Goal: Task Accomplishment & Management: Manage account settings

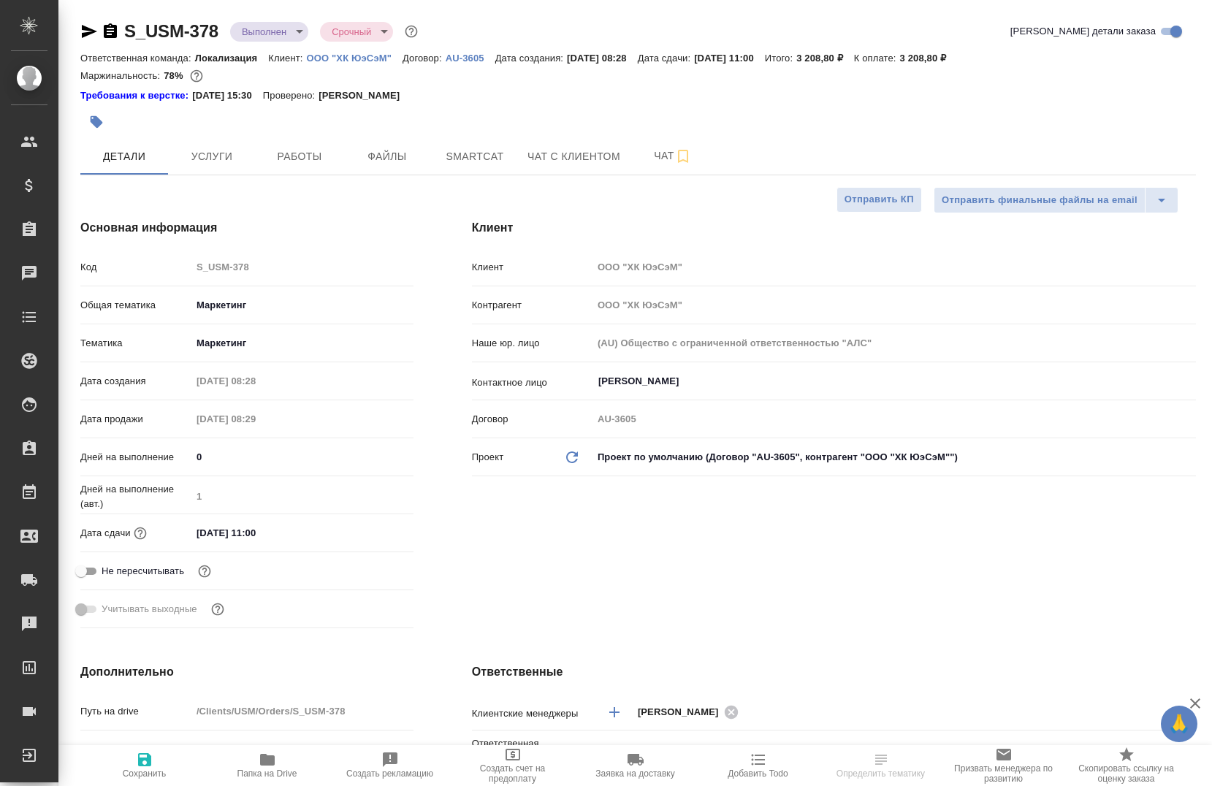
select select "RU"
click at [334, 53] on p "ООО "ХК ЮэСэМ"" at bounding box center [355, 58] width 96 height 11
select select "RU"
type textarea "x"
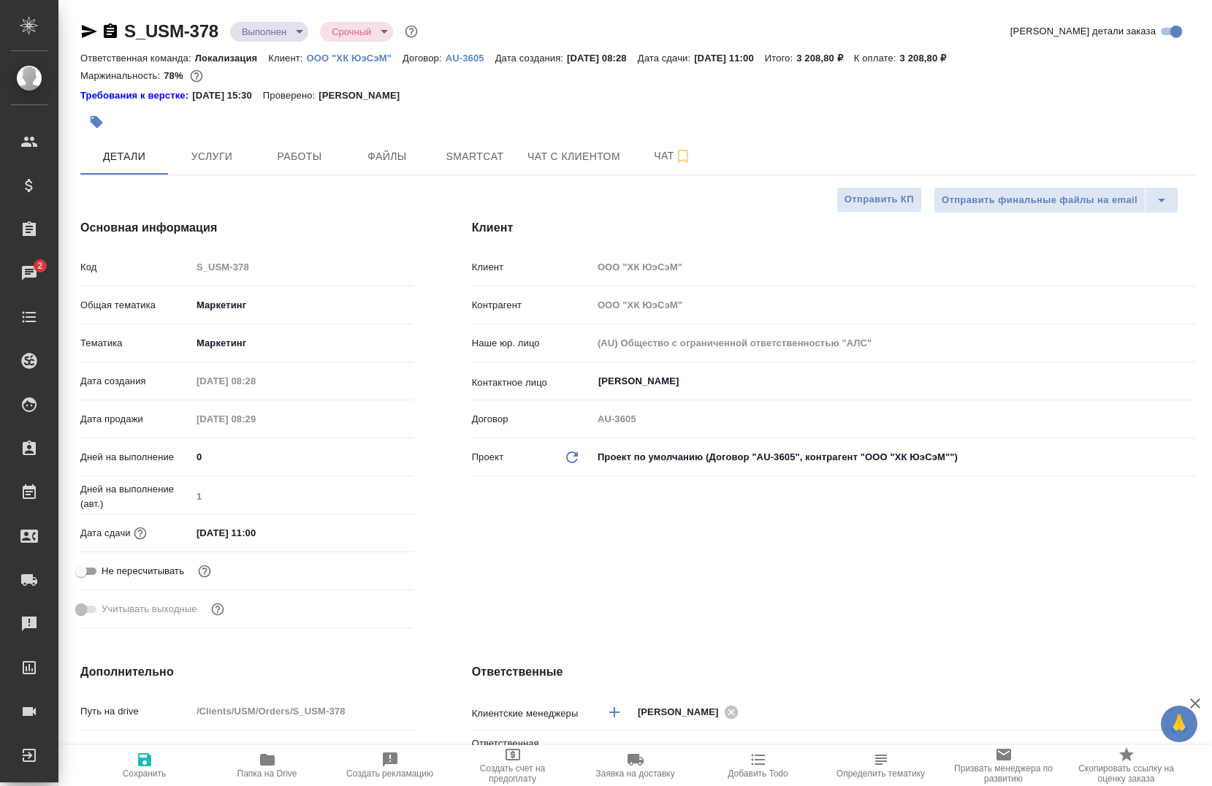
type textarea "x"
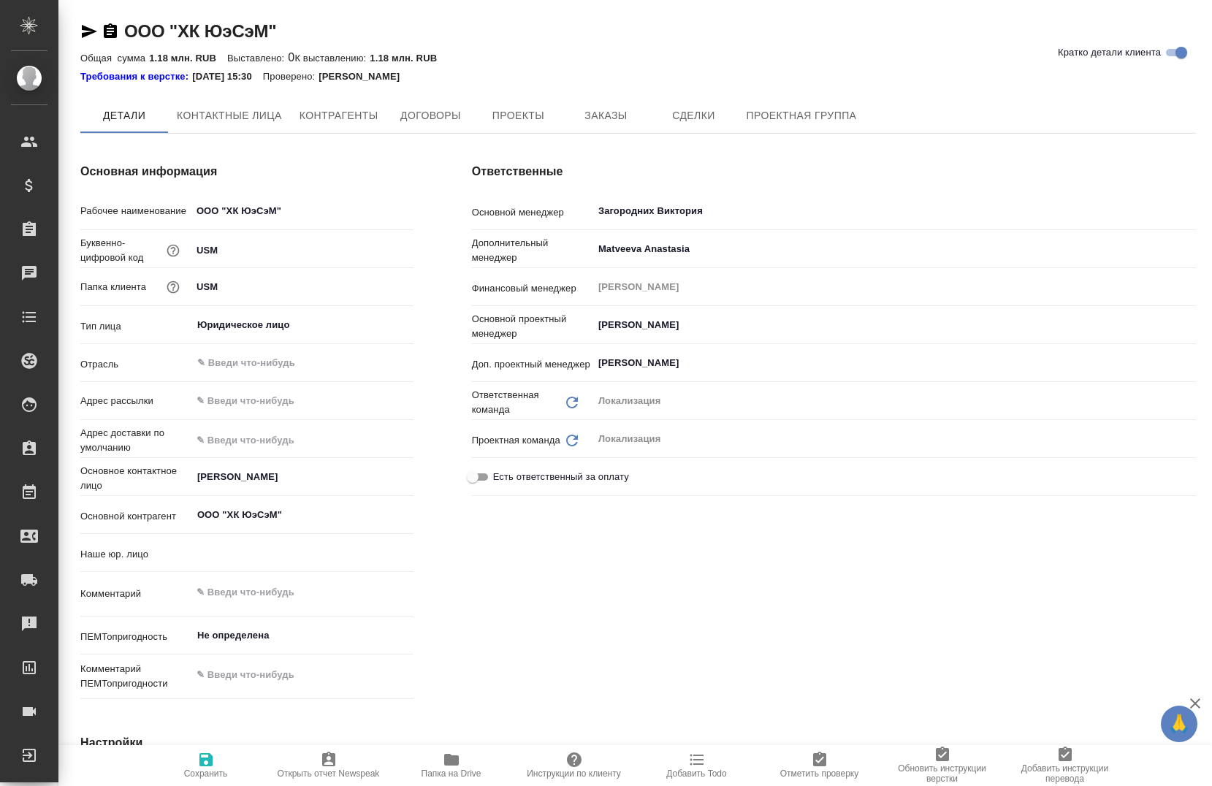
type input "(AU) Общество с ограниченной ответственностью "АЛС""
type textarea "x"
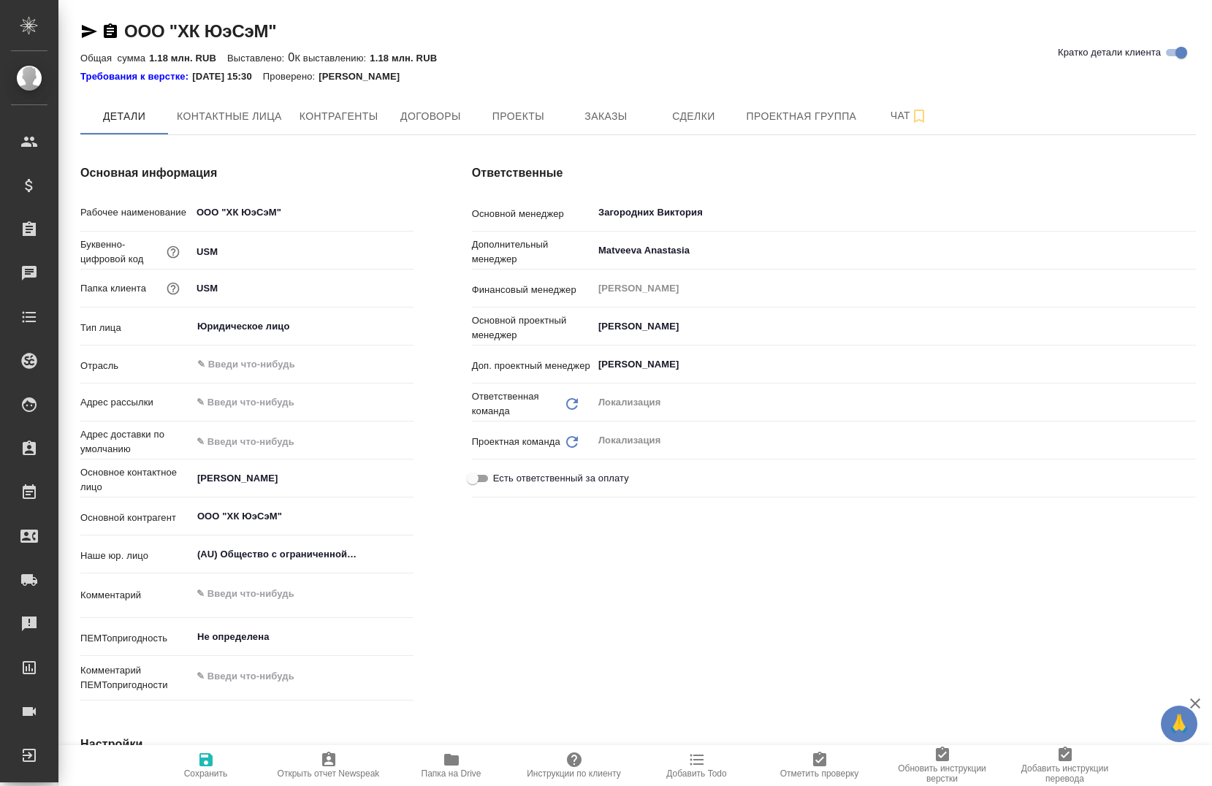
type textarea "x"
click at [614, 123] on span "Заказы" at bounding box center [606, 116] width 70 height 18
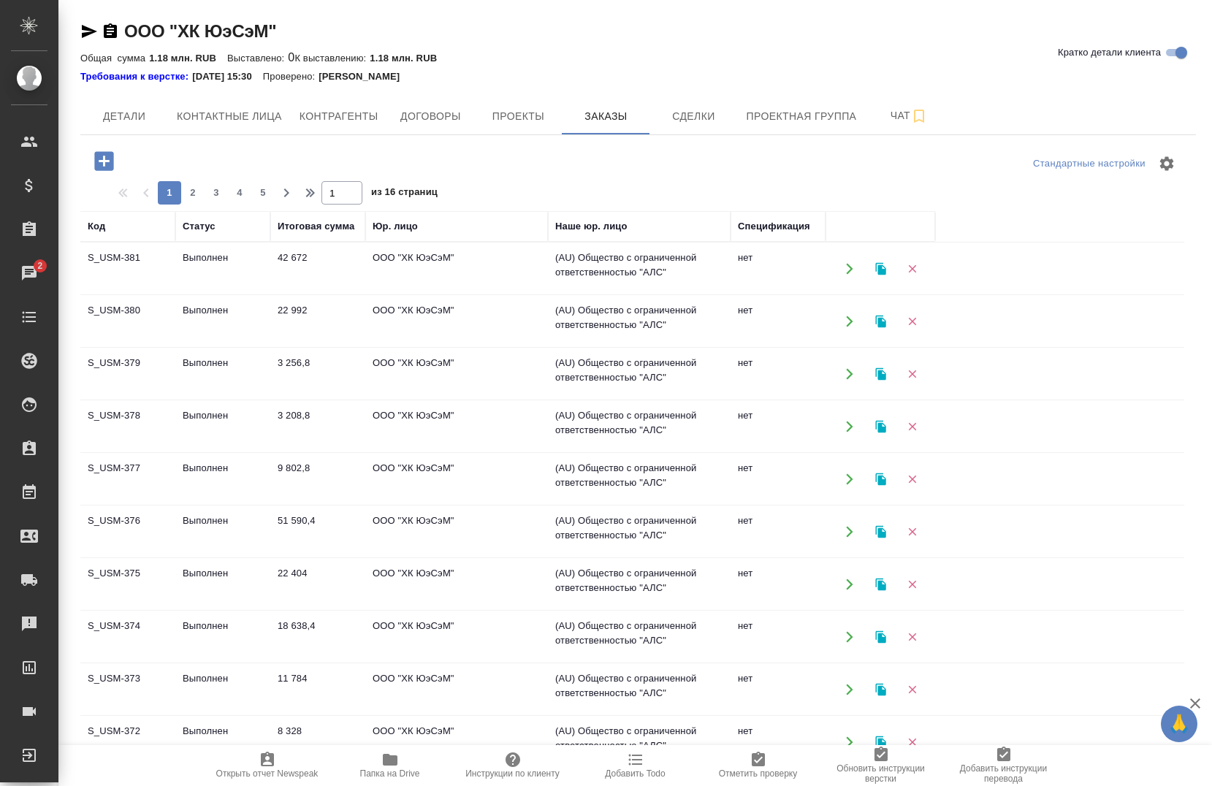
click at [877, 264] on icon "button" at bounding box center [881, 268] width 13 height 13
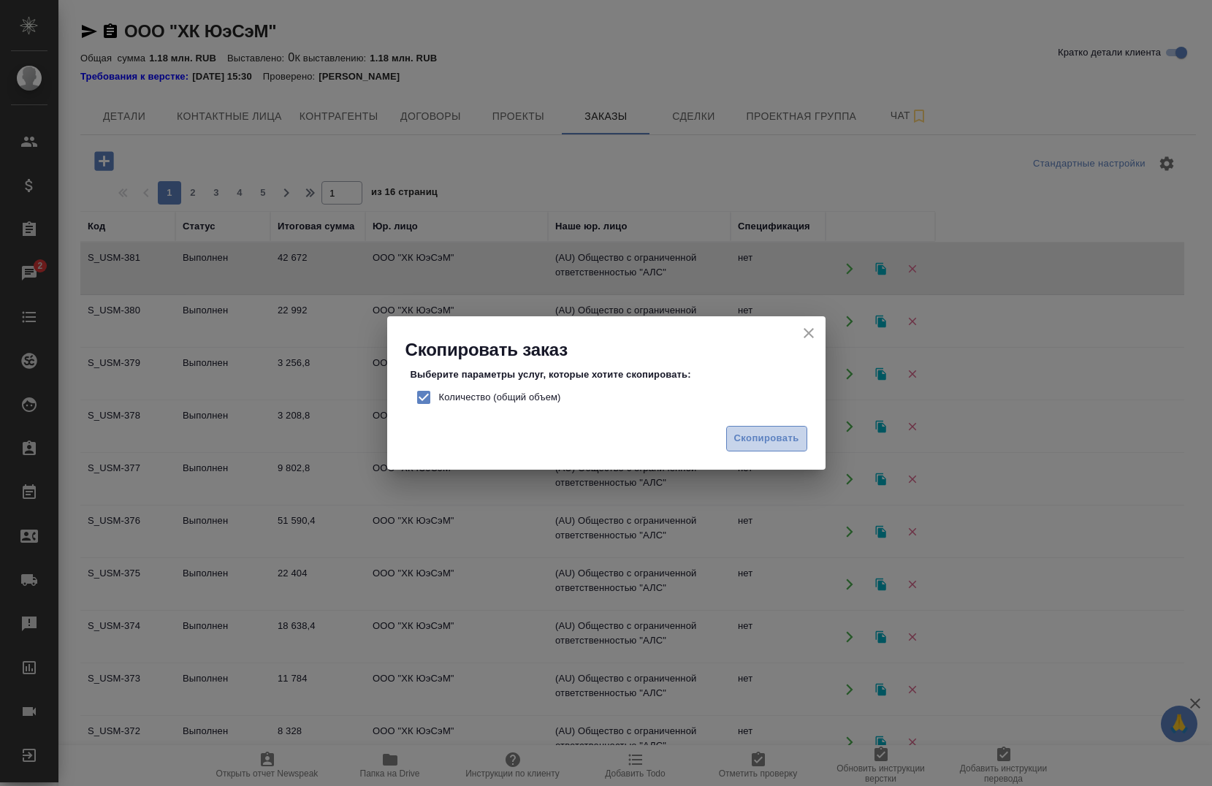
click at [748, 434] on span "Скопировать" at bounding box center [766, 438] width 65 height 17
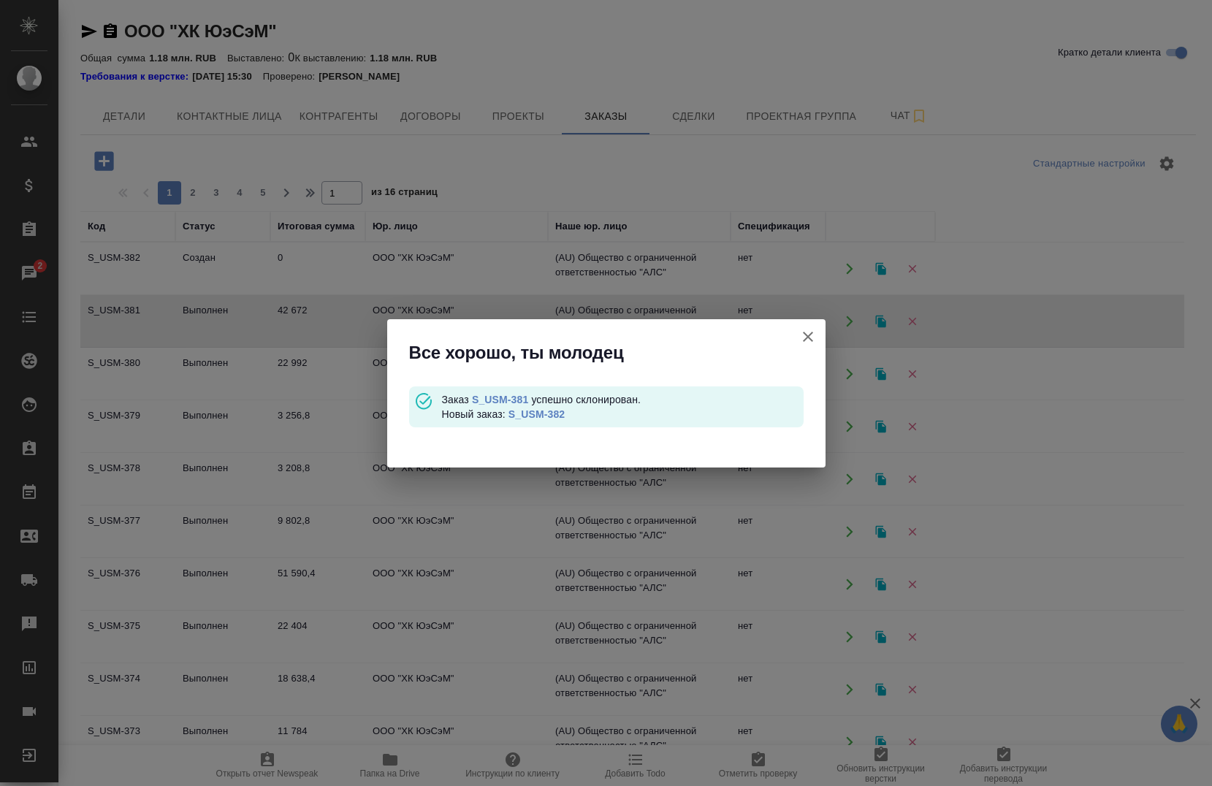
click at [807, 329] on icon "button" at bounding box center [808, 337] width 18 height 18
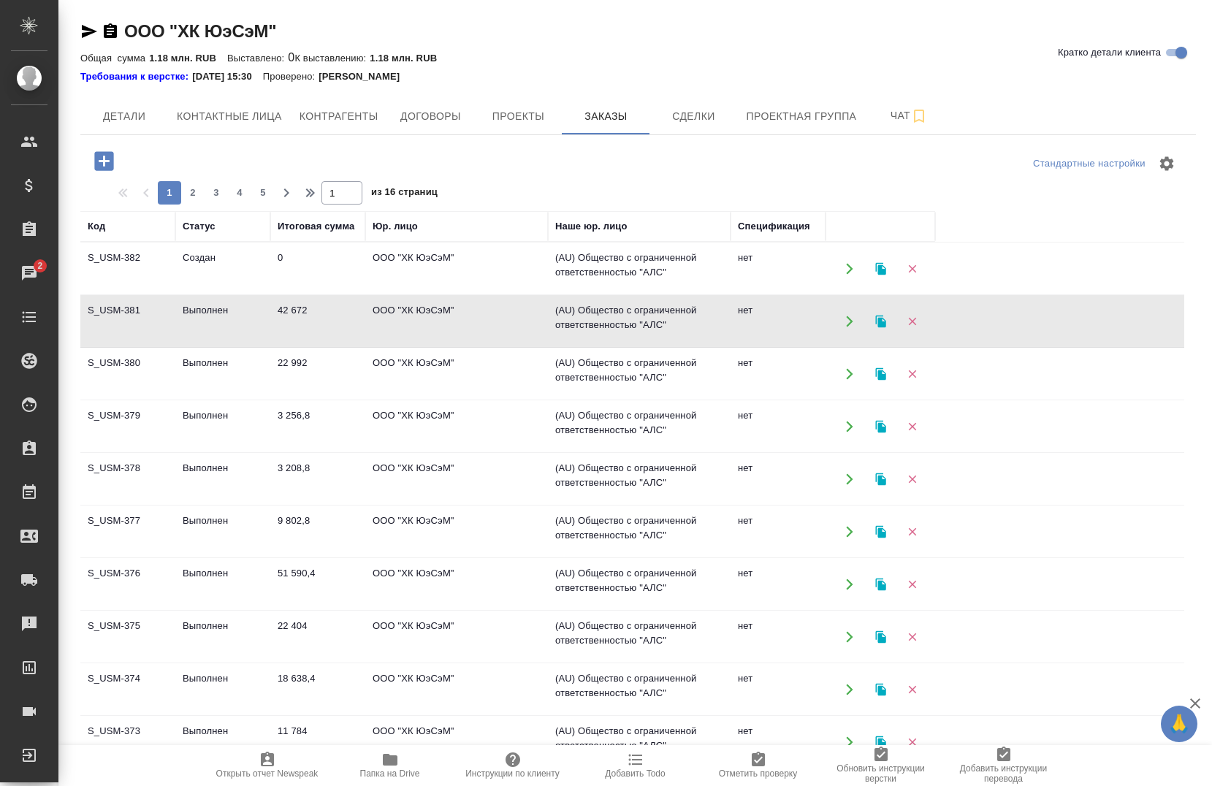
click at [208, 273] on td "Создан" at bounding box center [222, 268] width 95 height 51
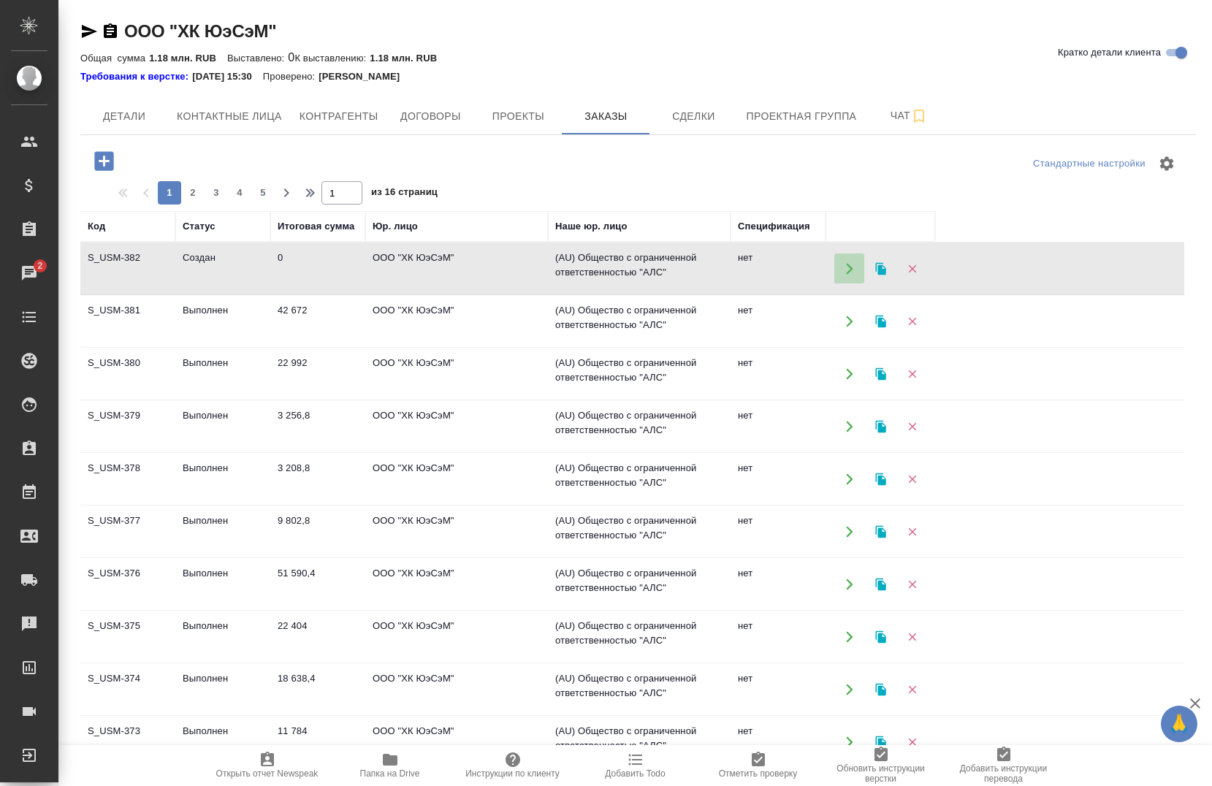
click at [844, 267] on icon "button" at bounding box center [849, 268] width 13 height 13
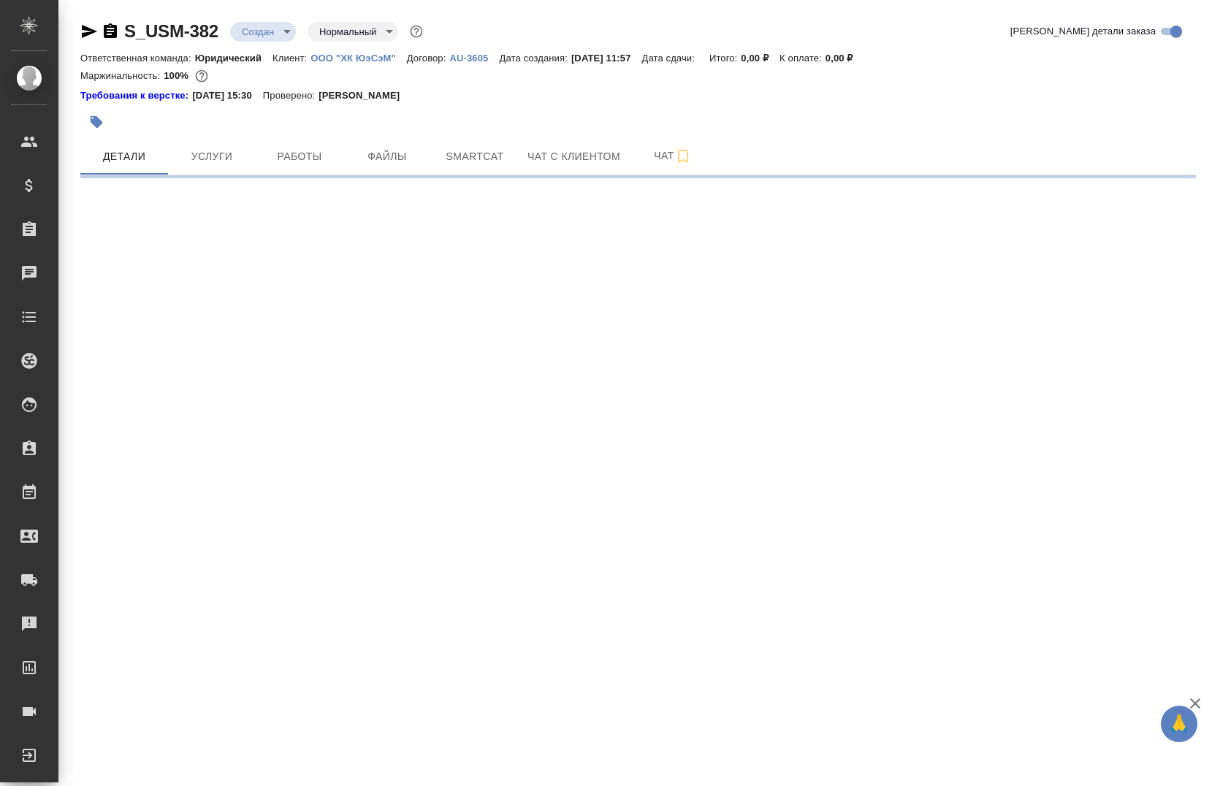
select select "RU"
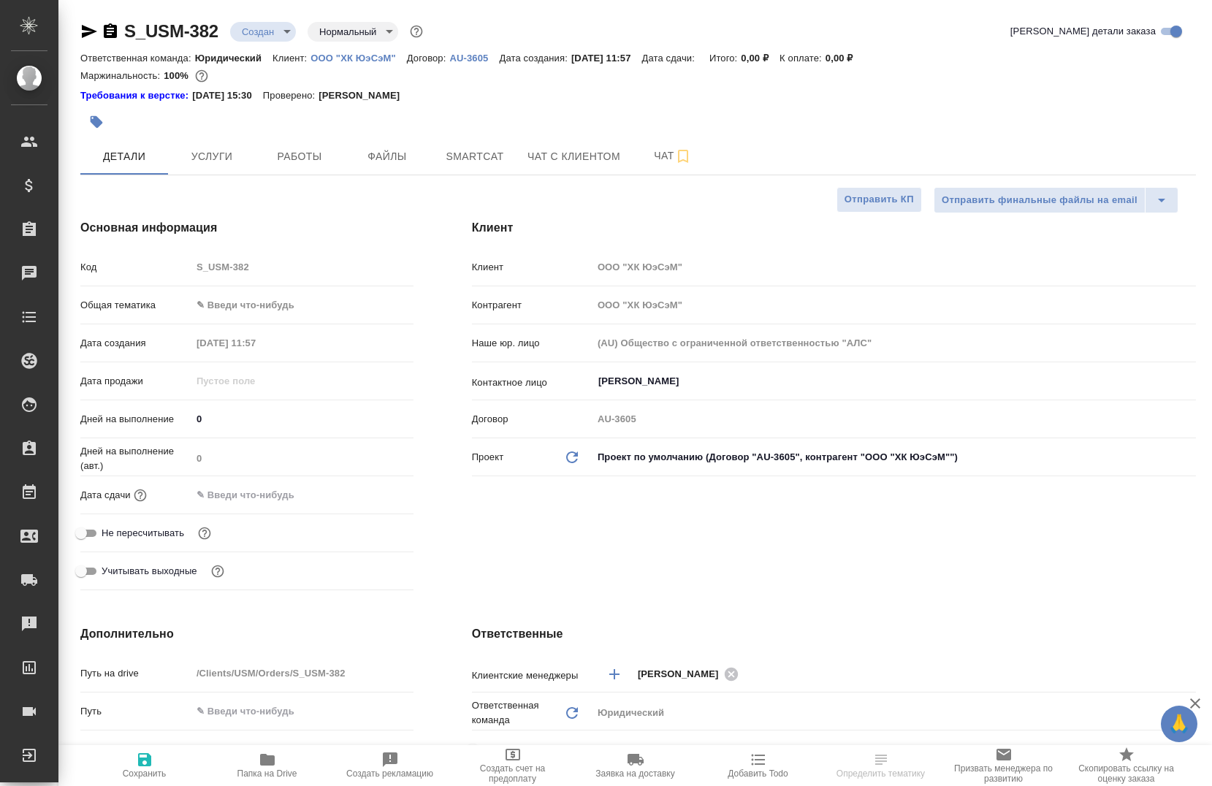
type textarea "x"
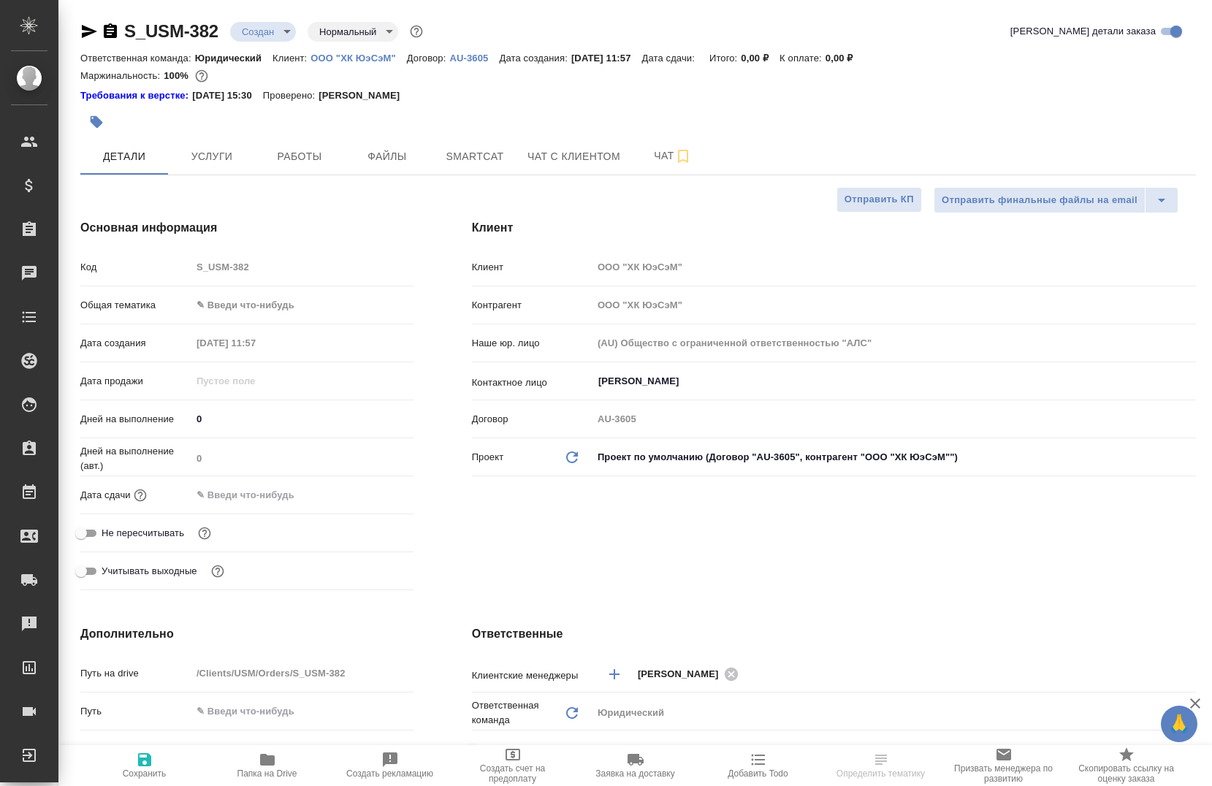
type textarea "x"
click at [204, 161] on span "Услуги" at bounding box center [212, 157] width 70 height 18
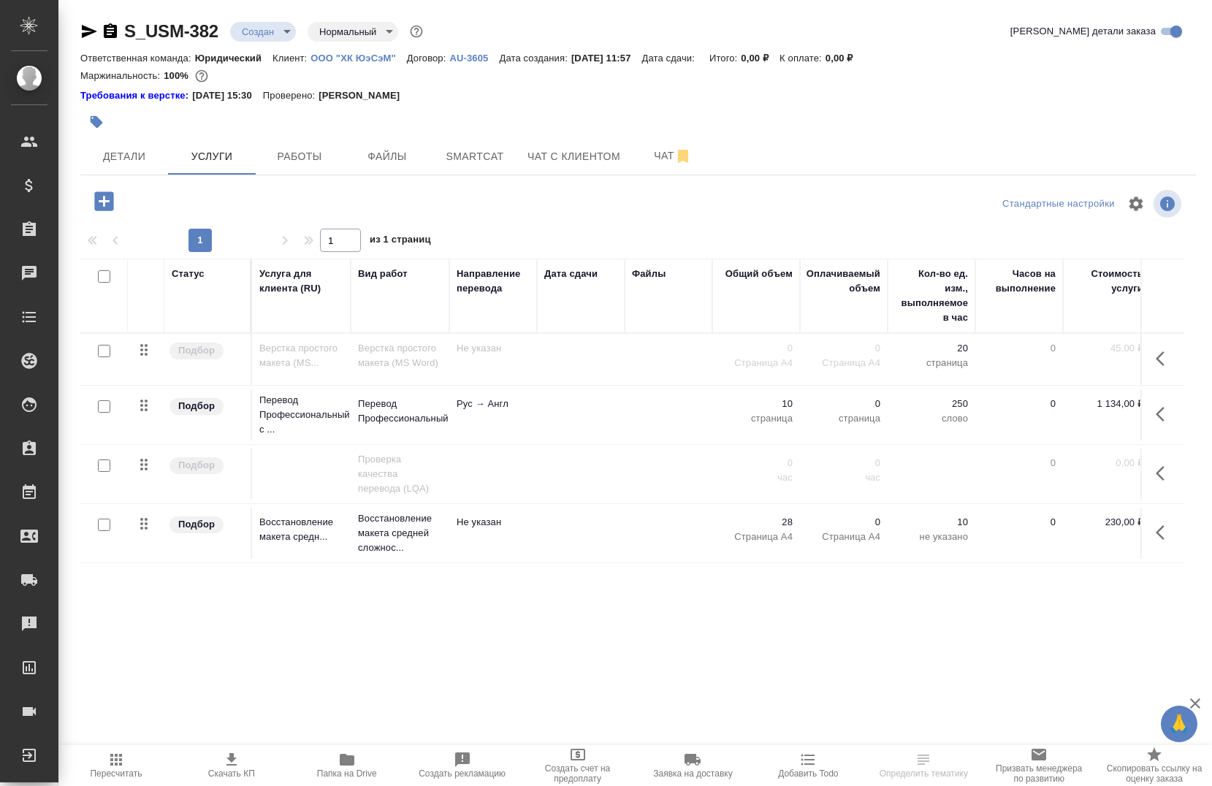
drag, startPoint x: 96, startPoint y: 275, endPoint x: 106, endPoint y: 274, distance: 9.5
click at [96, 275] on div at bounding box center [100, 277] width 25 height 20
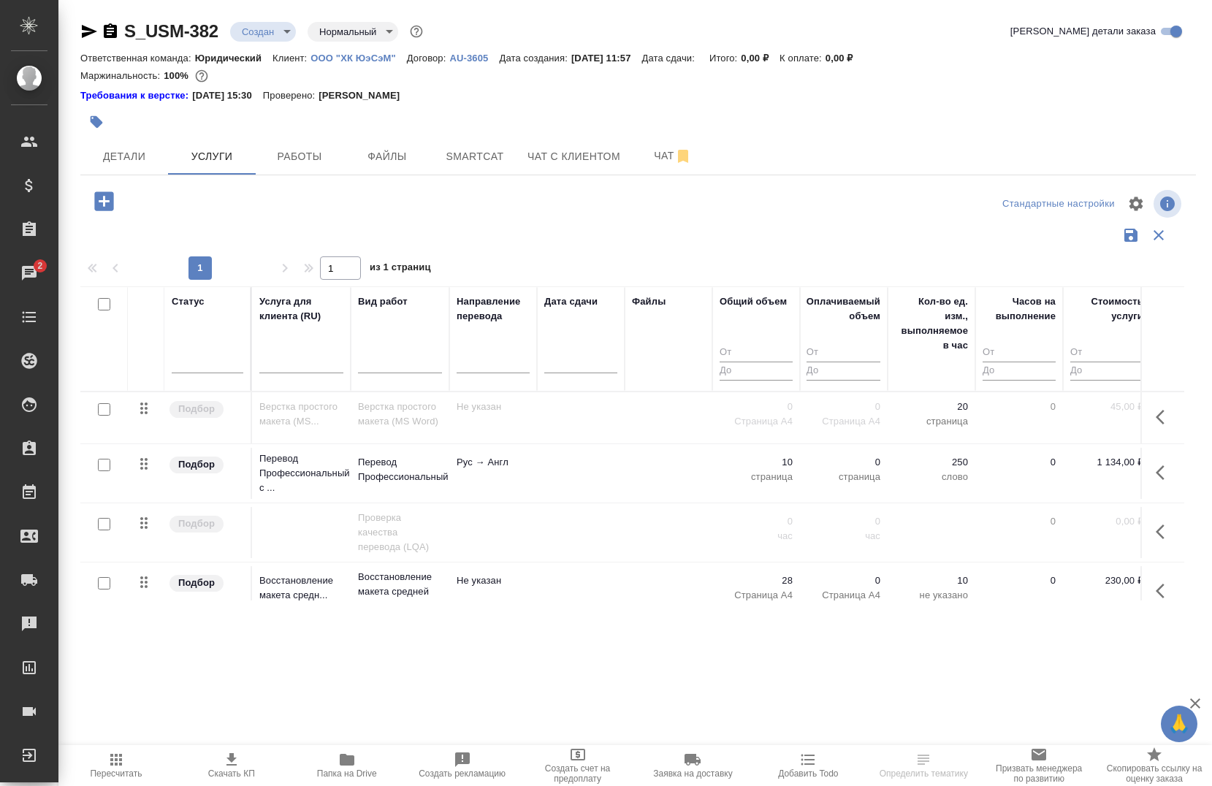
click at [102, 301] on input "checkbox" at bounding box center [104, 304] width 12 height 12
checkbox input "true"
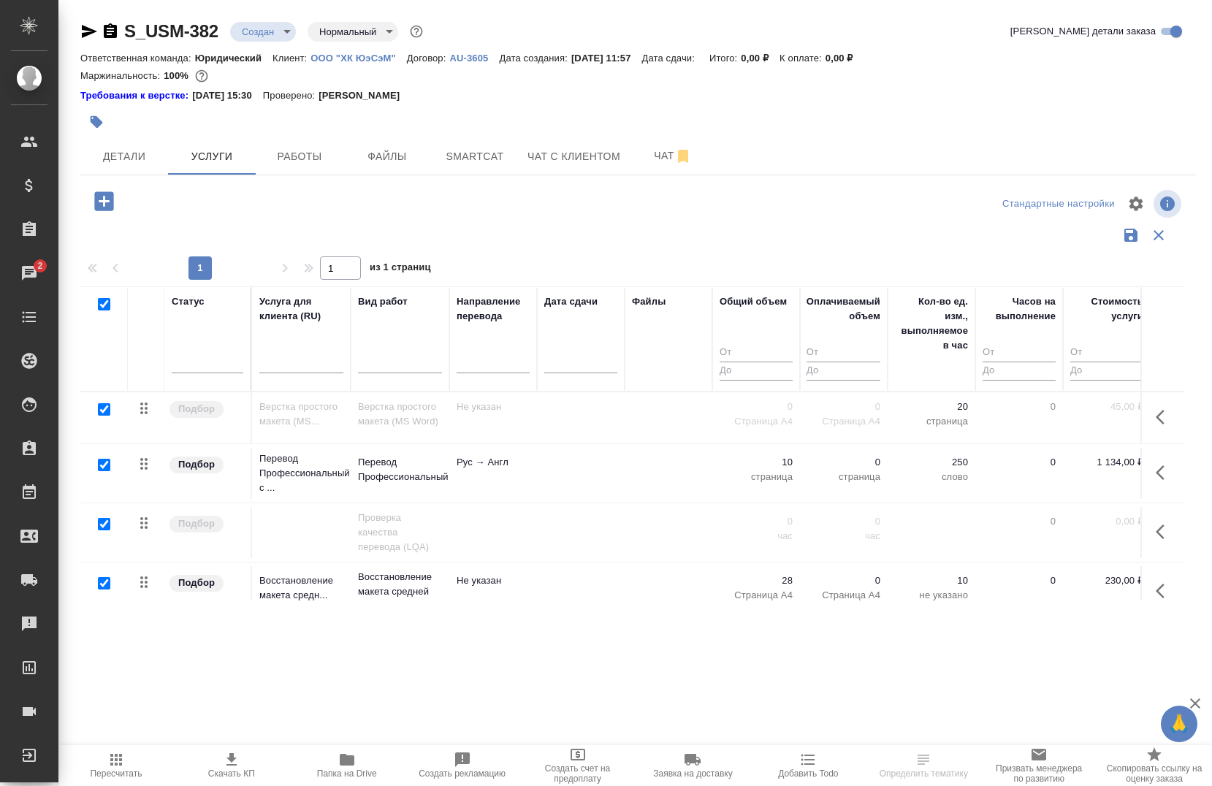
checkbox input "true"
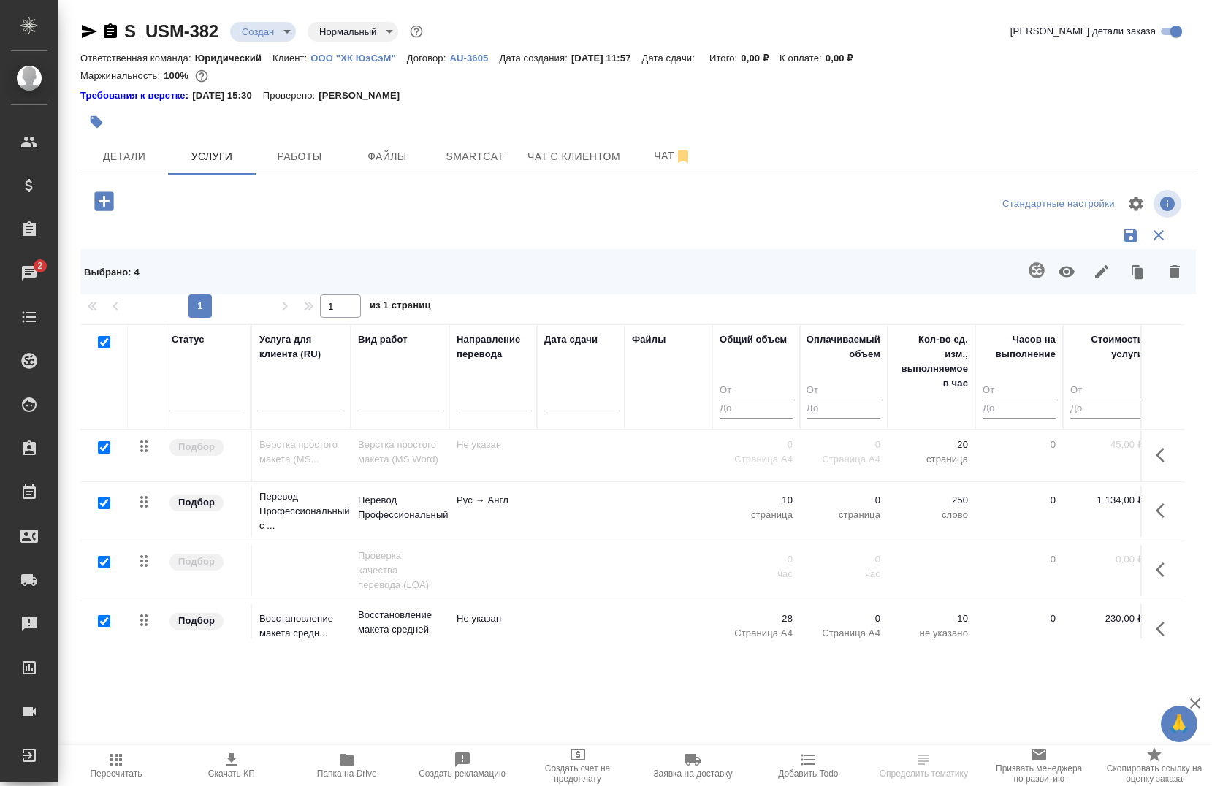
click at [1170, 266] on icon "button" at bounding box center [1175, 271] width 10 height 13
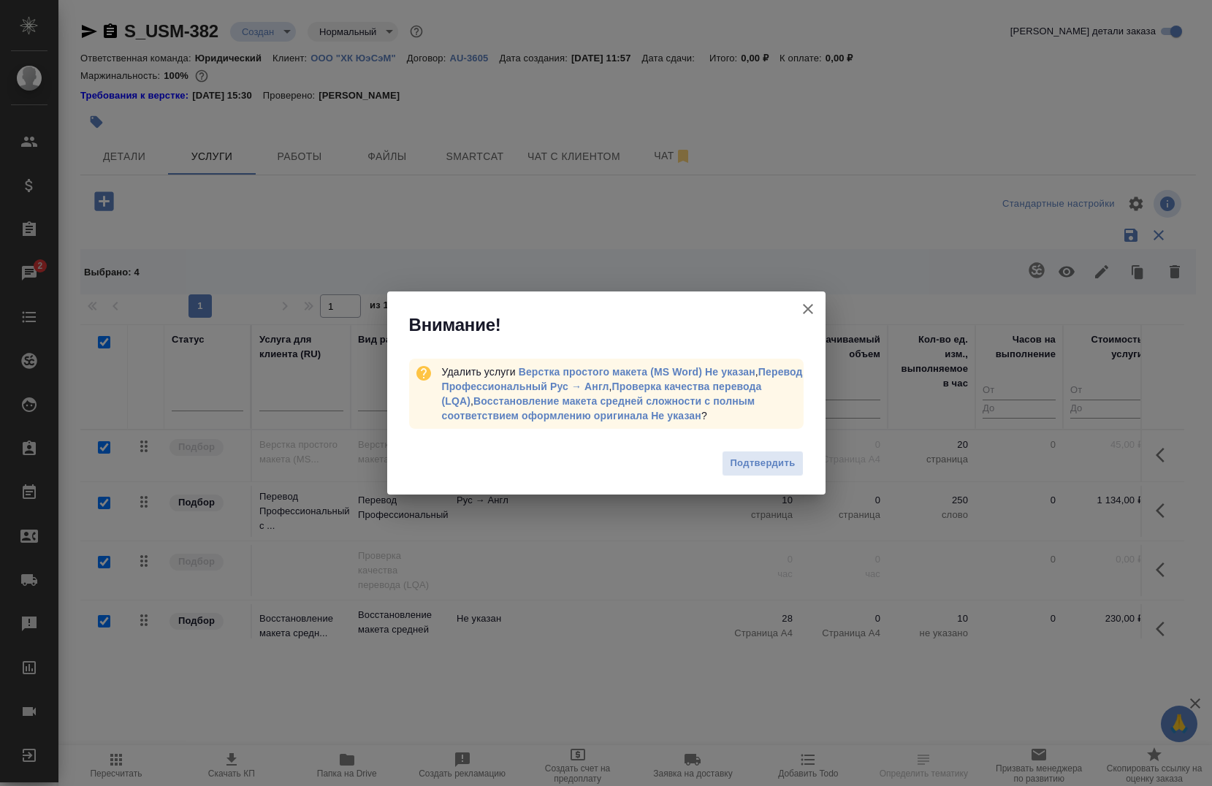
click at [743, 462] on span "Подтвердить" at bounding box center [762, 463] width 65 height 17
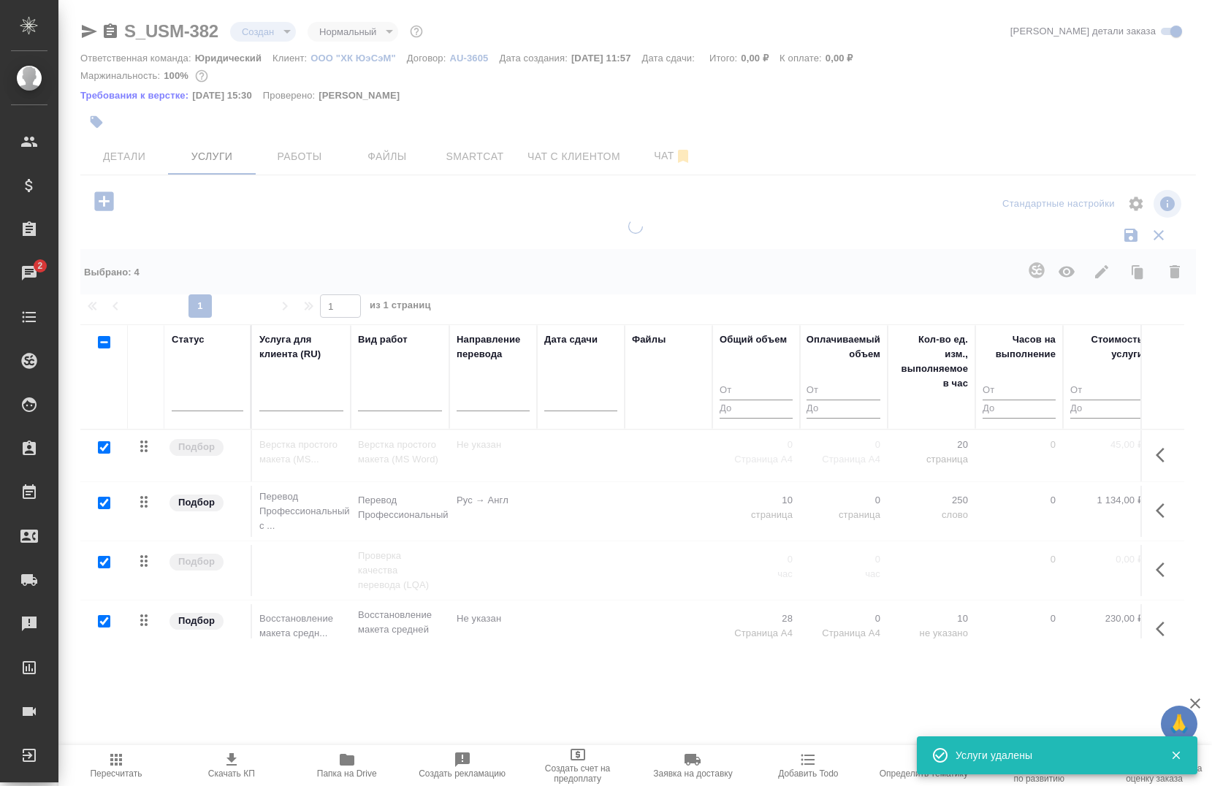
checkbox input "false"
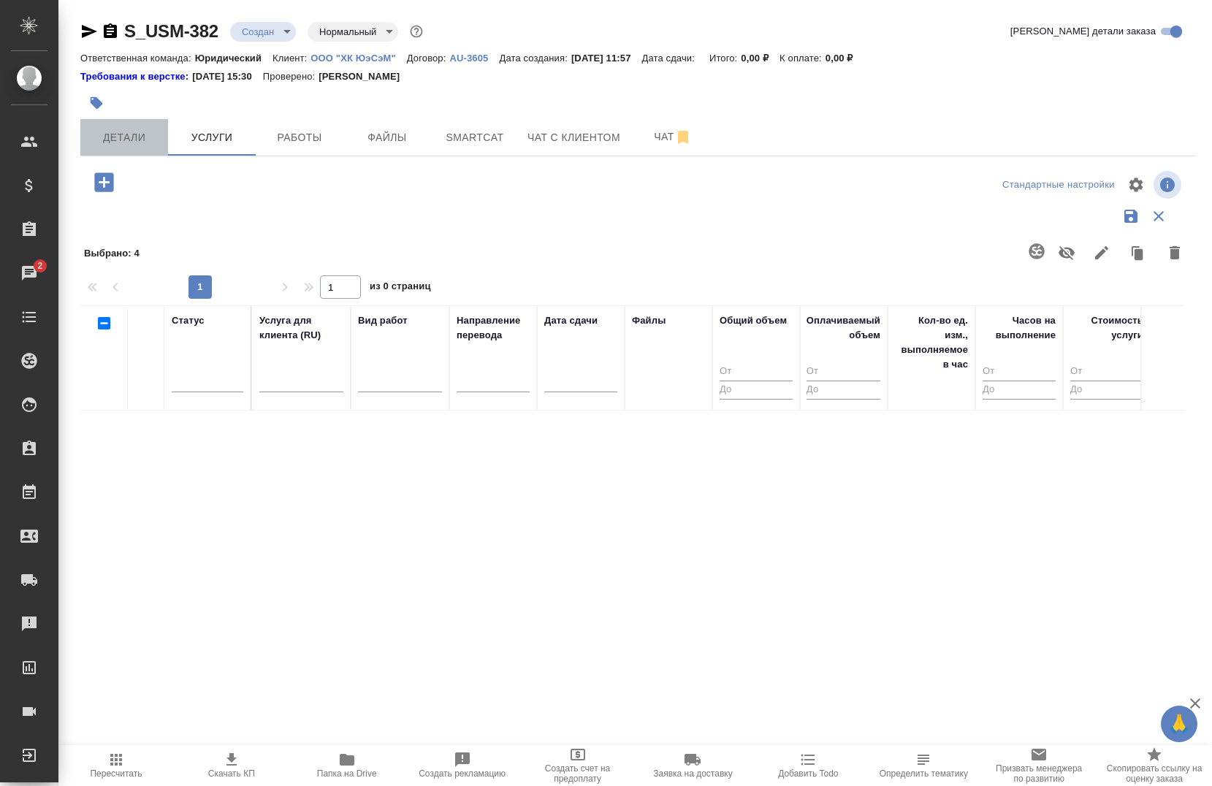
click at [121, 138] on span "Детали" at bounding box center [124, 138] width 70 height 18
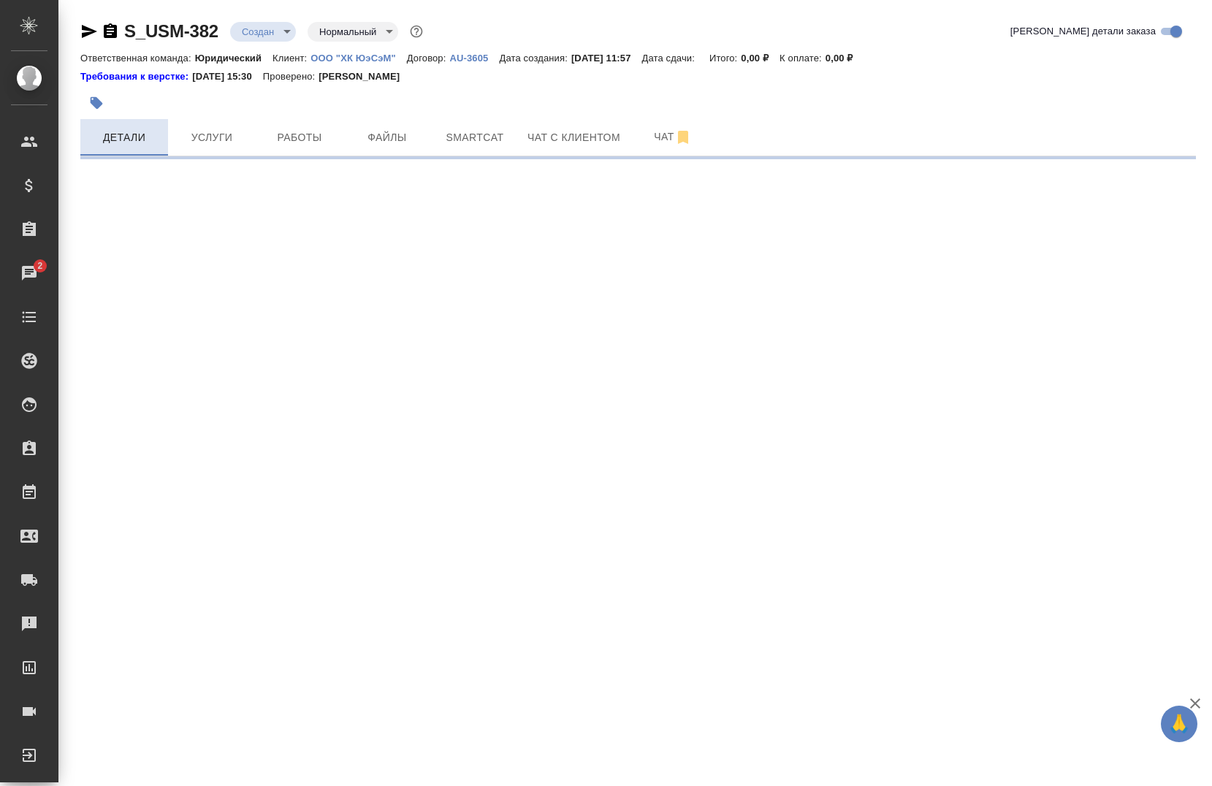
select select "RU"
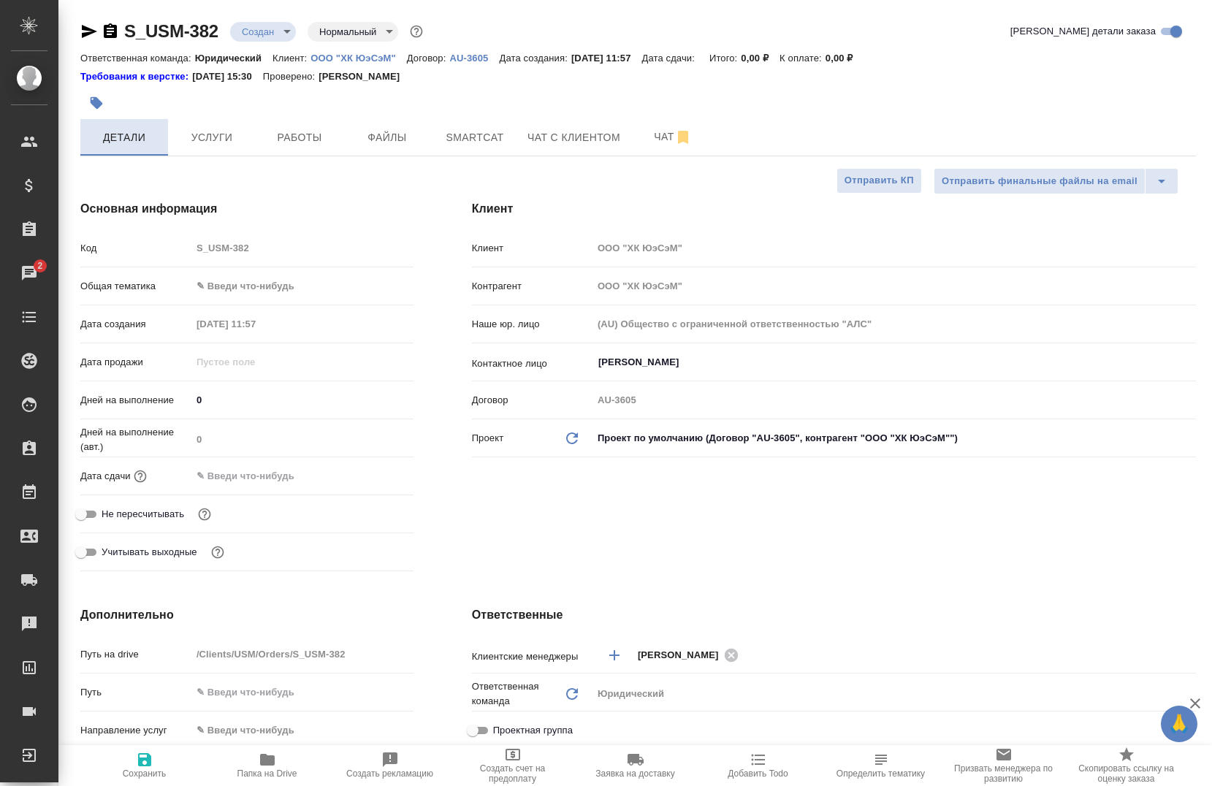
type textarea "x"
click at [264, 281] on body "🙏 .cls-1 fill:#fff; AWATERA Chernova Anna Клиенты Спецификации Заказы 2 Чаты To…" at bounding box center [606, 393] width 1212 height 786
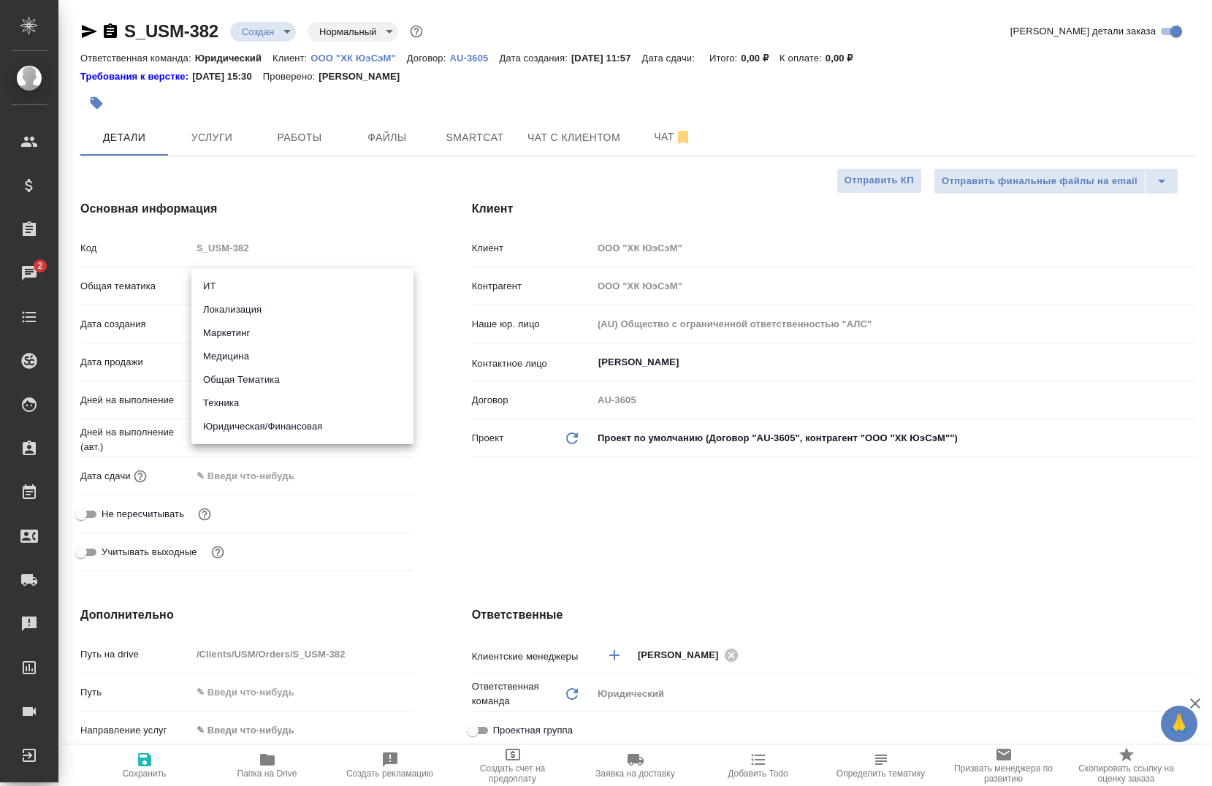
click at [234, 335] on li "Маркетинг" at bounding box center [302, 332] width 222 height 23
type input "marketing"
type textarea "x"
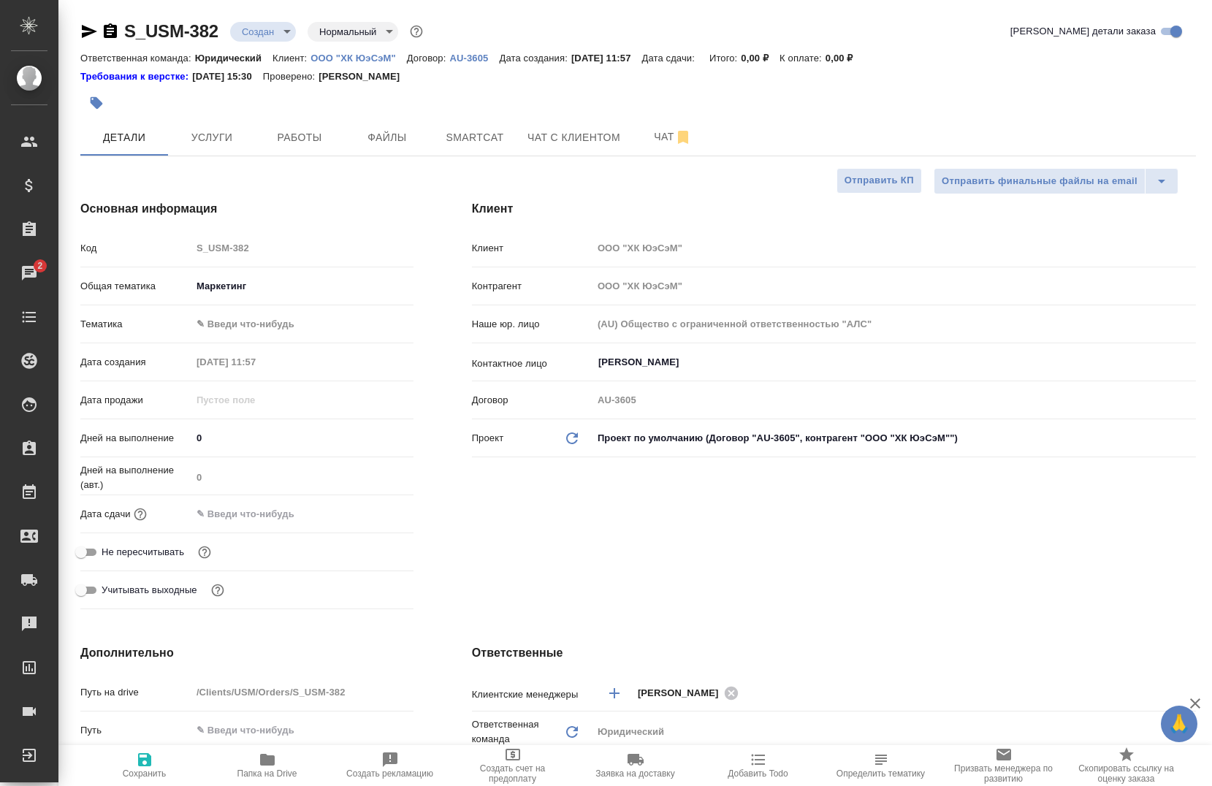
click at [248, 324] on body "🙏 .cls-1 fill:#fff; AWATERA Chernova Anna Клиенты Спецификации Заказы 2 Чаты To…" at bounding box center [606, 393] width 1212 height 786
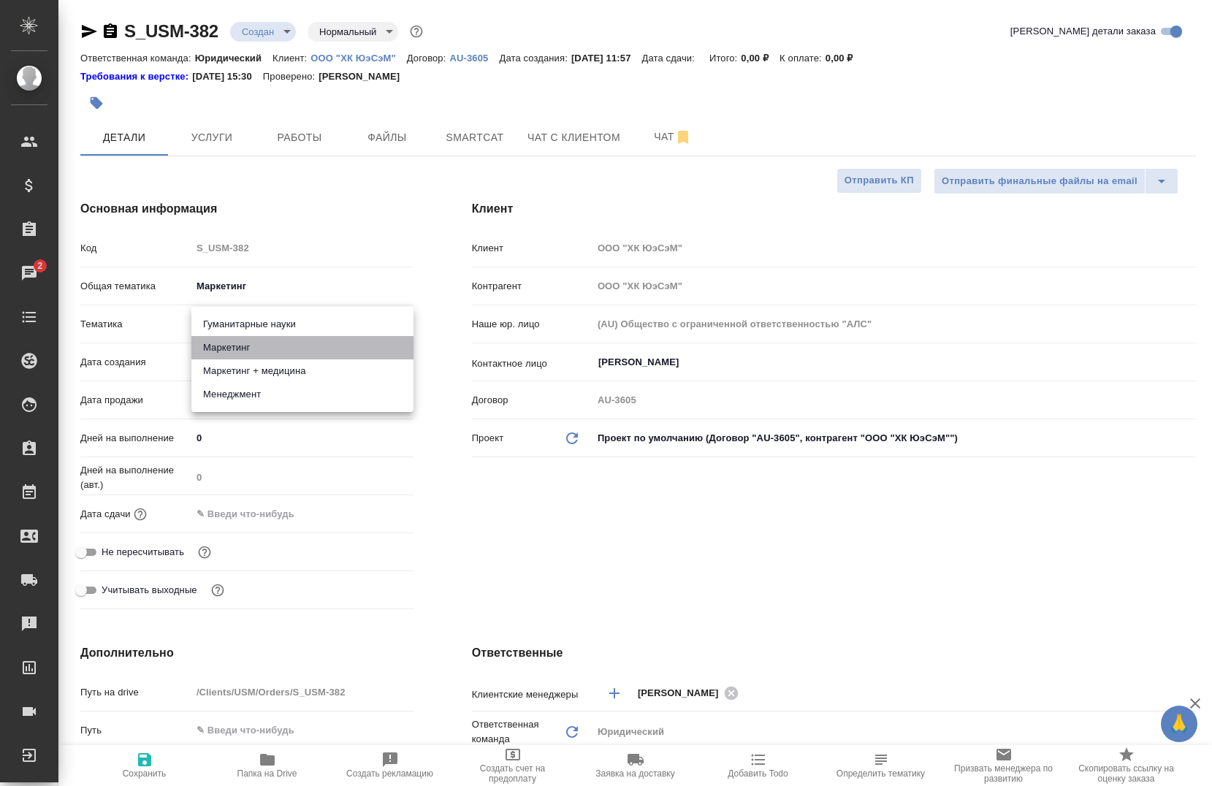
click at [251, 352] on li "Маркетинг" at bounding box center [302, 347] width 222 height 23
type textarea "x"
type input "5a8b8b956a9677013d343d63"
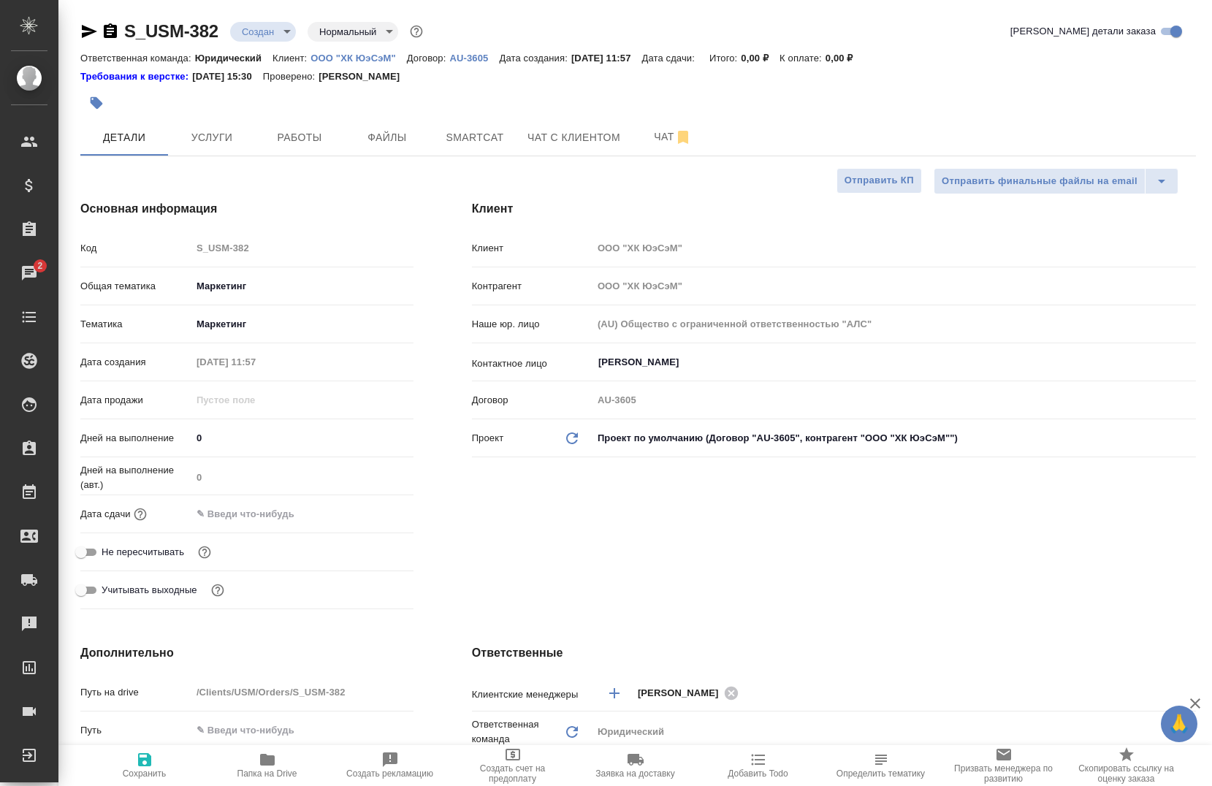
click at [267, 496] on div "Дней на выполнение (авт.) 0" at bounding box center [246, 482] width 333 height 38
click at [259, 521] on input "text" at bounding box center [256, 513] width 128 height 21
click at [259, 517] on input "text" at bounding box center [256, 513] width 128 height 21
type input "1_.__.____ __:__"
type textarea "x"
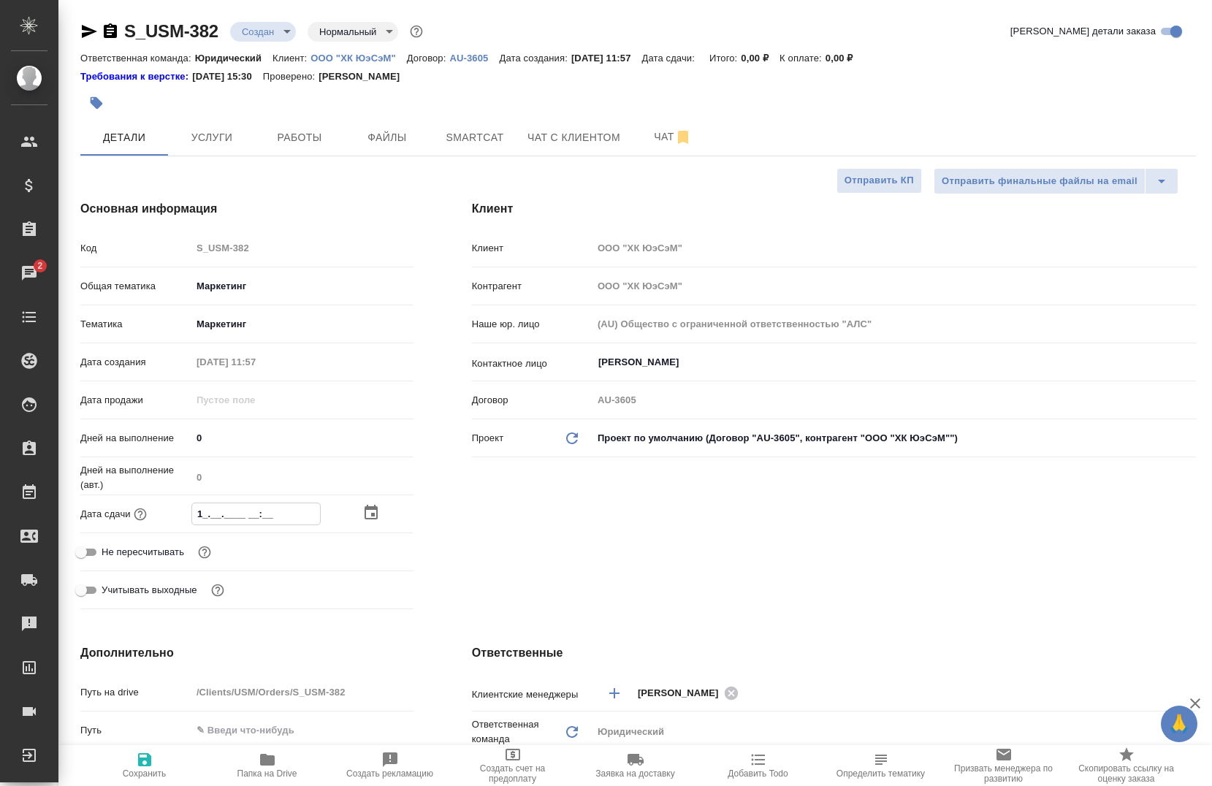
type textarea "x"
type input "16.__.____ __:__"
type textarea "x"
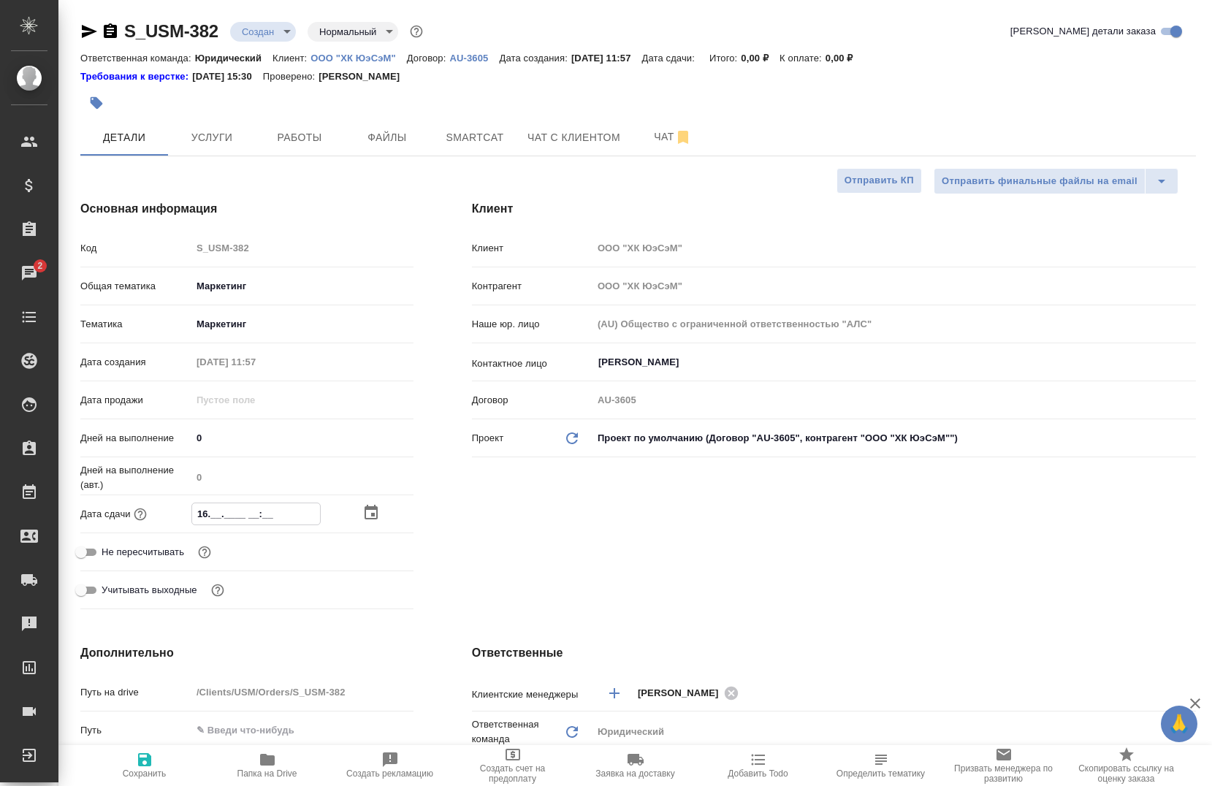
type textarea "x"
type input "16.0_.____ __:__"
type textarea "x"
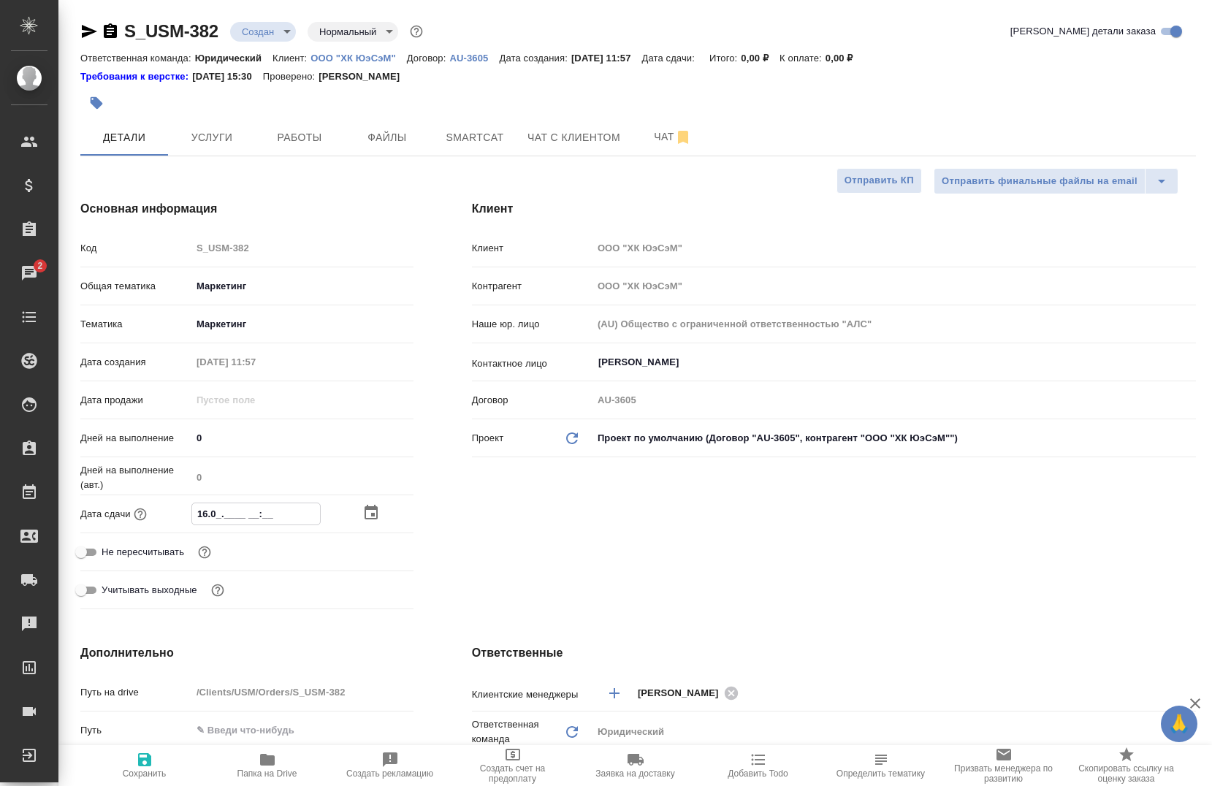
type input "16.08.____ __:__"
type textarea "x"
type input "16.08.2___ __:__"
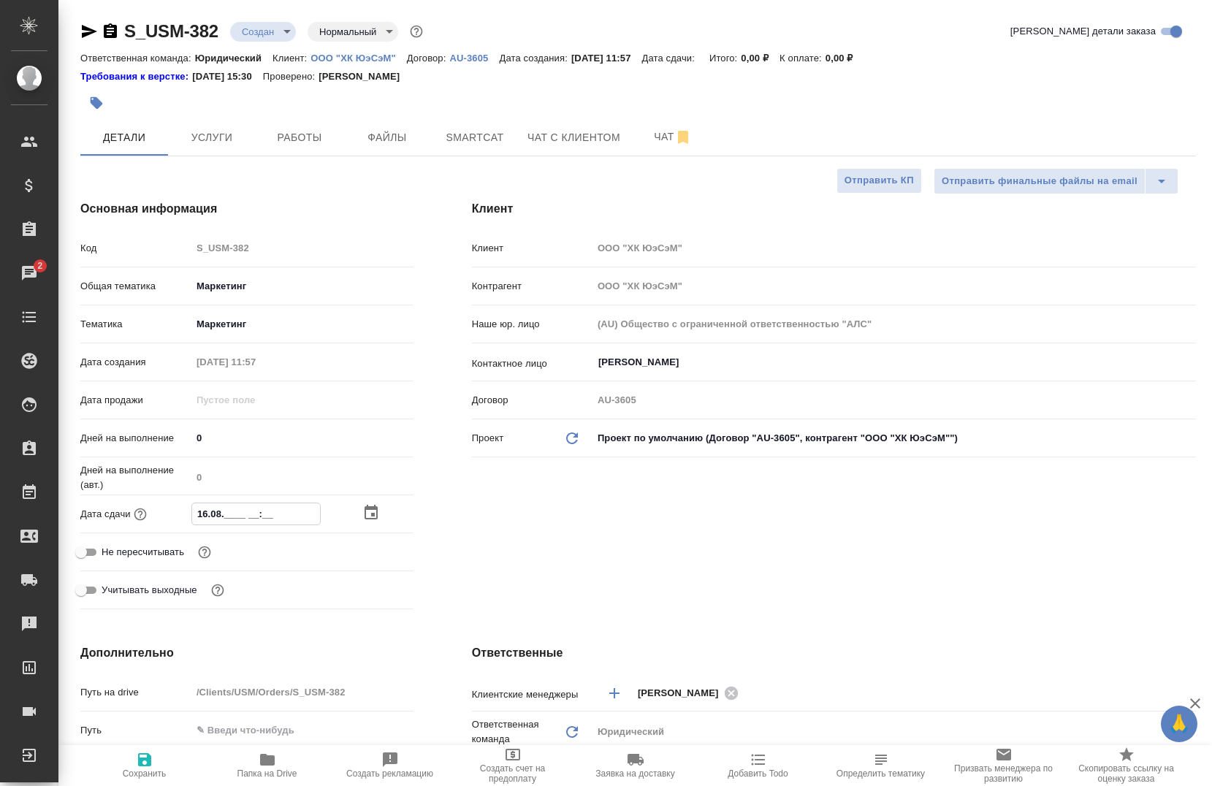
type textarea "x"
type input "16.08.20__ __:__"
type textarea "x"
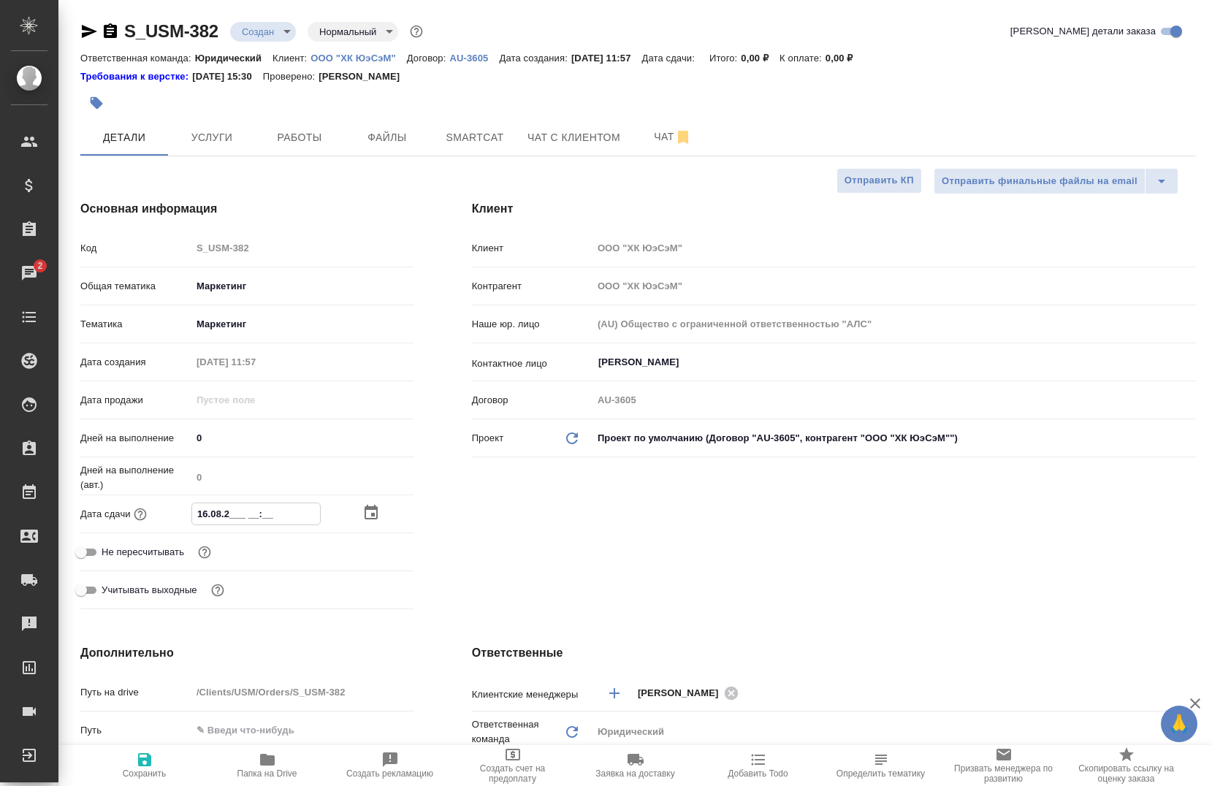
type textarea "x"
type input "16.08.202_ __:__"
type textarea "x"
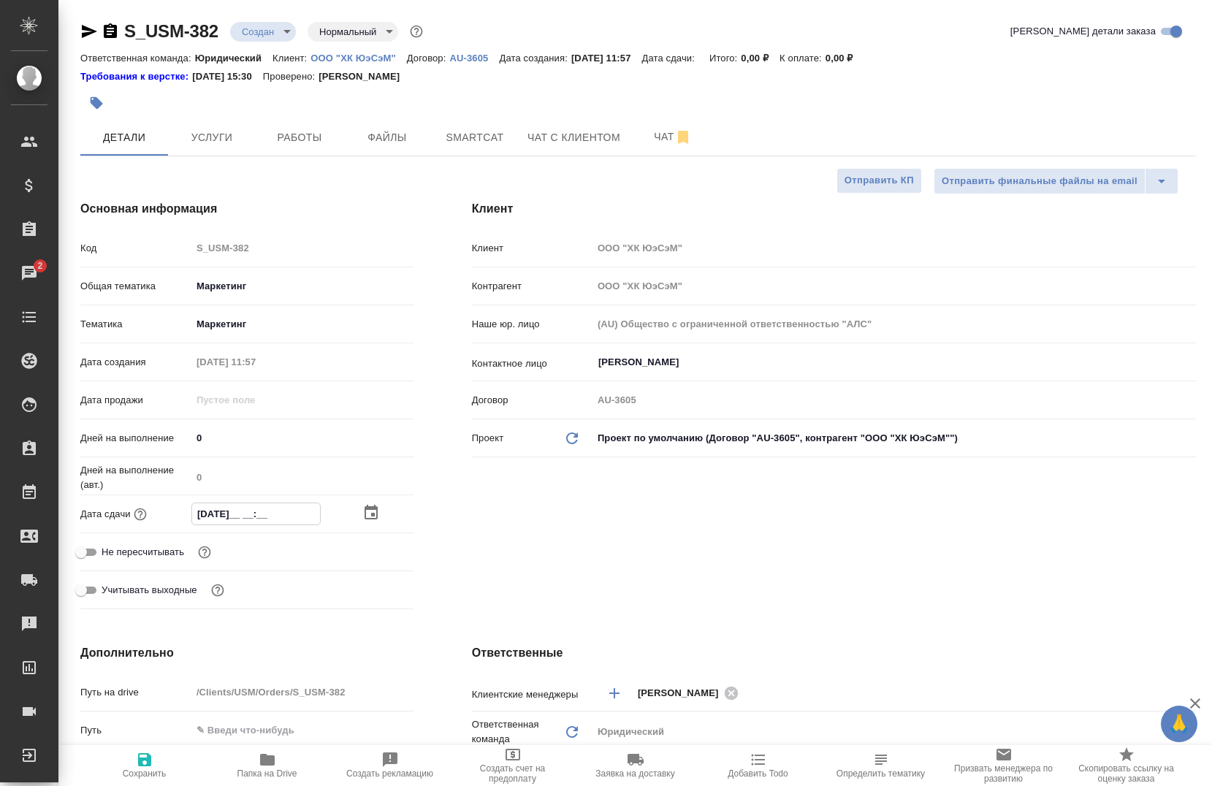
type textarea "x"
type input "16.08.2025 __:__"
type textarea "x"
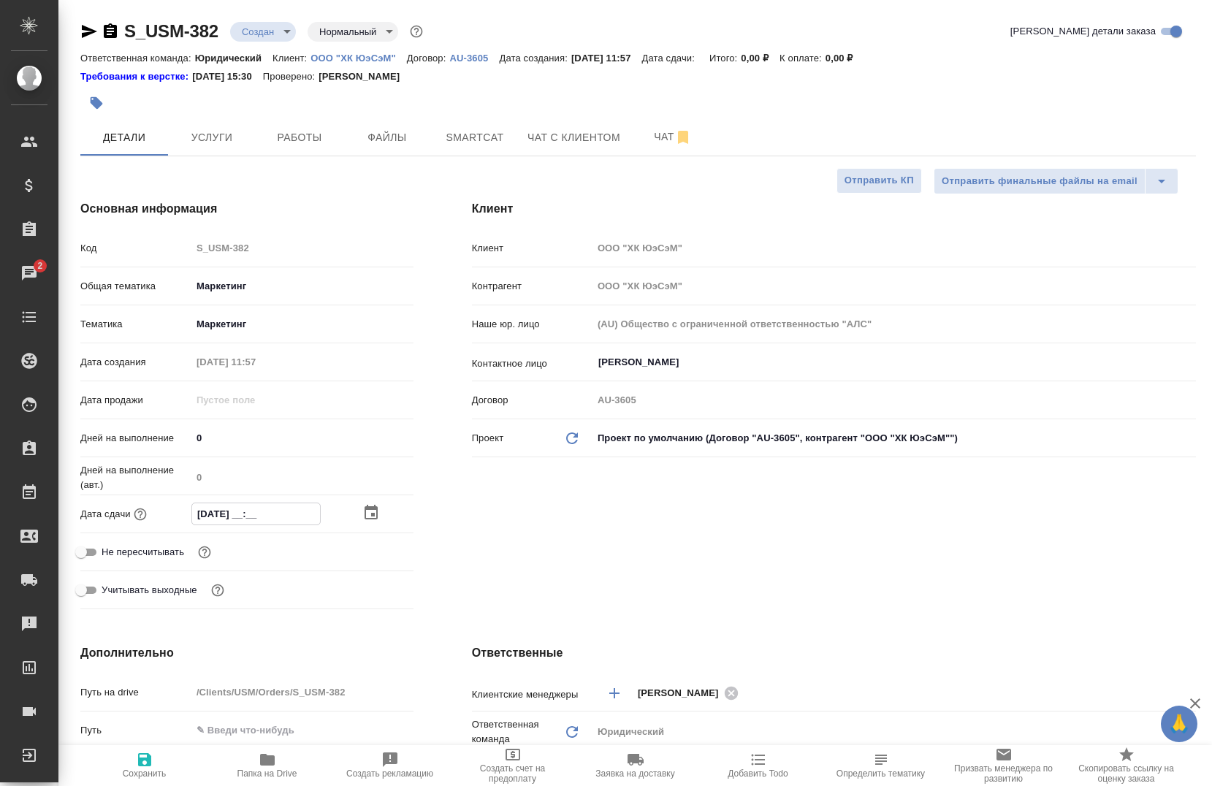
type input "16.08.2025 1_:__"
type textarea "x"
type input "16.08.2025 14:__"
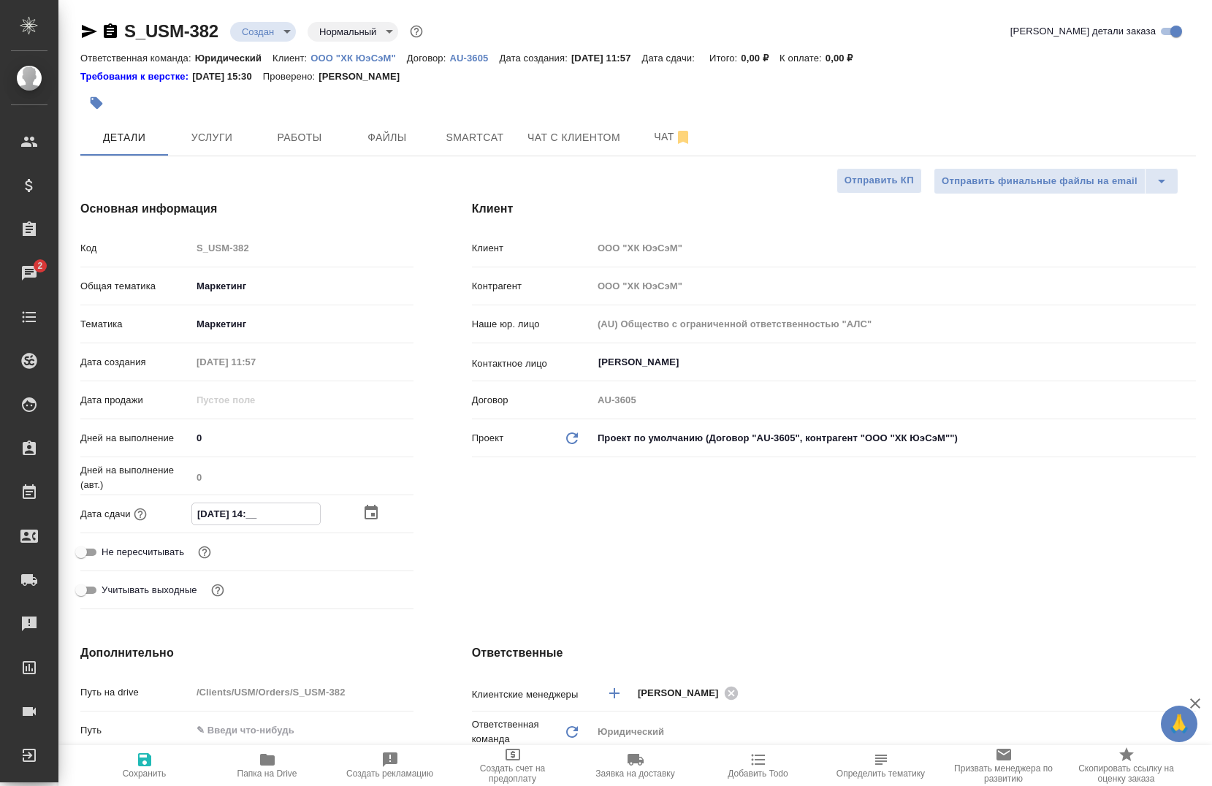
type textarea "x"
type input "16.08.2025 14:0_"
type textarea "x"
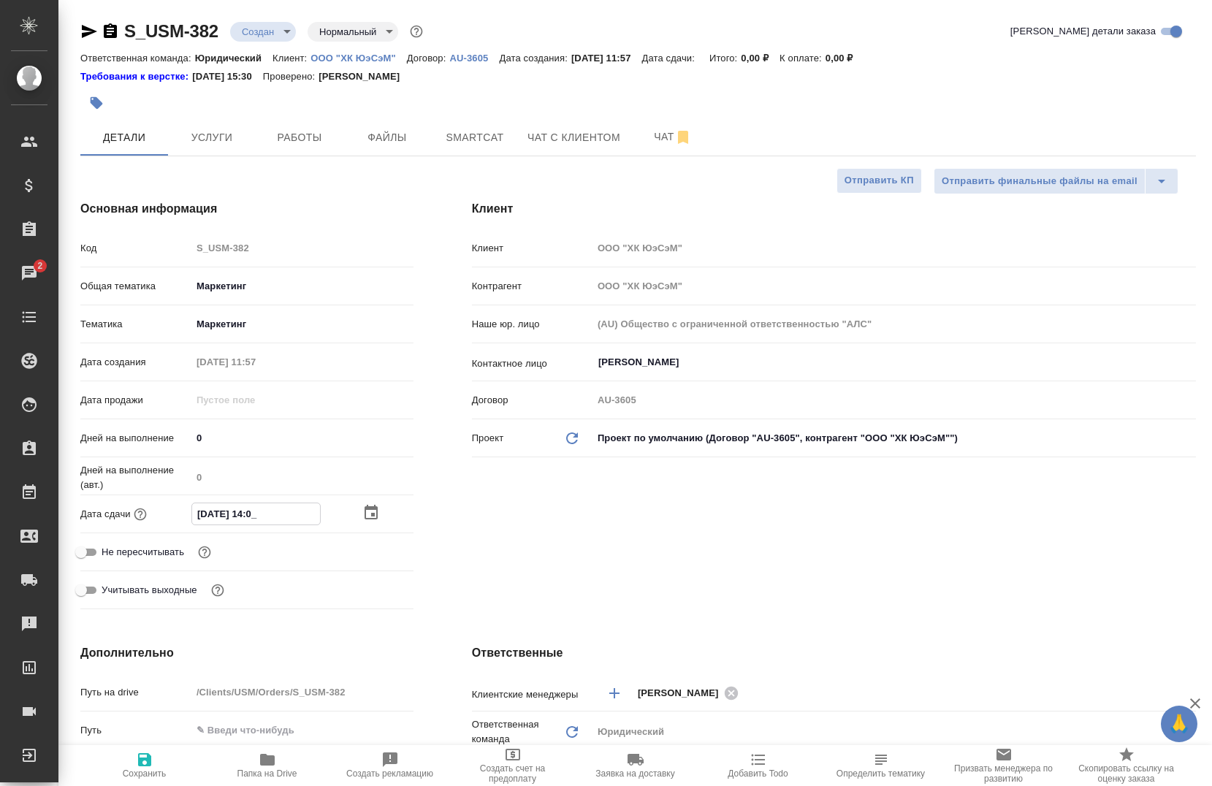
type textarea "x"
type input "16.08.2025 14:00"
type textarea "x"
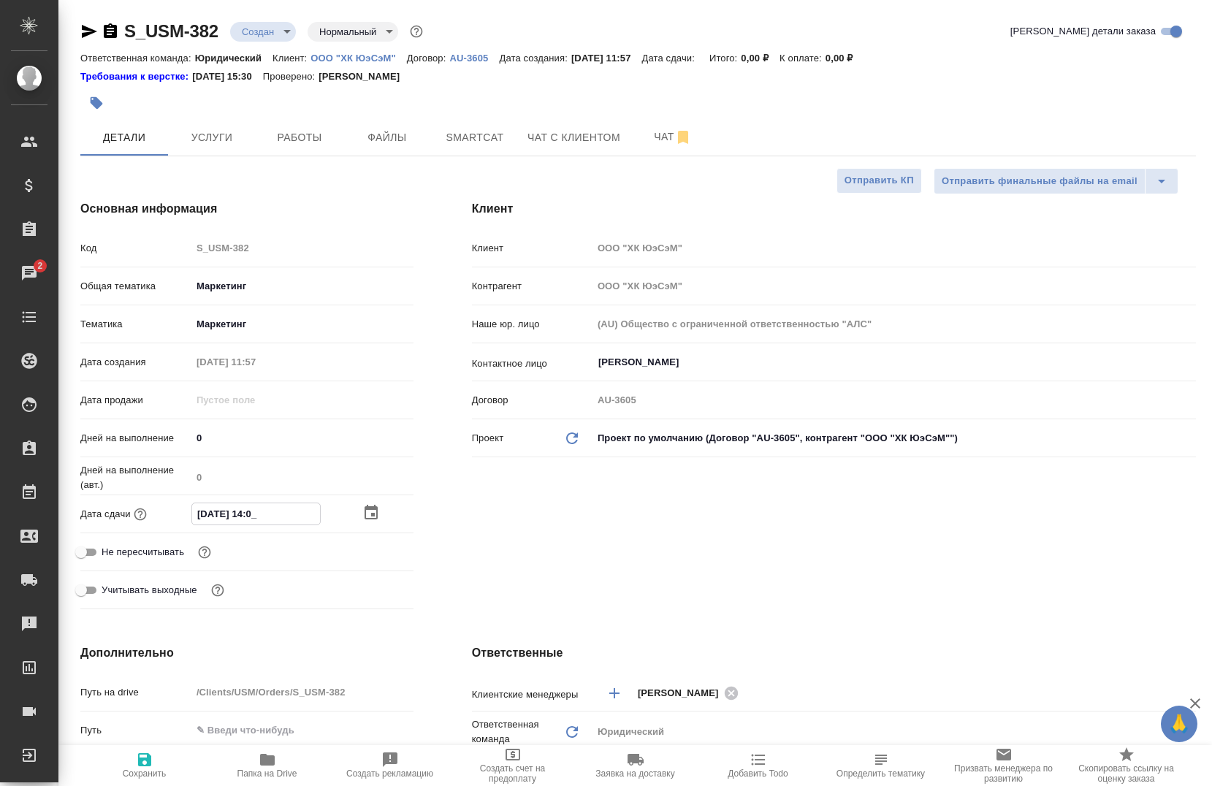
type textarea "x"
type input "16.08.2025 14:00"
click at [579, 536] on div "Клиент Клиент ООО "ХК ЮэСэМ" Контрагент ООО "ХК ЮэСэМ" Наше юр. лицо (AU) Общес…" at bounding box center [834, 407] width 782 height 473
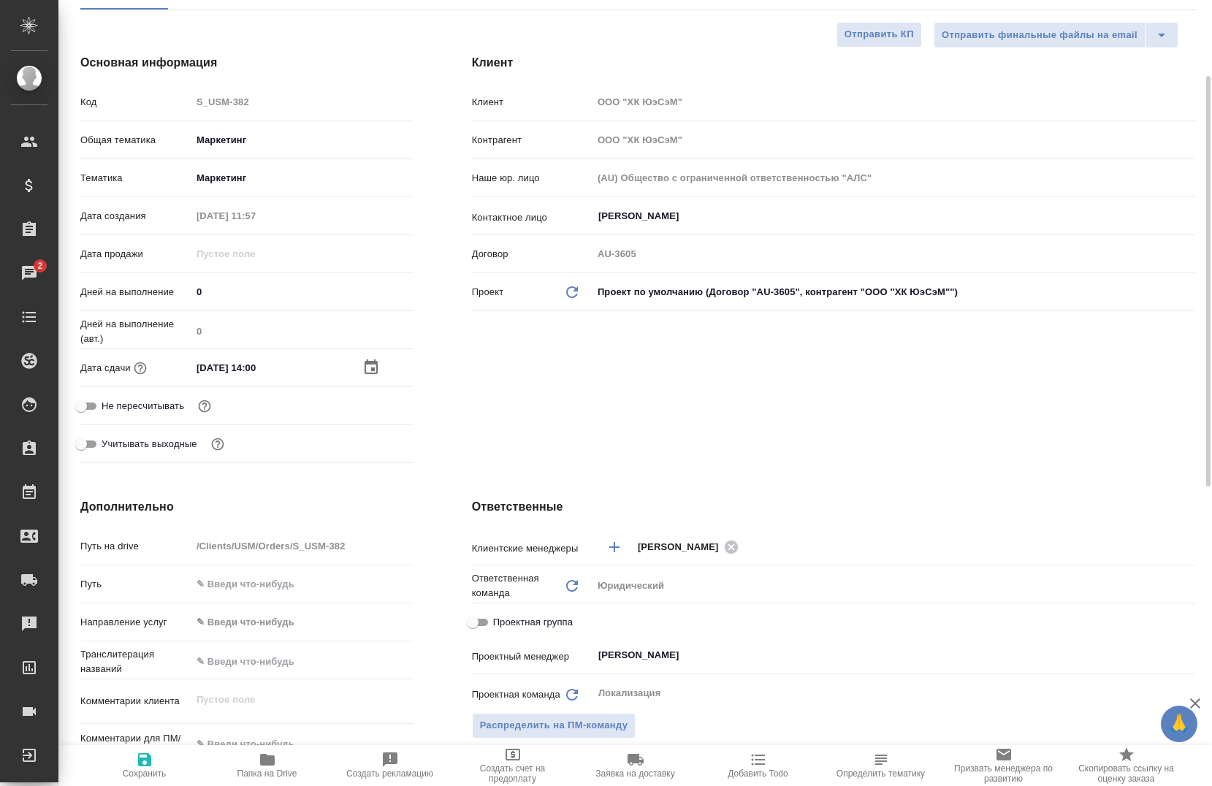
scroll to position [292, 0]
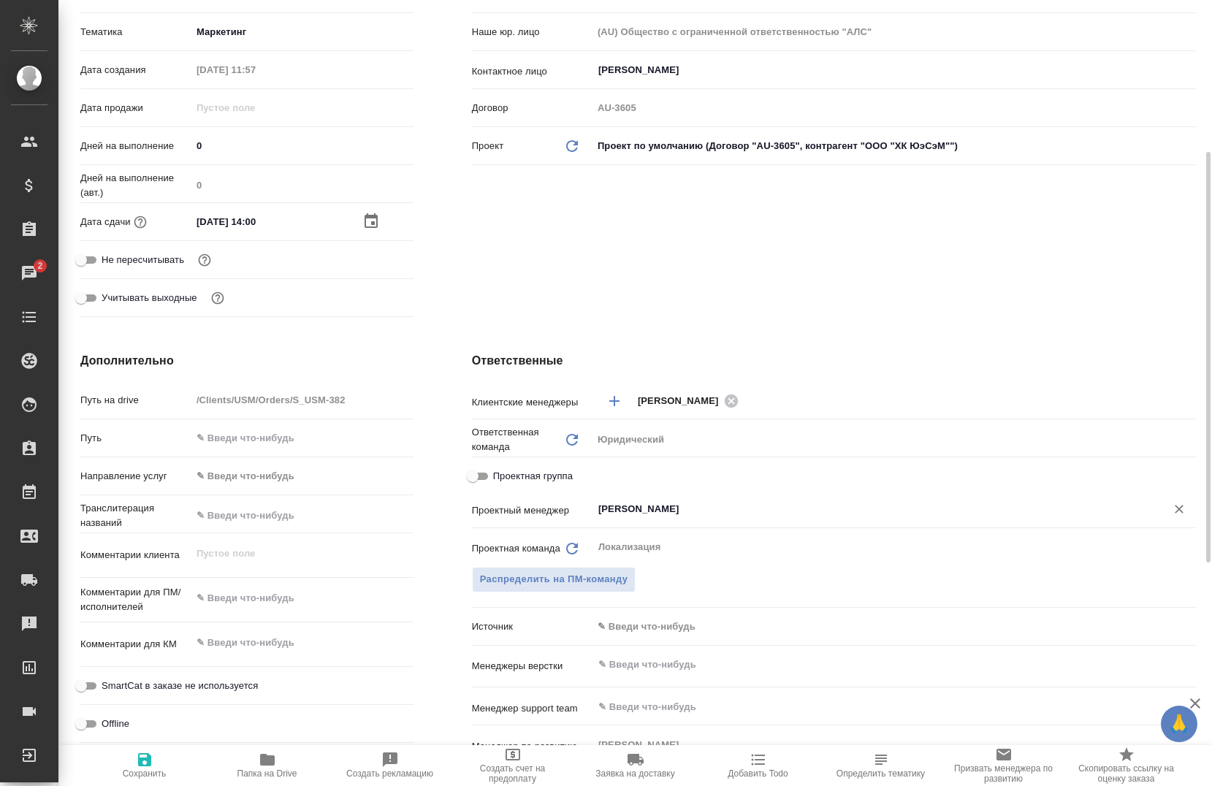
click at [605, 509] on input "[PERSON_NAME]" at bounding box center [870, 509] width 546 height 18
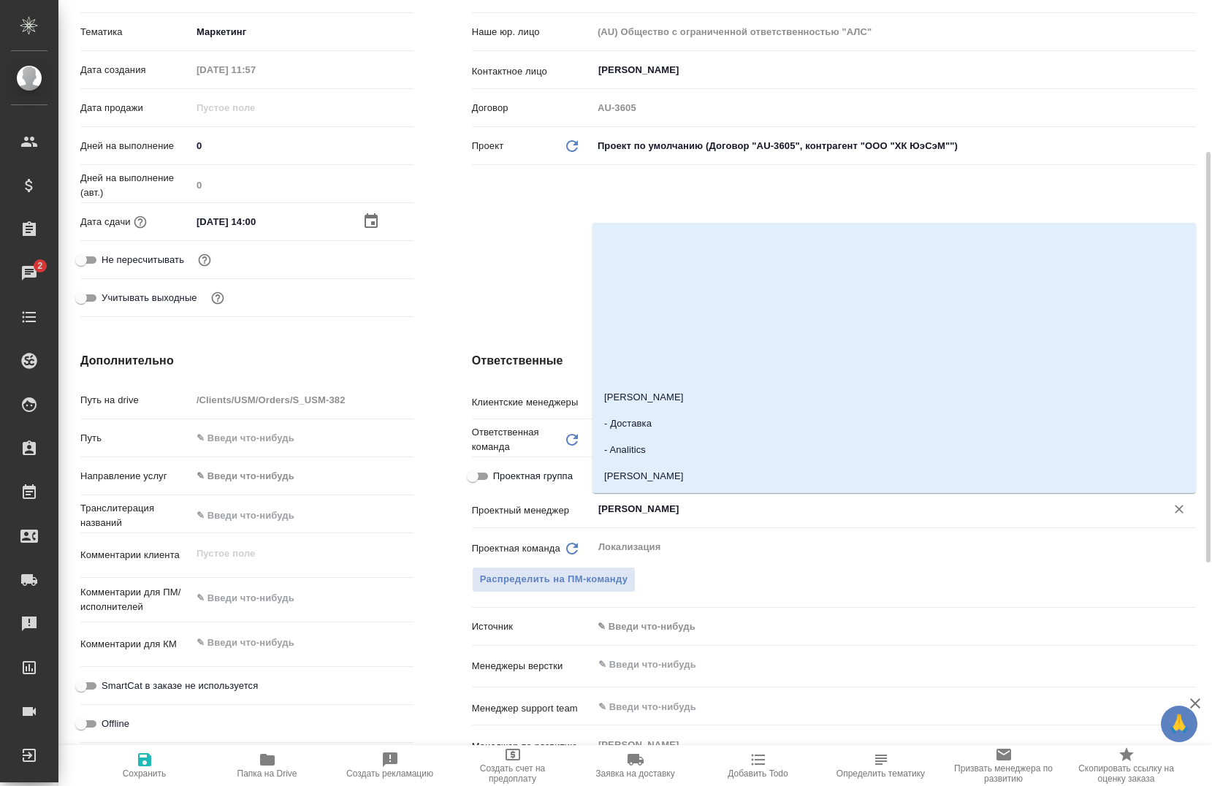
click at [479, 299] on div "Клиент Клиент ООО "ХК ЮэСэМ" Контрагент ООО "ХК ЮэСэМ" Наше юр. лицо (AU) Общес…" at bounding box center [834, 115] width 782 height 473
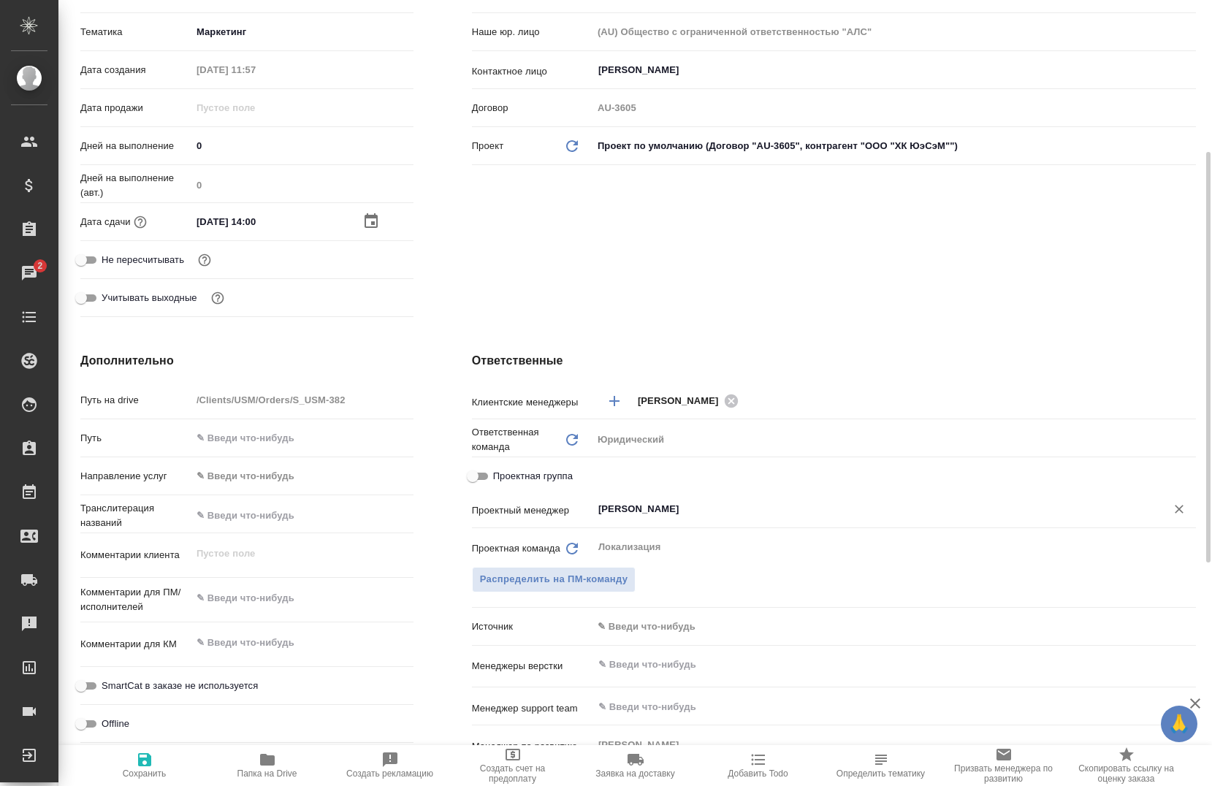
click at [683, 511] on input "Муталимов Марк" at bounding box center [870, 509] width 546 height 18
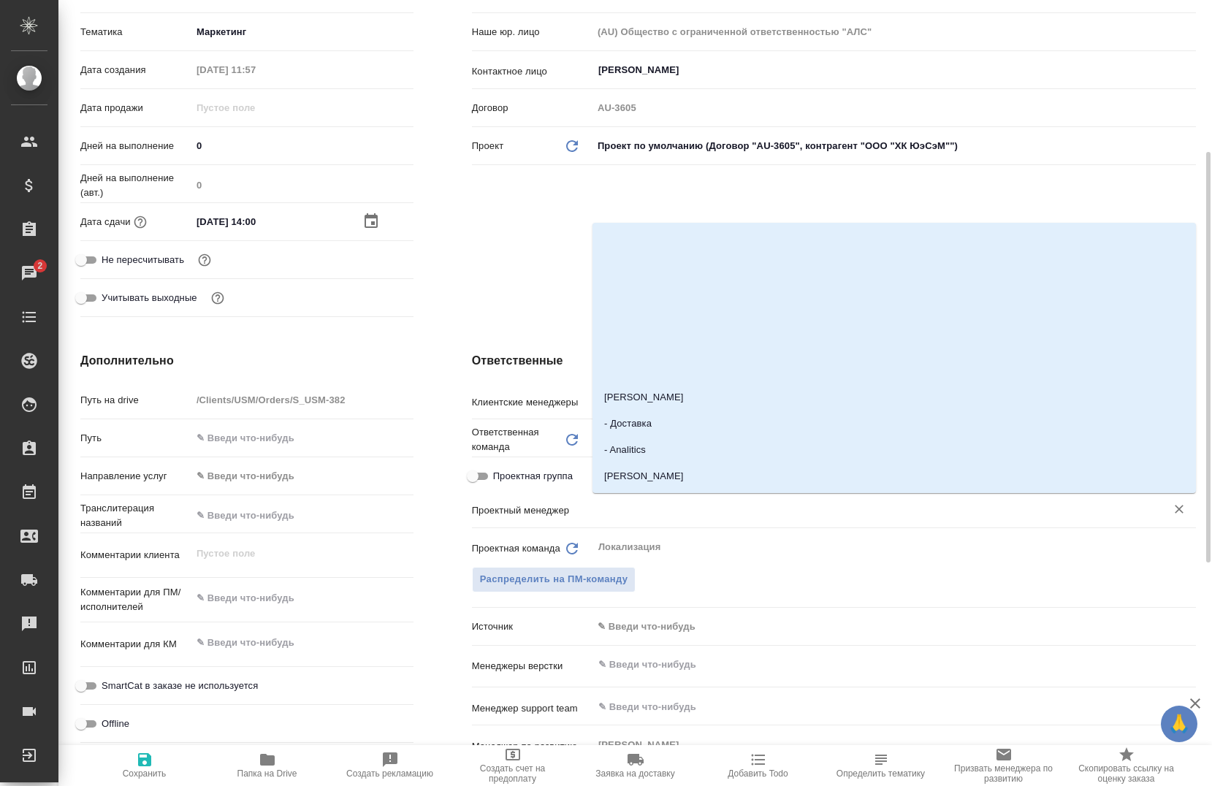
type textarea "x"
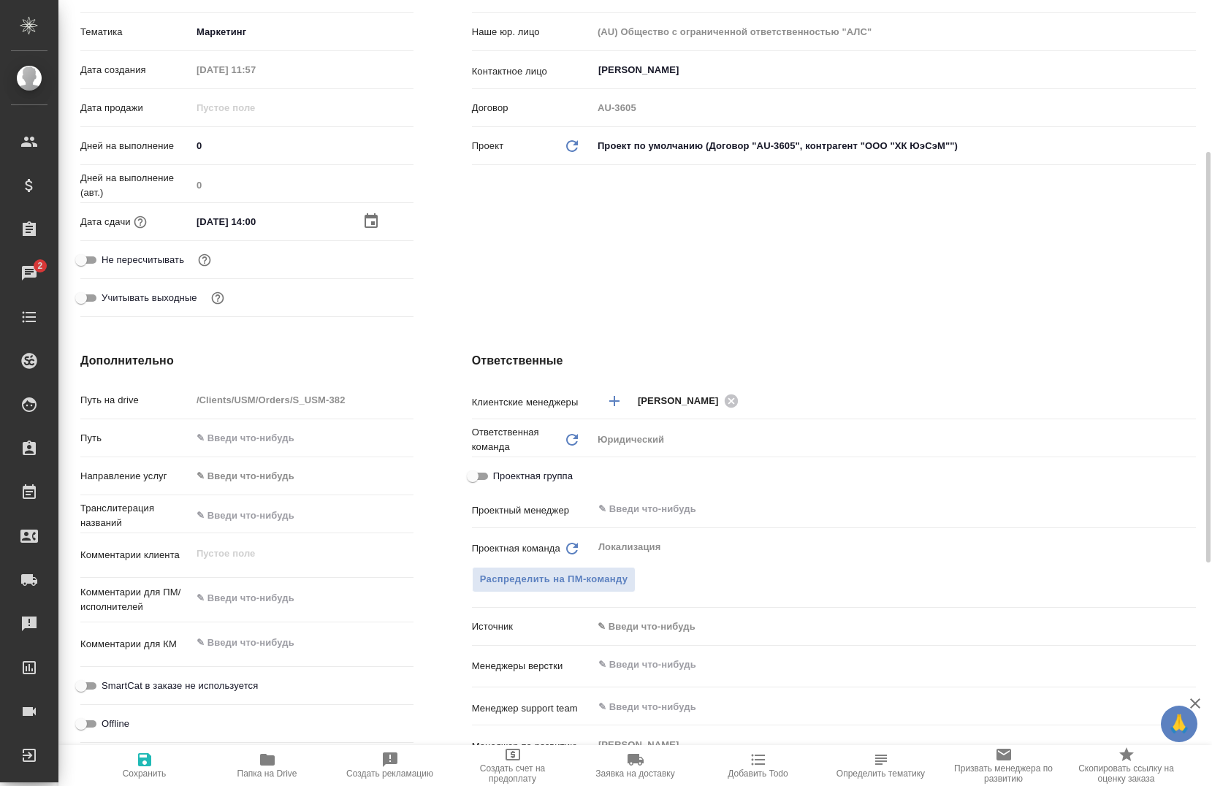
click at [495, 276] on div "Клиент Клиент ООО "ХК ЮэСэМ" Контрагент ООО "ХК ЮэСэМ" Наше юр. лицо (AU) Общес…" at bounding box center [834, 115] width 782 height 473
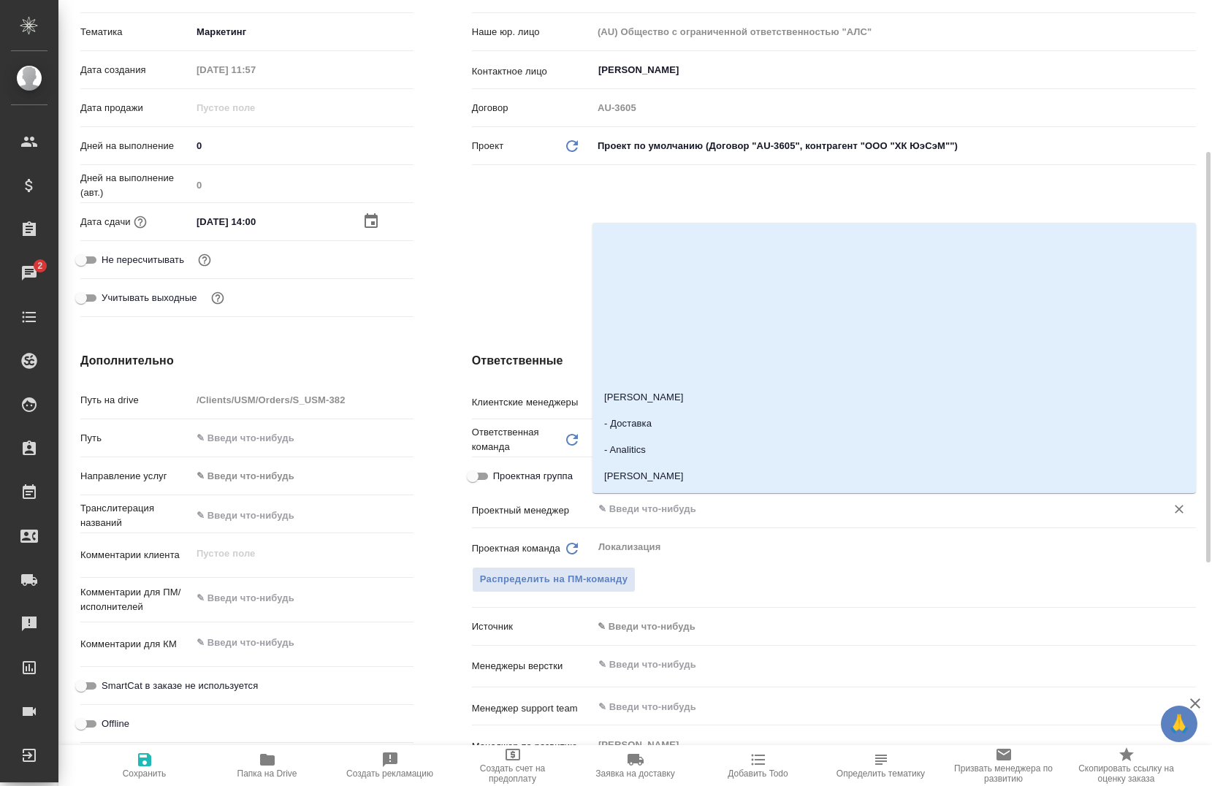
click at [625, 511] on input "text" at bounding box center [870, 509] width 546 height 18
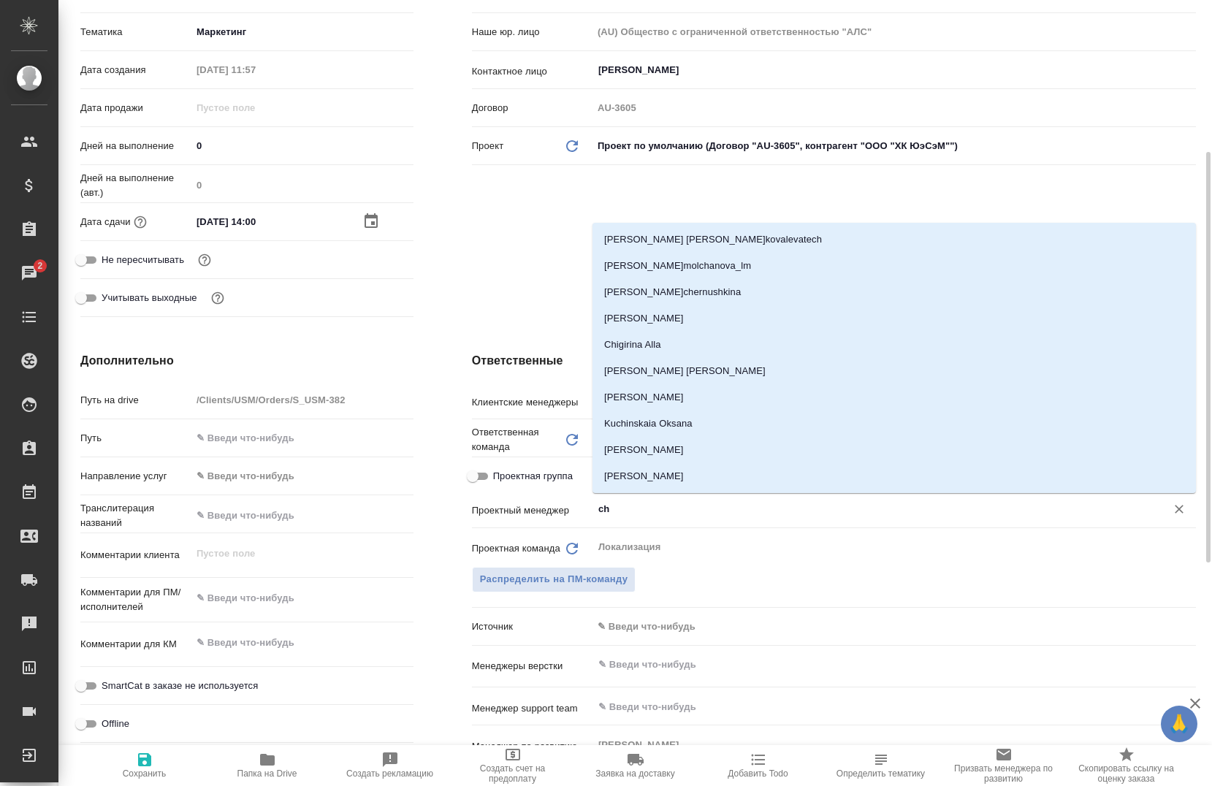
type input "che"
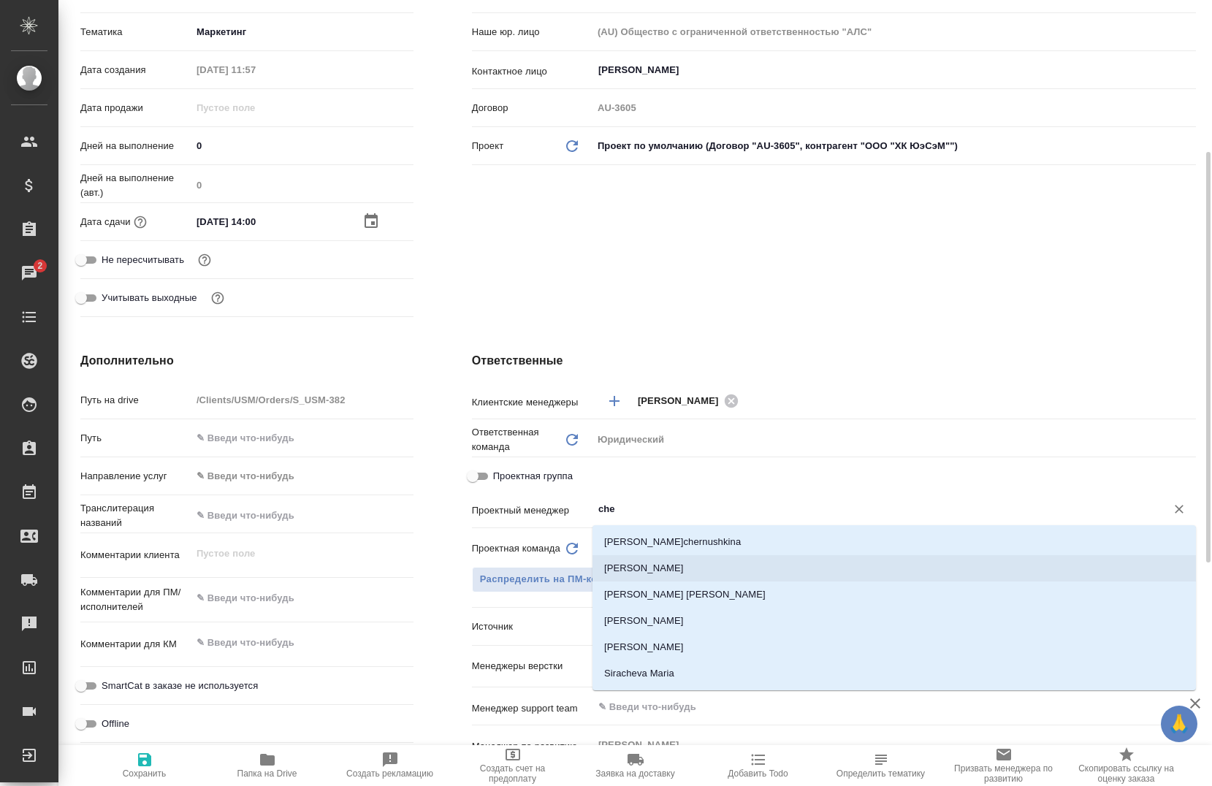
click at [638, 560] on li "[PERSON_NAME]" at bounding box center [894, 568] width 603 height 26
type textarea "x"
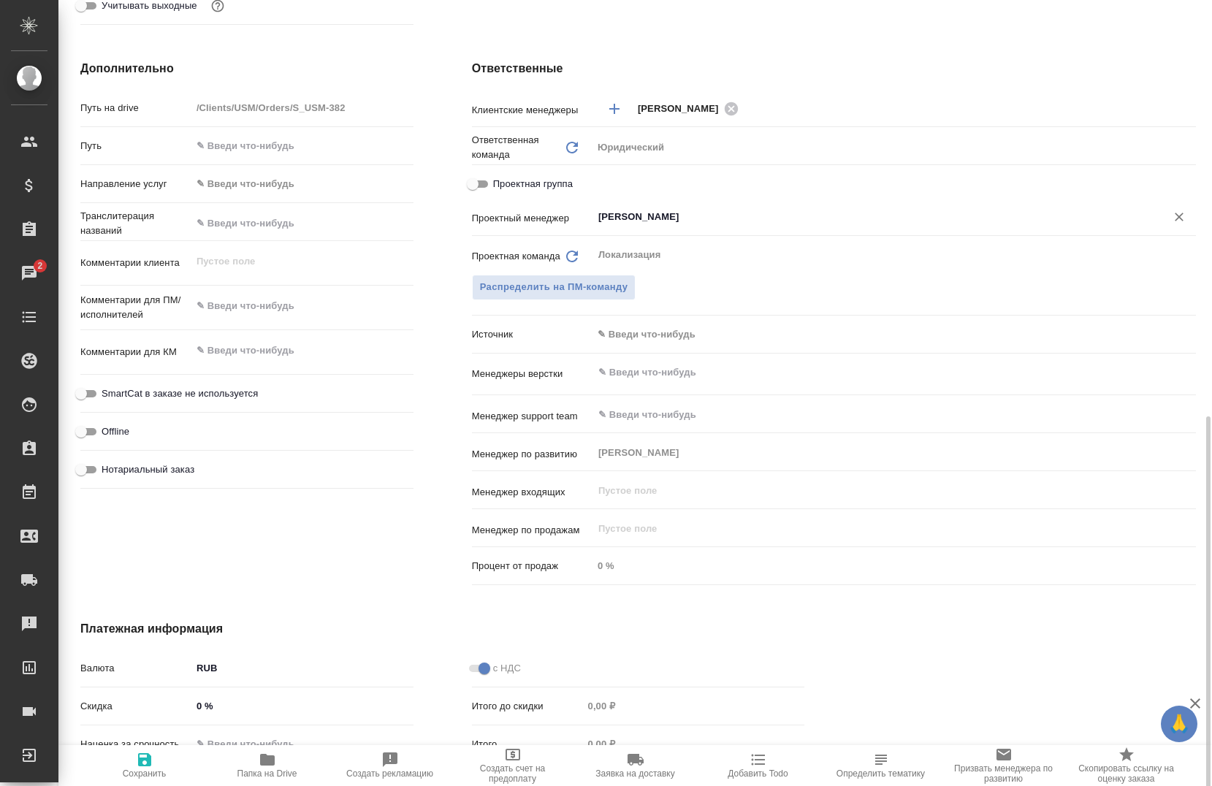
scroll to position [658, 0]
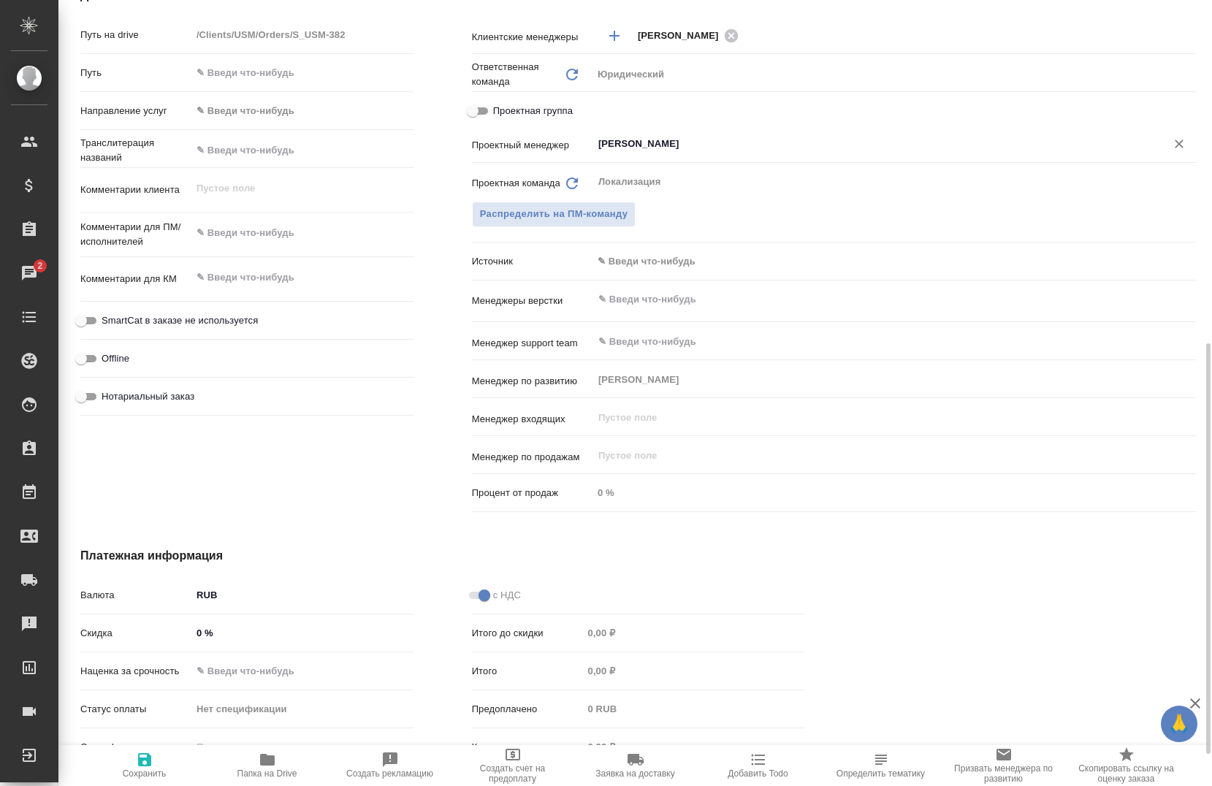
type input "[PERSON_NAME]"
click at [145, 771] on span "Сохранить" at bounding box center [145, 774] width 44 height 10
type textarea "x"
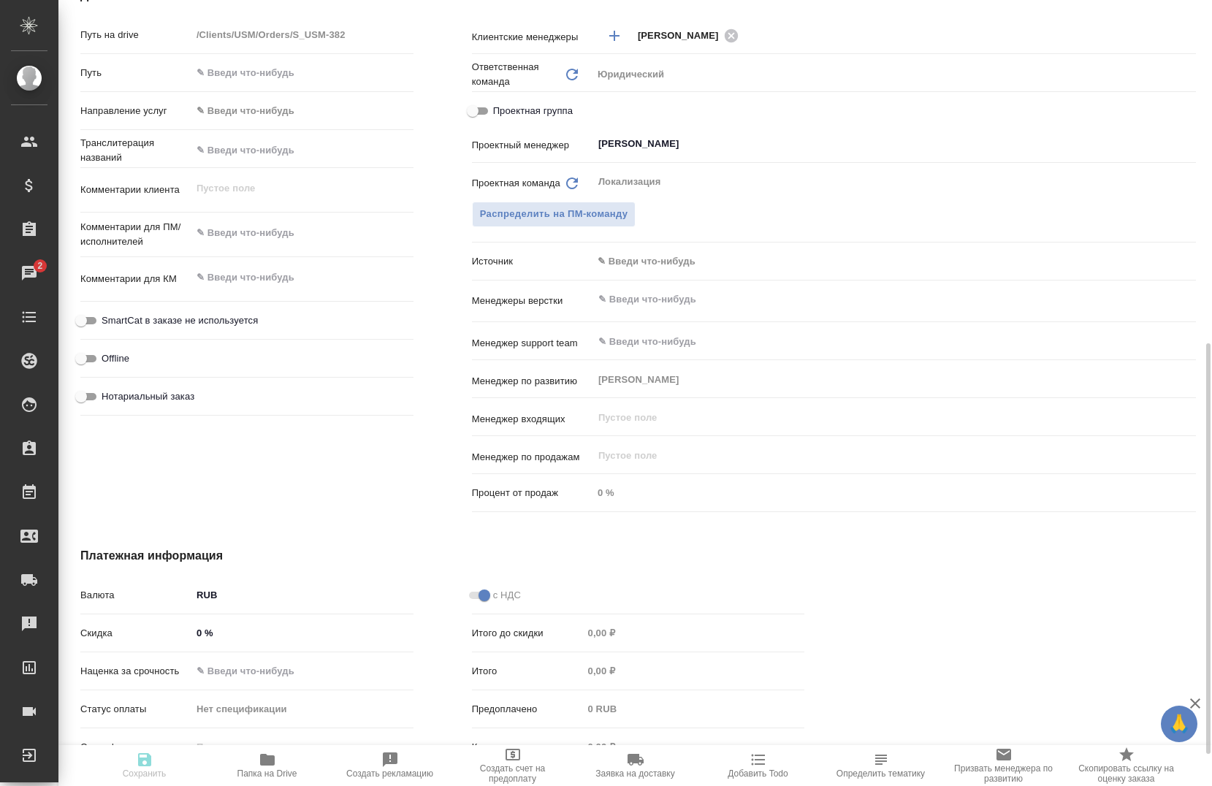
type textarea "x"
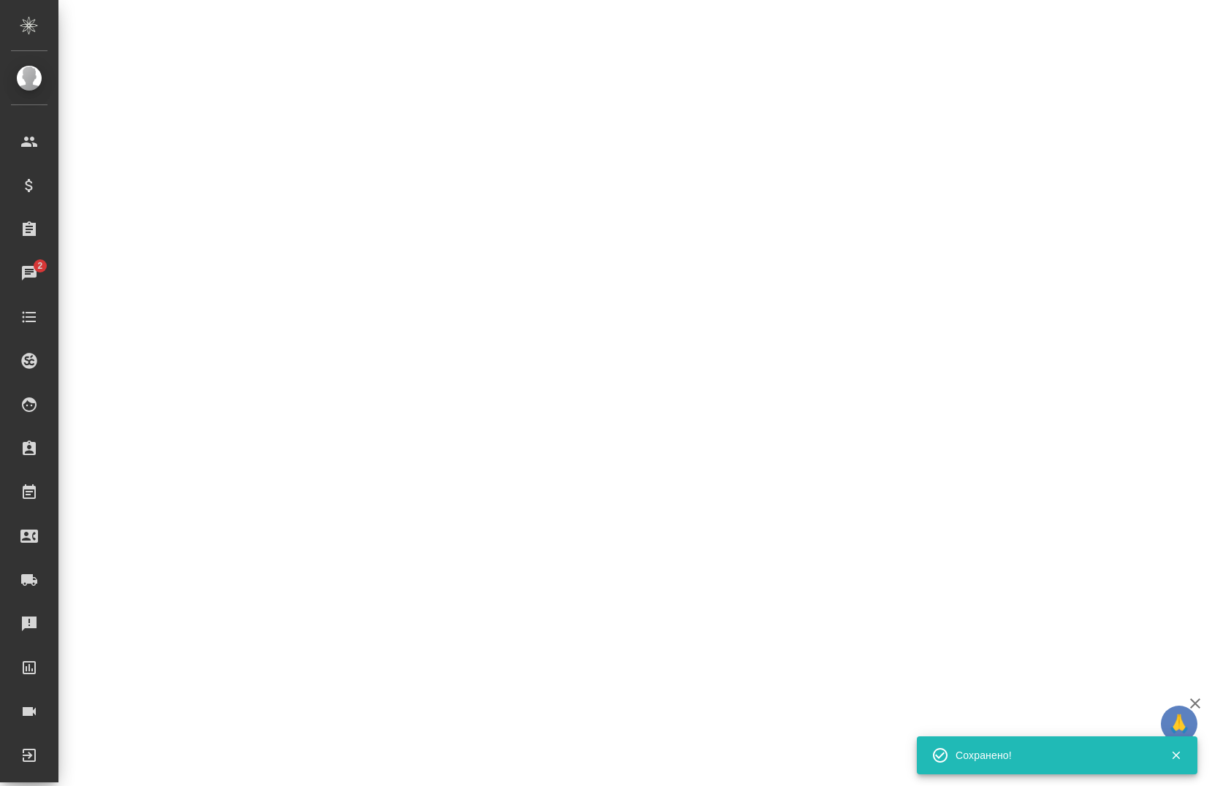
select select "RU"
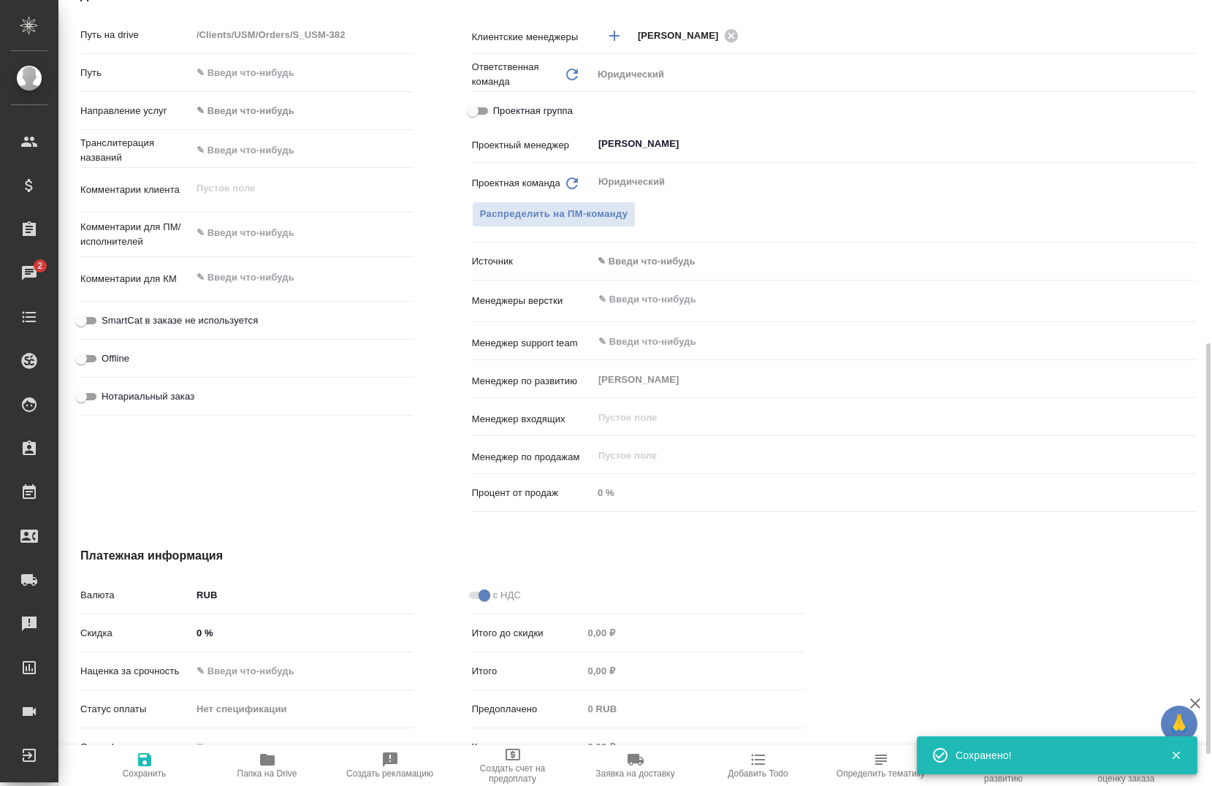
type textarea "x"
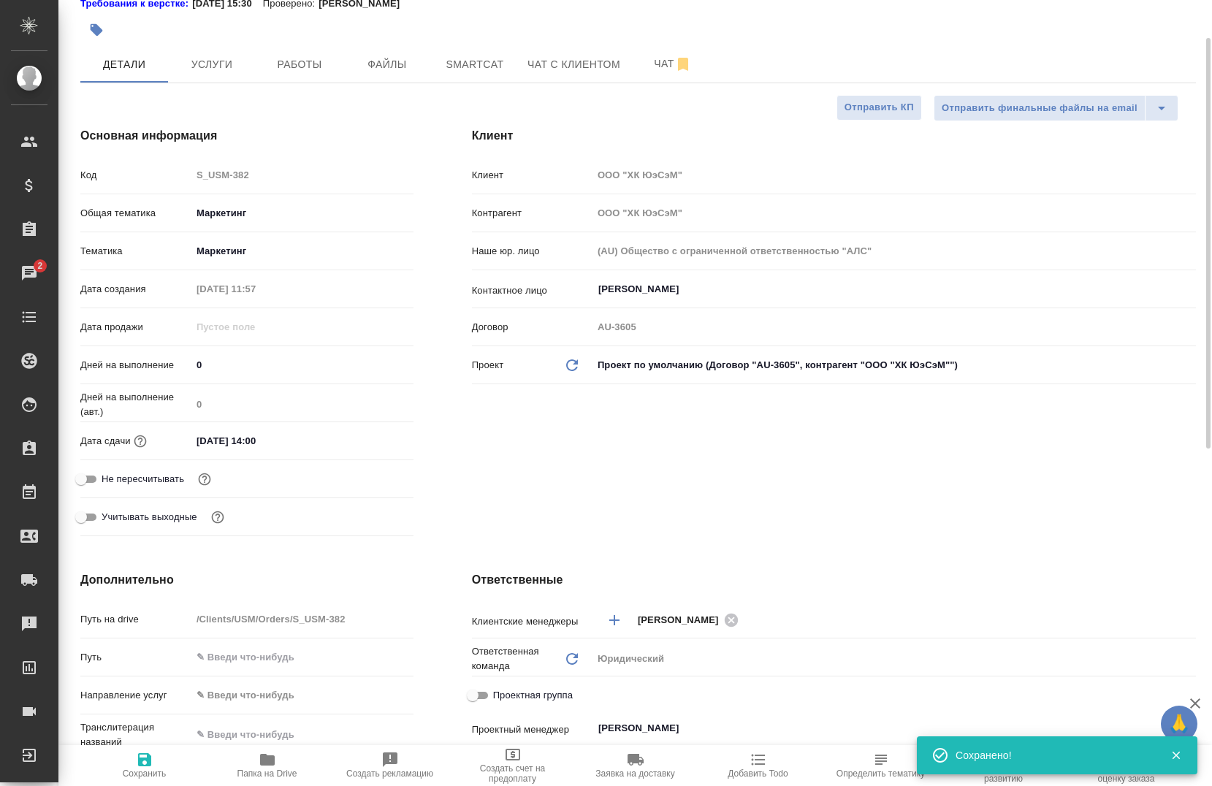
scroll to position [0, 0]
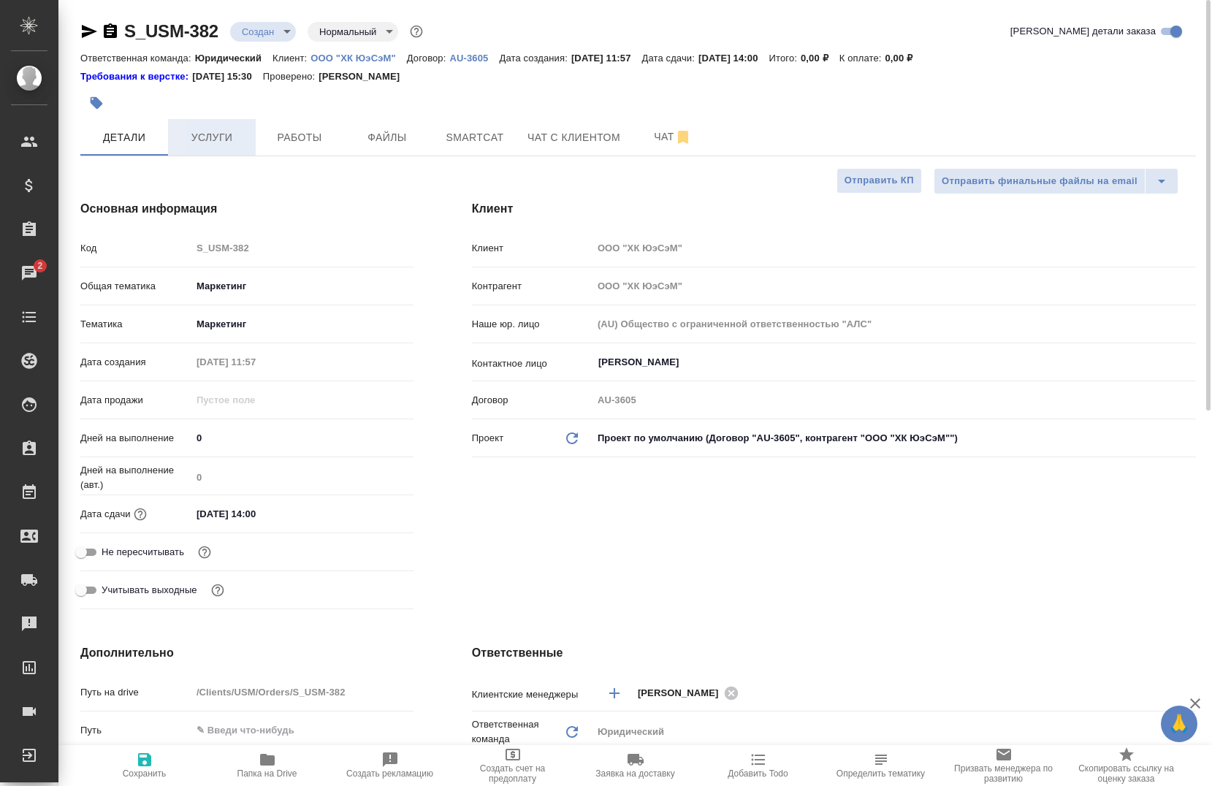
click at [197, 121] on button "Услуги" at bounding box center [212, 137] width 88 height 37
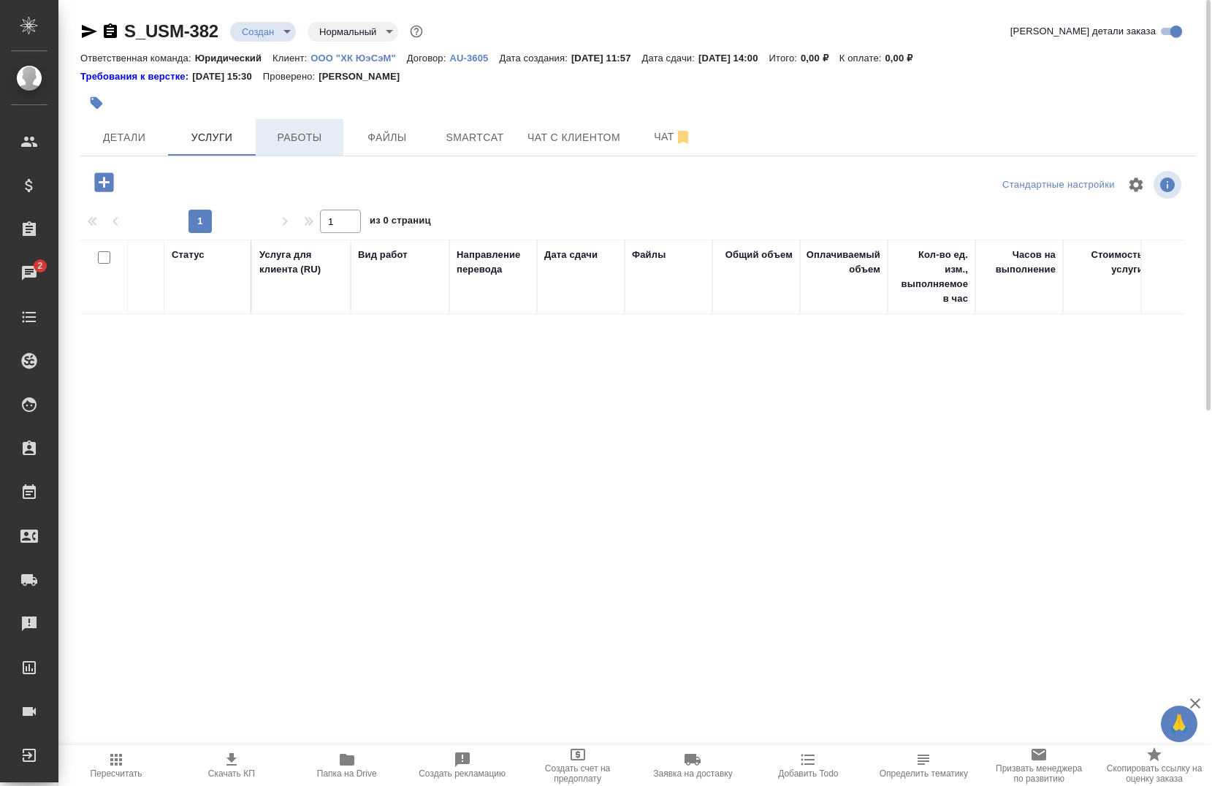
click at [314, 148] on button "Работы" at bounding box center [300, 137] width 88 height 37
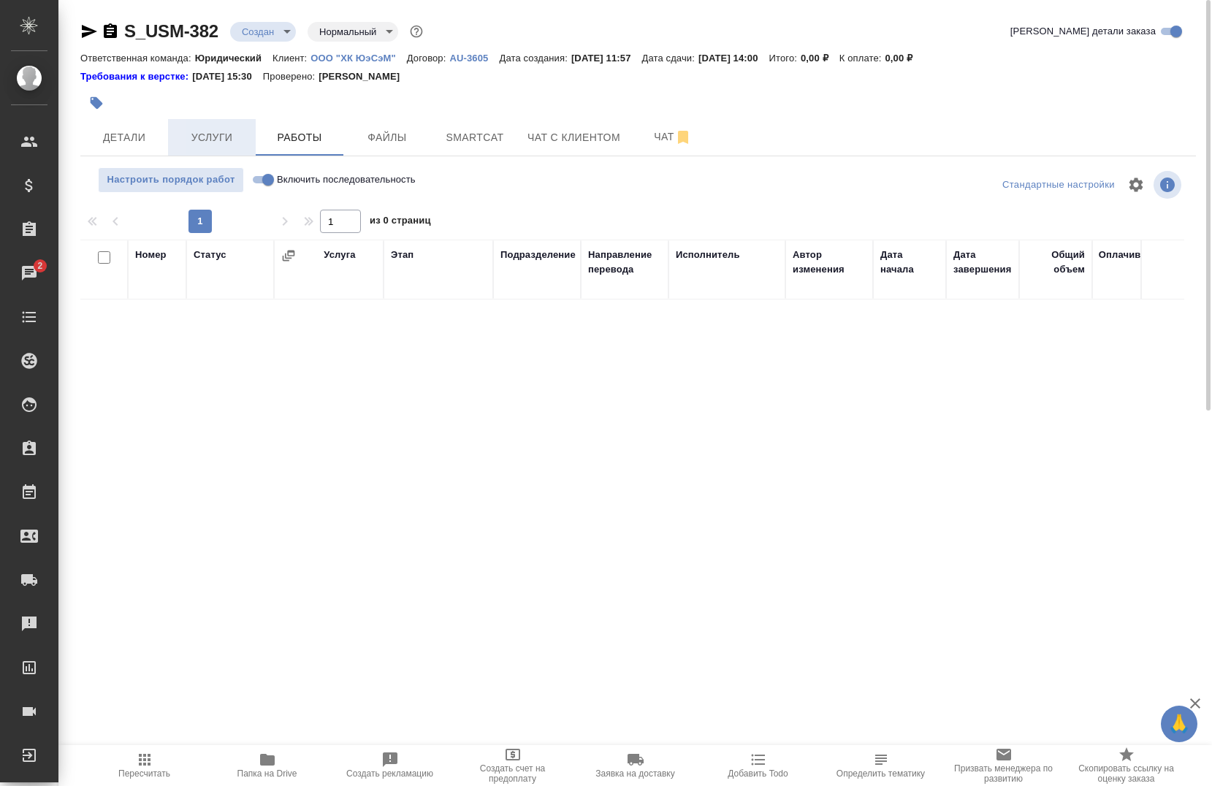
click at [229, 134] on span "Услуги" at bounding box center [212, 138] width 70 height 18
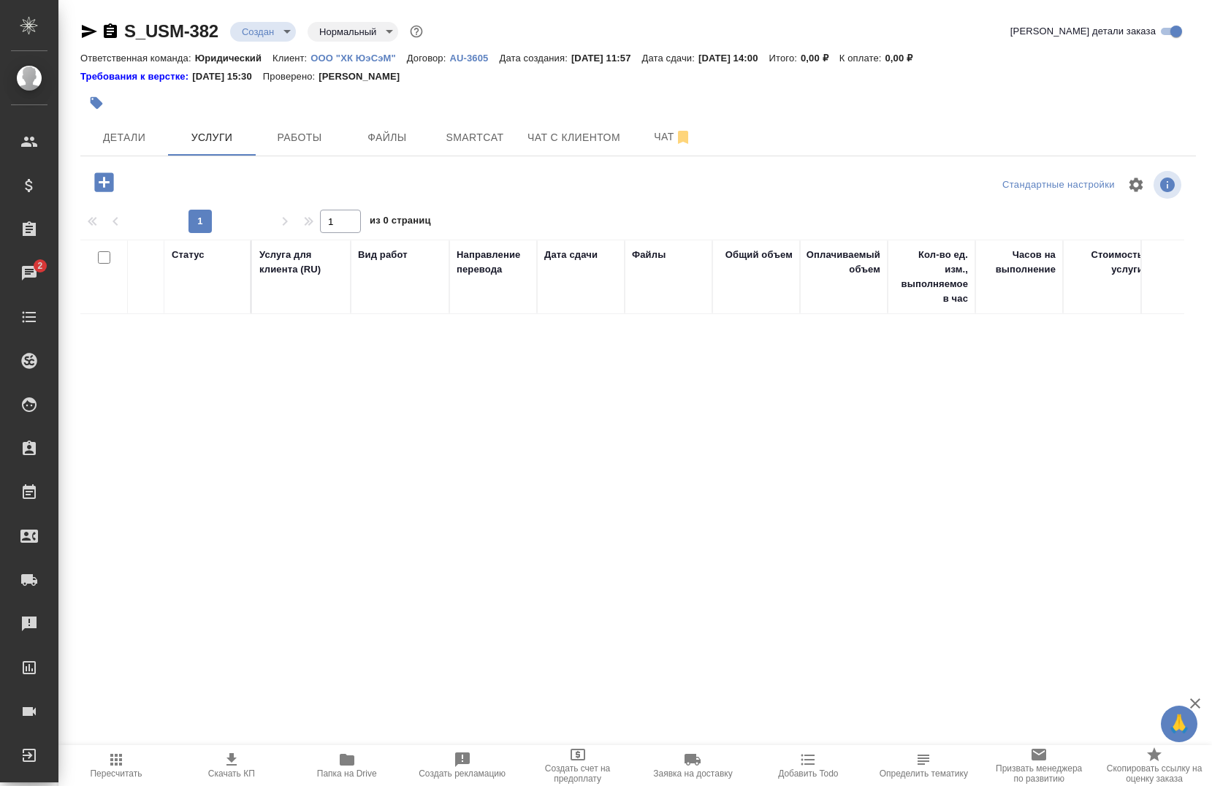
click at [110, 24] on icon "button" at bounding box center [110, 30] width 13 height 15
click at [102, 31] on icon "button" at bounding box center [111, 32] width 18 height 18
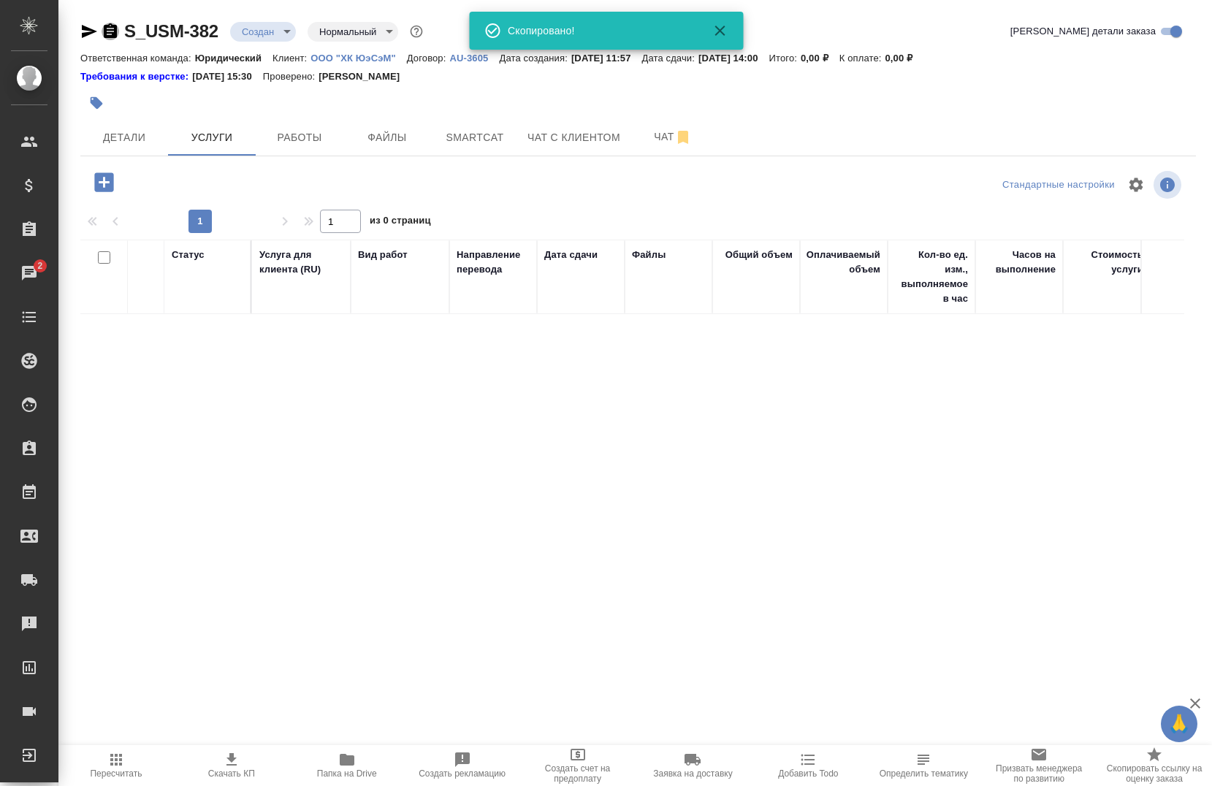
click at [103, 31] on icon "button" at bounding box center [111, 32] width 18 height 18
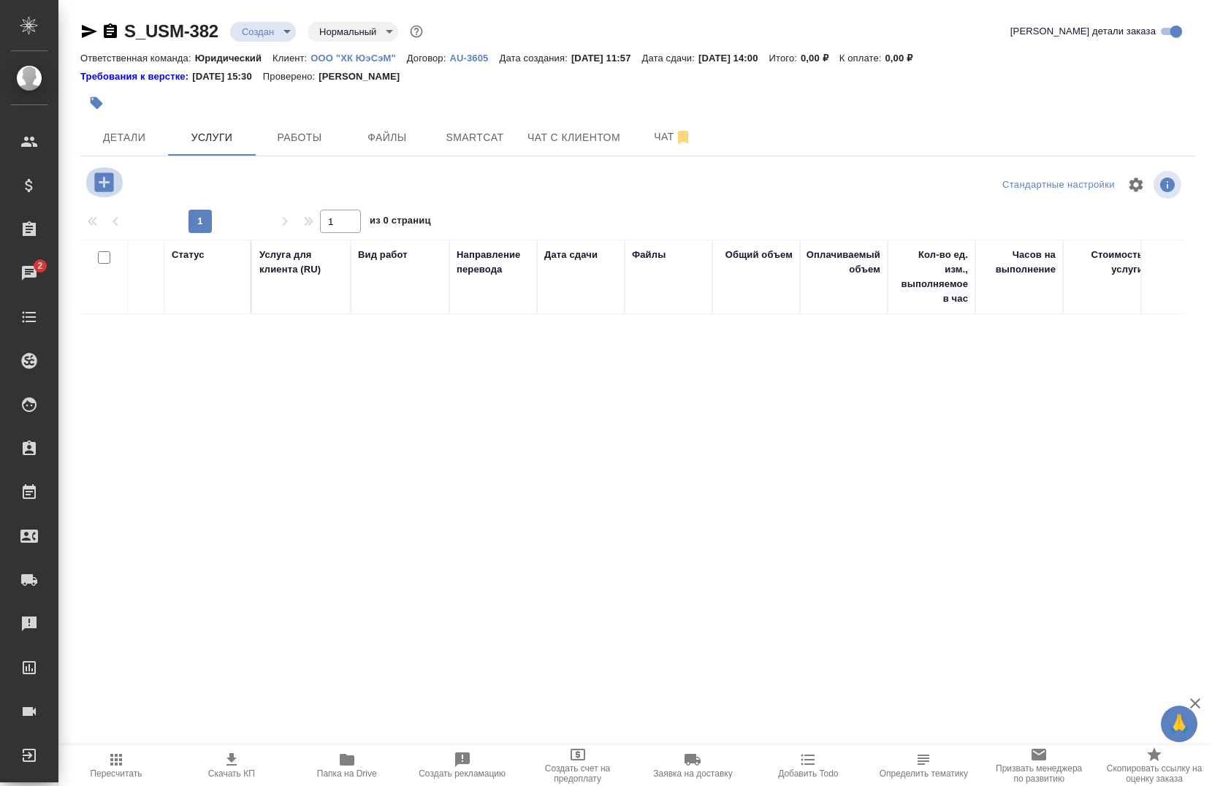
click at [104, 186] on icon "button" at bounding box center [104, 182] width 26 height 26
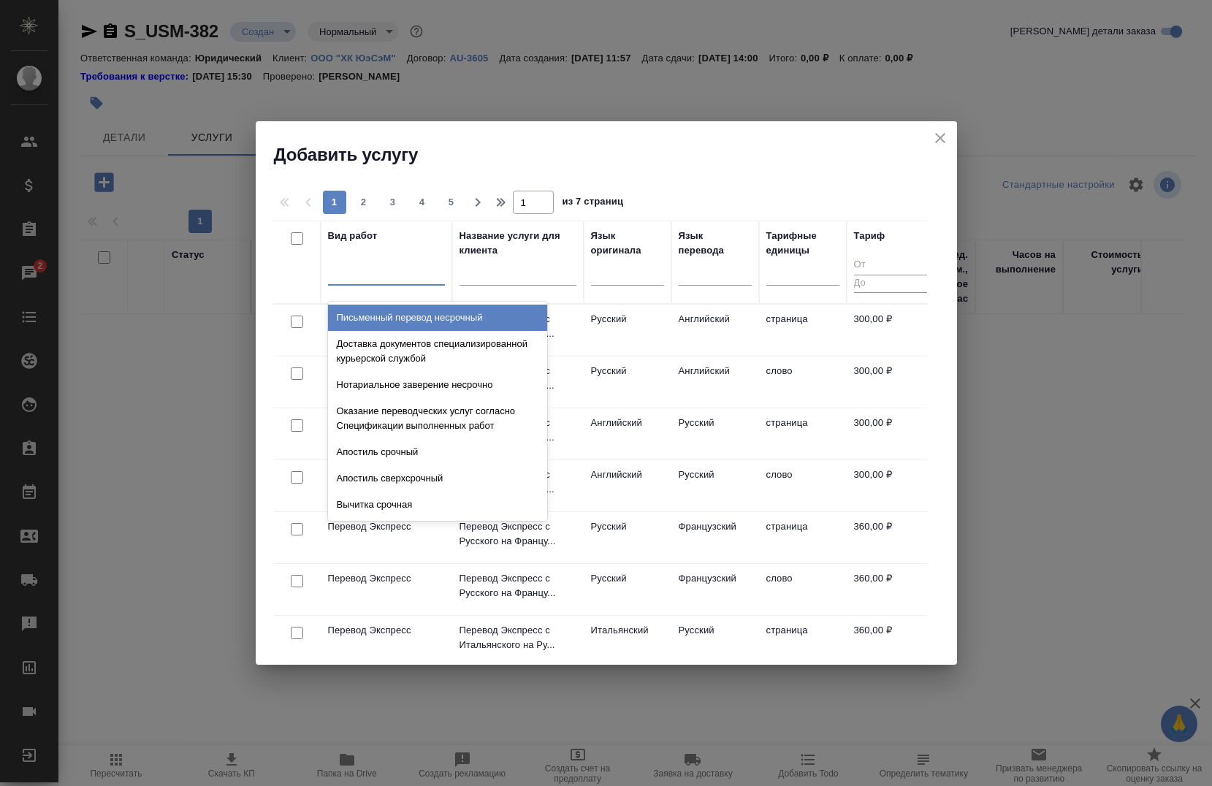
click at [367, 277] on div at bounding box center [386, 270] width 117 height 21
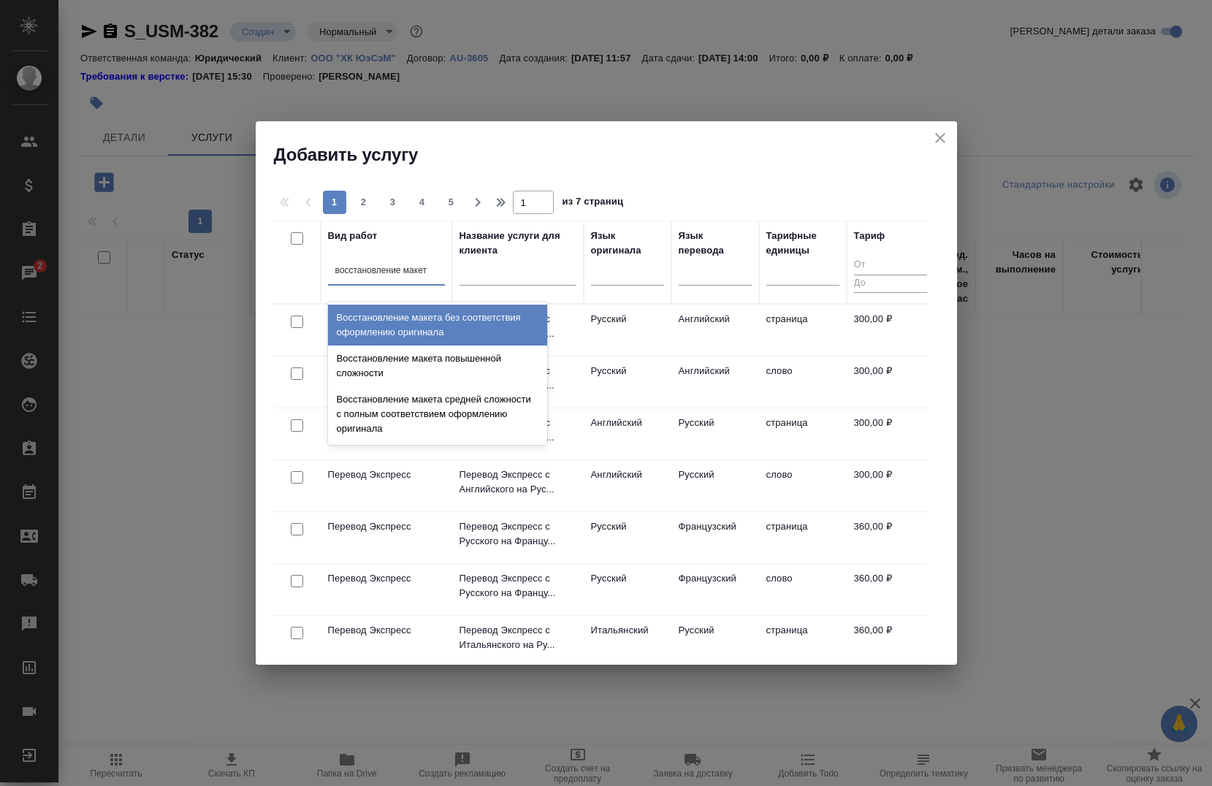
type input "восстановление макета"
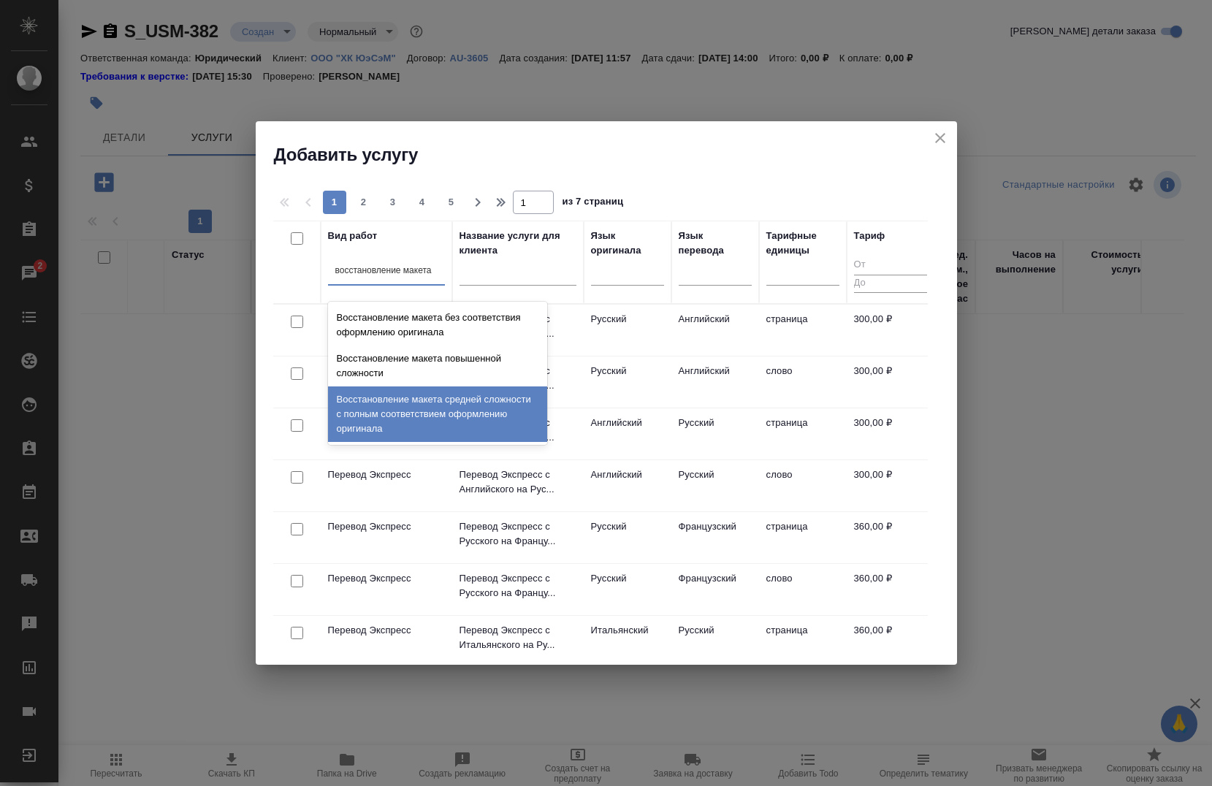
click at [424, 420] on div "Восстановление макета средней сложности с полным соответствием оформлению ориги…" at bounding box center [437, 414] width 219 height 56
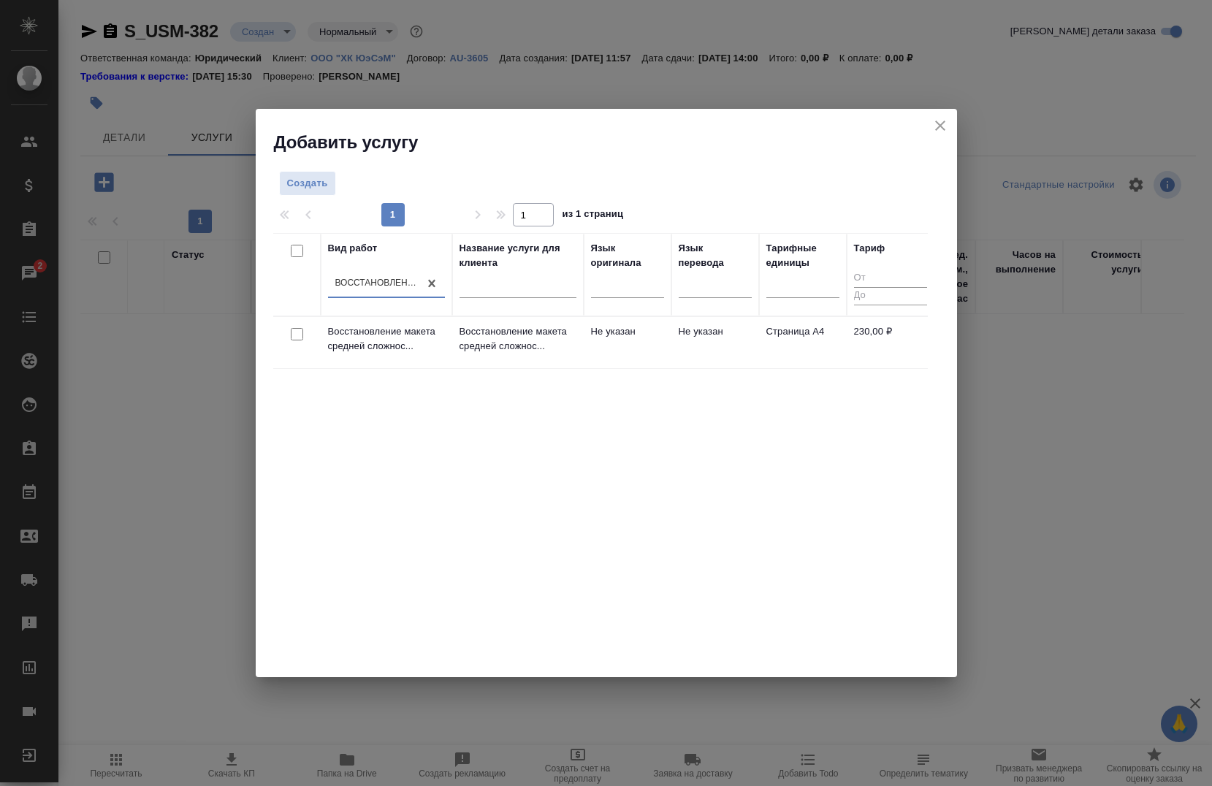
click at [295, 326] on td at bounding box center [296, 342] width 47 height 51
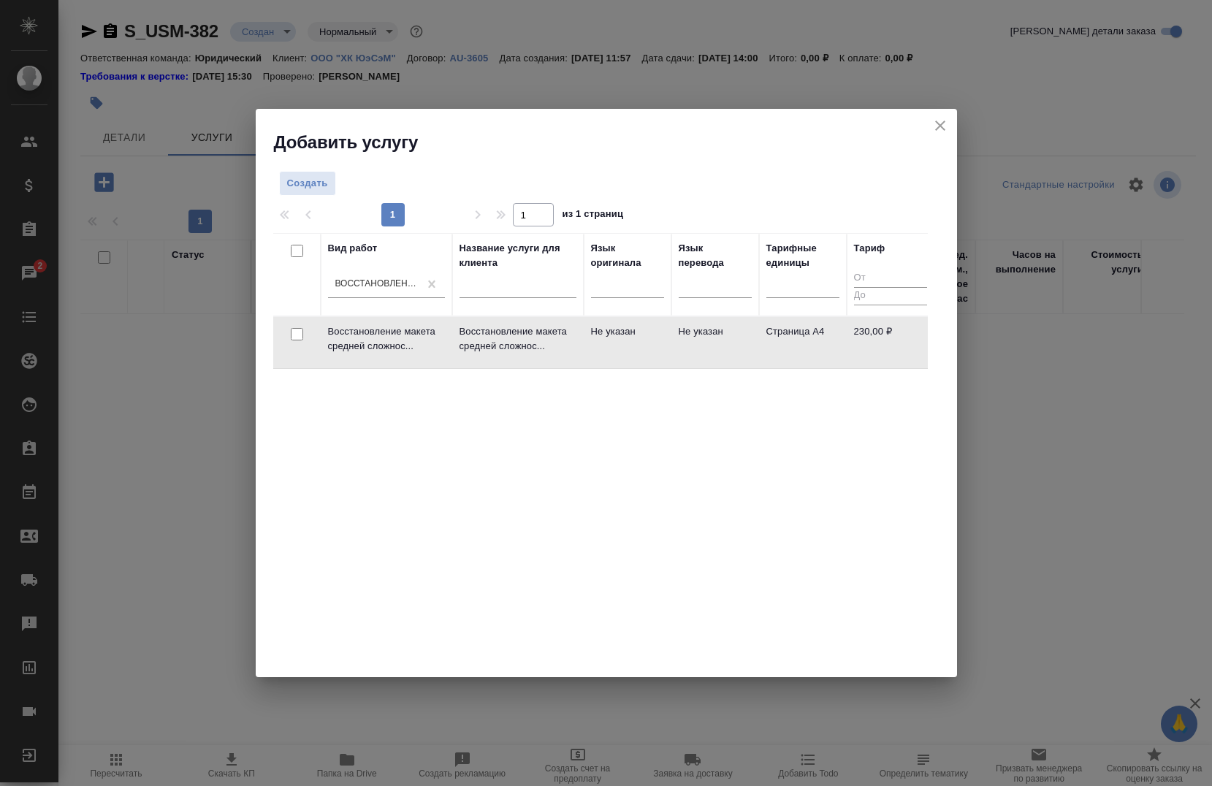
click at [292, 332] on input "checkbox" at bounding box center [297, 334] width 12 height 12
checkbox input "true"
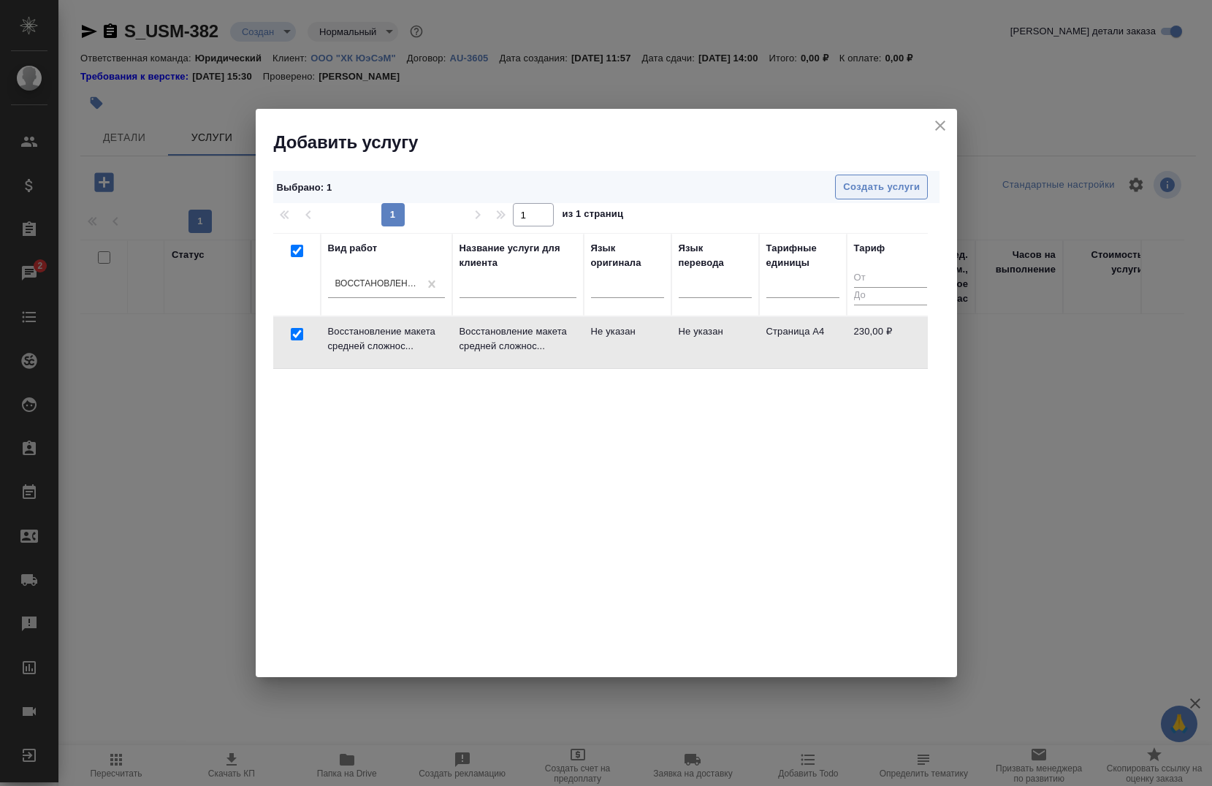
click at [864, 191] on span "Создать услуги" at bounding box center [881, 187] width 77 height 17
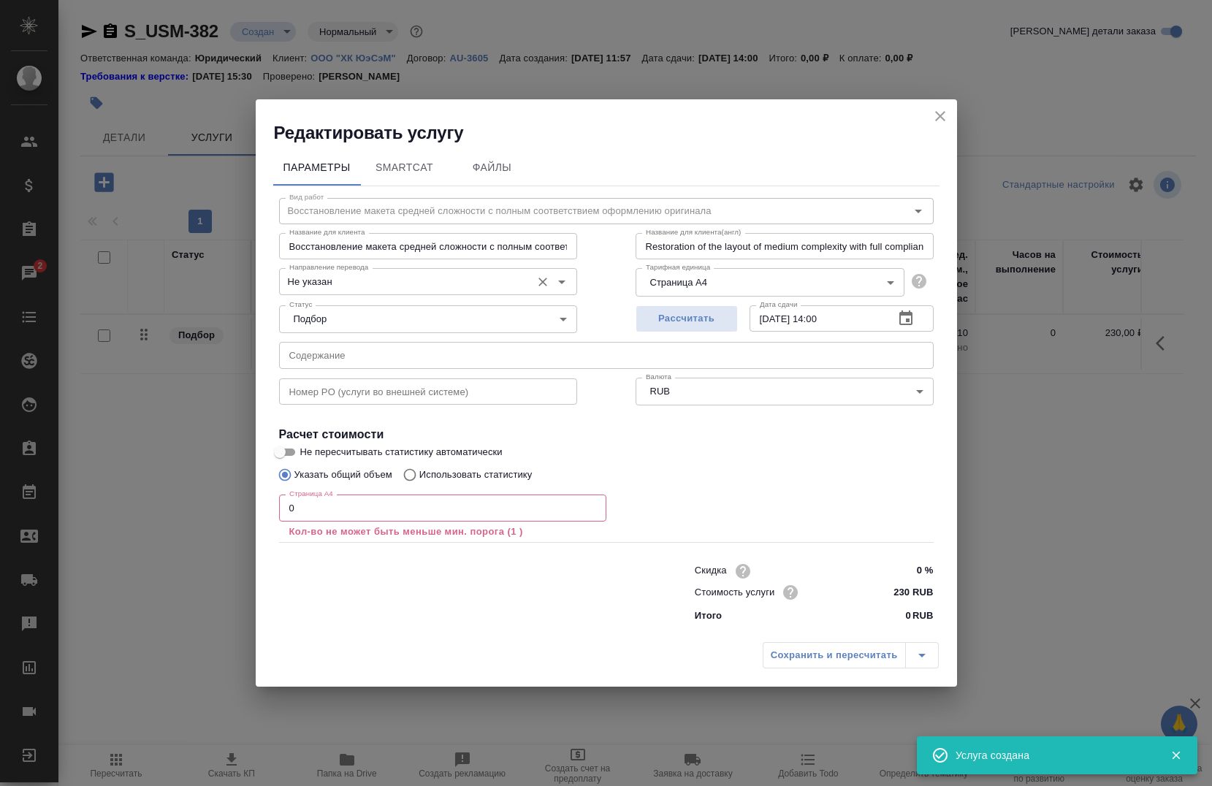
click at [391, 270] on div "Не указан Направление перевода" at bounding box center [428, 281] width 298 height 26
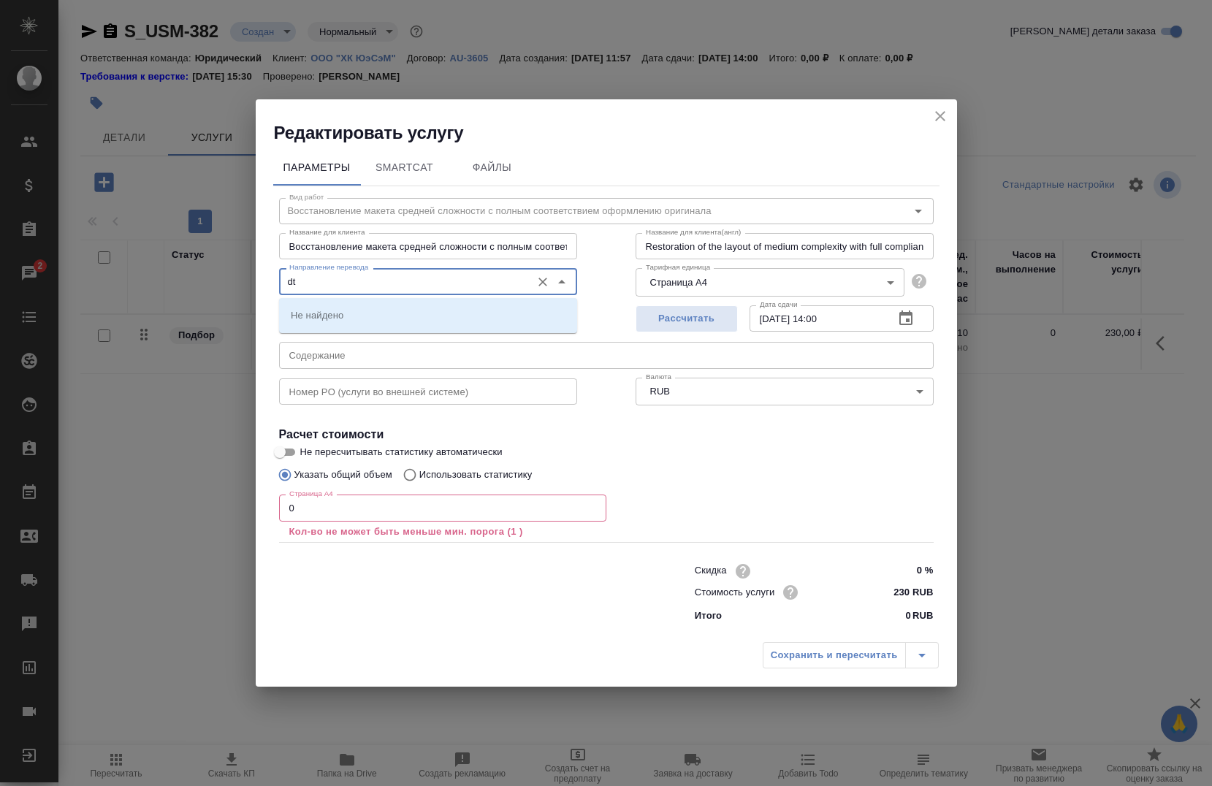
type input "d"
type input "D"
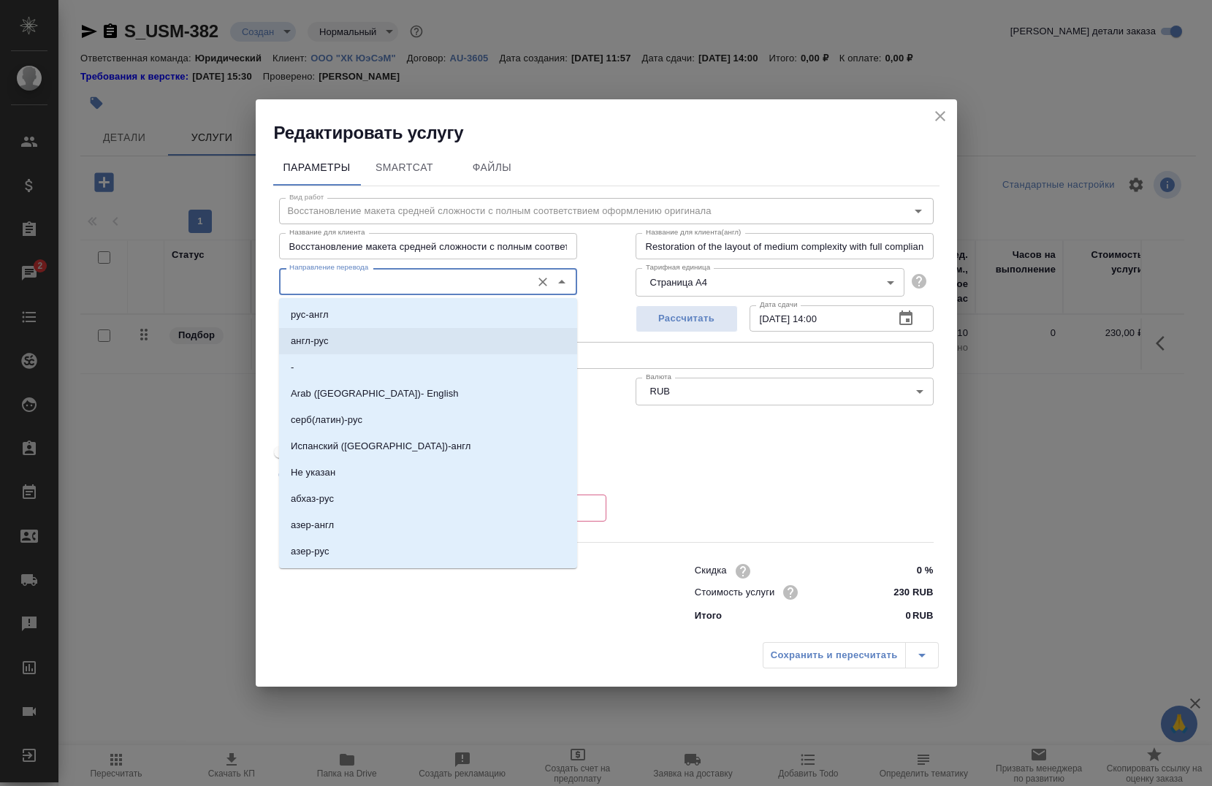
click at [317, 335] on p "англ-рус" at bounding box center [310, 341] width 38 height 15
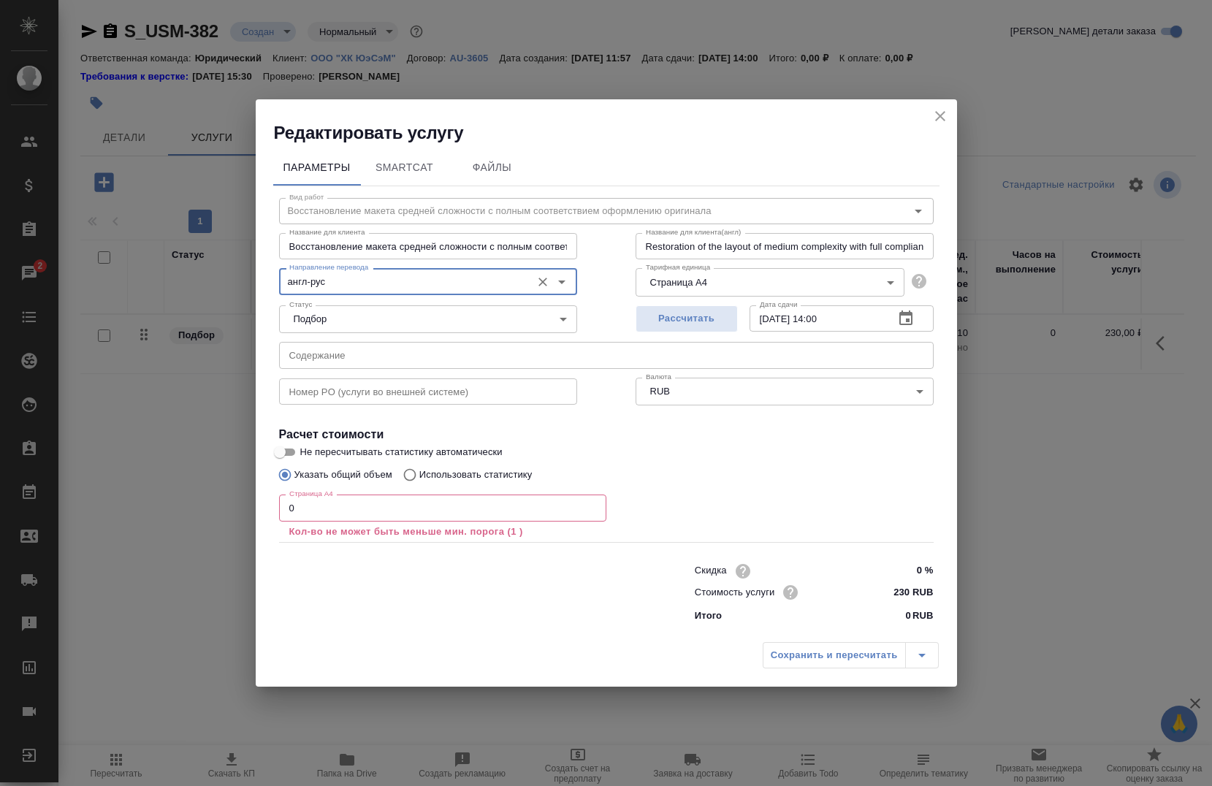
type input "англ-рус"
click at [307, 517] on input "0" at bounding box center [442, 508] width 327 height 26
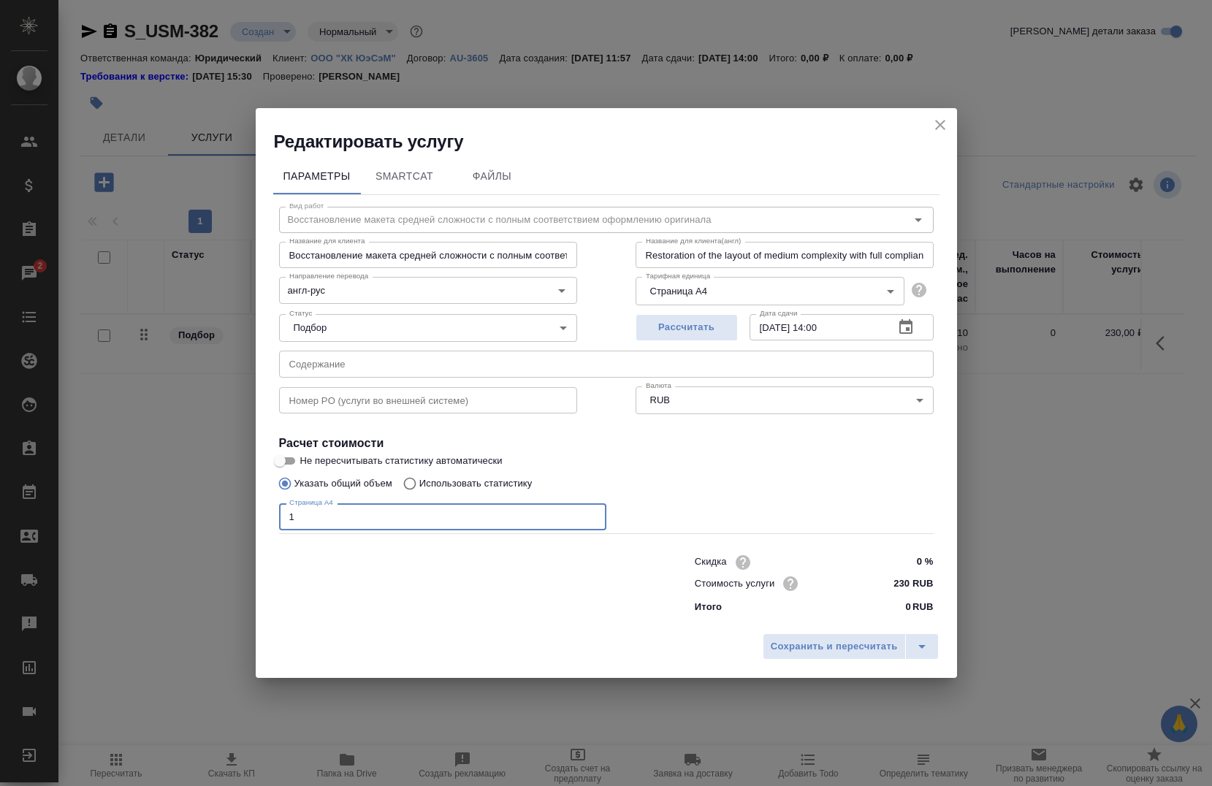
type input "1"
click at [837, 330] on input "[DATE] 14:00" at bounding box center [816, 327] width 133 height 26
click at [847, 650] on span "Сохранить и пересчитать" at bounding box center [834, 647] width 127 height 17
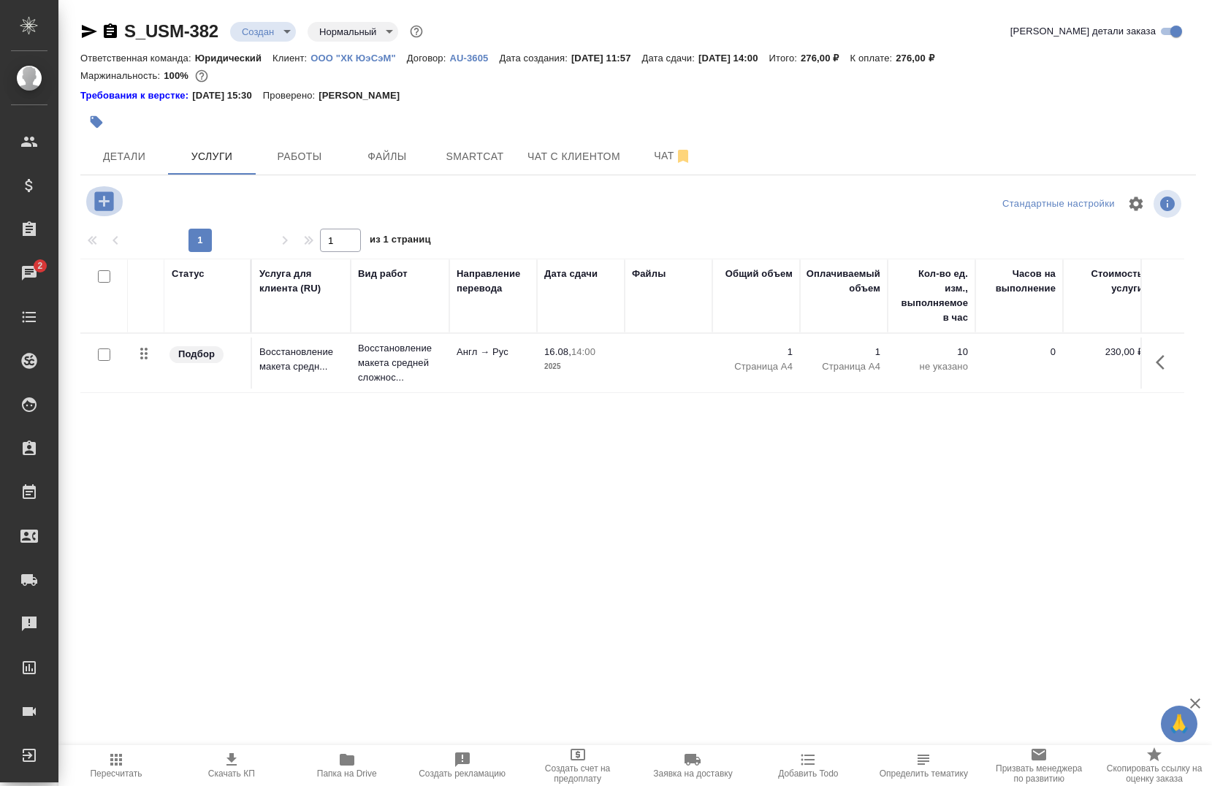
click at [97, 197] on icon "button" at bounding box center [103, 200] width 19 height 19
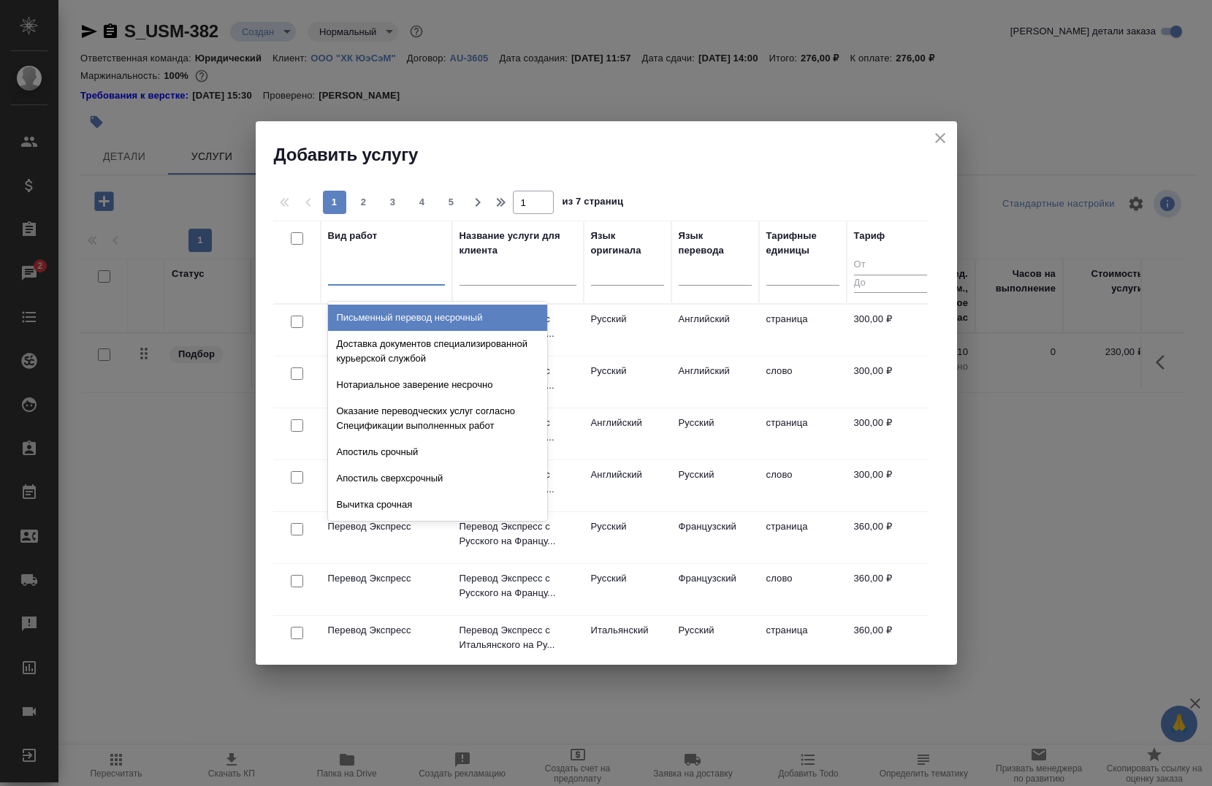
click at [397, 270] on div at bounding box center [386, 270] width 117 height 21
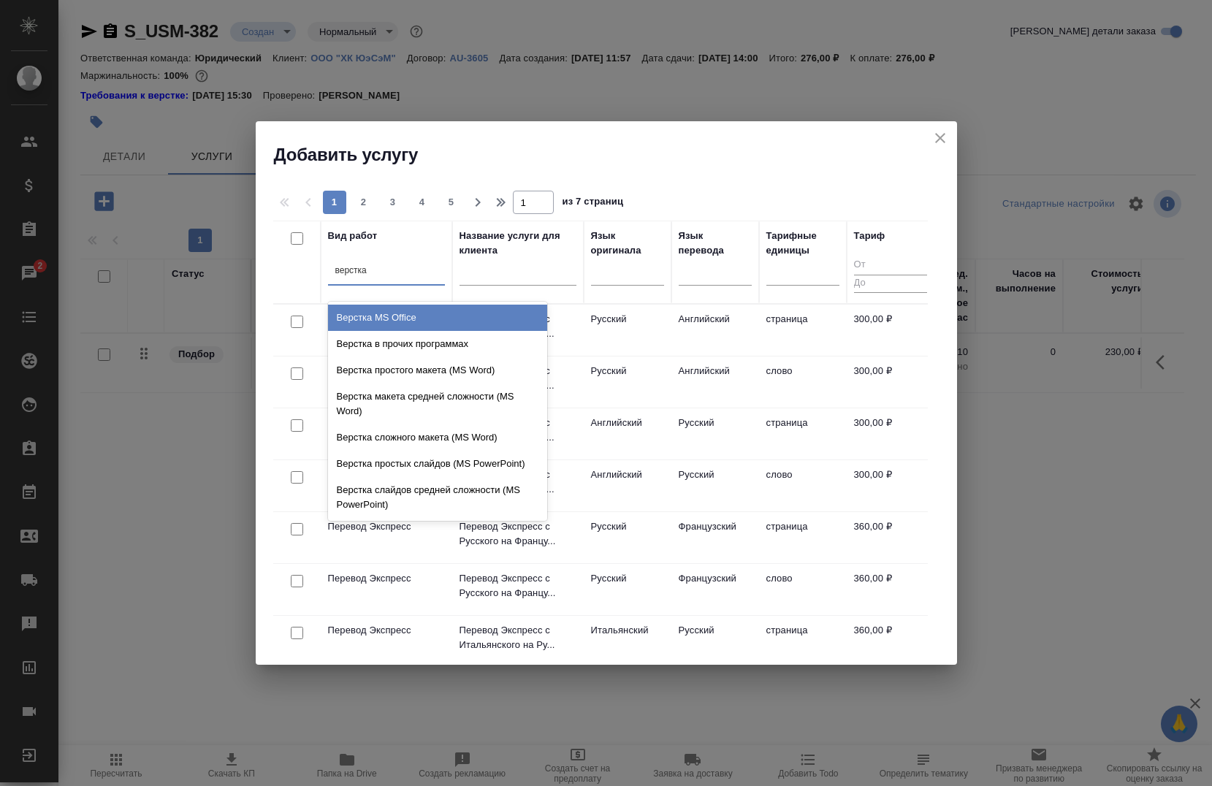
type input "верстка"
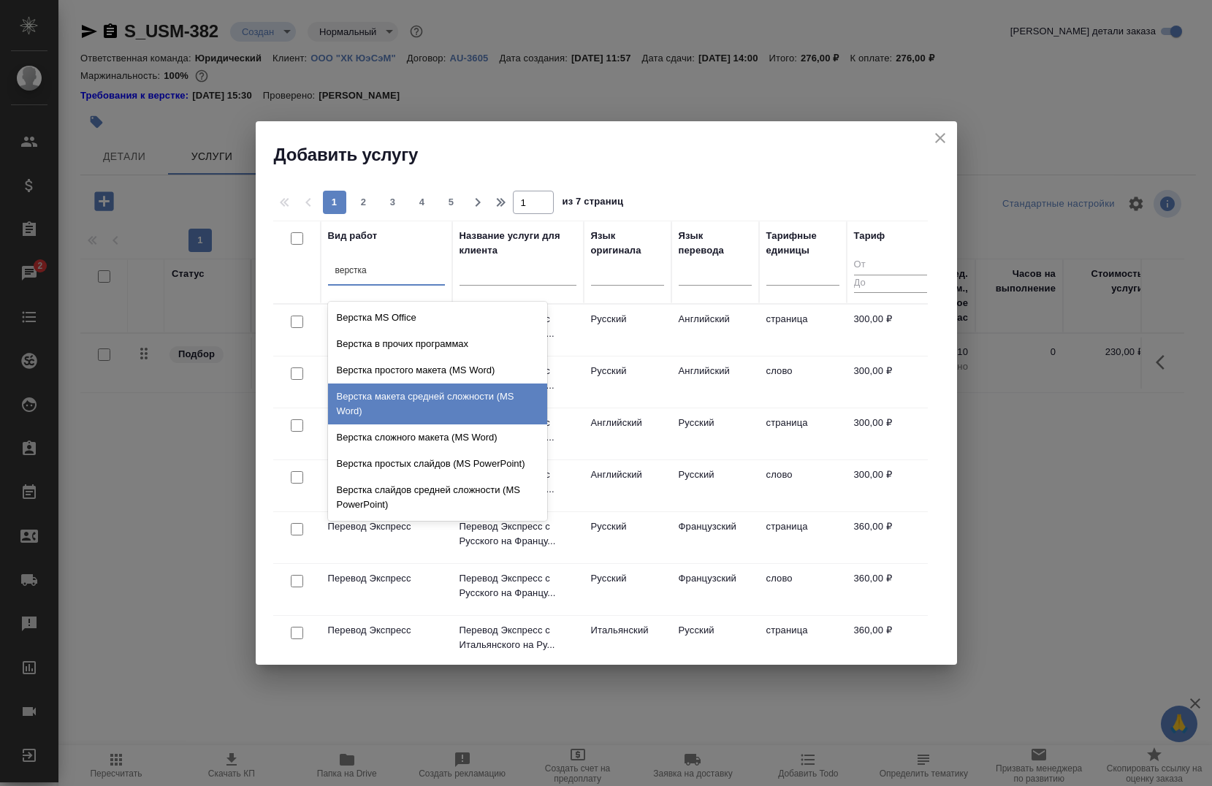
click at [411, 410] on div "Верстка макета средней сложности (MS Word)" at bounding box center [437, 404] width 219 height 41
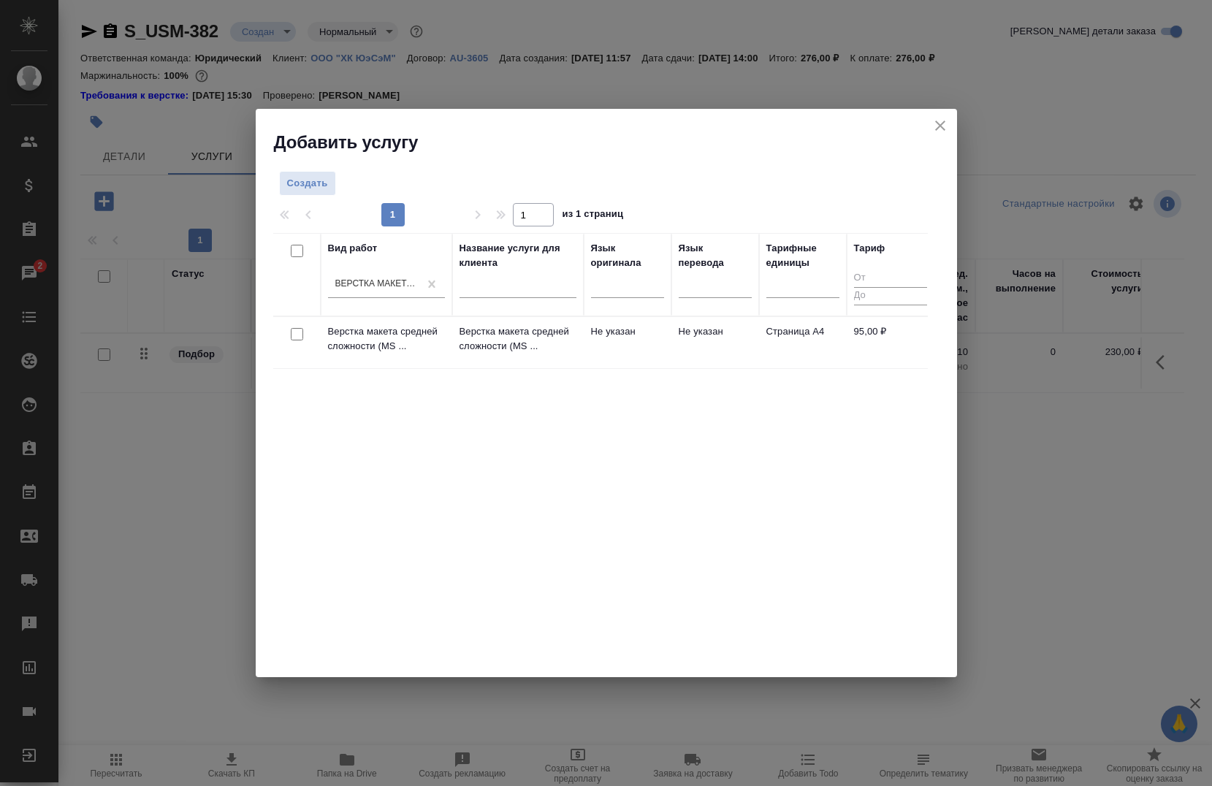
click at [289, 333] on div at bounding box center [297, 334] width 33 height 20
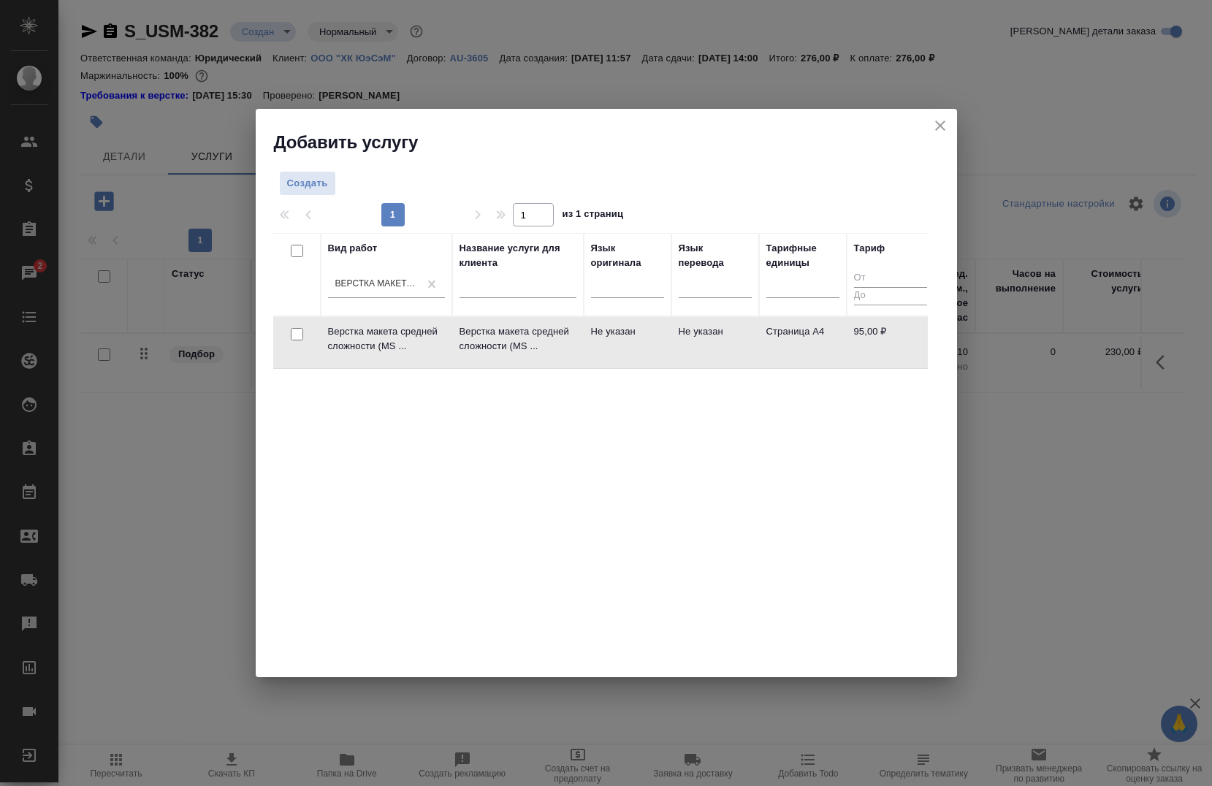
click at [297, 329] on input "checkbox" at bounding box center [297, 334] width 12 height 12
checkbox input "true"
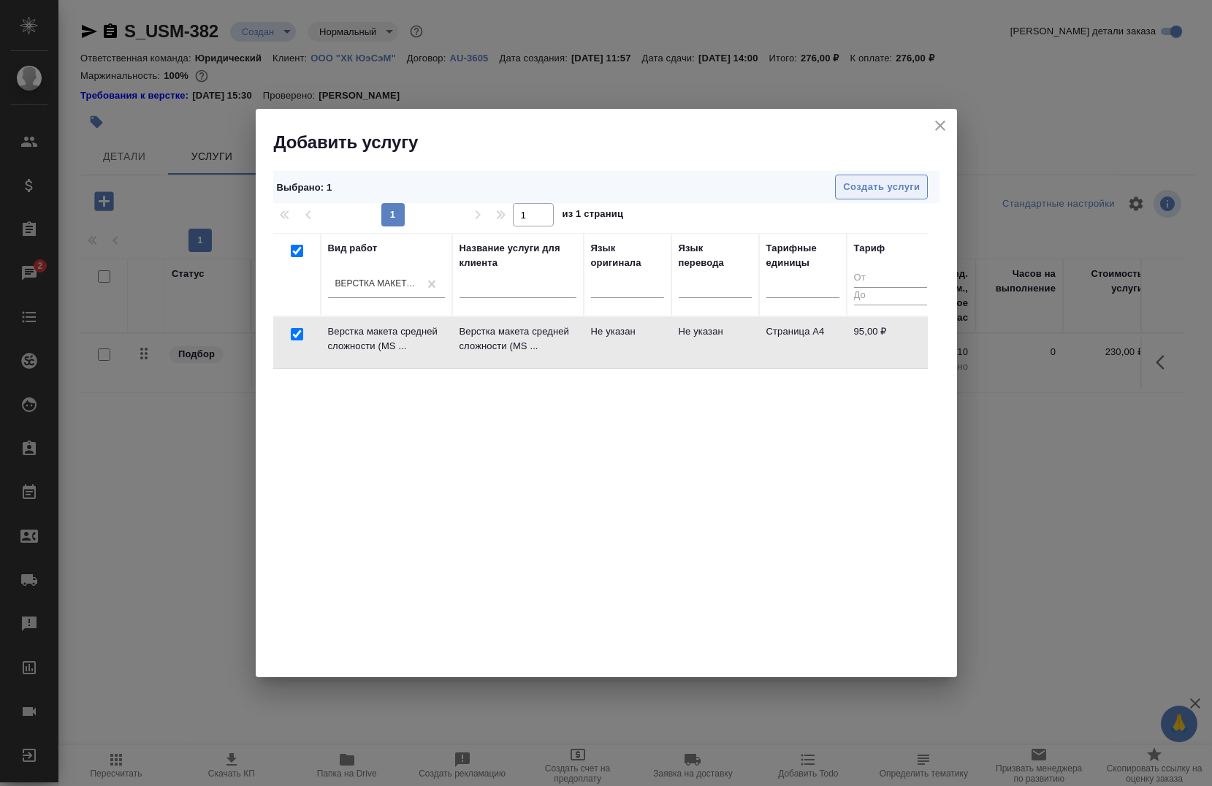
click at [878, 180] on span "Создать услуги" at bounding box center [881, 187] width 77 height 17
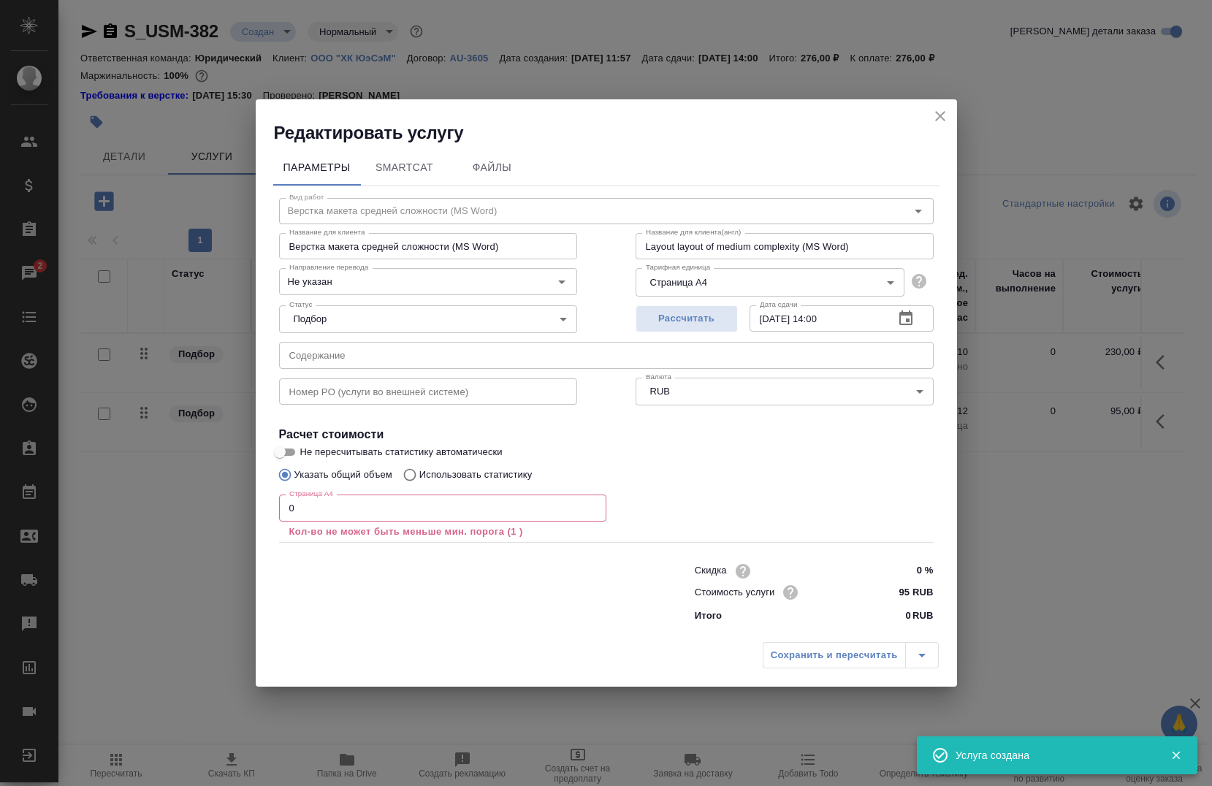
click at [435, 508] on input "0" at bounding box center [442, 508] width 327 height 26
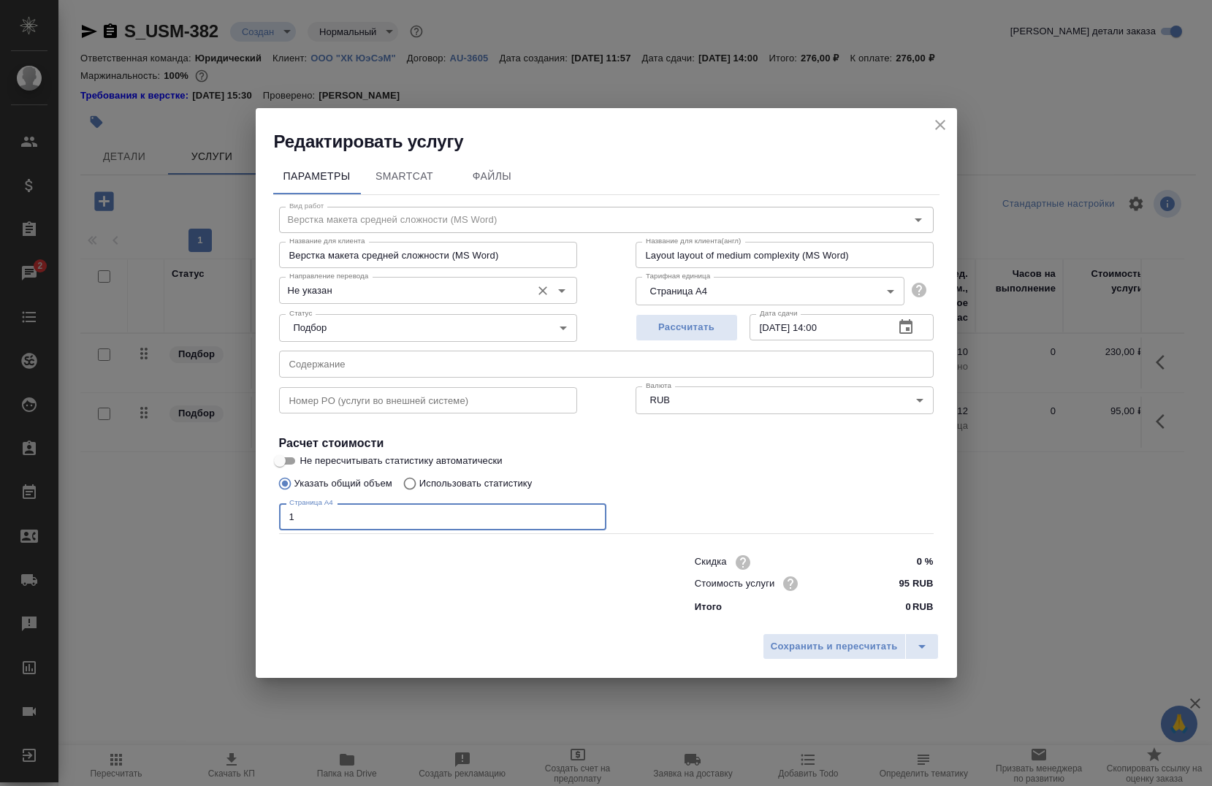
click at [351, 280] on div "Не указан Направление перевода" at bounding box center [428, 290] width 298 height 26
type input "1"
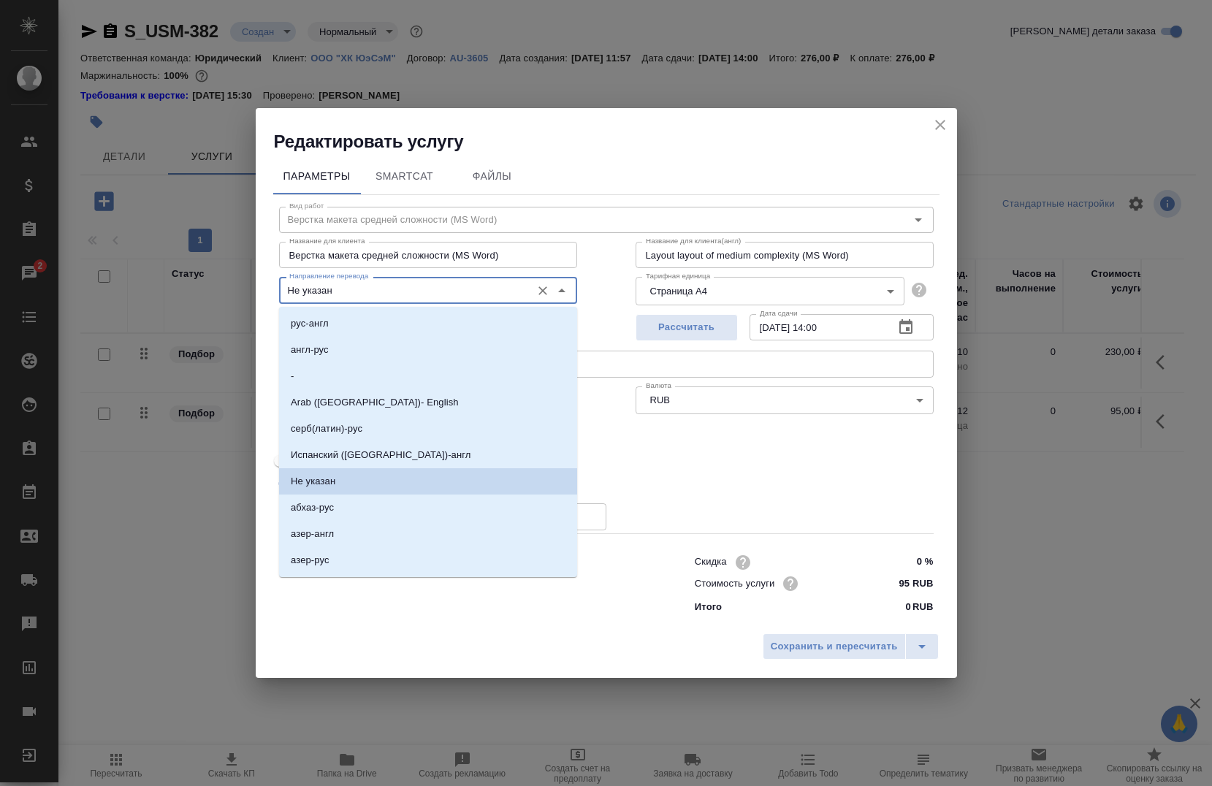
click at [391, 288] on input "Не указан" at bounding box center [403, 290] width 240 height 18
click at [333, 351] on li "англ-рус" at bounding box center [428, 350] width 298 height 26
type input "англ-рус"
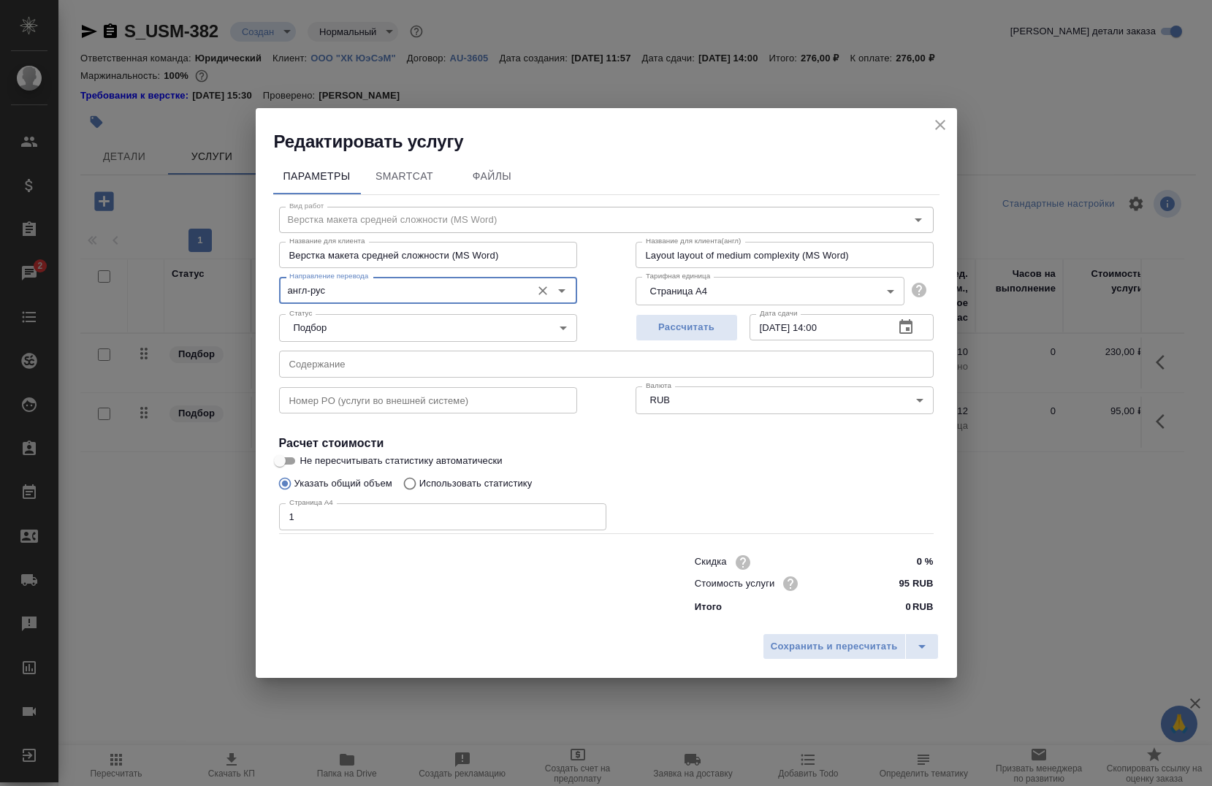
click at [819, 628] on div "Сохранить и пересчитать" at bounding box center [606, 652] width 701 height 52
click at [818, 647] on span "Сохранить и пересчитать" at bounding box center [834, 647] width 127 height 17
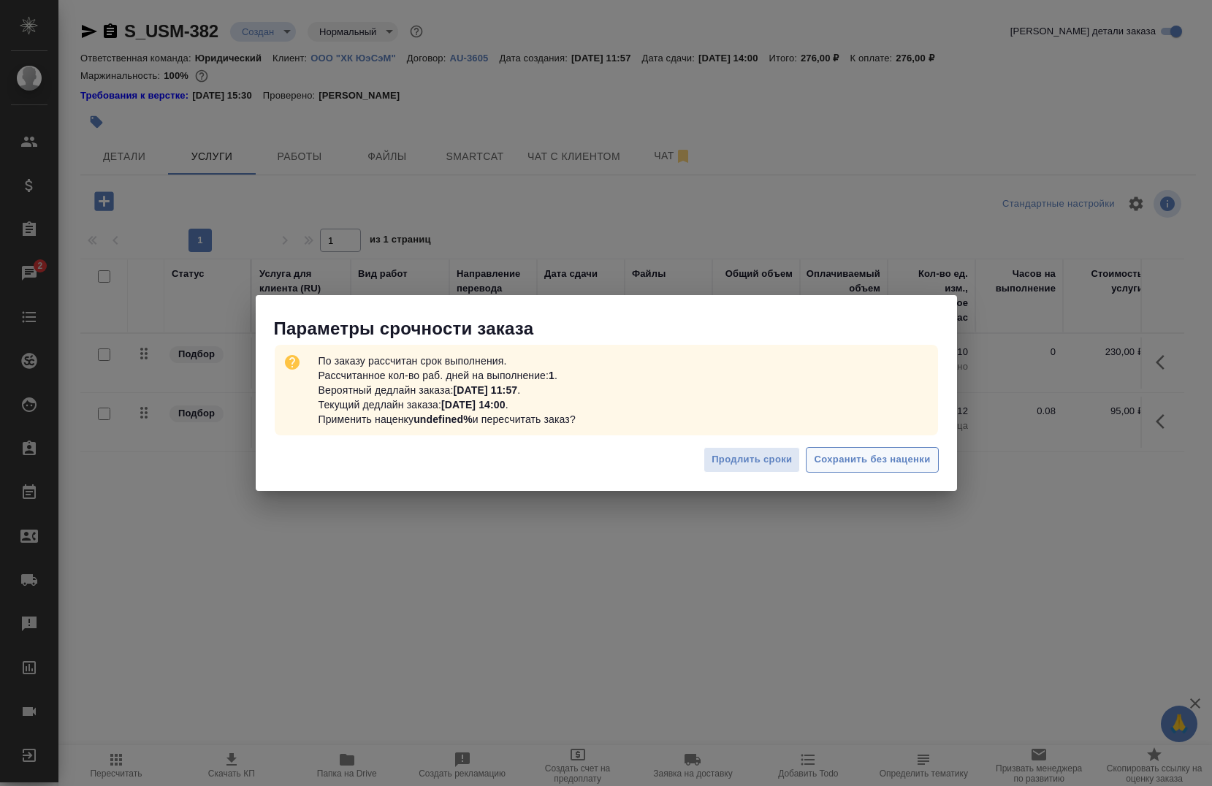
click at [873, 460] on span "Сохранить без наценки" at bounding box center [872, 460] width 116 height 17
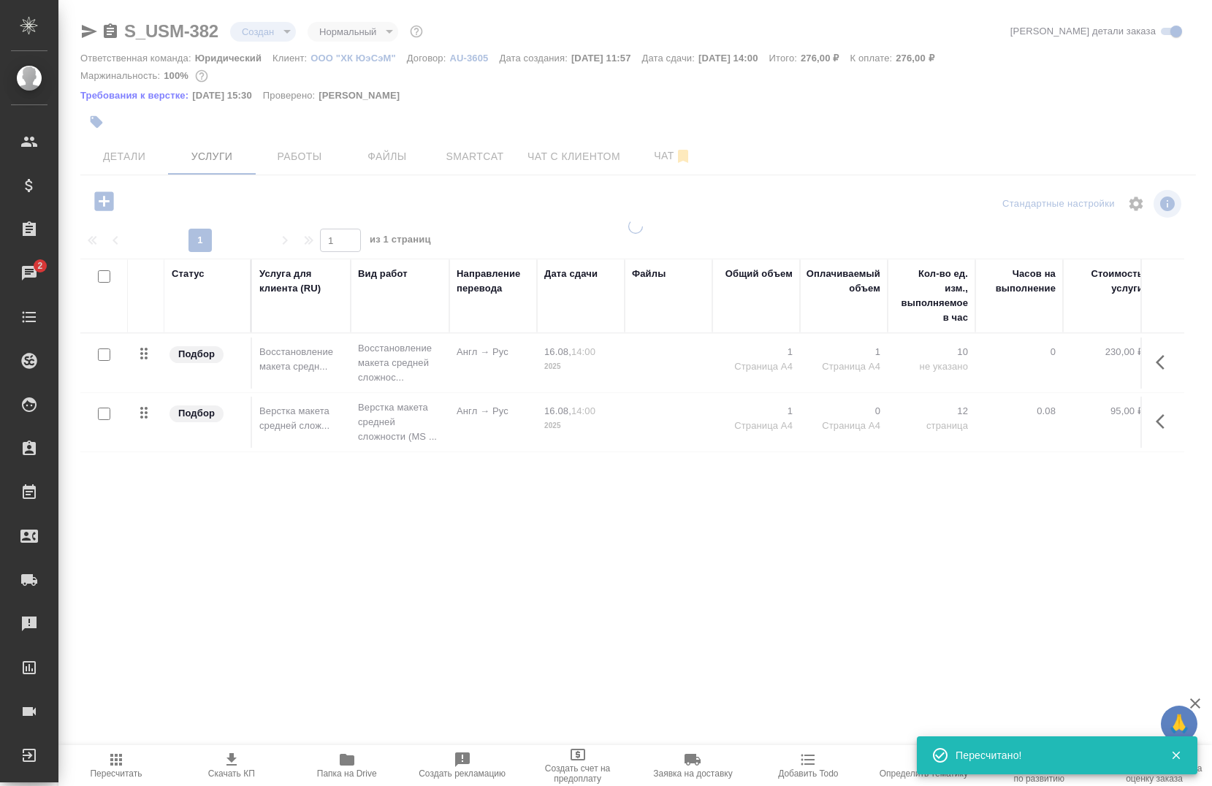
type input "urgent"
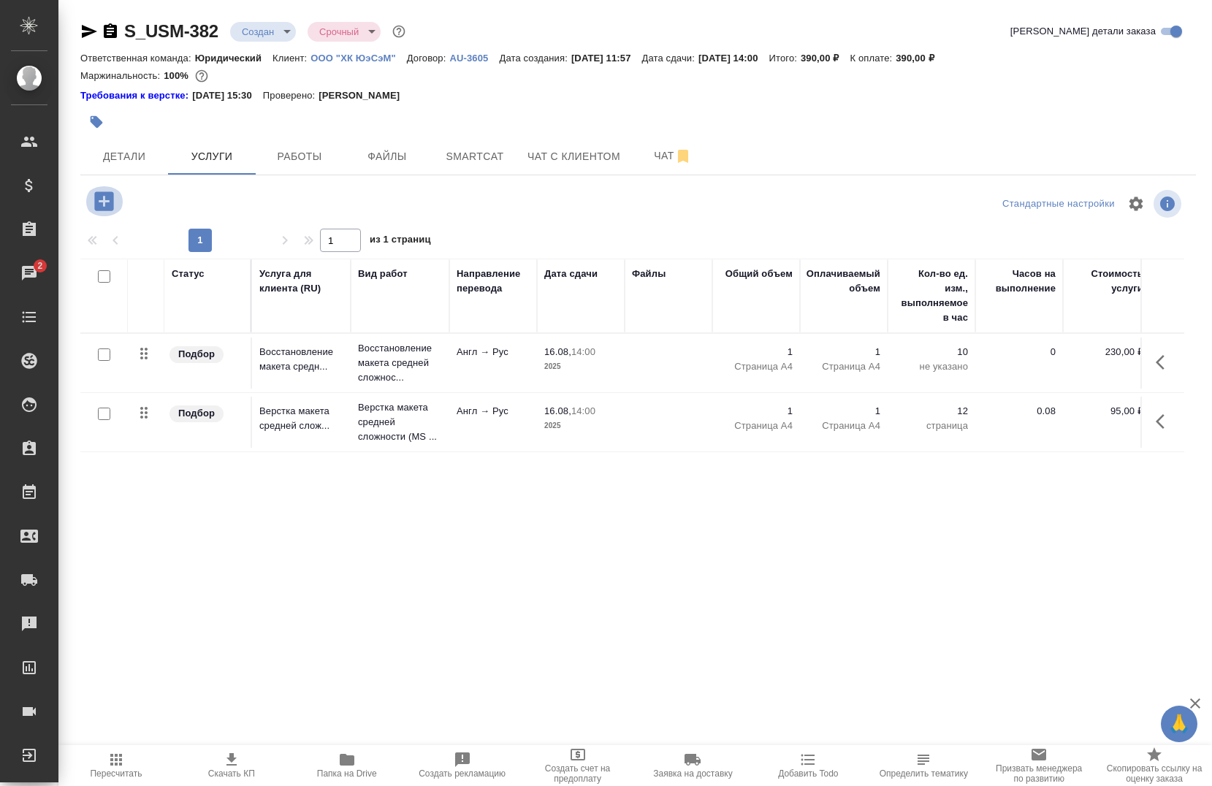
click at [101, 201] on icon "button" at bounding box center [104, 201] width 26 height 26
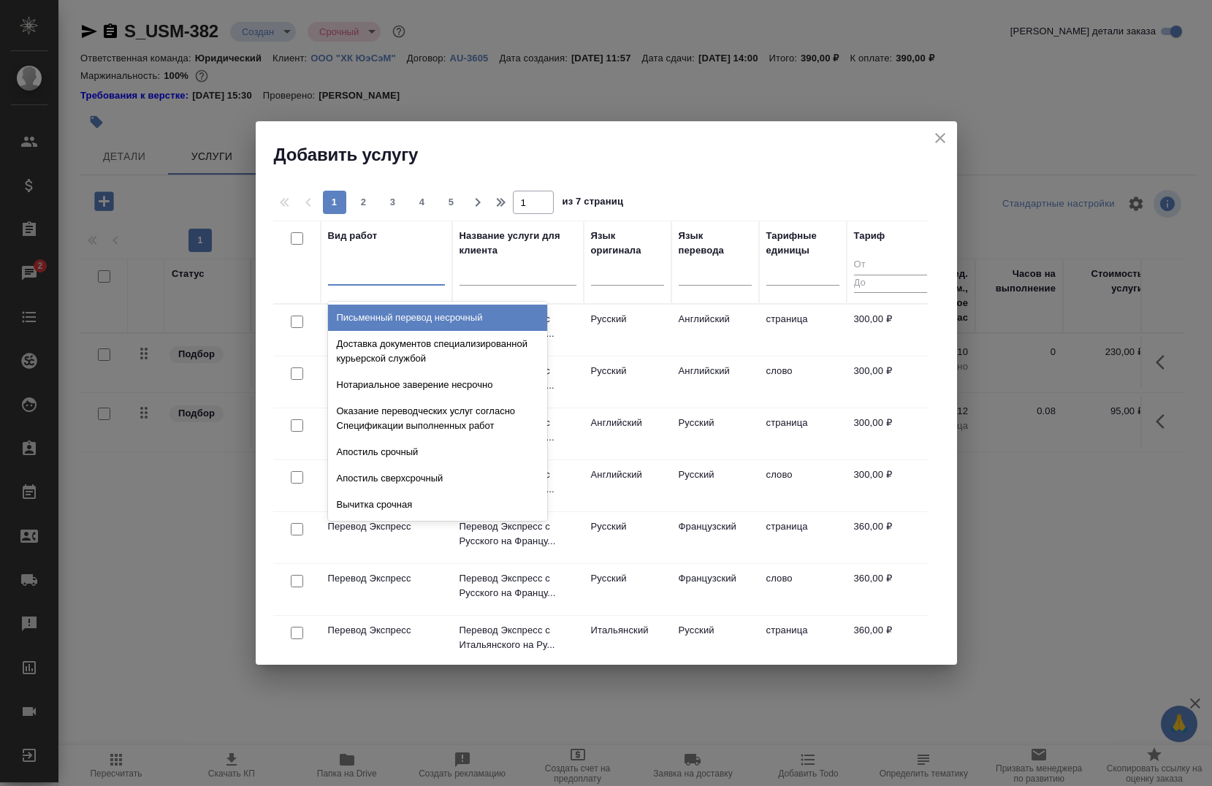
click at [365, 273] on div at bounding box center [386, 270] width 117 height 21
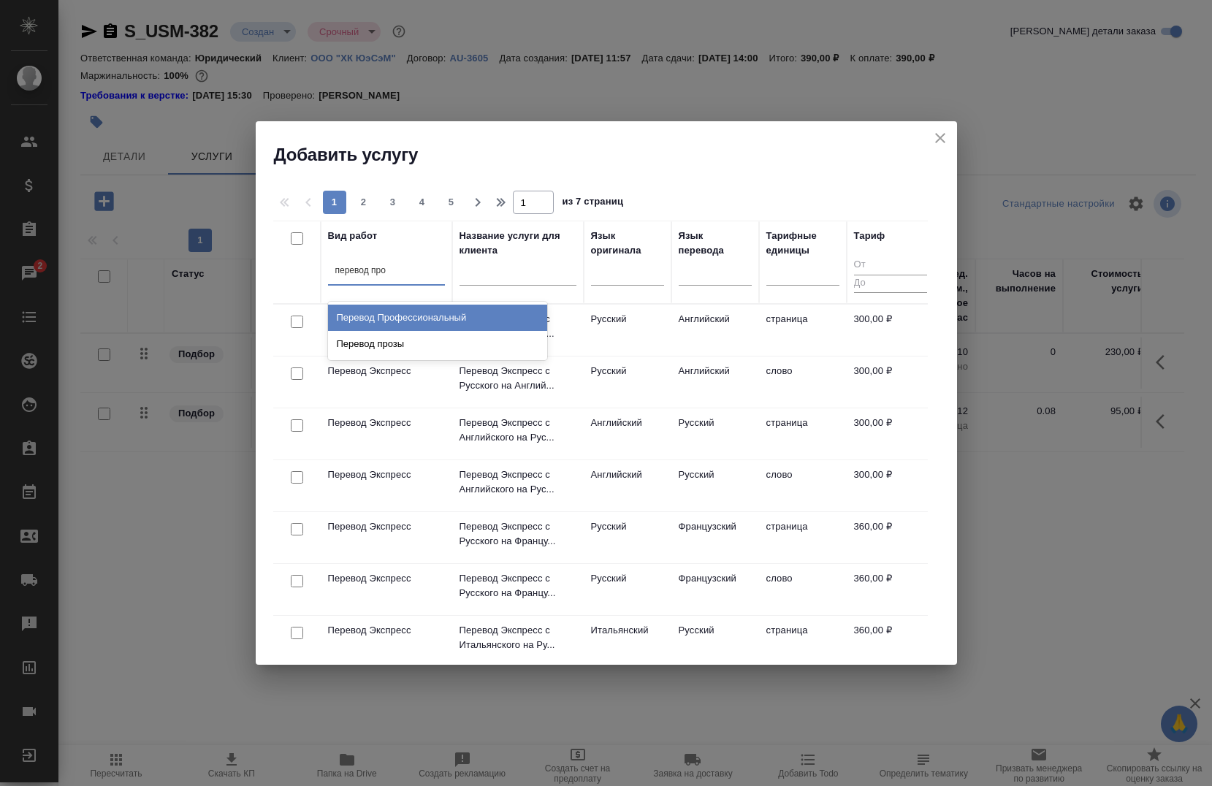
type input "перевод проф"
click at [367, 314] on div "Перевод Профессиональный" at bounding box center [437, 318] width 219 height 26
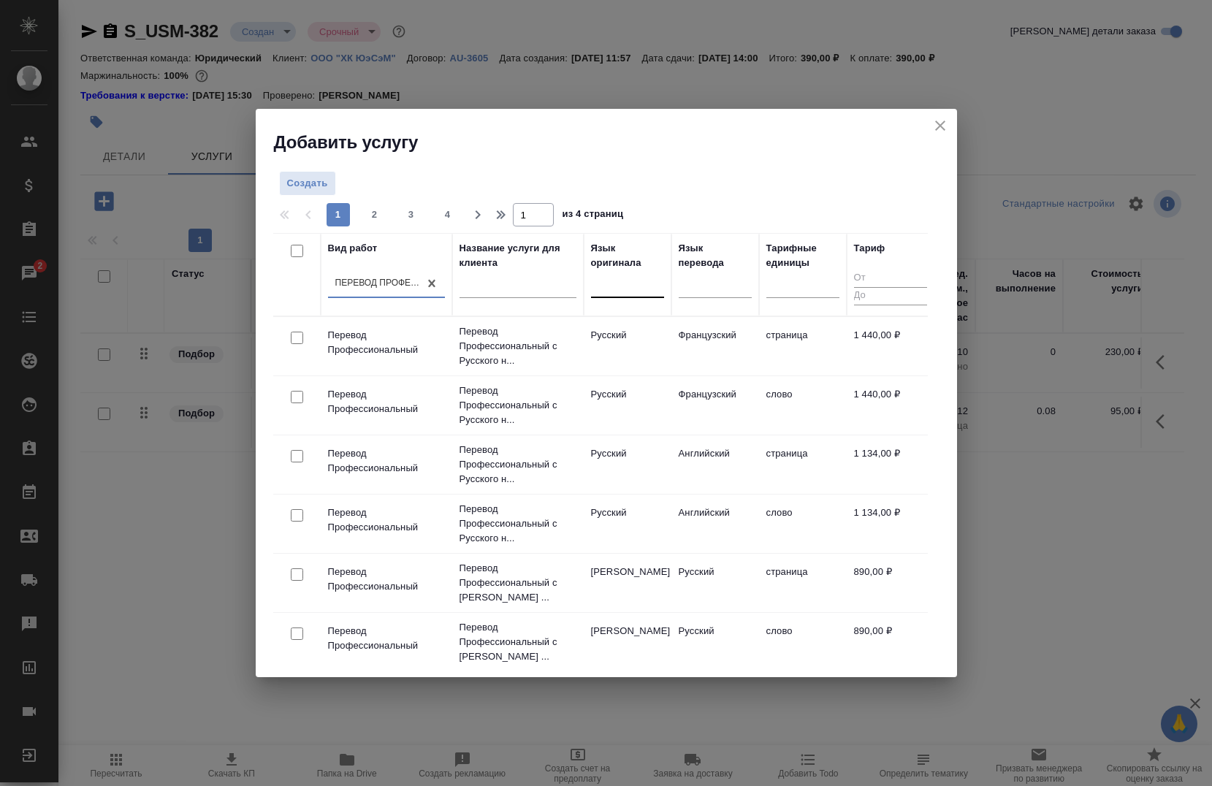
click at [603, 283] on div at bounding box center [627, 283] width 73 height 21
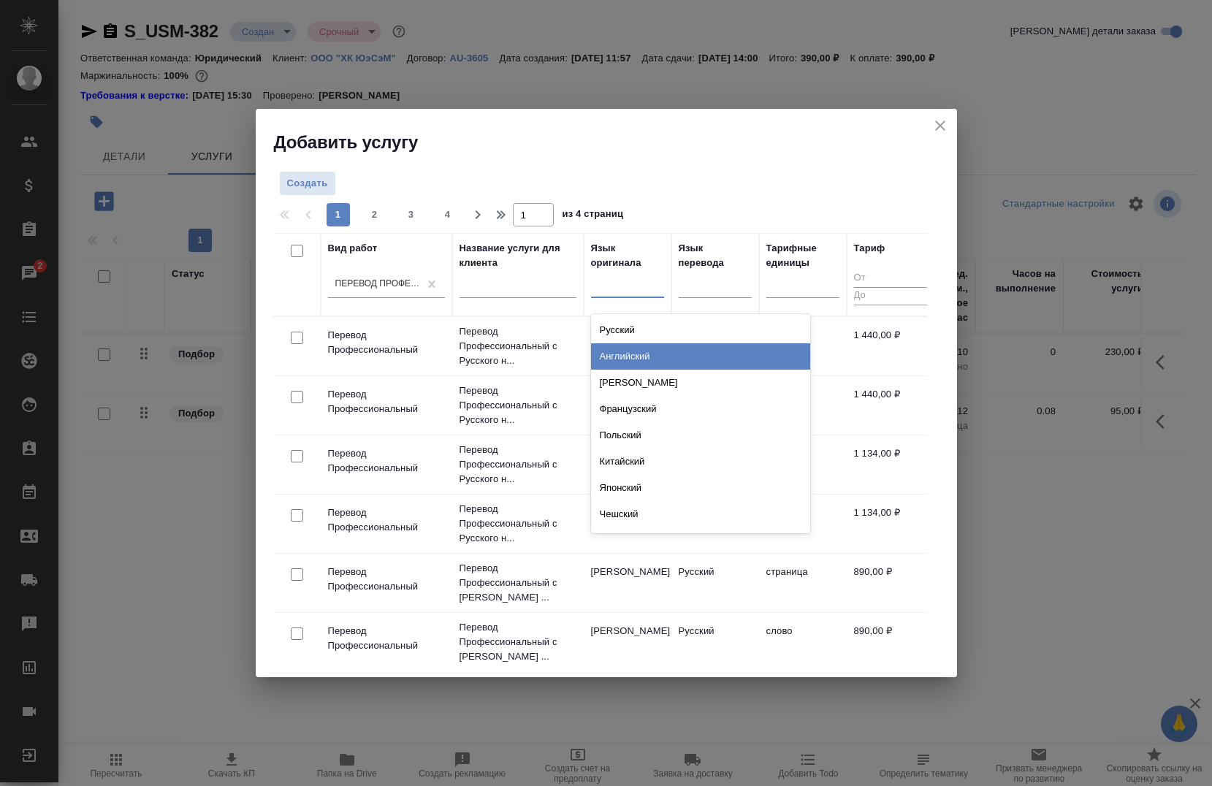
click at [634, 362] on div "Английский" at bounding box center [700, 356] width 219 height 26
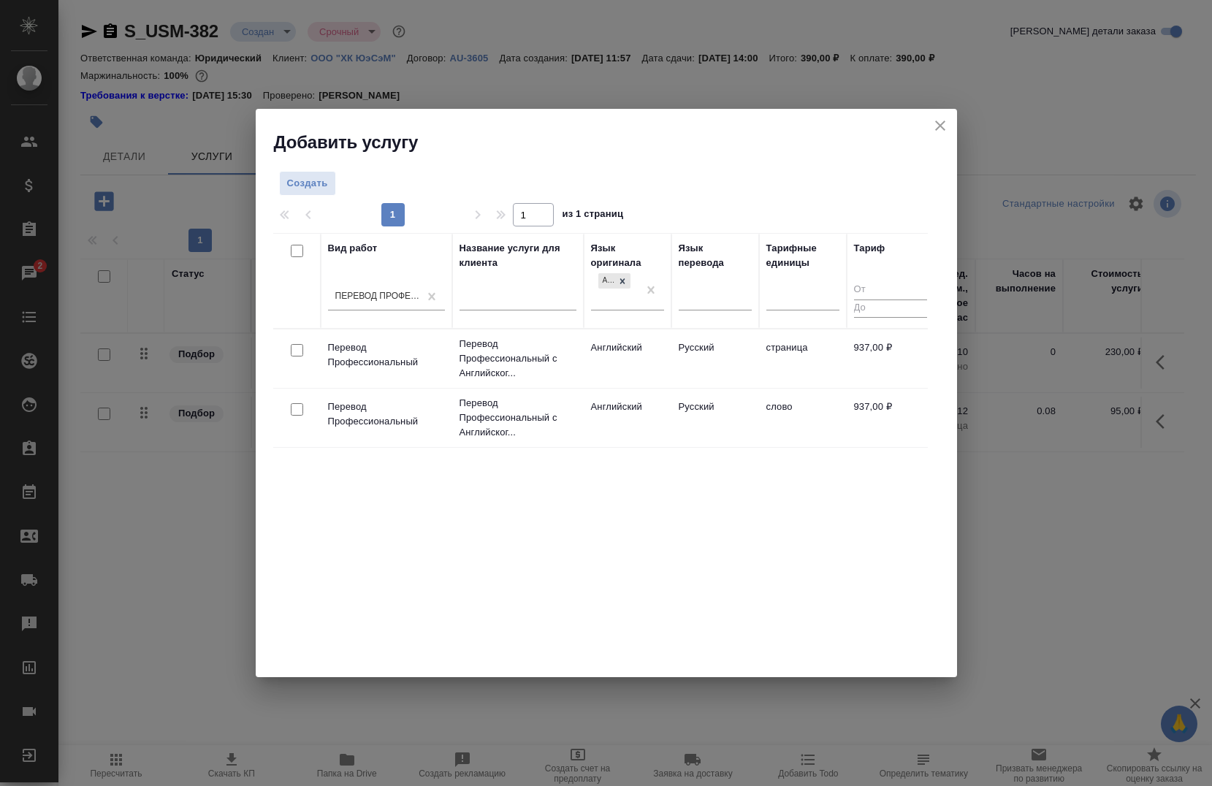
click at [297, 356] on input "checkbox" at bounding box center [297, 350] width 12 height 12
checkbox input "true"
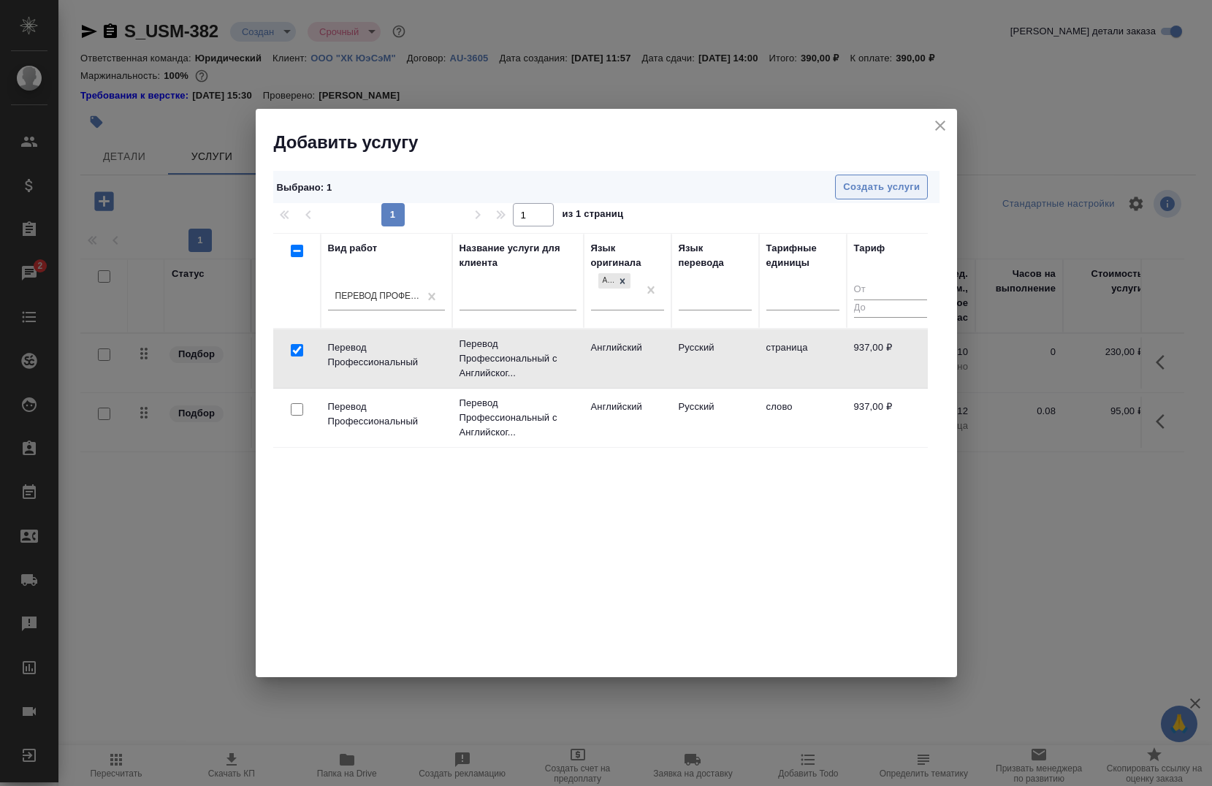
click at [884, 183] on span "Создать услуги" at bounding box center [881, 187] width 77 height 17
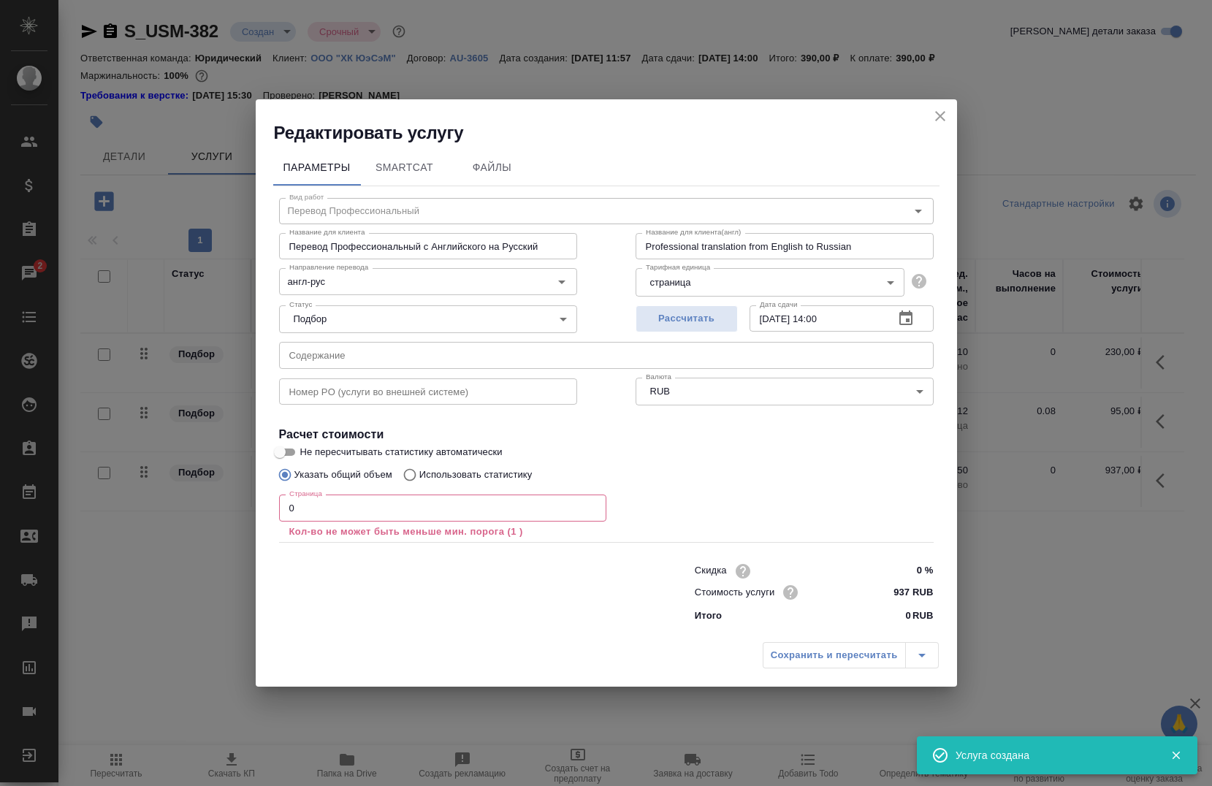
click at [427, 516] on input "0" at bounding box center [442, 508] width 327 height 26
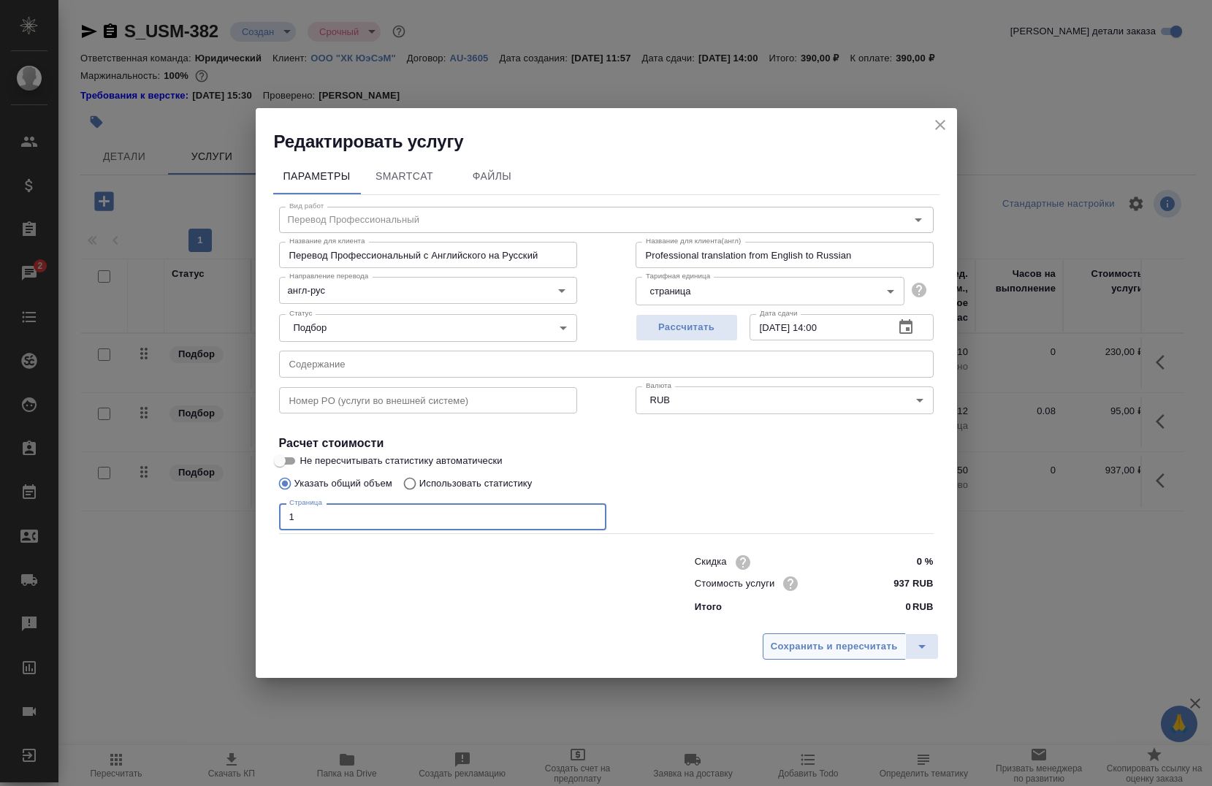
type input "1"
click at [796, 642] on span "Сохранить и пересчитать" at bounding box center [834, 647] width 127 height 17
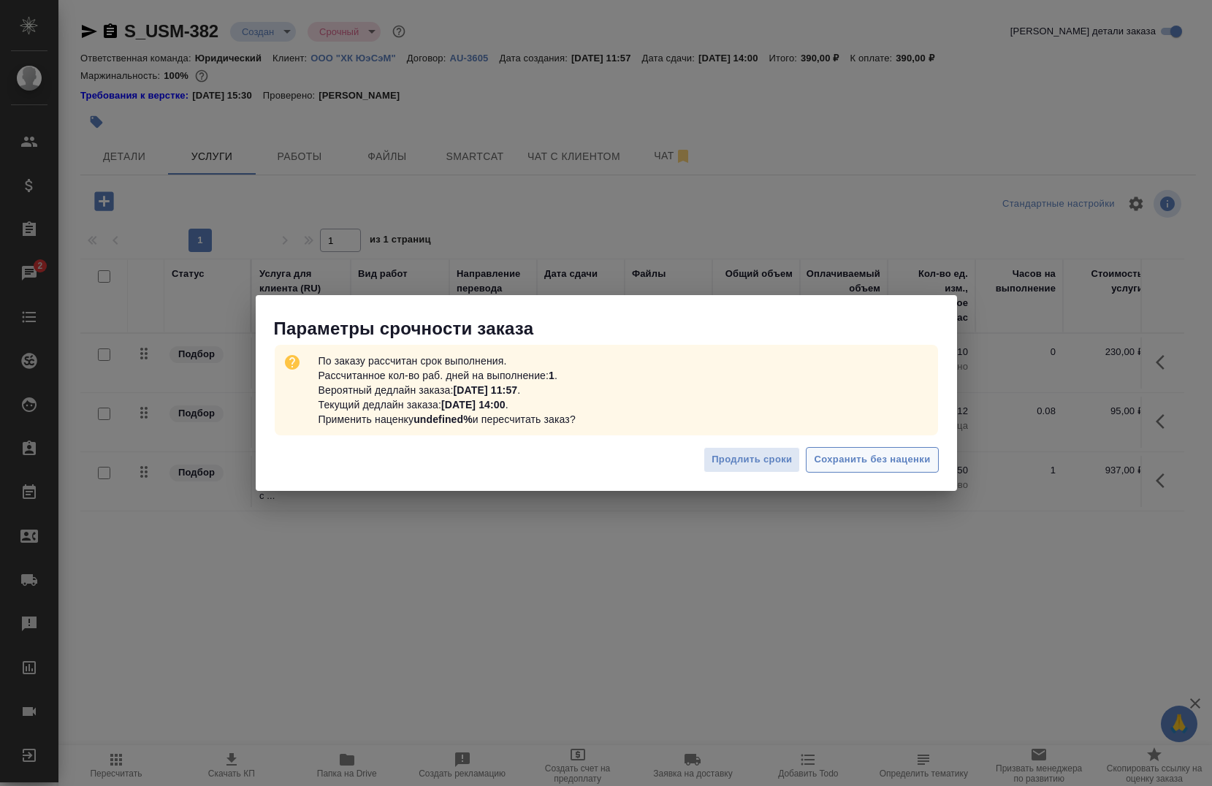
click at [887, 456] on span "Сохранить без наценки" at bounding box center [872, 460] width 116 height 17
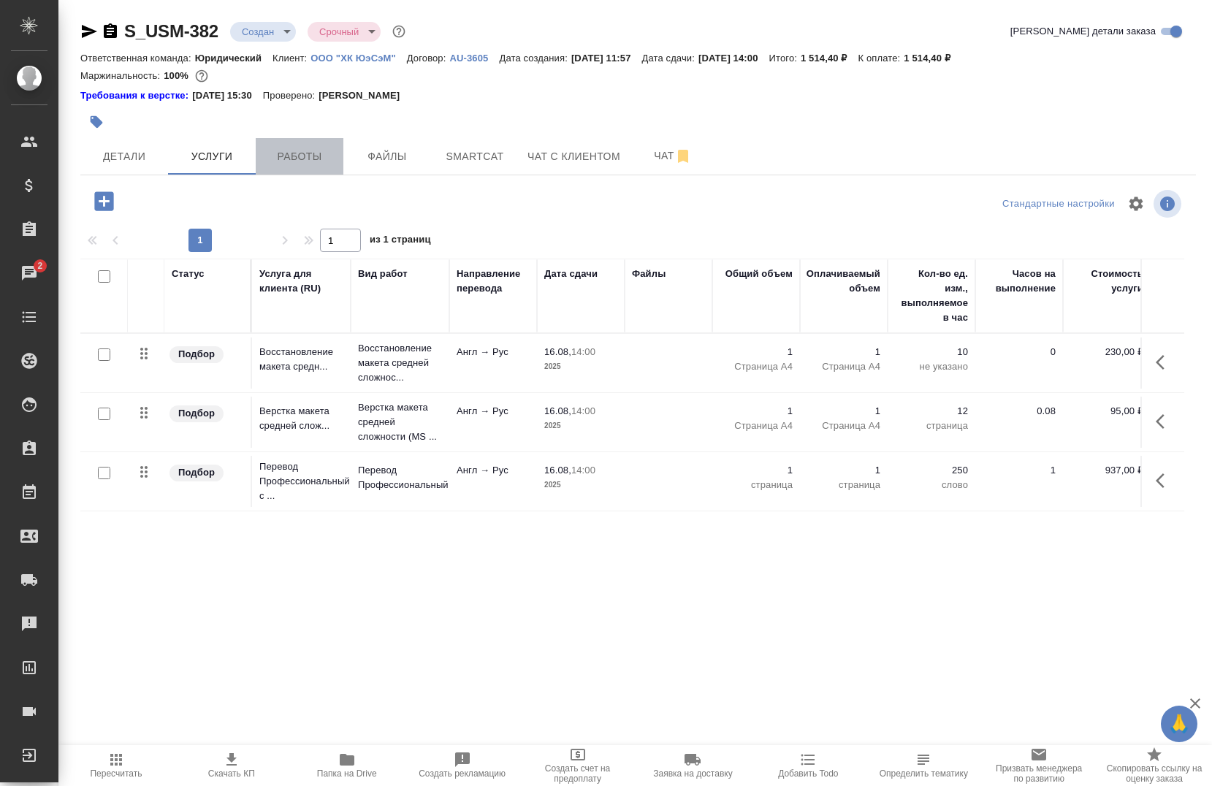
click at [288, 148] on span "Работы" at bounding box center [299, 157] width 70 height 18
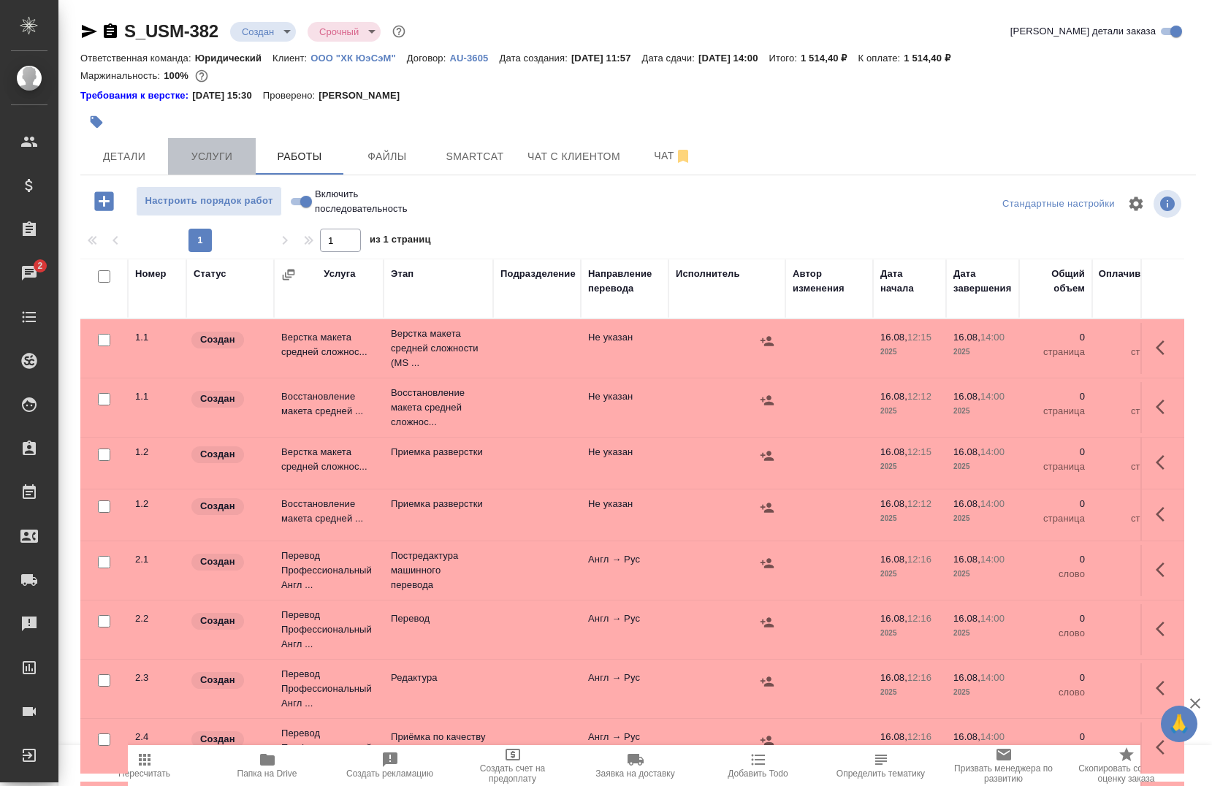
click at [204, 164] on span "Услуги" at bounding box center [212, 157] width 70 height 18
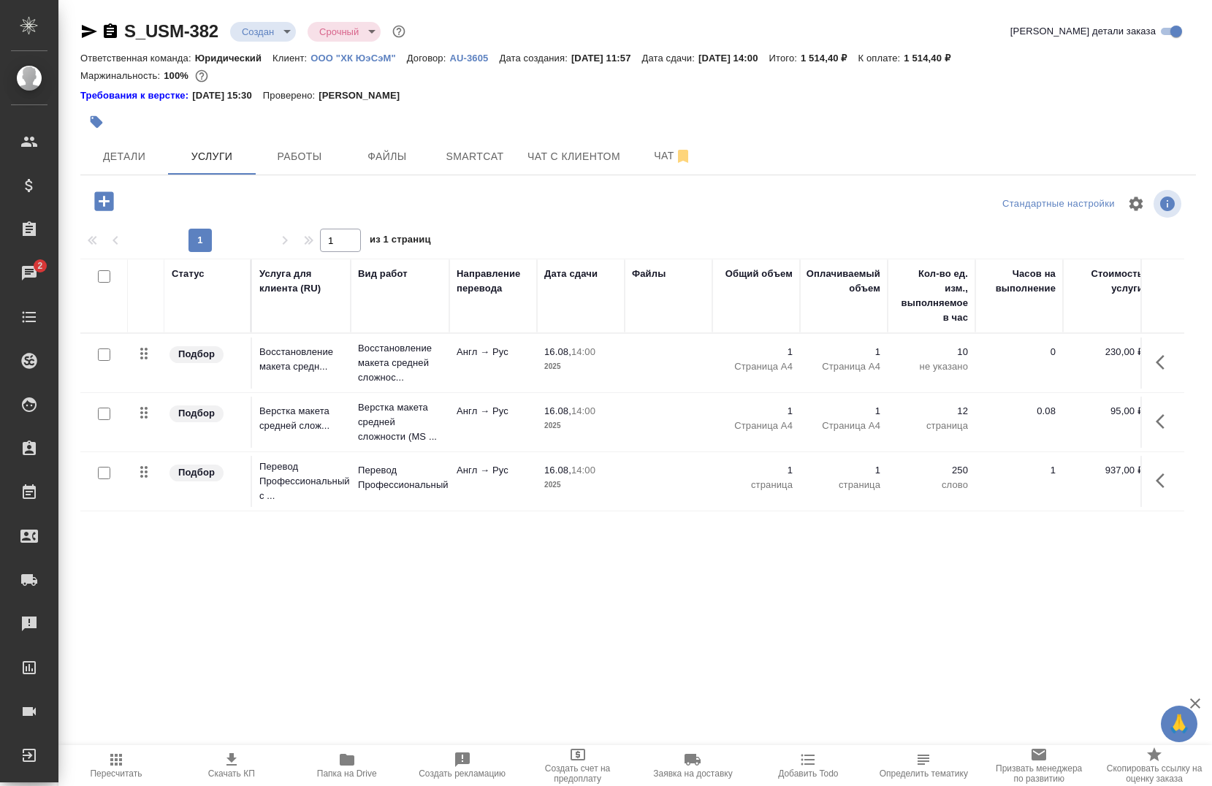
click at [262, 22] on body "🙏 .cls-1 fill:#fff; AWATERA Chernova Anna Клиенты Спецификации Заказы 2 Чаты To…" at bounding box center [606, 393] width 1212 height 786
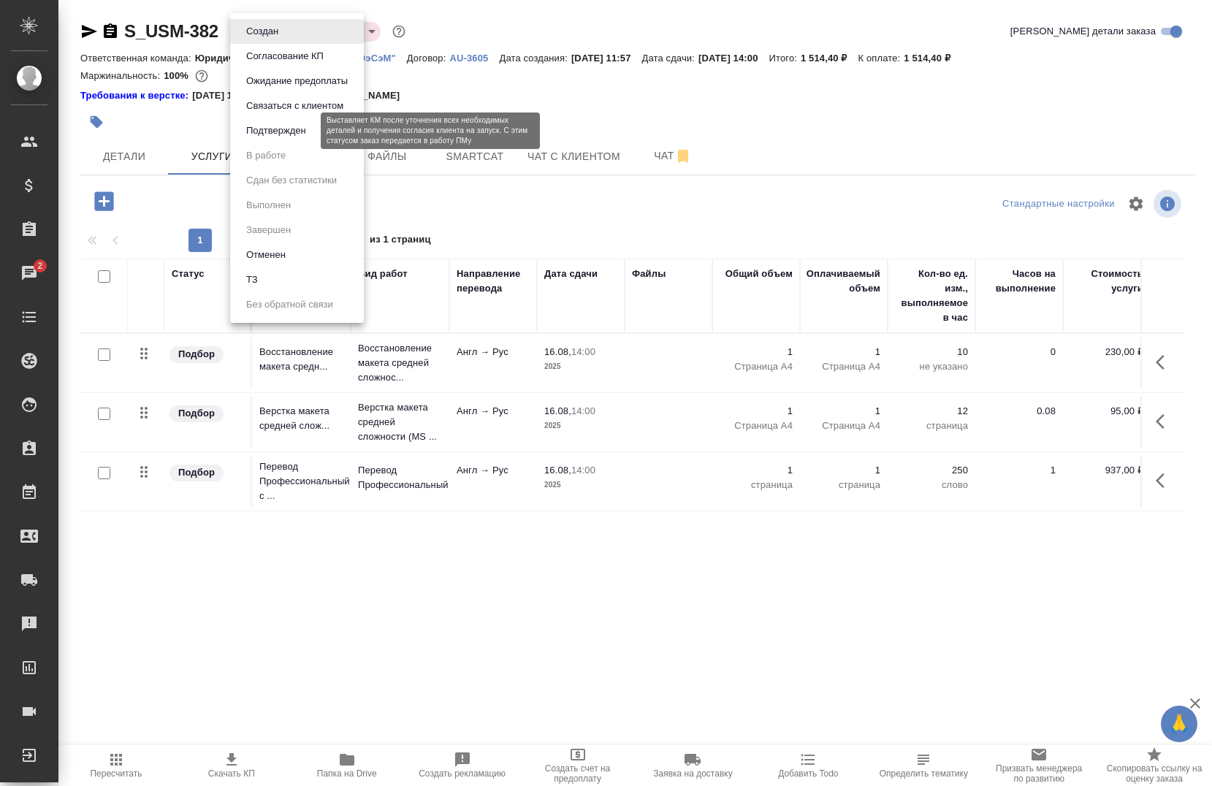
click at [254, 132] on button "Подтвержден" at bounding box center [276, 131] width 69 height 16
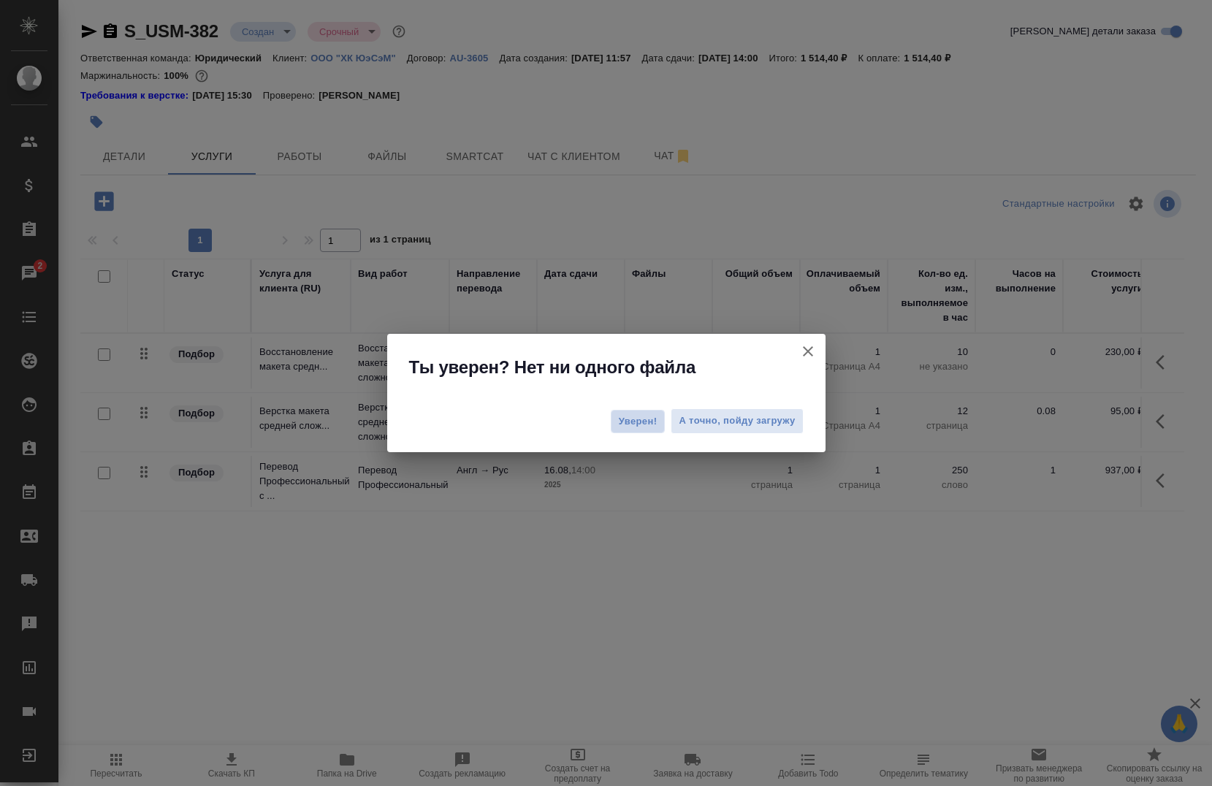
drag, startPoint x: 639, startPoint y: 419, endPoint x: 629, endPoint y: 414, distance: 10.8
click at [637, 419] on span "Уверен!" at bounding box center [638, 421] width 39 height 15
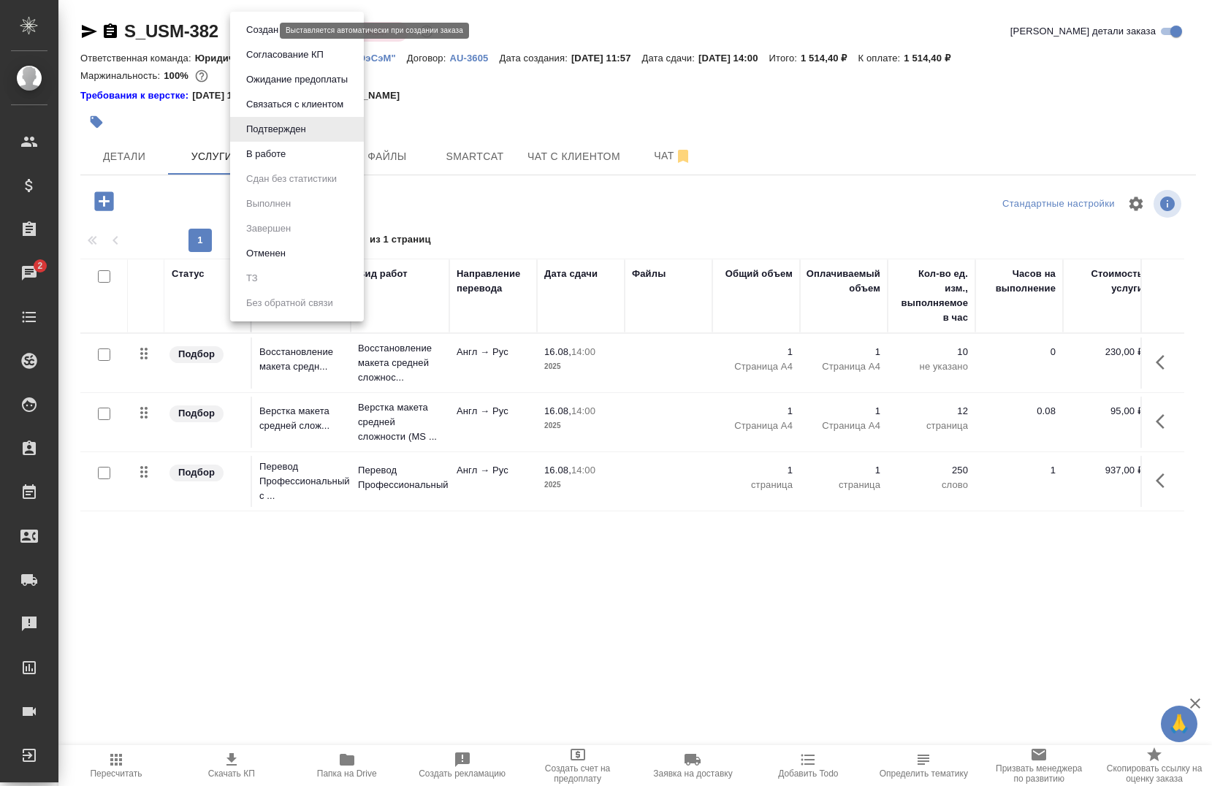
click at [262, 35] on body "🙏 .cls-1 fill:#fff; AWATERA Chernova Anna Клиенты Спецификации Заказы 2 Чаты To…" at bounding box center [606, 393] width 1212 height 786
click at [253, 153] on button "В работе" at bounding box center [266, 154] width 48 height 16
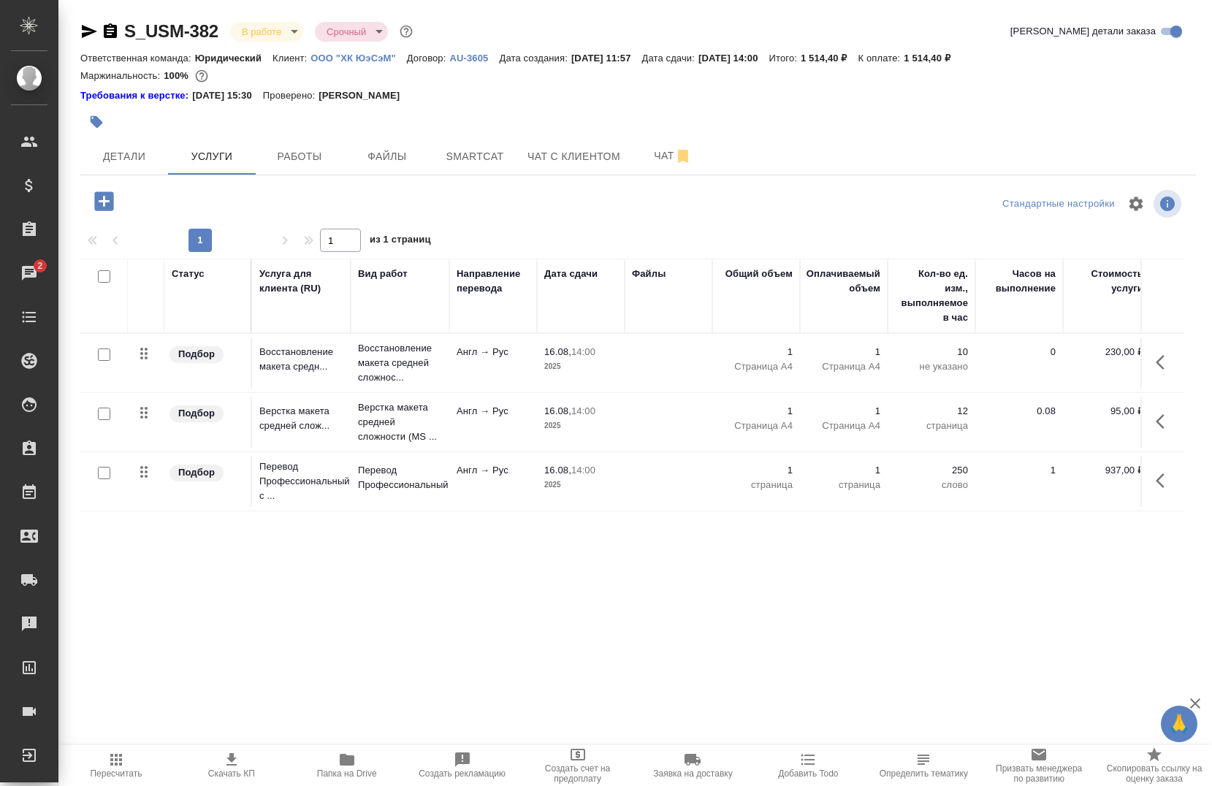
drag, startPoint x: 462, startPoint y: 809, endPoint x: 474, endPoint y: 817, distance: 14.8
click at [226, 156] on span "Услуги" at bounding box center [212, 157] width 70 height 18
click at [137, 153] on span "Детали" at bounding box center [124, 157] width 70 height 18
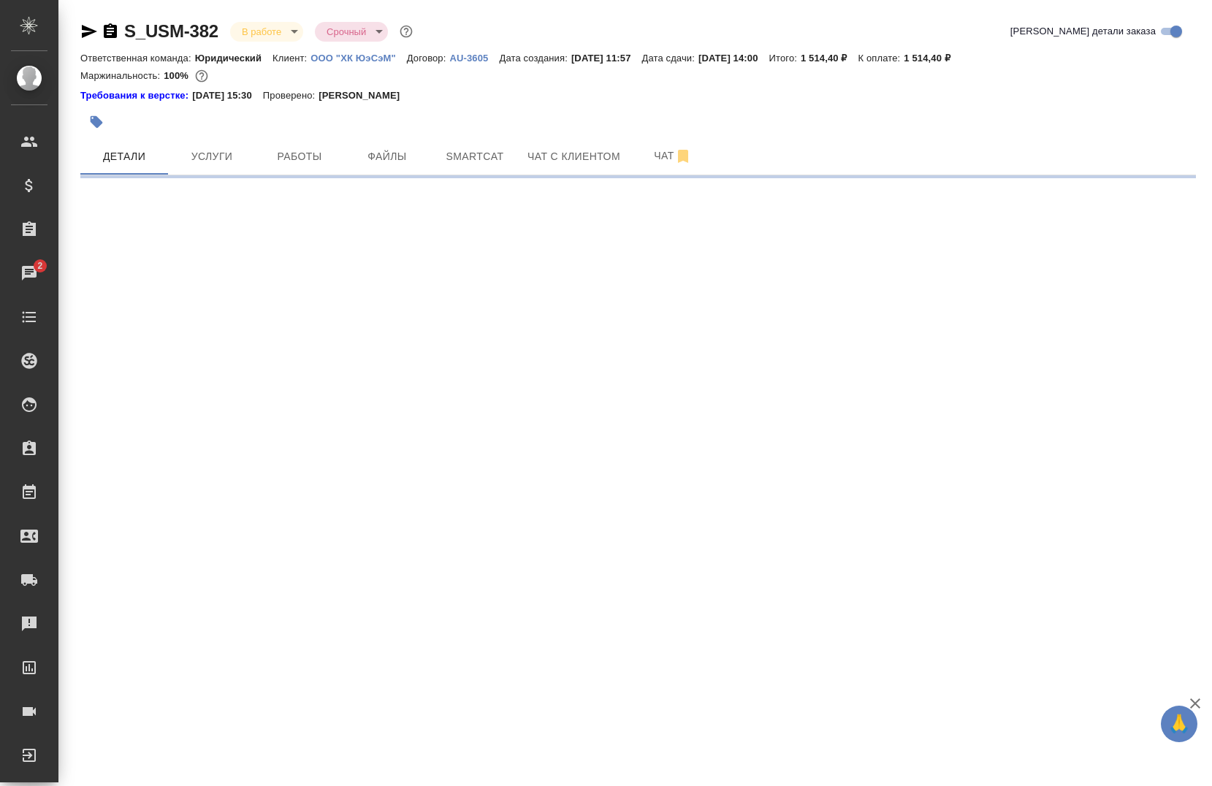
select select "RU"
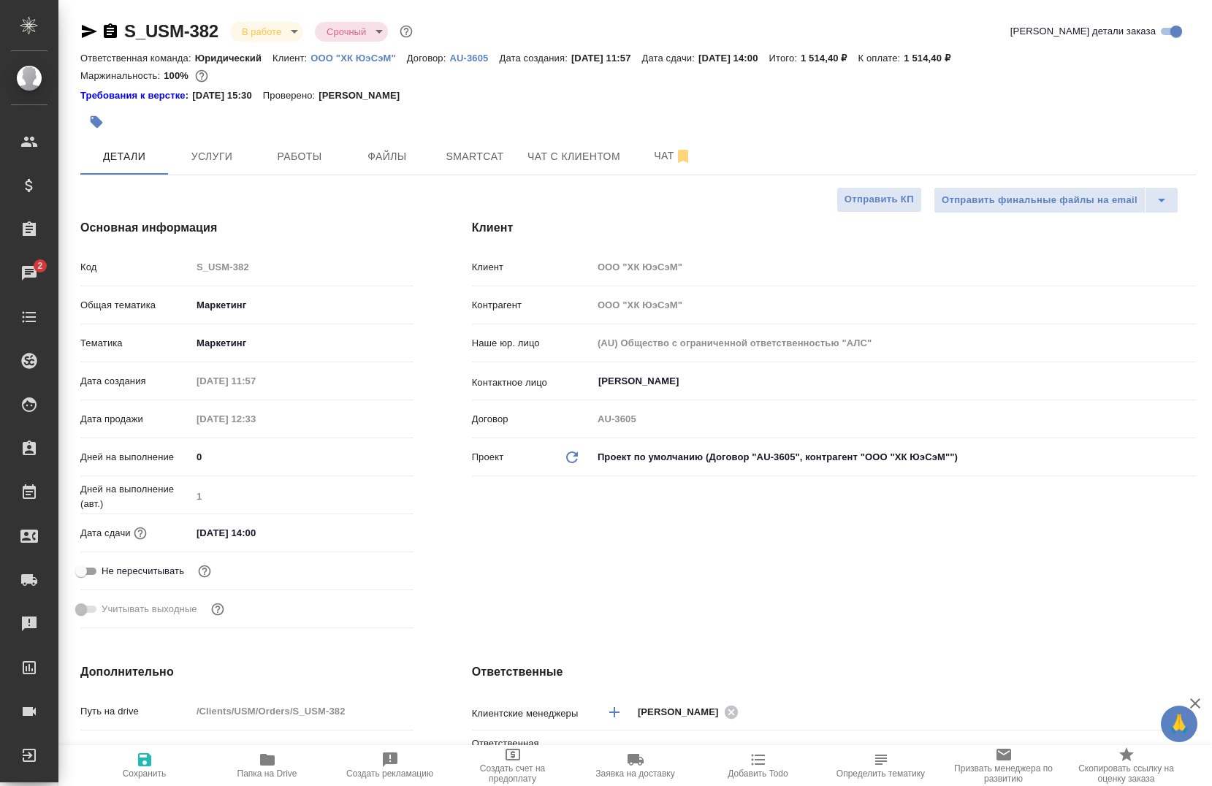
type textarea "x"
type input "[PERSON_NAME]"
type input "Сеитов Павел"
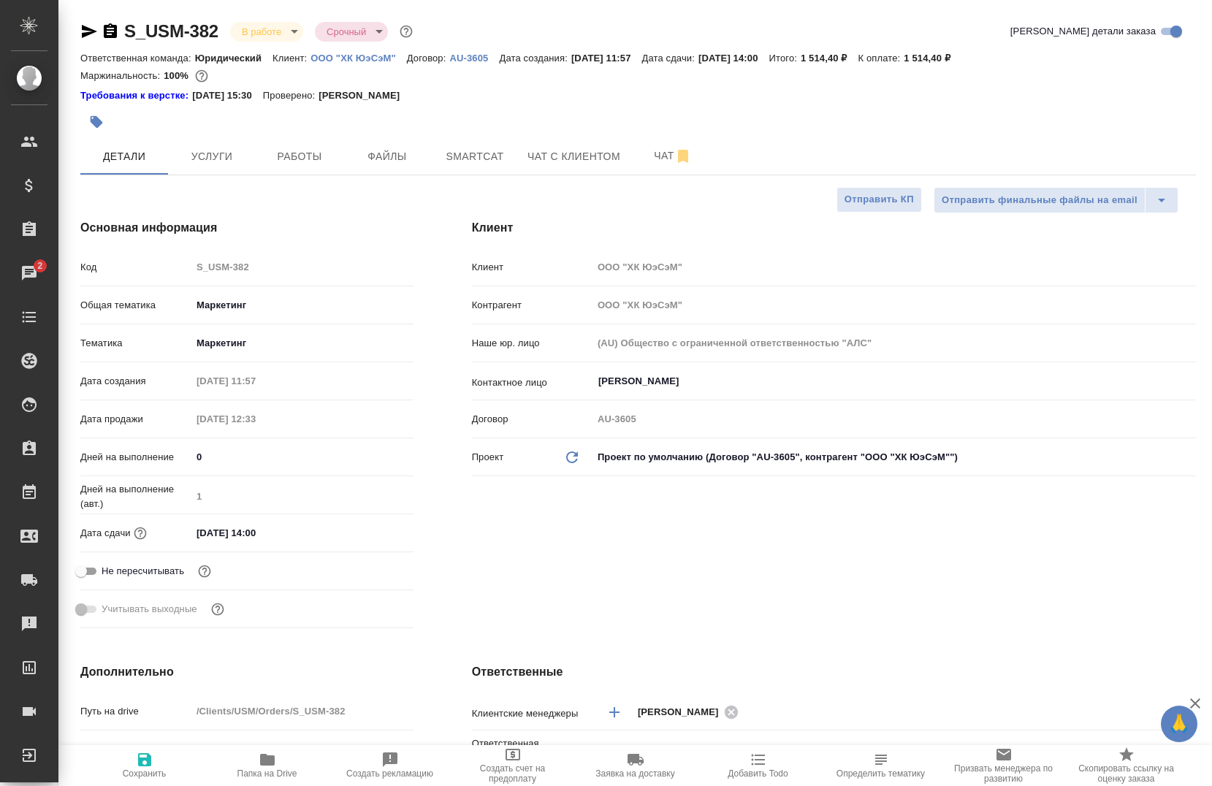
click at [271, 526] on input "16.08.2025 14:00" at bounding box center [255, 532] width 128 height 21
type input "16.08.2025 14:0_"
type textarea "x"
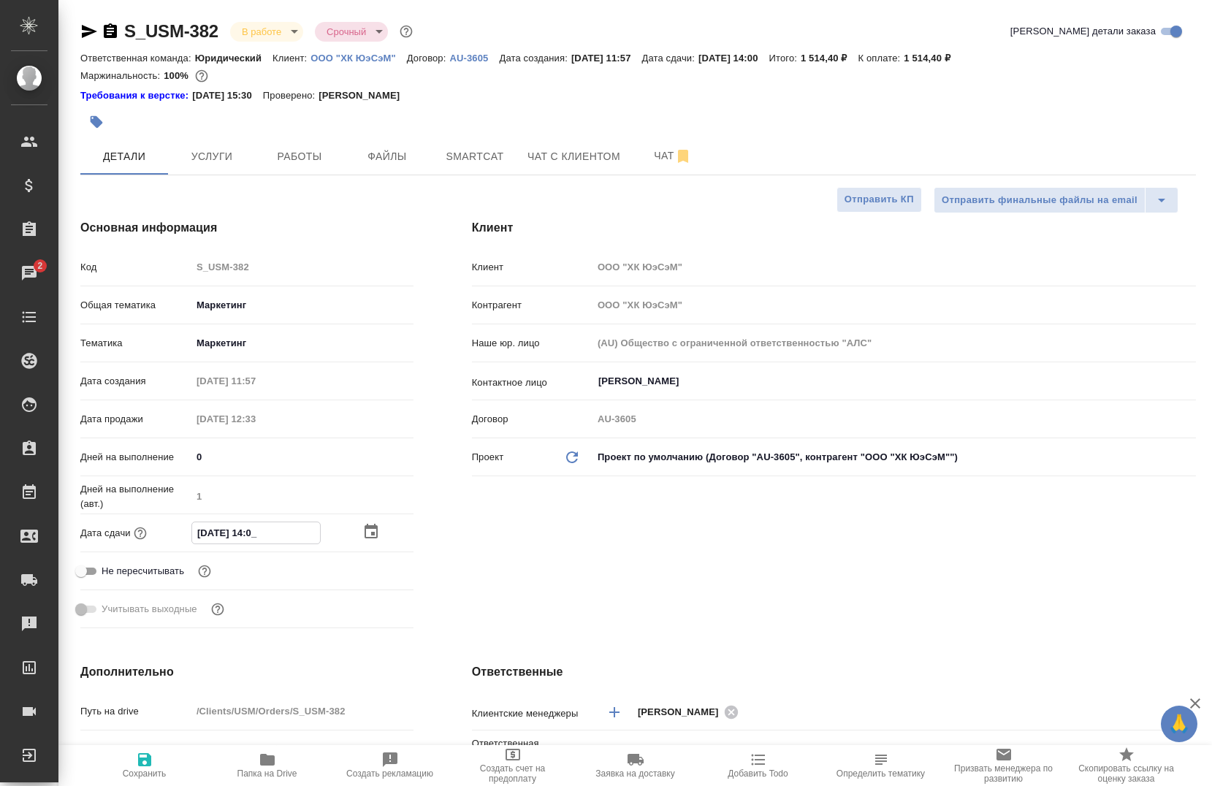
type input "16.08.2025 14:__"
type textarea "x"
type input "16.08.2025 1_:__"
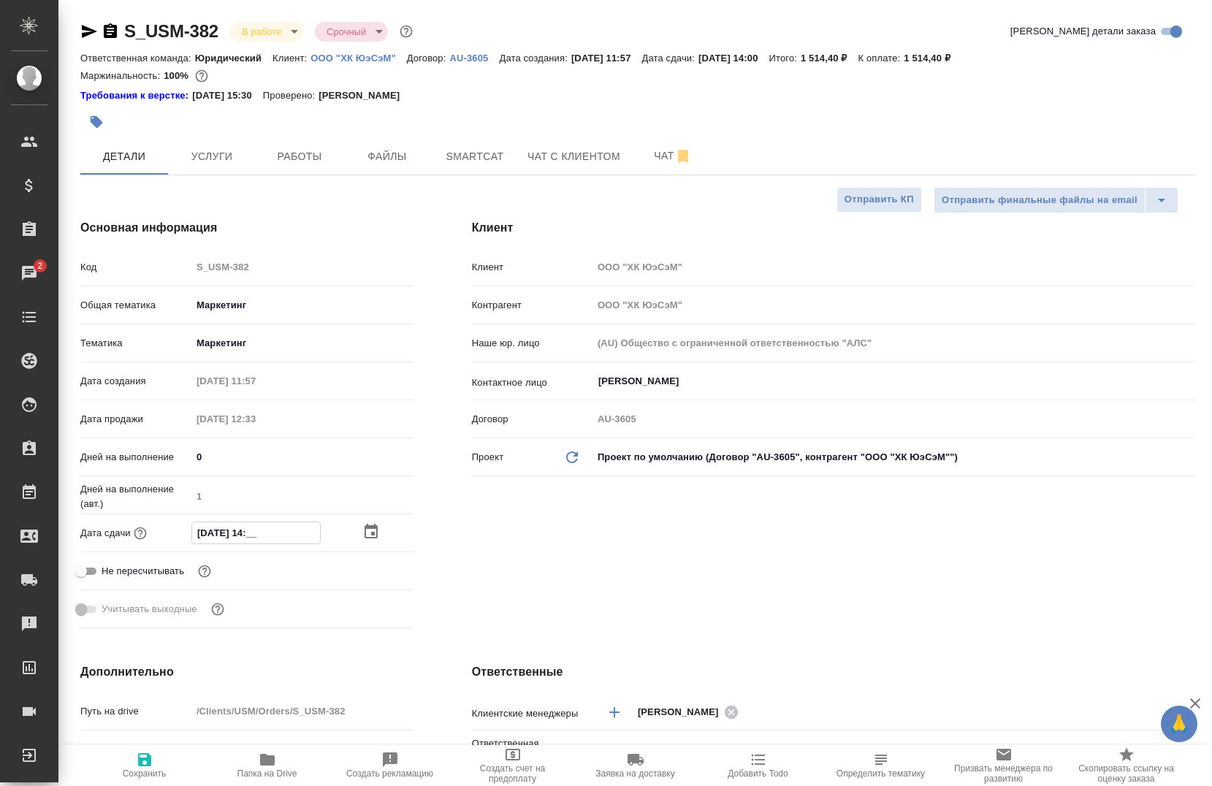
type textarea "x"
type input "16.08.2025 16:__"
type textarea "x"
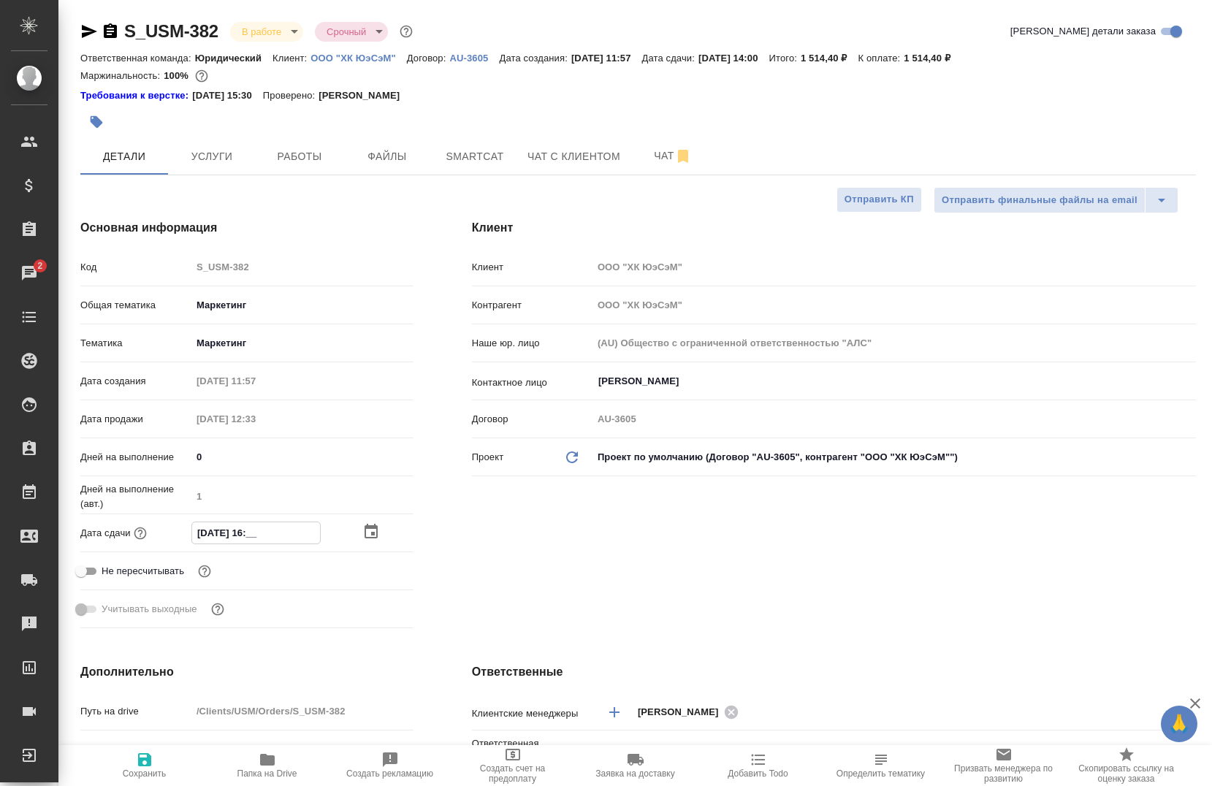
type textarea "x"
type input "16.08.2025 16:0_"
type textarea "x"
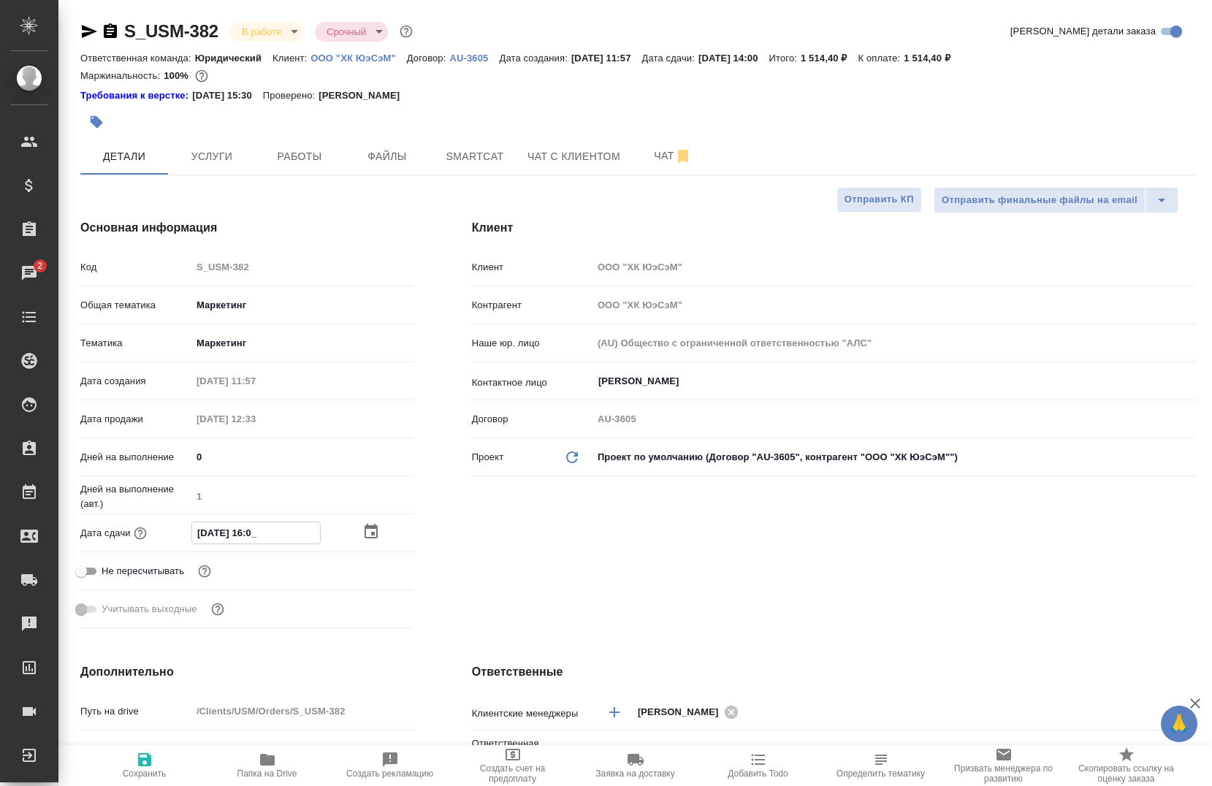
type textarea "x"
type input "16.08.2025 16:00"
type textarea "x"
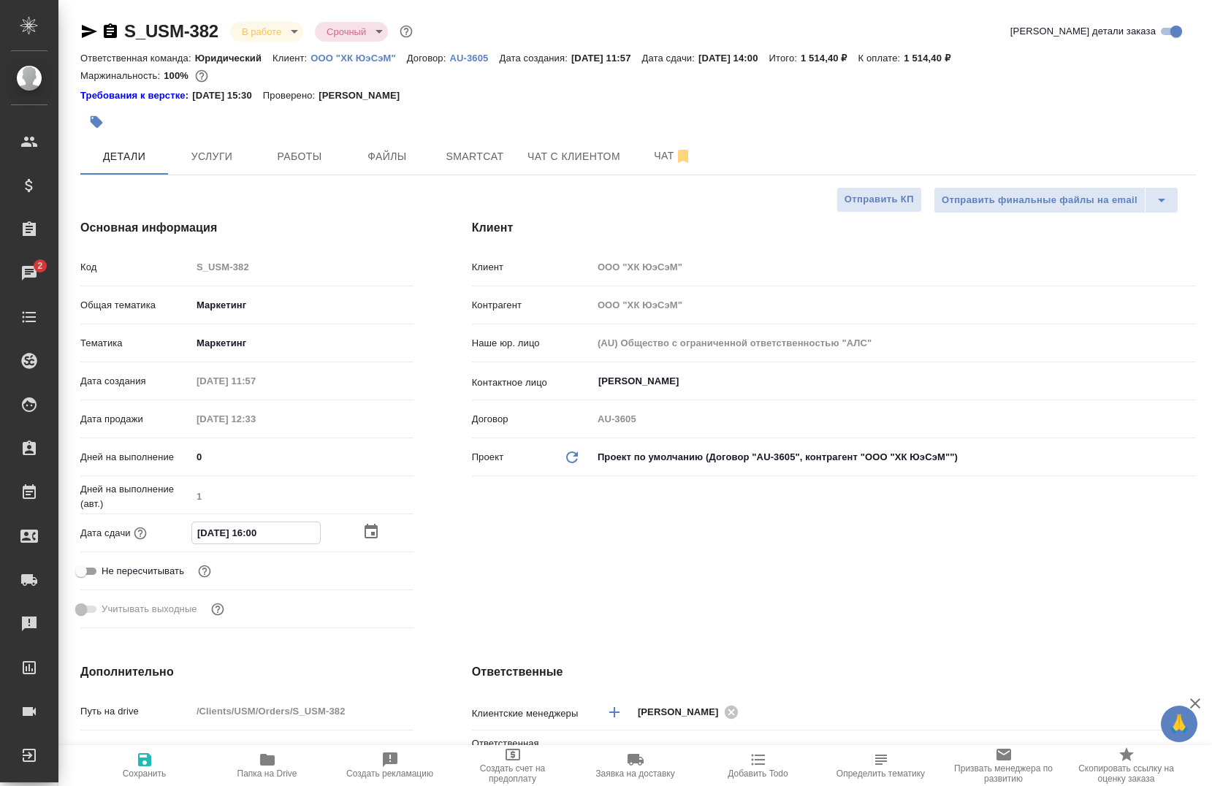
type input "[DATE] 16:00"
click at [696, 576] on div "Клиент Клиент ООО "ХК ЮэСэМ" Контрагент ООО "ХК ЮэСэМ" Наше юр. лицо (AU) Общес…" at bounding box center [834, 426] width 782 height 473
click at [149, 766] on icon "button" at bounding box center [145, 760] width 18 height 18
type textarea "x"
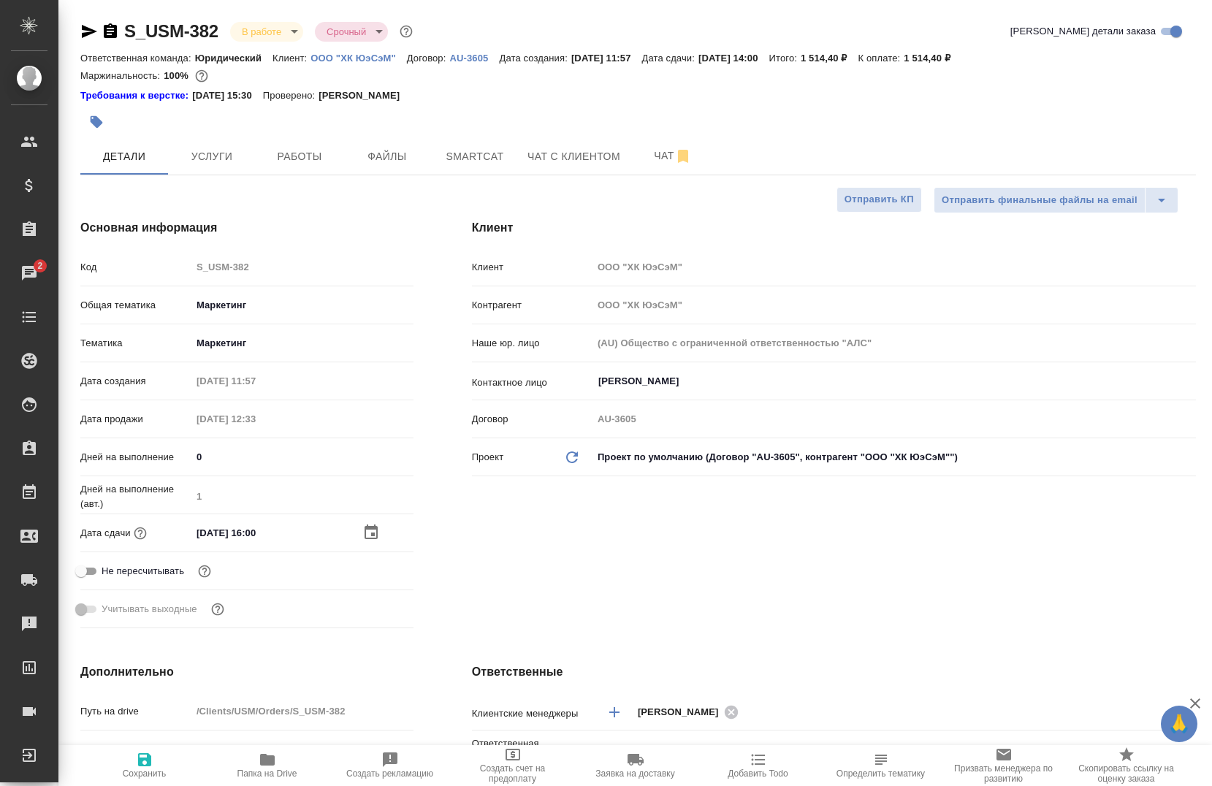
type textarea "x"
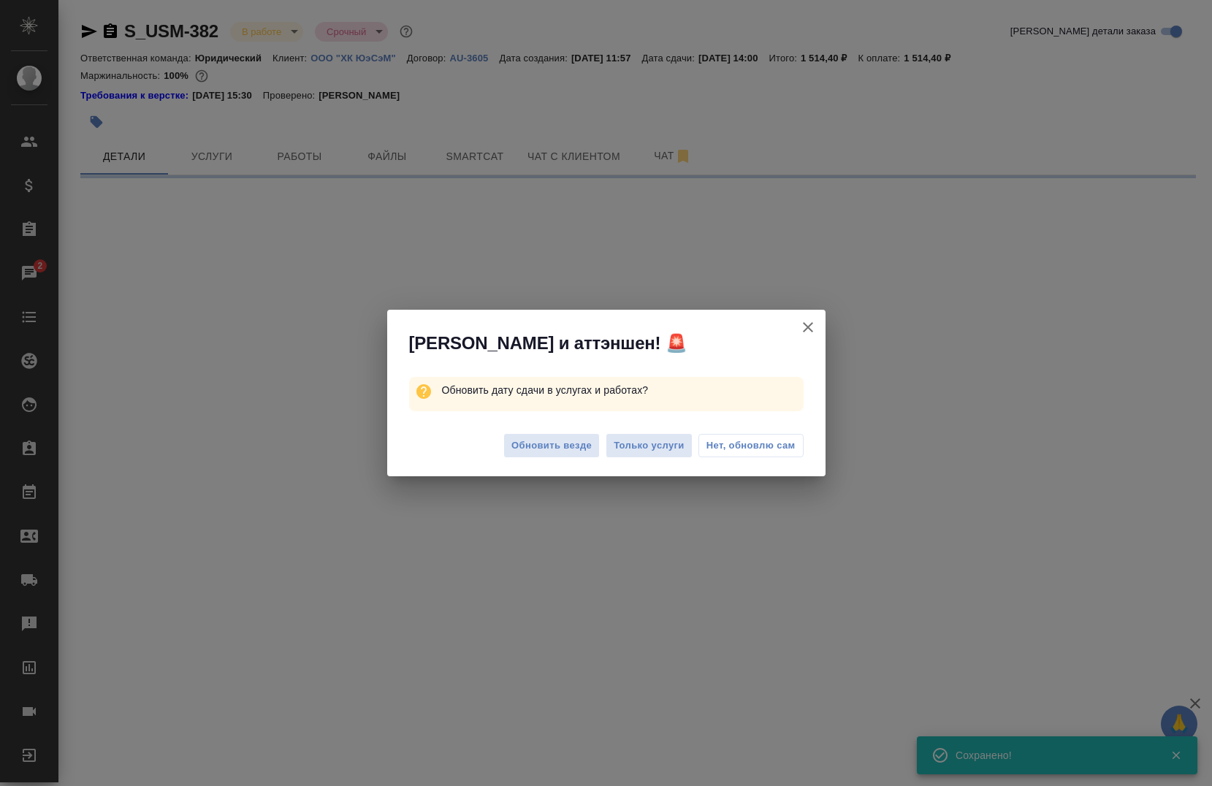
select select "RU"
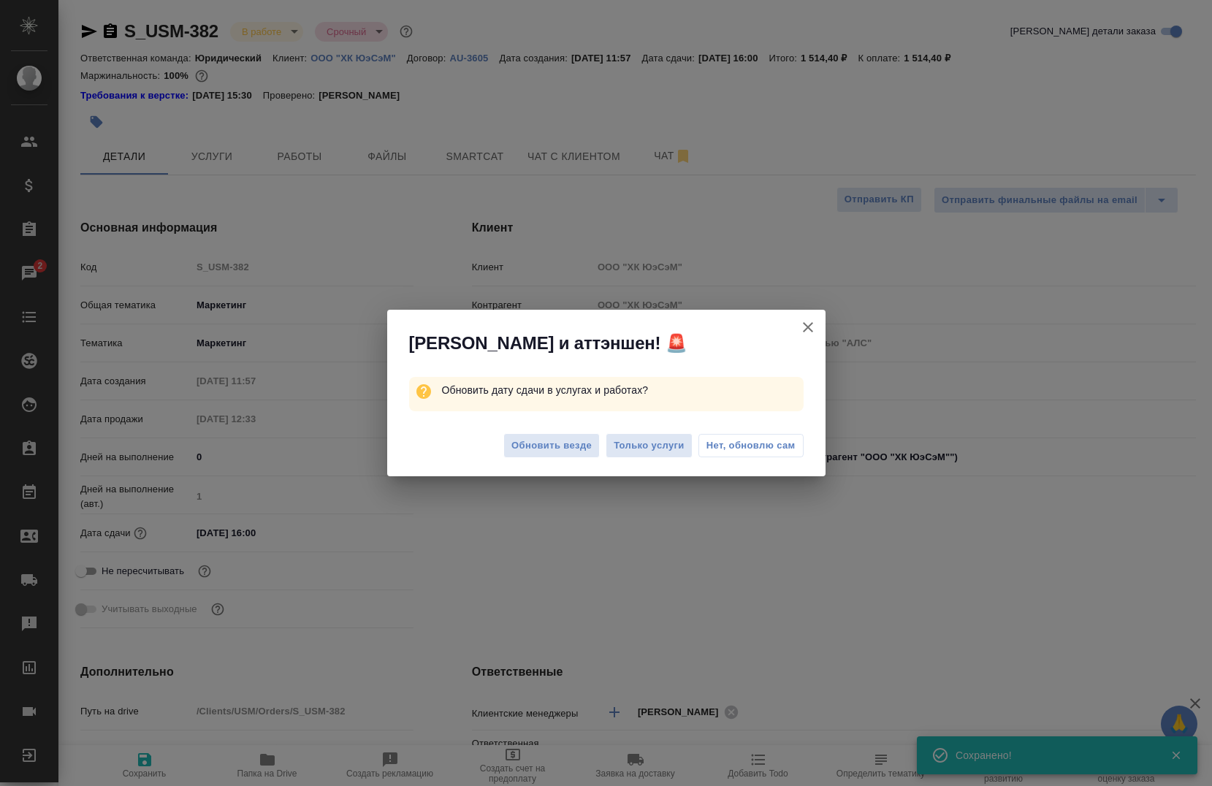
type textarea "x"
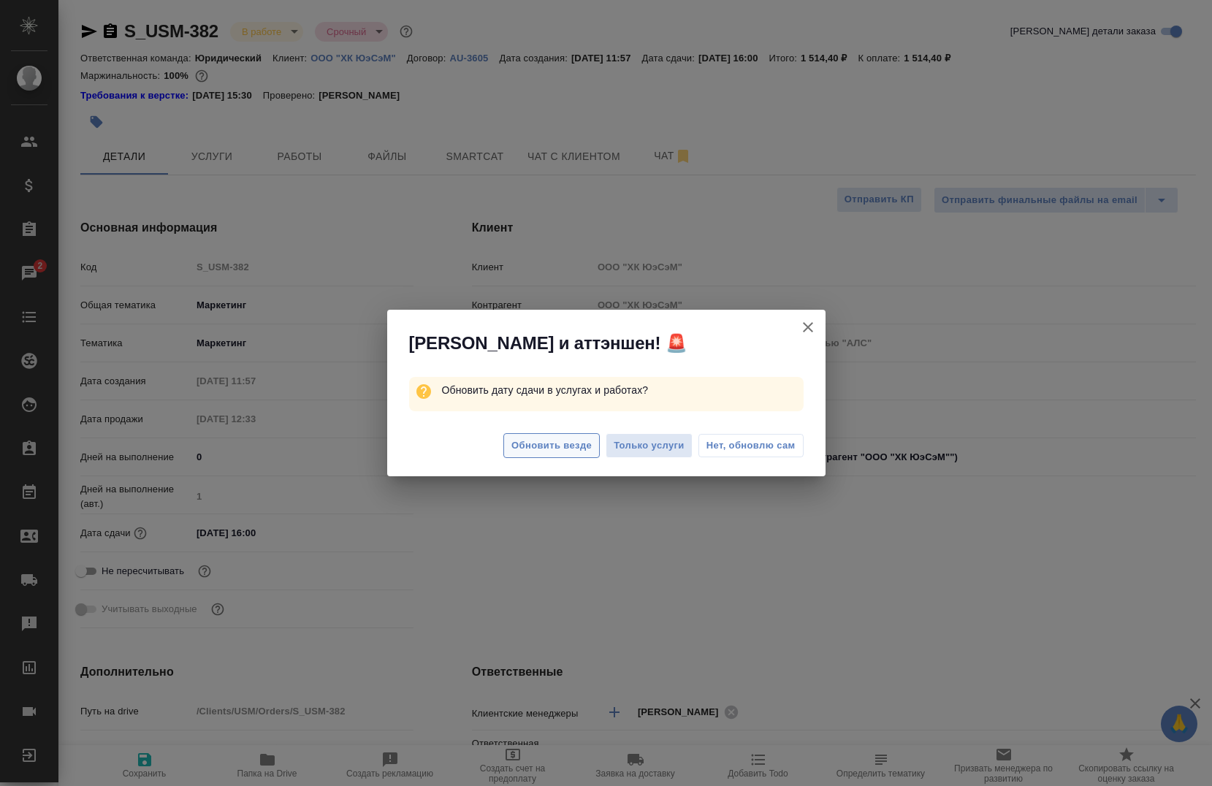
click at [522, 443] on span "Обновить везде" at bounding box center [551, 446] width 80 height 17
type textarea "x"
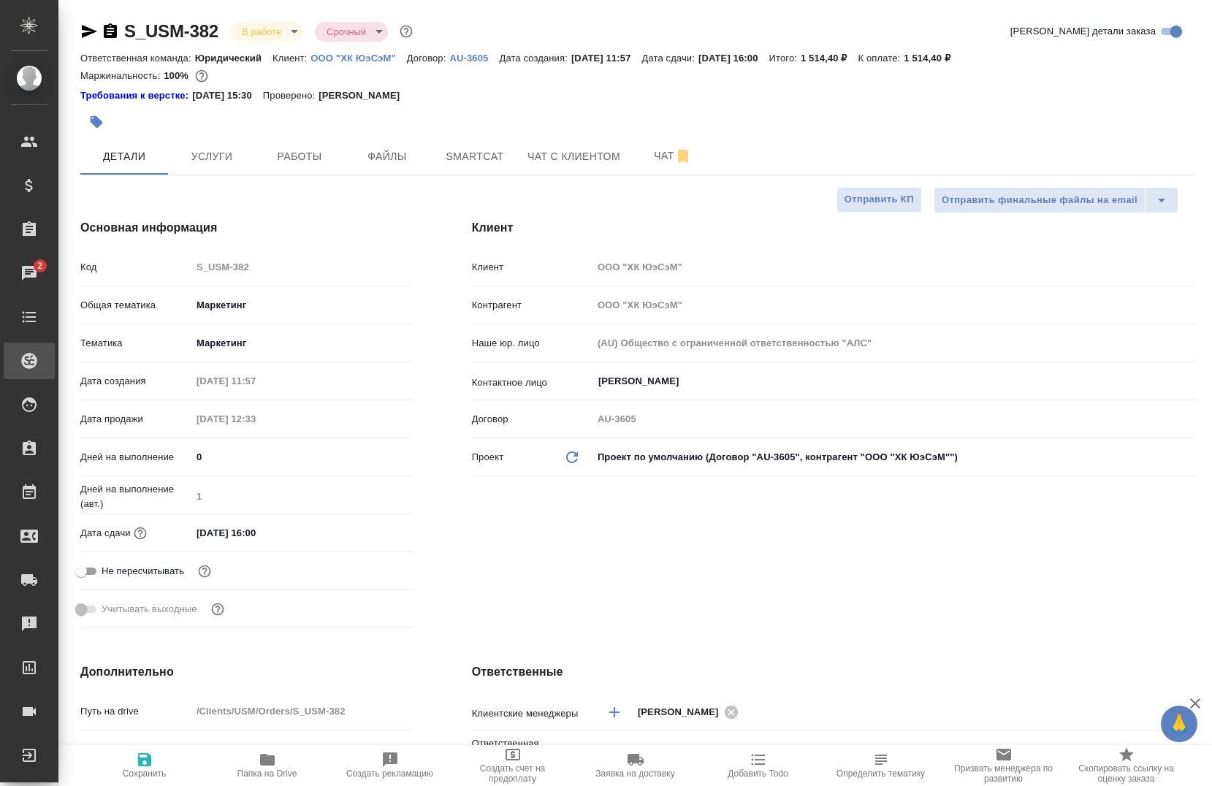
type textarea "x"
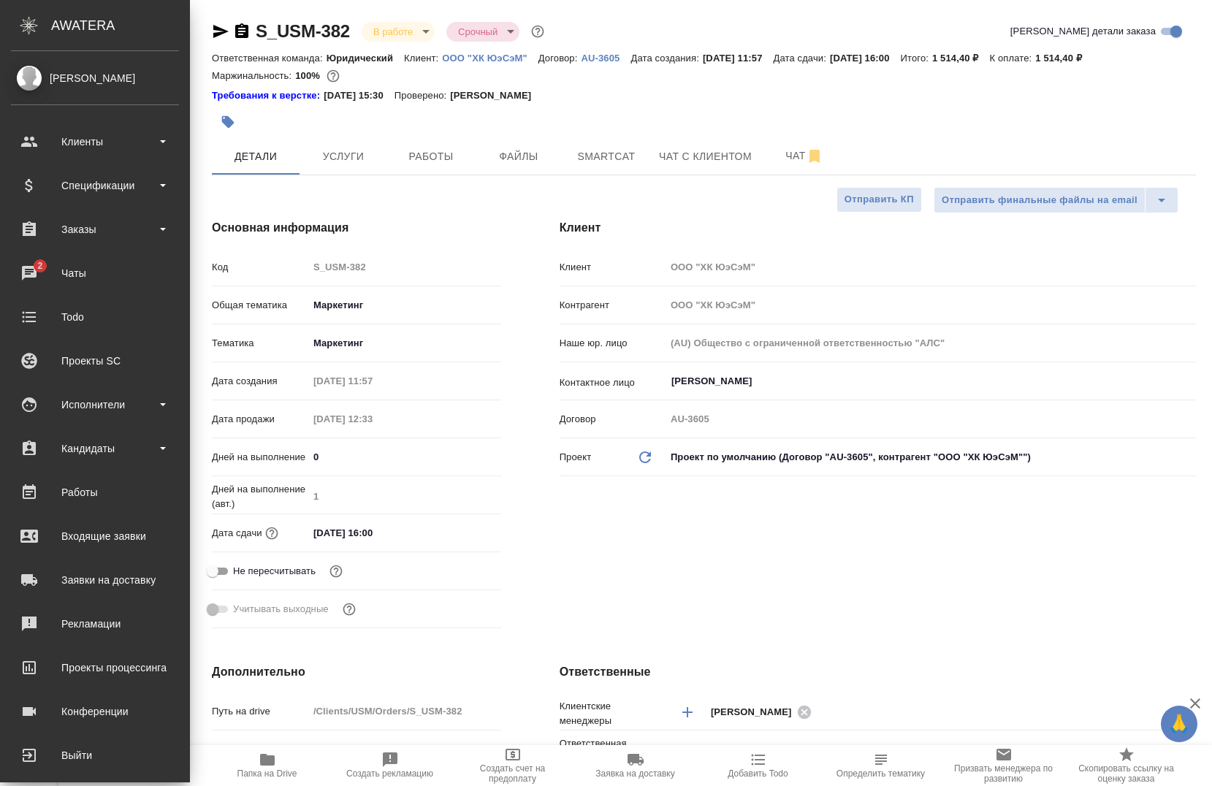
type textarea "x"
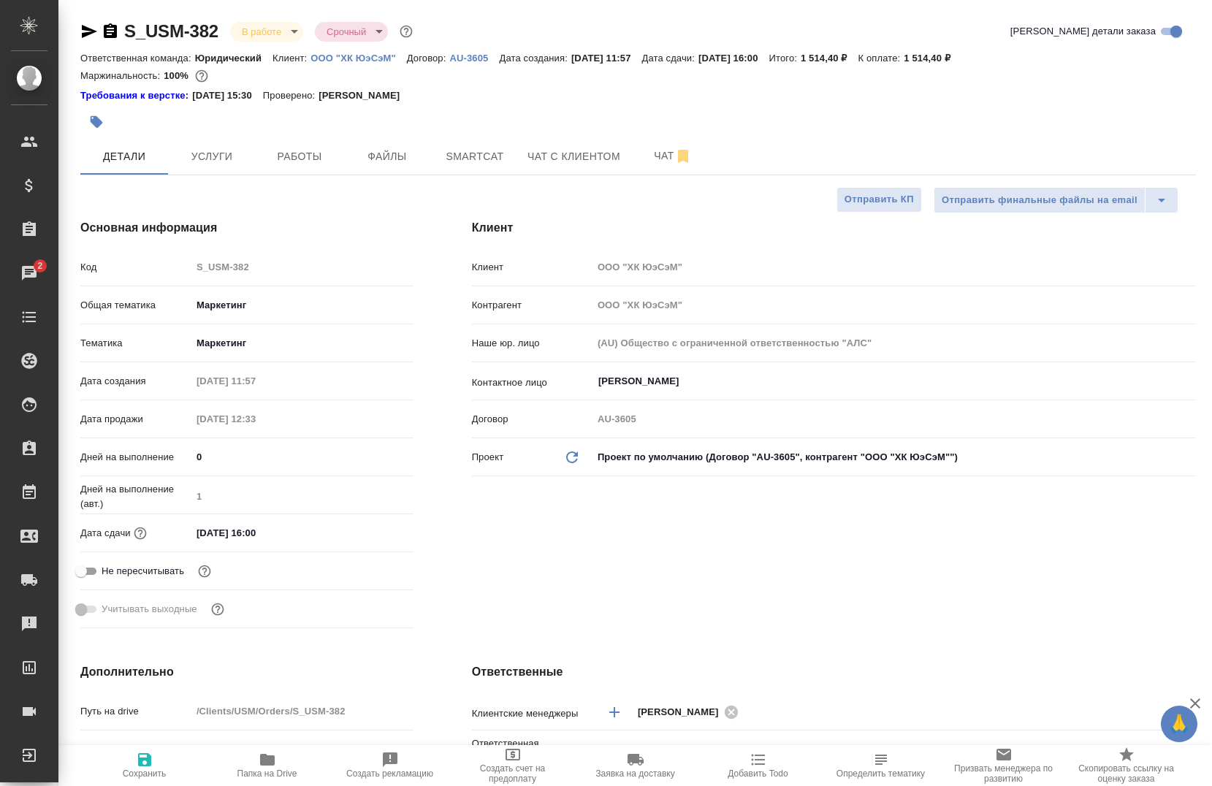
type textarea "x"
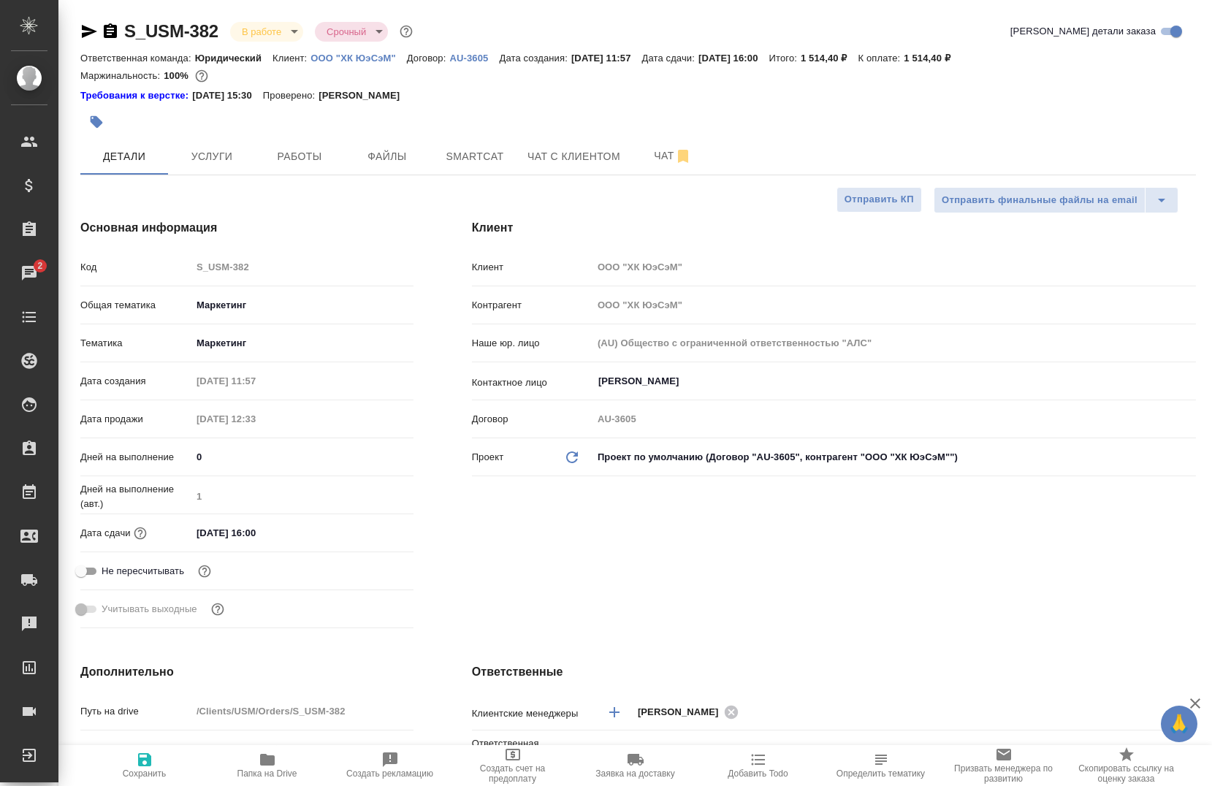
type textarea "x"
click at [210, 157] on span "Услуги" at bounding box center [212, 157] width 70 height 18
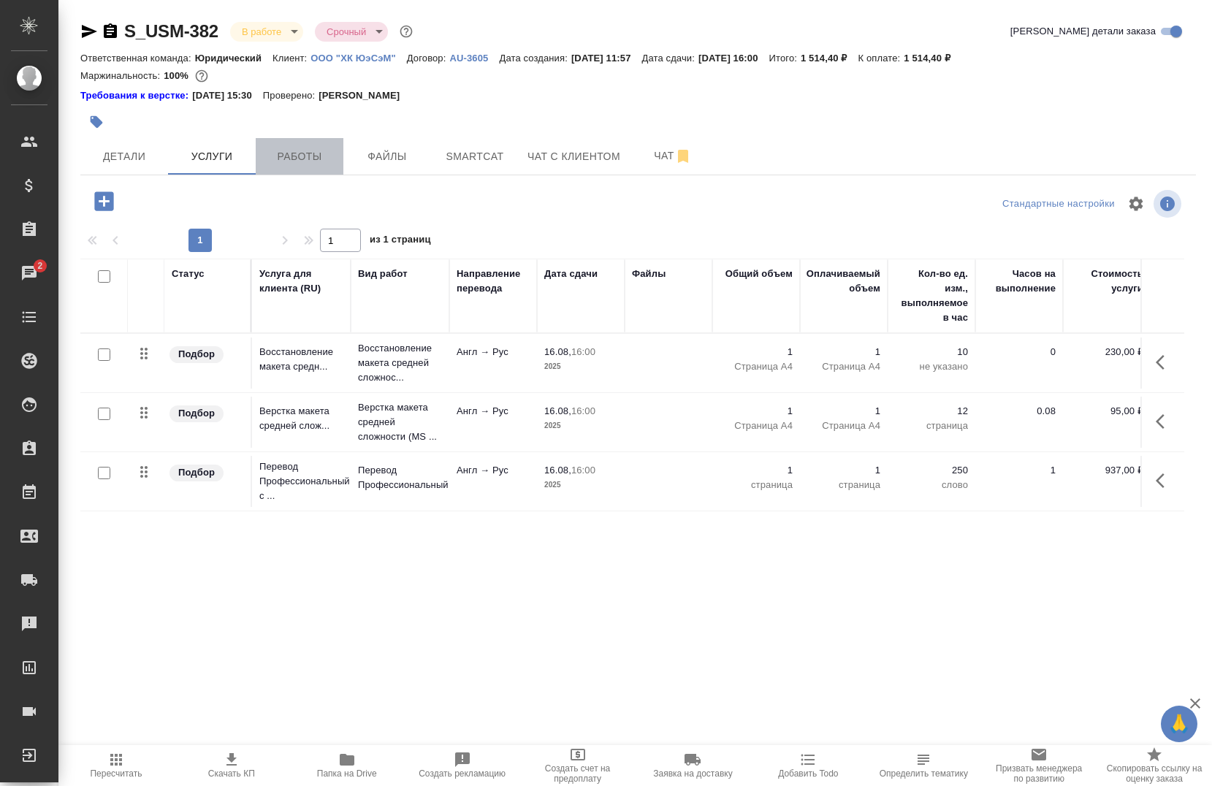
click at [286, 158] on span "Работы" at bounding box center [299, 157] width 70 height 18
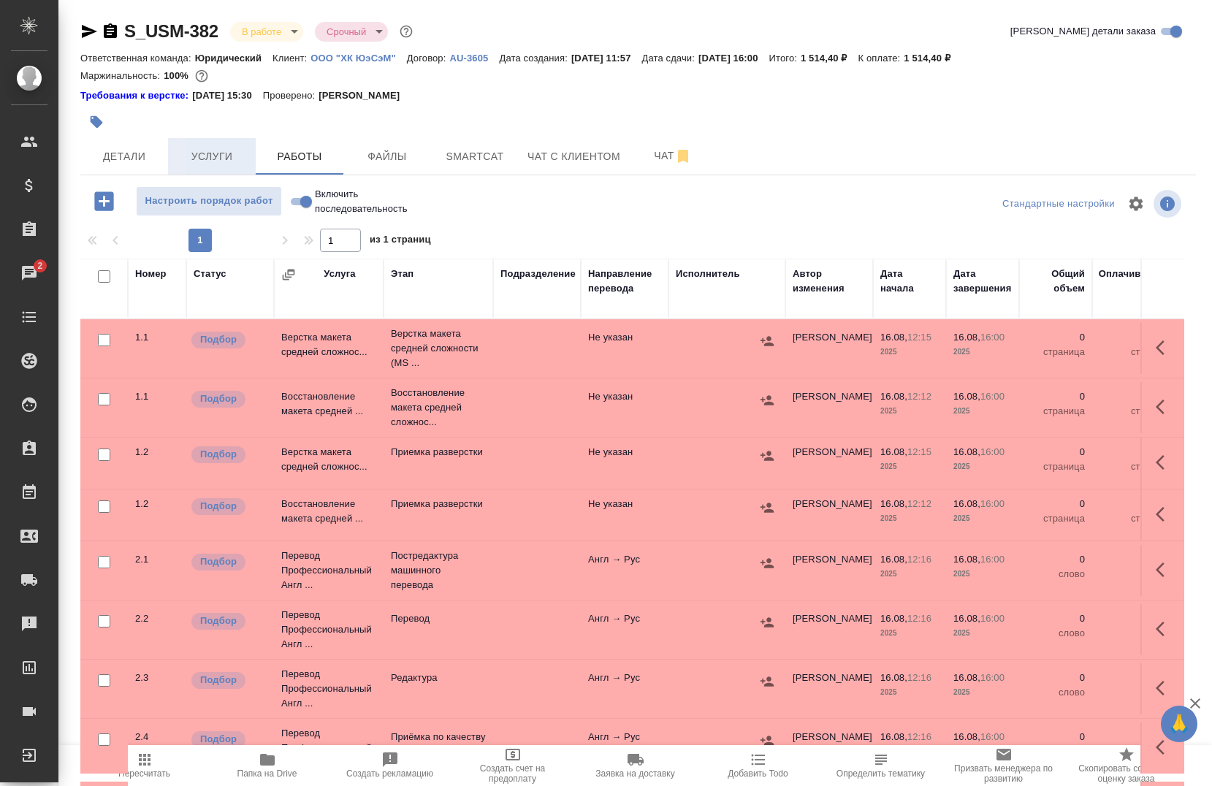
click at [218, 169] on button "Услуги" at bounding box center [212, 156] width 88 height 37
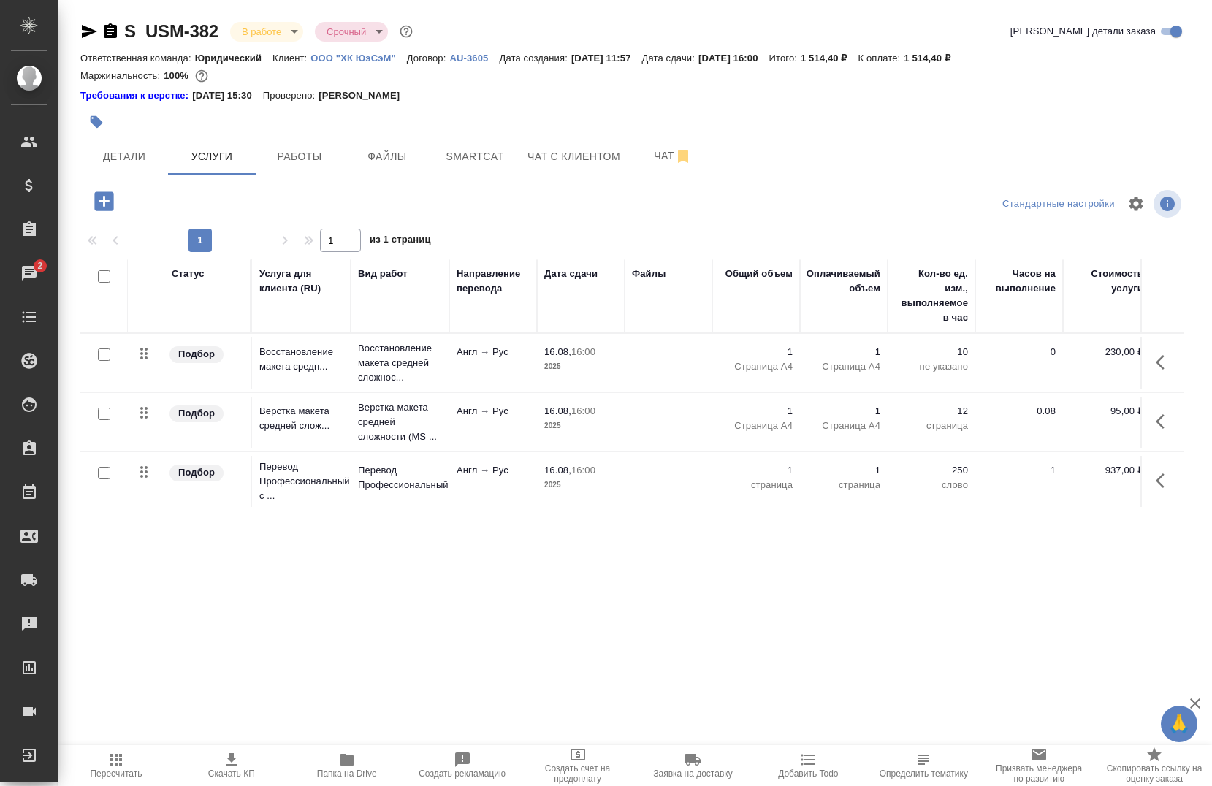
click at [354, 762] on icon "button" at bounding box center [347, 760] width 15 height 12
click at [1152, 473] on button "button" at bounding box center [1164, 480] width 35 height 35
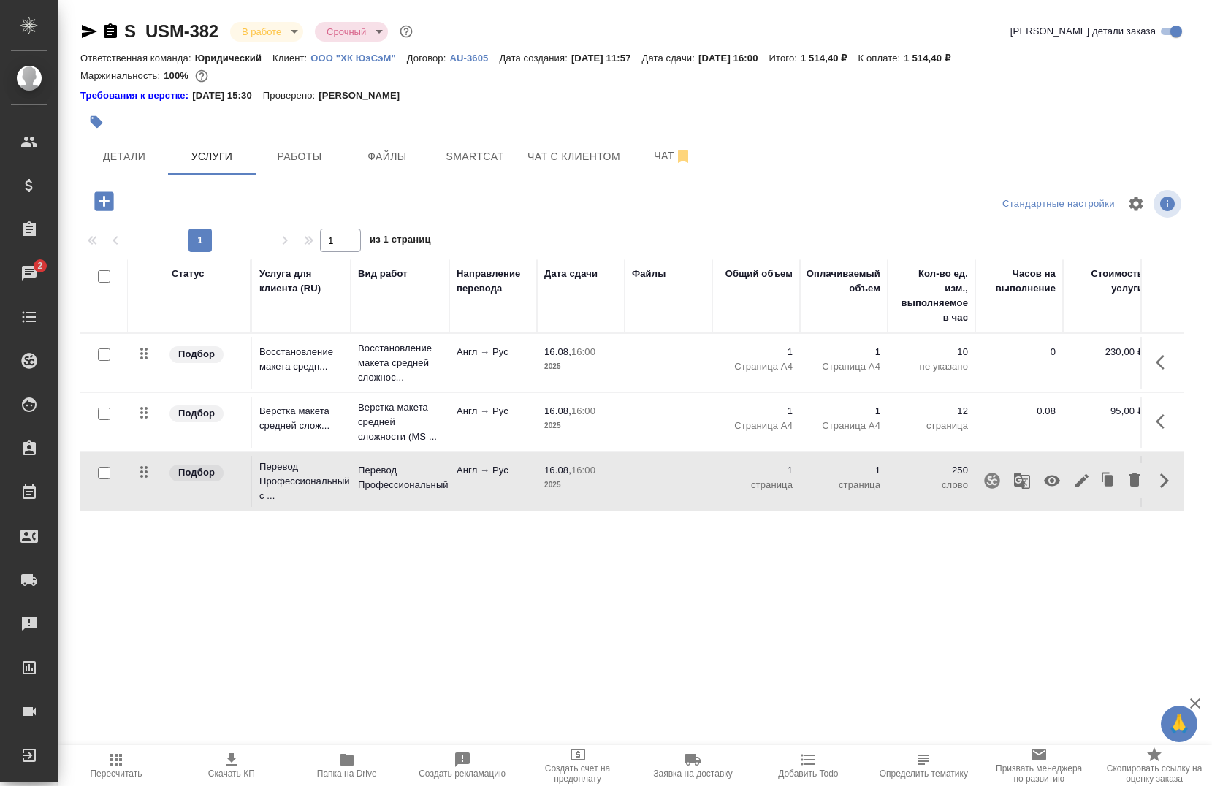
drag, startPoint x: 99, startPoint y: 466, endPoint x: 107, endPoint y: 472, distance: 9.9
click at [101, 365] on div at bounding box center [104, 355] width 33 height 20
click at [99, 472] on input "checkbox" at bounding box center [104, 473] width 12 height 12
checkbox input "true"
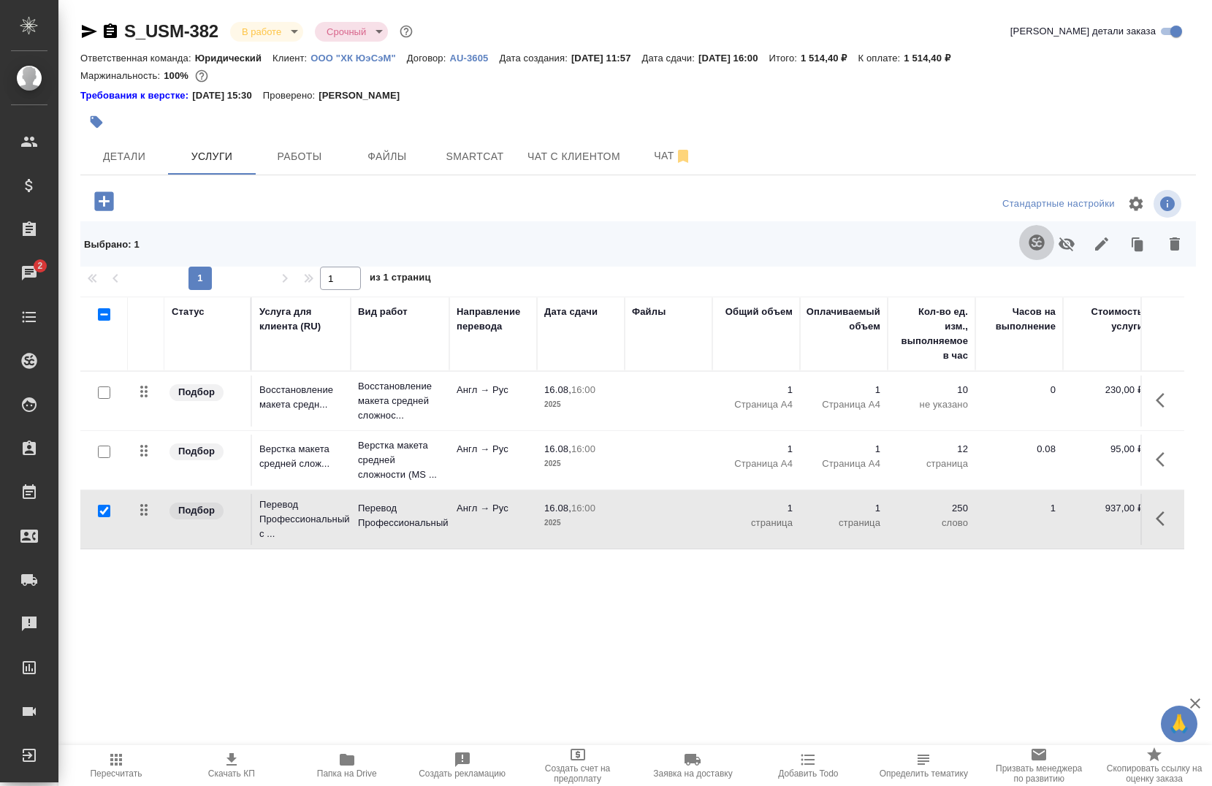
click at [1037, 237] on icon "button" at bounding box center [1036, 242] width 15 height 15
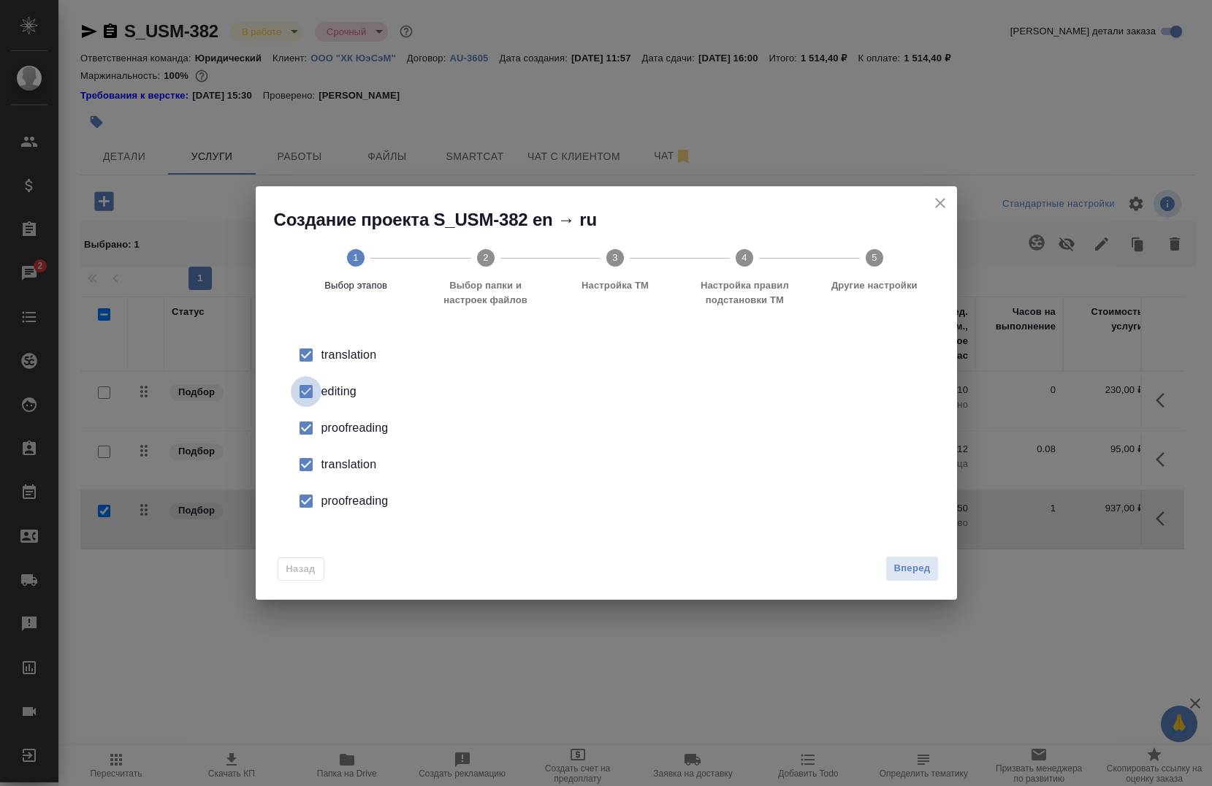
click at [302, 389] on input "checkbox" at bounding box center [306, 391] width 31 height 31
click at [300, 427] on input "checkbox" at bounding box center [306, 428] width 31 height 31
click at [299, 461] on input "checkbox" at bounding box center [306, 464] width 31 height 31
click at [300, 492] on input "checkbox" at bounding box center [306, 501] width 31 height 31
click at [898, 562] on span "Вперед" at bounding box center [912, 568] width 37 height 17
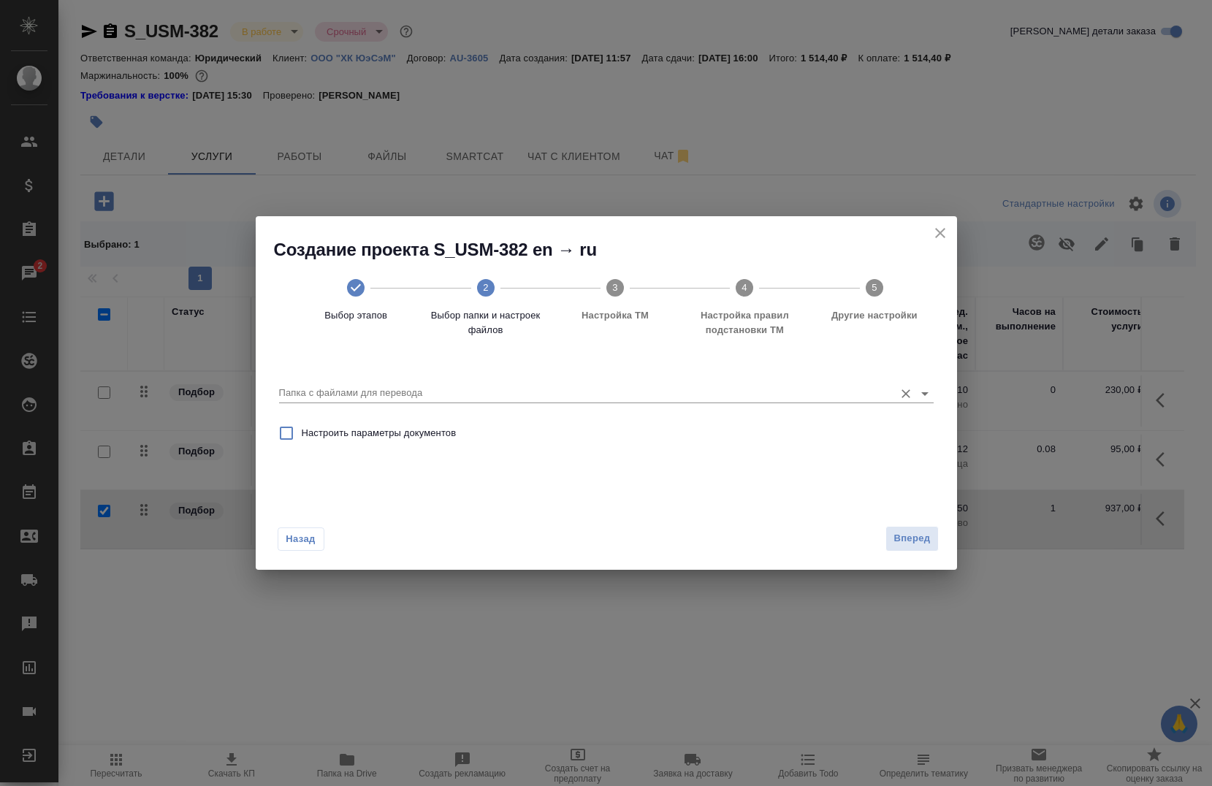
click at [415, 389] on input "Папка с файлами для перевода" at bounding box center [583, 393] width 608 height 18
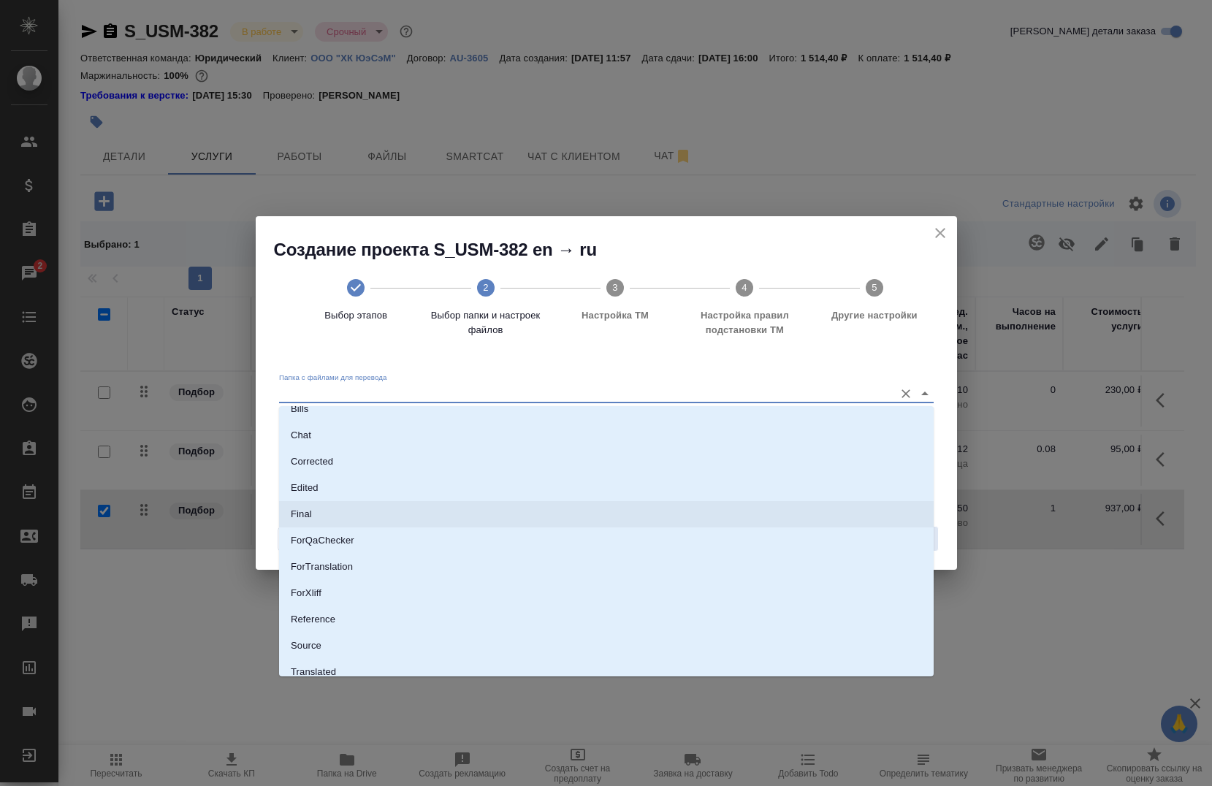
scroll to position [76, 0]
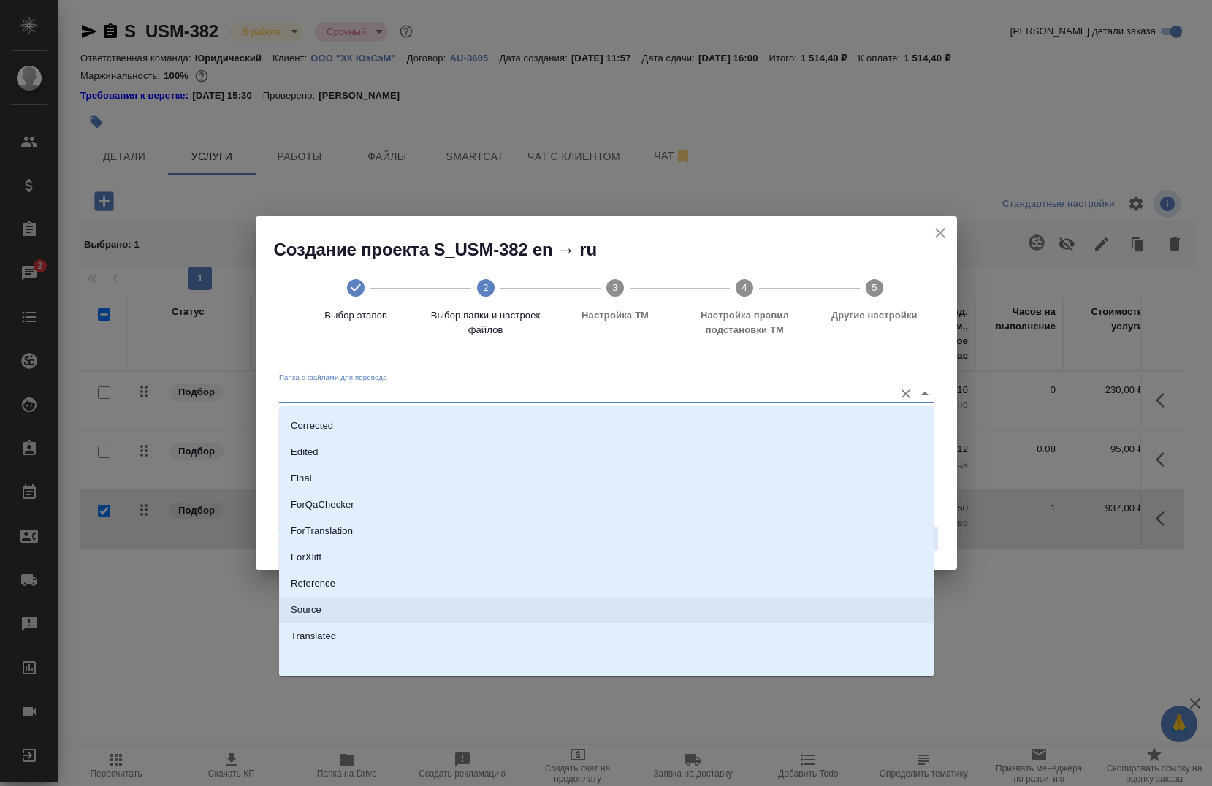
click at [340, 612] on li "Source" at bounding box center [606, 610] width 655 height 26
type input "Source"
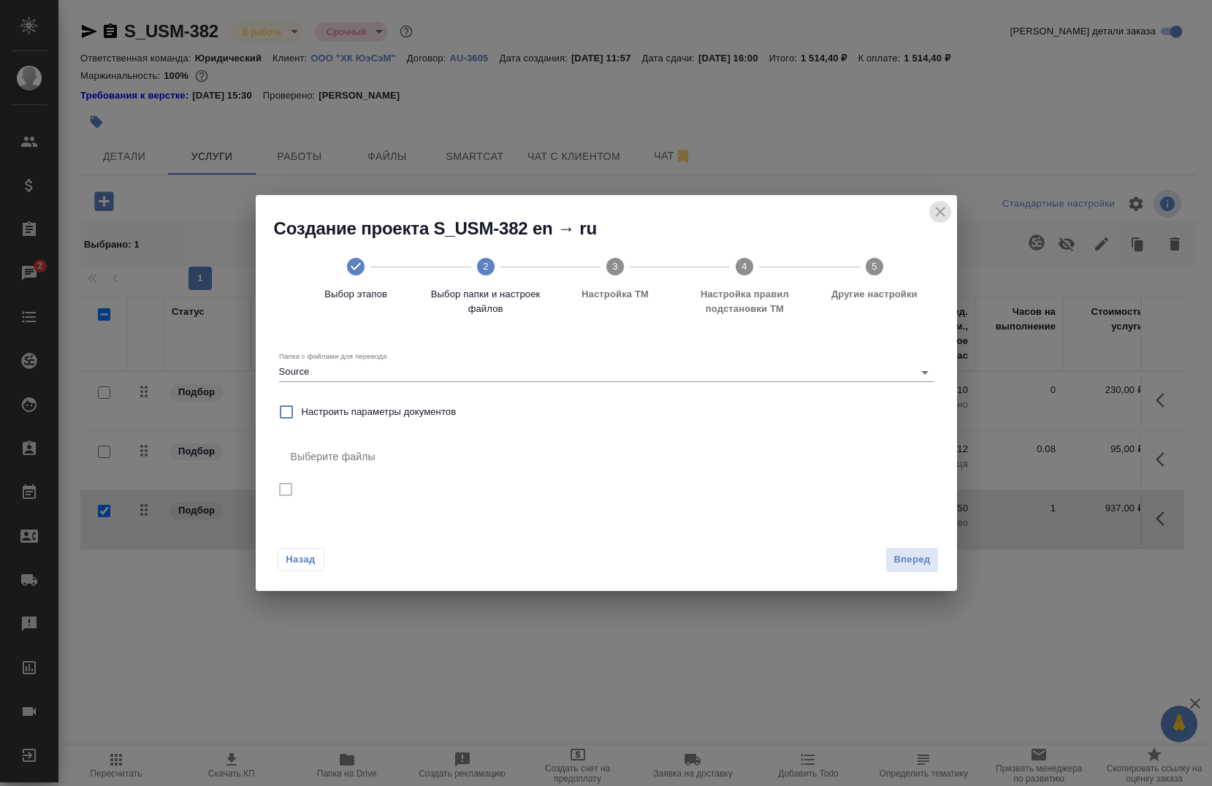
click at [937, 207] on icon "close" at bounding box center [941, 212] width 18 height 18
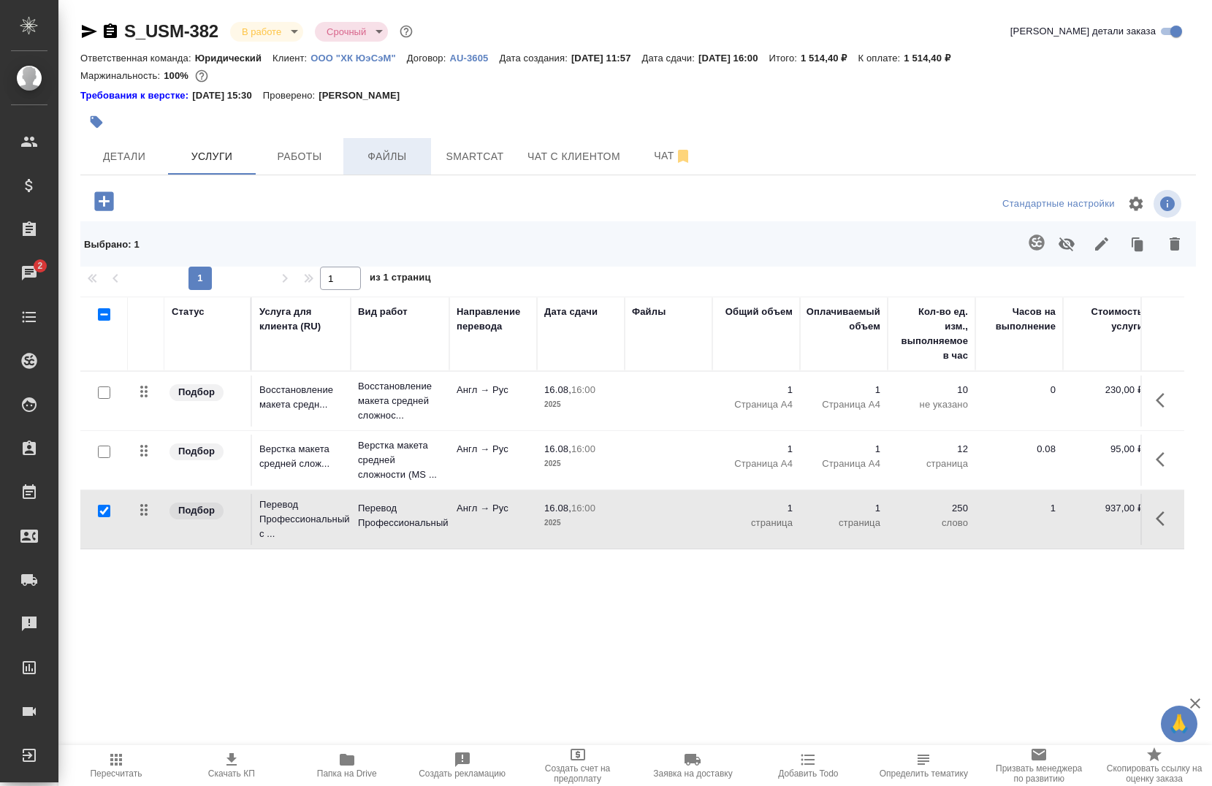
click at [365, 156] on span "Файлы" at bounding box center [387, 157] width 70 height 18
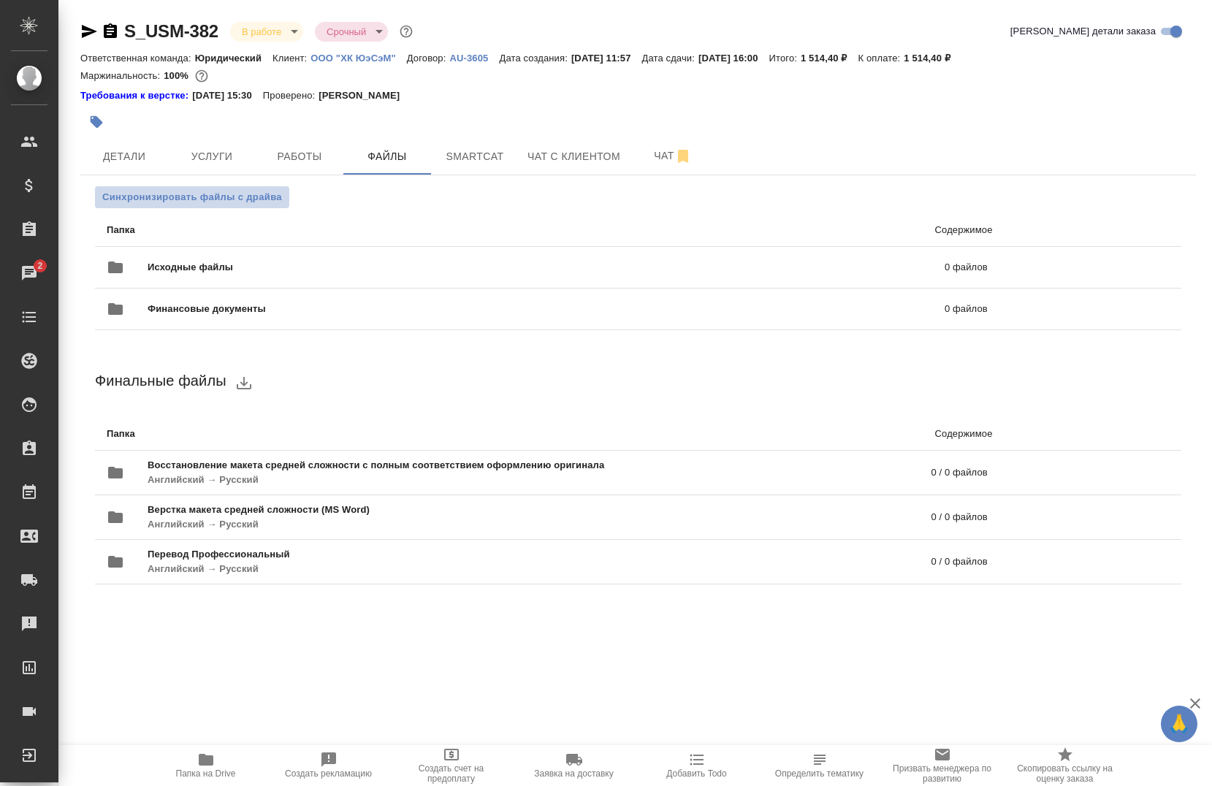
click at [188, 199] on span "Синхронизировать файлы с драйва" at bounding box center [192, 197] width 180 height 15
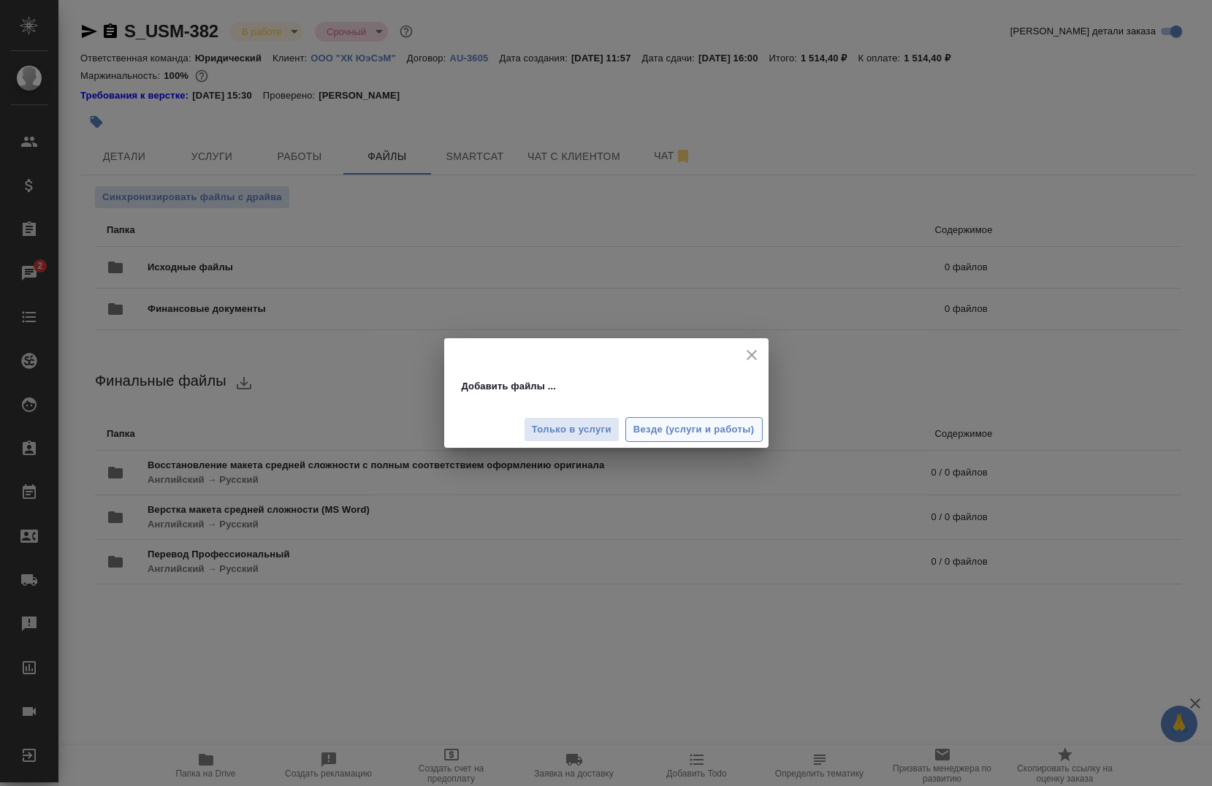
click at [658, 430] on span "Везде (услуги и работы)" at bounding box center [693, 430] width 121 height 17
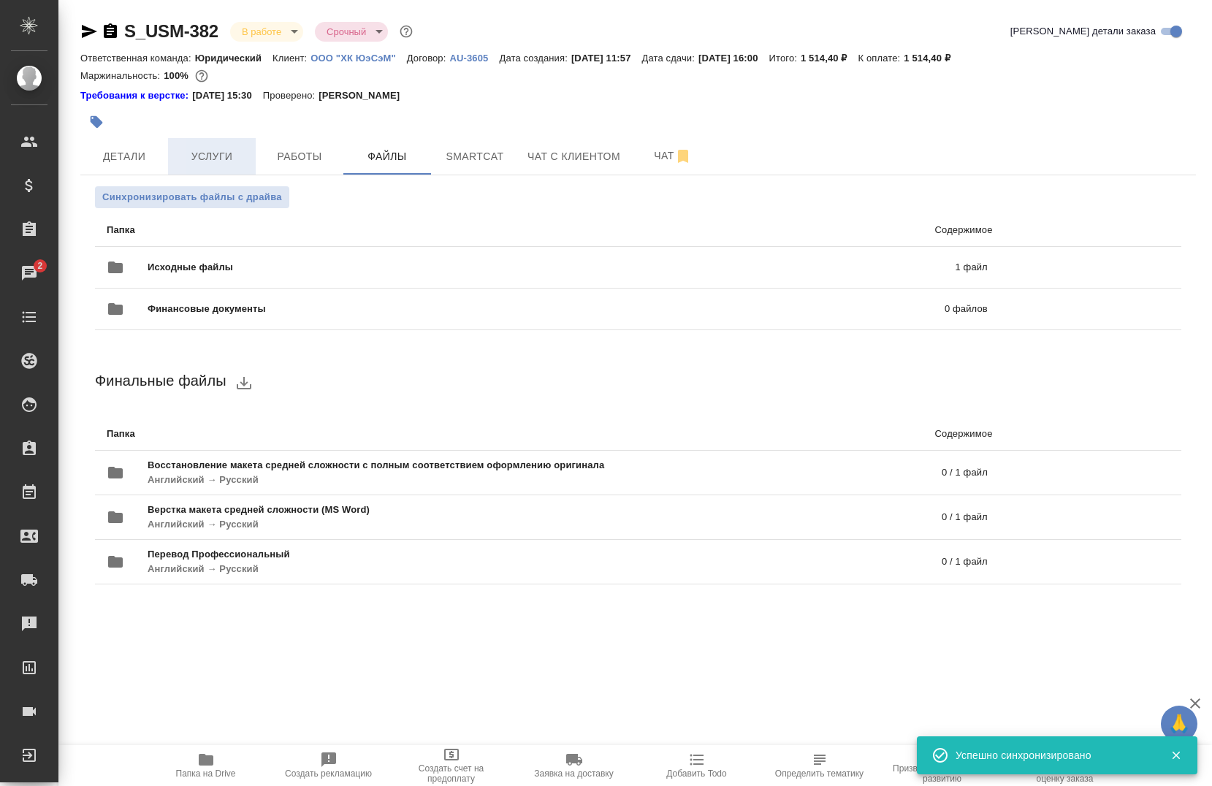
click at [201, 153] on span "Услуги" at bounding box center [212, 157] width 70 height 18
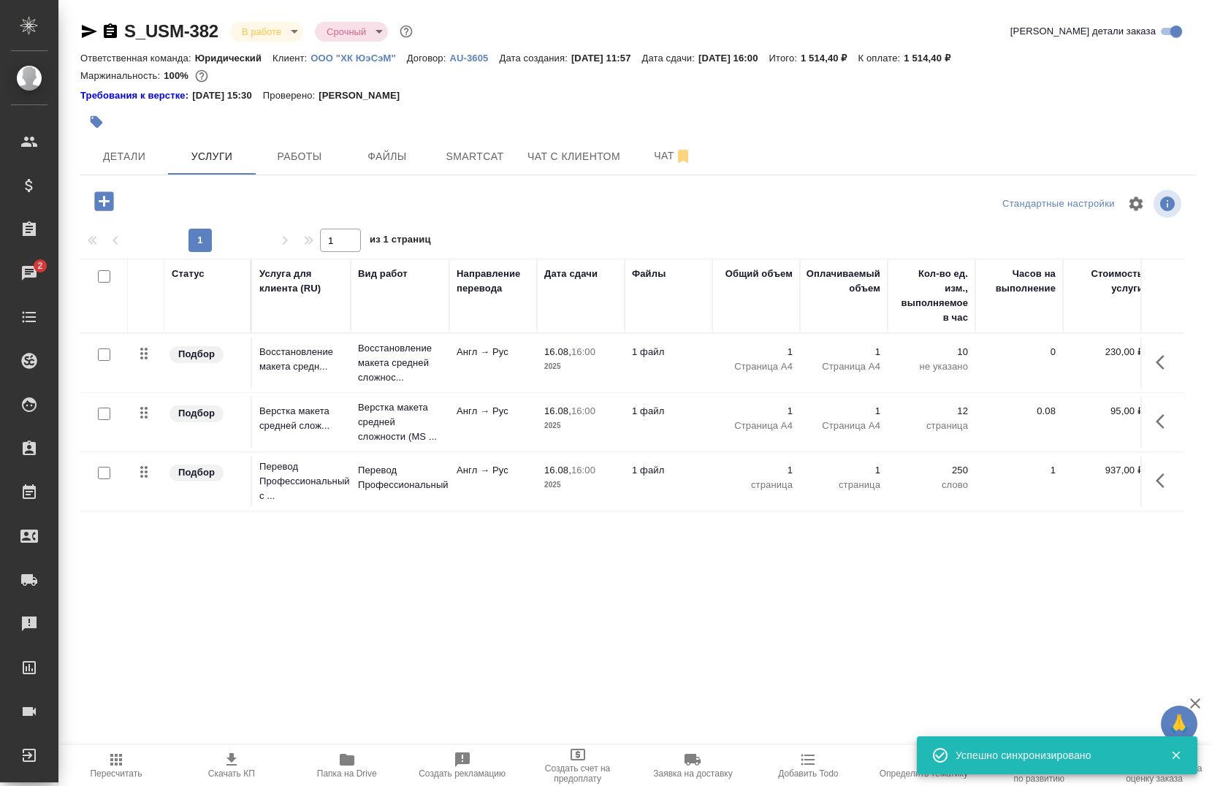
click at [99, 473] on input "checkbox" at bounding box center [104, 473] width 12 height 12
checkbox input "true"
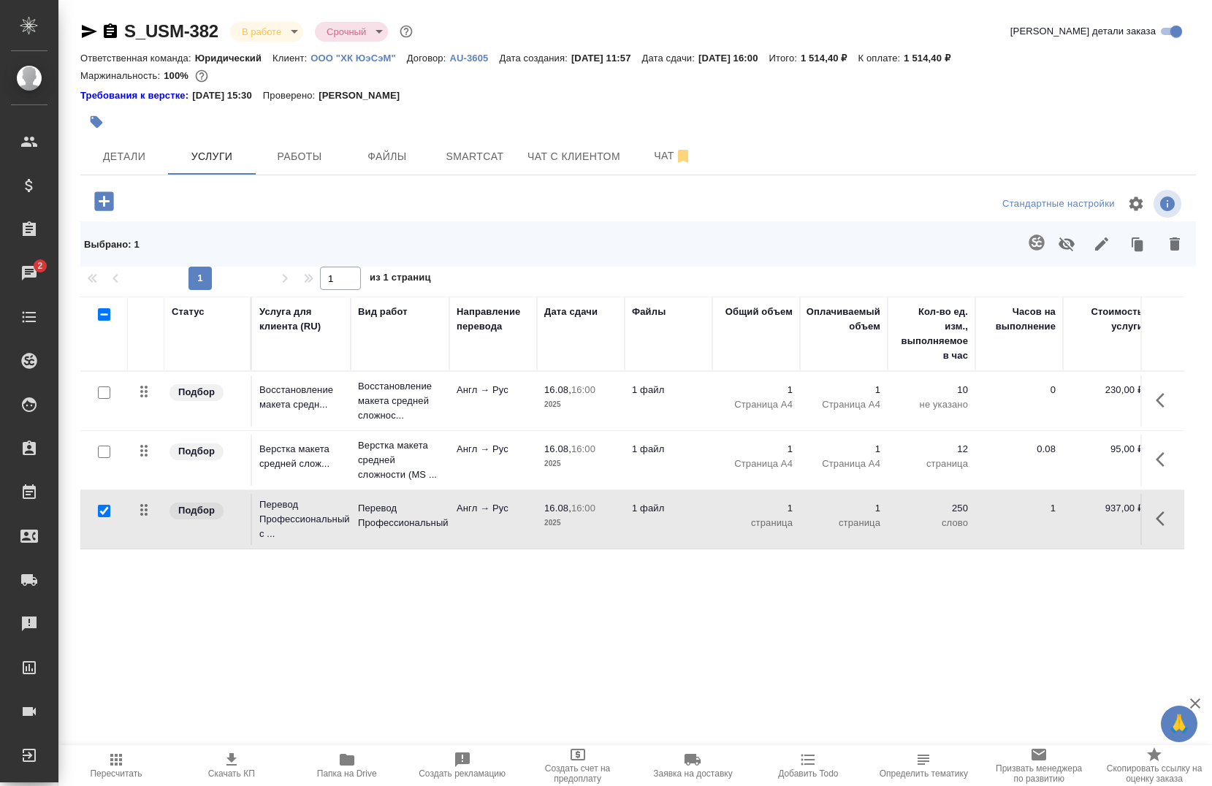
click at [1031, 240] on icon "button" at bounding box center [1036, 242] width 15 height 15
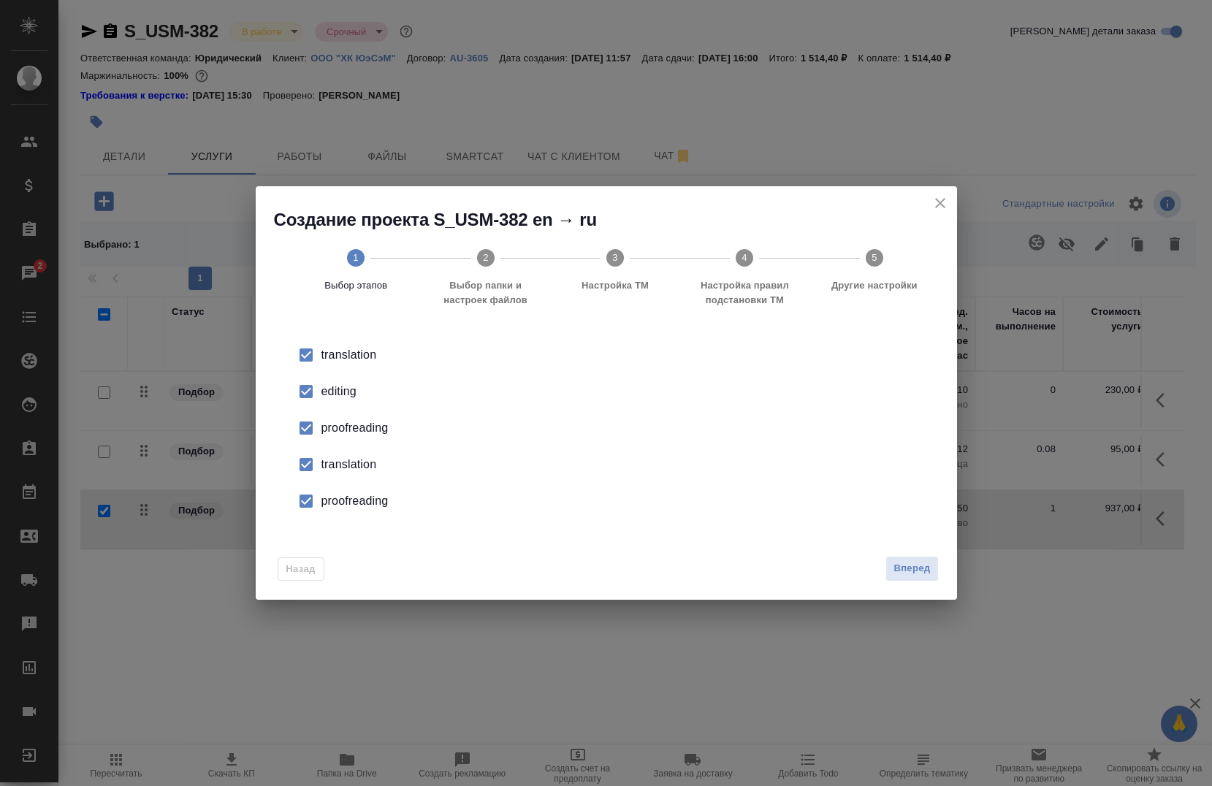
click at [332, 395] on div "editing" at bounding box center [621, 392] width 601 height 18
click at [327, 421] on div "proofreading" at bounding box center [621, 428] width 601 height 18
click at [327, 457] on li "translation" at bounding box center [606, 464] width 655 height 37
drag, startPoint x: 327, startPoint y: 457, endPoint x: 327, endPoint y: 495, distance: 38.7
click at [327, 437] on div "proofreading" at bounding box center [621, 428] width 601 height 18
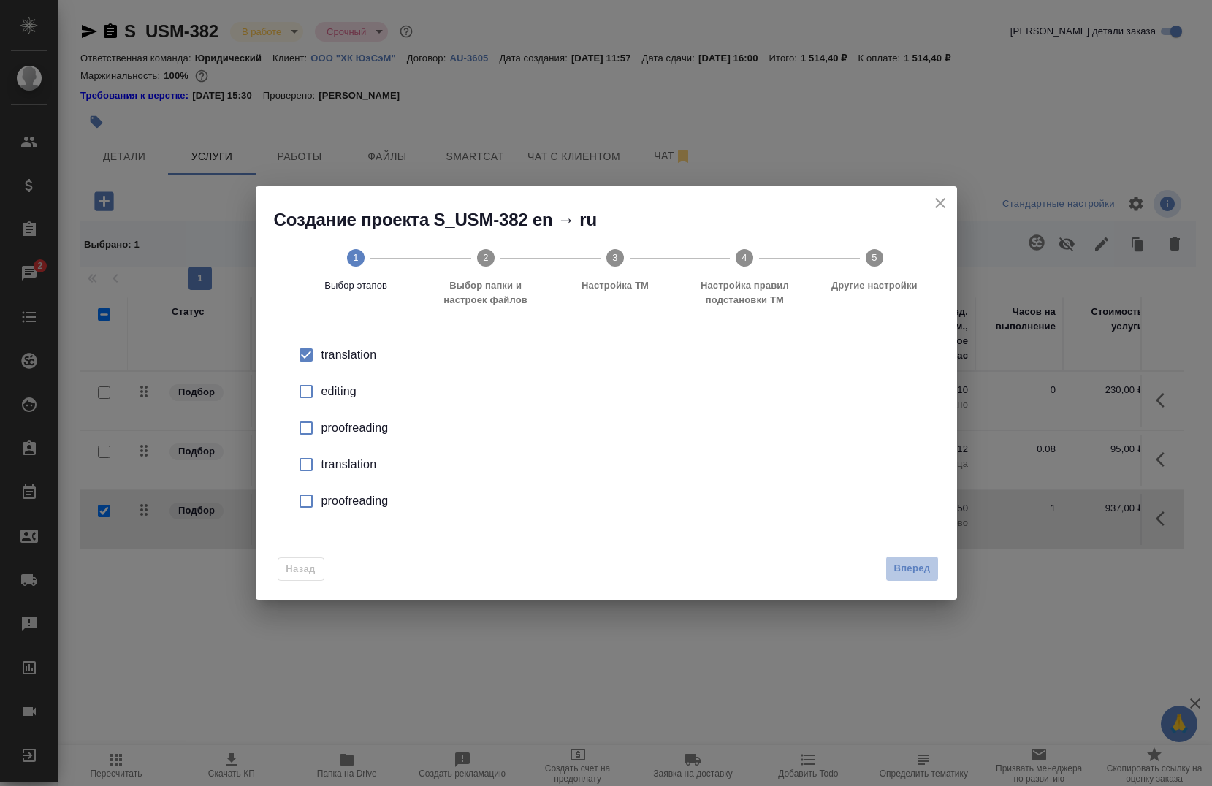
click at [898, 572] on span "Вперед" at bounding box center [912, 568] width 37 height 17
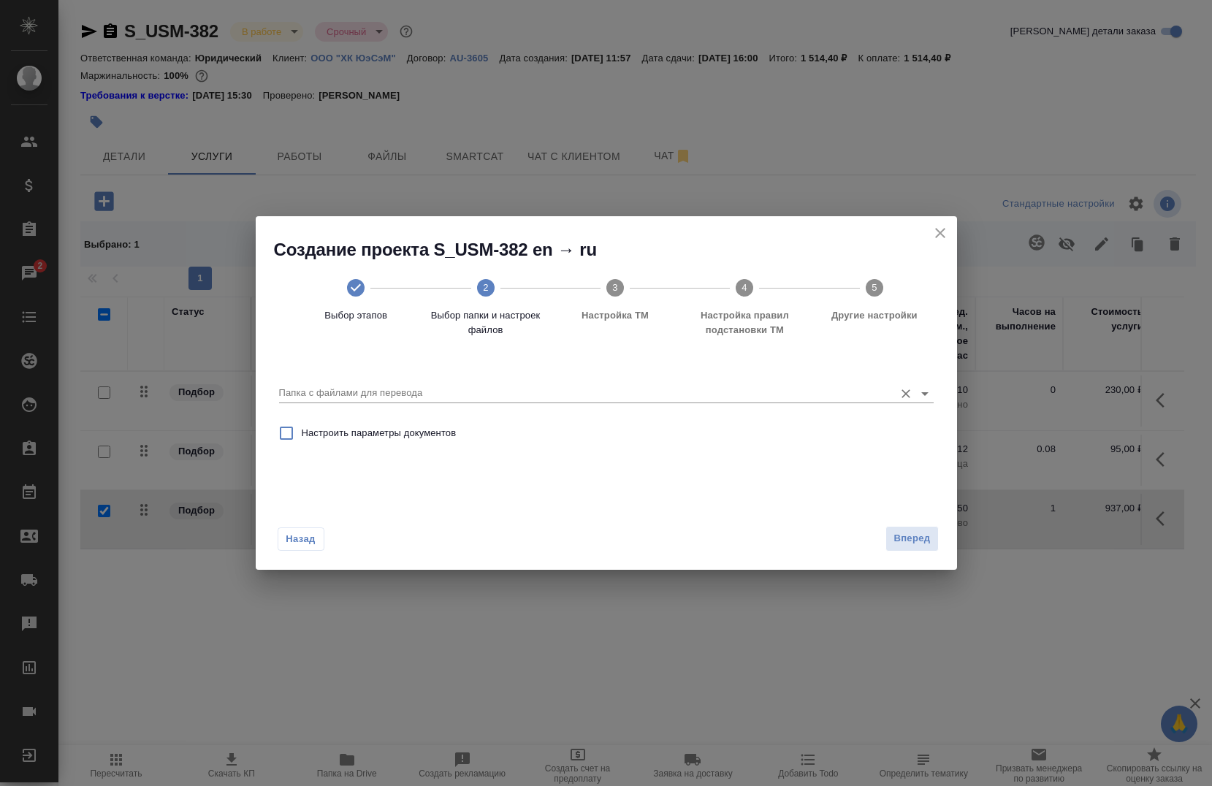
drag, startPoint x: 390, startPoint y: 370, endPoint x: 389, endPoint y: 378, distance: 8.1
click at [390, 373] on div "Папка с файлами для перевода" at bounding box center [606, 386] width 655 height 39
click at [359, 395] on input "Папка с файлами для перевода" at bounding box center [583, 393] width 608 height 18
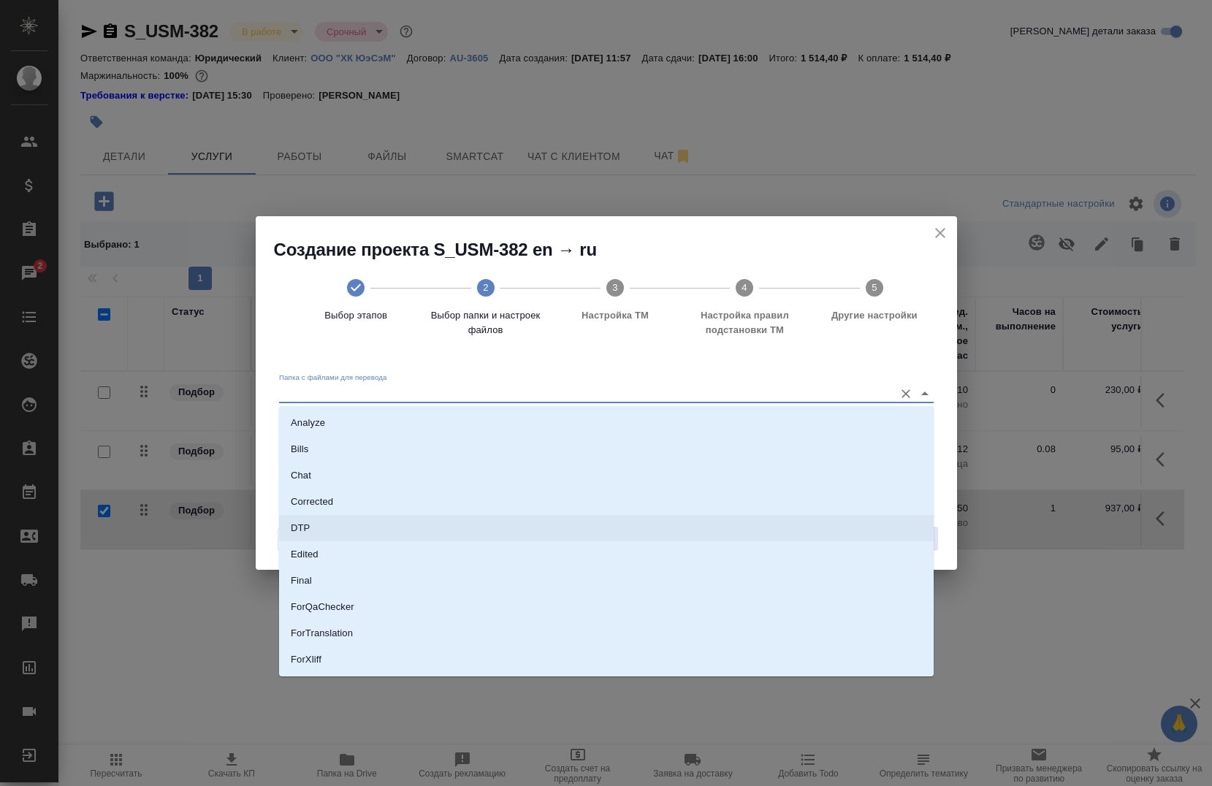
scroll to position [102, 0]
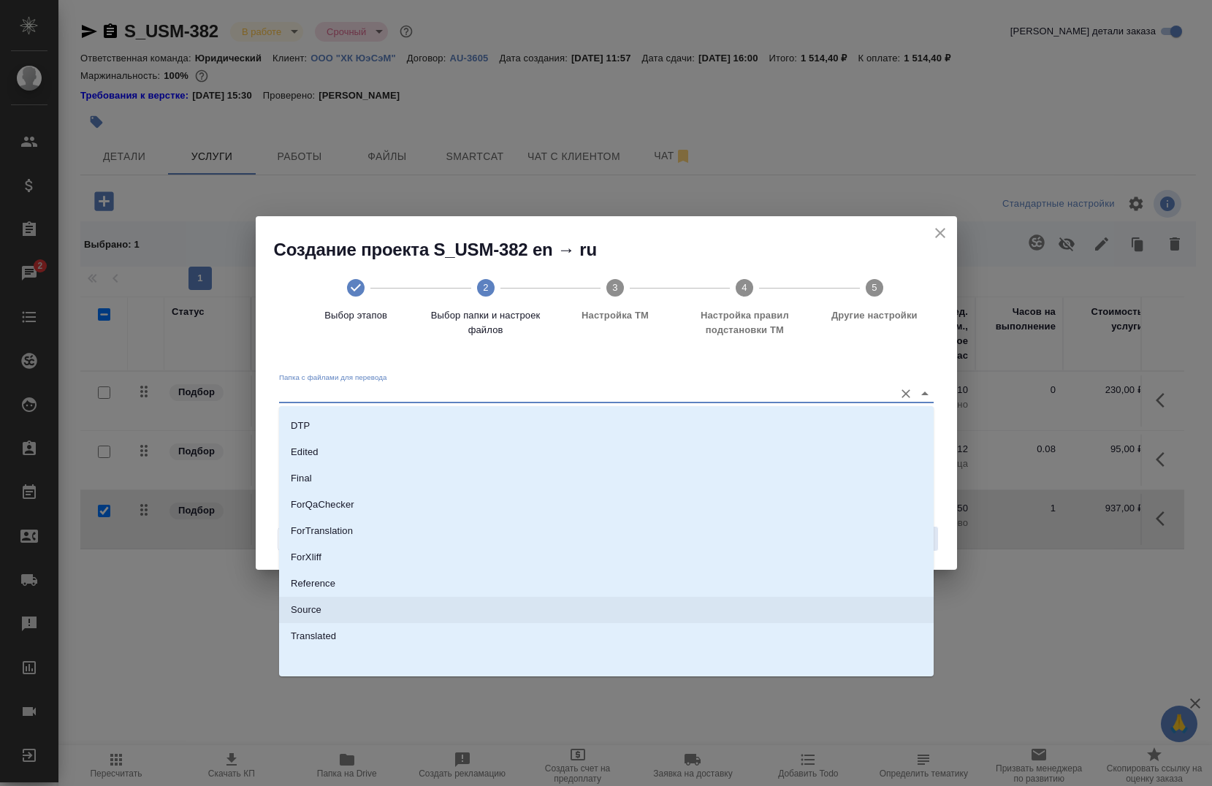
click at [357, 617] on li "Source" at bounding box center [606, 610] width 655 height 26
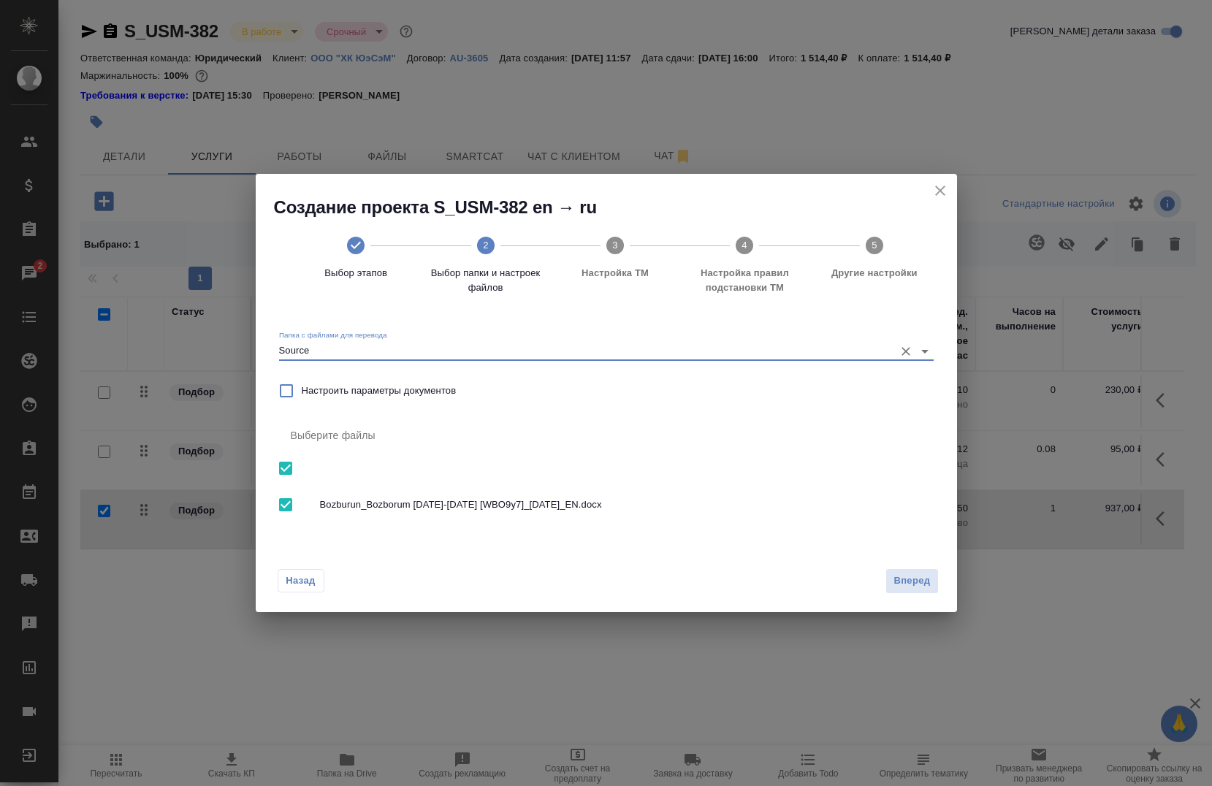
type input "Source"
click at [893, 582] on button "Вперед" at bounding box center [911, 581] width 53 height 26
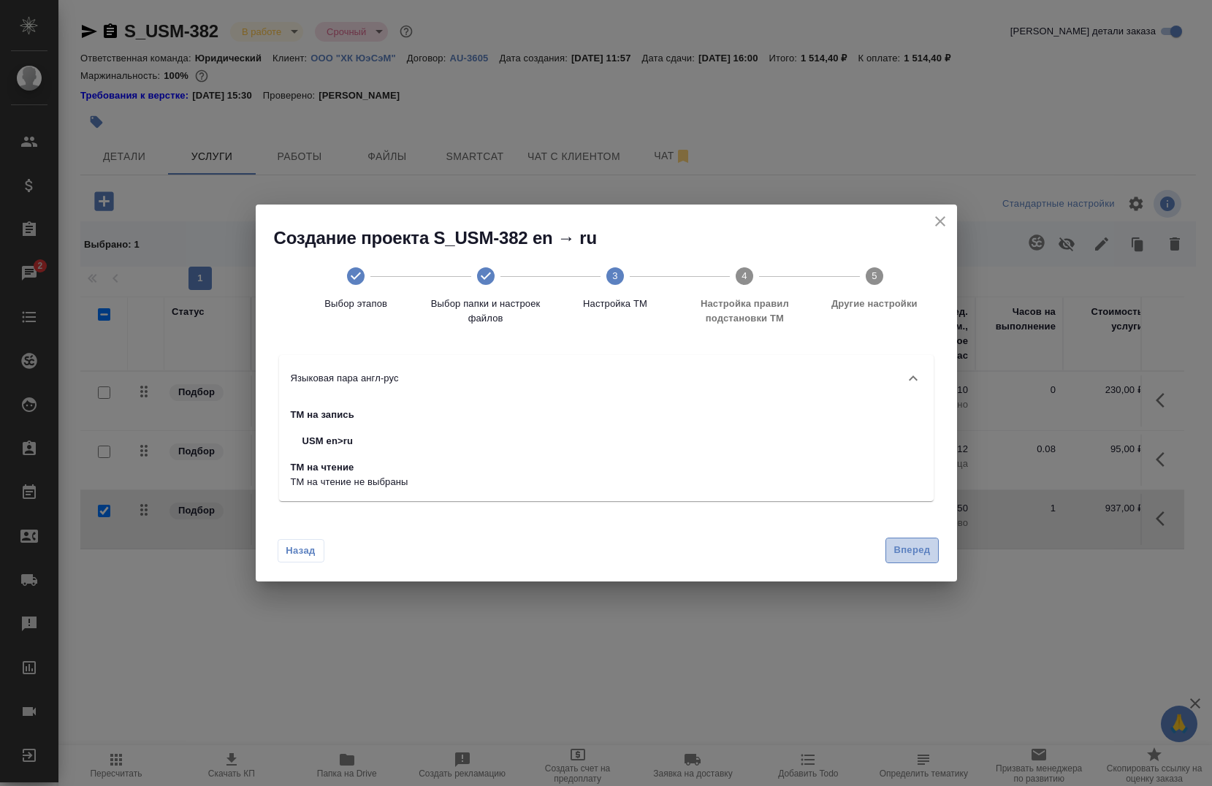
click at [899, 558] on button "Вперед" at bounding box center [911, 551] width 53 height 26
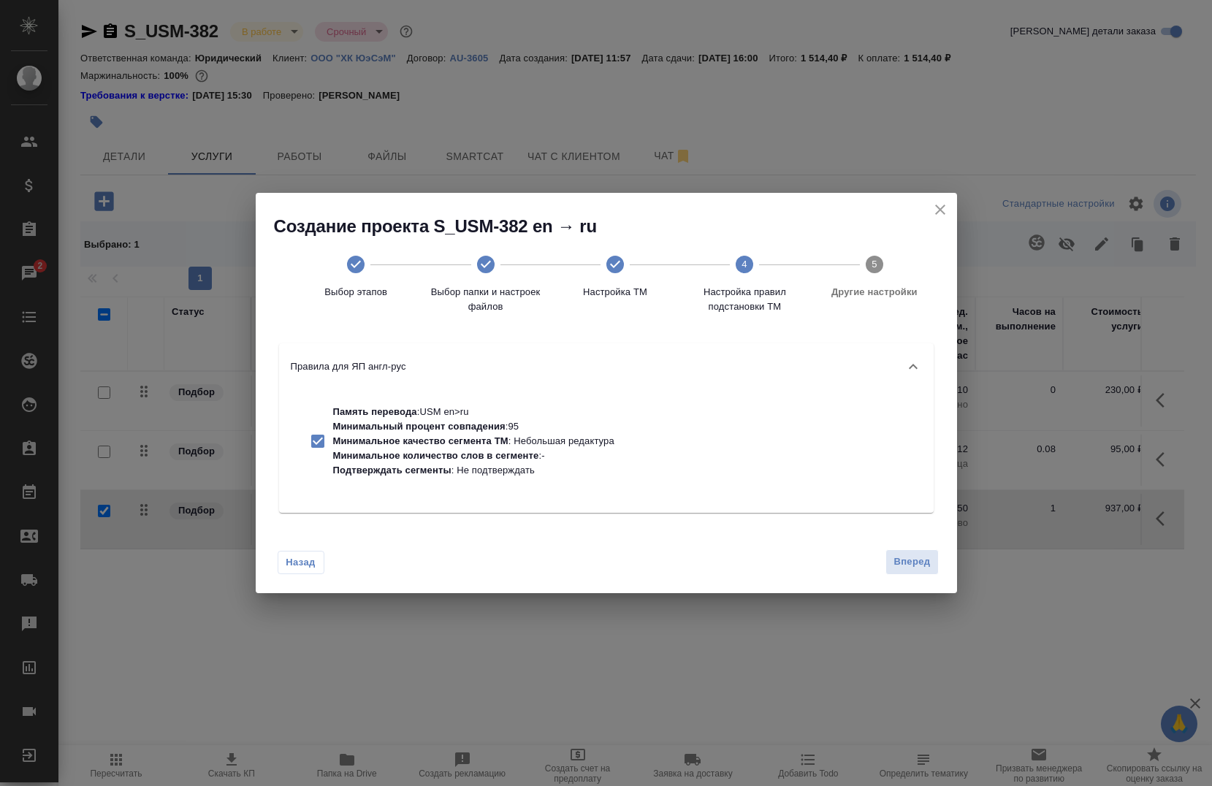
click at [899, 557] on span "Вперед" at bounding box center [912, 562] width 37 height 17
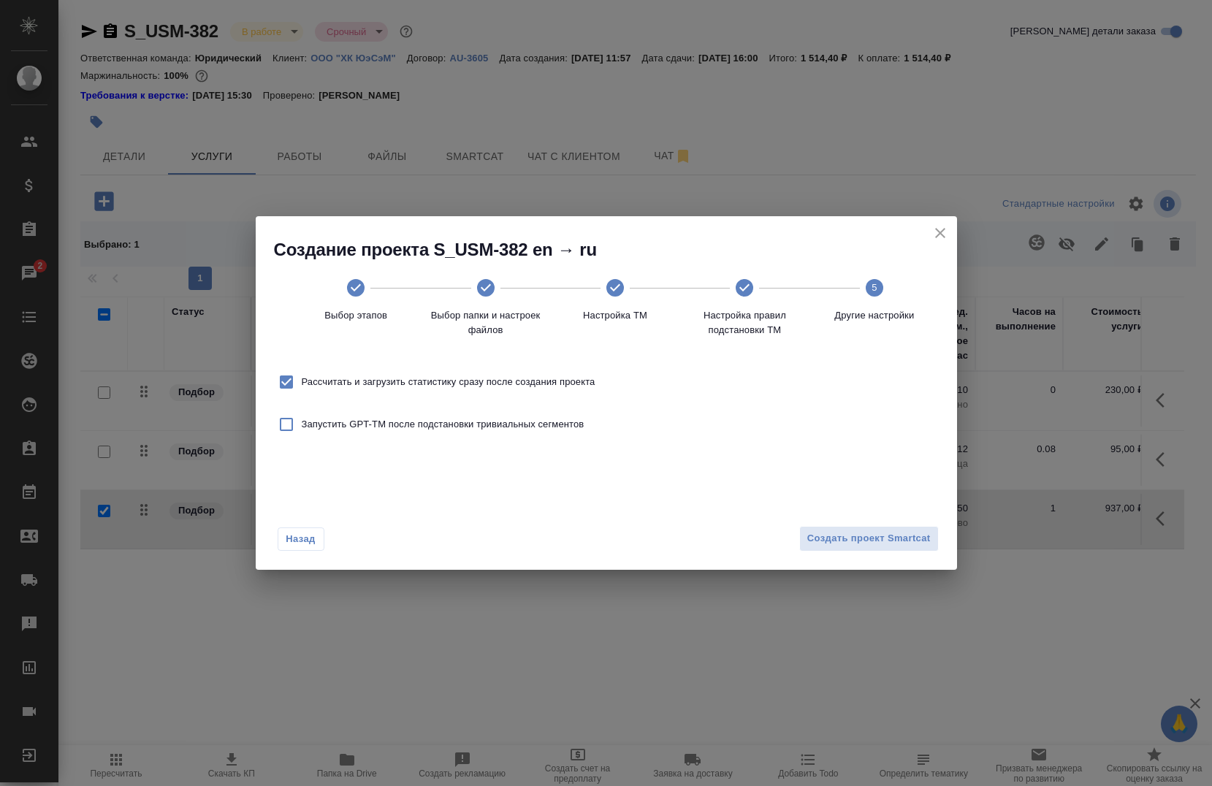
click at [896, 552] on div "Назад Создать проект Smartcat" at bounding box center [606, 535] width 701 height 69
click at [893, 541] on span "Создать проект Smartcat" at bounding box center [868, 538] width 123 height 17
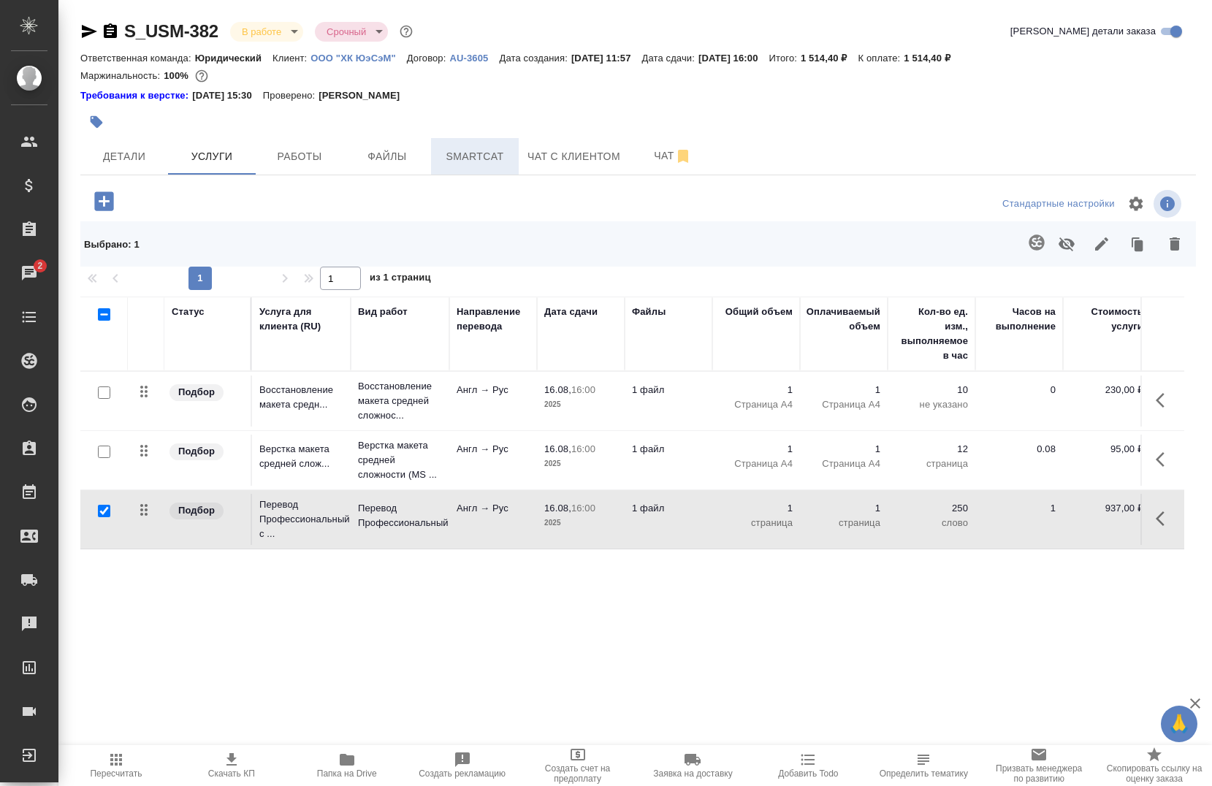
click at [469, 167] on button "Smartcat" at bounding box center [475, 156] width 88 height 37
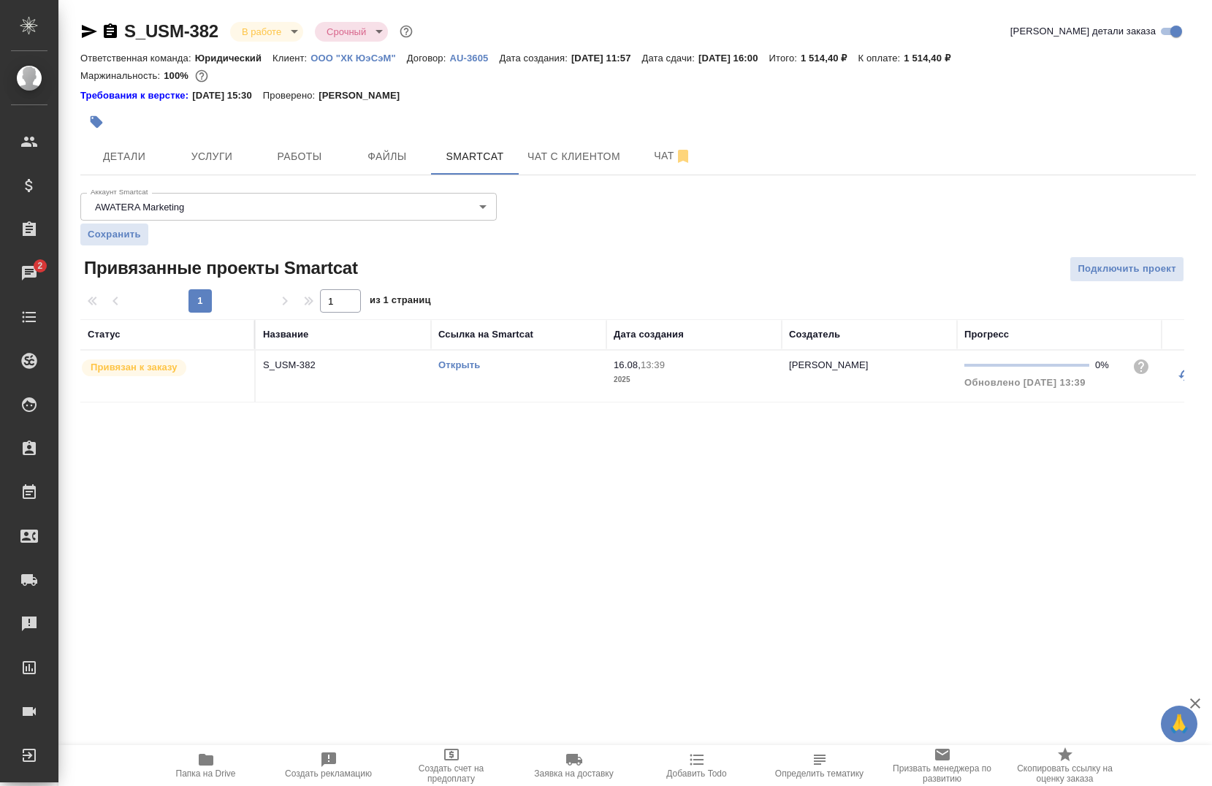
click at [468, 366] on link "Открыть" at bounding box center [459, 364] width 42 height 11
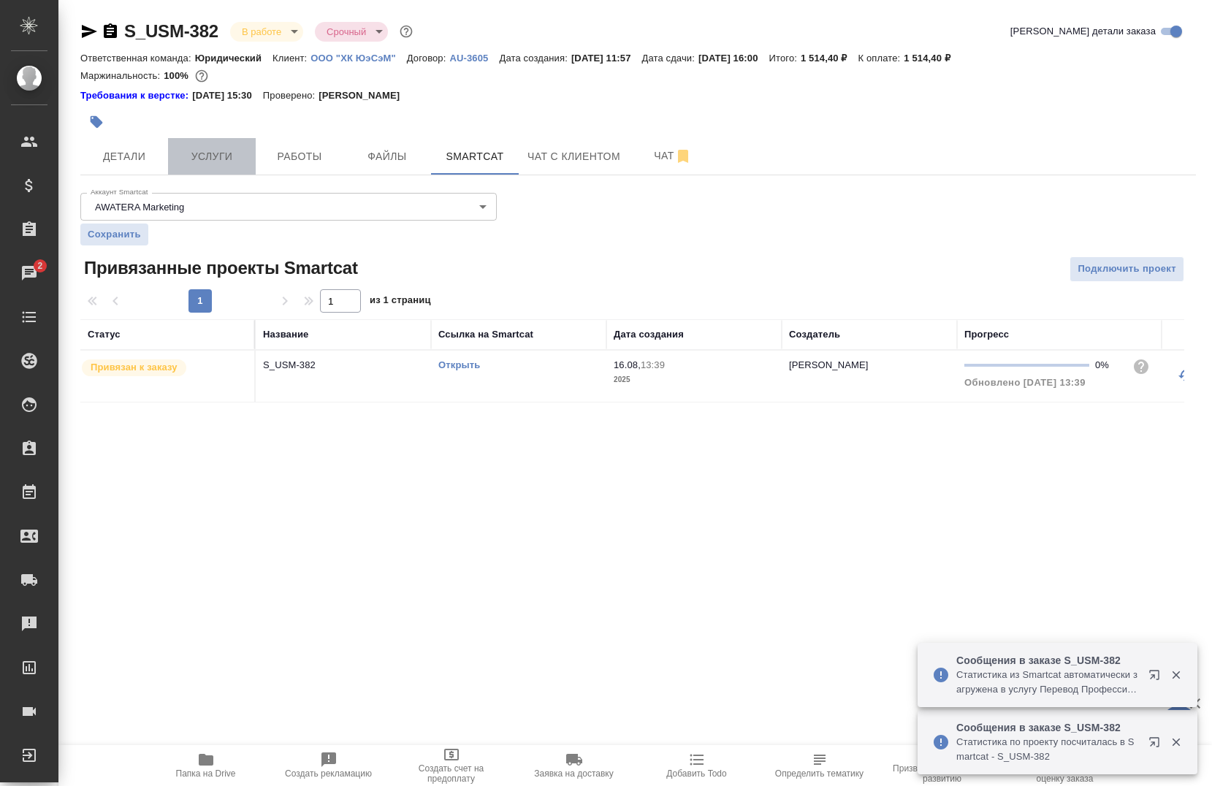
click at [224, 142] on button "Услуги" at bounding box center [212, 156] width 88 height 37
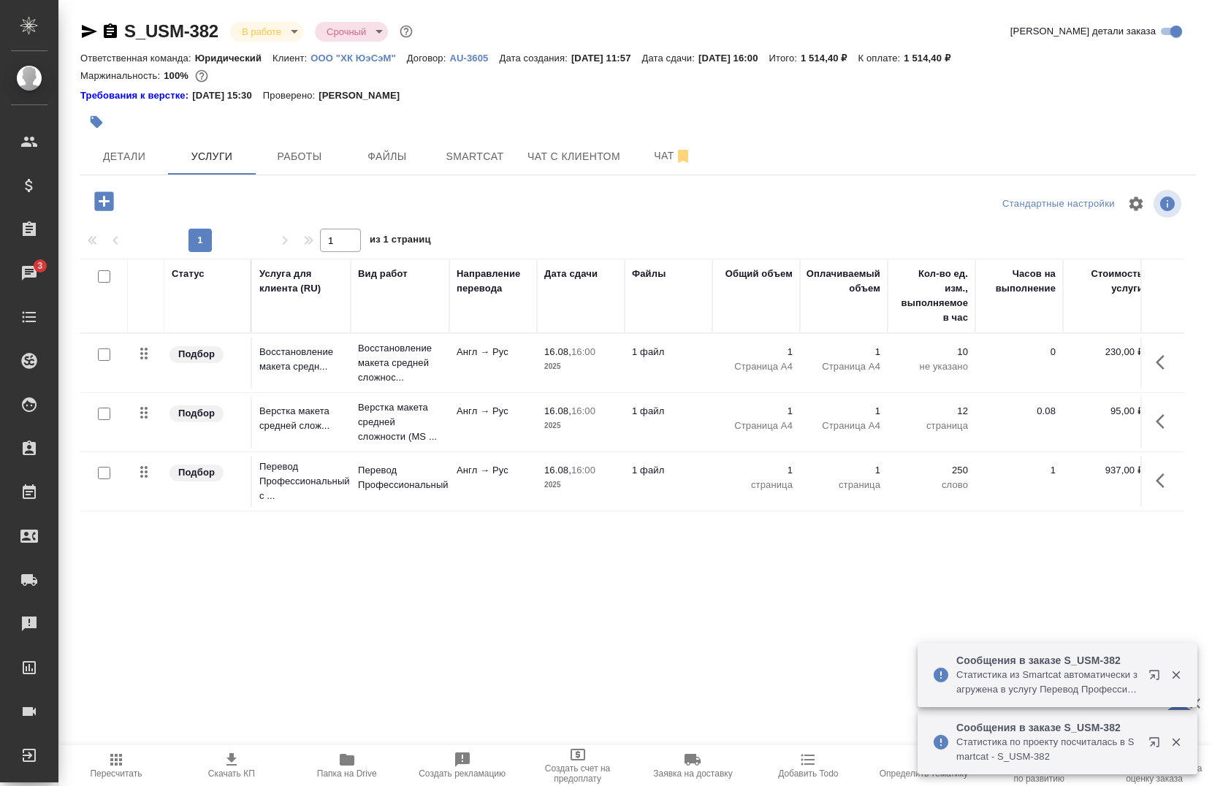
click at [1151, 471] on button "button" at bounding box center [1164, 480] width 35 height 35
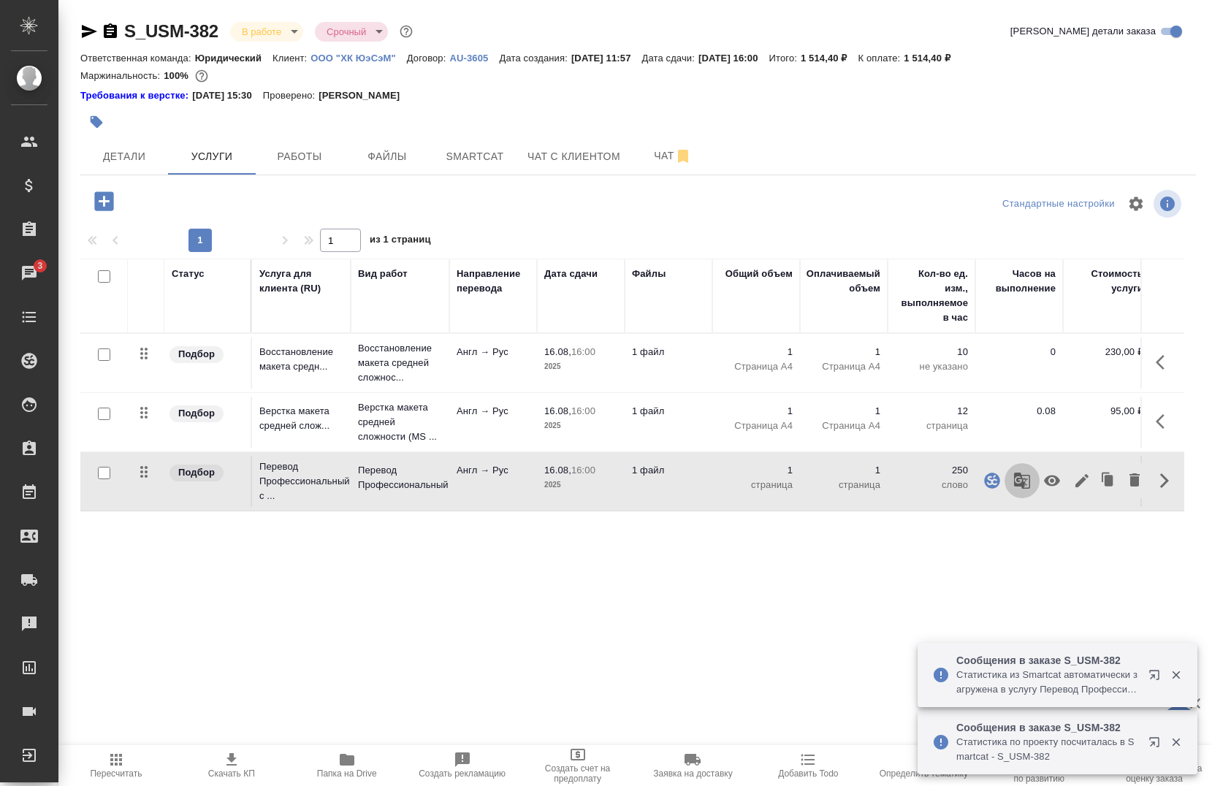
click at [1026, 485] on icon "button" at bounding box center [1022, 481] width 18 height 18
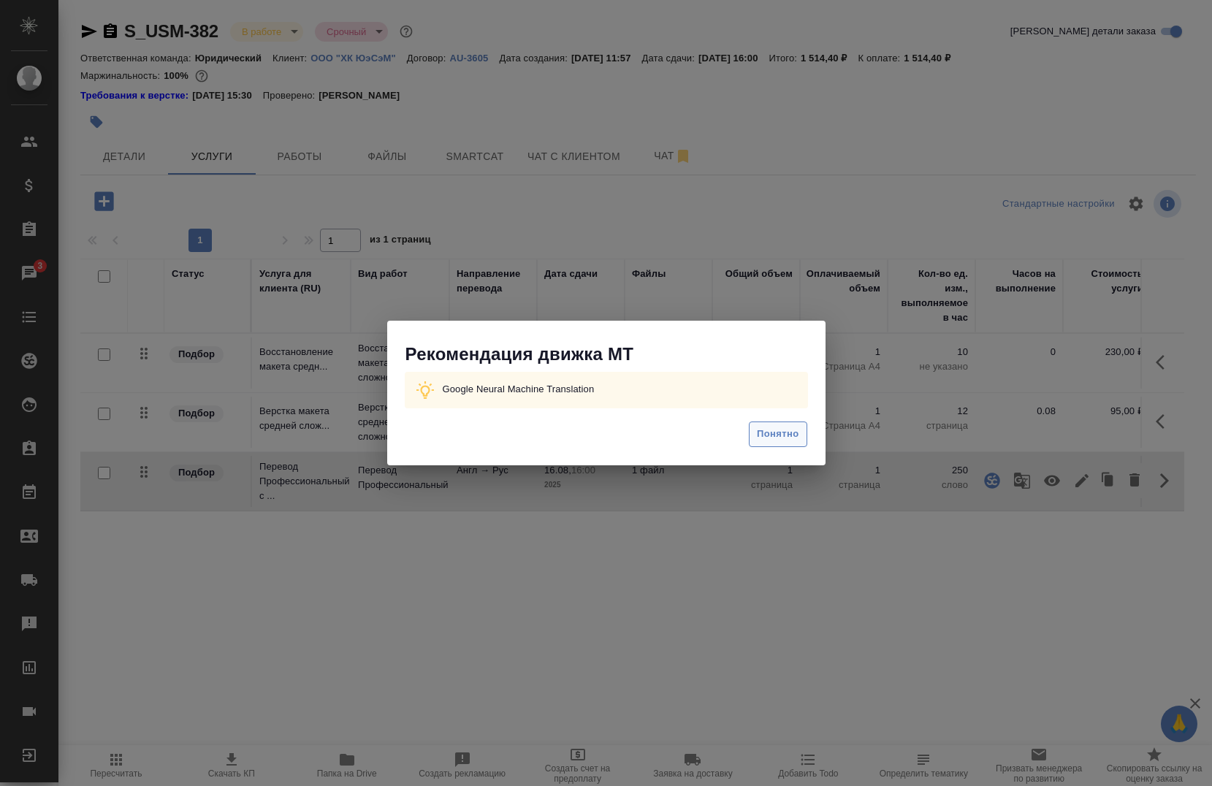
click at [750, 427] on button "Понятно" at bounding box center [778, 435] width 58 height 26
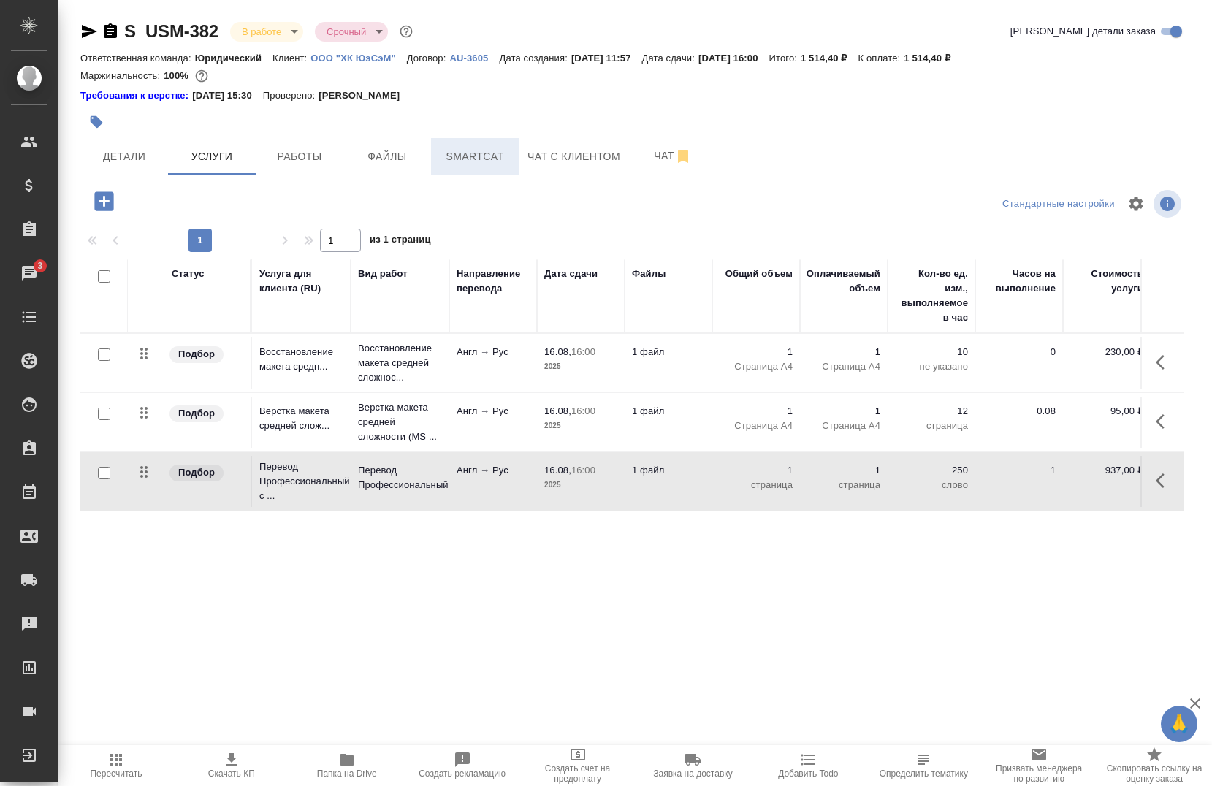
click at [450, 153] on span "Smartcat" at bounding box center [475, 157] width 70 height 18
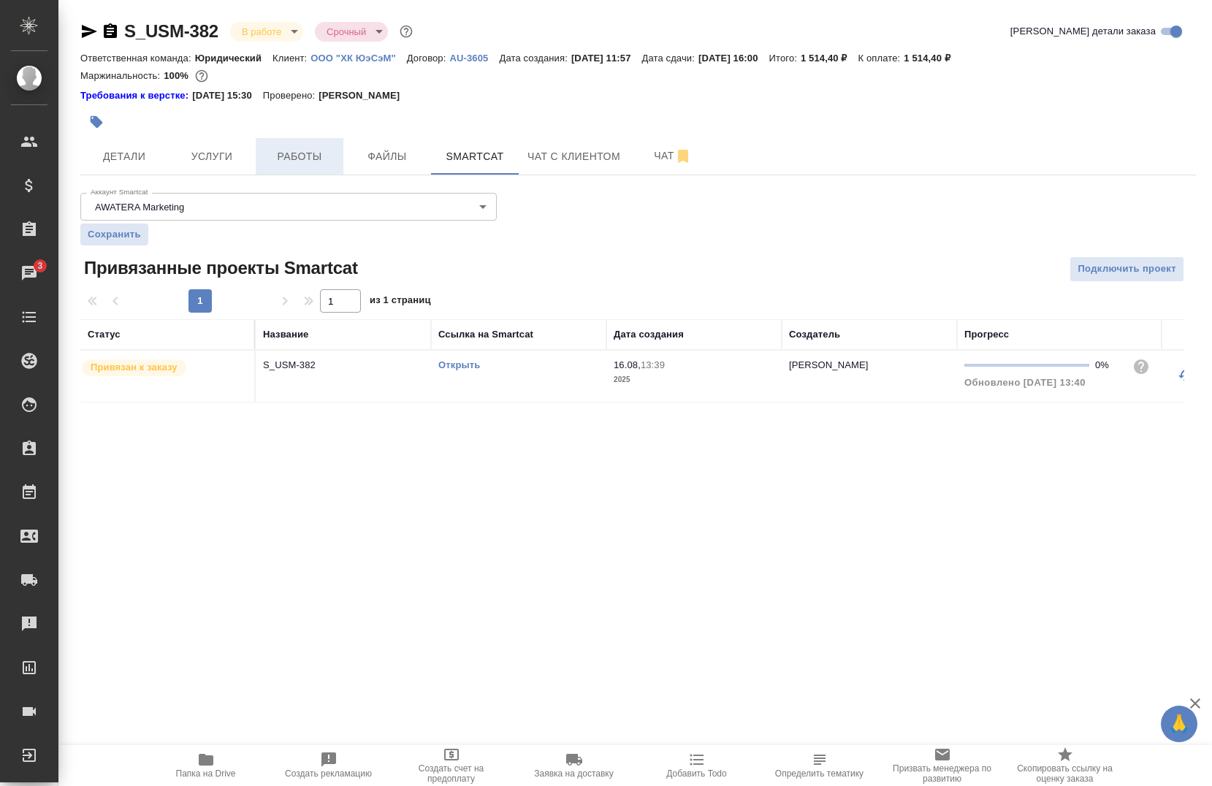
click at [294, 155] on span "Работы" at bounding box center [299, 157] width 70 height 18
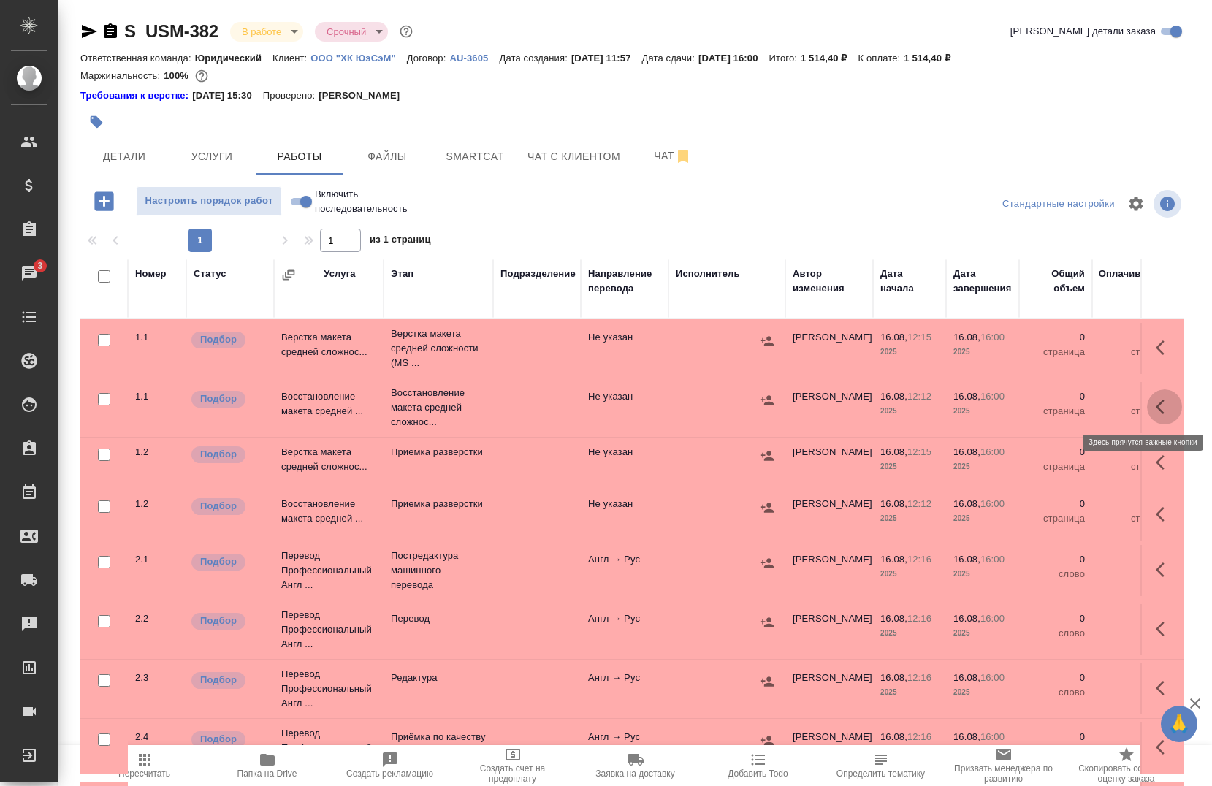
click at [1156, 403] on icon "button" at bounding box center [1165, 407] width 18 height 18
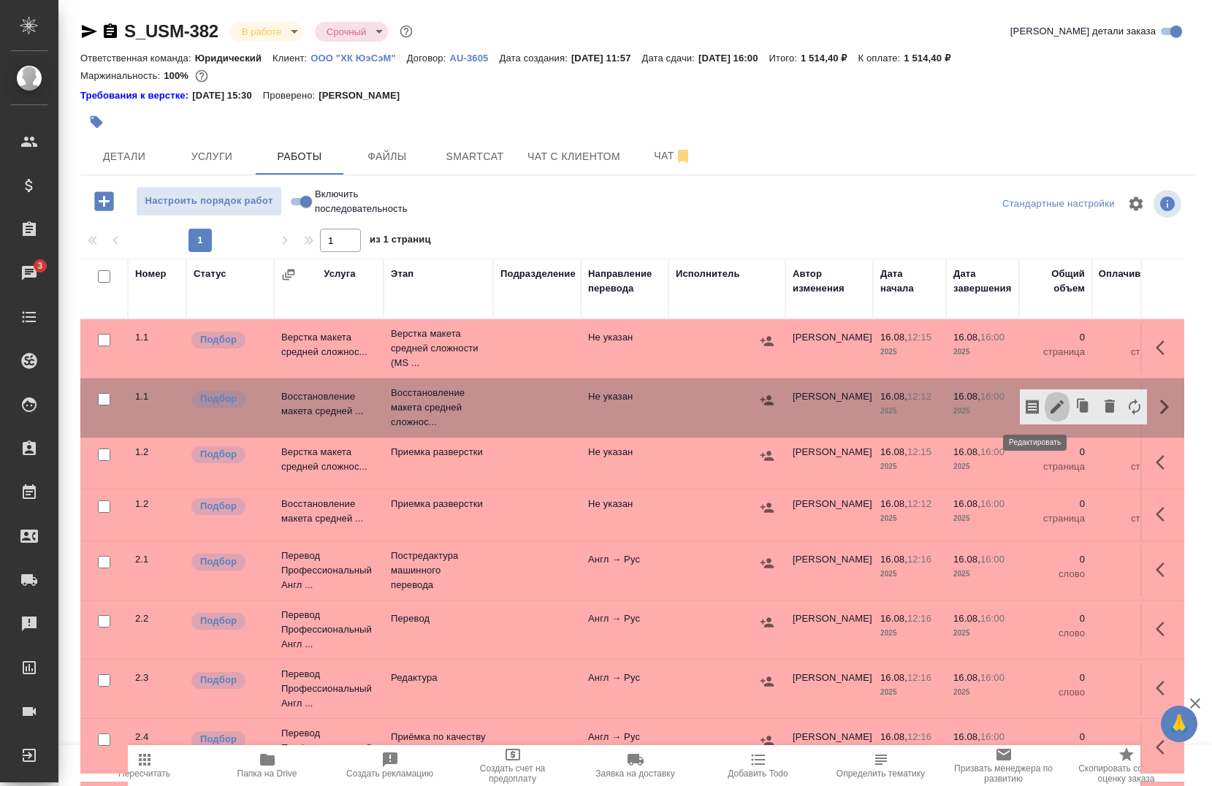
click at [1048, 409] on icon "button" at bounding box center [1057, 407] width 18 height 18
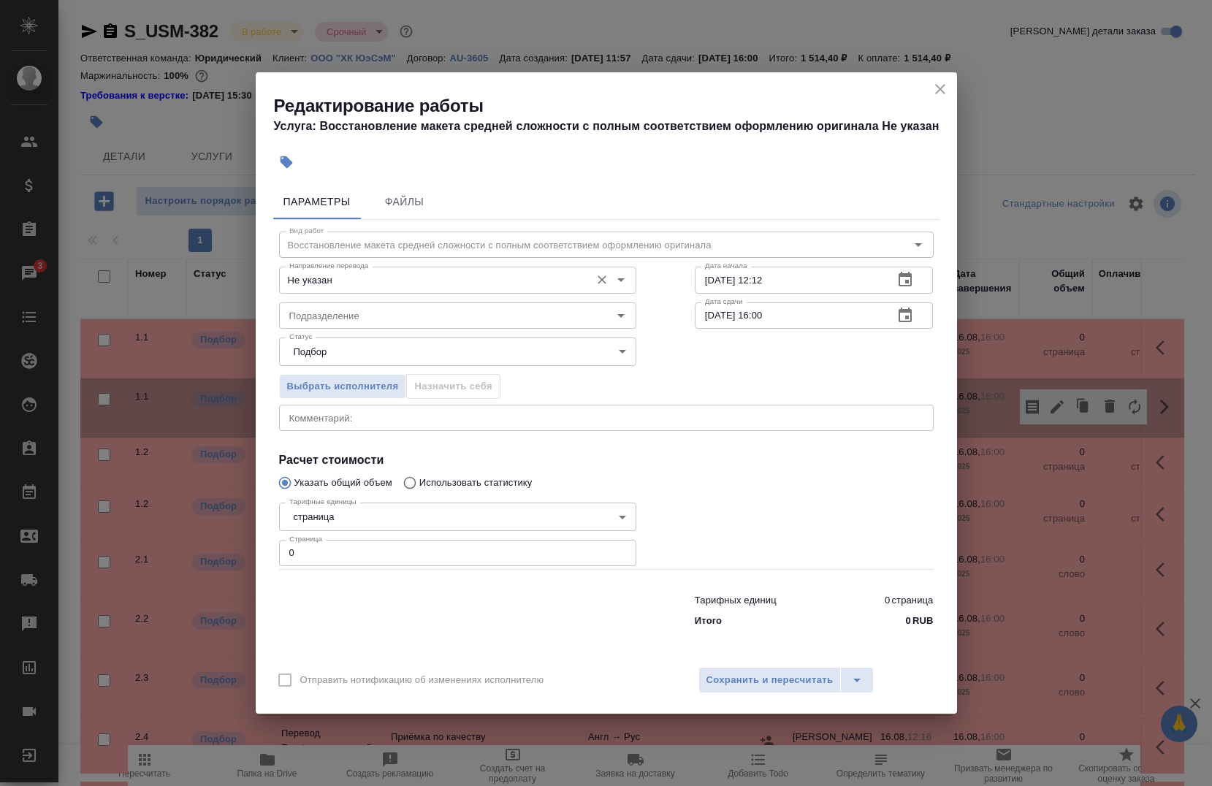
click at [361, 275] on input "Не указан" at bounding box center [433, 280] width 300 height 18
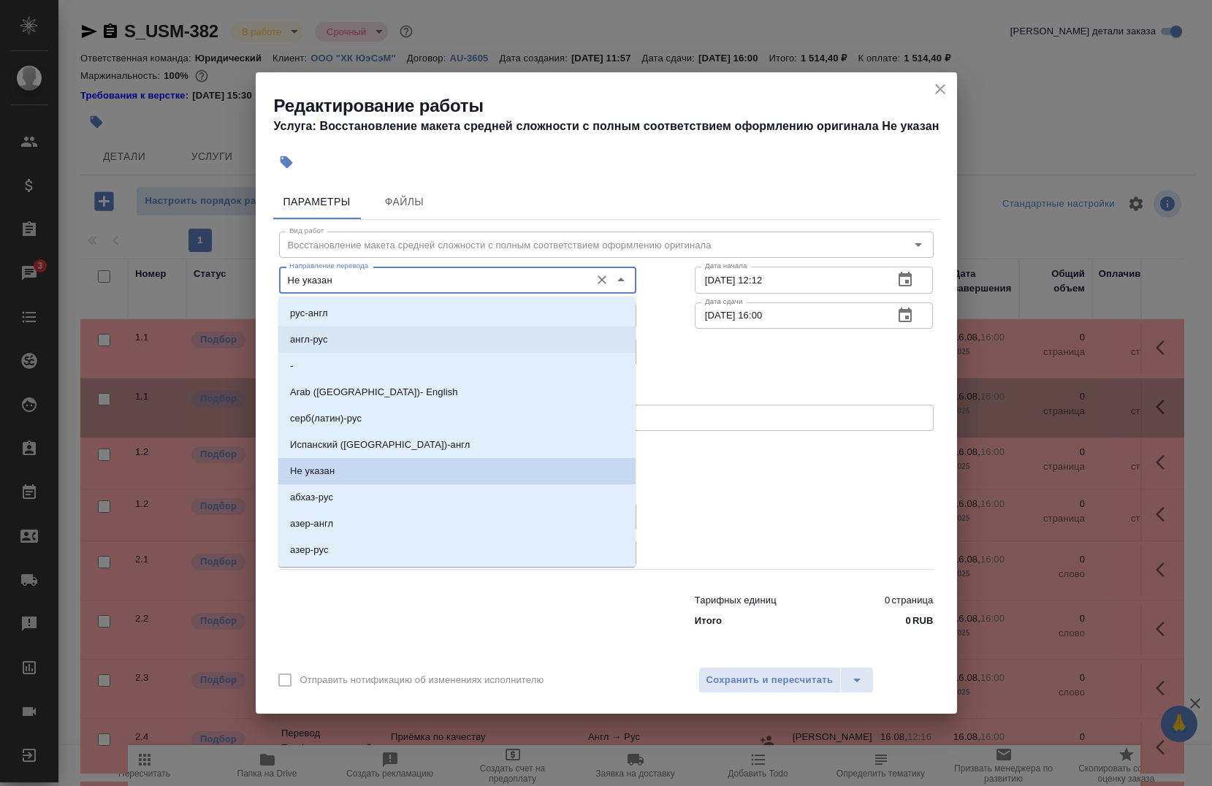
click at [335, 341] on li "англ-рус" at bounding box center [456, 340] width 357 height 26
type input "англ-рус"
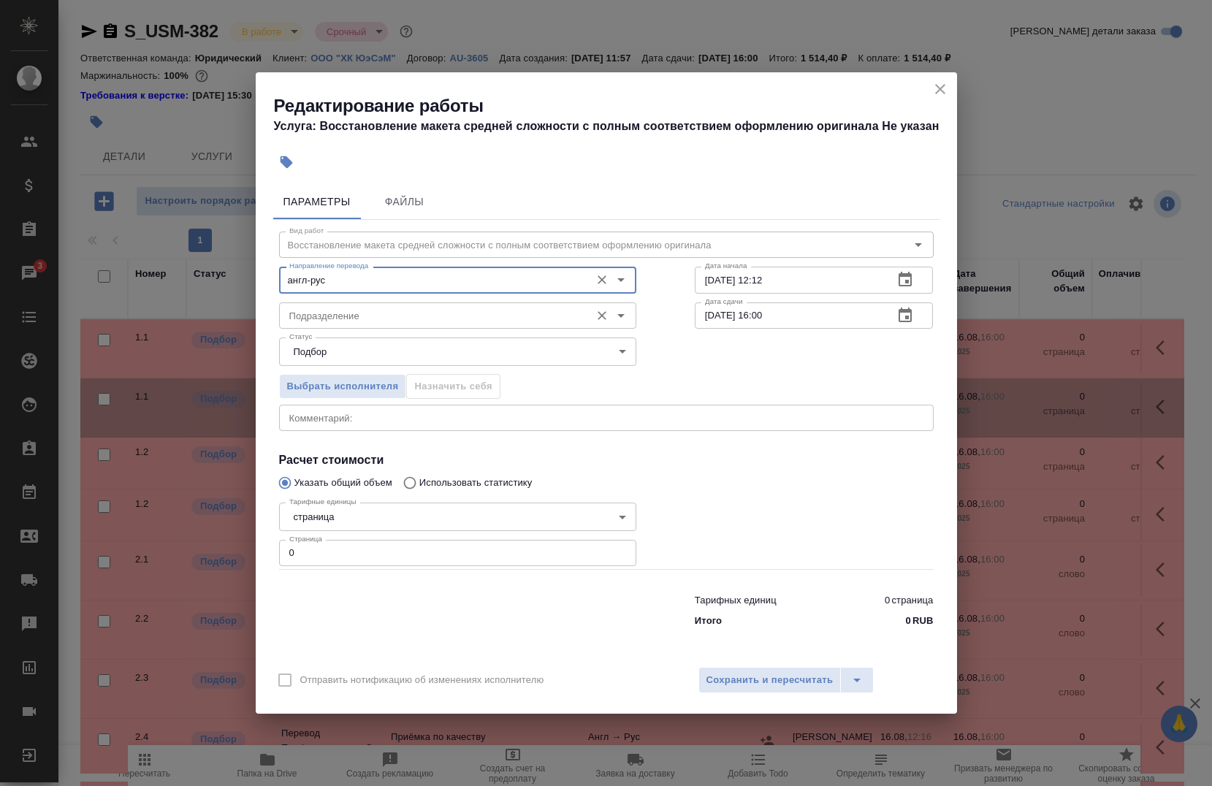
click at [495, 310] on input "Подразделение" at bounding box center [433, 316] width 300 height 18
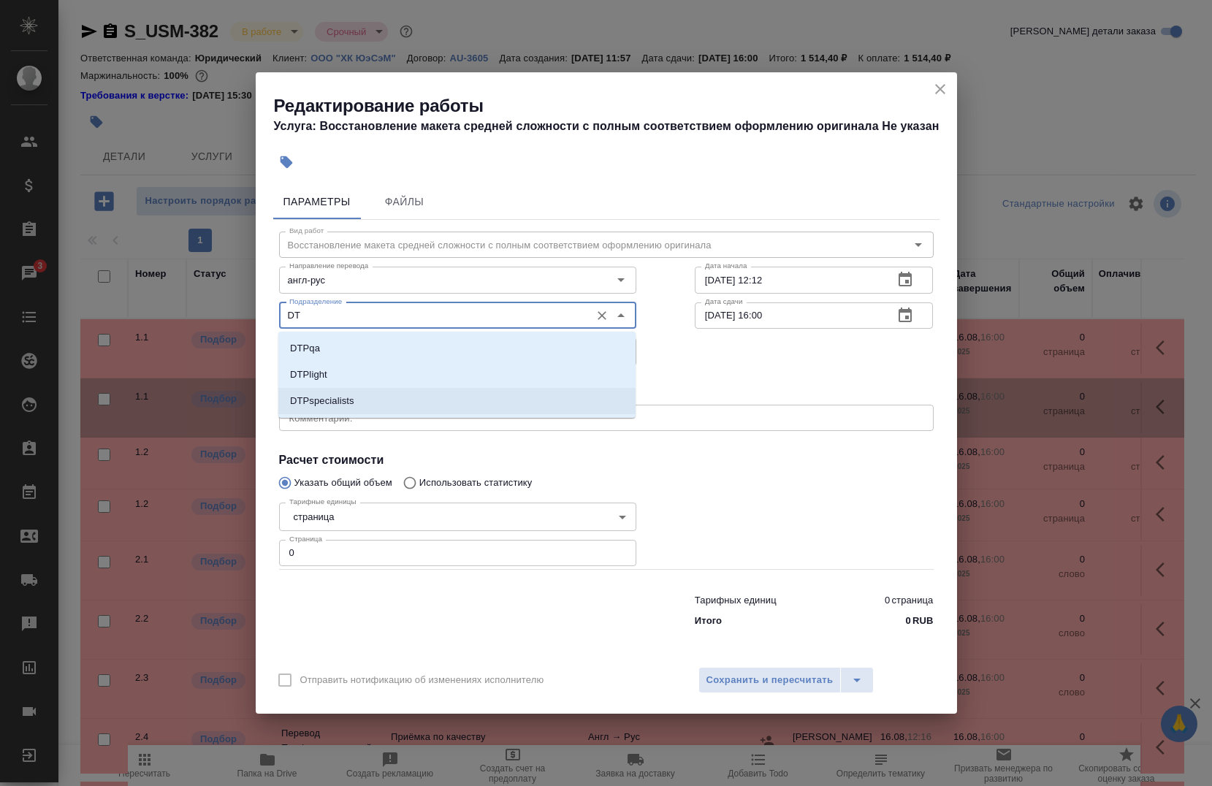
click at [378, 386] on ul "DTPqa DTPlight DTPspecialists" at bounding box center [456, 386] width 357 height 79
click at [362, 392] on li "DTPspecialists" at bounding box center [456, 401] width 357 height 26
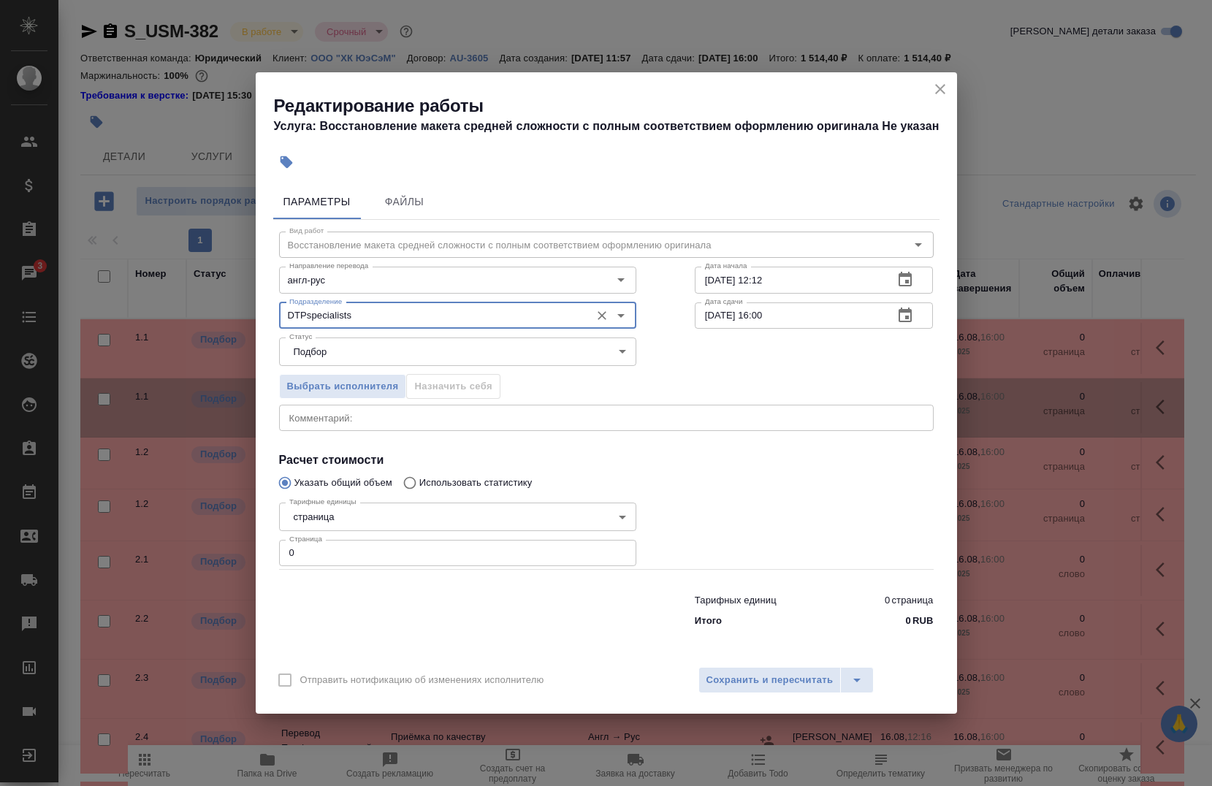
type input "DTPspecialists"
click at [360, 416] on textarea at bounding box center [606, 418] width 634 height 11
click at [319, 547] on input "0" at bounding box center [457, 553] width 357 height 26
type input "1"
click at [792, 273] on input "16.08.2025 12:12" at bounding box center [789, 280] width 188 height 26
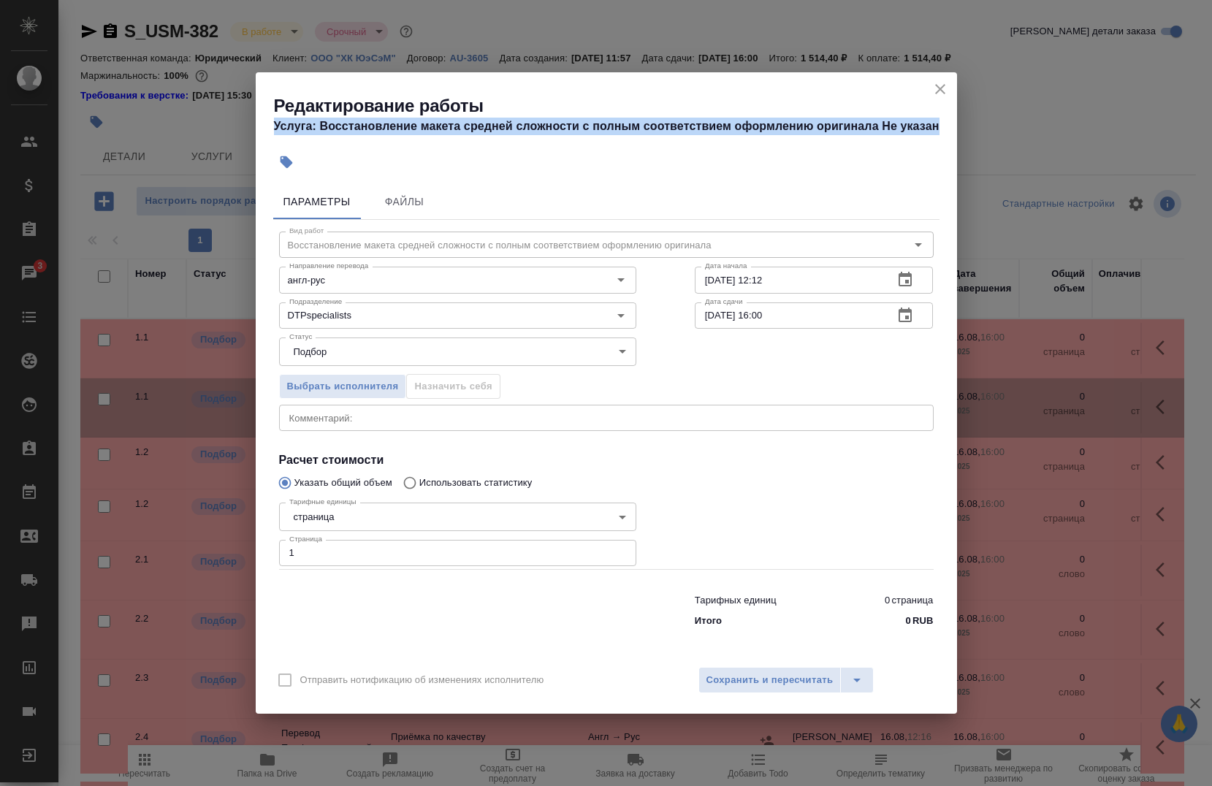
drag, startPoint x: 639, startPoint y: 128, endPoint x: 706, endPoint y: 157, distance: 73.3
click at [706, 157] on div "Редактирование работы Услуга: Восстановление макета средней сложности с полным …" at bounding box center [606, 392] width 701 height 641
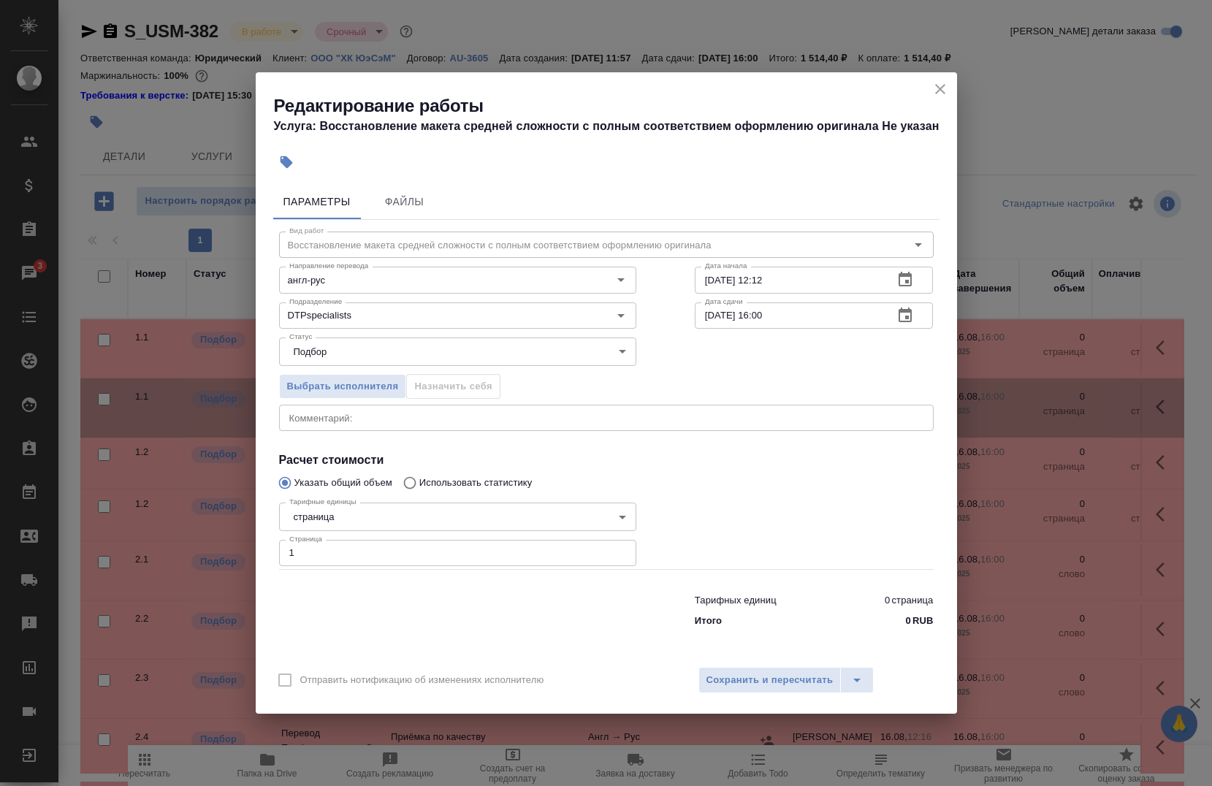
click at [931, 191] on div "Параметры Файлы" at bounding box center [606, 201] width 666 height 35
click at [331, 546] on input "1" at bounding box center [457, 553] width 357 height 26
type input "5"
click at [796, 275] on input "16.08.2025 12:12" at bounding box center [789, 280] width 188 height 26
type input "16.08.2025 12:00"
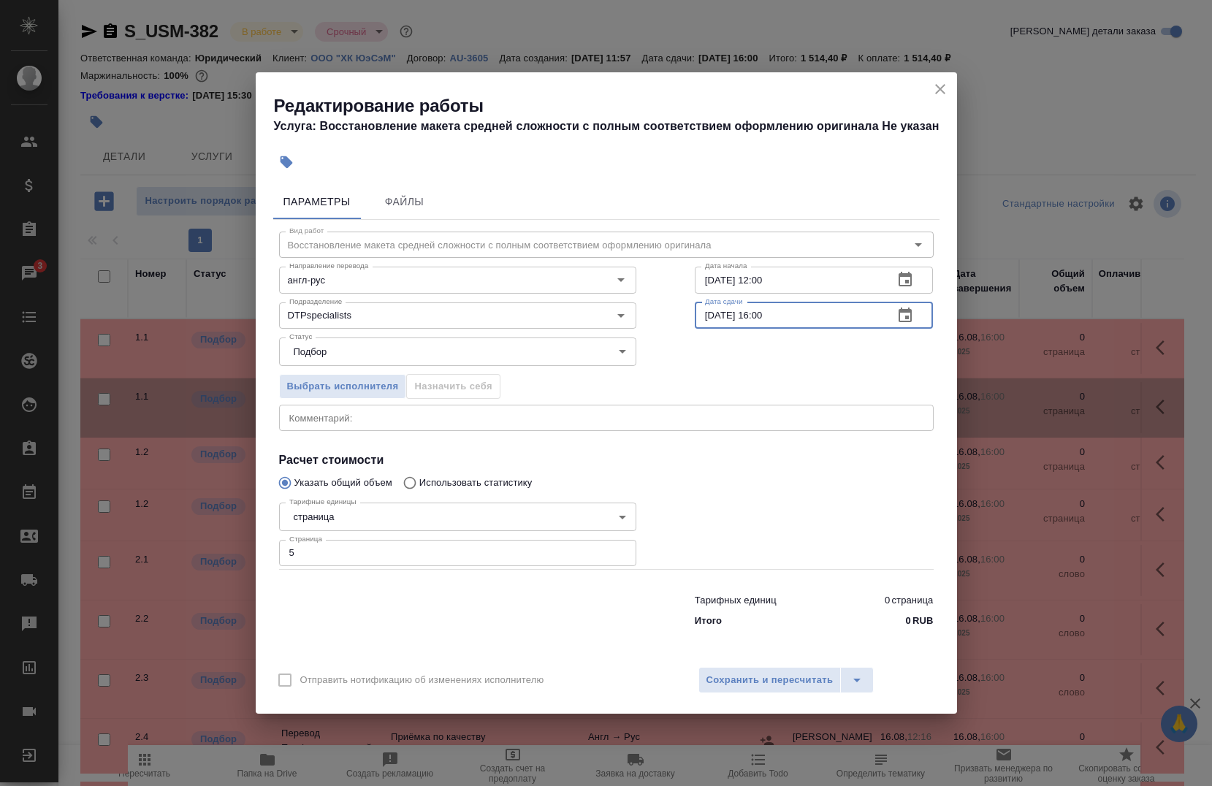
click at [792, 305] on input "16.08.2025 16:00" at bounding box center [789, 315] width 188 height 26
type input "16.08.2025 13:50"
drag, startPoint x: 712, startPoint y: 674, endPoint x: 701, endPoint y: 651, distance: 26.1
click at [701, 651] on div "Параметры Файлы Вид работ Восстановление макета средней сложности с полным соот…" at bounding box center [606, 417] width 701 height 479
click at [707, 673] on span "Сохранить и пересчитать" at bounding box center [769, 680] width 127 height 17
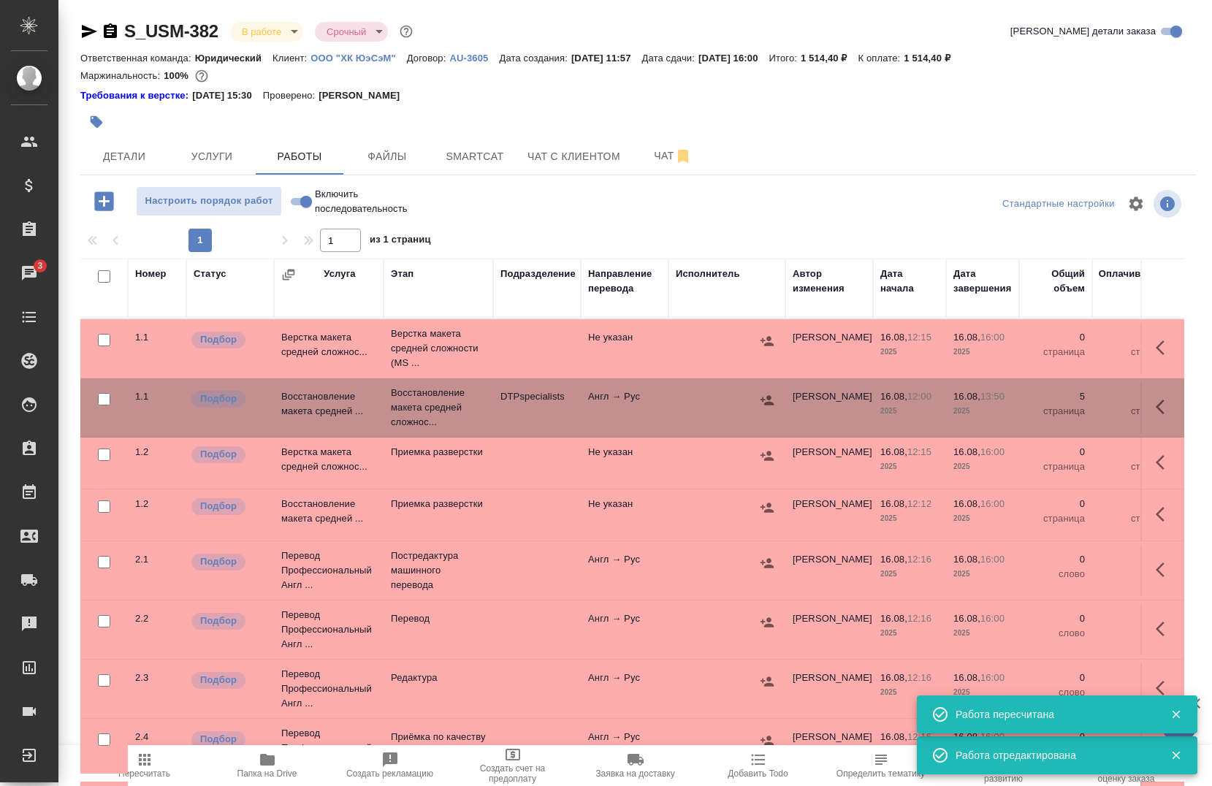
click at [763, 403] on icon "button" at bounding box center [767, 400] width 15 height 15
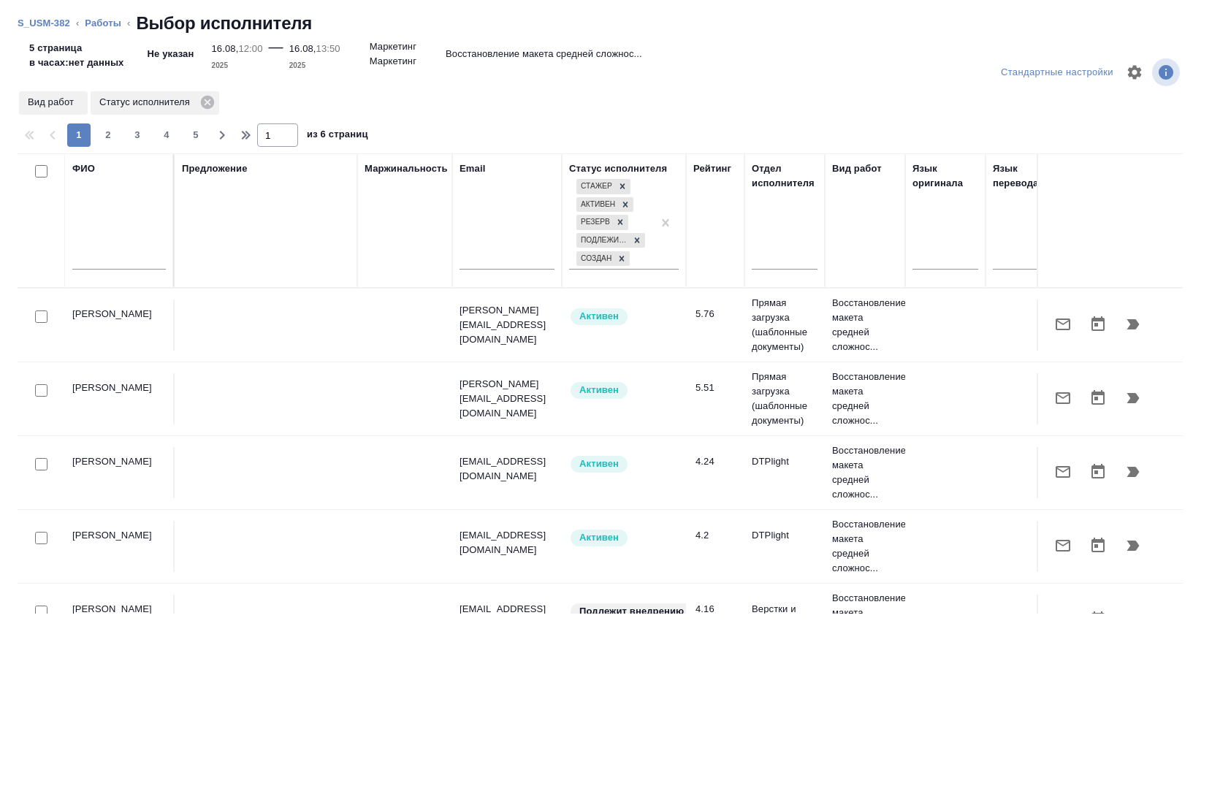
click at [102, 261] on input "text" at bounding box center [119, 260] width 94 height 18
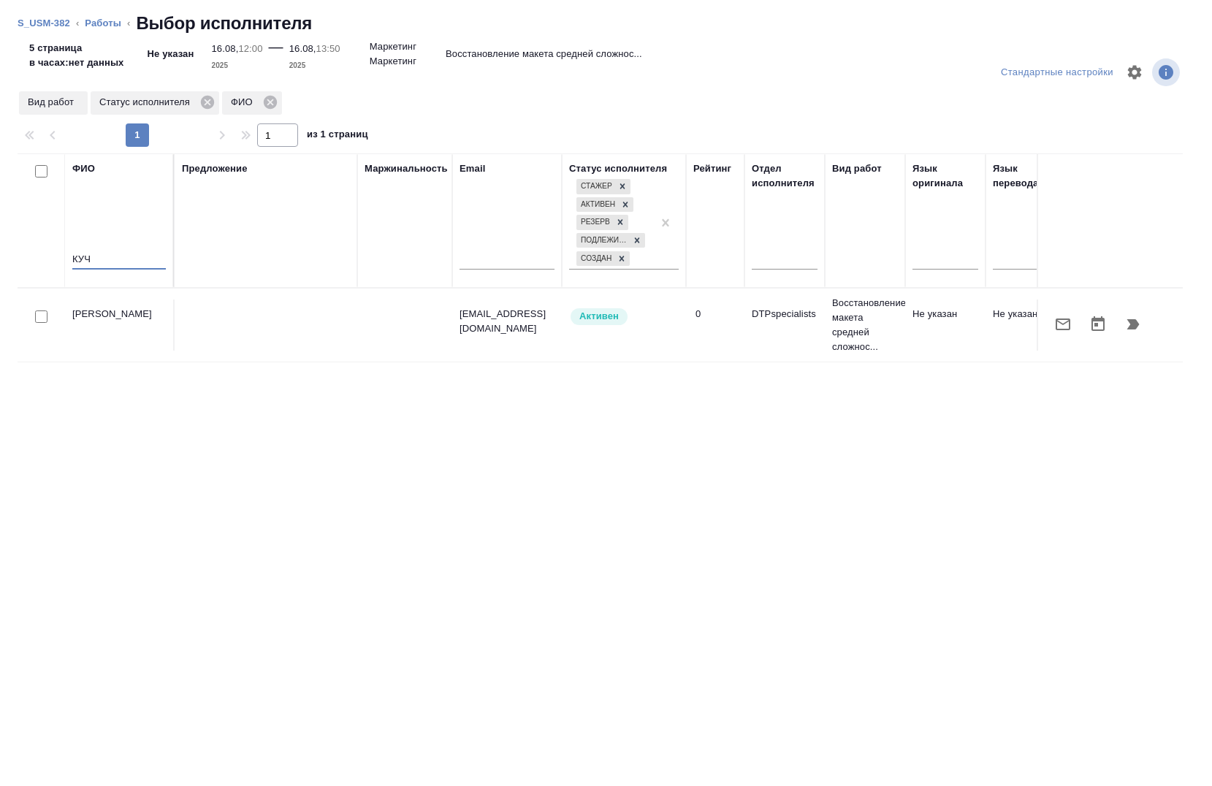
type input "КУЧ"
click at [36, 318] on input "checkbox" at bounding box center [41, 317] width 12 height 12
checkbox input "true"
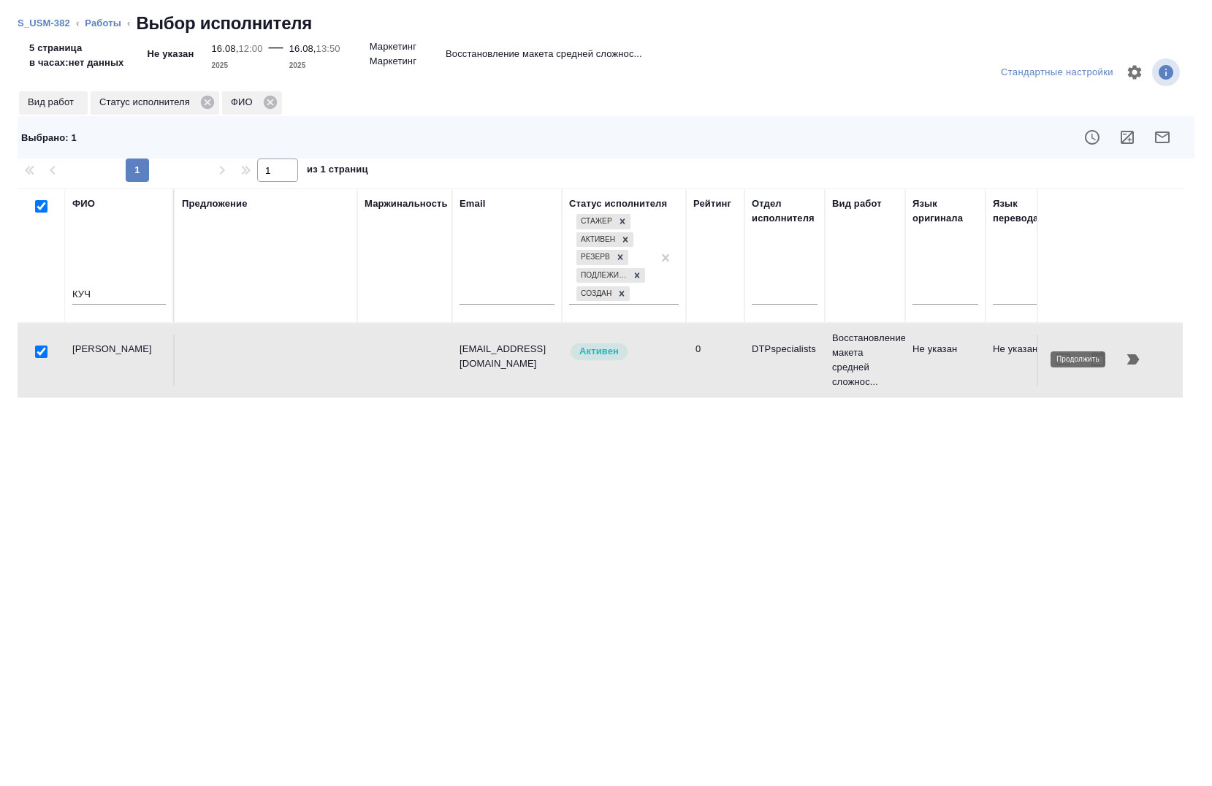
click at [1133, 357] on icon "button" at bounding box center [1133, 359] width 12 height 10
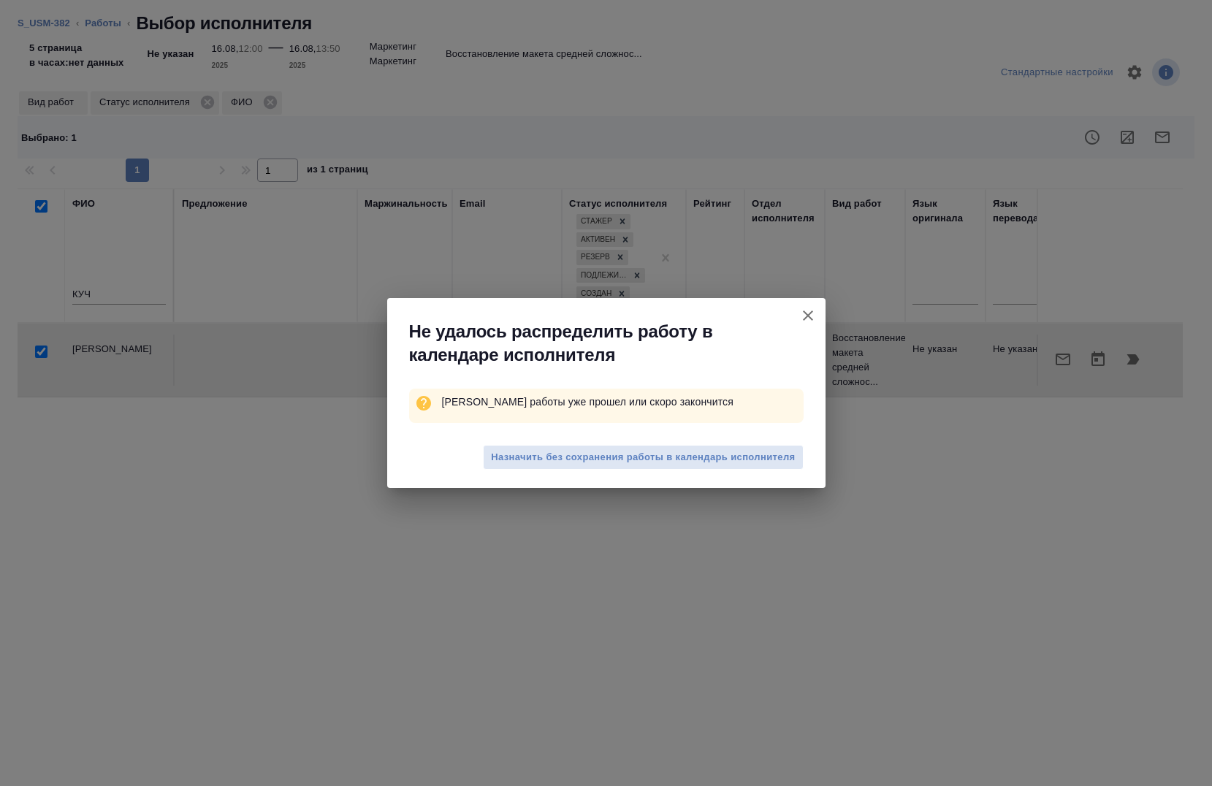
click at [587, 460] on span "Назначить без сохранения работы в календарь исполнителя" at bounding box center [643, 457] width 304 height 17
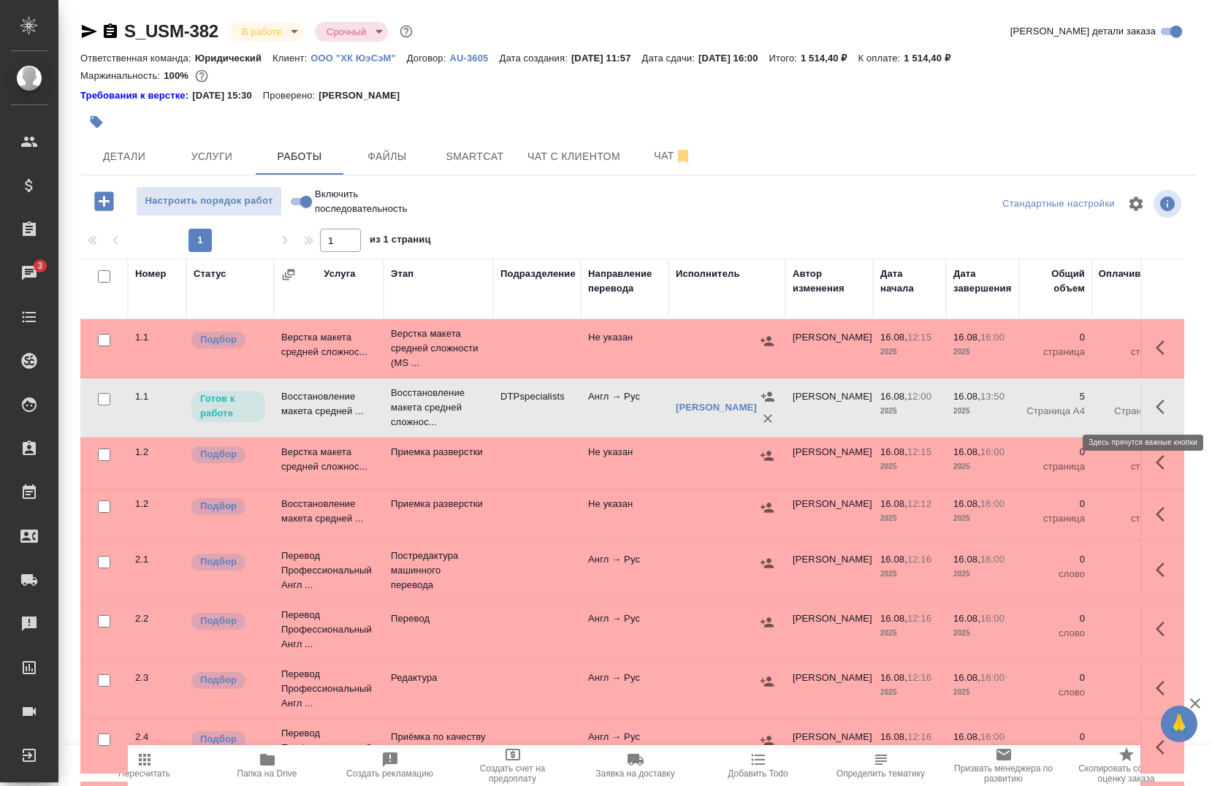
click at [1147, 406] on button "button" at bounding box center [1164, 406] width 35 height 35
click at [1048, 411] on icon "button" at bounding box center [1057, 407] width 18 height 18
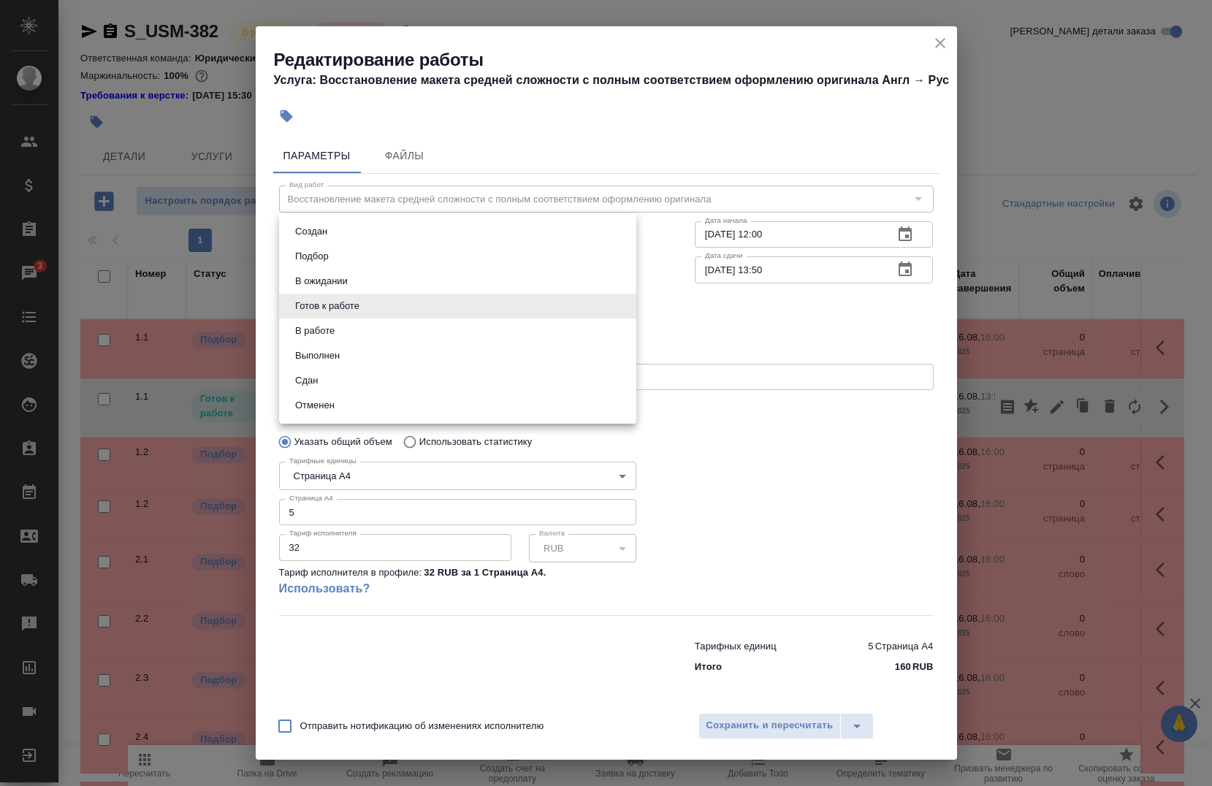
click at [435, 302] on body "🙏 .cls-1 fill:#fff; AWATERA Chernova Anna Клиенты Спецификации Заказы 3 Чаты To…" at bounding box center [606, 393] width 1212 height 786
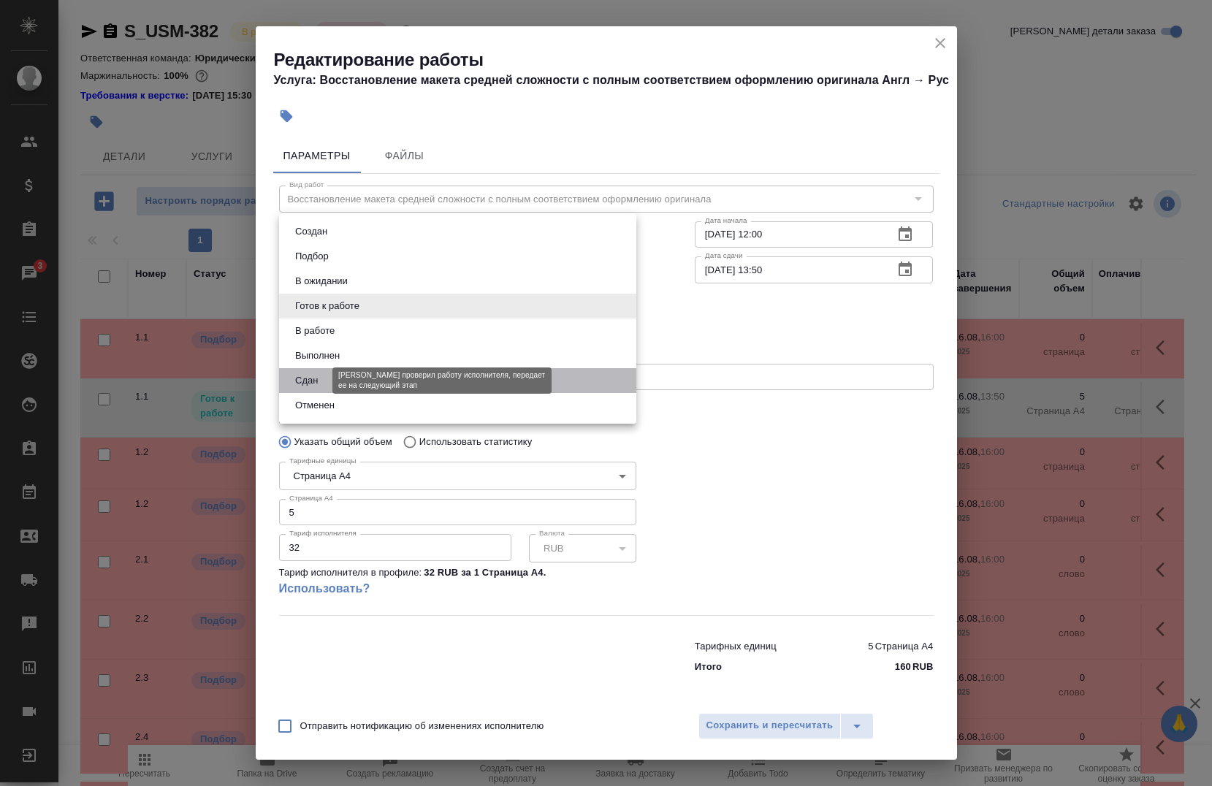
click at [321, 378] on button "Сдан" at bounding box center [306, 381] width 31 height 16
type input "closed"
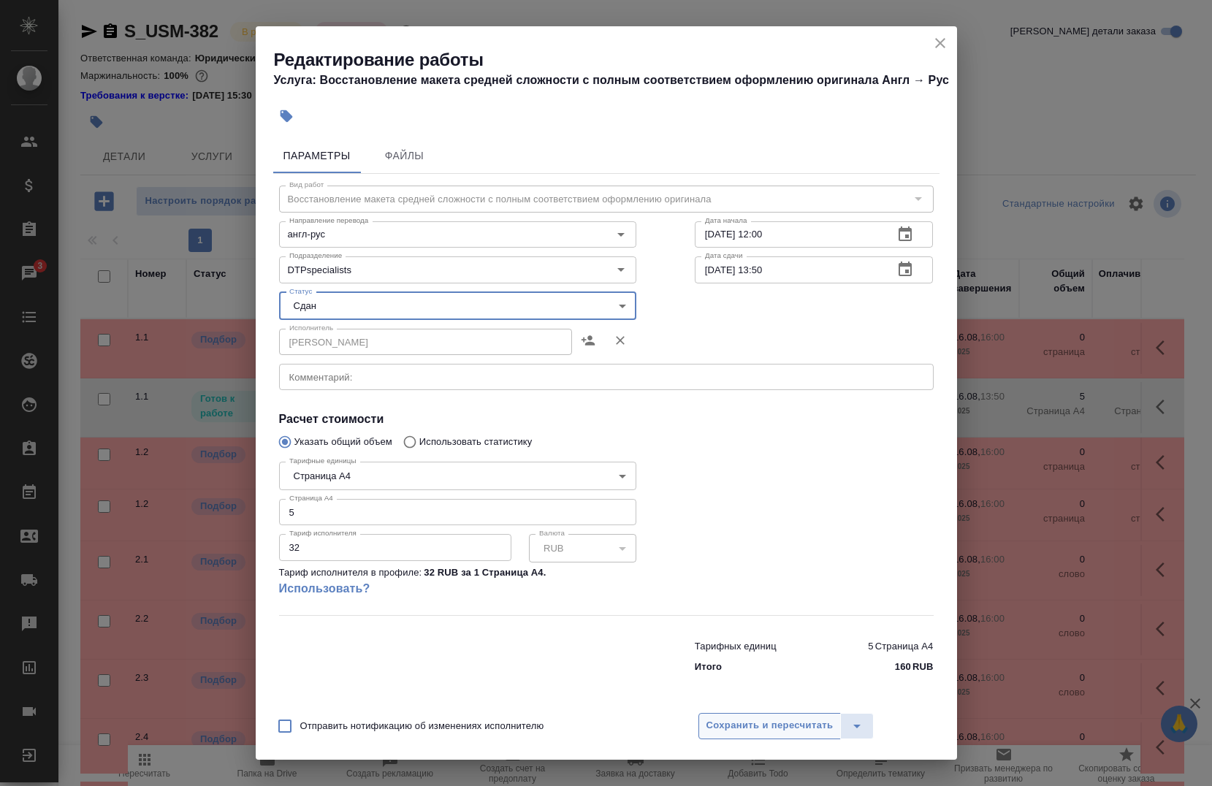
click at [728, 721] on span "Сохранить и пересчитать" at bounding box center [769, 725] width 127 height 17
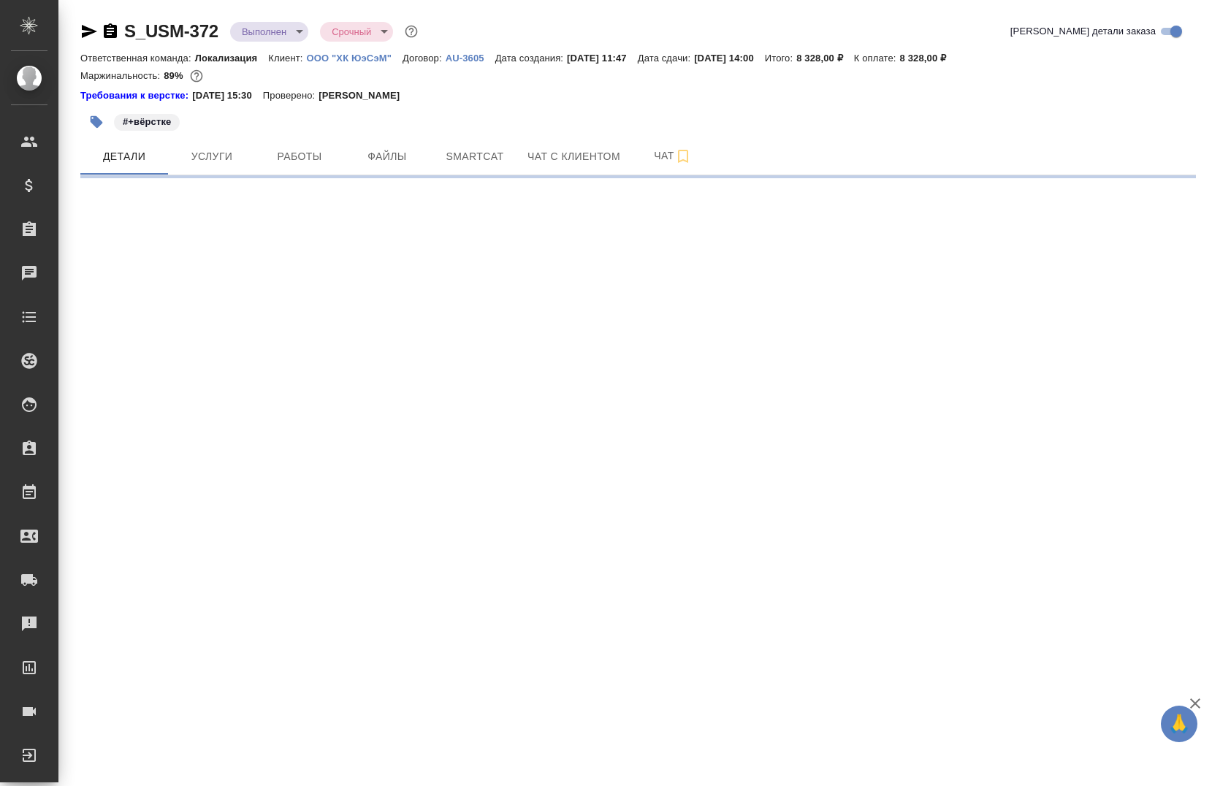
select select "RU"
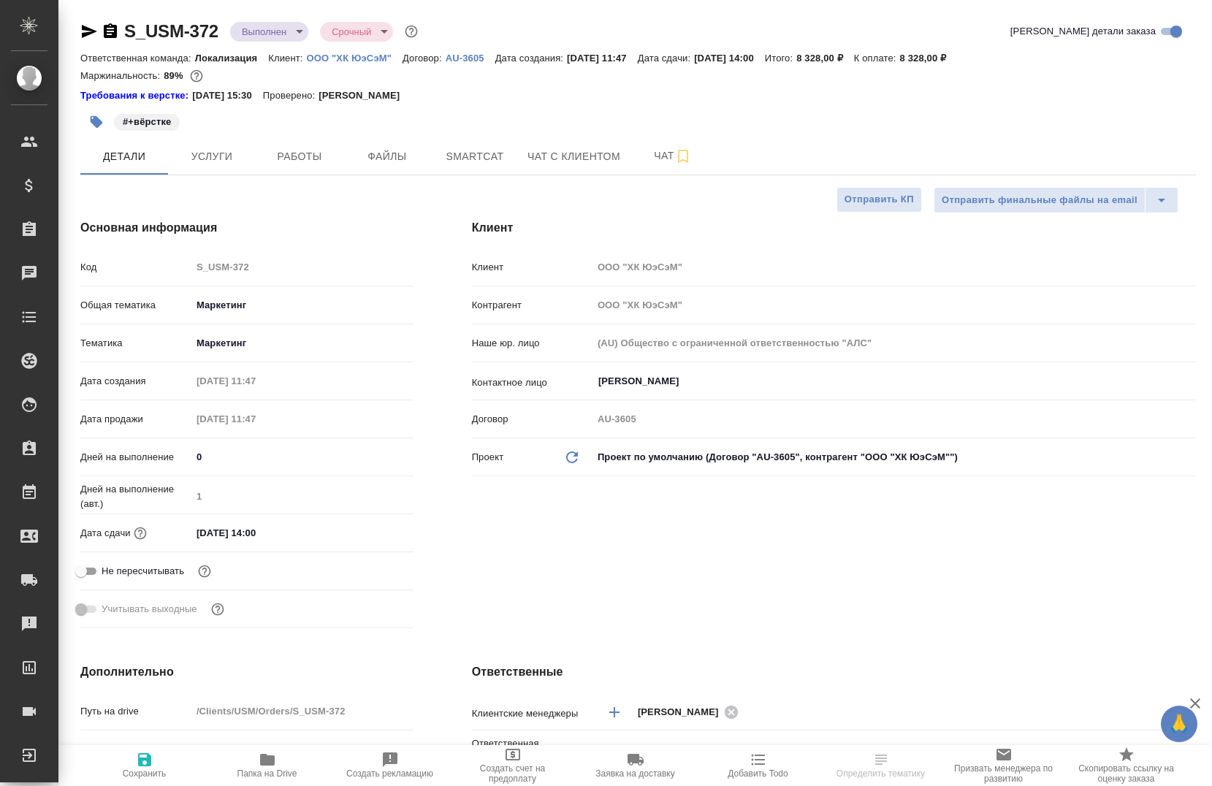
type textarea "x"
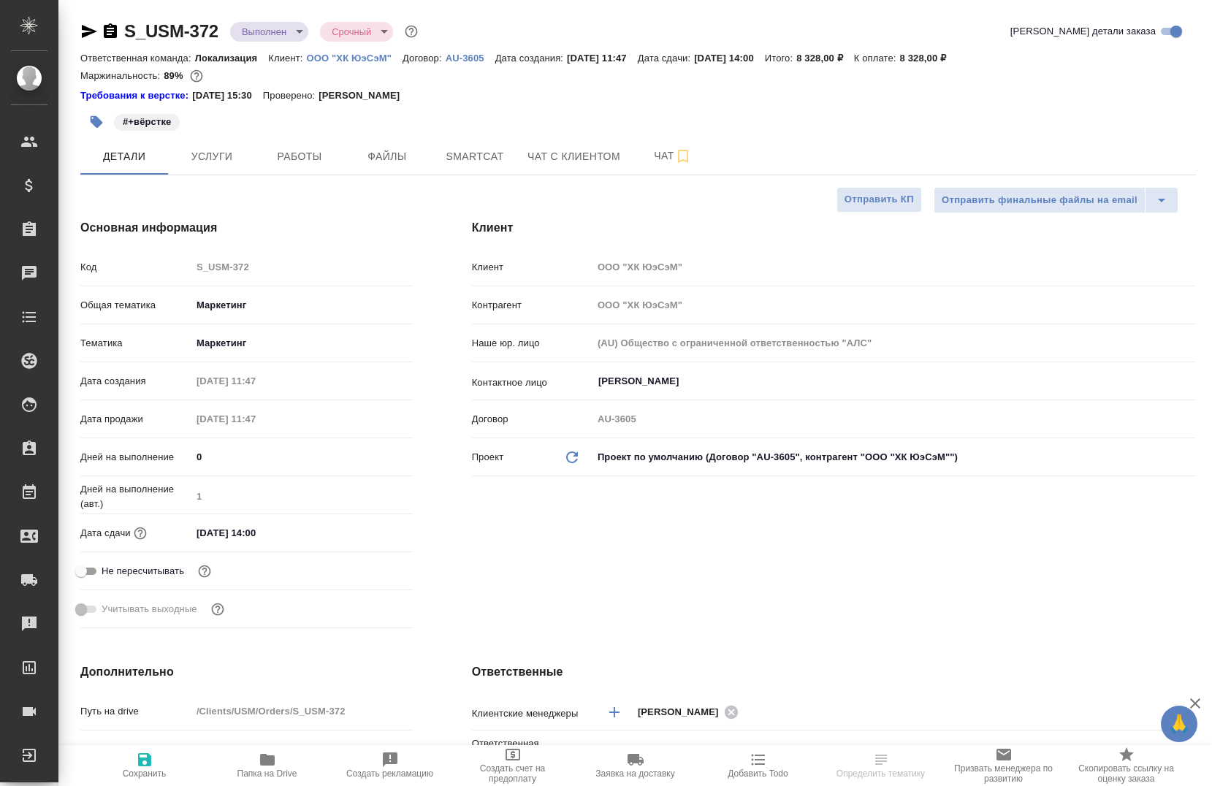
type textarea "x"
click at [204, 145] on button "Услуги" at bounding box center [212, 156] width 88 height 37
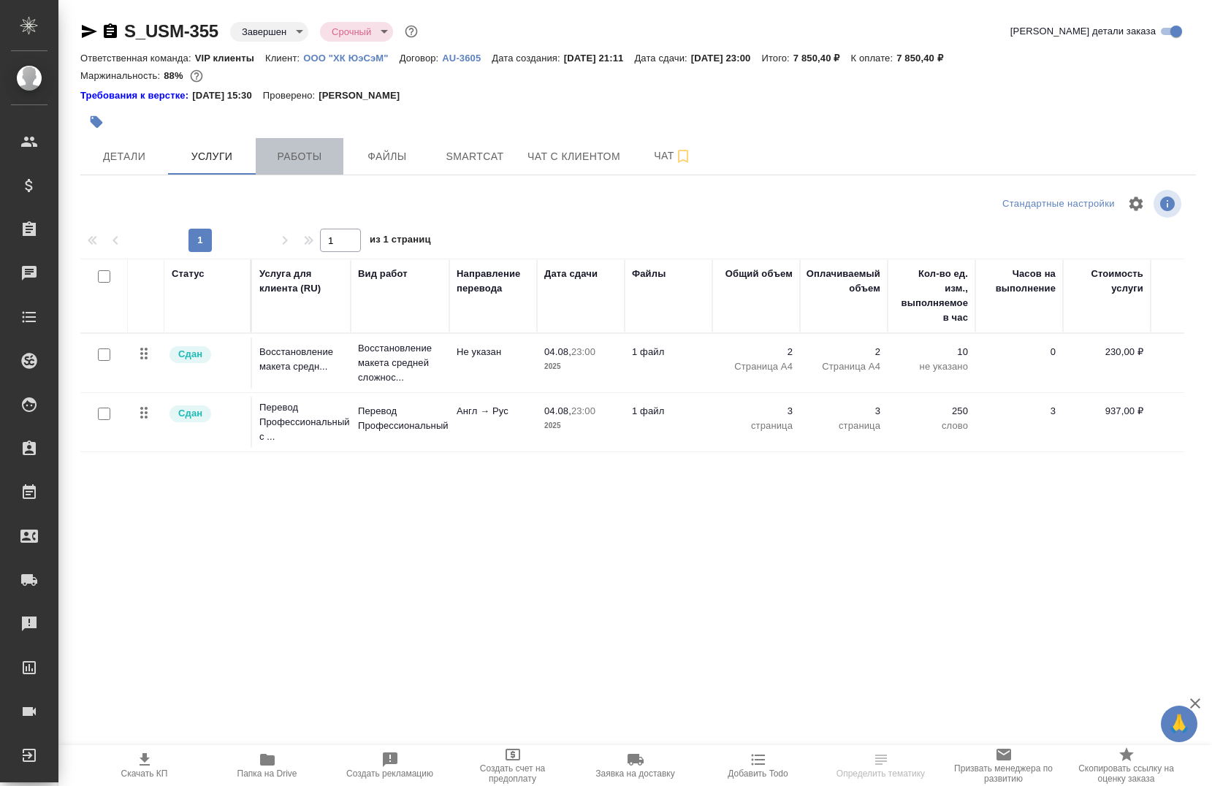
click at [303, 150] on span "Работы" at bounding box center [299, 157] width 70 height 18
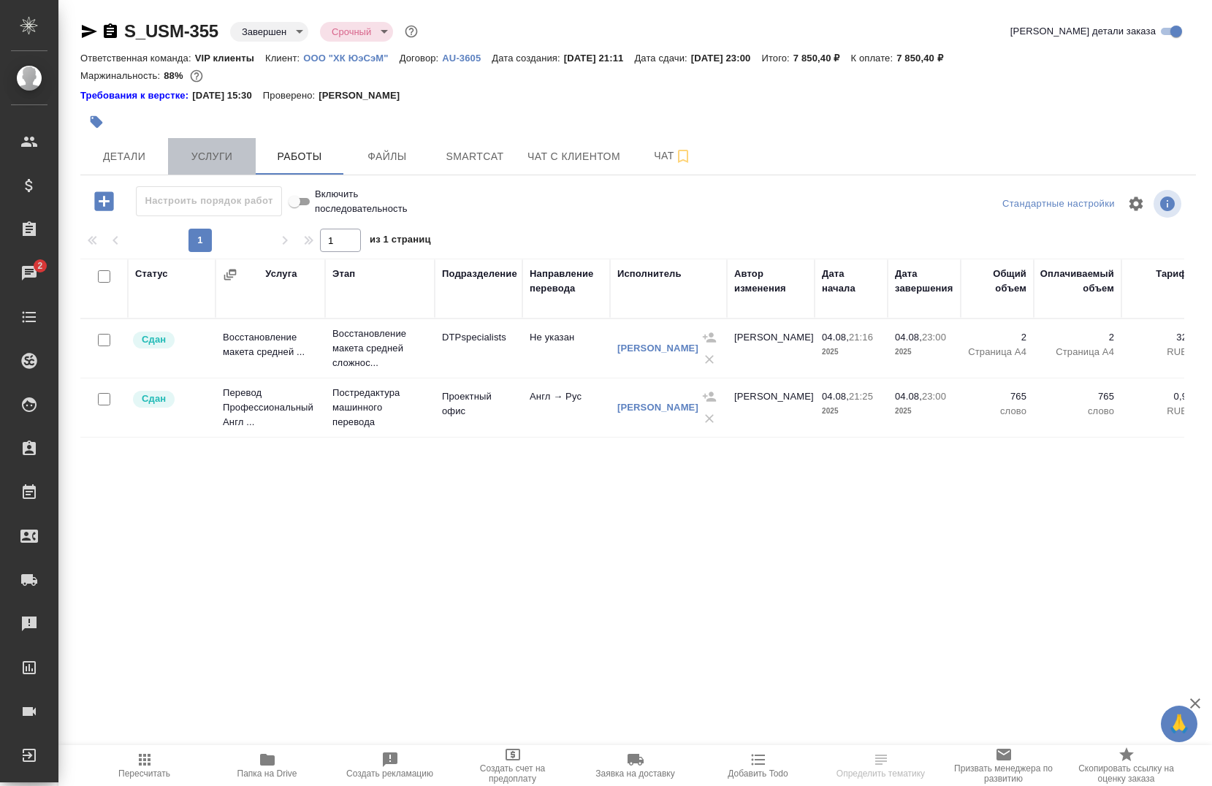
click at [217, 159] on span "Услуги" at bounding box center [212, 157] width 70 height 18
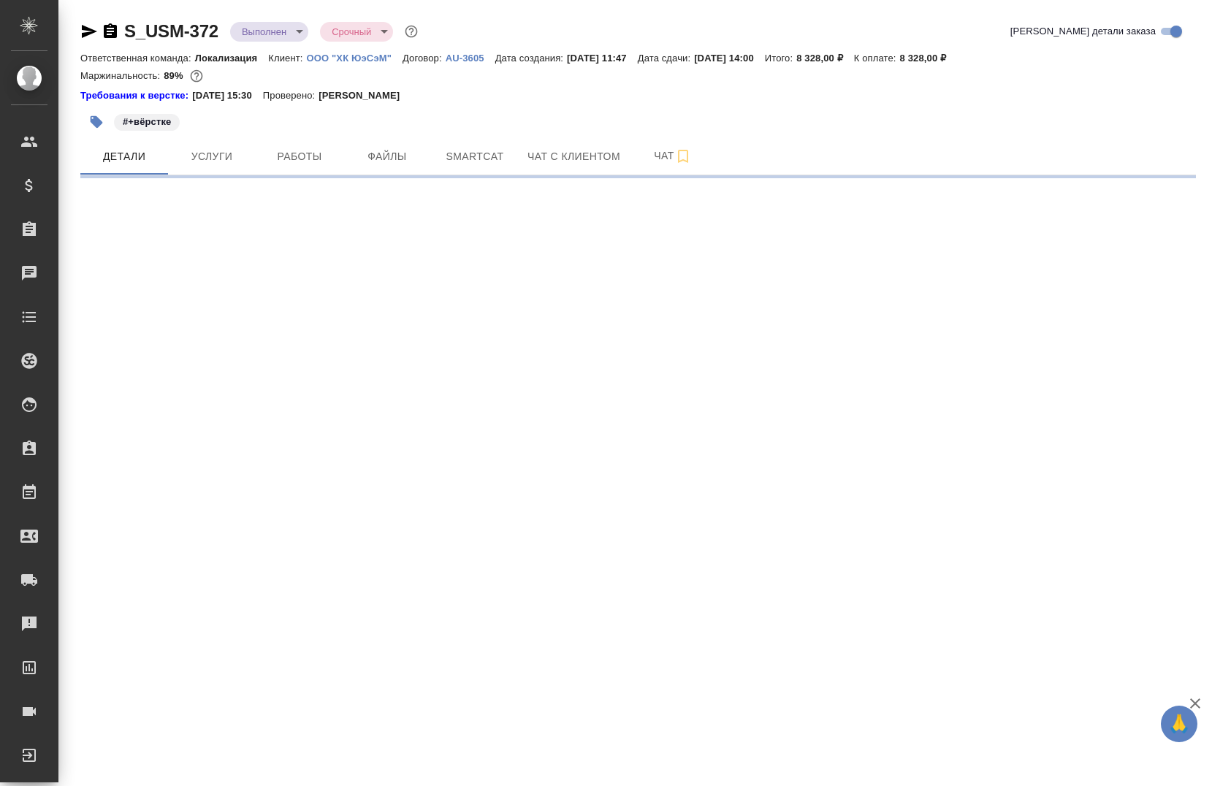
select select "RU"
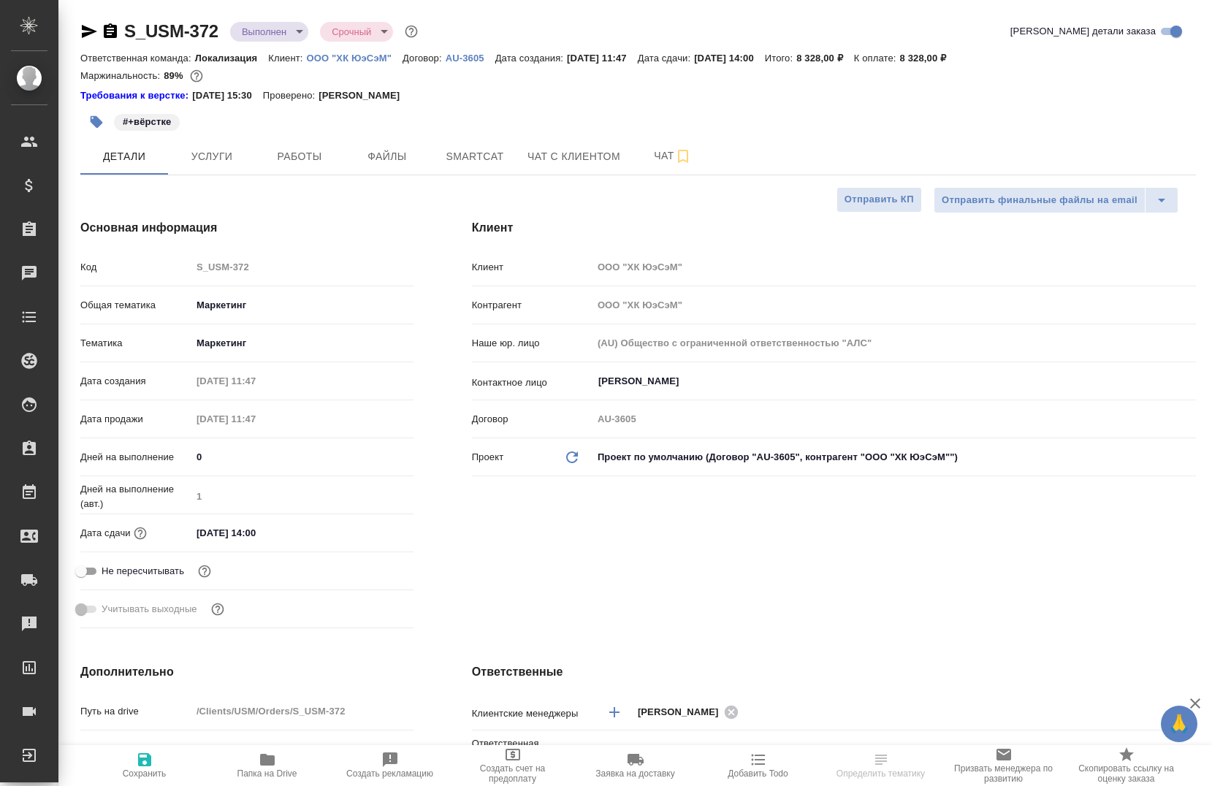
type textarea "x"
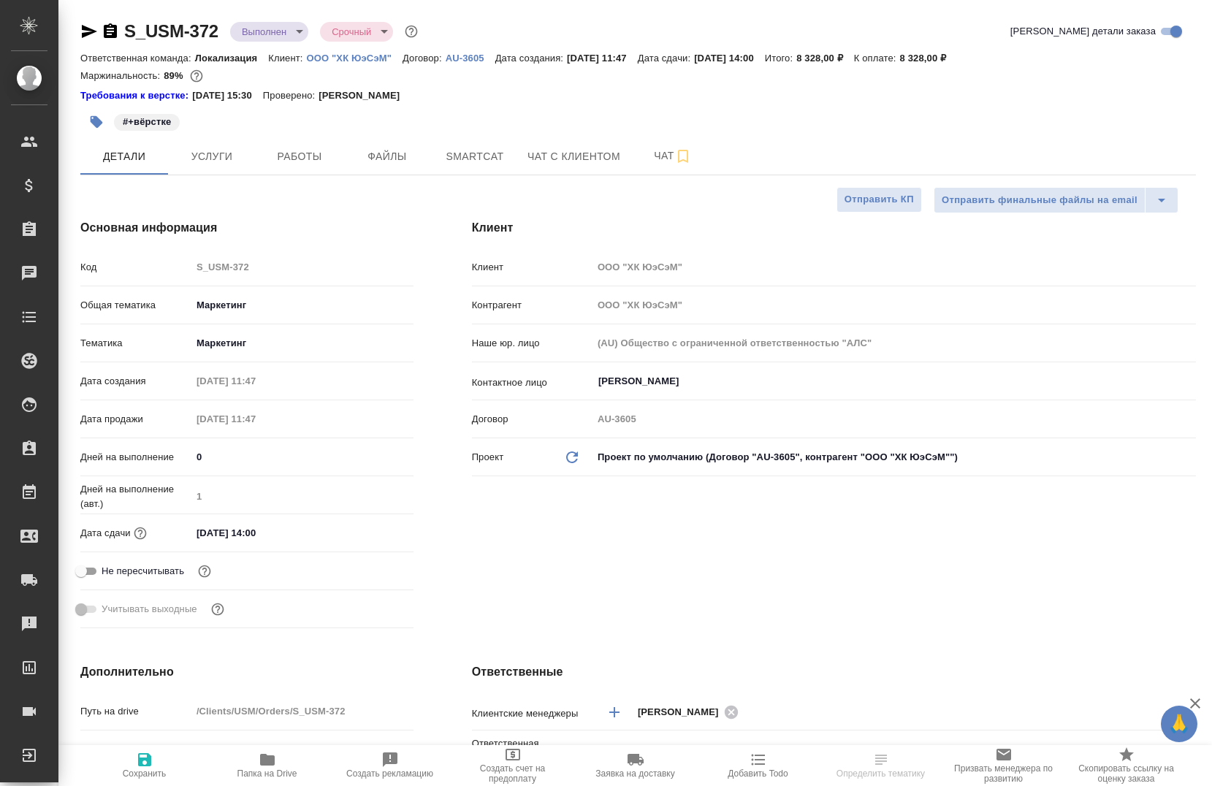
type textarea "x"
click at [224, 146] on button "Услуги" at bounding box center [212, 156] width 88 height 37
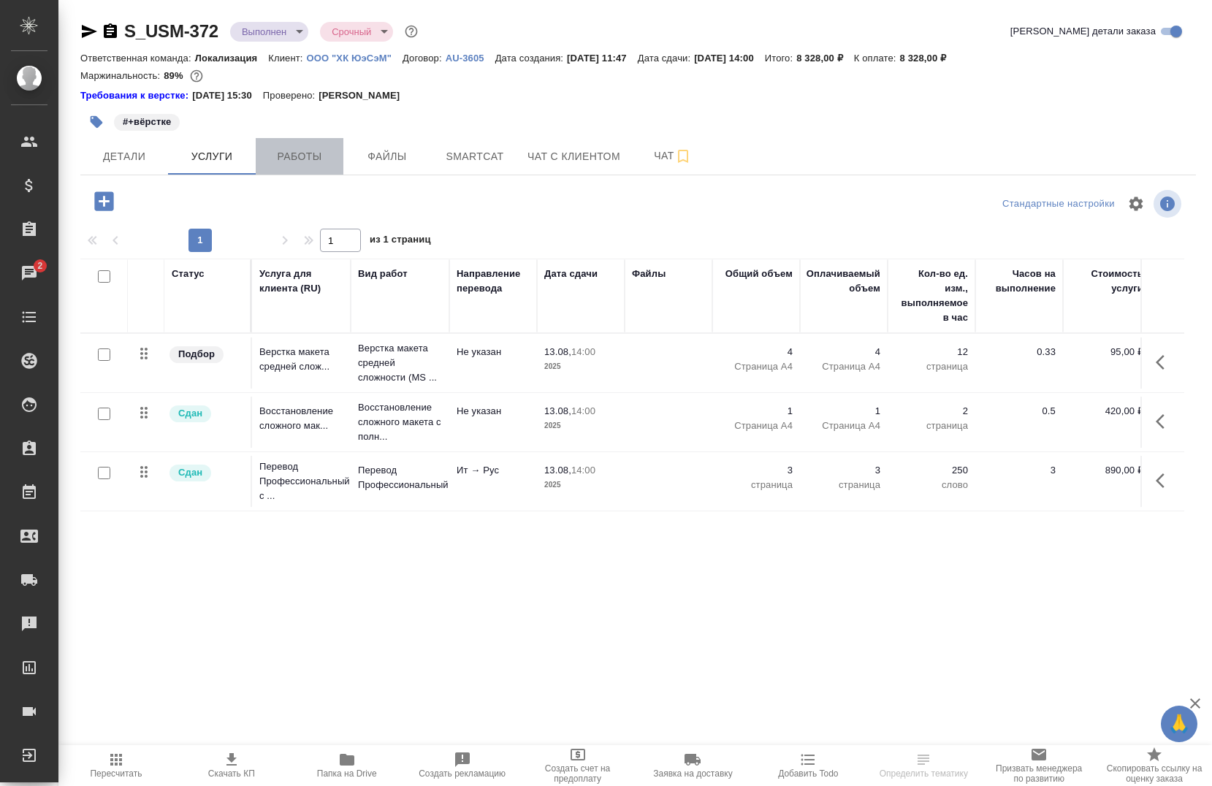
click at [302, 167] on button "Работы" at bounding box center [300, 156] width 88 height 37
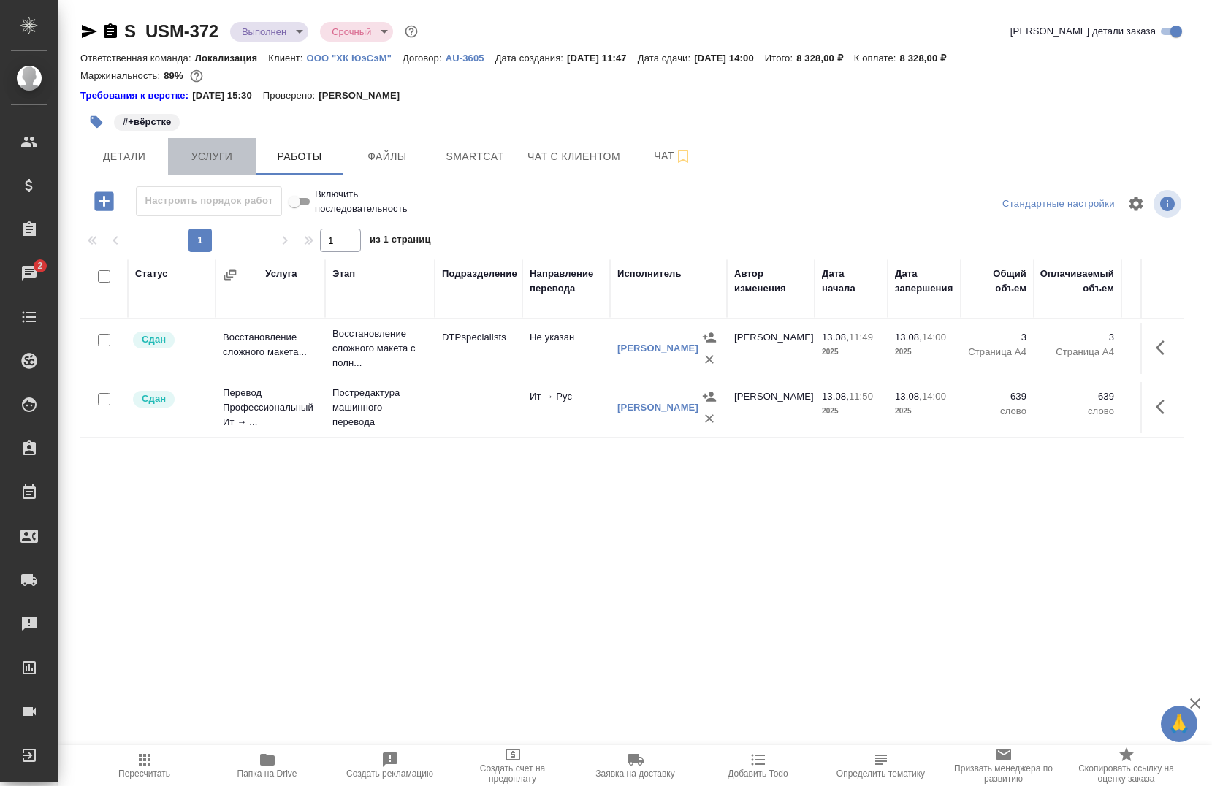
click at [229, 167] on button "Услуги" at bounding box center [212, 156] width 88 height 37
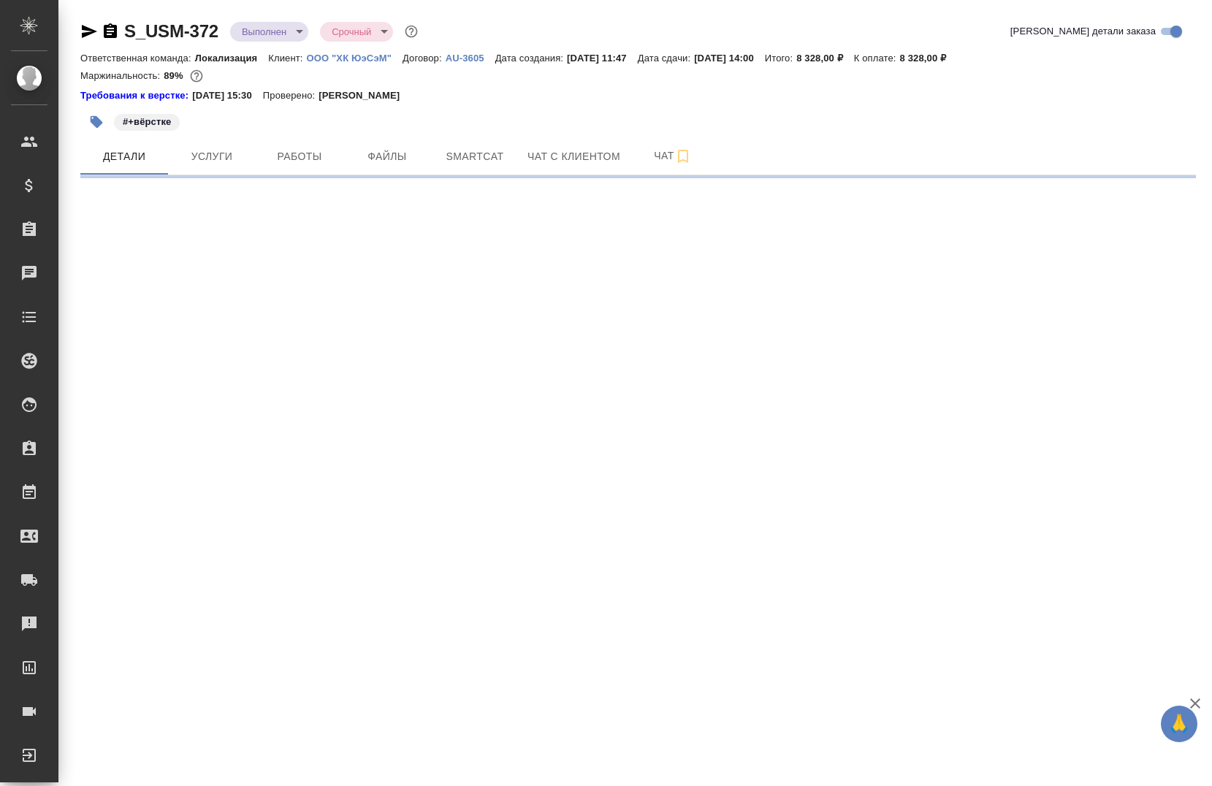
select select "RU"
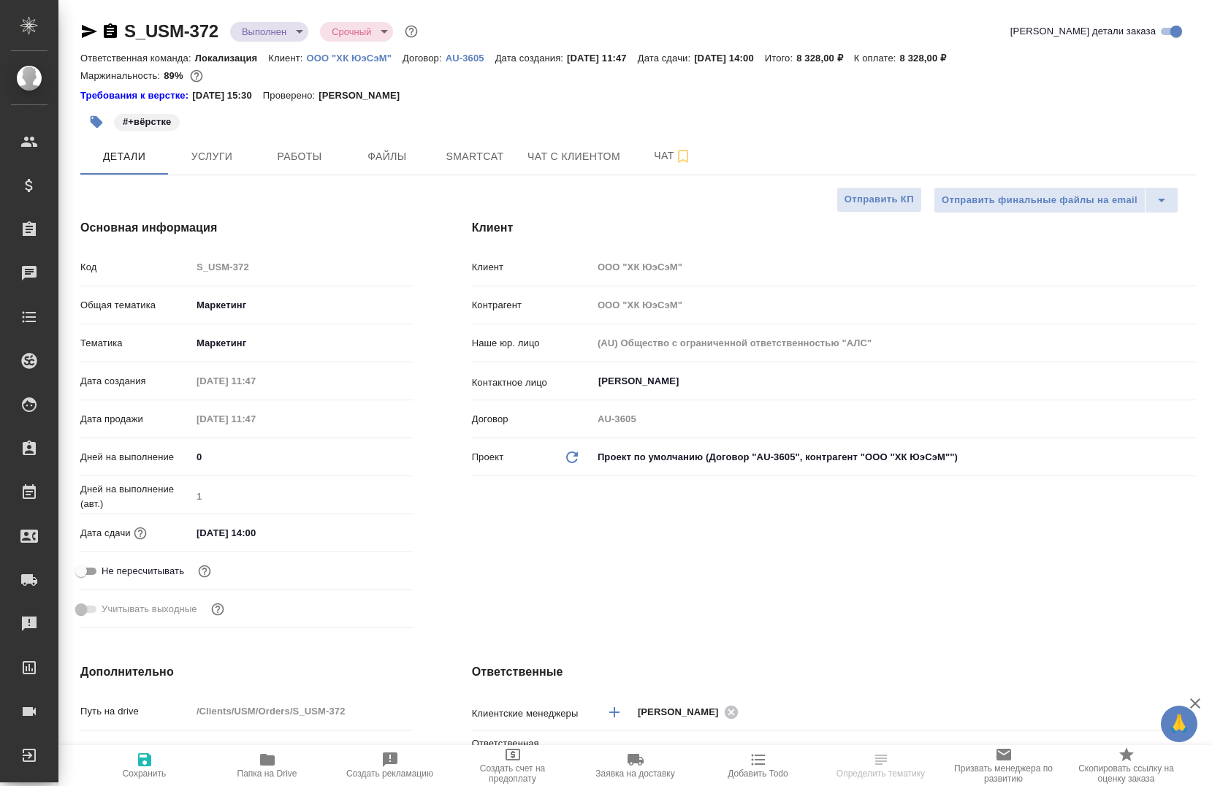
type textarea "x"
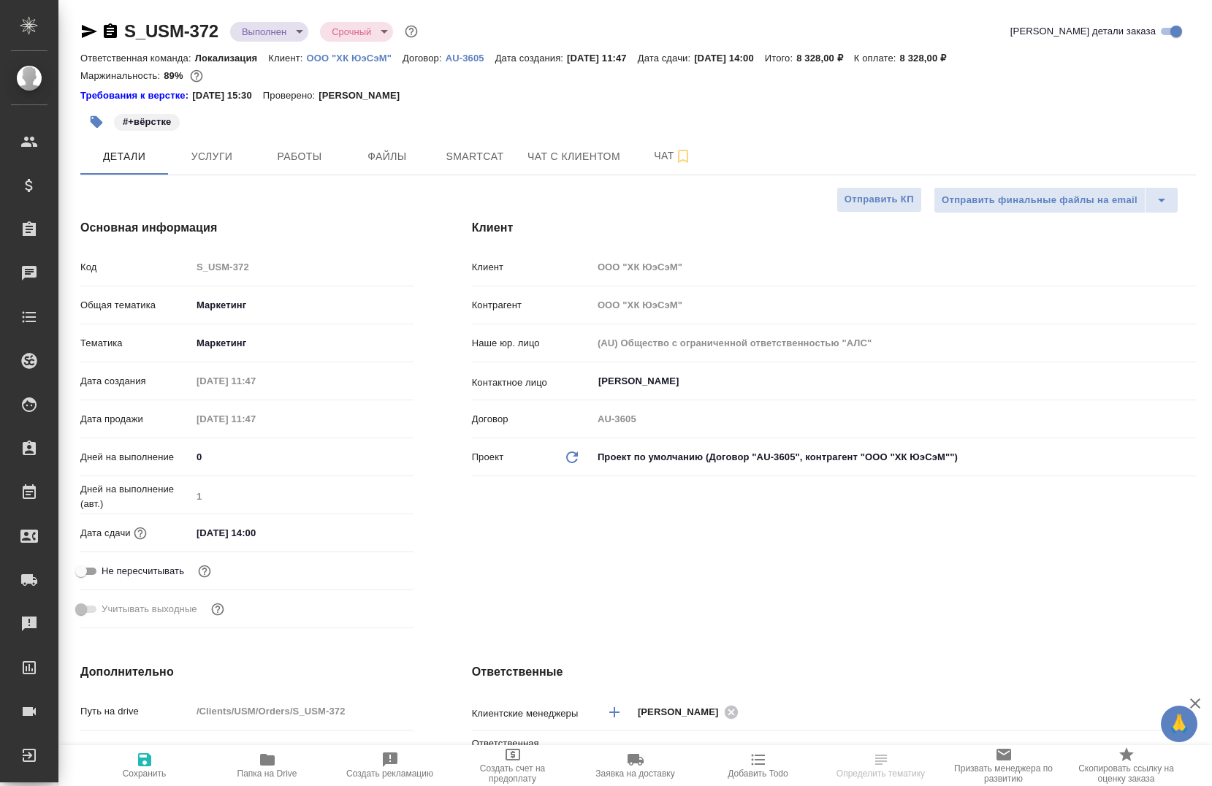
type textarea "x"
click at [318, 164] on span "Работы" at bounding box center [299, 157] width 70 height 18
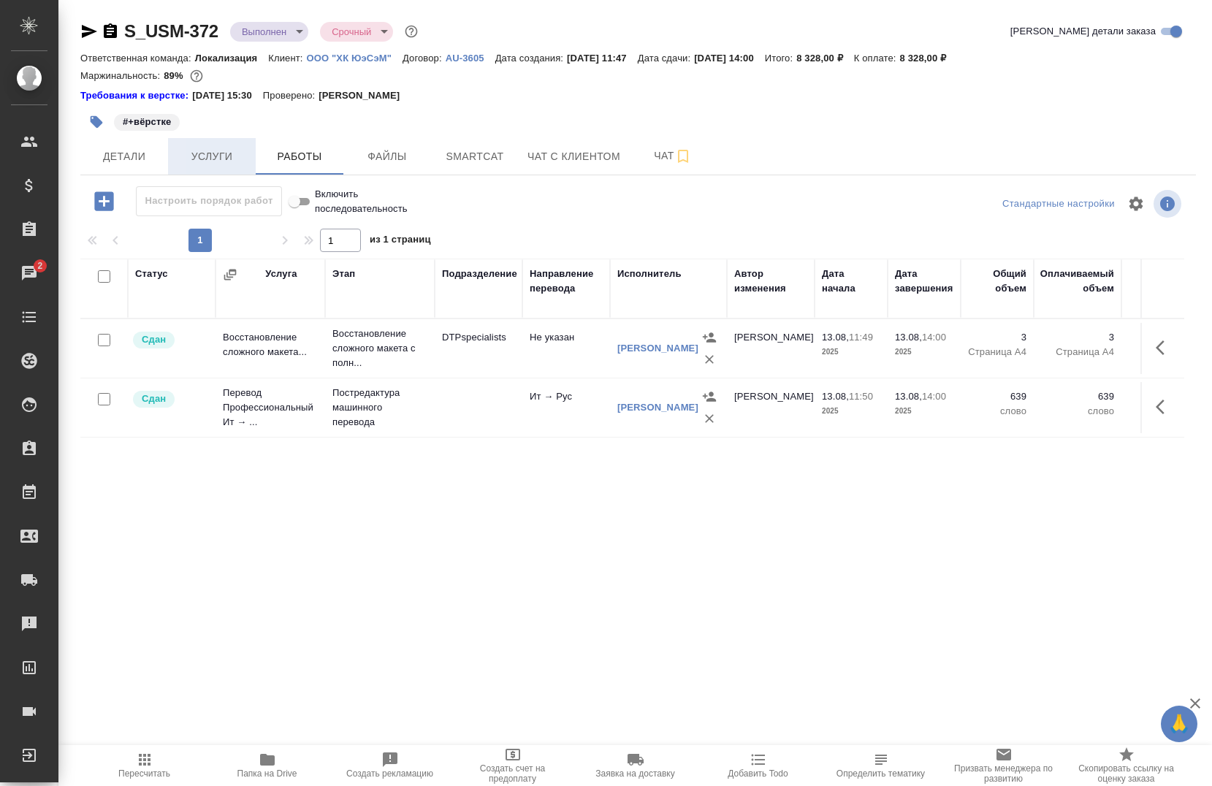
click at [216, 161] on span "Услуги" at bounding box center [212, 157] width 70 height 18
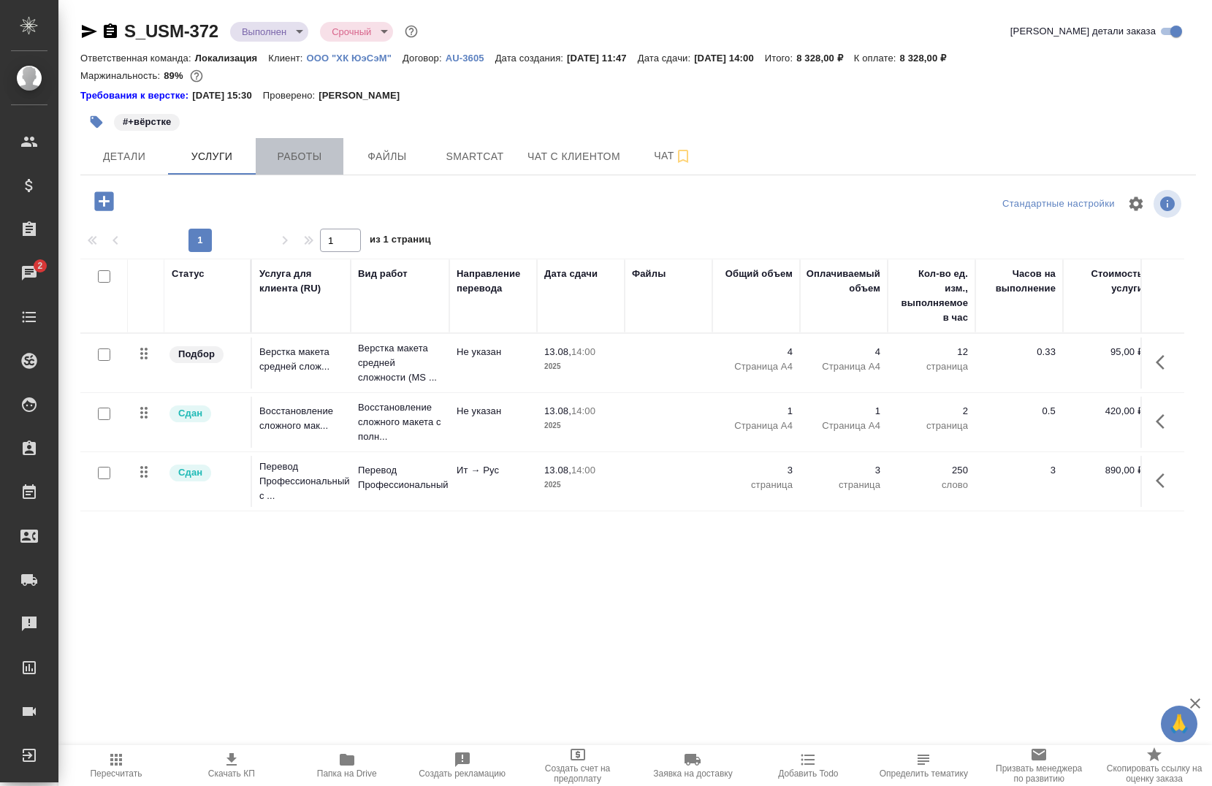
click at [271, 155] on span "Работы" at bounding box center [299, 157] width 70 height 18
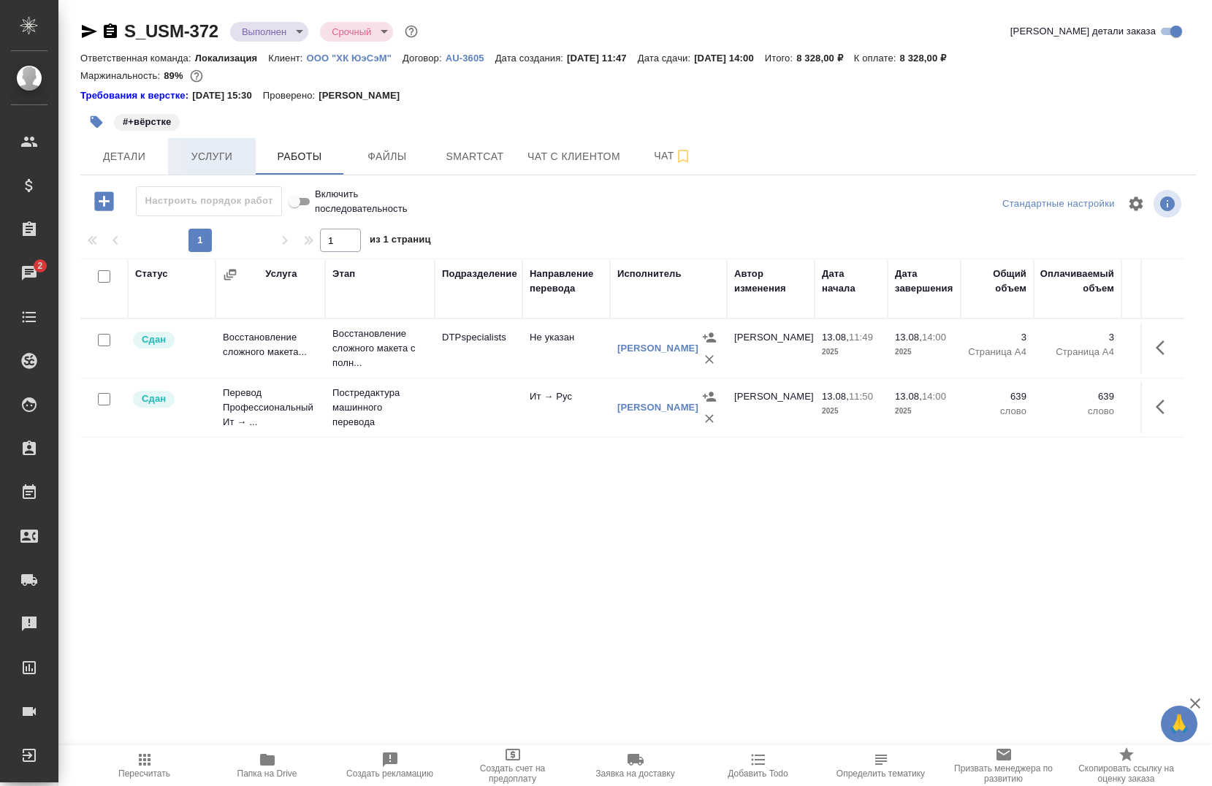
click at [201, 157] on span "Услуги" at bounding box center [212, 157] width 70 height 18
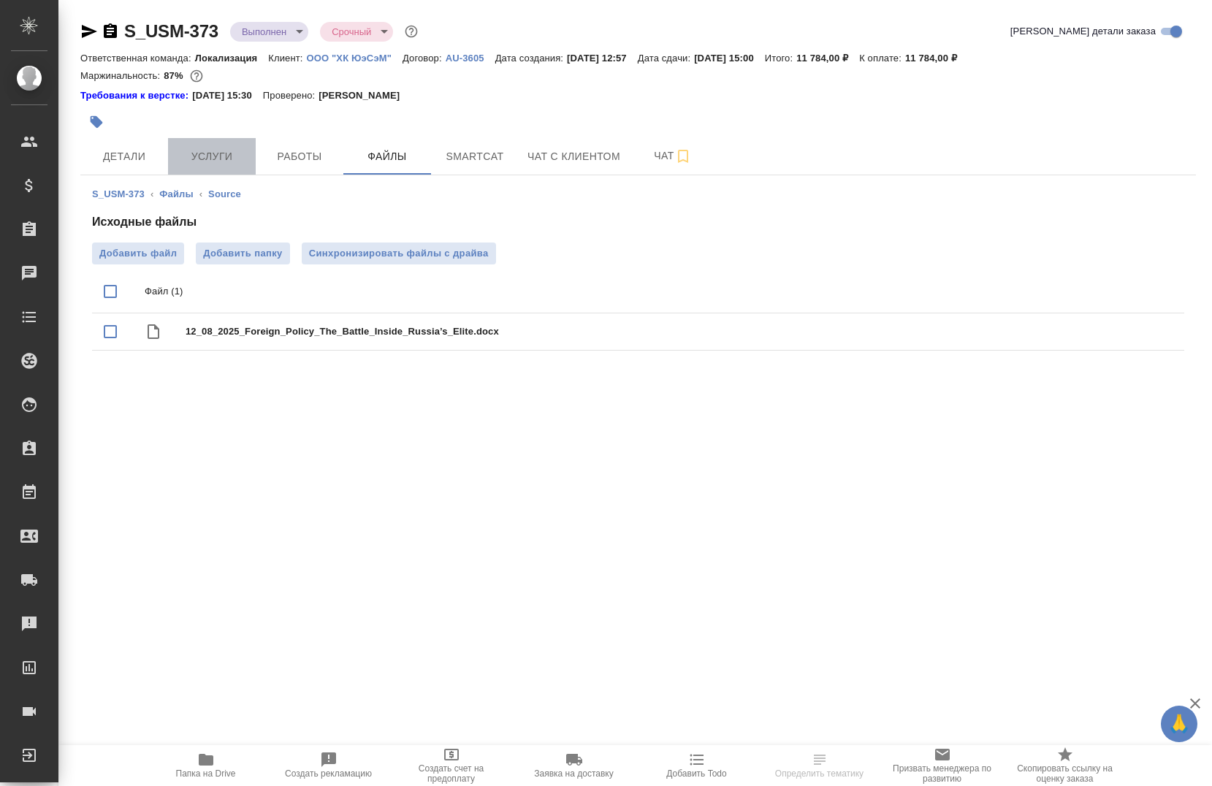
click at [195, 162] on span "Услуги" at bounding box center [212, 157] width 70 height 18
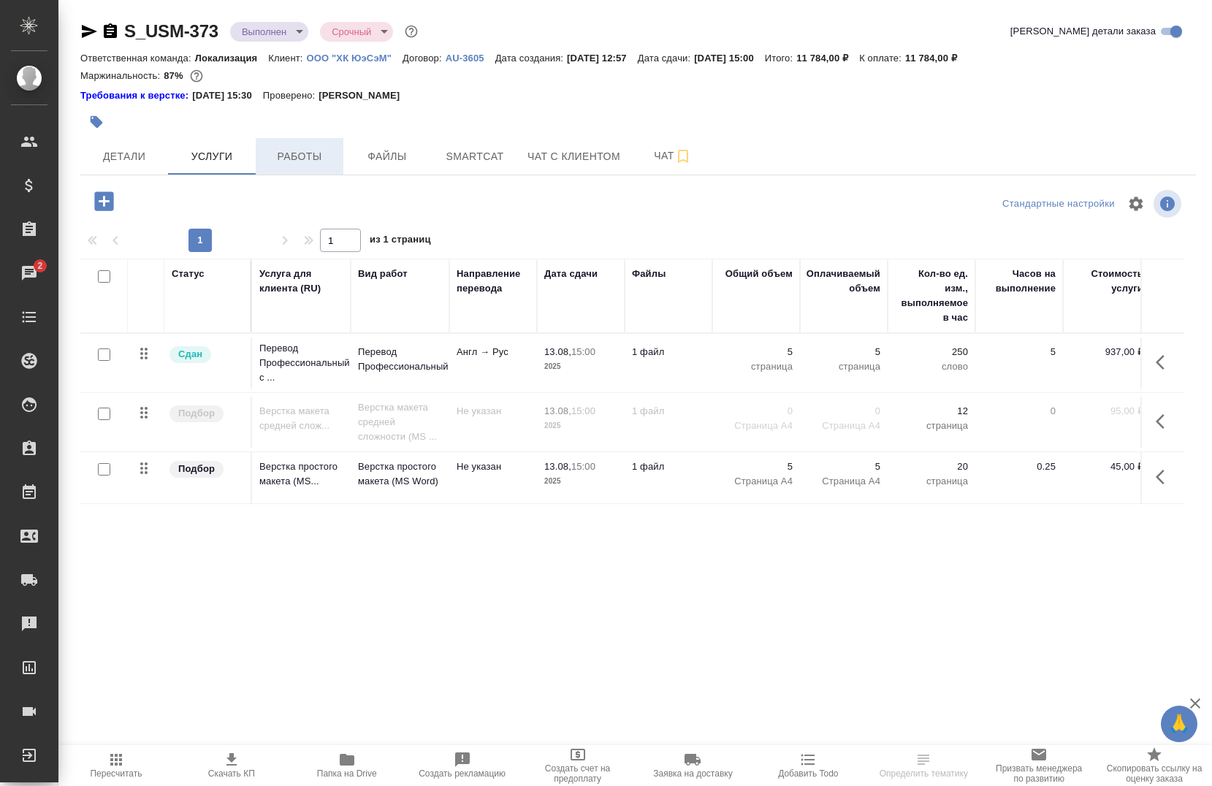
click at [296, 163] on span "Работы" at bounding box center [299, 157] width 70 height 18
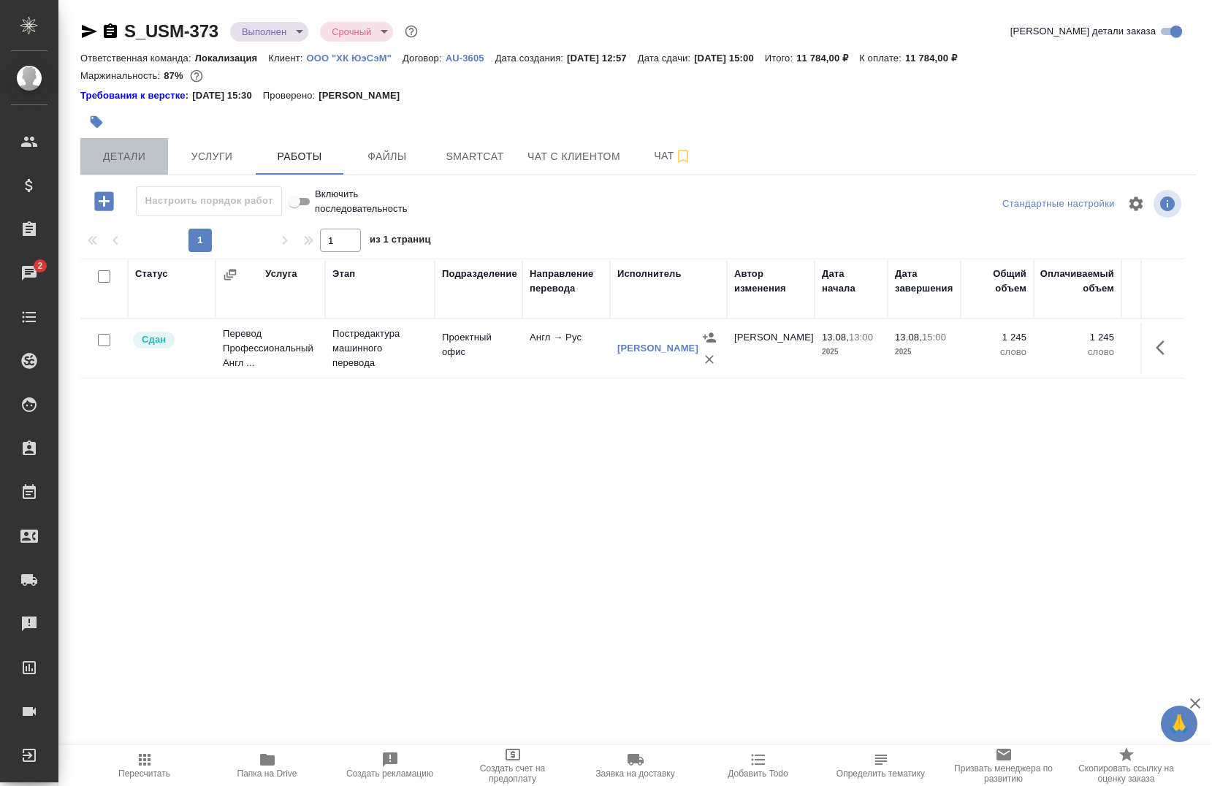
click at [157, 155] on button "Детали" at bounding box center [124, 156] width 88 height 37
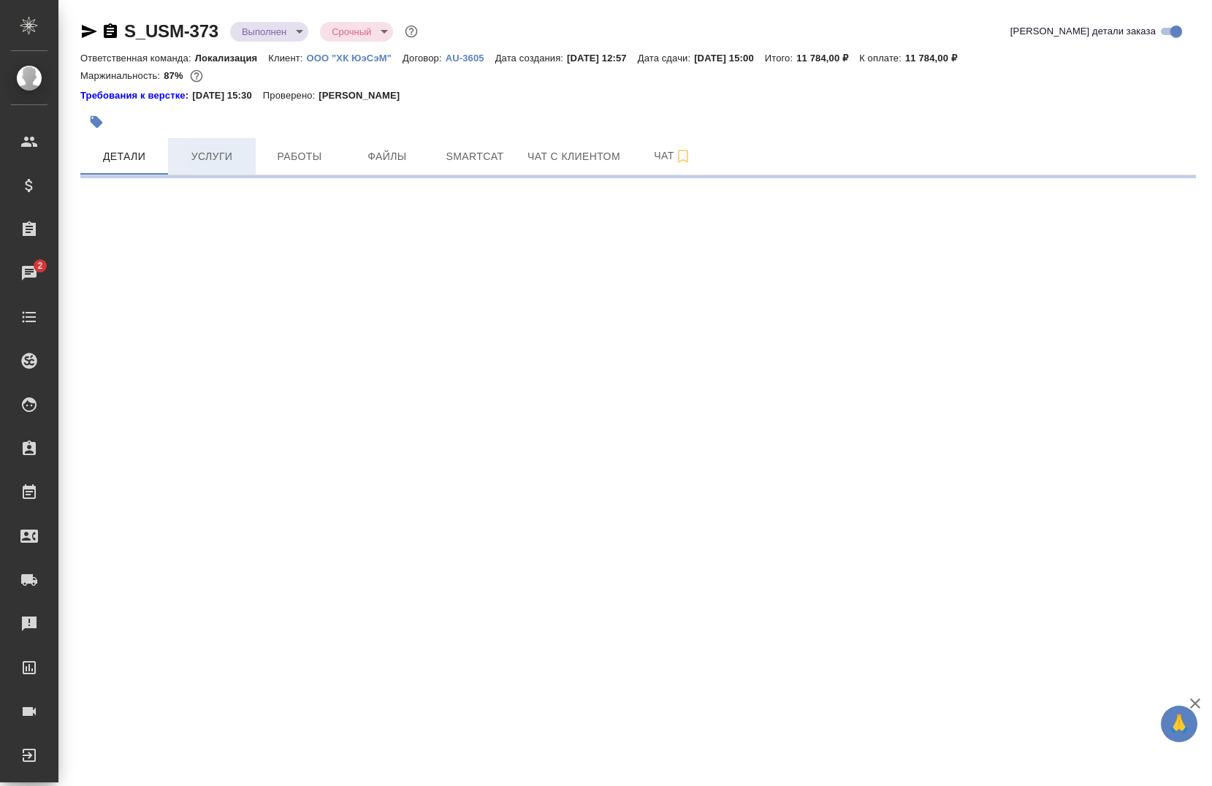
select select "RU"
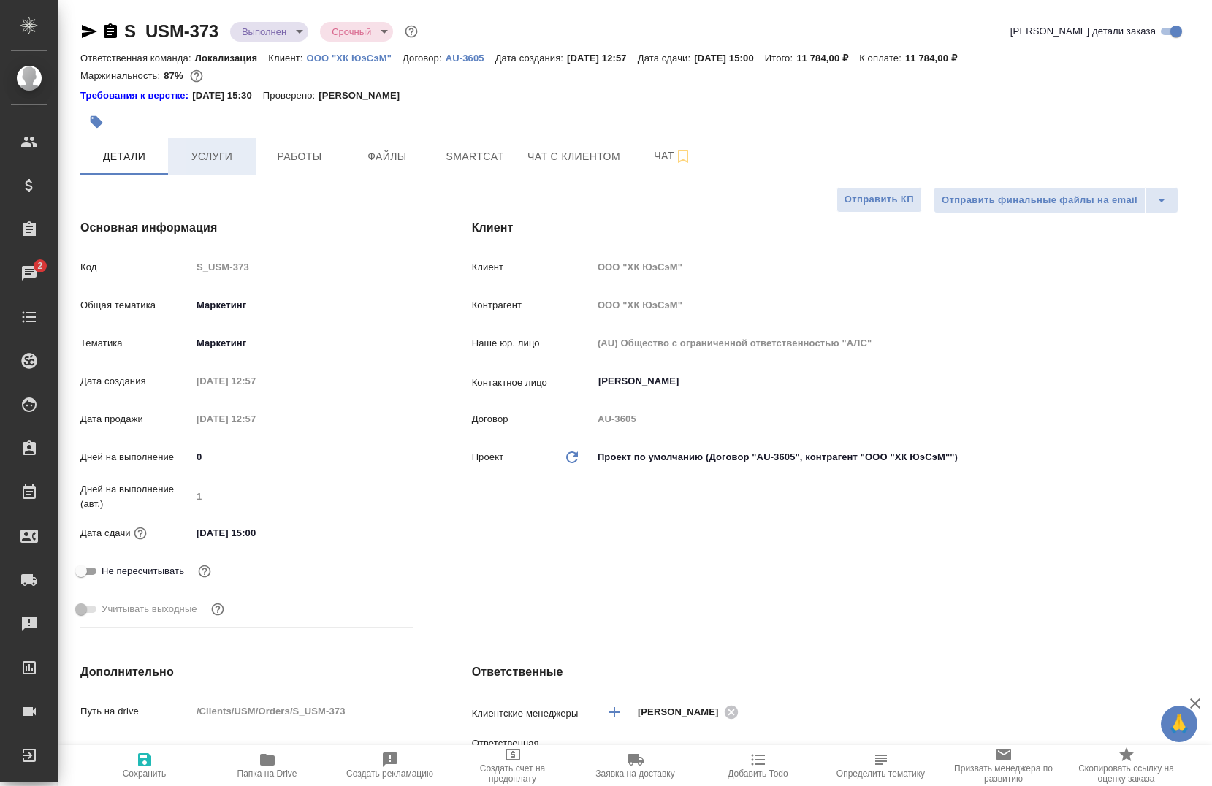
type textarea "x"
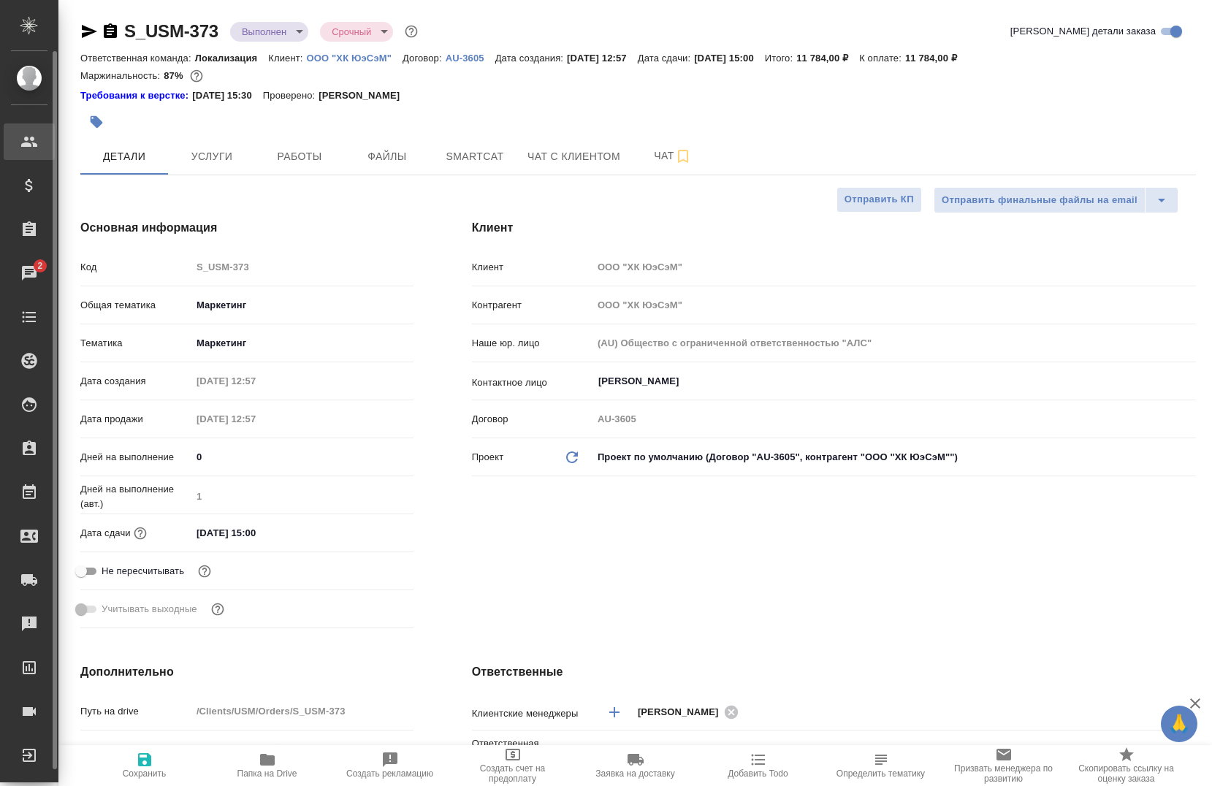
type textarea "x"
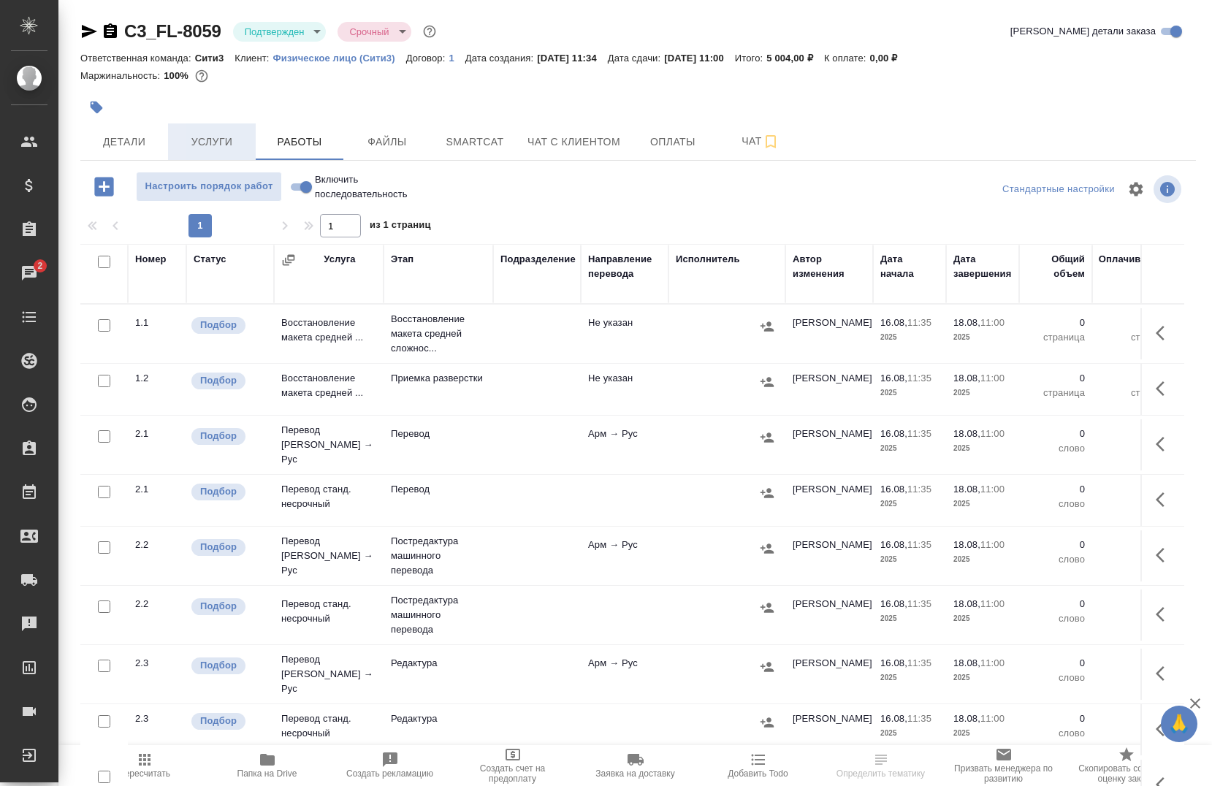
click at [204, 145] on span "Услуги" at bounding box center [212, 142] width 70 height 18
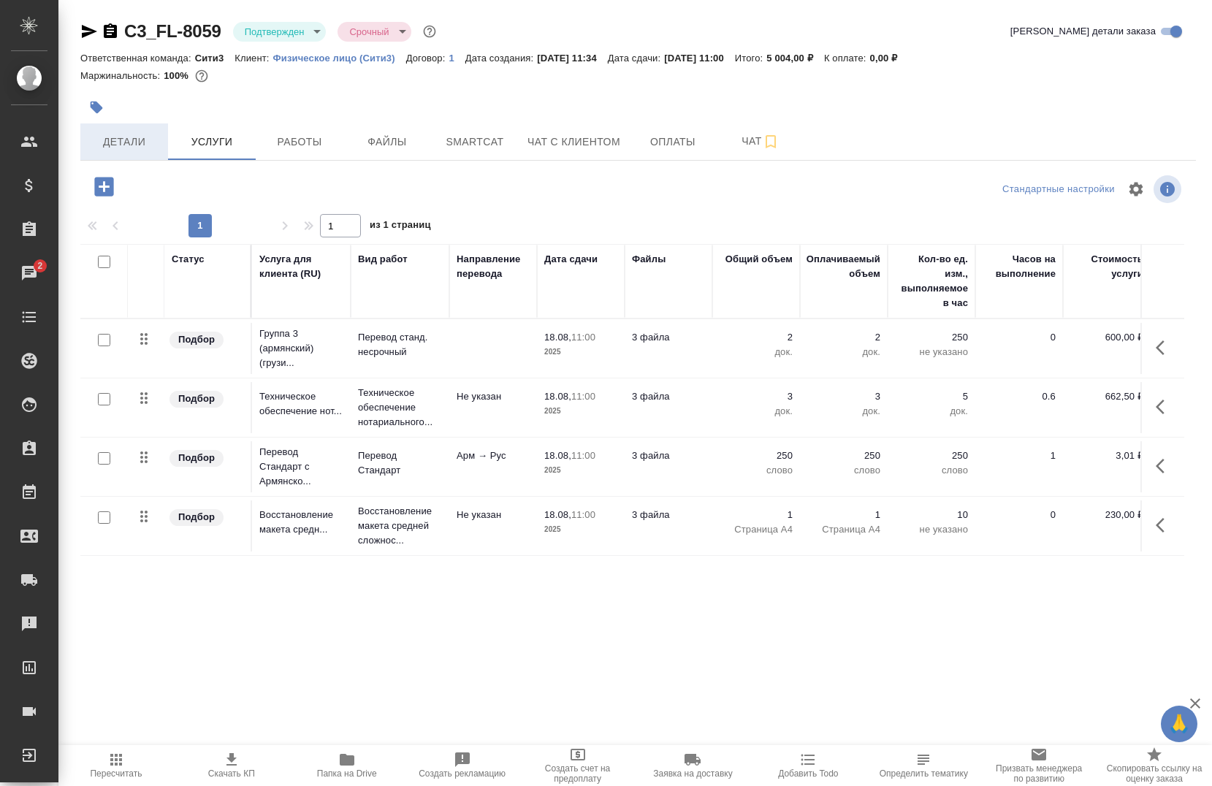
click at [129, 151] on button "Детали" at bounding box center [124, 141] width 88 height 37
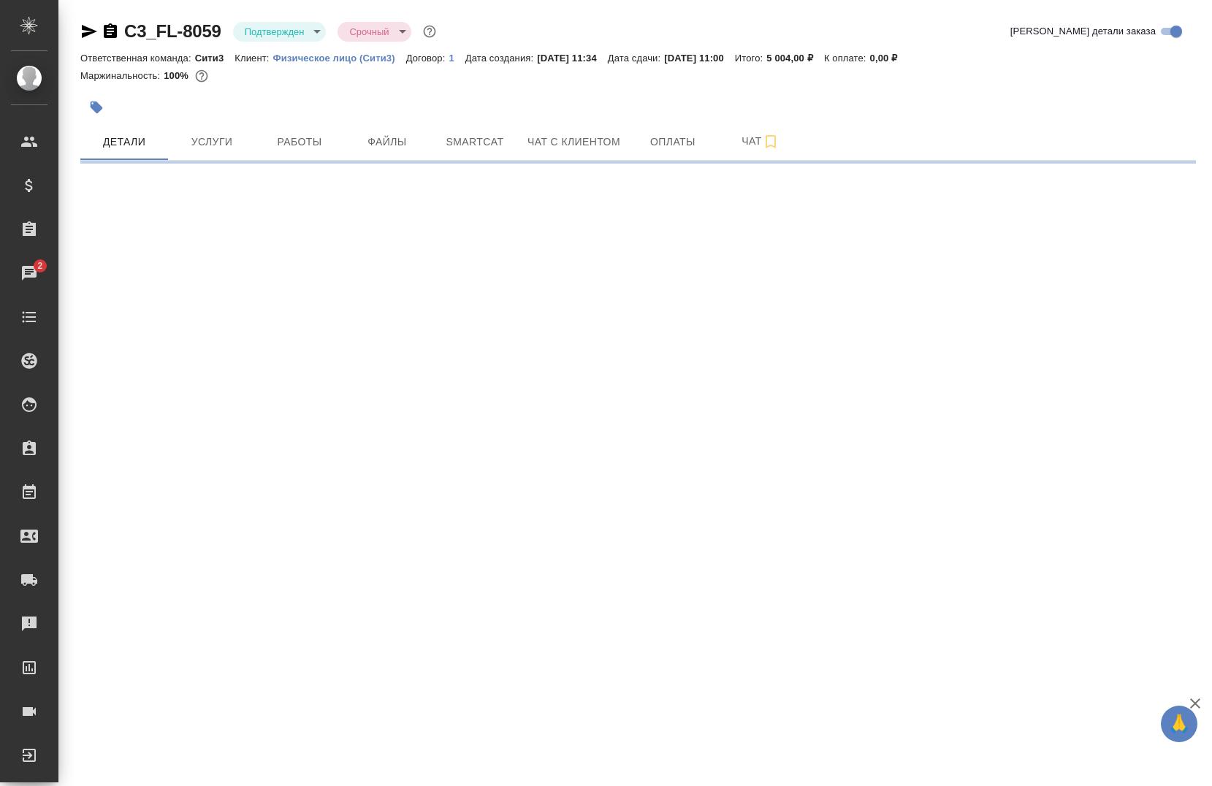
select select "RU"
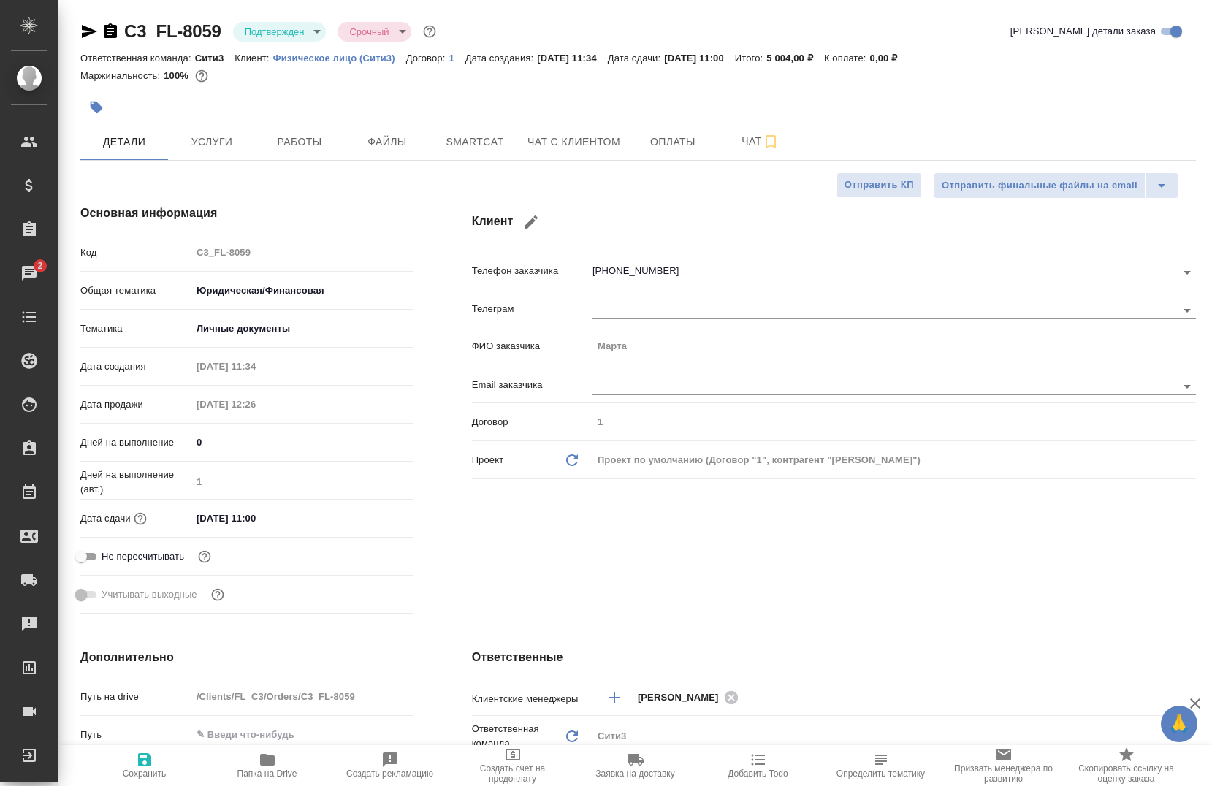
type textarea "x"
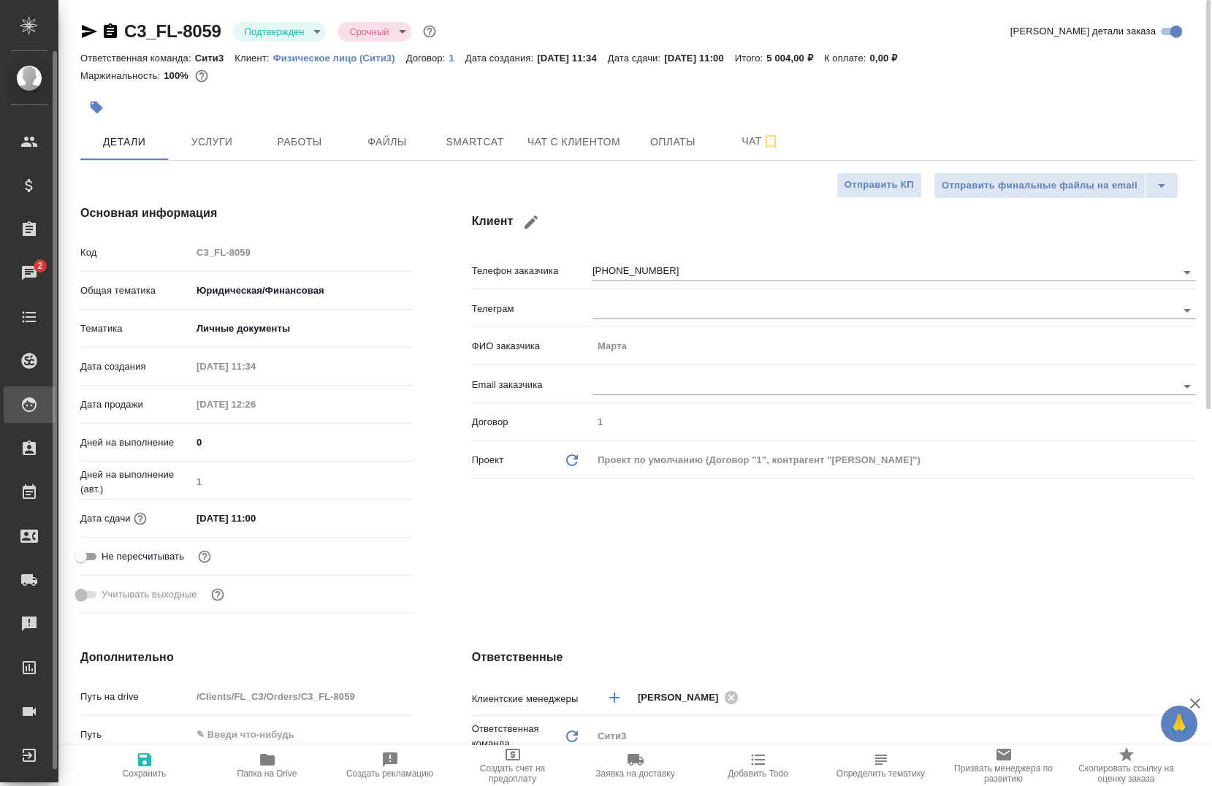
type textarea "x"
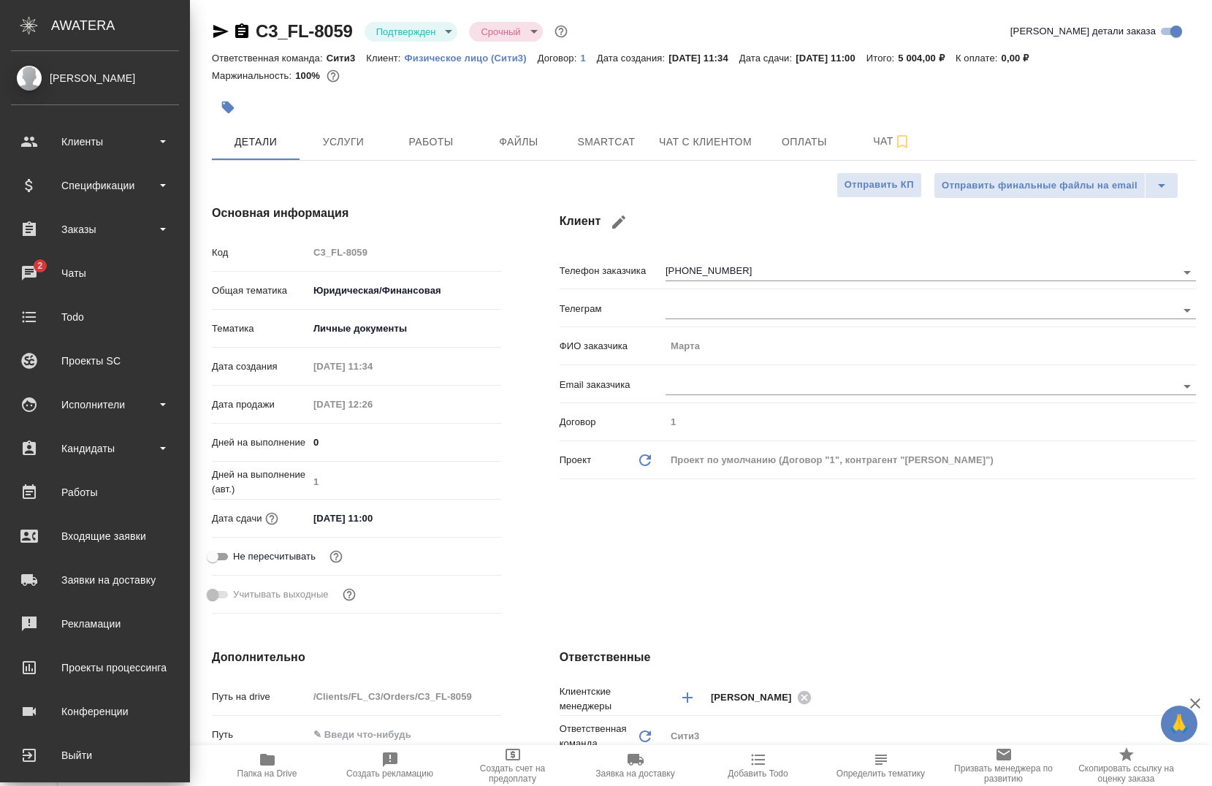
type textarea "x"
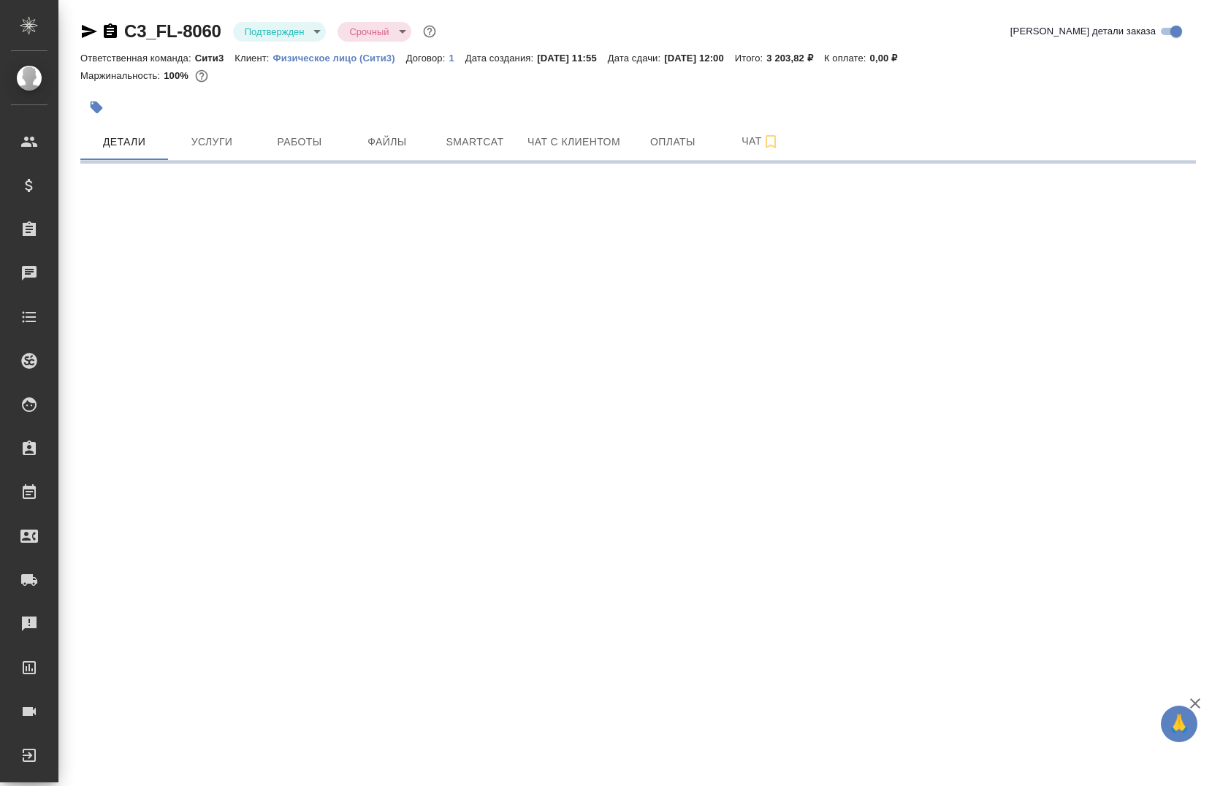
select select "RU"
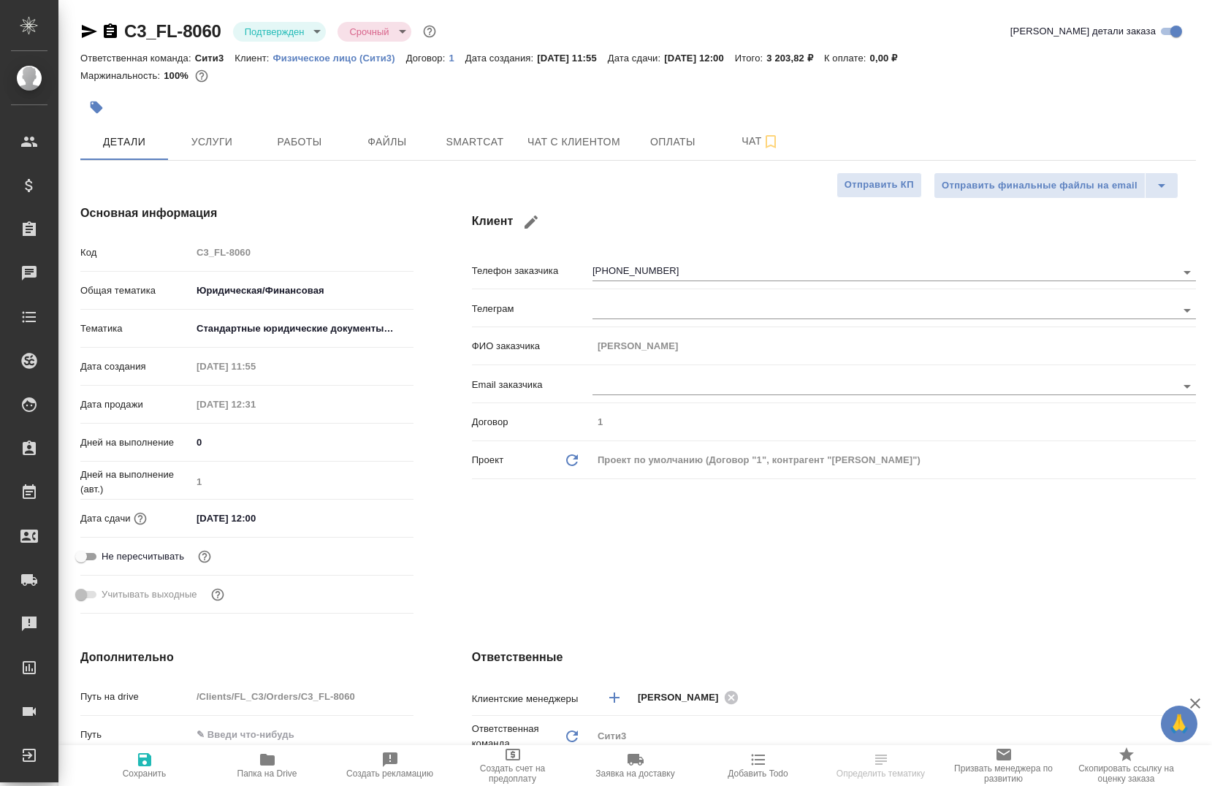
type textarea "x"
click at [182, 133] on span "Услуги" at bounding box center [212, 142] width 70 height 18
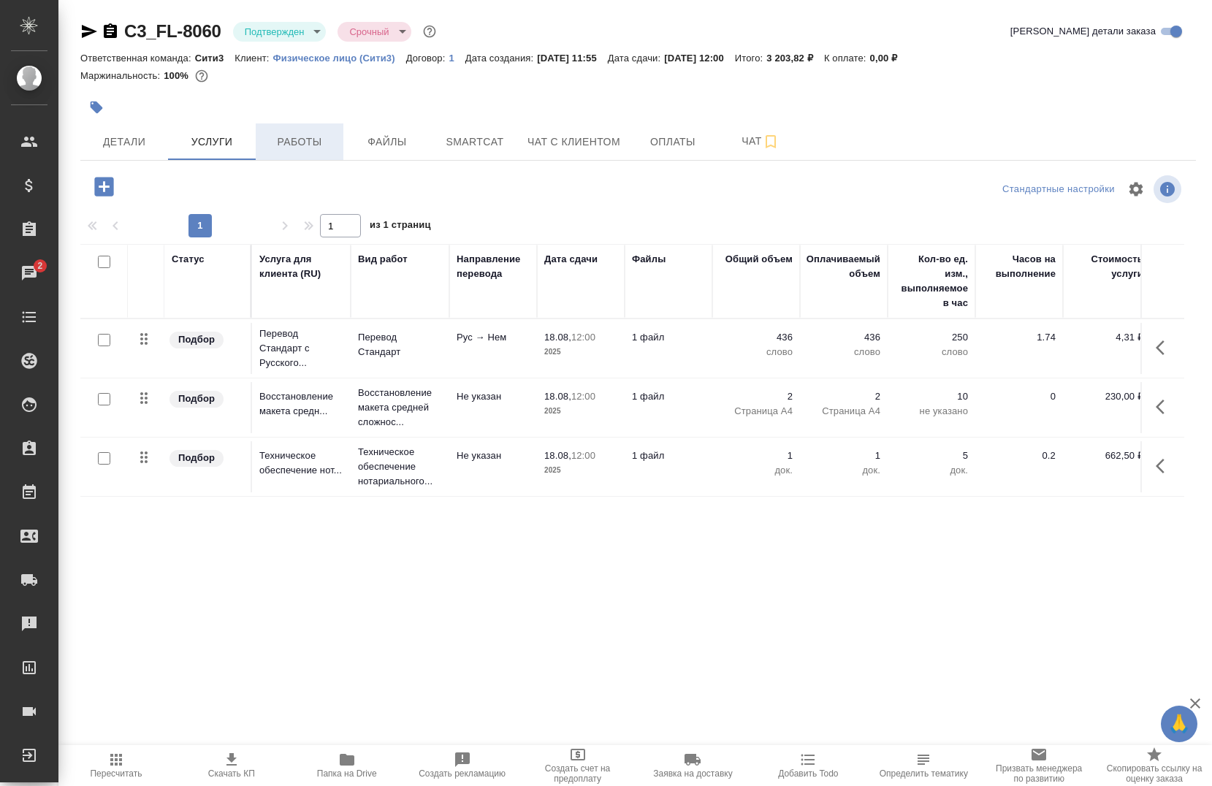
click at [273, 140] on span "Работы" at bounding box center [299, 142] width 70 height 18
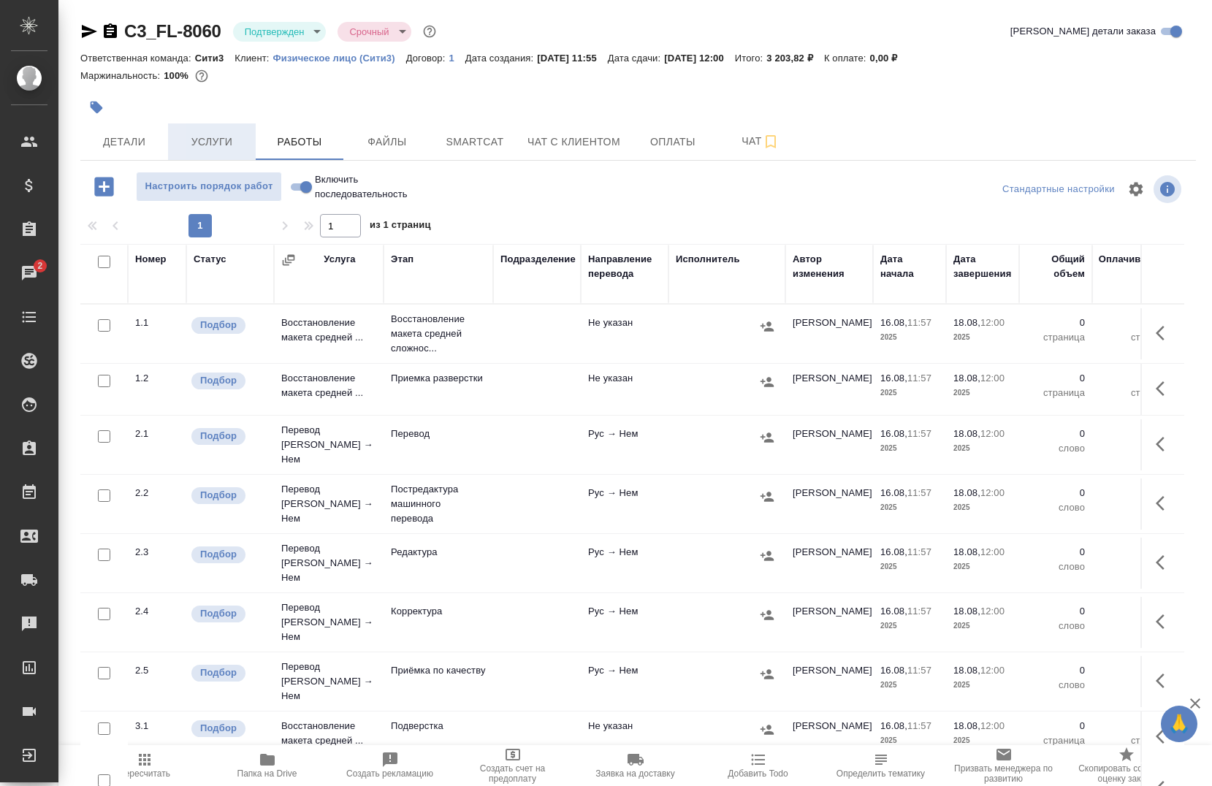
click at [202, 149] on span "Услуги" at bounding box center [212, 142] width 70 height 18
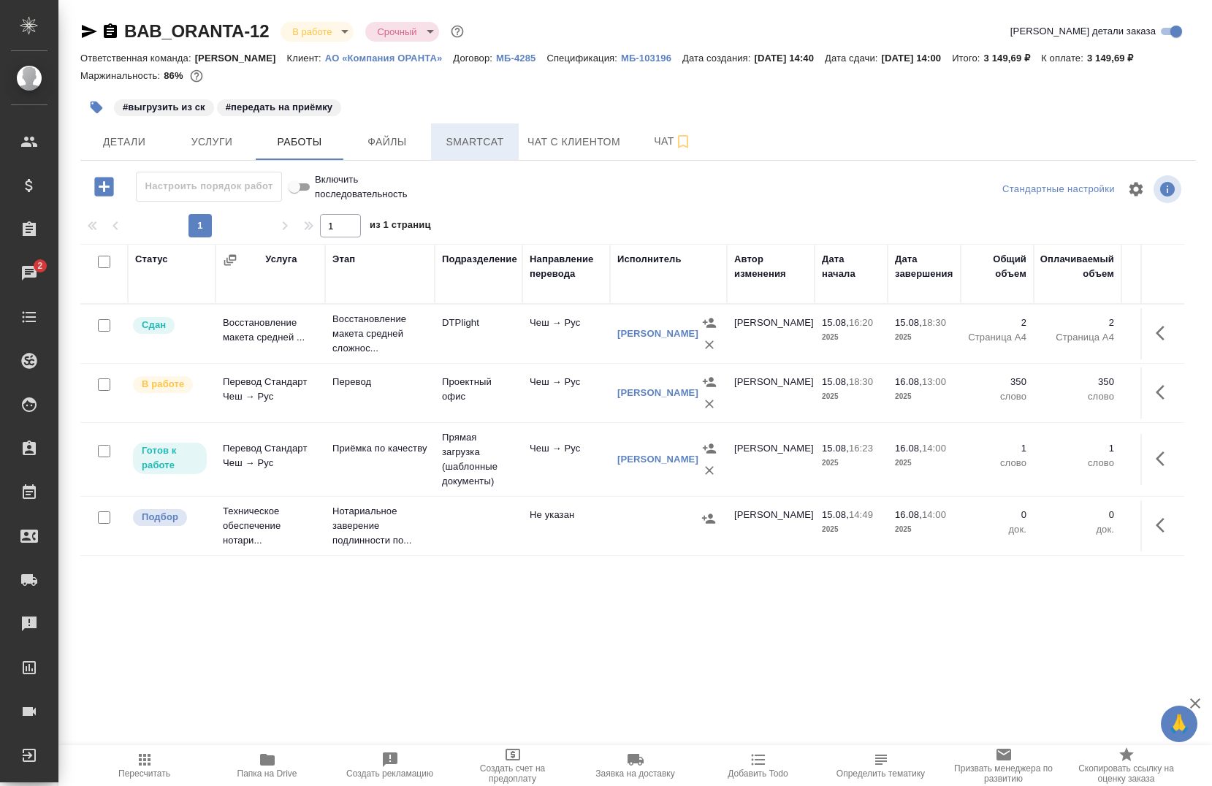
click at [465, 126] on button "Smartcat" at bounding box center [475, 141] width 88 height 37
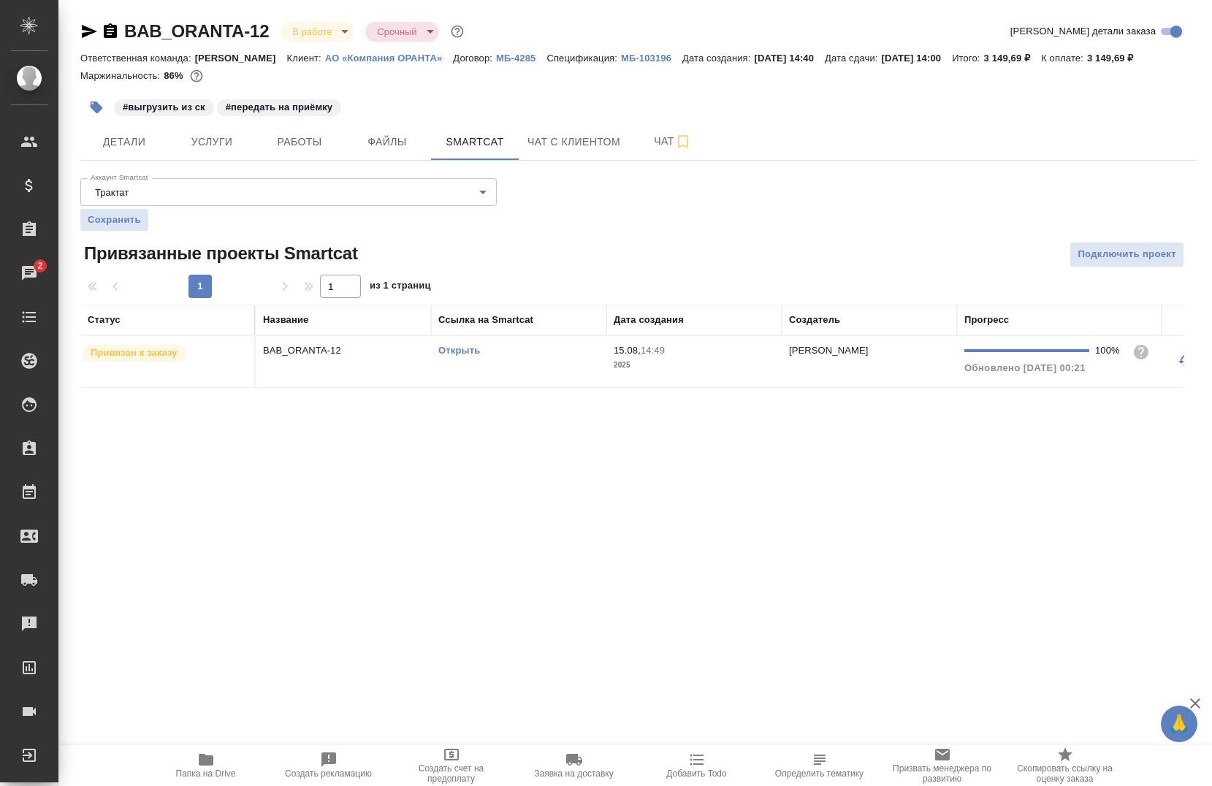
click at [451, 343] on div "Открыть" at bounding box center [518, 350] width 161 height 15
click at [450, 343] on div "Открыть" at bounding box center [518, 350] width 161 height 15
click at [450, 348] on link "Открыть" at bounding box center [459, 350] width 42 height 11
click at [291, 137] on span "Работы" at bounding box center [299, 142] width 70 height 18
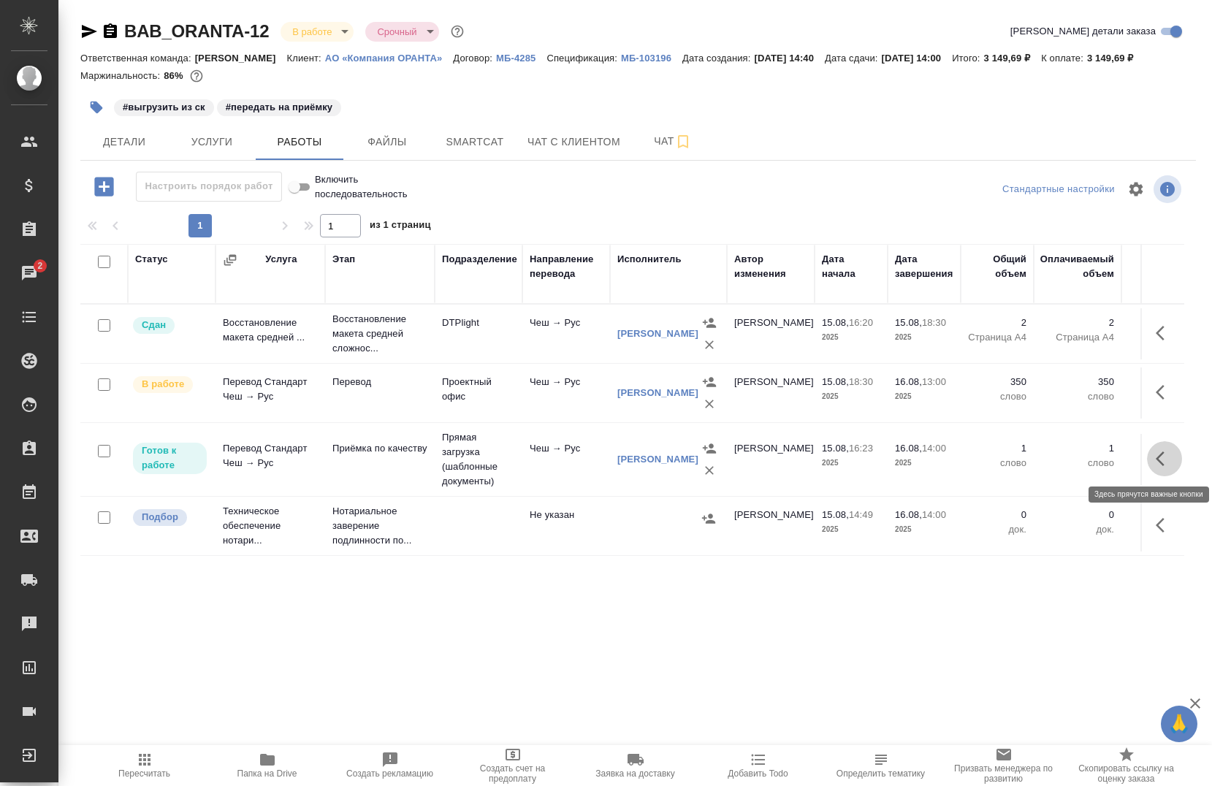
click at [1156, 458] on icon "button" at bounding box center [1165, 459] width 18 height 18
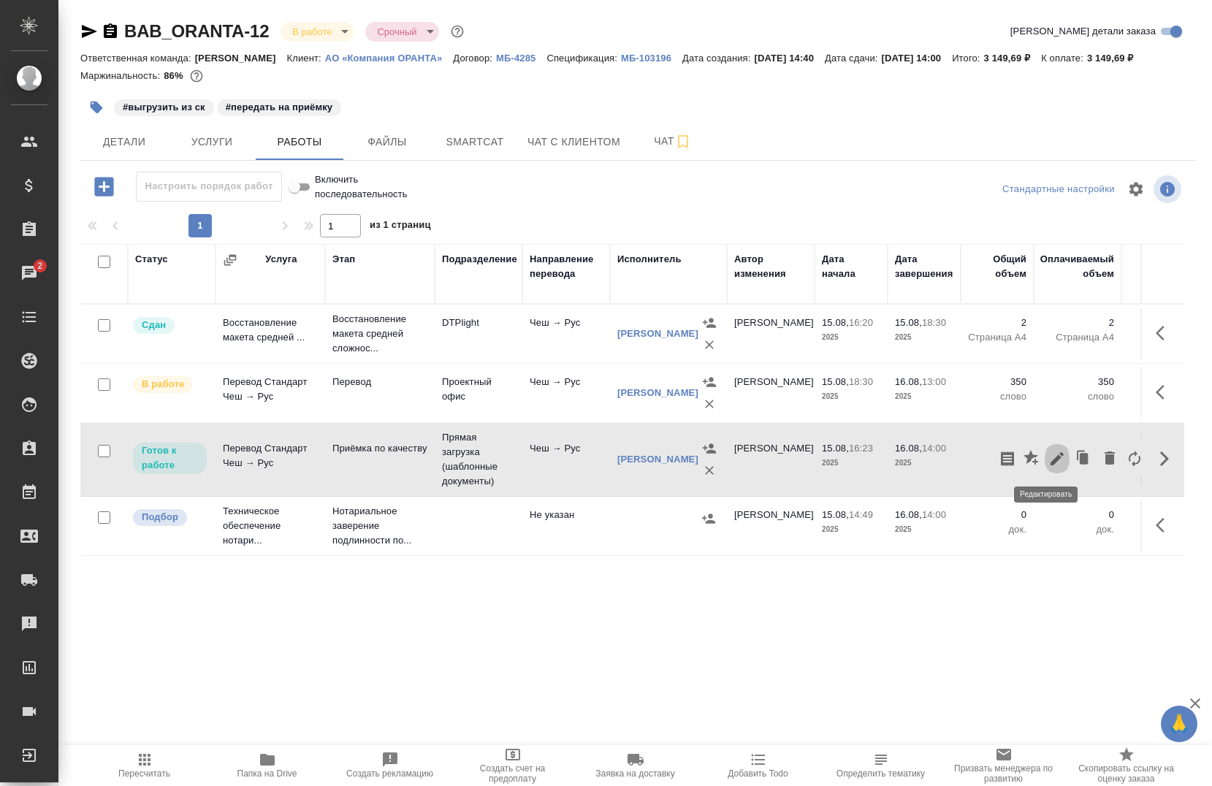
click at [1048, 466] on icon "button" at bounding box center [1057, 459] width 18 height 18
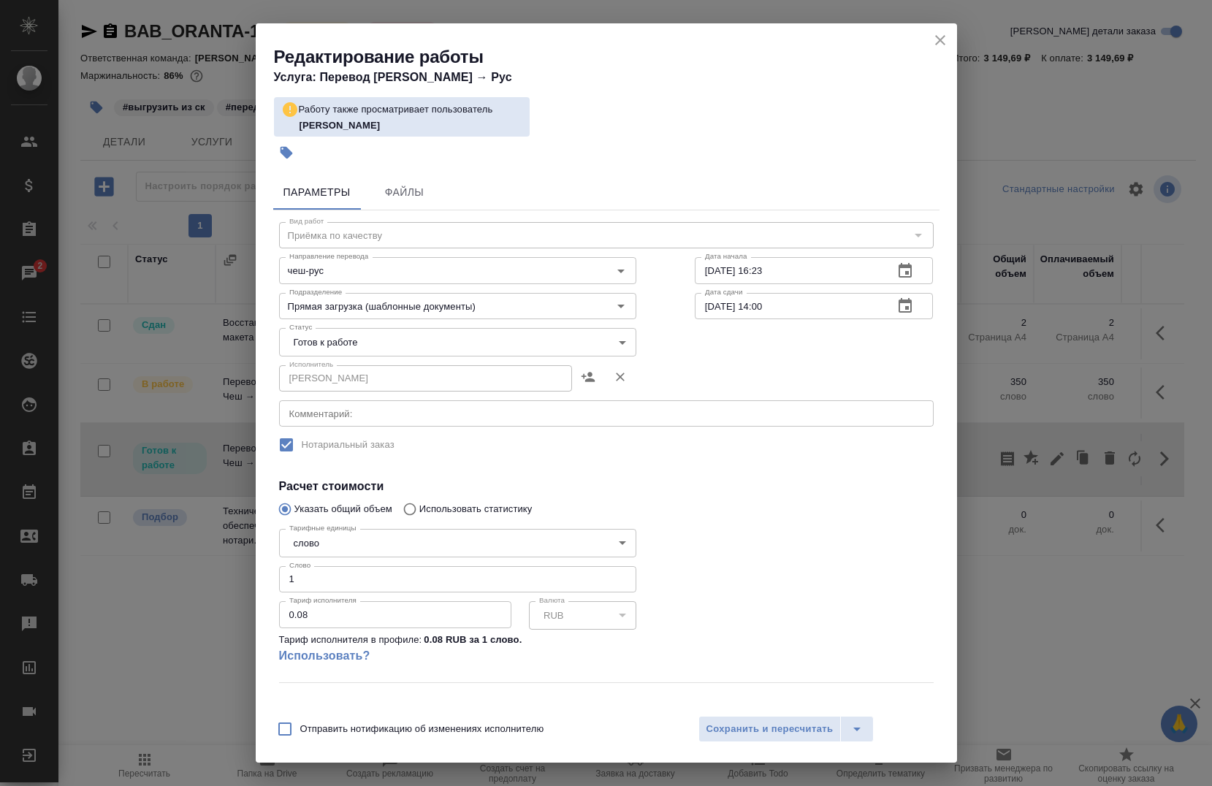
click at [940, 42] on icon "close" at bounding box center [941, 40] width 18 height 18
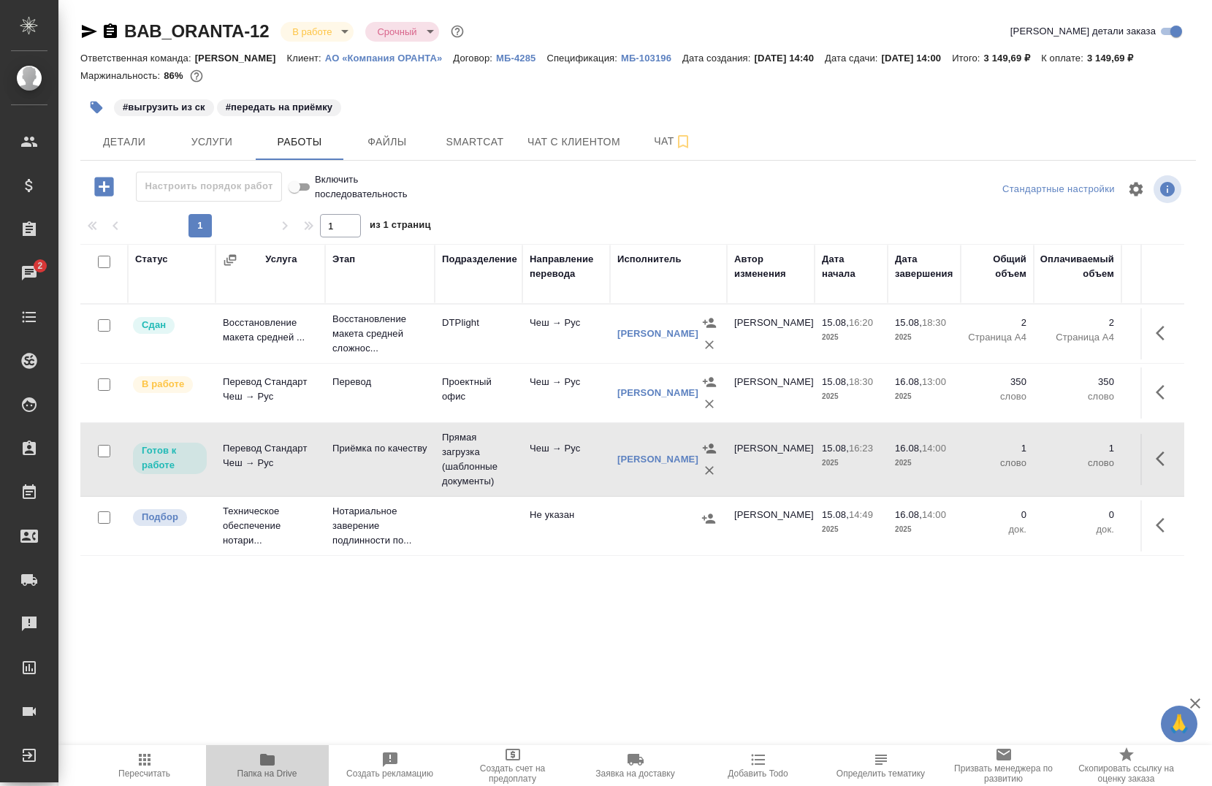
click at [270, 763] on icon "button" at bounding box center [267, 760] width 15 height 12
click at [1156, 453] on icon "button" at bounding box center [1165, 459] width 18 height 18
click at [1051, 465] on icon "button" at bounding box center [1057, 458] width 13 height 13
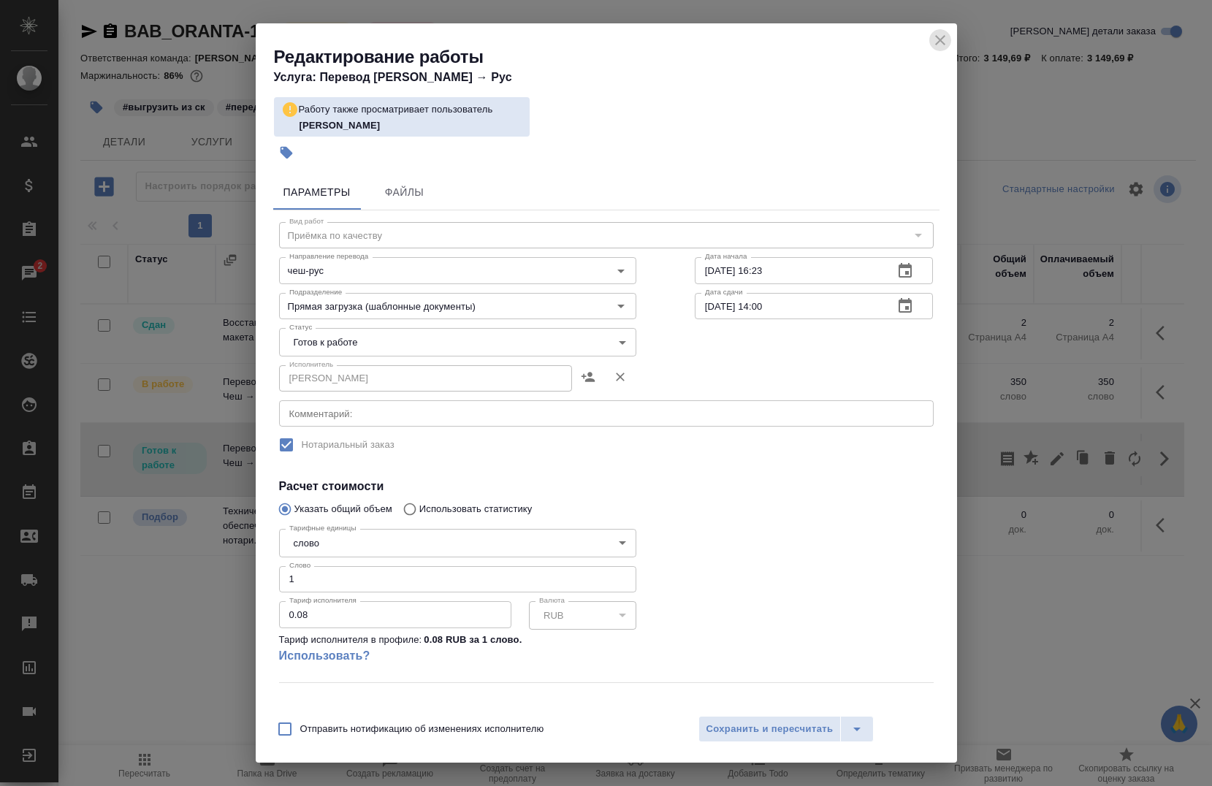
click at [936, 37] on icon "close" at bounding box center [941, 40] width 18 height 18
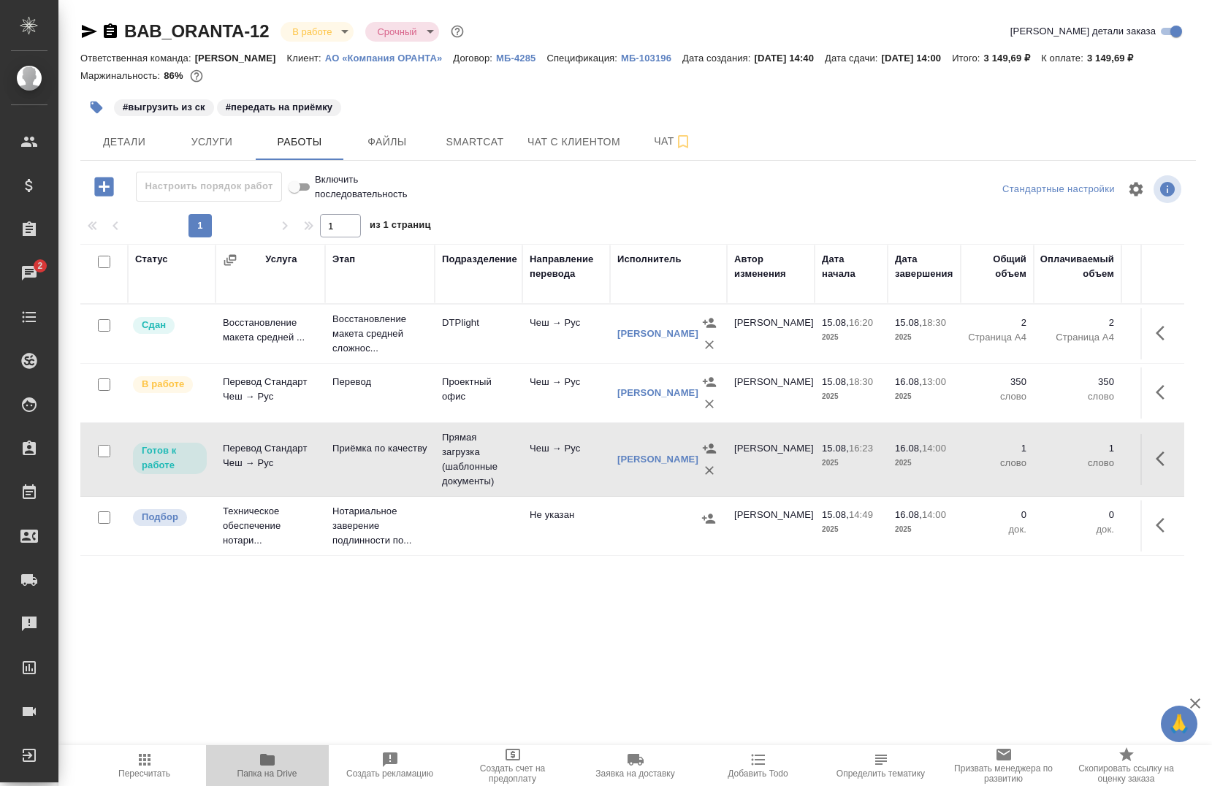
click at [261, 773] on span "Папка на Drive" at bounding box center [267, 774] width 60 height 10
click at [369, 363] on td "Приёмка по качеству" at bounding box center [380, 334] width 110 height 58
click at [368, 363] on td "Приёмка по качеству" at bounding box center [380, 334] width 110 height 58
click at [369, 363] on td "Приёмка по качеству" at bounding box center [380, 334] width 110 height 58
click at [78, 27] on div "BAB_ORANTA-12 В работе inProgress Срочный urgent Кратко детали заказа Ответстве…" at bounding box center [638, 506] width 1132 height 1012
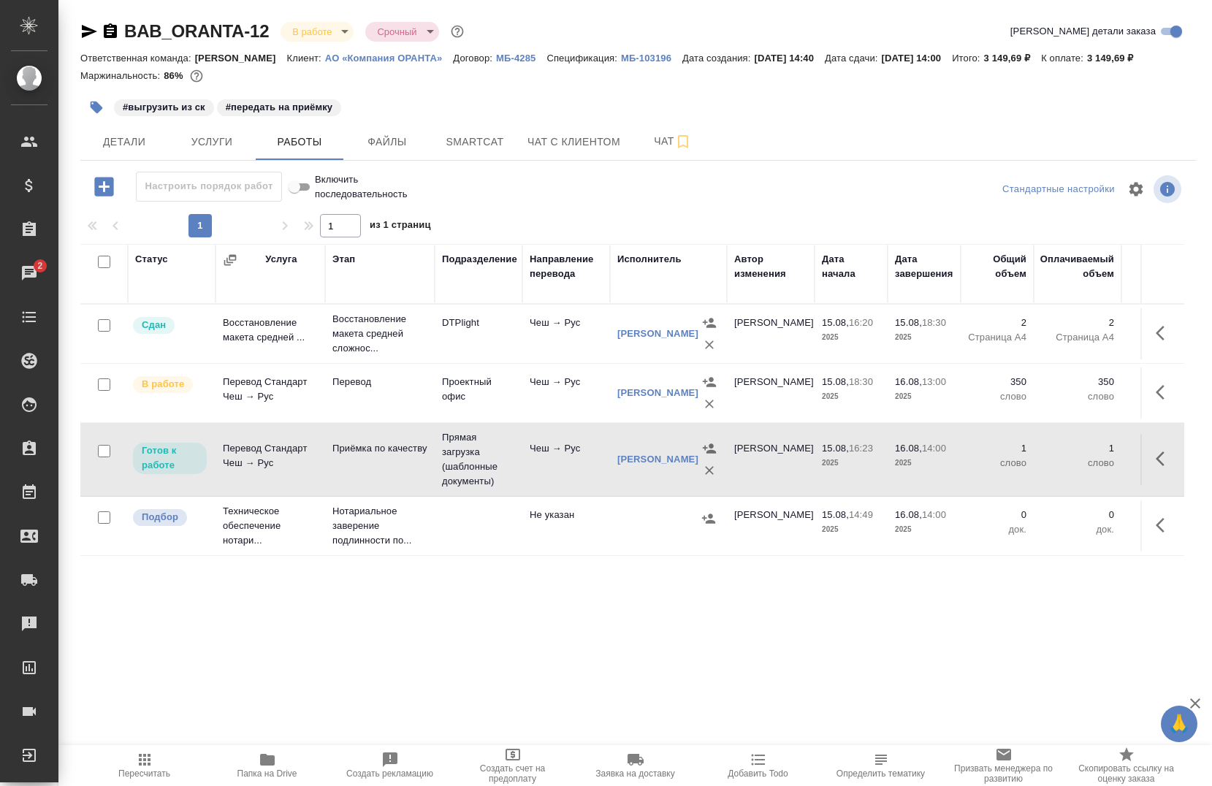
click at [78, 27] on div "BAB_ORANTA-12 В работе inProgress Срочный urgent Кратко детали заказа Ответстве…" at bounding box center [638, 506] width 1132 height 1012
click at [83, 30] on icon "button" at bounding box center [89, 31] width 15 height 13
click at [1147, 462] on button "button" at bounding box center [1164, 458] width 35 height 35
click at [372, 363] on td "Приёмка по качеству" at bounding box center [380, 334] width 110 height 58
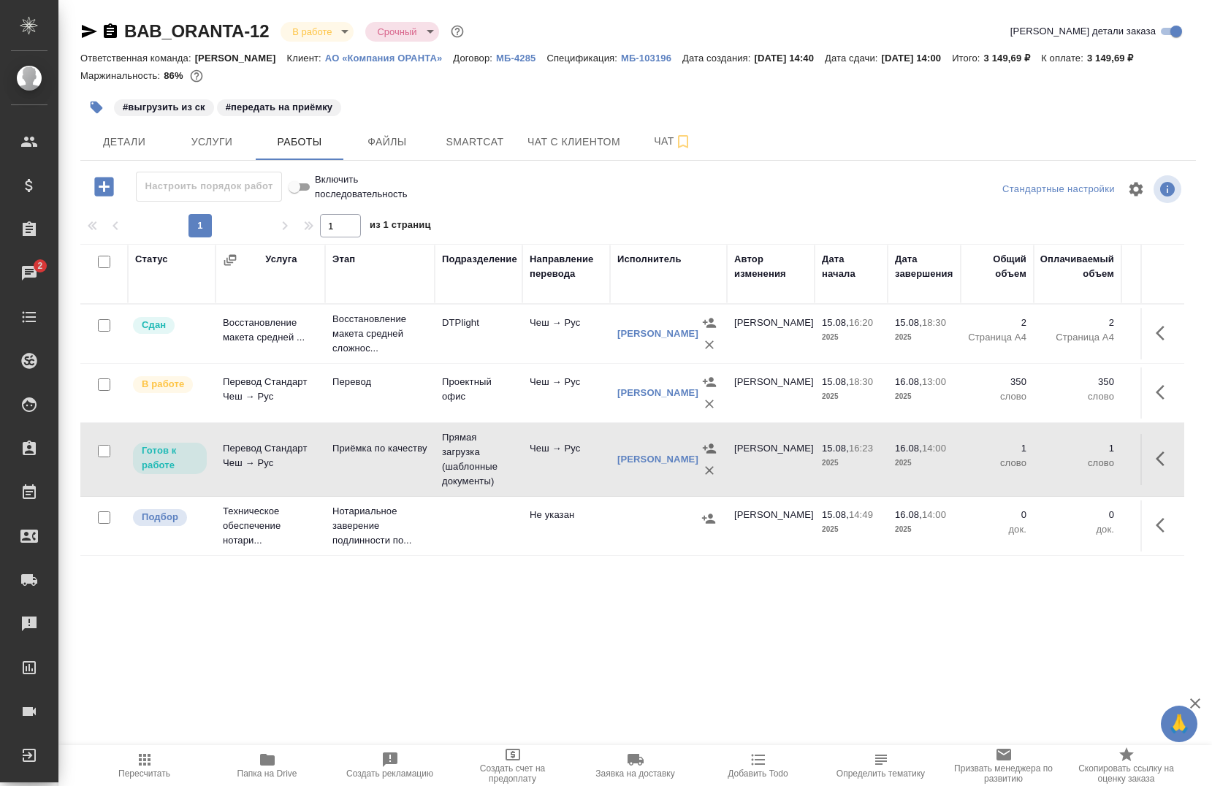
click at [94, 102] on icon "button" at bounding box center [97, 108] width 12 height 12
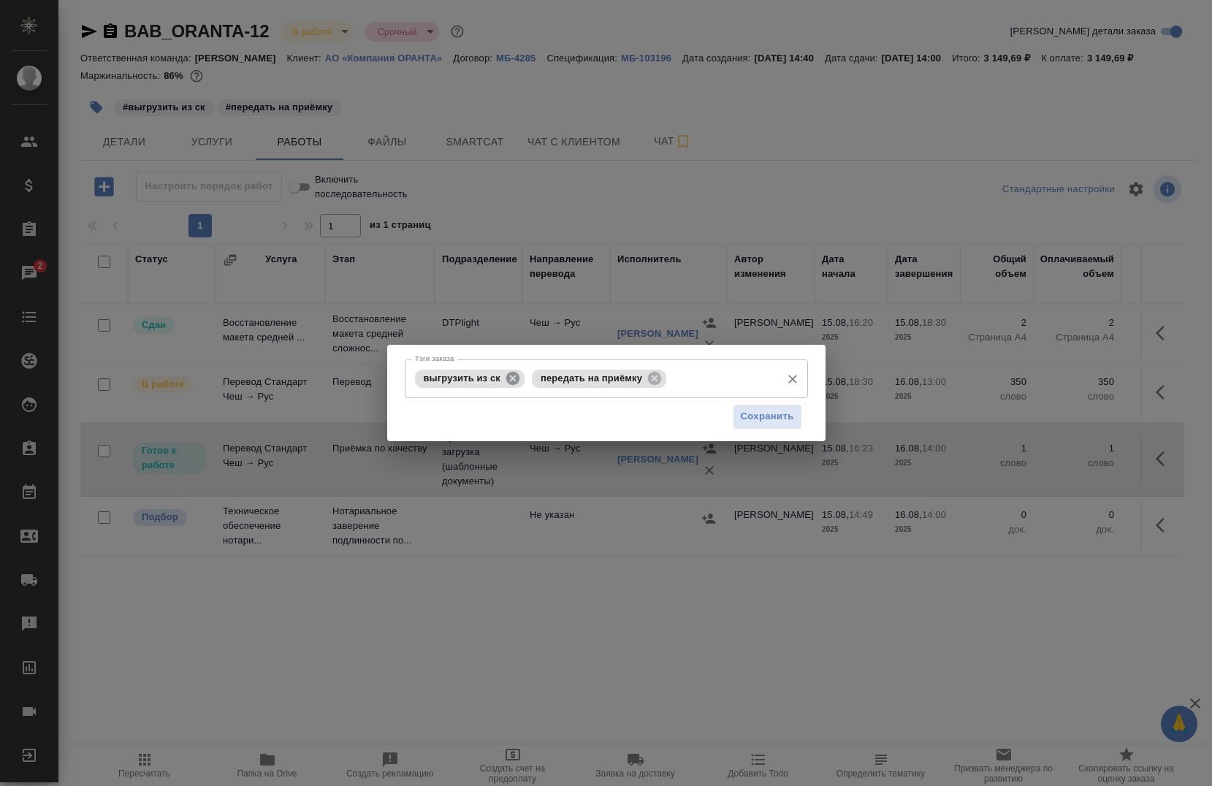
click at [508, 379] on icon at bounding box center [512, 377] width 13 height 13
click at [617, 388] on input "Тэги заказа" at bounding box center [663, 378] width 221 height 25
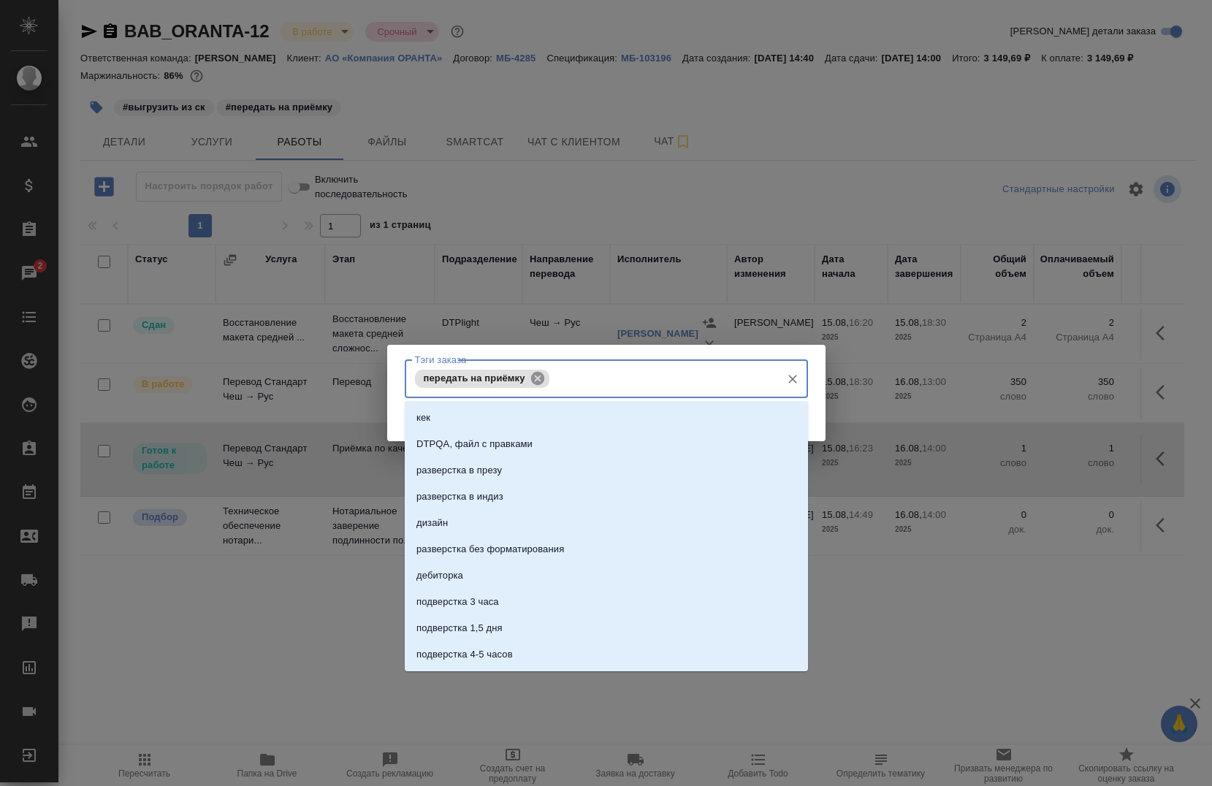
click at [538, 380] on icon at bounding box center [538, 378] width 16 height 16
click at [537, 379] on input "Тэги заказа" at bounding box center [592, 378] width 362 height 25
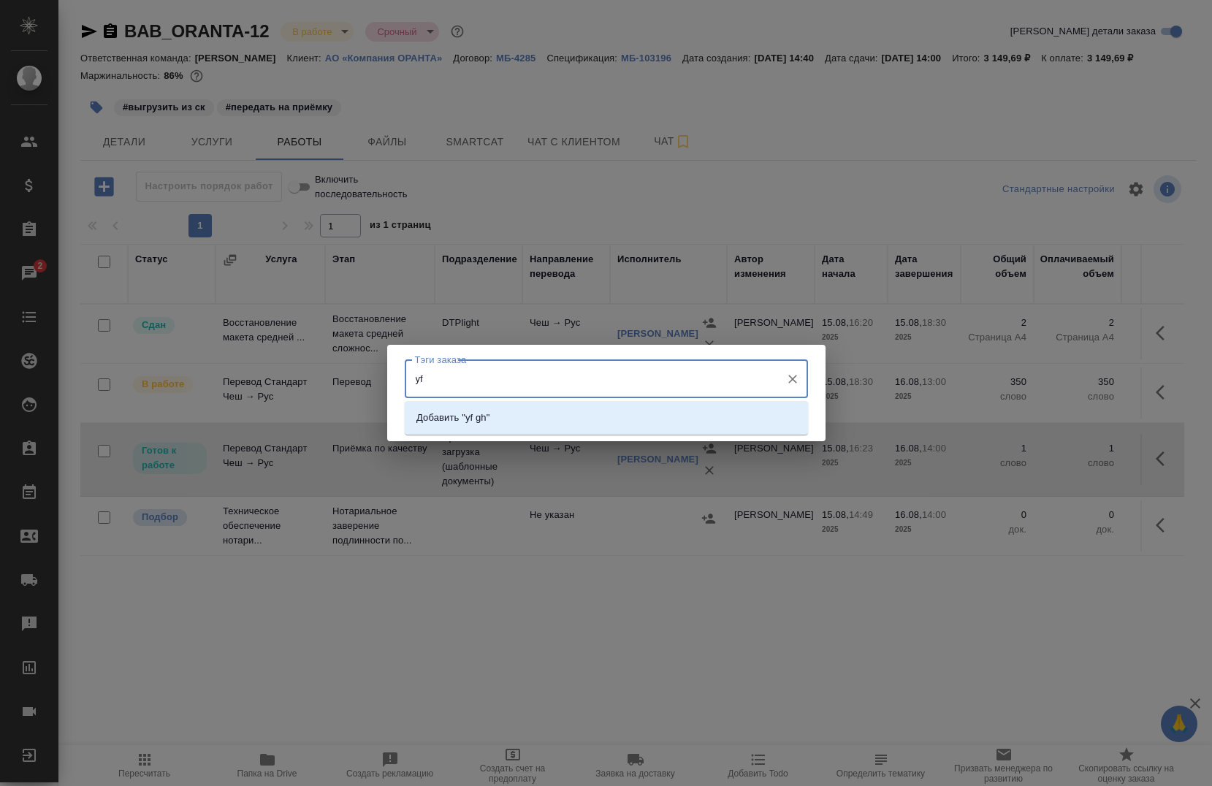
type input "y"
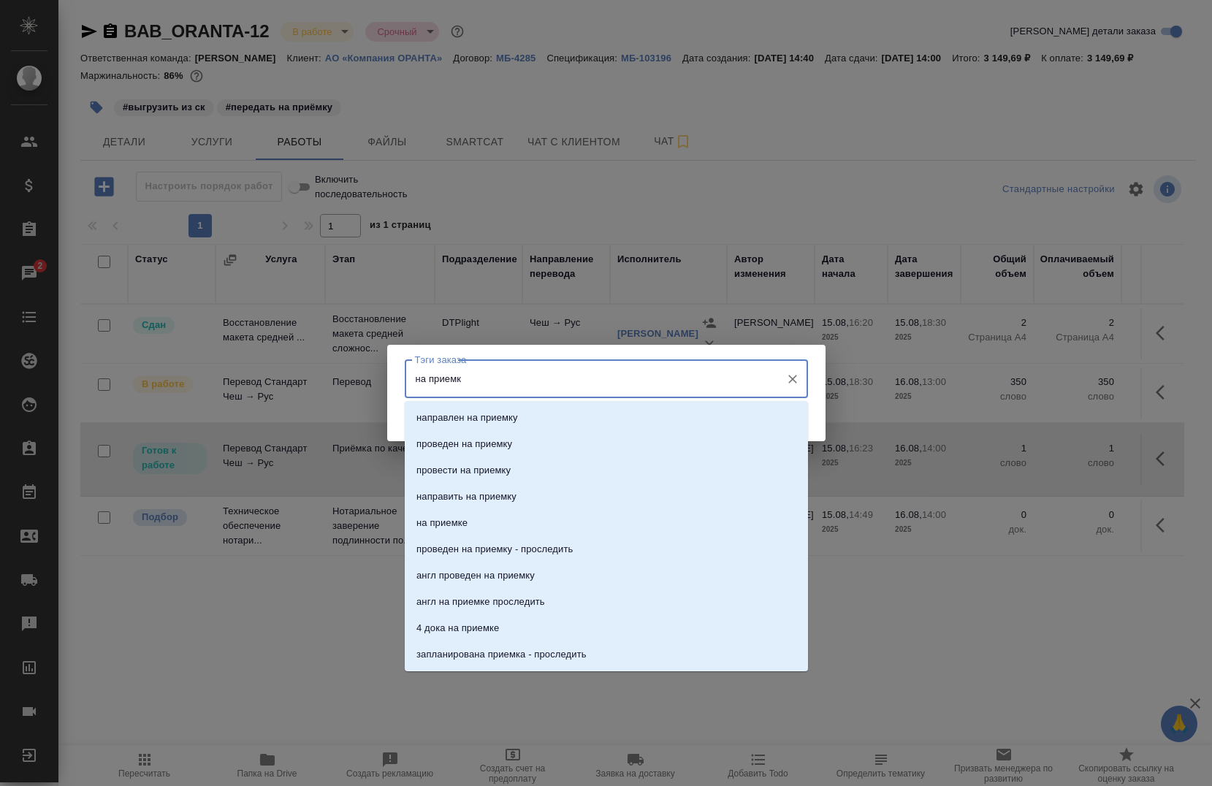
type input "на приемке"
click at [518, 415] on li "на приемке" at bounding box center [606, 418] width 403 height 26
type input "сдать км"
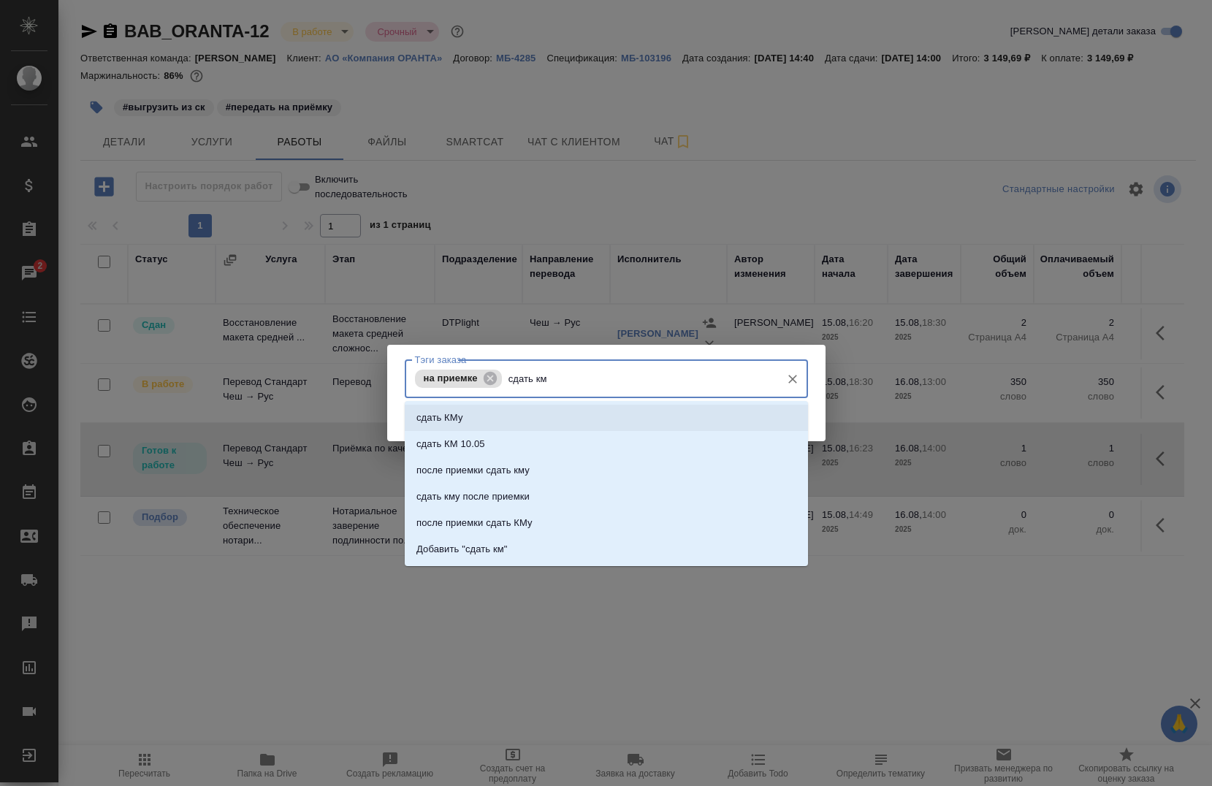
click at [498, 405] on li "сдать КМу" at bounding box center [606, 418] width 403 height 26
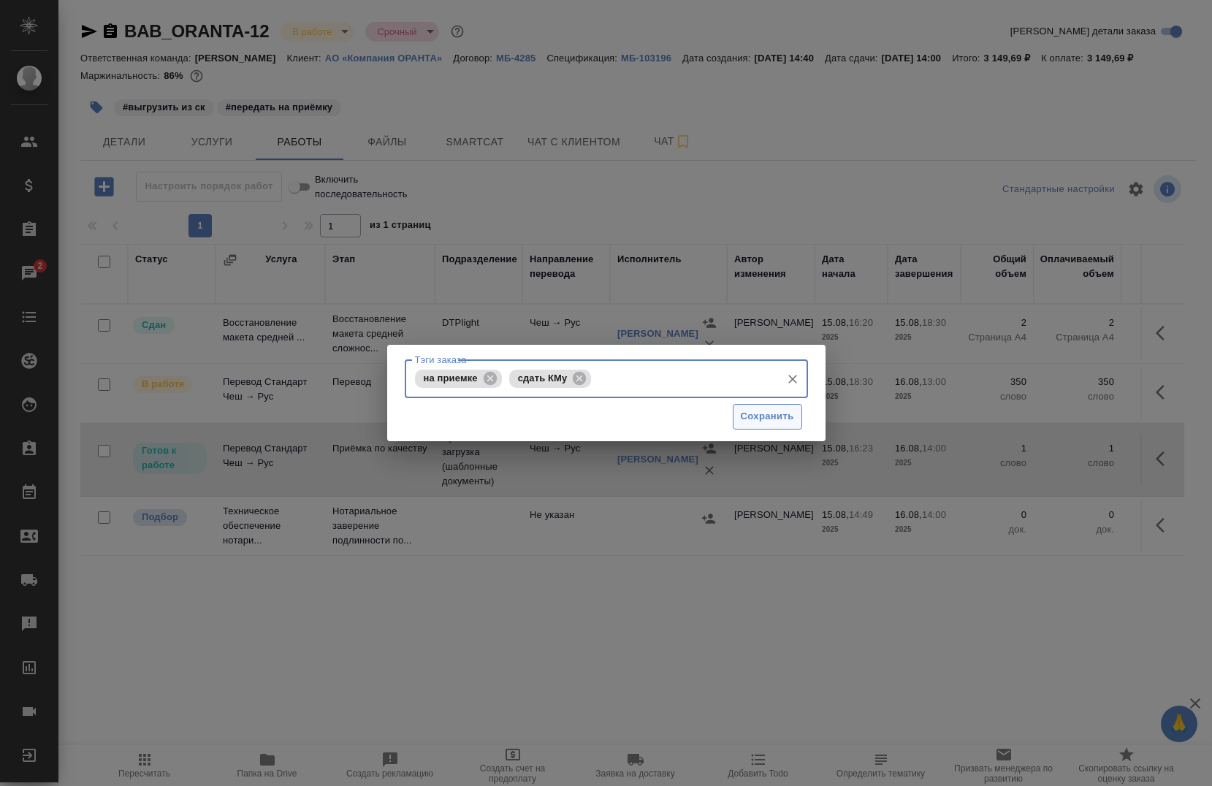
click at [753, 408] on span "Сохранить" at bounding box center [767, 416] width 53 height 17
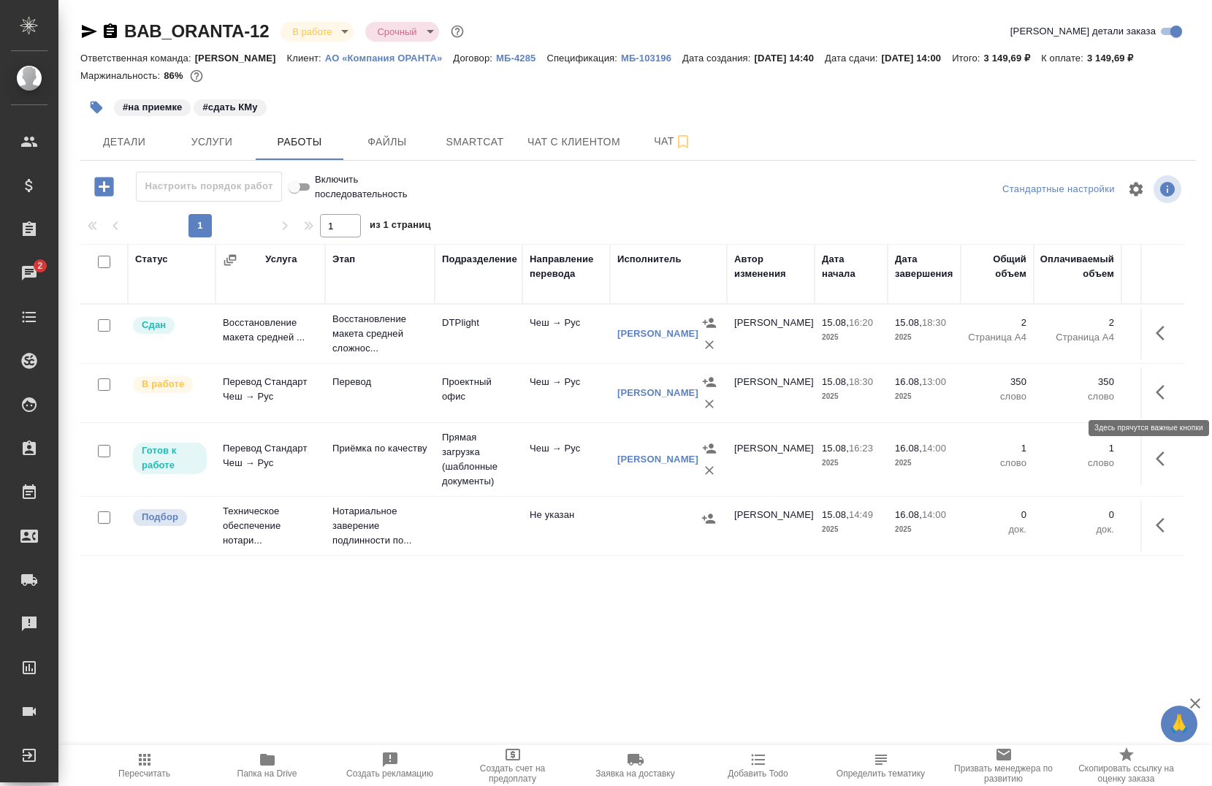
click at [1156, 392] on icon "button" at bounding box center [1165, 393] width 18 height 18
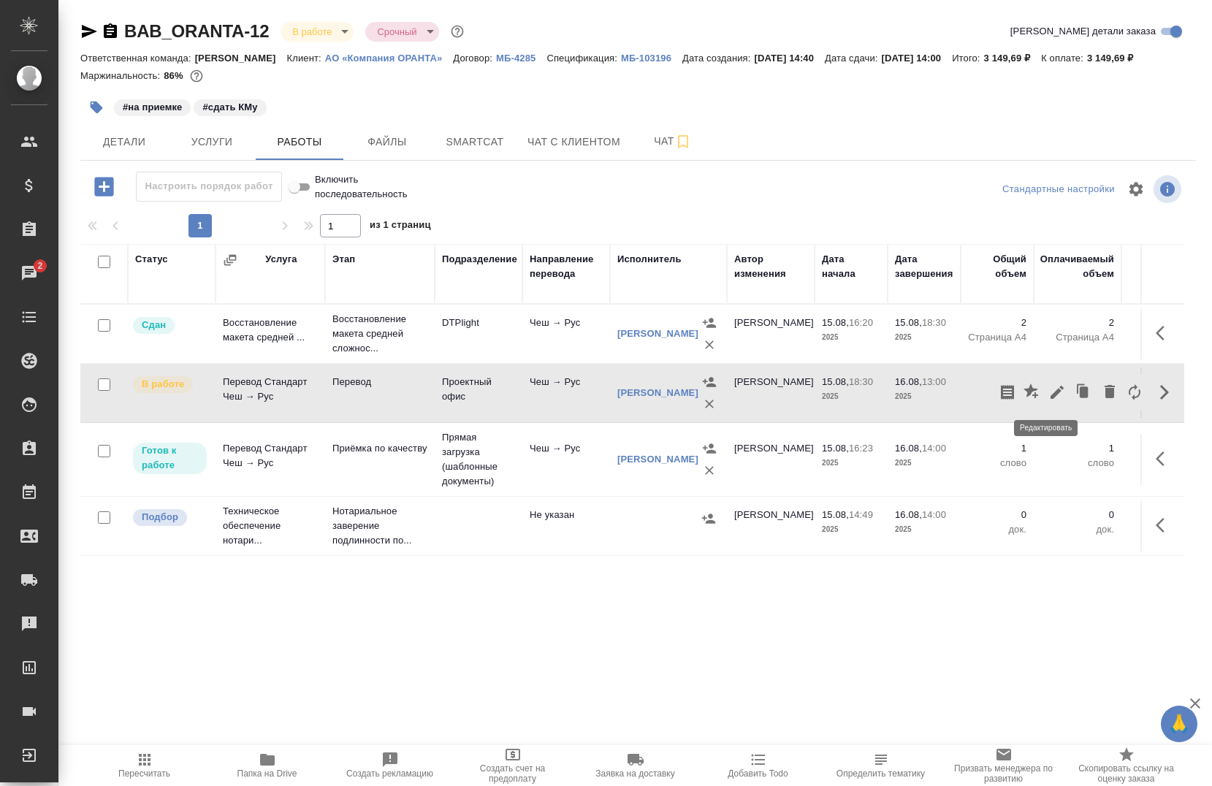
click at [1051, 392] on icon "button" at bounding box center [1057, 392] width 13 height 13
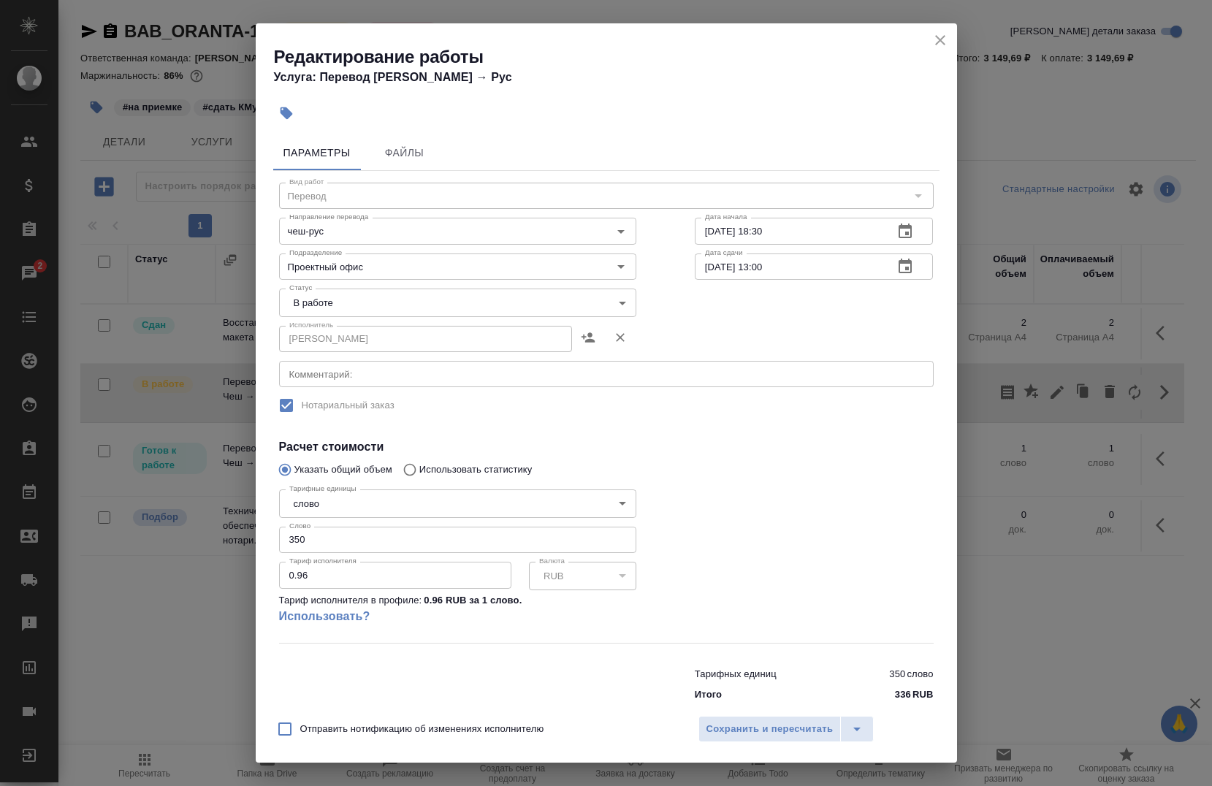
click at [329, 297] on body "🙏 .cls-1 fill:#fff; AWATERA Chernova Anna Клиенты Спецификации Заказы 2 Чаты To…" at bounding box center [606, 393] width 1212 height 786
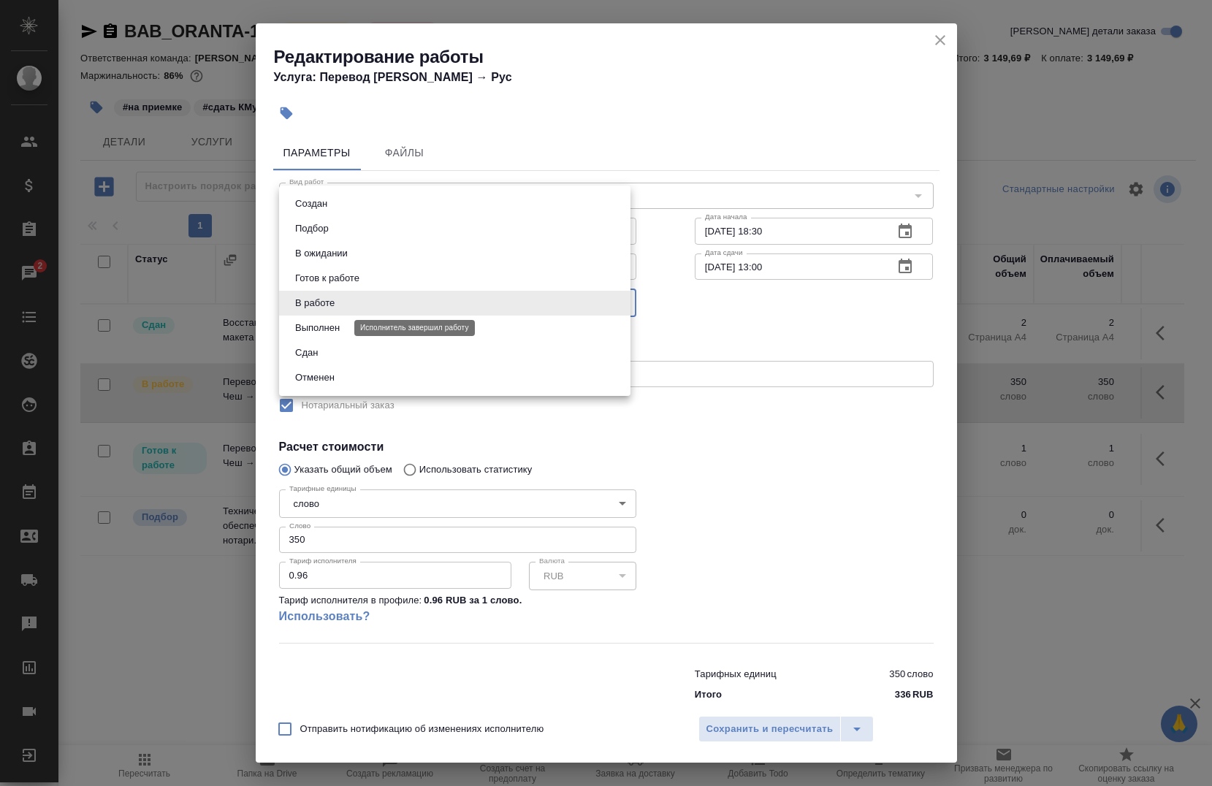
click at [333, 320] on button "Выполнен" at bounding box center [317, 328] width 53 height 16
type input "completed"
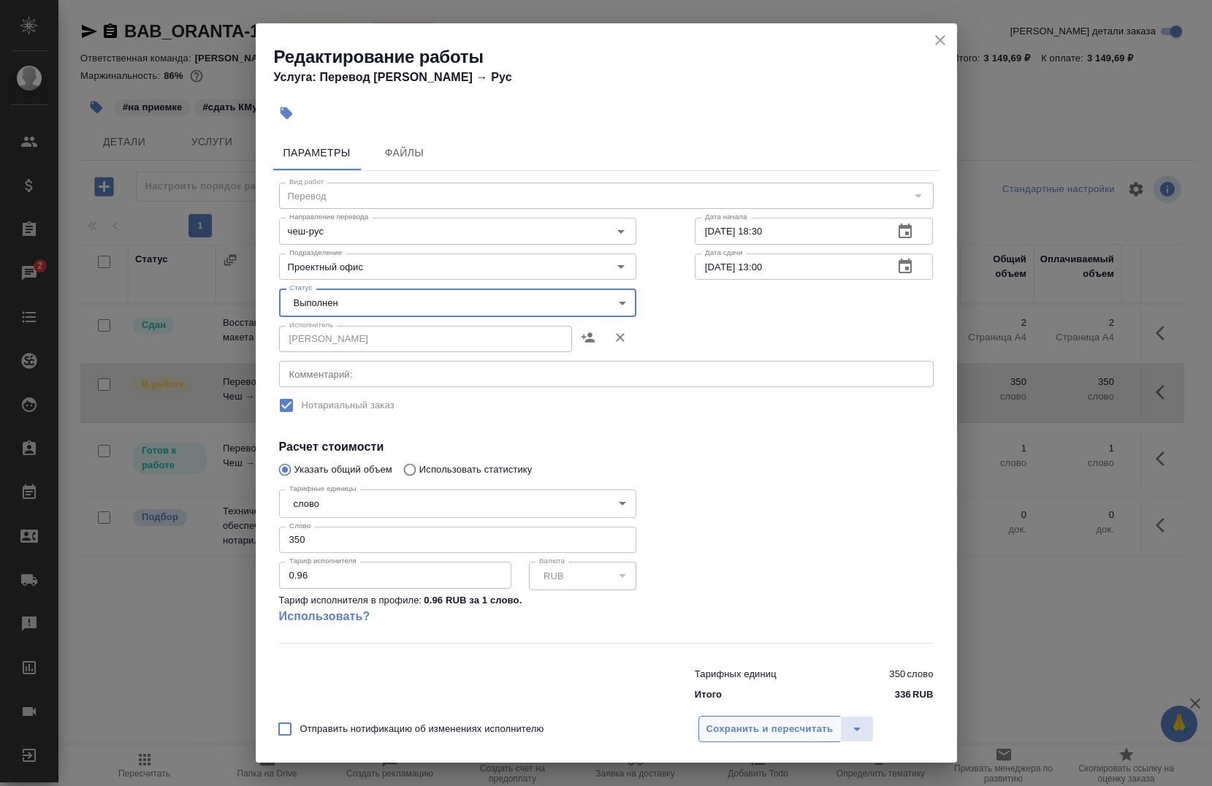
click at [755, 724] on span "Сохранить и пересчитать" at bounding box center [769, 729] width 127 height 17
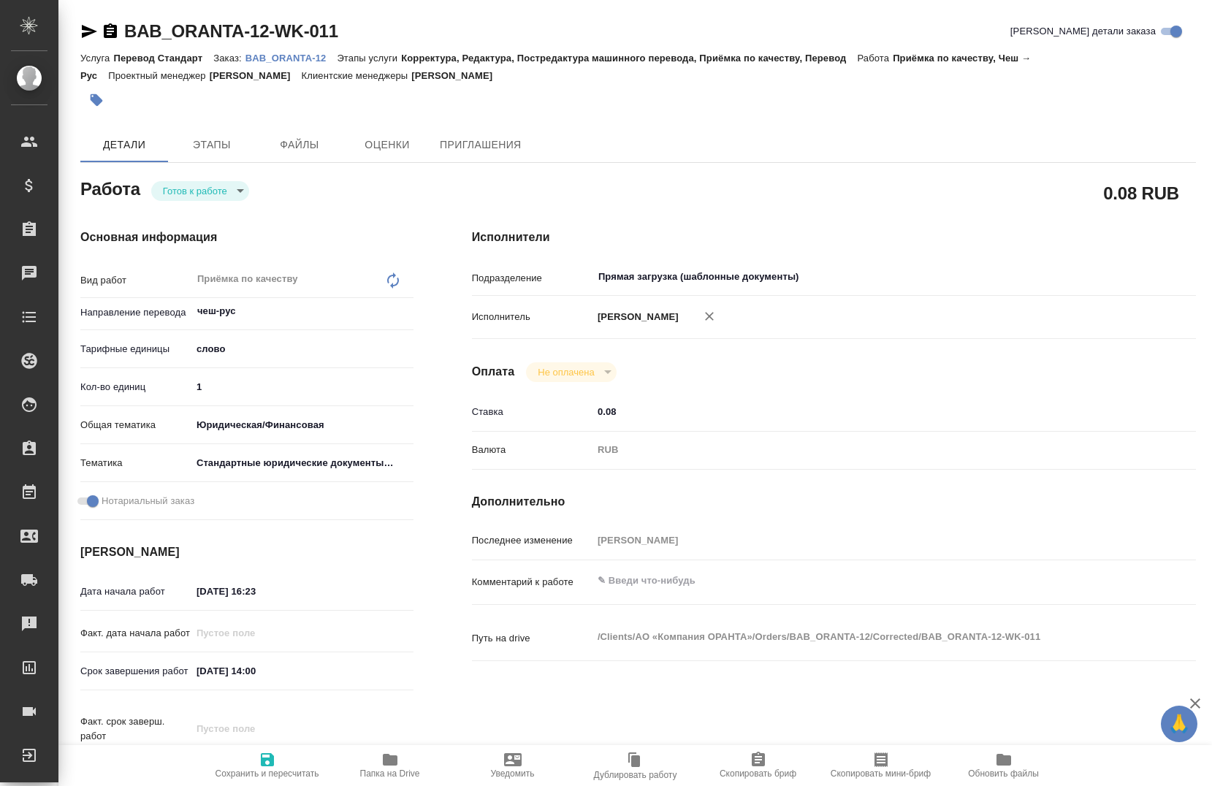
type textarea "x"
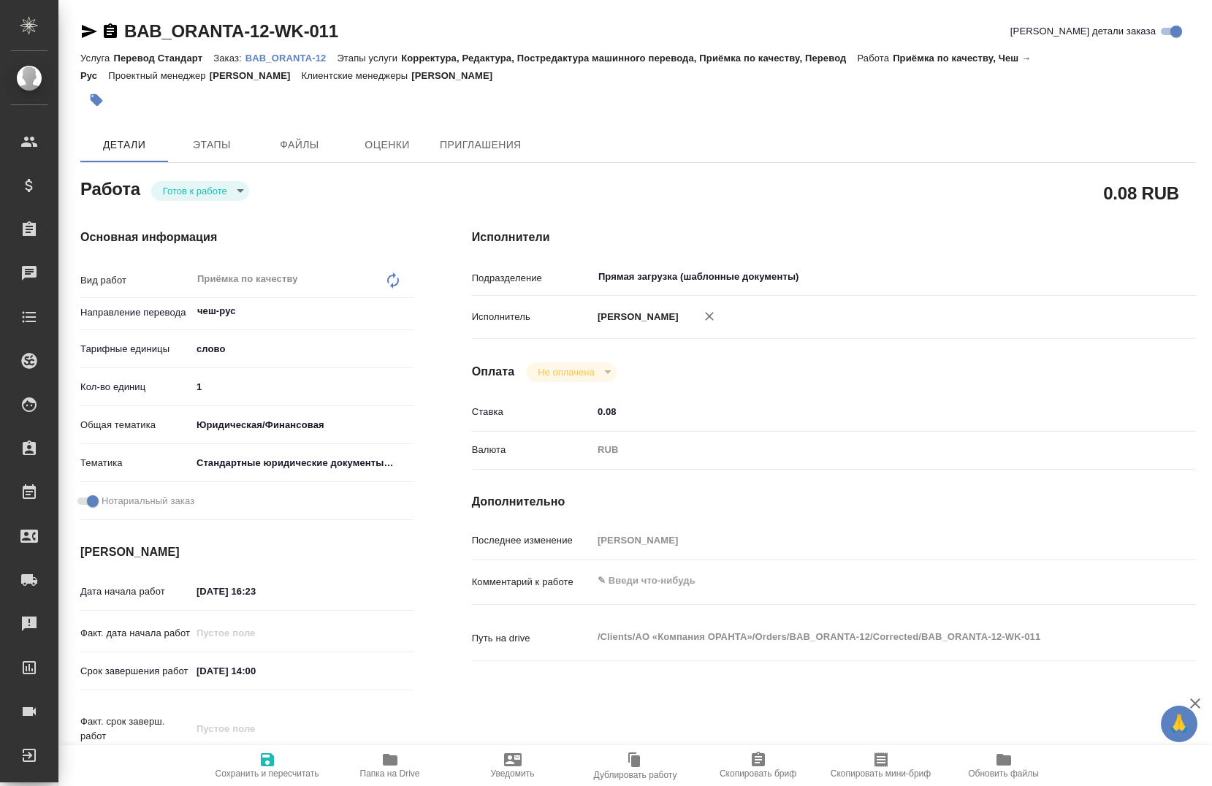
type textarea "x"
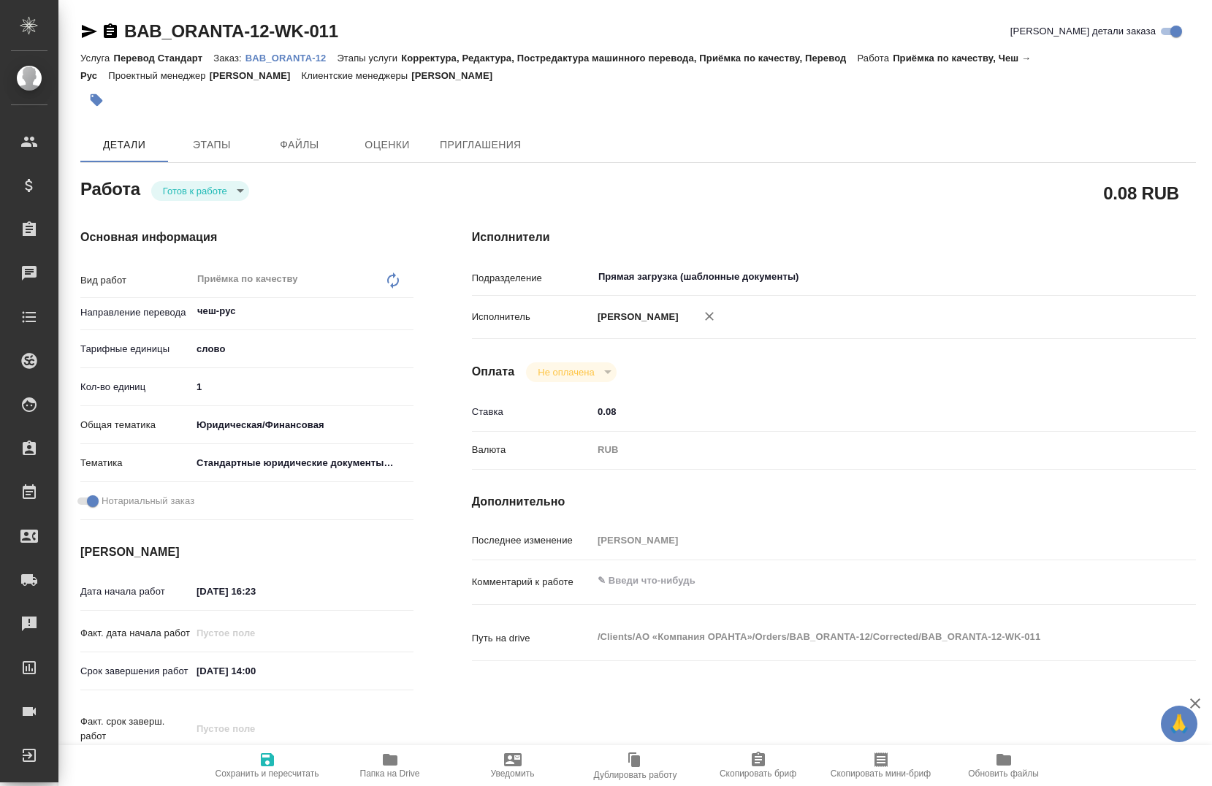
type textarea "x"
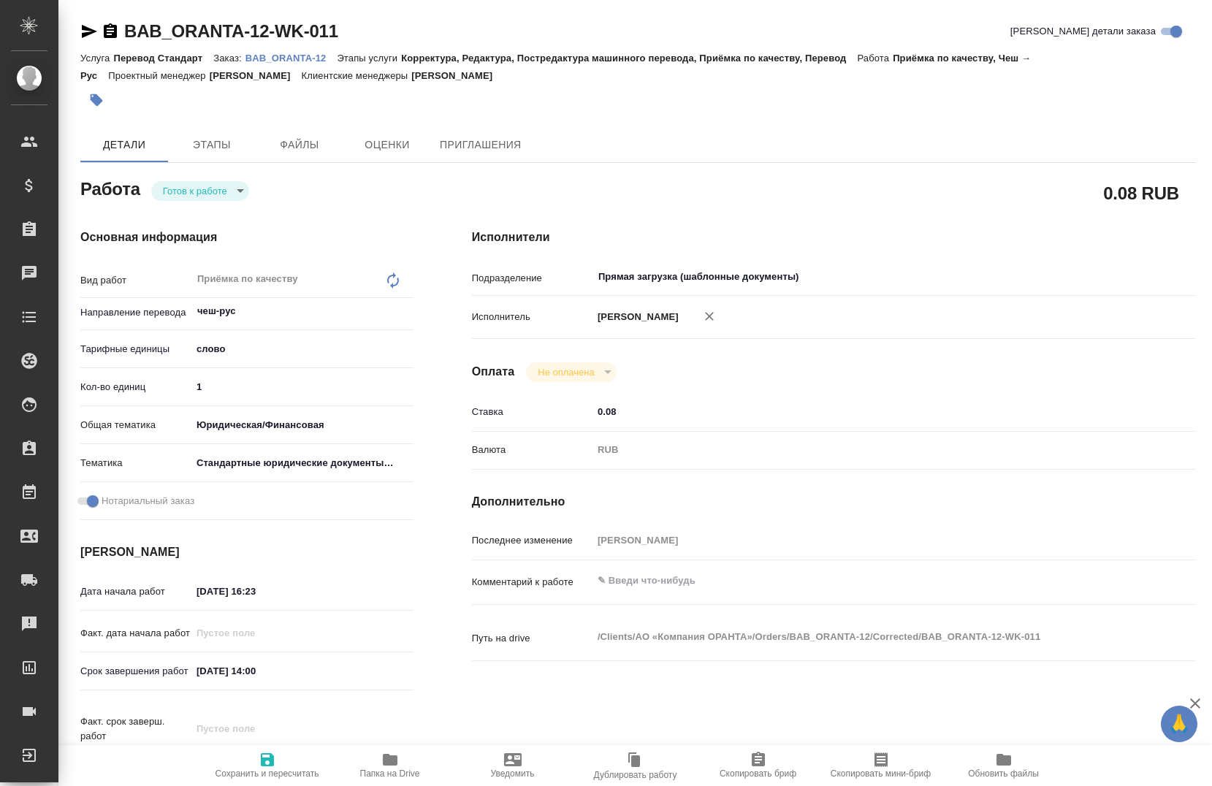
type textarea "x"
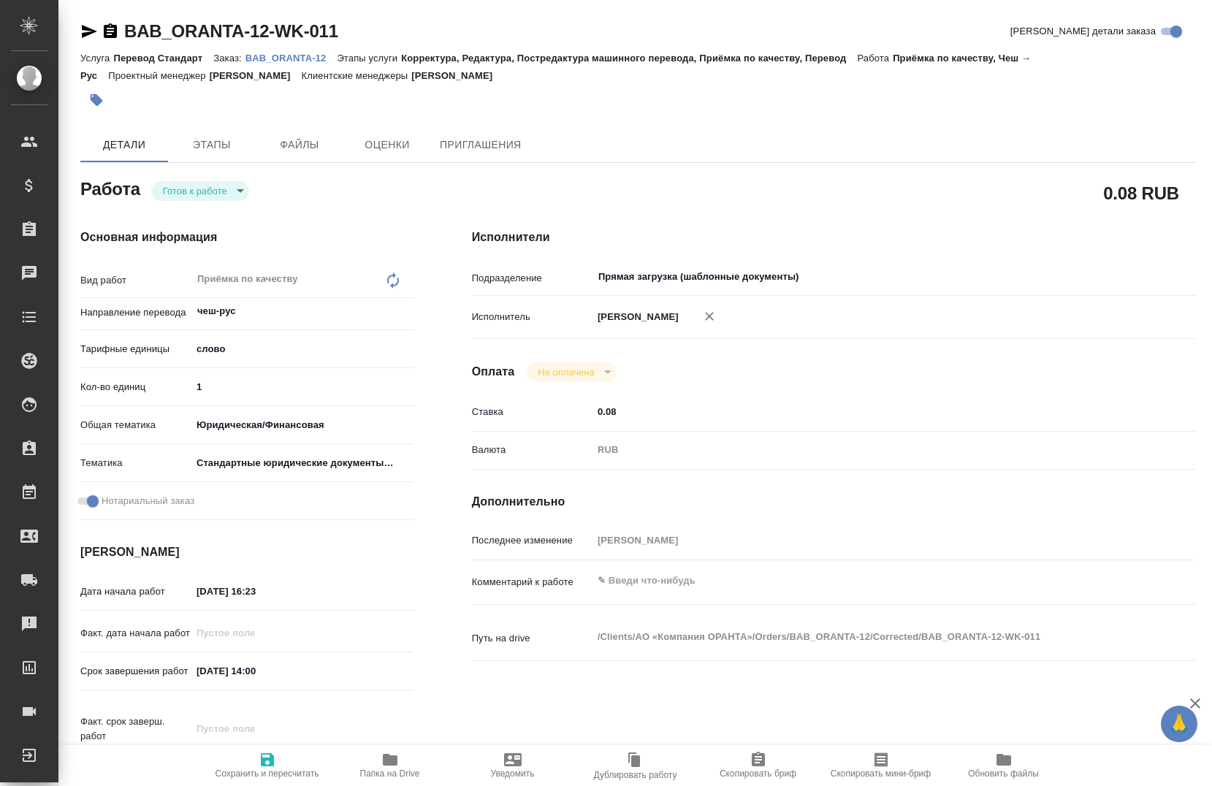
type textarea "x"
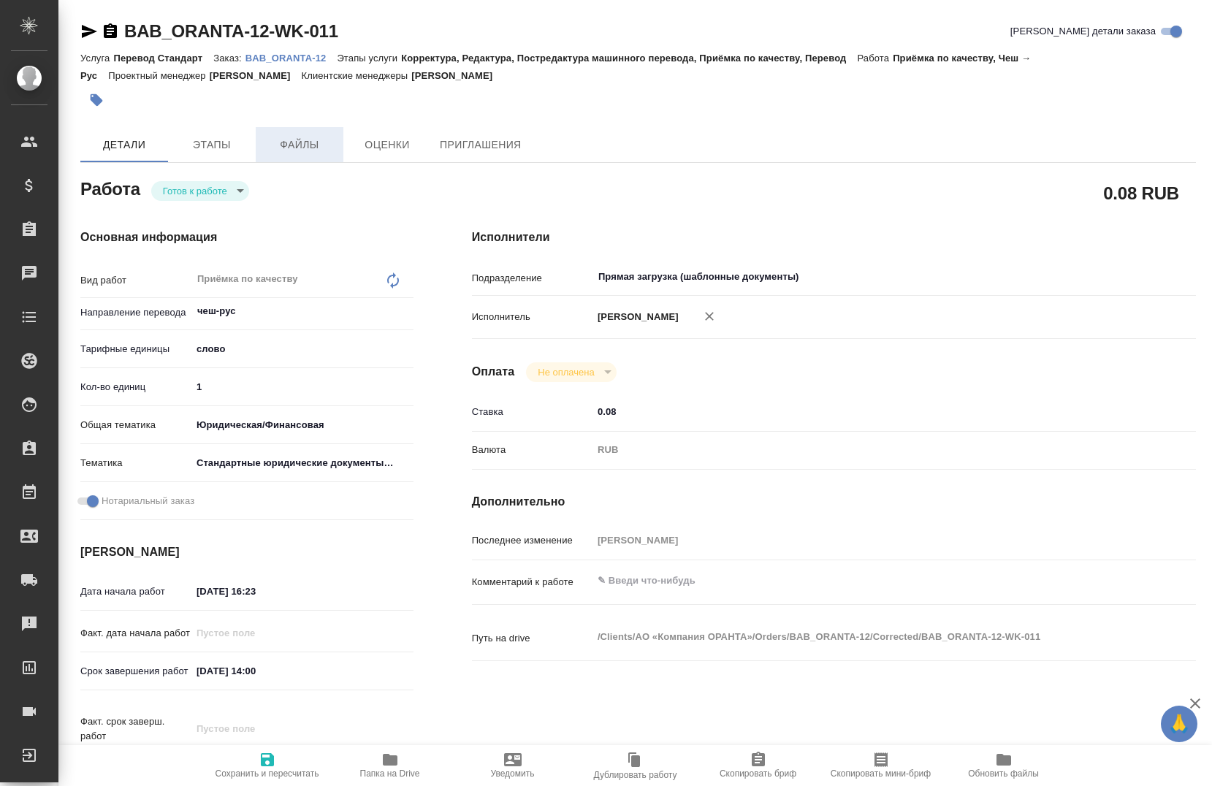
type textarea "x"
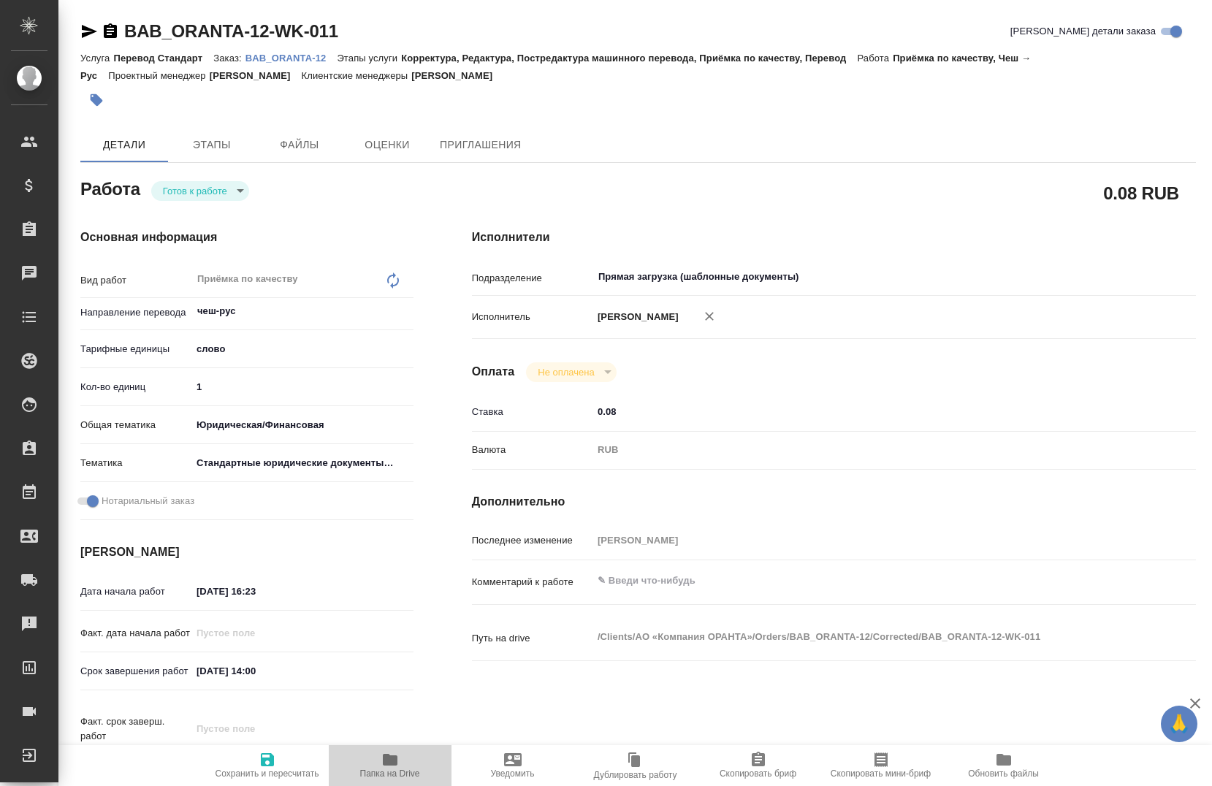
click at [390, 772] on span "Папка на Drive" at bounding box center [390, 774] width 60 height 10
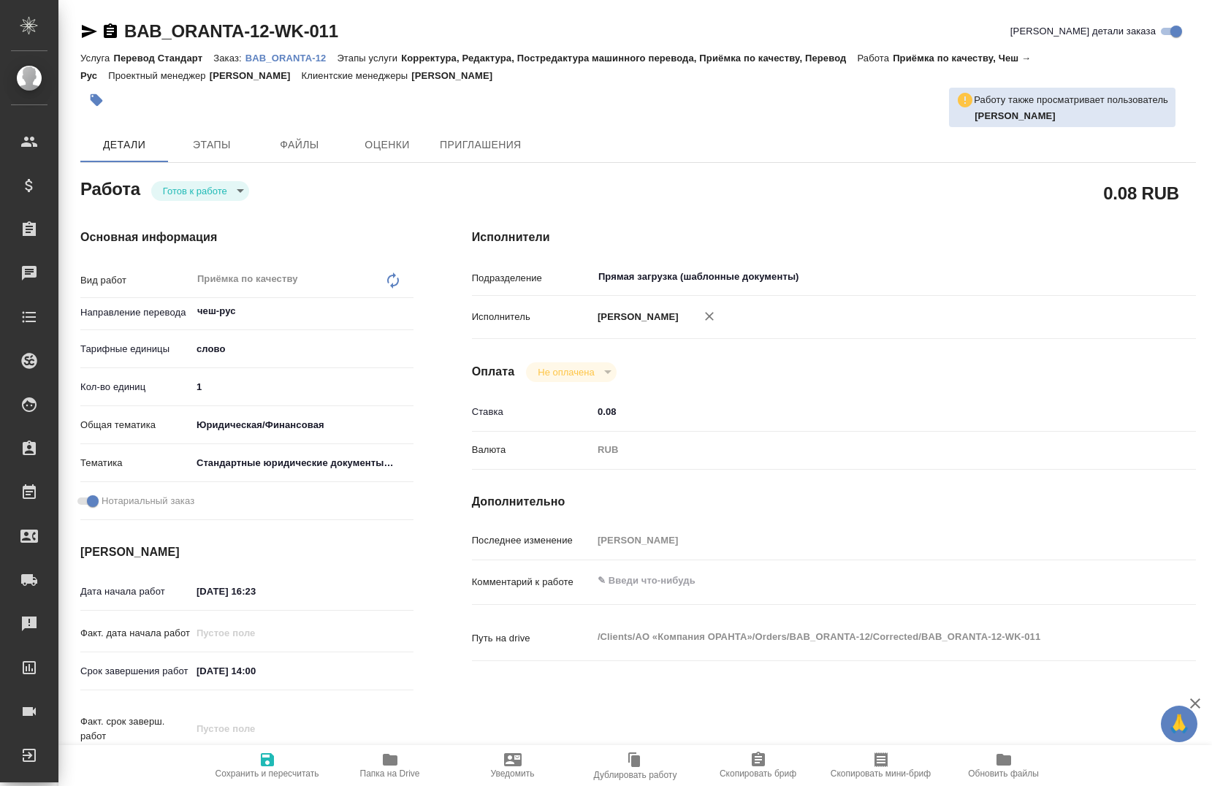
type textarea "x"
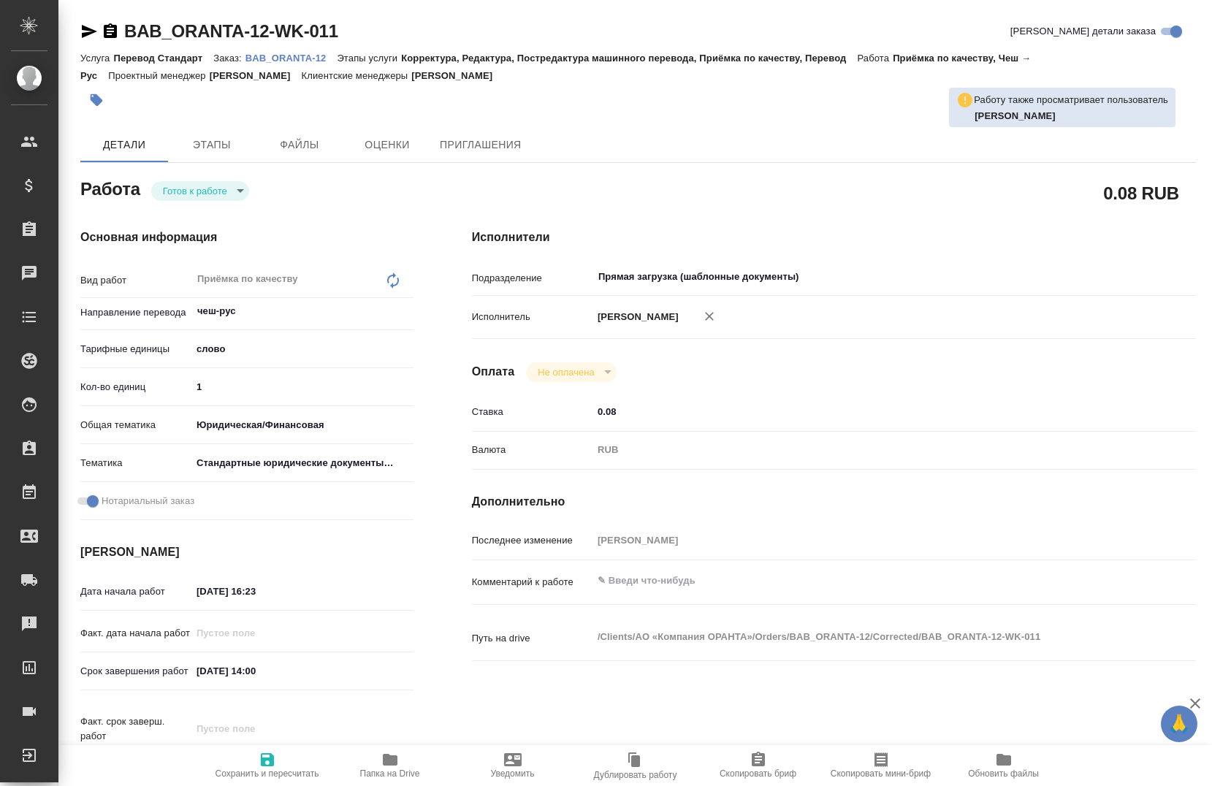
type textarea "x"
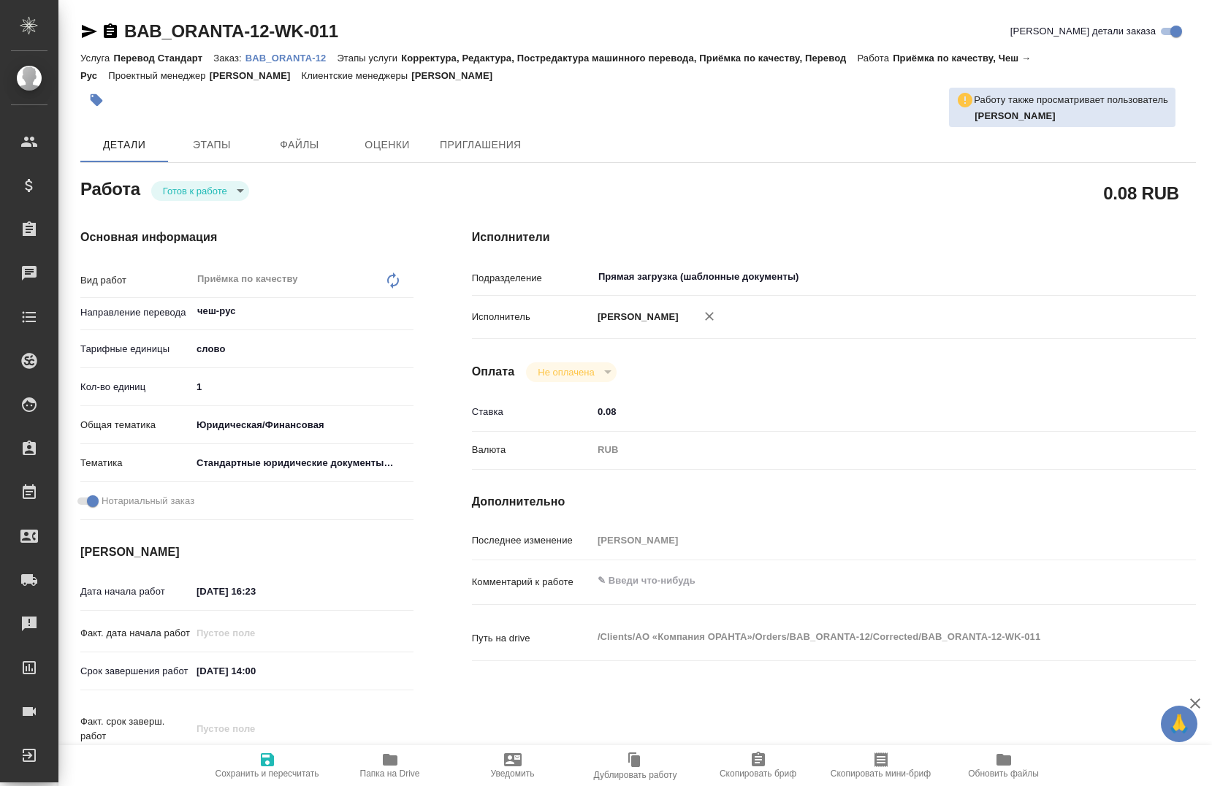
type textarea "x"
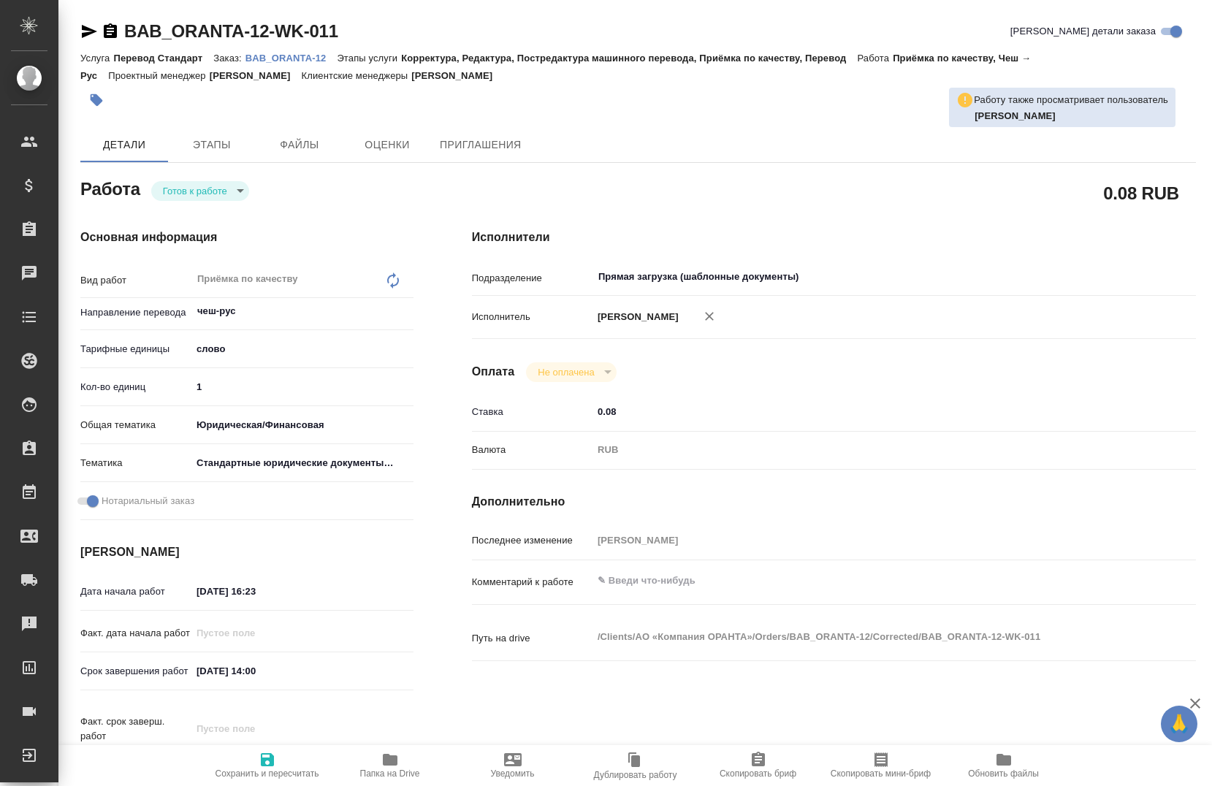
type textarea "x"
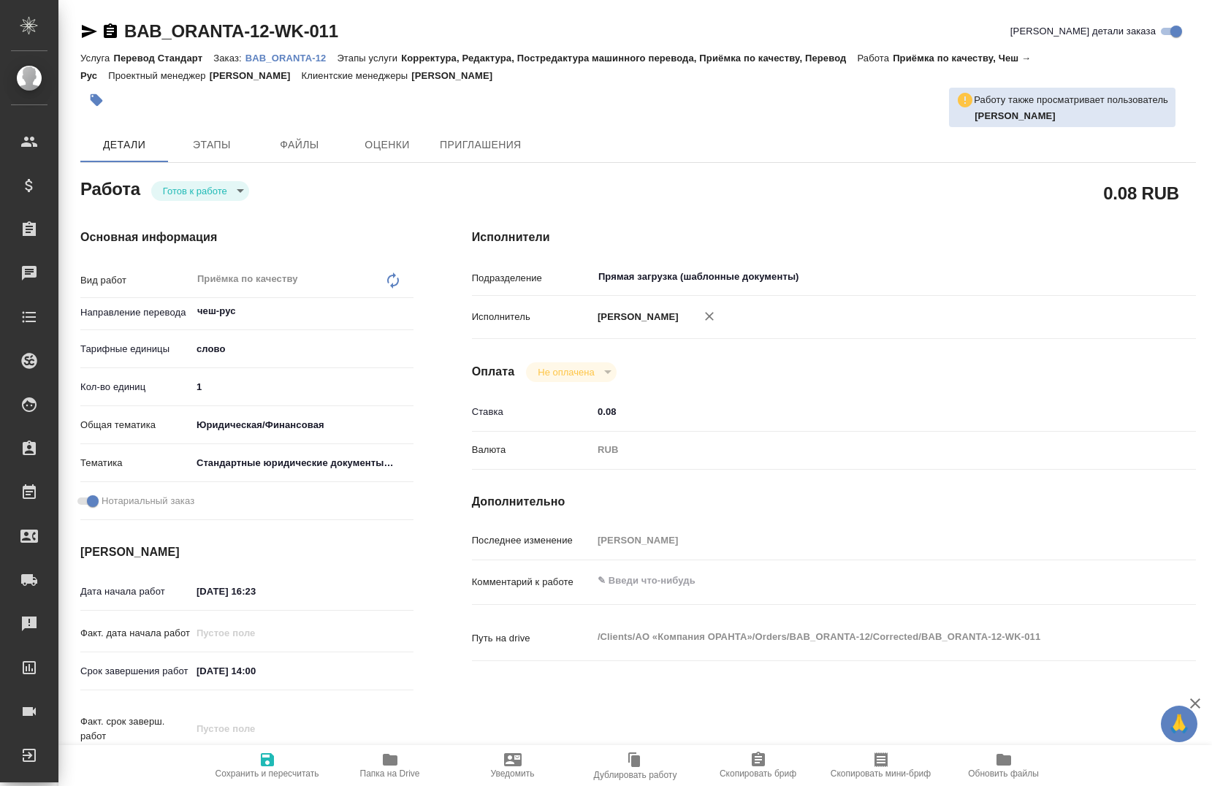
type textarea "x"
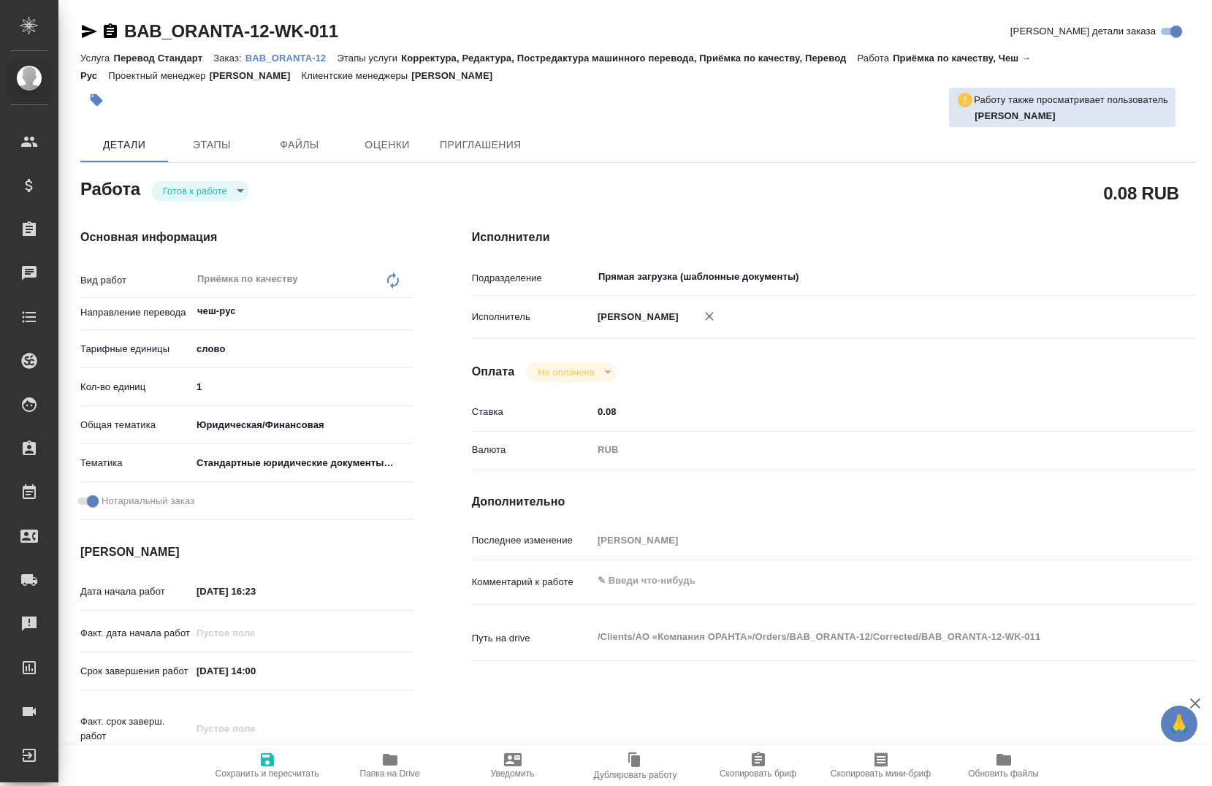
type textarea "x"
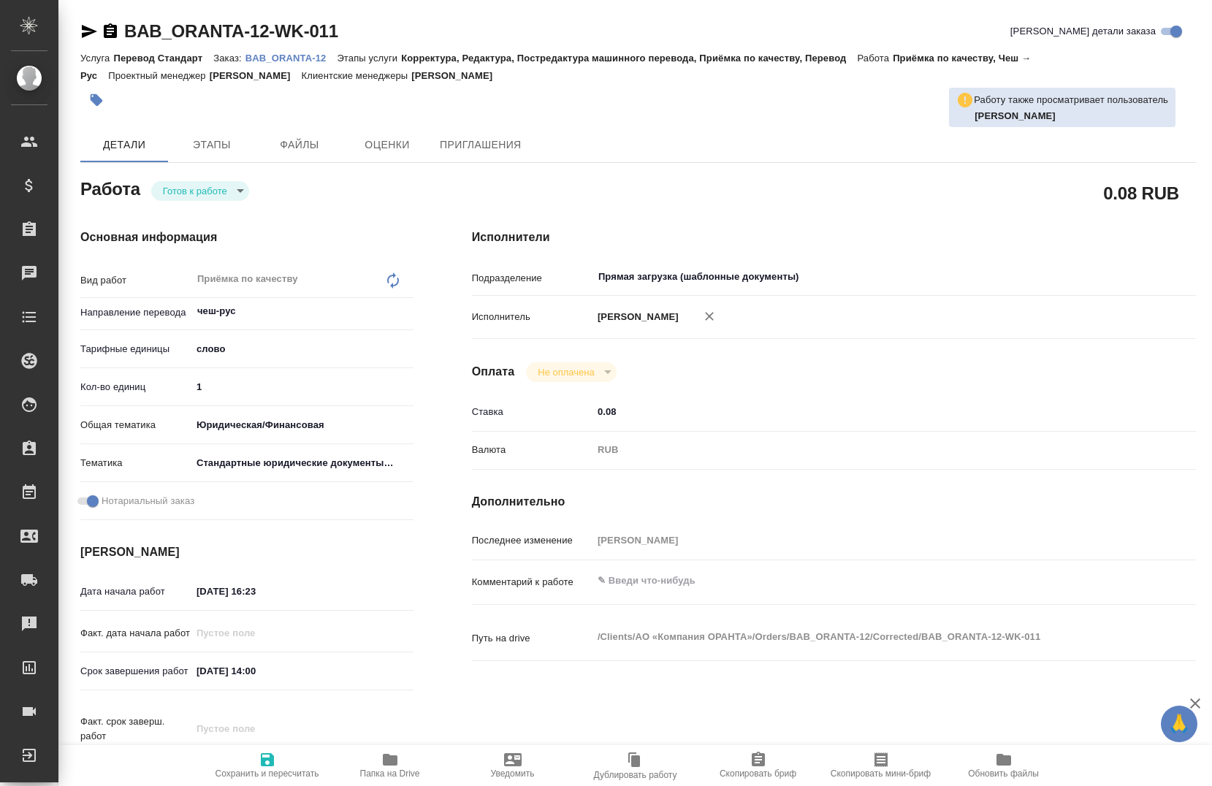
type textarea "x"
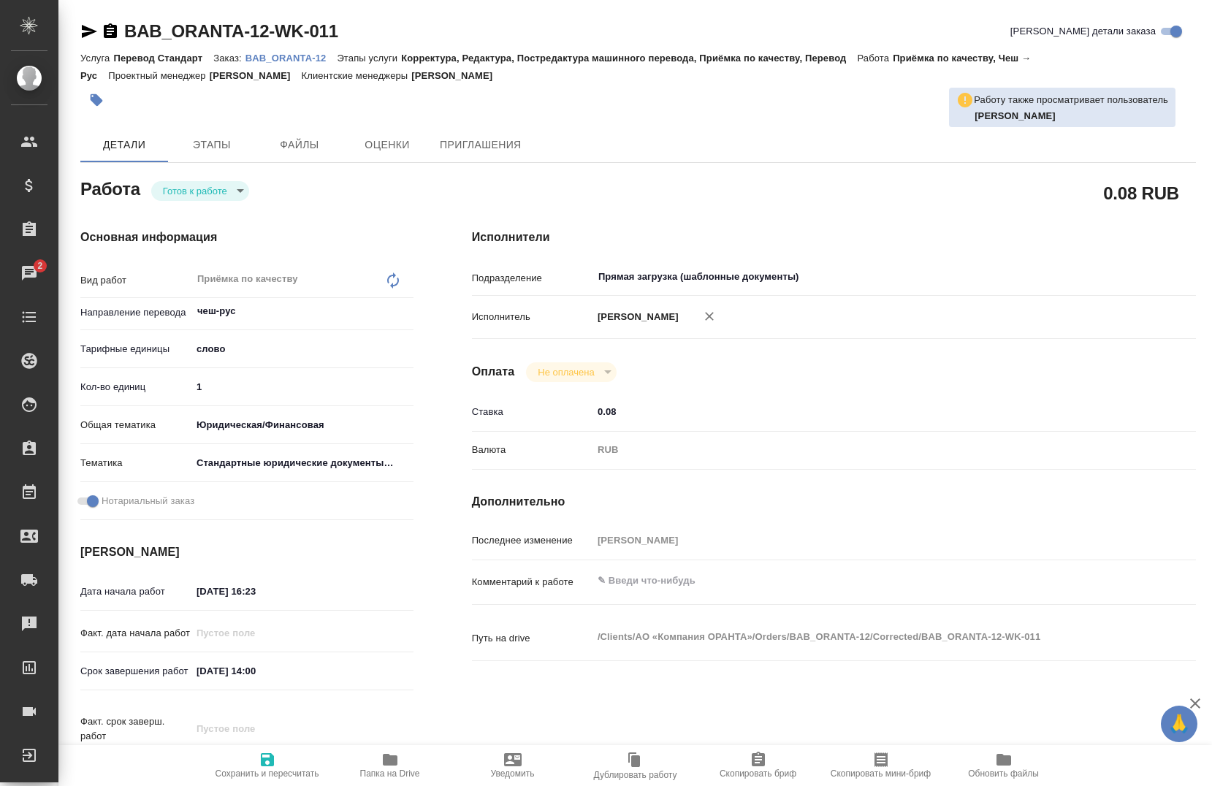
click at [77, 28] on div "BAB_ORANTA-12-WK-011 Кратко детали заказа Услуга Перевод Стандарт Заказ: BAB_OR…" at bounding box center [638, 630] width 1132 height 1261
click at [83, 31] on icon "button" at bounding box center [89, 32] width 18 height 18
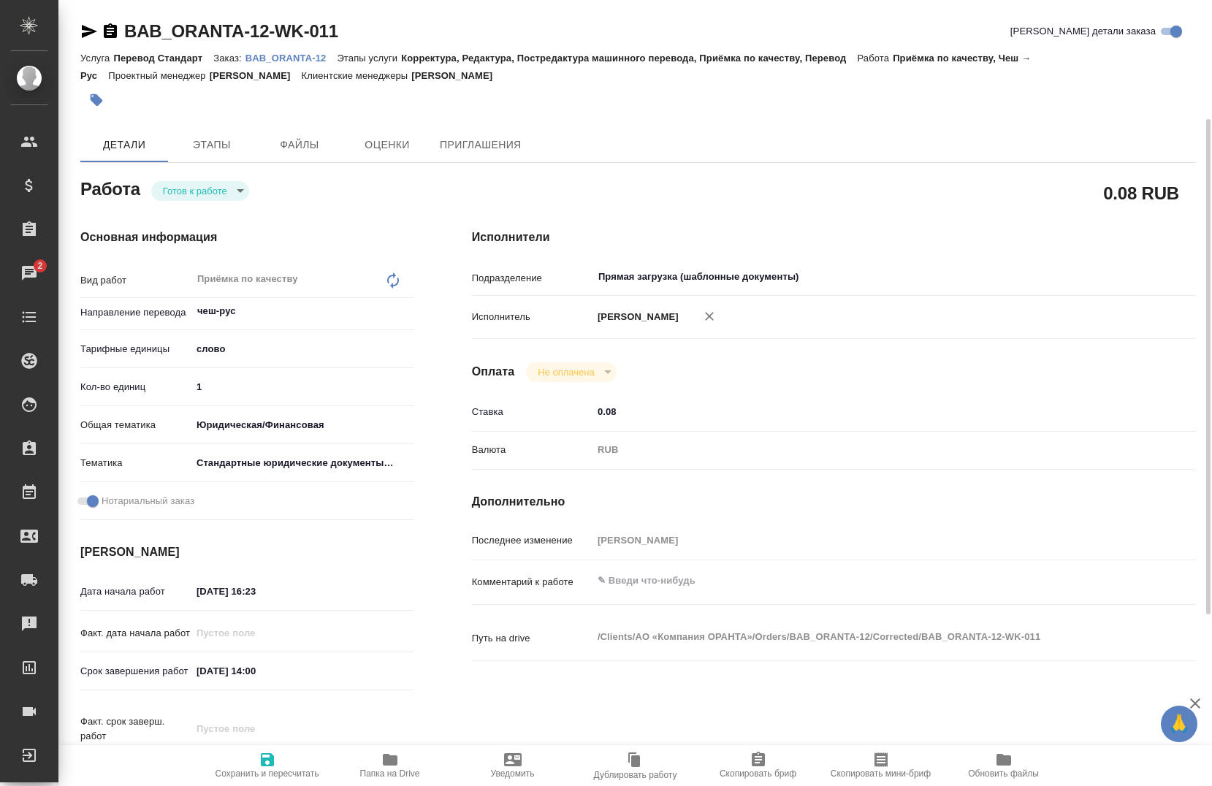
scroll to position [146, 0]
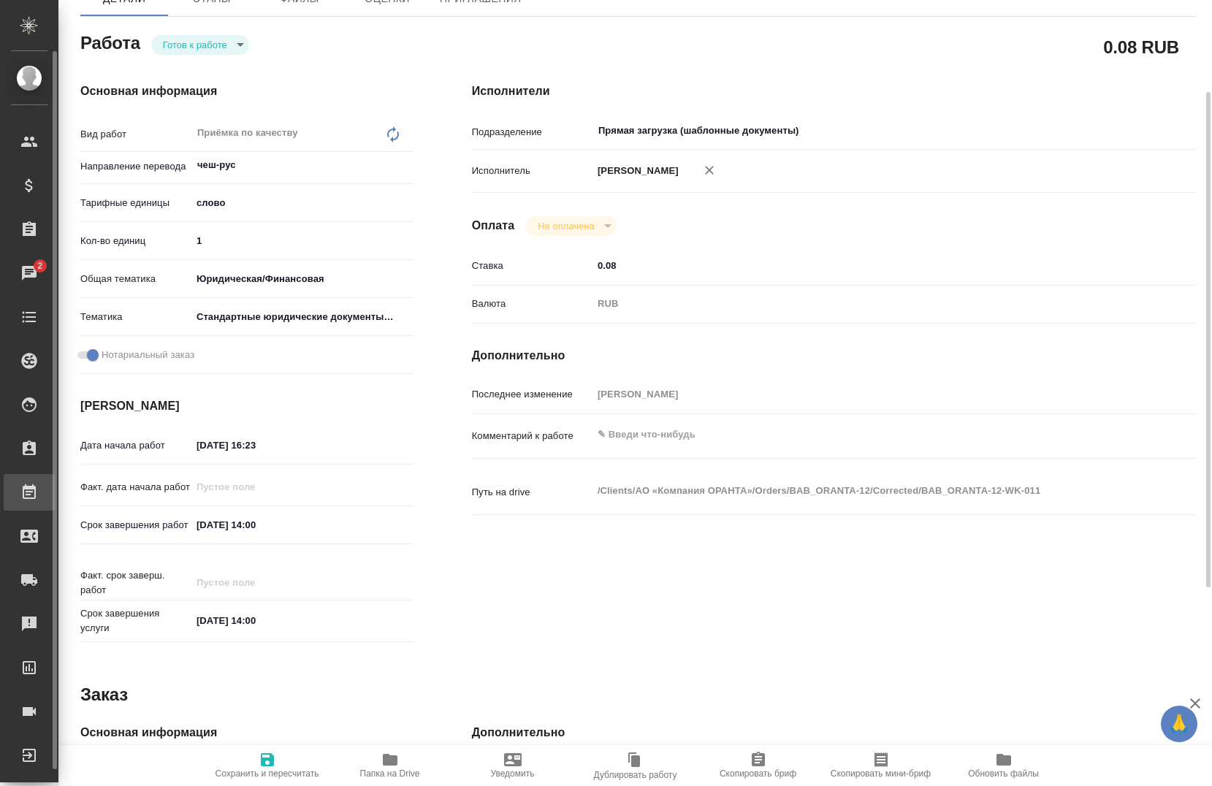
type textarea "x"
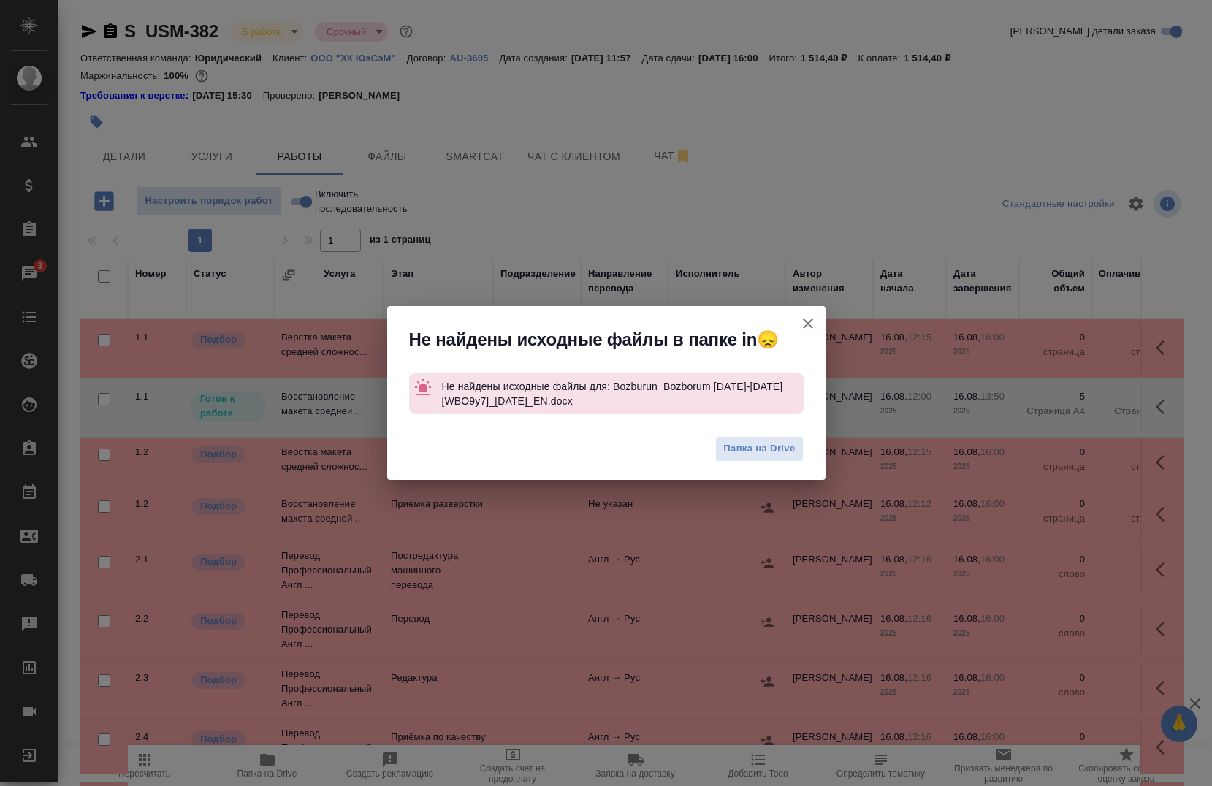
click at [805, 326] on icon "button" at bounding box center [808, 324] width 10 height 10
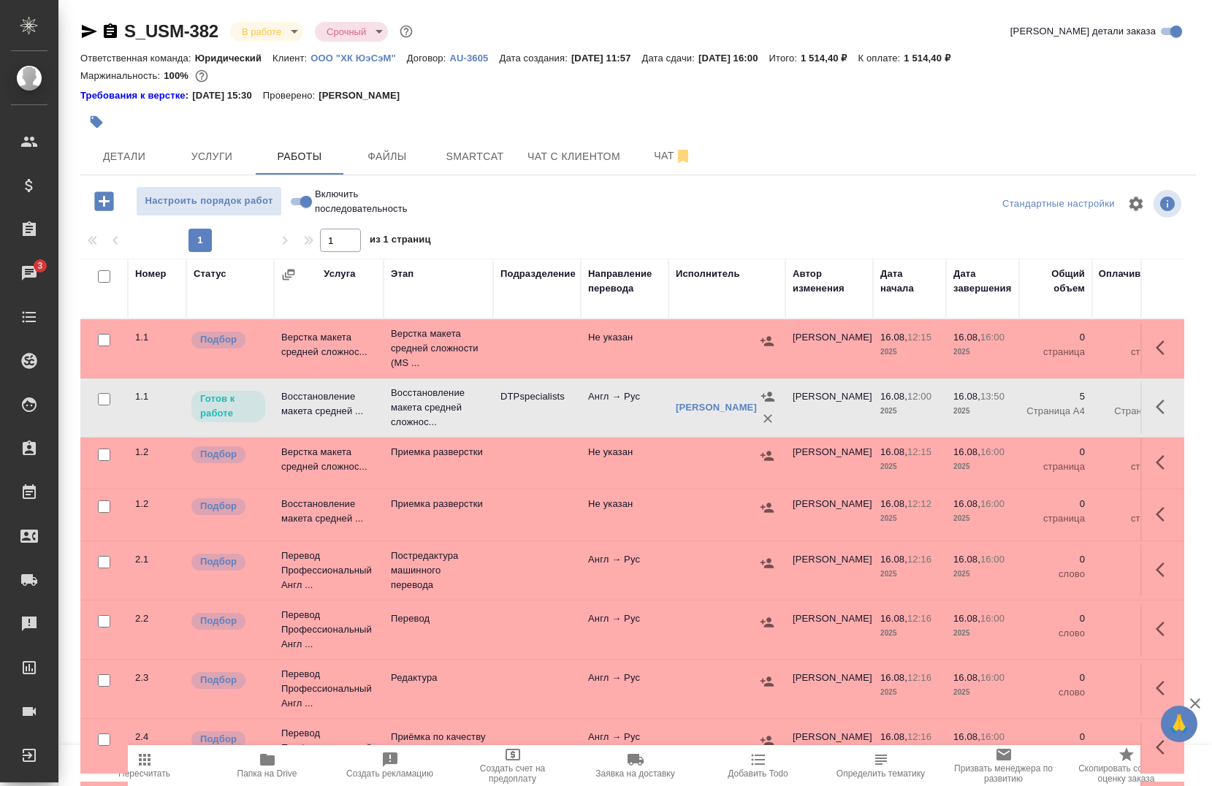
click at [295, 186] on label "Включить последовательность" at bounding box center [361, 201] width 150 height 30
click at [295, 193] on input "Включить последовательность" at bounding box center [306, 202] width 53 height 18
checkbox input "true"
click at [1147, 407] on button "button" at bounding box center [1164, 406] width 35 height 35
click at [1048, 408] on icon "button" at bounding box center [1057, 407] width 18 height 18
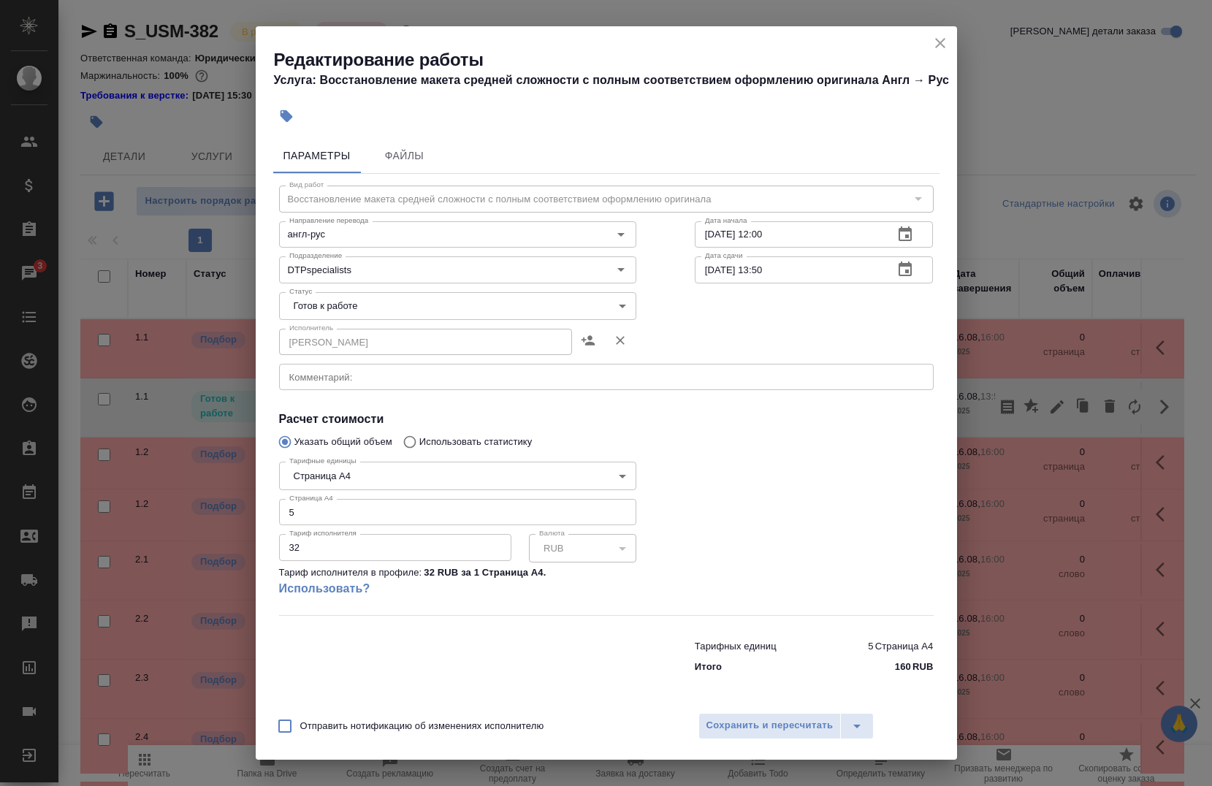
click at [360, 312] on body "🙏 .cls-1 fill:#fff; AWATERA Chernova Anna Клиенты Спецификации Заказы 3 Чаты To…" at bounding box center [606, 393] width 1212 height 786
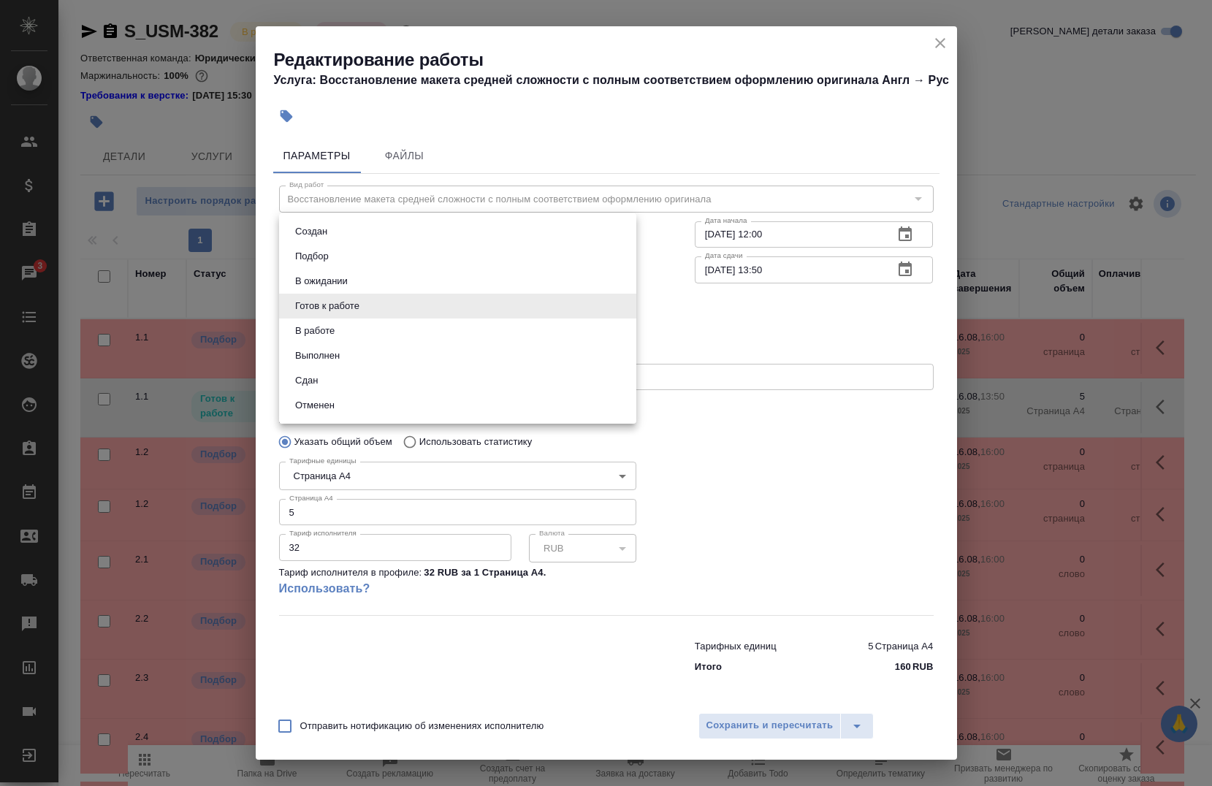
click at [324, 368] on li "Сдан" at bounding box center [457, 380] width 357 height 25
type input "closed"
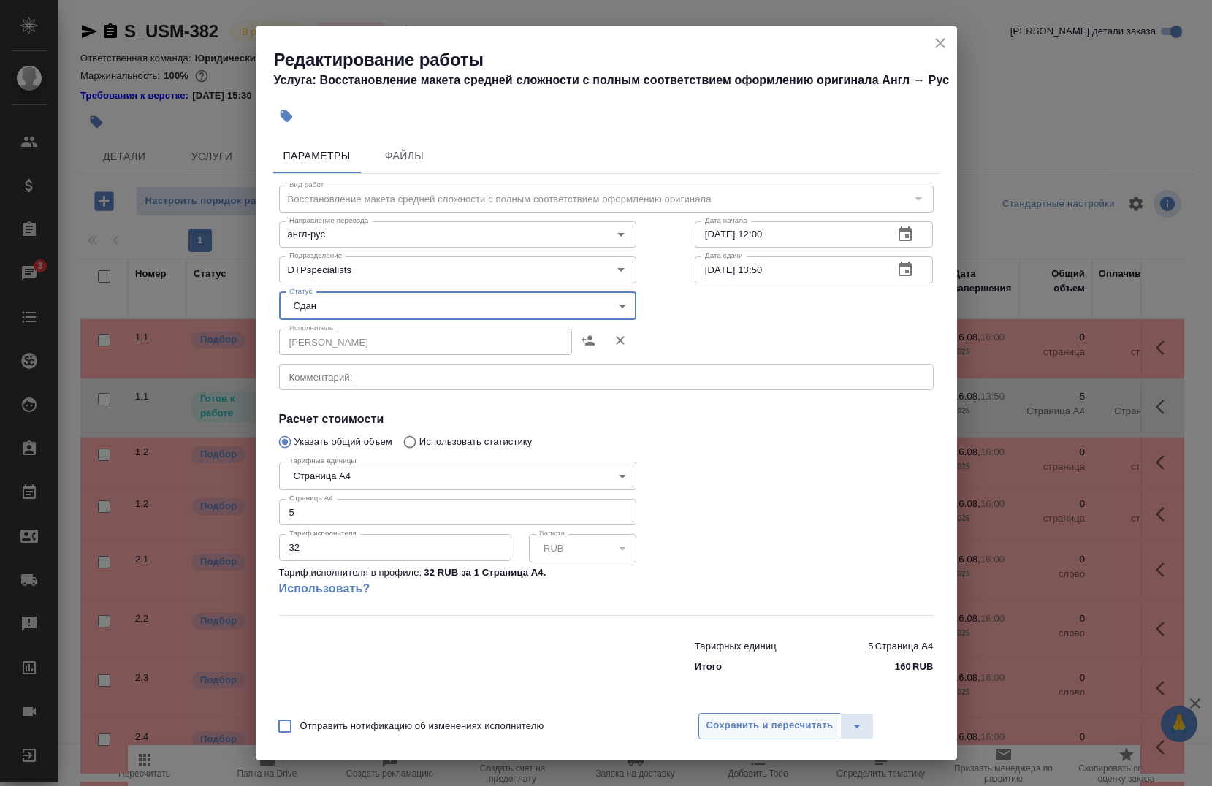
click at [737, 720] on span "Сохранить и пересчитать" at bounding box center [769, 725] width 127 height 17
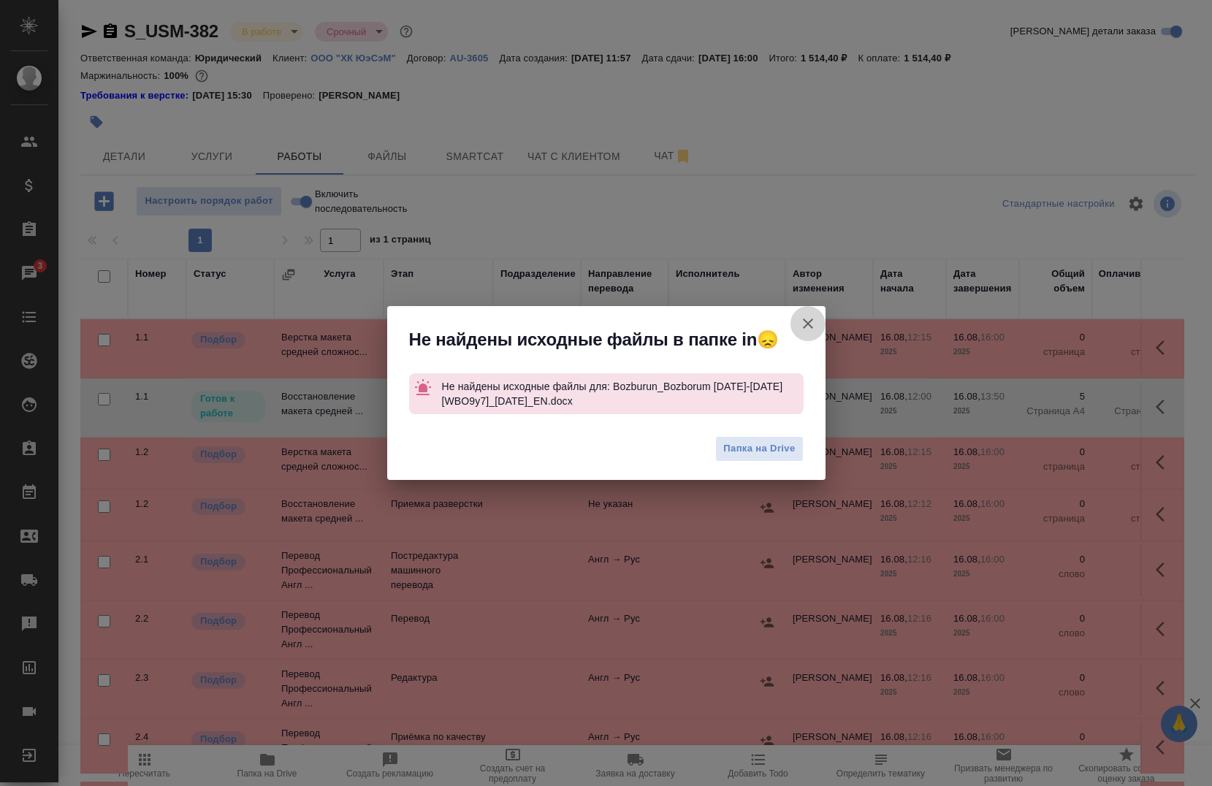
click at [809, 329] on icon "button" at bounding box center [808, 324] width 18 height 18
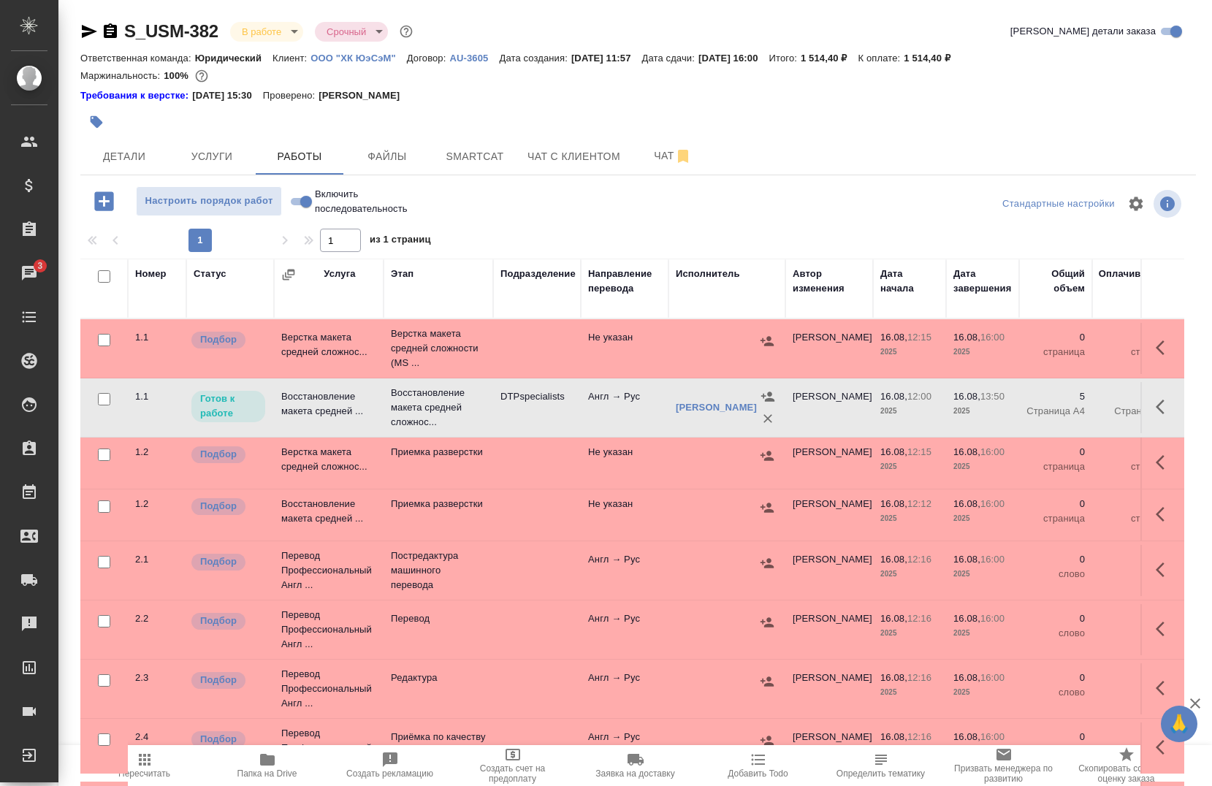
drag, startPoint x: 301, startPoint y: 187, endPoint x: 297, endPoint y: 199, distance: 13.2
click at [301, 188] on label "Включить последовательность" at bounding box center [361, 201] width 150 height 30
click at [301, 193] on input "Включить последовательность" at bounding box center [306, 202] width 53 height 18
checkbox input "true"
click at [301, 200] on input "Включить последовательность" at bounding box center [306, 202] width 53 height 18
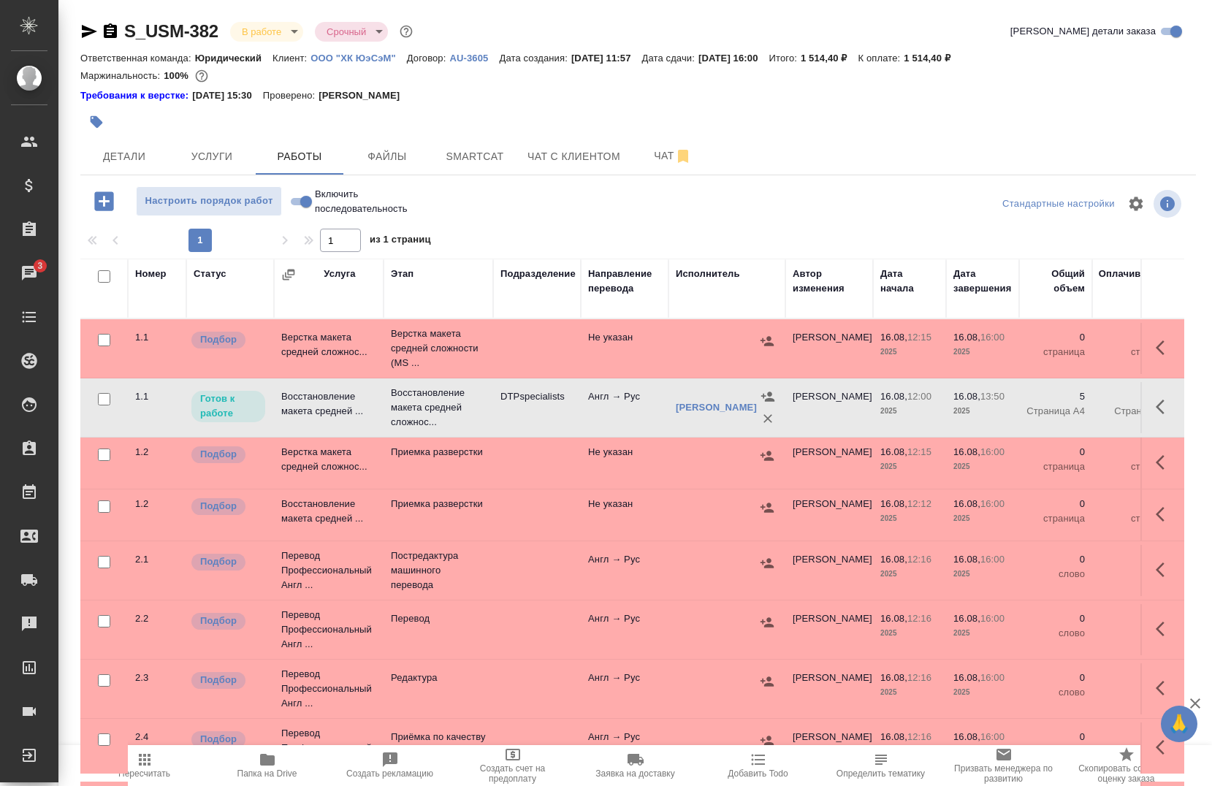
checkbox input "true"
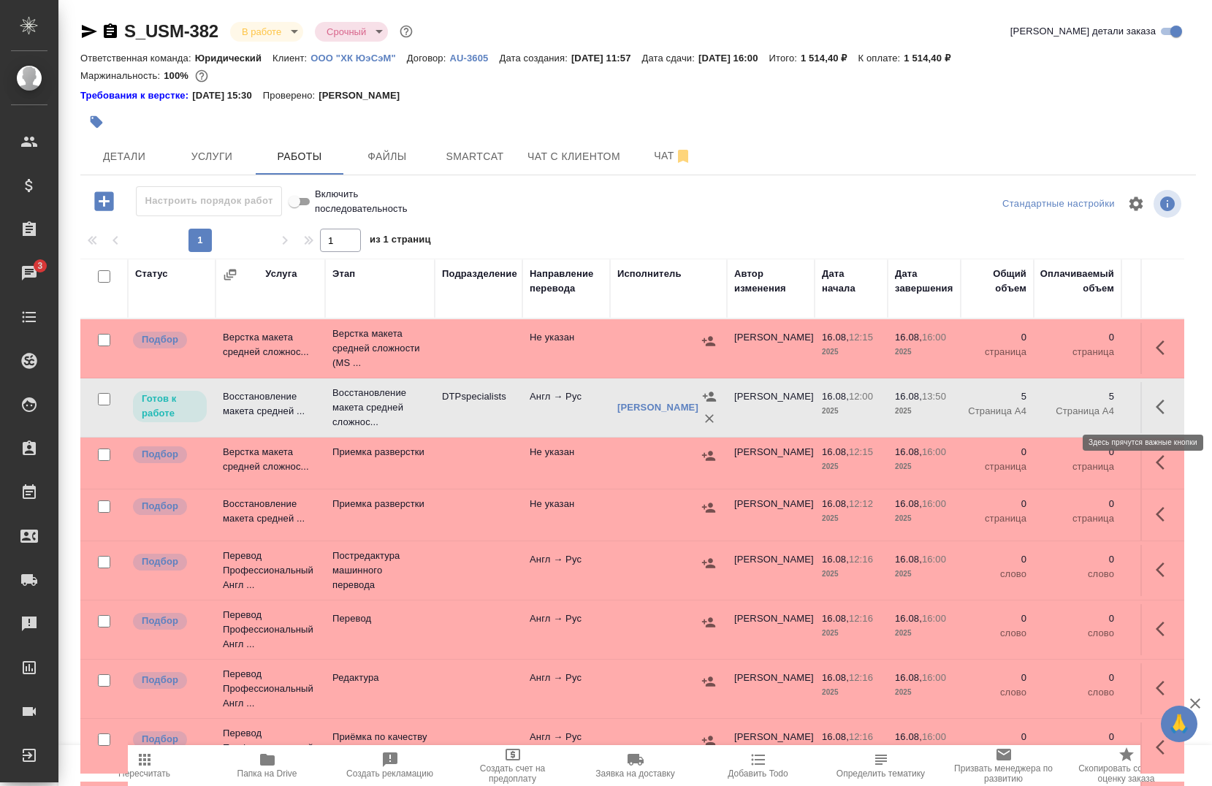
click at [1156, 414] on icon "button" at bounding box center [1165, 407] width 18 height 18
click at [1045, 403] on button "button" at bounding box center [1057, 406] width 25 height 35
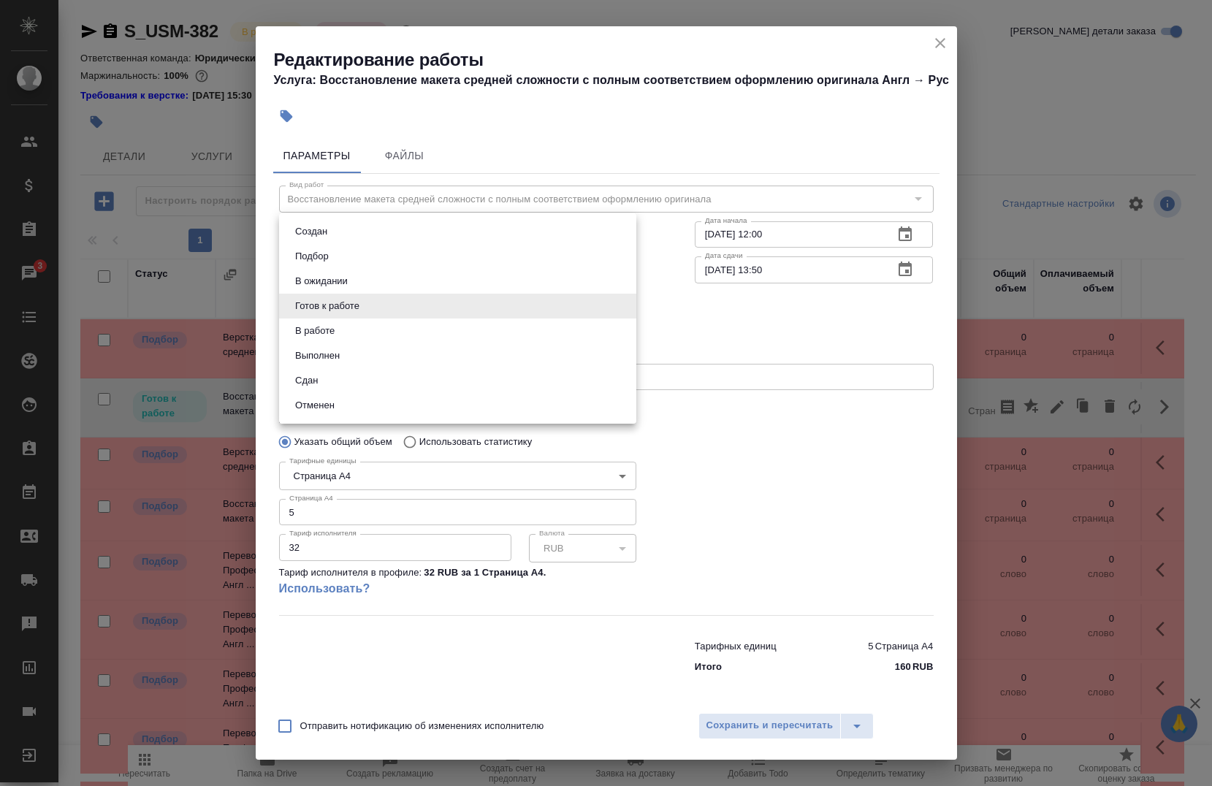
click at [337, 305] on body "🙏 .cls-1 fill:#fff; AWATERA Chernova Anna Клиенты Спецификации Заказы 3 Чаты To…" at bounding box center [606, 393] width 1212 height 786
click at [321, 372] on li "Сдан" at bounding box center [457, 380] width 357 height 25
type input "closed"
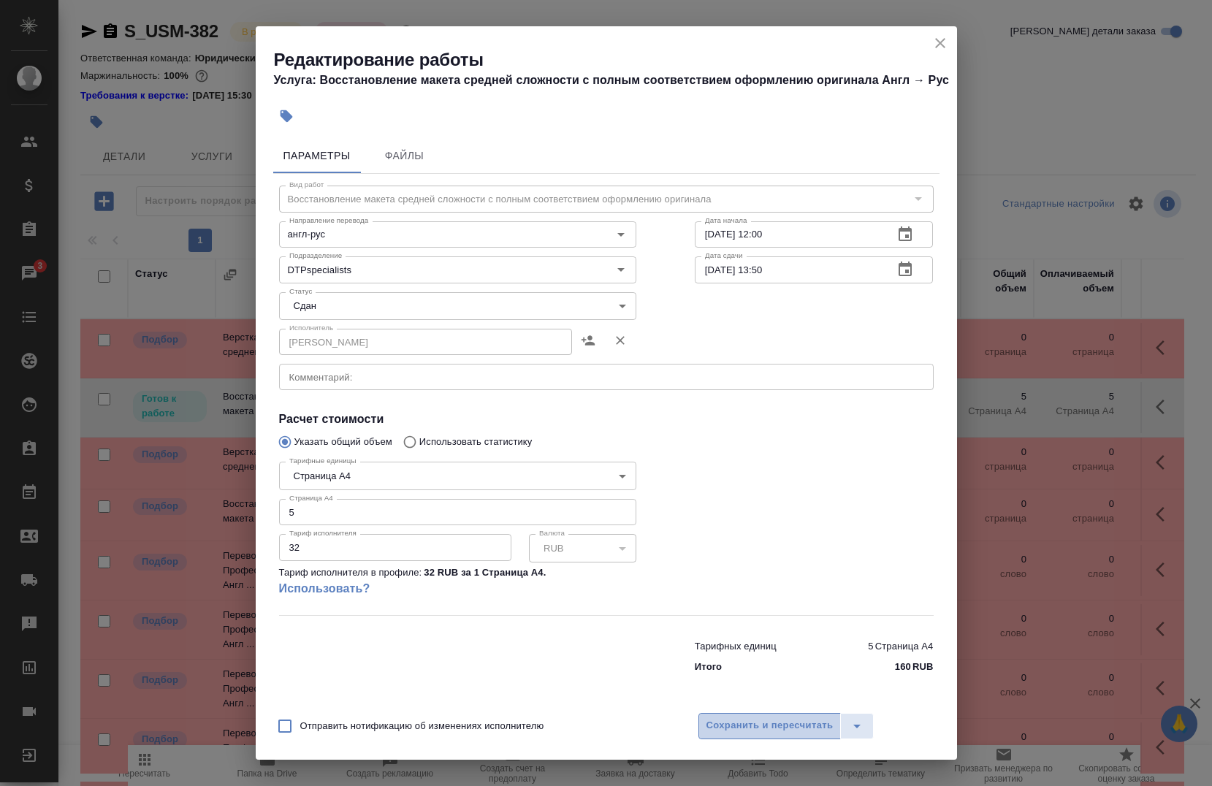
click at [722, 718] on span "Сохранить и пересчитать" at bounding box center [769, 725] width 127 height 17
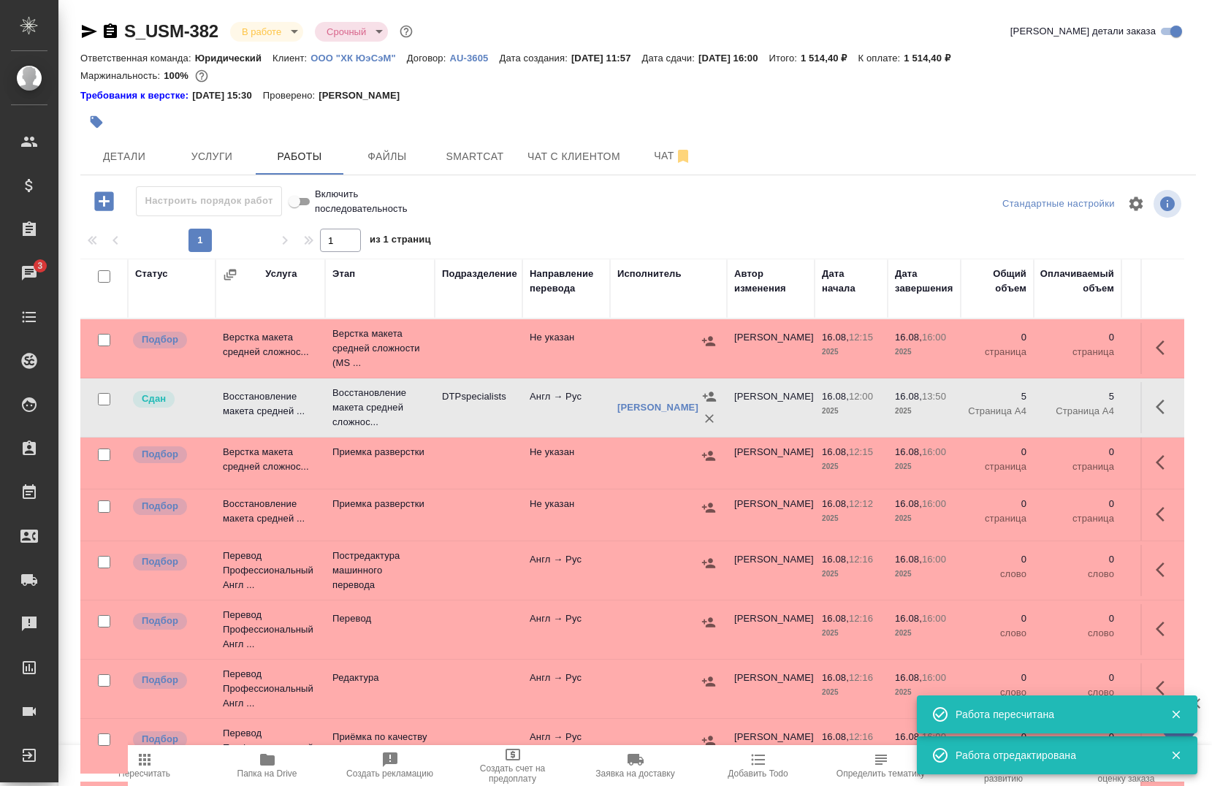
click at [1147, 397] on button "button" at bounding box center [1164, 406] width 35 height 35
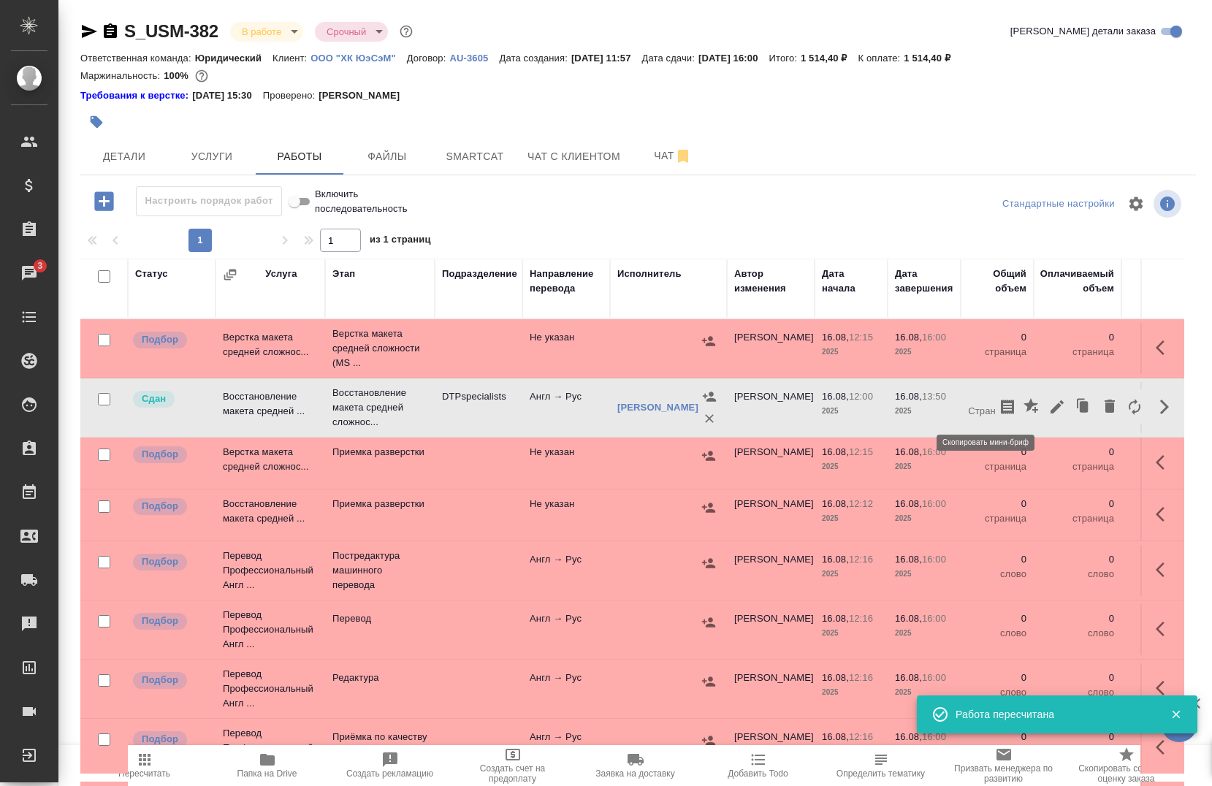
click at [995, 405] on button "button" at bounding box center [1007, 406] width 25 height 35
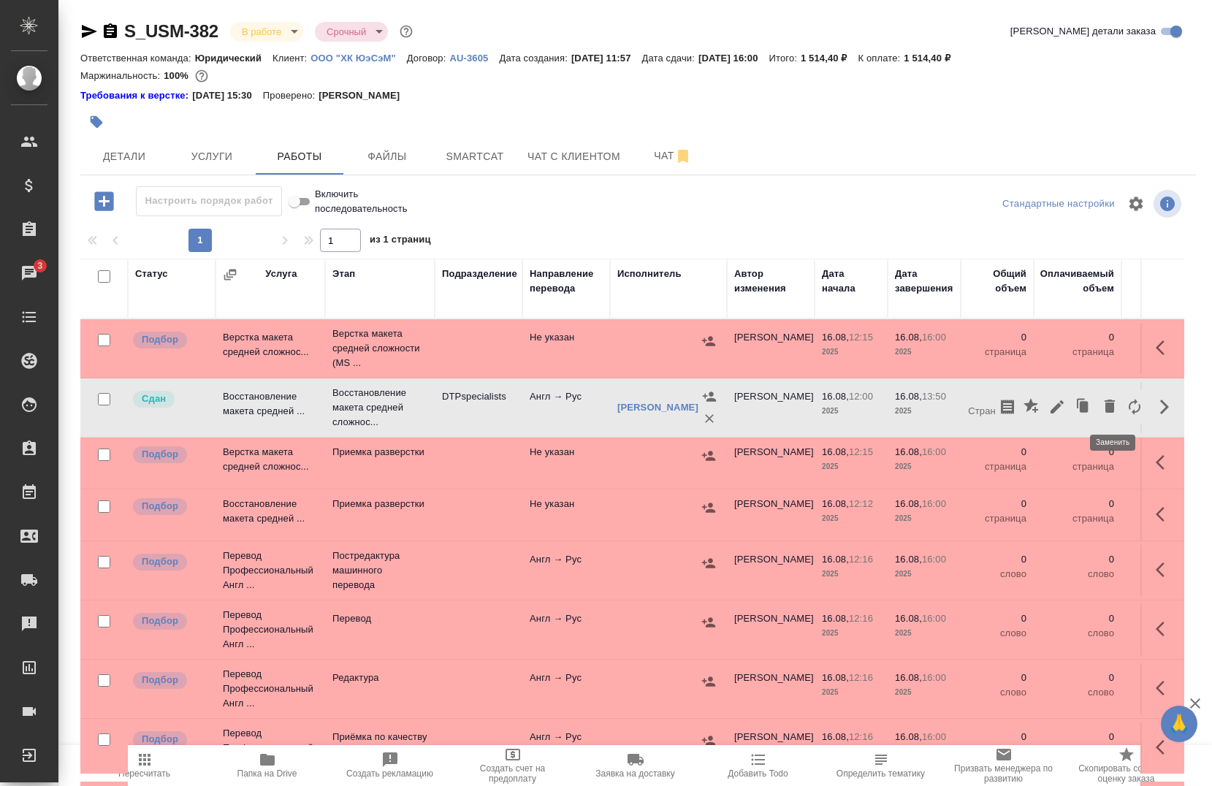
click at [1122, 416] on button "button" at bounding box center [1134, 406] width 25 height 35
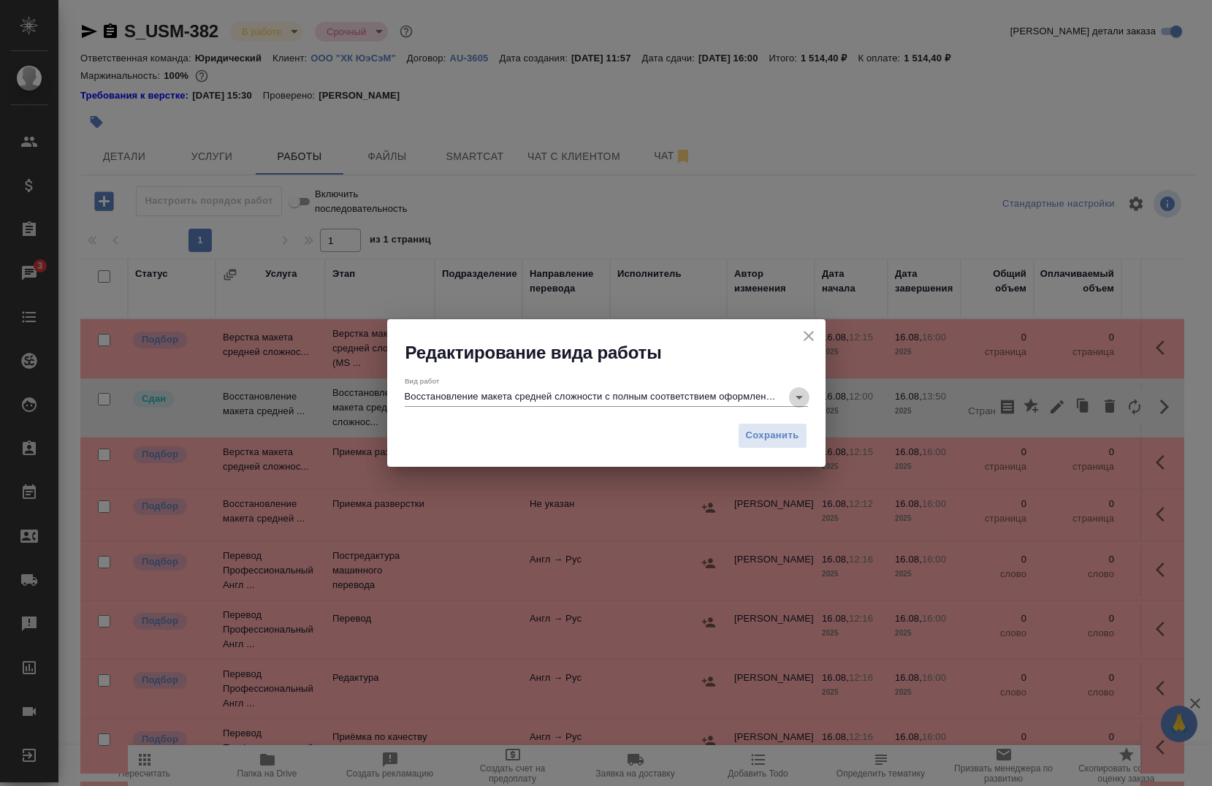
click at [796, 391] on icon "Open" at bounding box center [800, 398] width 18 height 18
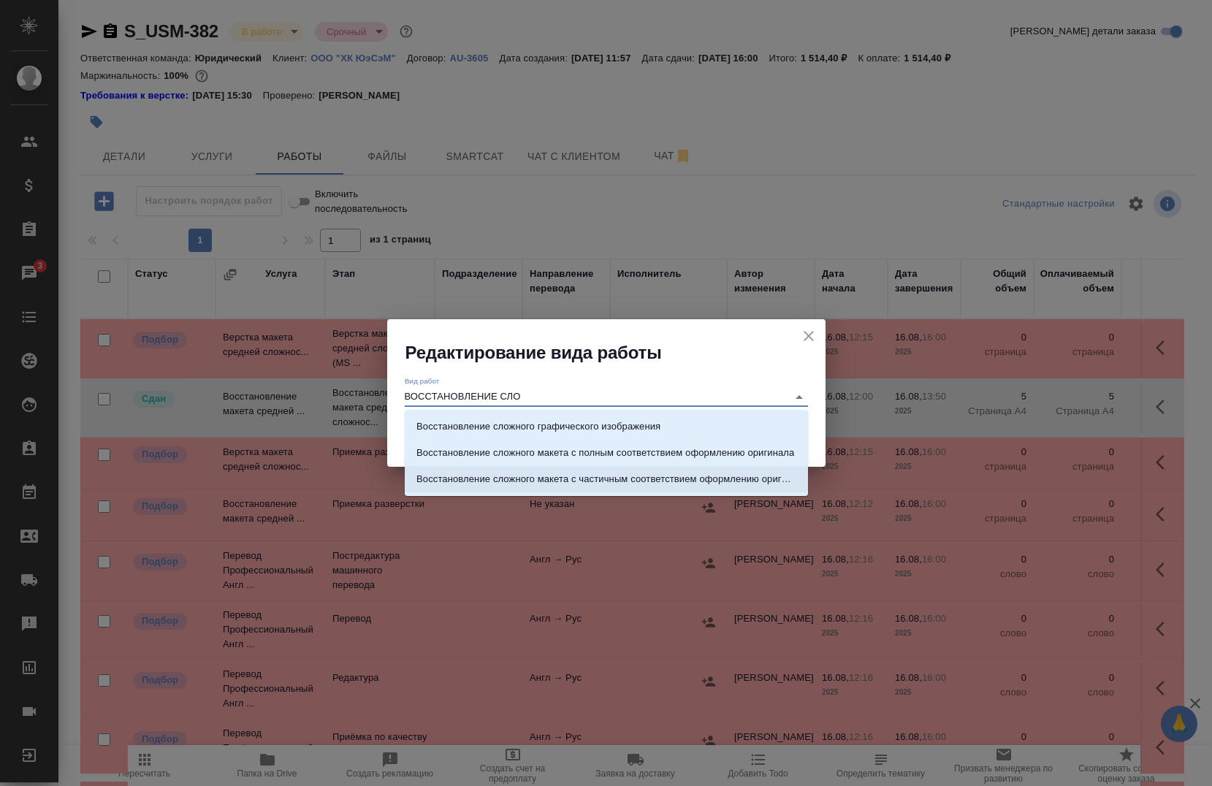
click at [622, 479] on p "Восстановление сложного макета с частичным соответствием оформлению оригинала" at bounding box center [606, 479] width 380 height 15
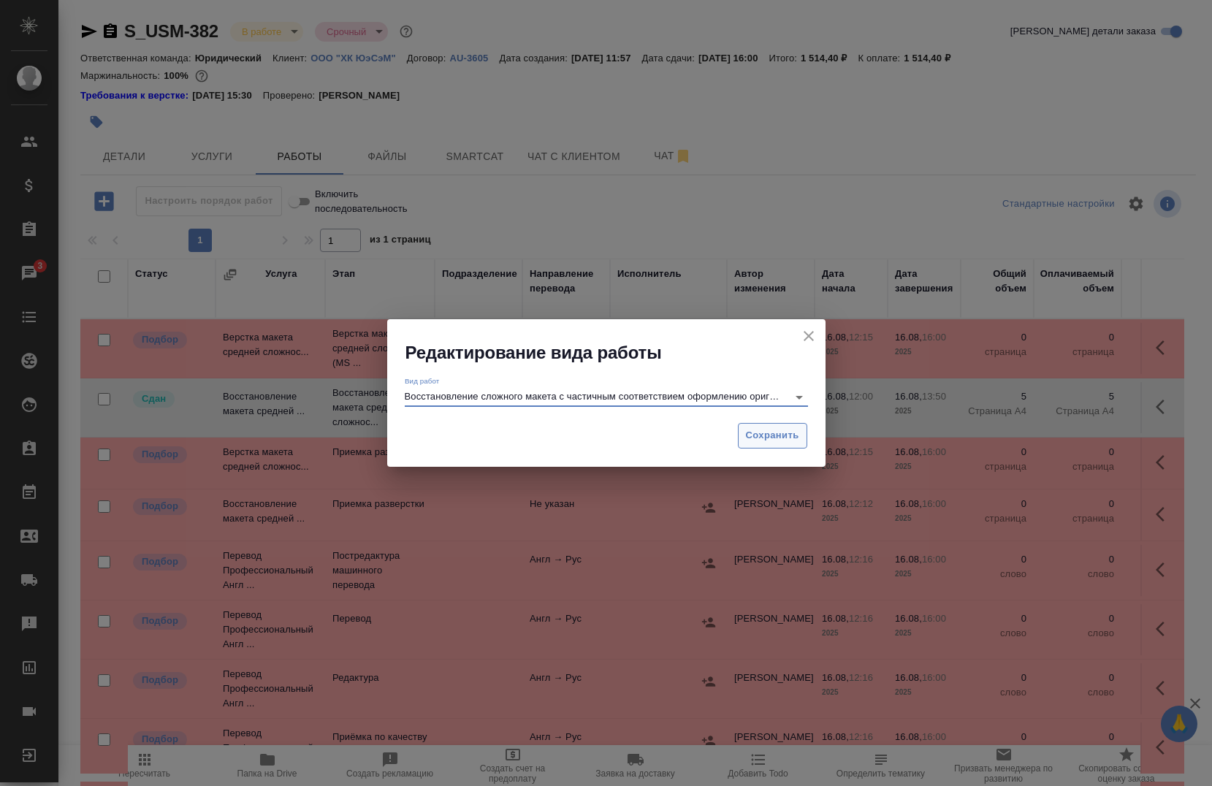
type input "Восстановление сложного макета с частичным соответствием оформлению оригинала"
click at [739, 442] on button "Сохранить" at bounding box center [772, 436] width 69 height 26
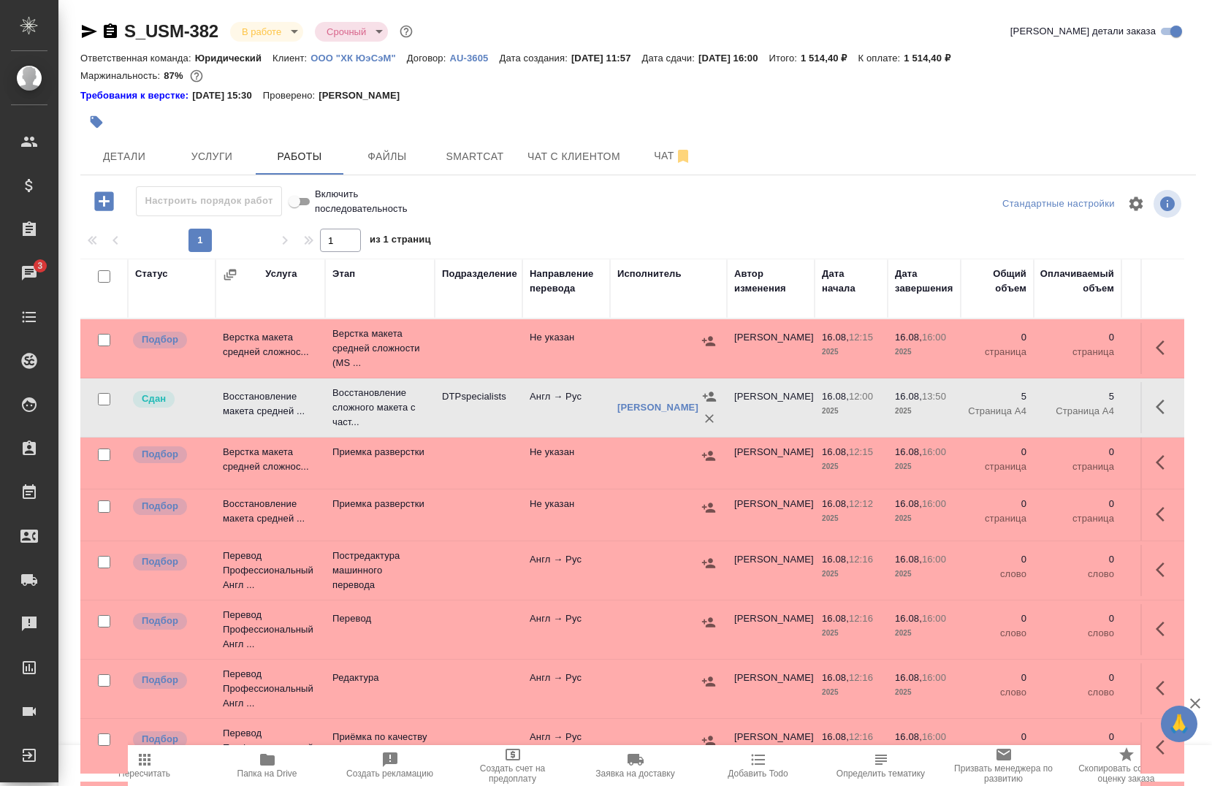
click at [150, 771] on span "Пересчитать" at bounding box center [144, 774] width 52 height 10
click at [145, 766] on icon "button" at bounding box center [145, 760] width 18 height 18
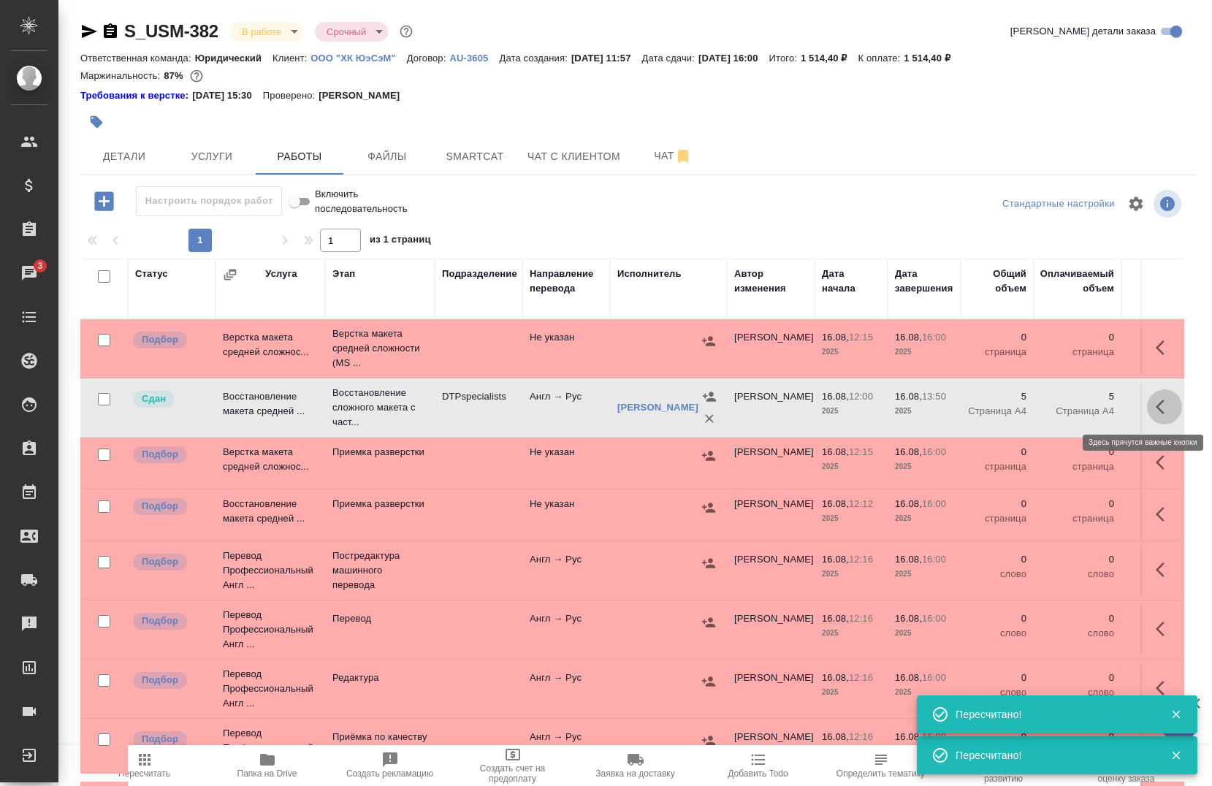
click at [1156, 406] on icon "button" at bounding box center [1160, 407] width 9 height 15
click at [999, 406] on icon "button" at bounding box center [1008, 407] width 18 height 18
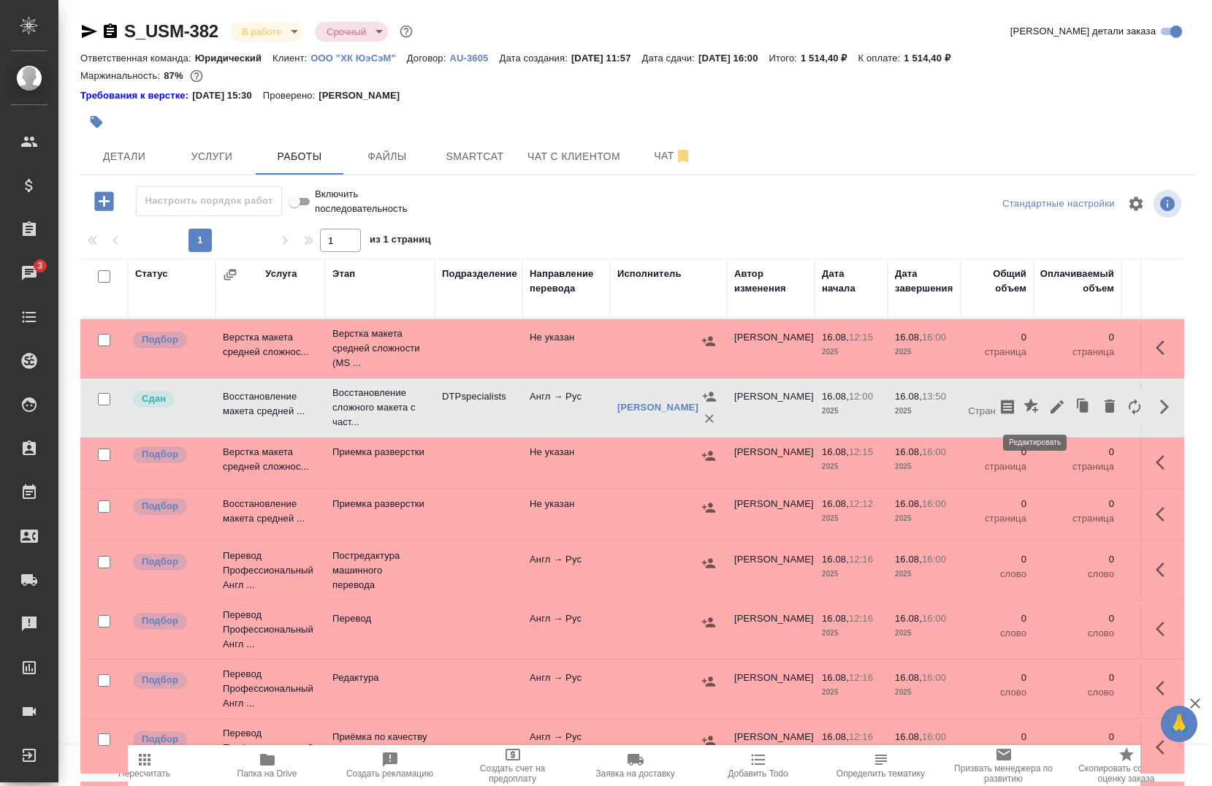
click at [1051, 411] on icon "button" at bounding box center [1057, 406] width 13 height 13
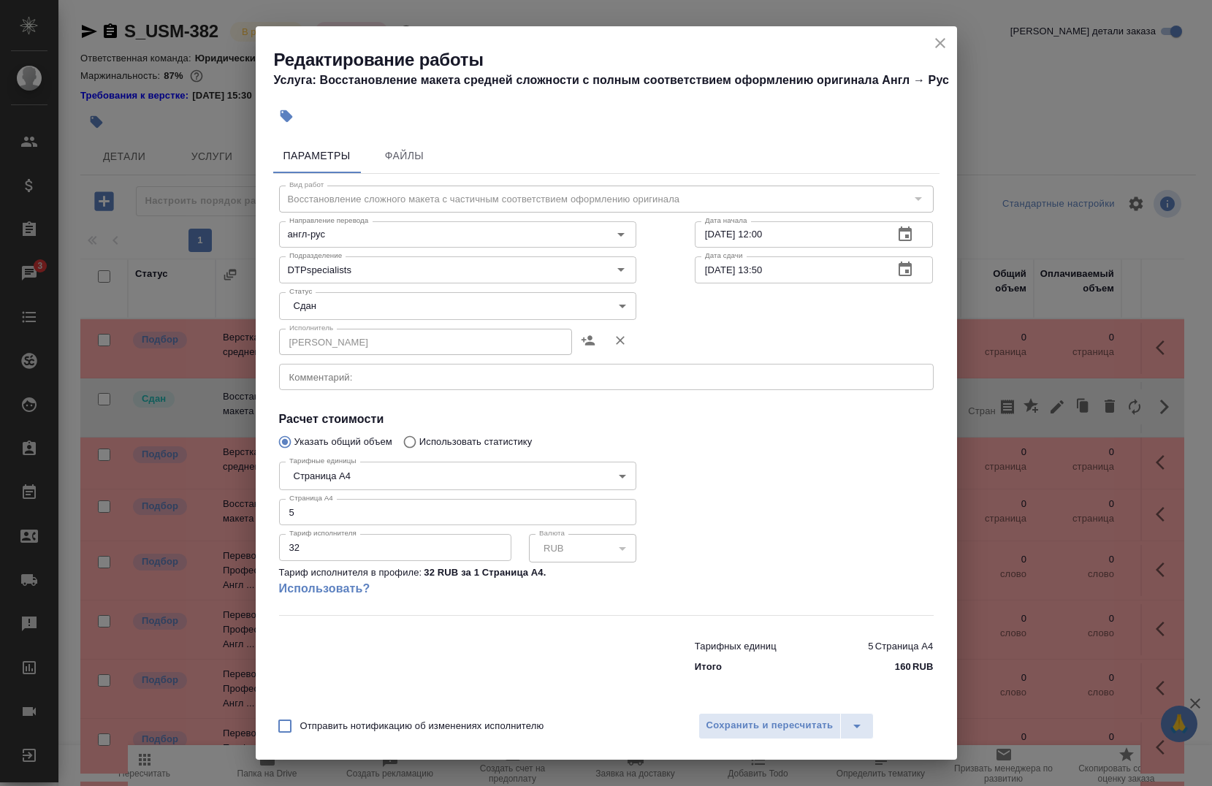
click at [617, 337] on icon "button" at bounding box center [620, 340] width 9 height 9
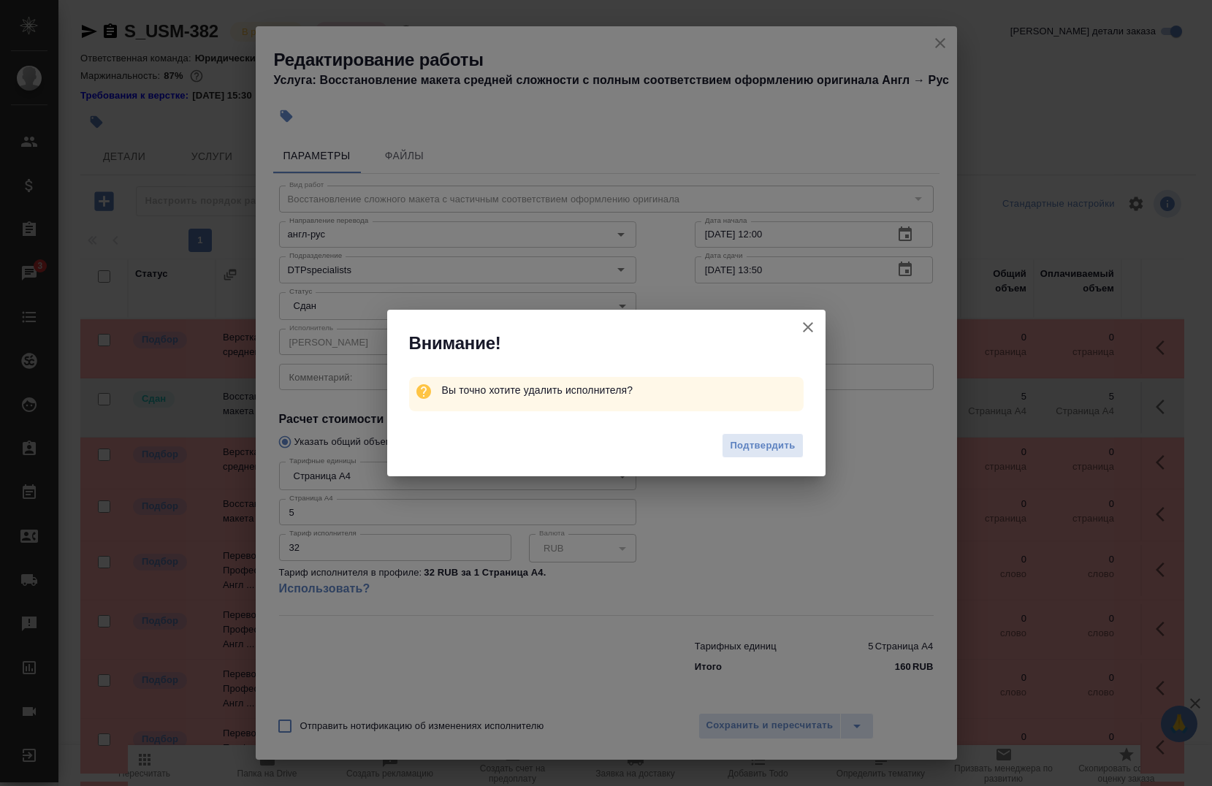
click at [751, 441] on span "Подтвердить" at bounding box center [762, 446] width 65 height 17
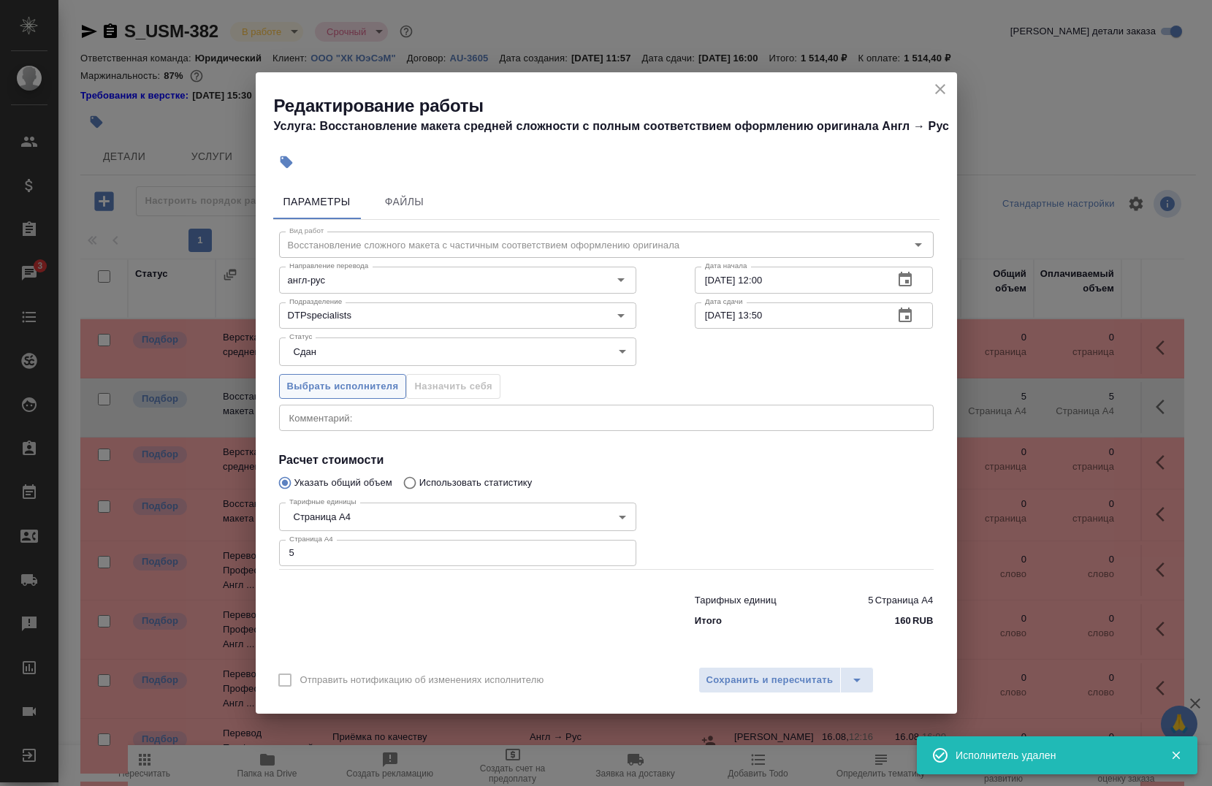
click at [316, 390] on span "Выбрать исполнителя" at bounding box center [343, 386] width 112 height 17
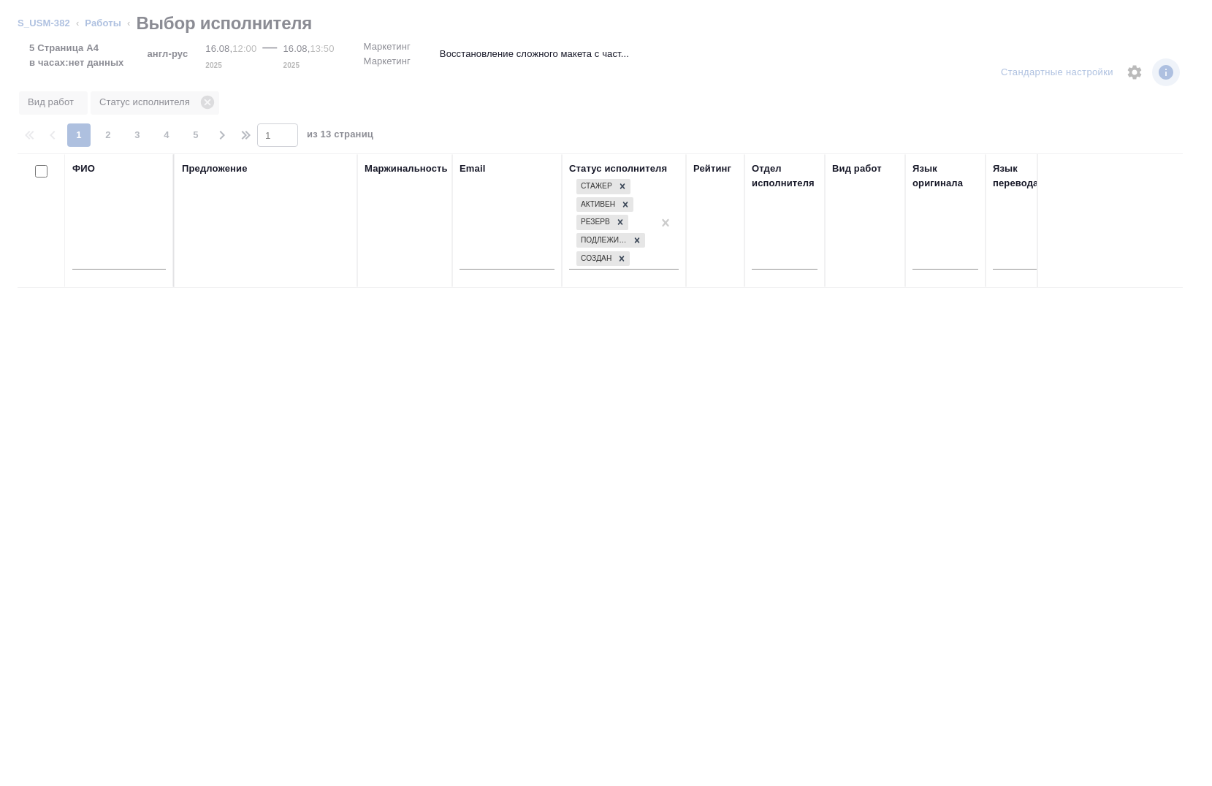
click at [134, 258] on input "text" at bounding box center [119, 260] width 94 height 18
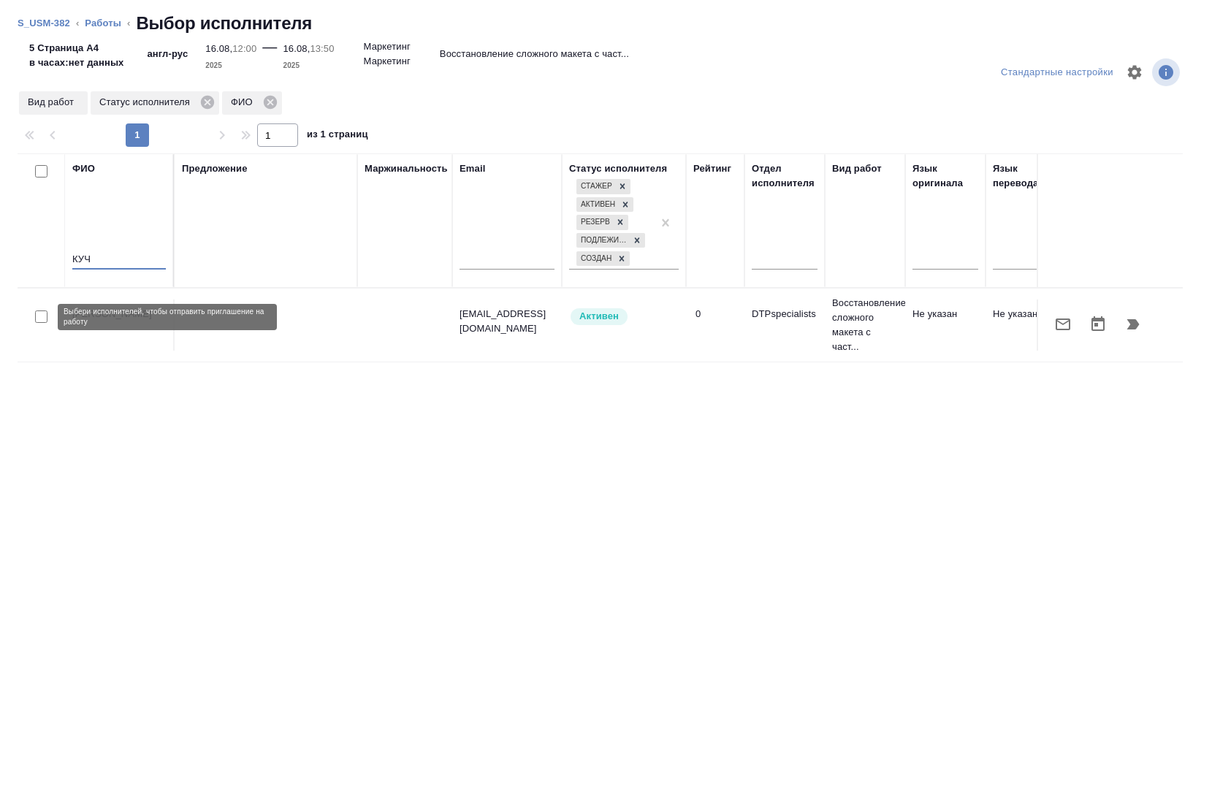
type input "КУЧ"
click at [34, 314] on div at bounding box center [41, 317] width 33 height 20
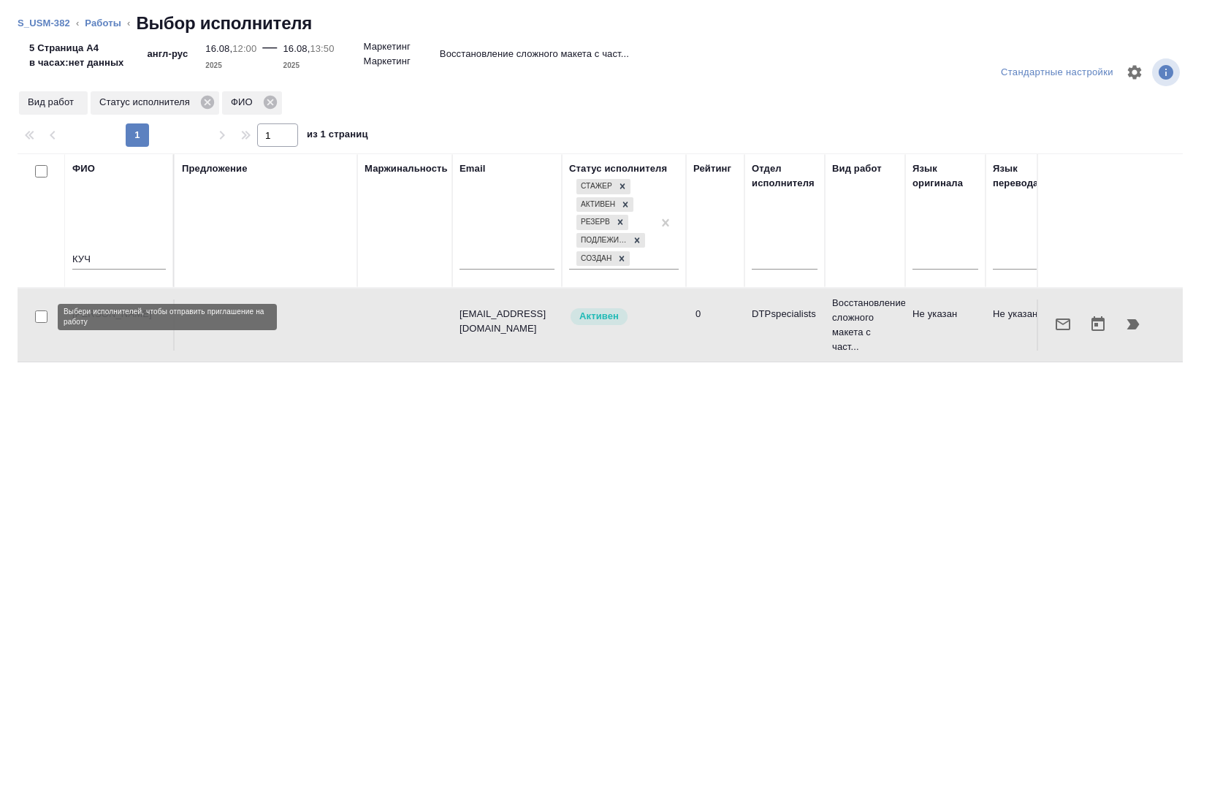
click at [34, 313] on div at bounding box center [41, 317] width 33 height 20
click at [33, 319] on div at bounding box center [41, 317] width 33 height 20
click at [40, 320] on input "checkbox" at bounding box center [41, 317] width 12 height 12
checkbox input "true"
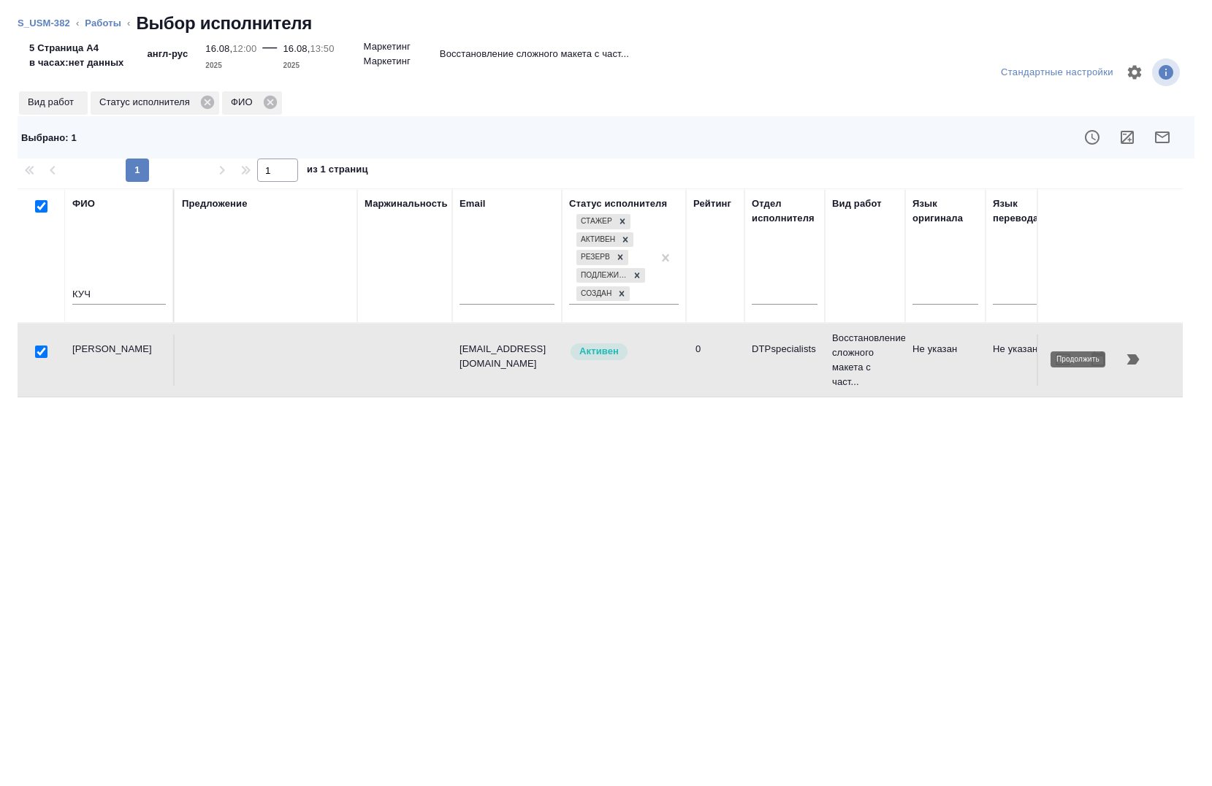
click at [1128, 359] on icon "button" at bounding box center [1133, 360] width 18 height 18
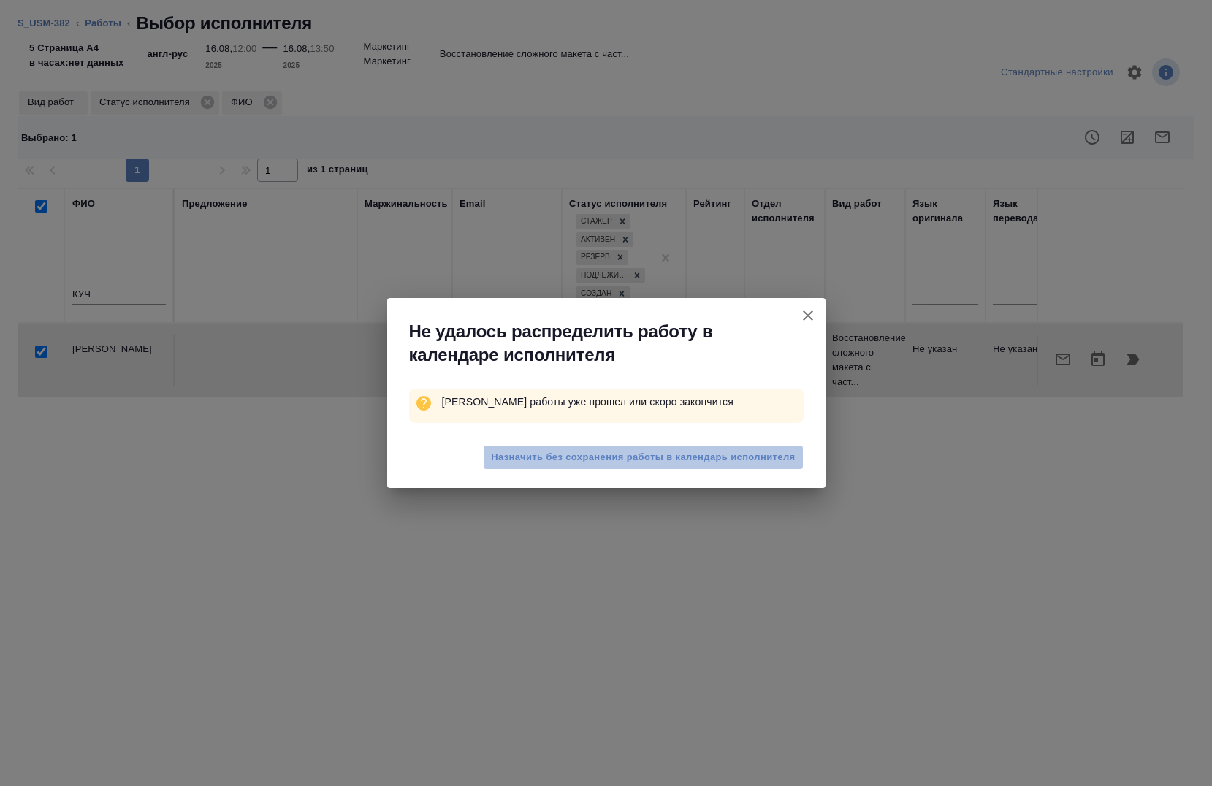
drag, startPoint x: 582, startPoint y: 459, endPoint x: 519, endPoint y: 476, distance: 65.0
click at [581, 460] on span "Назначить без сохранения работы в календарь исполнителя" at bounding box center [643, 457] width 304 height 17
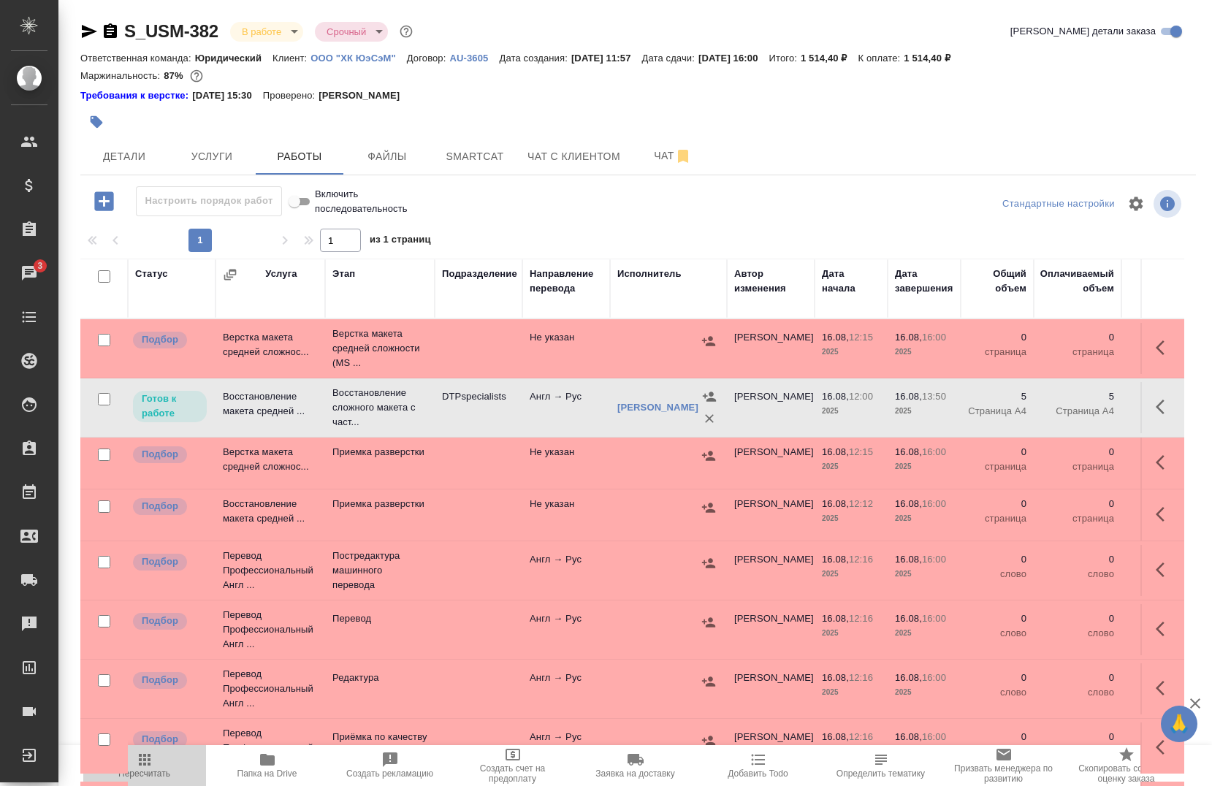
click at [140, 766] on icon "button" at bounding box center [145, 760] width 18 height 18
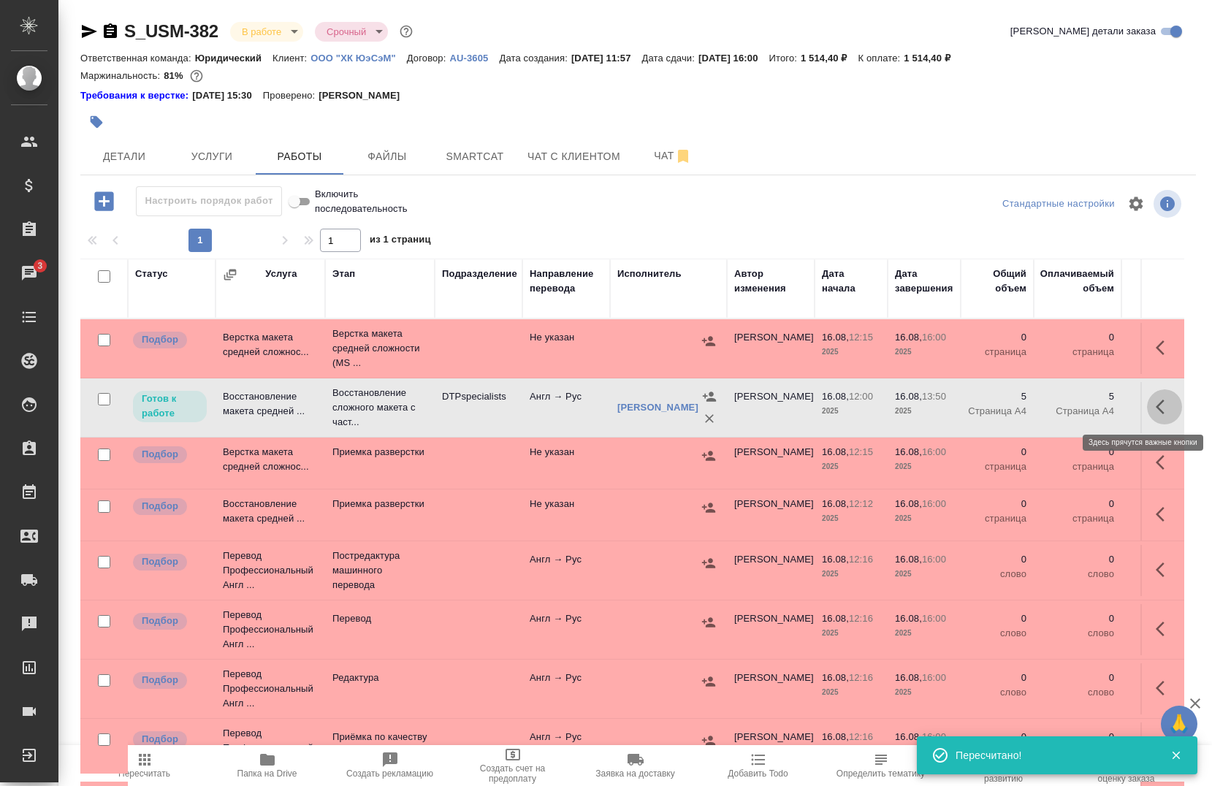
drag, startPoint x: 1137, startPoint y: 415, endPoint x: 1128, endPoint y: 418, distance: 9.2
click at [1147, 416] on button "button" at bounding box center [1164, 406] width 35 height 35
click at [1048, 408] on icon "button" at bounding box center [1057, 407] width 18 height 18
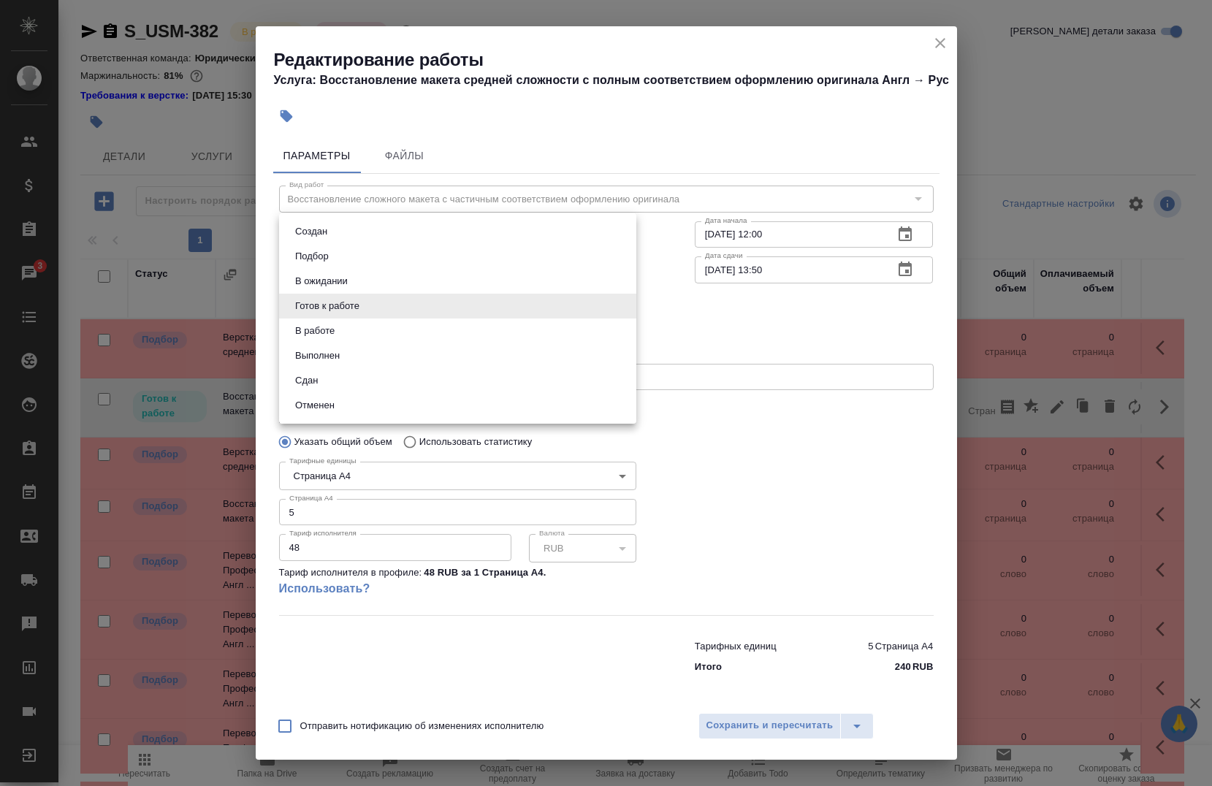
click at [484, 292] on body "🙏 .cls-1 fill:#fff; AWATERA Chernova Anna Клиенты Спецификации Заказы 3 Чаты To…" at bounding box center [606, 393] width 1212 height 786
click at [405, 386] on li "Сдан" at bounding box center [457, 380] width 357 height 25
type input "closed"
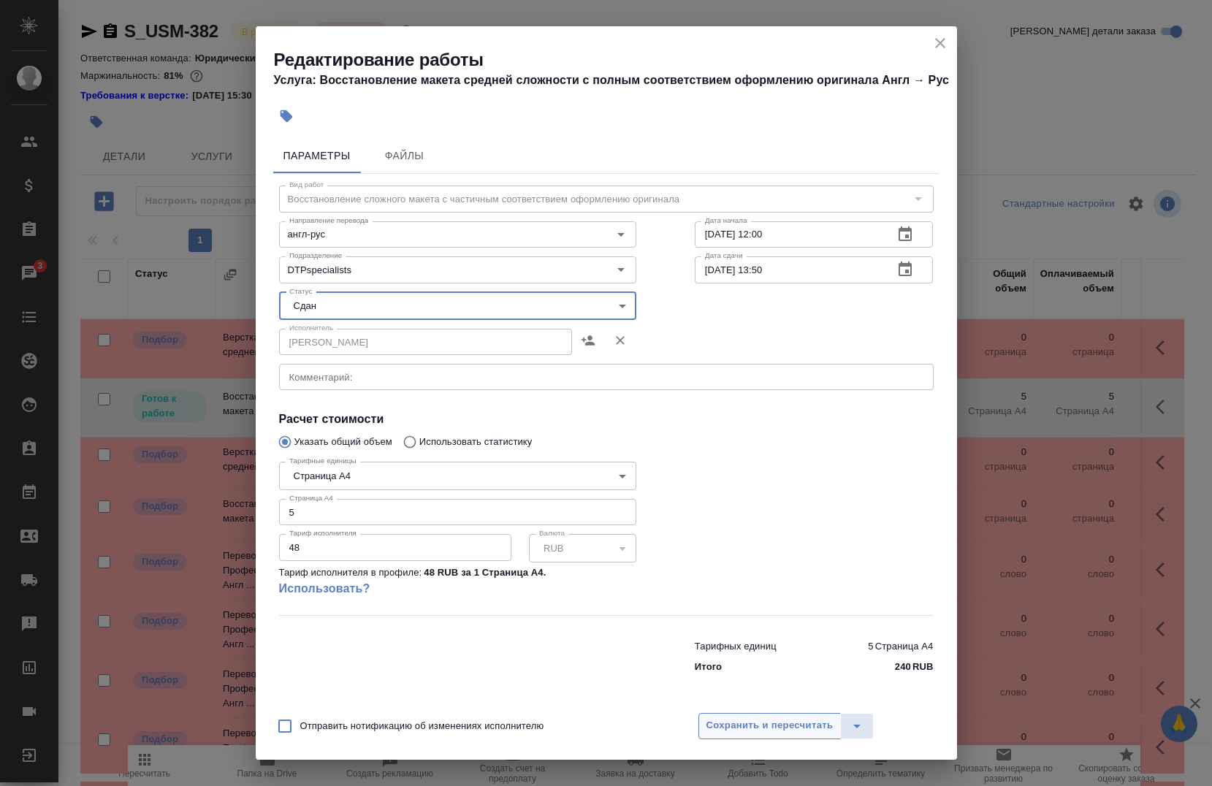
click at [739, 731] on span "Сохранить и пересчитать" at bounding box center [769, 725] width 127 height 17
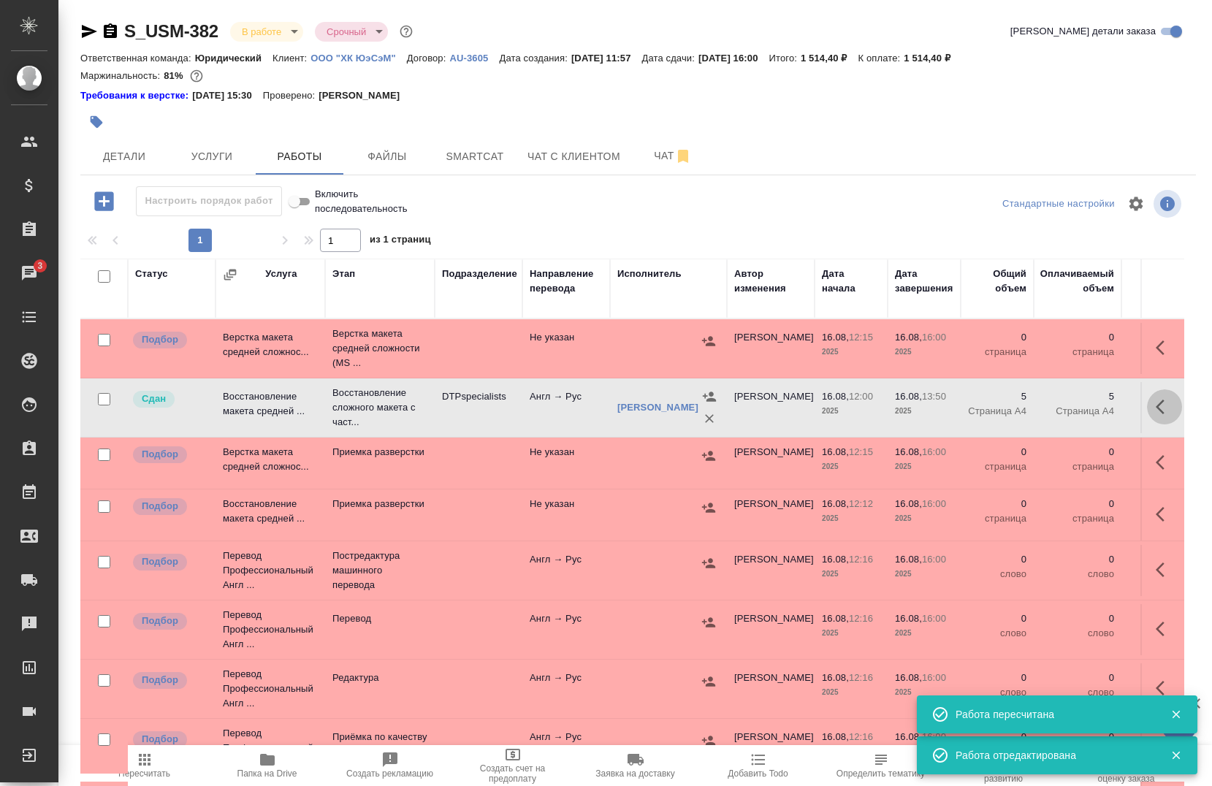
drag, startPoint x: 1137, startPoint y: 402, endPoint x: 1083, endPoint y: 430, distance: 60.8
click at [1156, 400] on icon "button" at bounding box center [1165, 407] width 18 height 18
click at [999, 410] on icon "button" at bounding box center [1008, 407] width 18 height 18
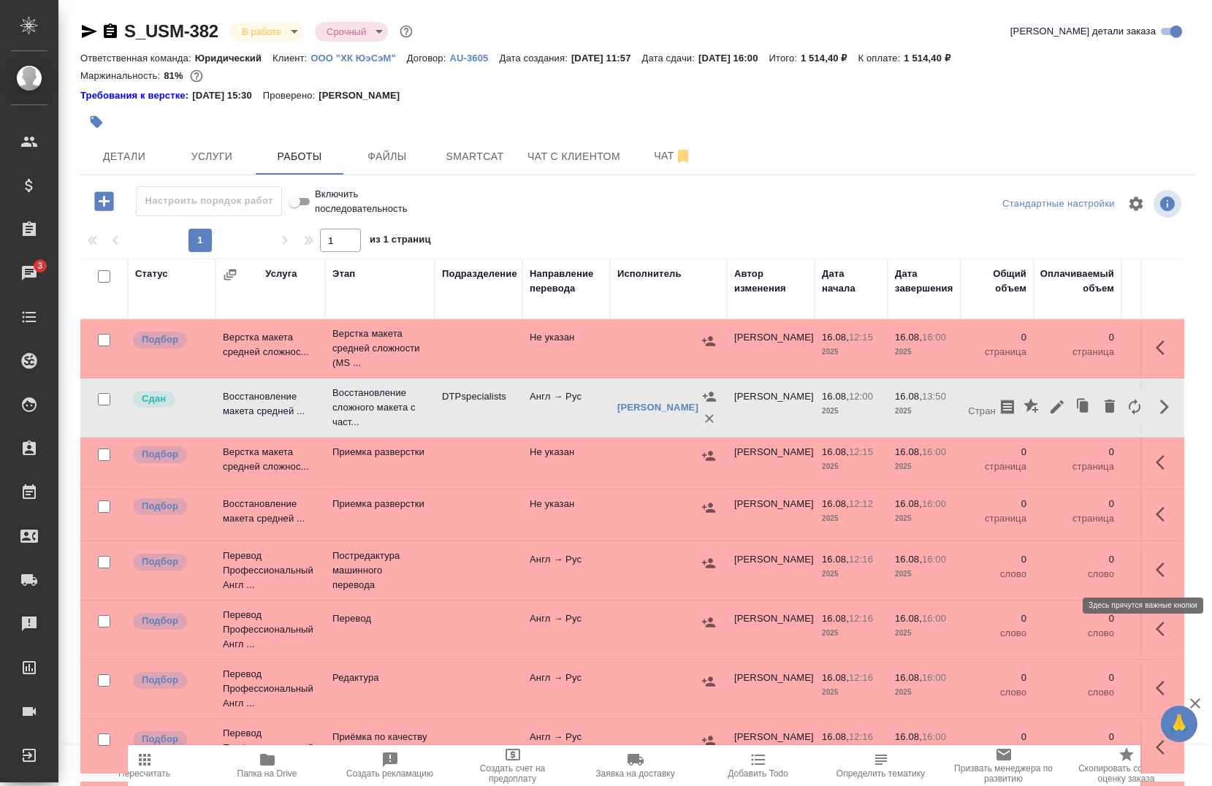
click at [1156, 566] on icon "button" at bounding box center [1165, 570] width 18 height 18
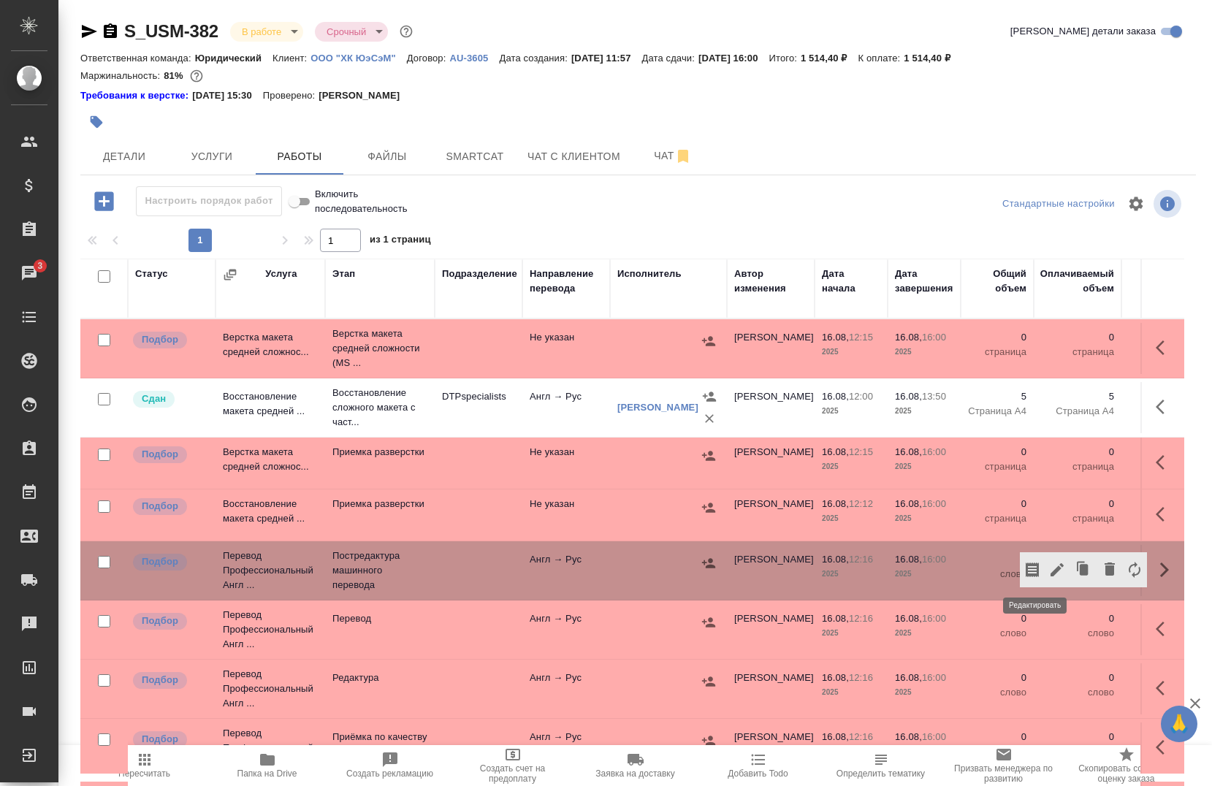
click at [1048, 566] on icon "button" at bounding box center [1057, 570] width 18 height 18
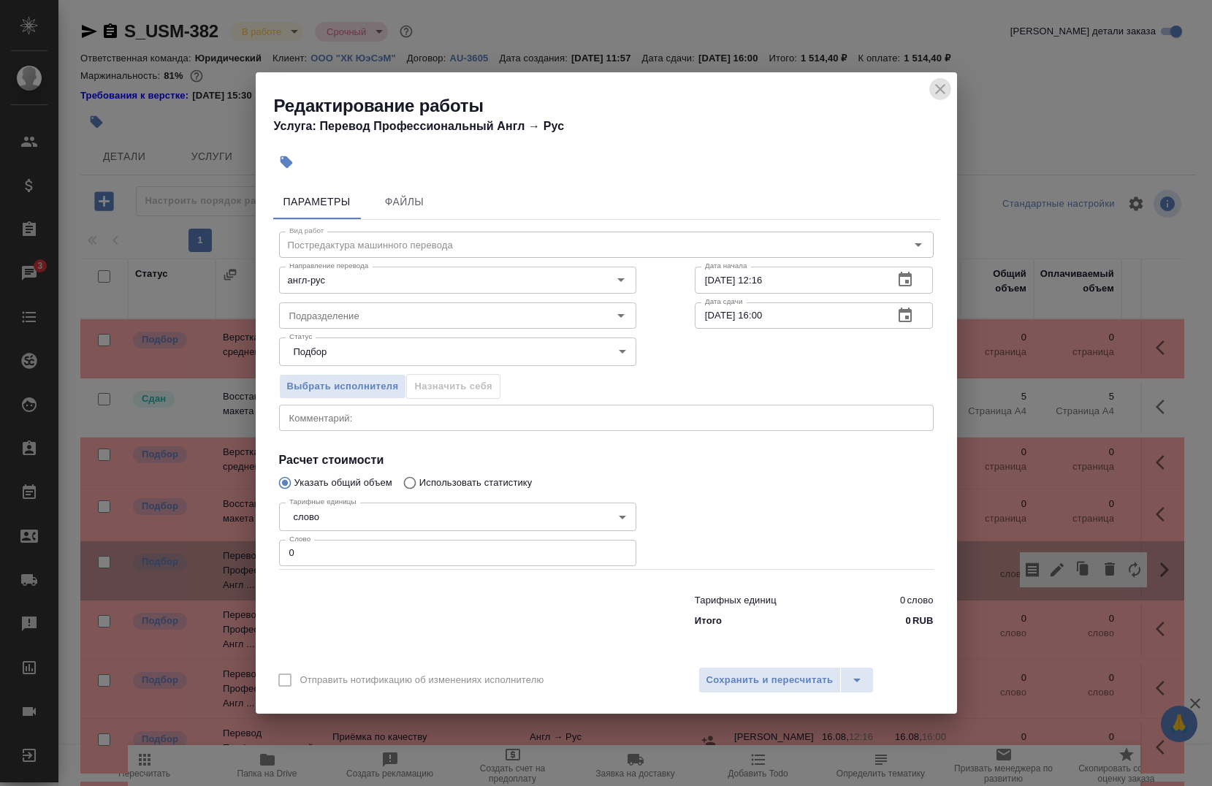
click at [935, 87] on icon "close" at bounding box center [941, 89] width 18 height 18
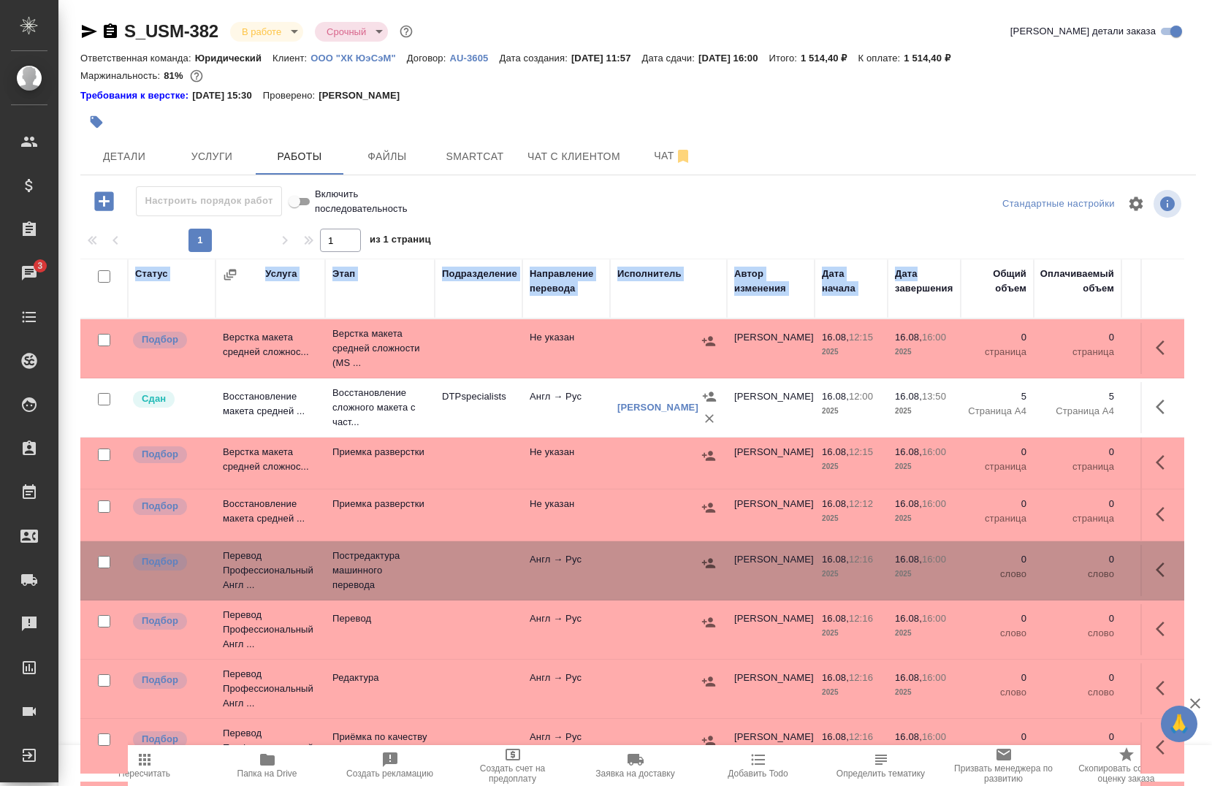
click at [967, 411] on table "Статус Услуга Этап Подразделение Направление перевода Исполнитель Автор изменен…" at bounding box center [863, 652] width 1567 height 786
drag, startPoint x: 967, startPoint y: 413, endPoint x: 941, endPoint y: 137, distance: 277.3
click at [941, 136] on div at bounding box center [638, 122] width 1116 height 32
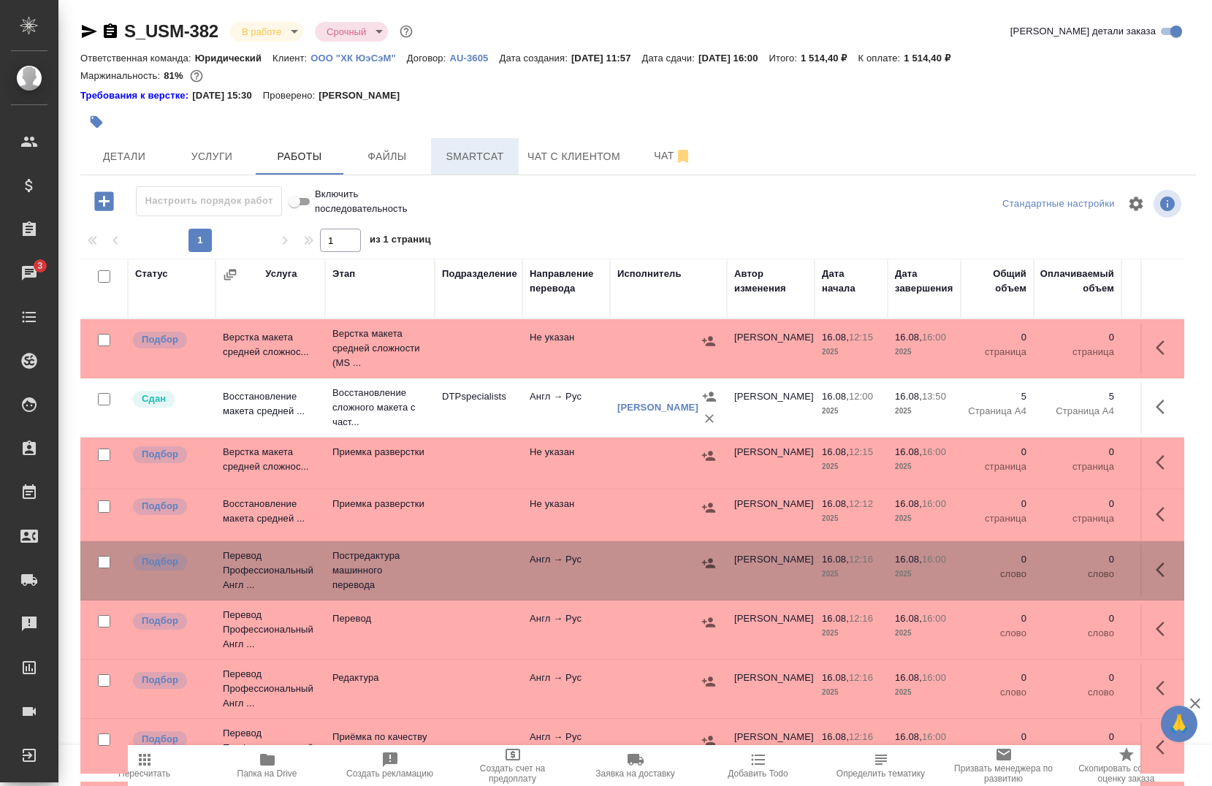
click at [457, 158] on span "Smartcat" at bounding box center [475, 157] width 70 height 18
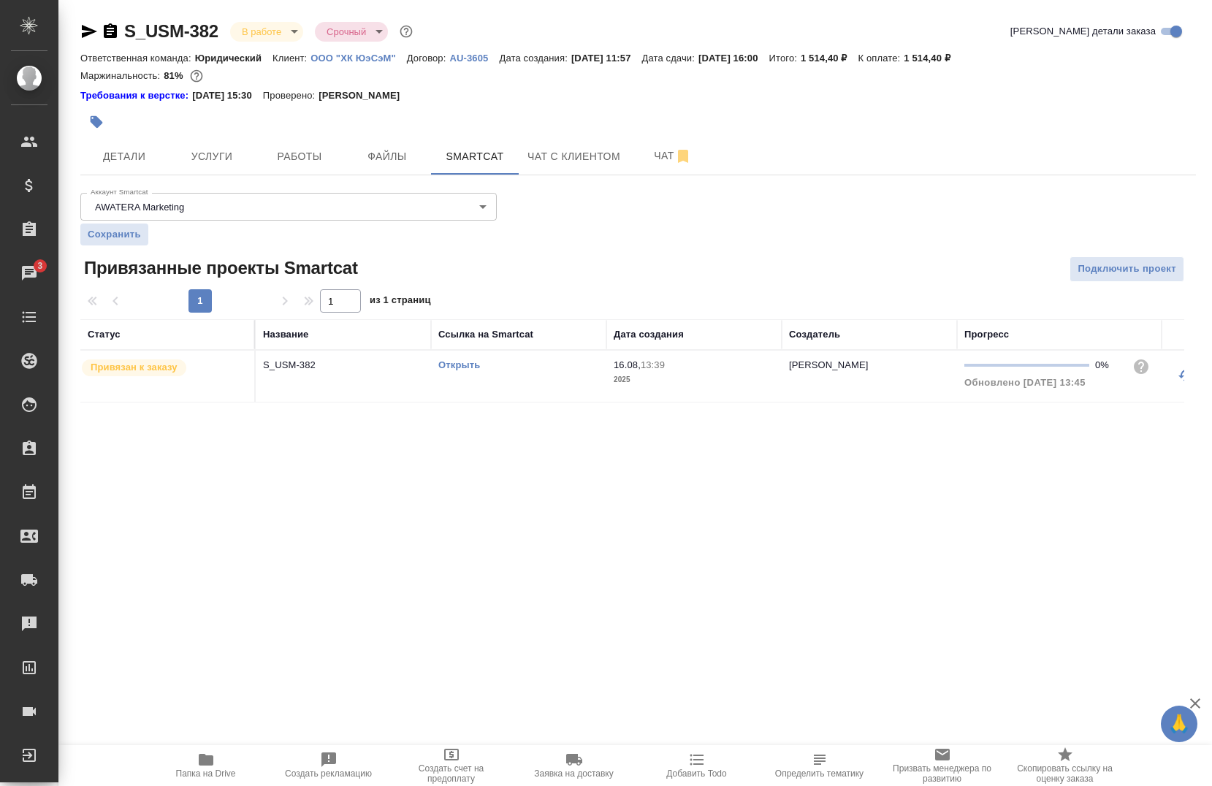
click at [457, 359] on div "Открыть" at bounding box center [518, 365] width 161 height 15
click at [456, 358] on div "Открыть" at bounding box center [518, 365] width 161 height 15
click at [454, 354] on td "Открыть" at bounding box center [518, 376] width 175 height 51
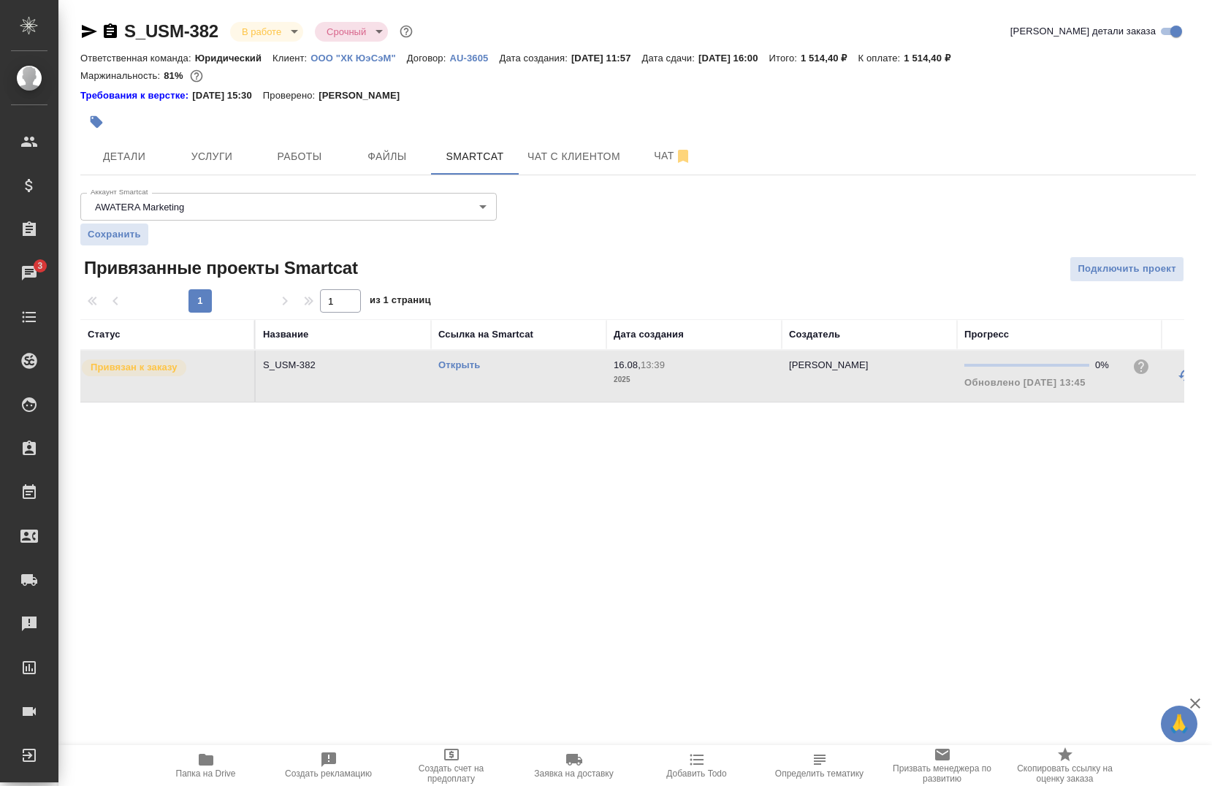
click at [453, 354] on td "Открыть" at bounding box center [518, 376] width 175 height 51
click at [452, 365] on link "Открыть" at bounding box center [459, 364] width 42 height 11
click at [283, 148] on span "Работы" at bounding box center [299, 157] width 70 height 18
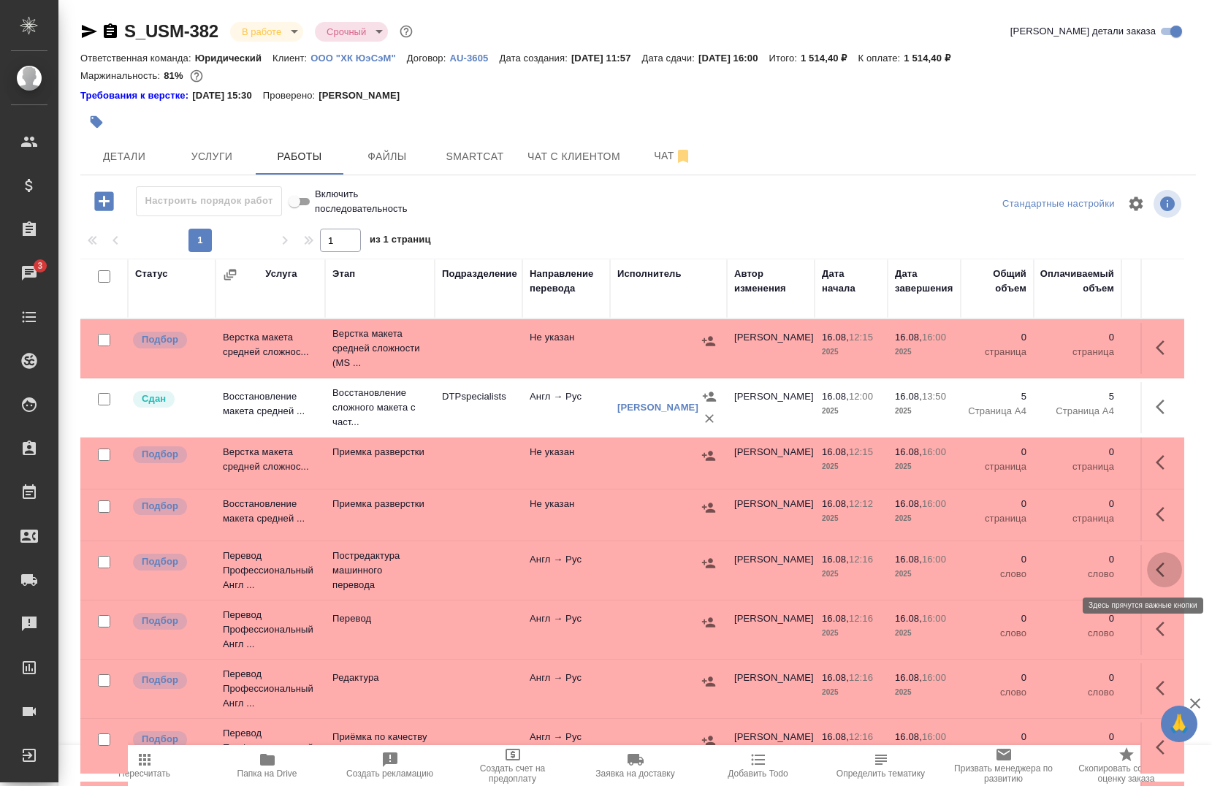
click at [1147, 567] on button "button" at bounding box center [1164, 569] width 35 height 35
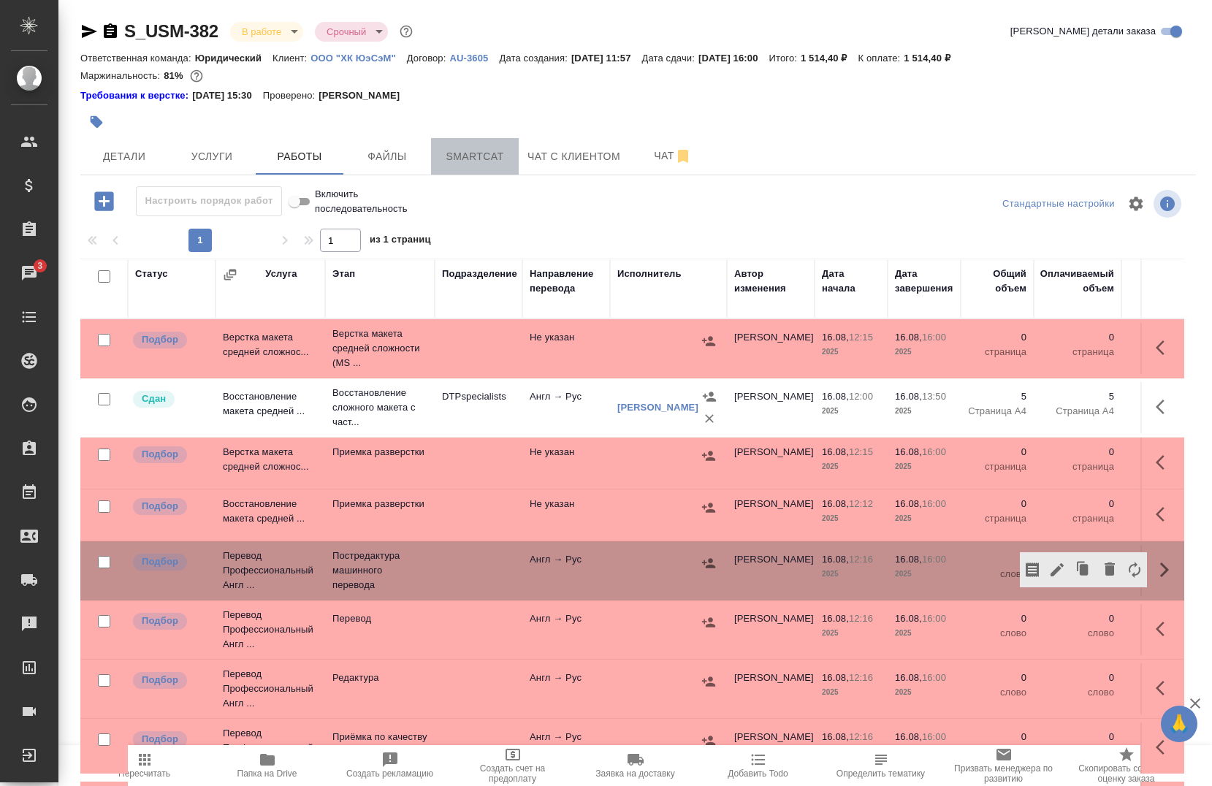
click at [481, 155] on span "Smartcat" at bounding box center [475, 157] width 70 height 18
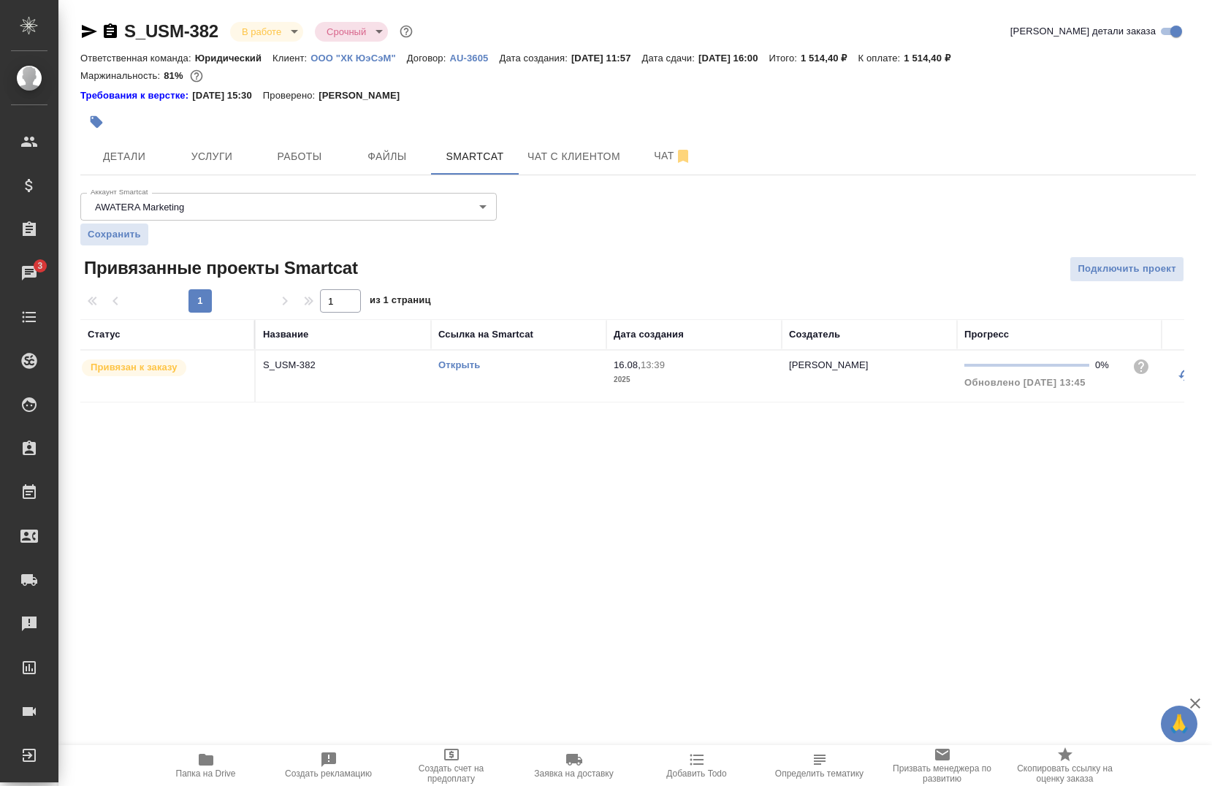
click at [445, 360] on link "Открыть" at bounding box center [459, 364] width 42 height 11
click at [286, 158] on span "Работы" at bounding box center [299, 157] width 70 height 18
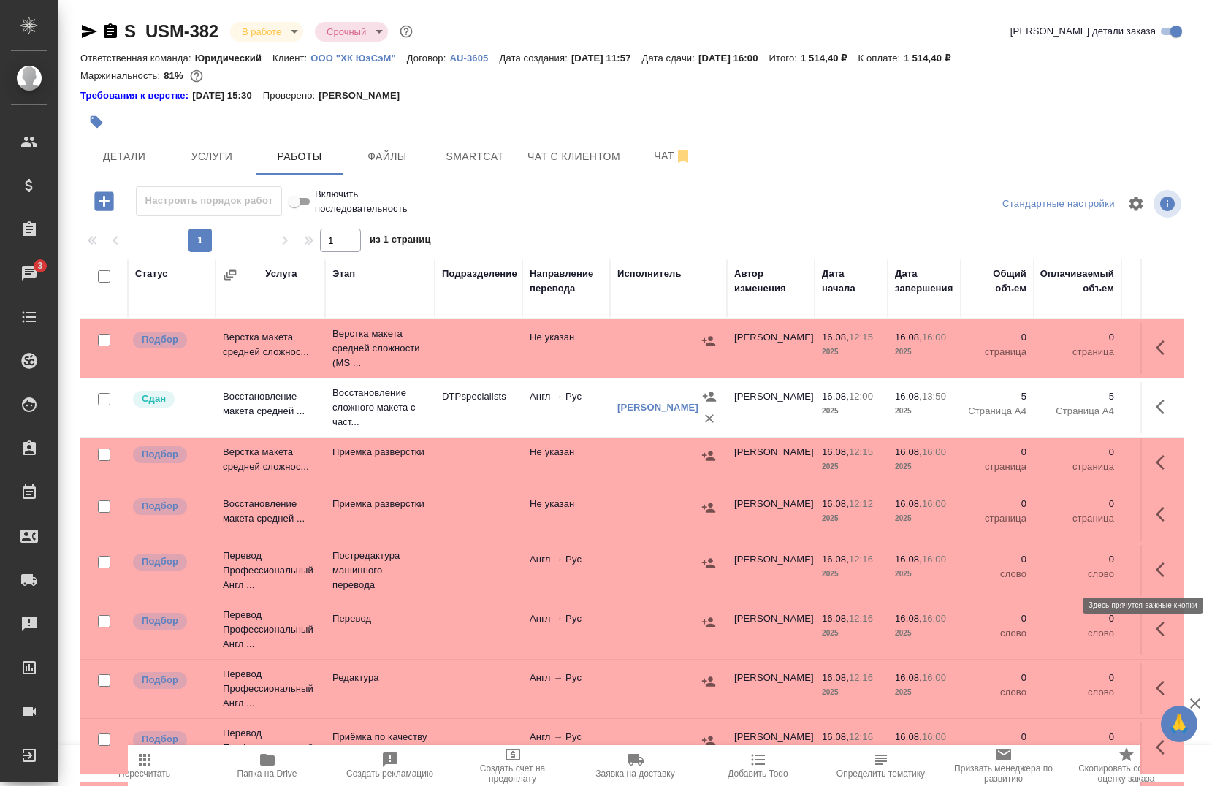
click at [1156, 572] on icon "button" at bounding box center [1165, 570] width 18 height 18
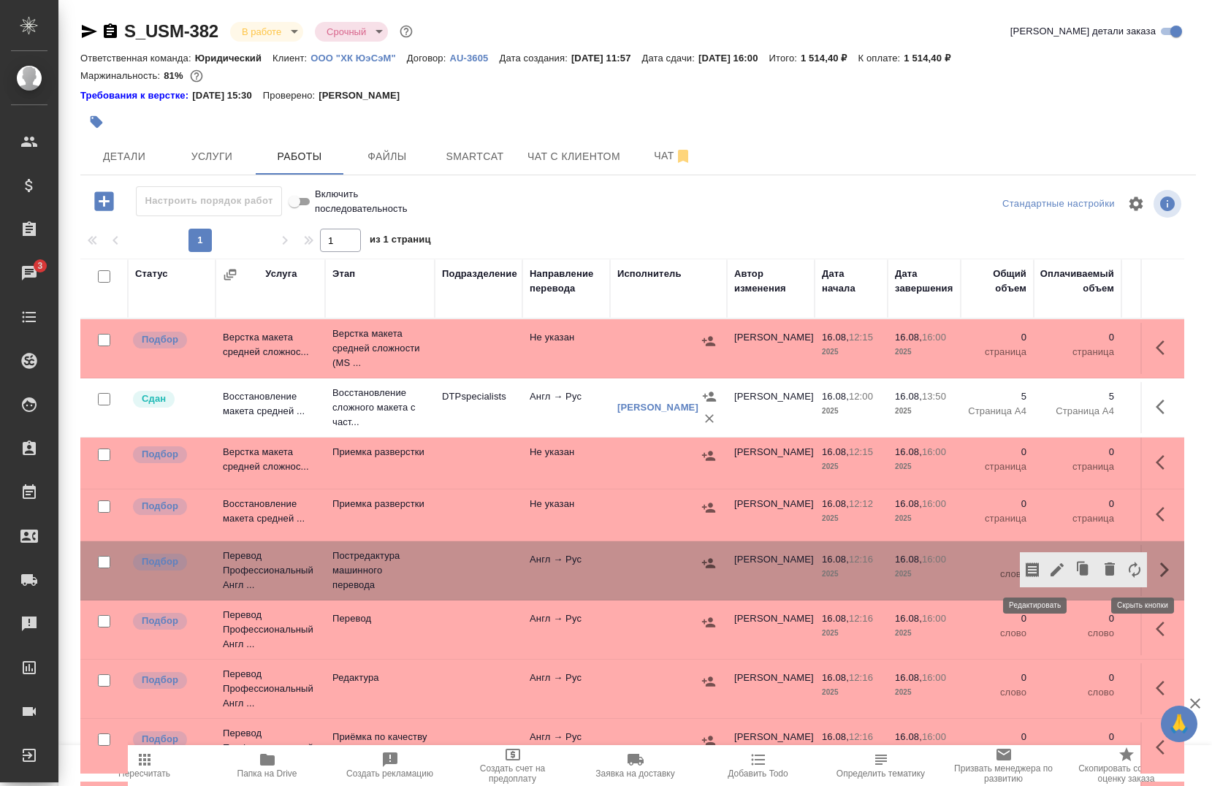
click at [1048, 571] on icon "button" at bounding box center [1057, 570] width 18 height 18
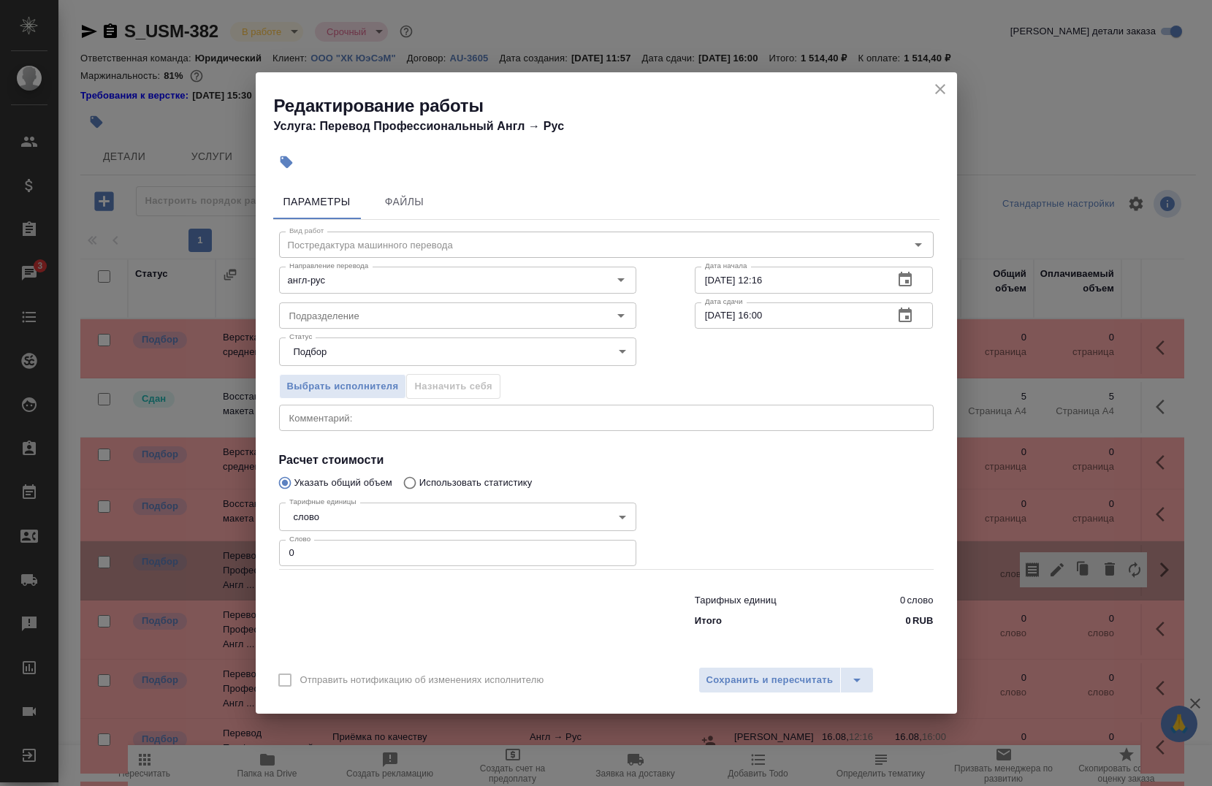
click at [479, 541] on input "0" at bounding box center [457, 553] width 357 height 26
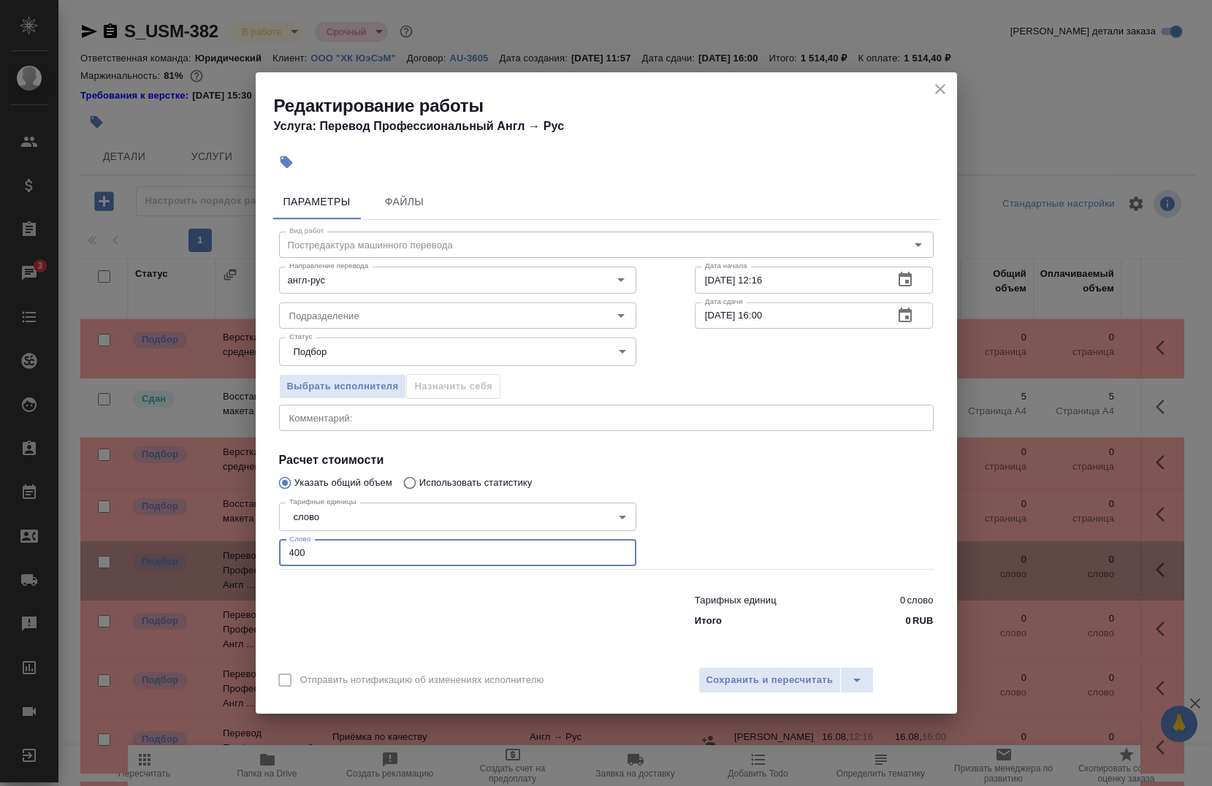
type input "400"
click at [815, 284] on input "16.08.2025 12:16" at bounding box center [789, 280] width 188 height 26
type input "16.08.2025 14:00"
click at [805, 297] on div "Дата сдачи 16.08.2025 16:00 Дата сдачи" at bounding box center [814, 314] width 297 height 94
click at [802, 305] on input "16.08.2025 16:00" at bounding box center [789, 315] width 188 height 26
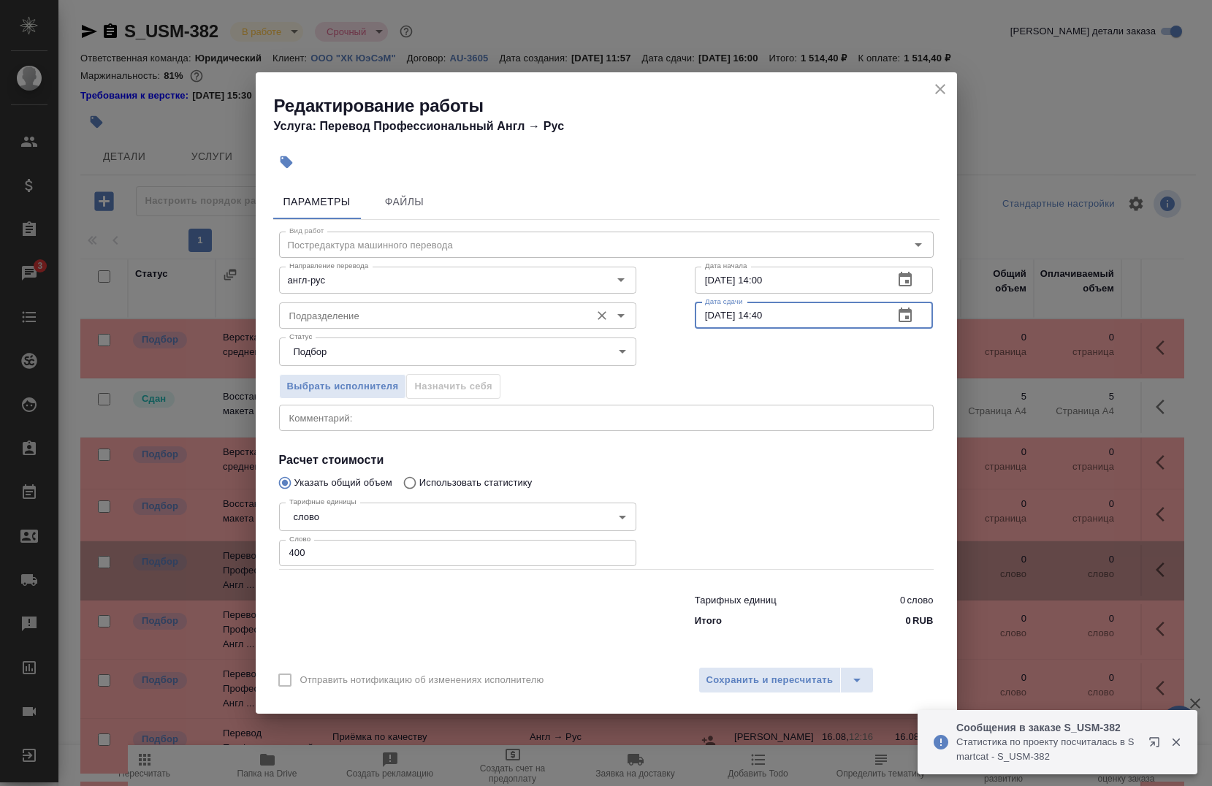
click at [401, 302] on div "Подразделение" at bounding box center [457, 315] width 357 height 26
type input "16.08.2025 14:40"
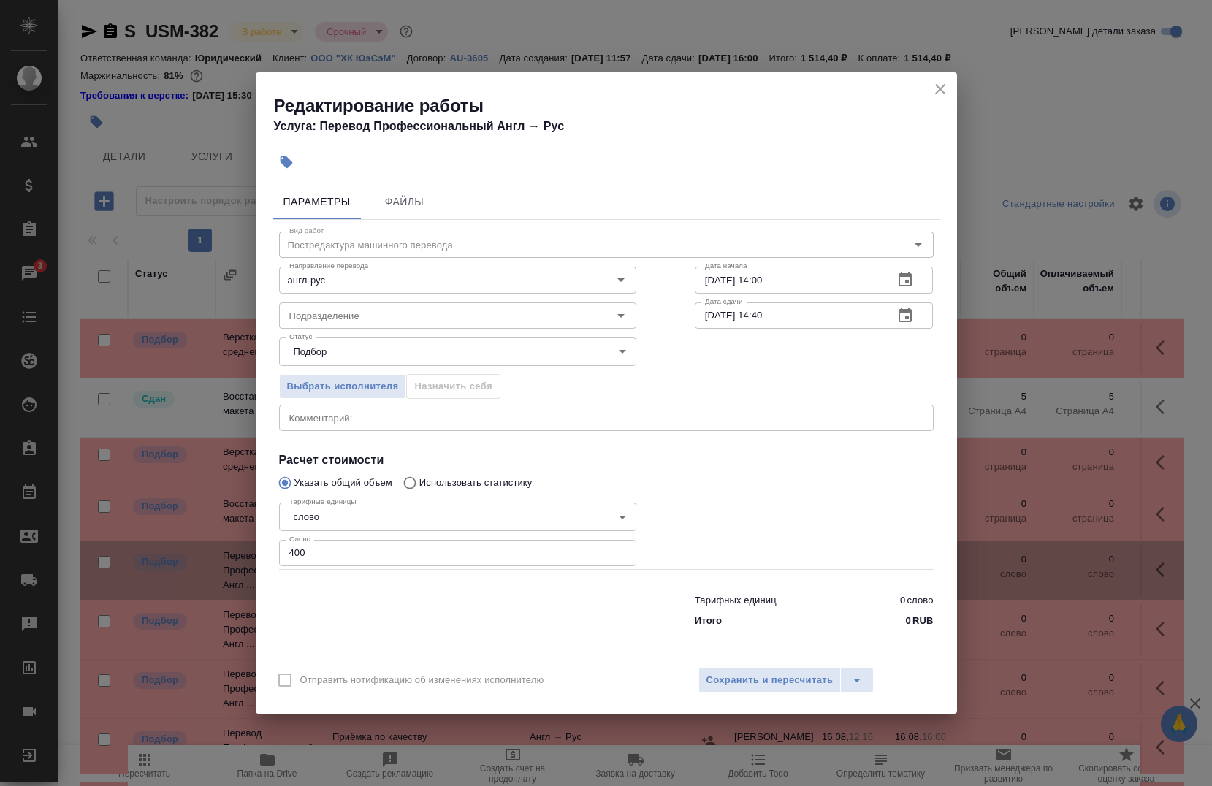
click at [535, 446] on div "Вид работ Постредактура машинного перевода Вид работ Направление перевода англ-…" at bounding box center [606, 427] width 666 height 414
click at [735, 674] on span "Сохранить и пересчитать" at bounding box center [769, 680] width 127 height 17
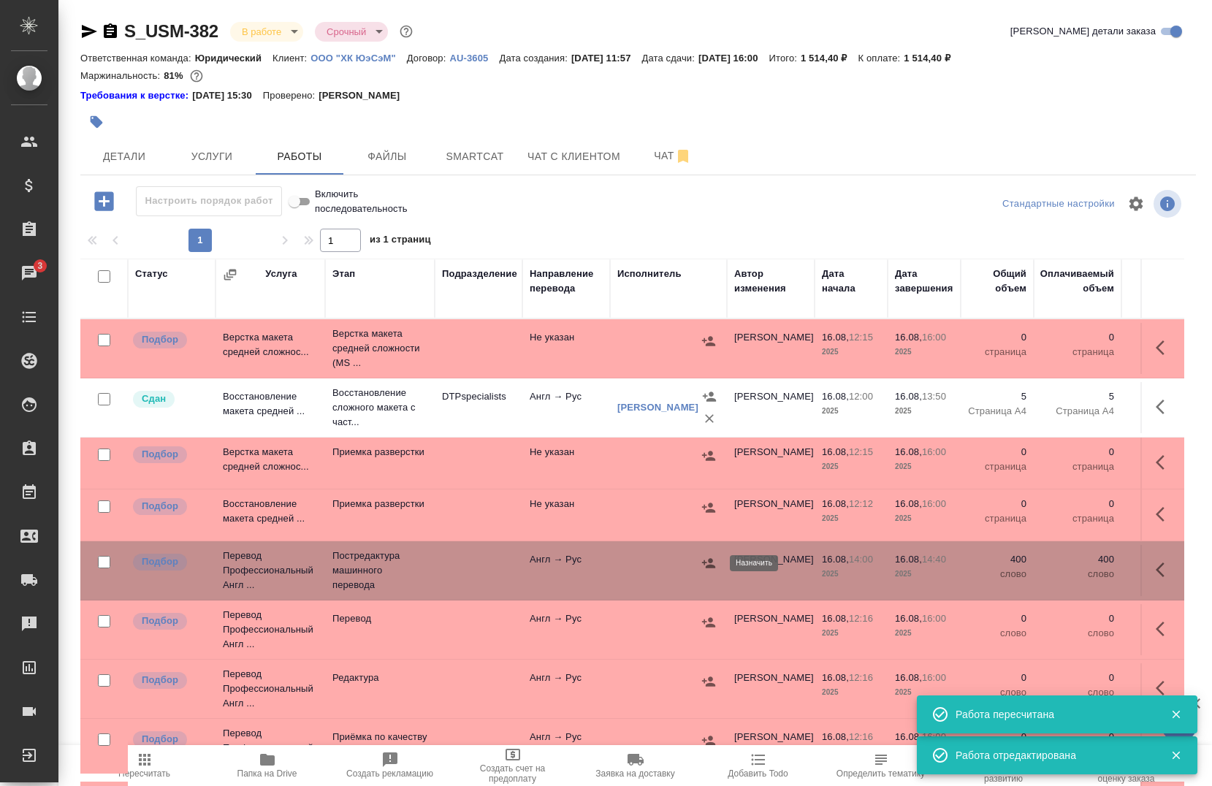
click at [700, 564] on button "button" at bounding box center [709, 563] width 22 height 22
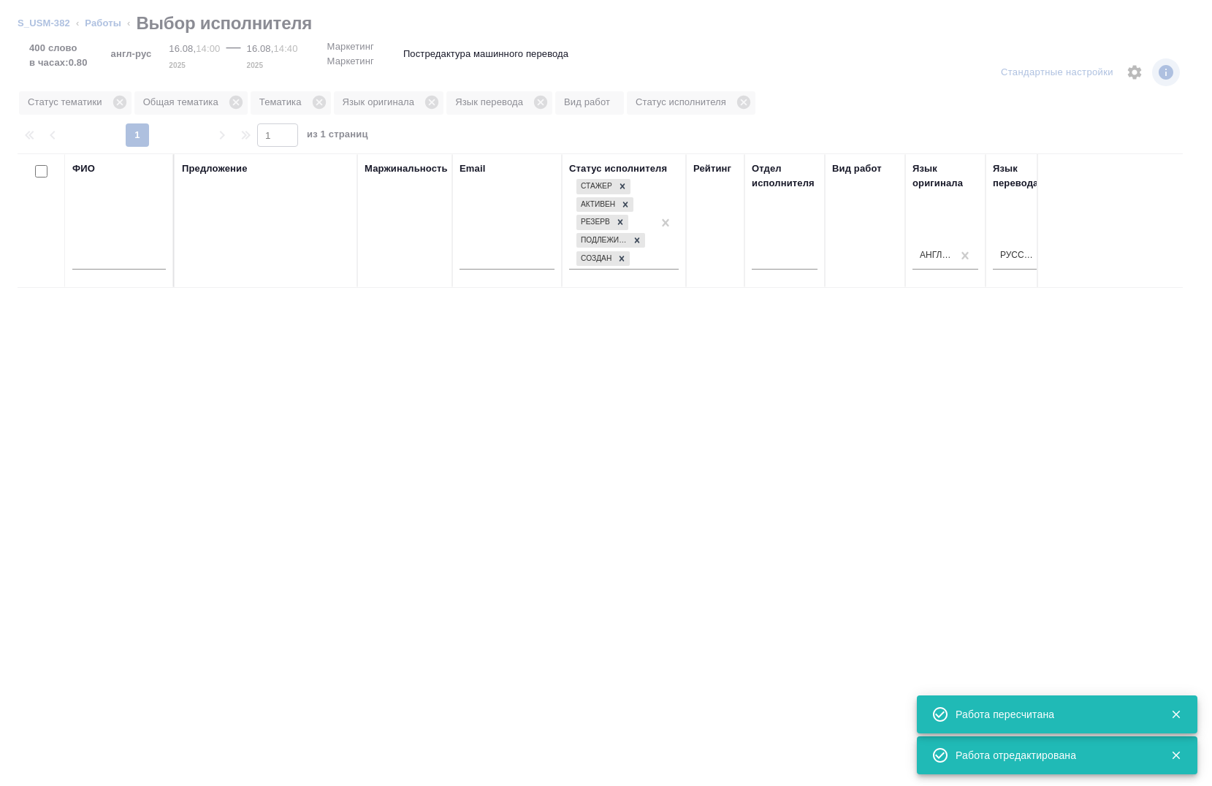
click at [96, 256] on input "text" at bounding box center [119, 260] width 94 height 18
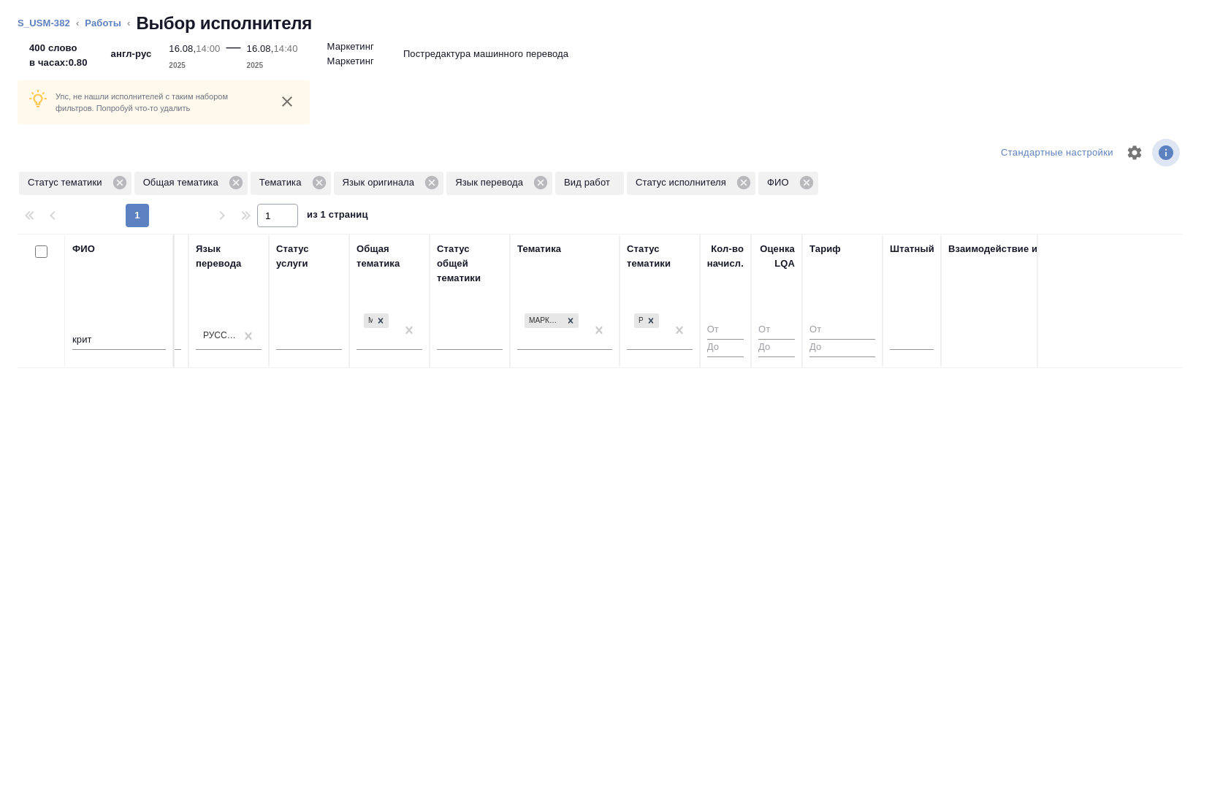
scroll to position [0, 828]
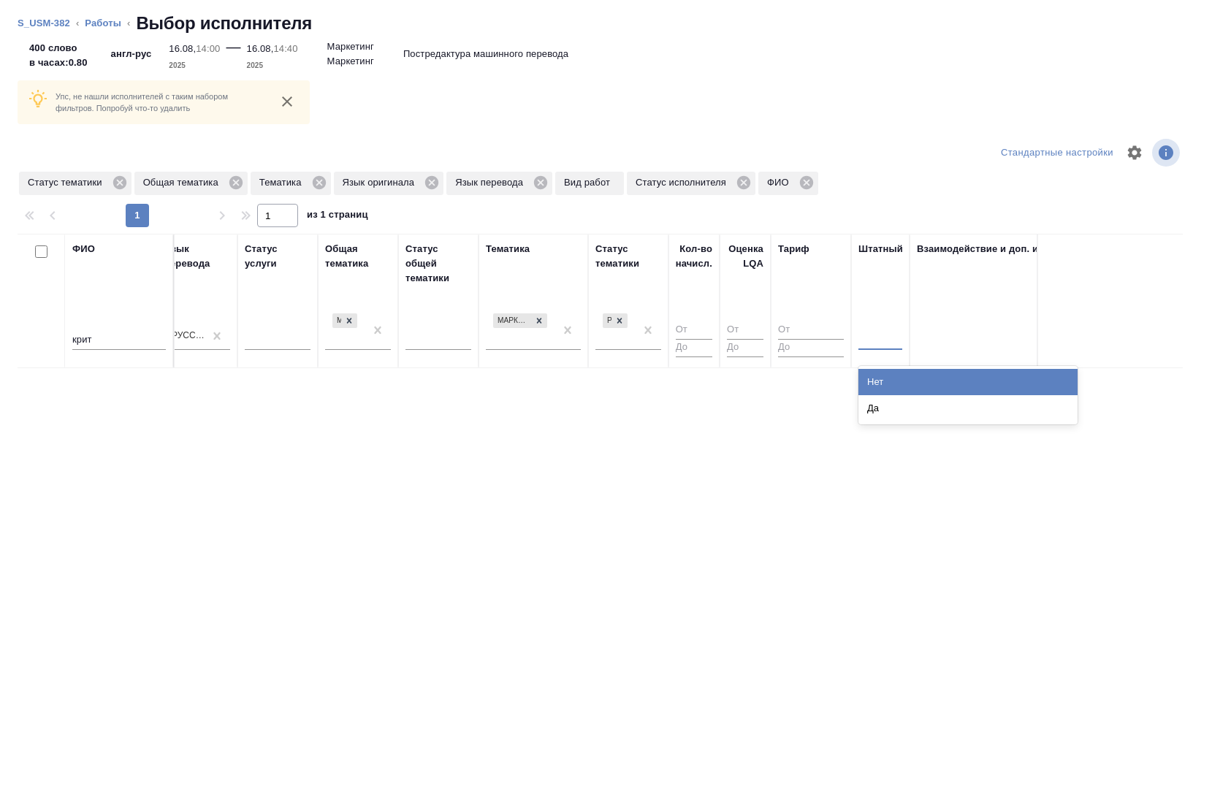
click at [870, 335] on div at bounding box center [880, 335] width 44 height 21
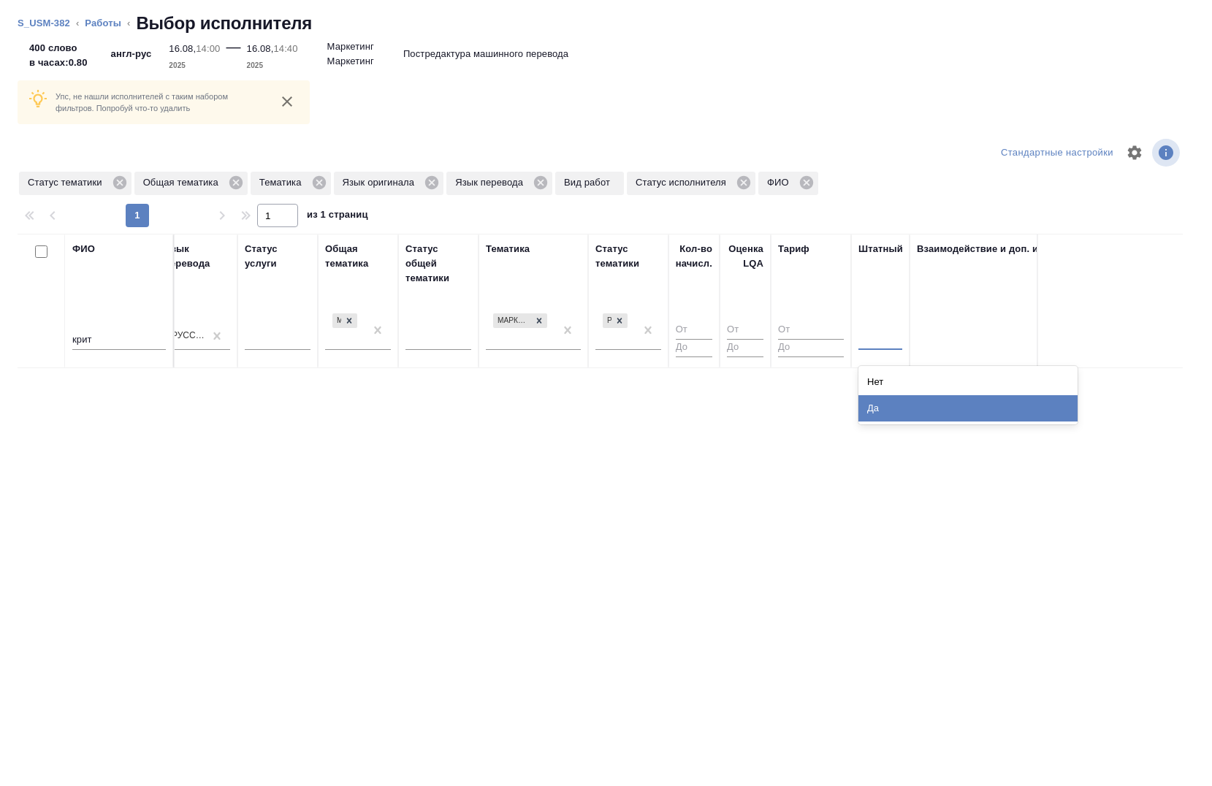
click at [877, 400] on div "Да" at bounding box center [967, 408] width 219 height 26
click at [92, 336] on input "крит" at bounding box center [119, 341] width 94 height 18
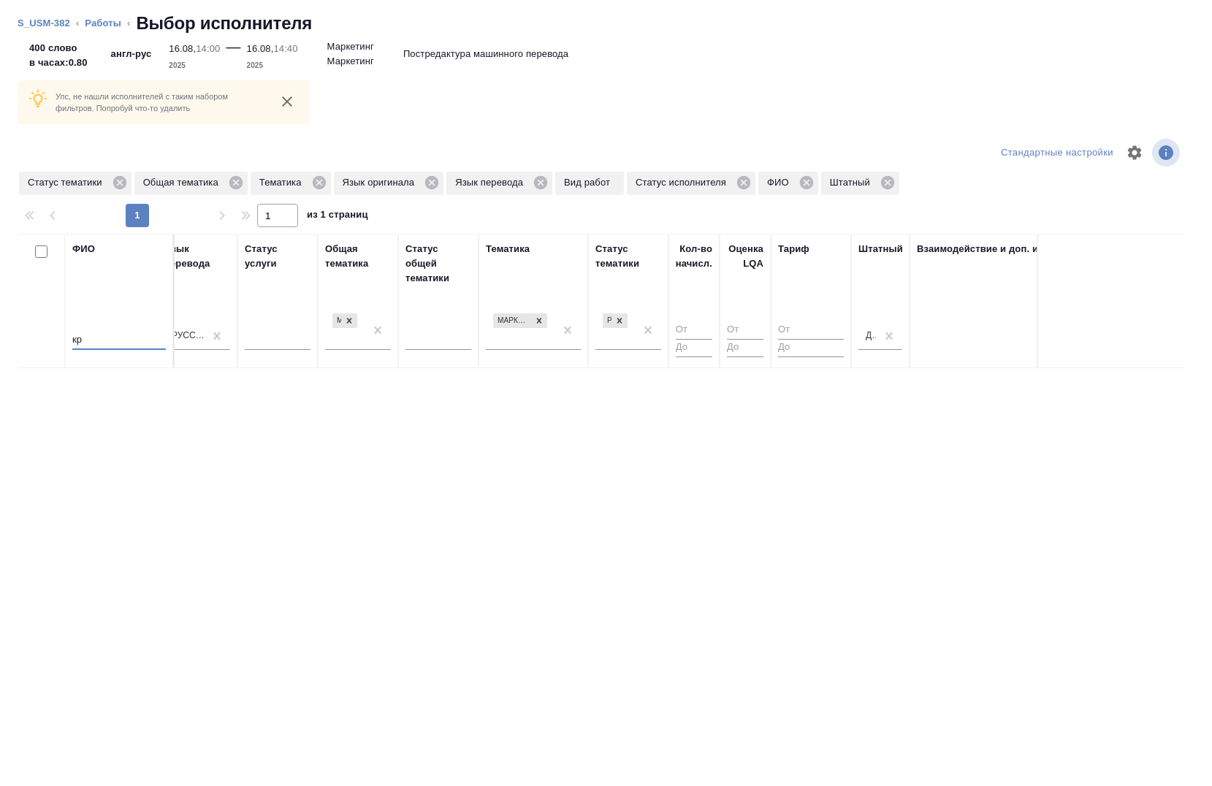
type input "к"
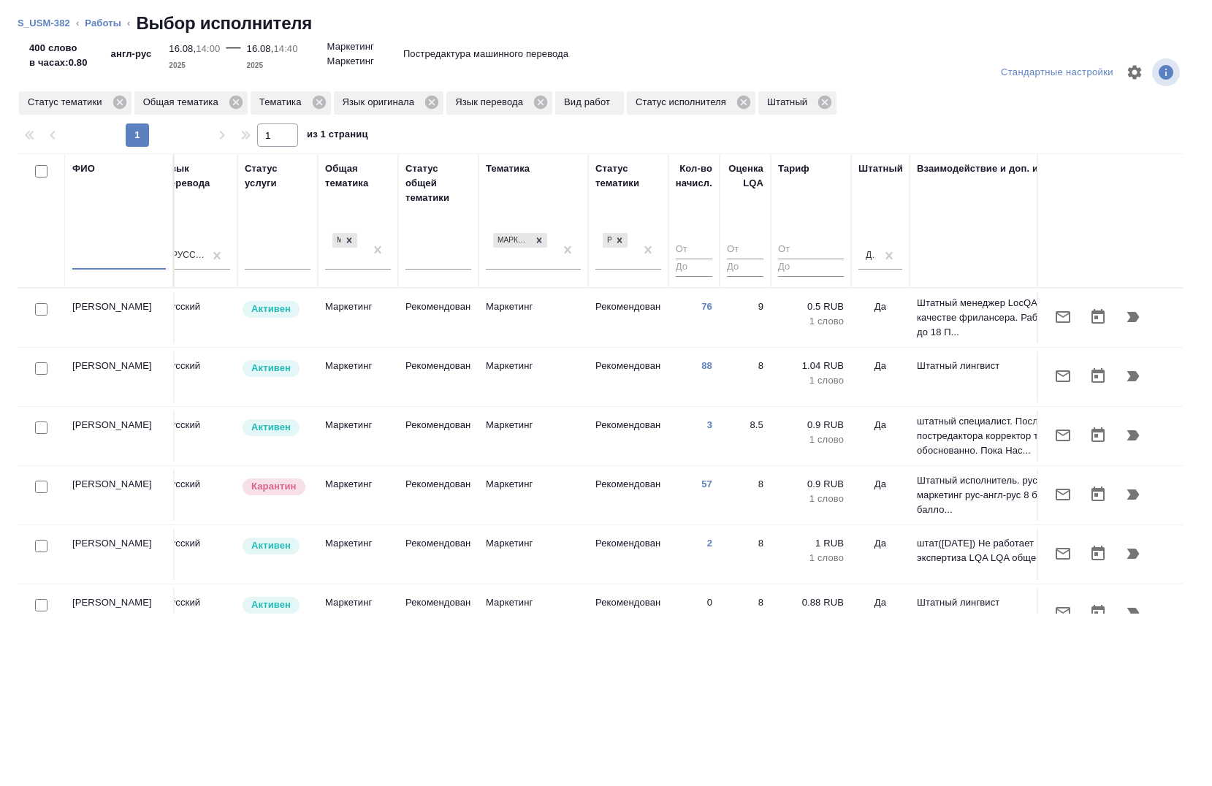
click at [140, 263] on input "text" at bounding box center [119, 260] width 94 height 18
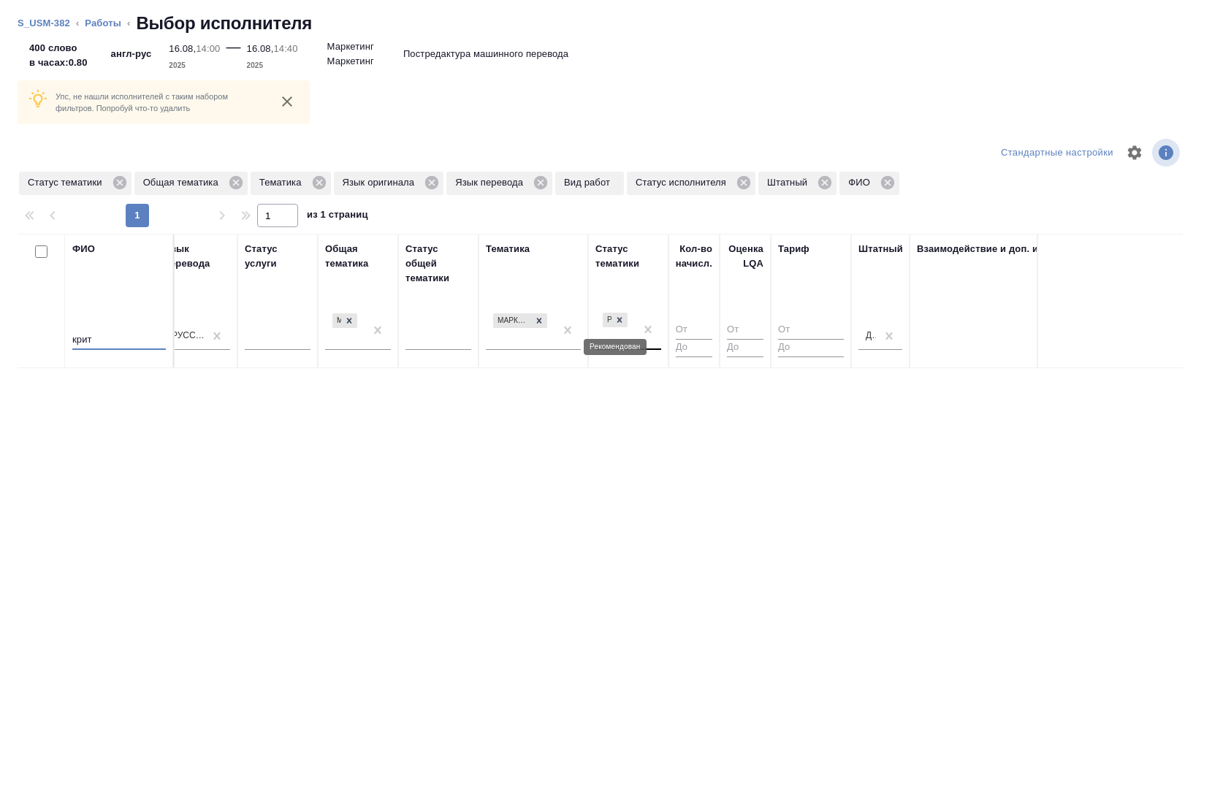
drag, startPoint x: 622, startPoint y: 320, endPoint x: 609, endPoint y: 324, distance: 13.6
click at [619, 319] on icon at bounding box center [619, 320] width 10 height 10
click at [531, 319] on div at bounding box center [539, 320] width 16 height 15
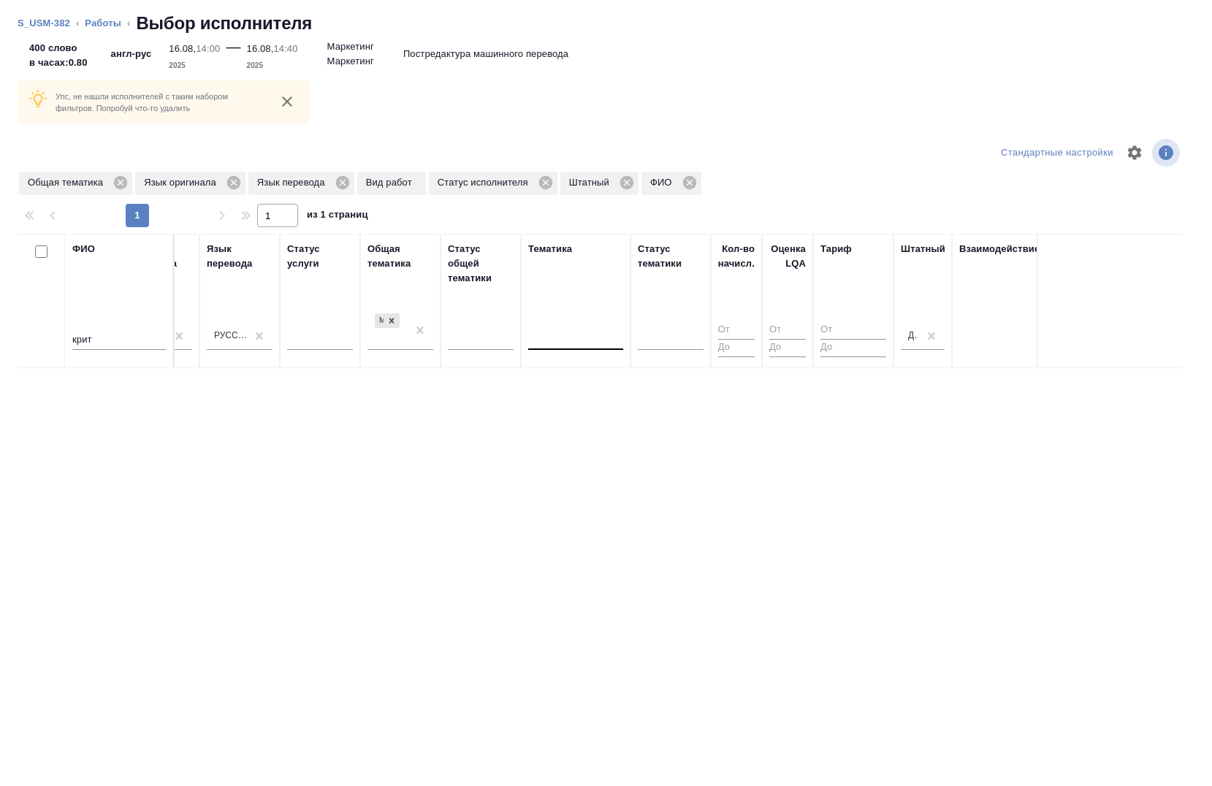
scroll to position [0, 957]
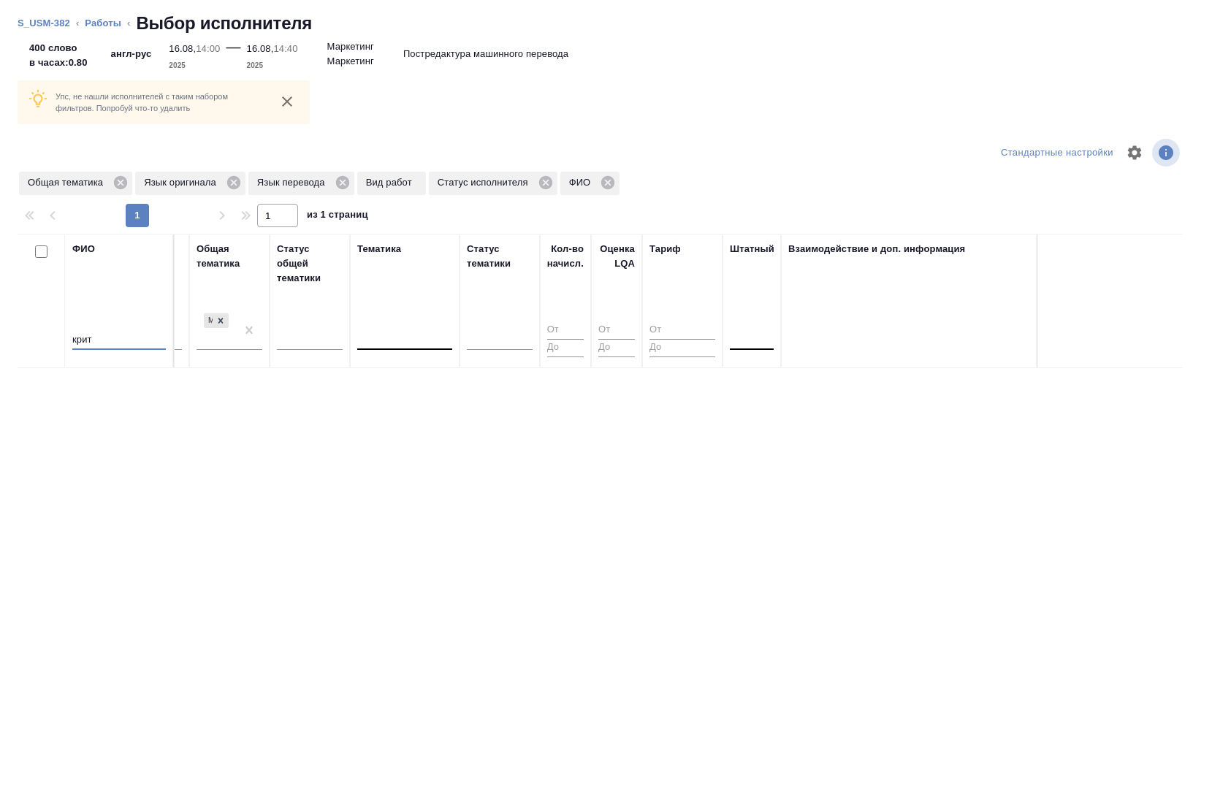
drag, startPoint x: 140, startPoint y: 338, endPoint x: 148, endPoint y: 345, distance: 10.4
click at [140, 338] on input "крит" at bounding box center [119, 341] width 94 height 18
type input "к"
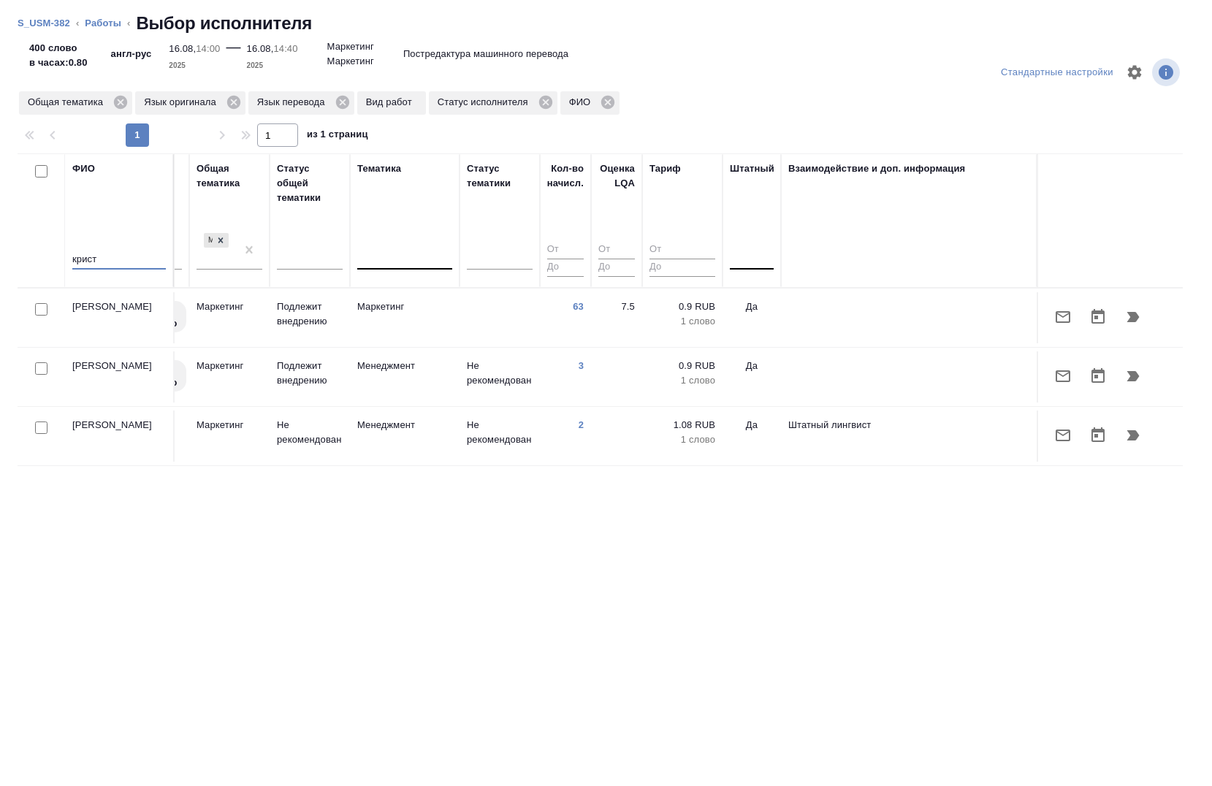
type input "крист"
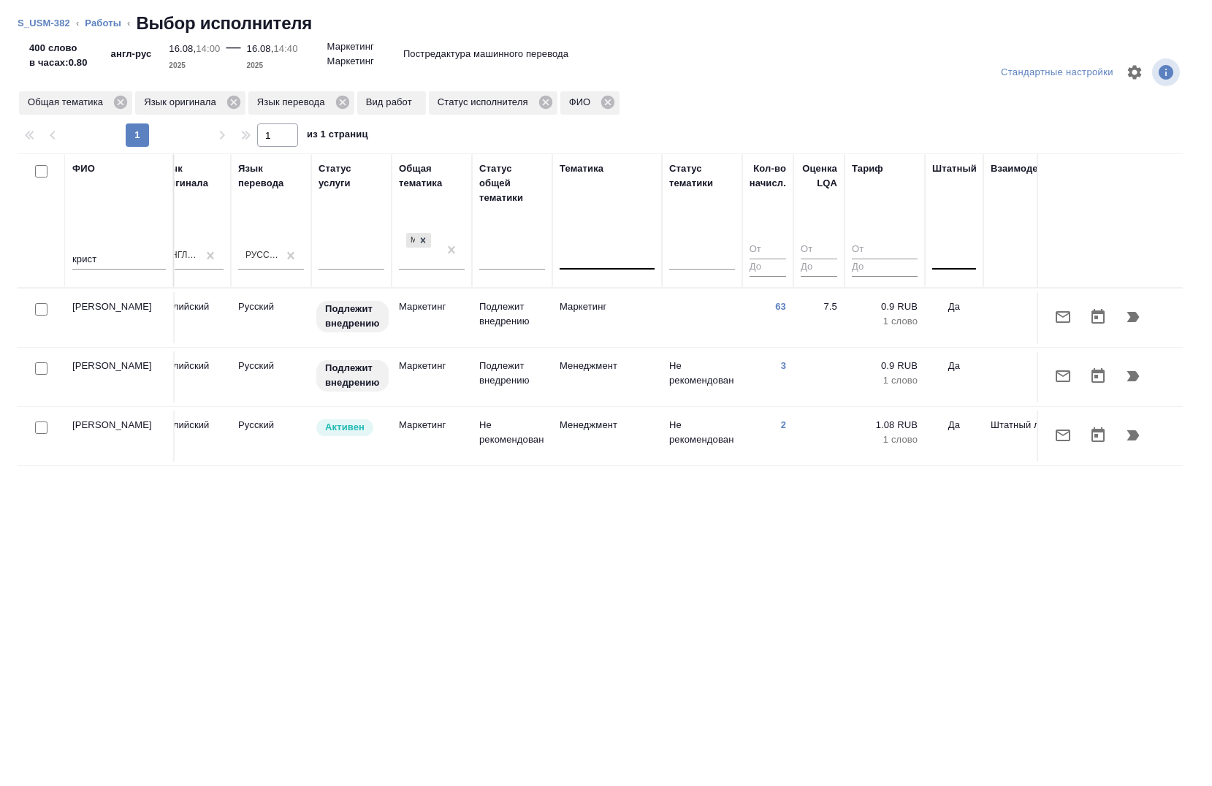
scroll to position [0, 749]
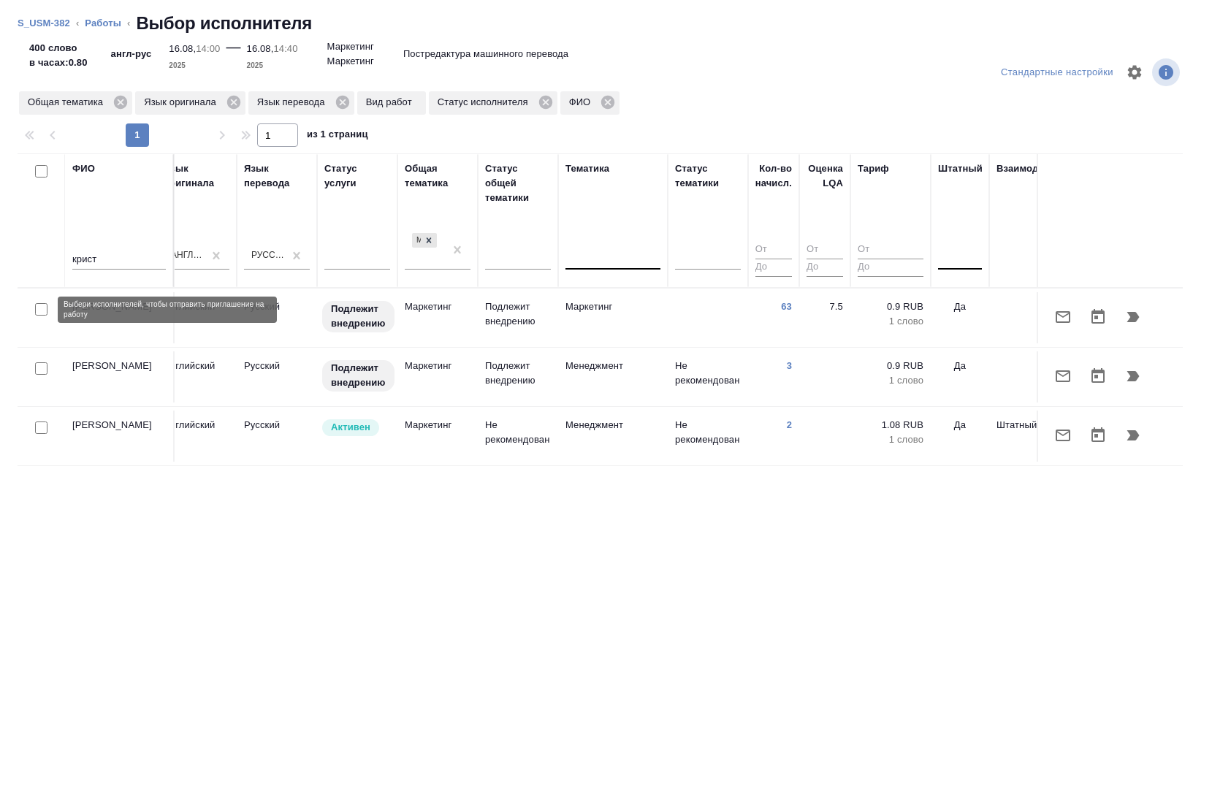
click at [39, 305] on input "checkbox" at bounding box center [41, 309] width 12 height 12
checkbox input "true"
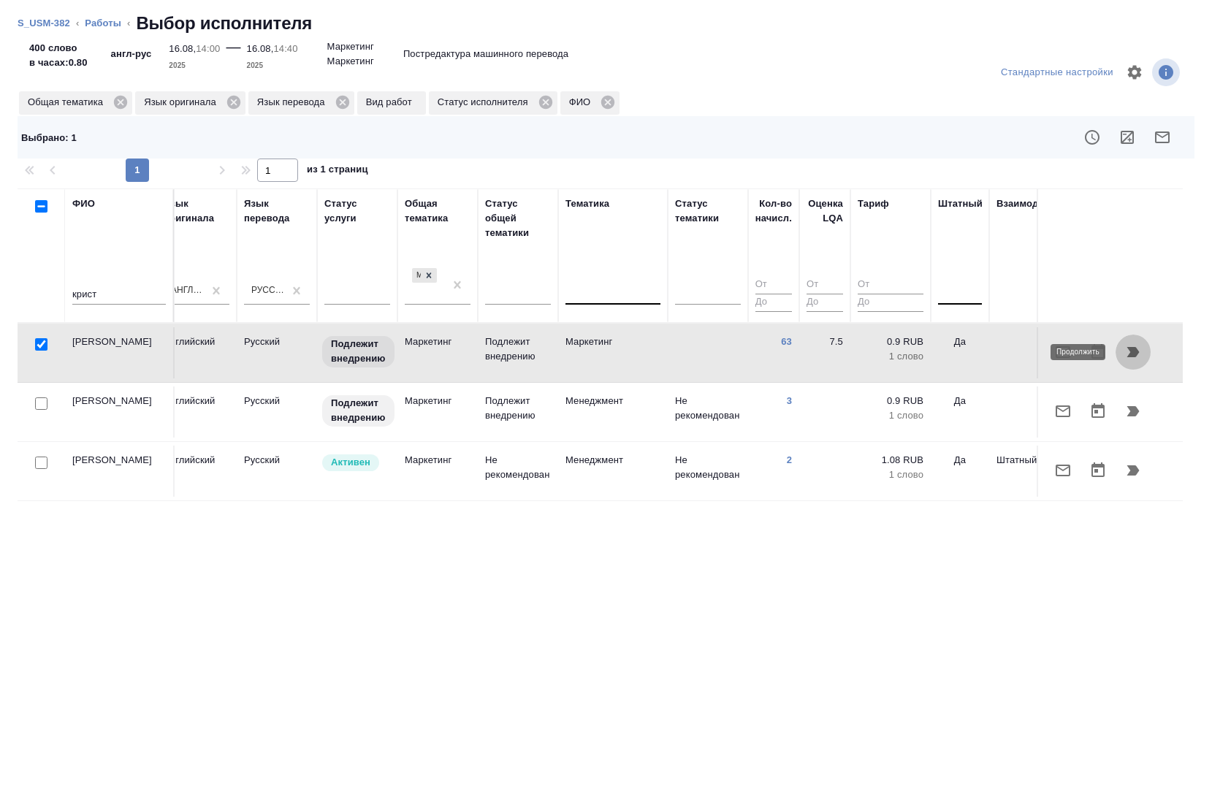
click at [1131, 352] on icon "button" at bounding box center [1133, 352] width 12 height 10
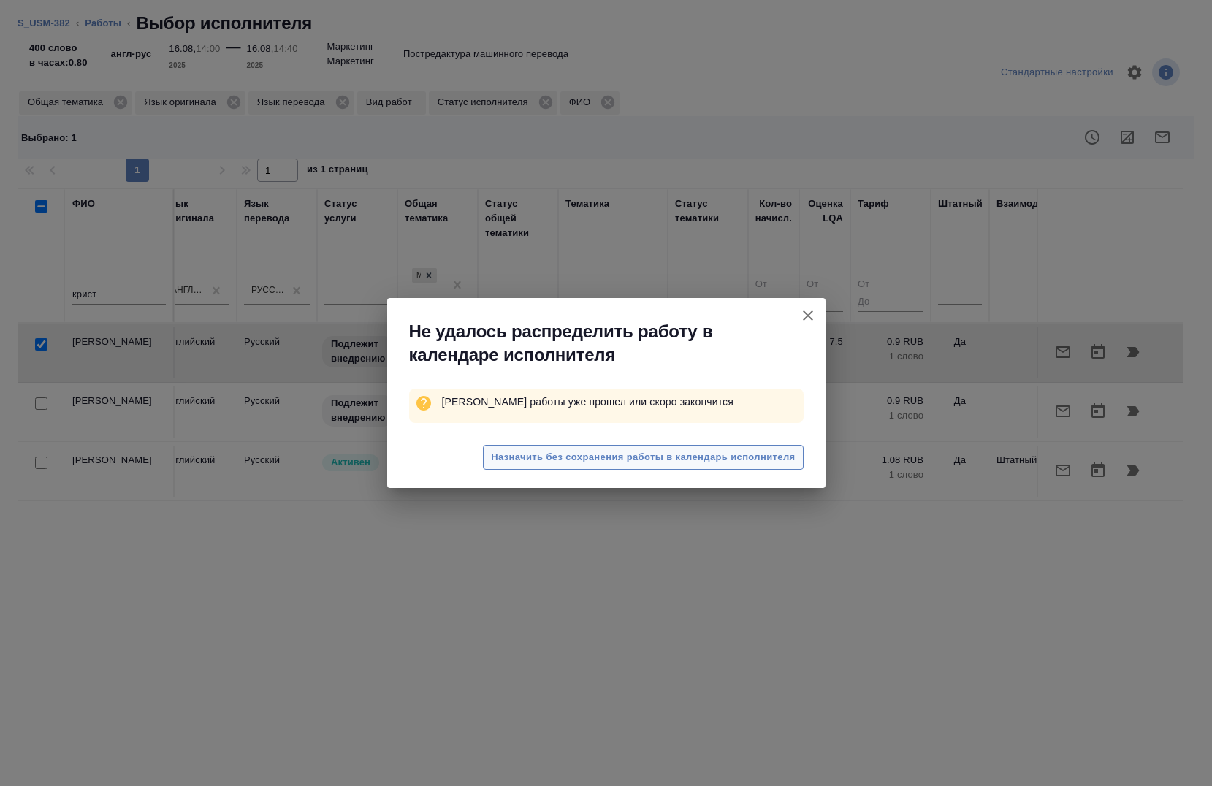
click at [608, 462] on span "Назначить без сохранения работы в календарь исполнителя" at bounding box center [643, 457] width 304 height 17
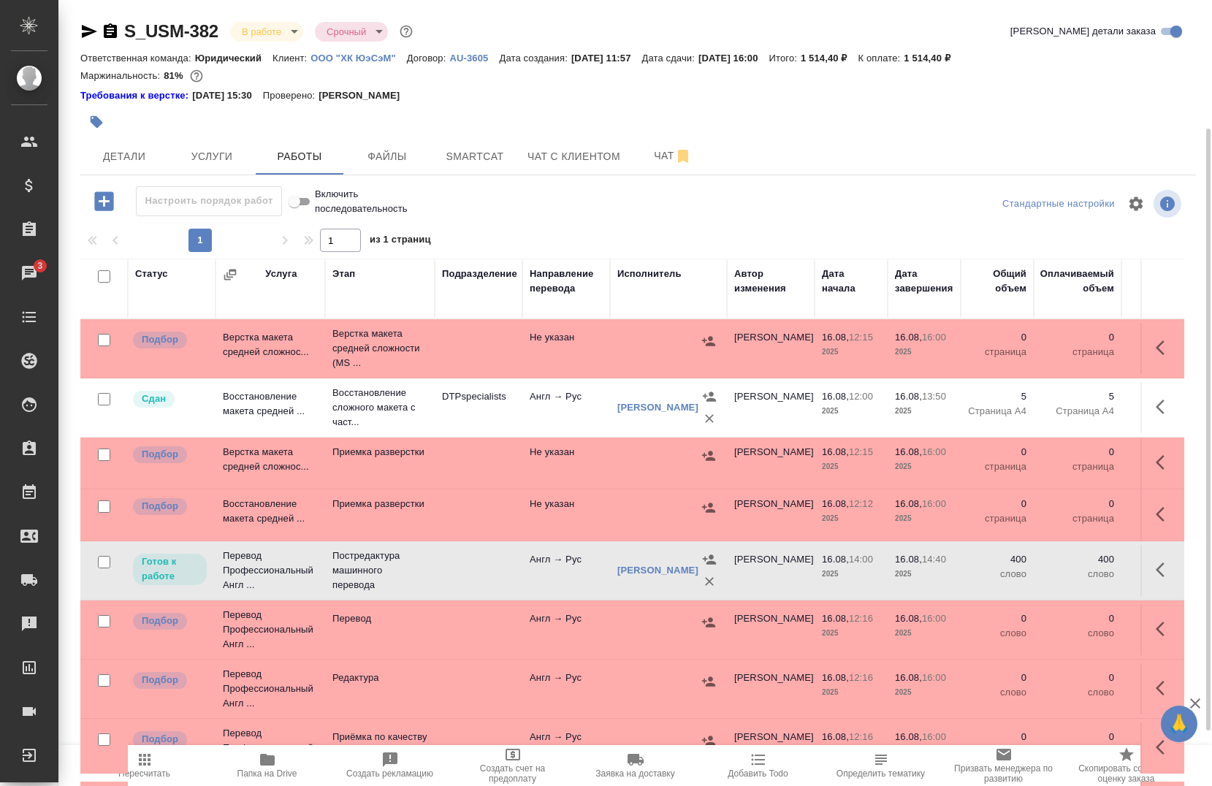
scroll to position [73, 0]
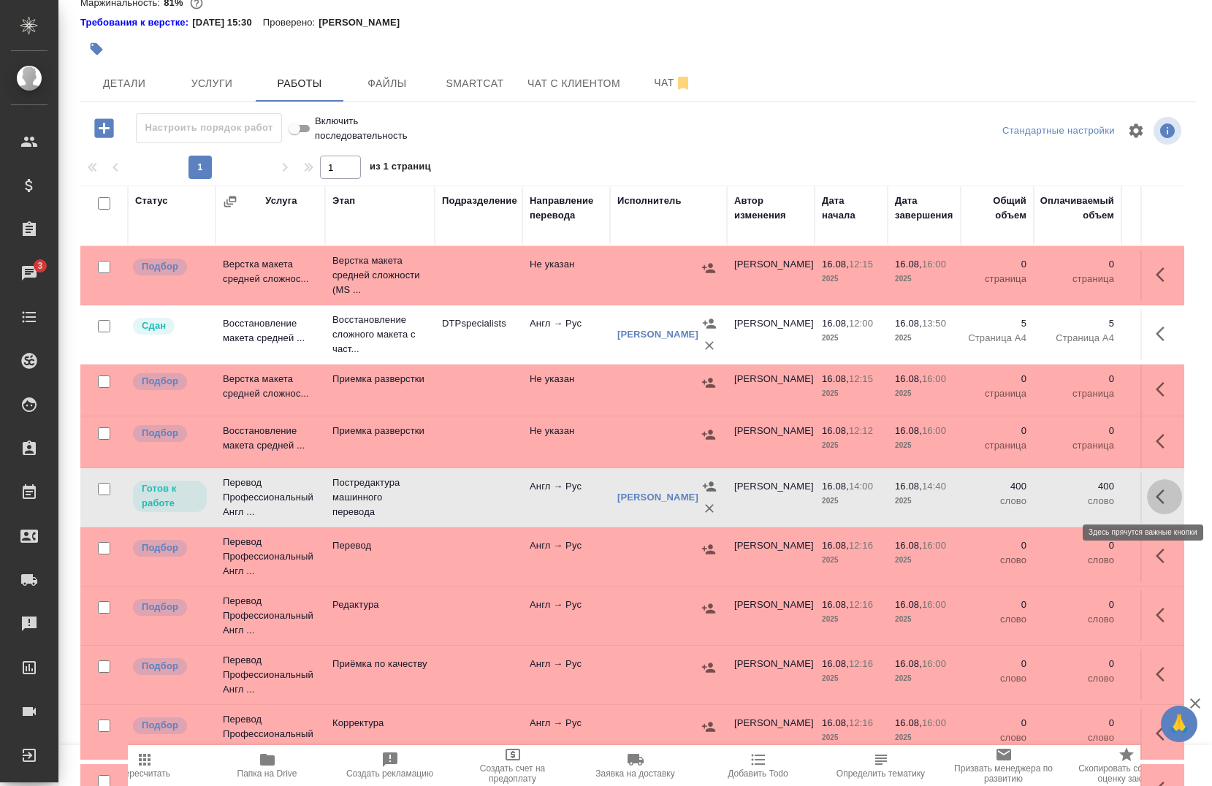
drag, startPoint x: 1139, startPoint y: 500, endPoint x: 1127, endPoint y: 501, distance: 12.5
click at [1156, 498] on icon "button" at bounding box center [1160, 497] width 9 height 15
click at [1048, 496] on icon "button" at bounding box center [1057, 497] width 18 height 18
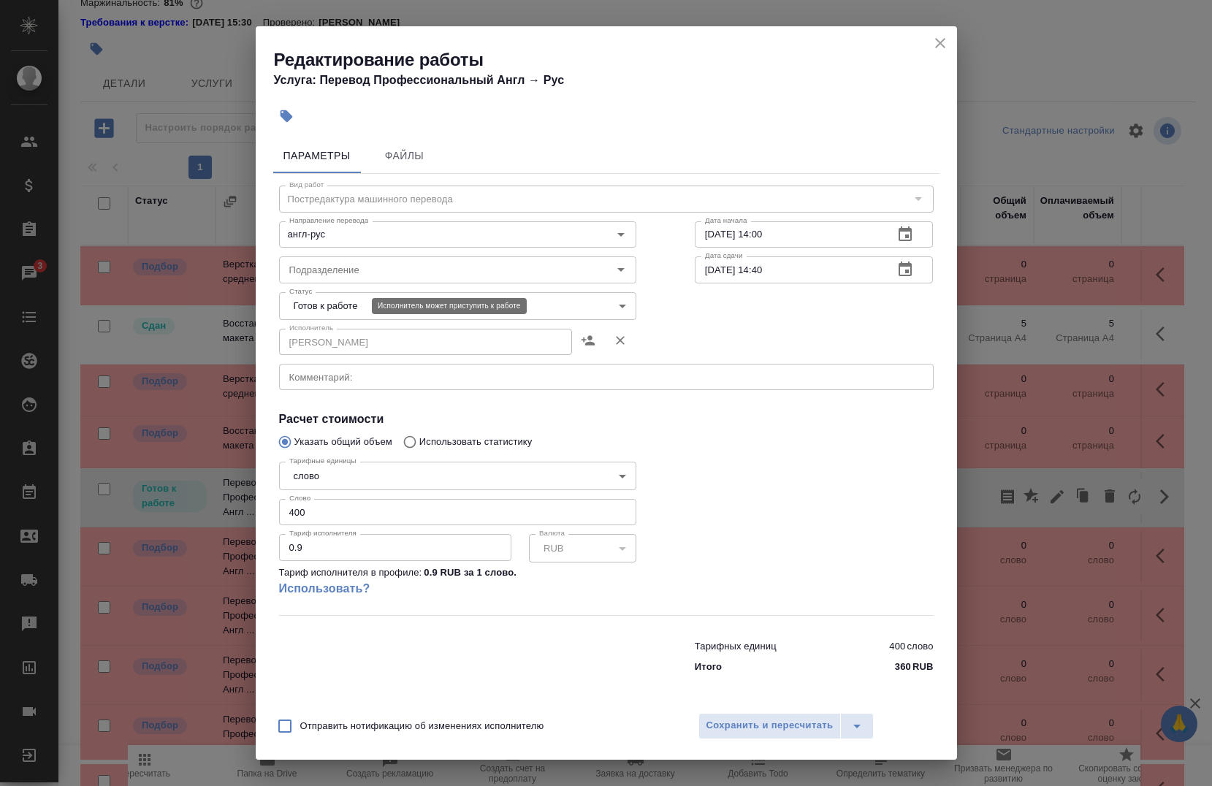
click at [359, 302] on body "🙏 .cls-1 fill:#fff; AWATERA Chernova Anna Клиенты Спецификации Заказы 3 Чаты To…" at bounding box center [606, 393] width 1212 height 786
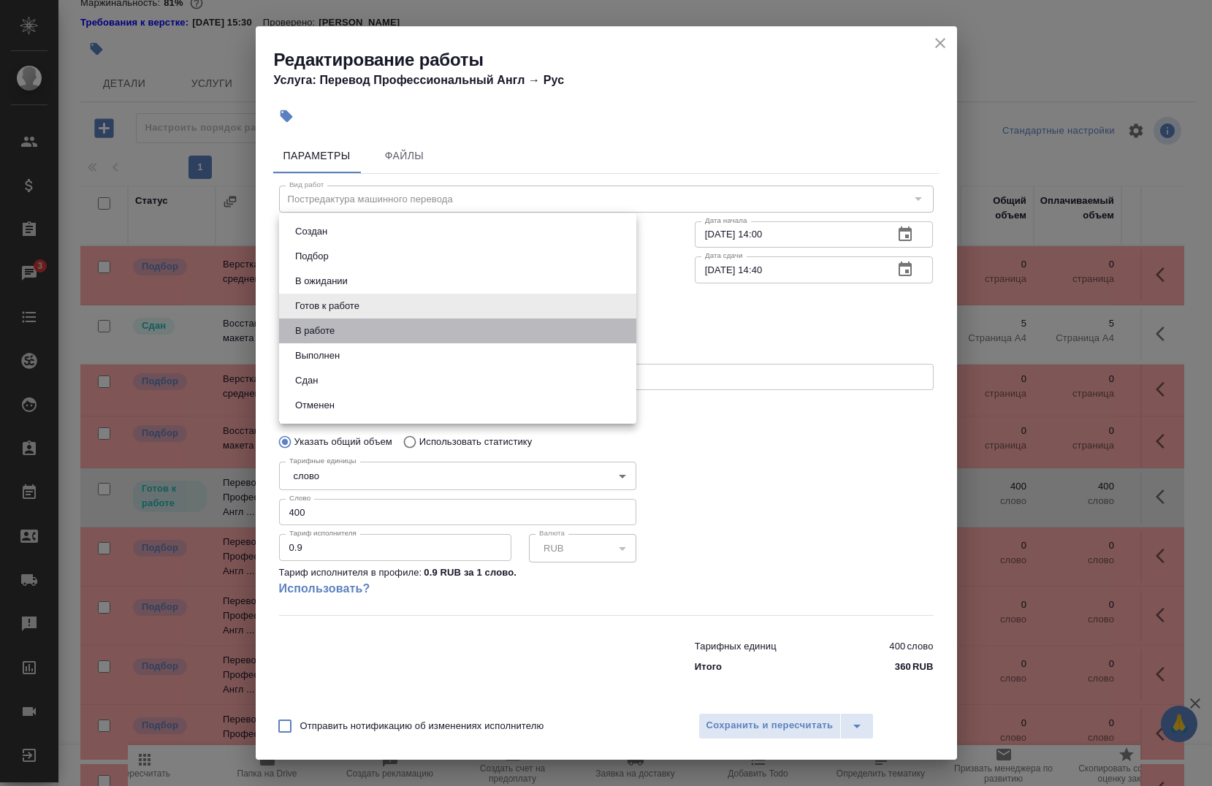
click at [343, 327] on li "В работе" at bounding box center [457, 331] width 357 height 25
type input "inProgress"
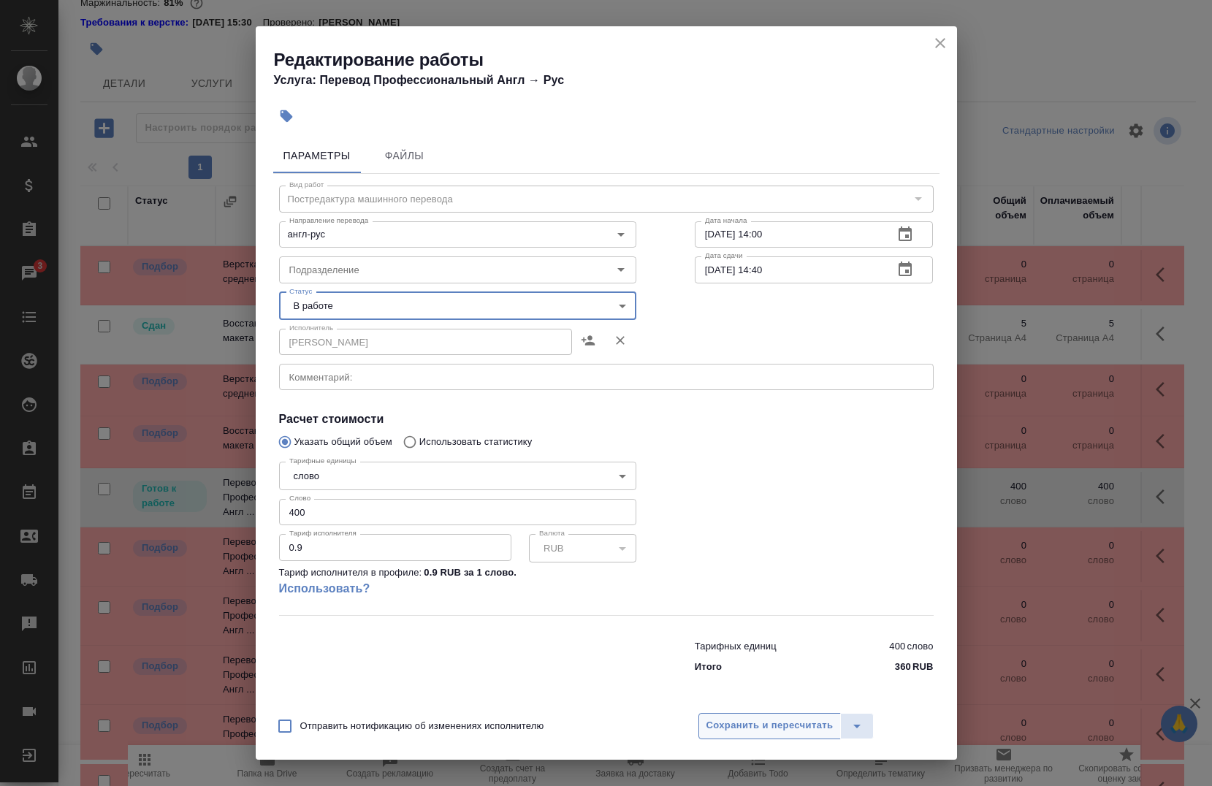
click at [772, 716] on button "Сохранить и пересчитать" at bounding box center [769, 726] width 143 height 26
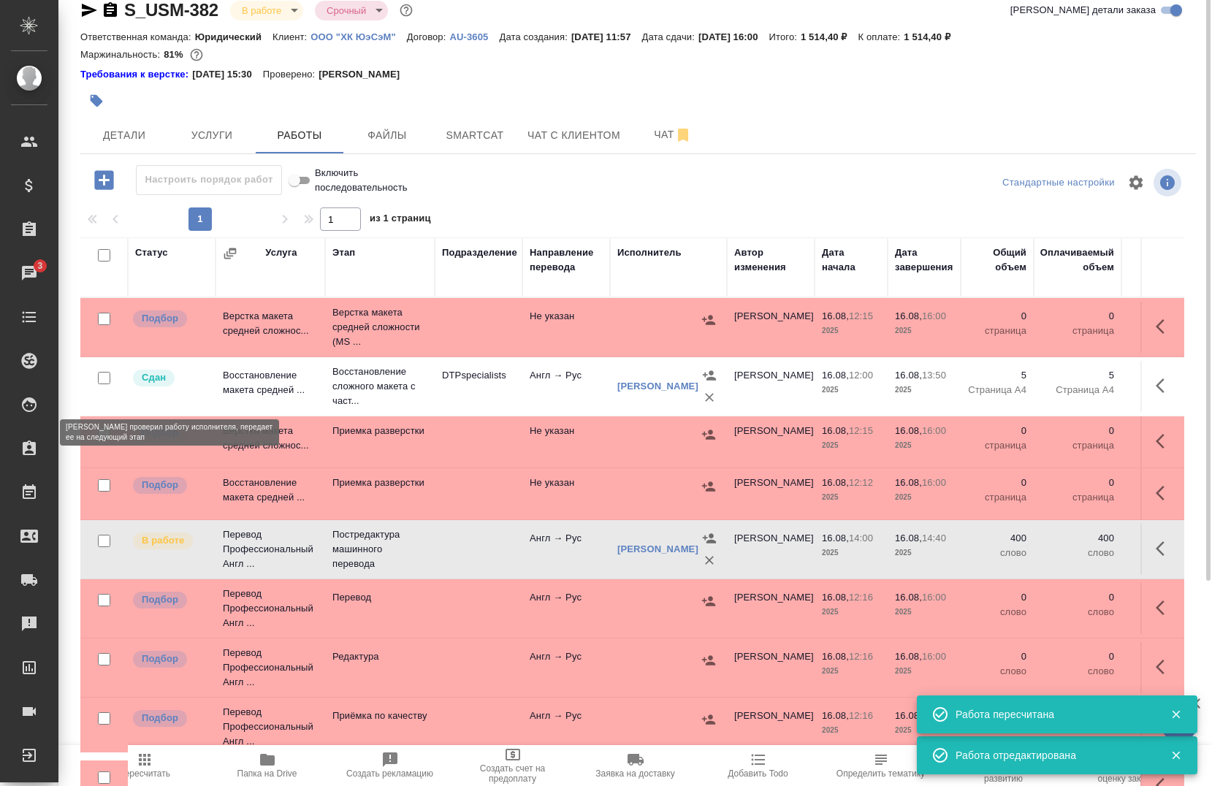
scroll to position [0, 0]
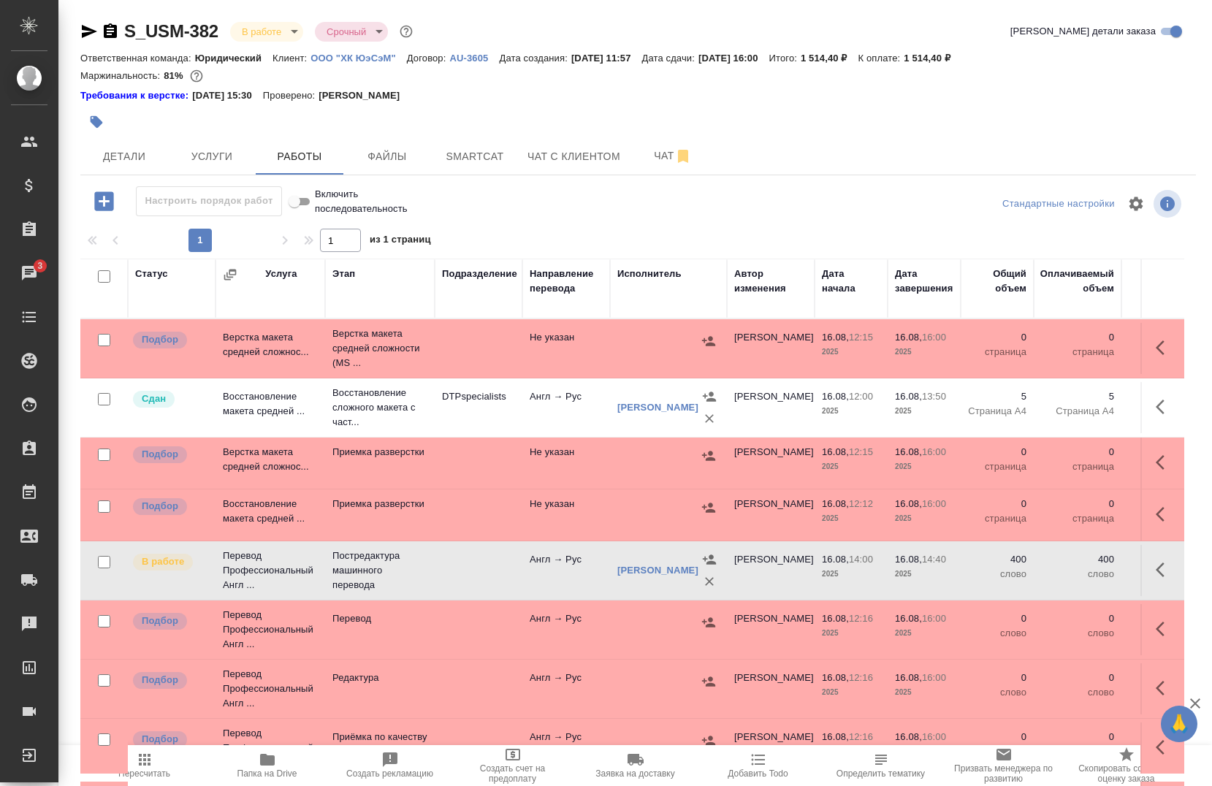
click at [102, 336] on input "checkbox" at bounding box center [104, 340] width 12 height 12
checkbox input "true"
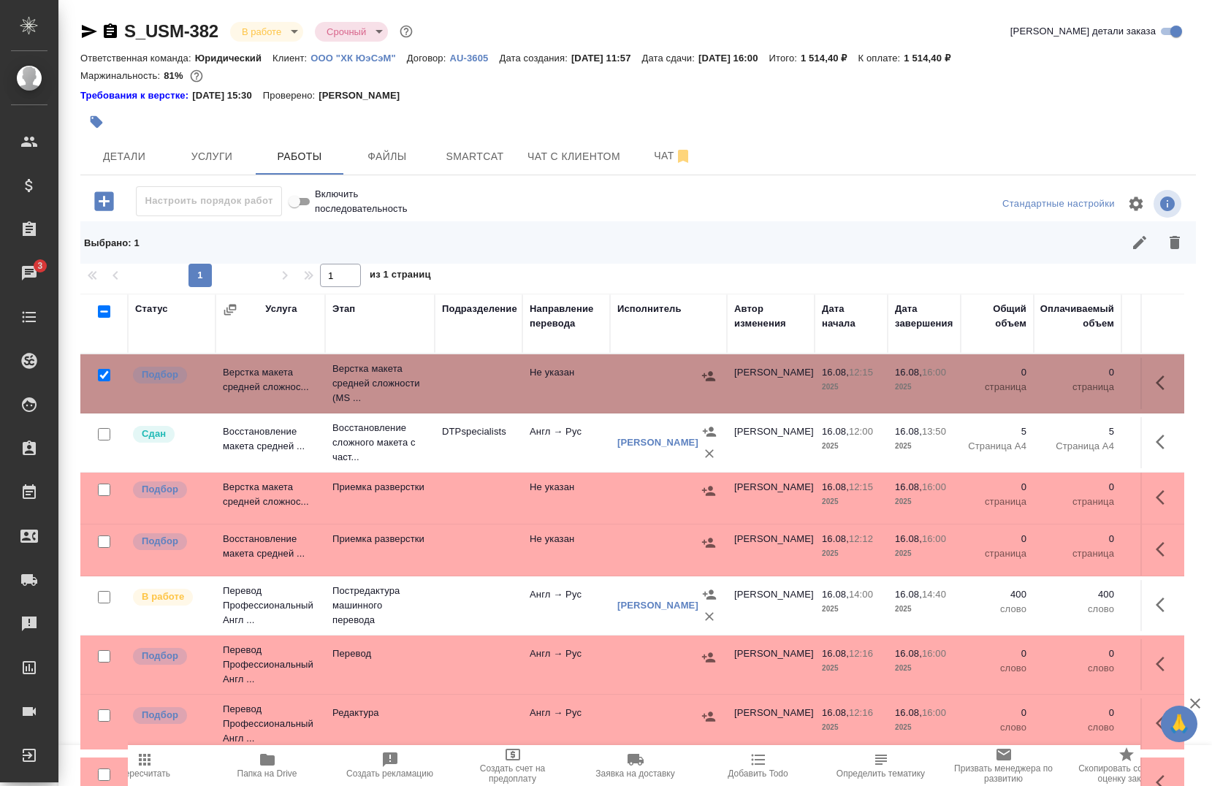
click at [99, 490] on input "checkbox" at bounding box center [104, 490] width 12 height 12
checkbox input "true"
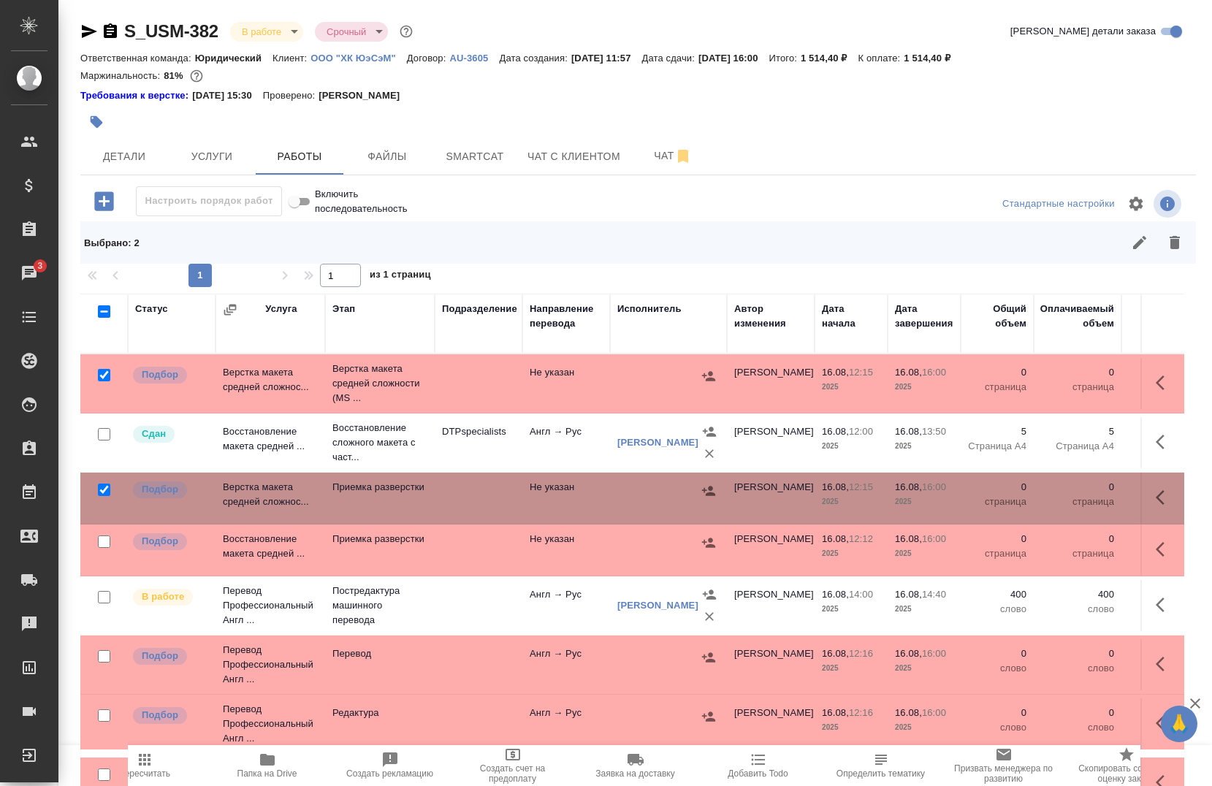
click at [101, 541] on input "checkbox" at bounding box center [104, 542] width 12 height 12
checkbox input "true"
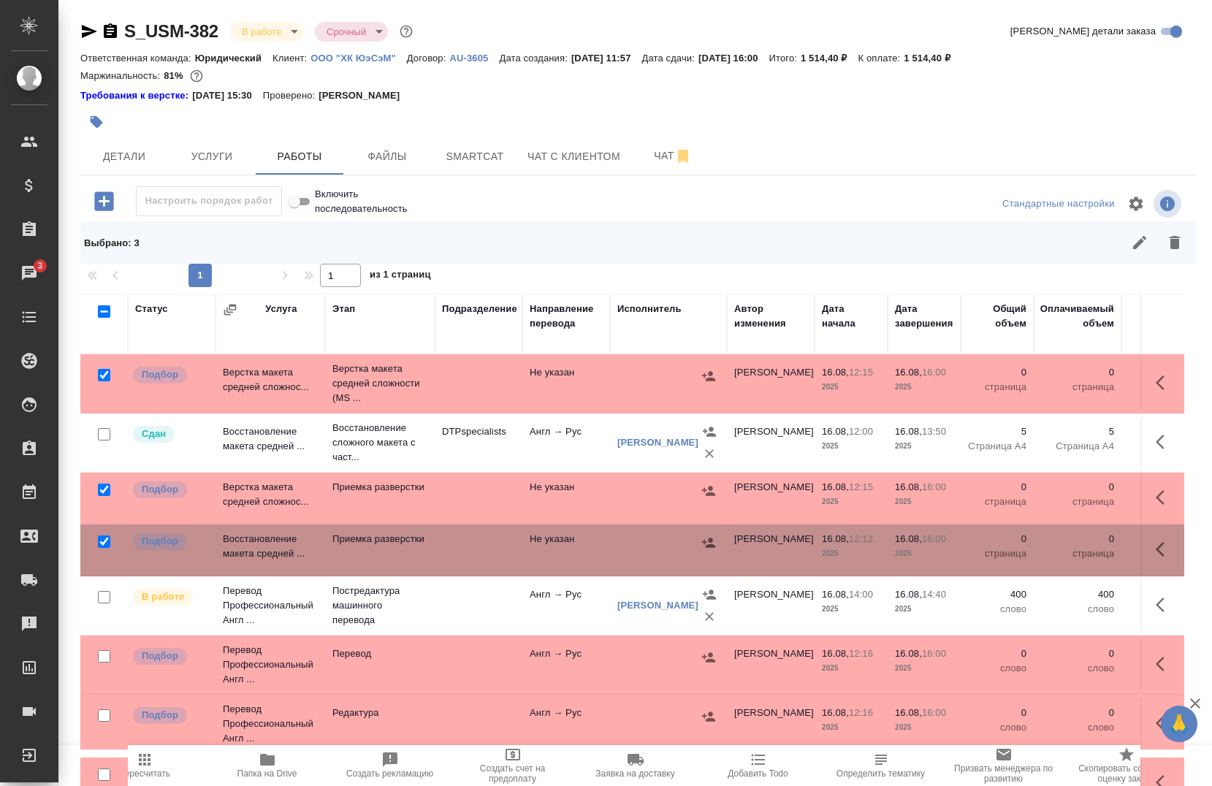
scroll to position [73, 0]
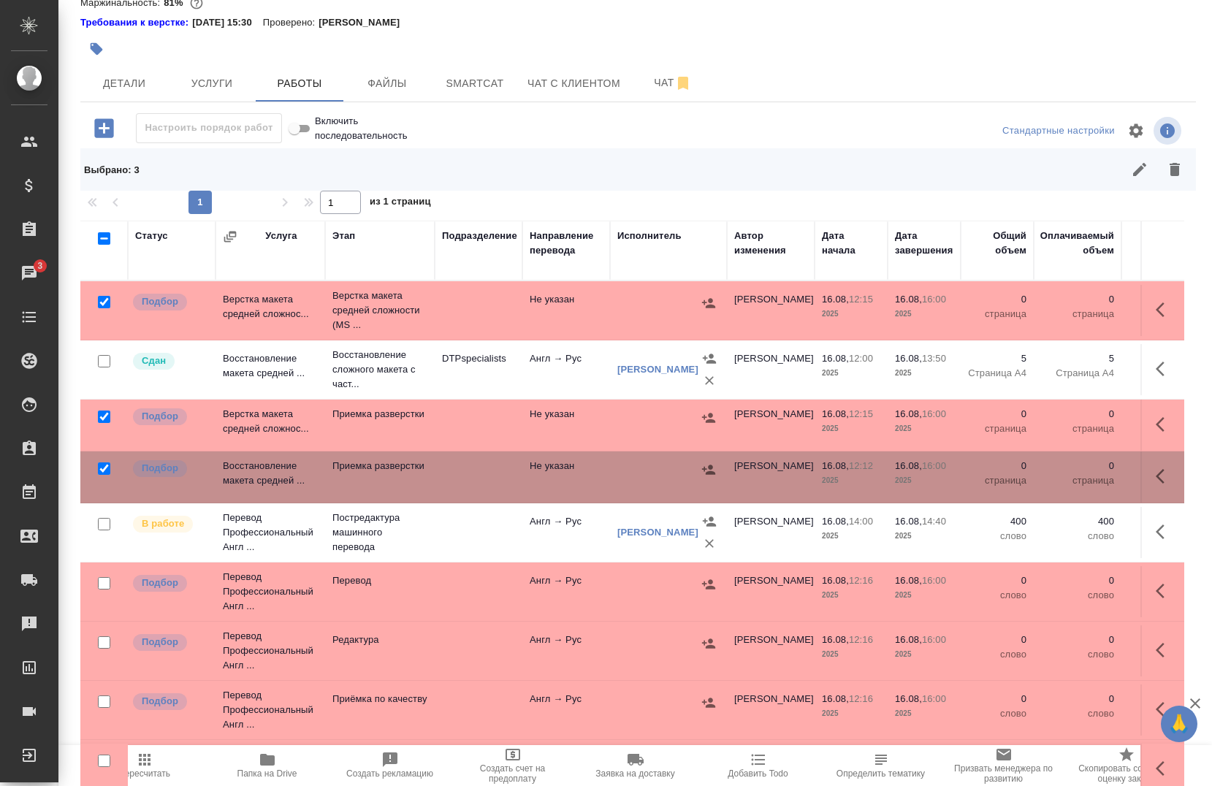
click at [101, 582] on input "checkbox" at bounding box center [104, 583] width 12 height 12
checkbox input "true"
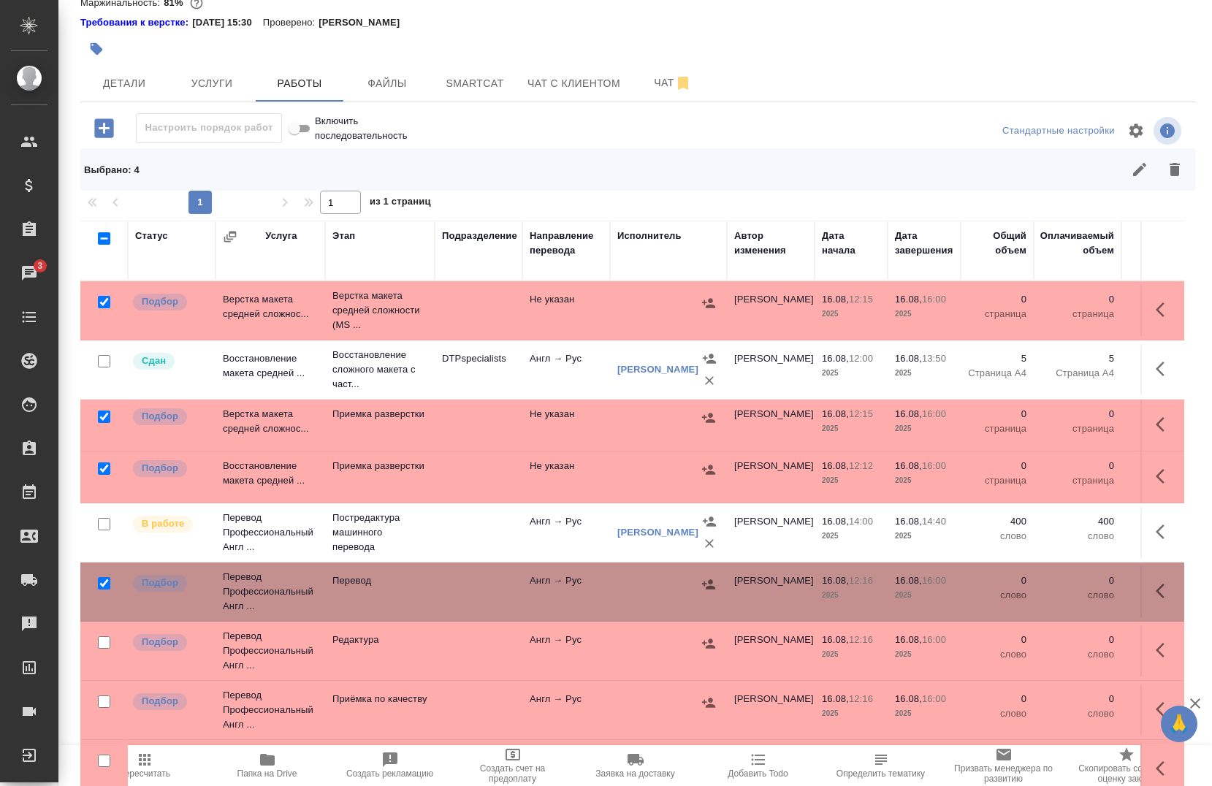
drag, startPoint x: 102, startPoint y: 639, endPoint x: 102, endPoint y: 677, distance: 38.0
click at [101, 639] on input "checkbox" at bounding box center [104, 642] width 12 height 12
checkbox input "true"
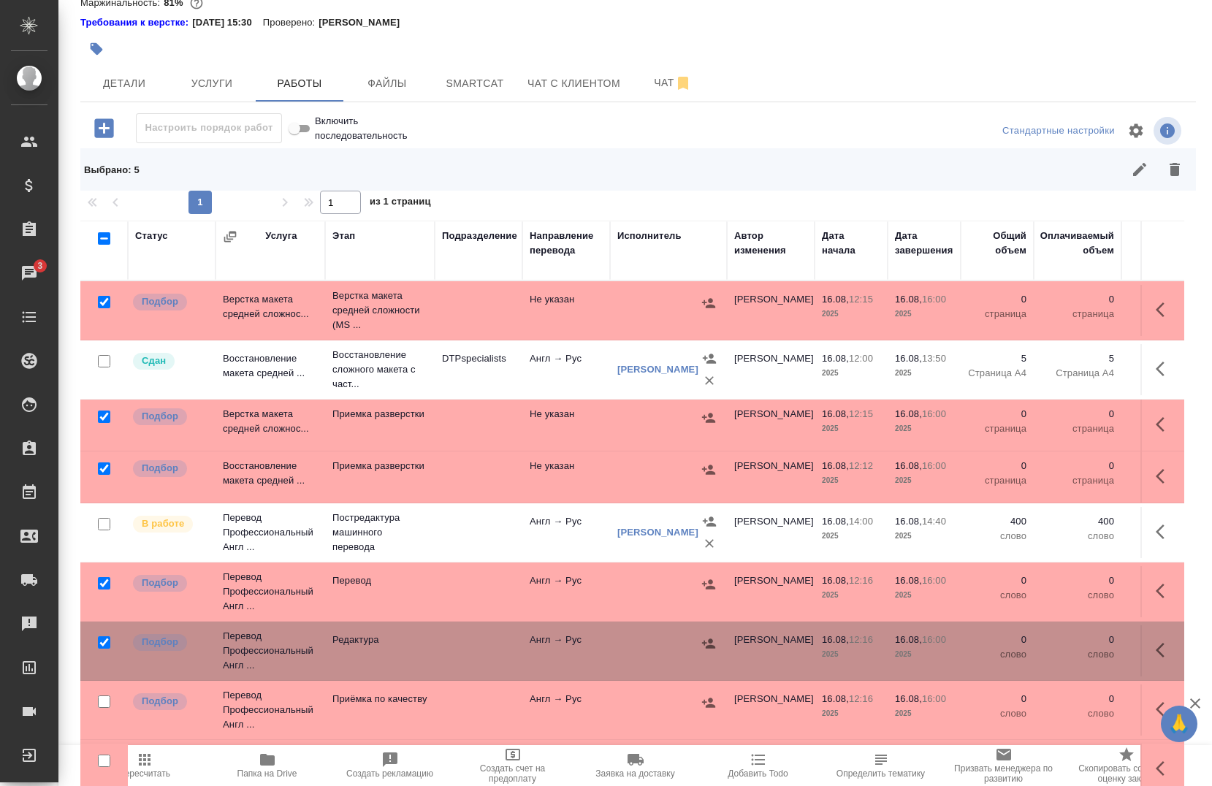
click at [104, 704] on input "checkbox" at bounding box center [104, 702] width 12 height 12
checkbox input "true"
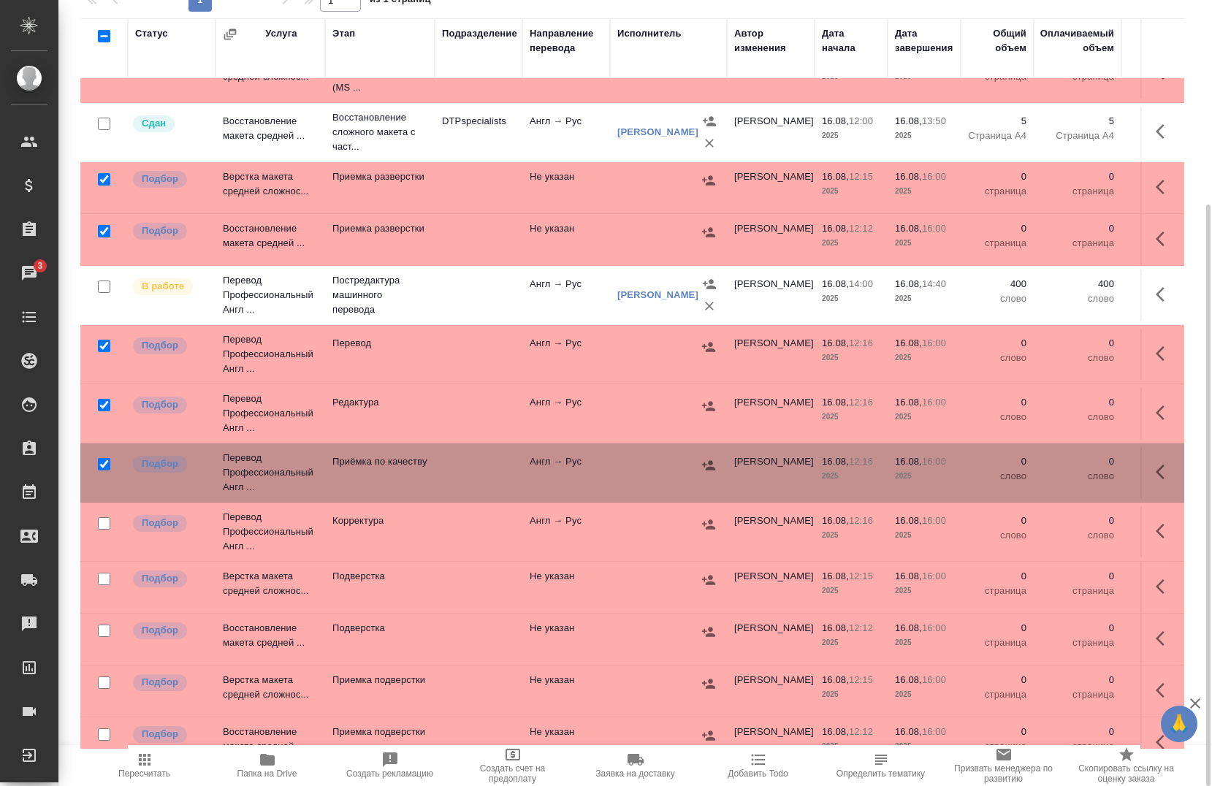
scroll to position [66, 0]
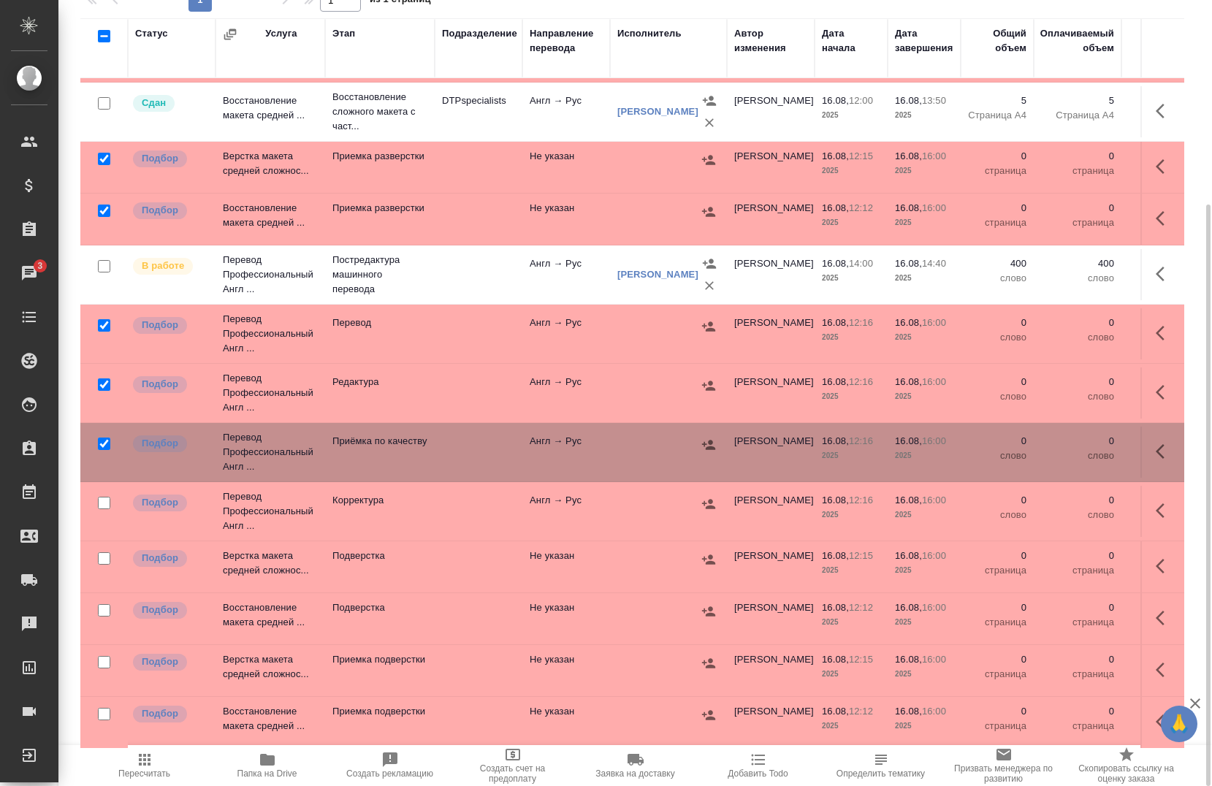
drag, startPoint x: 94, startPoint y: 490, endPoint x: 107, endPoint y: 525, distance: 37.5
click at [94, 55] on div at bounding box center [104, 44] width 33 height 20
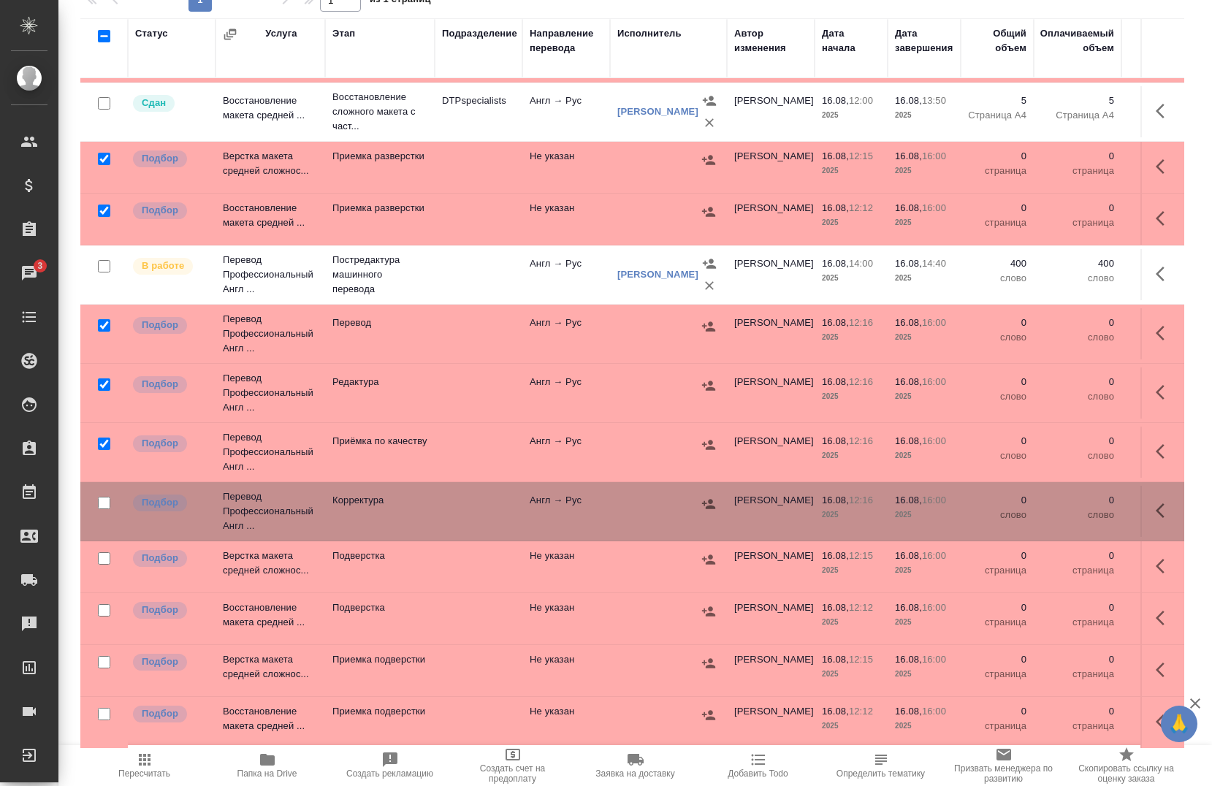
click at [101, 552] on input "checkbox" at bounding box center [104, 558] width 12 height 12
checkbox input "true"
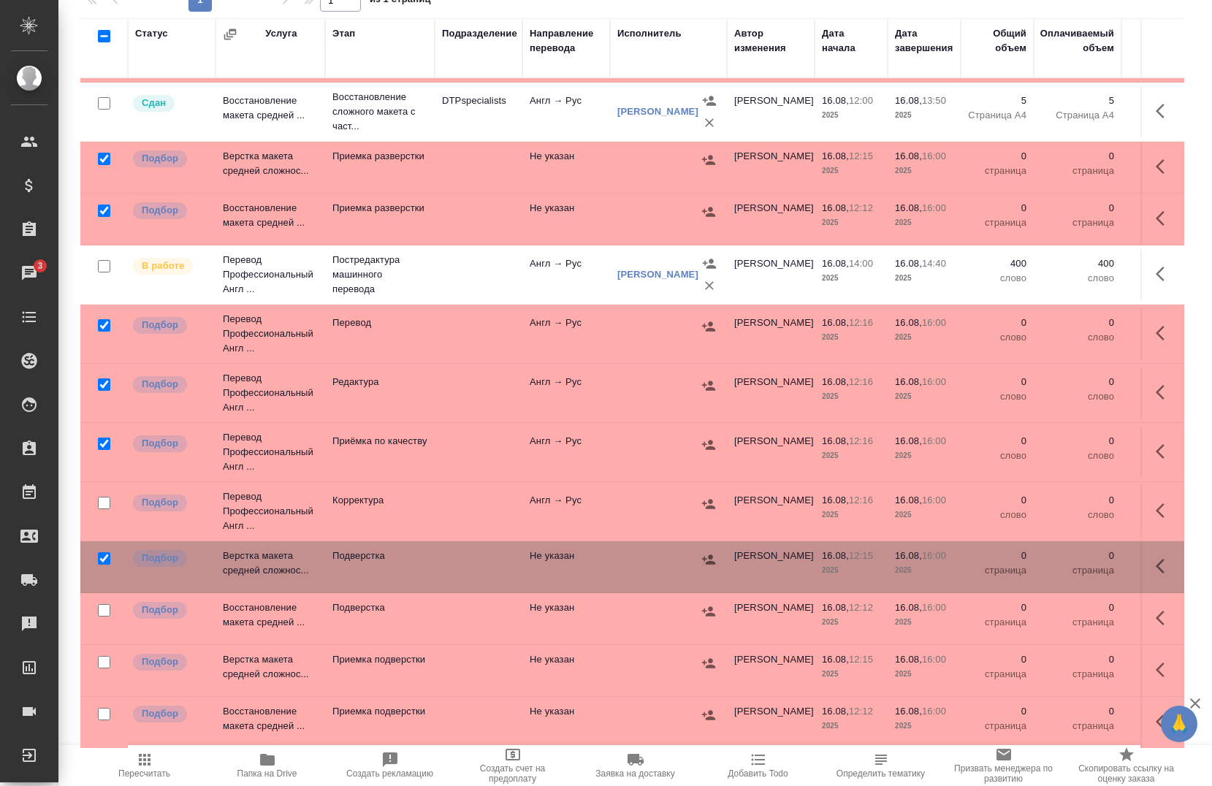
click at [94, 55] on div at bounding box center [104, 44] width 33 height 20
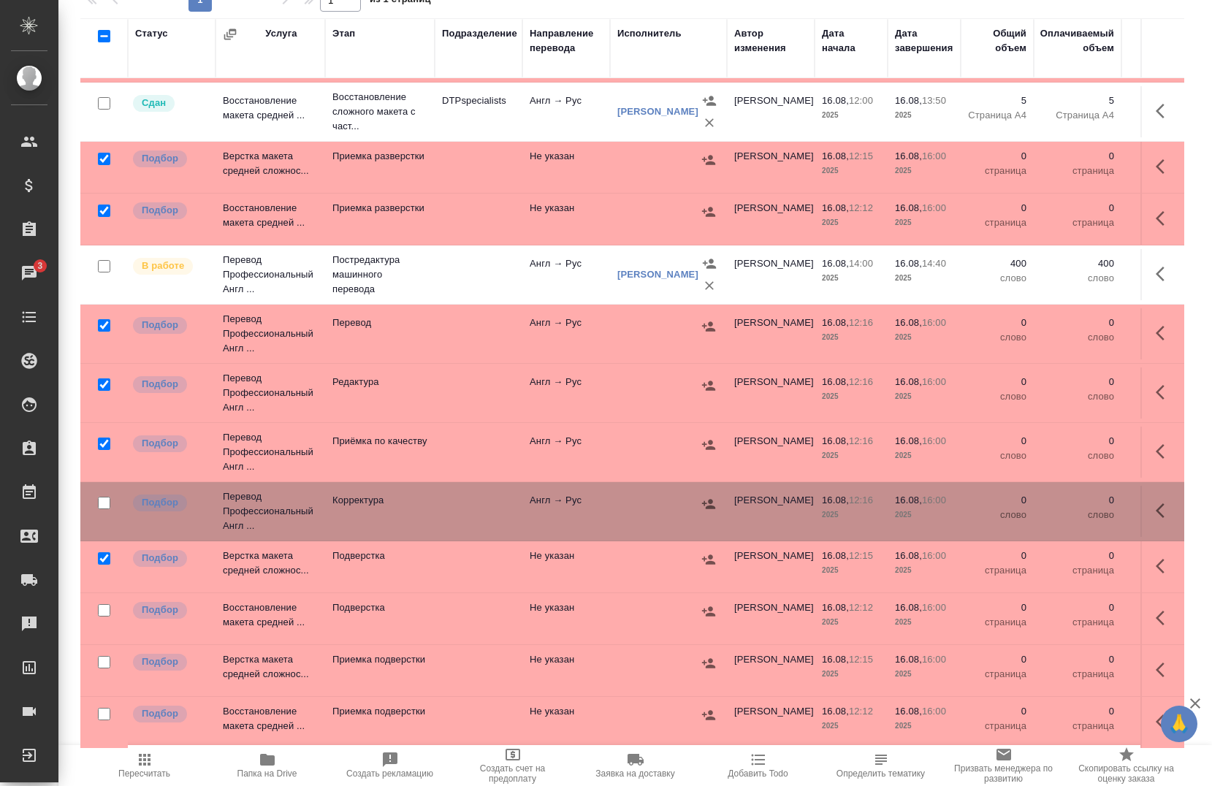
click at [99, 55] on div at bounding box center [104, 44] width 33 height 20
drag, startPoint x: 99, startPoint y: 600, endPoint x: 108, endPoint y: 644, distance: 44.7
click at [100, 604] on input "checkbox" at bounding box center [104, 610] width 12 height 12
checkbox input "true"
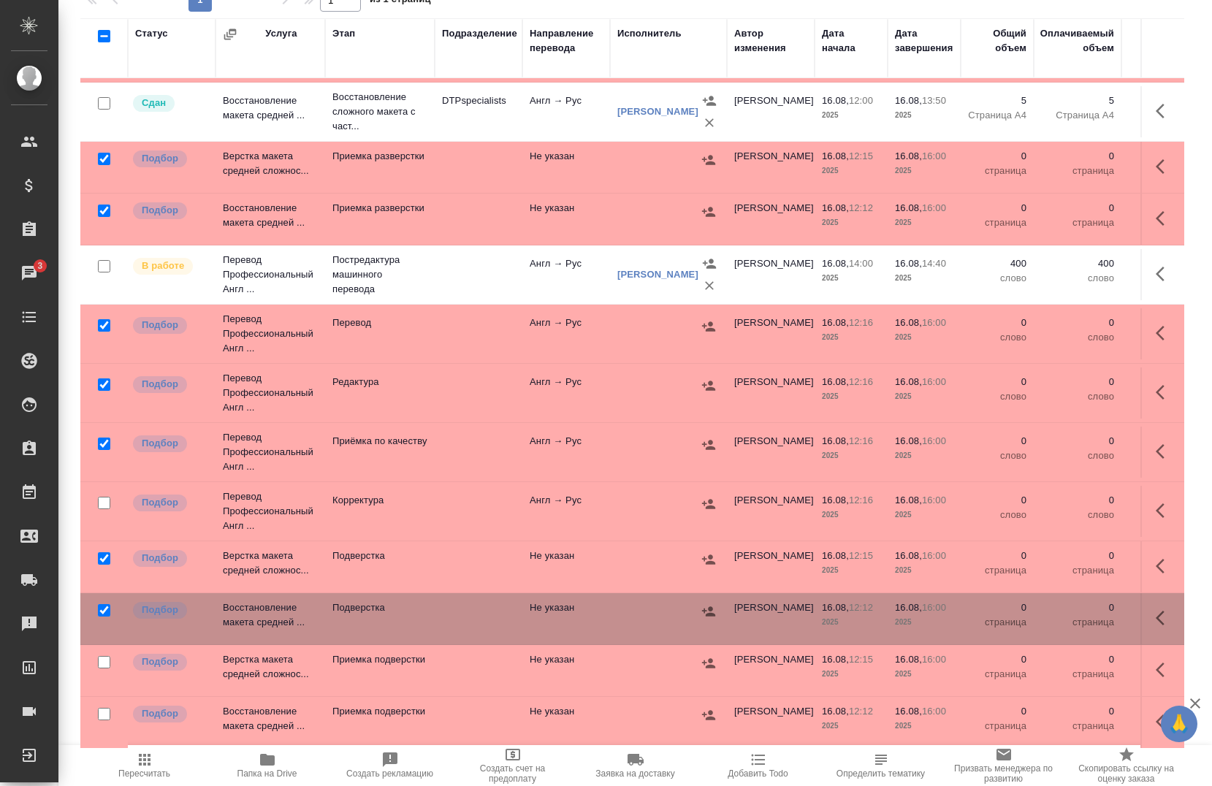
click at [99, 656] on input "checkbox" at bounding box center [104, 662] width 12 height 12
checkbox input "true"
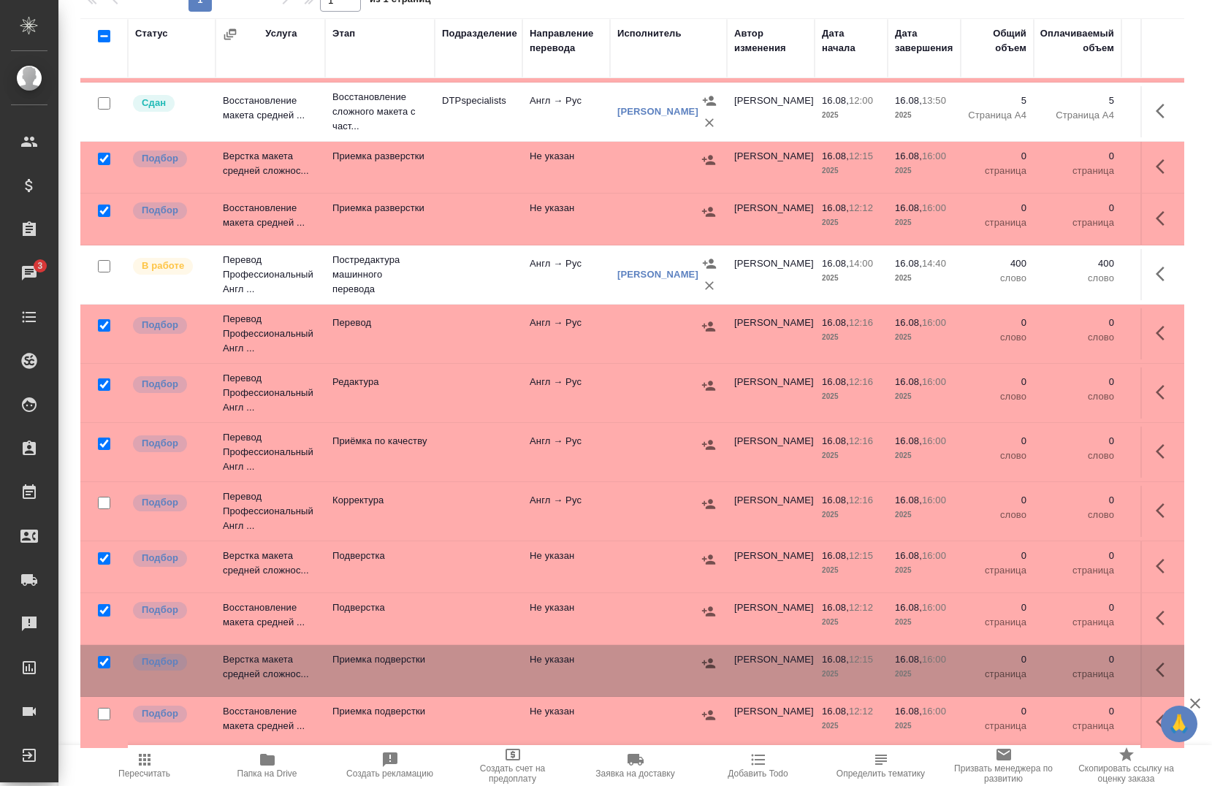
click at [103, 708] on input "checkbox" at bounding box center [104, 714] width 12 height 12
checkbox input "true"
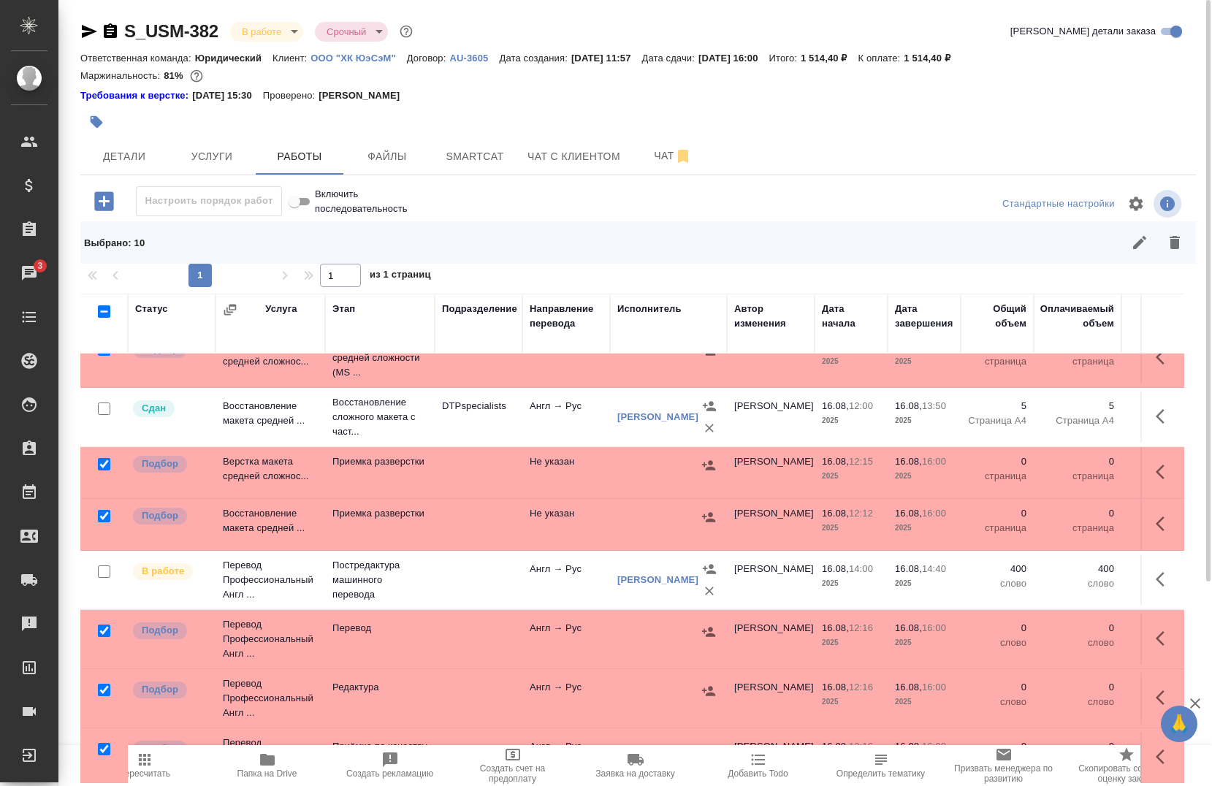
scroll to position [0, 0]
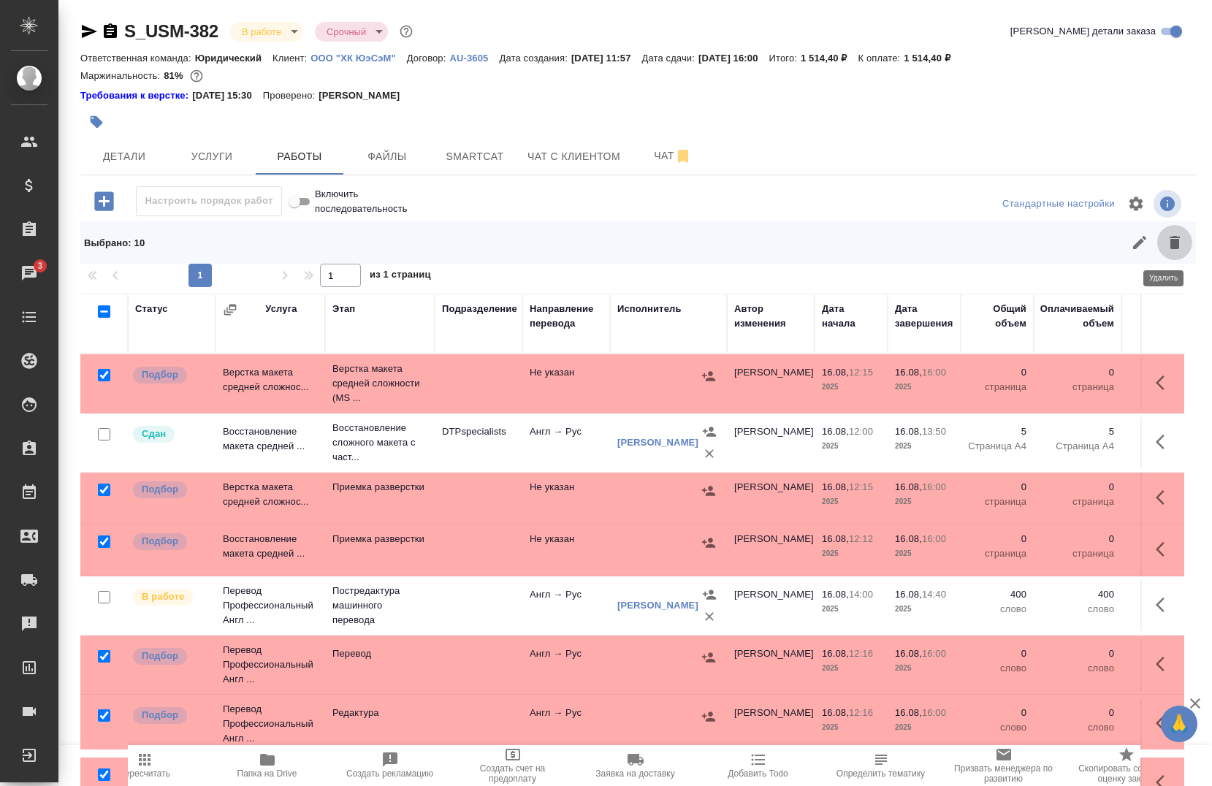
click at [1159, 230] on button "button" at bounding box center [1174, 242] width 35 height 35
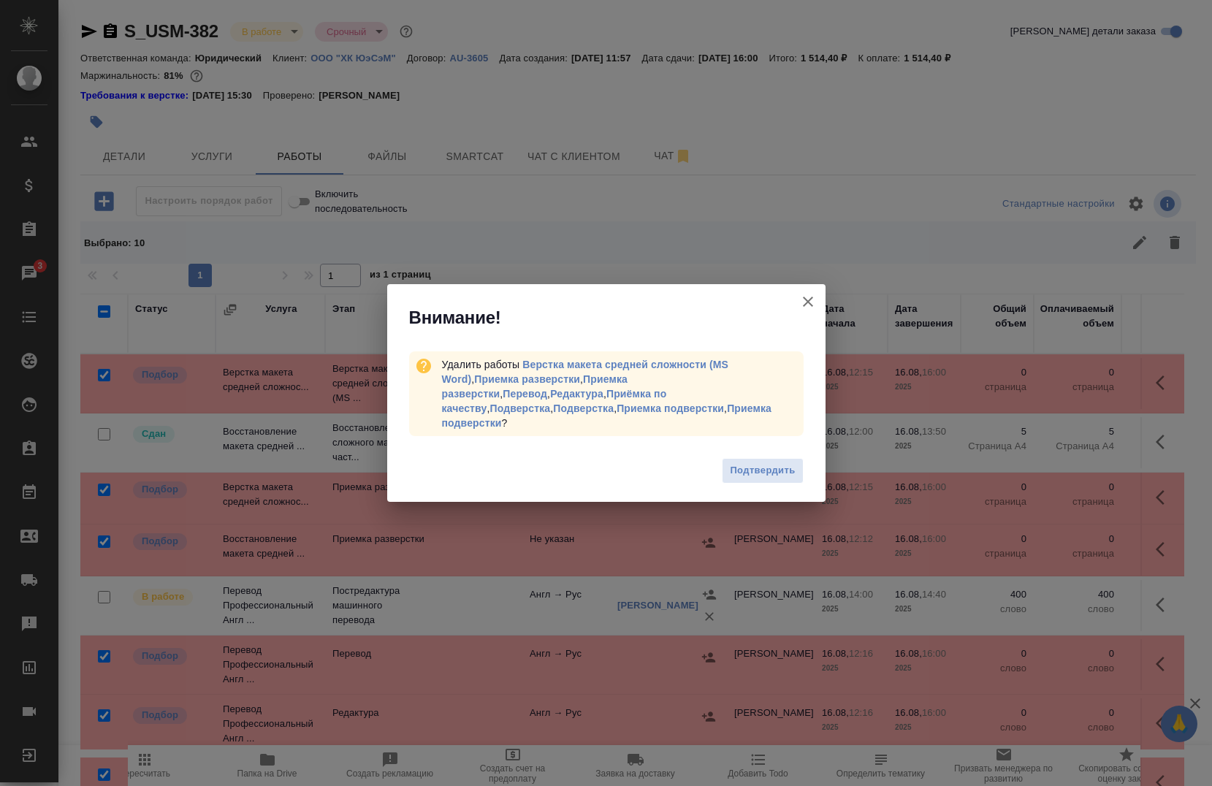
click at [744, 462] on span "Подтвердить" at bounding box center [762, 470] width 65 height 17
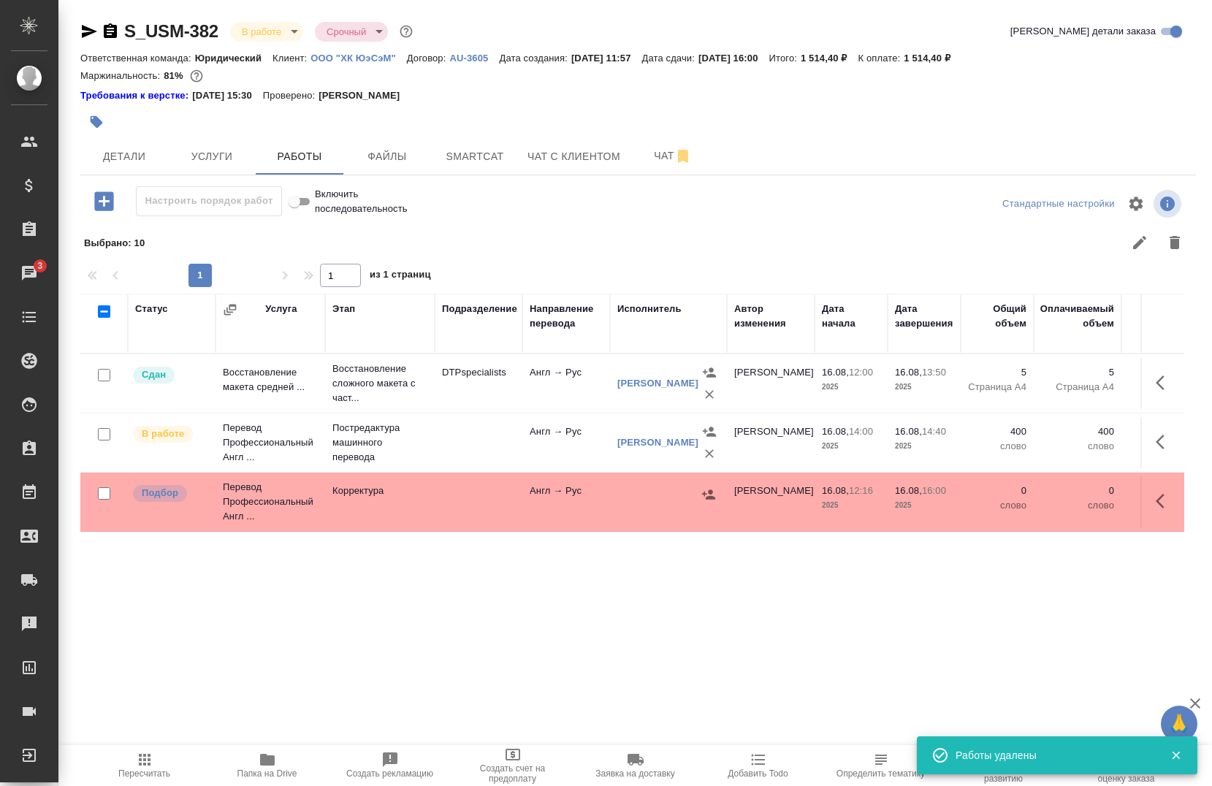
click at [96, 386] on div at bounding box center [104, 375] width 33 height 20
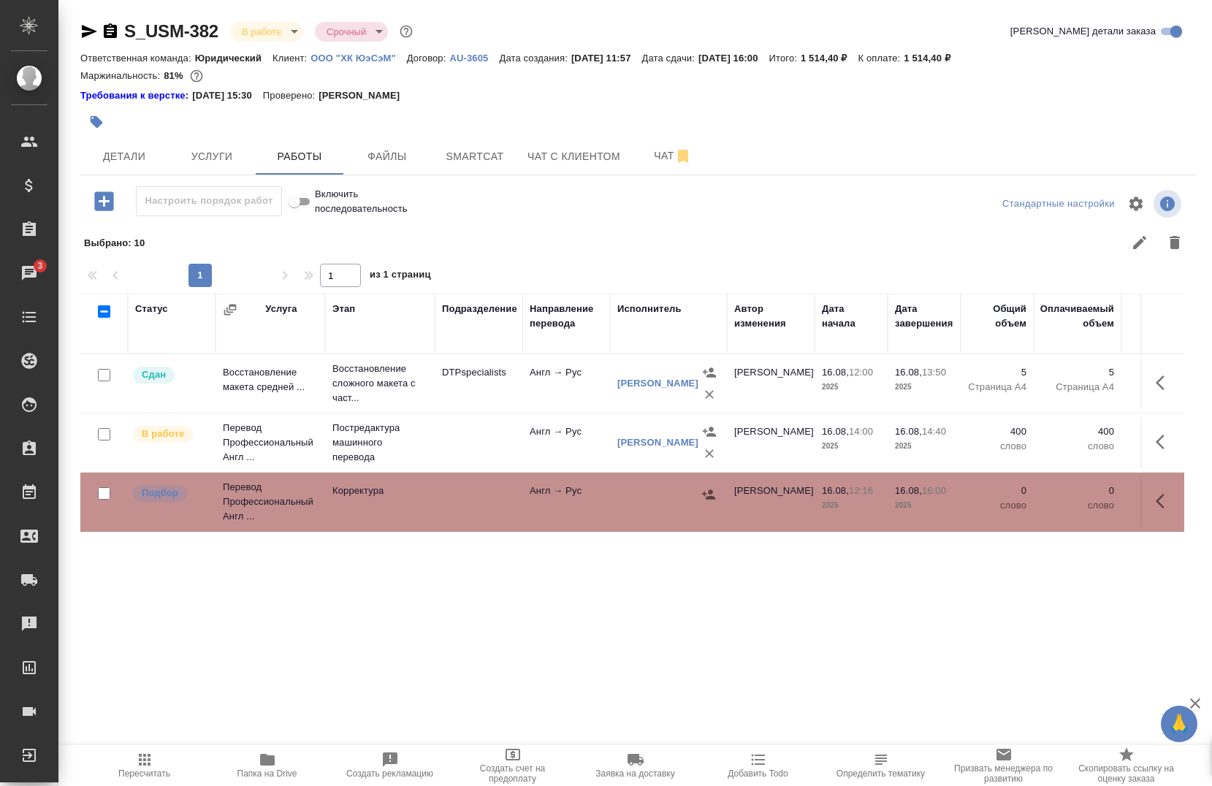
click at [102, 497] on input "checkbox" at bounding box center [104, 493] width 12 height 12
checkbox input "true"
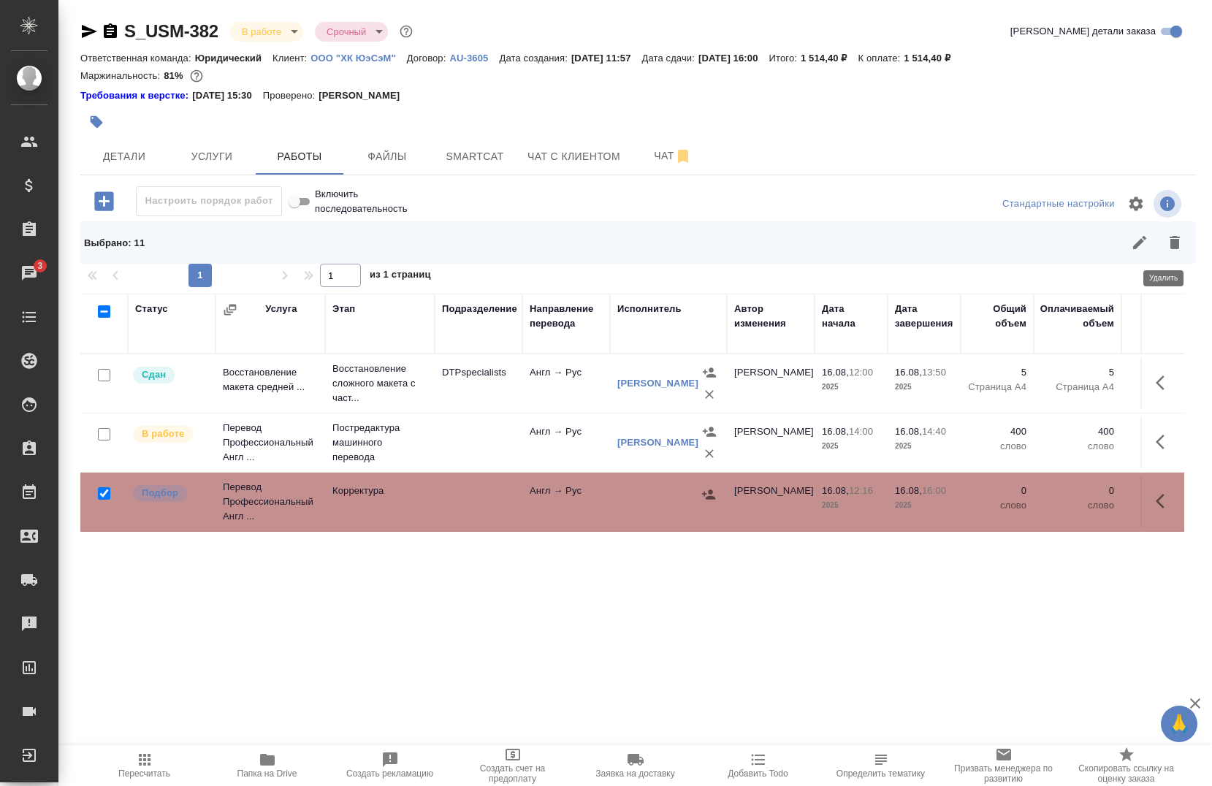
click at [1170, 237] on icon "button" at bounding box center [1175, 242] width 10 height 13
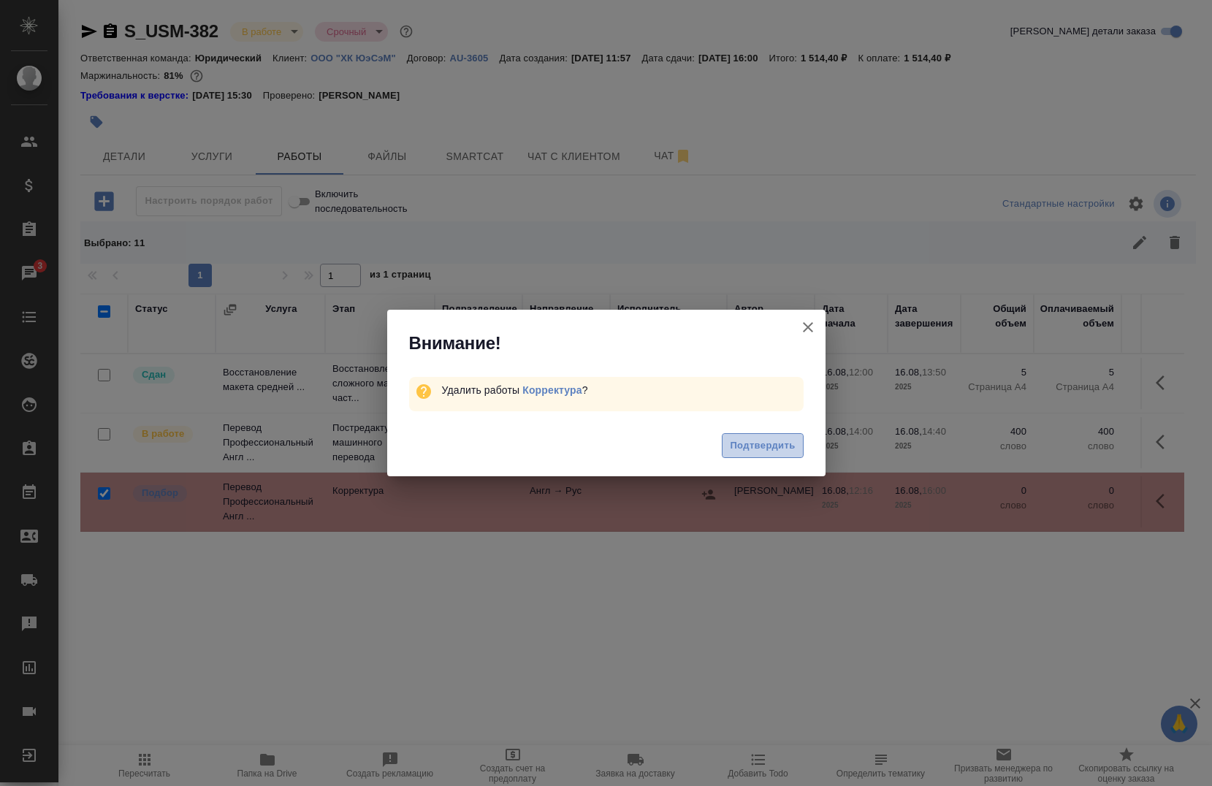
click at [750, 452] on button "Подтвердить" at bounding box center [762, 446] width 81 height 26
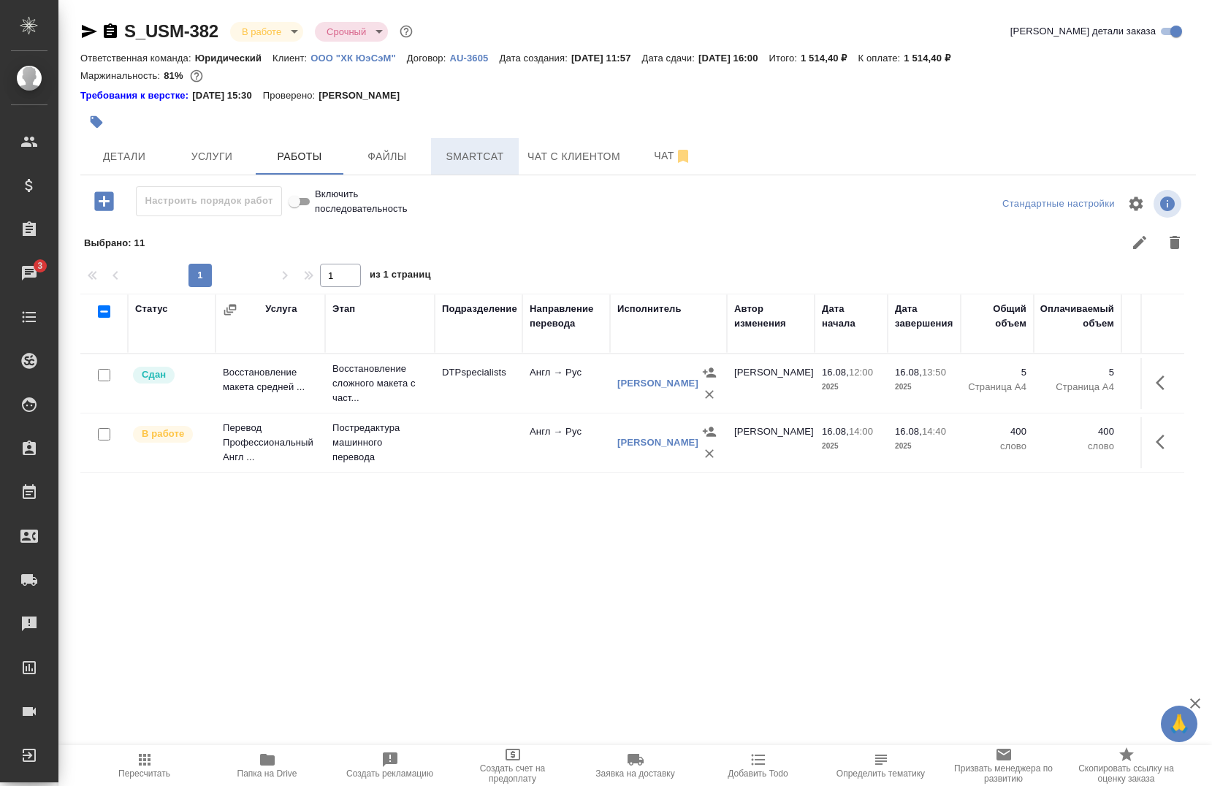
click at [454, 164] on span "Smartcat" at bounding box center [475, 157] width 70 height 18
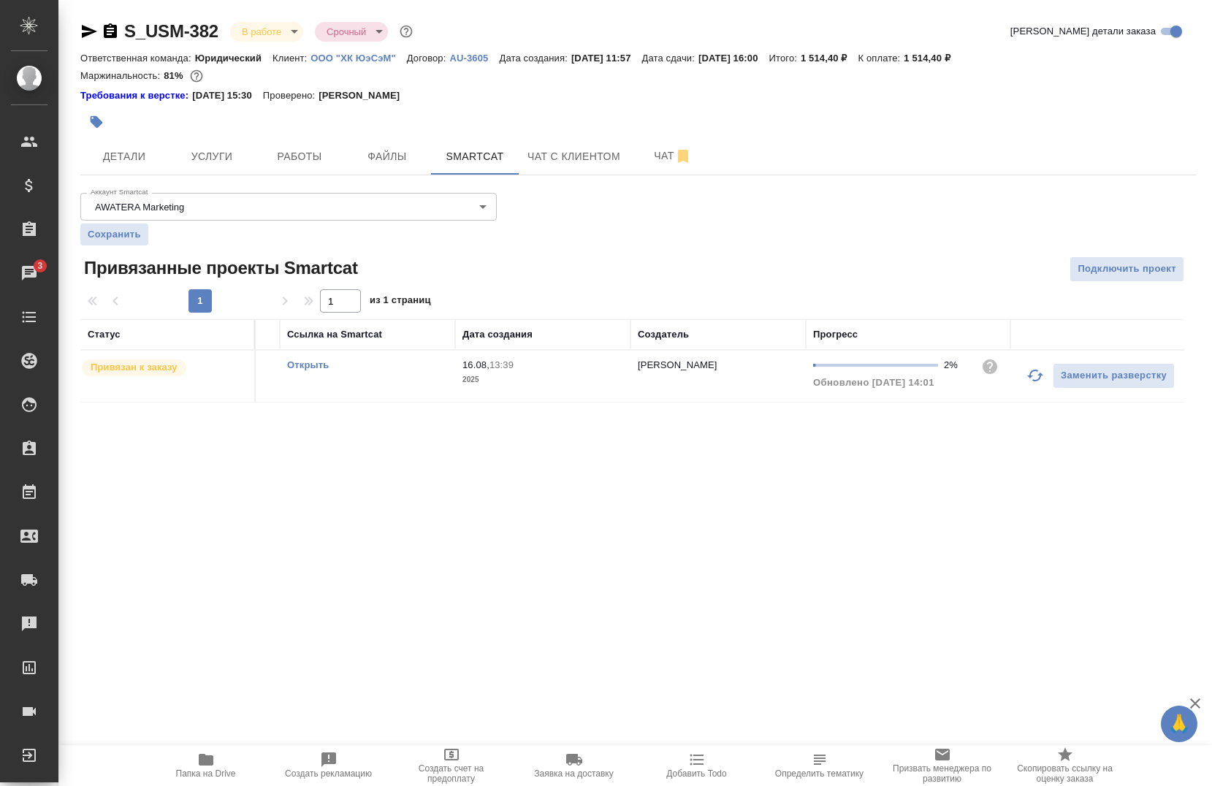
scroll to position [0, 153]
click at [1024, 374] on button "button" at bounding box center [1033, 375] width 35 height 35
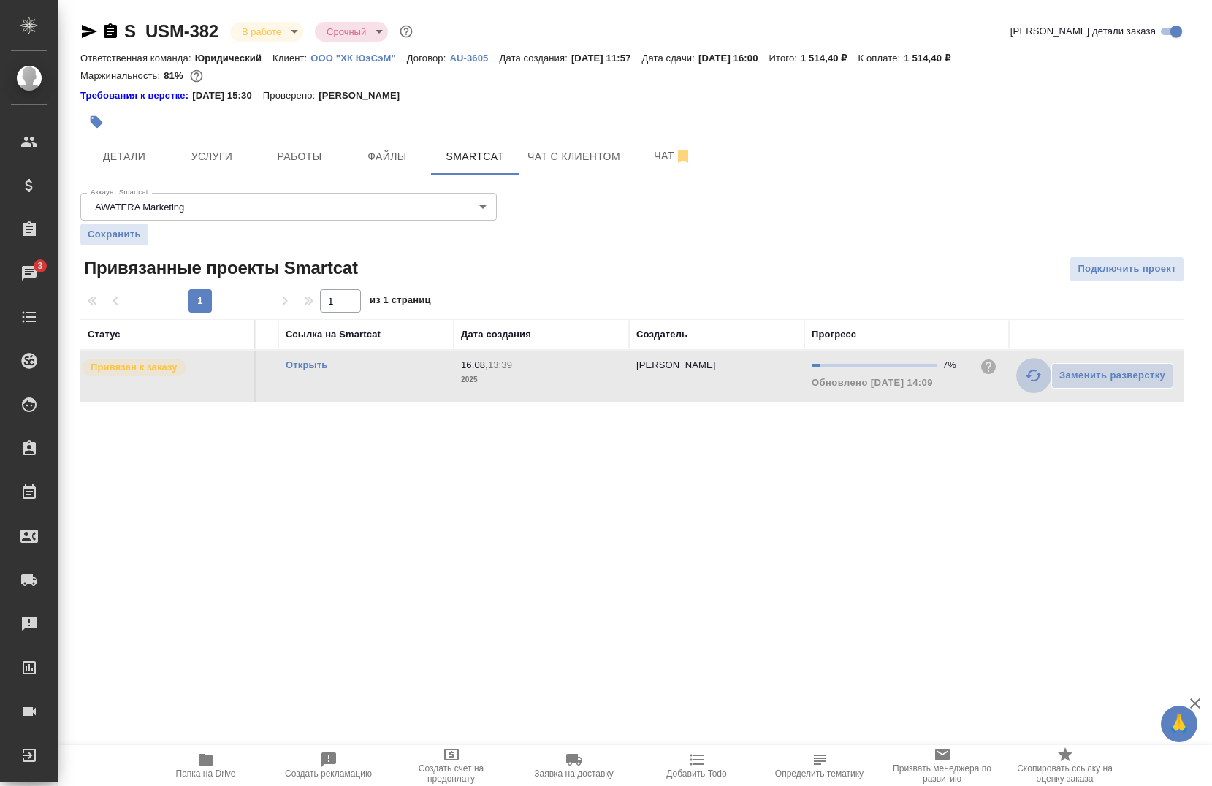
click at [1029, 369] on icon "button" at bounding box center [1034, 376] width 18 height 18
click at [1037, 382] on icon "button" at bounding box center [1034, 376] width 18 height 18
click at [1038, 378] on icon "button" at bounding box center [1034, 376] width 16 height 12
click at [1025, 379] on icon "button" at bounding box center [1034, 376] width 18 height 18
click at [1031, 377] on icon "button" at bounding box center [1034, 376] width 18 height 18
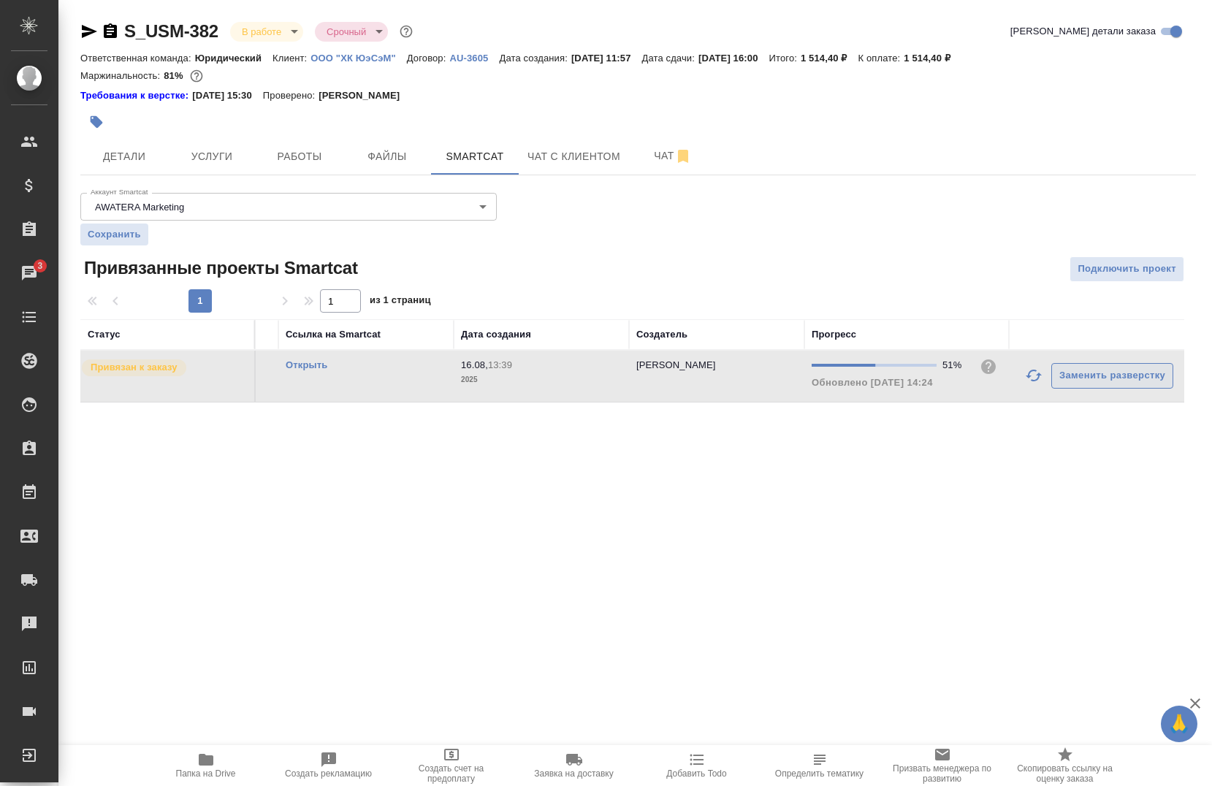
click at [1031, 373] on icon "button" at bounding box center [1034, 376] width 18 height 18
click at [1028, 382] on icon "button" at bounding box center [1034, 376] width 18 height 18
click at [1026, 367] on icon "button" at bounding box center [1034, 376] width 18 height 18
click at [1034, 378] on icon "button" at bounding box center [1034, 376] width 18 height 18
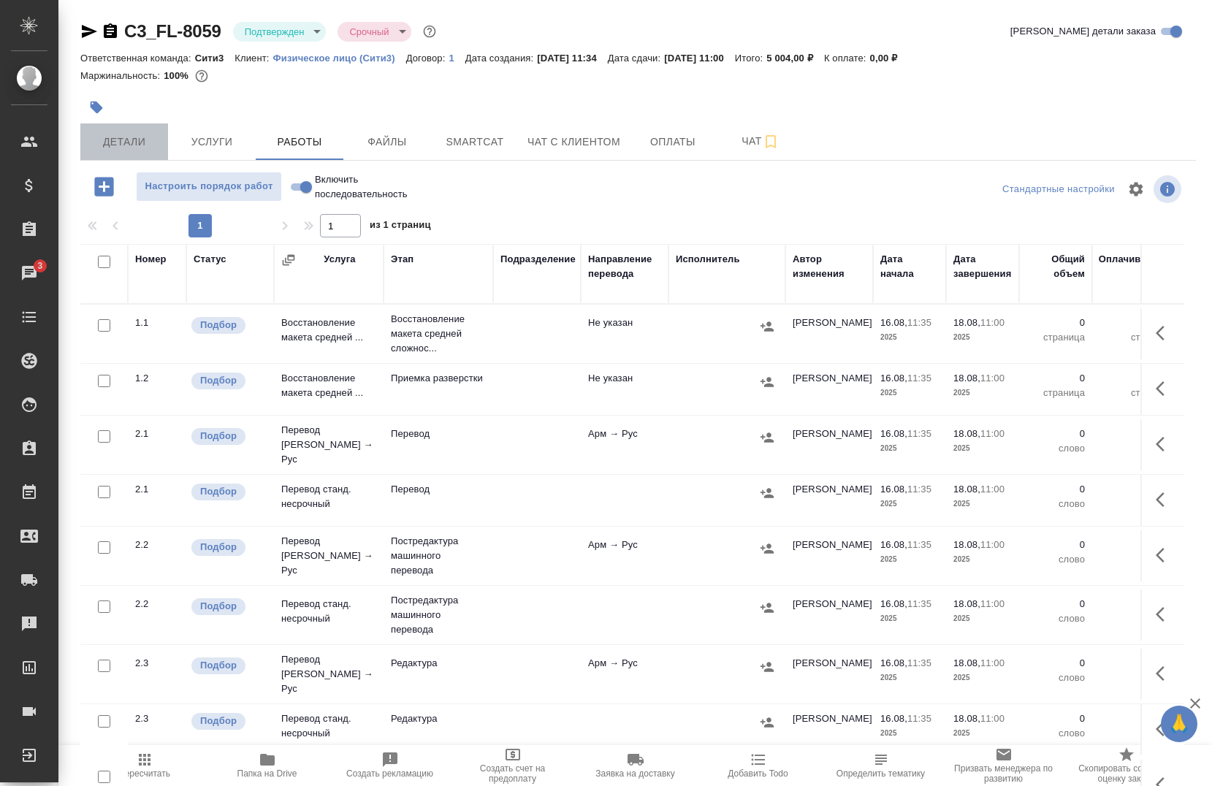
click at [118, 137] on span "Детали" at bounding box center [124, 142] width 70 height 18
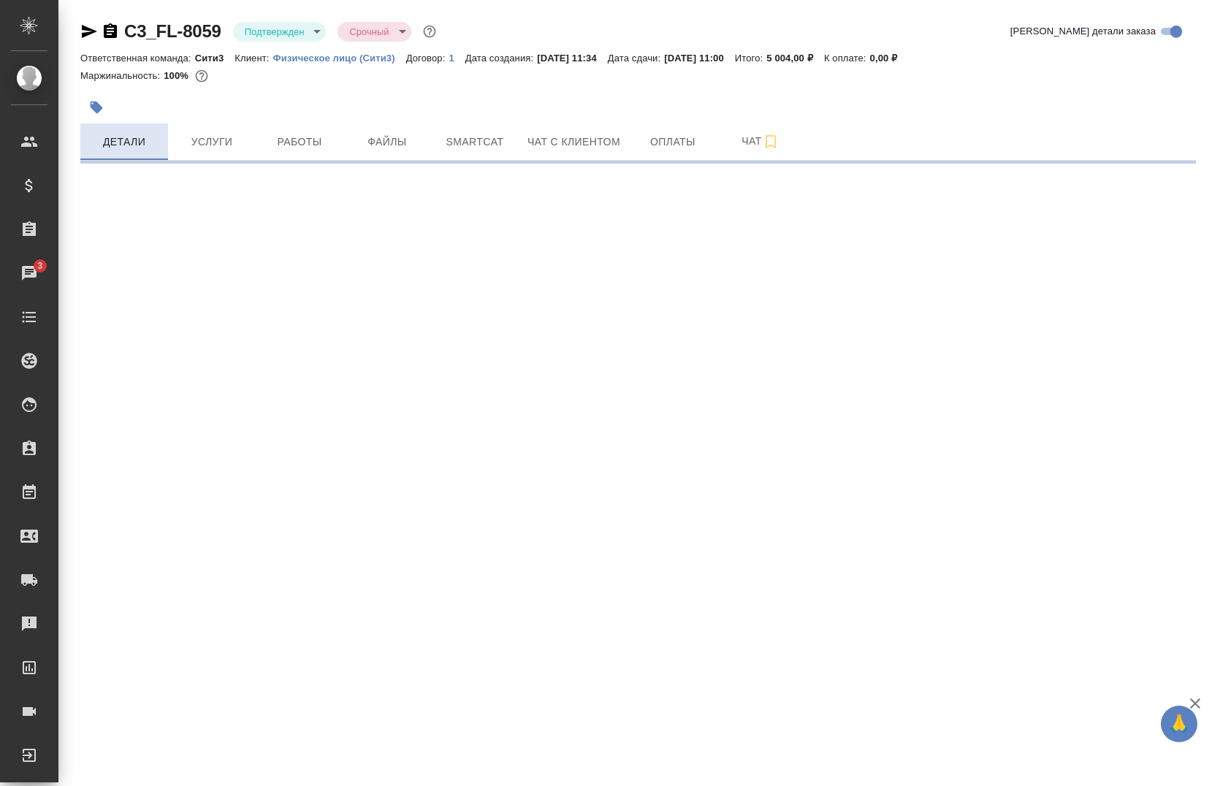
select select "RU"
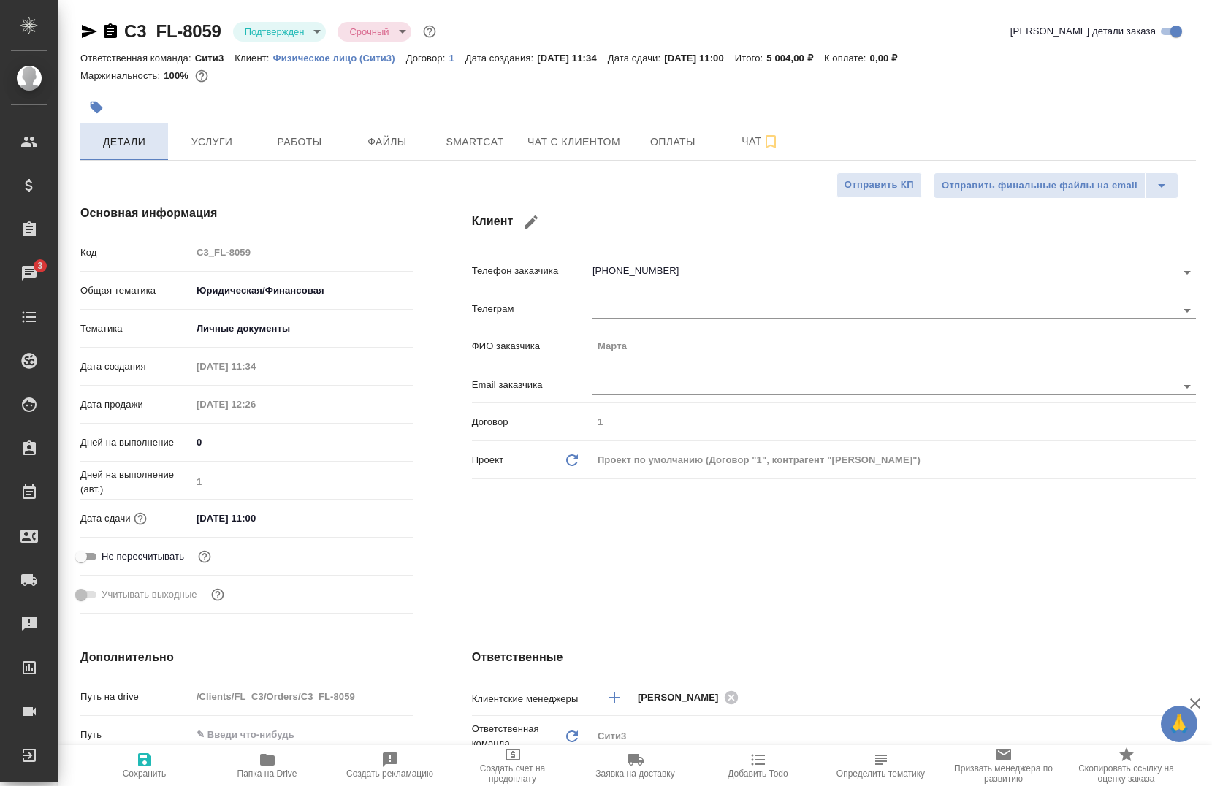
type textarea "x"
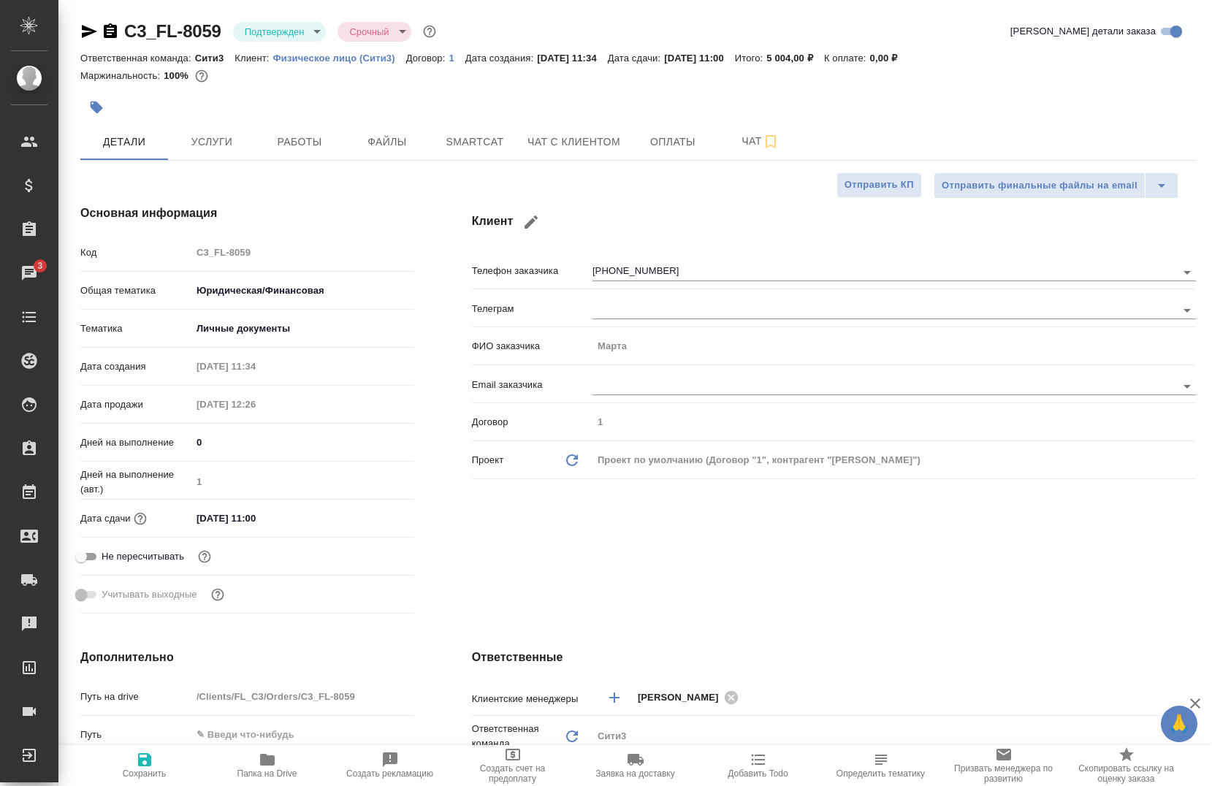
type textarea "x"
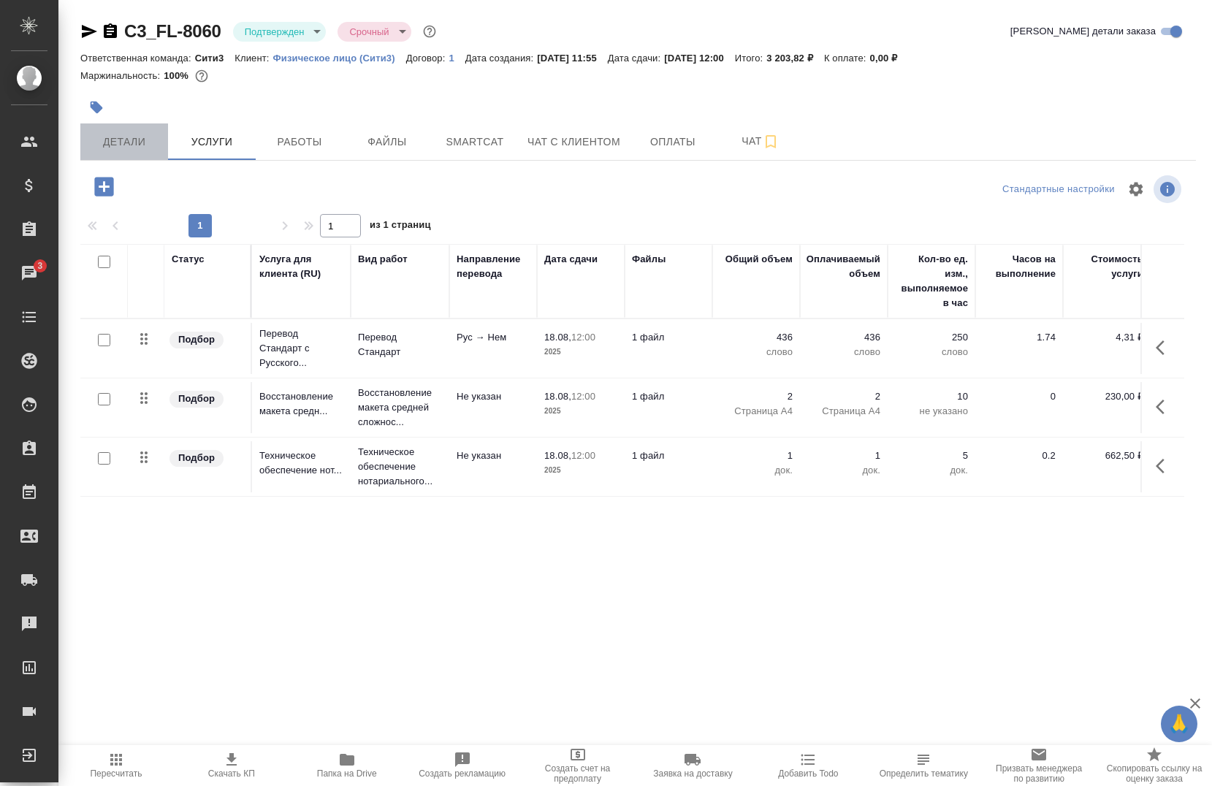
click at [129, 146] on span "Детали" at bounding box center [124, 142] width 70 height 18
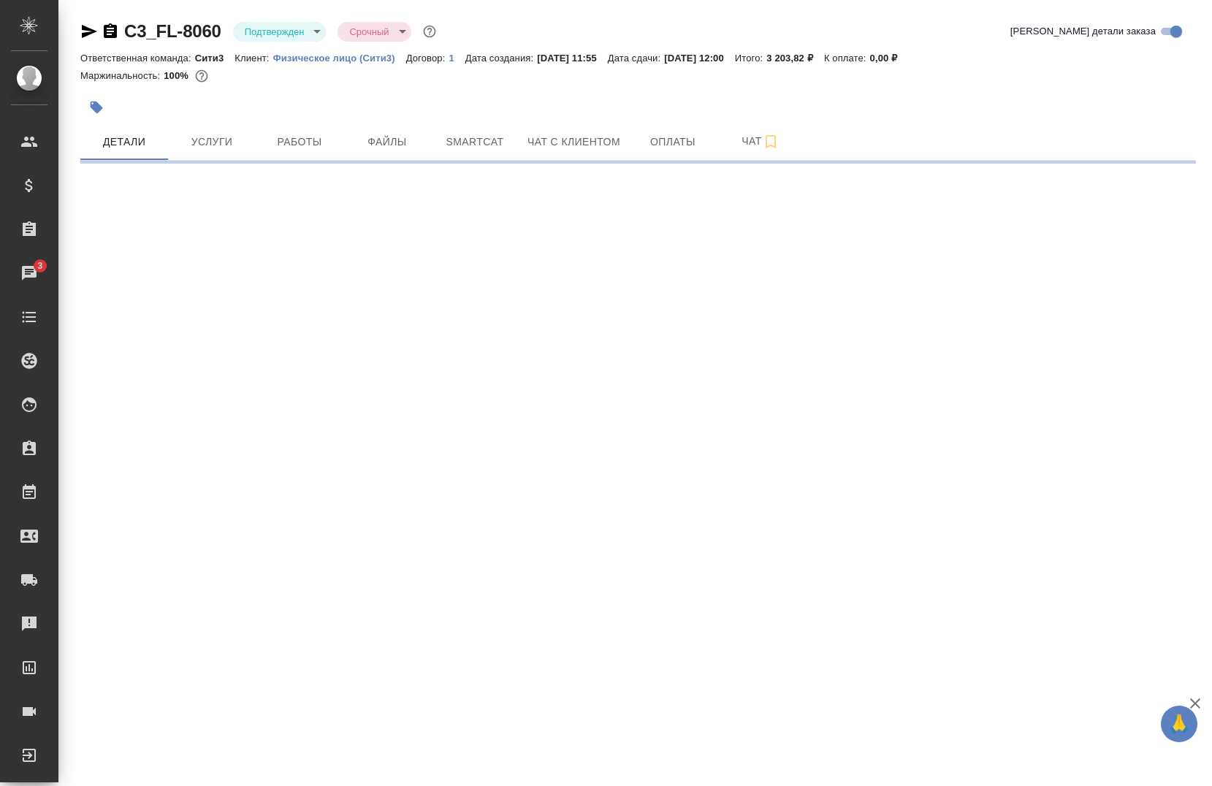
select select "RU"
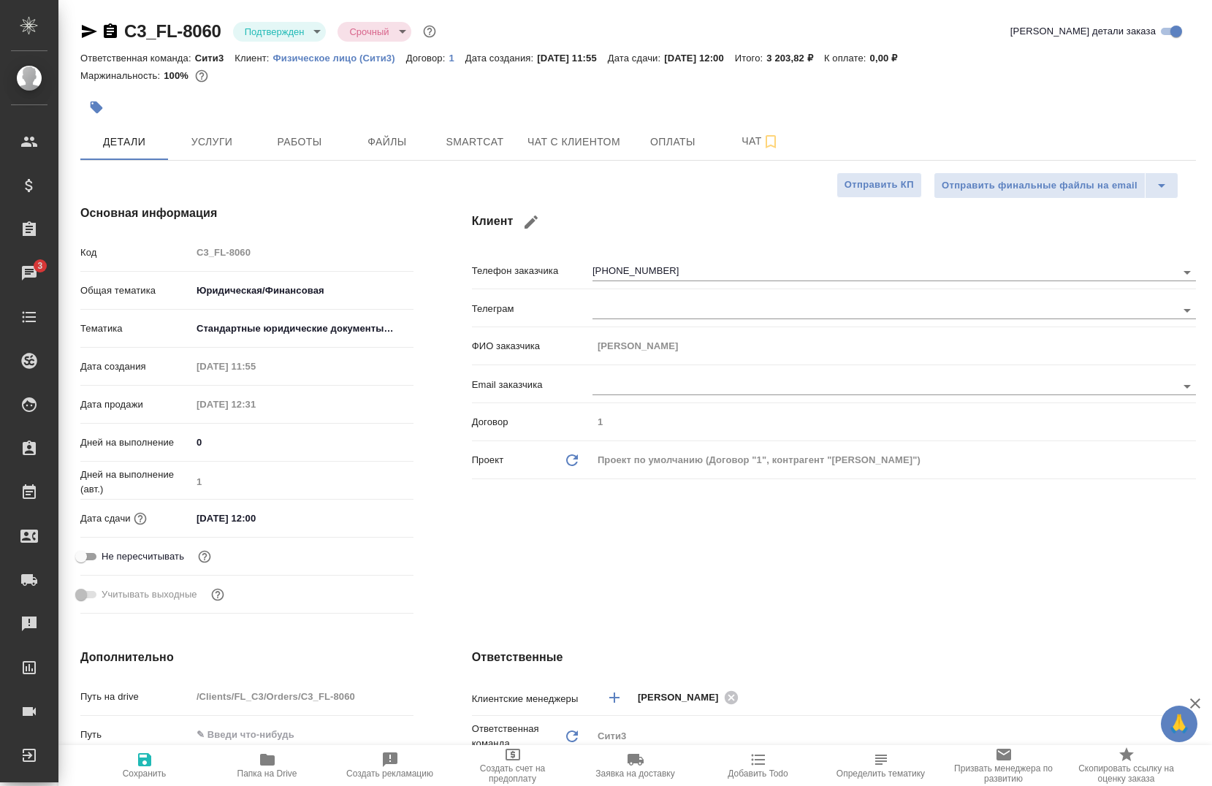
type textarea "x"
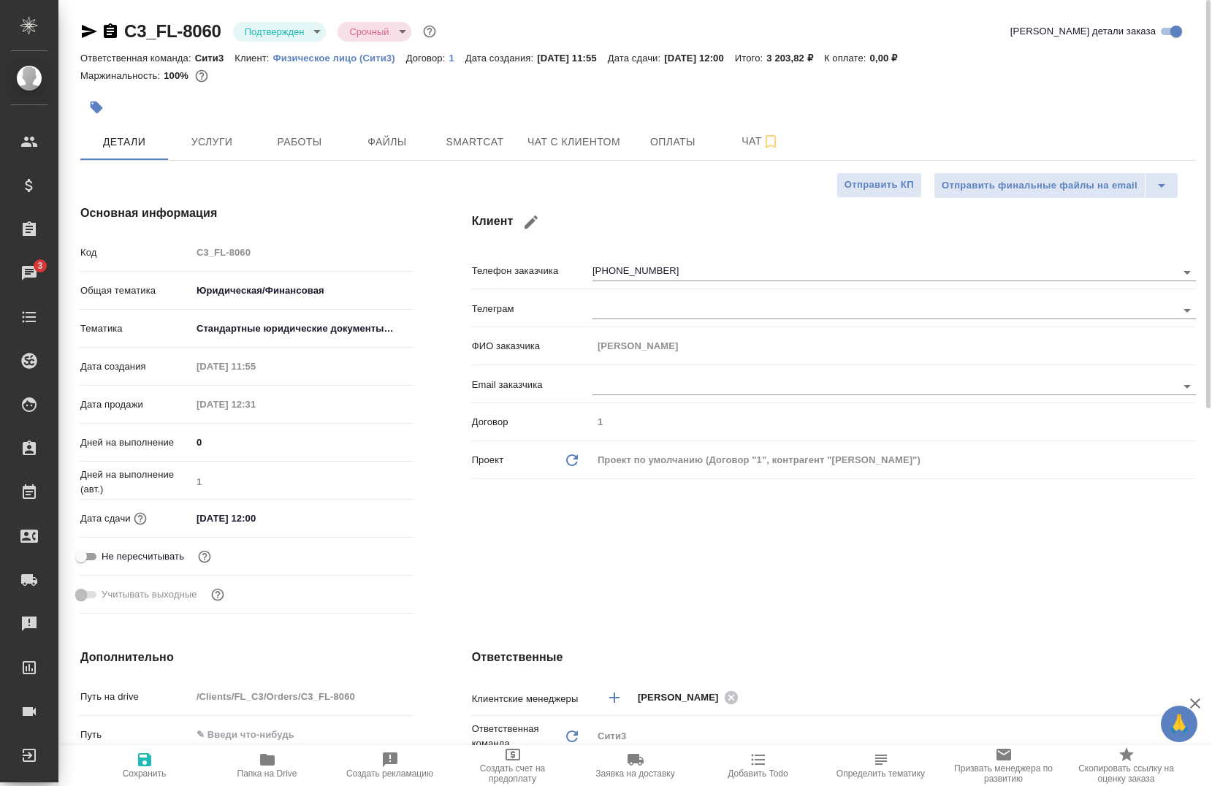
type textarea "x"
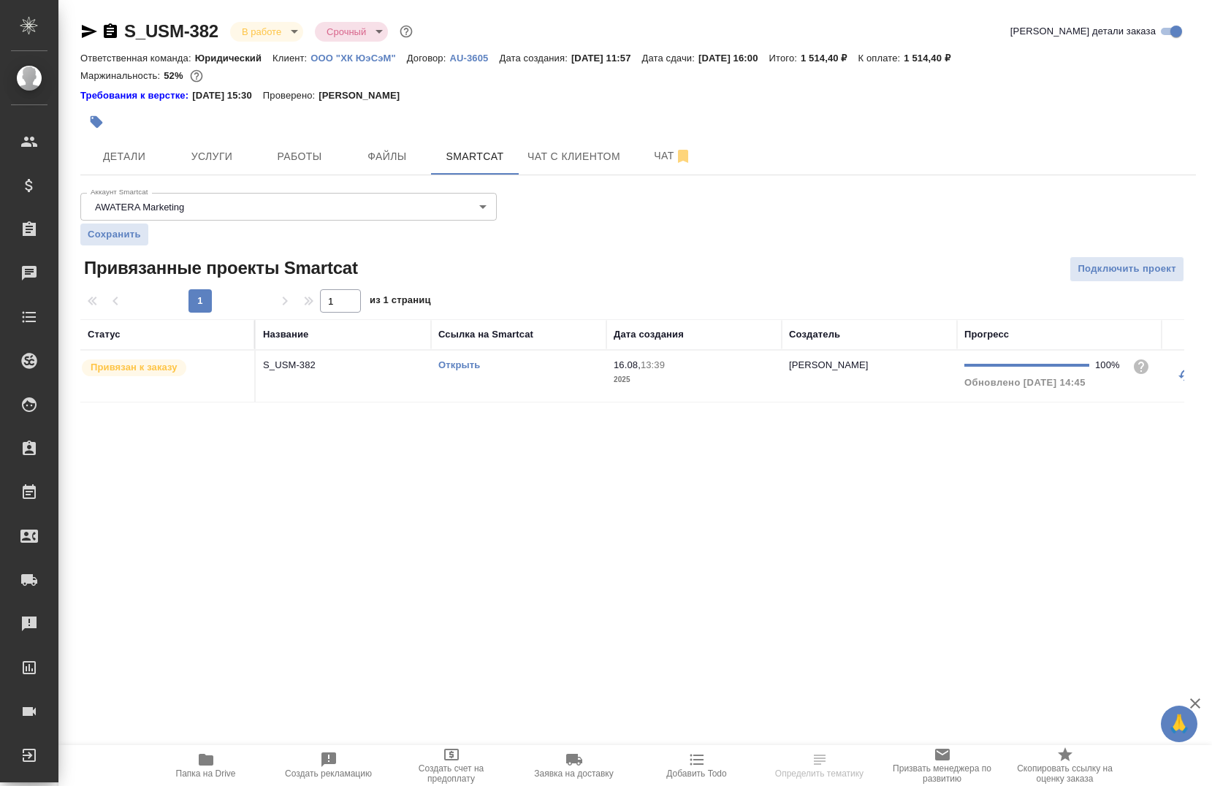
click at [465, 357] on td "Открыть" at bounding box center [518, 376] width 175 height 51
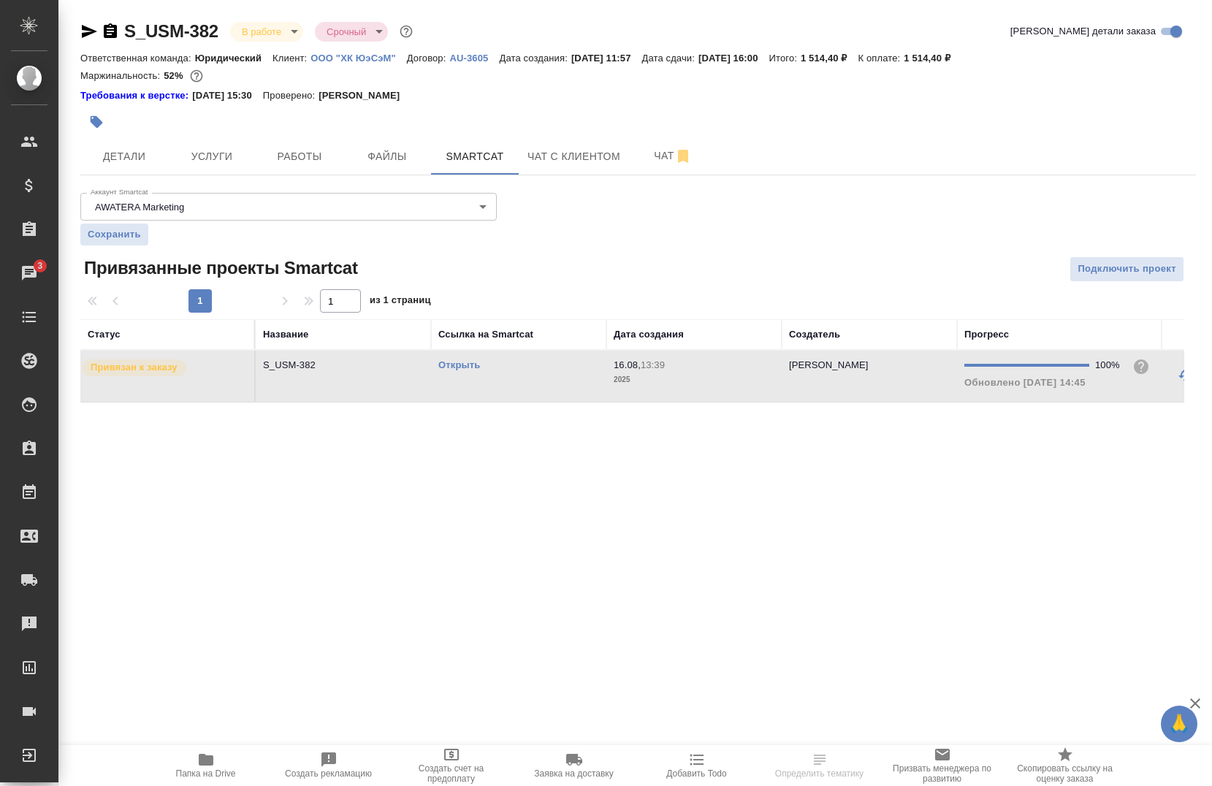
click at [457, 359] on link "Открыть" at bounding box center [459, 364] width 42 height 11
click at [202, 766] on icon "button" at bounding box center [206, 760] width 15 height 12
click at [121, 148] on span "Детали" at bounding box center [124, 157] width 70 height 18
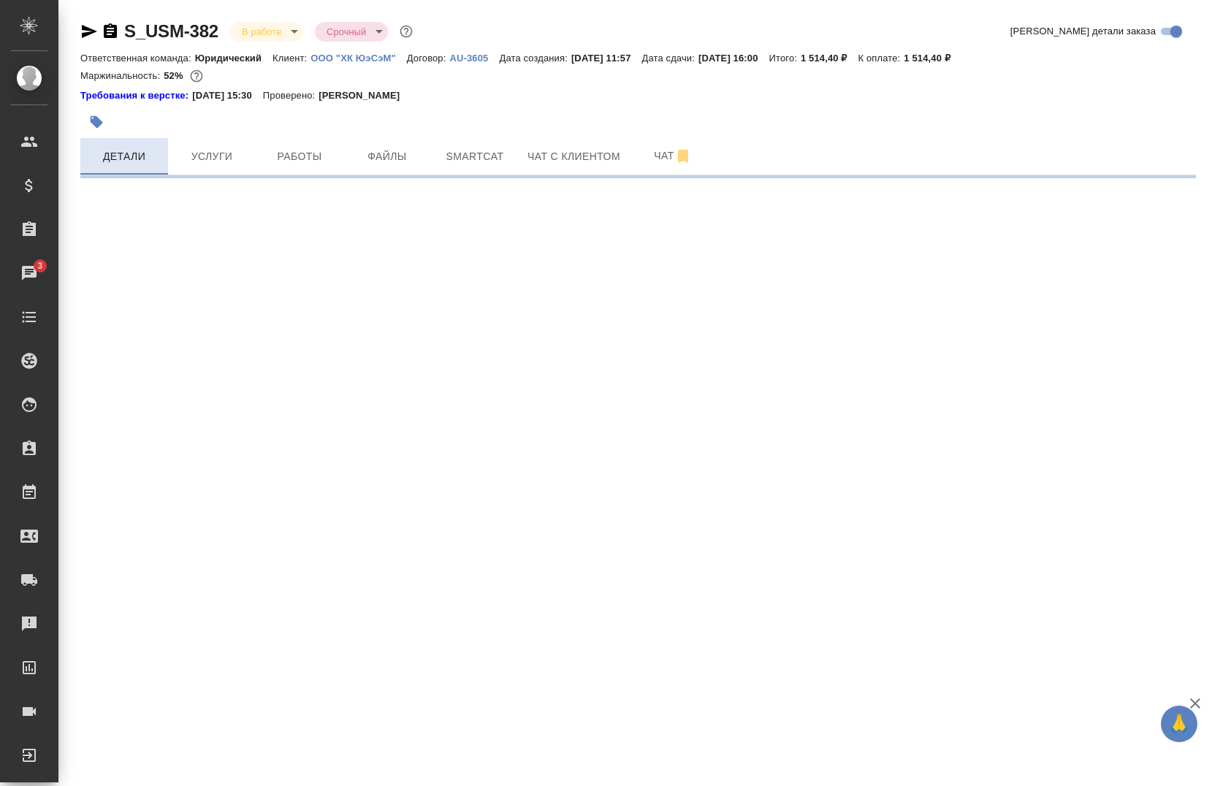
select select "RU"
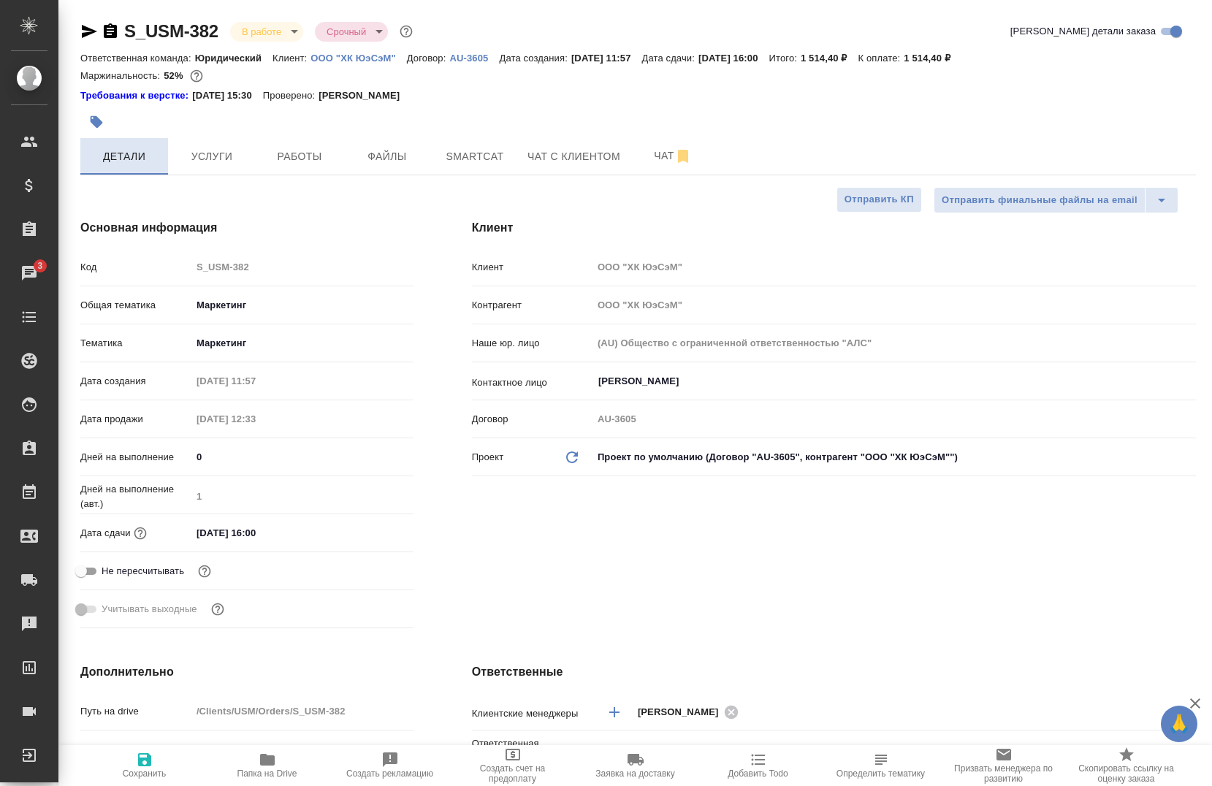
type textarea "x"
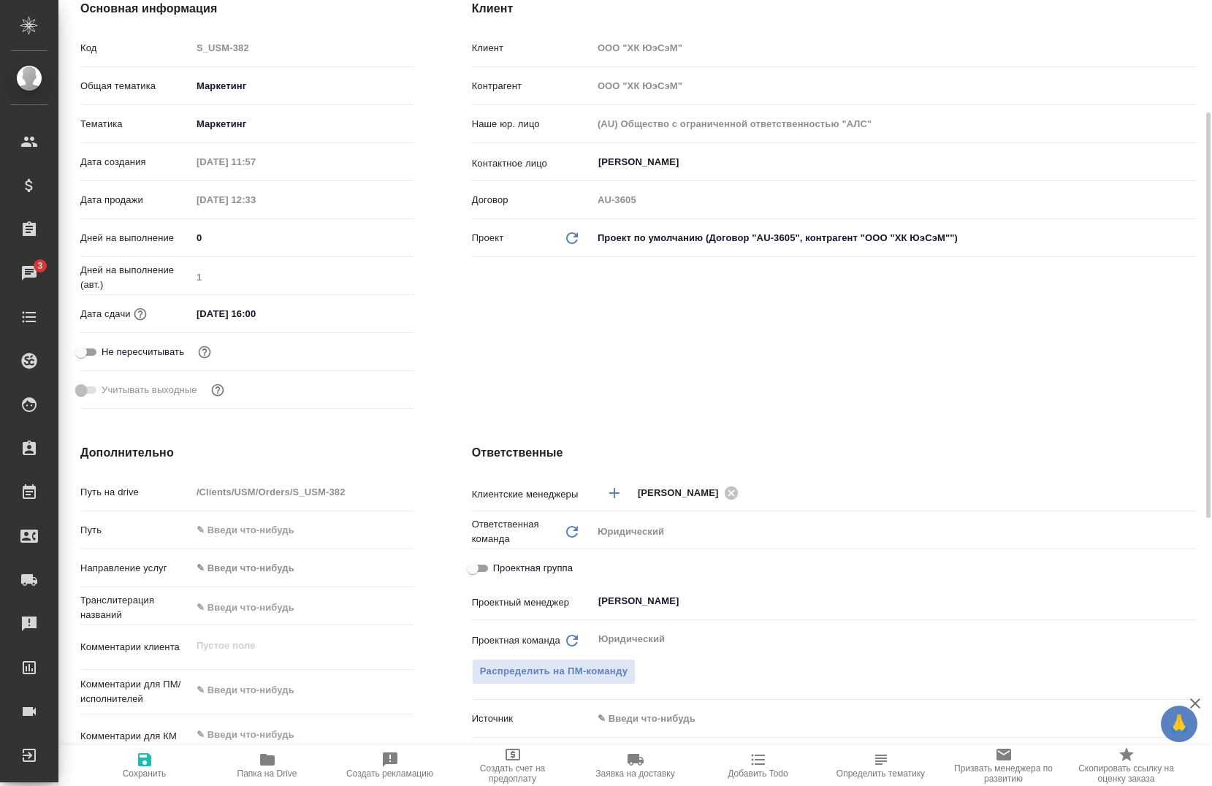
scroll to position [438, 0]
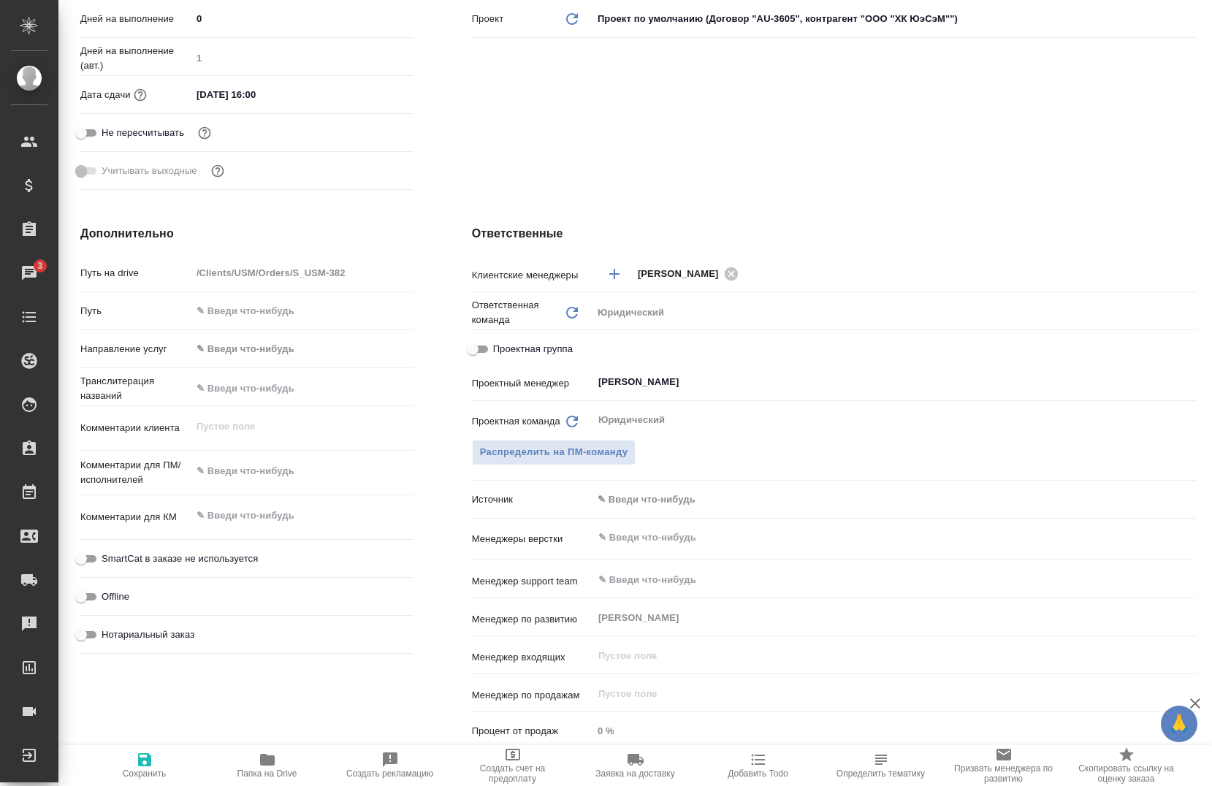
type textarea "x"
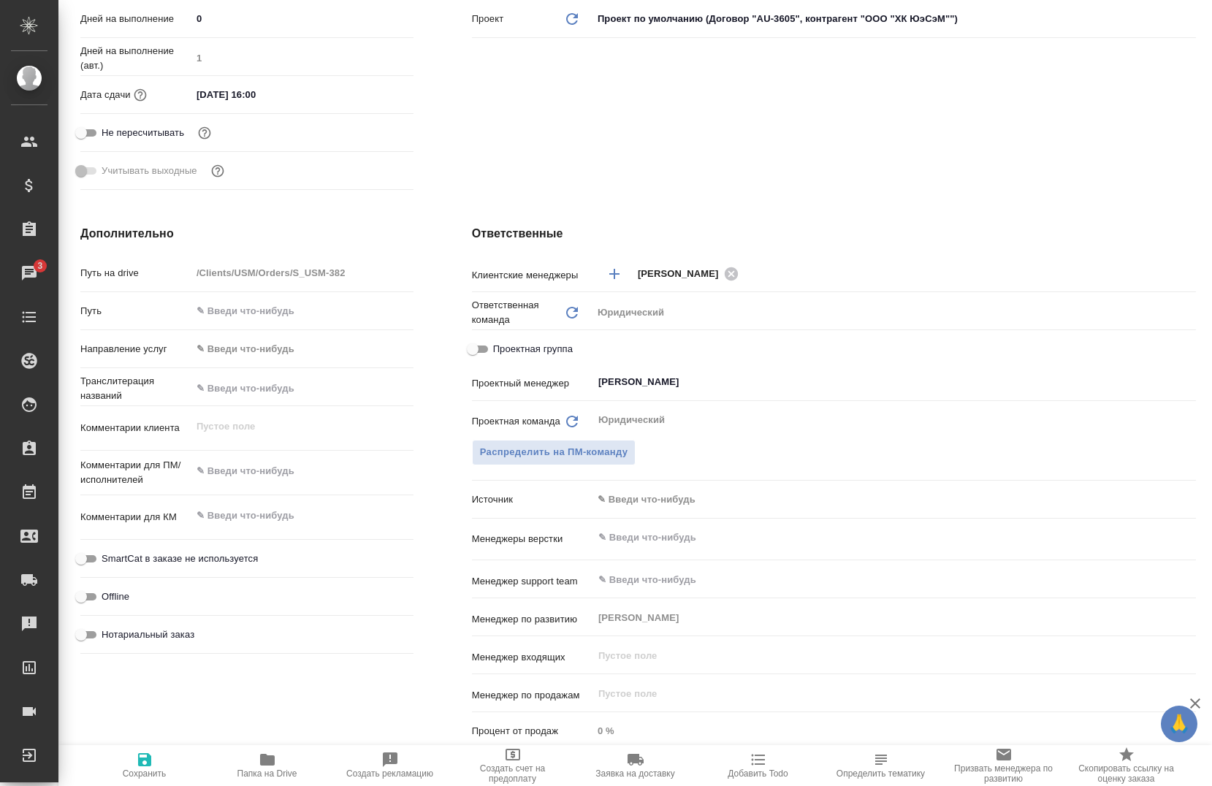
type textarea "x"
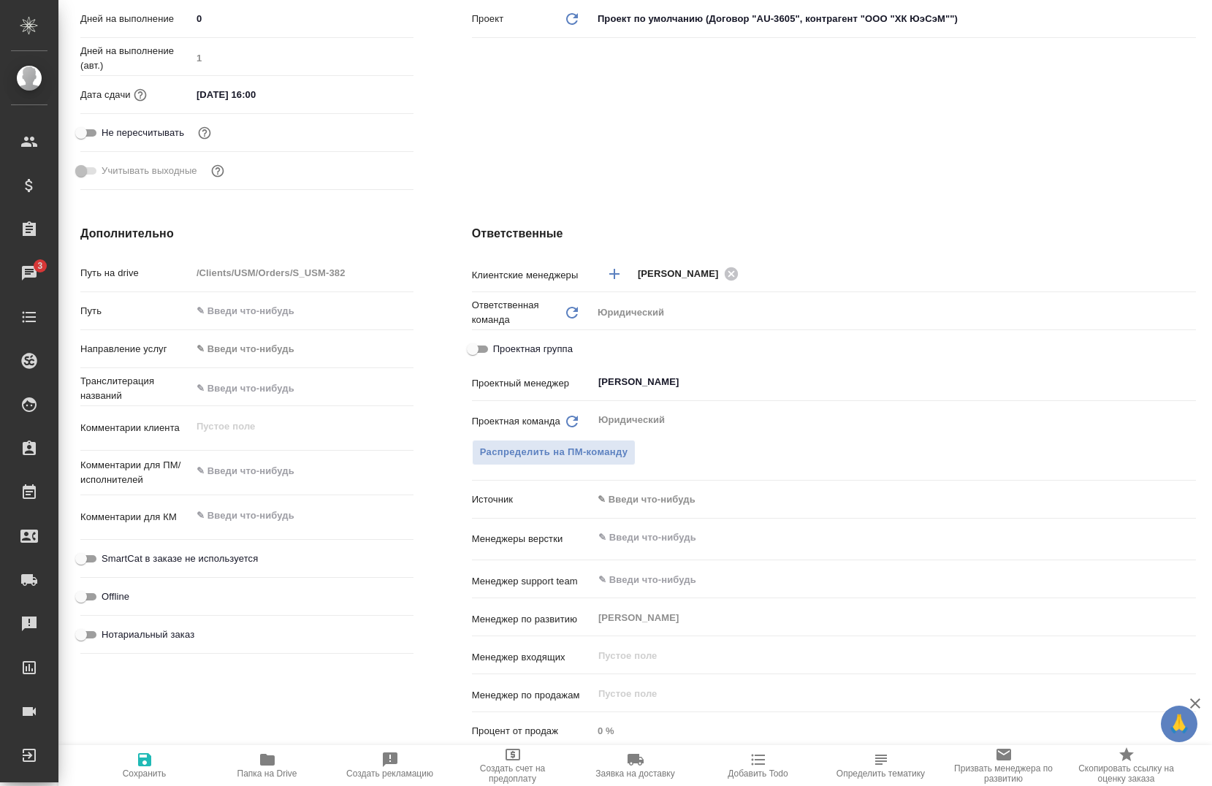
type textarea "x"
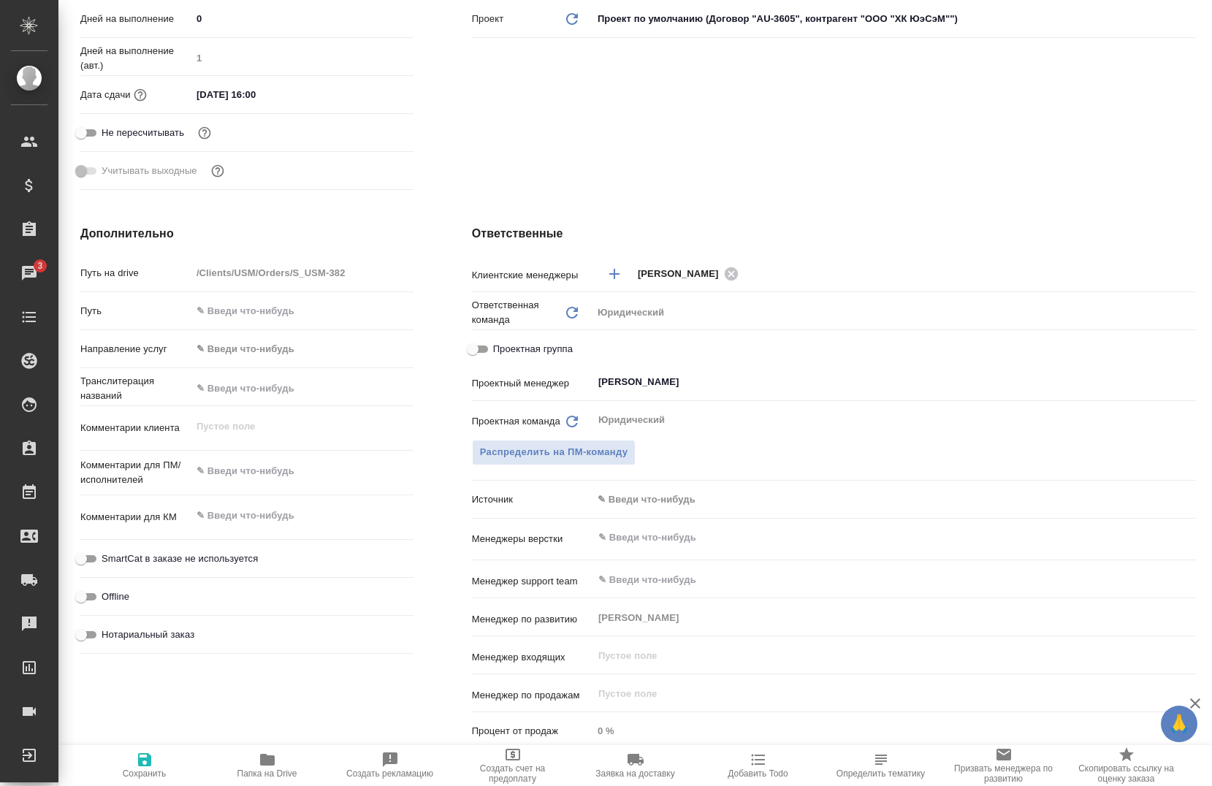
type textarea "x"
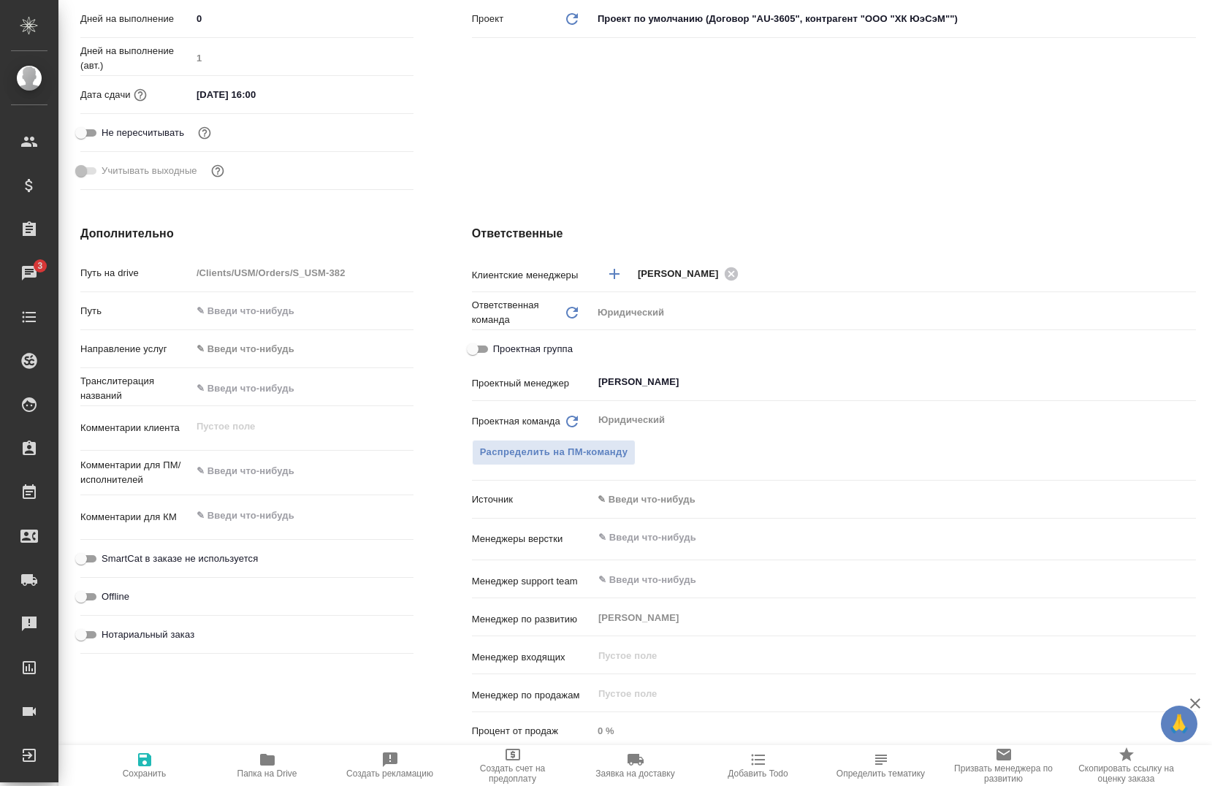
type textarea "x"
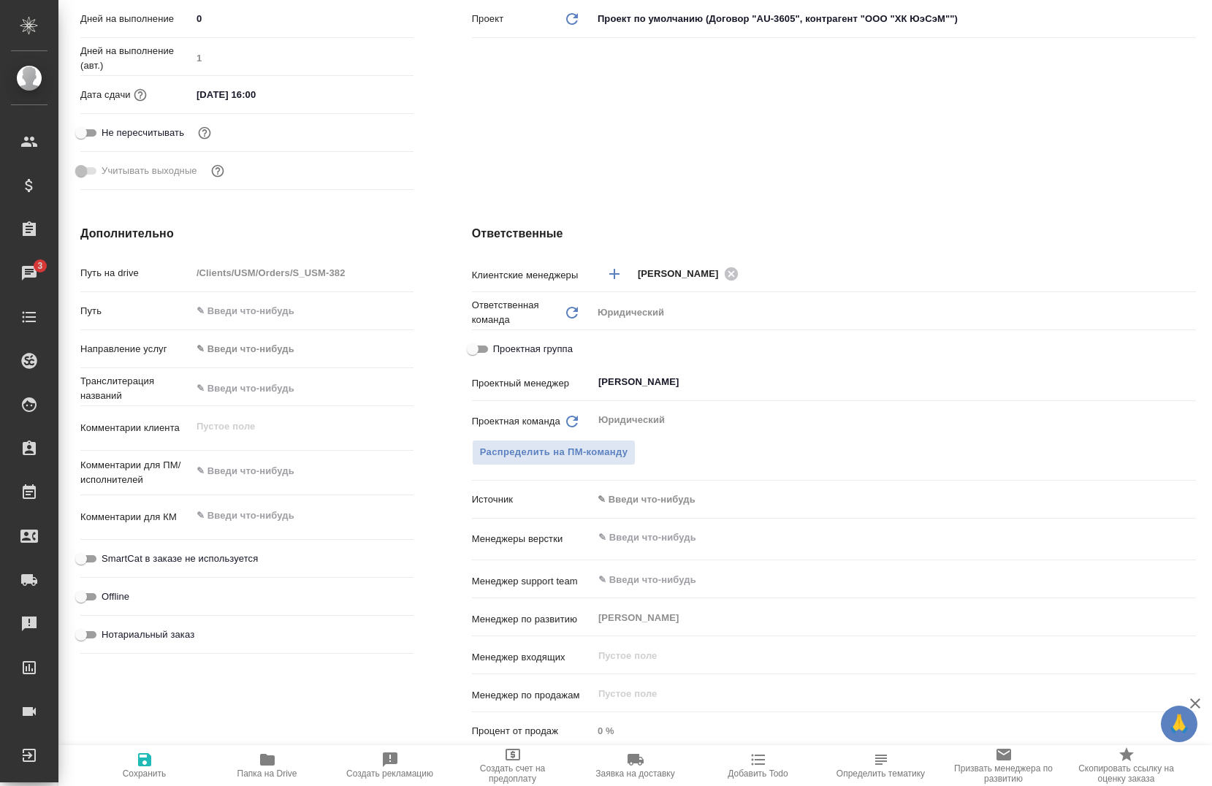
type textarea "x"
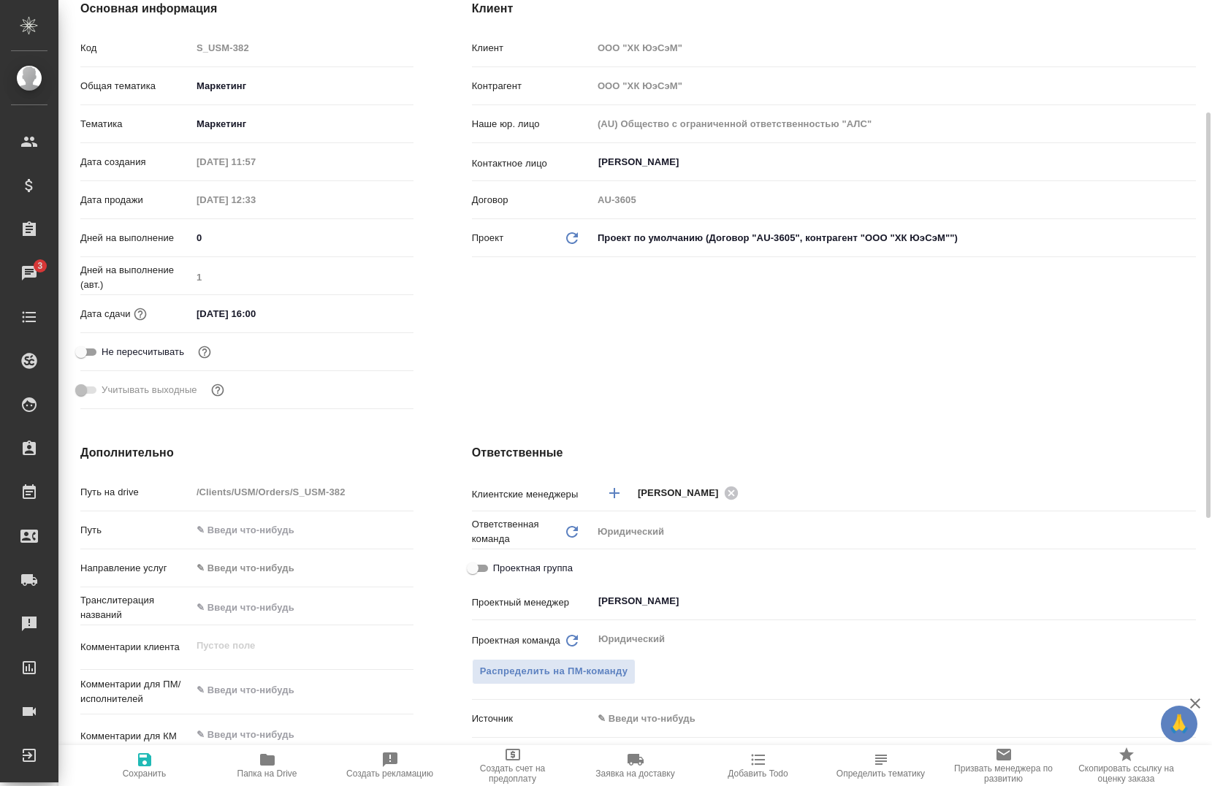
scroll to position [0, 0]
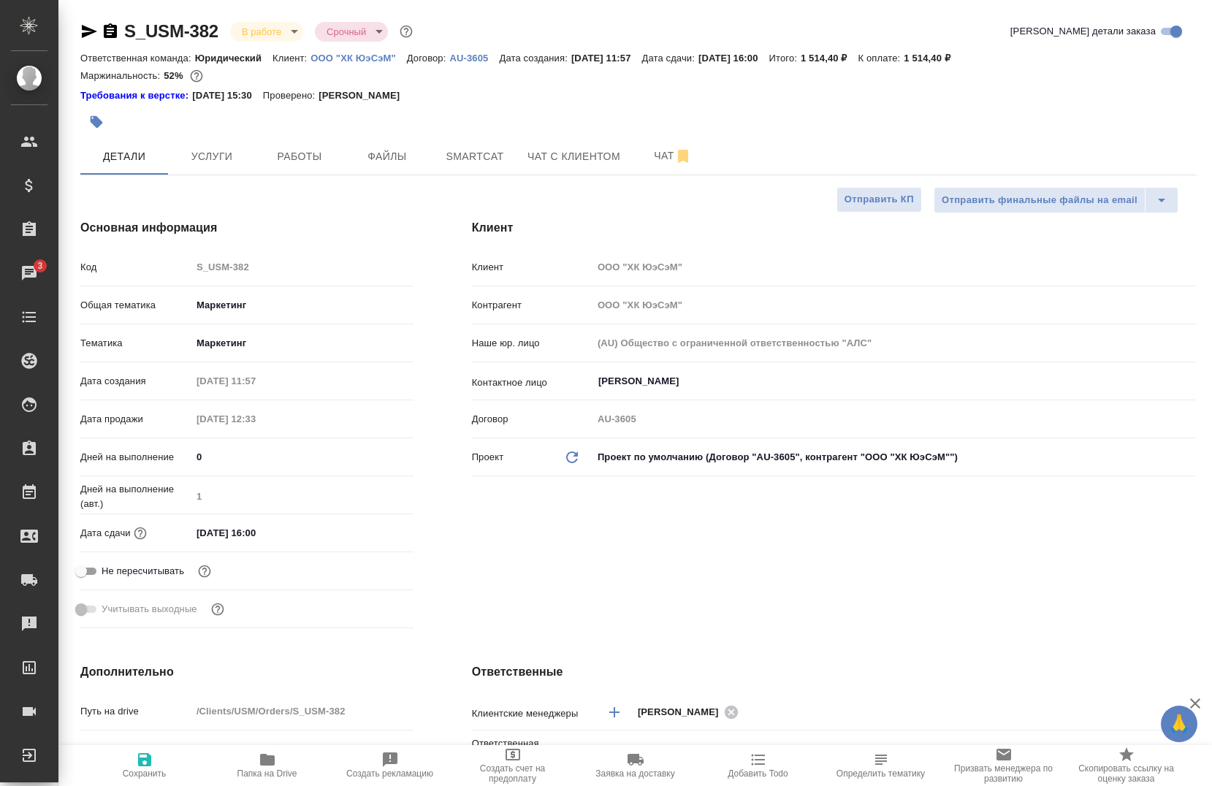
click at [83, 27] on icon "button" at bounding box center [89, 31] width 15 height 13
type textarea "x"
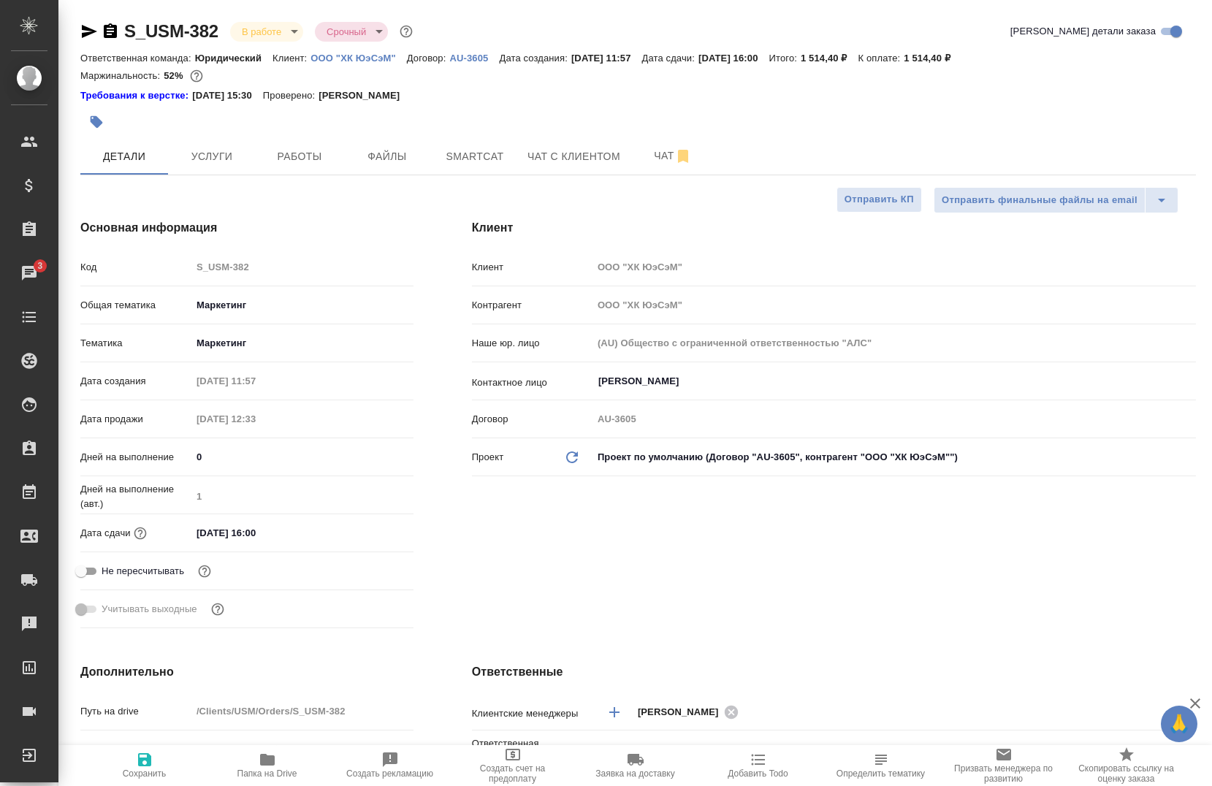
type textarea "x"
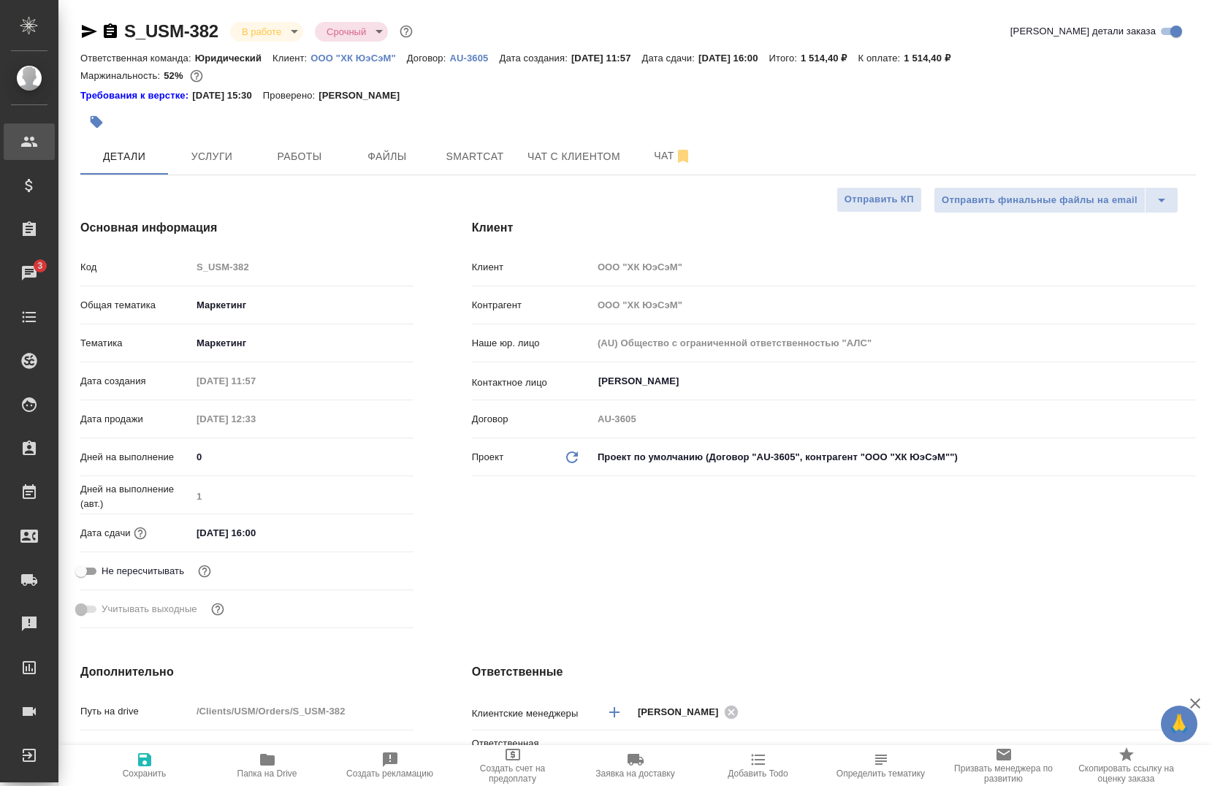
type textarea "x"
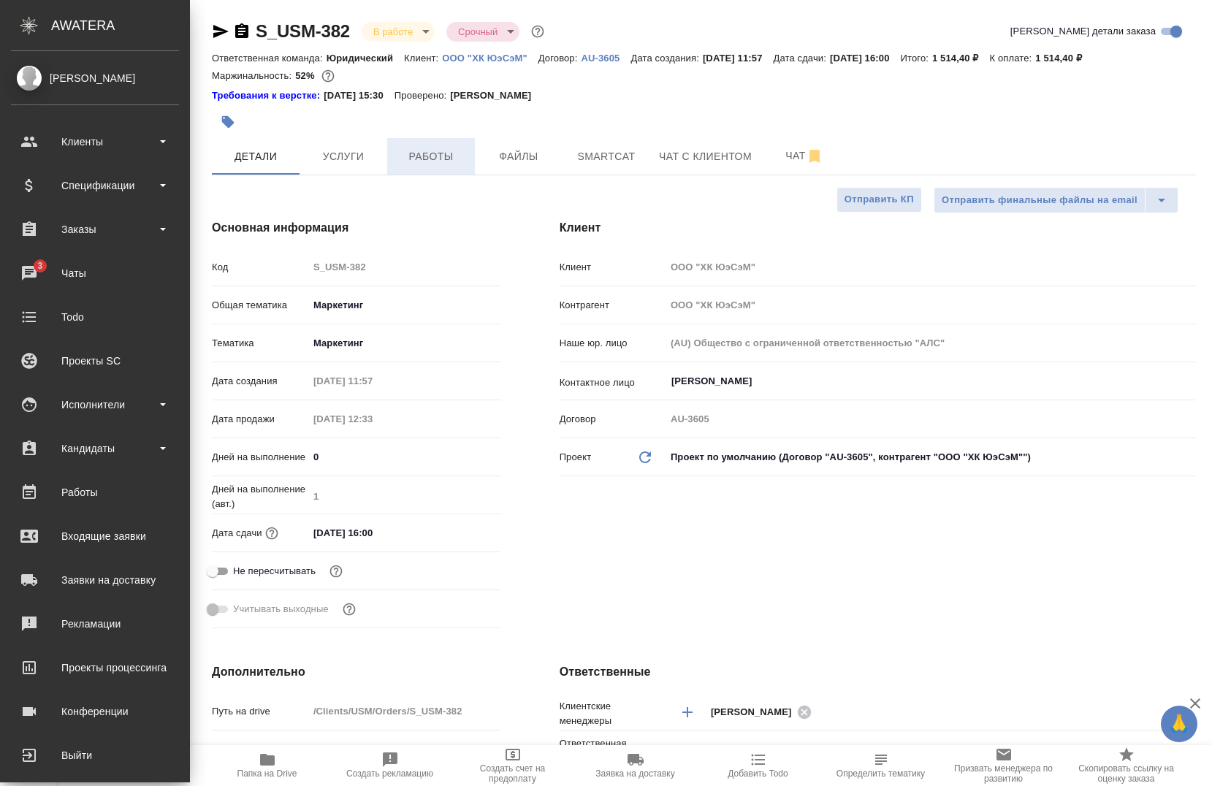
type textarea "x"
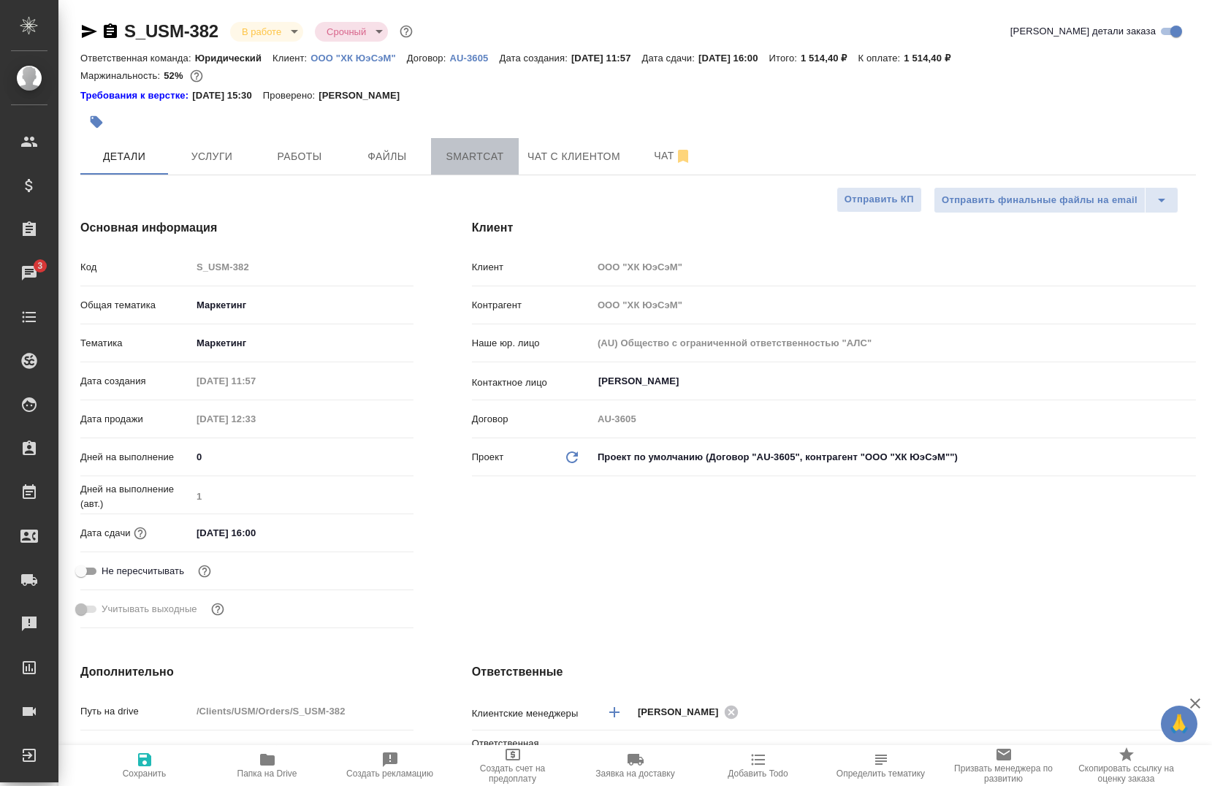
click at [460, 158] on span "Smartcat" at bounding box center [475, 157] width 70 height 18
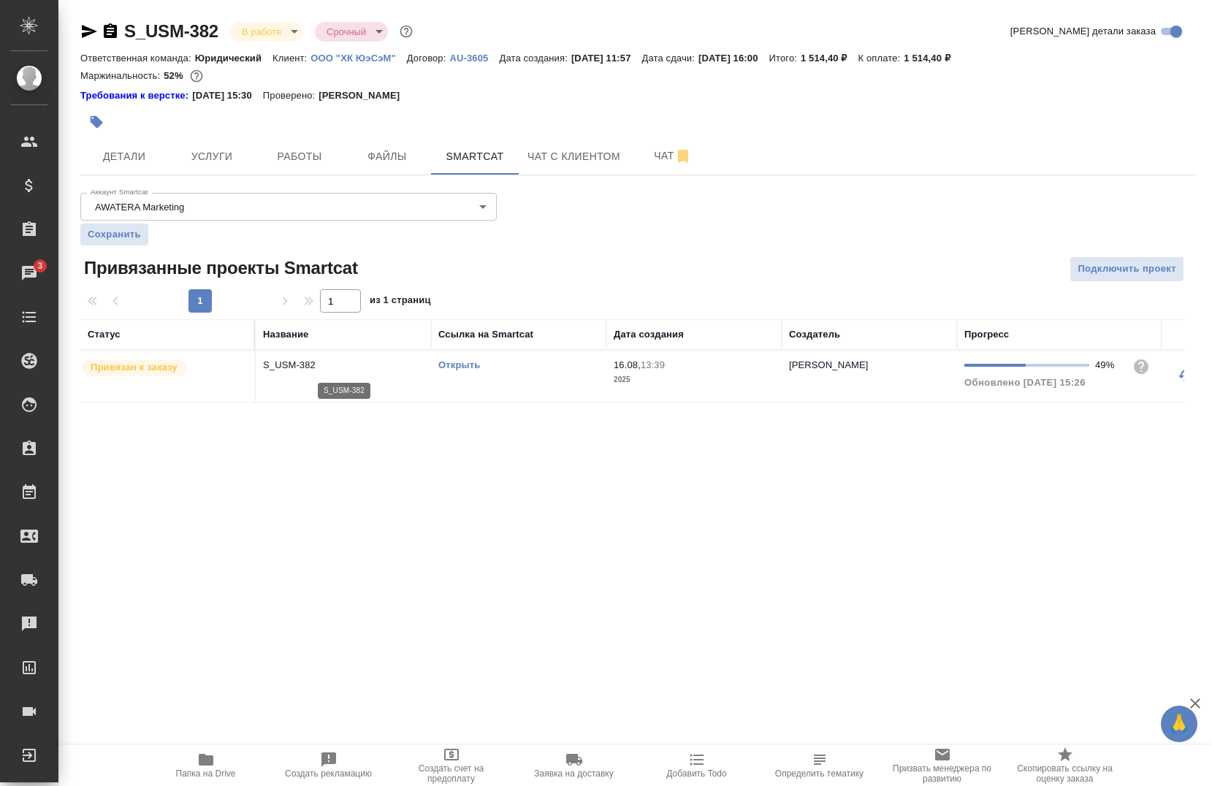
click at [292, 362] on p "S_USM-382" at bounding box center [343, 365] width 161 height 15
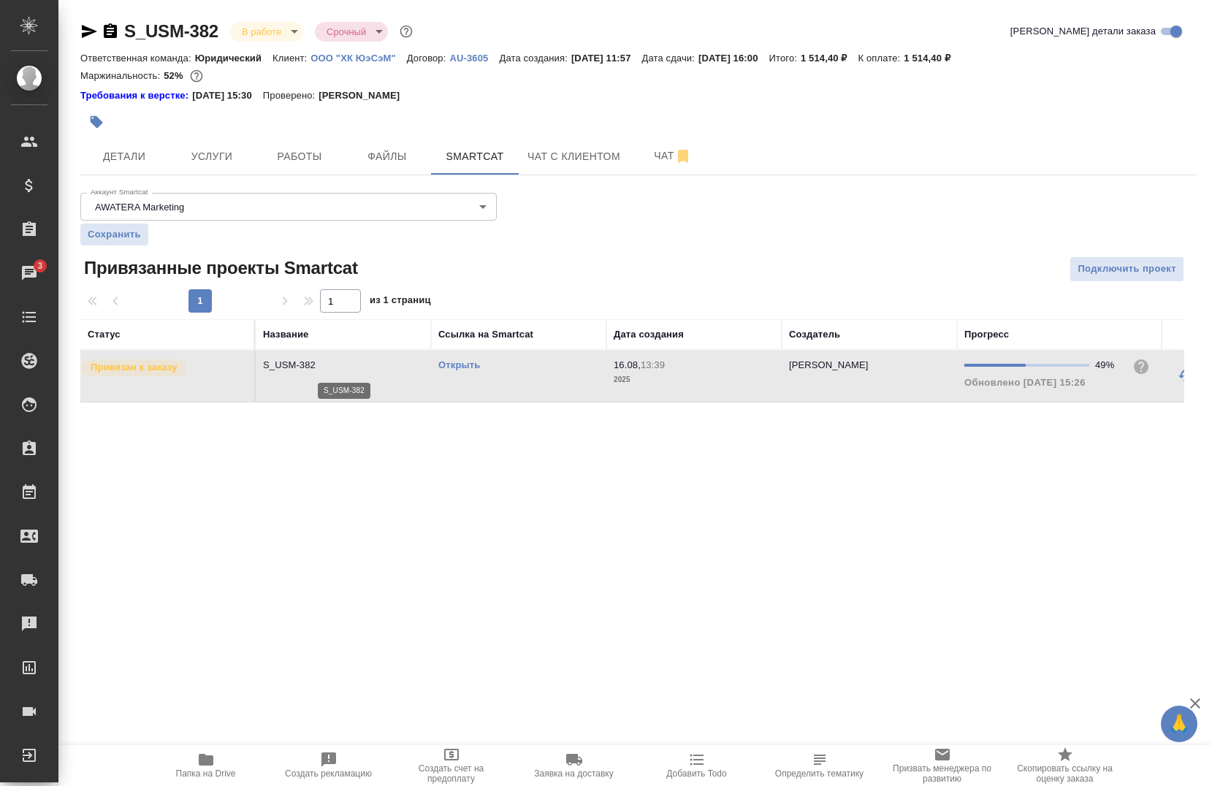
click at [292, 362] on p "S_USM-382" at bounding box center [343, 365] width 161 height 15
click at [446, 357] on td "Открыть" at bounding box center [518, 376] width 175 height 51
click at [363, 148] on span "Файлы" at bounding box center [387, 157] width 70 height 18
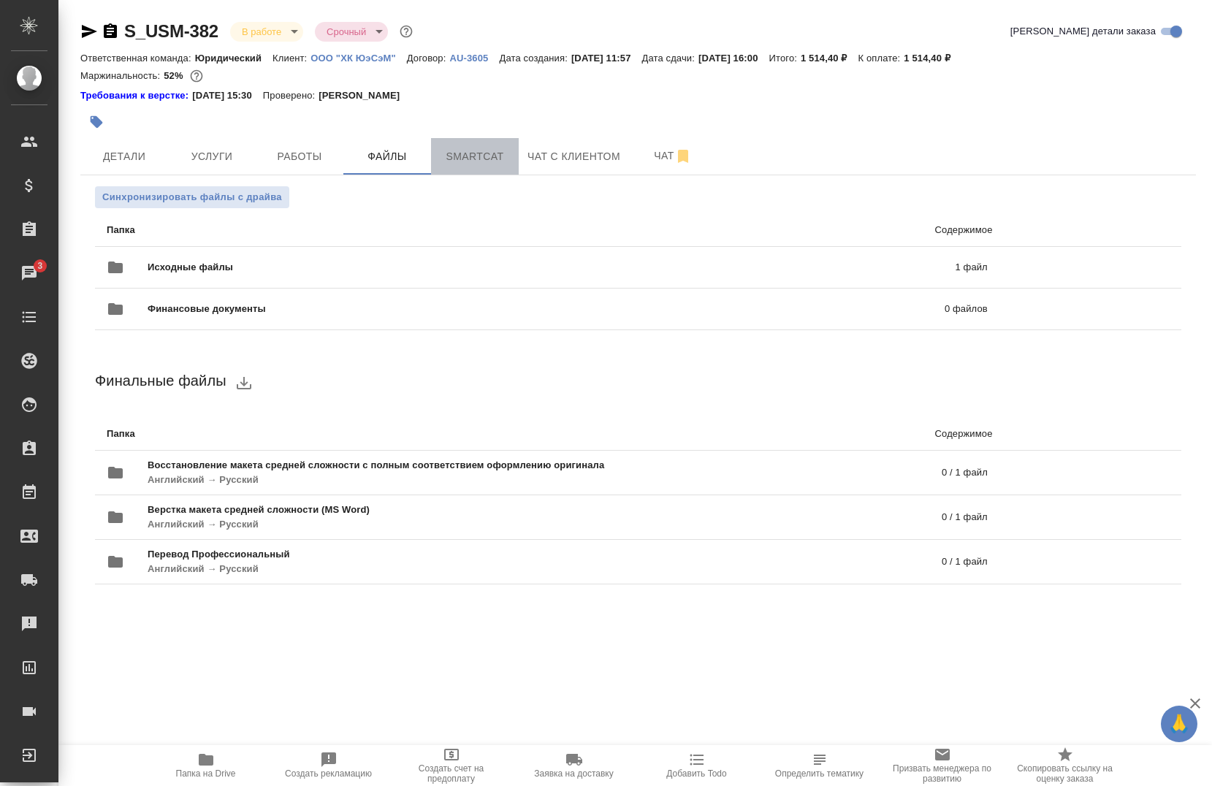
click at [459, 167] on button "Smartcat" at bounding box center [475, 156] width 88 height 37
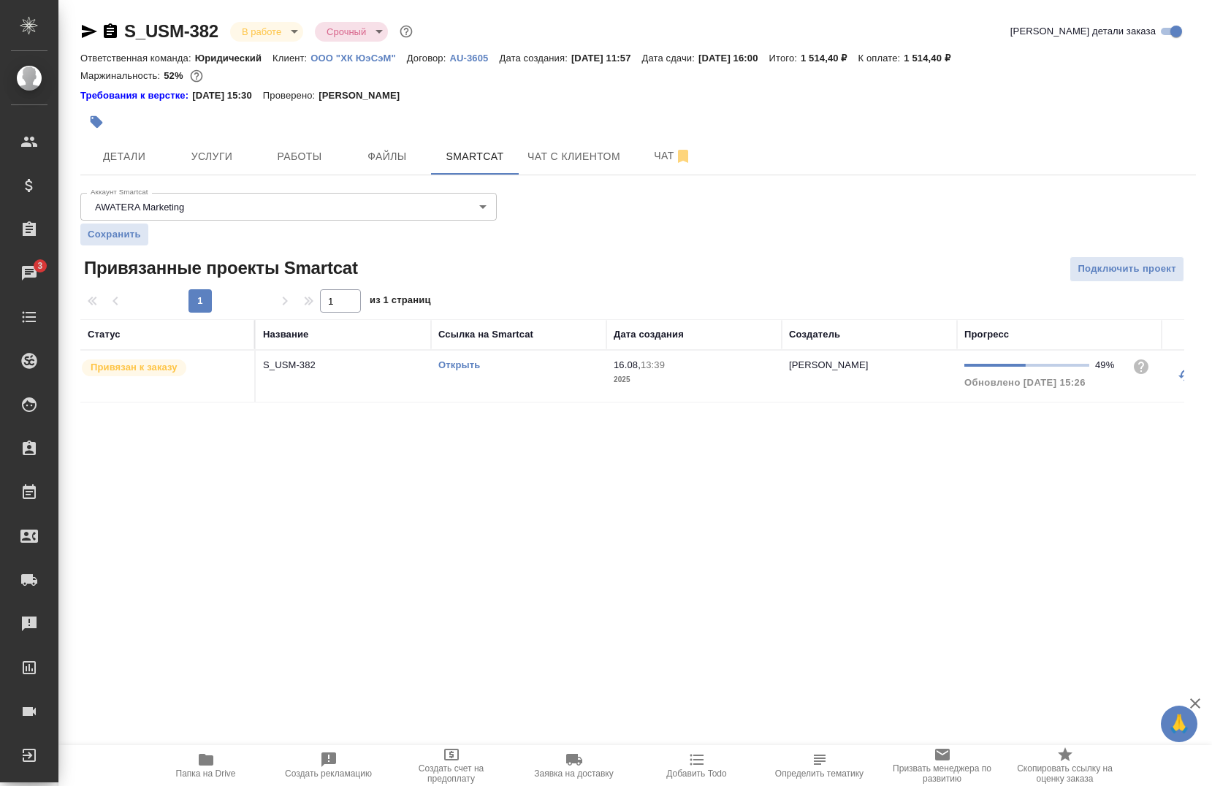
click at [452, 362] on link "Открыть" at bounding box center [459, 364] width 42 height 11
click at [458, 365] on link "Открыть" at bounding box center [459, 364] width 42 height 11
drag, startPoint x: 137, startPoint y: 155, endPoint x: 139, endPoint y: 173, distance: 18.3
click at [137, 156] on span "Детали" at bounding box center [124, 157] width 70 height 18
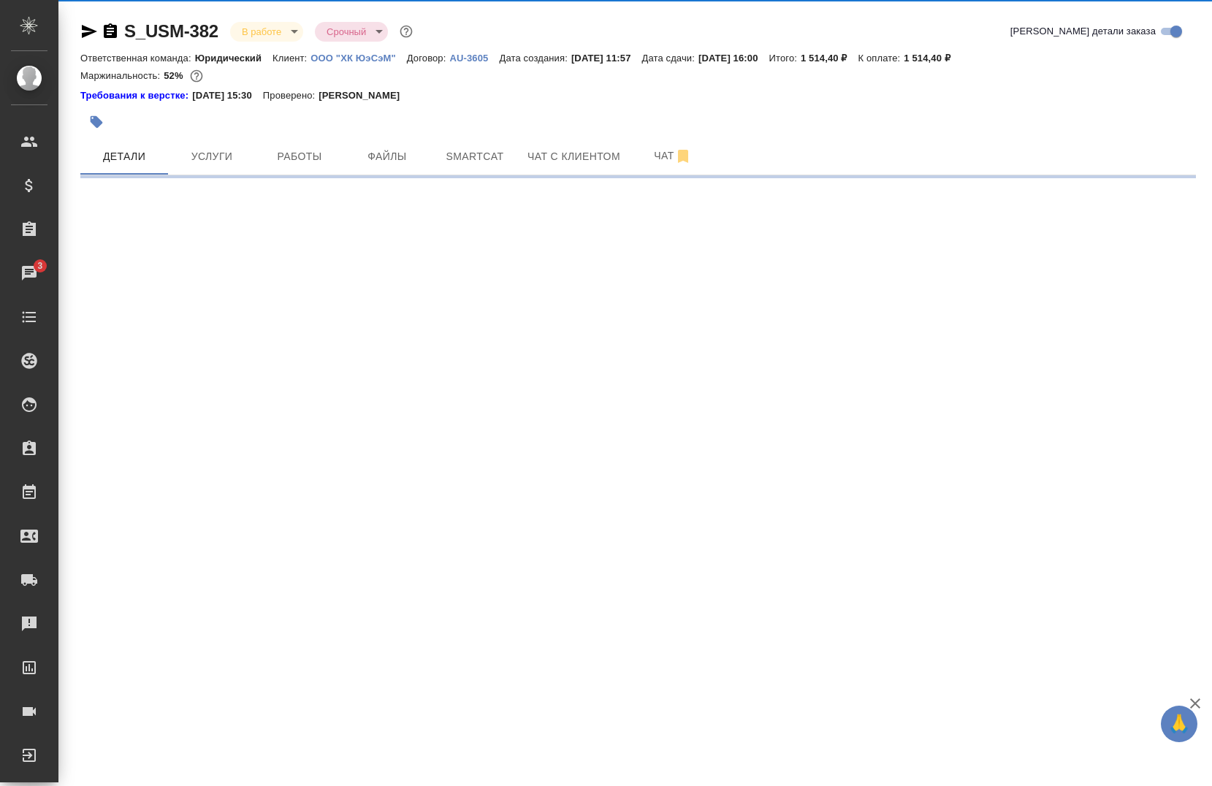
select select "RU"
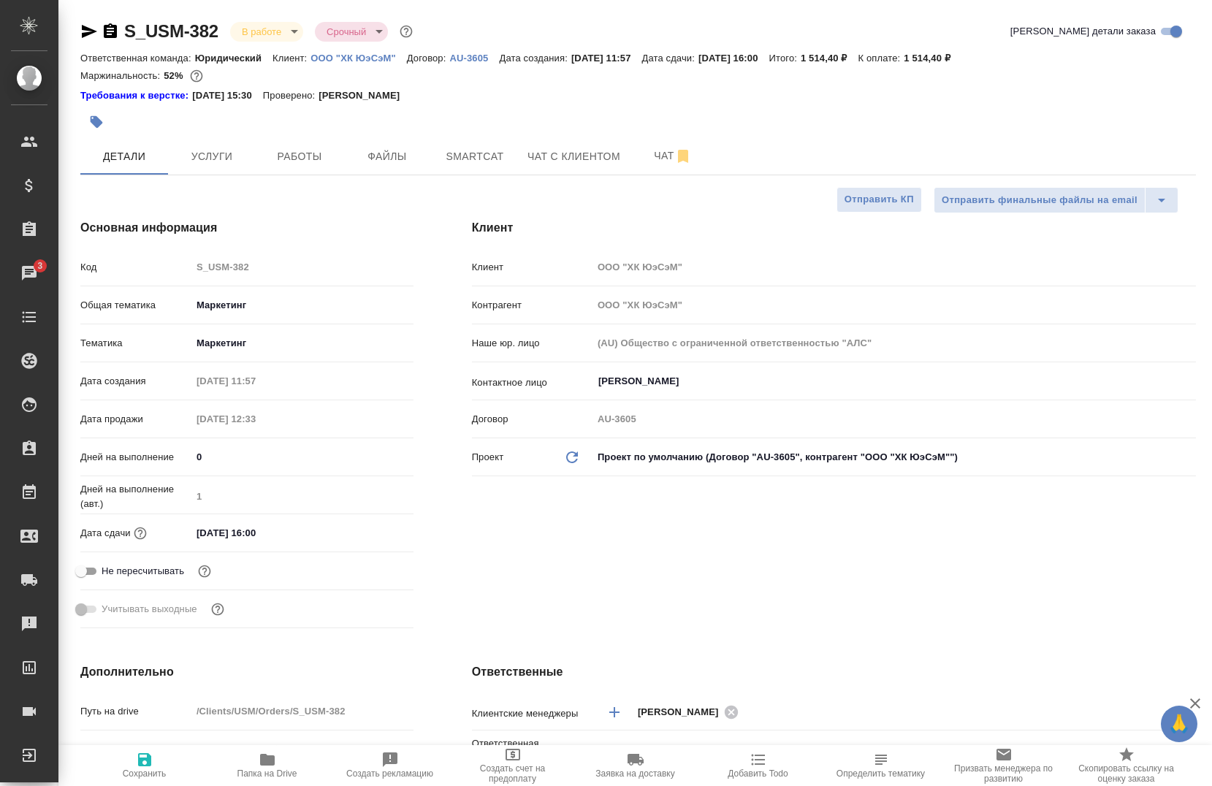
type textarea "x"
type input "[PERSON_NAME]"
type input "Сеитов Павел"
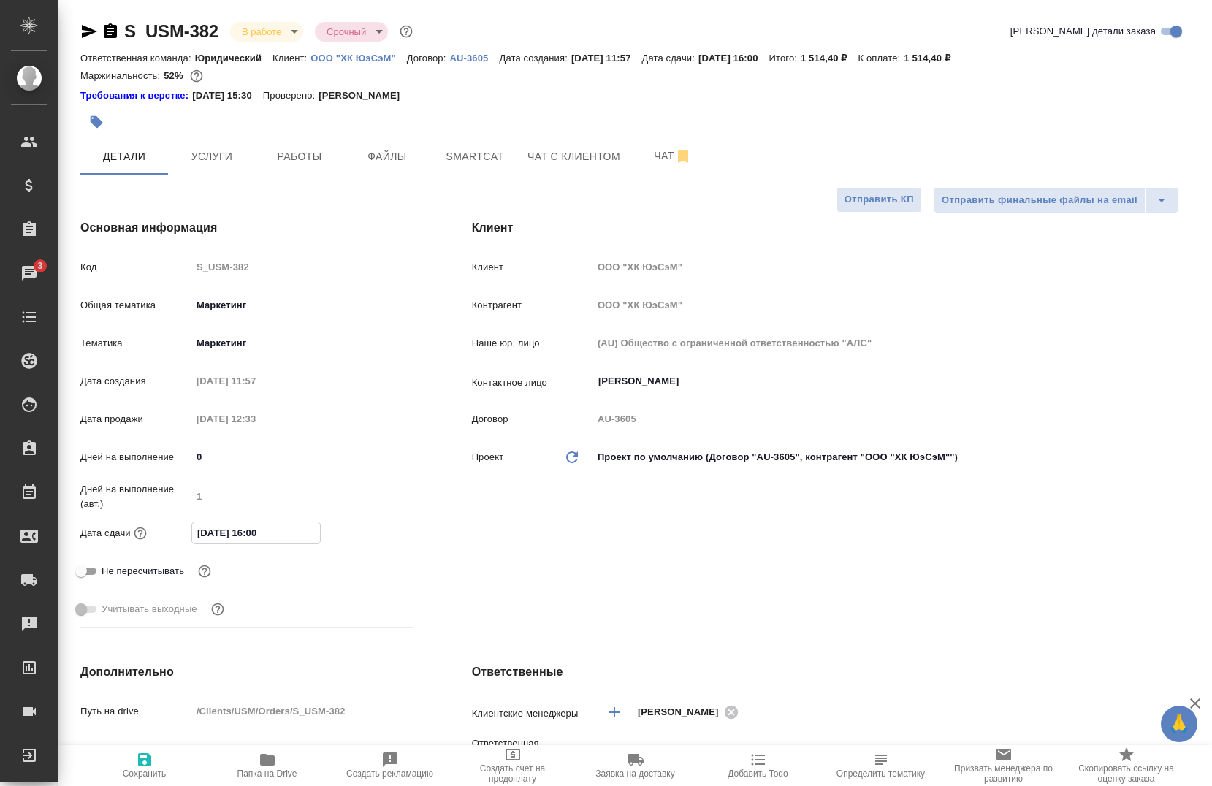
click at [283, 536] on input "16.08.2025 16:00" at bounding box center [256, 532] width 128 height 21
type input "16.08.2025 16:0_"
type textarea "x"
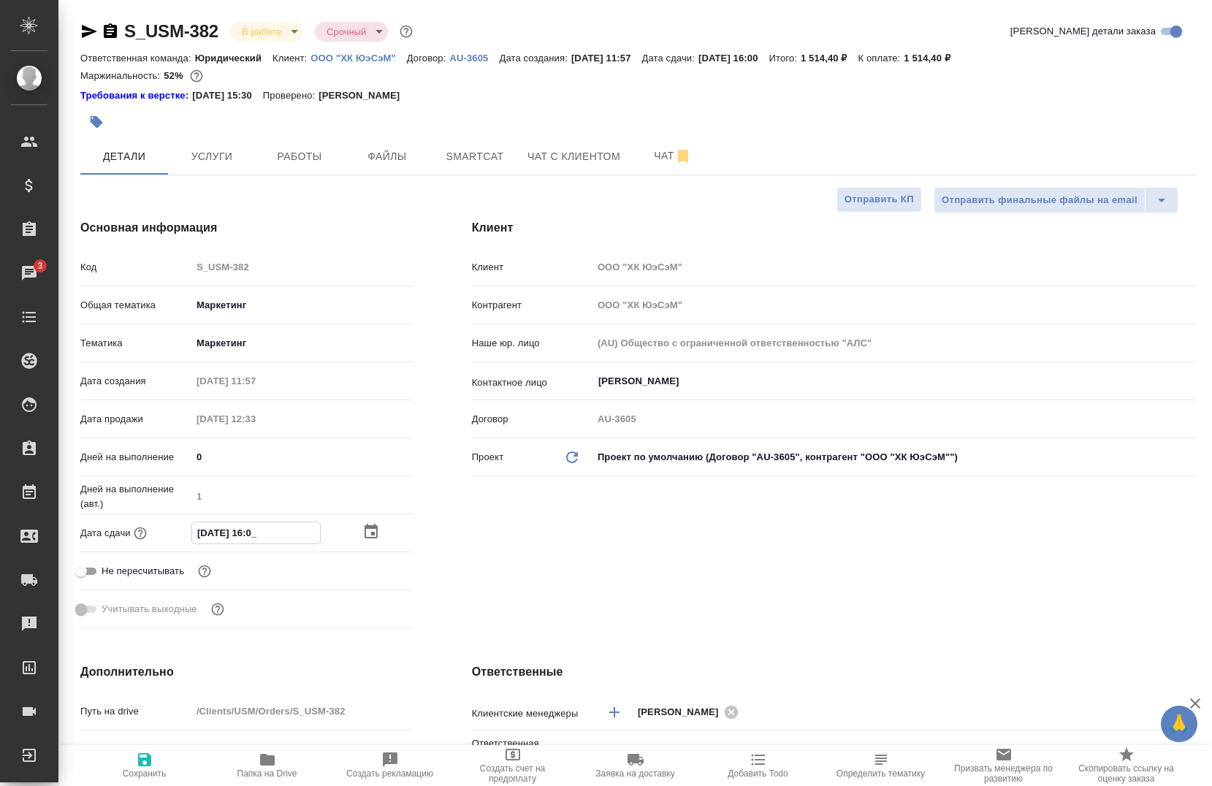
type input "16.08.2025 16:__"
type textarea "x"
type input "16.08.2025 16:3_"
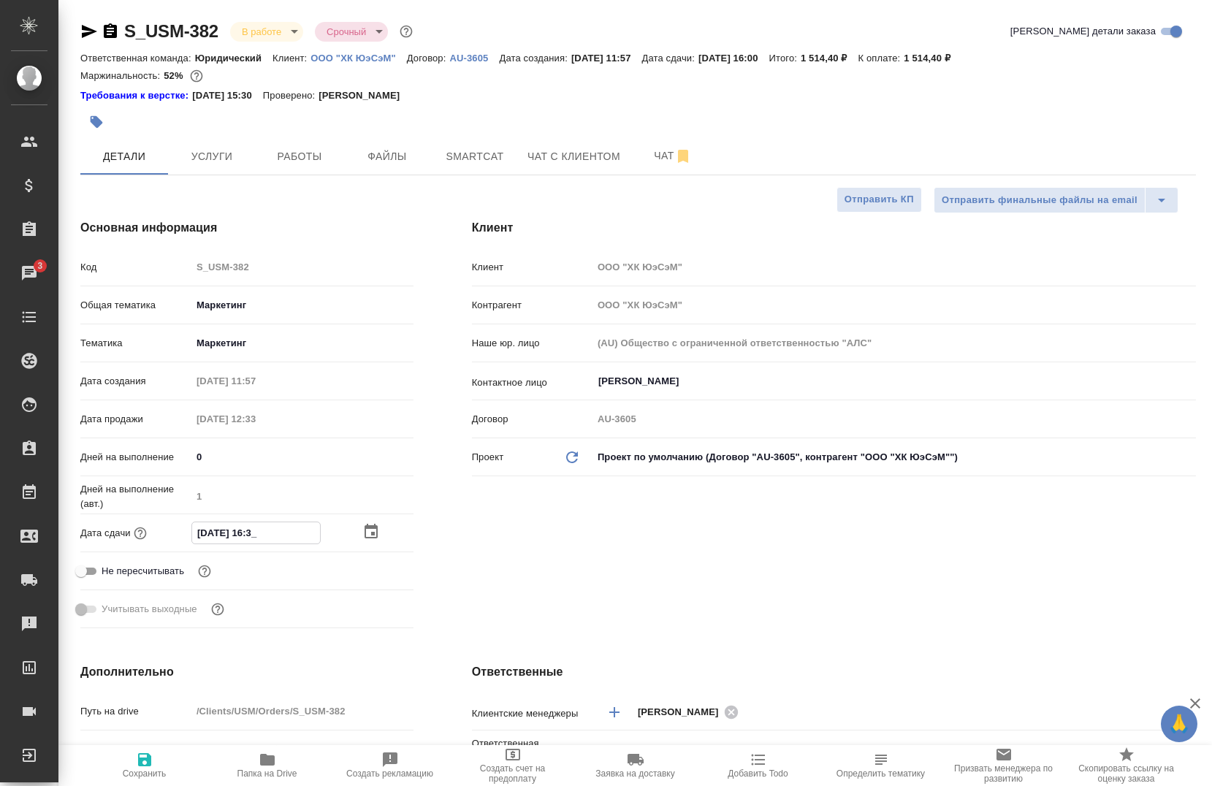
type textarea "x"
type input "16.08.2025 16:30"
type textarea "x"
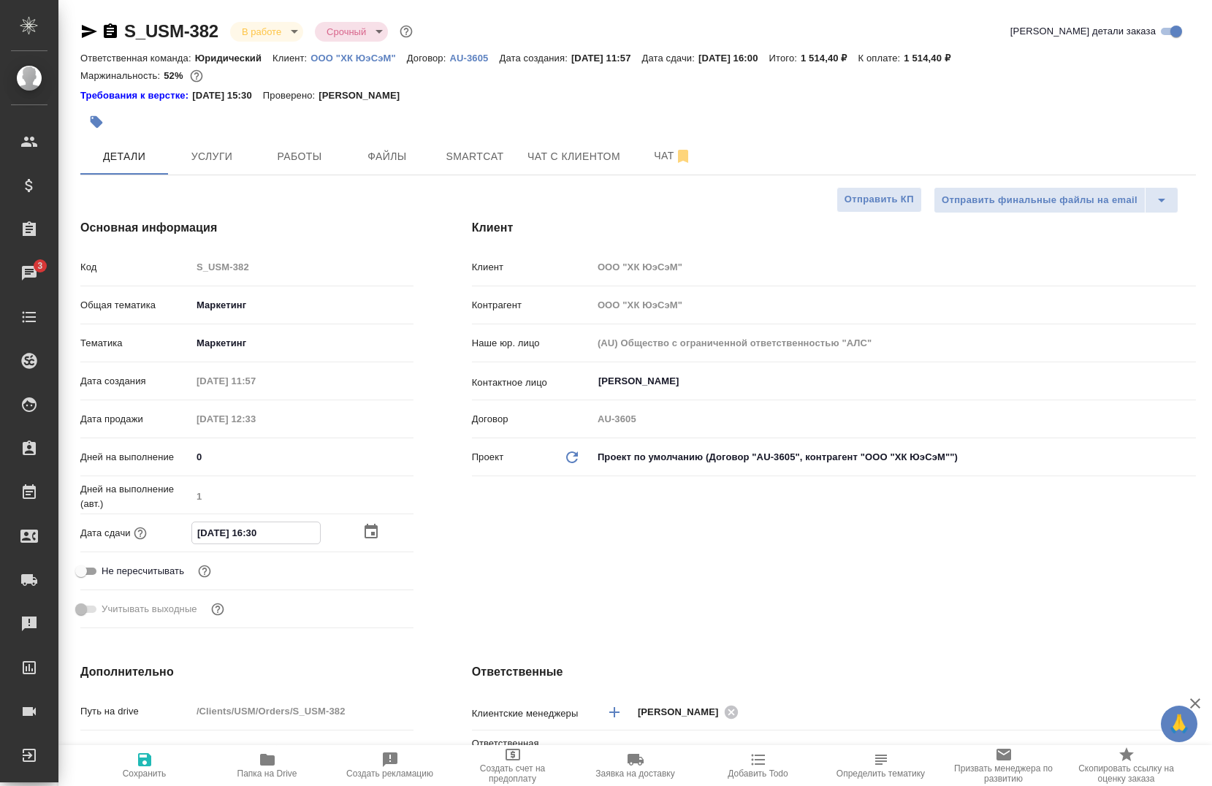
type textarea "x"
type input "16.08.2025 16:30"
click at [515, 530] on div "Клиент Клиент ООО "ХК ЮэСэМ" Контрагент ООО "ХК ЮэСэМ" Наше юр. лицо (AU) Общес…" at bounding box center [834, 426] width 782 height 473
type textarea "x"
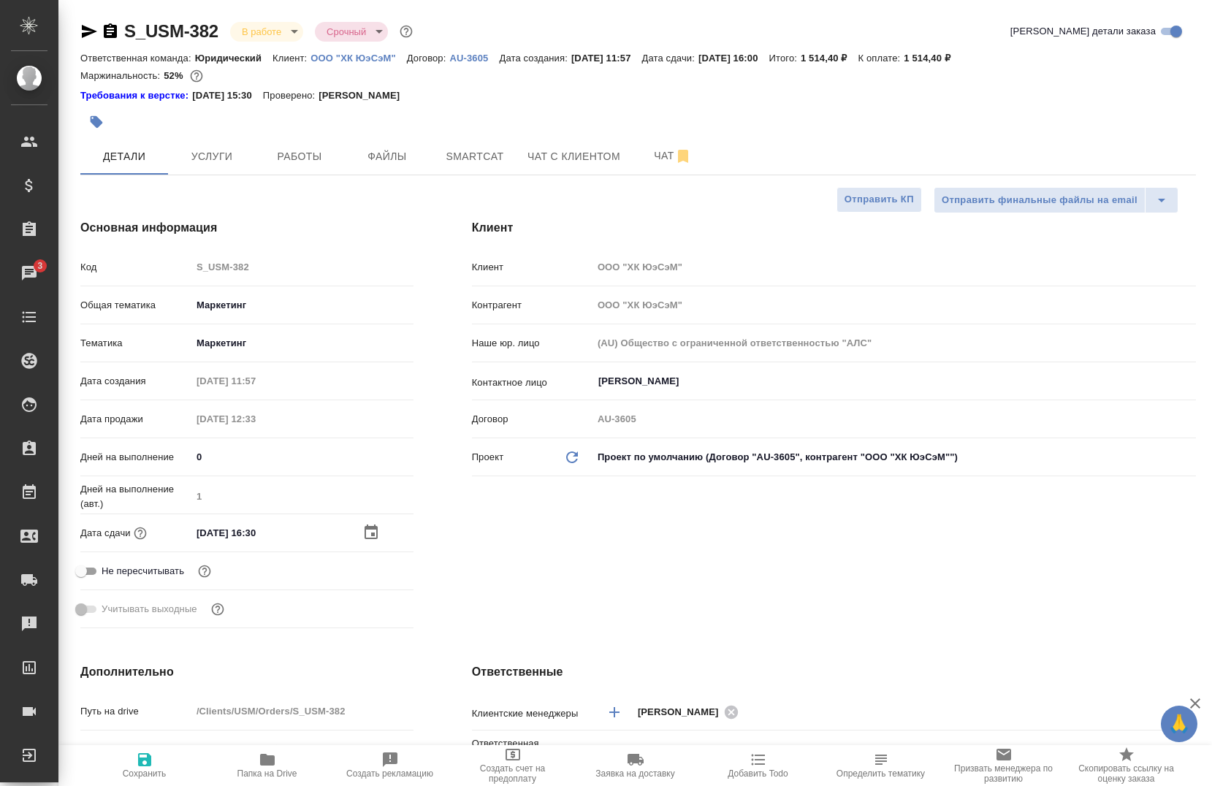
type textarea "x"
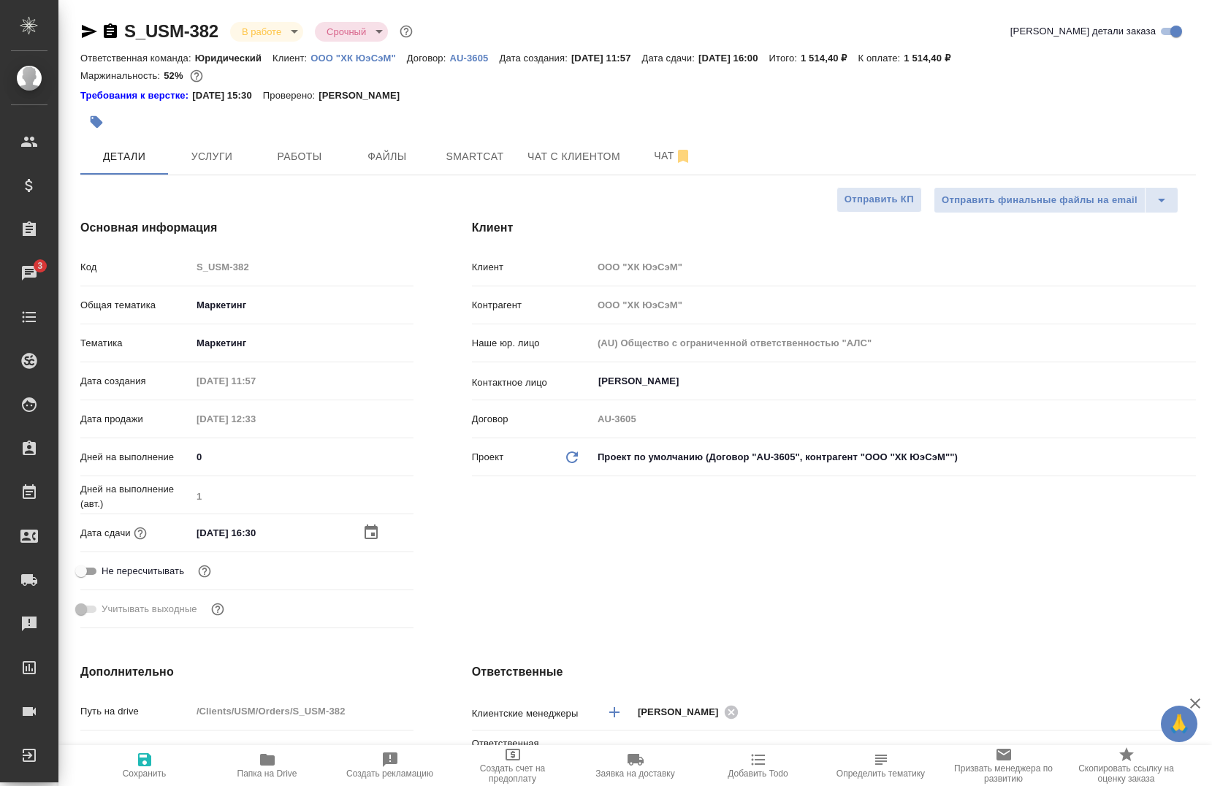
type textarea "x"
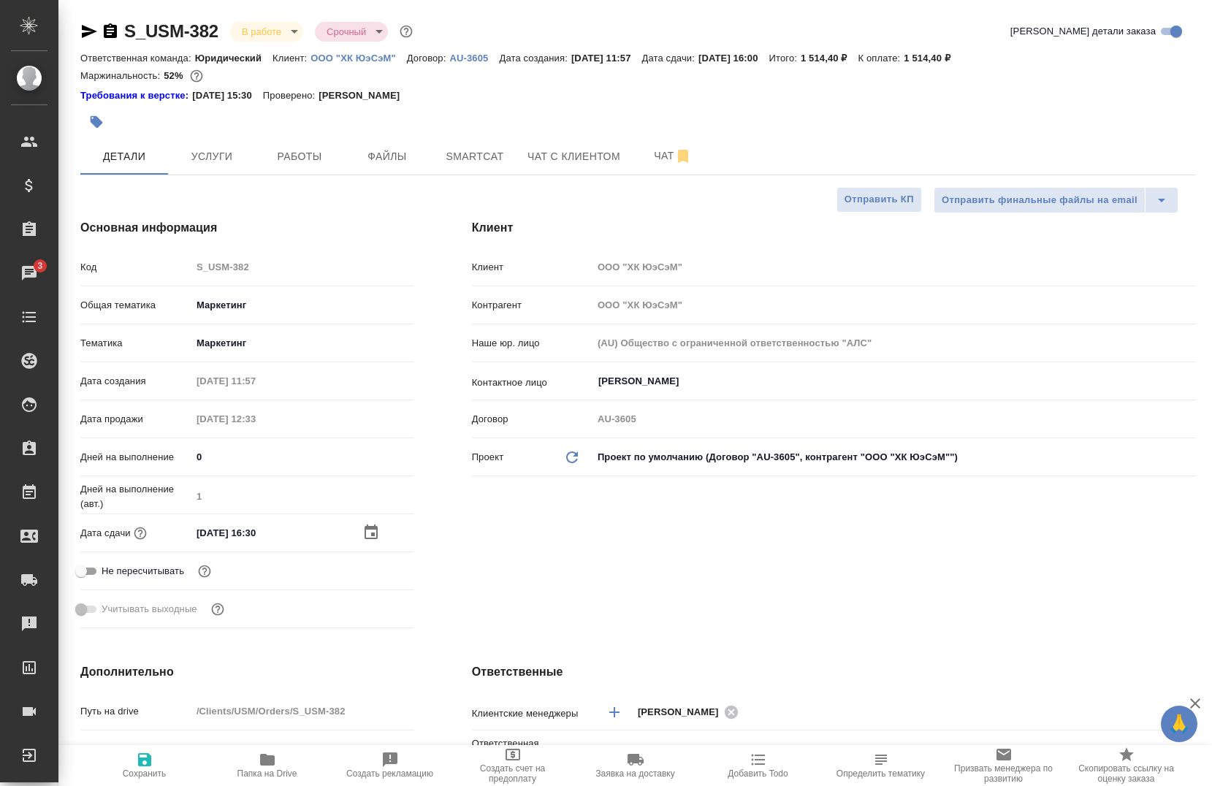
type textarea "x"
click at [259, 542] on input "16.08.2025 16:30" at bounding box center [256, 532] width 128 height 21
click at [251, 532] on input "16.08.2025 16:30" at bounding box center [256, 532] width 128 height 21
click at [268, 526] on input "16.08.2025 16:30" at bounding box center [256, 532] width 128 height 21
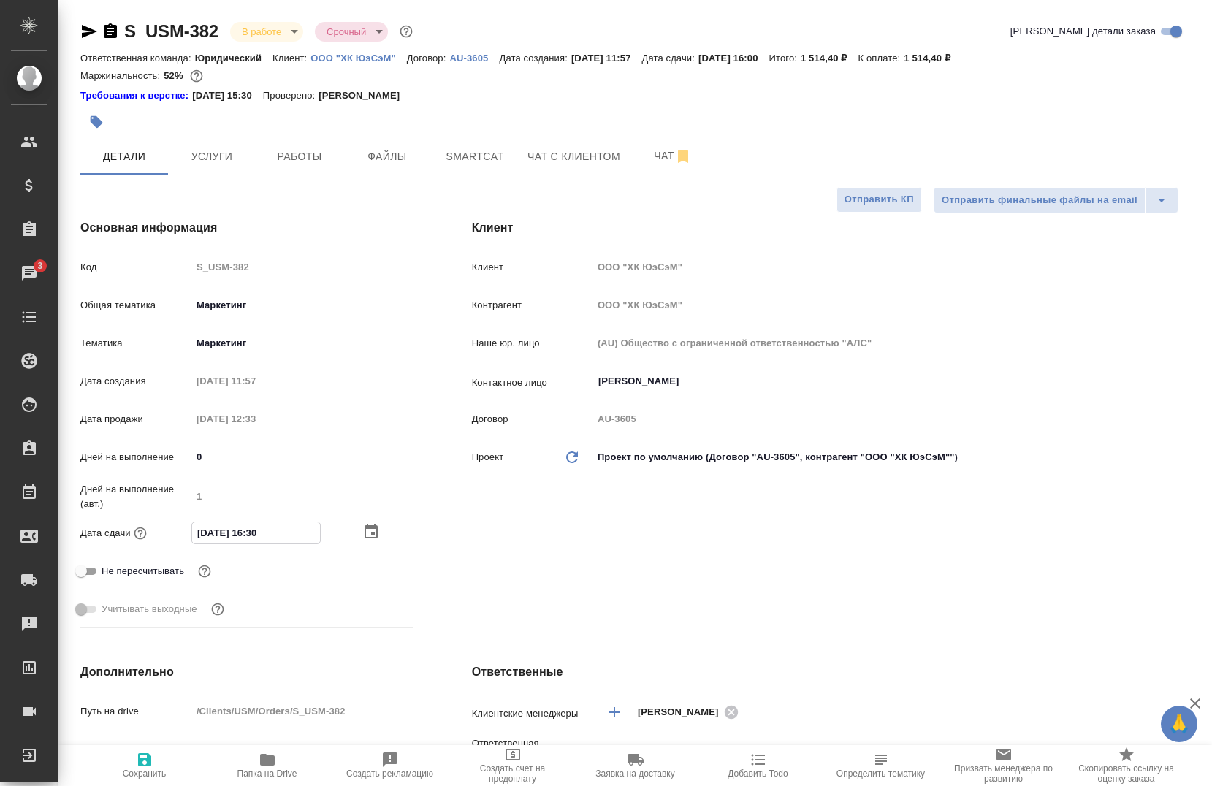
type input "16.08.2025 16:3_"
type textarea "x"
type input "16.08.2025 16:__"
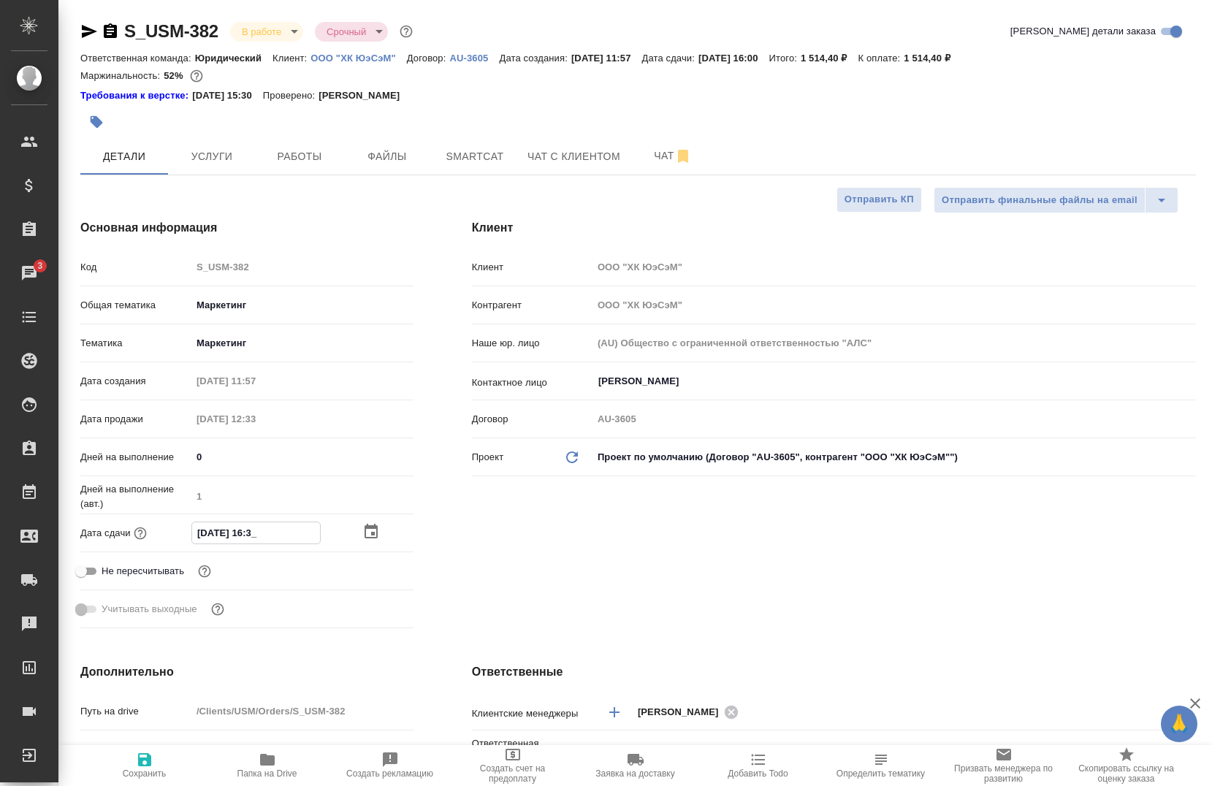
type textarea "x"
type input "16.08.2025 1_:__"
type textarea "x"
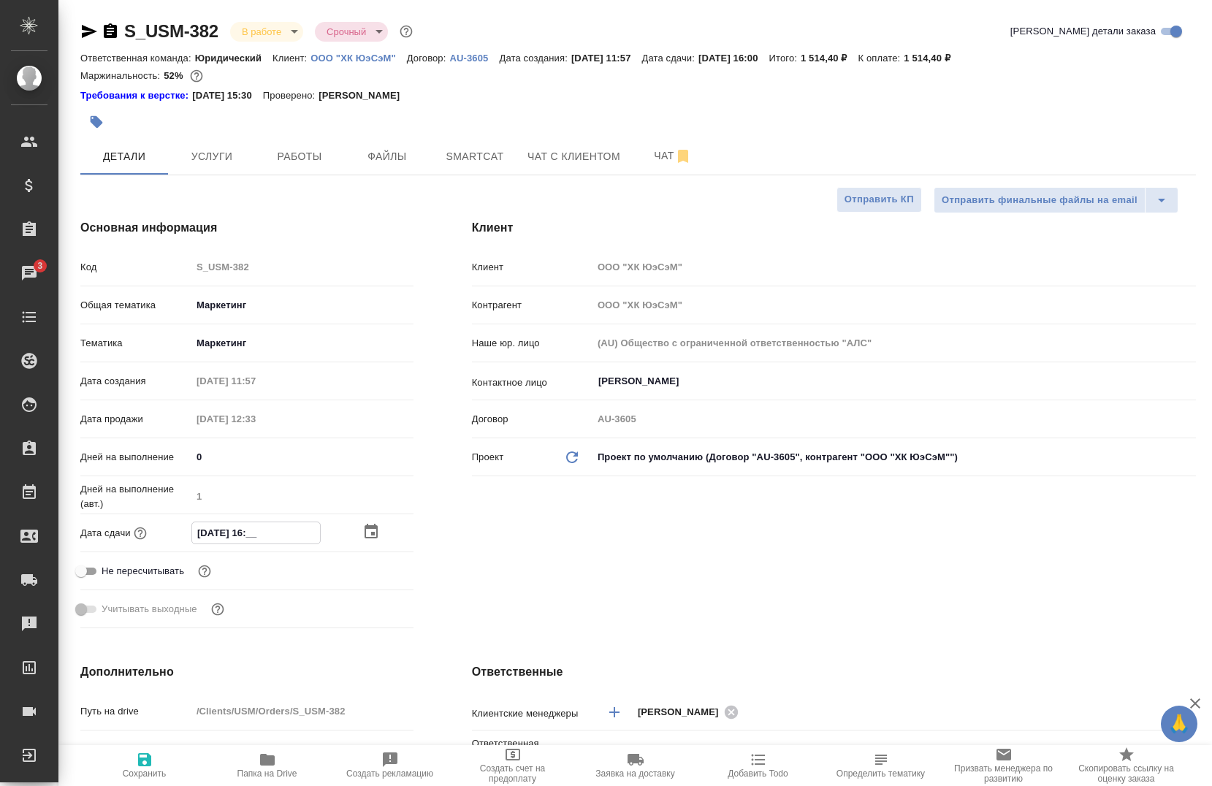
type textarea "x"
type input "16.08.2025 __:__"
type textarea "x"
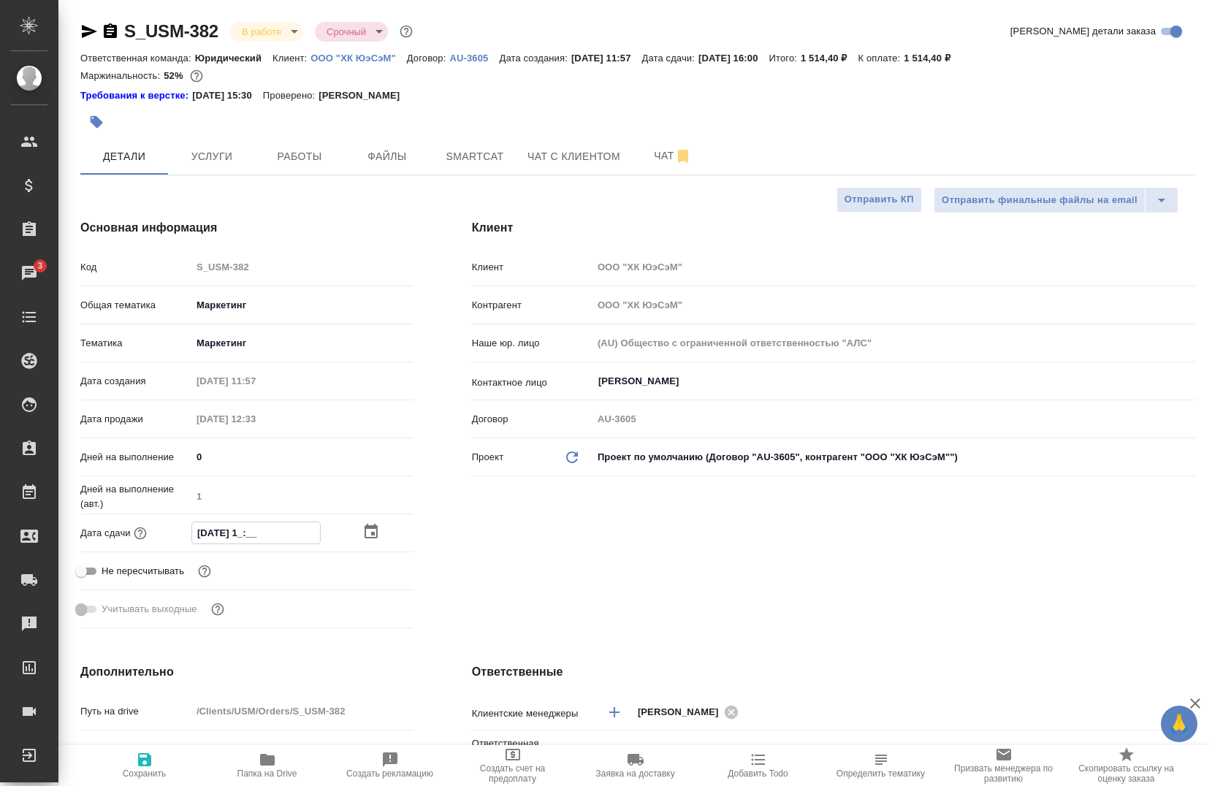
type textarea "x"
type input "16.08.2025 1_:__"
type textarea "x"
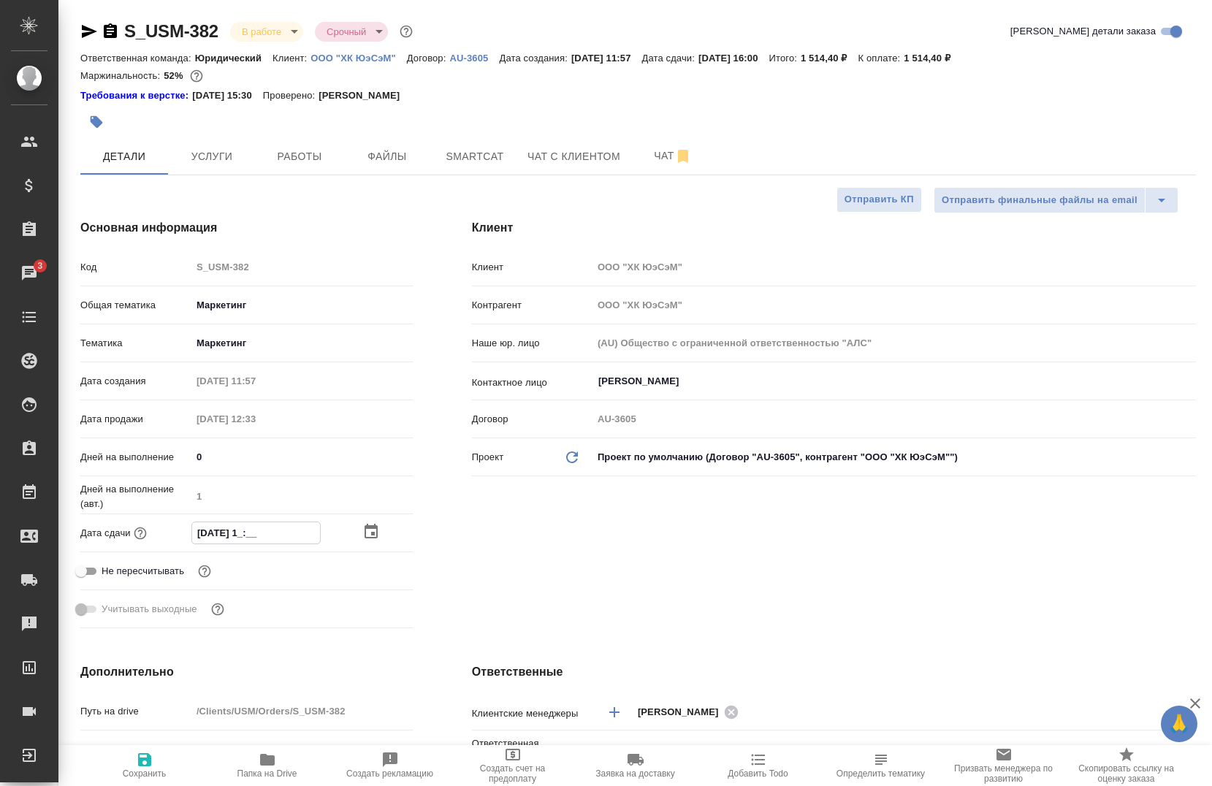
type input "16.08.2025 17:__"
type textarea "x"
type input "16.08.2025 17:0_"
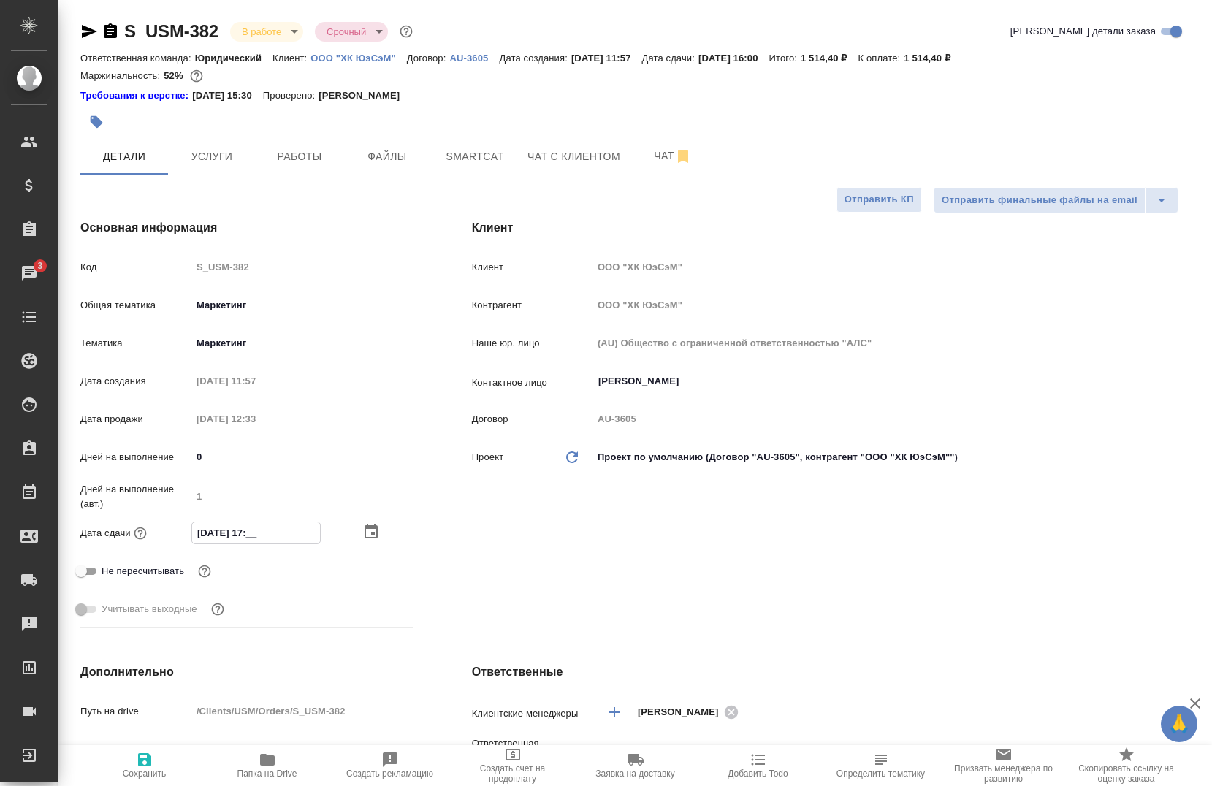
type textarea "x"
type input "16.08.2025 17:00"
type textarea "x"
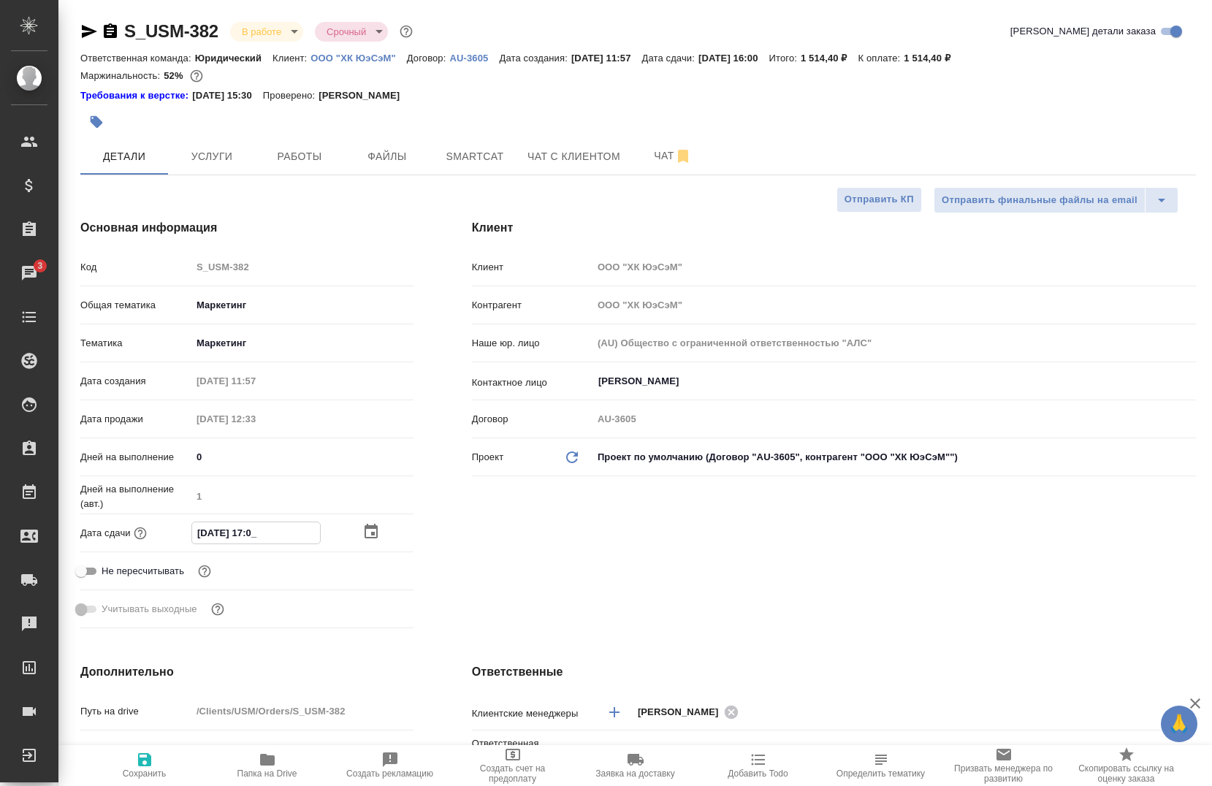
type textarea "x"
type input "16.08.2025 17:00"
click at [739, 556] on div "Клиент Клиент ООО "ХК ЮэСэМ" Контрагент ООО "ХК ЮэСэМ" Наше юр. лицо (AU) Общес…" at bounding box center [834, 426] width 782 height 473
click at [140, 761] on icon "button" at bounding box center [144, 759] width 13 height 13
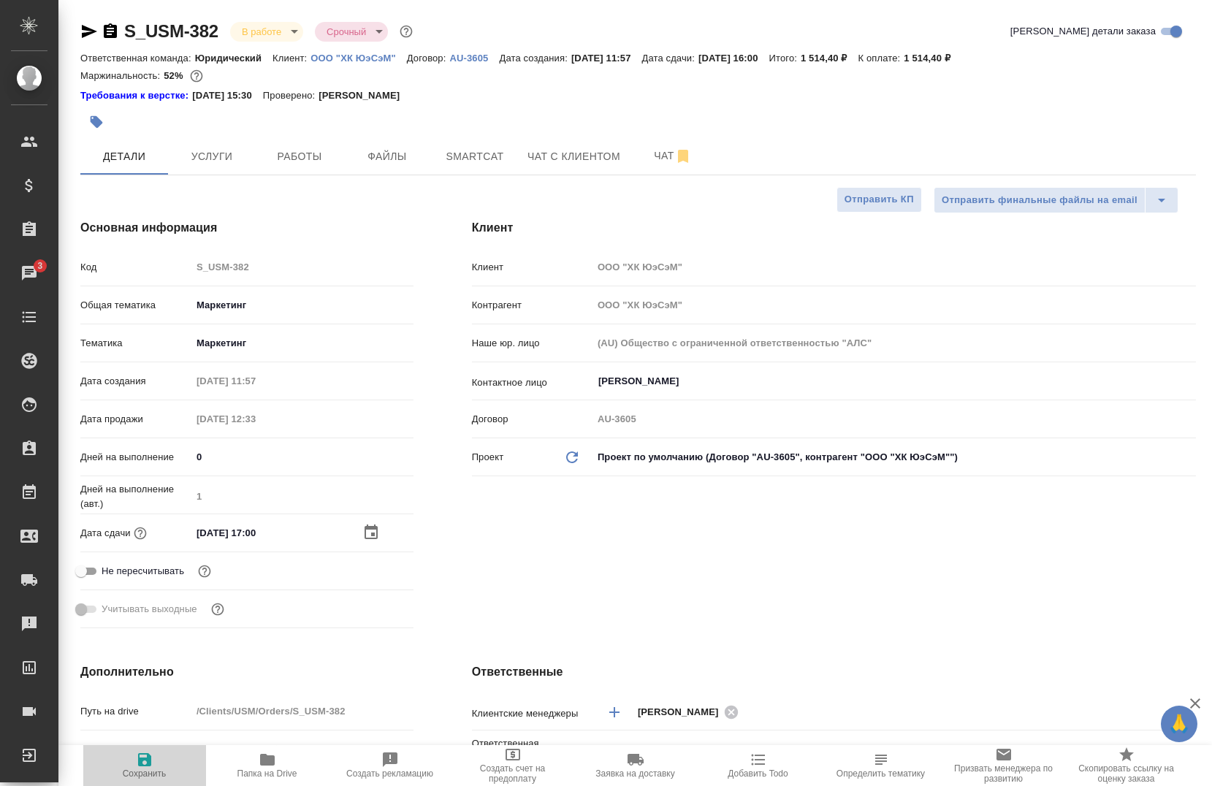
type textarea "x"
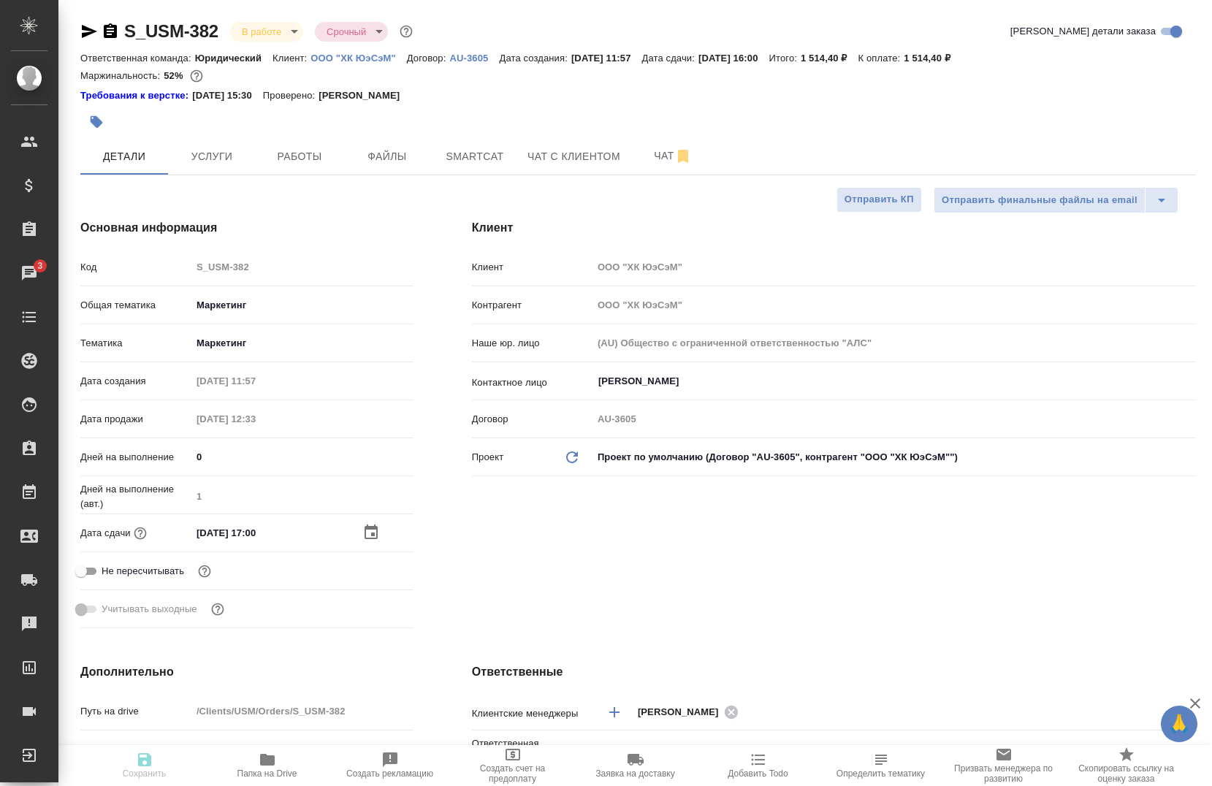
type textarea "x"
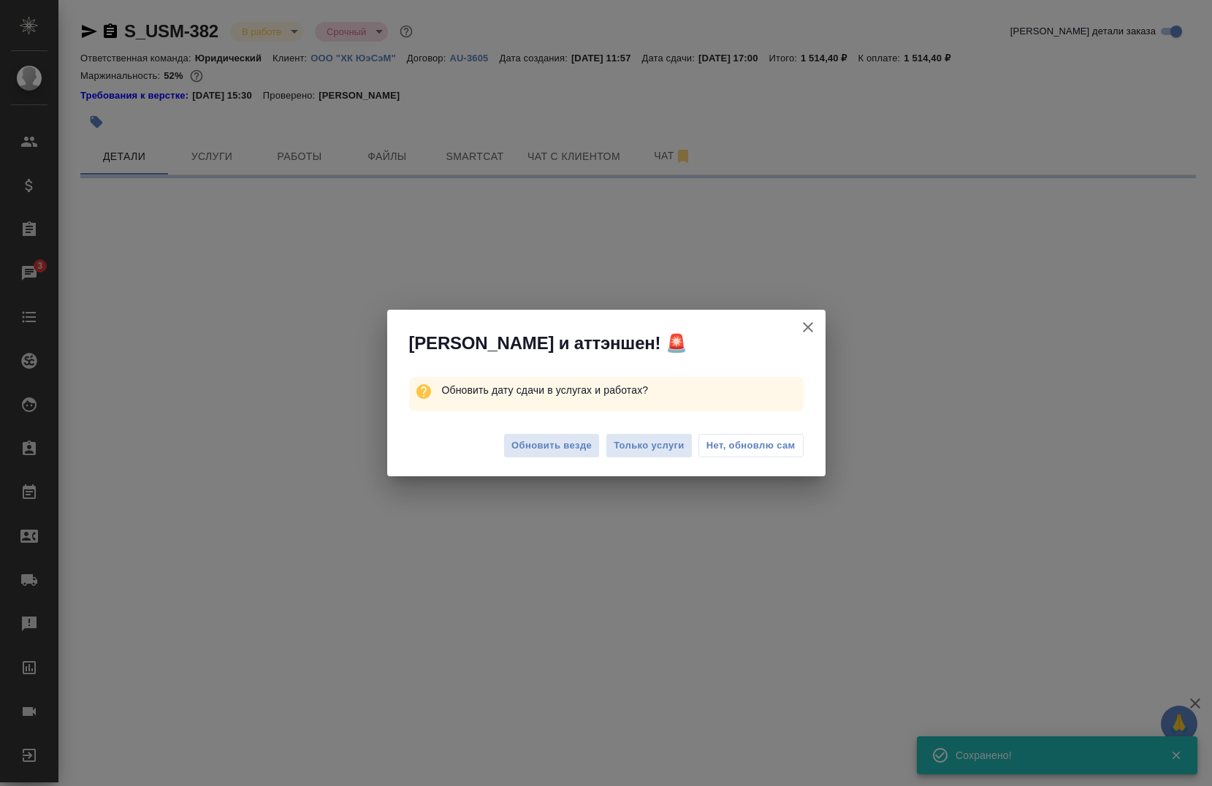
select select "RU"
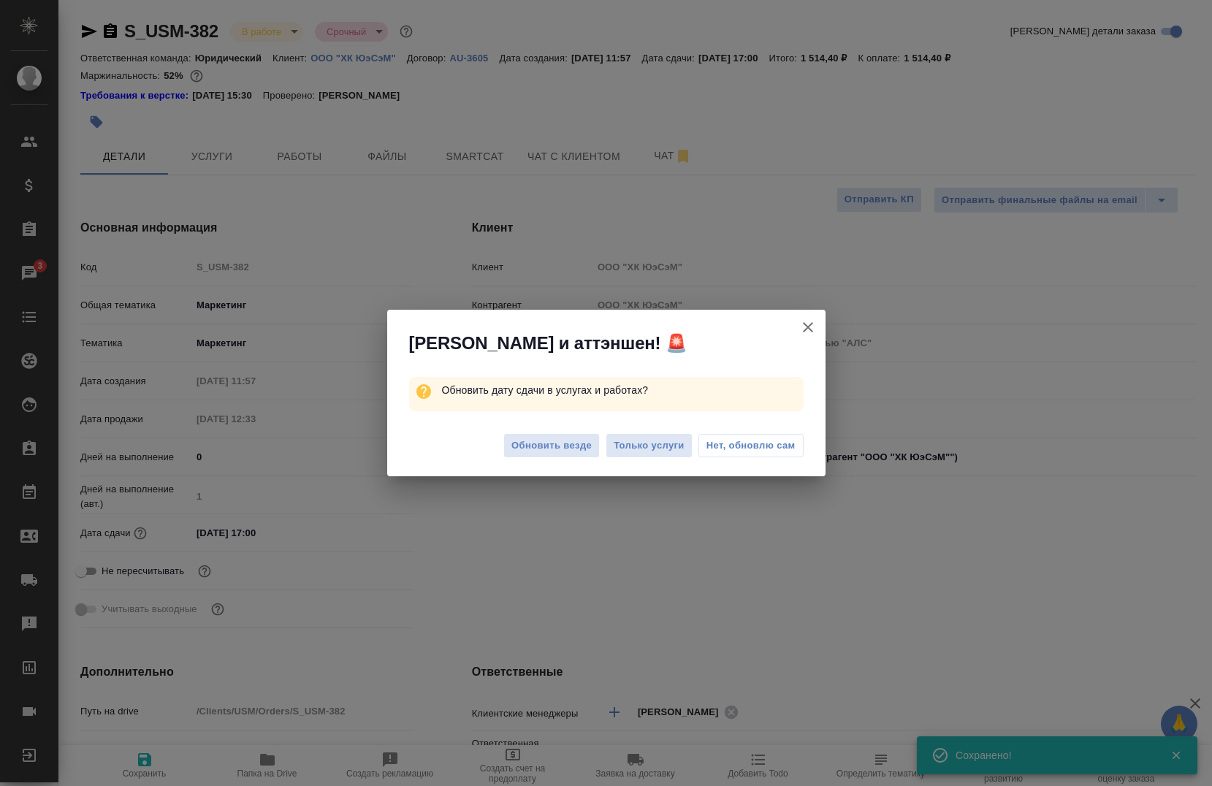
type textarea "x"
drag, startPoint x: 559, startPoint y: 451, endPoint x: 576, endPoint y: 455, distance: 17.4
click at [559, 450] on span "Обновить везде" at bounding box center [551, 446] width 80 height 17
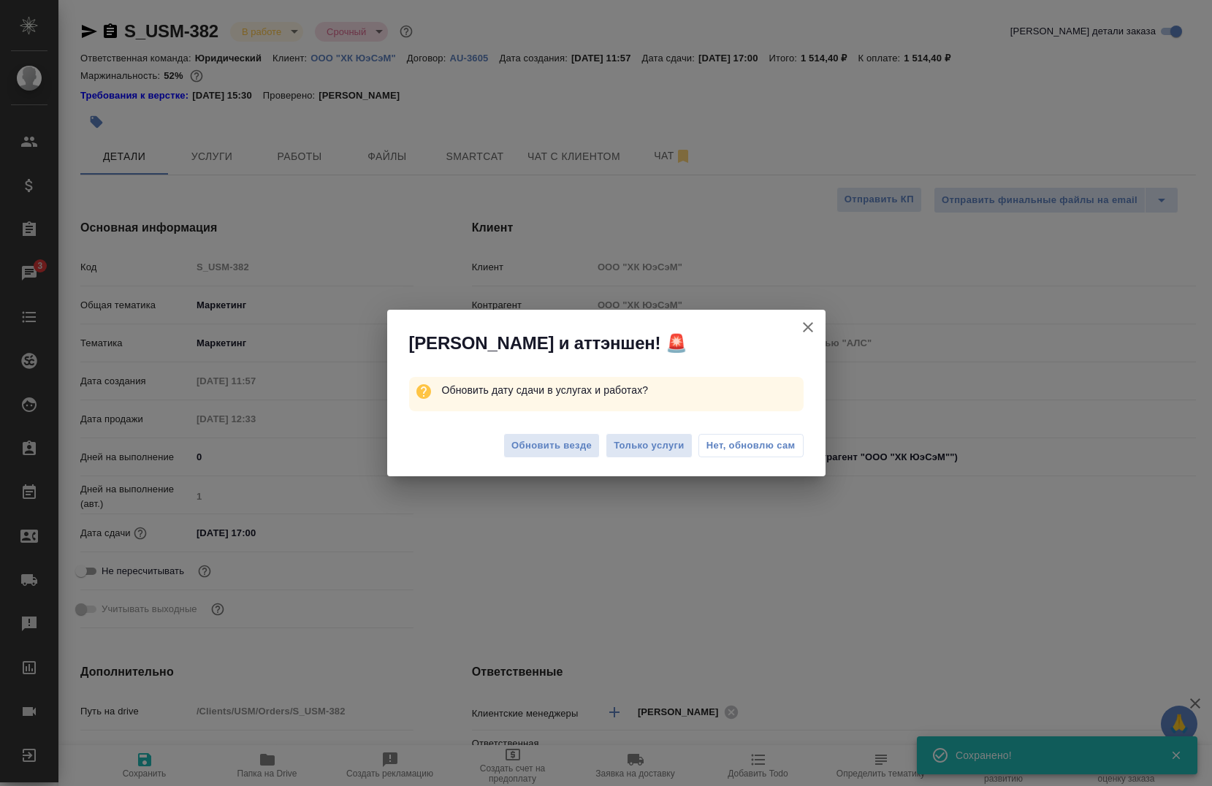
type textarea "x"
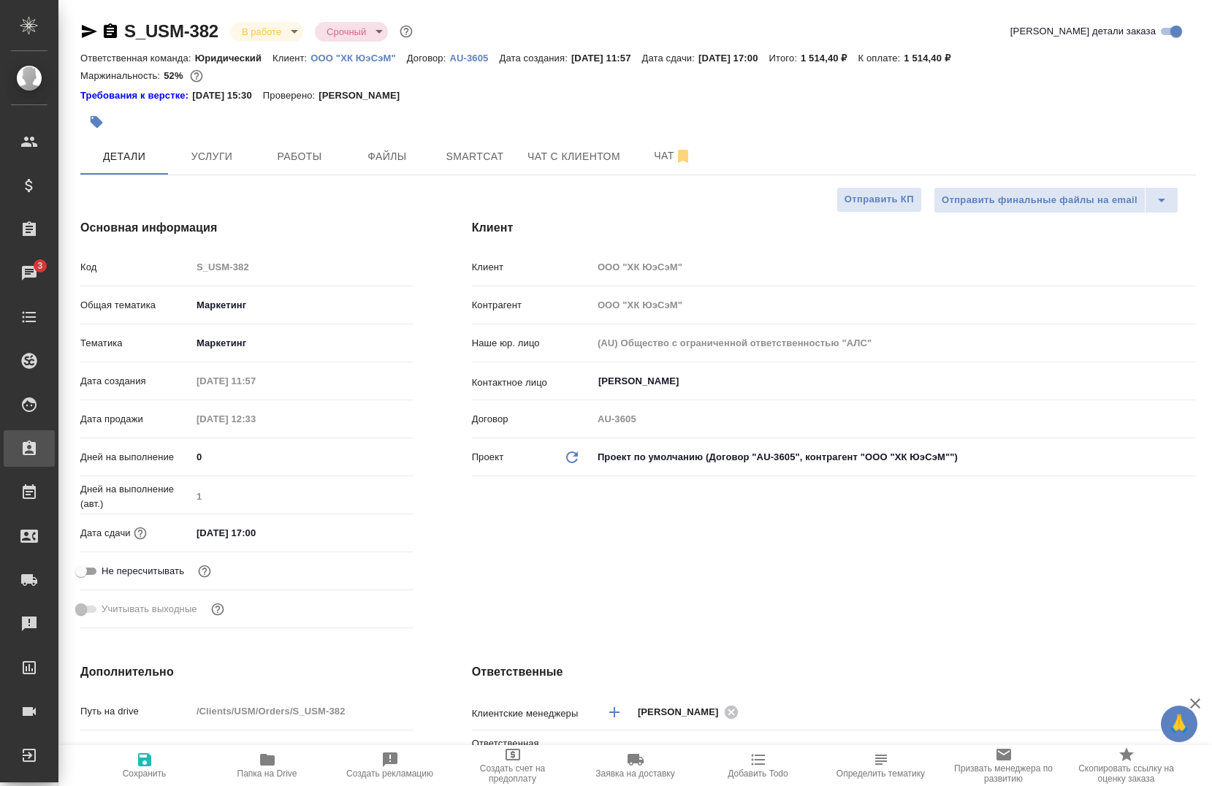
type textarea "x"
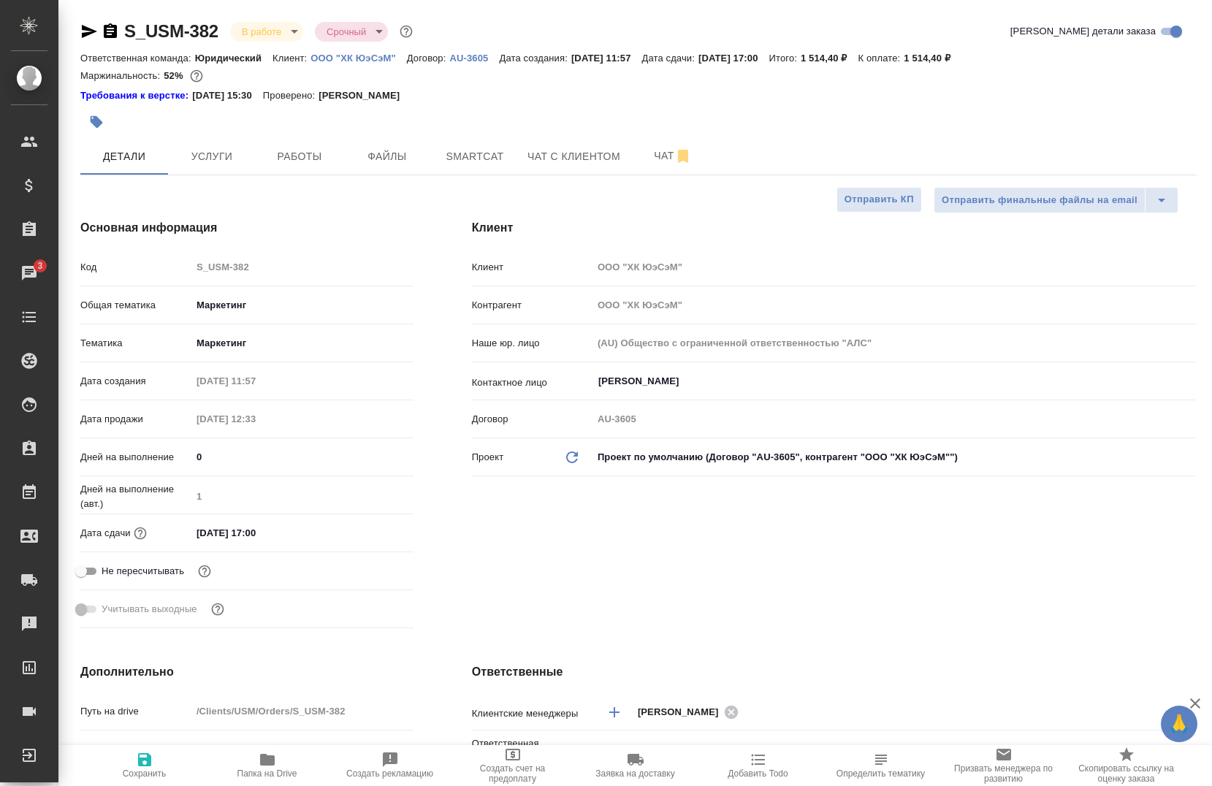
type textarea "x"
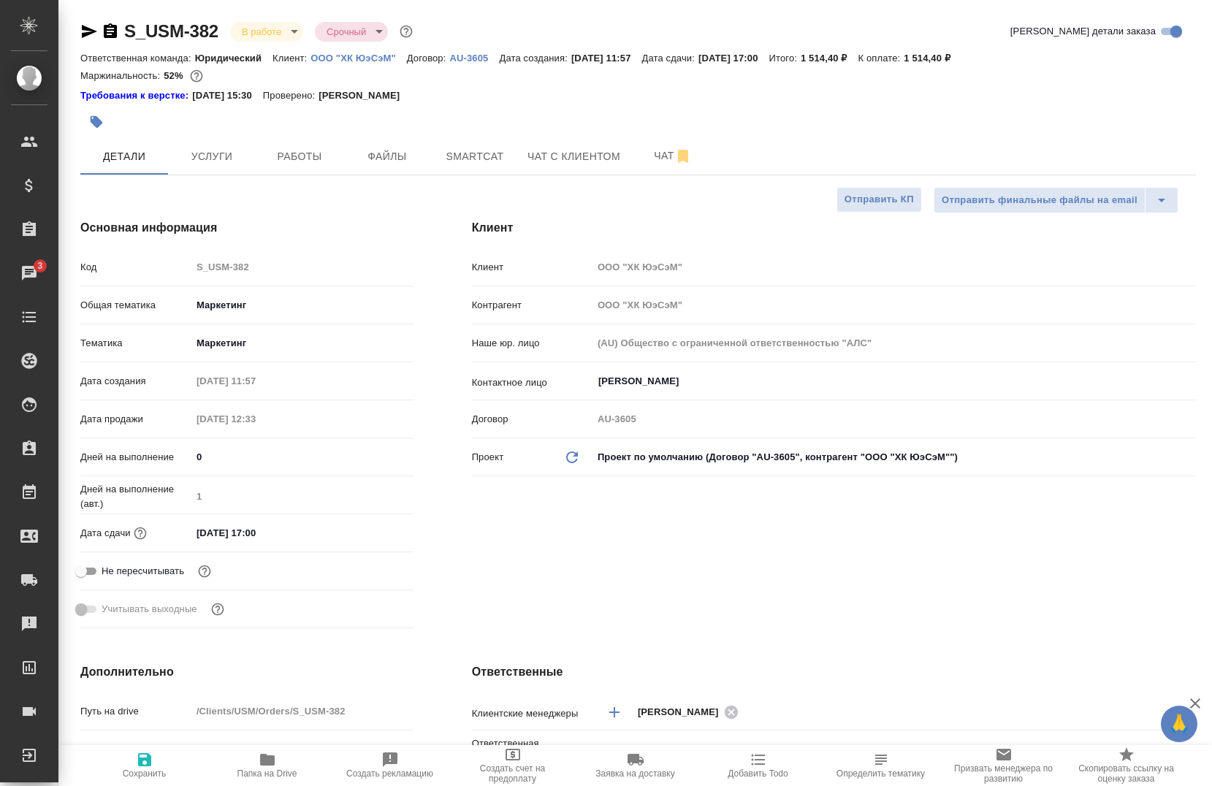
type textarea "x"
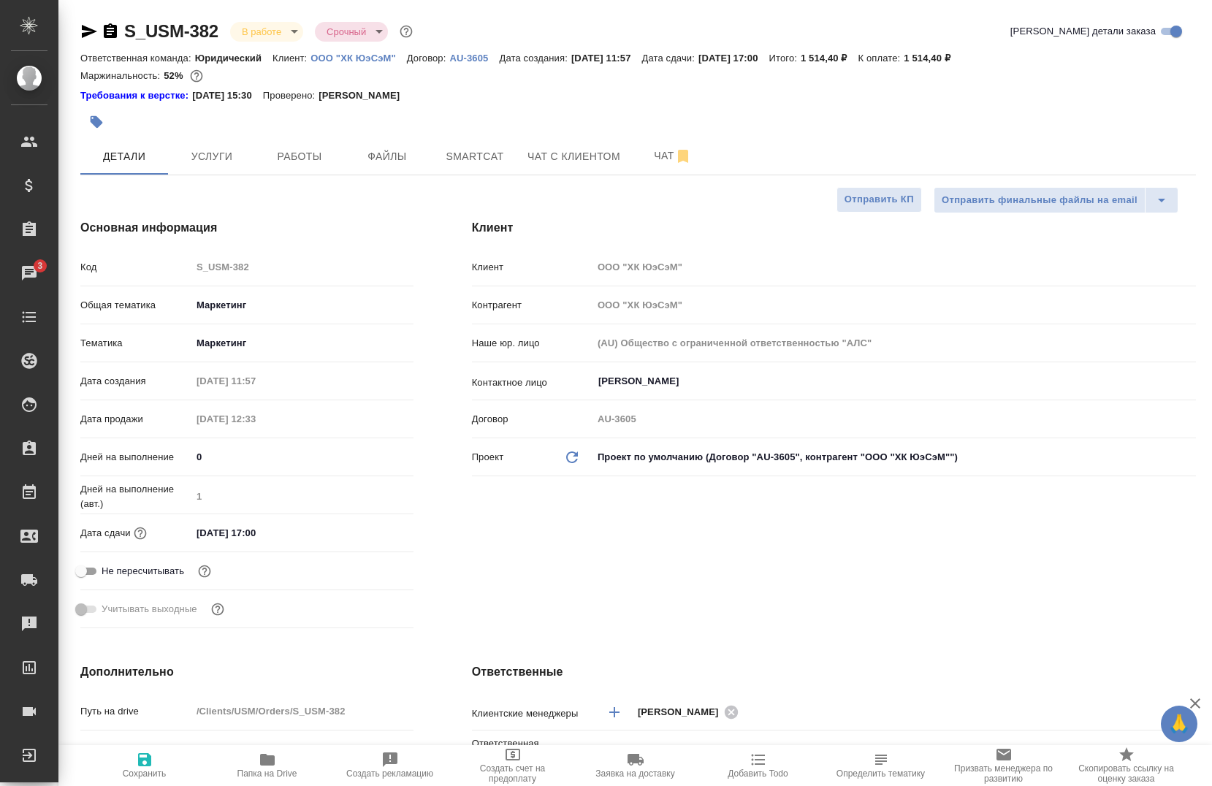
type textarea "x"
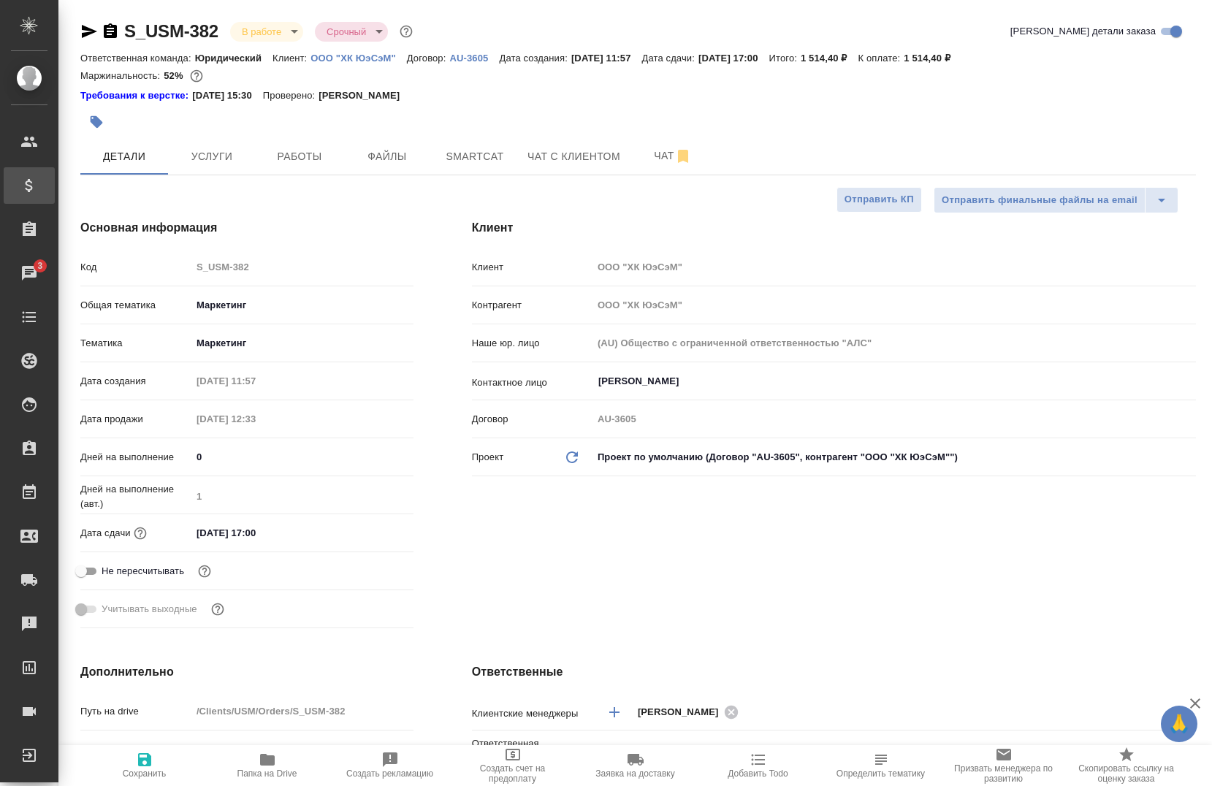
type textarea "x"
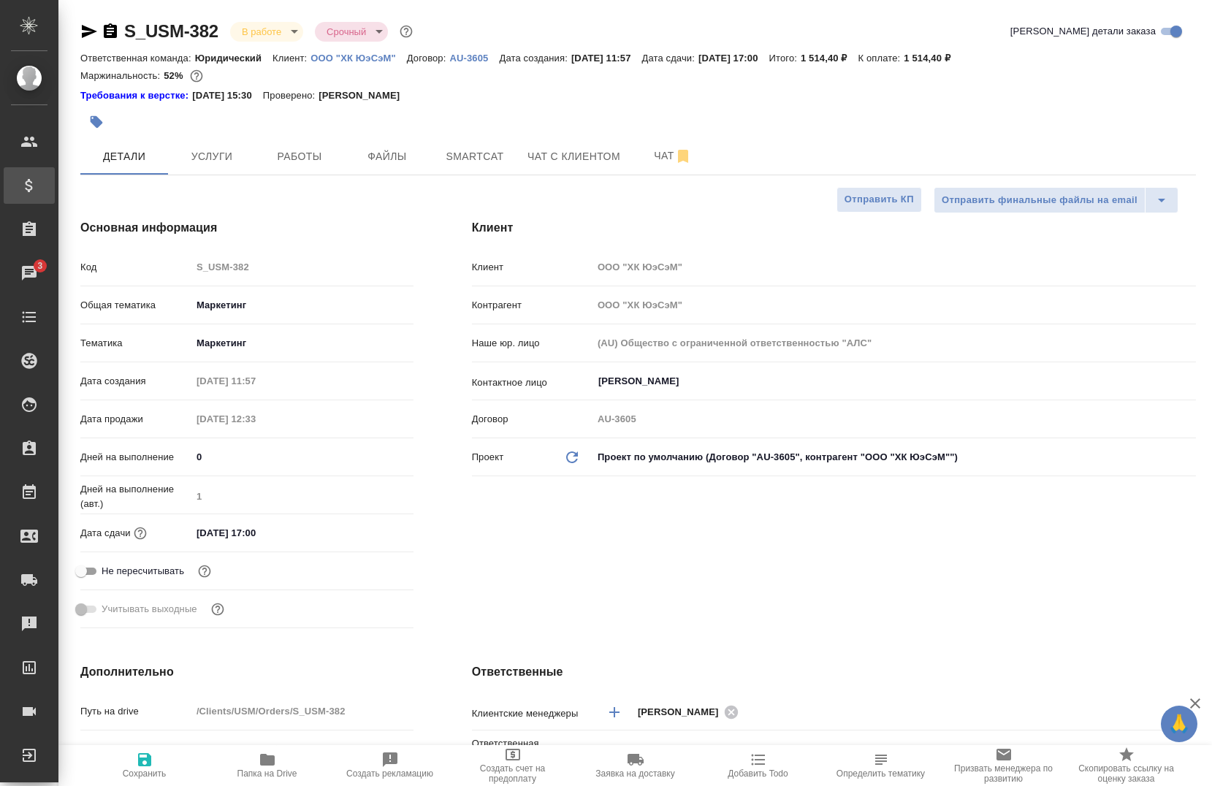
type textarea "x"
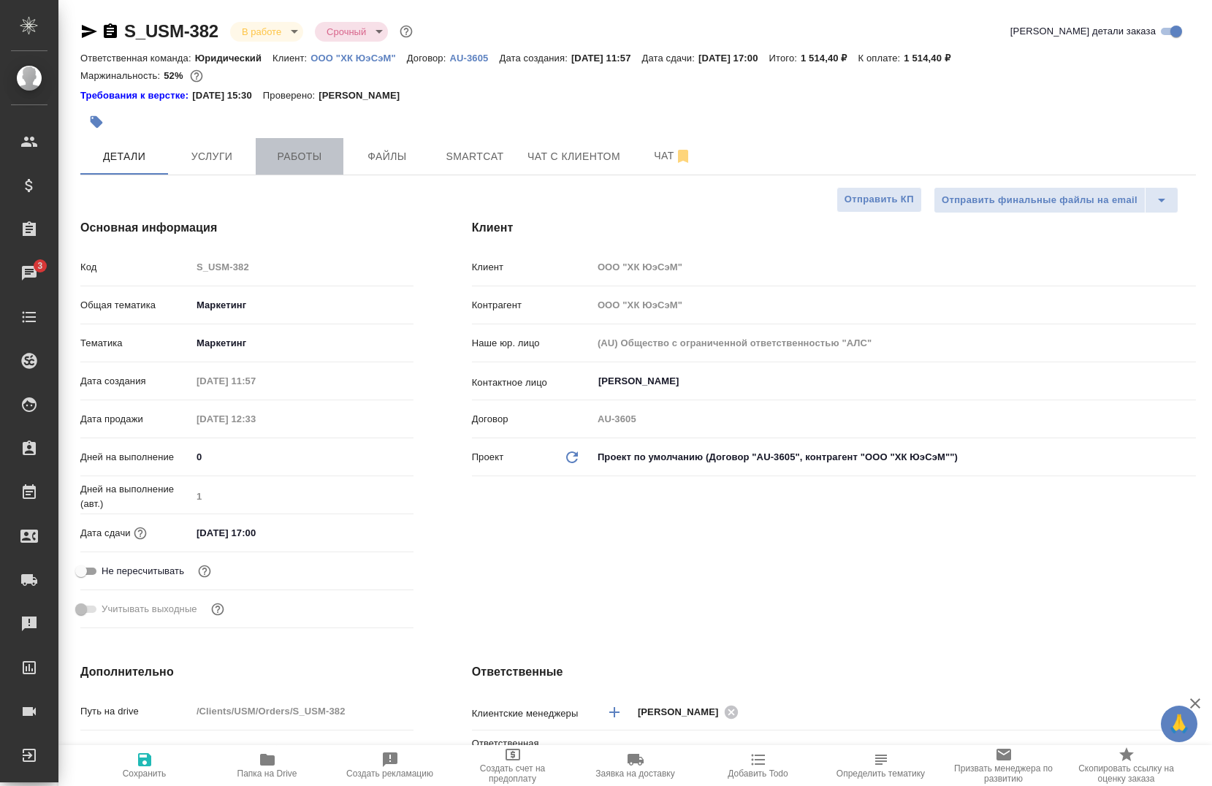
click at [278, 148] on span "Работы" at bounding box center [299, 157] width 70 height 18
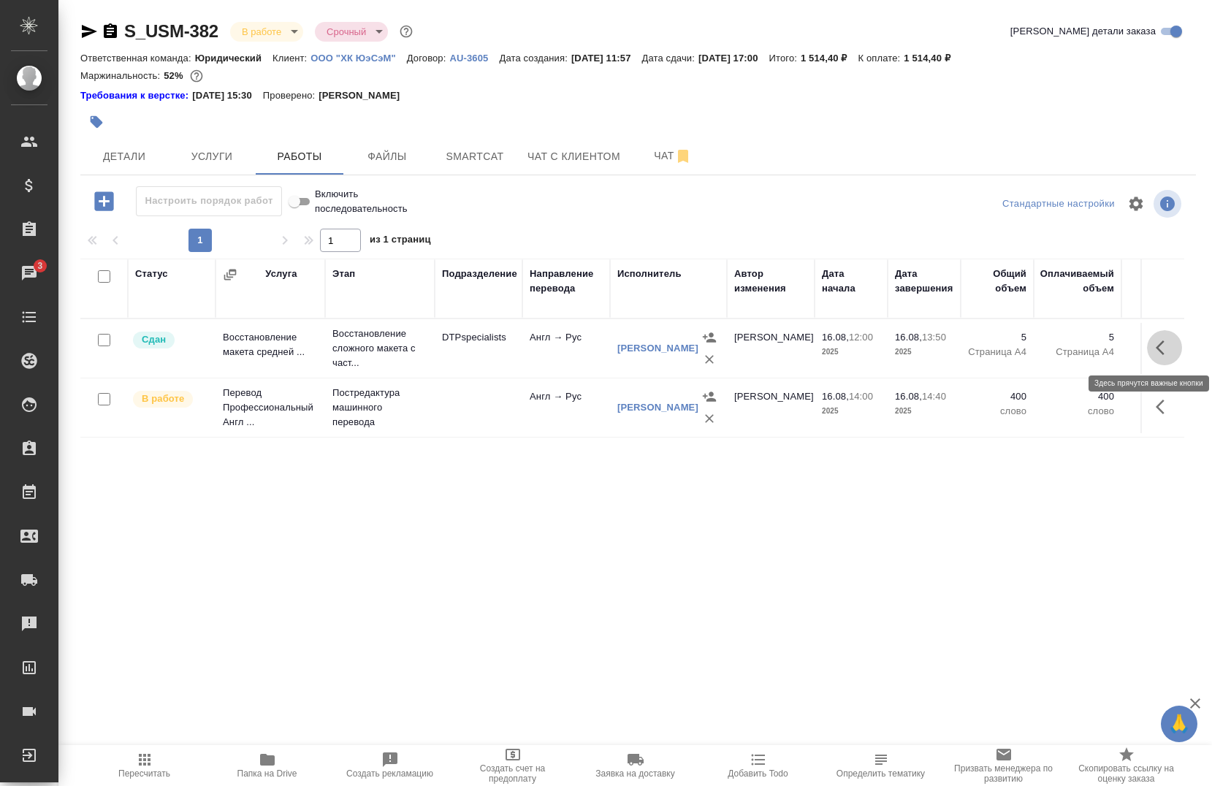
click at [1156, 343] on icon "button" at bounding box center [1165, 348] width 18 height 18
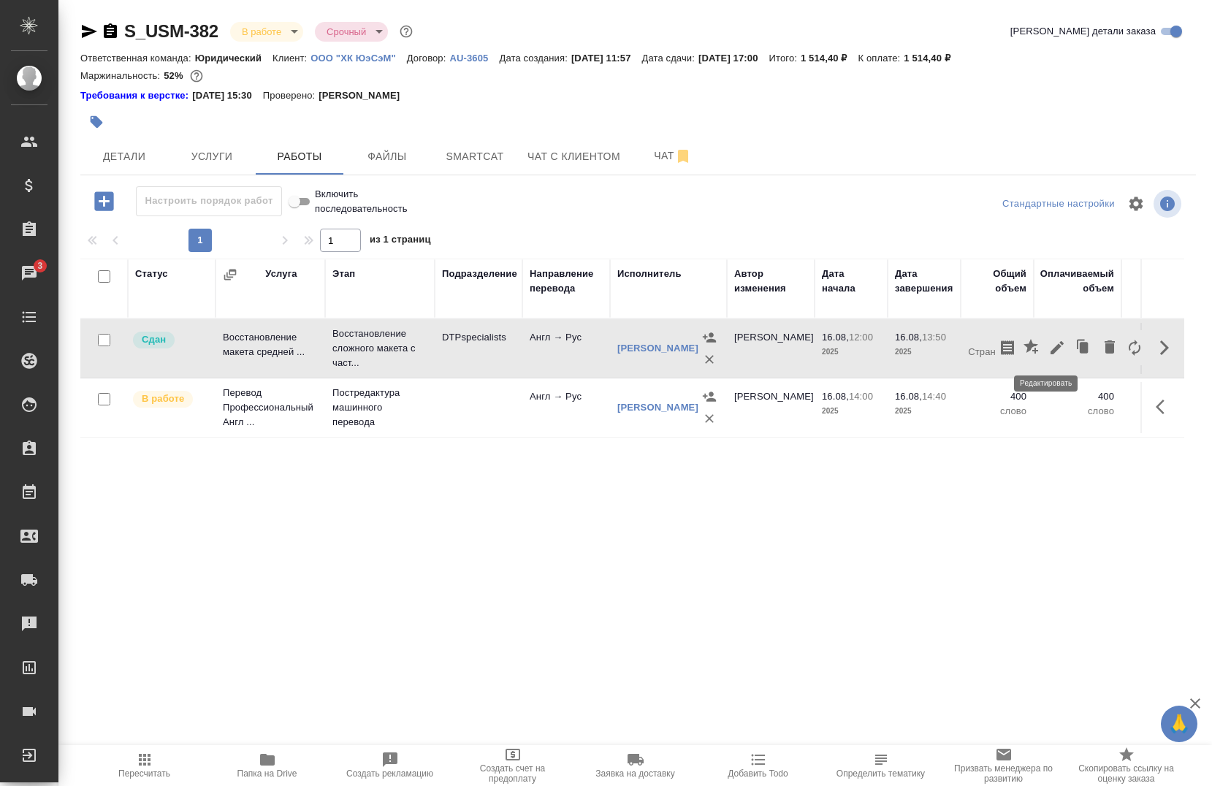
click at [1048, 352] on icon "button" at bounding box center [1057, 348] width 18 height 18
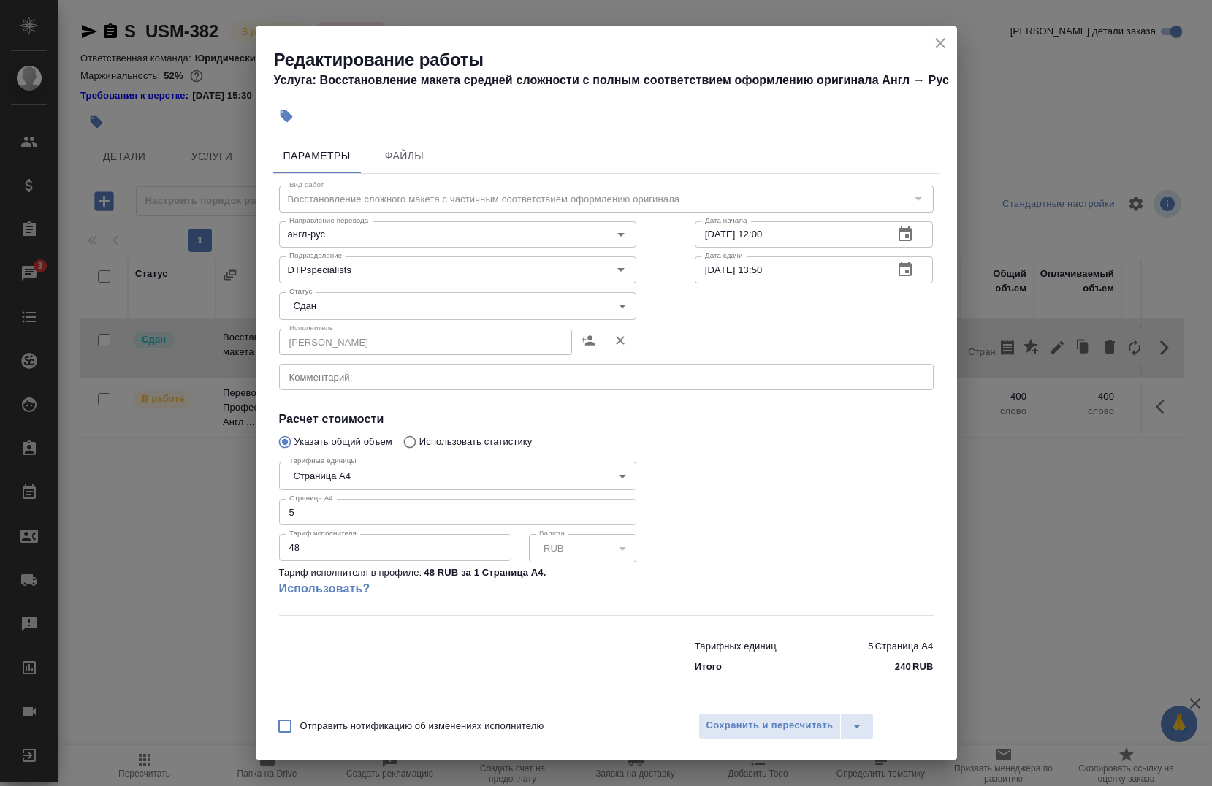
click at [300, 511] on input "5" at bounding box center [457, 512] width 357 height 26
type input "11"
click at [767, 487] on div at bounding box center [814, 535] width 297 height 217
click at [716, 718] on span "Сохранить и пересчитать" at bounding box center [769, 725] width 127 height 17
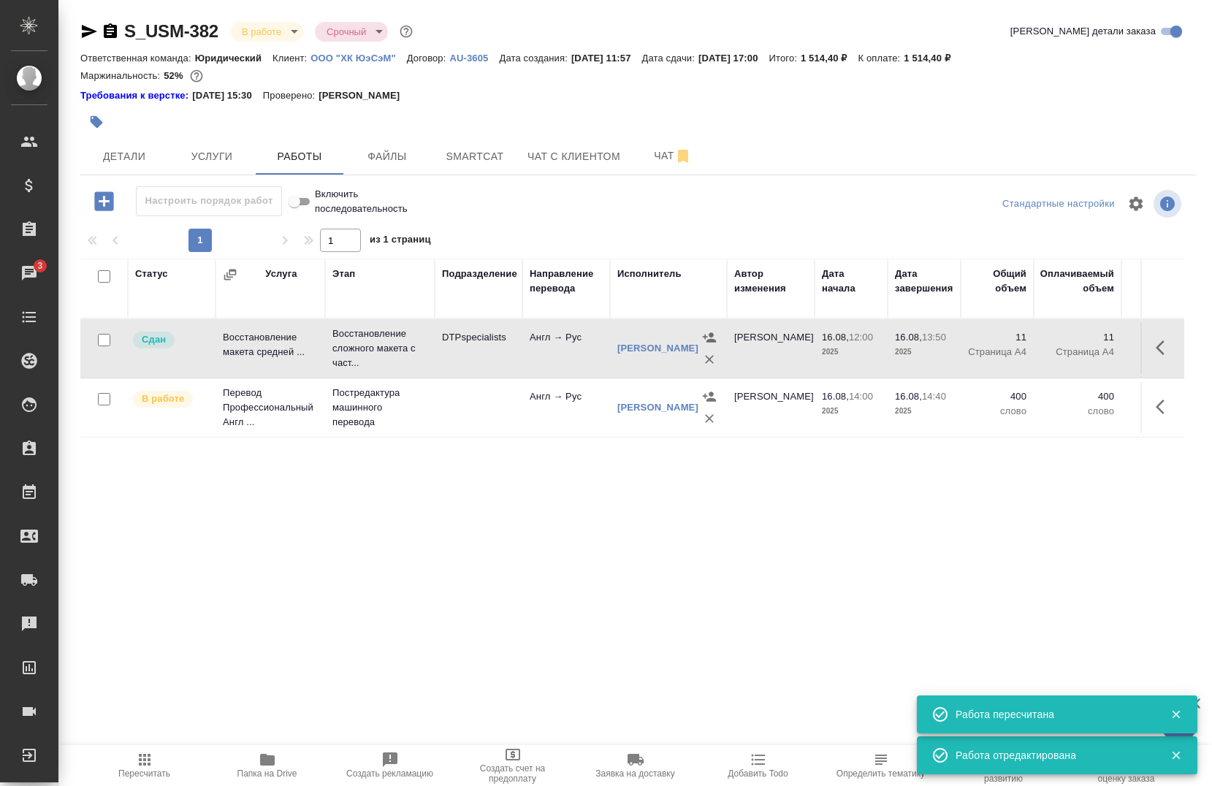
click at [151, 764] on icon "button" at bounding box center [145, 760] width 18 height 18
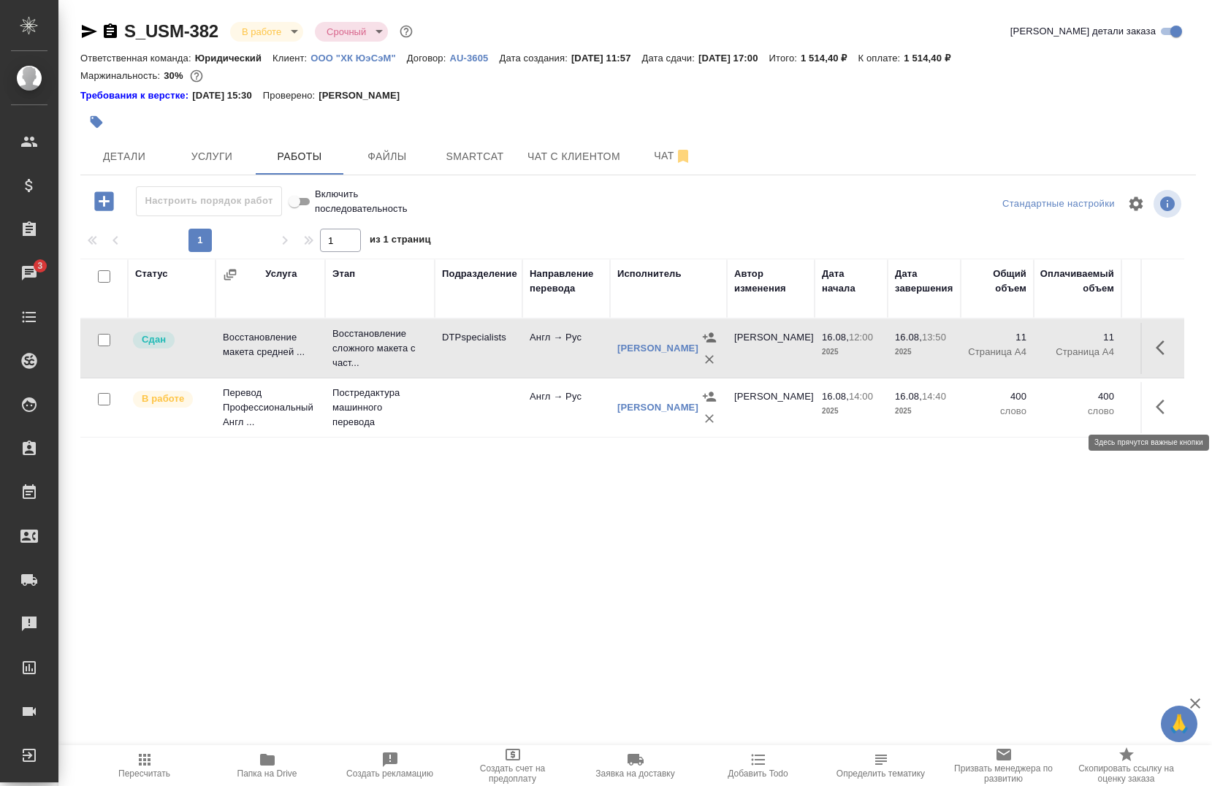
click at [1156, 412] on icon "button" at bounding box center [1165, 407] width 18 height 18
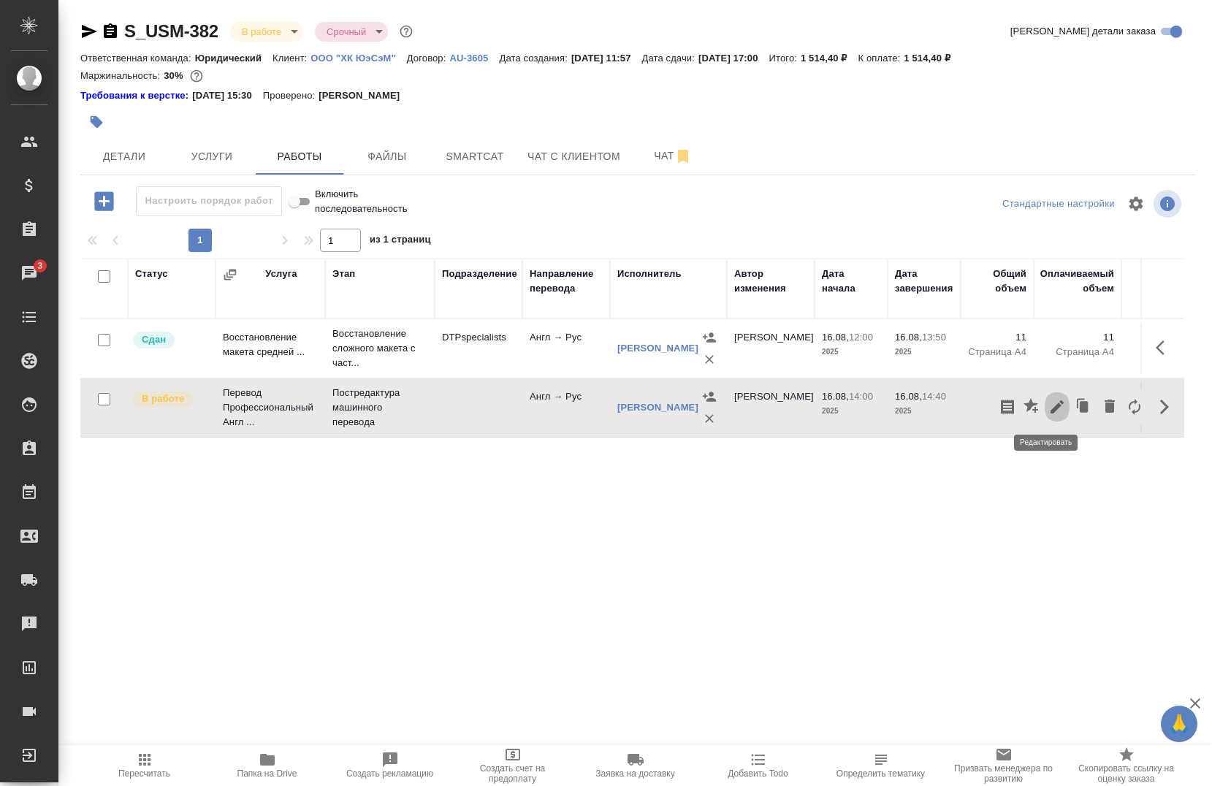
click at [1048, 406] on icon "button" at bounding box center [1057, 407] width 18 height 18
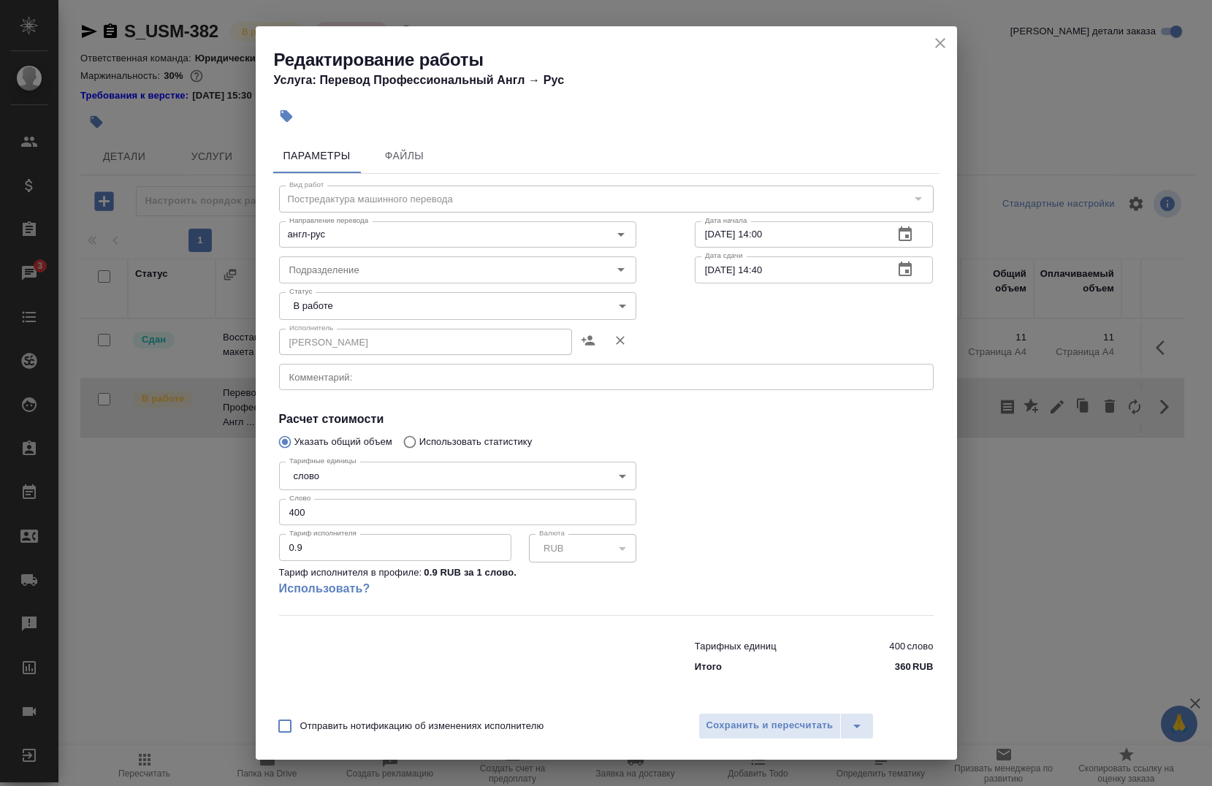
click at [304, 302] on body "🙏 .cls-1 fill:#fff; AWATERA Chernova Anna Клиенты Спецификации Заказы 3 Чаты To…" at bounding box center [606, 393] width 1212 height 786
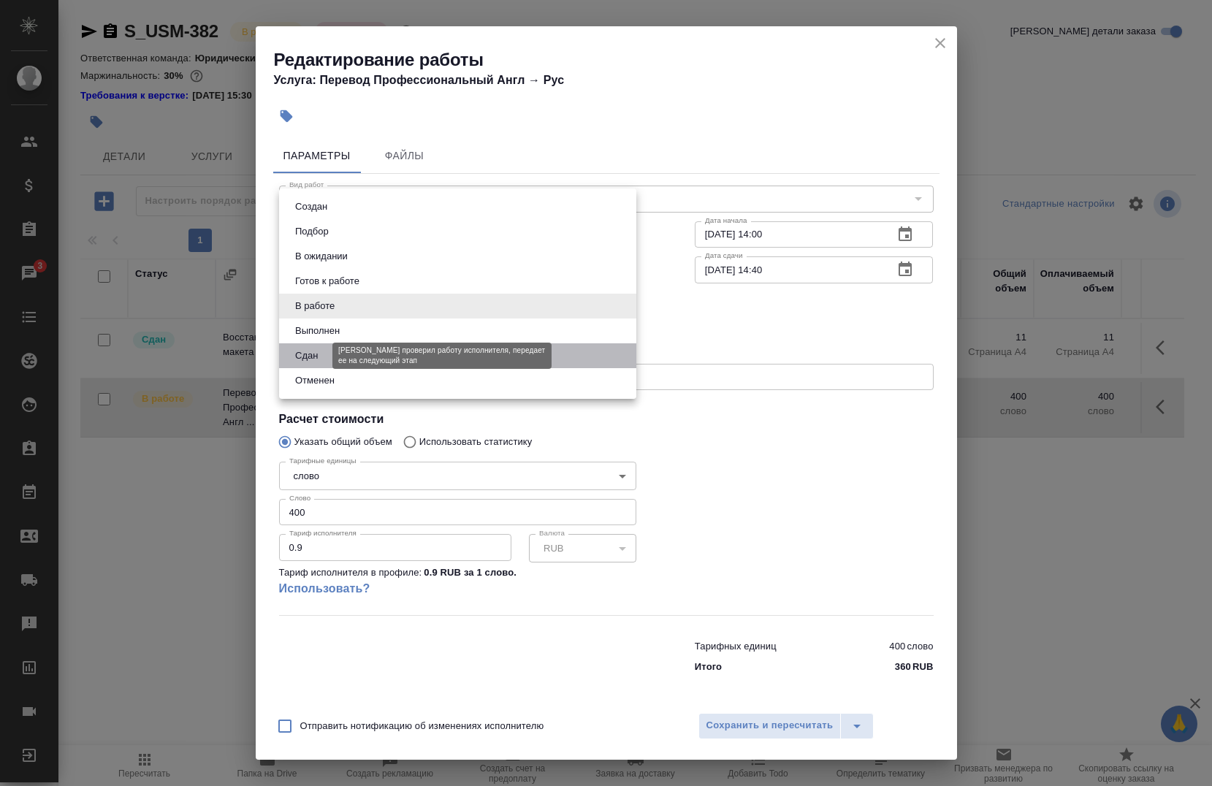
click at [318, 357] on button "Сдан" at bounding box center [306, 356] width 31 height 16
type input "closed"
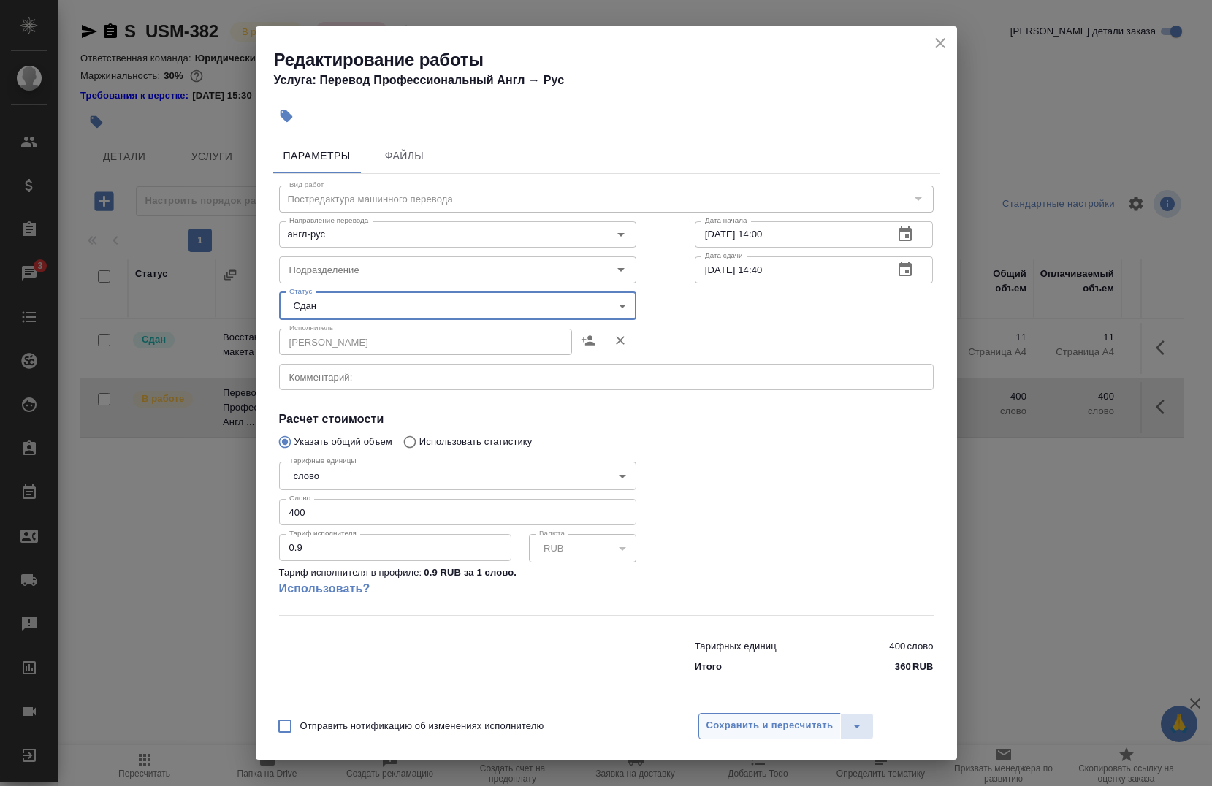
click at [728, 734] on span "Сохранить и пересчитать" at bounding box center [769, 725] width 127 height 17
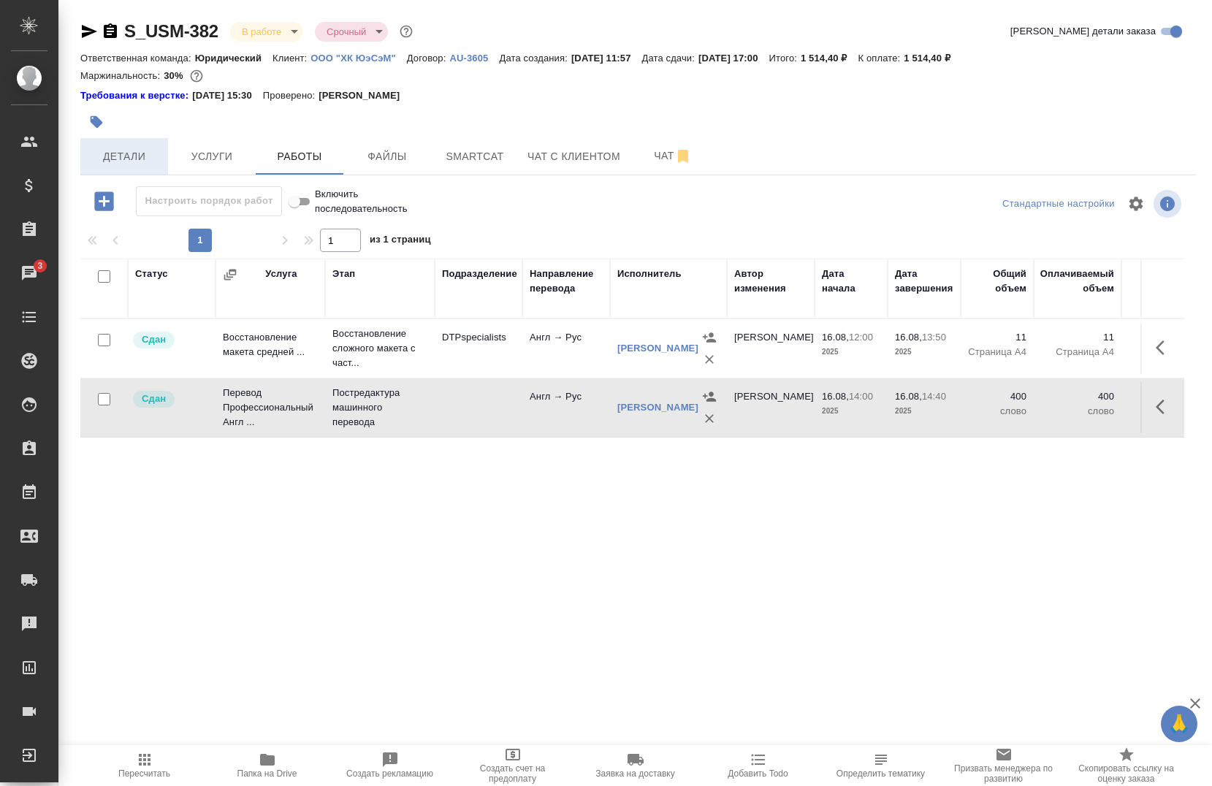
click at [160, 156] on button "Детали" at bounding box center [124, 156] width 88 height 37
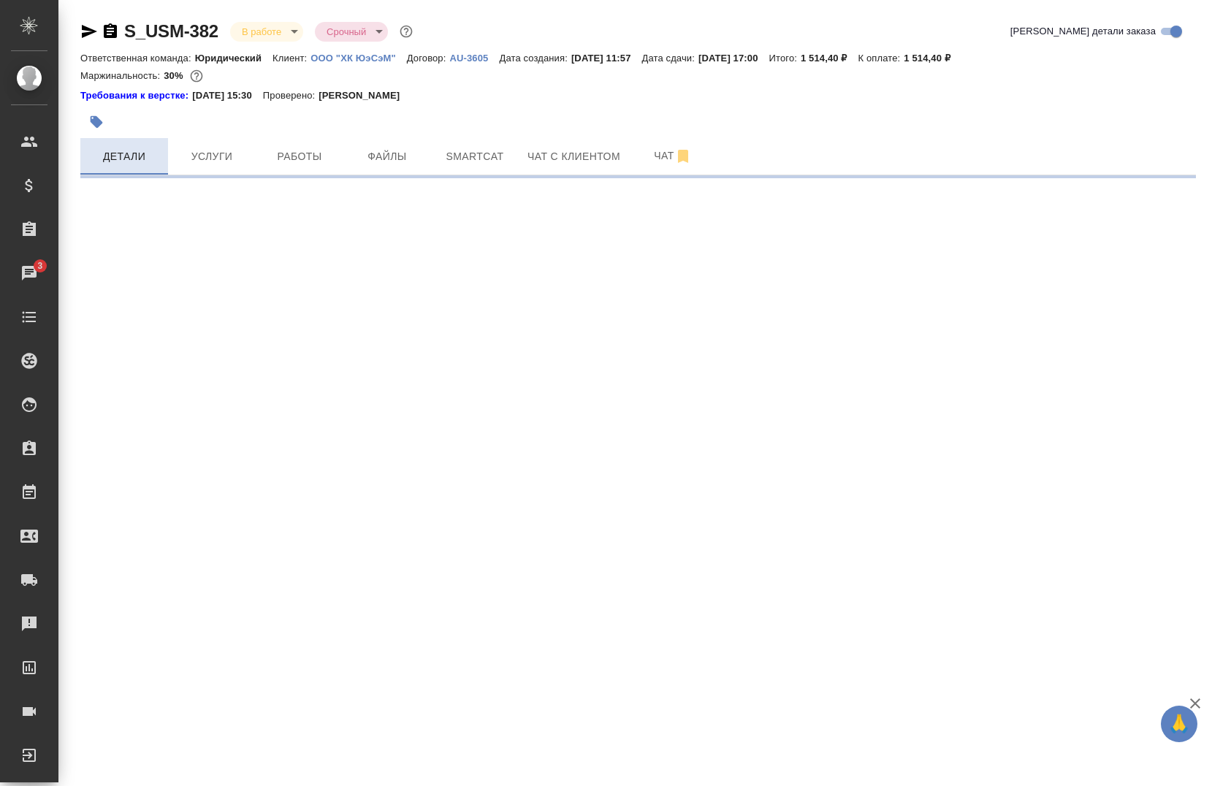
select select "RU"
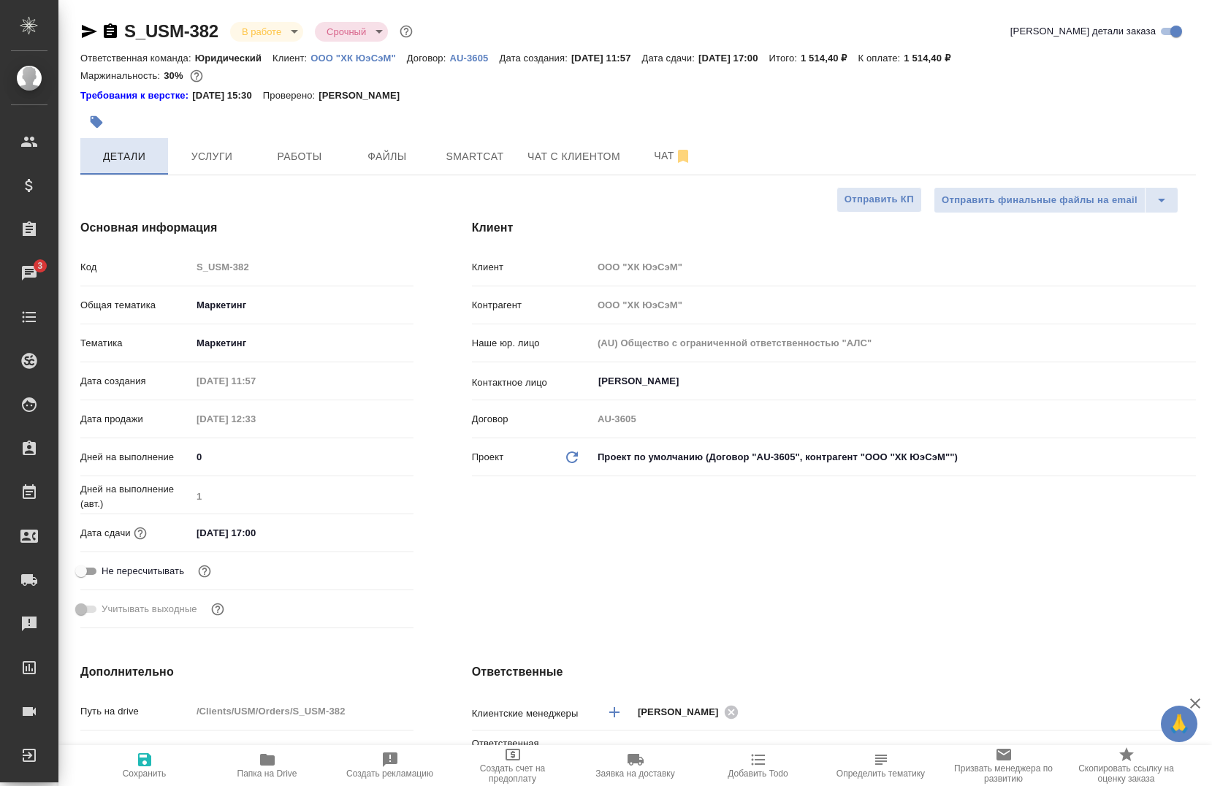
type textarea "x"
click at [205, 151] on span "Услуги" at bounding box center [212, 157] width 70 height 18
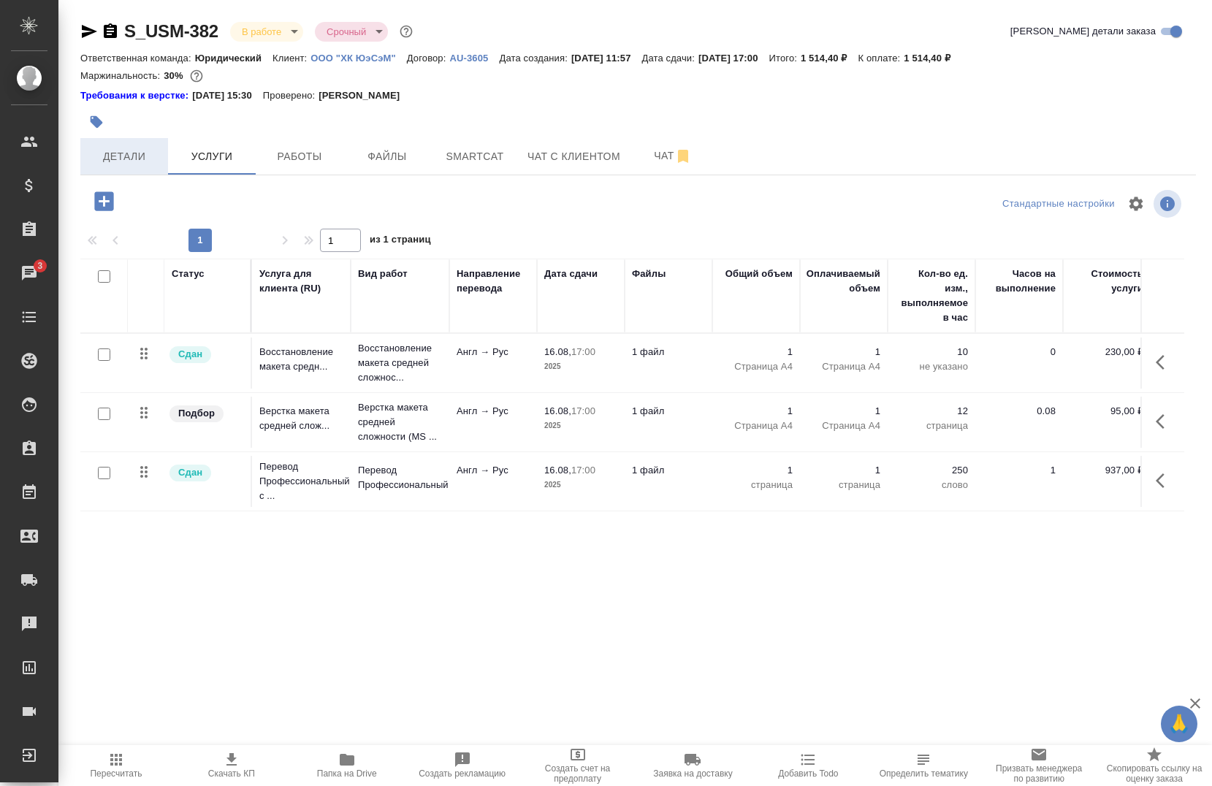
click at [121, 156] on span "Детали" at bounding box center [124, 157] width 70 height 18
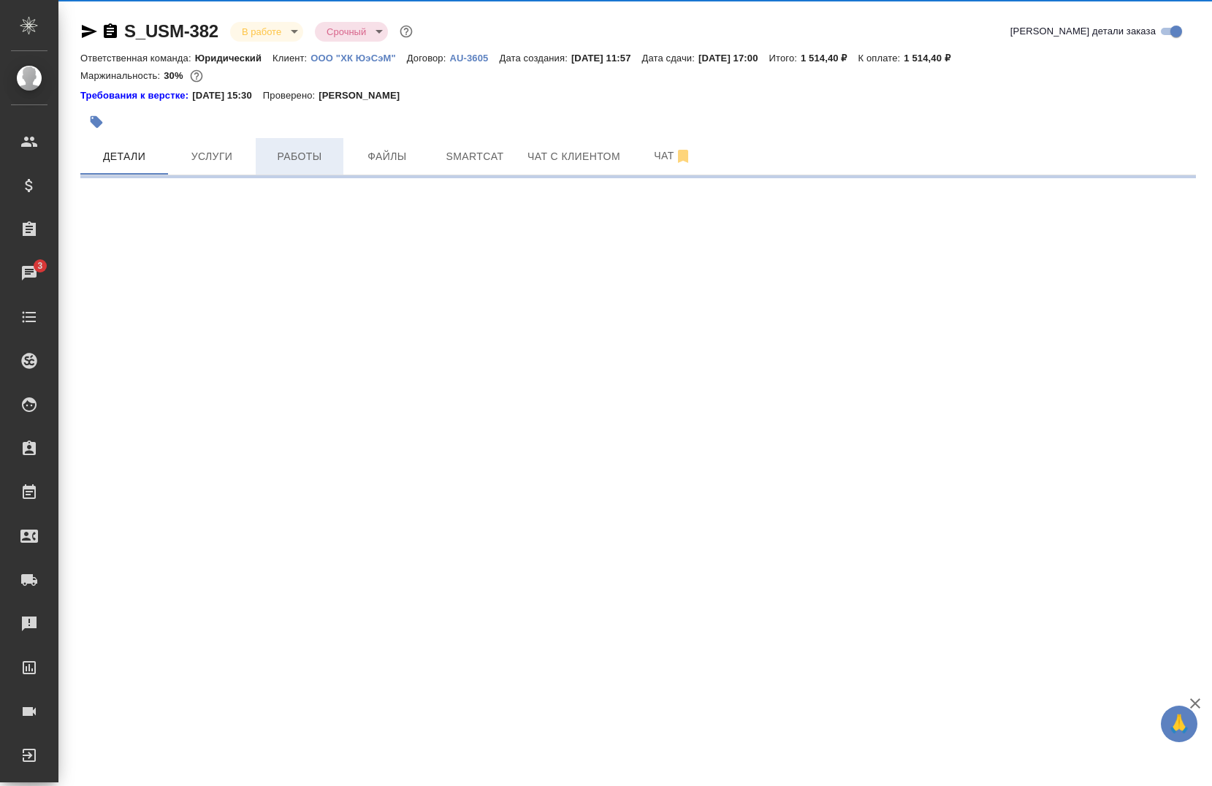
select select "RU"
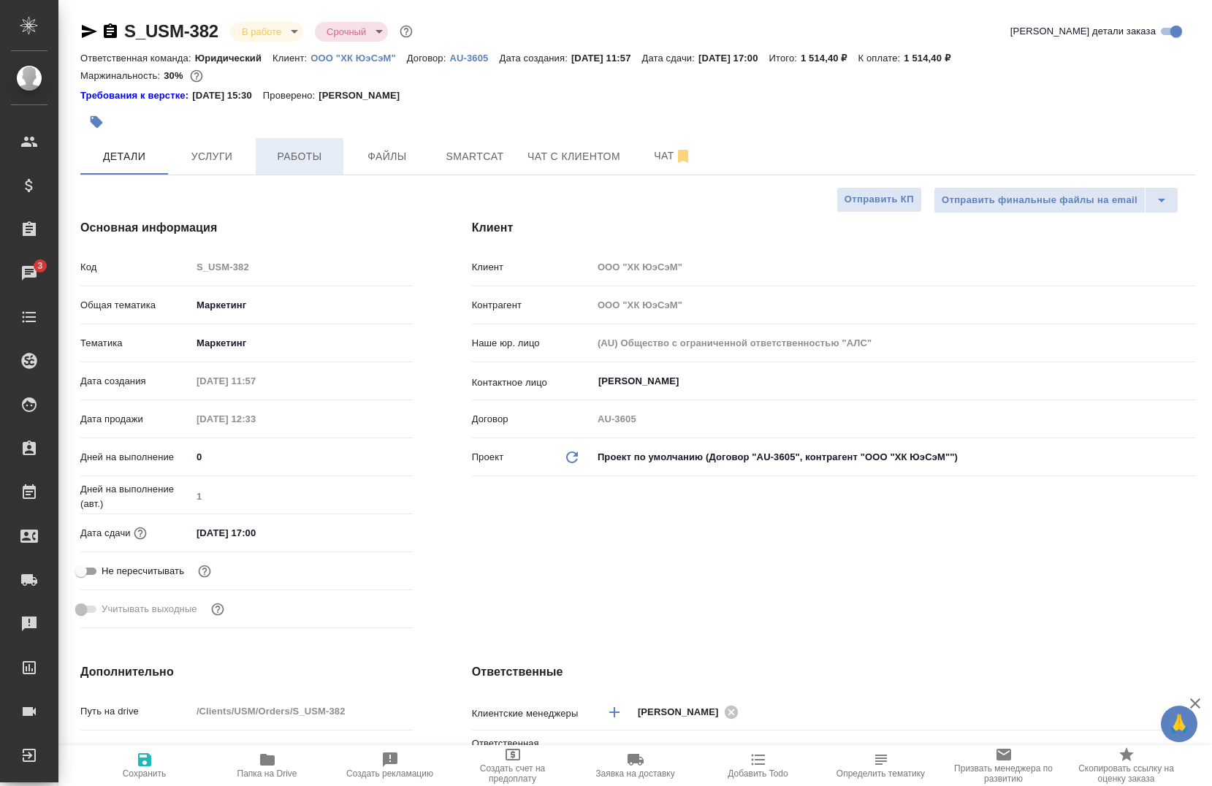
type textarea "x"
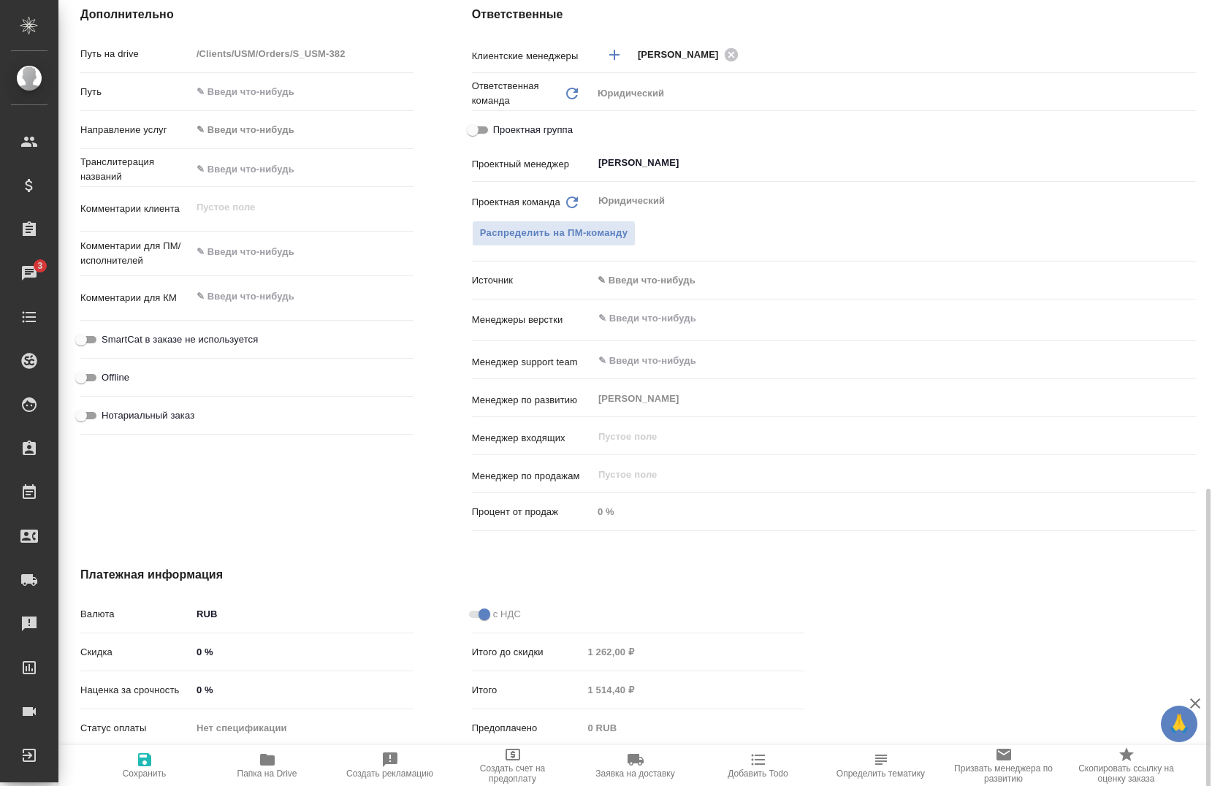
scroll to position [771, 0]
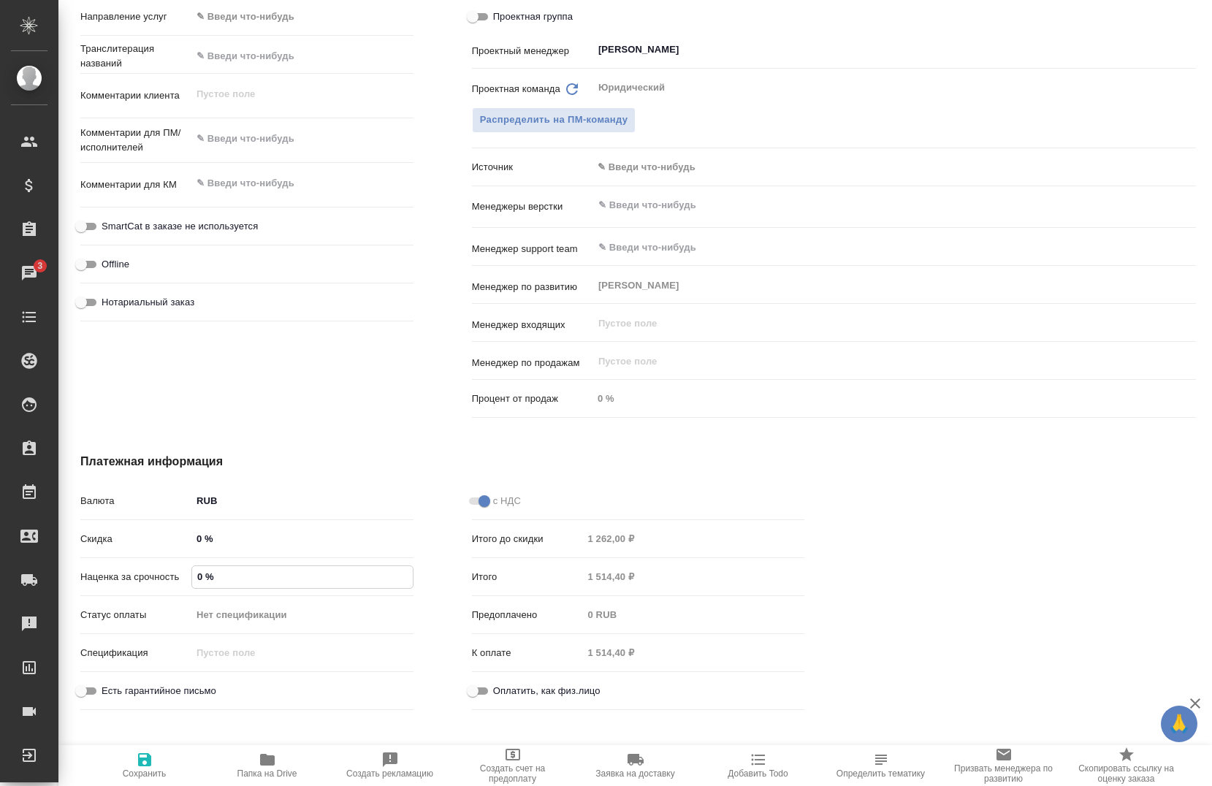
click at [199, 580] on input "0 %" at bounding box center [302, 576] width 221 height 21
type textarea "x"
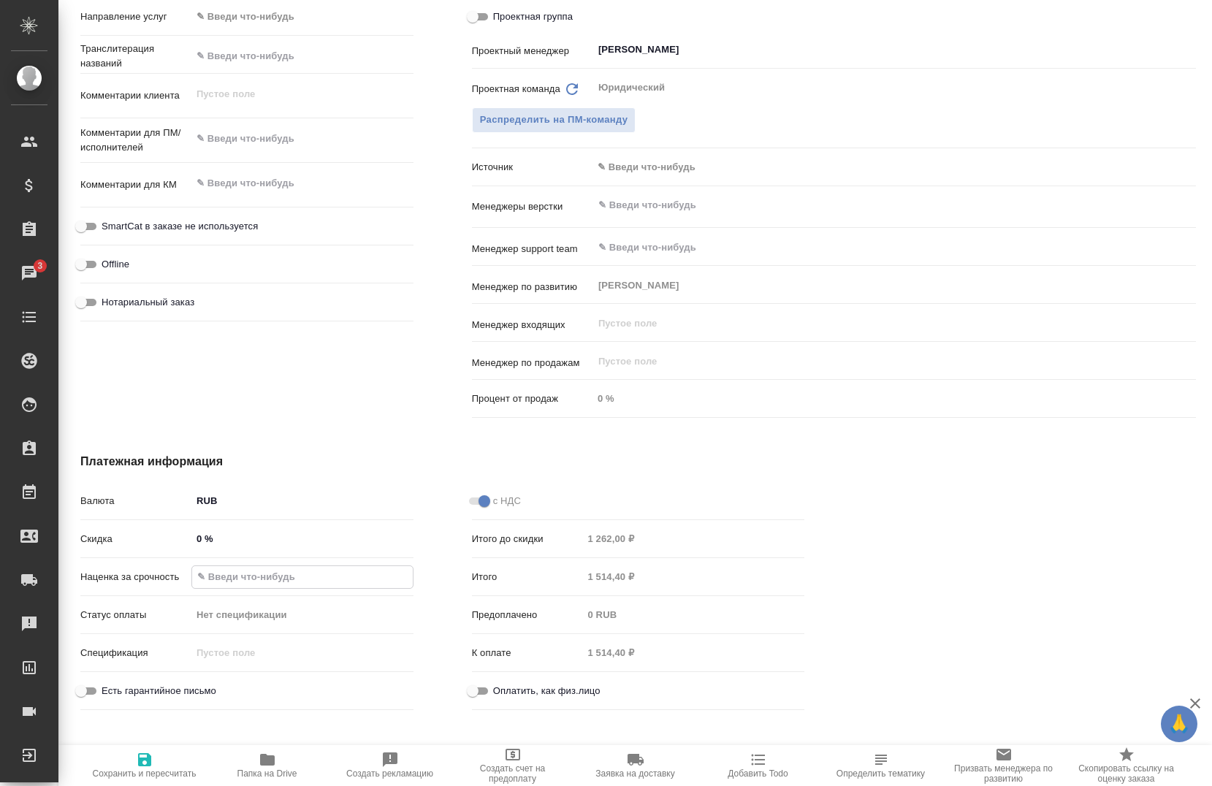
type textarea "x"
type input "1 %"
type textarea "x"
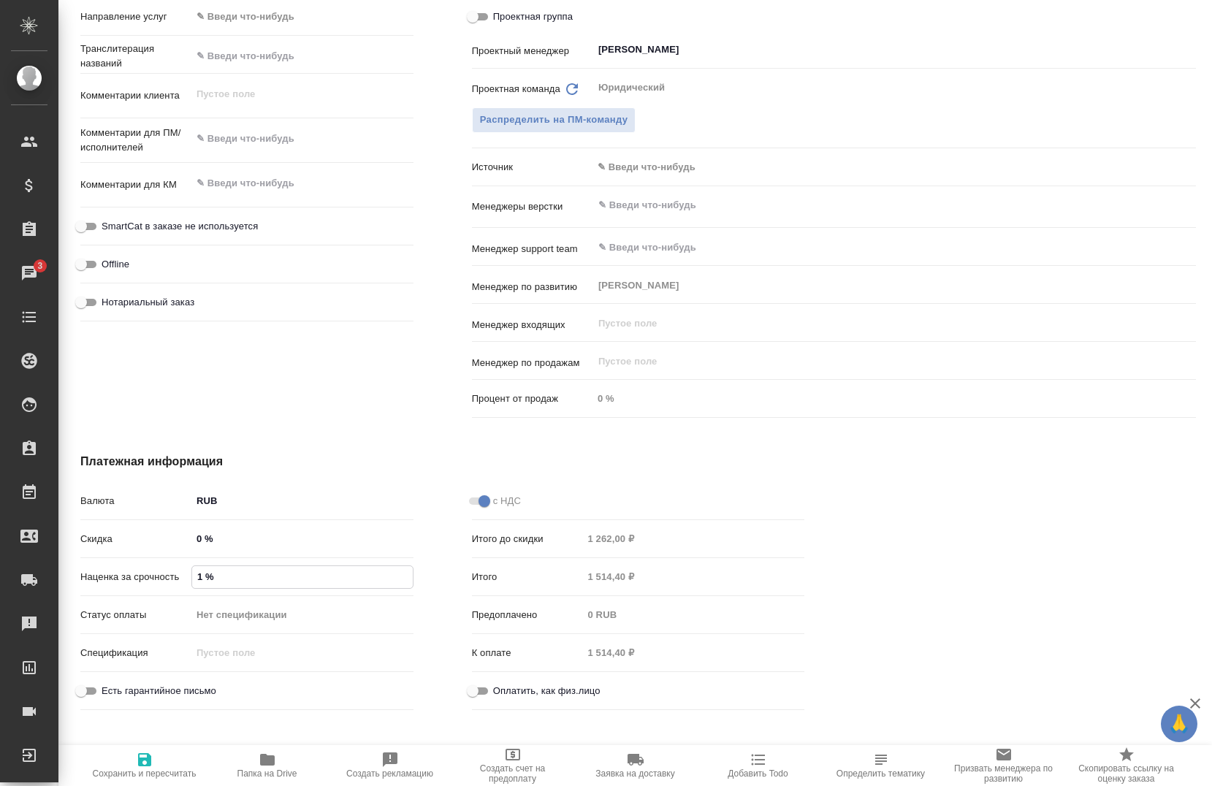
type textarea "x"
type input "10 %"
type textarea "x"
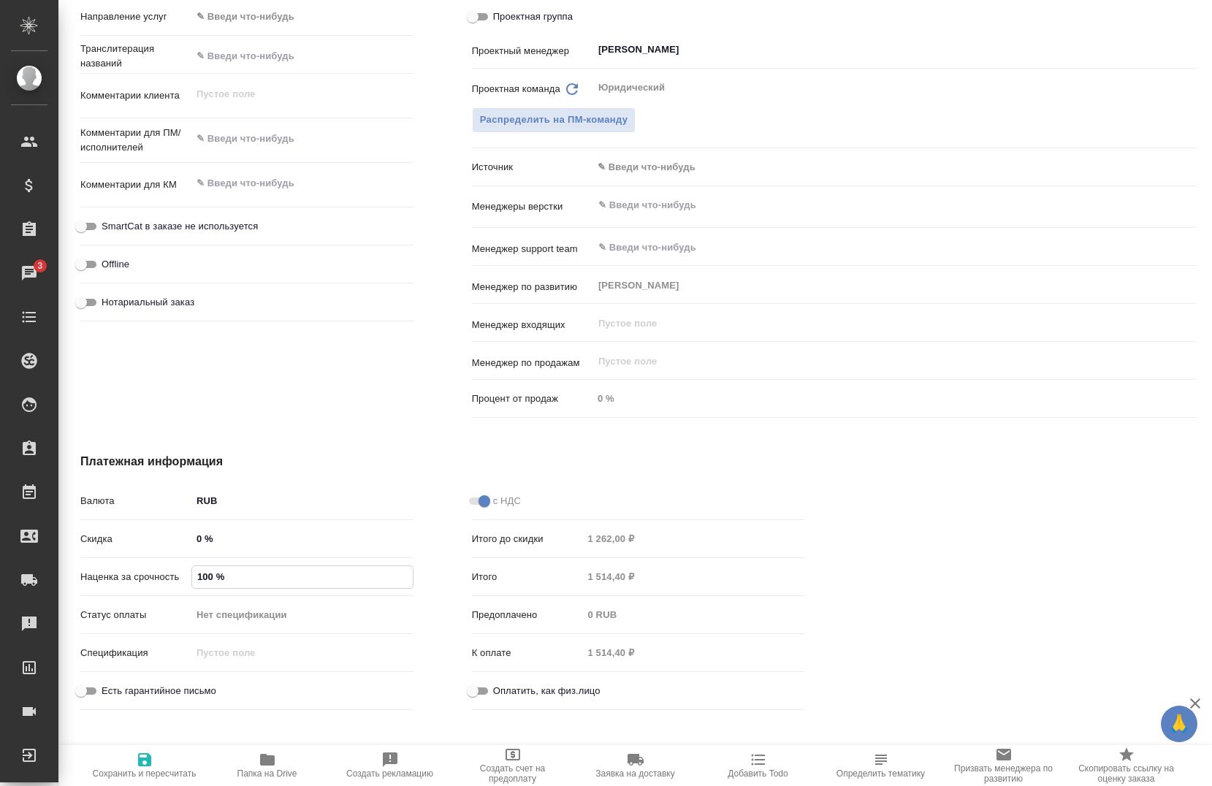
type input "100 %"
click at [715, 452] on div "Платежная информация Валюта RUB RUB Скидка 0 % Наценка за срочность 100 % Стату…" at bounding box center [442, 584] width 782 height 321
click at [149, 761] on icon "button" at bounding box center [144, 759] width 13 height 13
type textarea "x"
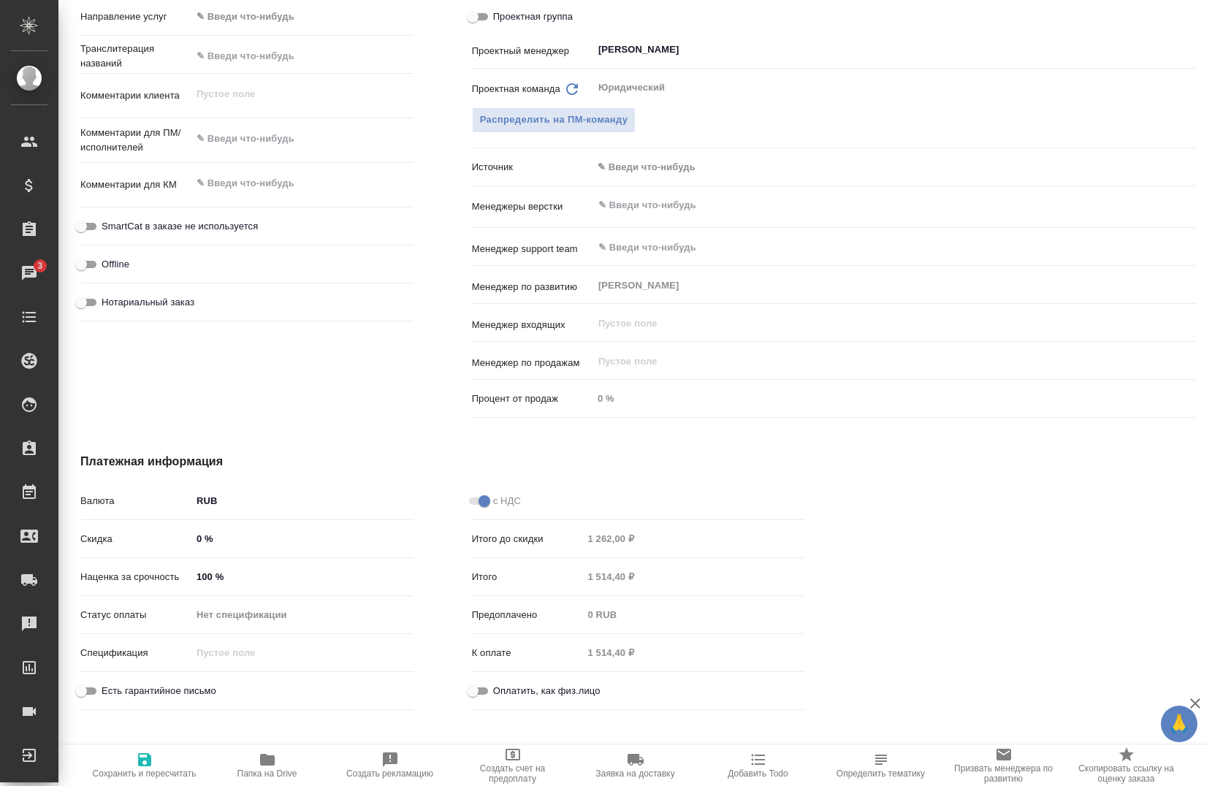
type textarea "x"
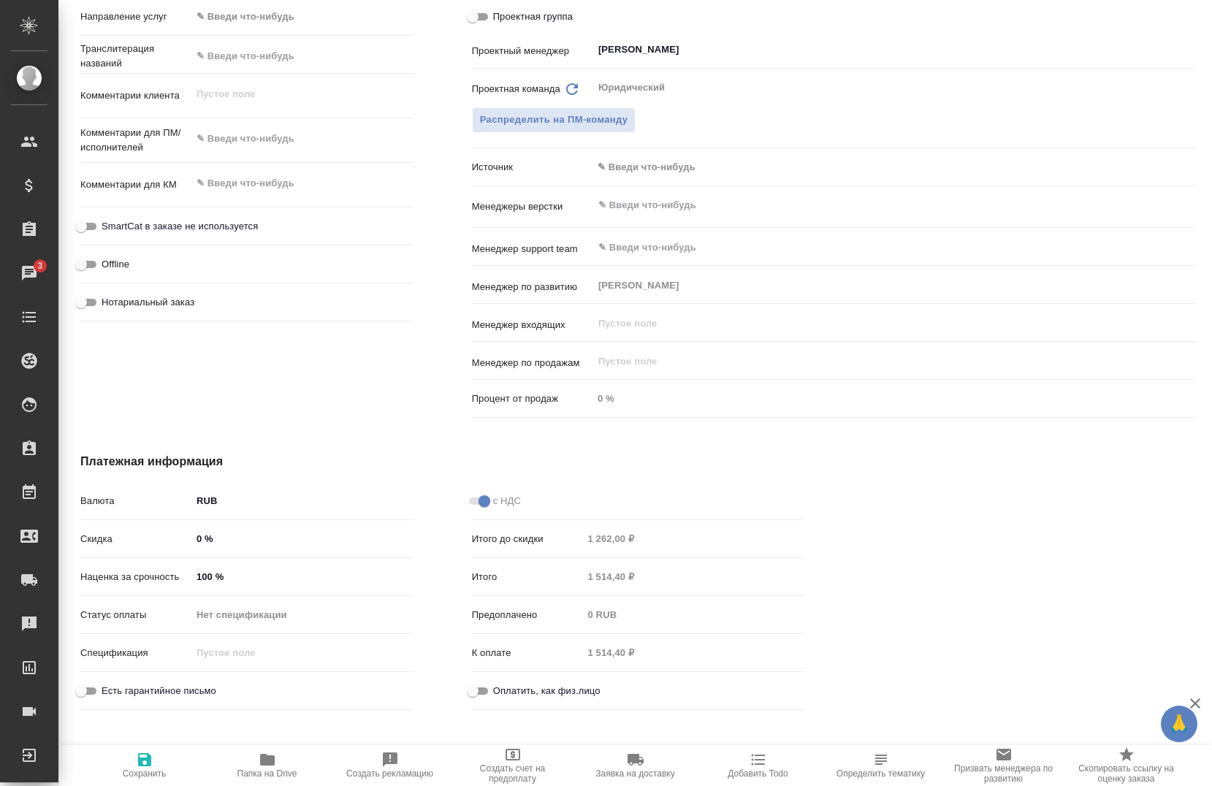
type textarea "x"
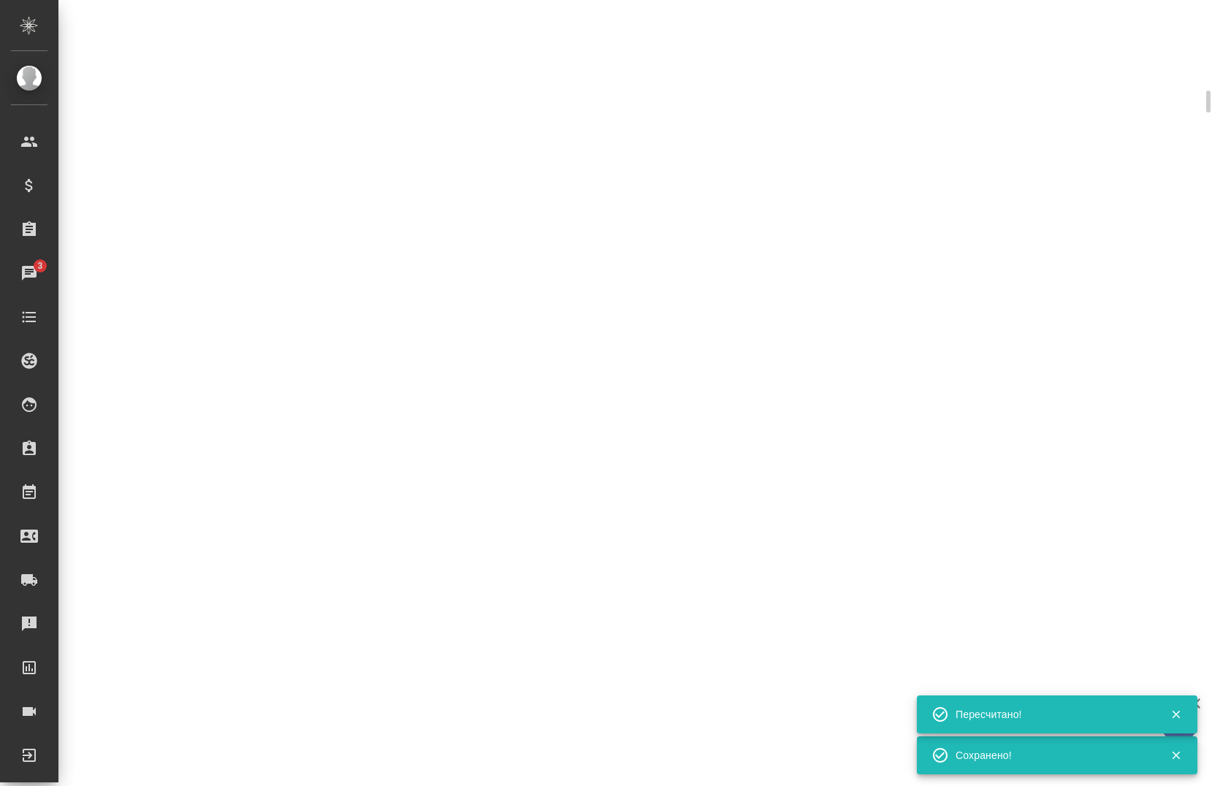
select select "RU"
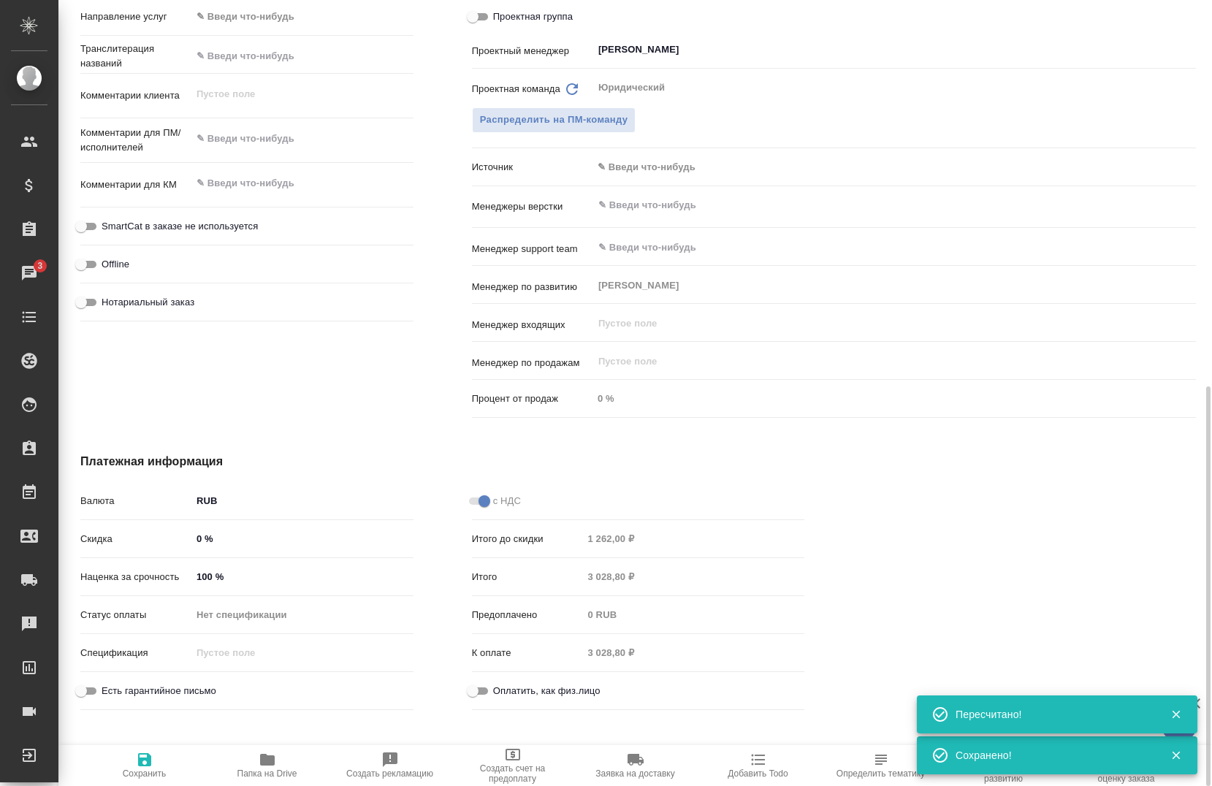
type textarea "x"
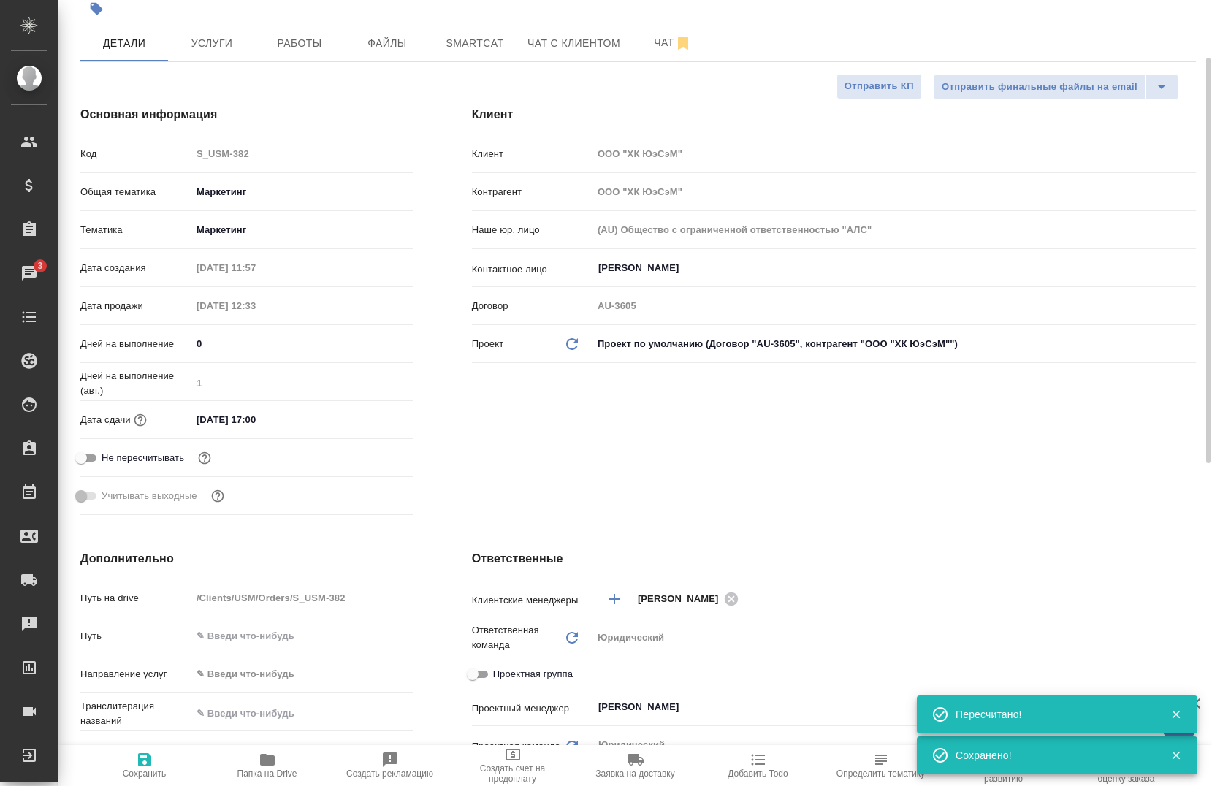
scroll to position [0, 0]
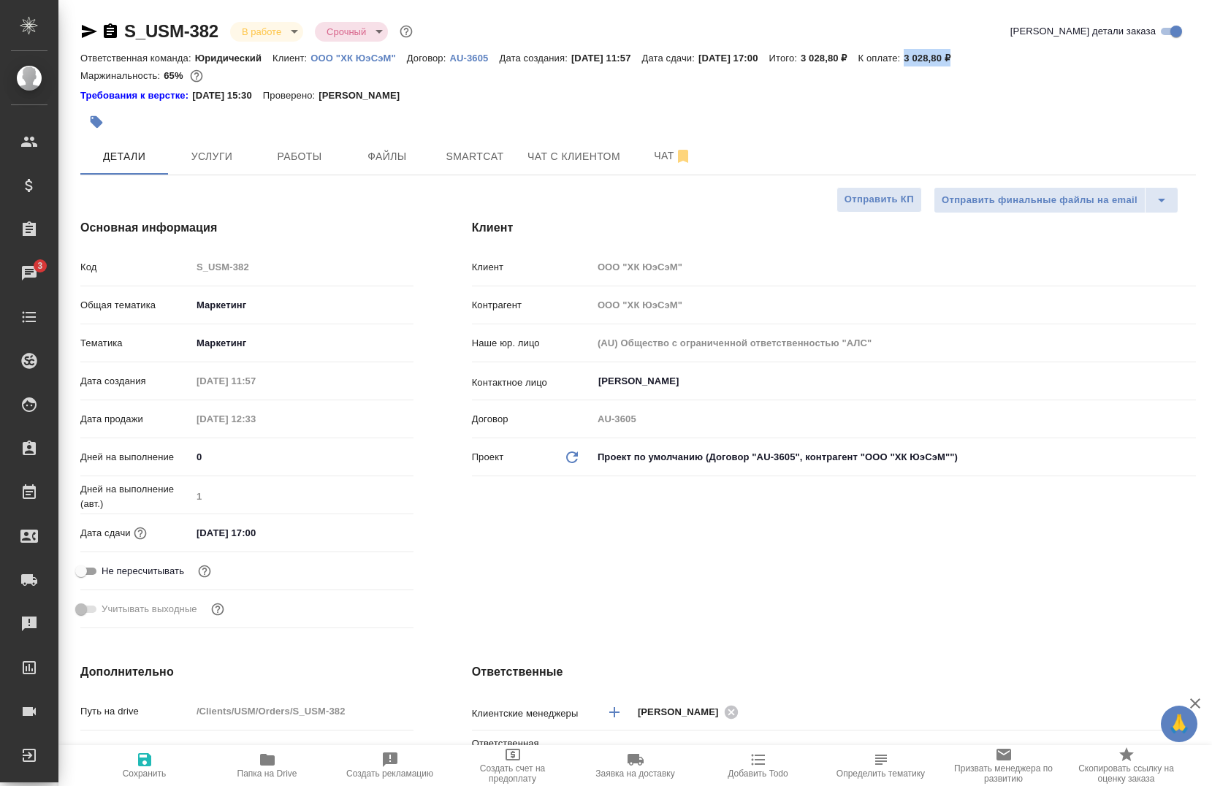
drag, startPoint x: 985, startPoint y: 53, endPoint x: 943, endPoint y: 62, distance: 42.6
click at [943, 62] on p "3 028,80 ₽" at bounding box center [933, 58] width 58 height 11
copy p "3 028,80 ₽"
type textarea "x"
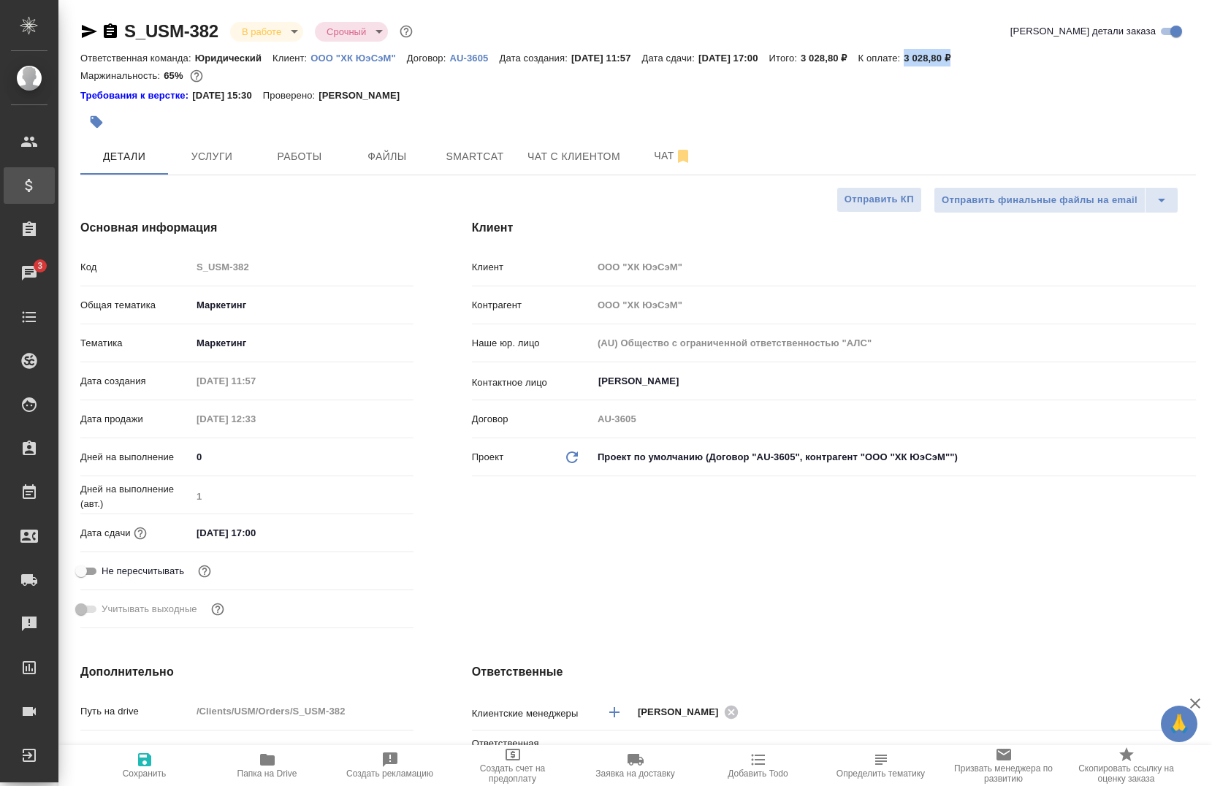
type textarea "x"
click at [300, 149] on span "Работы" at bounding box center [299, 157] width 70 height 18
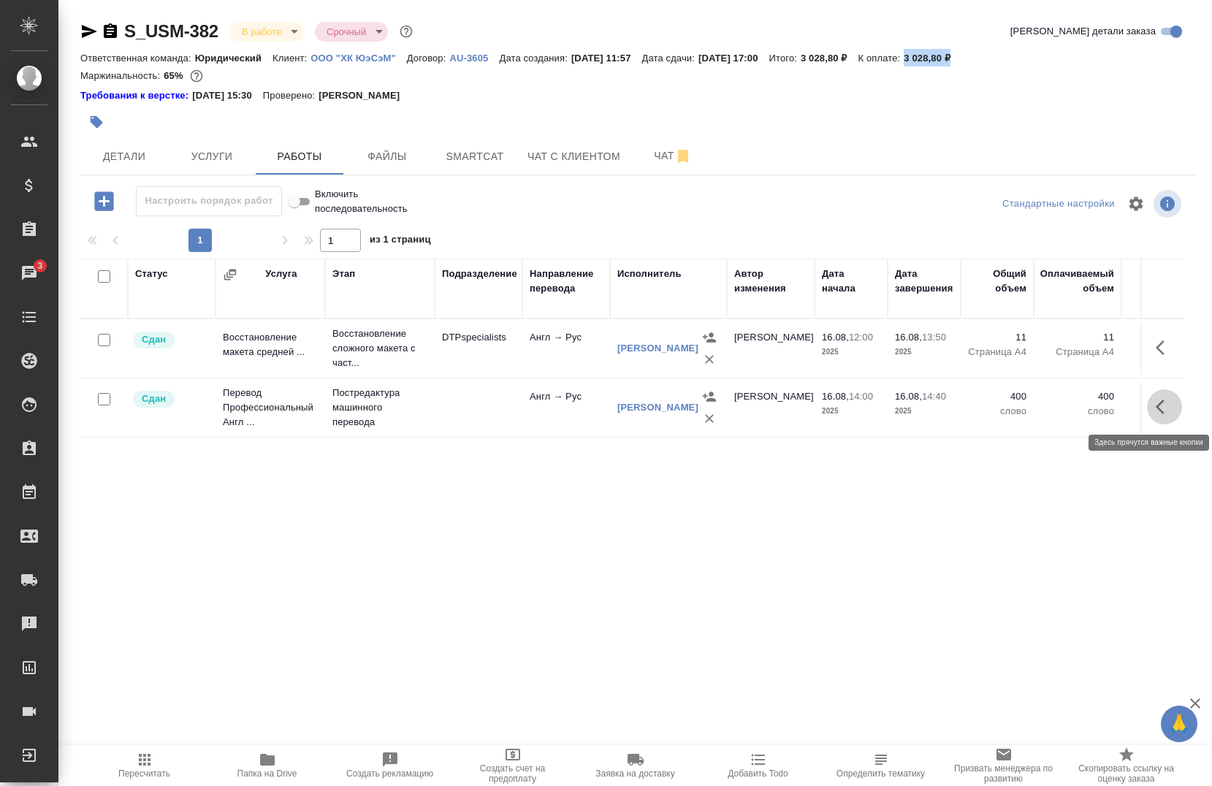
click at [1156, 408] on icon "button" at bounding box center [1160, 407] width 9 height 15
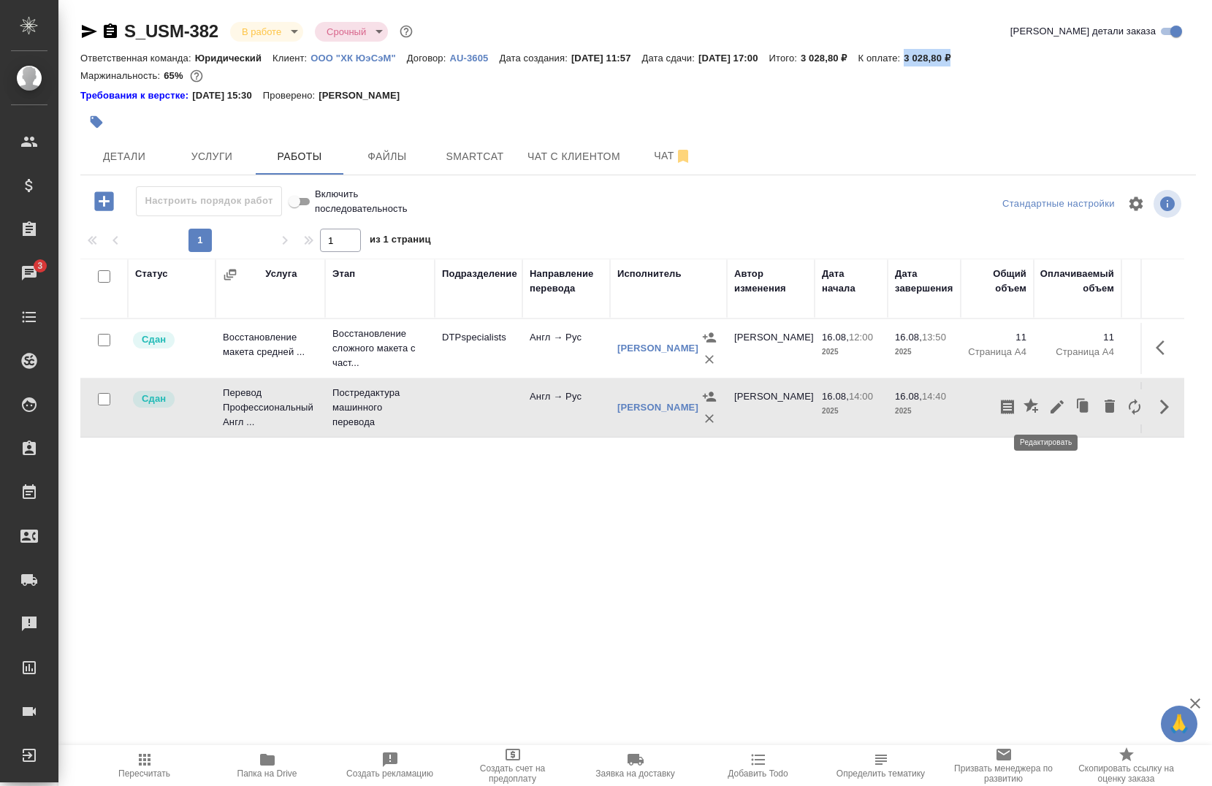
click at [1051, 407] on icon "button" at bounding box center [1057, 406] width 13 height 13
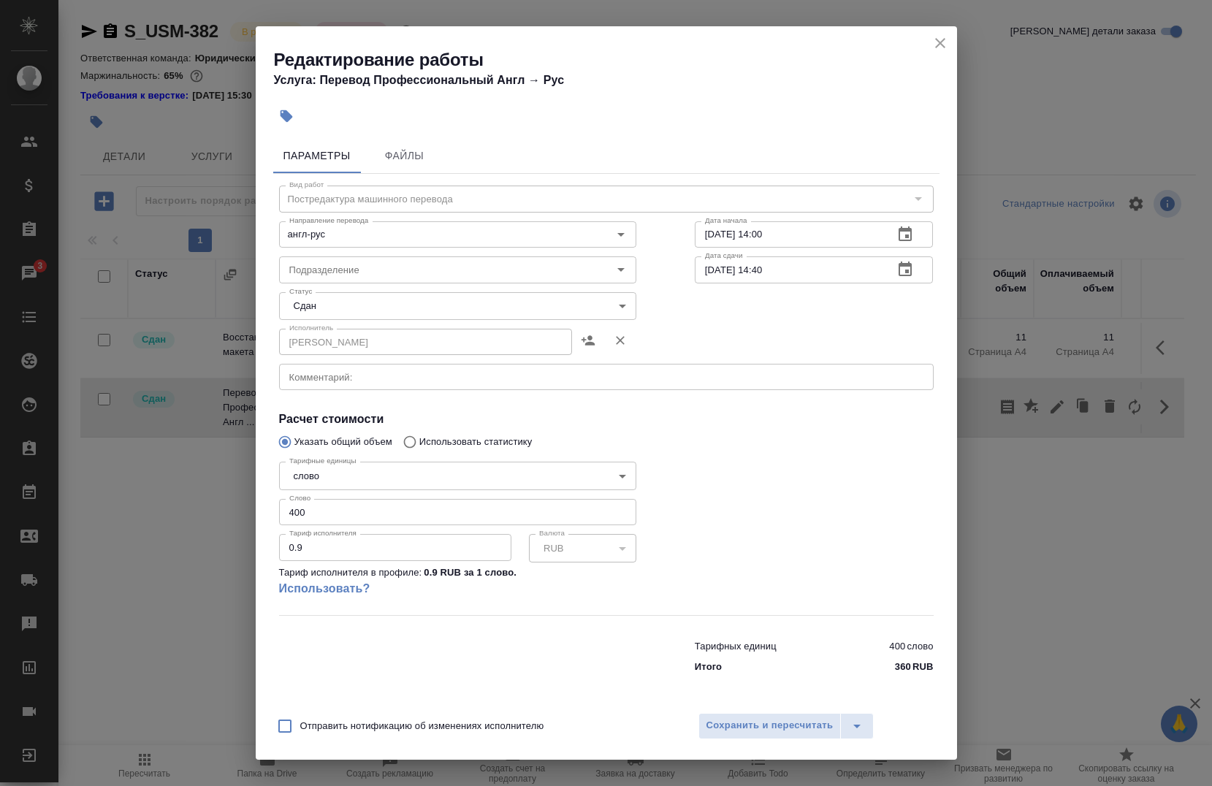
click at [939, 34] on button "close" at bounding box center [940, 43] width 22 height 22
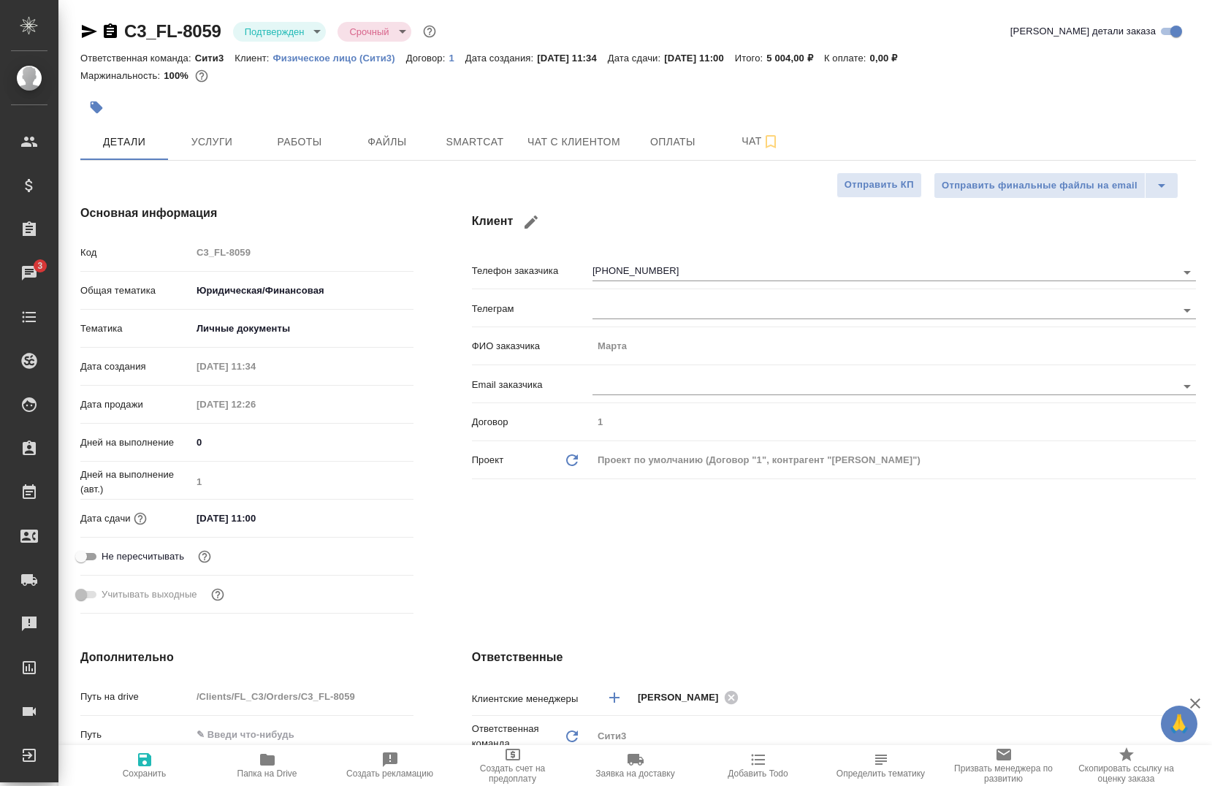
select select "RU"
click at [214, 134] on span "Услуги" at bounding box center [212, 142] width 70 height 18
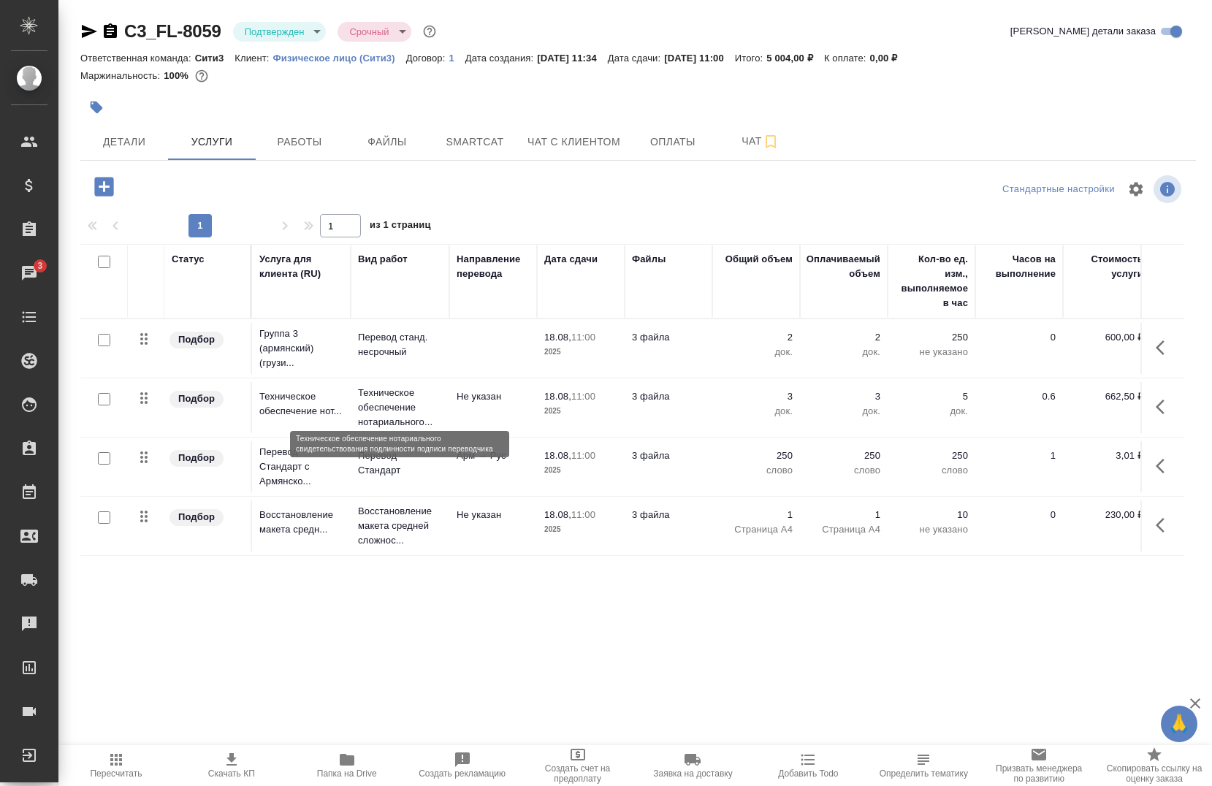
scroll to position [9, 0]
click at [343, 775] on span "Папка на Drive" at bounding box center [347, 774] width 60 height 10
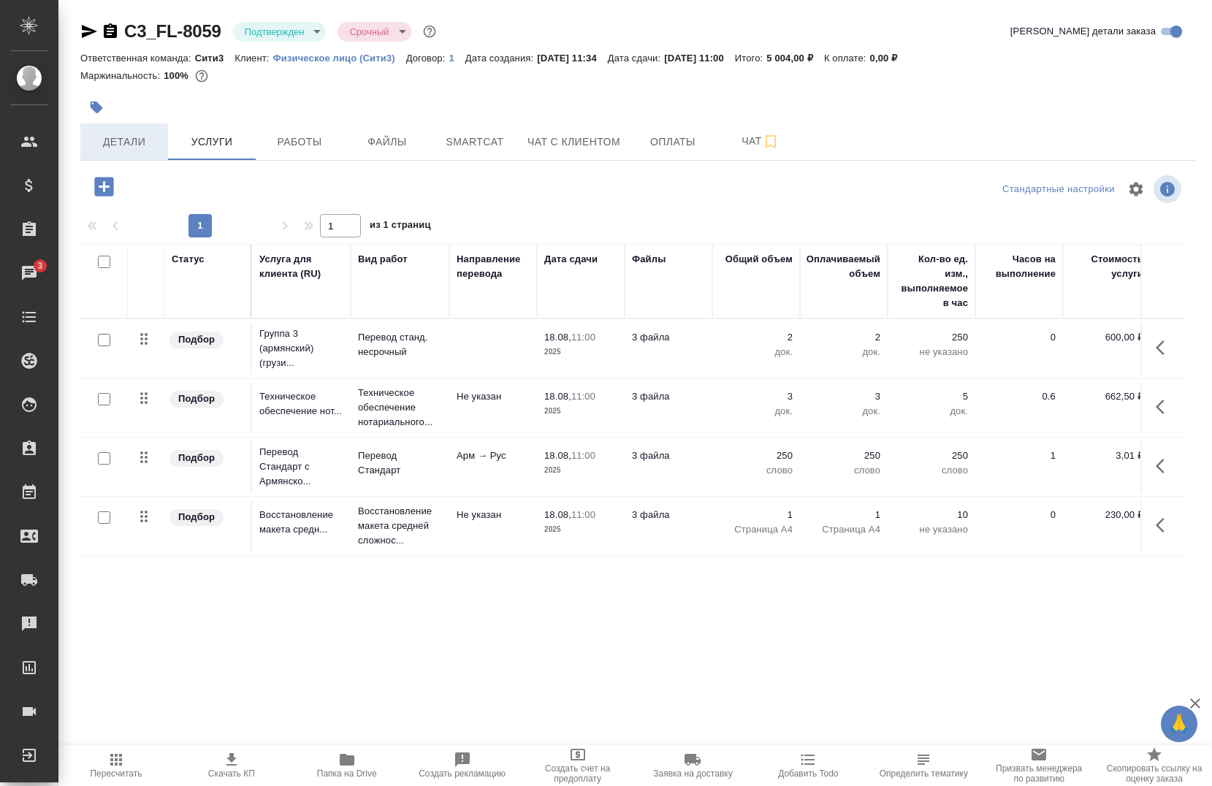
click at [96, 140] on span "Детали" at bounding box center [124, 142] width 70 height 18
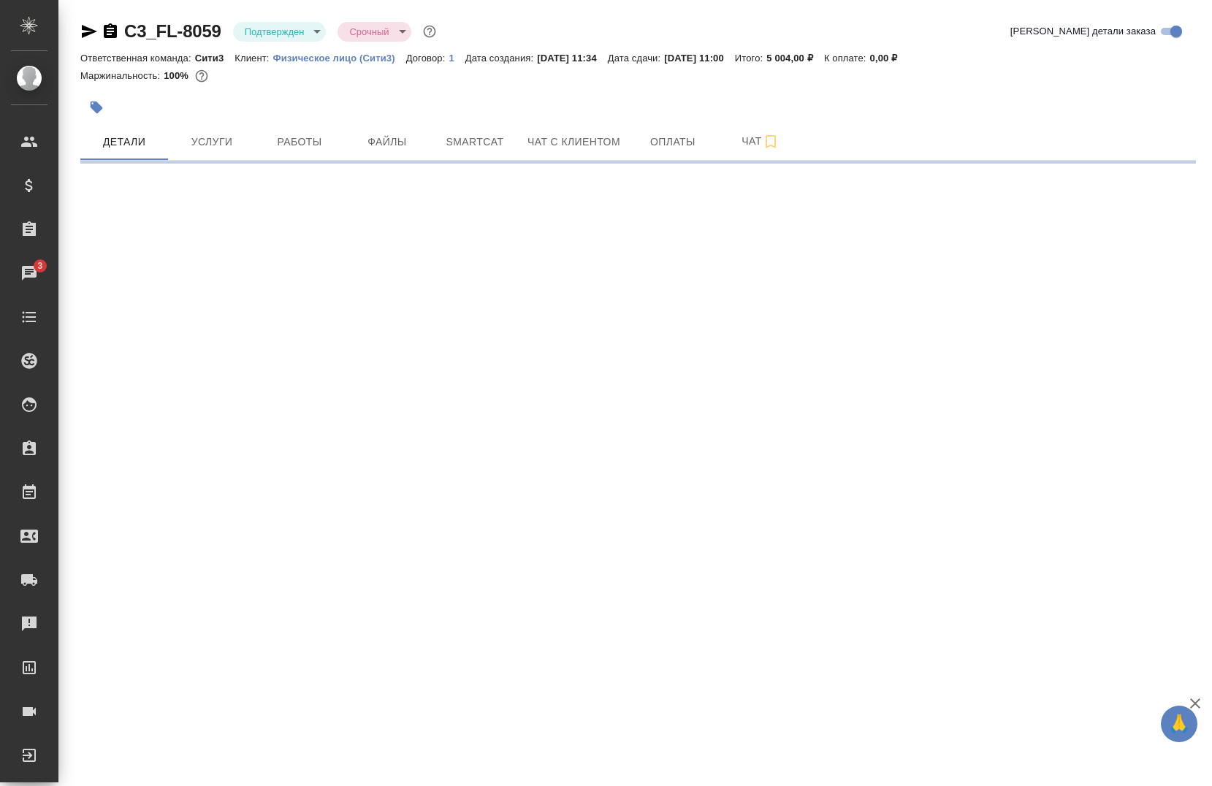
select select "RU"
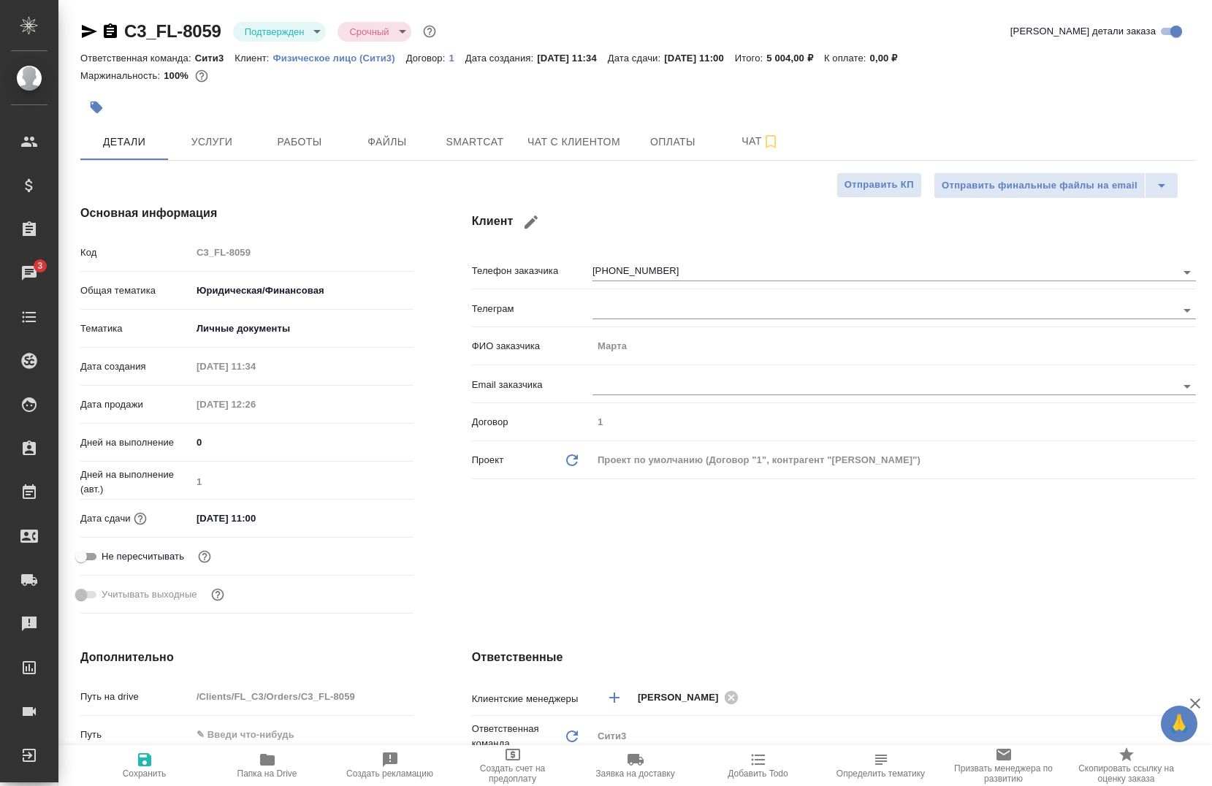
type textarea "x"
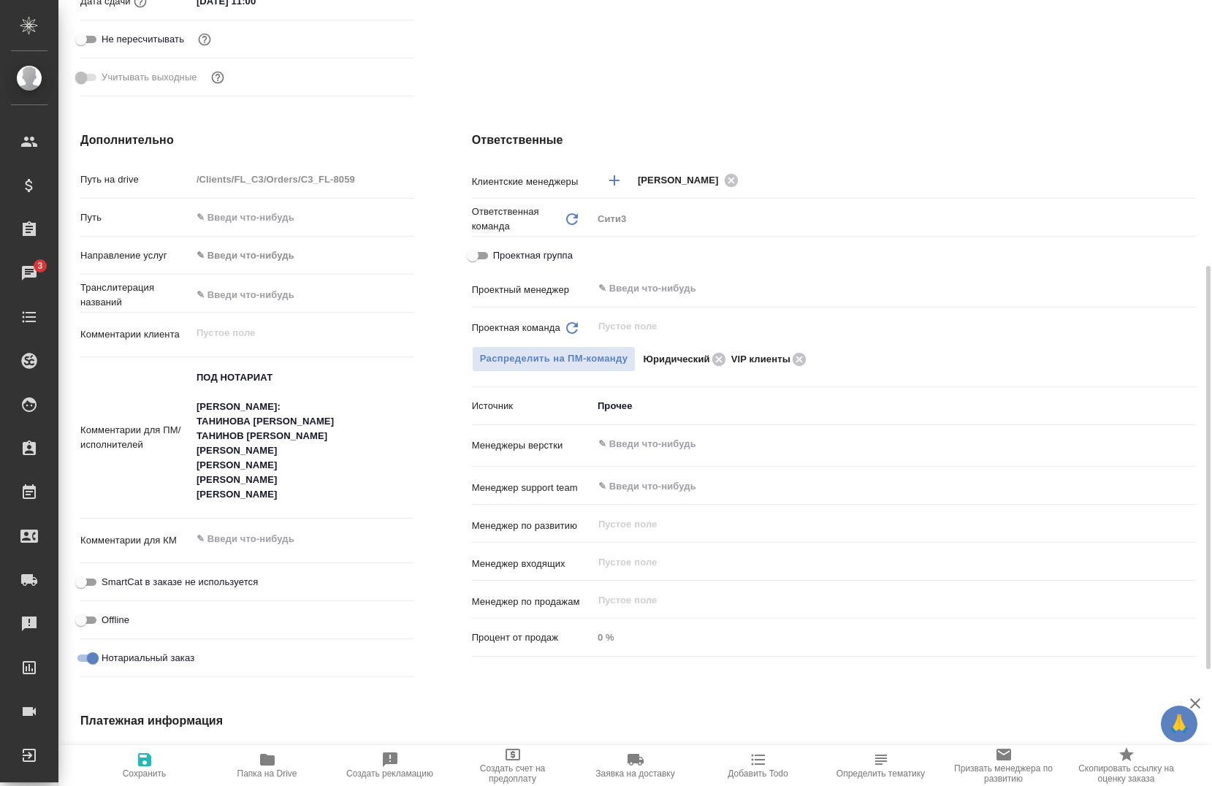
scroll to position [298, 0]
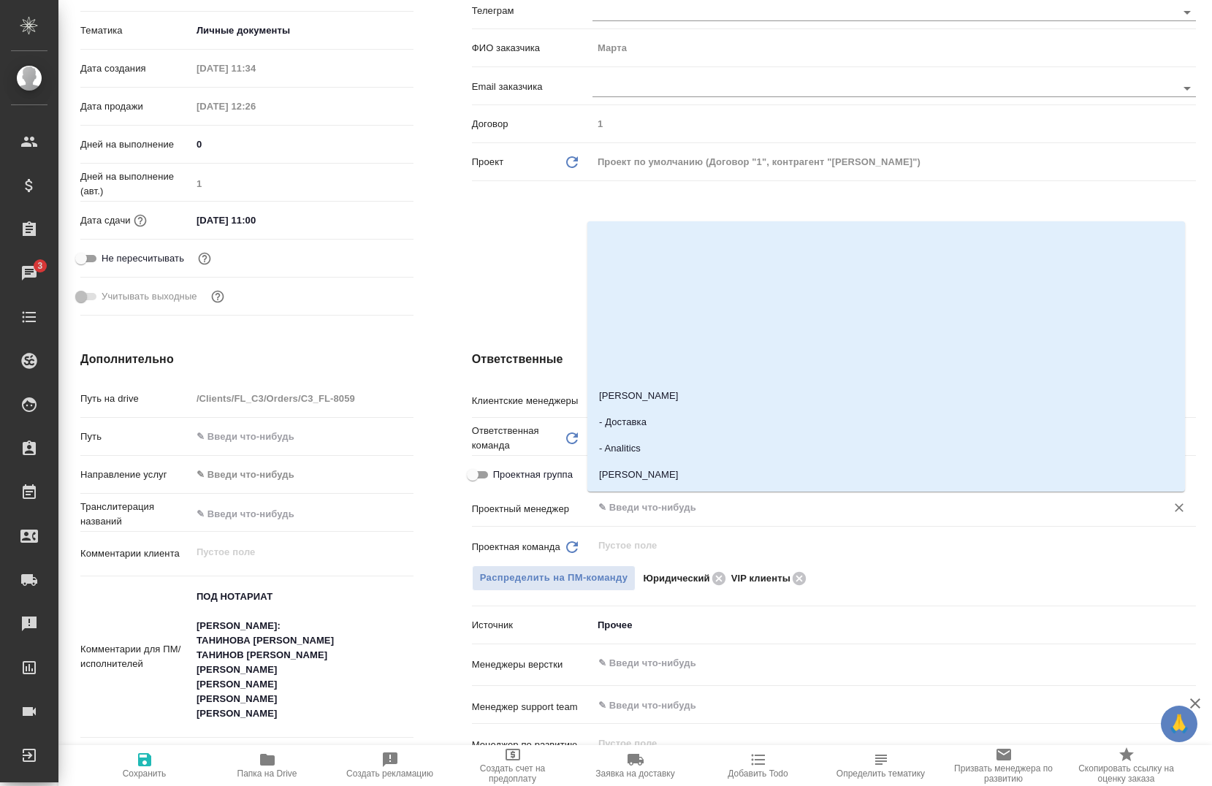
click at [668, 507] on input "text" at bounding box center [870, 508] width 546 height 18
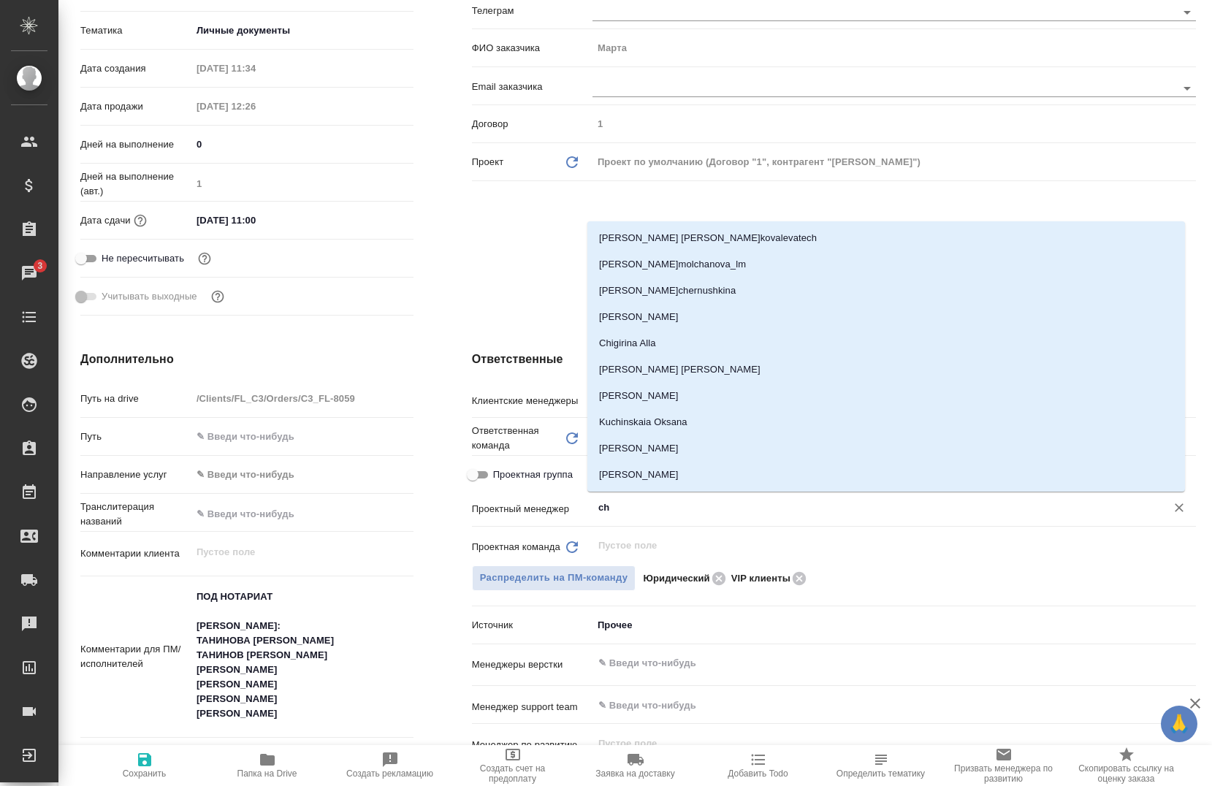
type input "che"
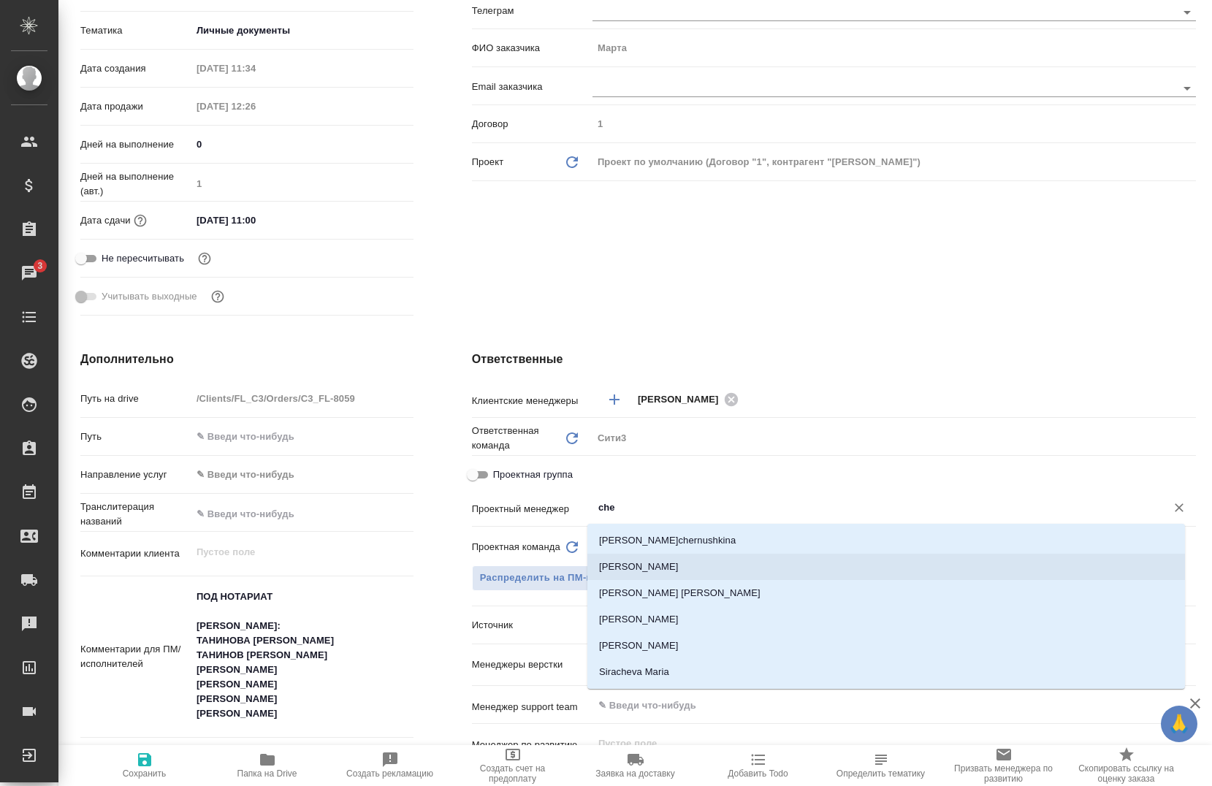
click at [726, 571] on li "[PERSON_NAME]" at bounding box center [886, 567] width 598 height 26
type textarea "x"
type input "[PERSON_NAME]"
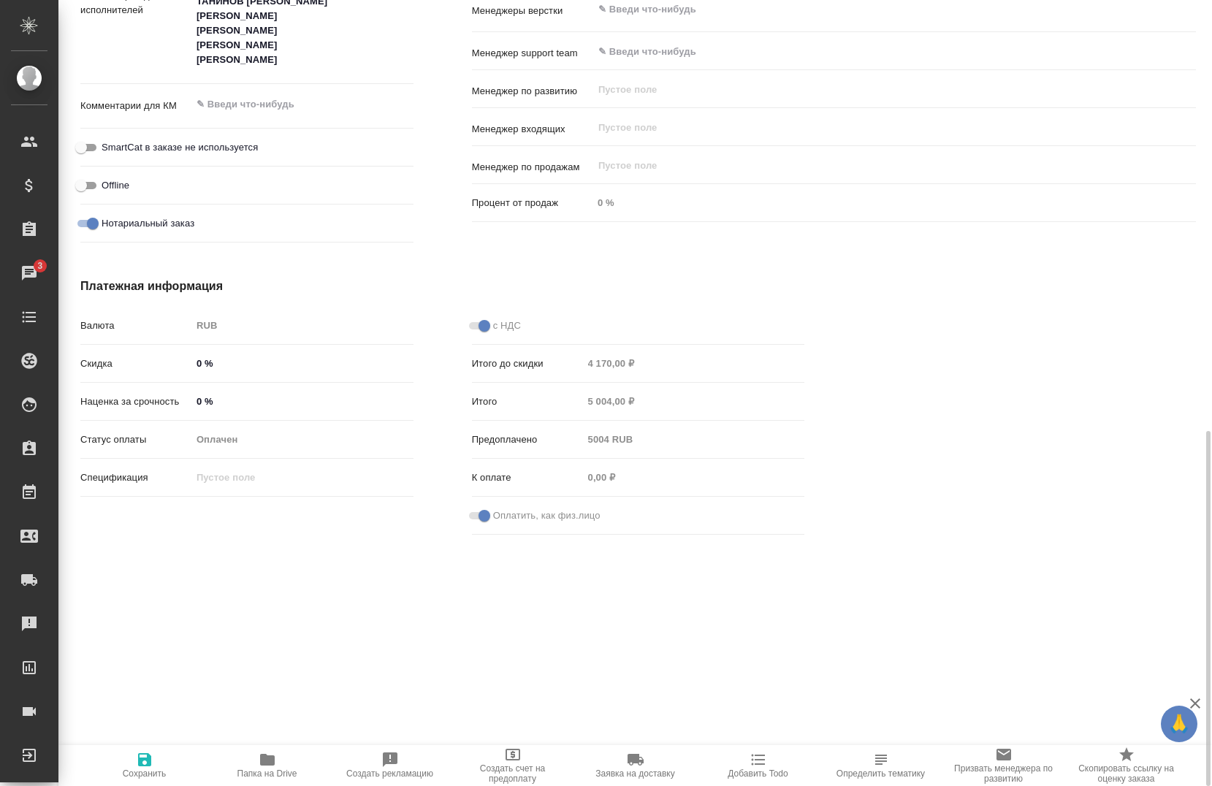
type textarea "x"
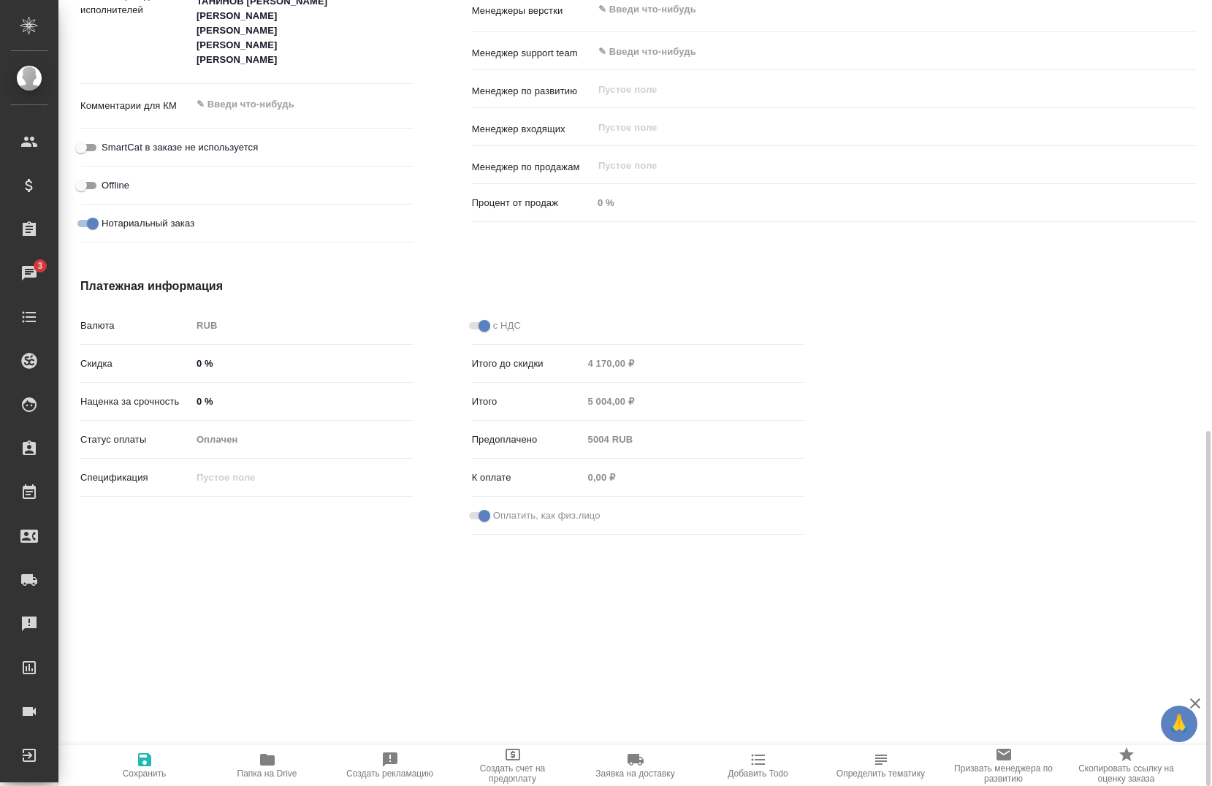
type textarea "x"
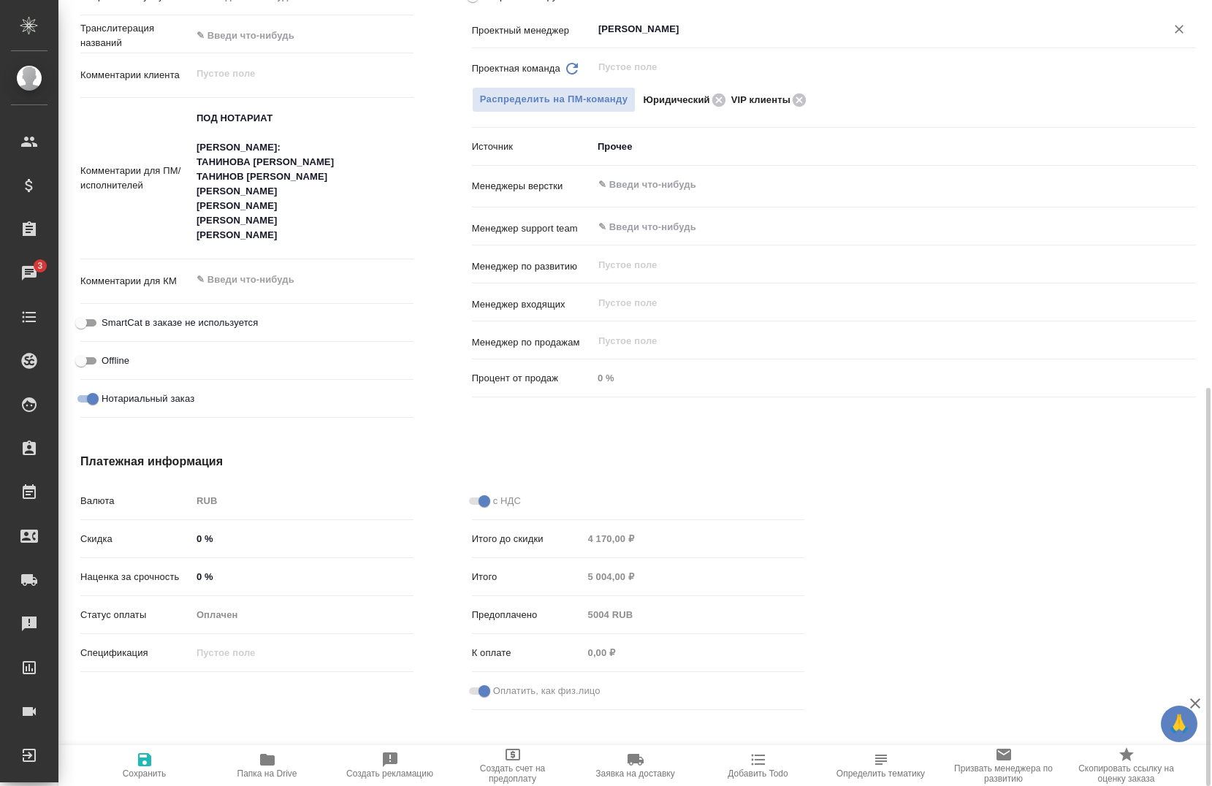
scroll to position [777, 0]
type input "[PERSON_NAME]"
click at [146, 759] on icon "button" at bounding box center [144, 759] width 13 height 13
type textarea "x"
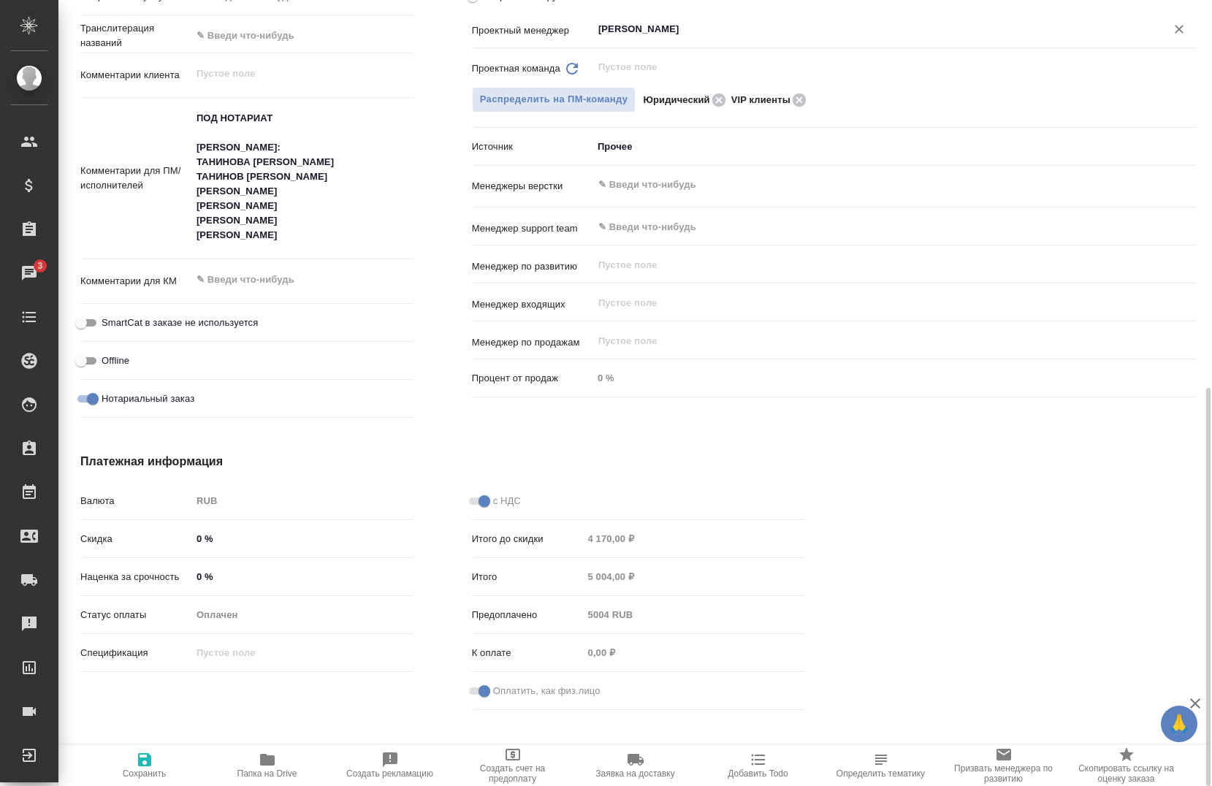
type textarea "x"
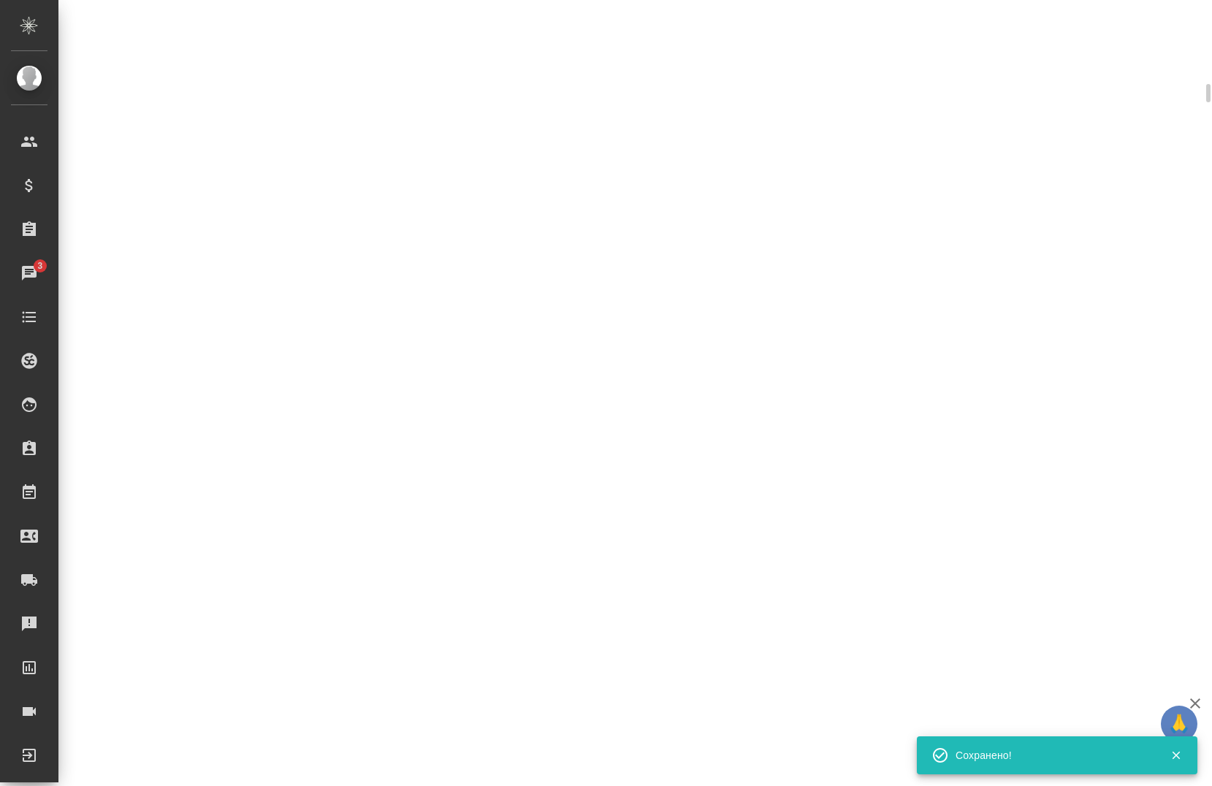
scroll to position [765, 0]
select select "RU"
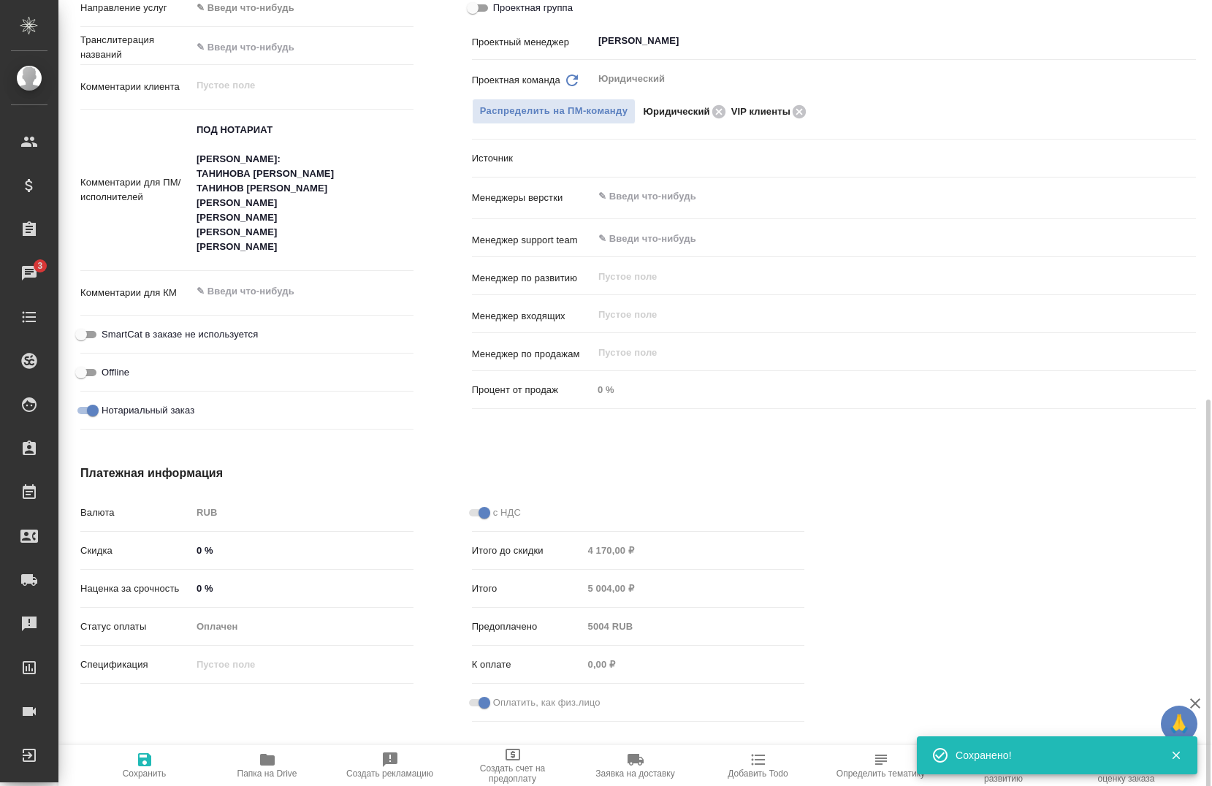
scroll to position [777, 0]
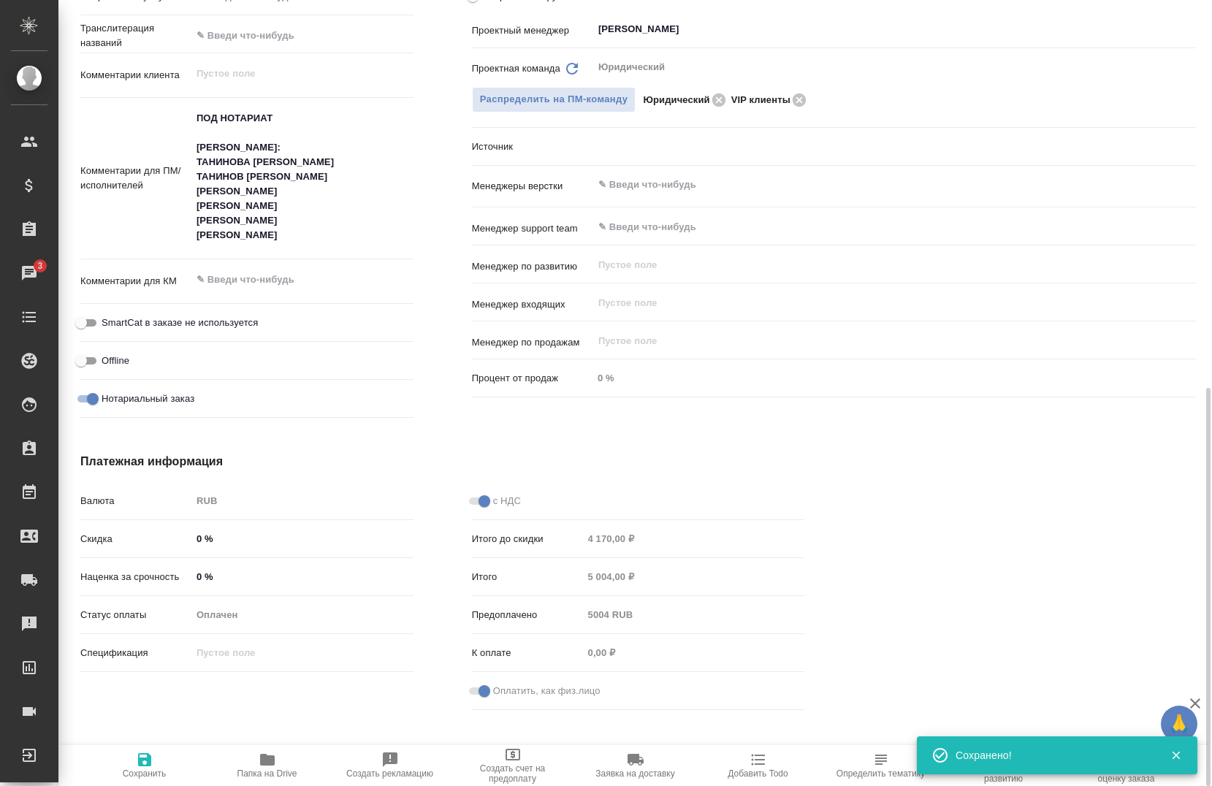
type textarea "x"
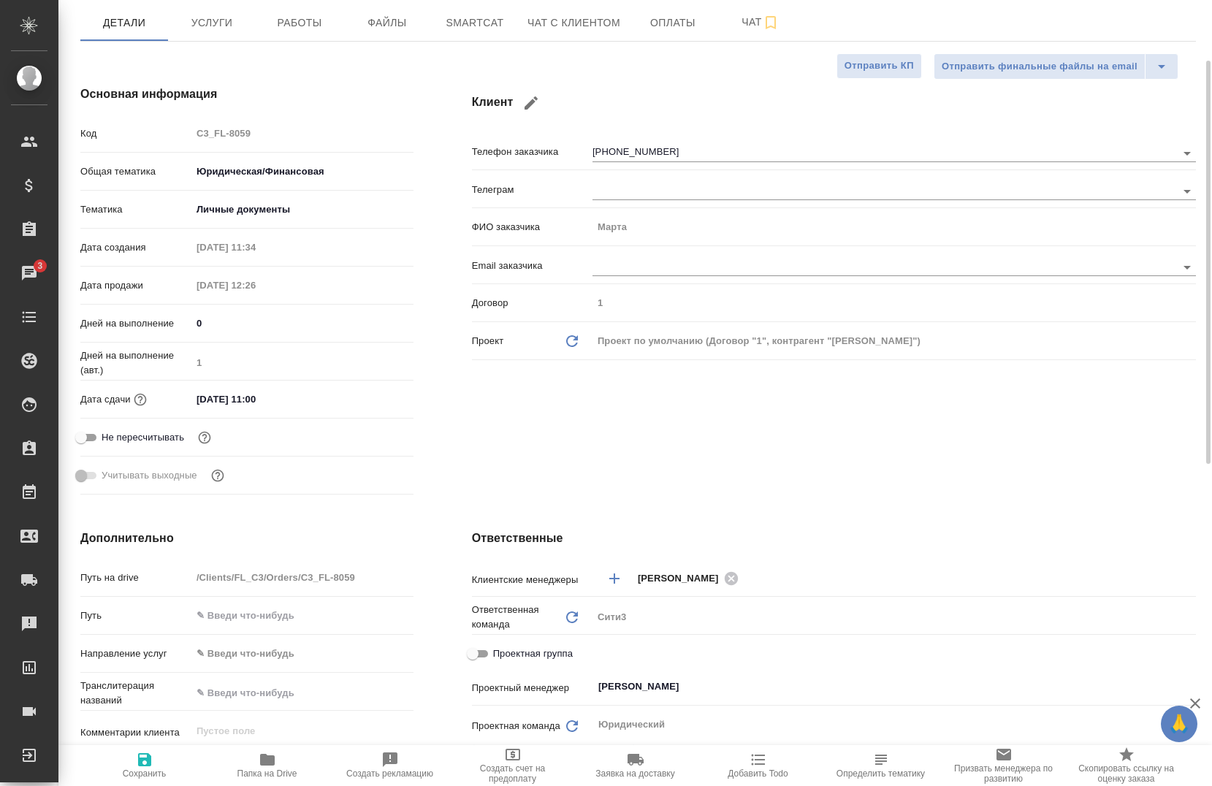
scroll to position [0, 0]
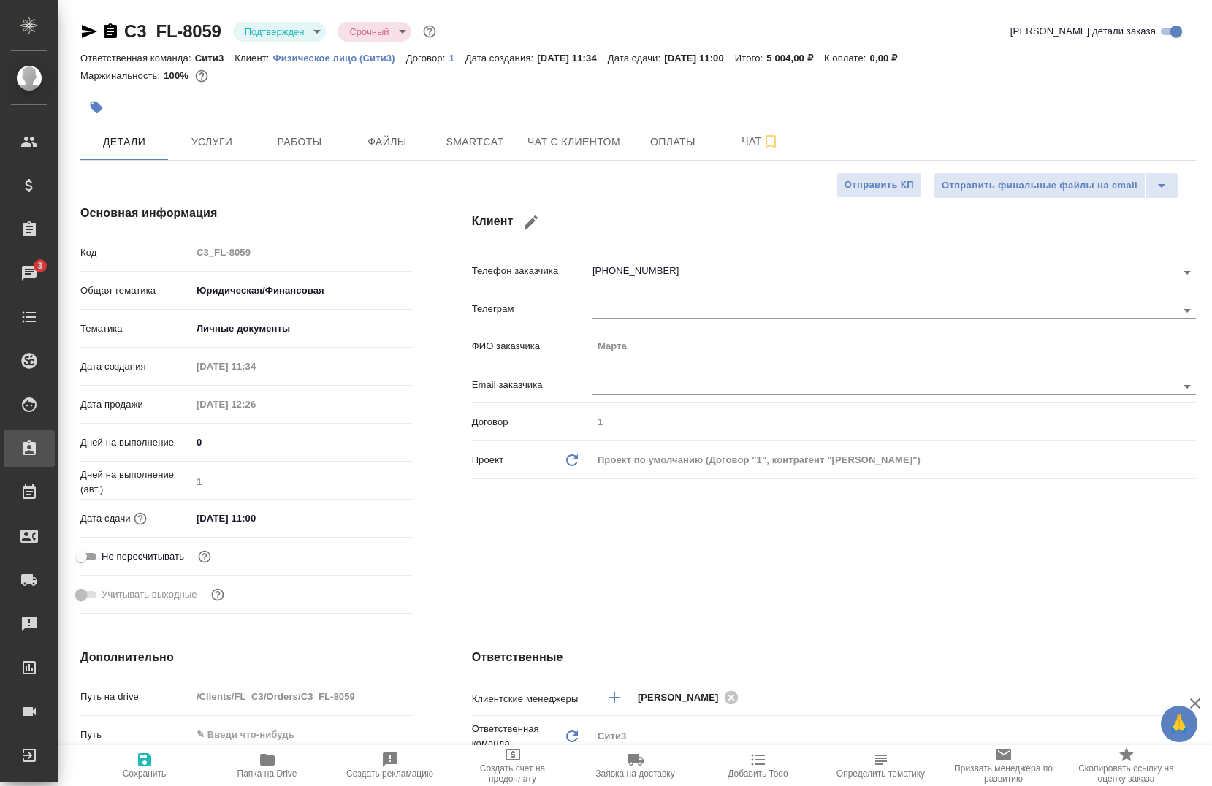
type textarea "x"
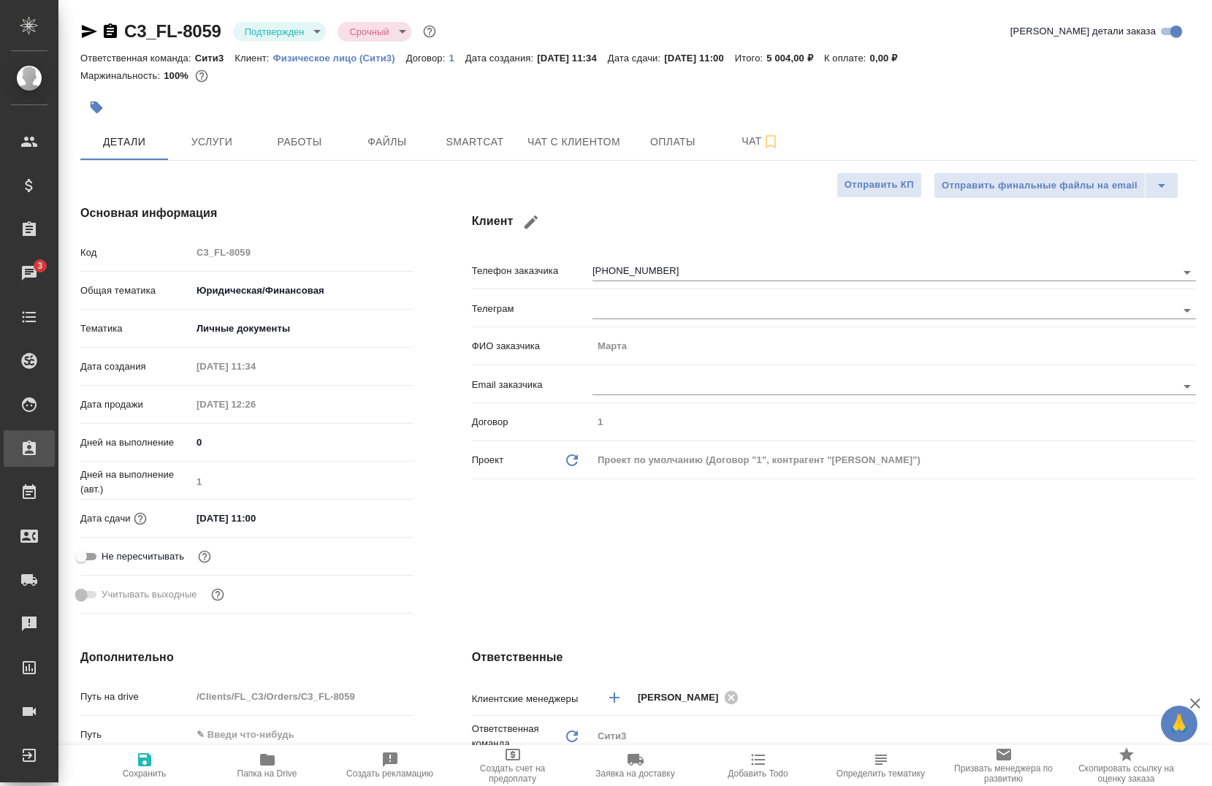
type textarea "x"
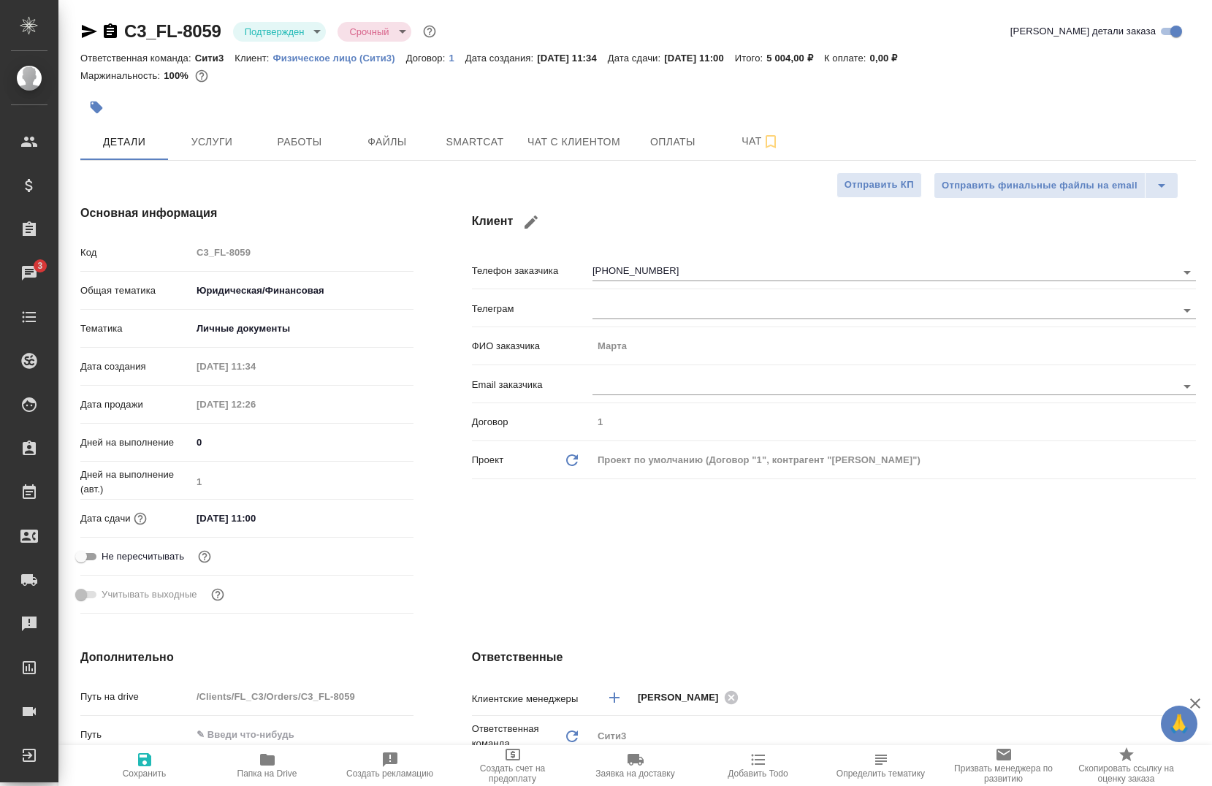
type textarea "x"
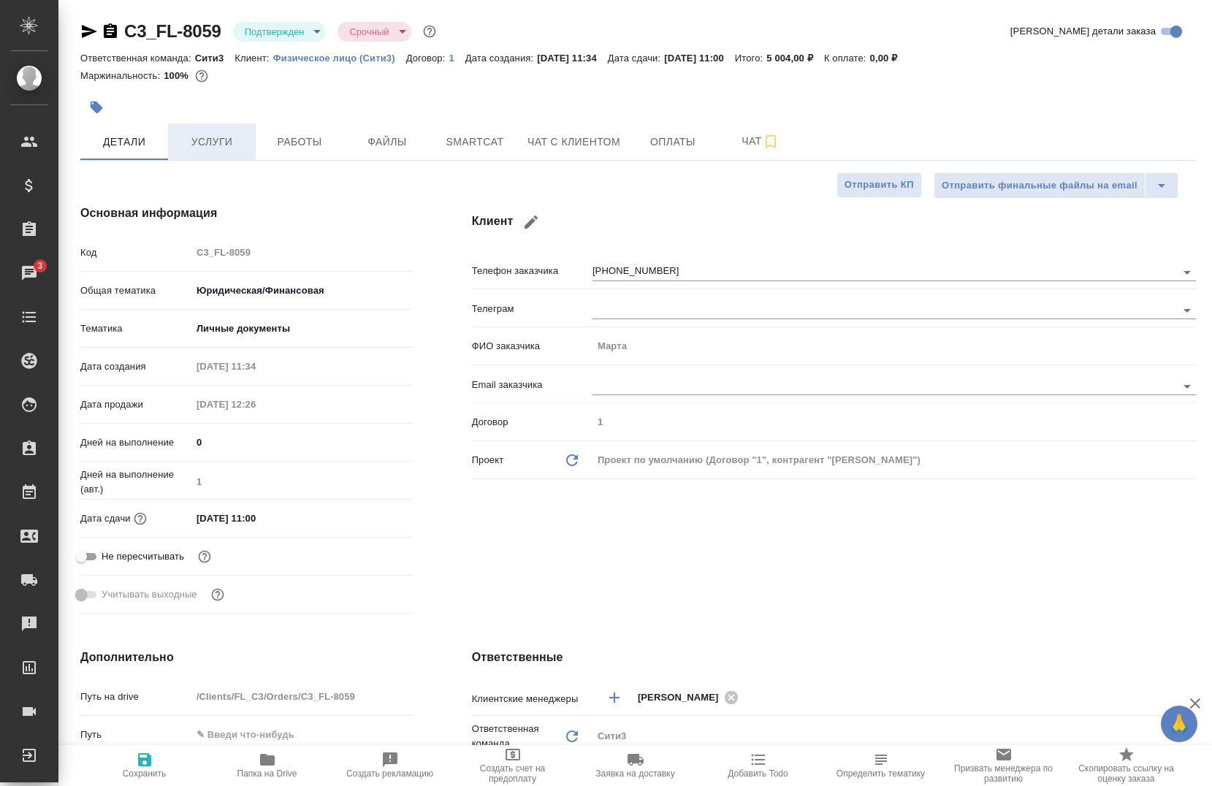
click at [217, 131] on button "Услуги" at bounding box center [212, 141] width 88 height 37
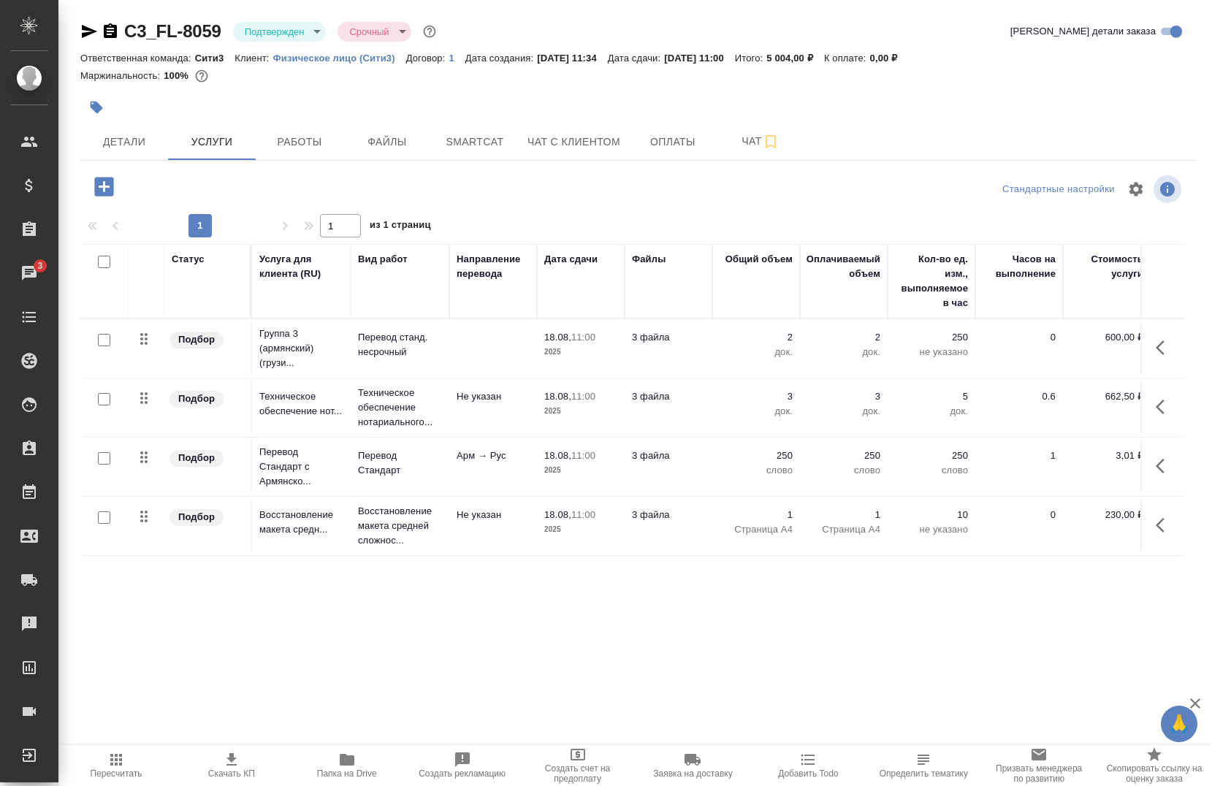
scroll to position [9, 0]
click at [142, 124] on button "Детали" at bounding box center [124, 141] width 88 height 37
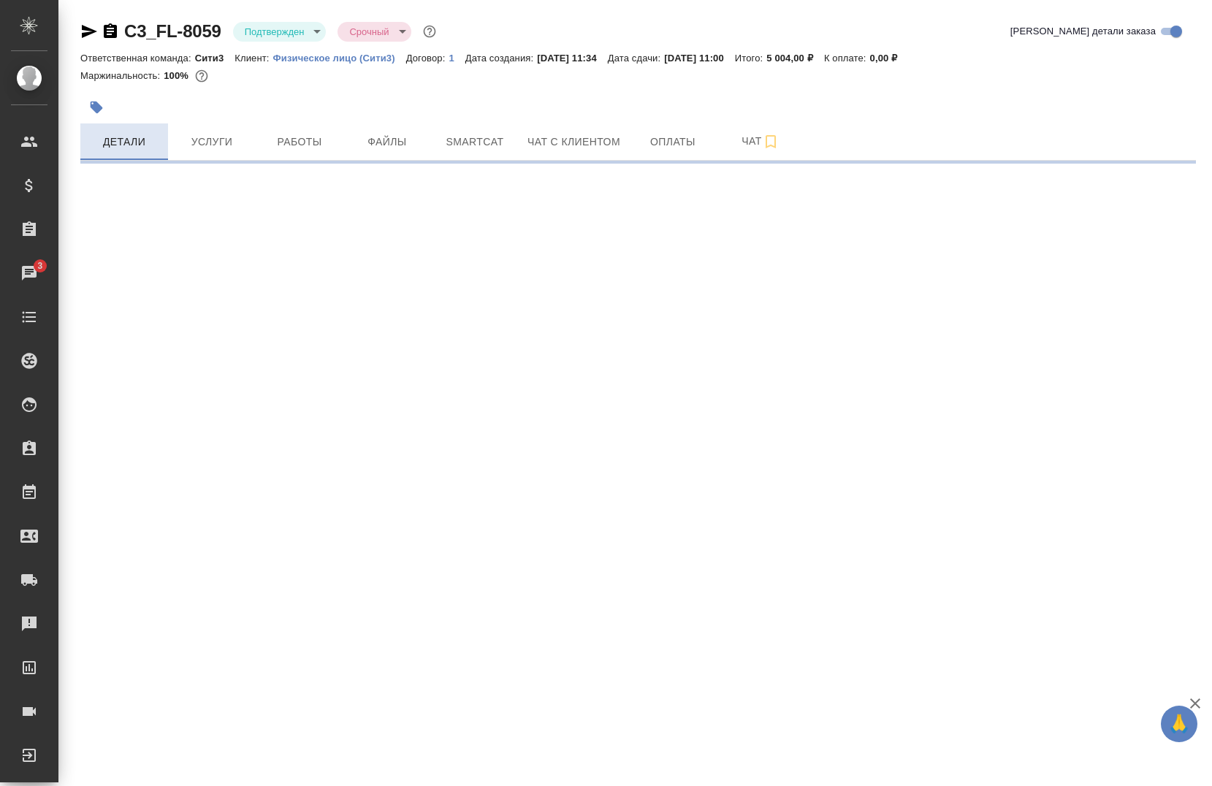
select select "RU"
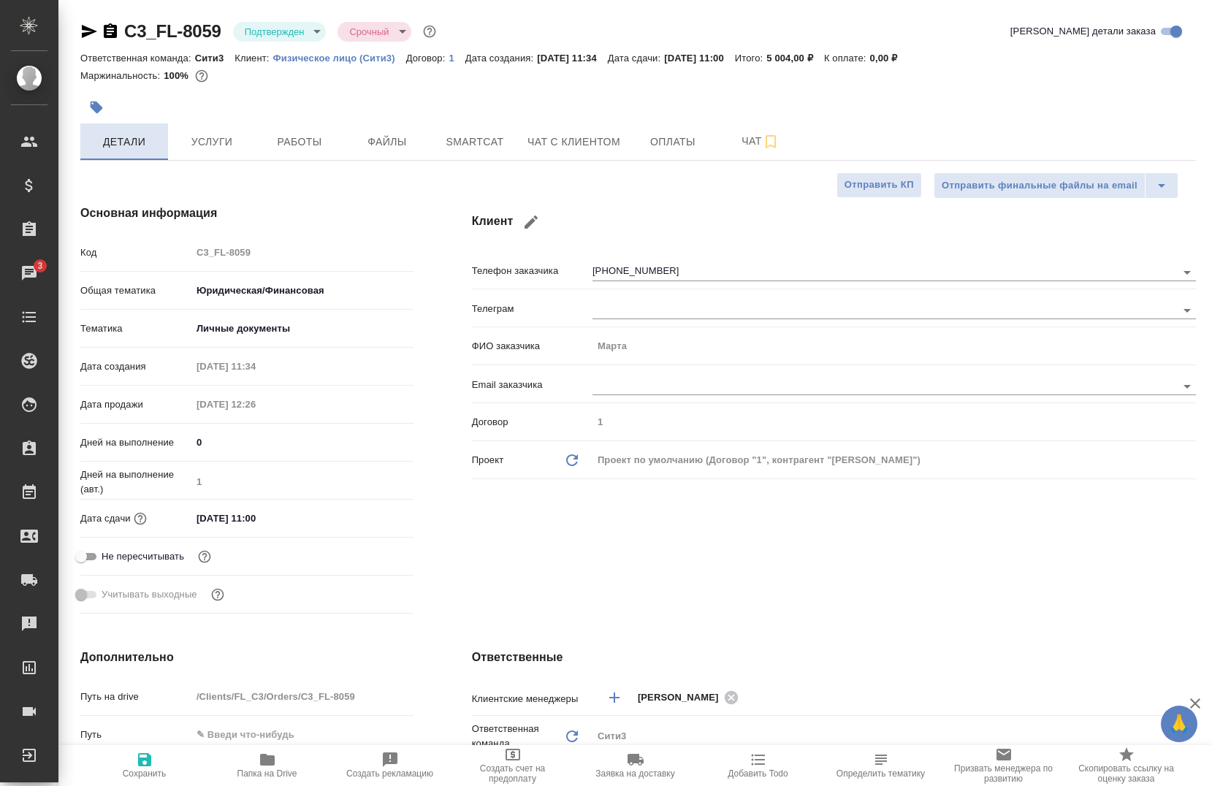
type textarea "x"
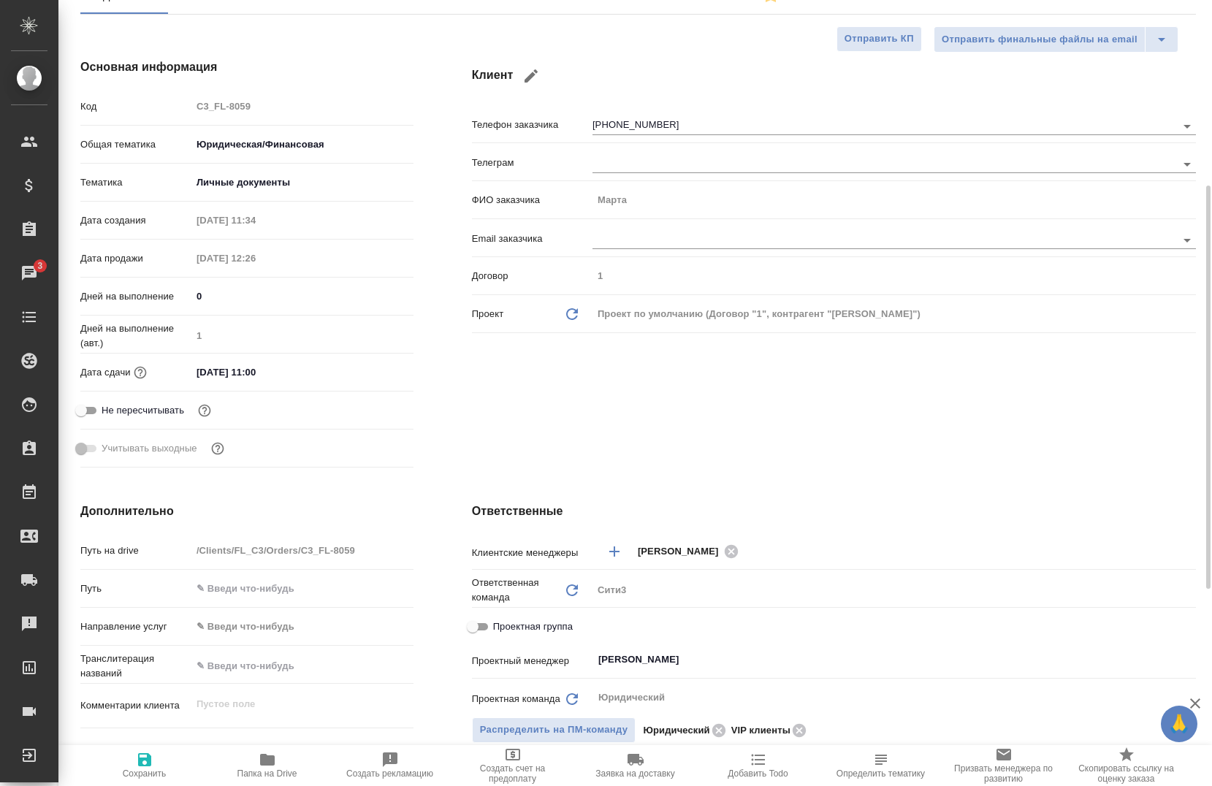
scroll to position [219, 0]
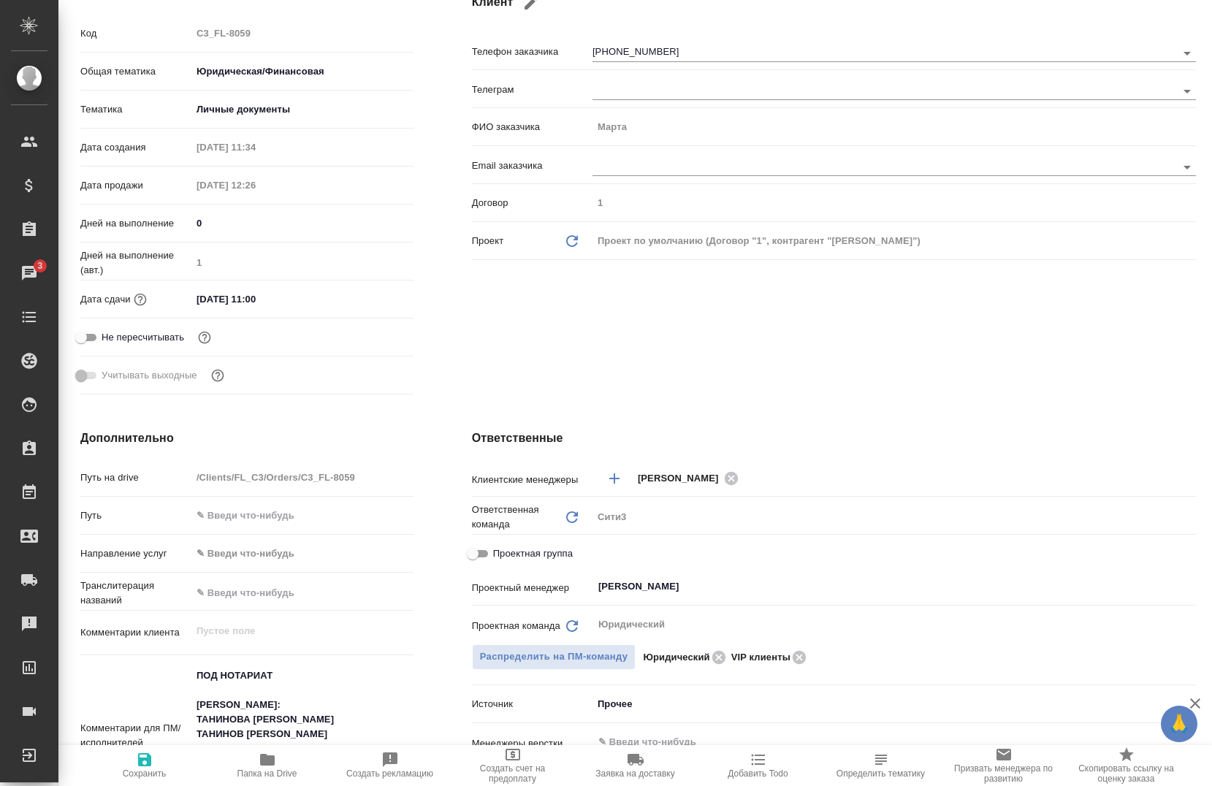
type textarea "x"
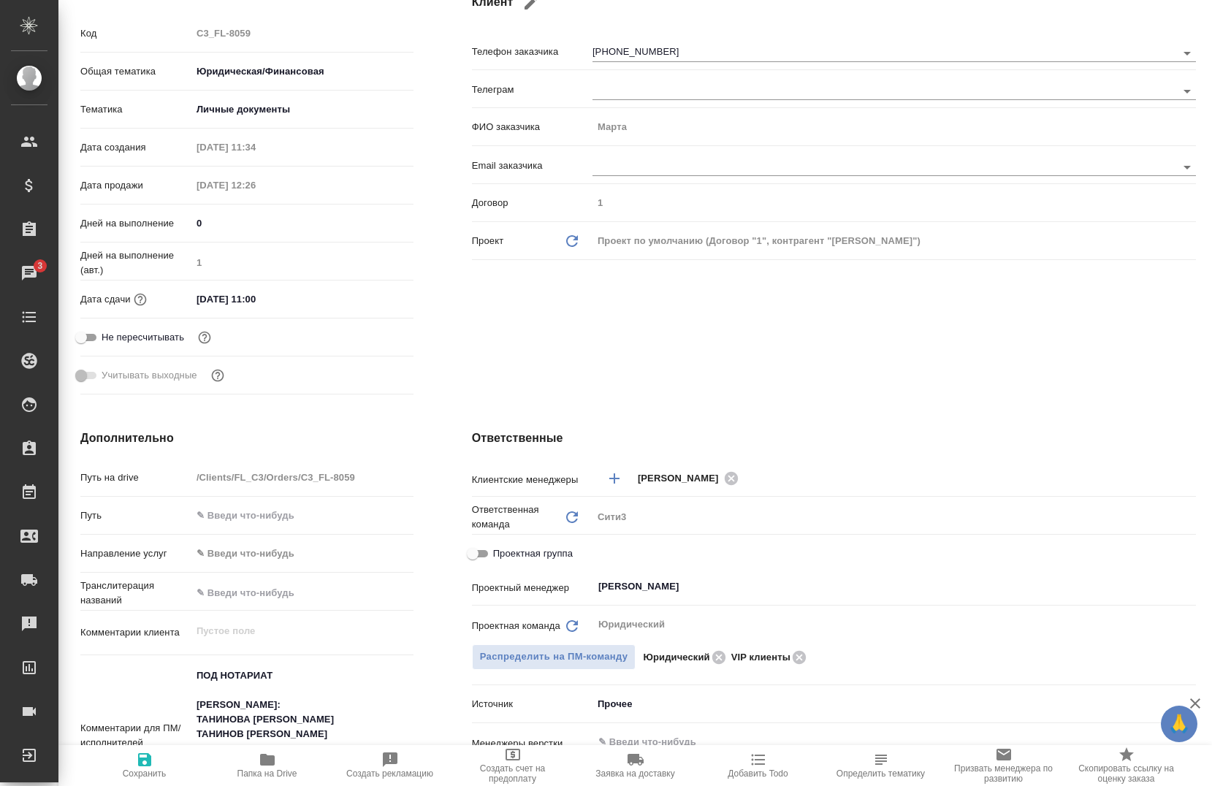
type textarea "x"
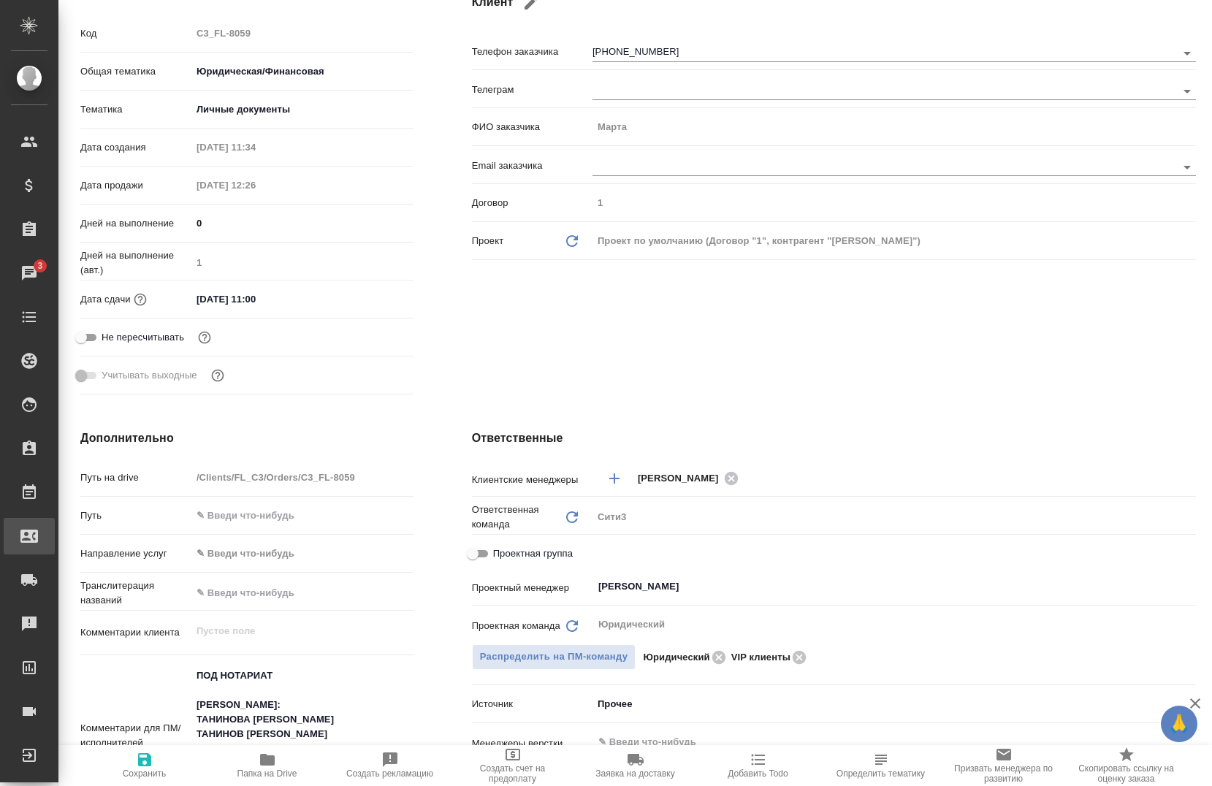
type textarea "x"
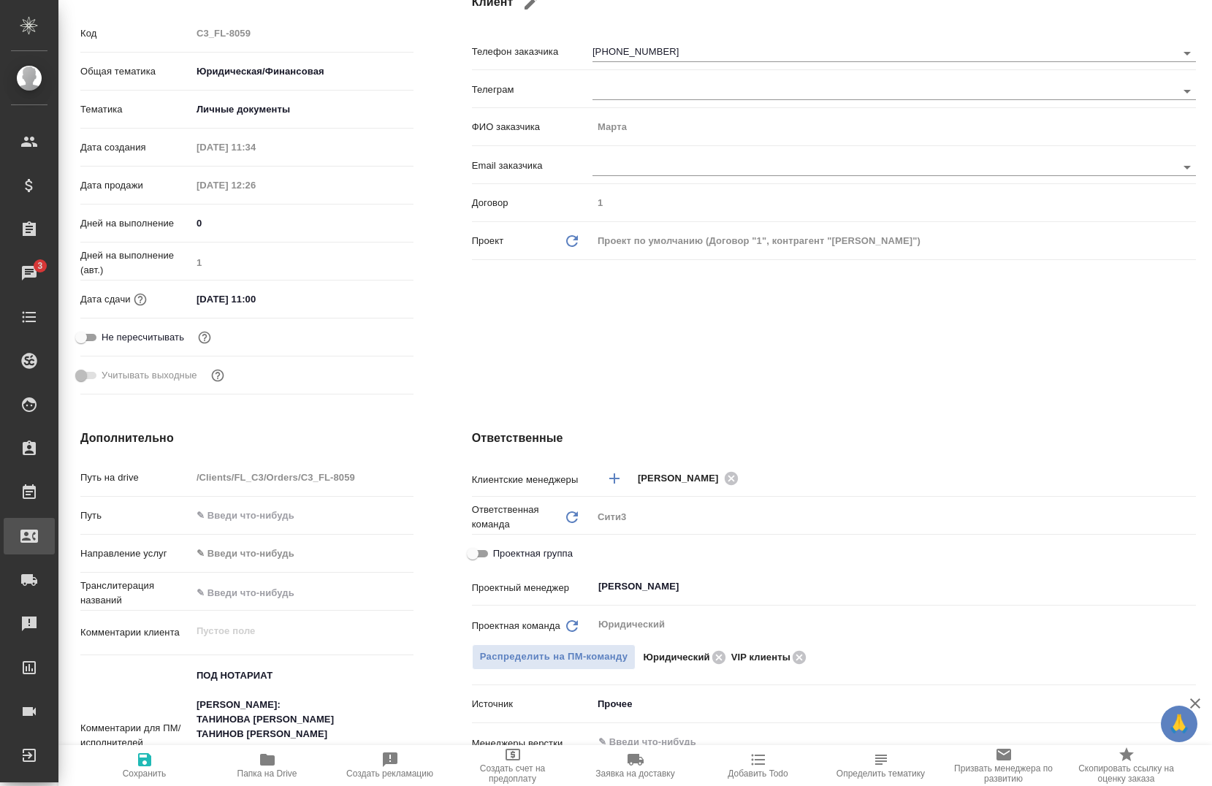
type textarea "x"
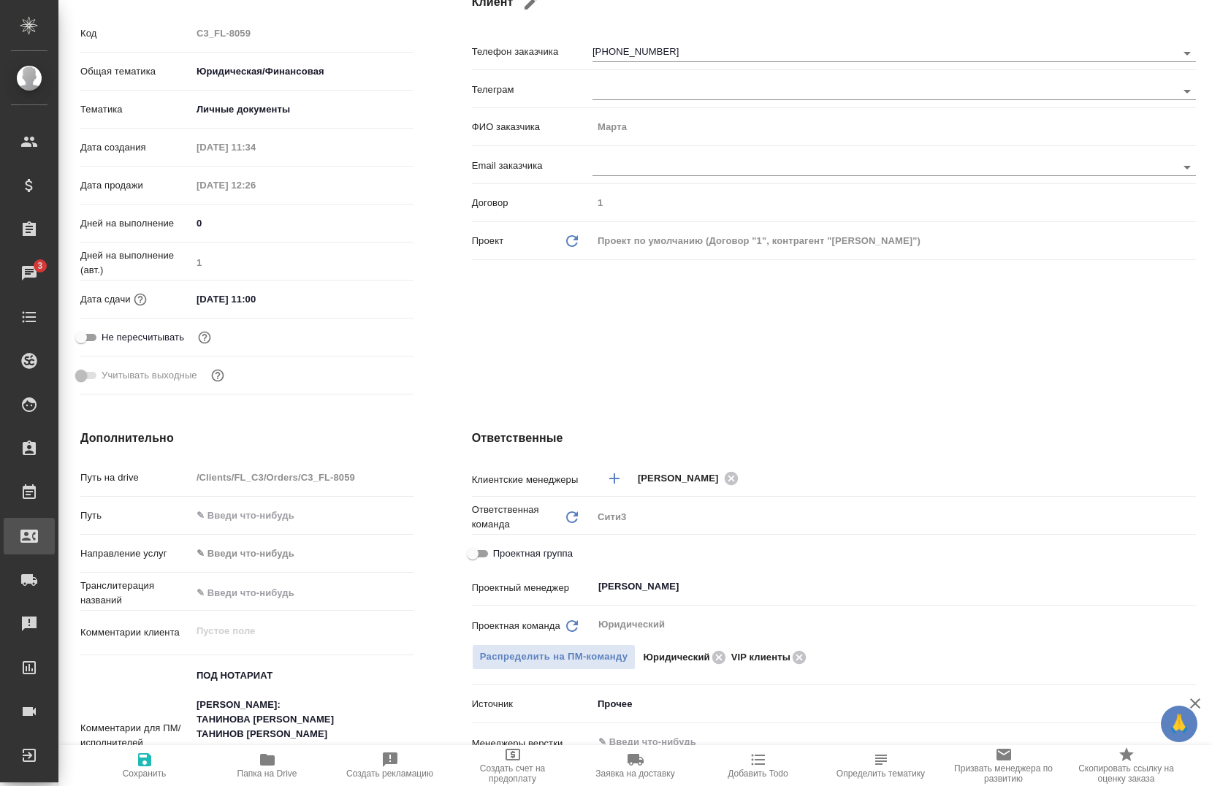
type textarea "x"
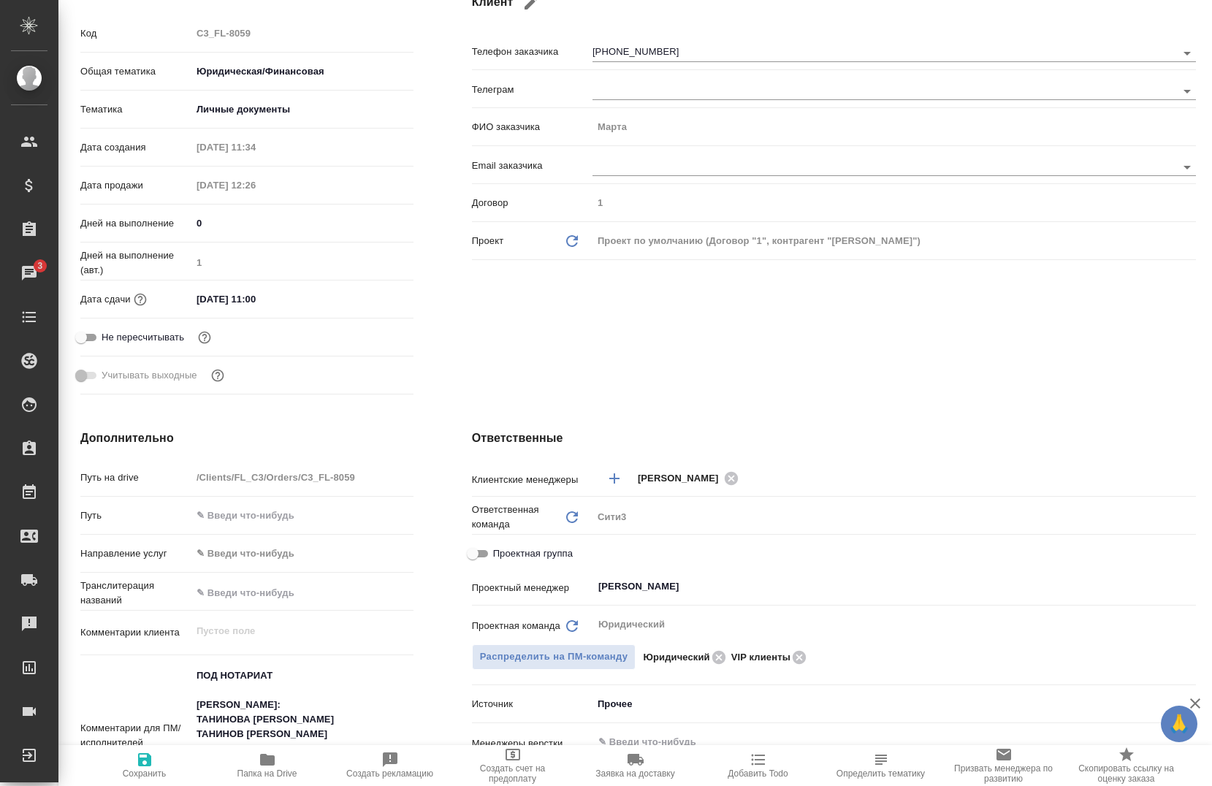
type textarea "x"
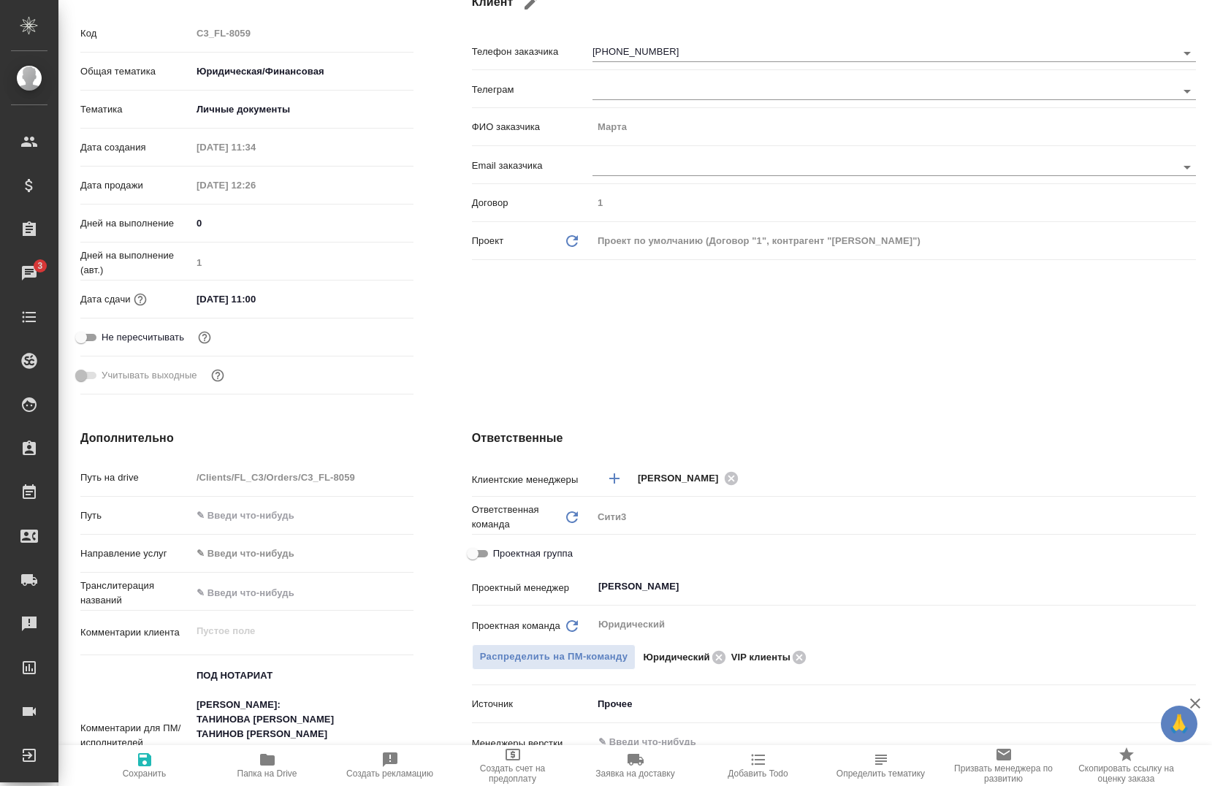
type textarea "x"
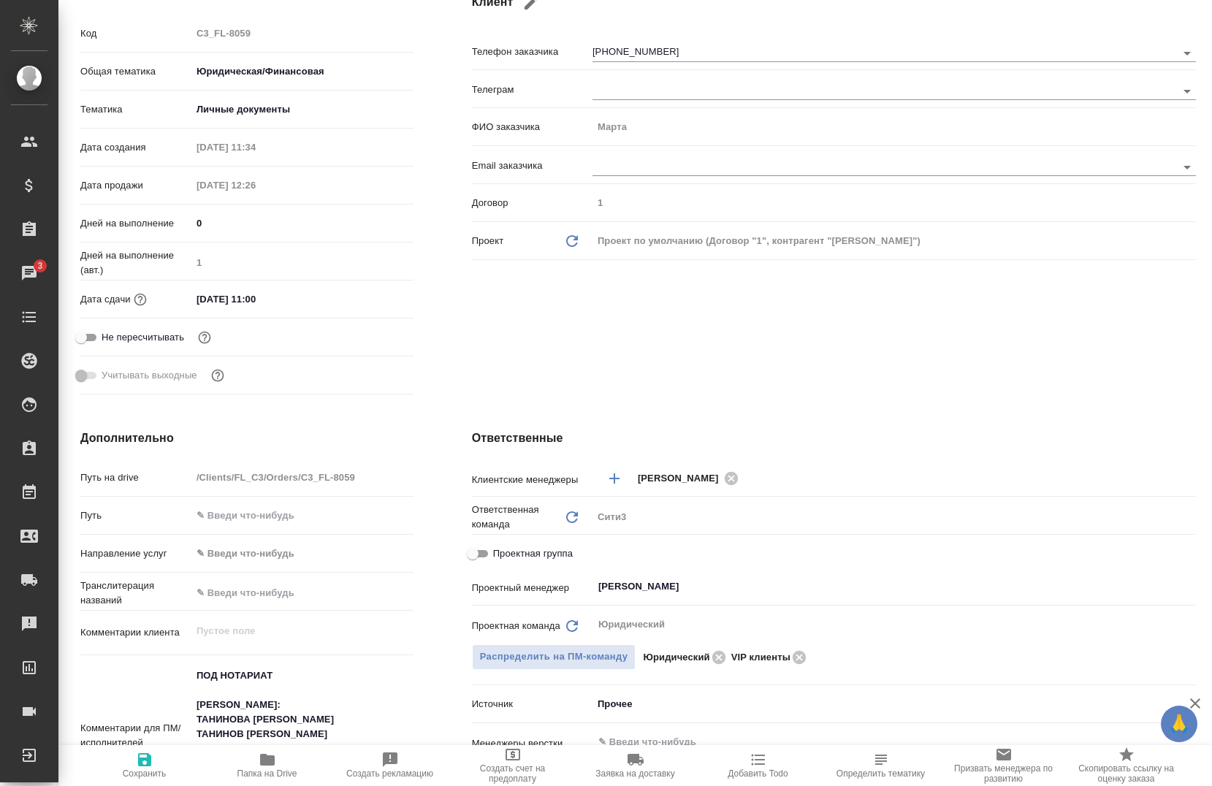
type textarea "x"
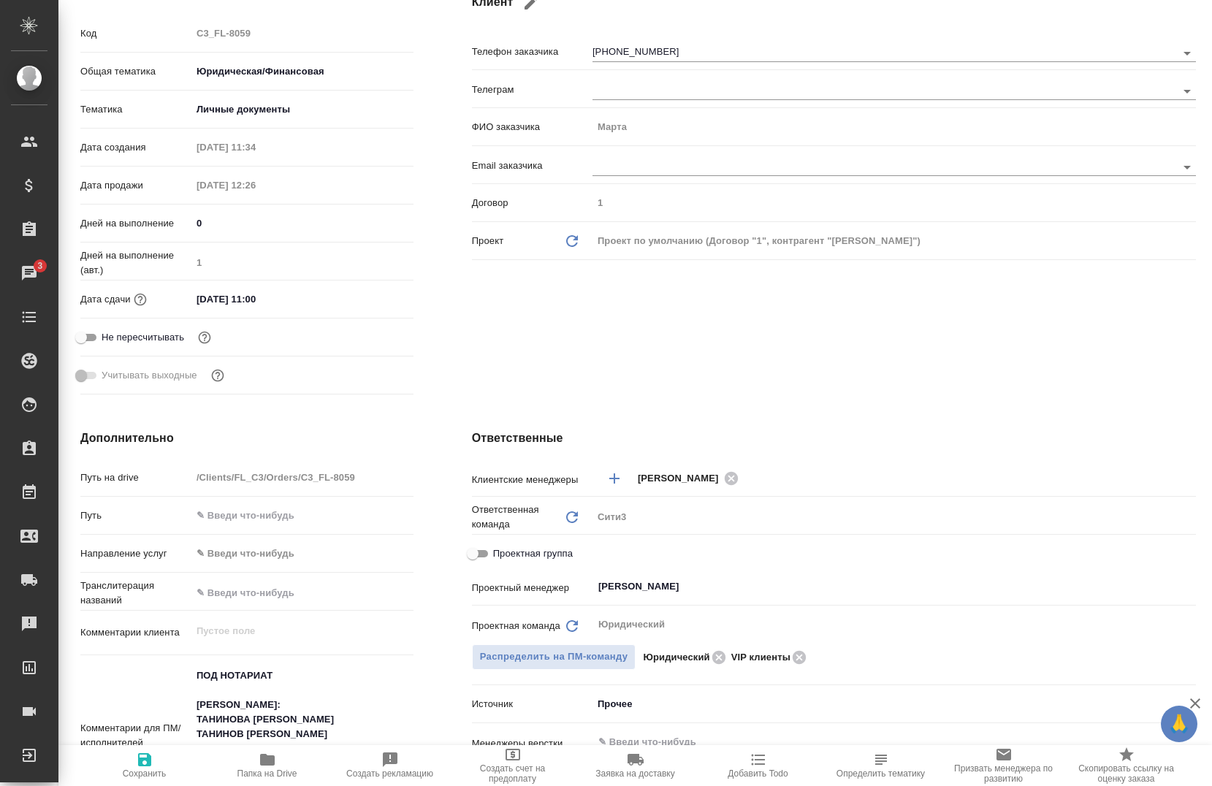
type textarea "x"
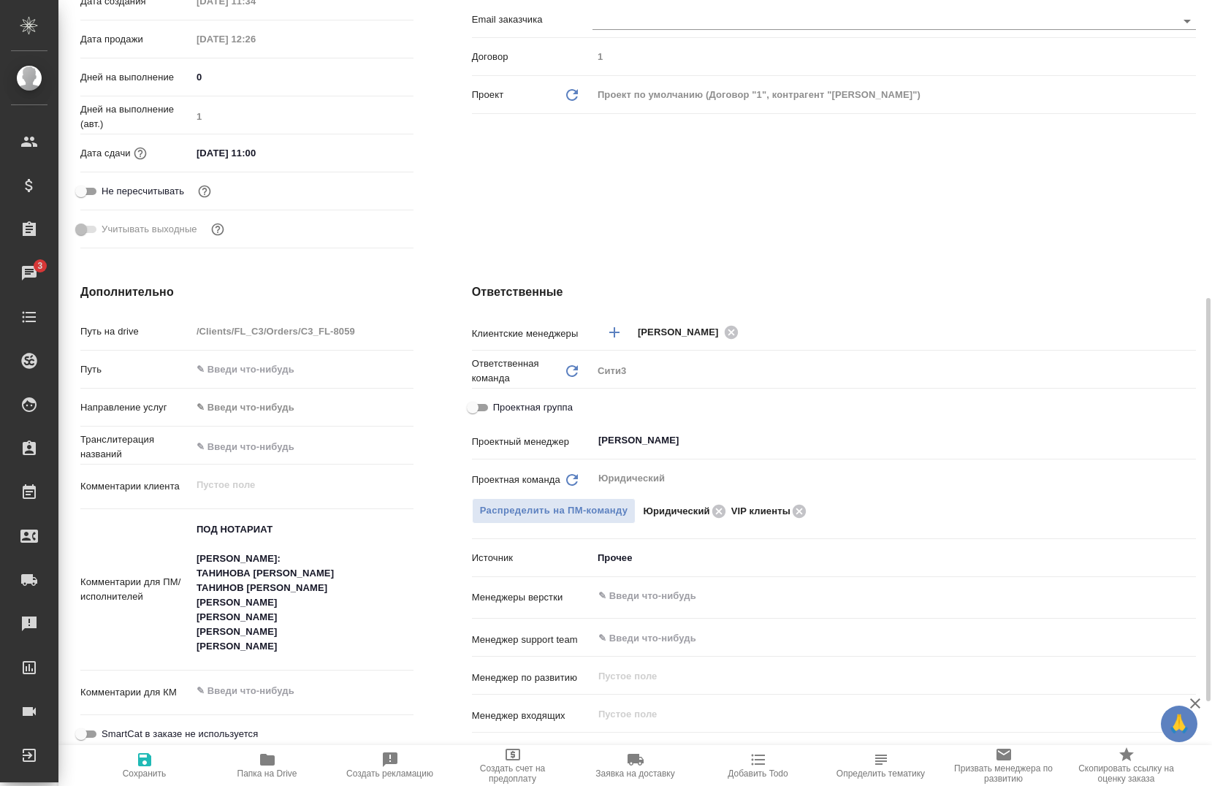
scroll to position [438, 0]
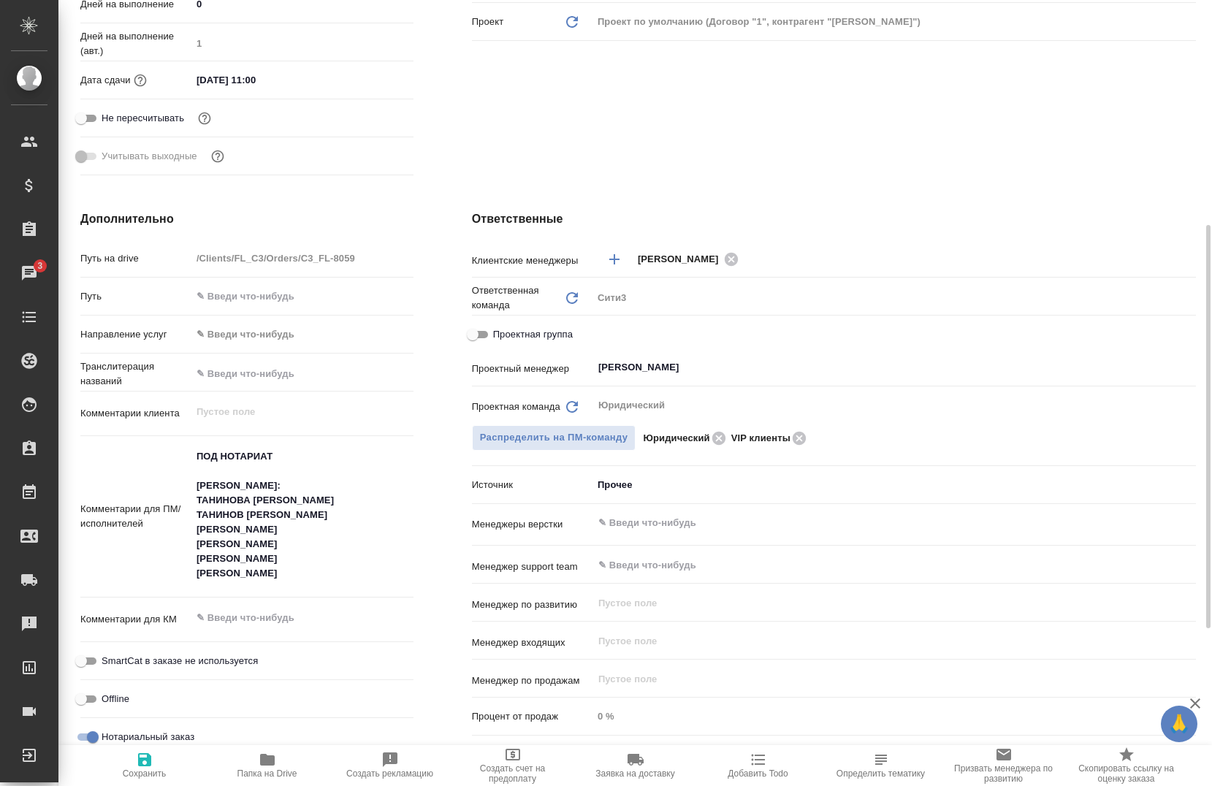
click at [151, 768] on span "Сохранить" at bounding box center [144, 765] width 105 height 28
type textarea "x"
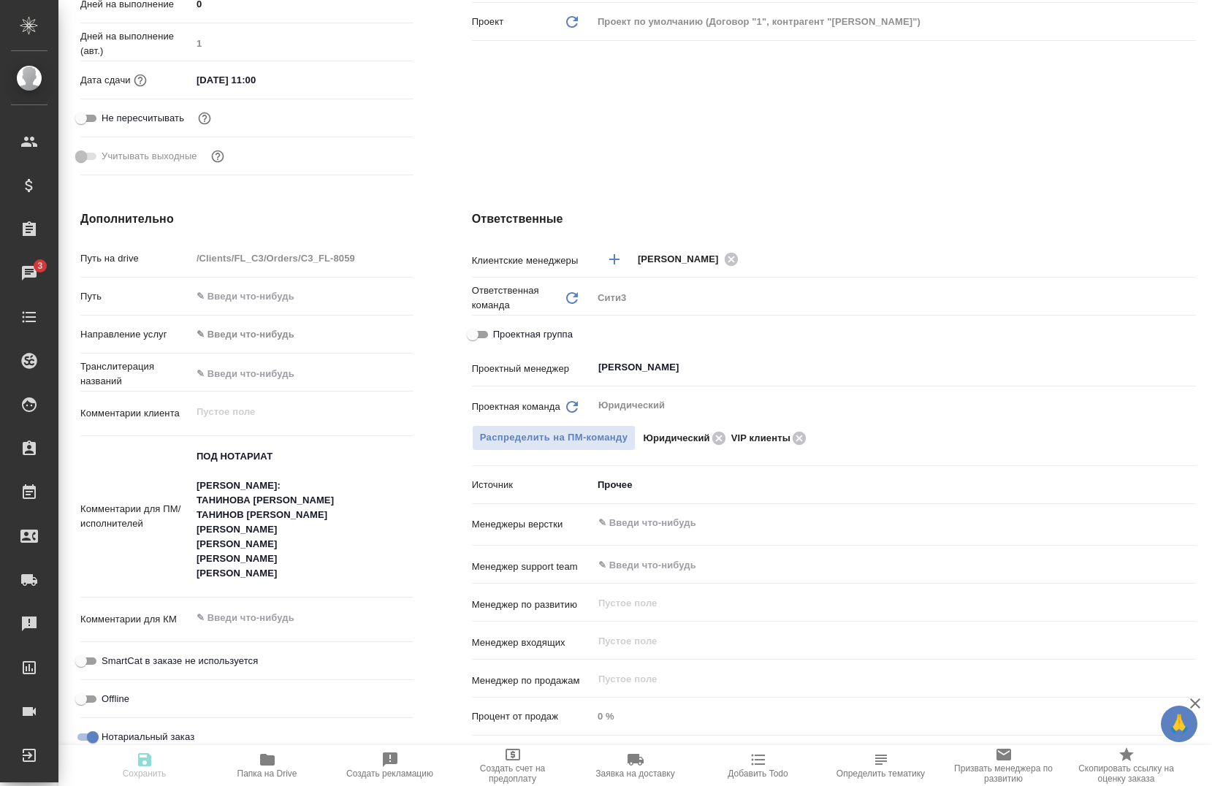
type textarea "x"
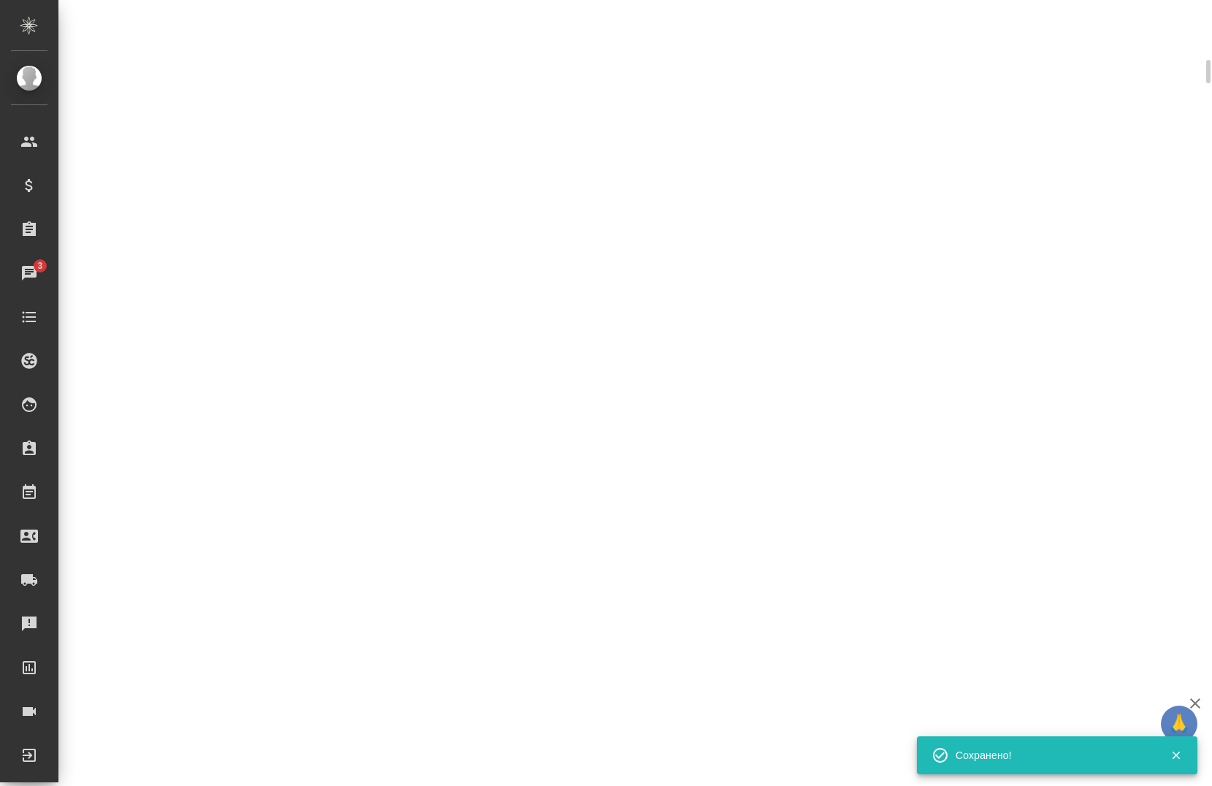
scroll to position [427, 0]
select select "RU"
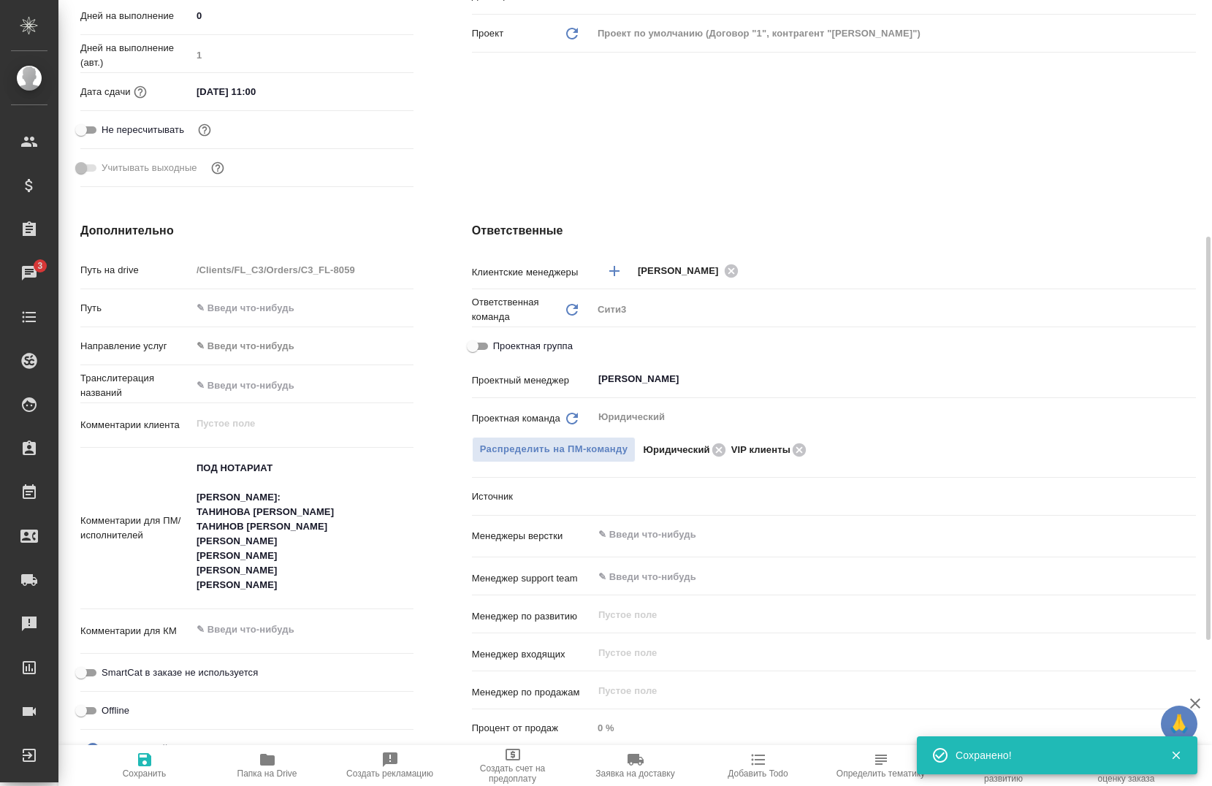
scroll to position [438, 0]
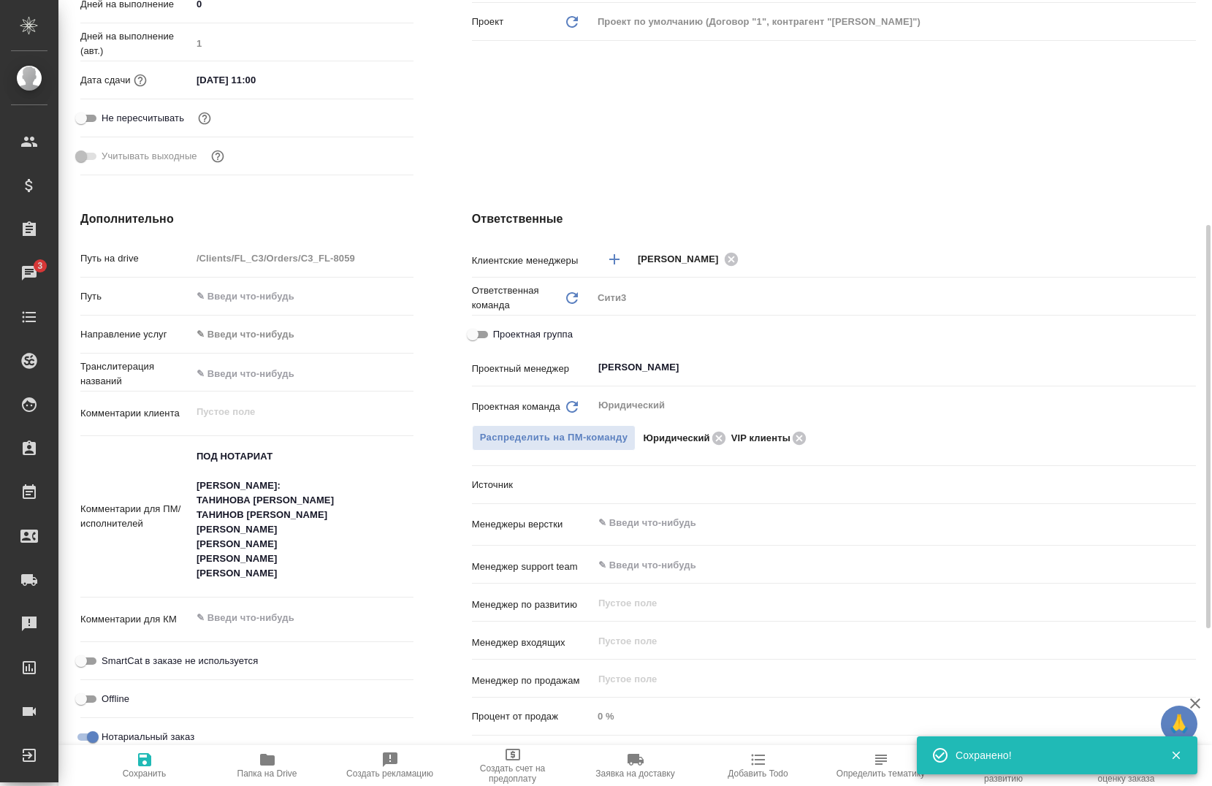
type textarea "x"
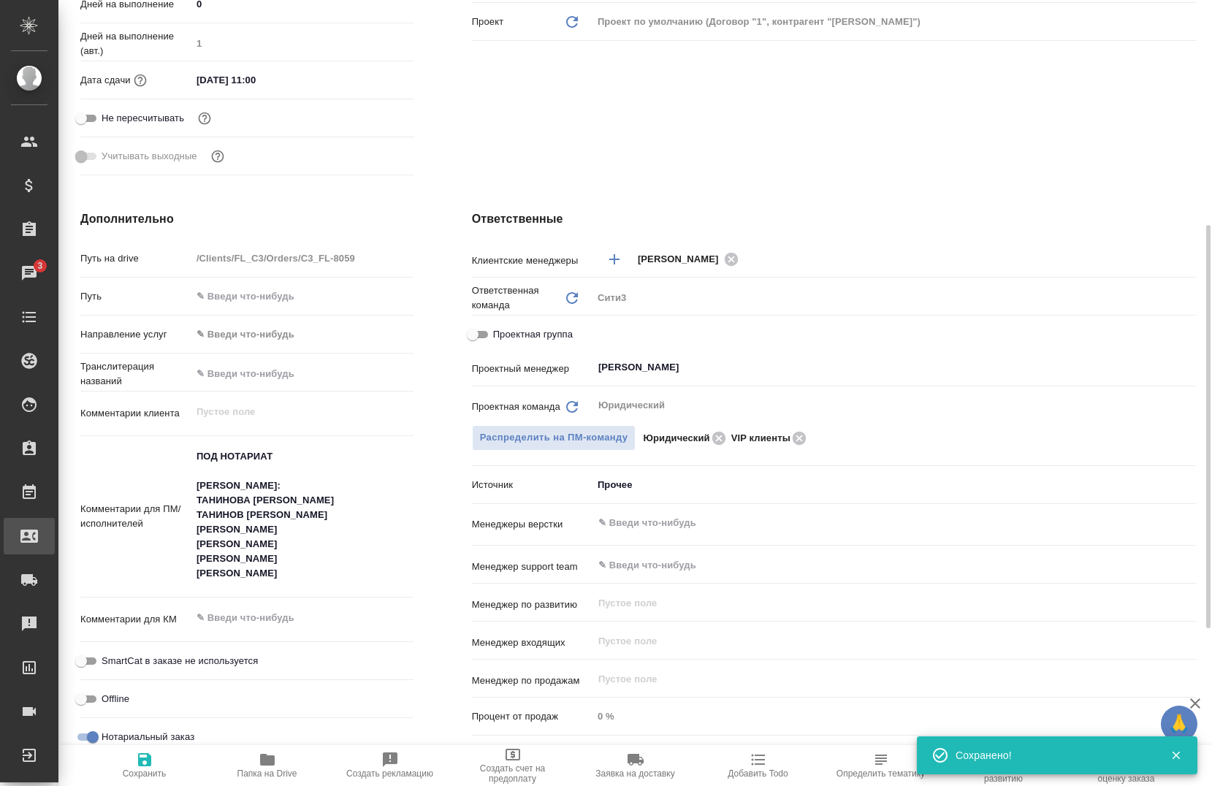
type textarea "x"
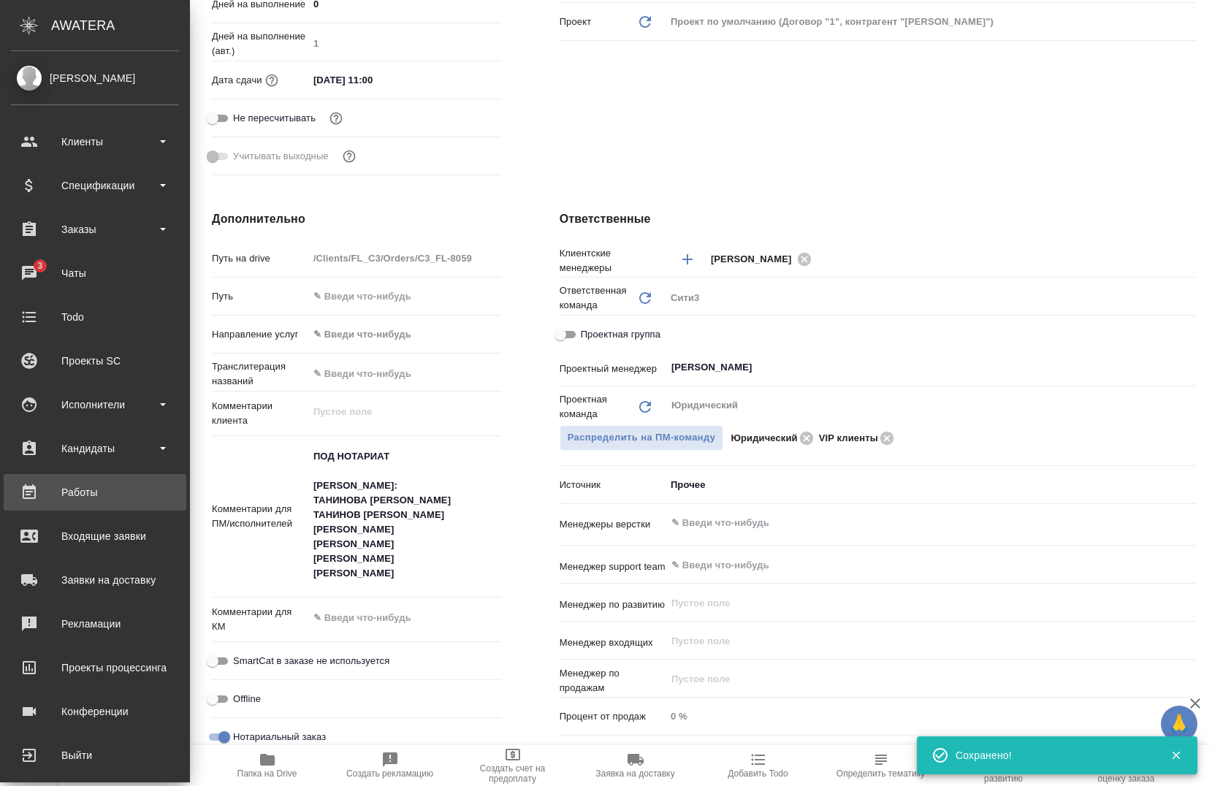
type textarea "x"
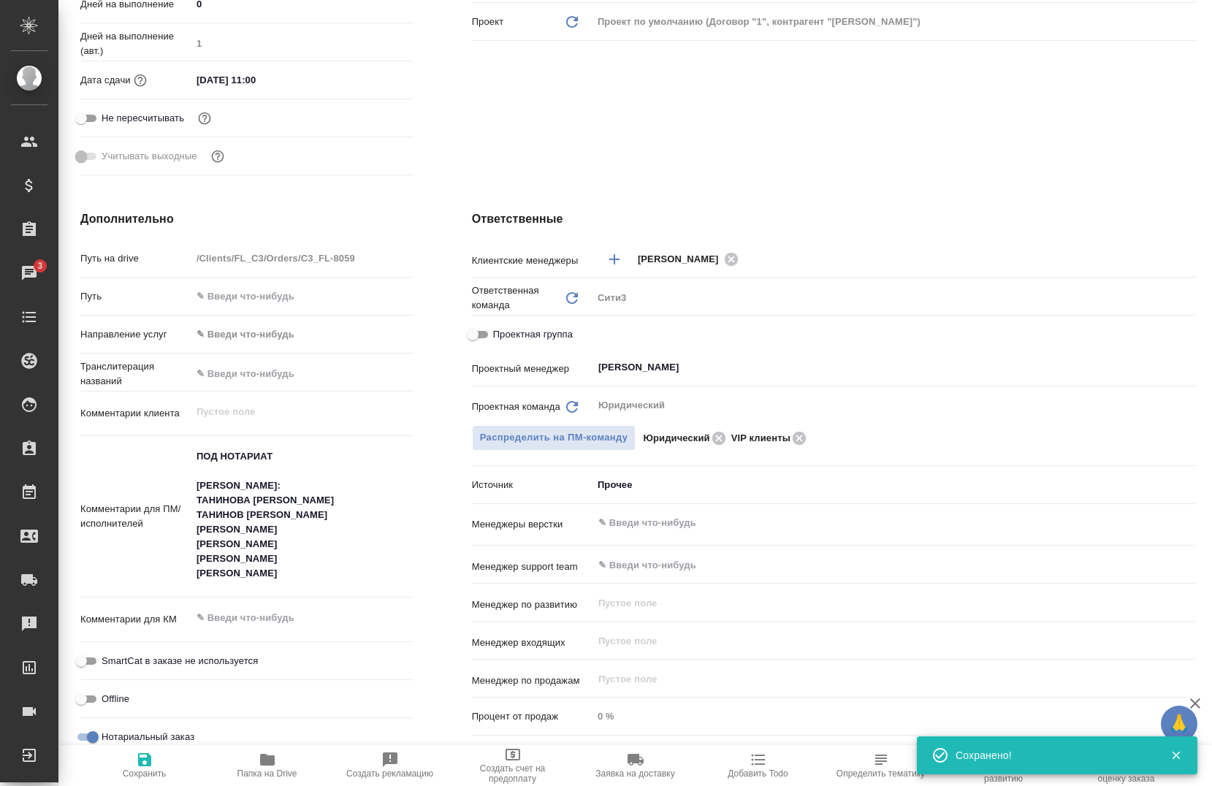
type textarea "x"
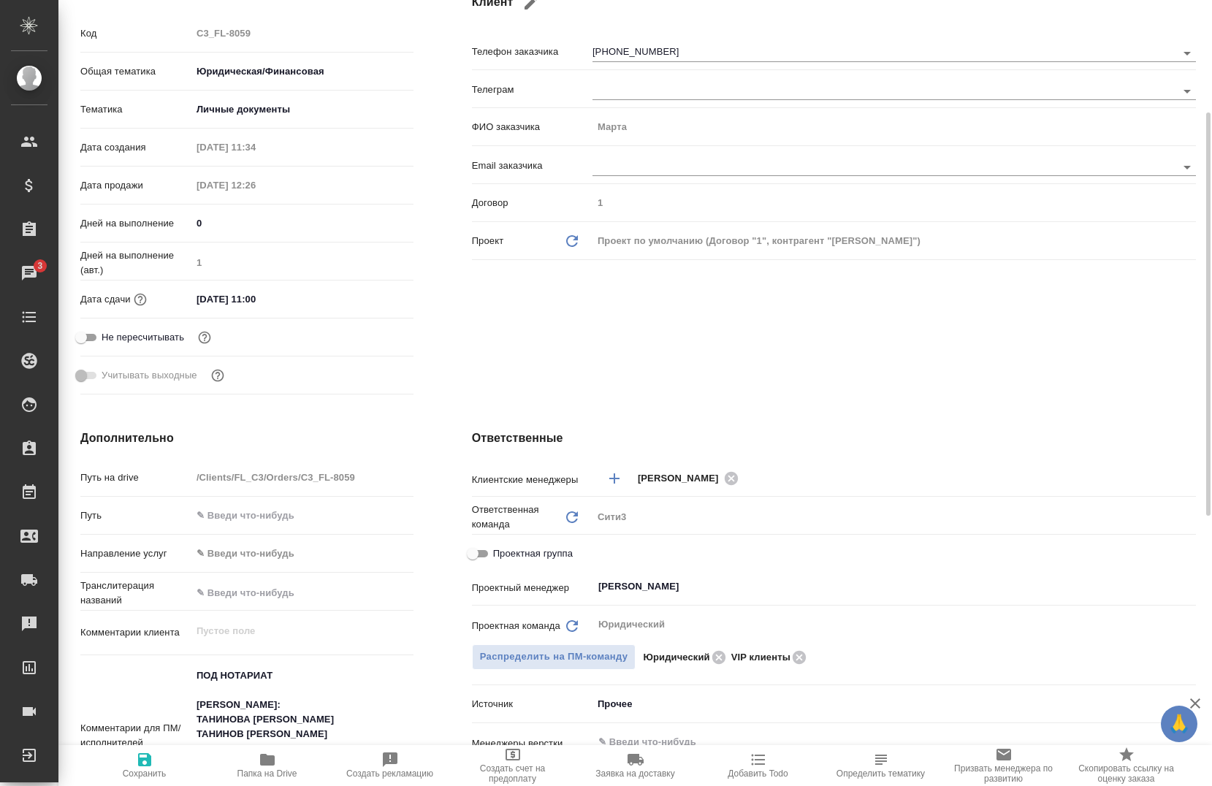
scroll to position [0, 0]
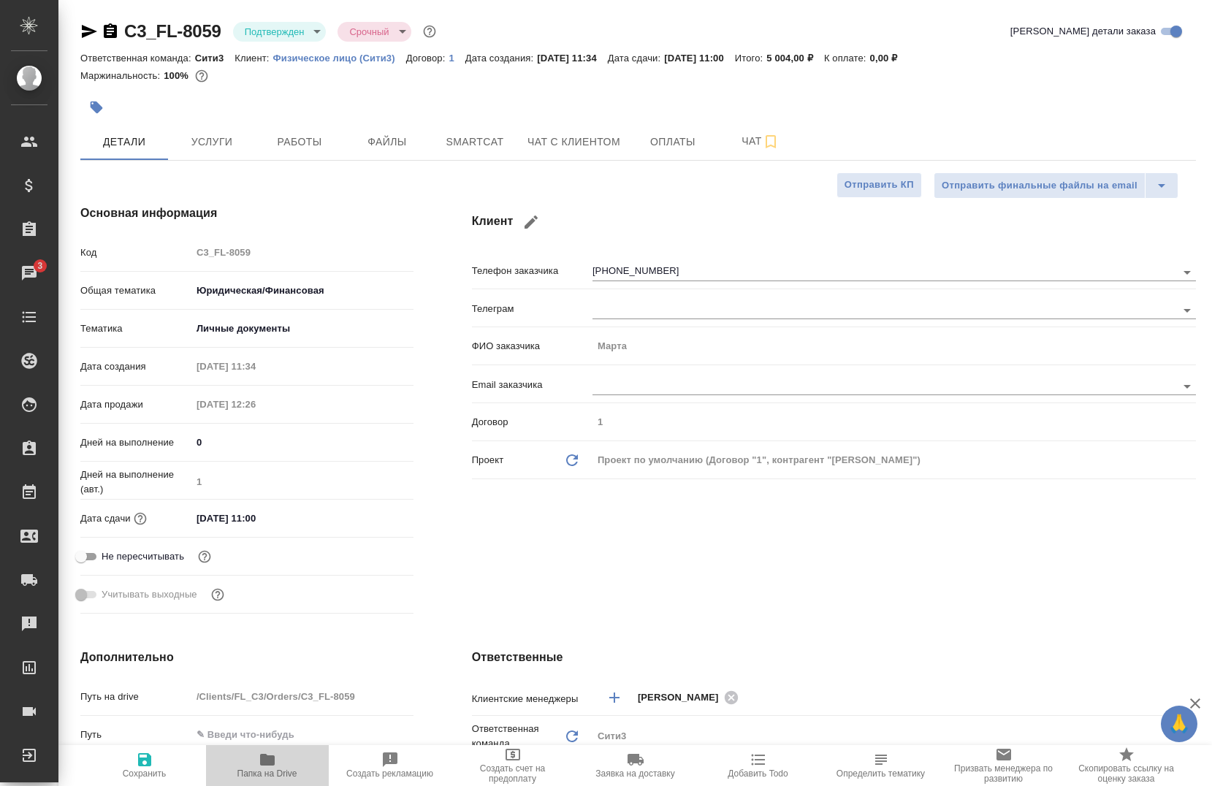
click at [273, 775] on span "Папка на Drive" at bounding box center [267, 774] width 60 height 10
type textarea "x"
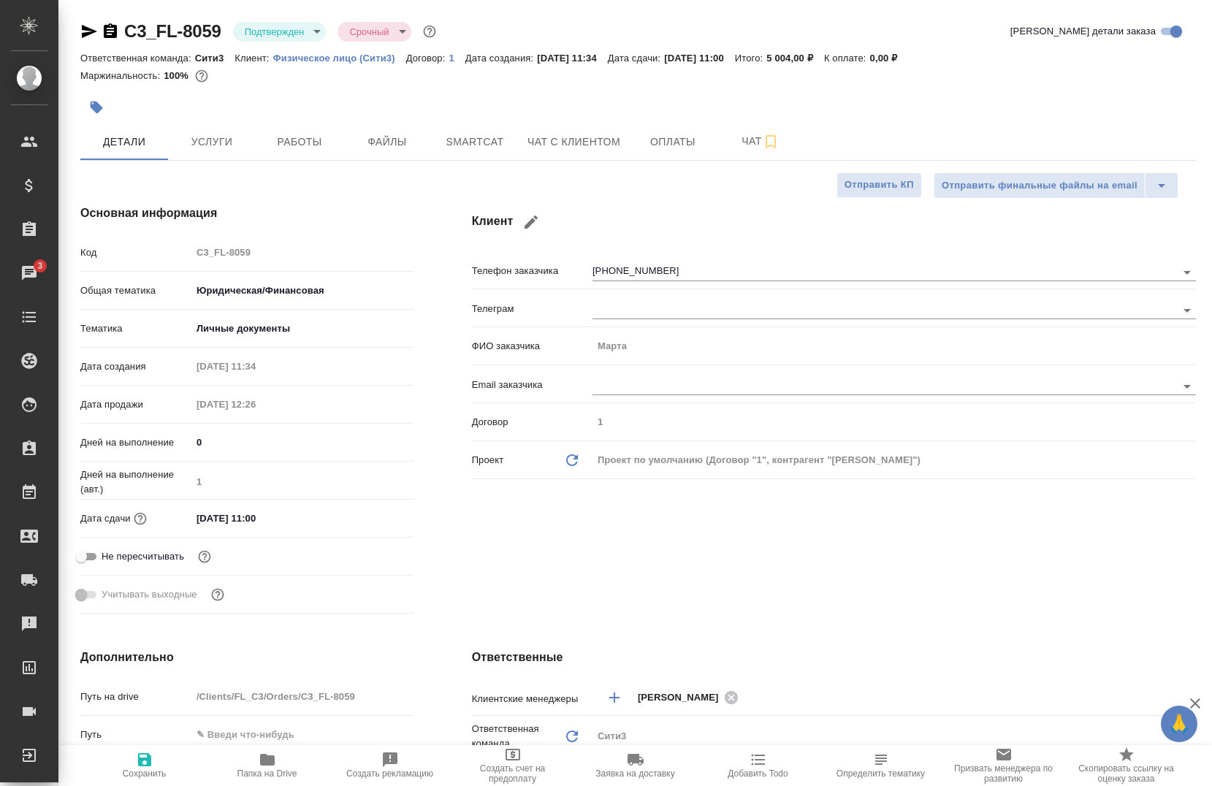
type textarea "x"
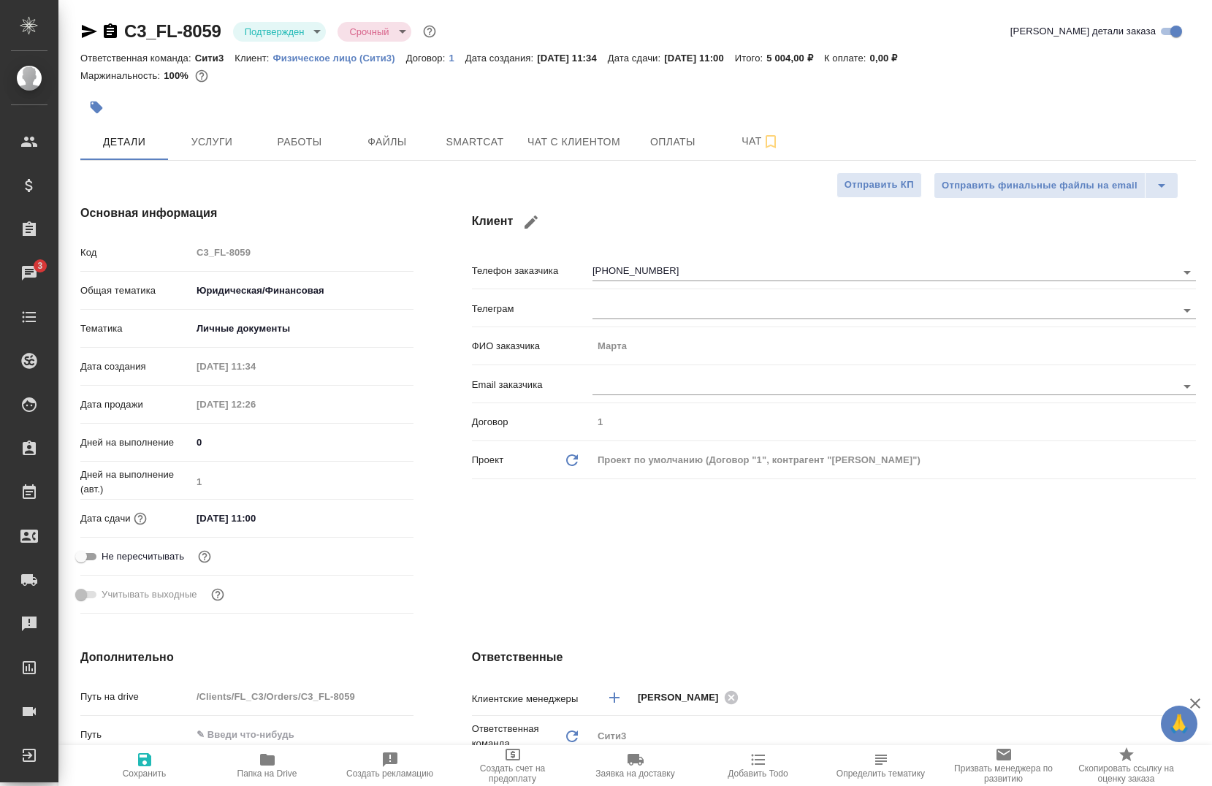
type textarea "x"
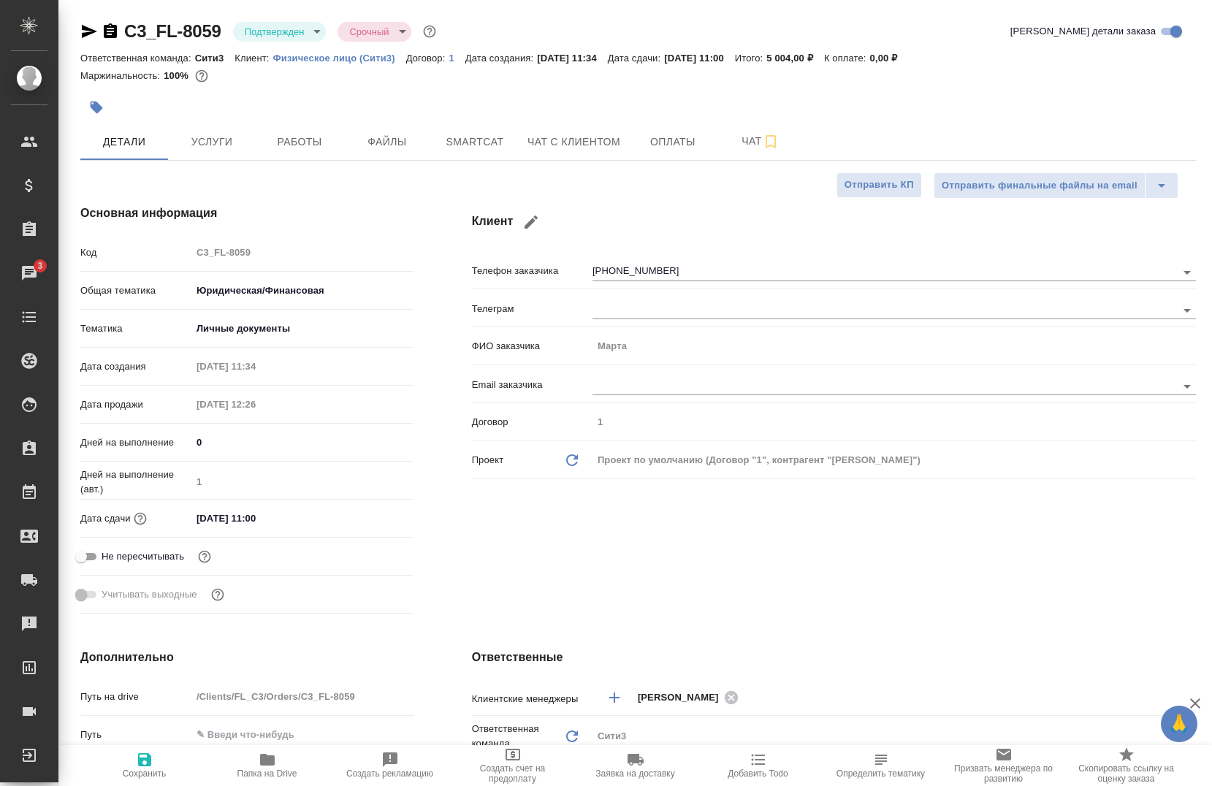
type textarea "x"
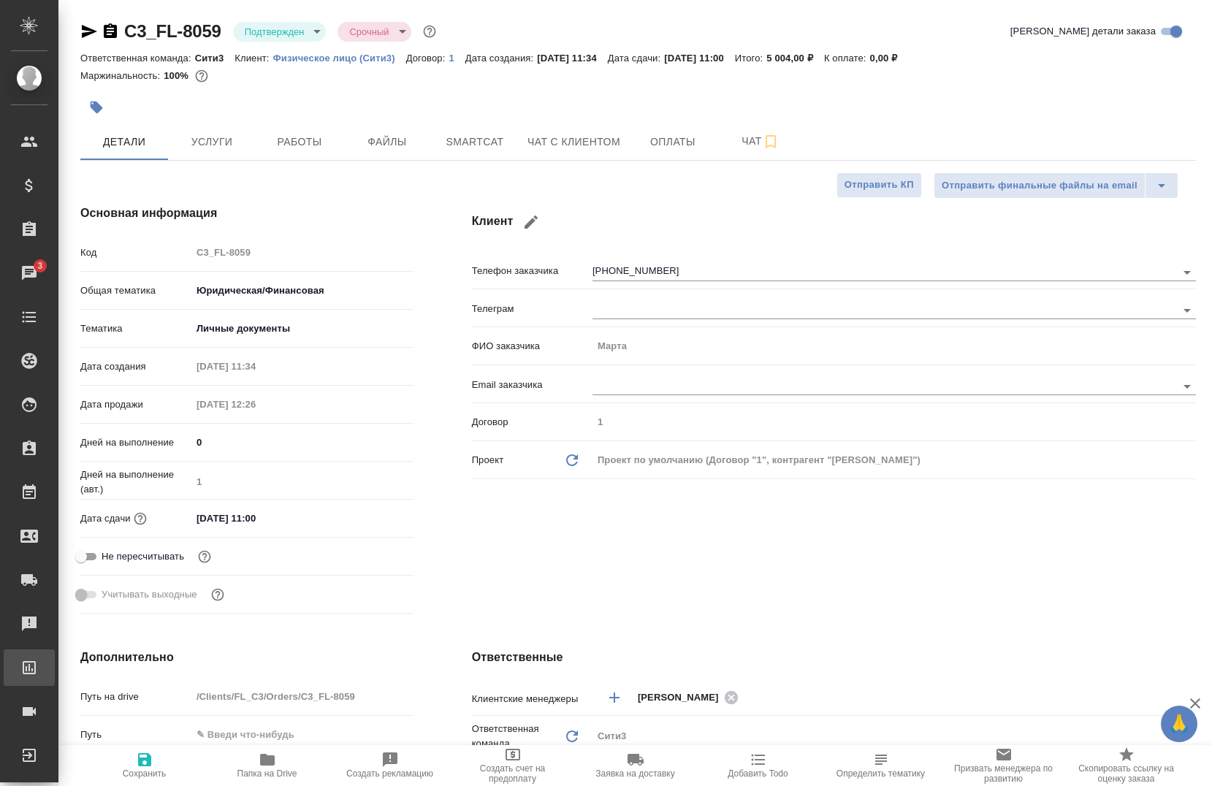
type textarea "x"
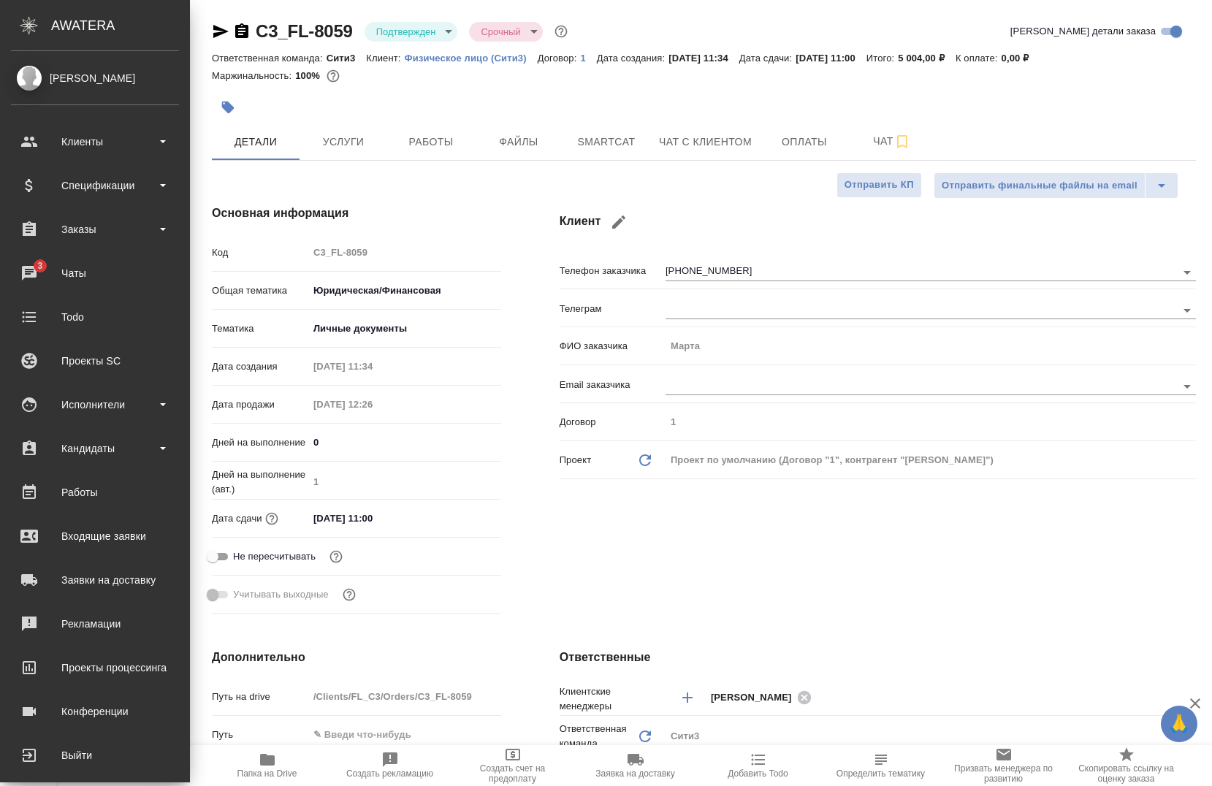
type textarea "x"
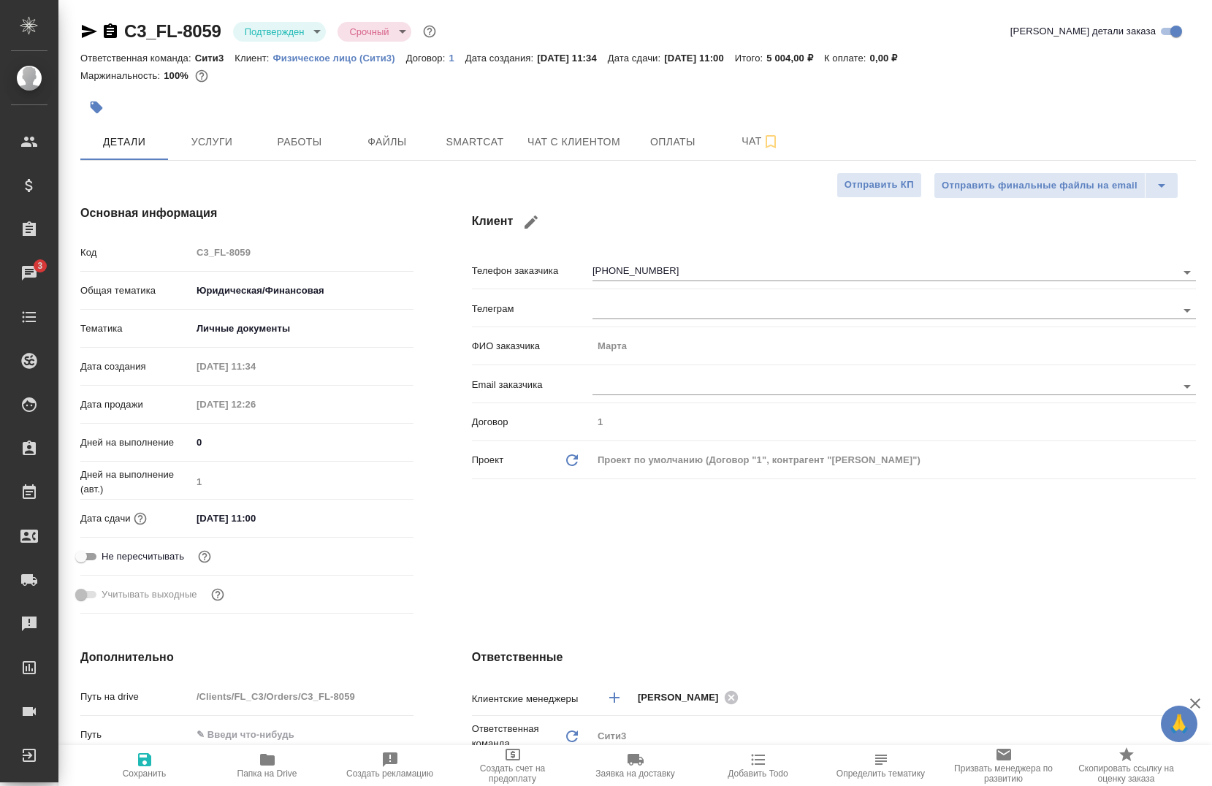
type textarea "x"
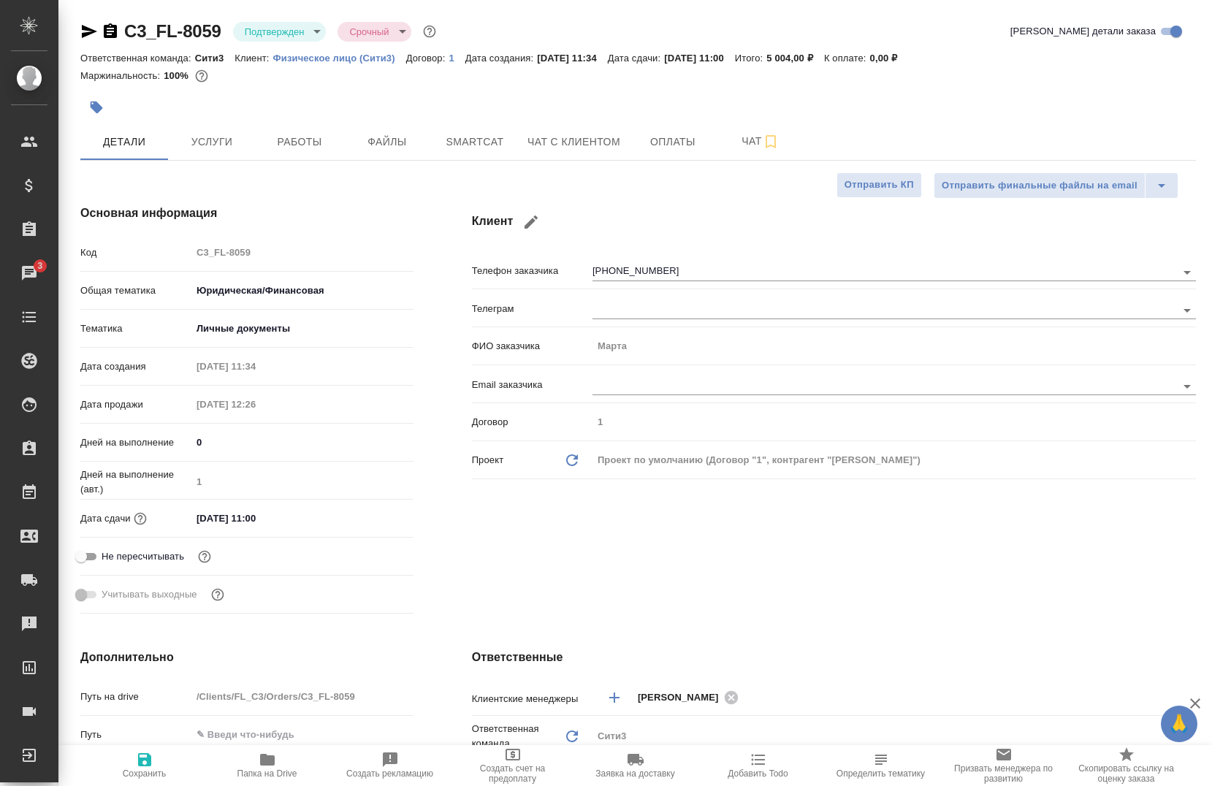
type textarea "x"
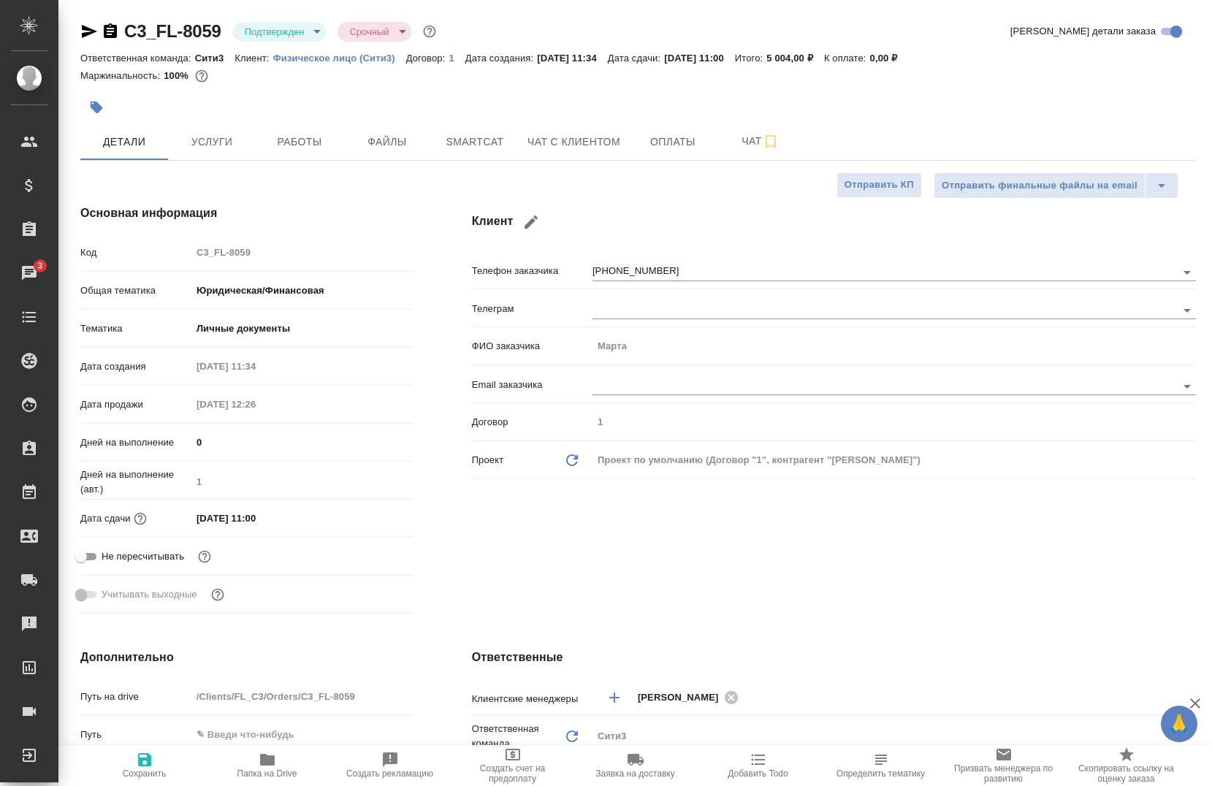
type textarea "x"
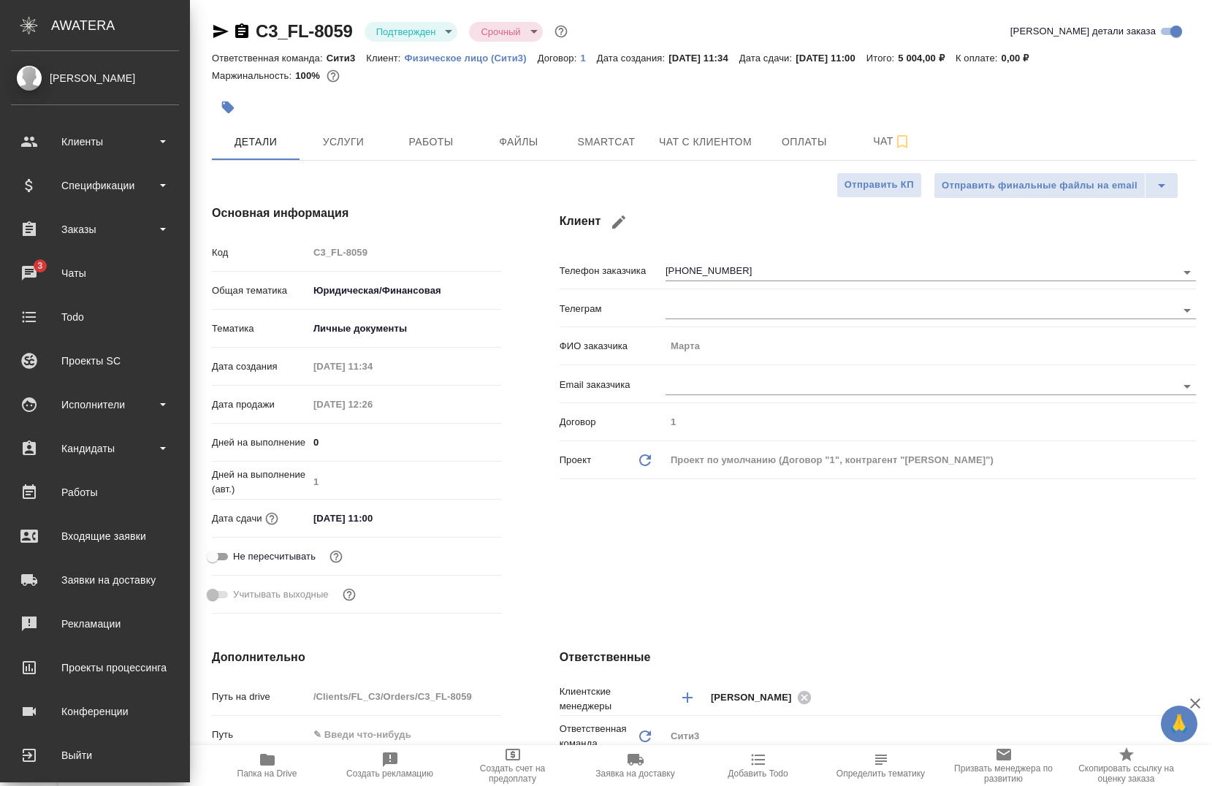
type textarea "x"
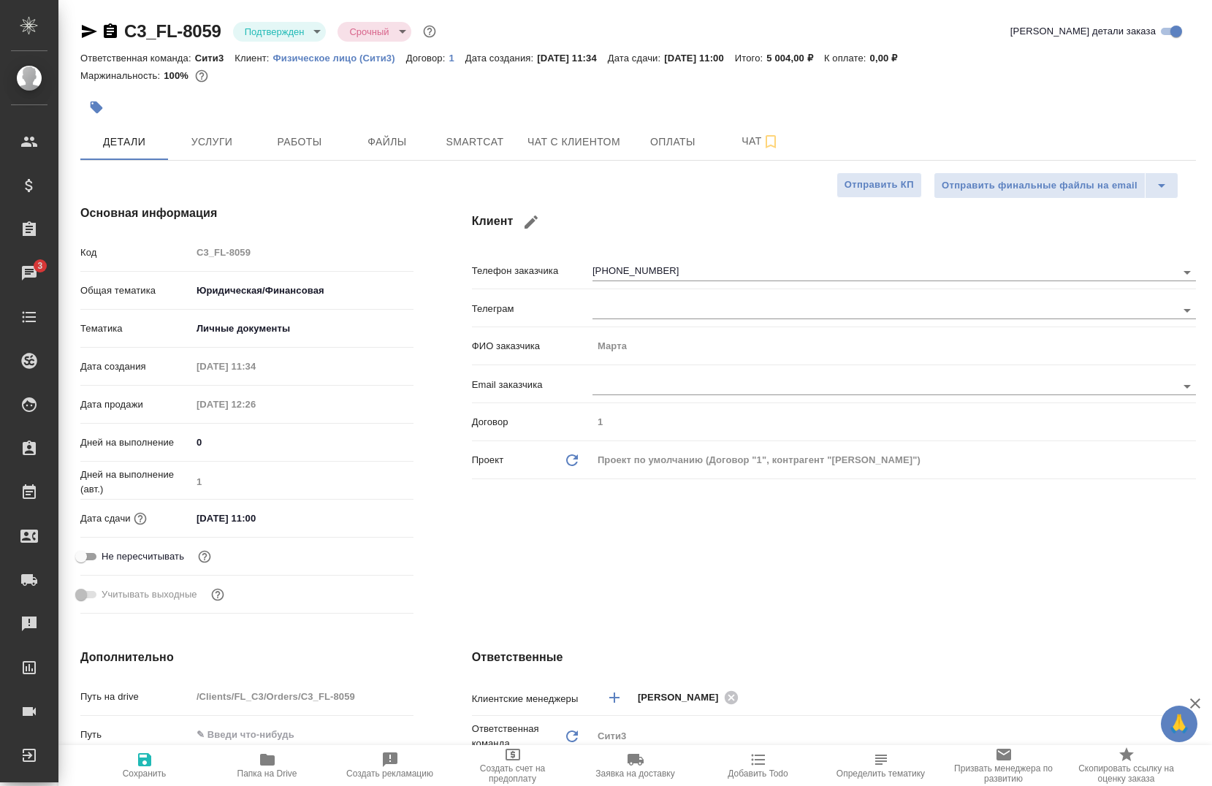
type textarea "x"
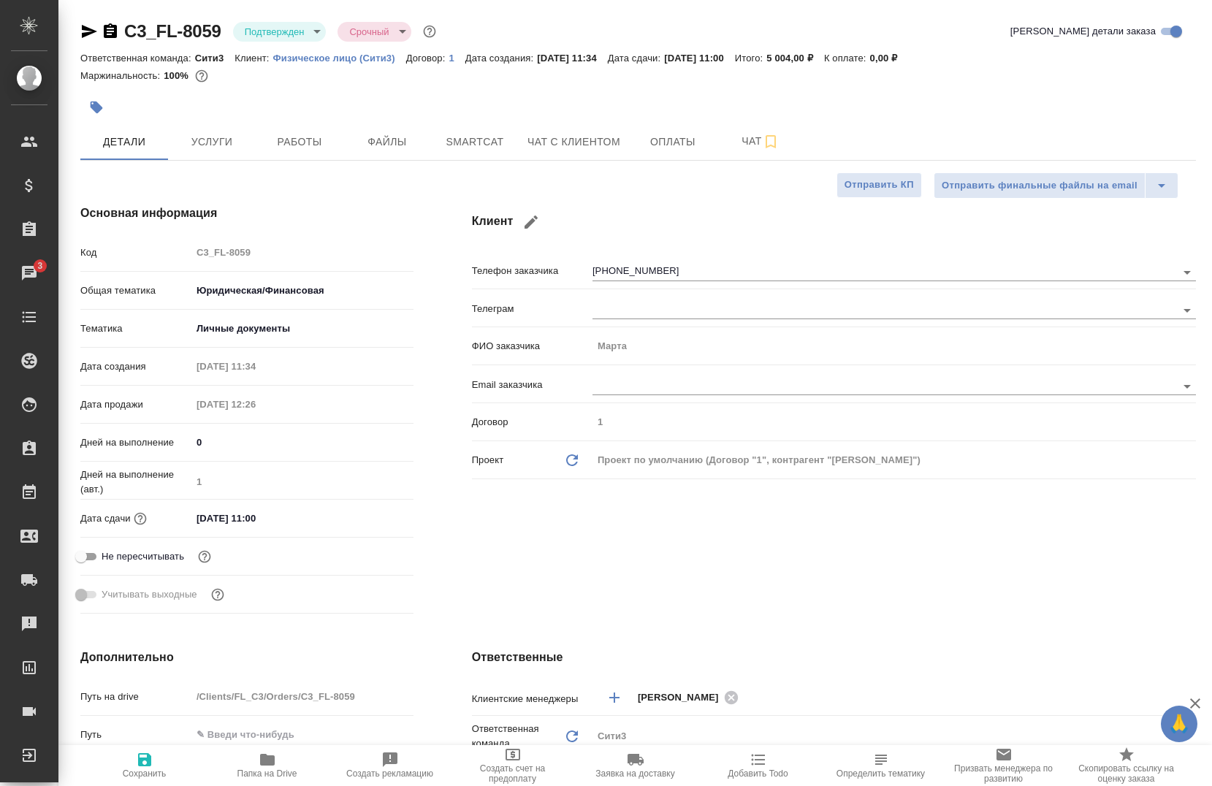
type textarea "x"
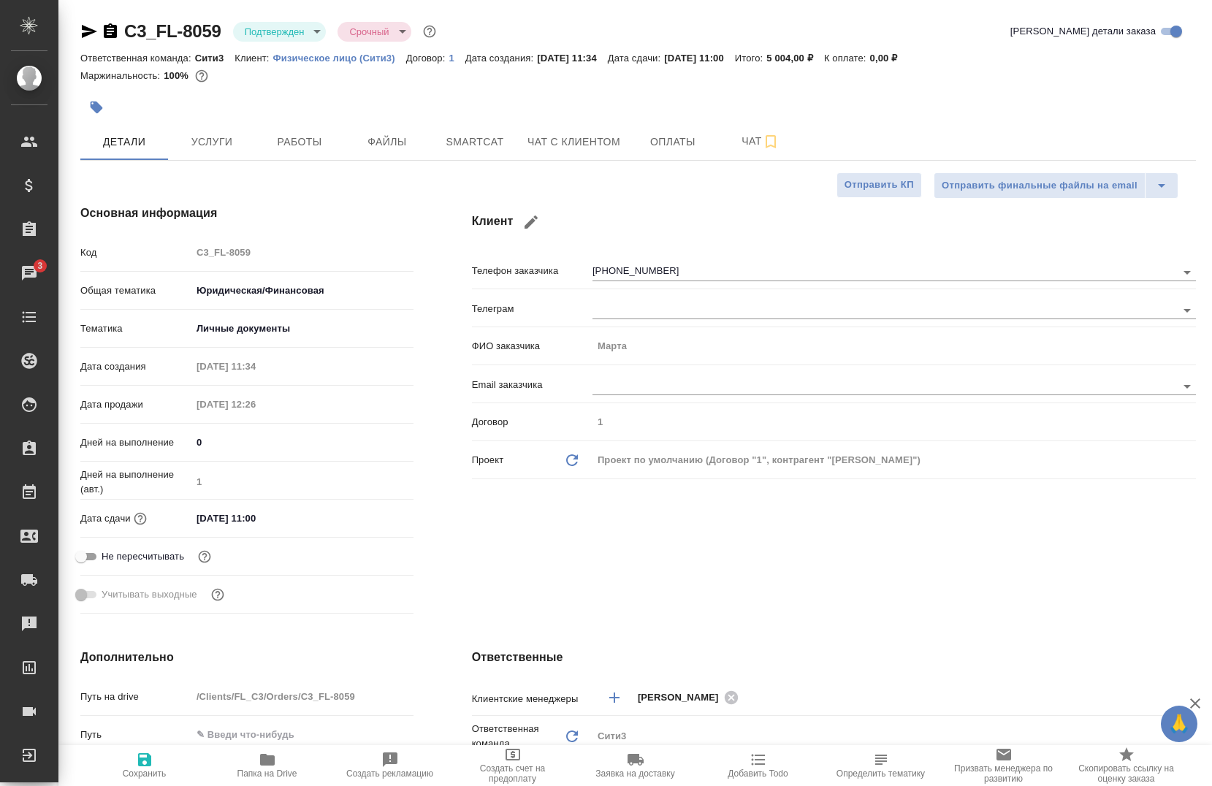
type textarea "x"
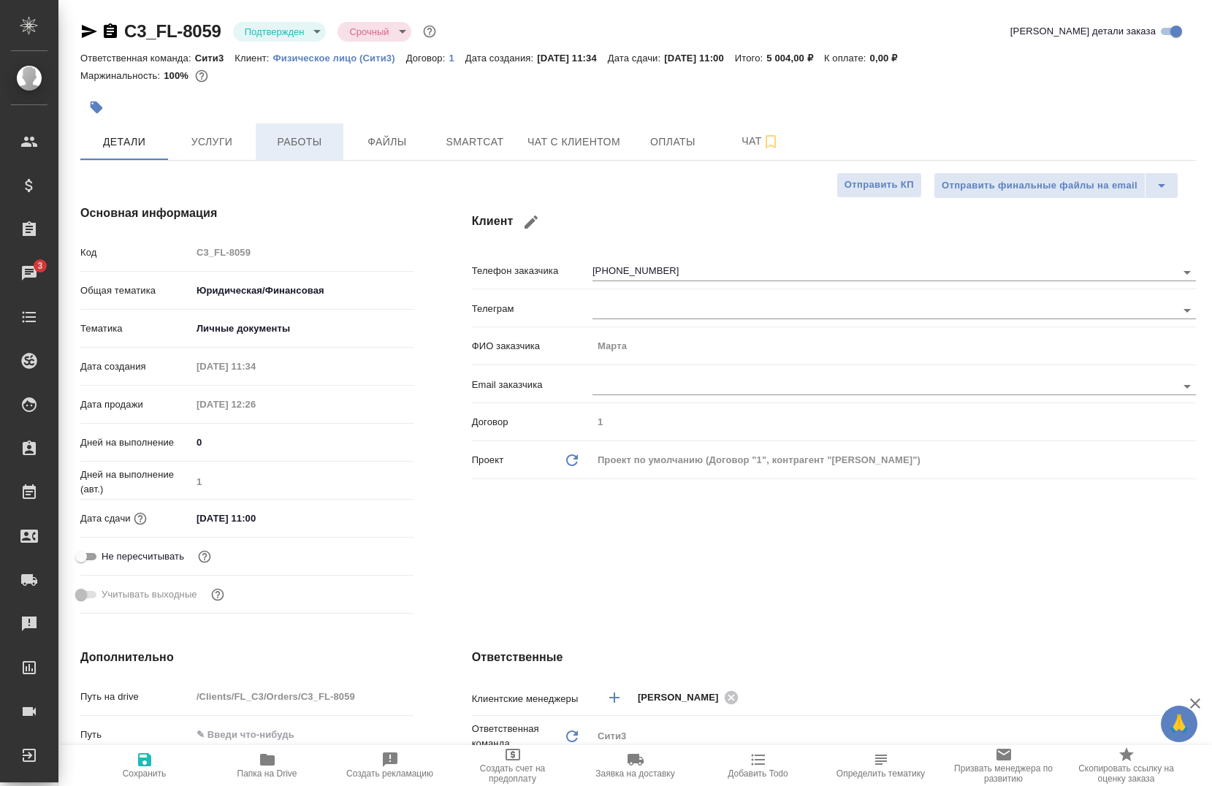
type textarea "x"
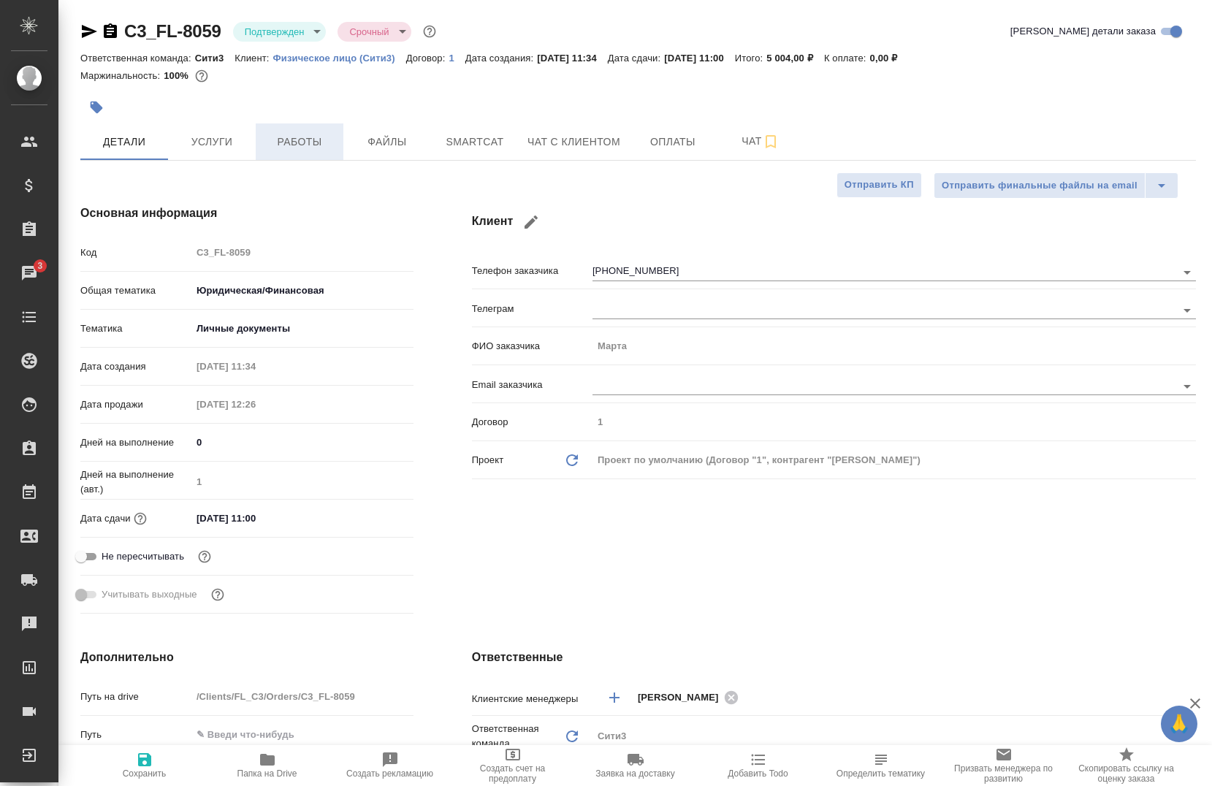
type textarea "x"
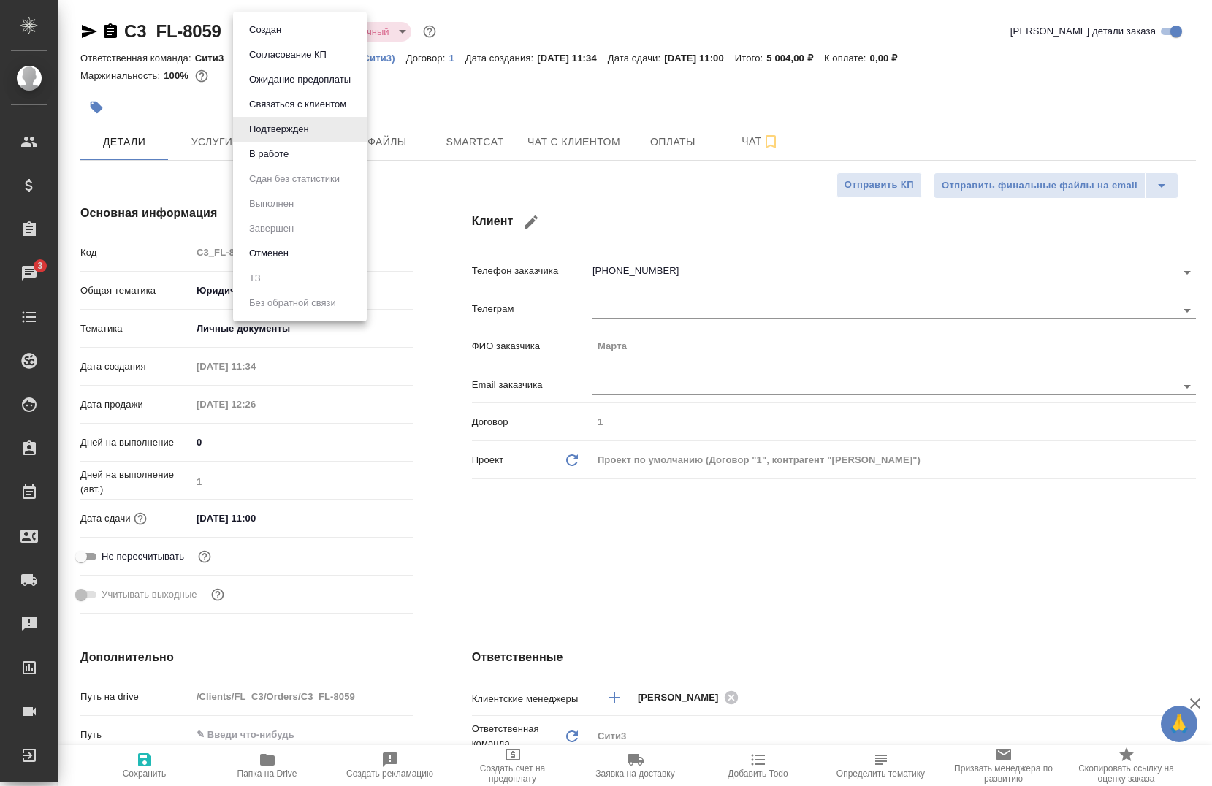
click at [294, 31] on body "🙏 .cls-1 fill:#fff; AWATERA Chernova Anna Клиенты Спецификации Заказы 3 Чаты To…" at bounding box center [606, 393] width 1212 height 786
click at [266, 162] on li "В работе" at bounding box center [300, 154] width 134 height 25
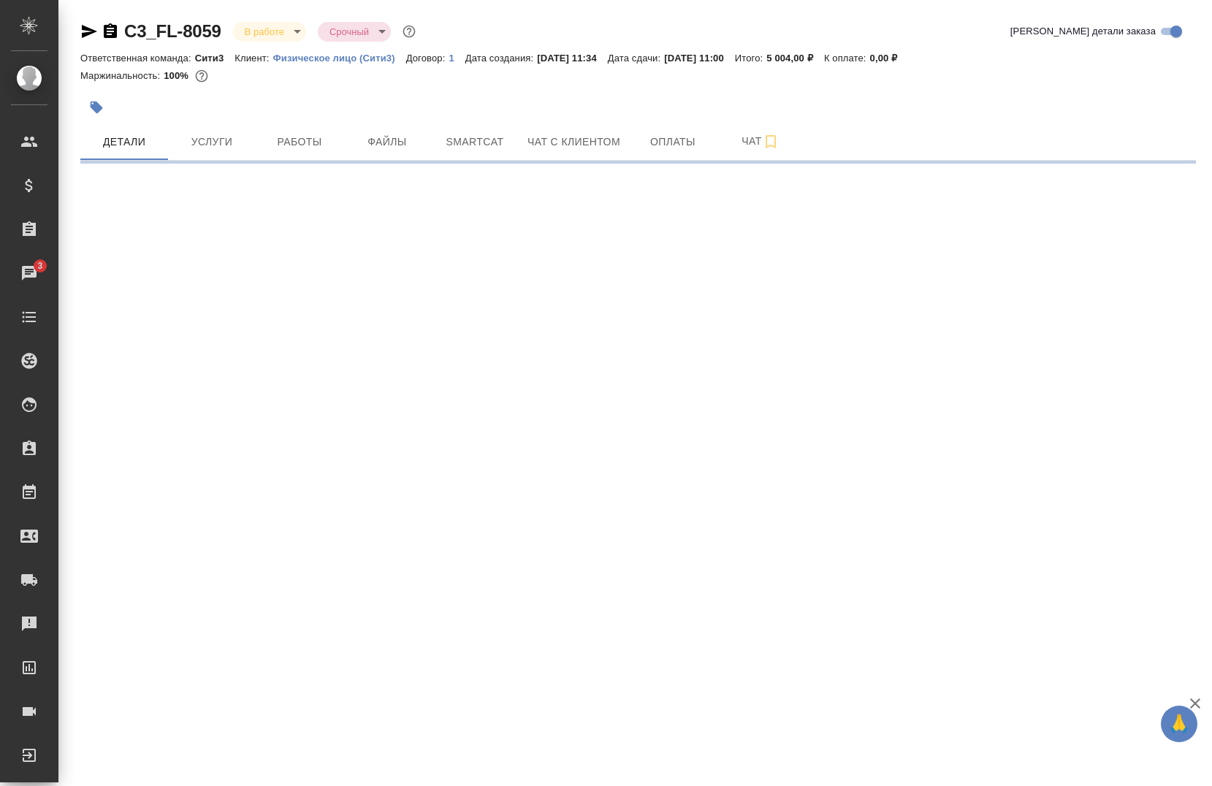
select select "RU"
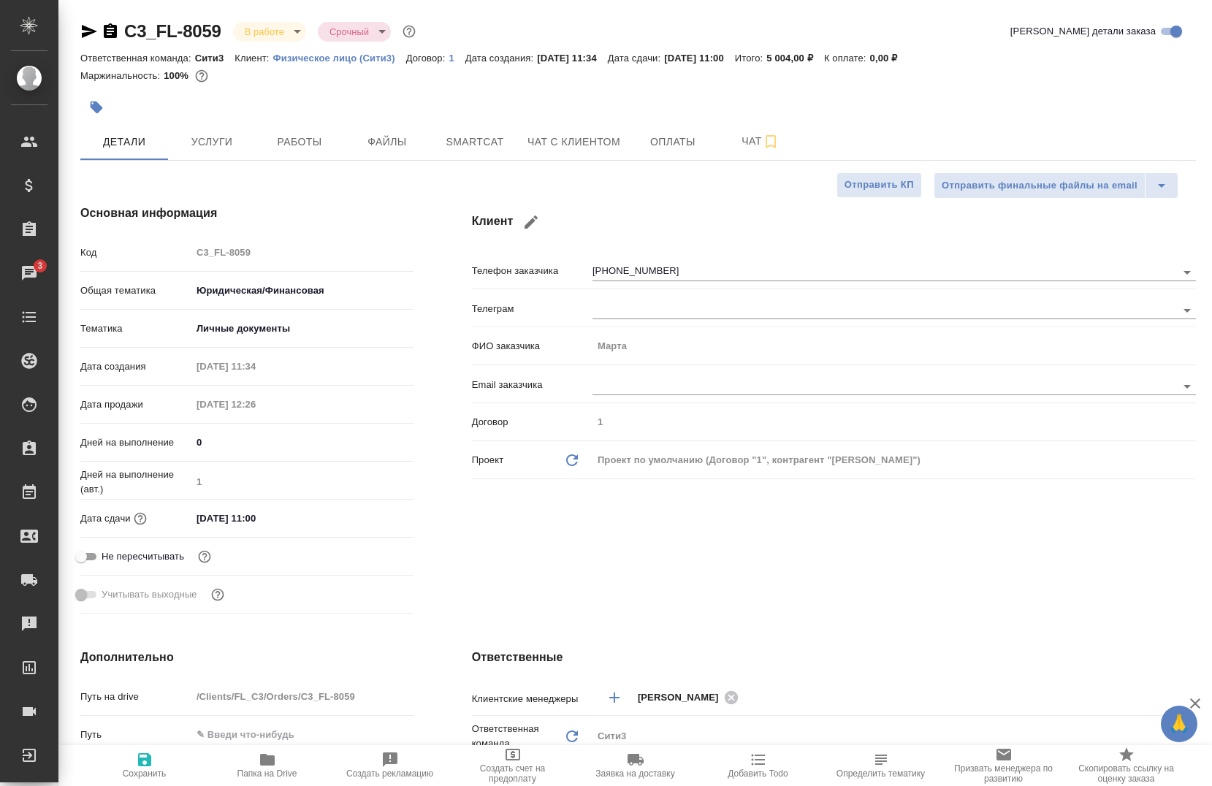
type textarea "x"
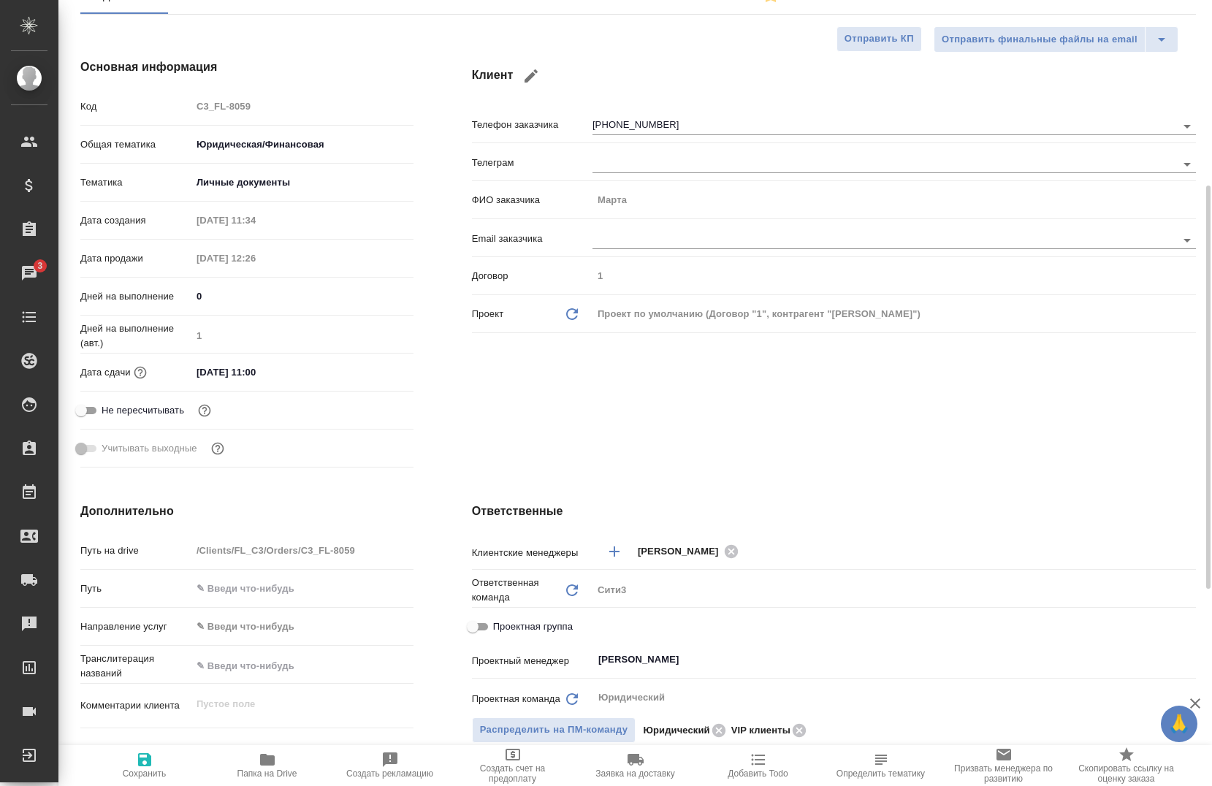
scroll to position [219, 0]
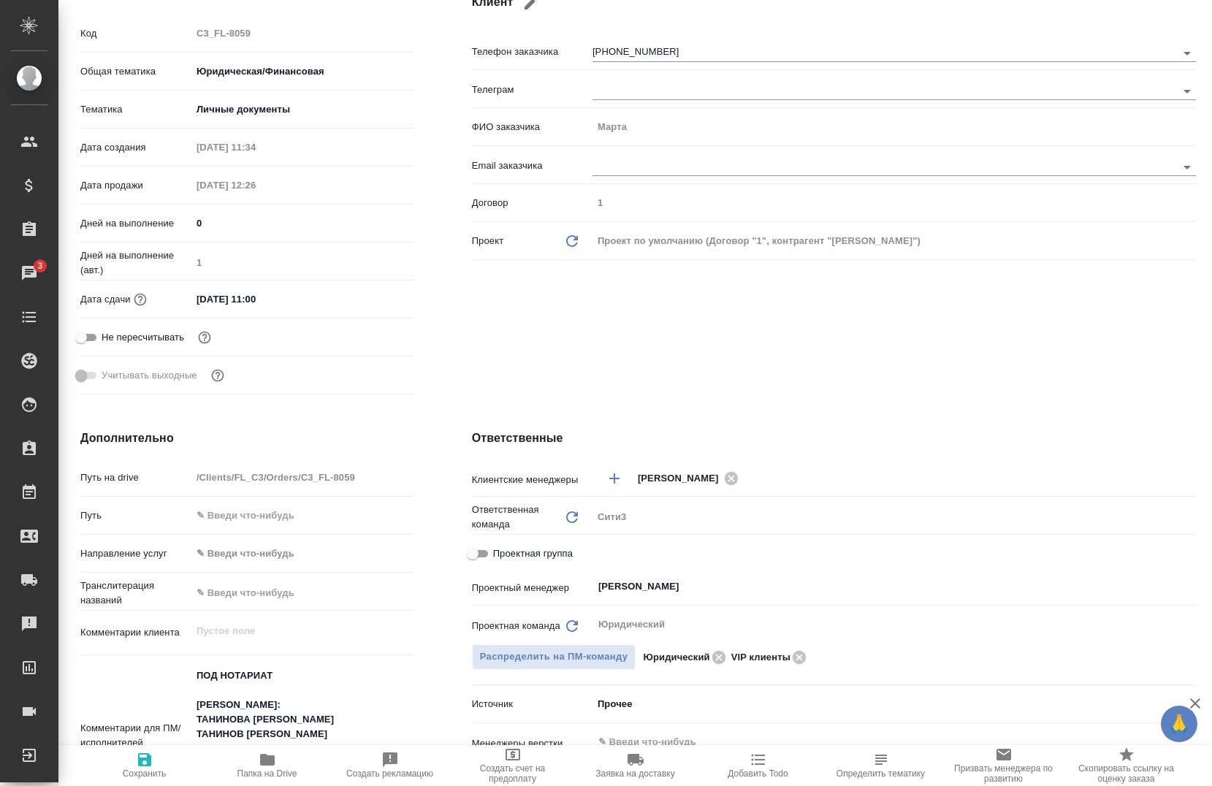
click at [152, 769] on span "Сохранить" at bounding box center [145, 774] width 44 height 10
type textarea "x"
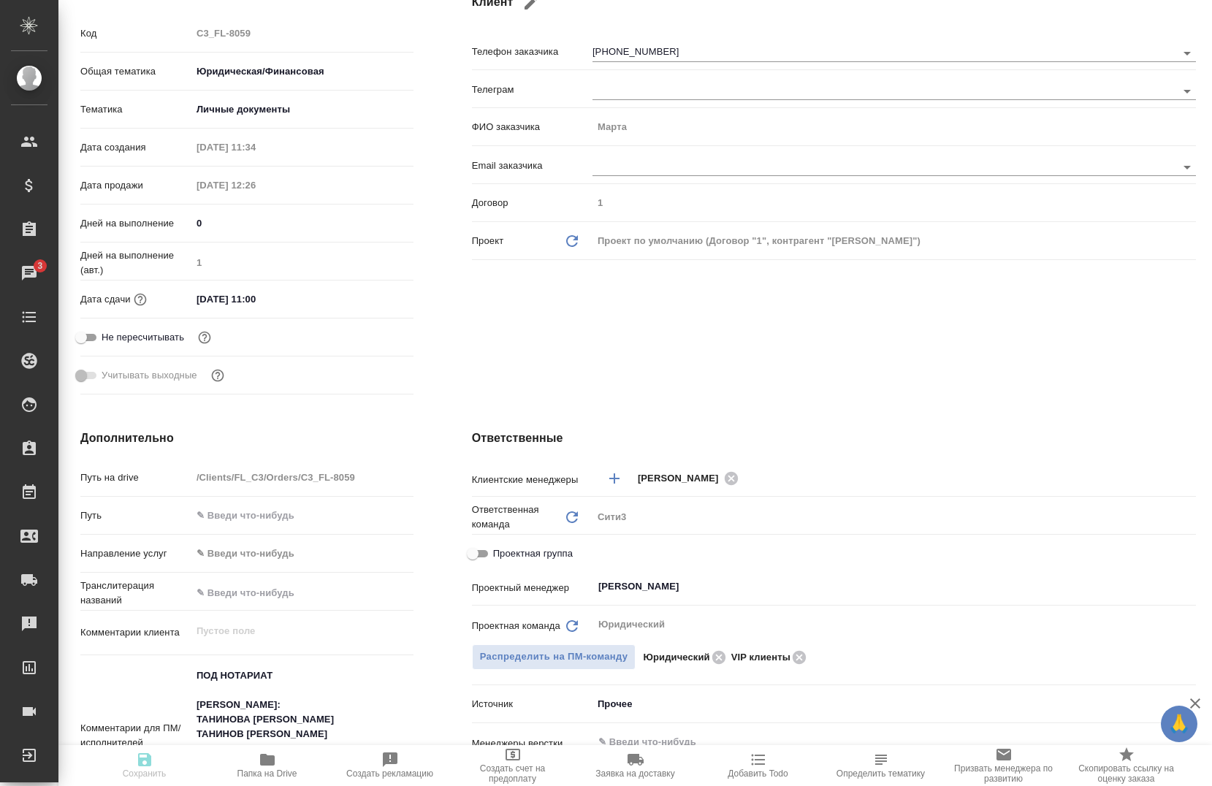
type textarea "x"
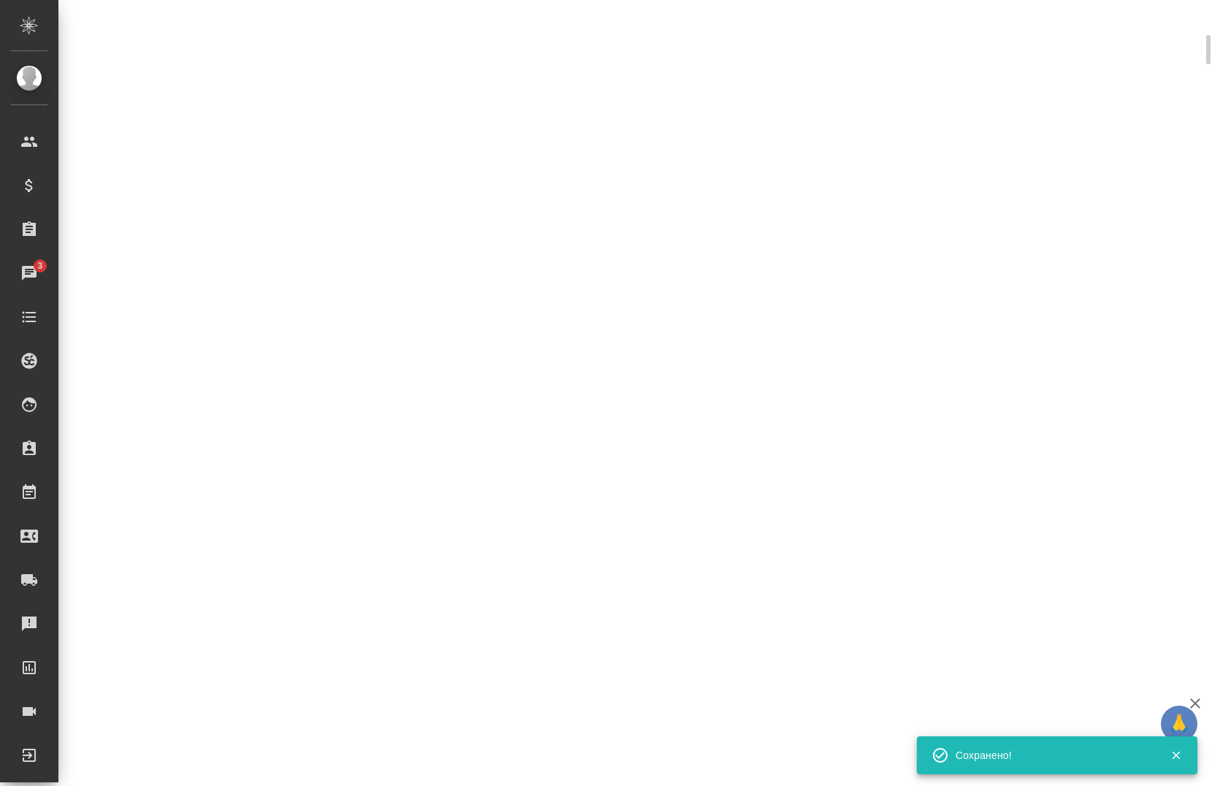
scroll to position [207, 0]
select select "RU"
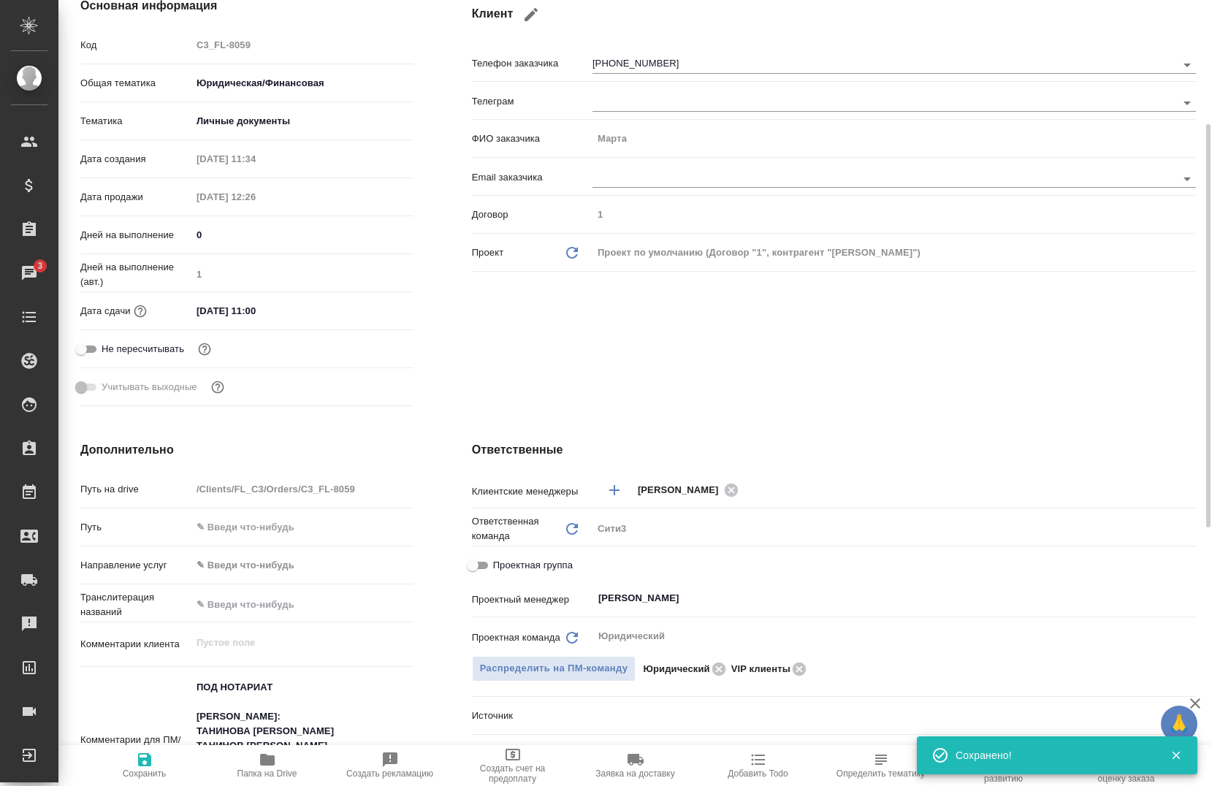
scroll to position [219, 0]
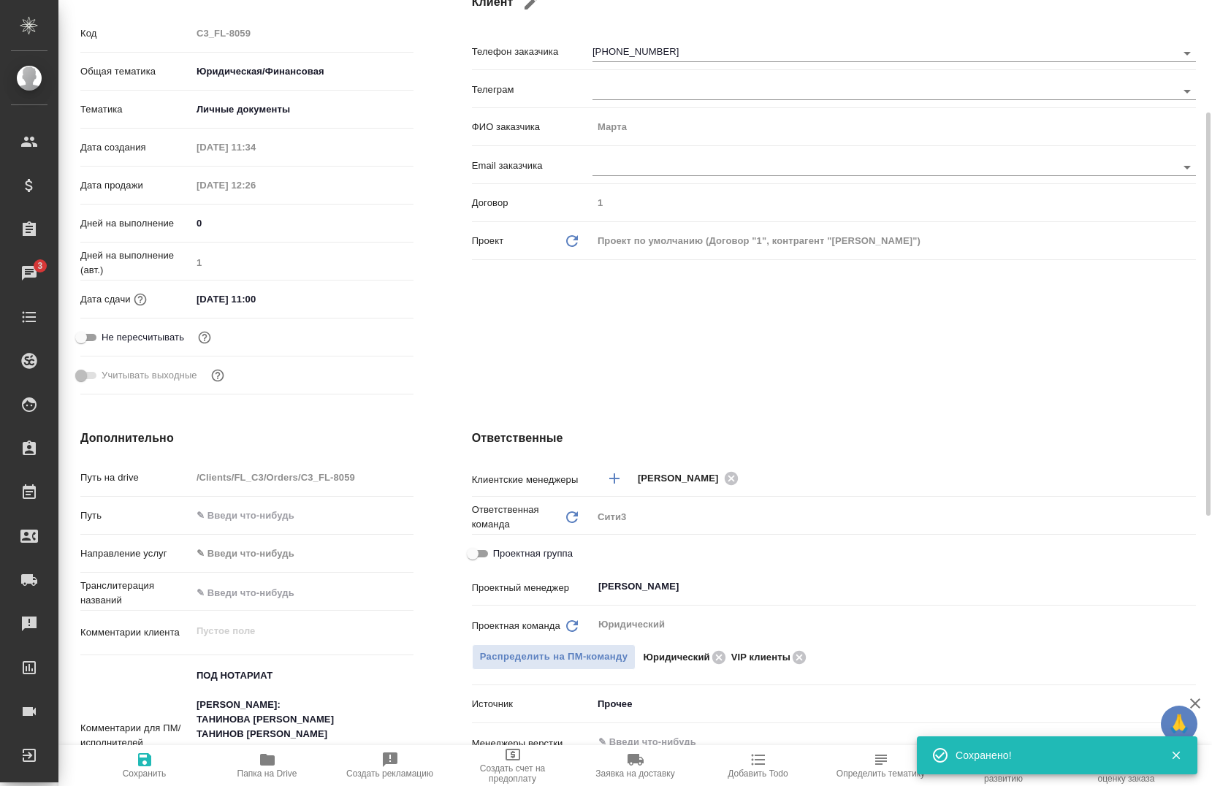
type textarea "x"
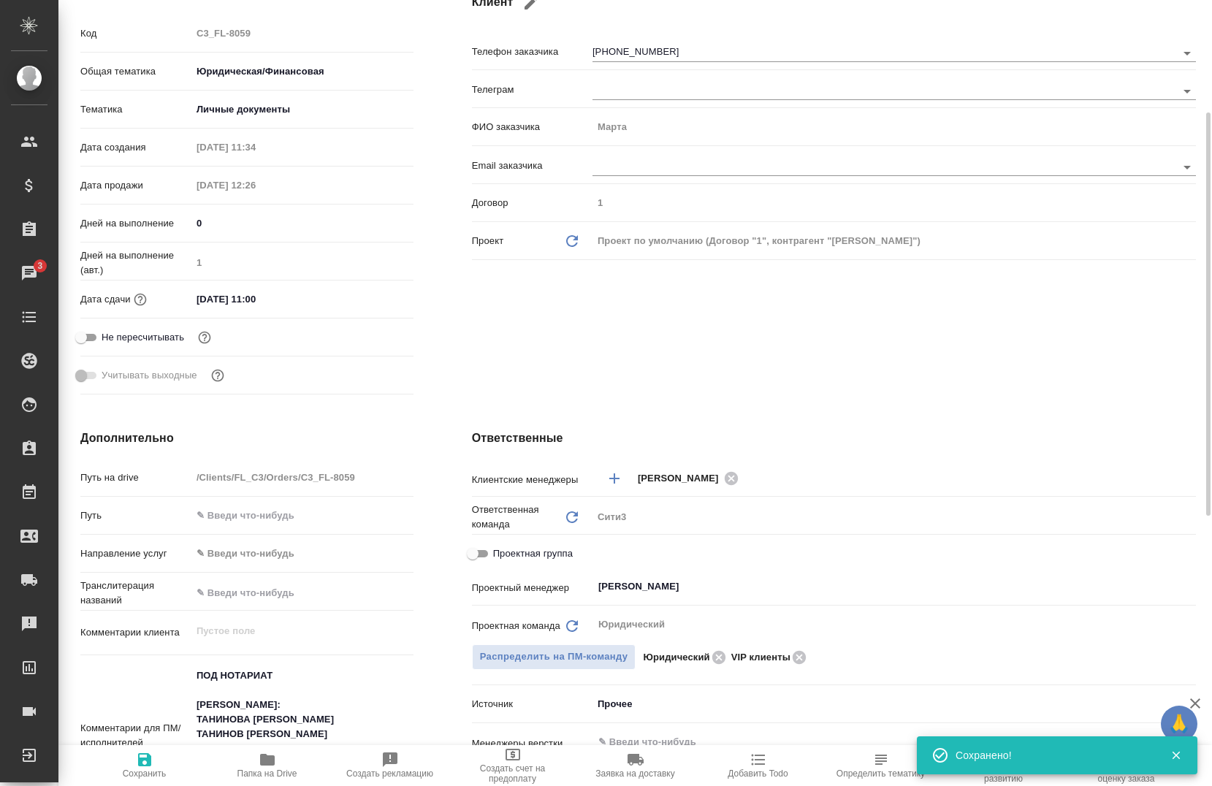
type textarea "x"
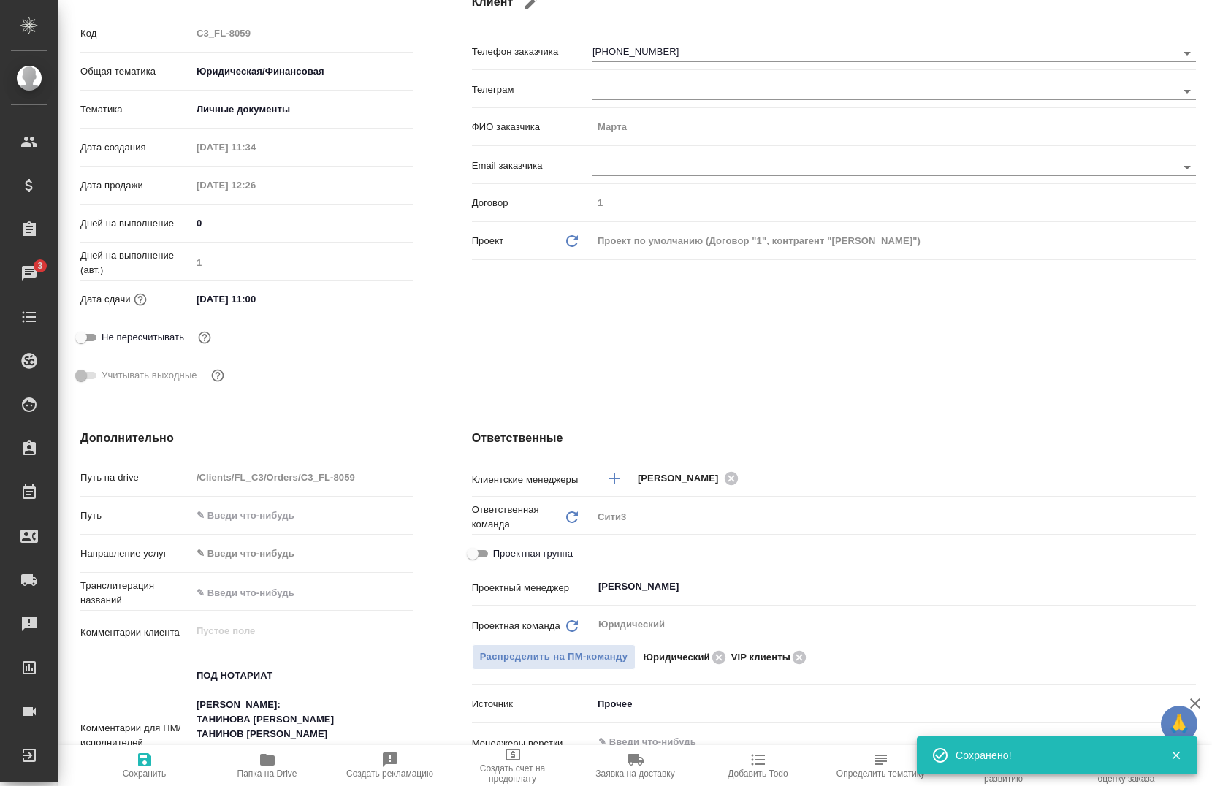
type textarea "x"
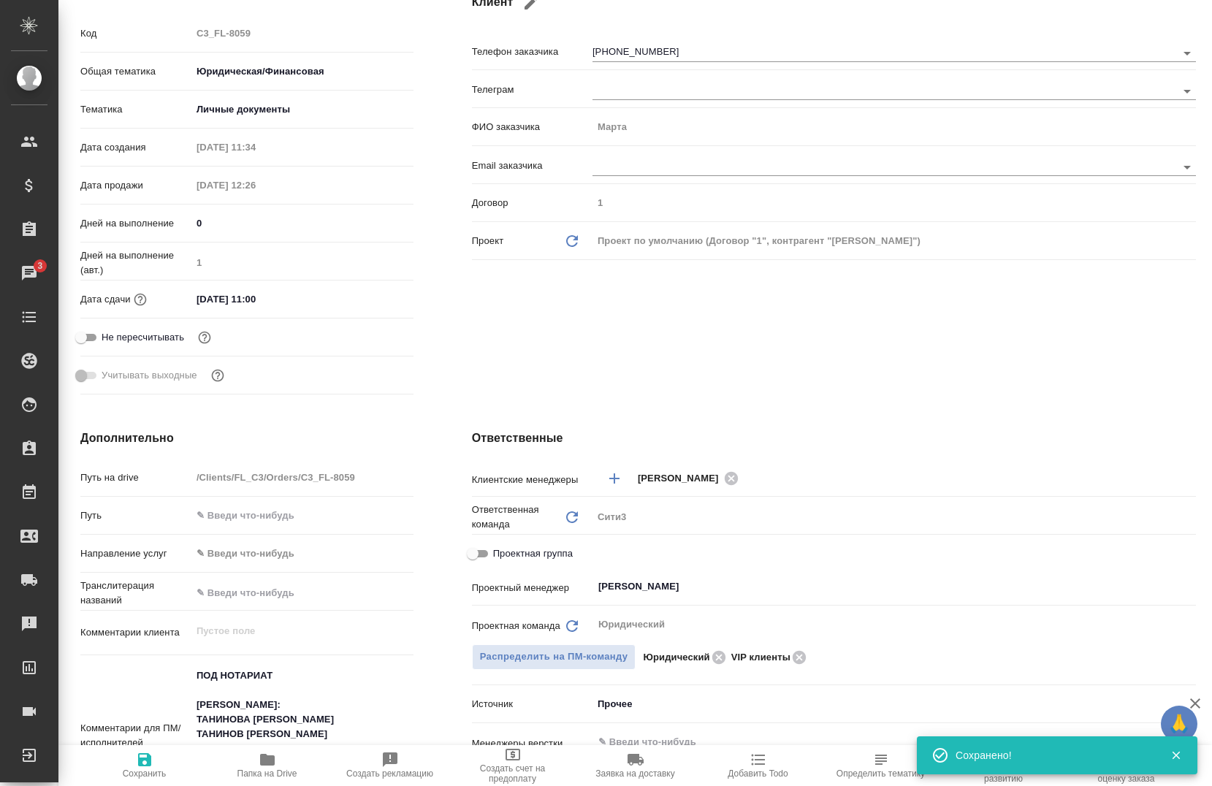
type textarea "x"
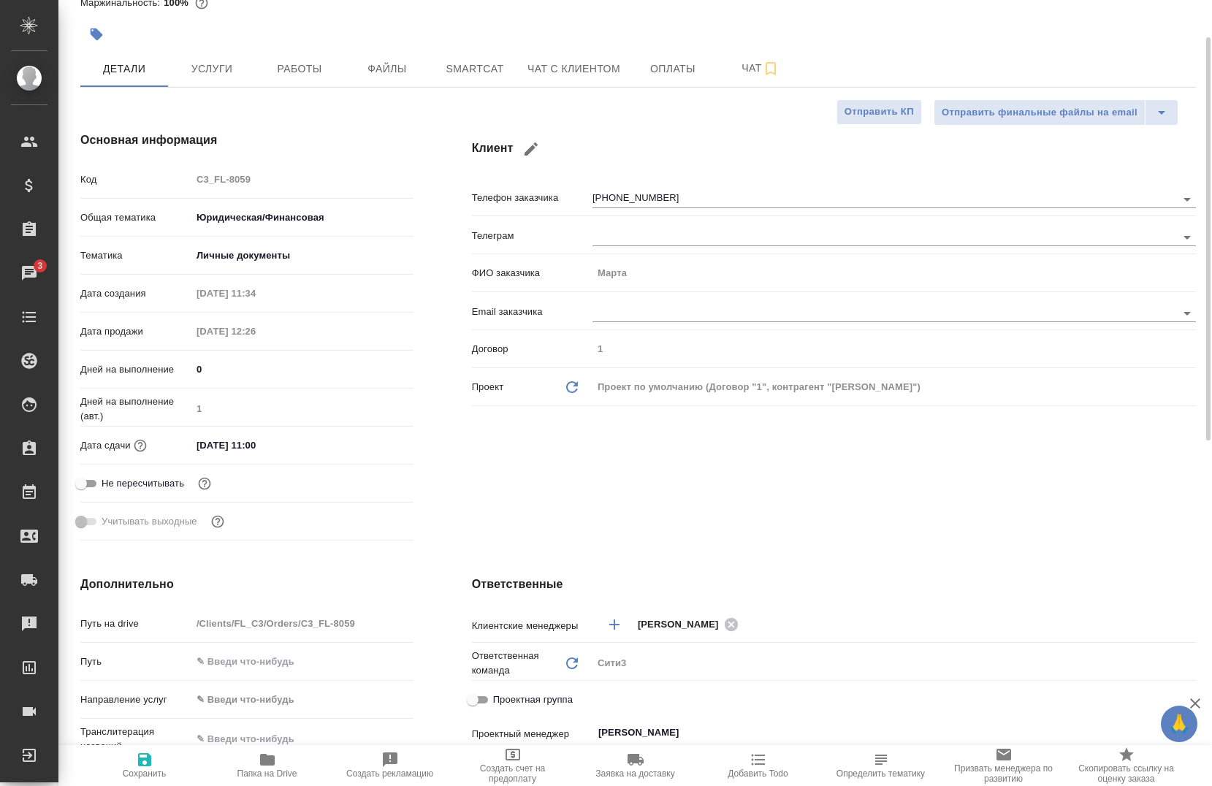
scroll to position [0, 0]
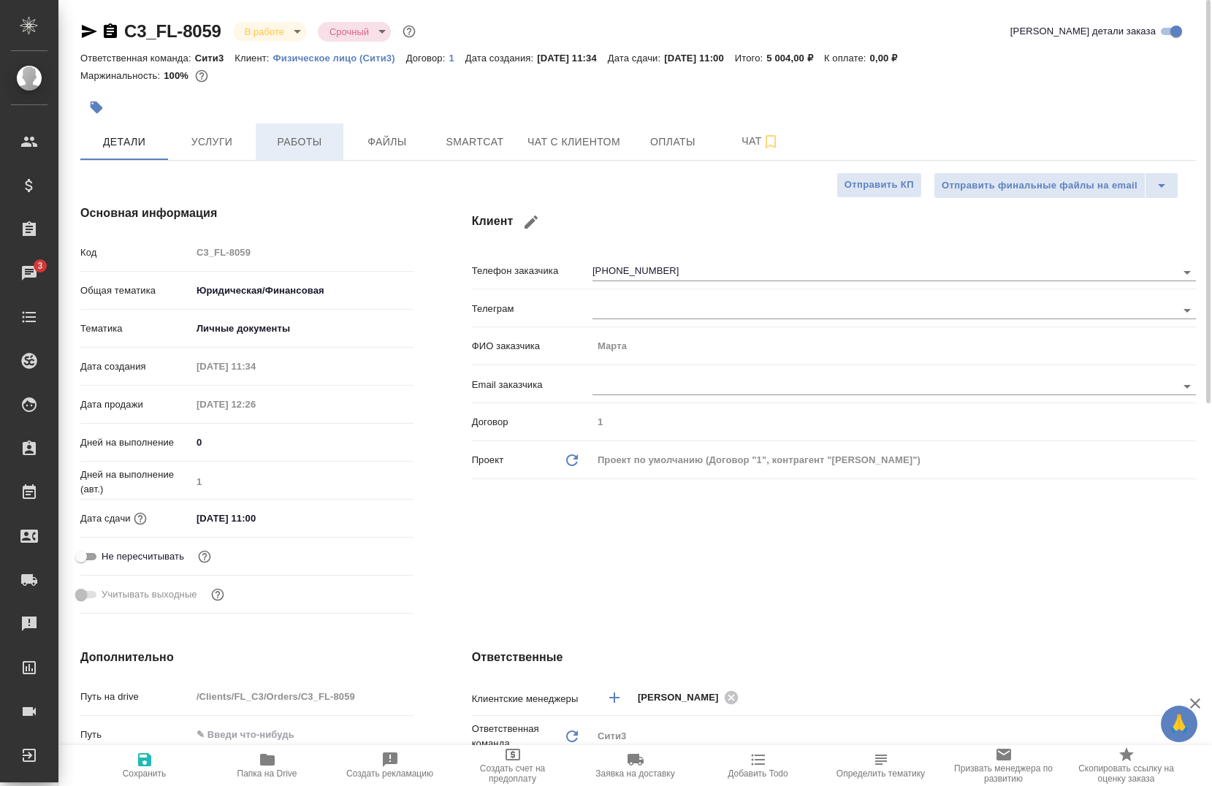
click at [289, 146] on span "Работы" at bounding box center [299, 142] width 70 height 18
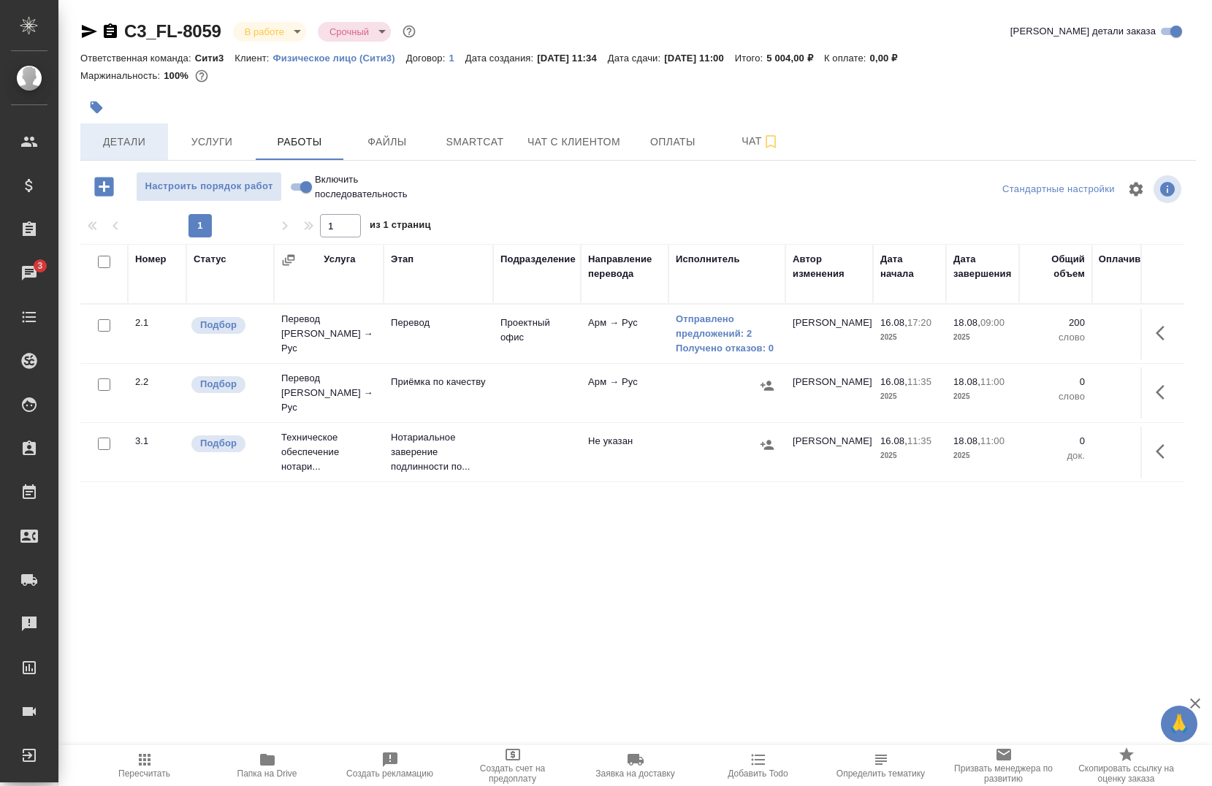
click at [126, 156] on button "Детали" at bounding box center [124, 141] width 88 height 37
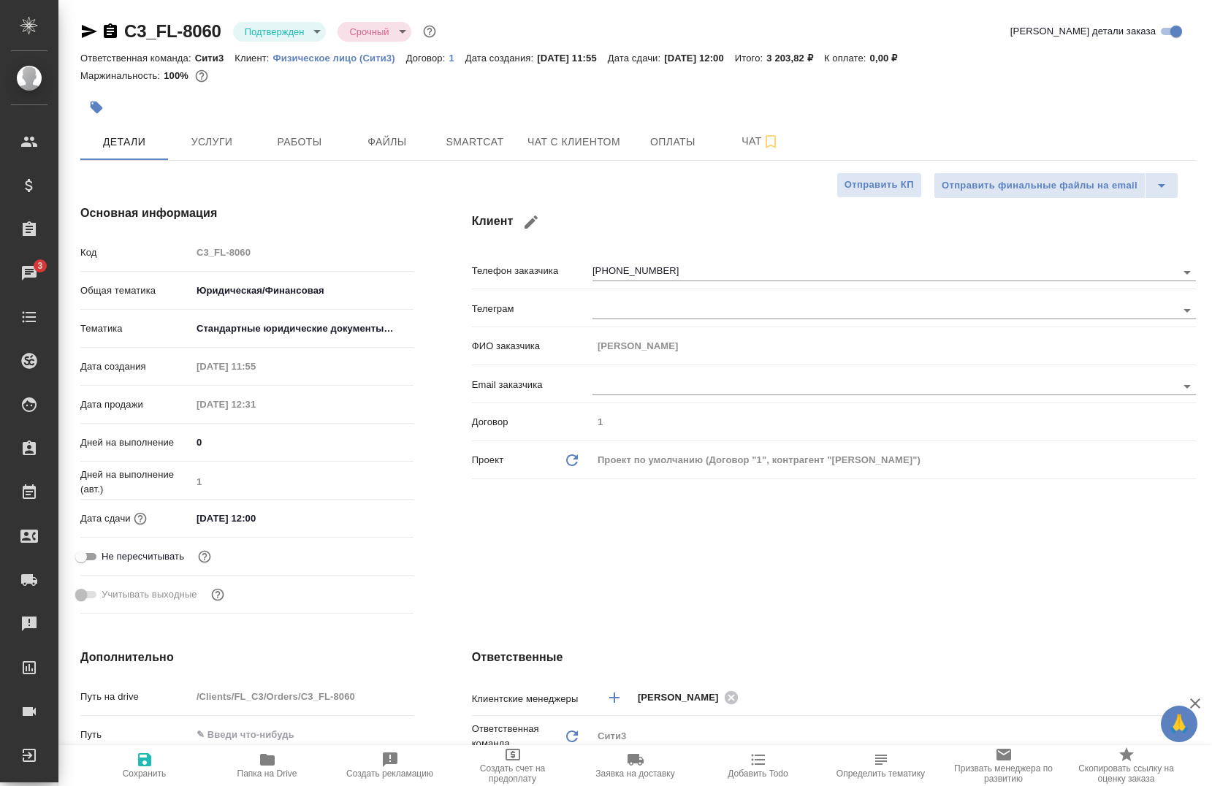
select select "RU"
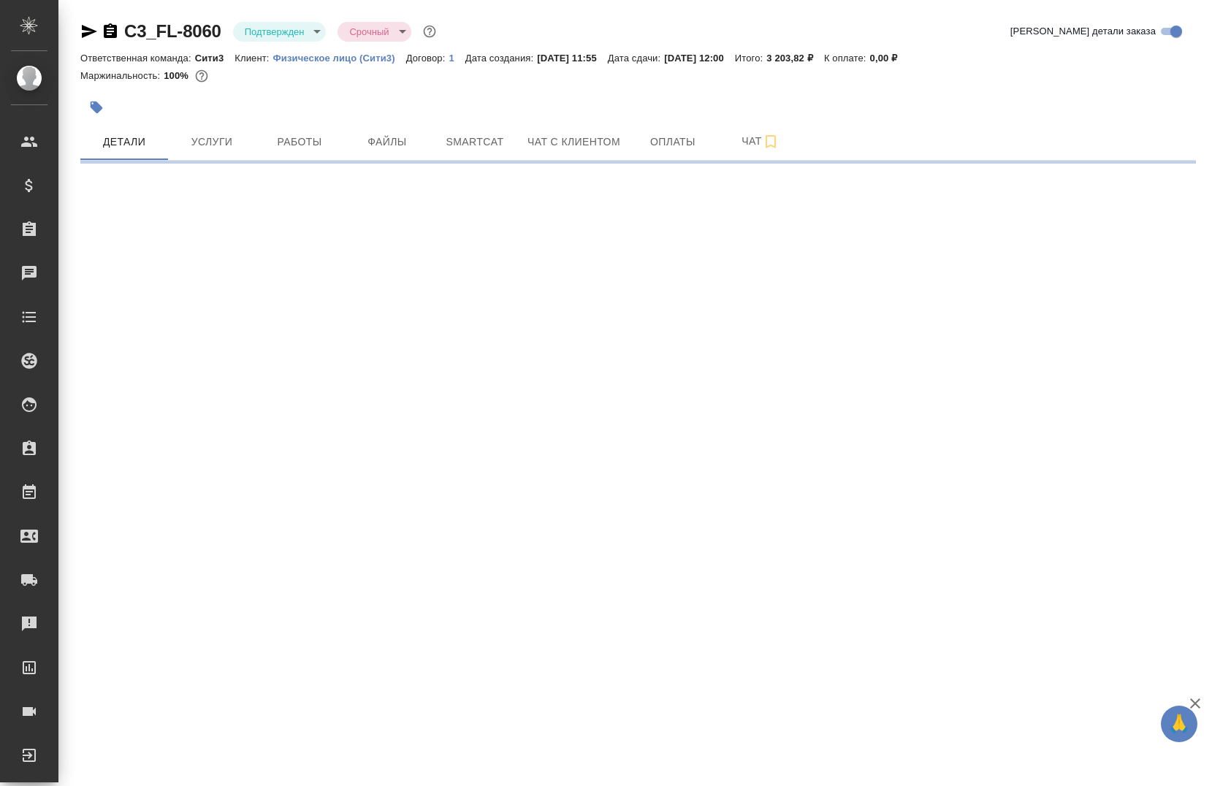
select select "RU"
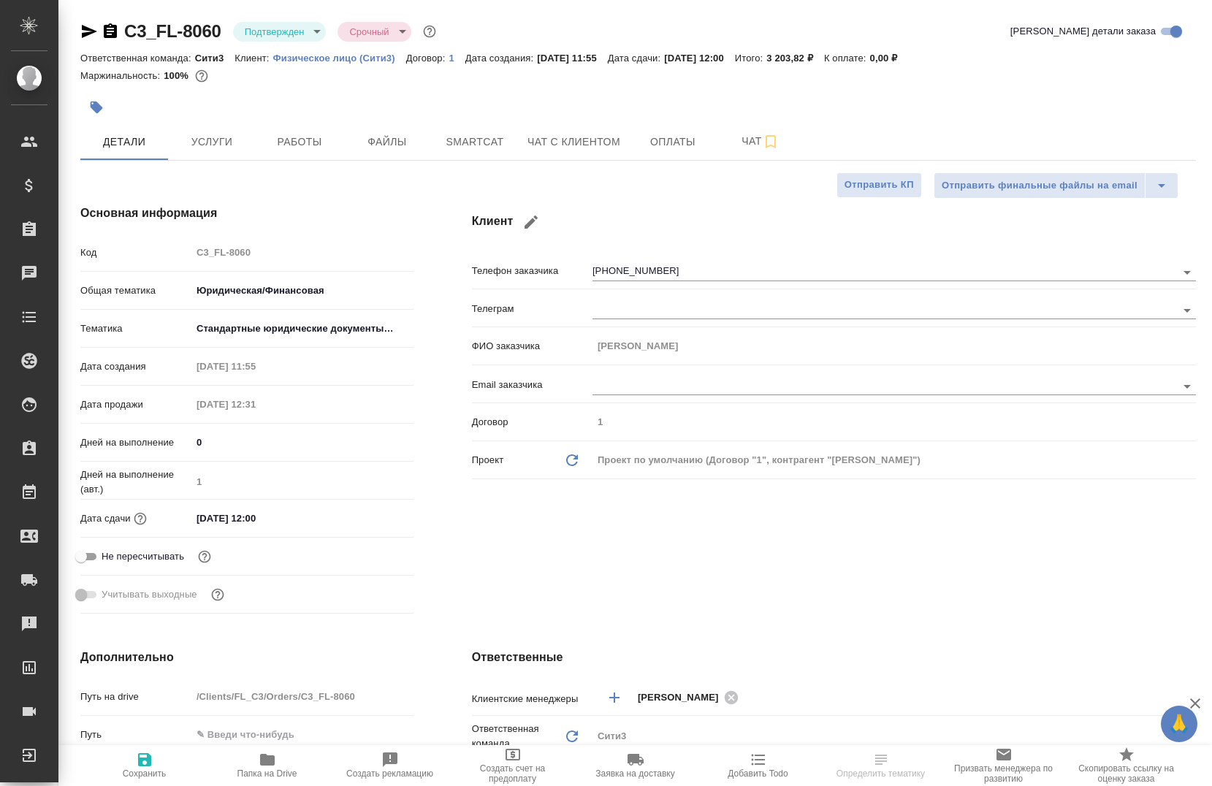
type textarea "x"
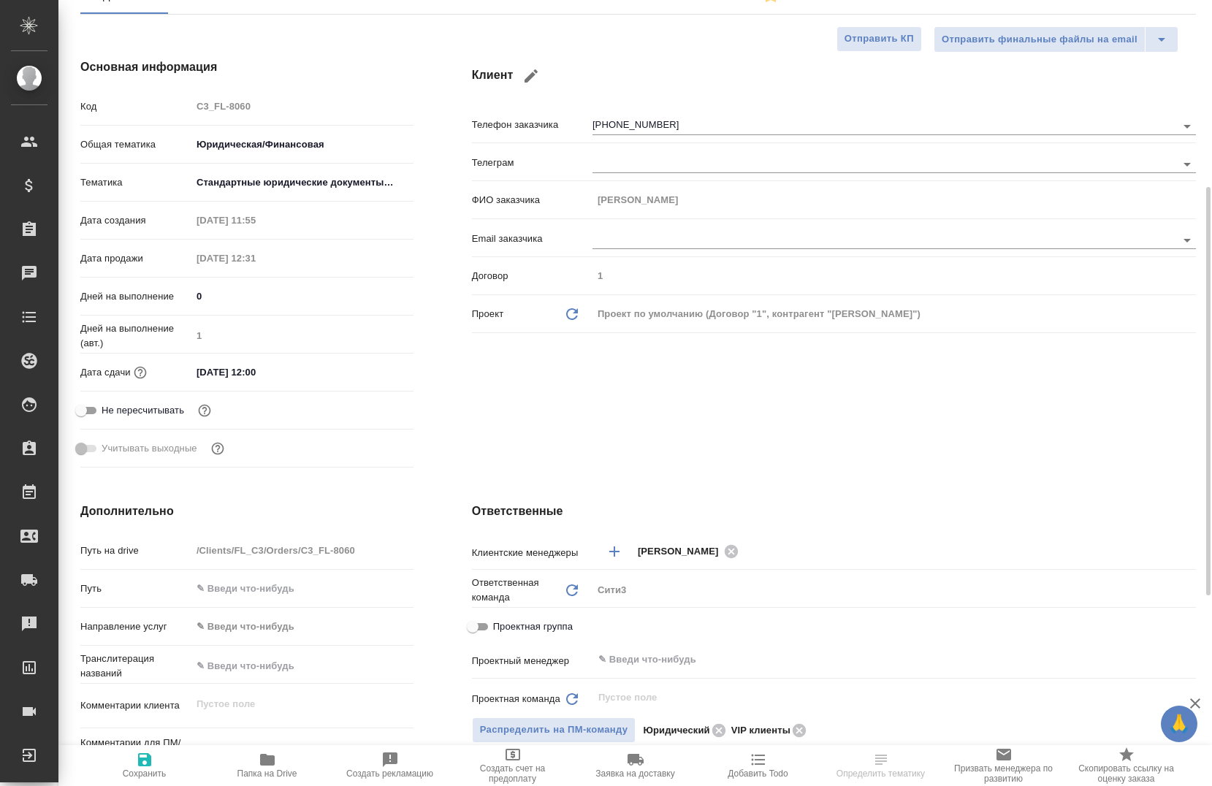
scroll to position [219, 0]
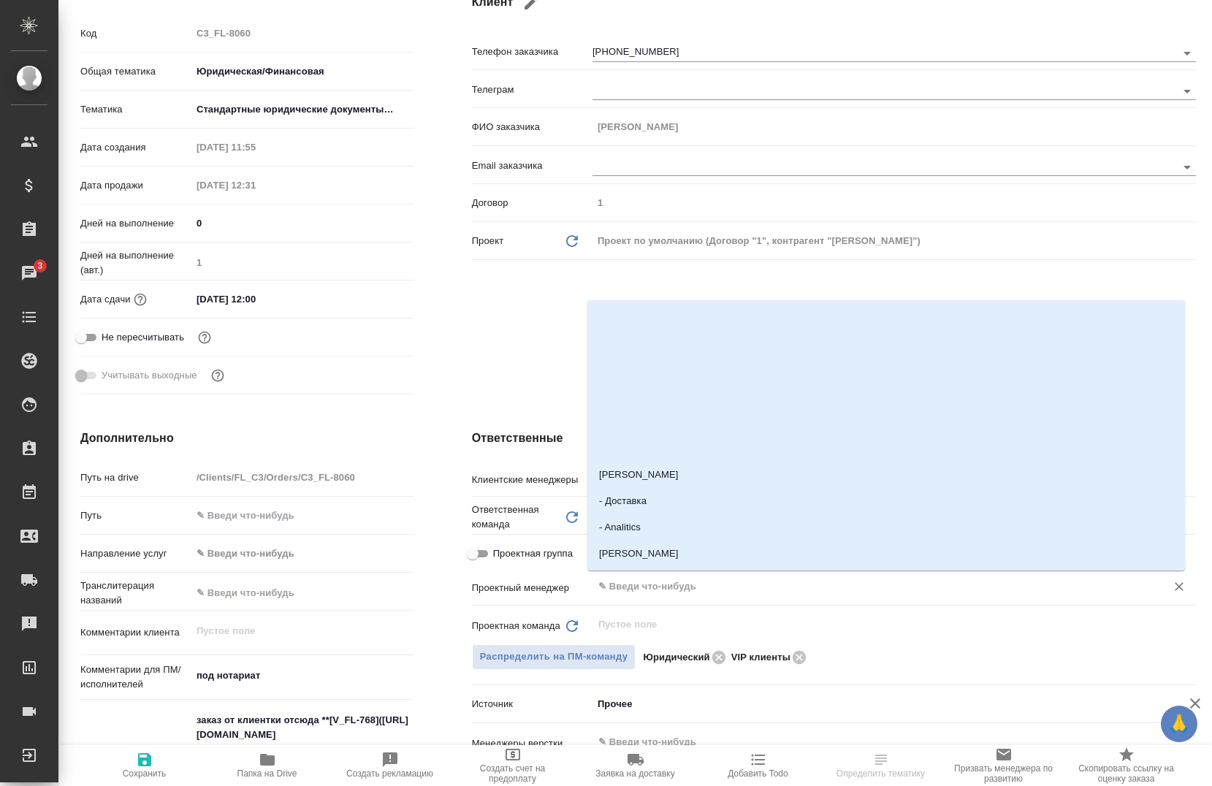
click at [617, 591] on input "text" at bounding box center [870, 587] width 546 height 18
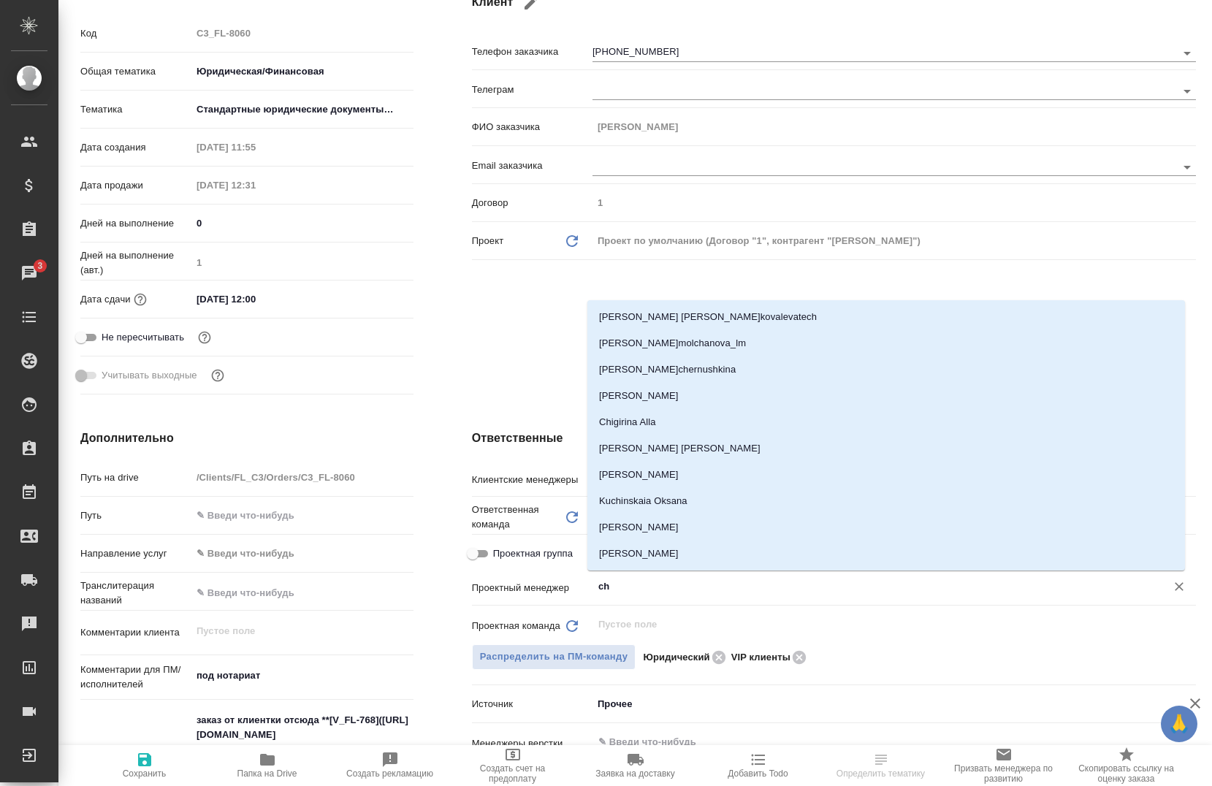
type input "chr"
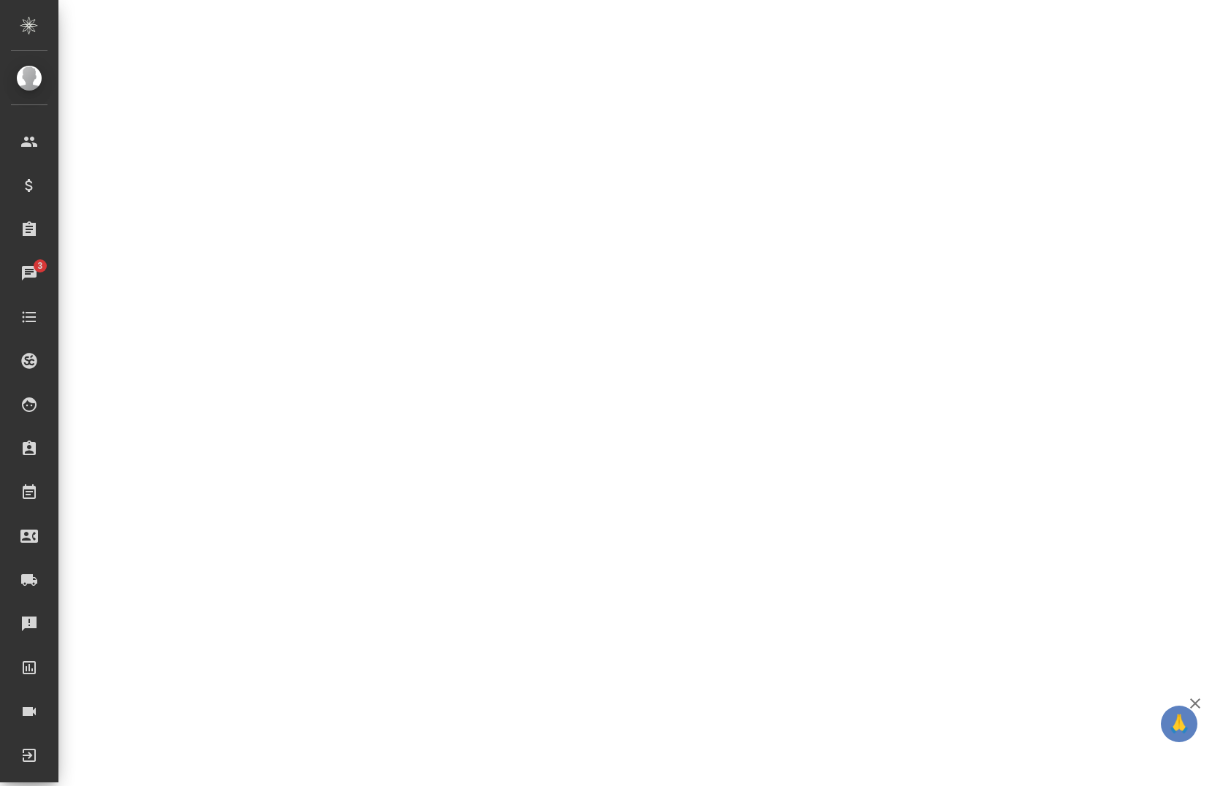
select select "RU"
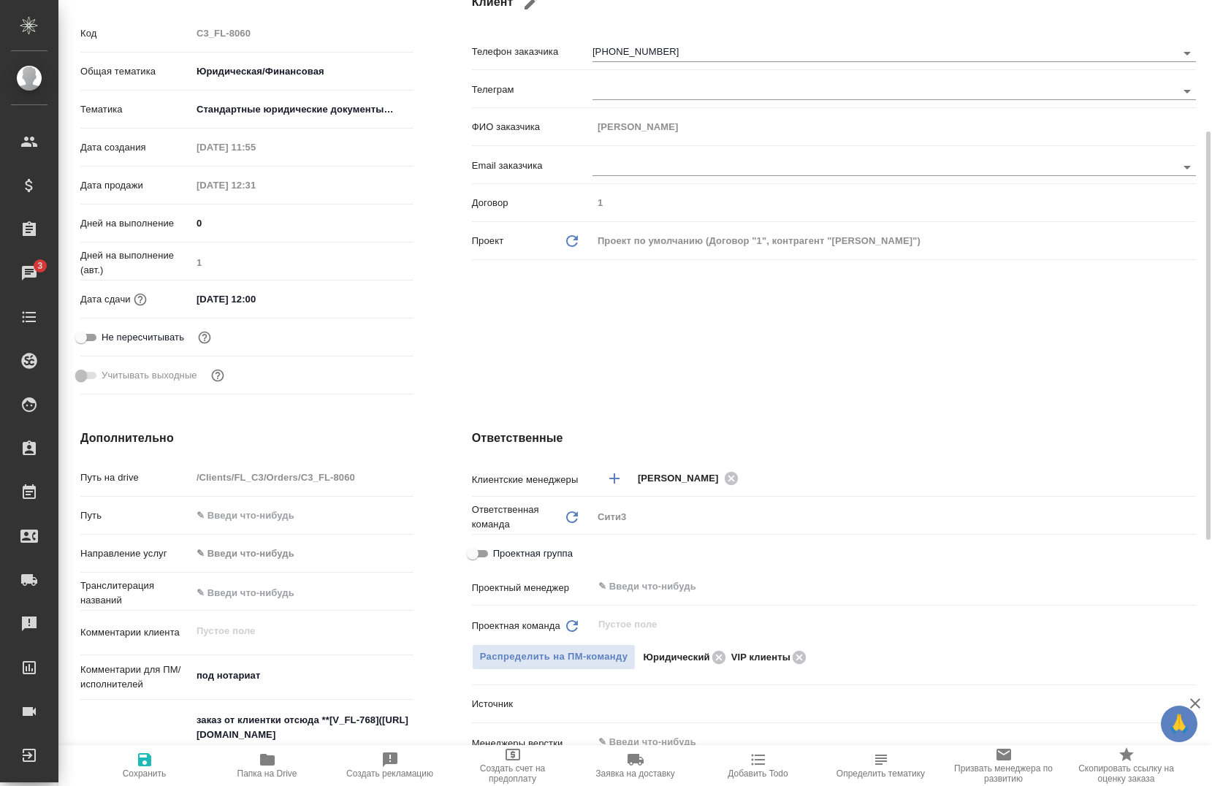
scroll to position [231, 0]
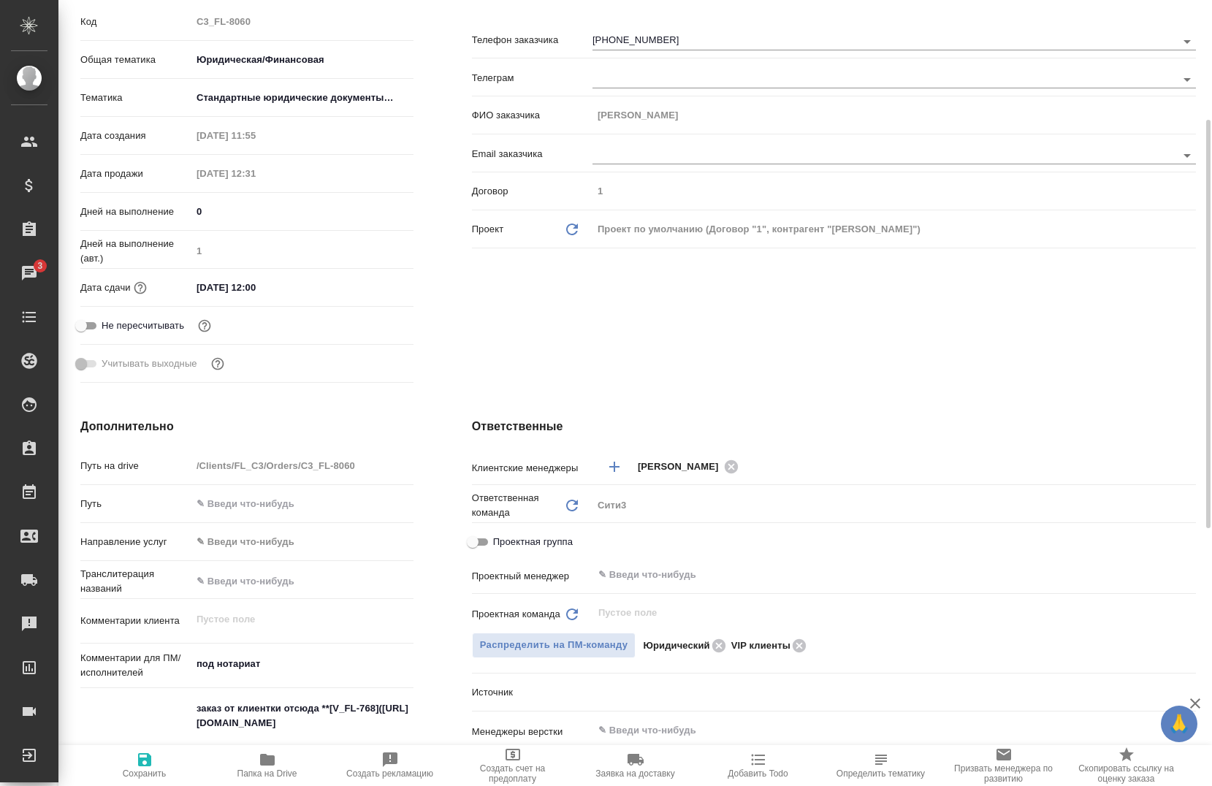
type textarea "x"
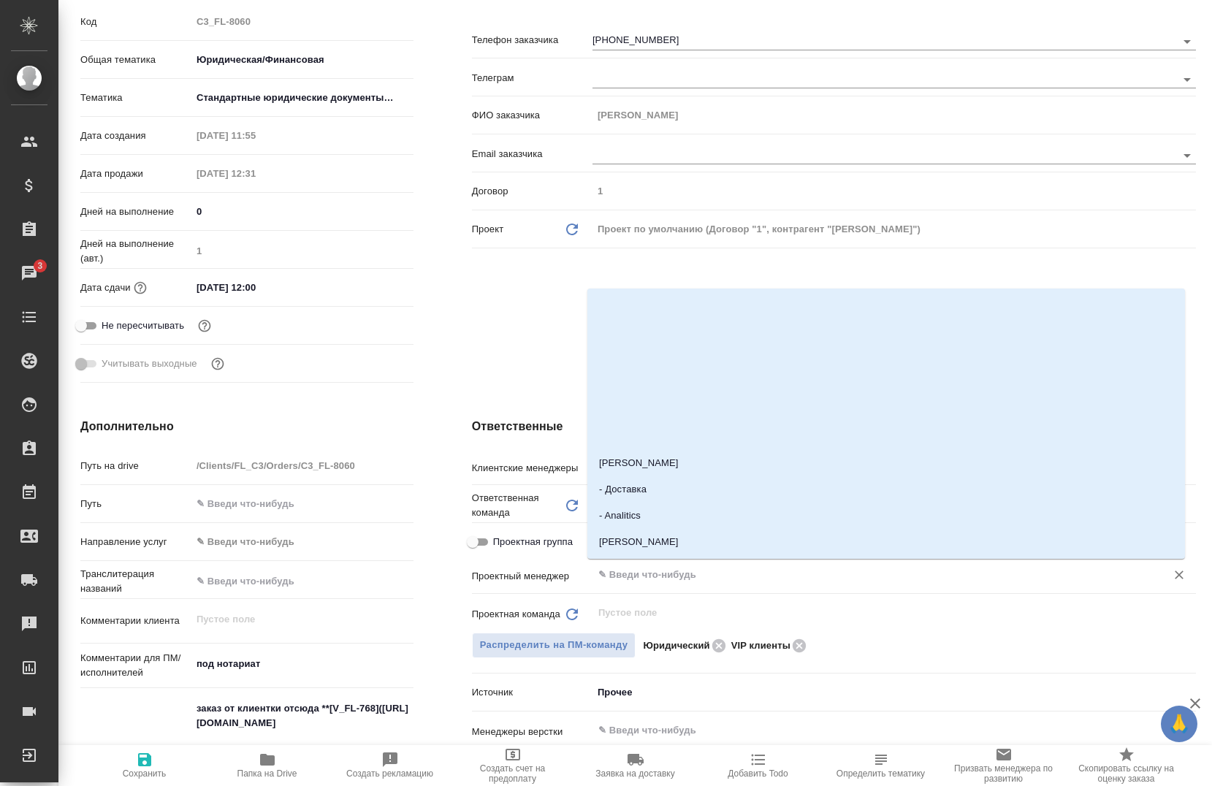
click at [666, 574] on input "text" at bounding box center [870, 575] width 546 height 18
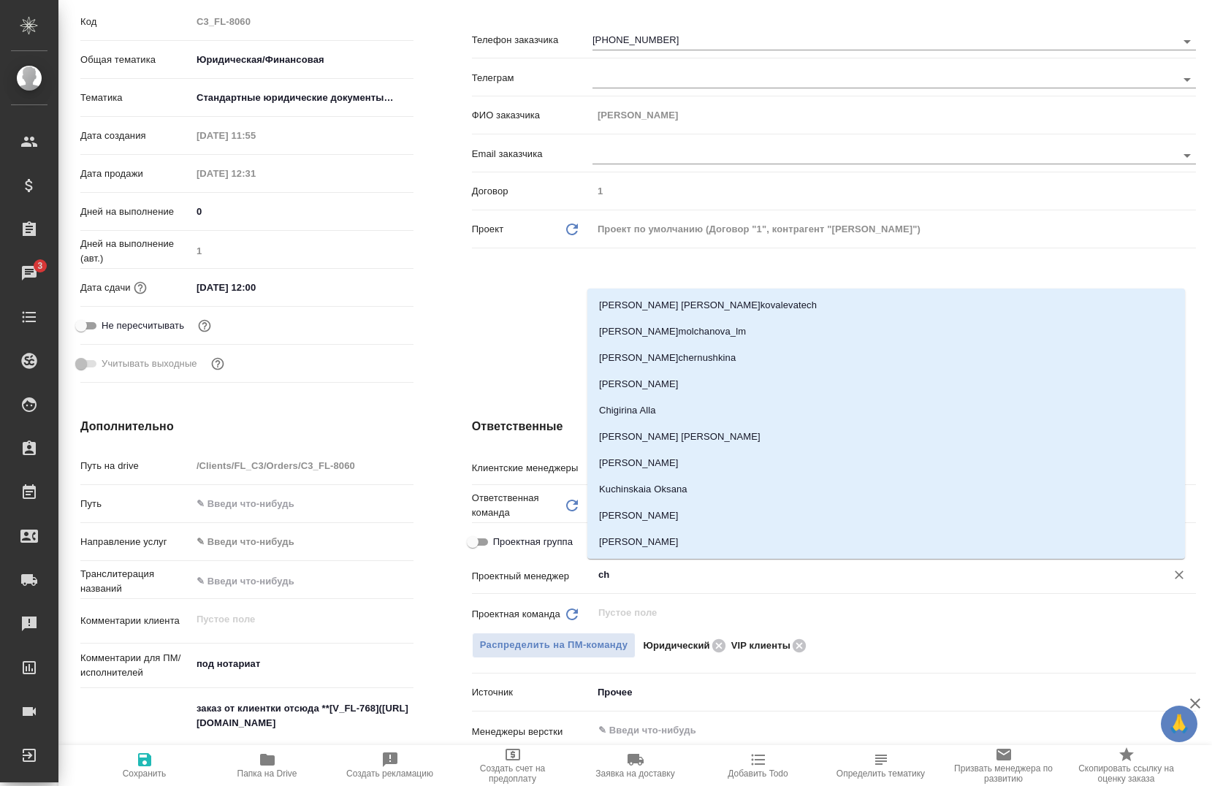
type input "che"
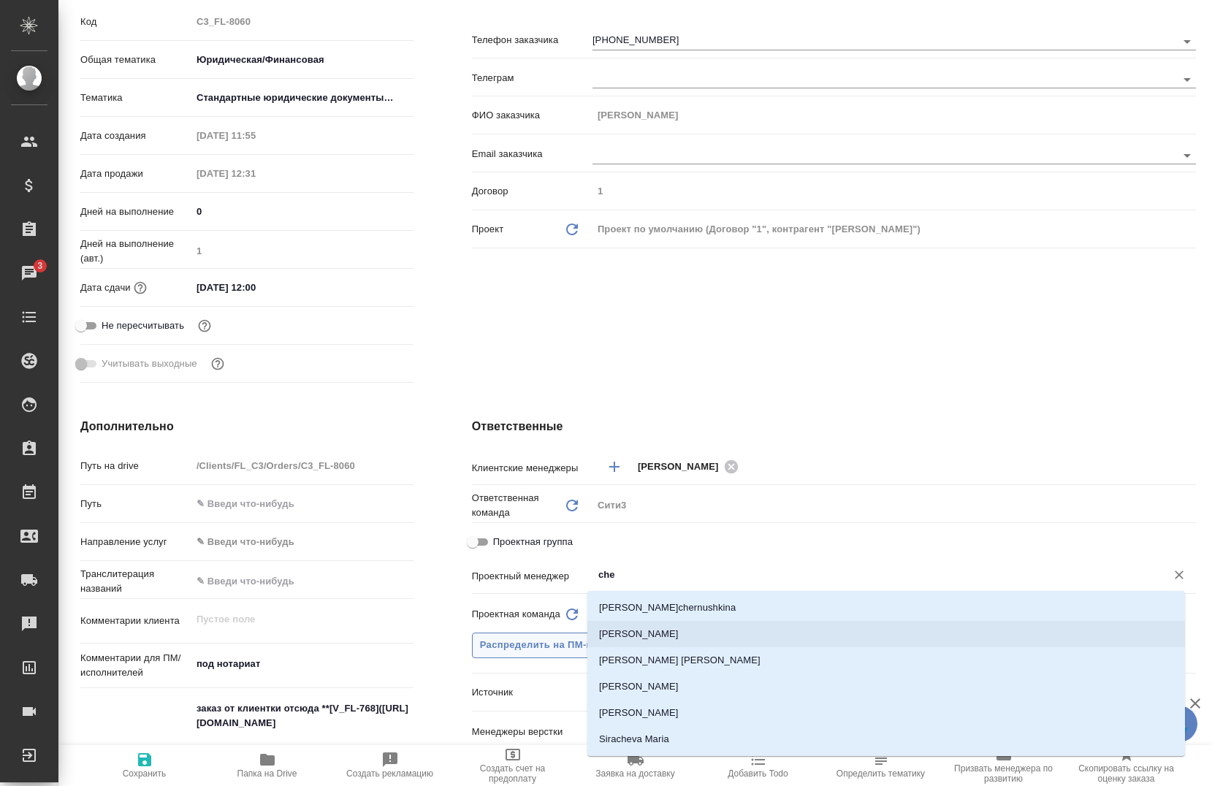
click at [621, 636] on li "[PERSON_NAME]" at bounding box center [886, 634] width 598 height 26
type textarea "x"
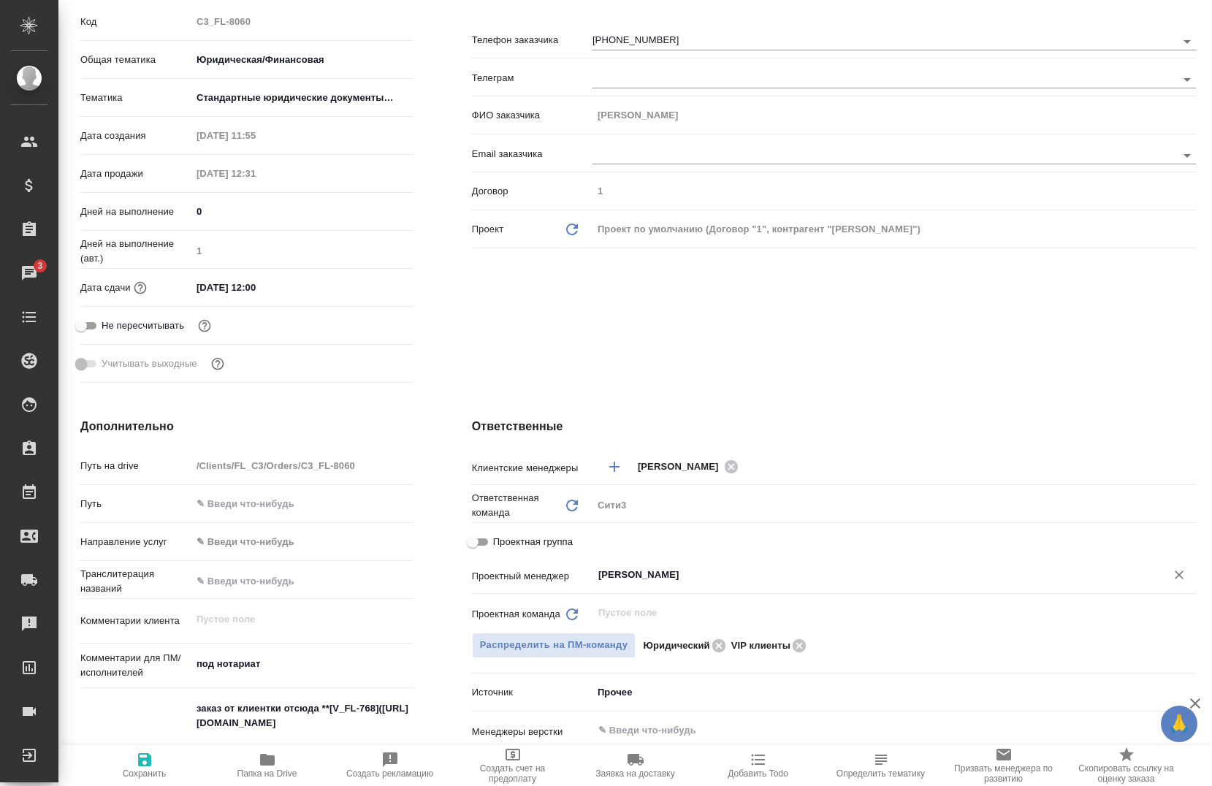
type input "[PERSON_NAME]"
drag, startPoint x: 143, startPoint y: 756, endPoint x: 164, endPoint y: 755, distance: 20.5
click at [144, 754] on icon "button" at bounding box center [145, 760] width 18 height 18
type textarea "x"
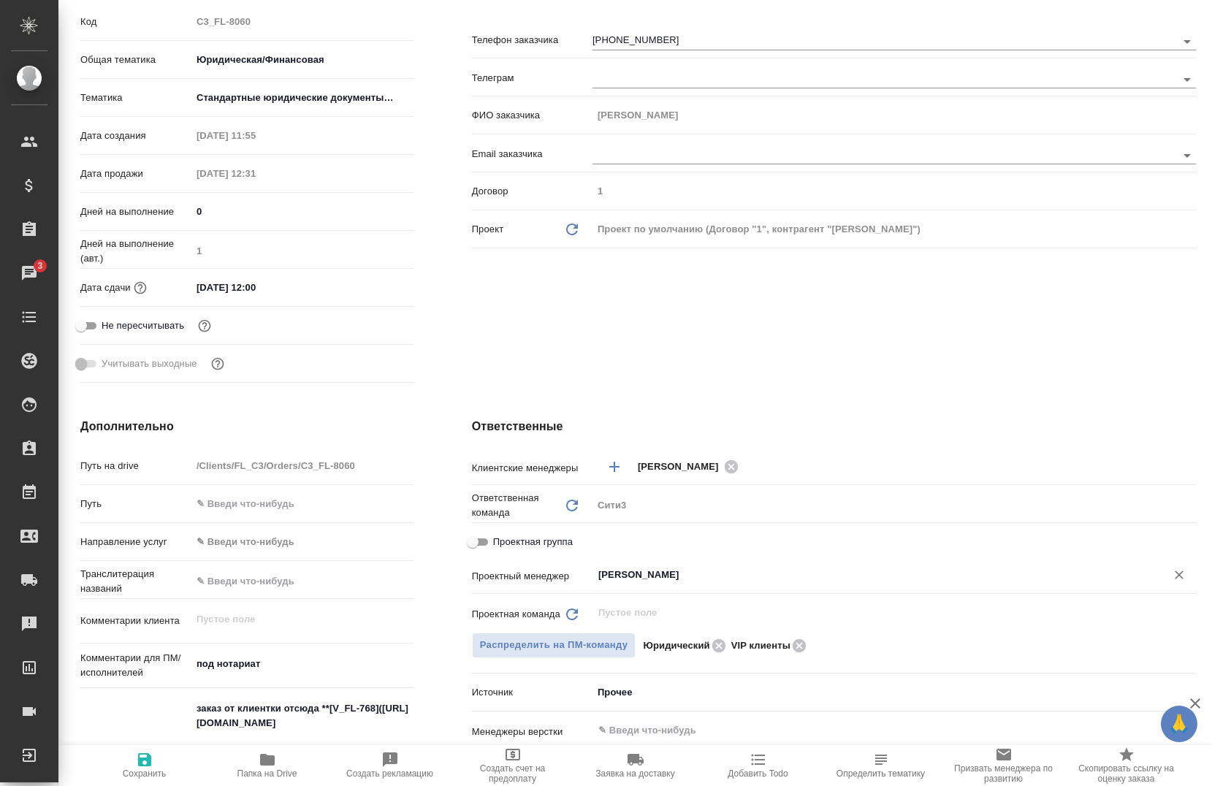
type textarea "x"
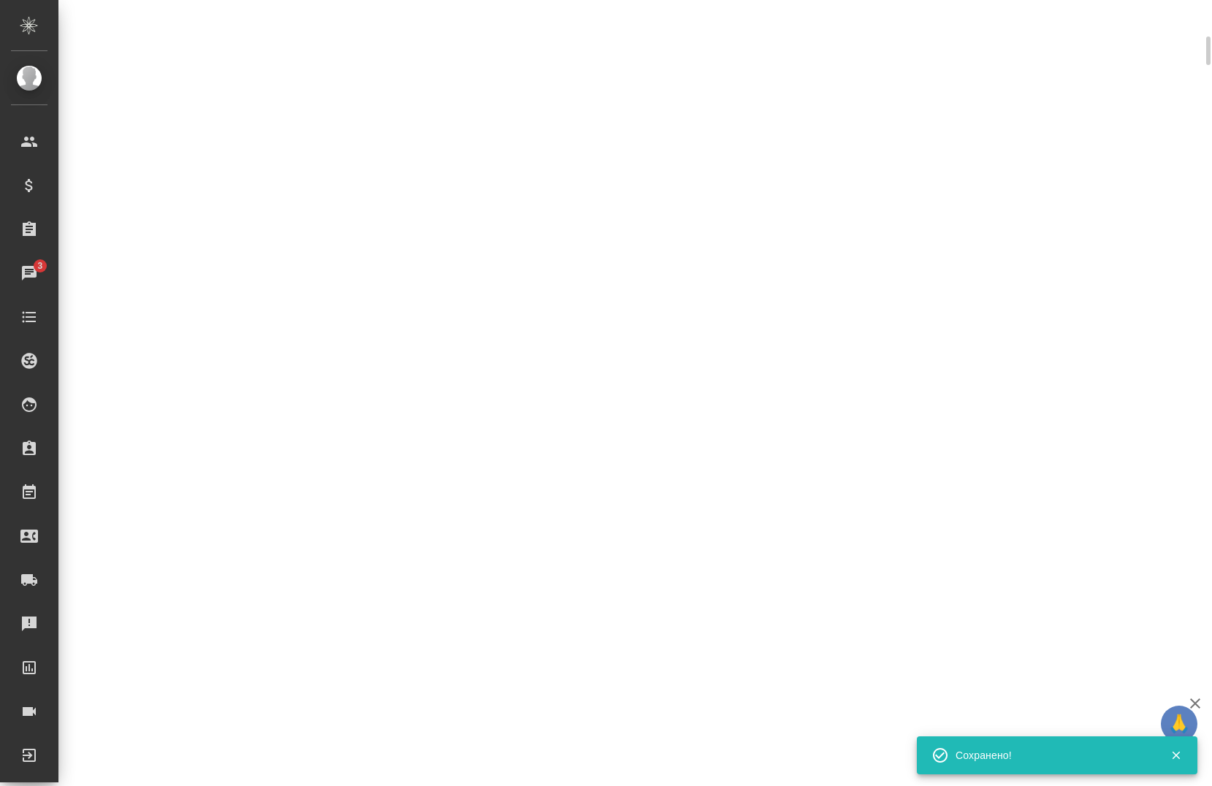
scroll to position [219, 0]
select select "RU"
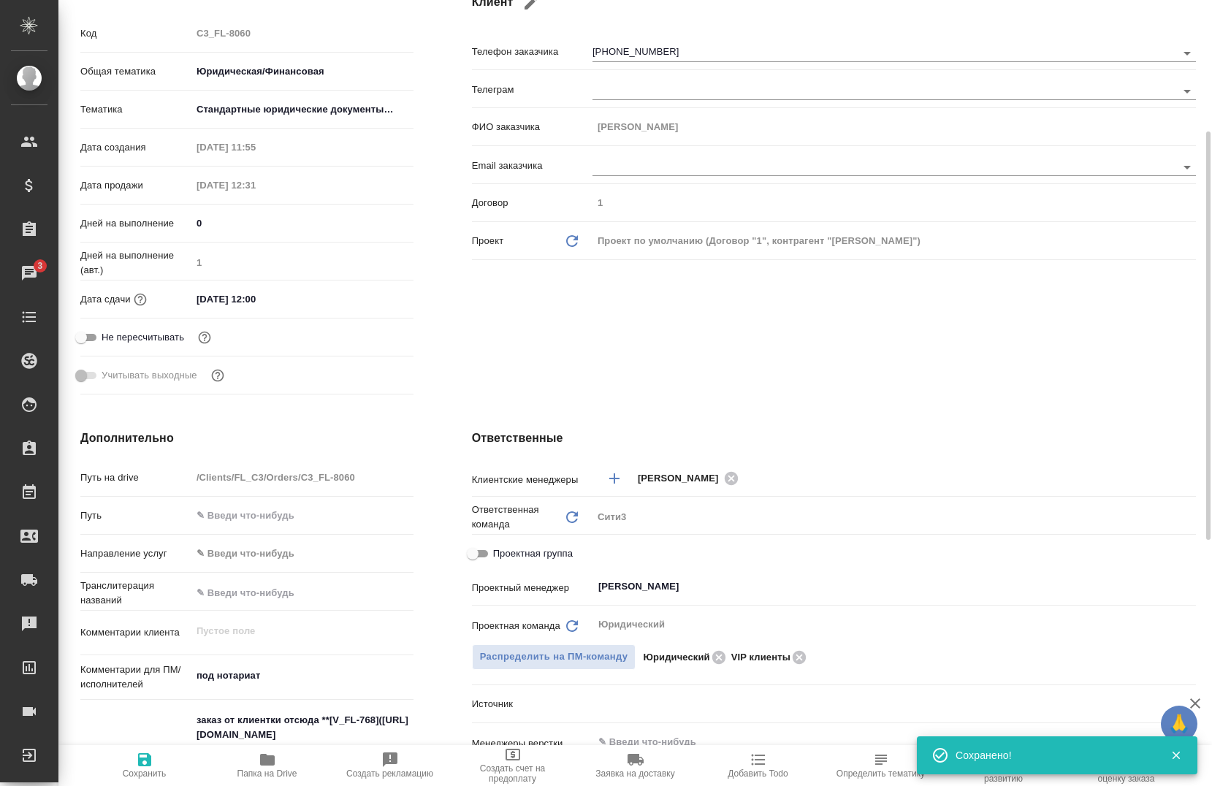
scroll to position [231, 0]
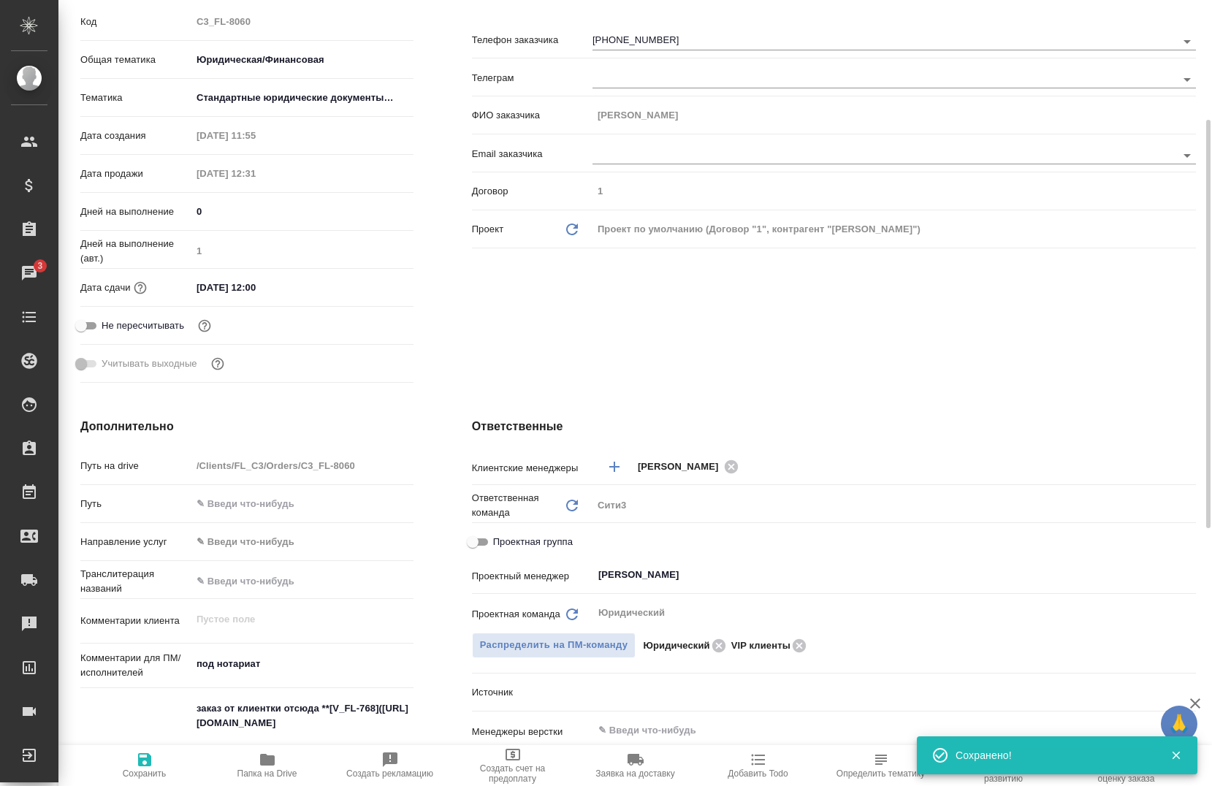
type textarea "x"
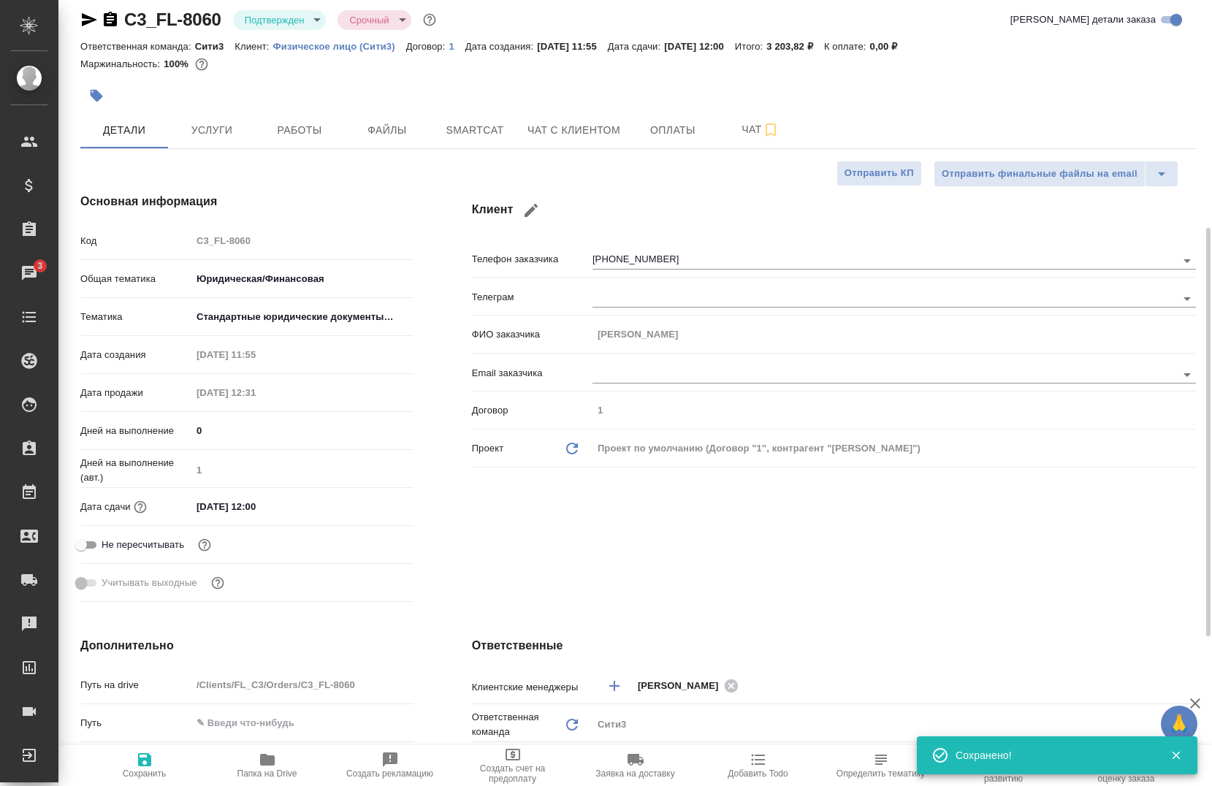
scroll to position [0, 0]
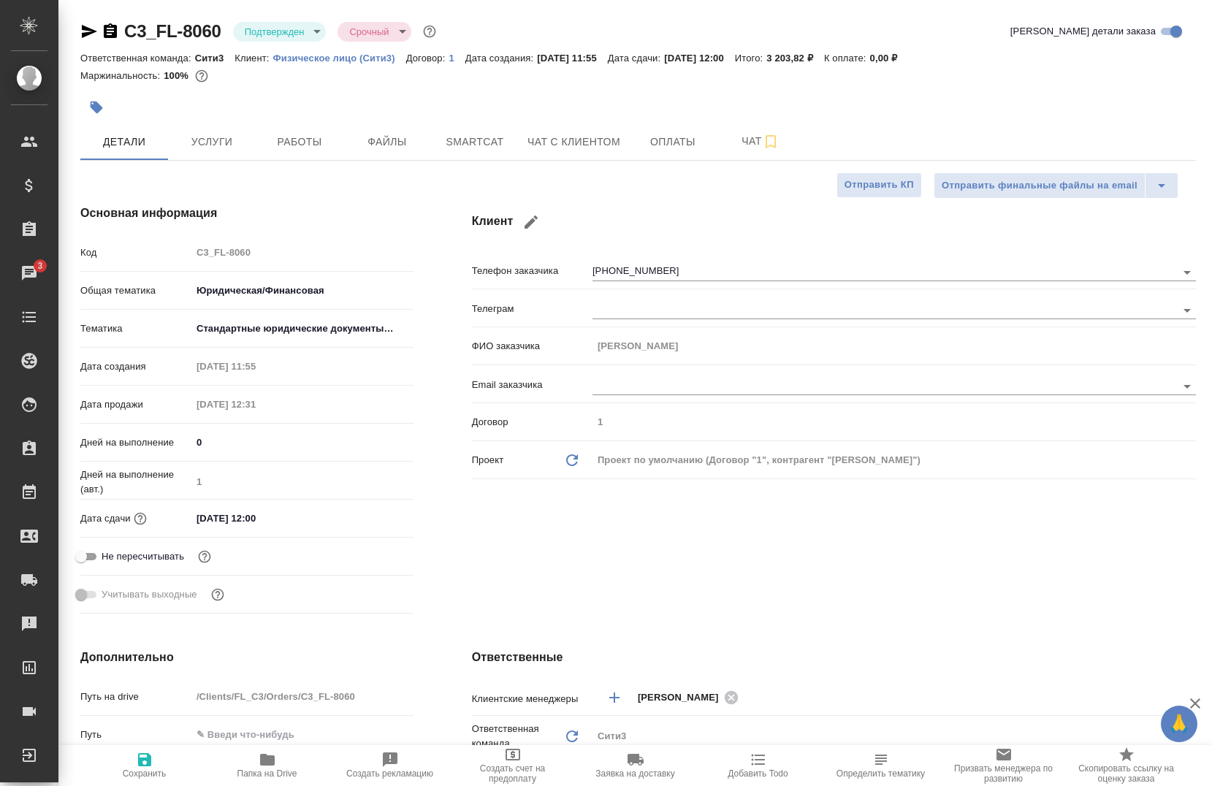
type textarea "x"
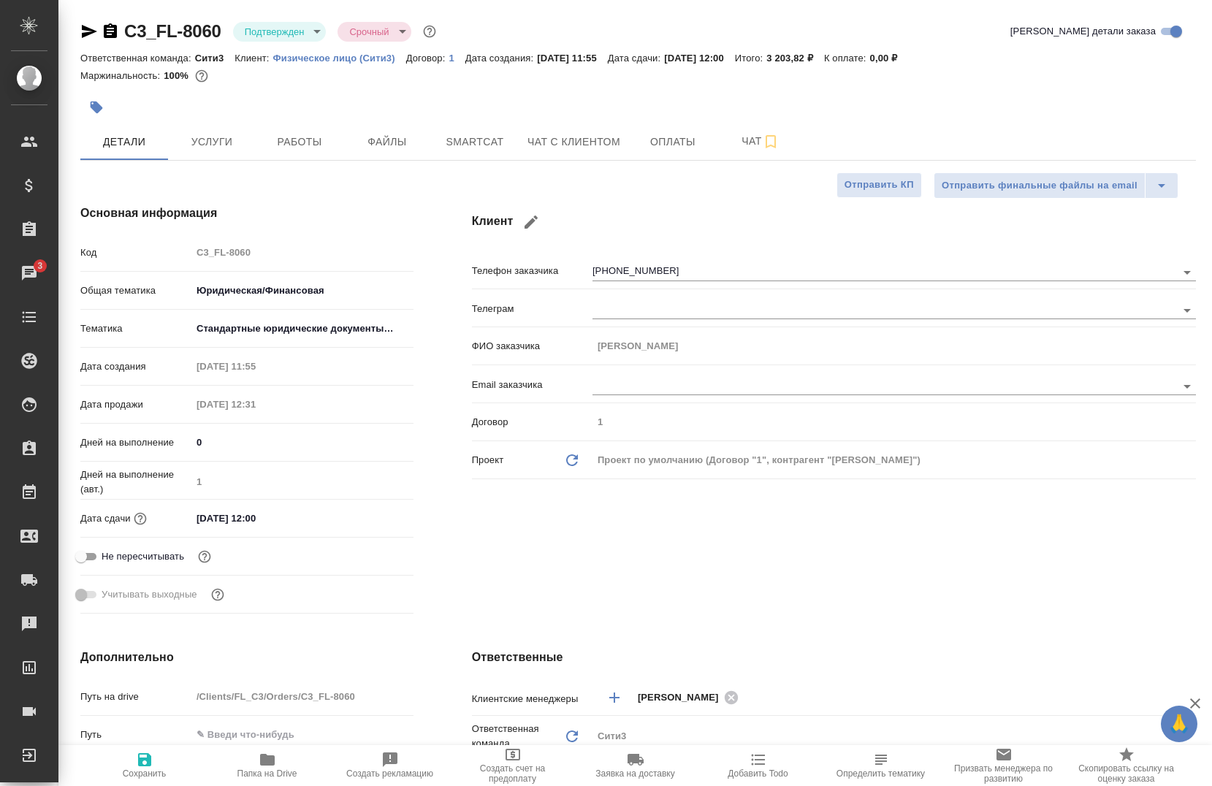
type textarea "x"
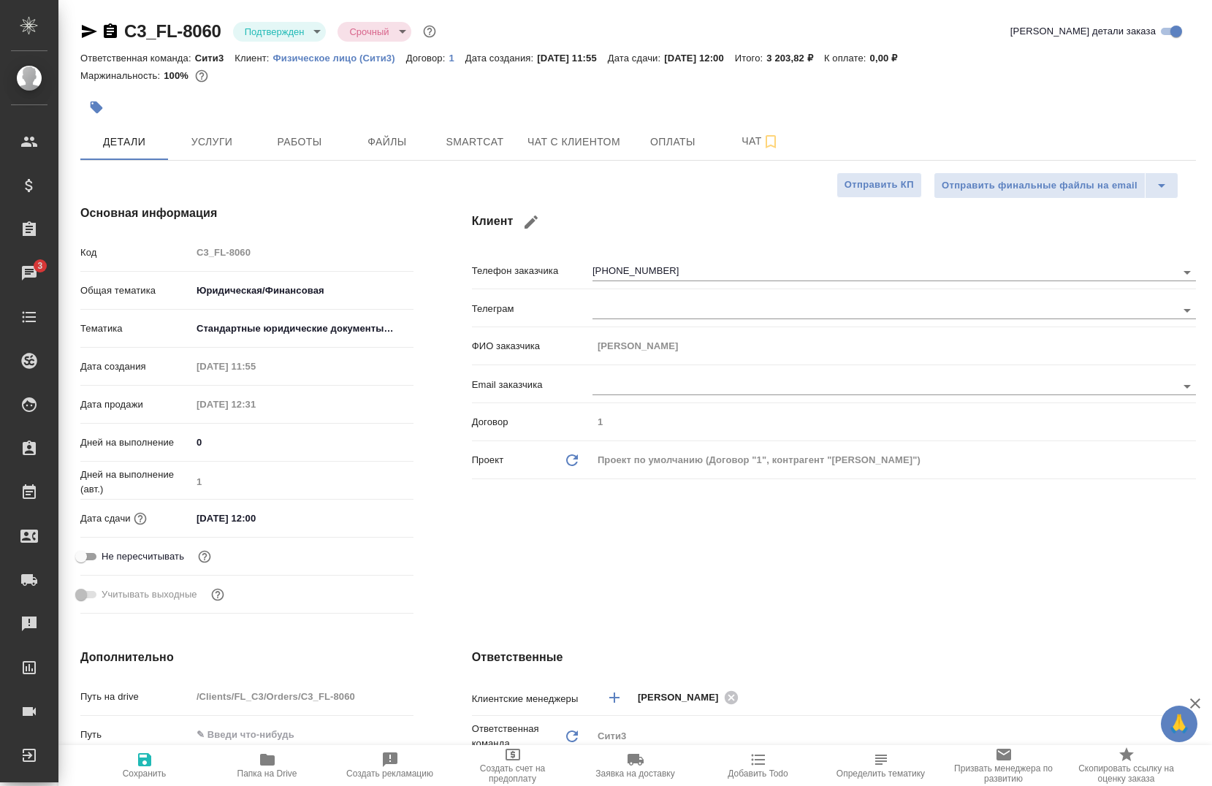
type textarea "x"
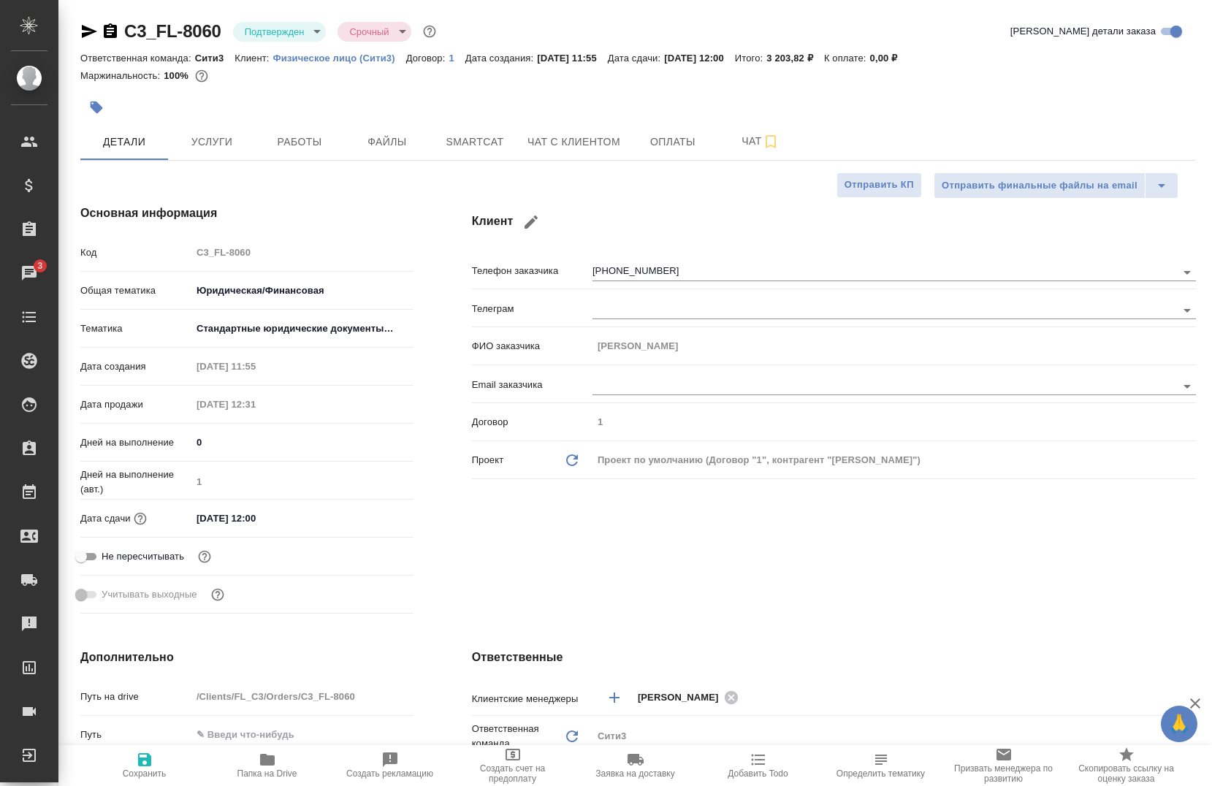
type textarea "x"
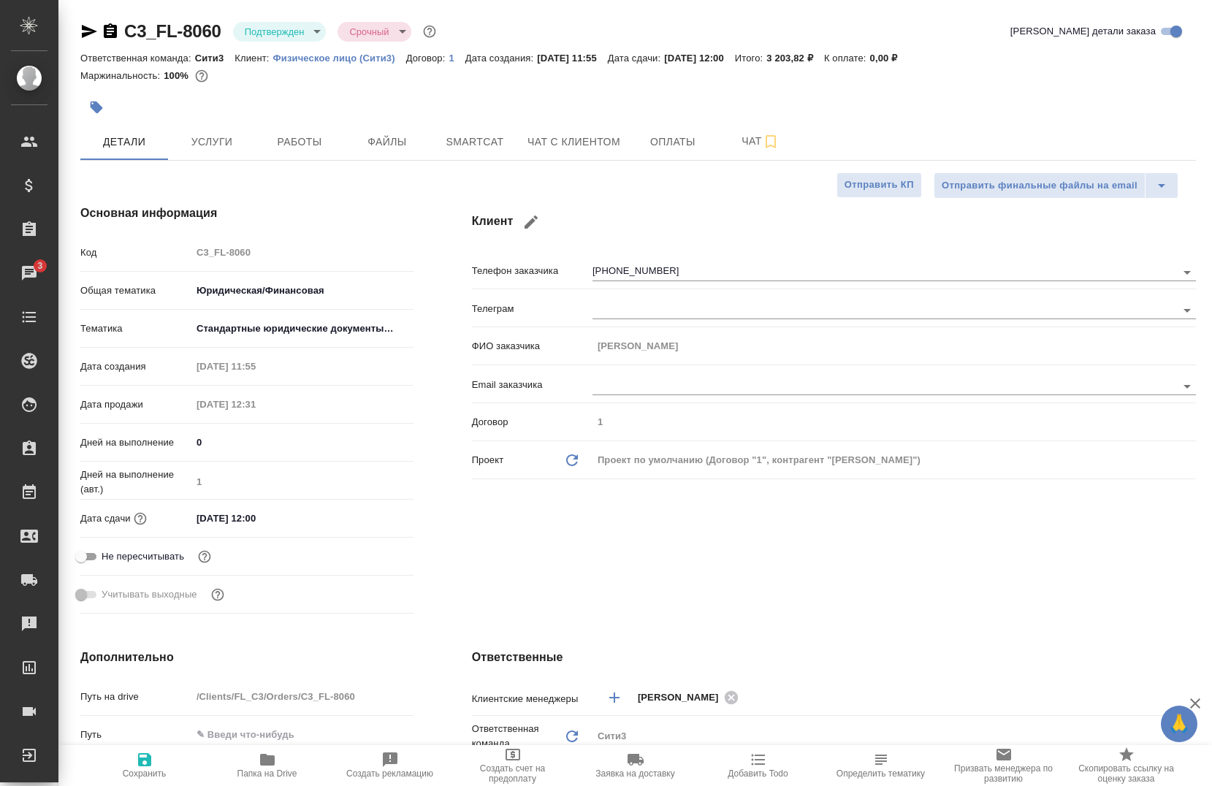
type textarea "x"
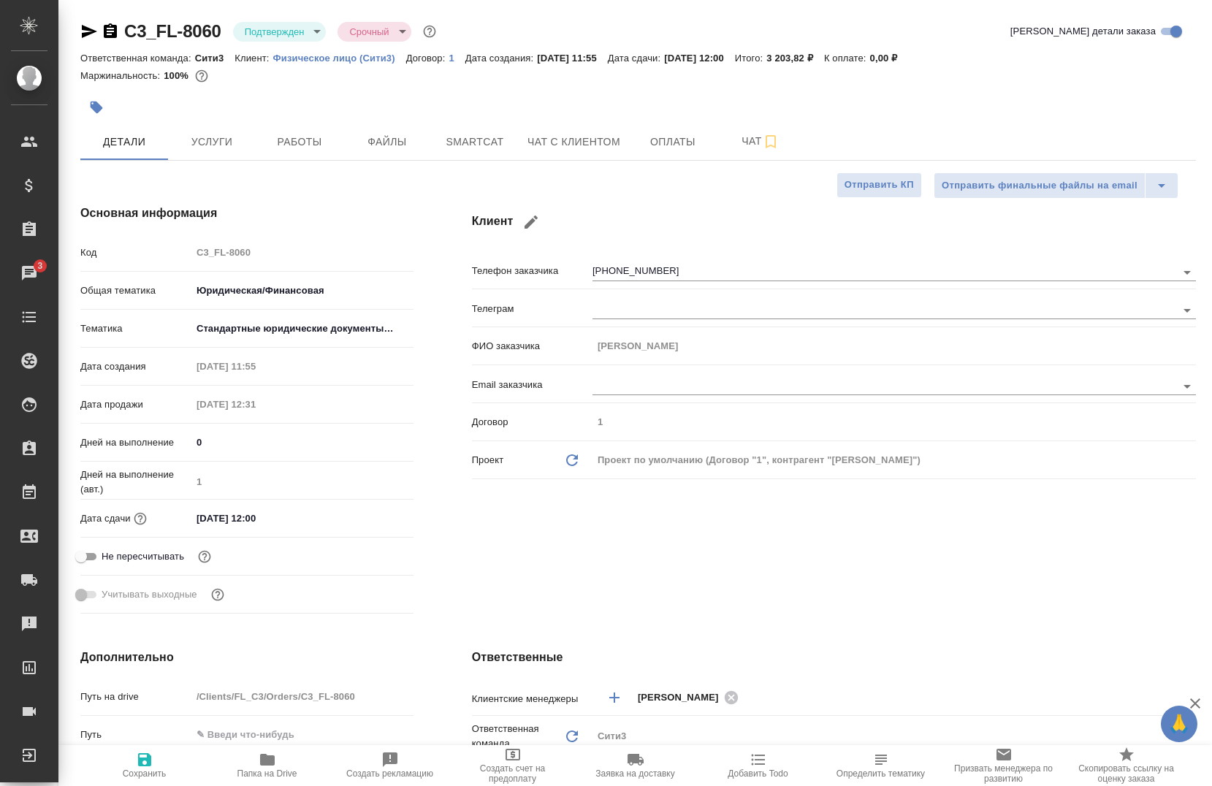
type textarea "x"
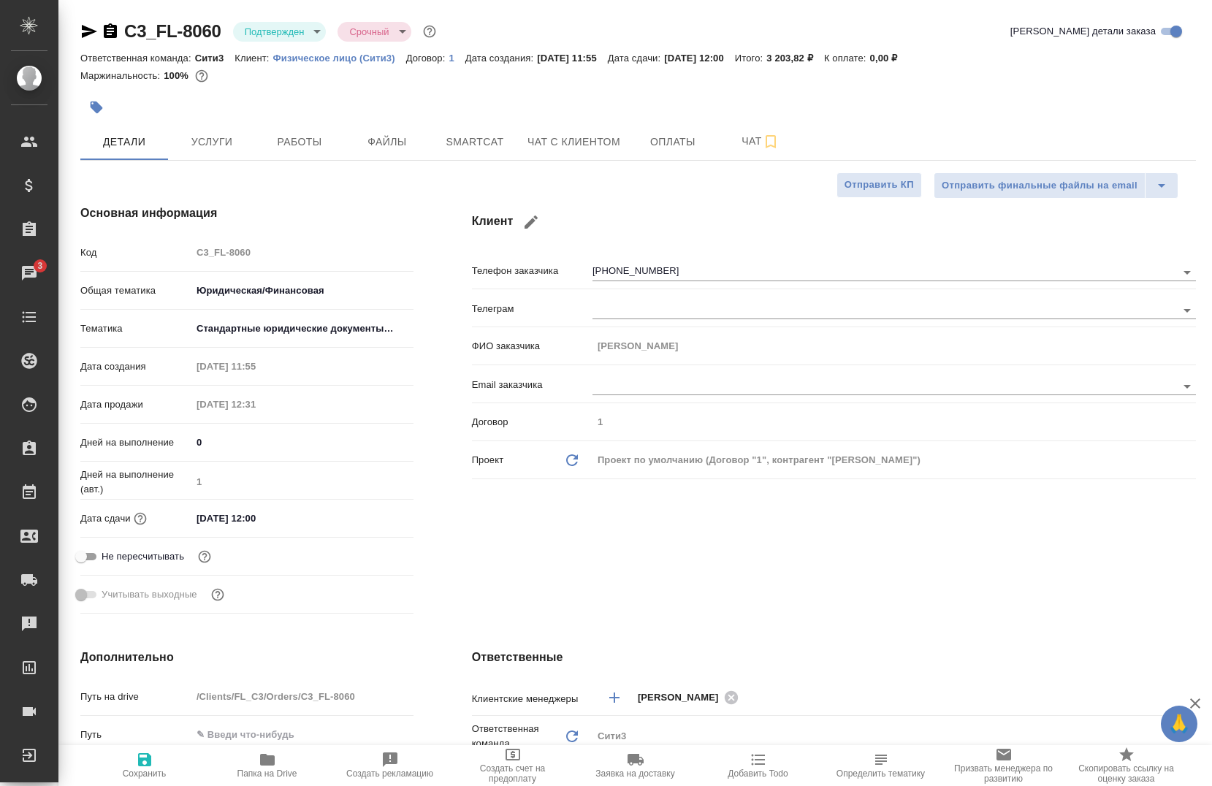
type textarea "x"
click at [295, 28] on body "🙏 .cls-1 fill:#fff; AWATERA [PERSON_NAME] Спецификации Заказы 3 Чаты Todo Проек…" at bounding box center [606, 393] width 1212 height 786
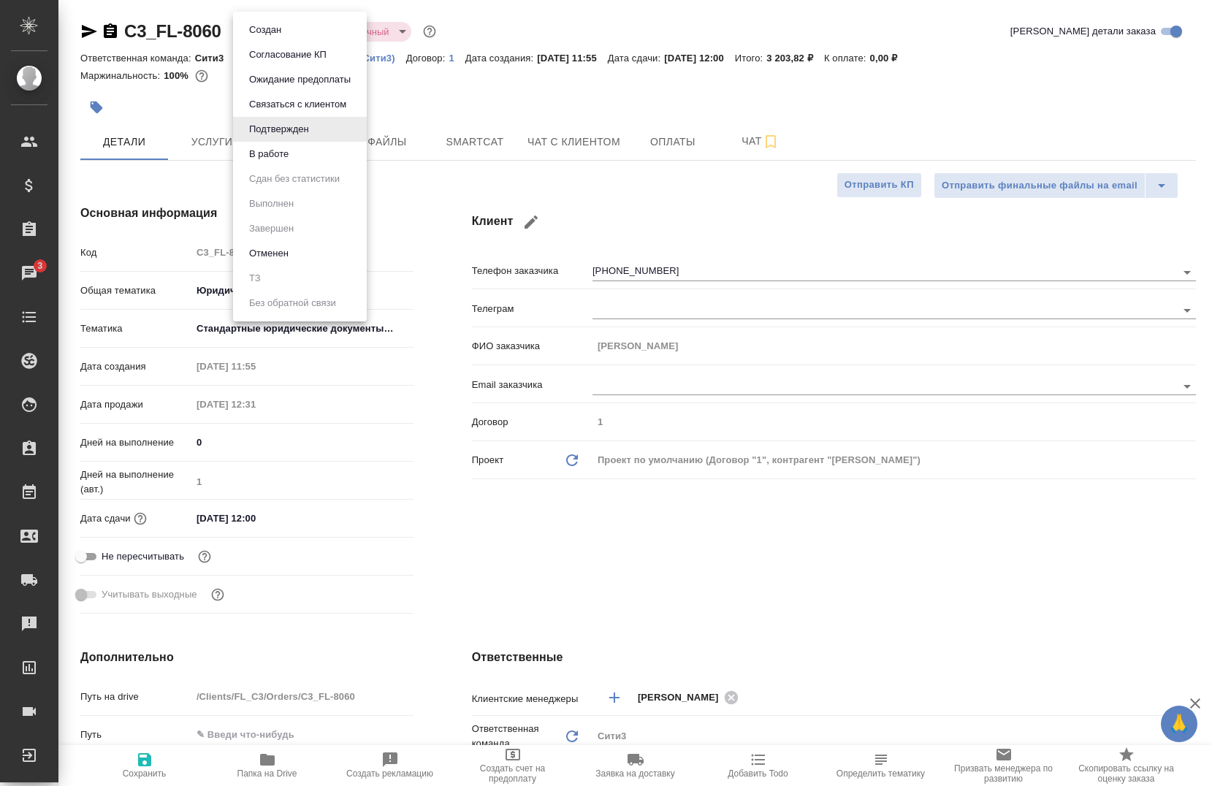
click at [271, 141] on ul "Создан Согласование КП Ожидание предоплаты Связаться с клиентом Подтвержден В р…" at bounding box center [300, 167] width 134 height 310
click at [257, 155] on button "В работе" at bounding box center [269, 154] width 48 height 16
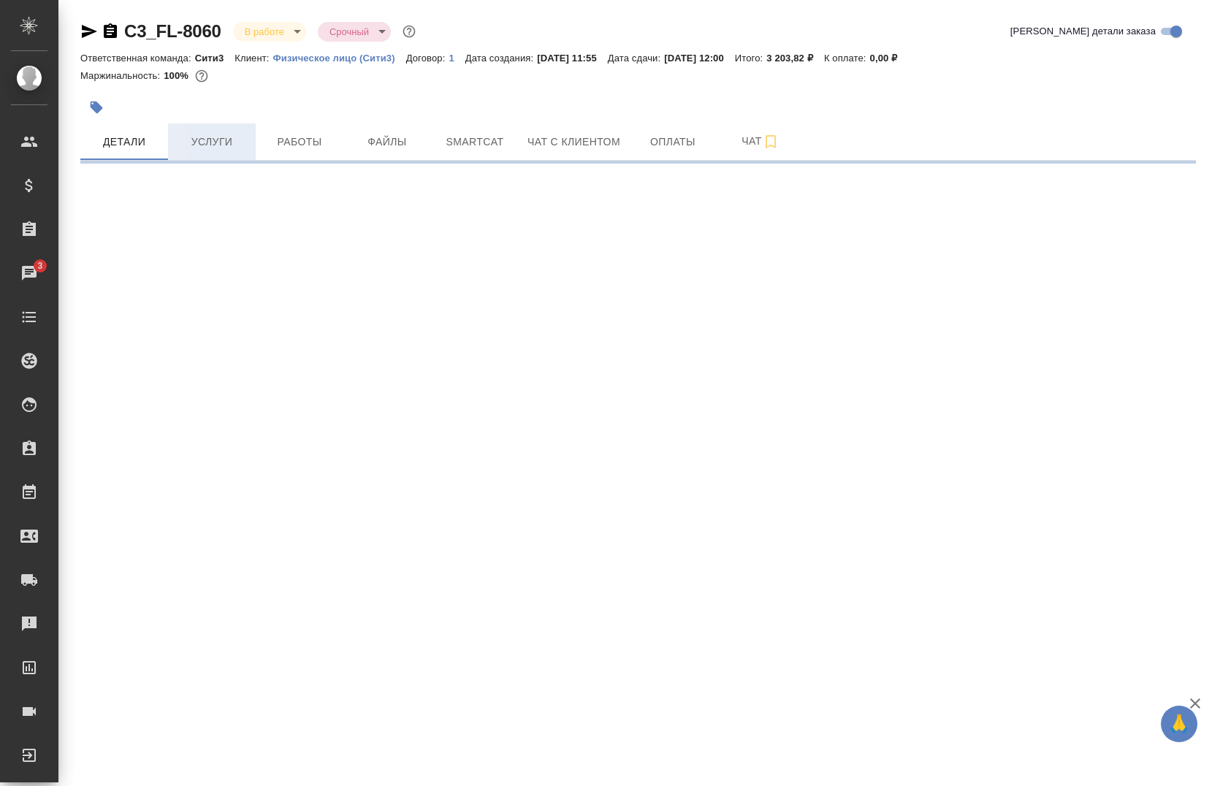
select select "RU"
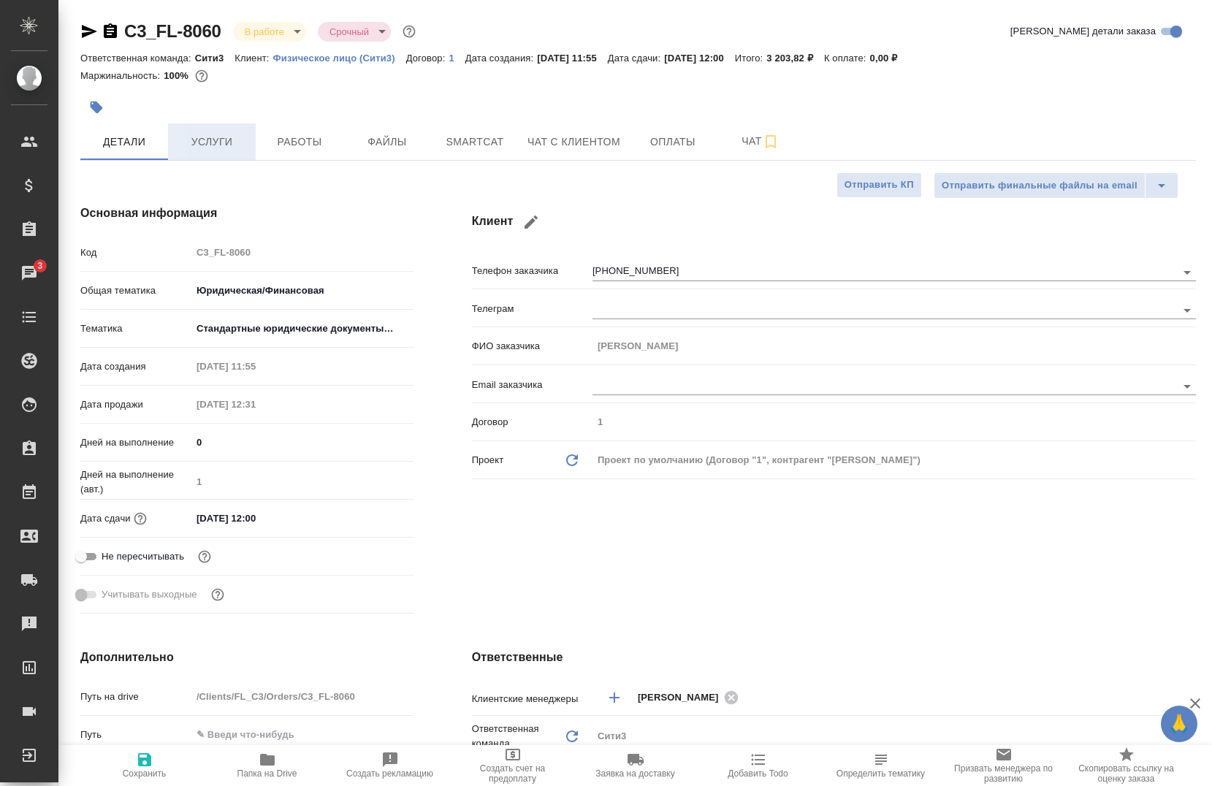
type textarea "x"
click at [149, 750] on button "Сохранить" at bounding box center [144, 765] width 123 height 41
type textarea "x"
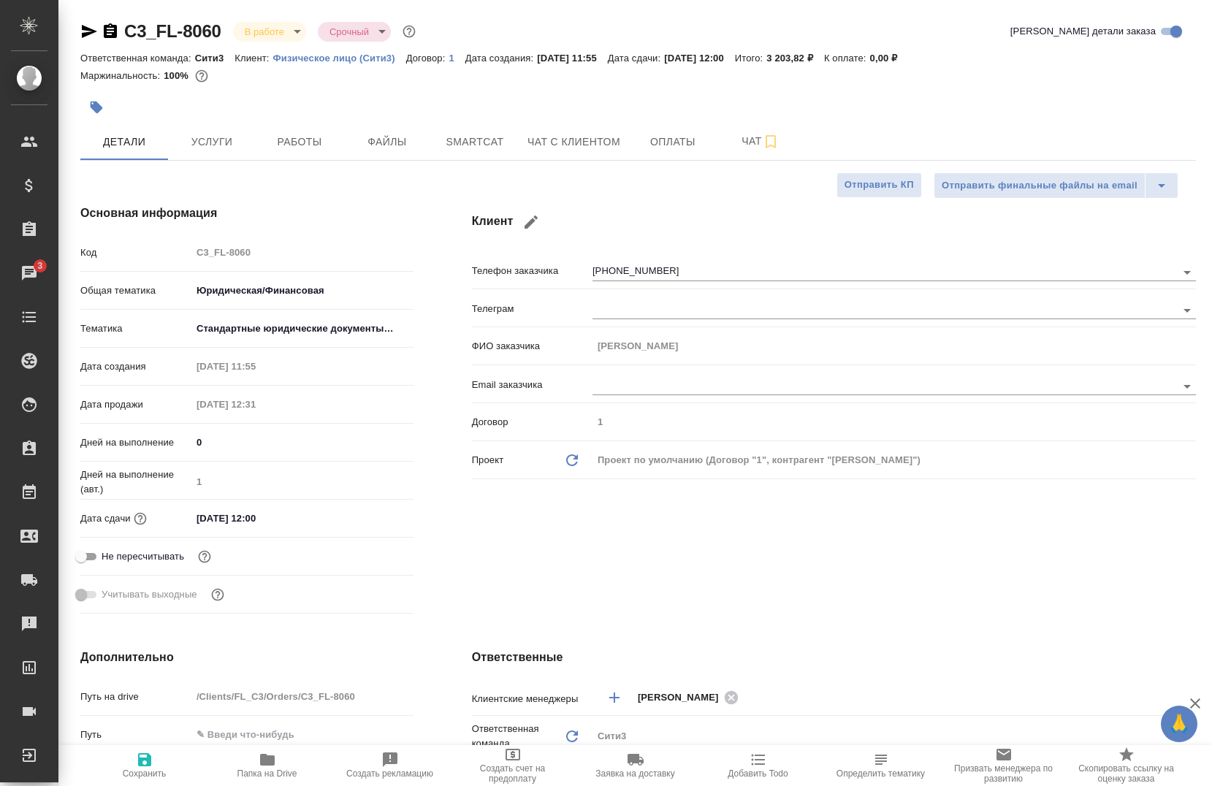
type textarea "x"
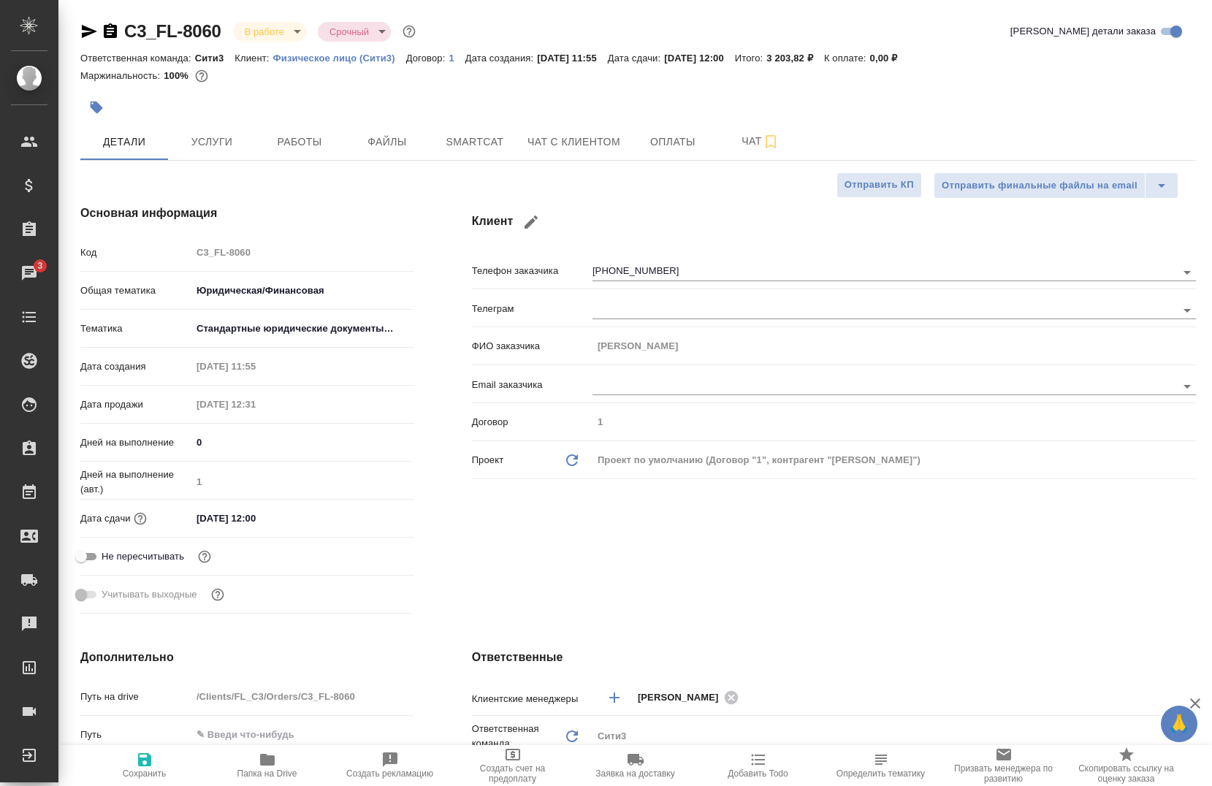
click at [145, 756] on div ".cls-1 fill:#fff; AWATERA [PERSON_NAME] Спецификации Заказы 3 Чаты Todo Проекты…" at bounding box center [606, 393] width 1212 height 786
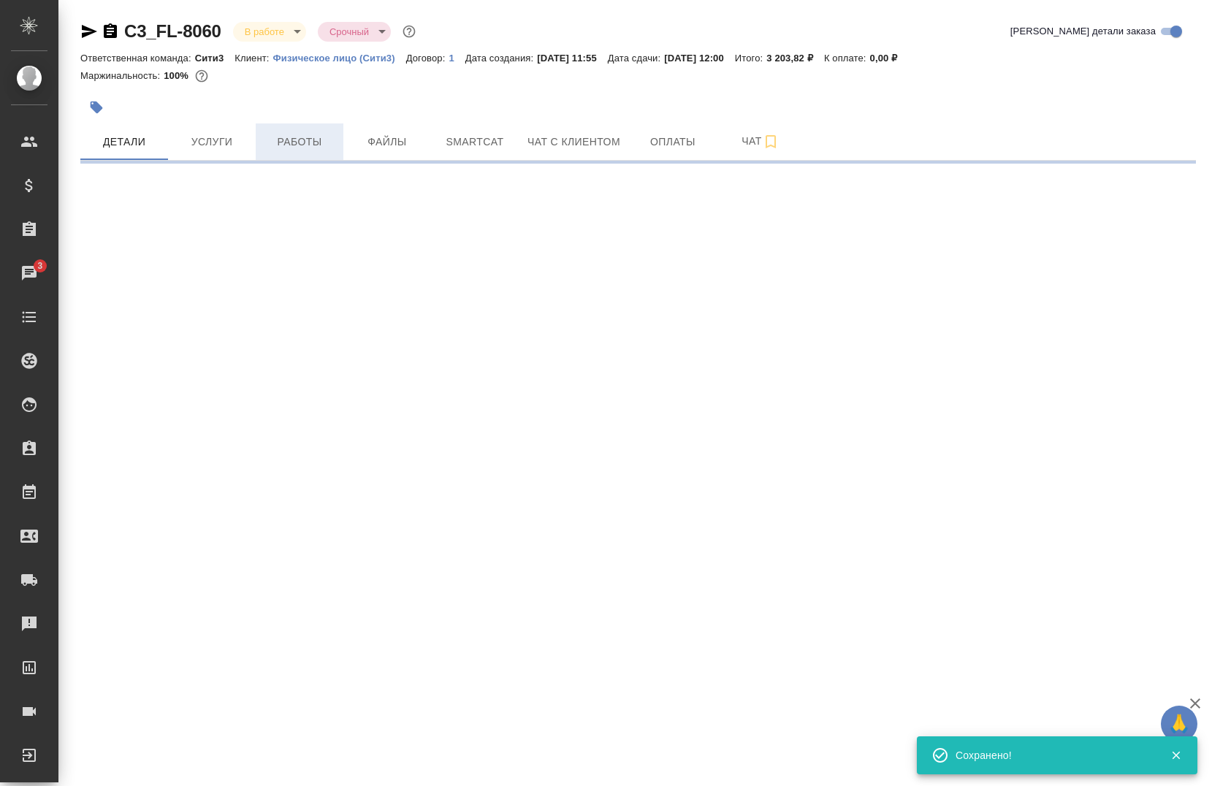
select select "RU"
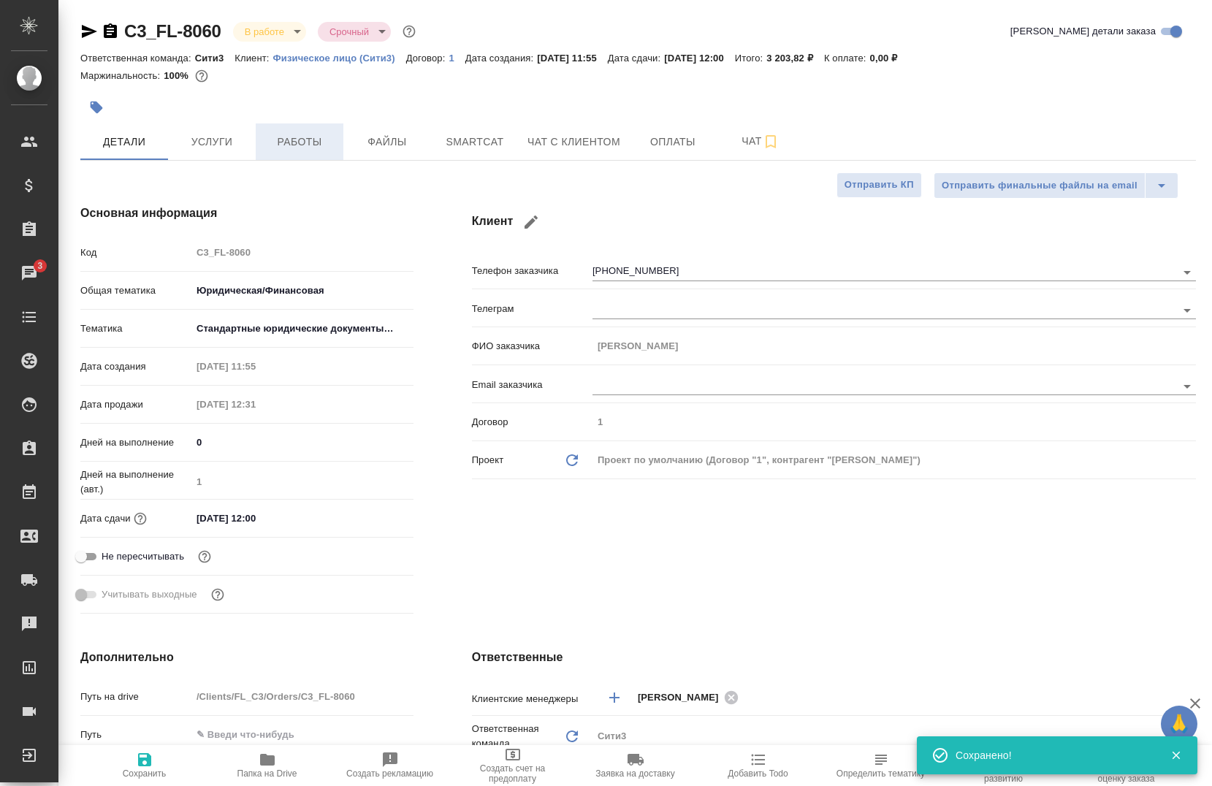
type textarea "x"
click at [278, 142] on span "Работы" at bounding box center [299, 142] width 70 height 18
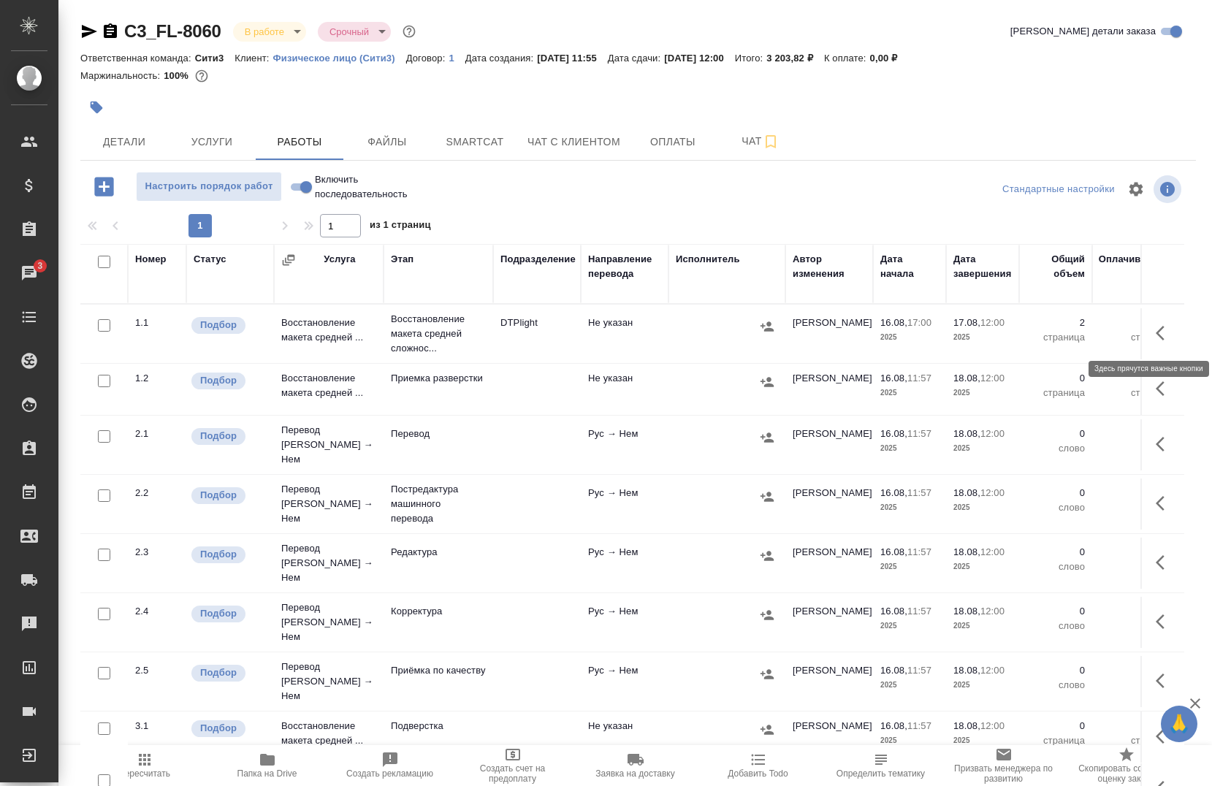
click at [1147, 338] on button "button" at bounding box center [1164, 333] width 35 height 35
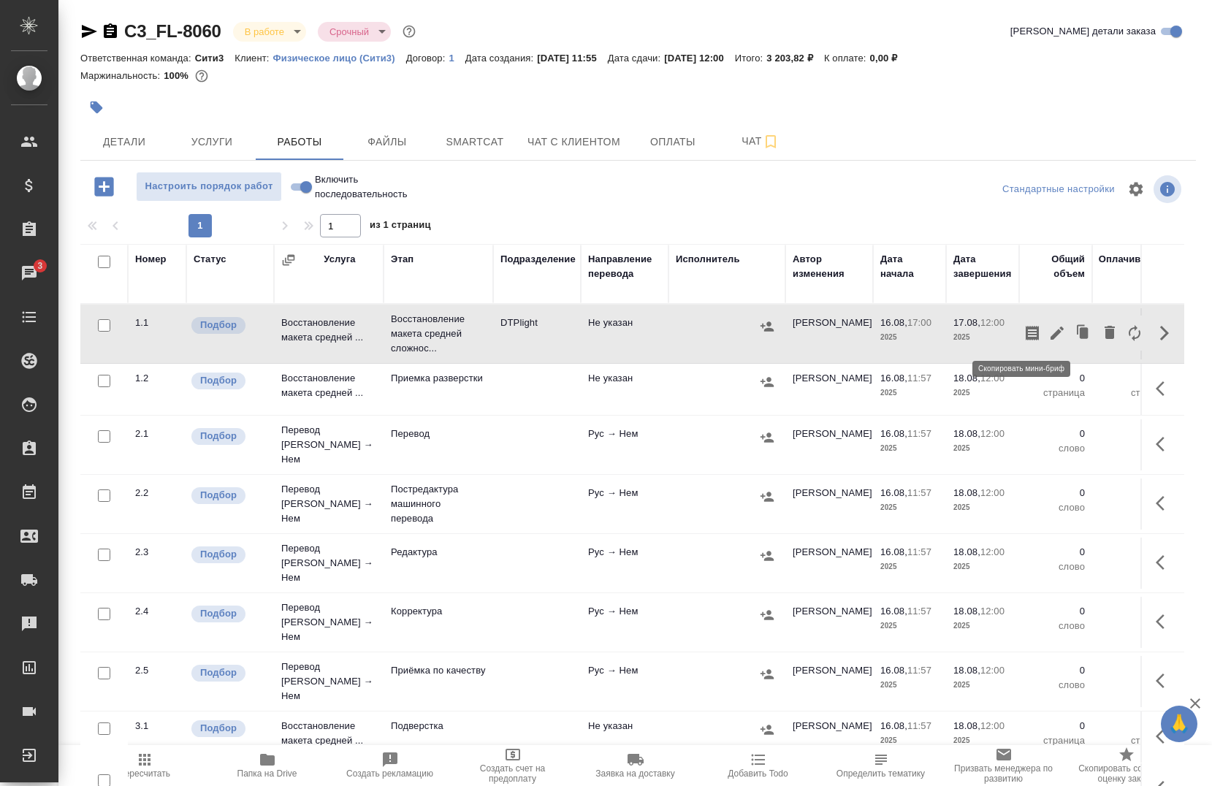
click at [1026, 327] on icon "button" at bounding box center [1032, 333] width 13 height 15
click at [1026, 335] on icon "button" at bounding box center [1032, 333] width 13 height 15
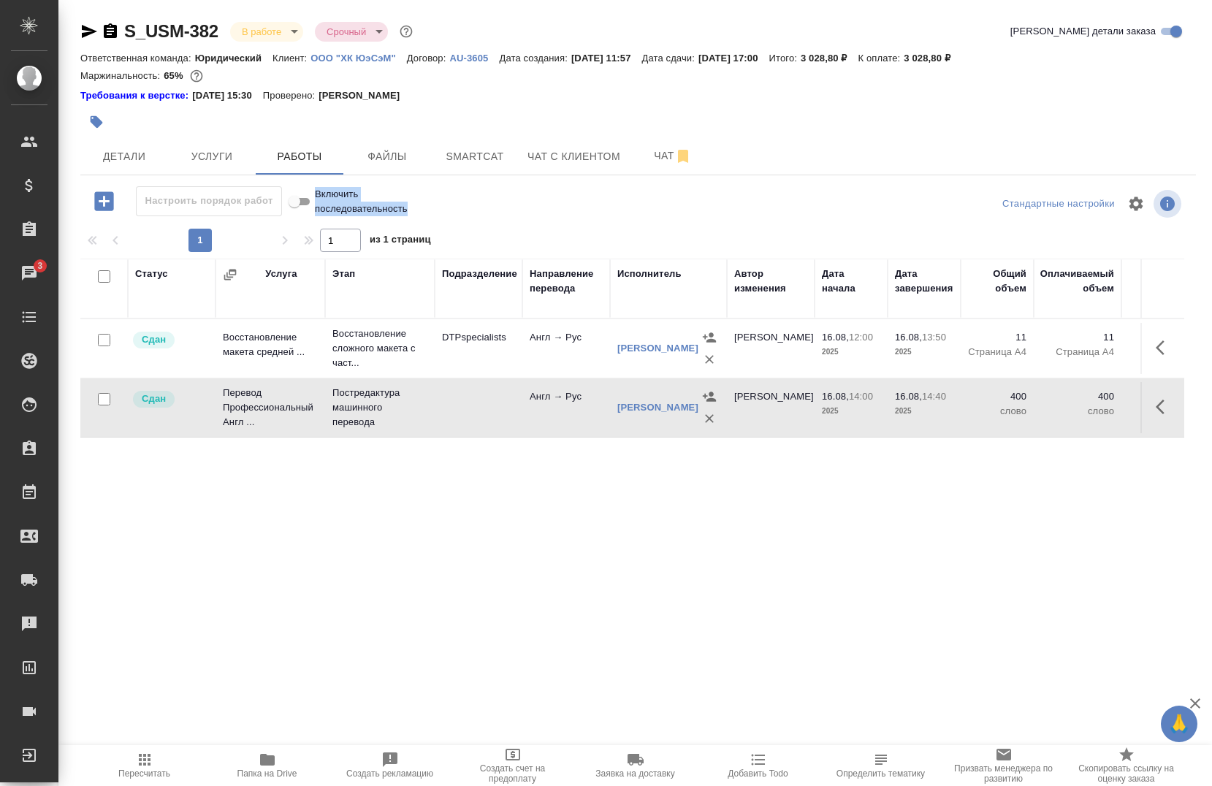
click at [452, 175] on div "S_USM-382 В работе inProgress Срочный urgent Кратко детали заказа Ответственная…" at bounding box center [638, 513] width 1132 height 1026
drag, startPoint x: 452, startPoint y: 175, endPoint x: 452, endPoint y: 167, distance: 7.3
click at [452, 167] on button "Smartcat" at bounding box center [475, 156] width 88 height 37
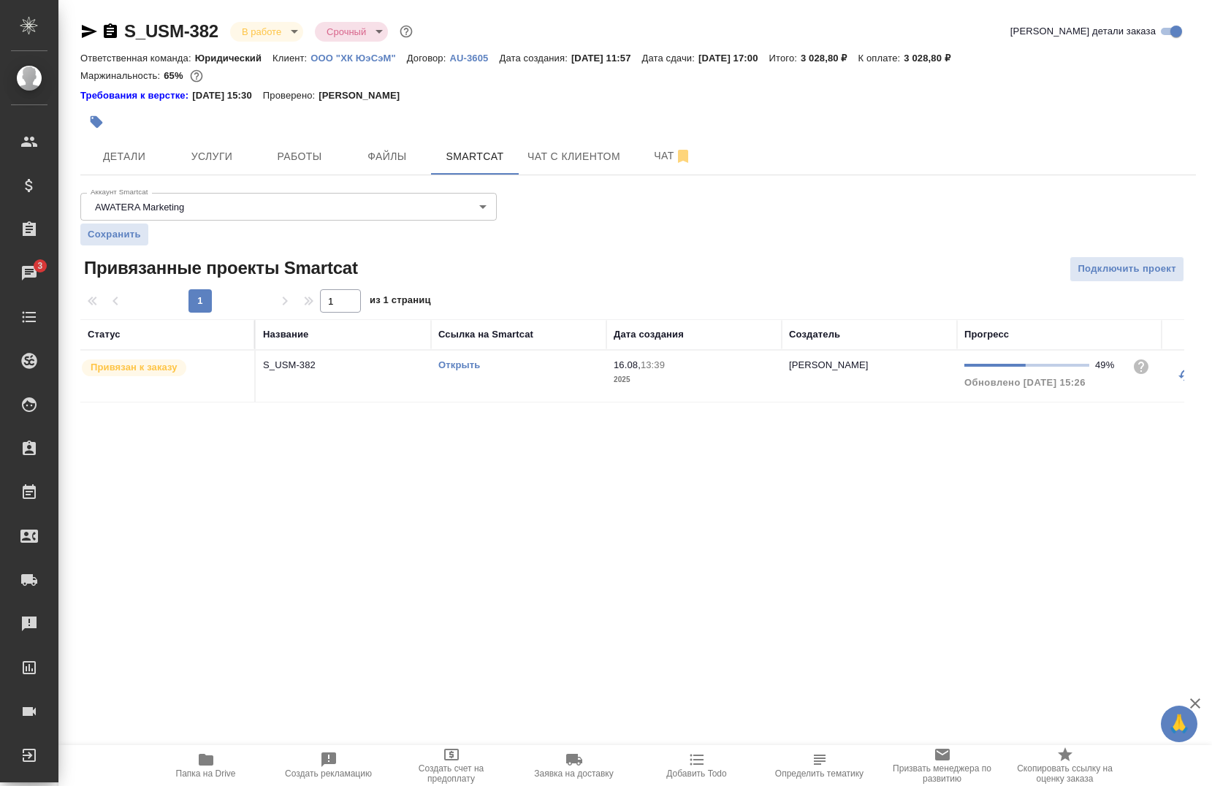
click at [457, 363] on link "Открыть" at bounding box center [459, 364] width 42 height 11
click at [270, 164] on span "Работы" at bounding box center [299, 157] width 70 height 18
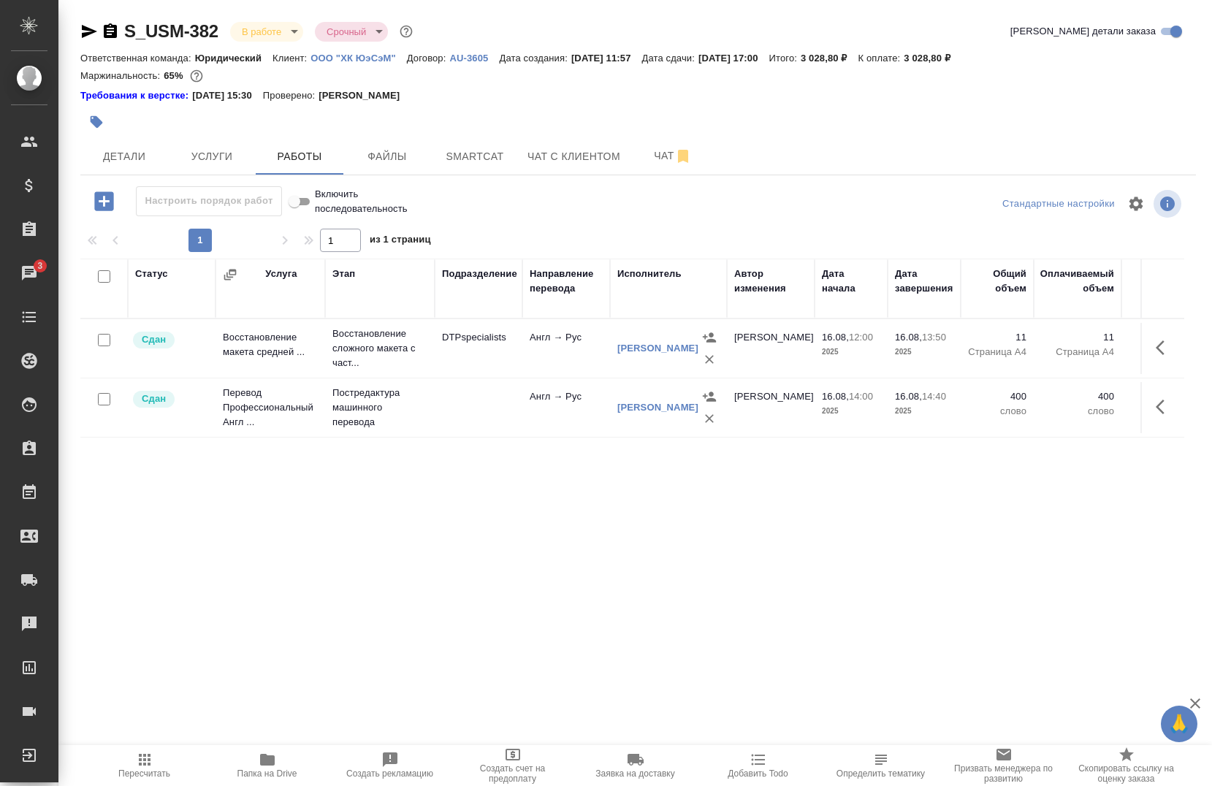
click at [1156, 346] on icon "button" at bounding box center [1160, 347] width 9 height 15
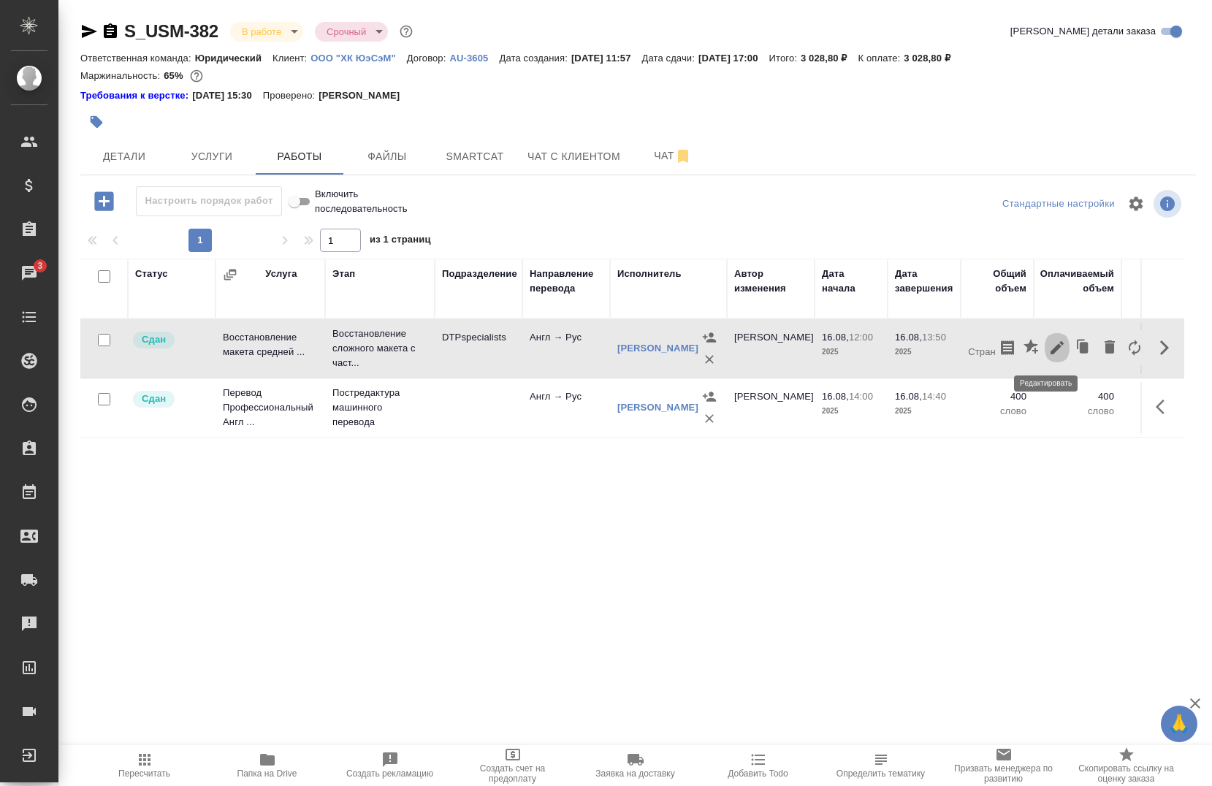
click at [1051, 354] on icon "button" at bounding box center [1057, 347] width 13 height 13
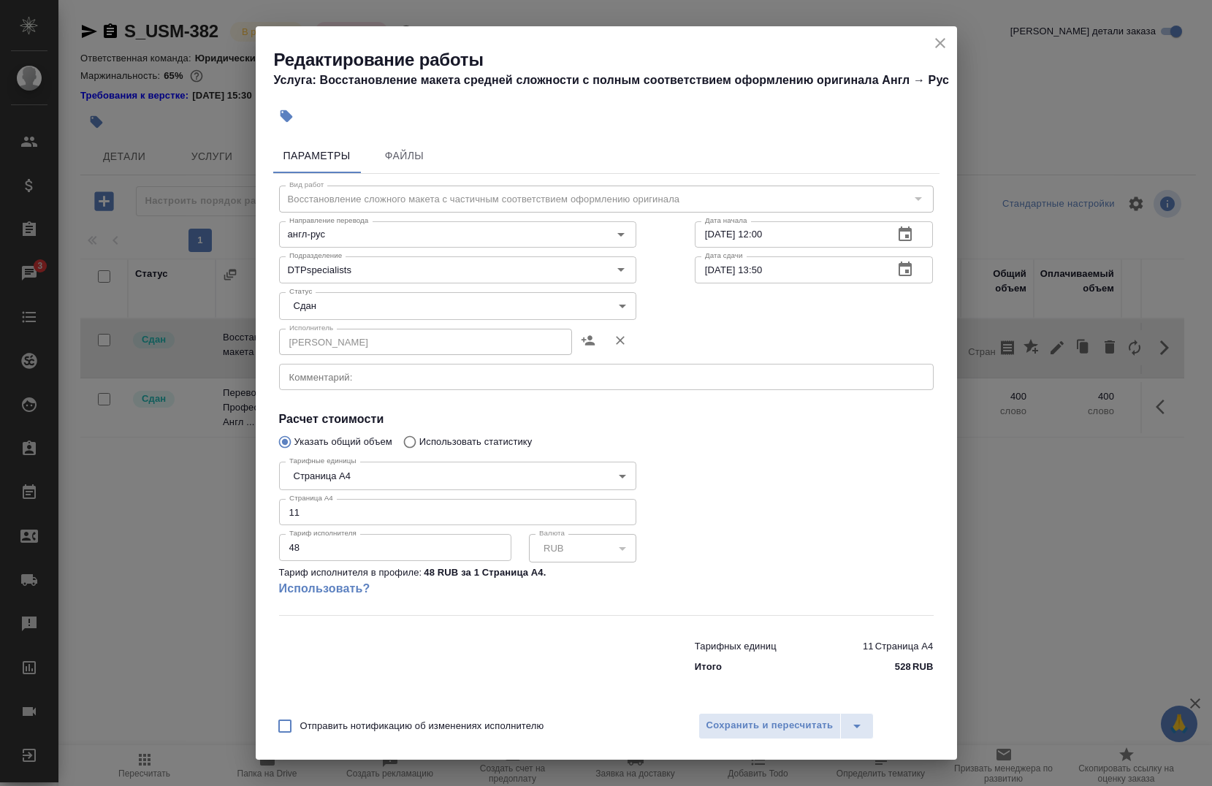
click at [441, 506] on input "11" at bounding box center [457, 512] width 357 height 26
type input "18"
click at [766, 721] on span "Сохранить и пересчитать" at bounding box center [769, 725] width 127 height 17
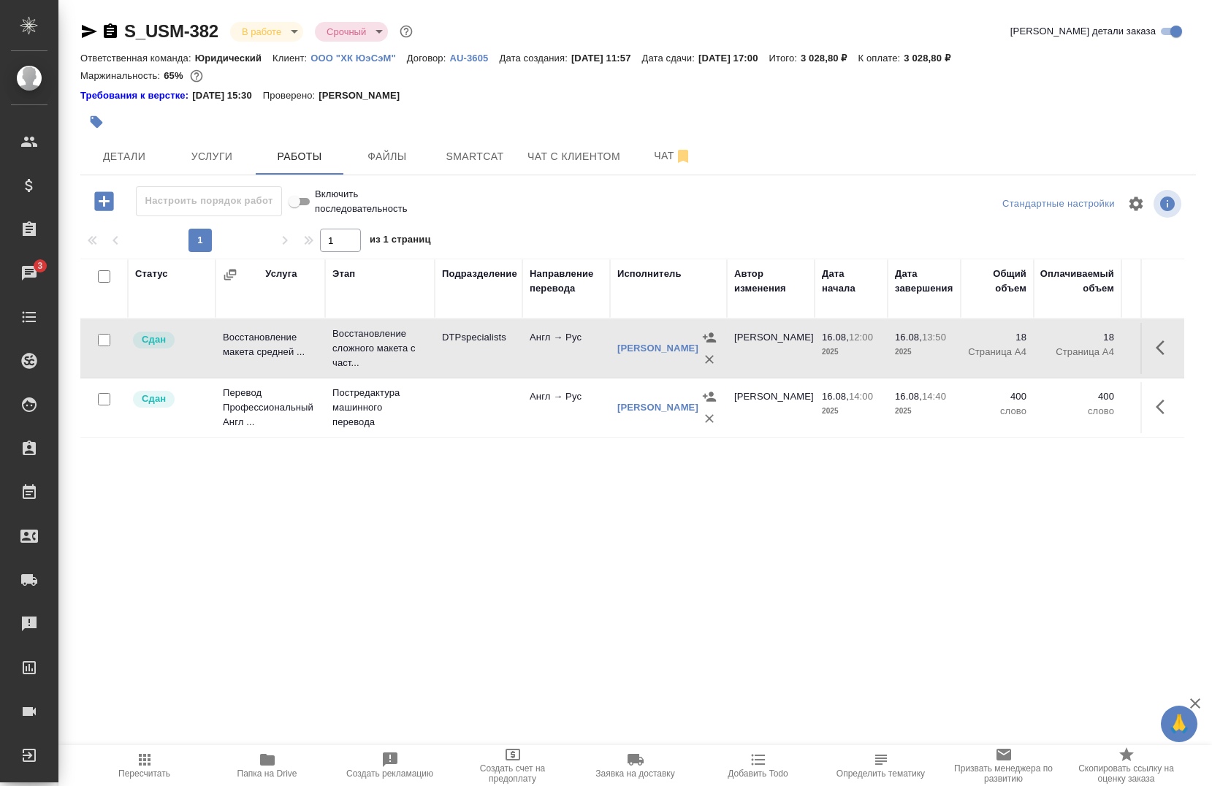
drag, startPoint x: 170, startPoint y: 780, endPoint x: 153, endPoint y: 774, distance: 18.5
click at [165, 779] on button "Пересчитать" at bounding box center [144, 765] width 123 height 41
click at [139, 767] on icon "button" at bounding box center [145, 760] width 18 height 18
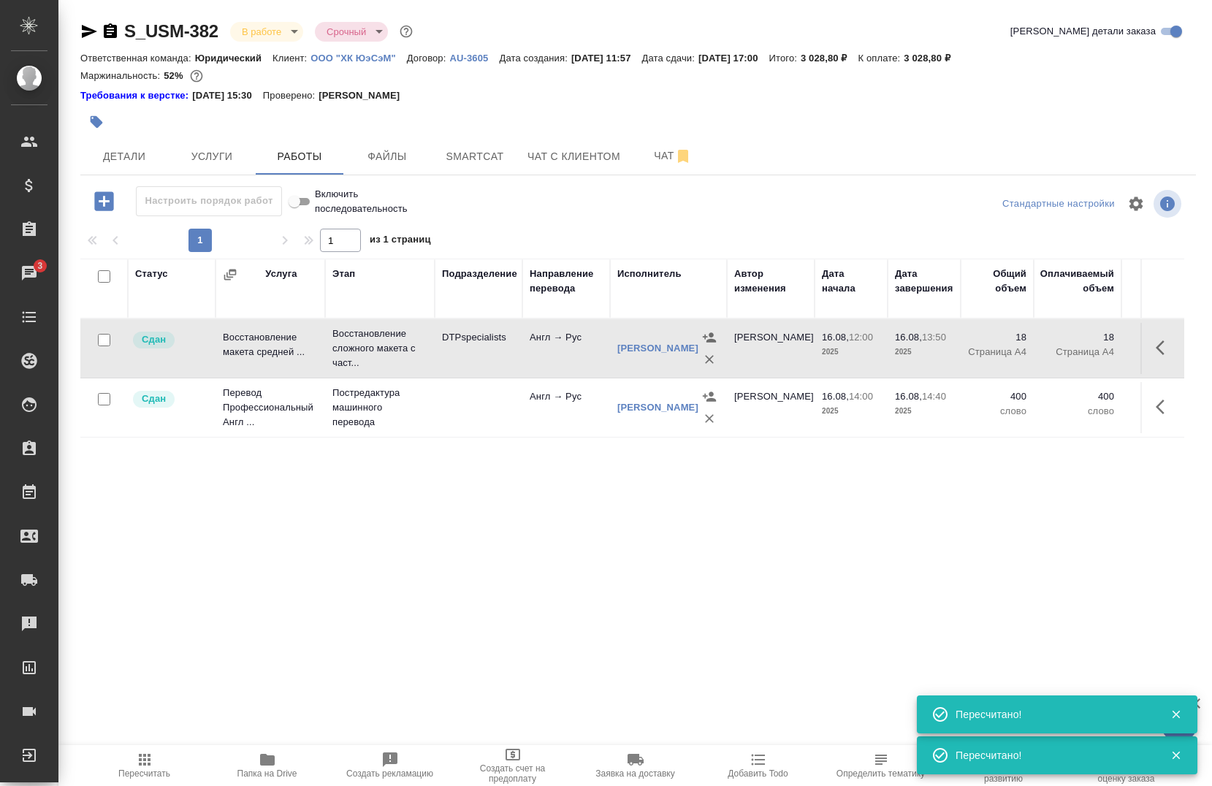
click at [148, 767] on icon "button" at bounding box center [145, 760] width 18 height 18
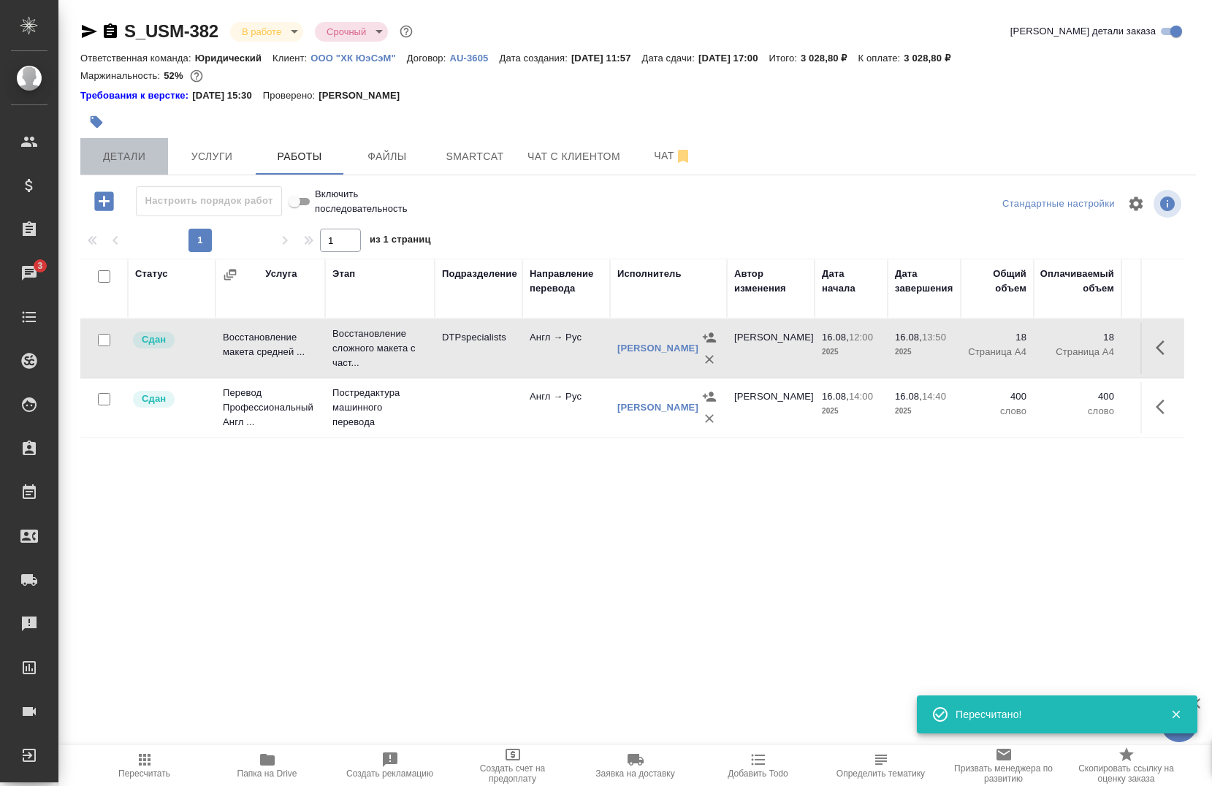
click at [124, 151] on span "Детали" at bounding box center [124, 157] width 70 height 18
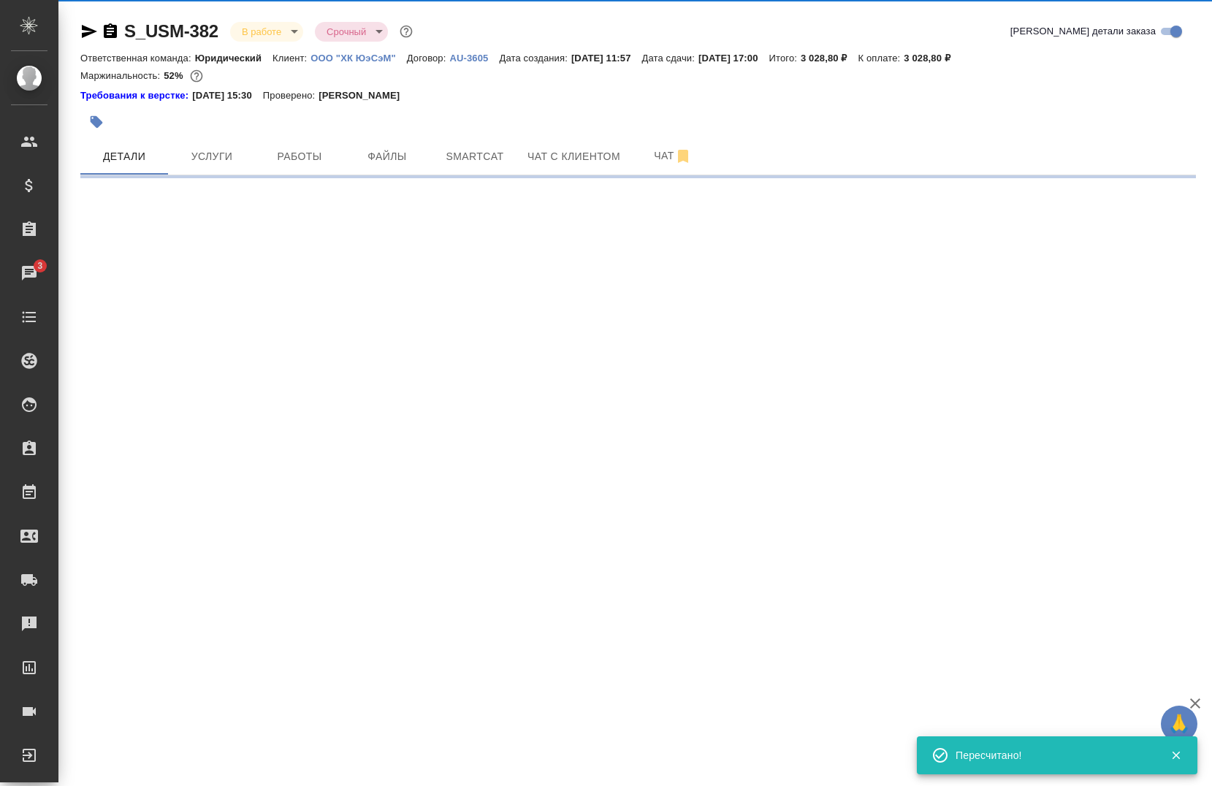
select select "RU"
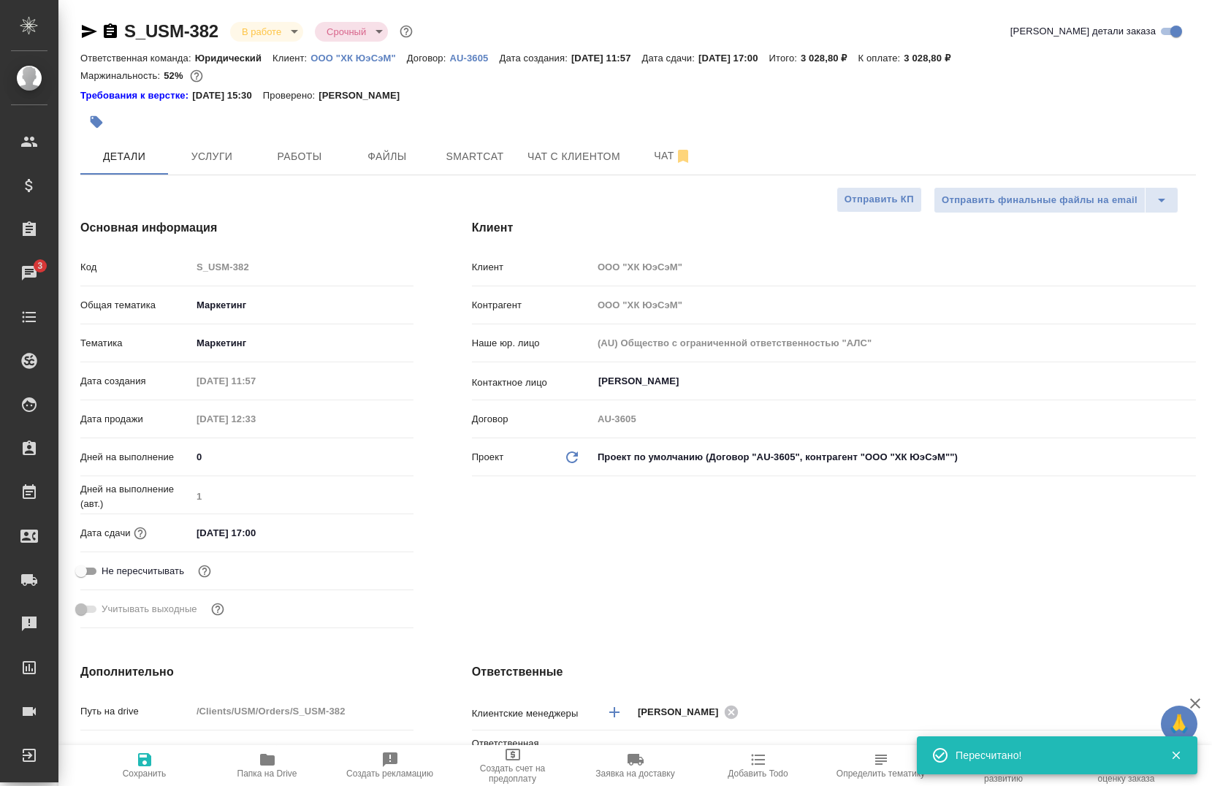
type textarea "x"
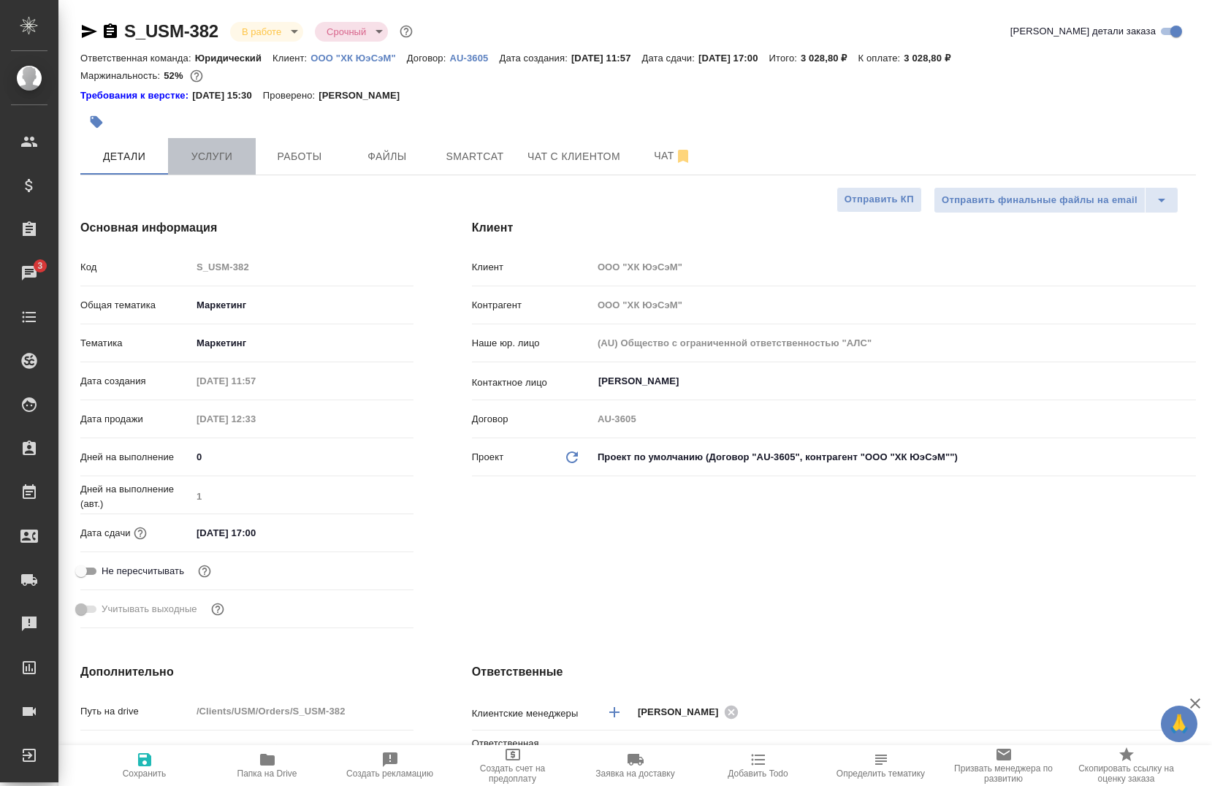
click at [188, 156] on span "Услуги" at bounding box center [212, 157] width 70 height 18
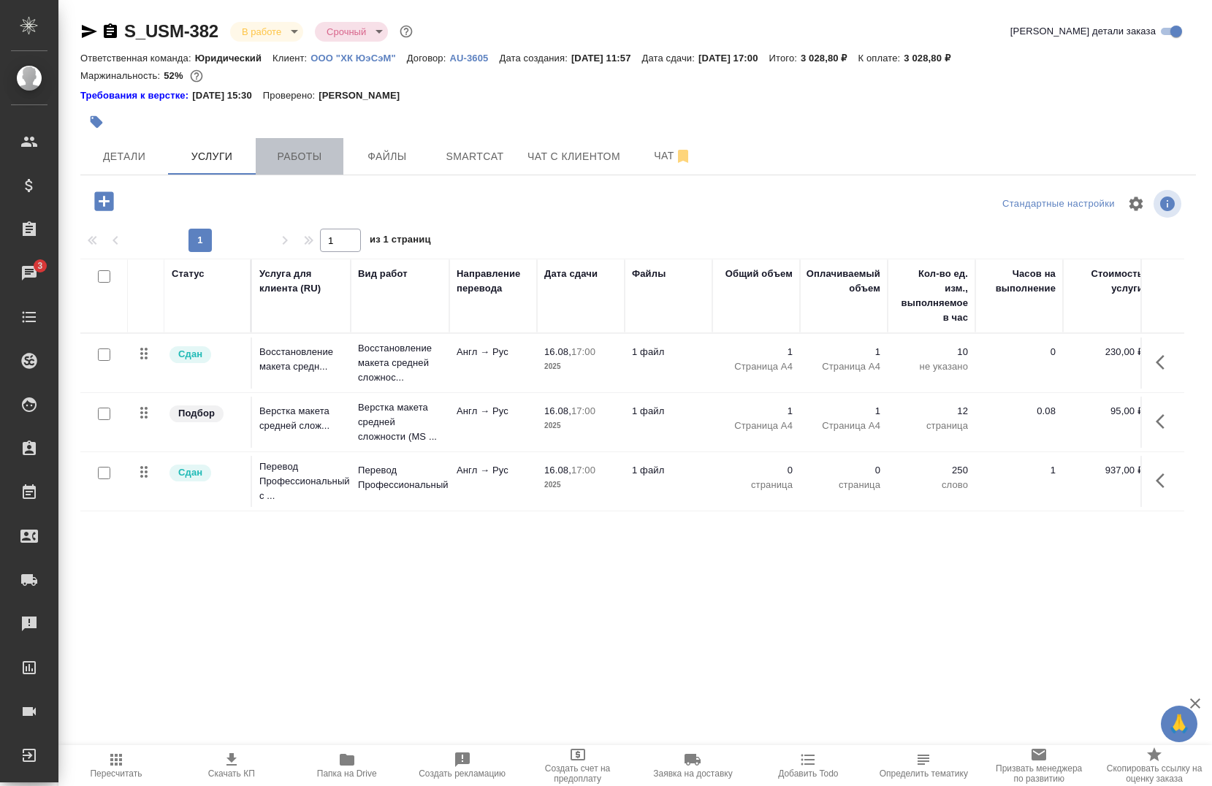
click at [274, 149] on span "Работы" at bounding box center [299, 157] width 70 height 18
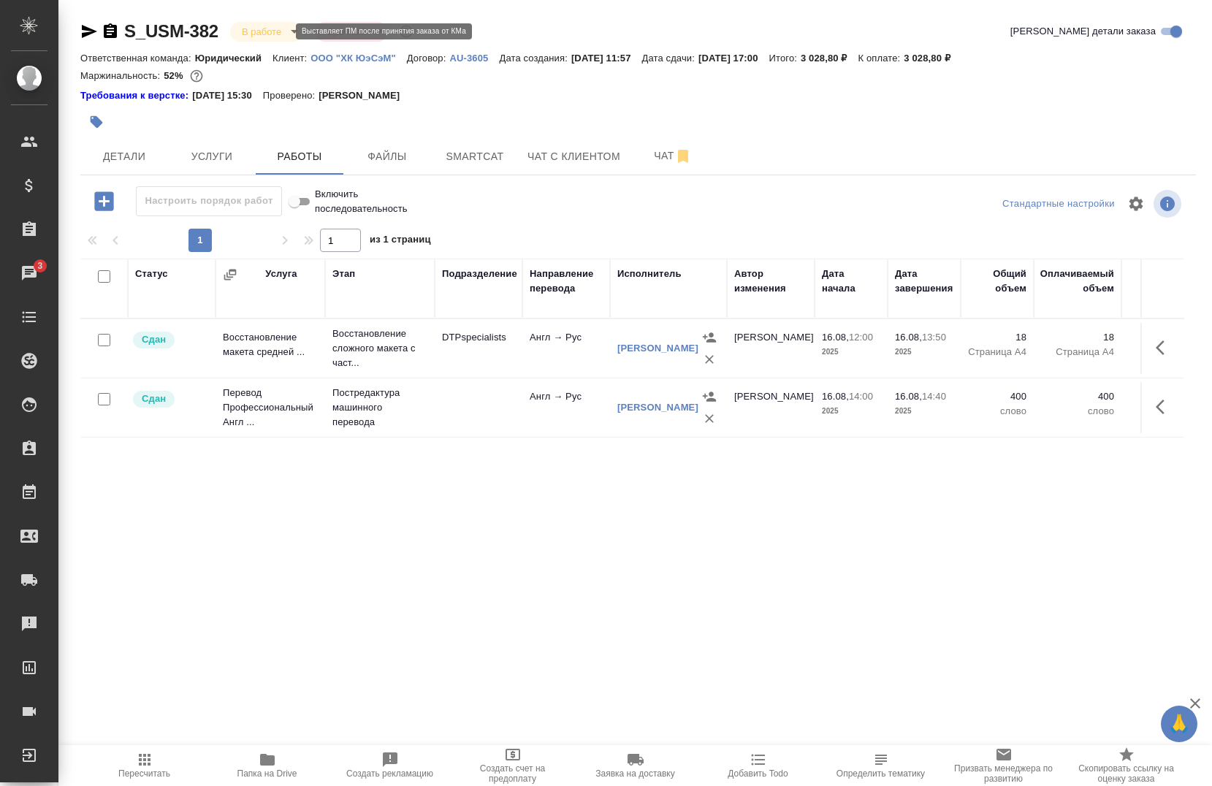
click at [283, 34] on body "🙏 .cls-1 fill:#fff; AWATERA [PERSON_NAME] Спецификации Заказы 3 Чаты Todo Проек…" at bounding box center [606, 393] width 1212 height 786
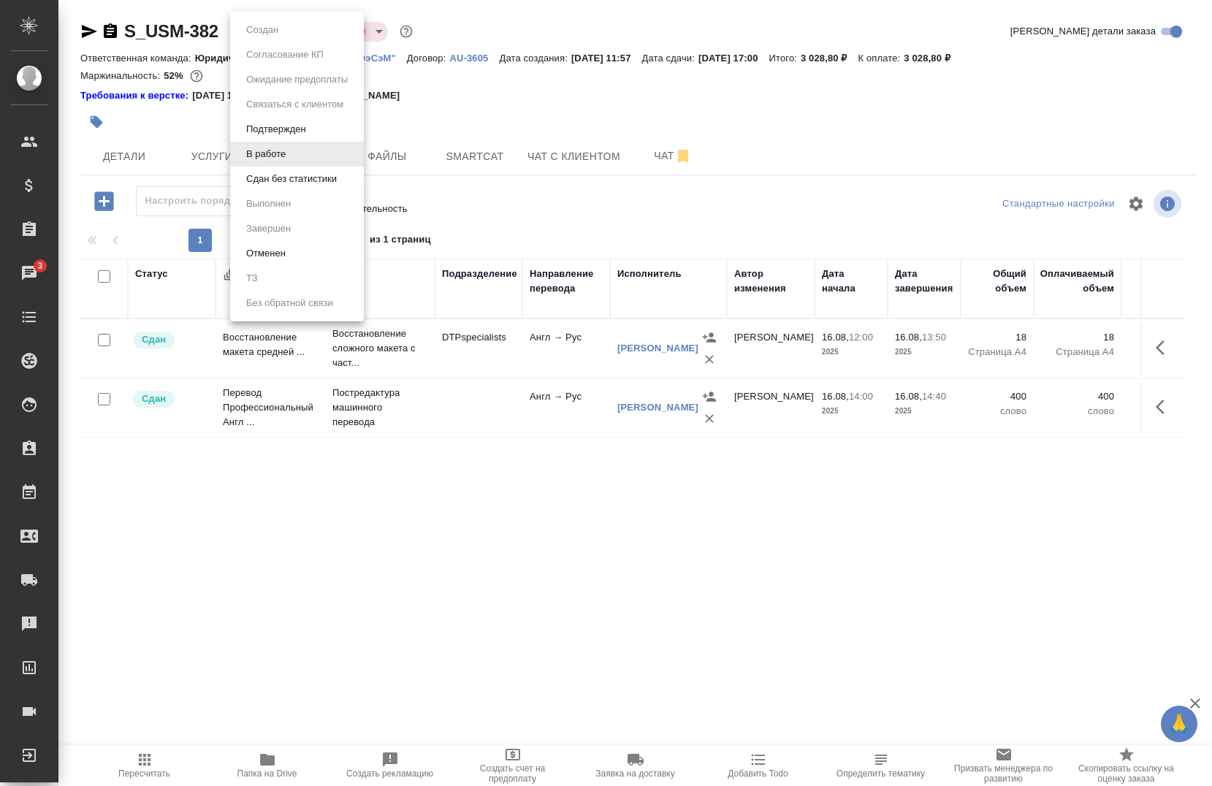
click at [264, 188] on li "Сдан без статистики" at bounding box center [297, 179] width 134 height 25
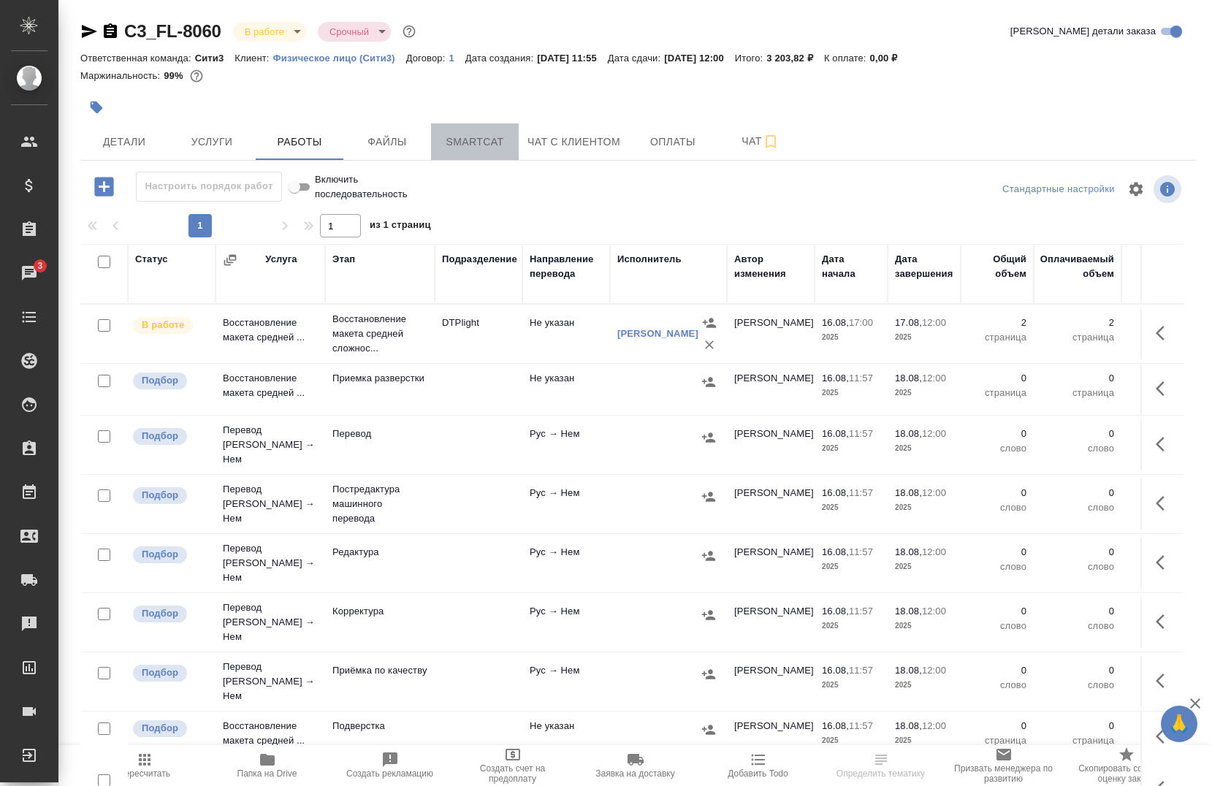
click at [495, 142] on span "Smartcat" at bounding box center [475, 142] width 70 height 18
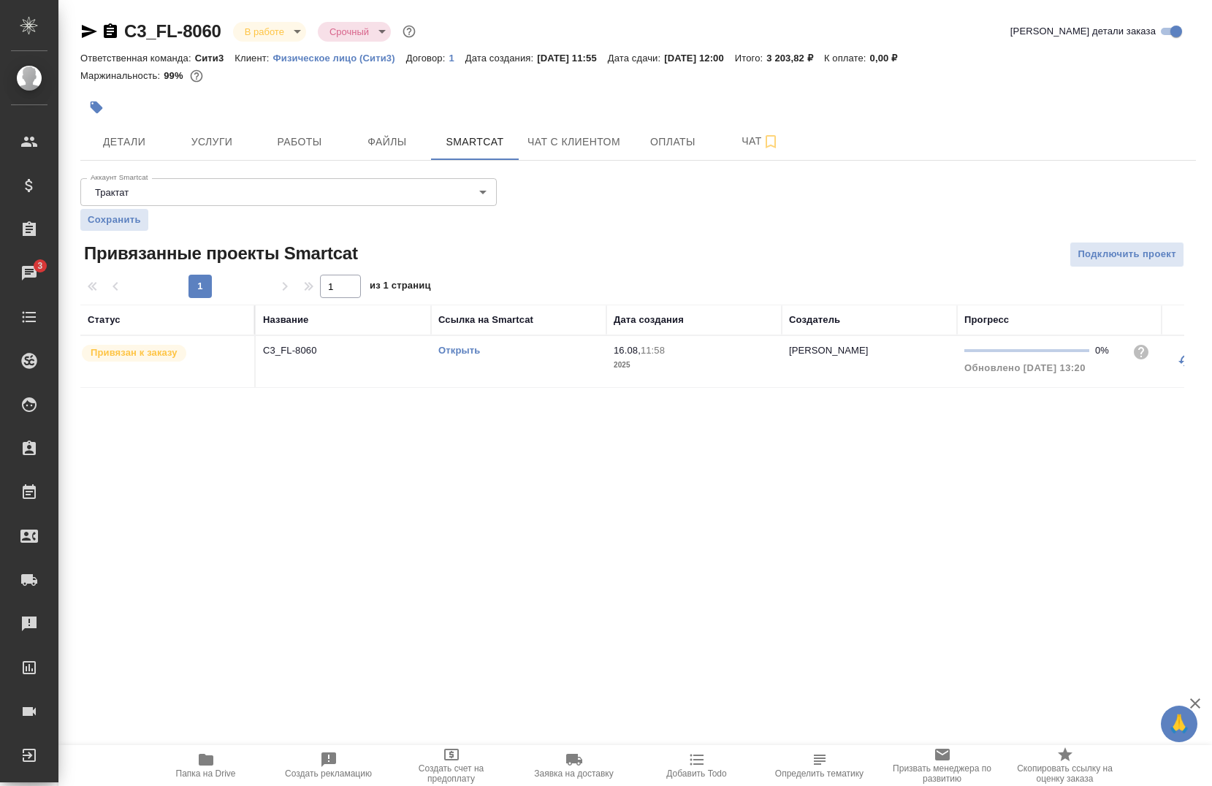
click at [461, 345] on link "Открыть" at bounding box center [459, 350] width 42 height 11
click at [465, 352] on link "Открыть" at bounding box center [459, 350] width 42 height 11
click at [270, 145] on span "Работы" at bounding box center [299, 142] width 70 height 18
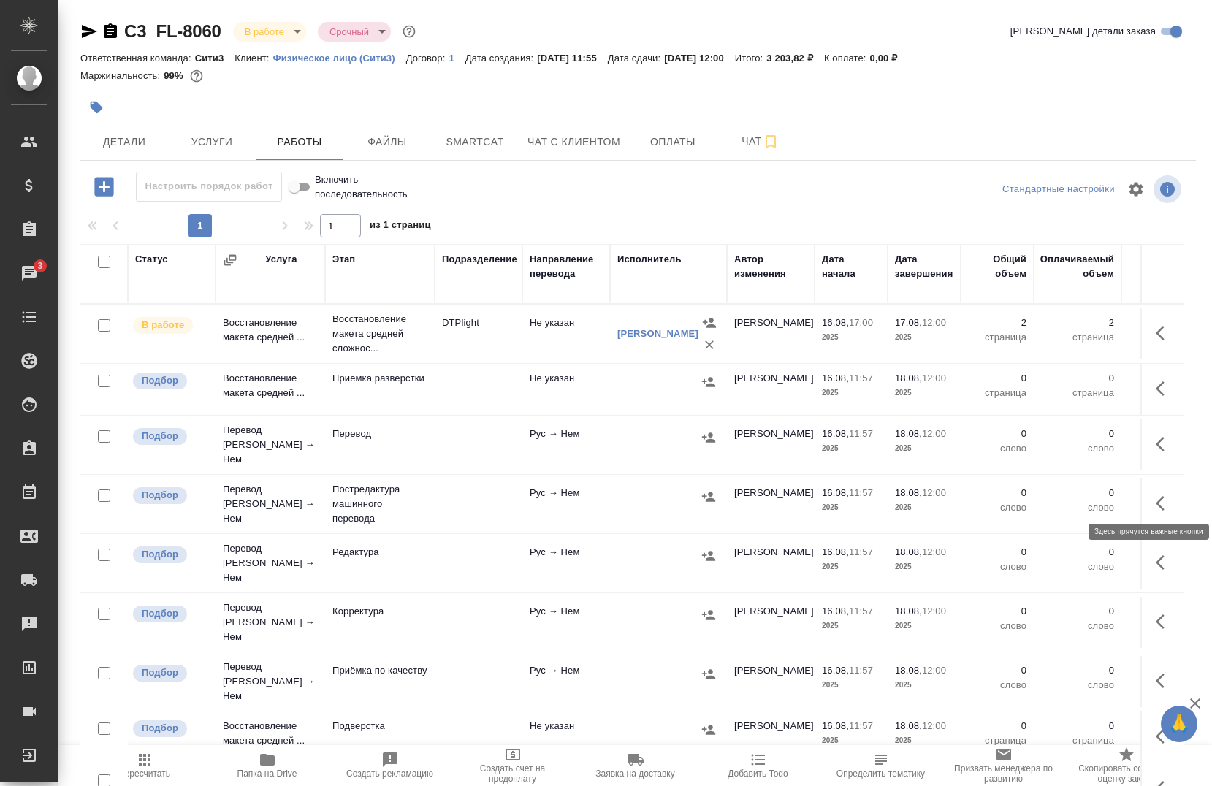
click at [1156, 500] on icon "button" at bounding box center [1165, 504] width 18 height 18
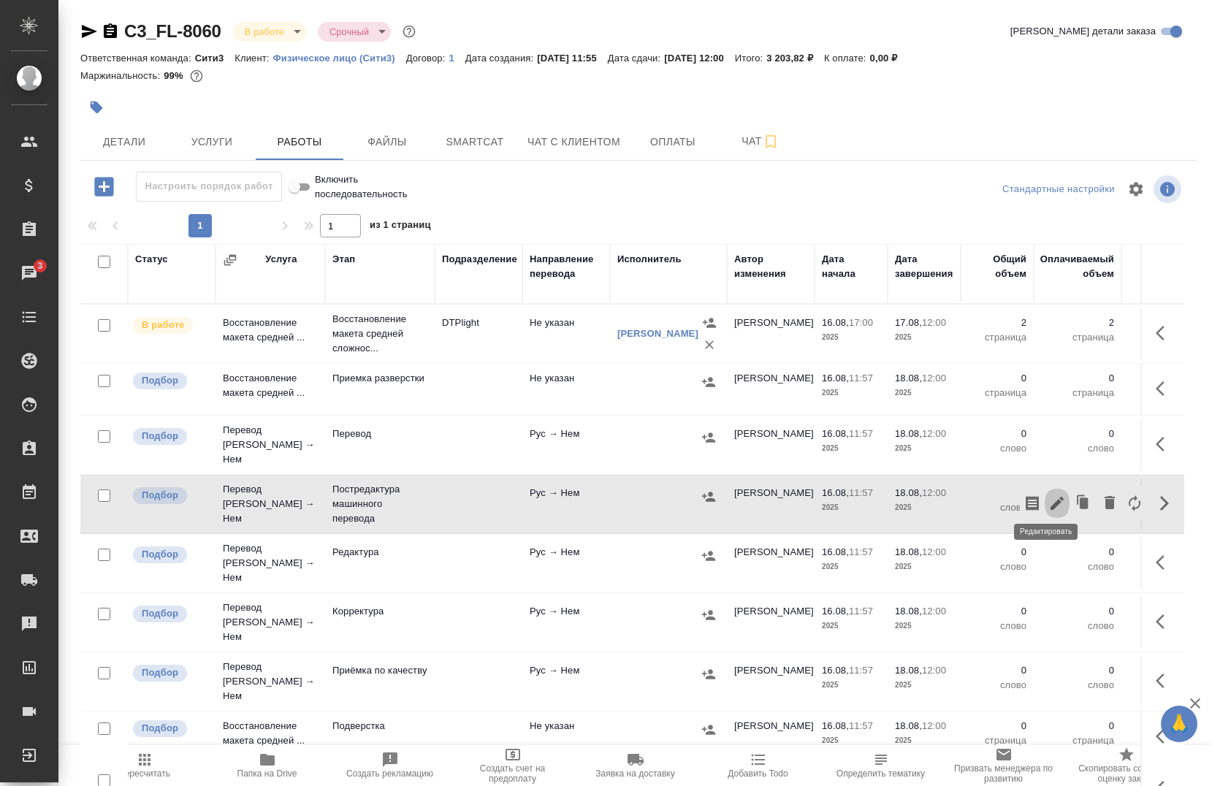
click at [1048, 501] on icon "button" at bounding box center [1057, 504] width 18 height 18
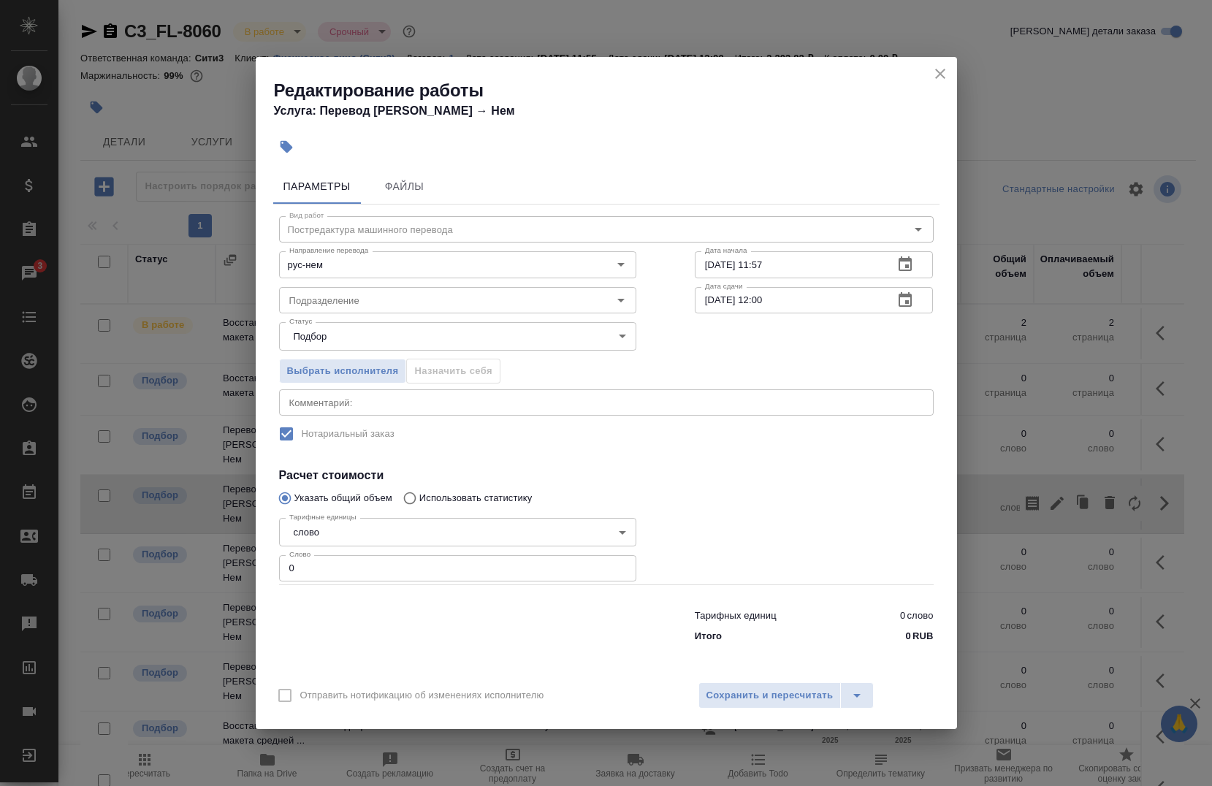
drag, startPoint x: 345, startPoint y: 563, endPoint x: 338, endPoint y: 557, distance: 8.8
click at [345, 561] on input "0" at bounding box center [457, 568] width 357 height 26
type input "300"
click at [328, 387] on div "Выбрать исполнителя Назначить себя" at bounding box center [458, 368] width 416 height 89
click at [319, 395] on div "x Комментарий:" at bounding box center [606, 402] width 655 height 26
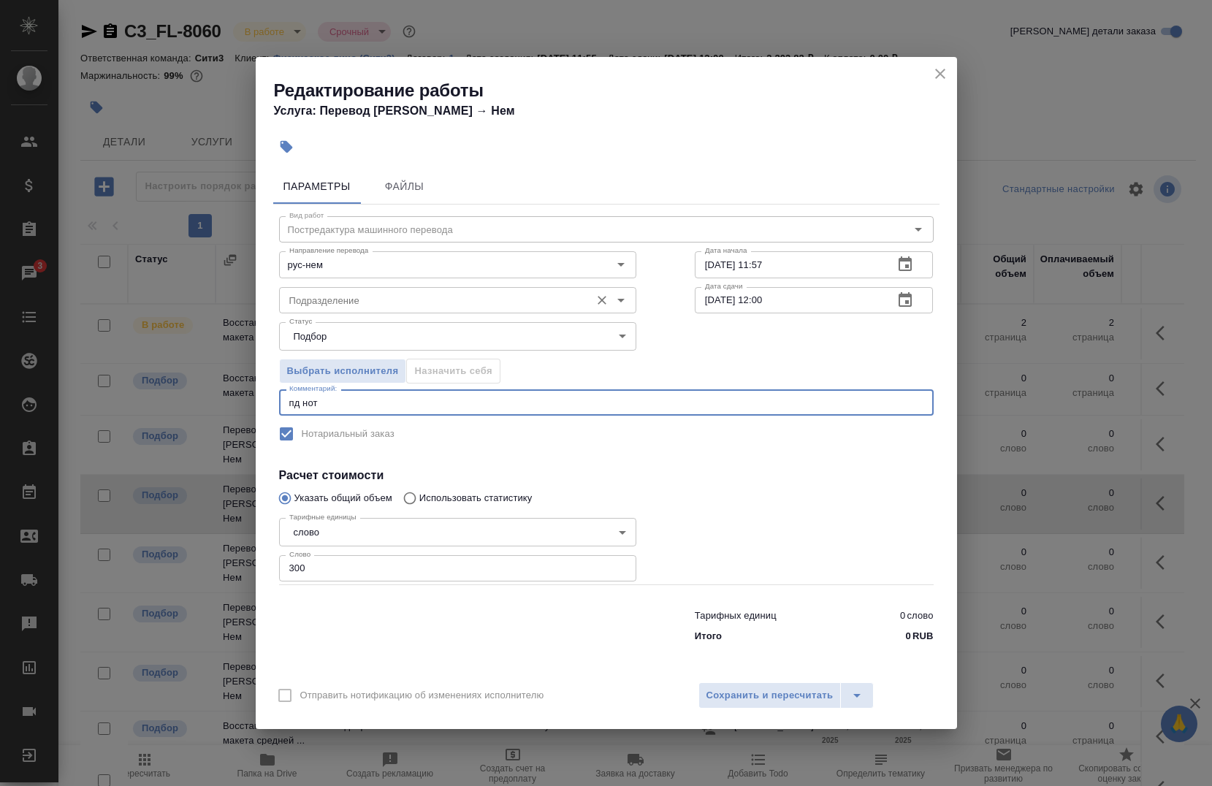
type textarea "пд нот"
click at [384, 305] on input "Подразделение" at bounding box center [433, 301] width 300 height 18
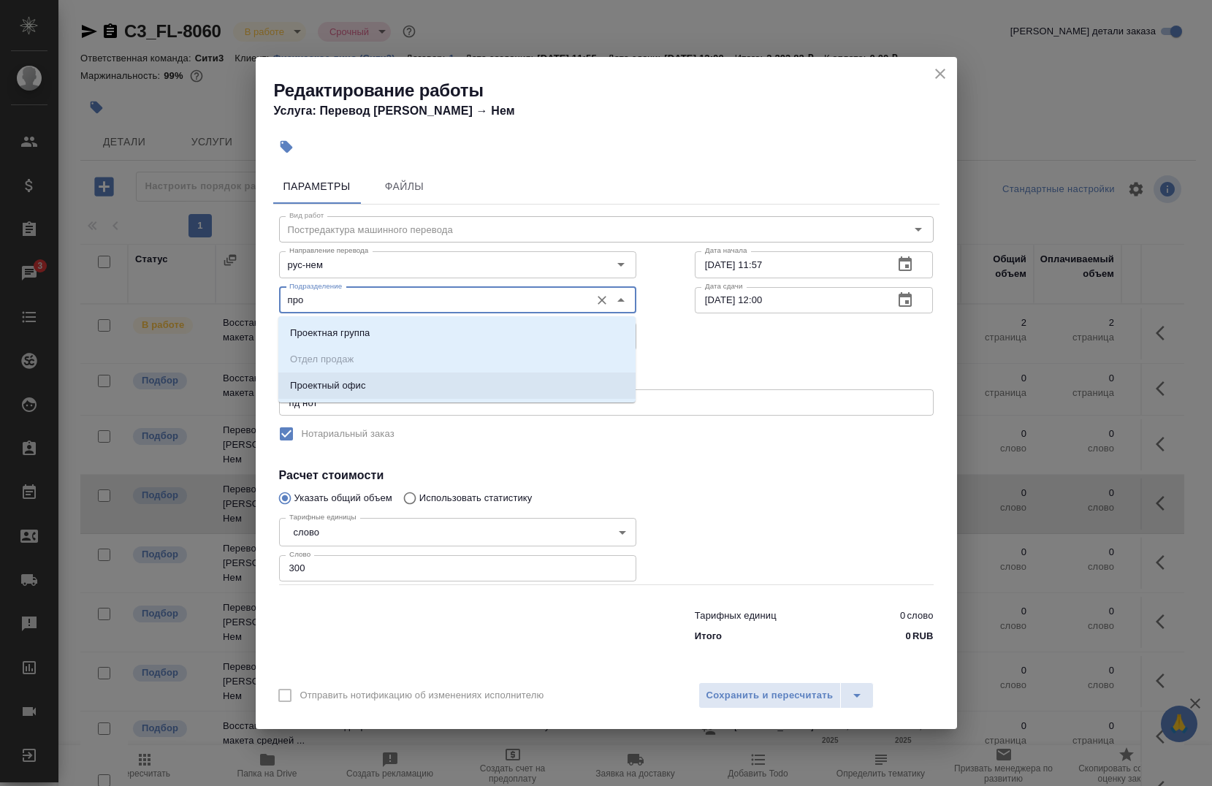
click at [336, 383] on p "Проектный офис" at bounding box center [328, 385] width 76 height 15
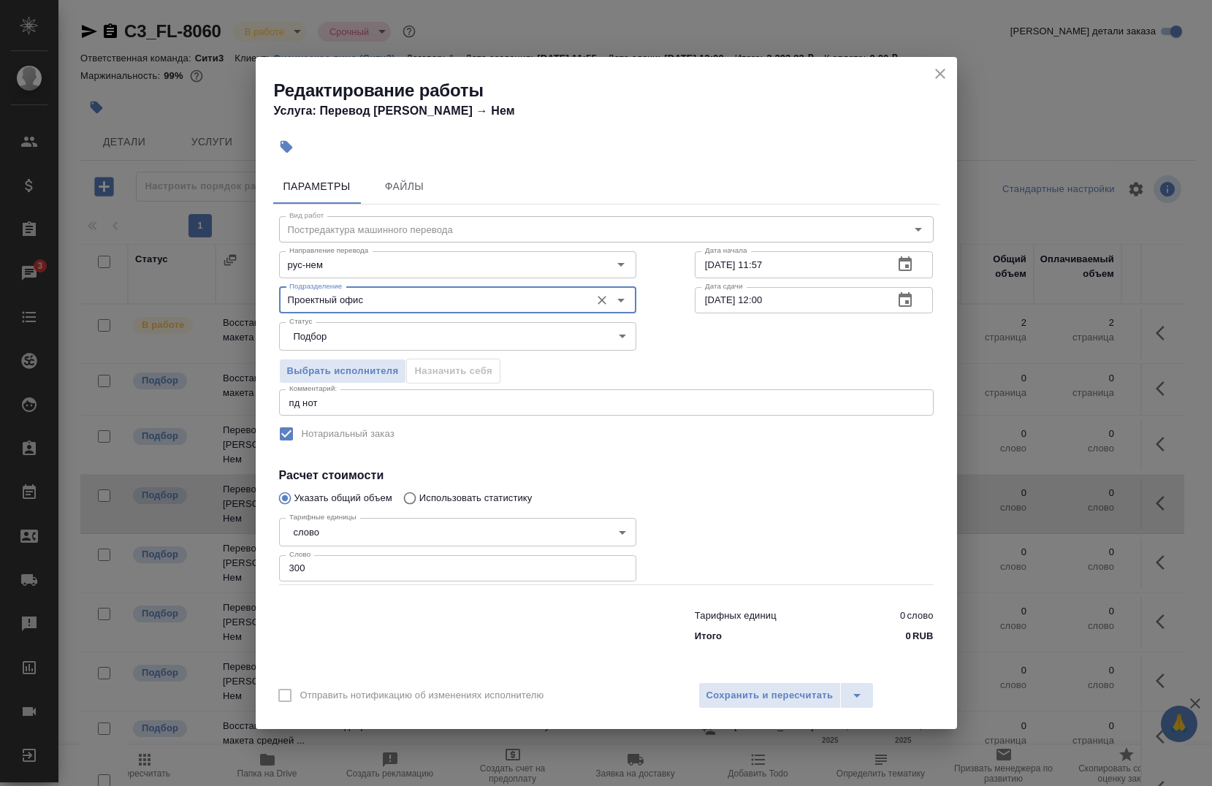
type input "Проектный офис"
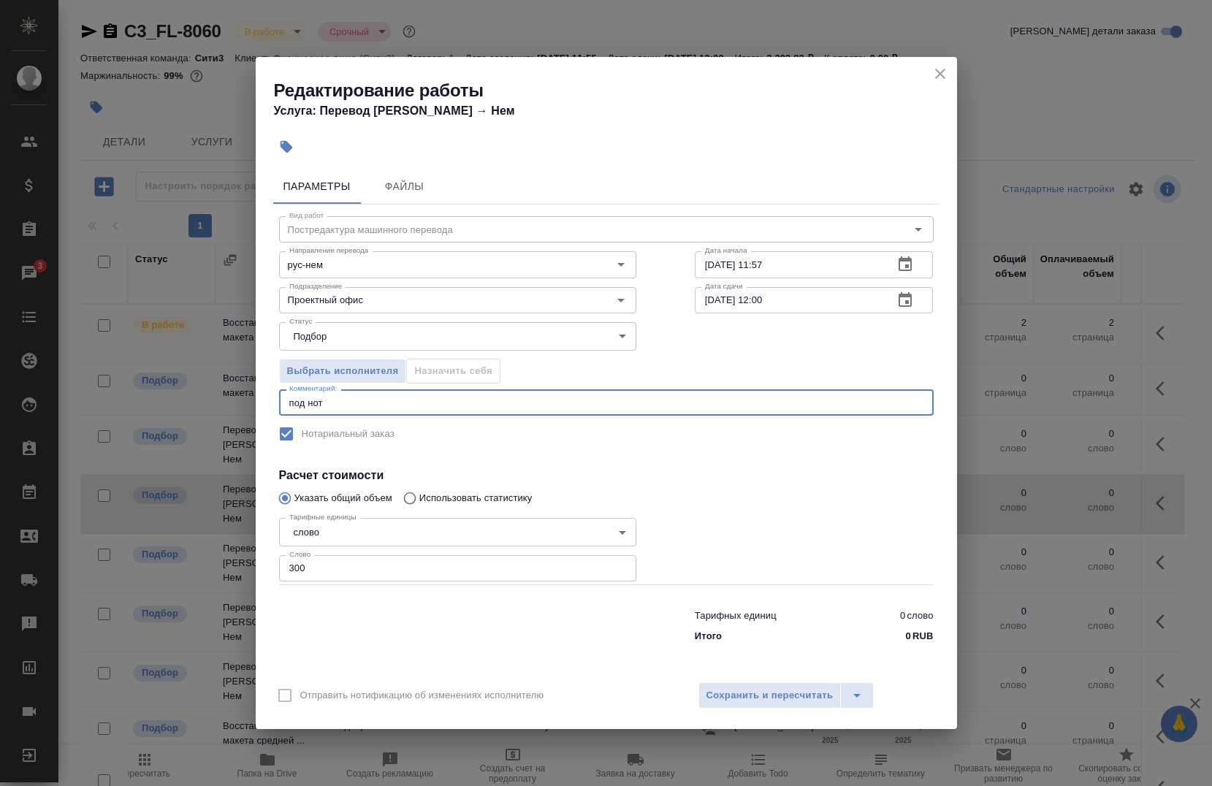
click at [379, 403] on textarea "под нот" at bounding box center [606, 402] width 634 height 11
type textarea "под нот"
click at [783, 264] on input "[DATE] 11:57" at bounding box center [789, 264] width 188 height 26
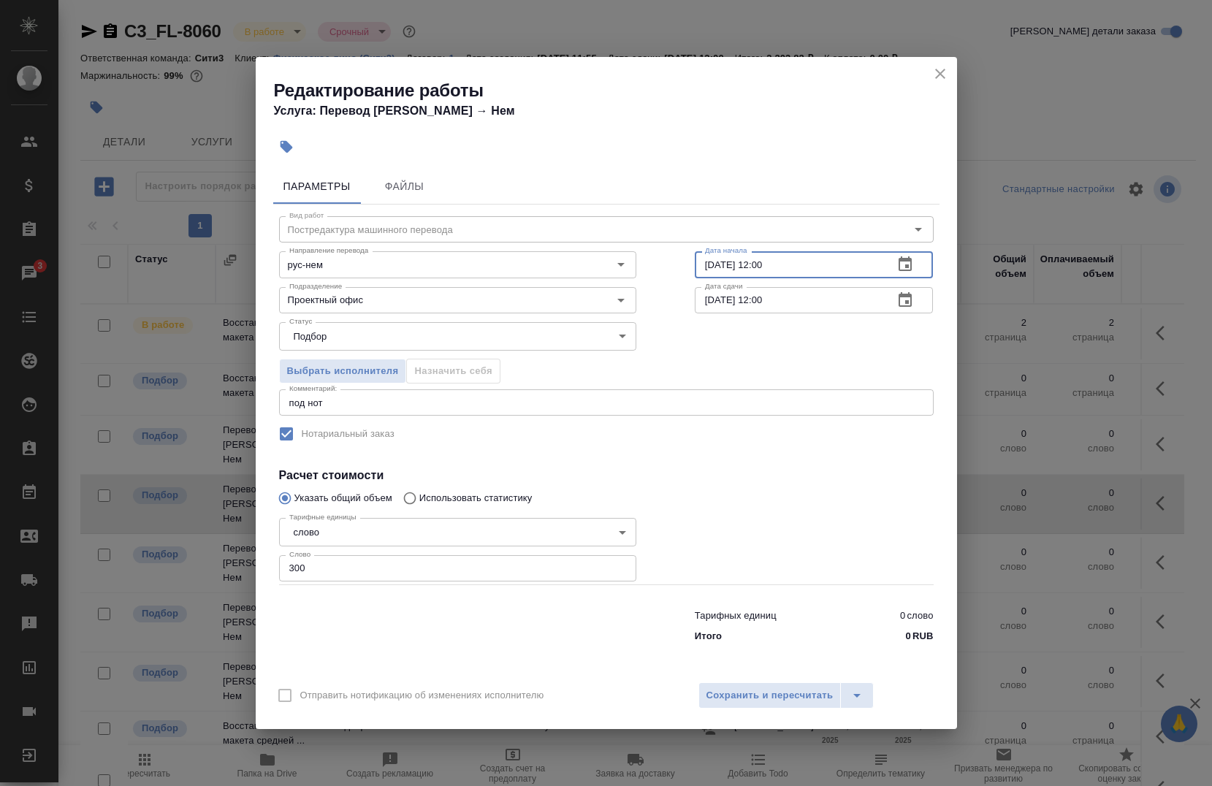
click at [711, 262] on input "[DATE] 12:00" at bounding box center [789, 264] width 188 height 26
type input "[DATE] 12:00"
click at [709, 296] on input "[DATE] 12:00" at bounding box center [789, 300] width 188 height 26
type input "[DATE] 09:00"
click at [699, 322] on div "Статус Подбор recruiting Статус" at bounding box center [606, 334] width 713 height 95
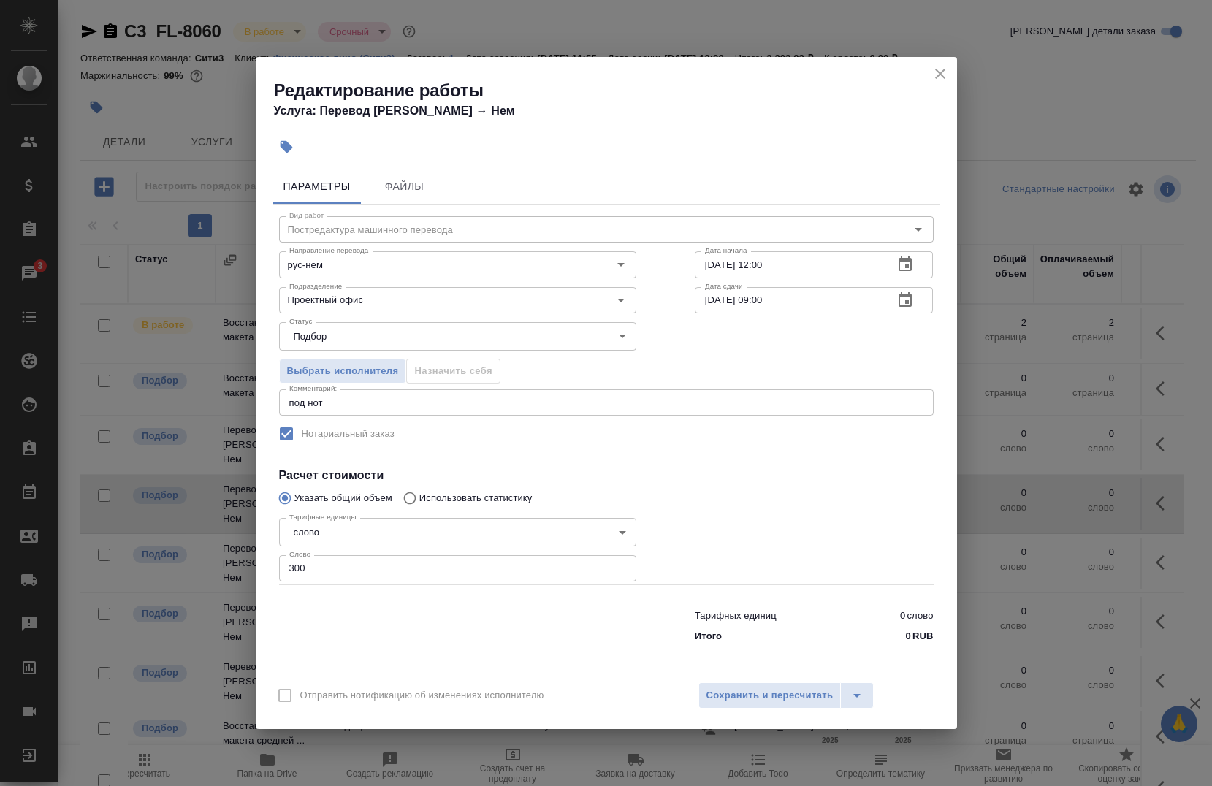
drag, startPoint x: 650, startPoint y: 635, endPoint x: 708, endPoint y: 779, distance: 155.3
click at [753, 687] on span "Сохранить и пересчитать" at bounding box center [769, 695] width 127 height 17
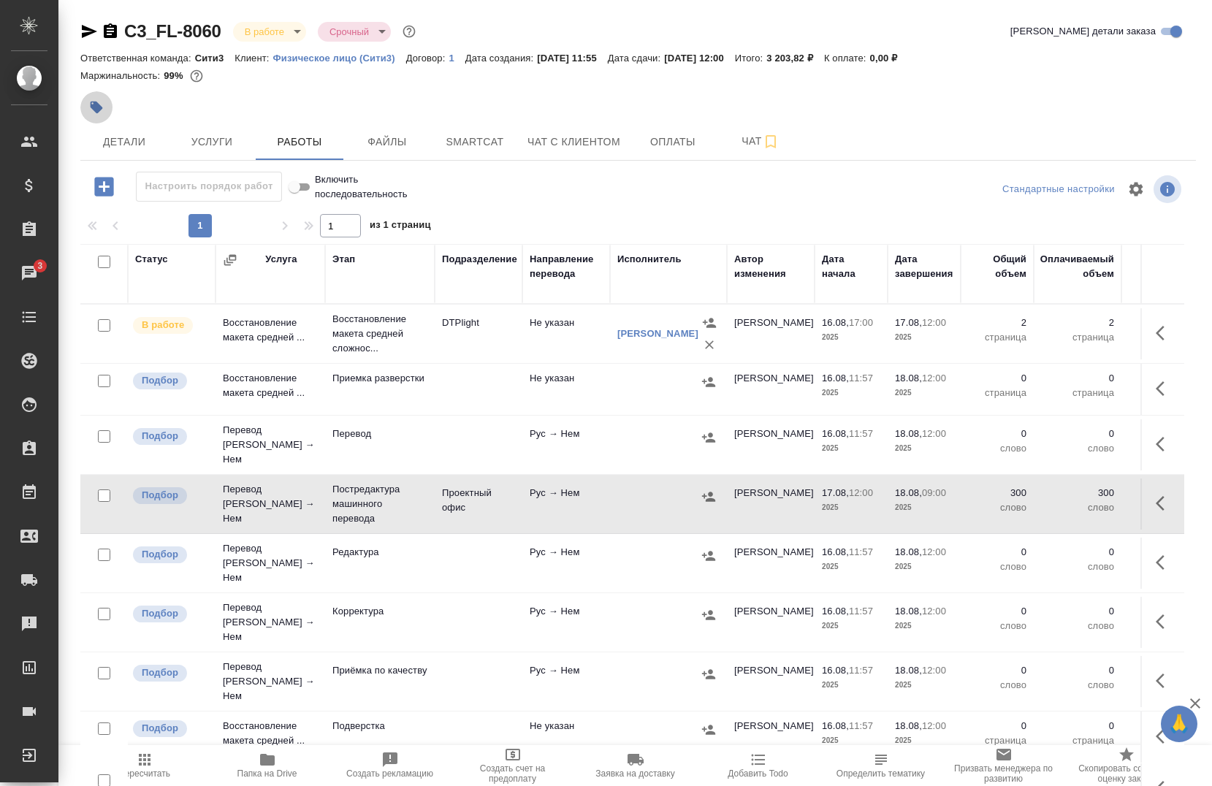
click at [91, 110] on icon "button" at bounding box center [96, 107] width 15 height 15
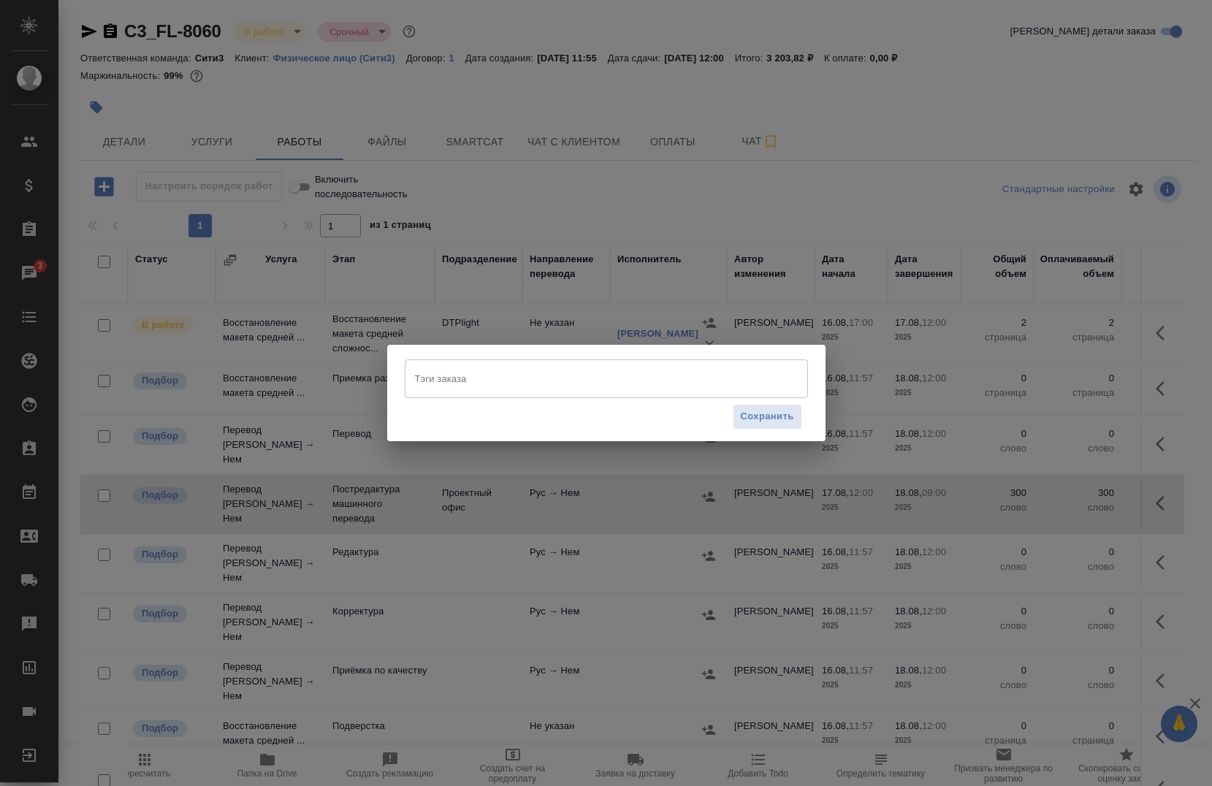
click at [172, 123] on div "Тэги заказа [PERSON_NAME] заказа Сохранить" at bounding box center [606, 393] width 1212 height 786
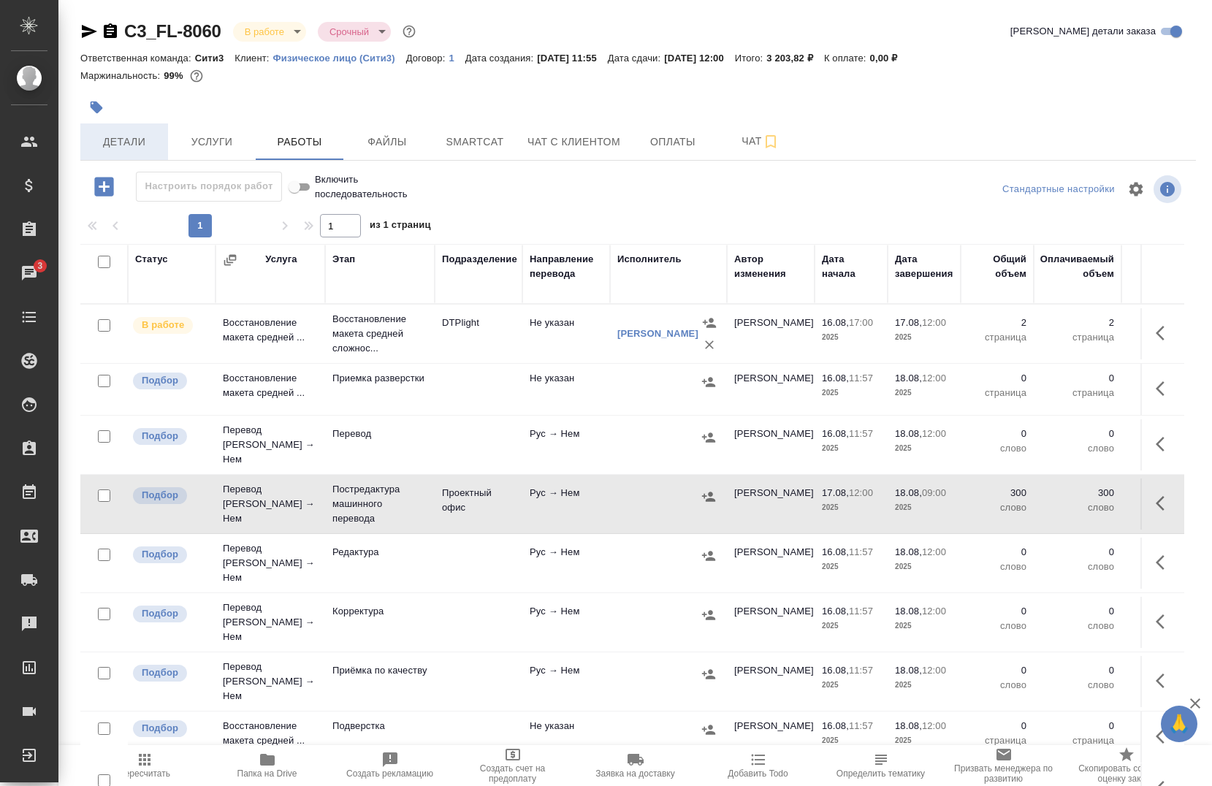
click at [122, 136] on span "Детали" at bounding box center [124, 142] width 70 height 18
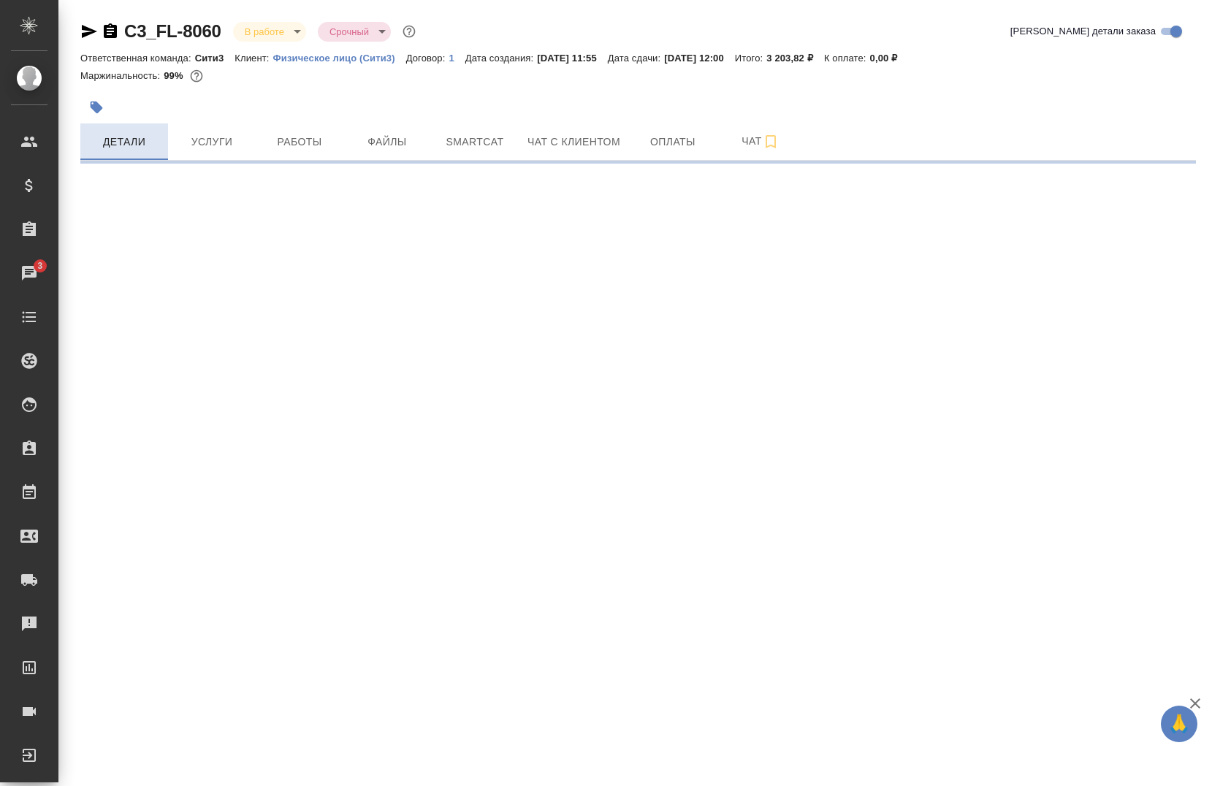
select select "RU"
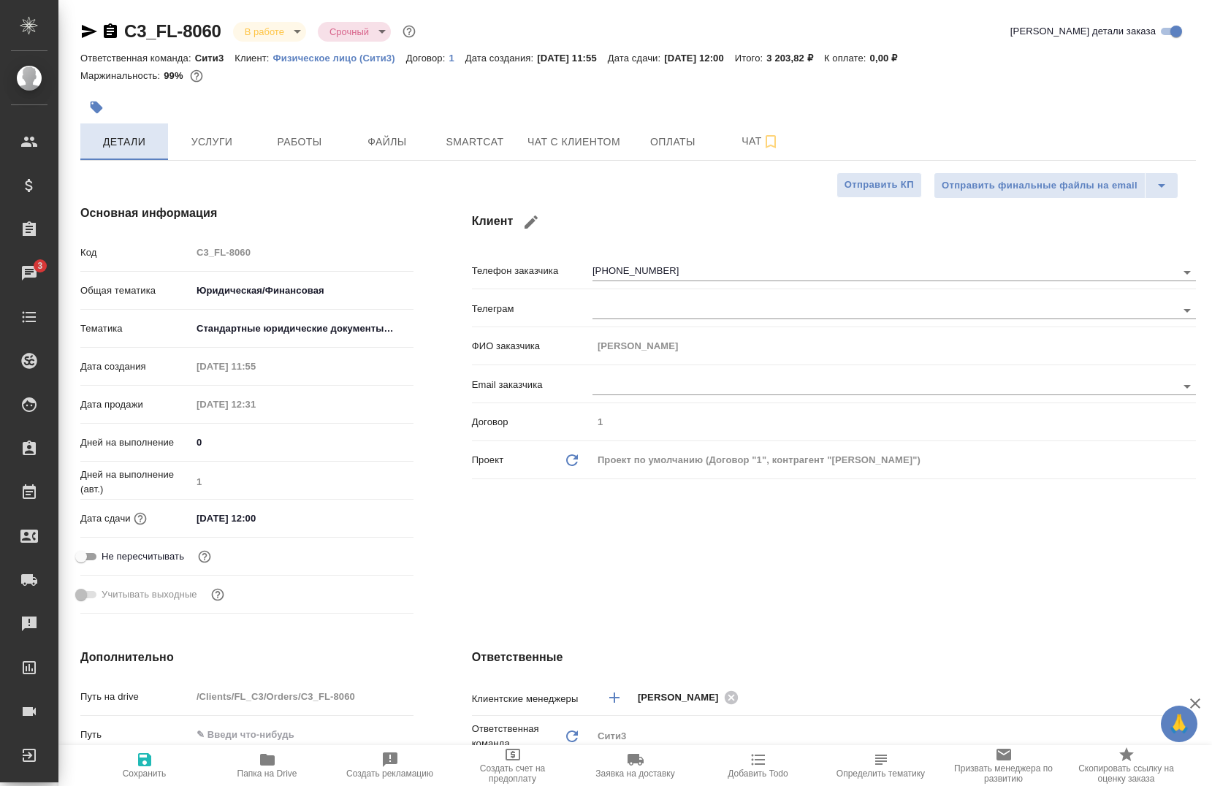
type textarea "x"
type input "[PERSON_NAME]"
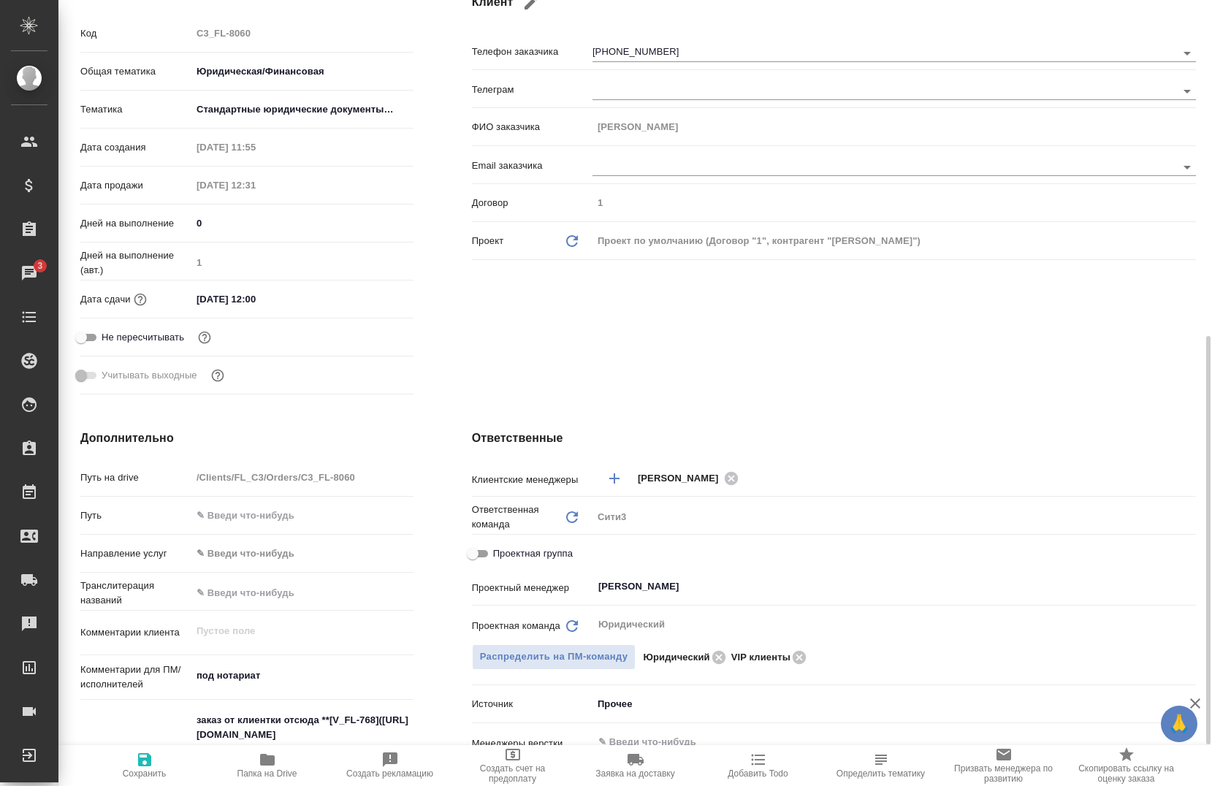
scroll to position [438, 0]
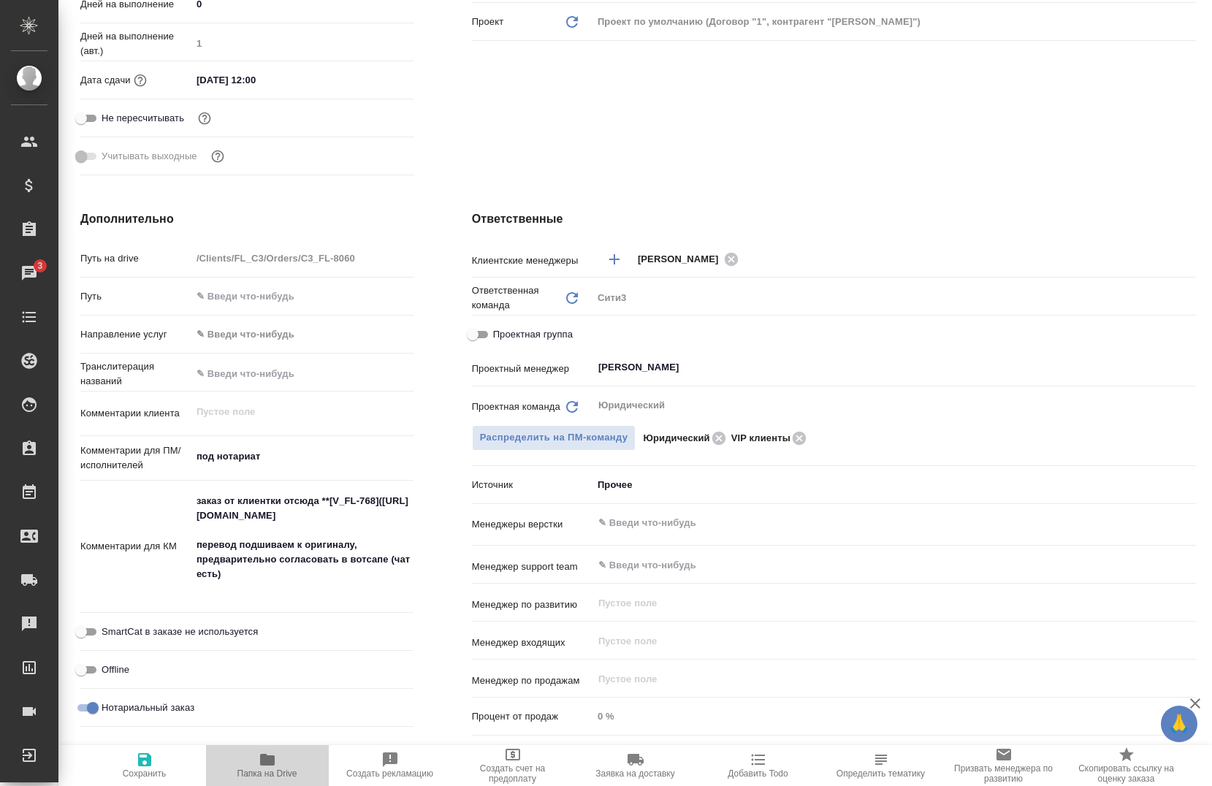
click at [262, 762] on icon "button" at bounding box center [267, 760] width 15 height 12
type textarea "x"
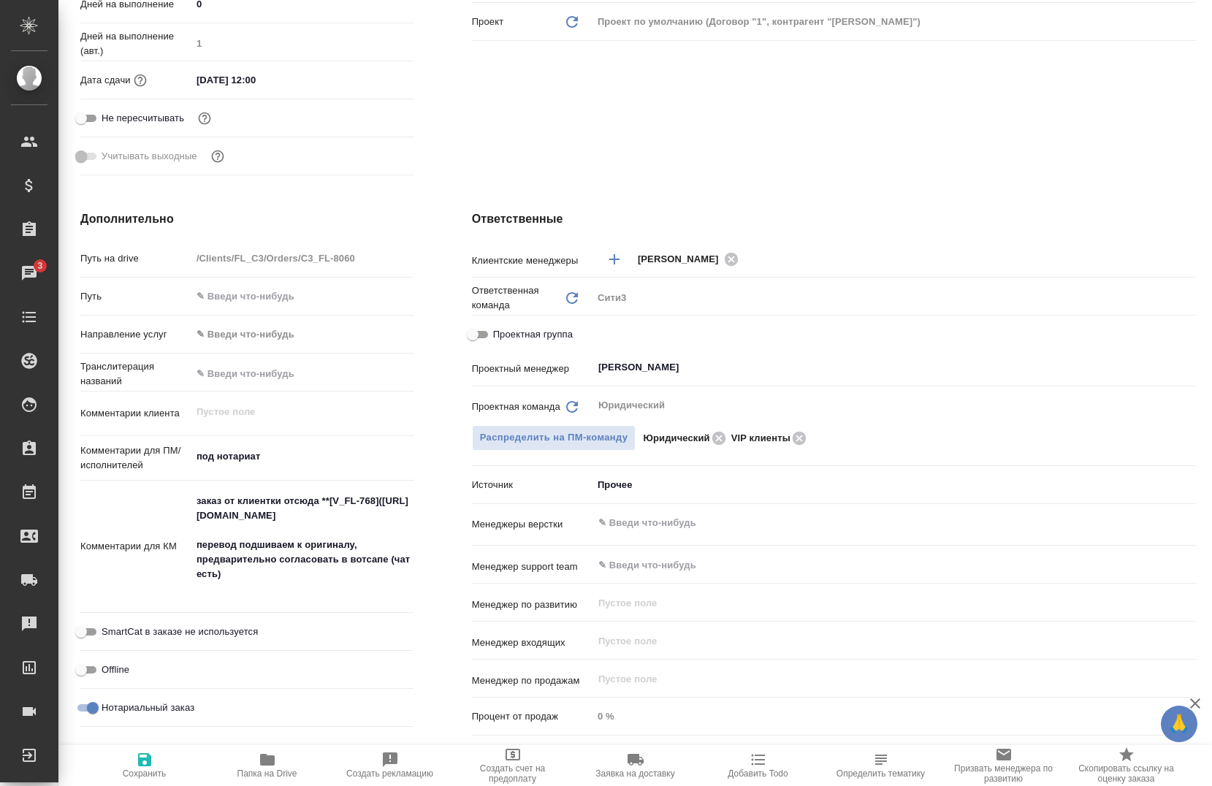
type textarea "x"
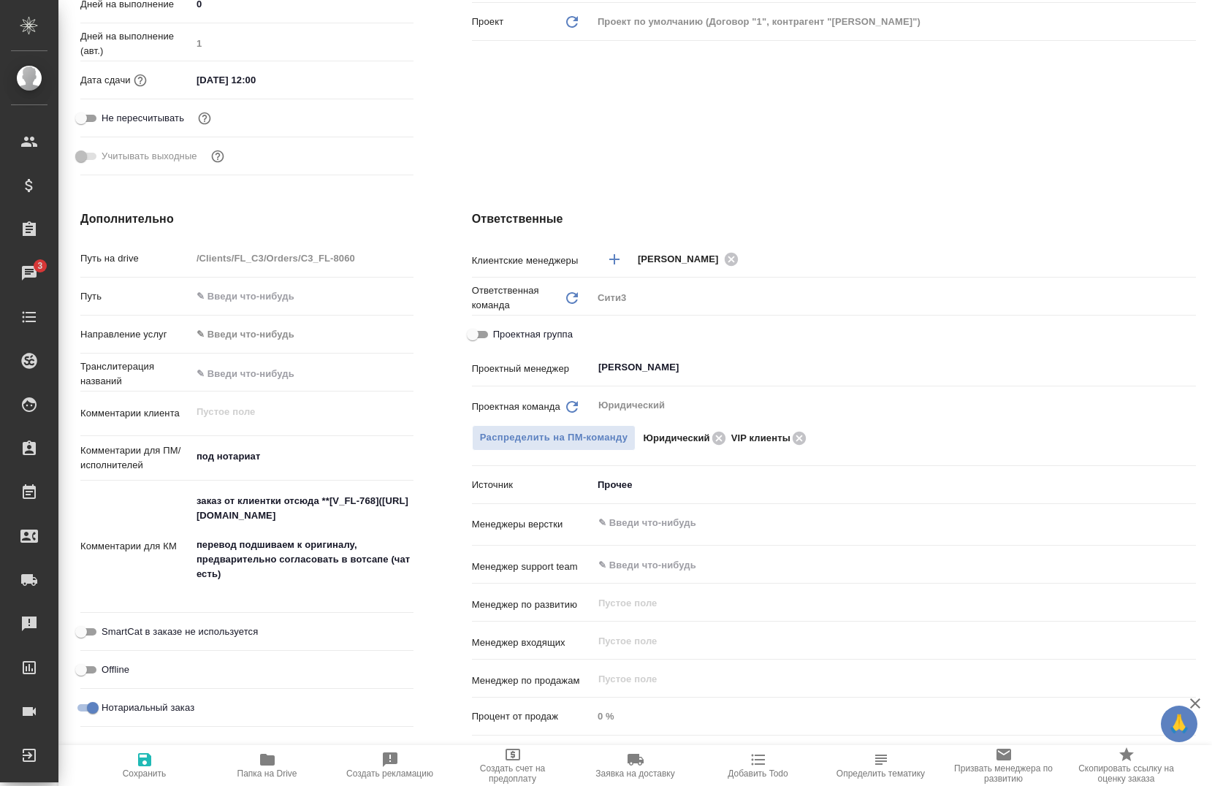
type textarea "x"
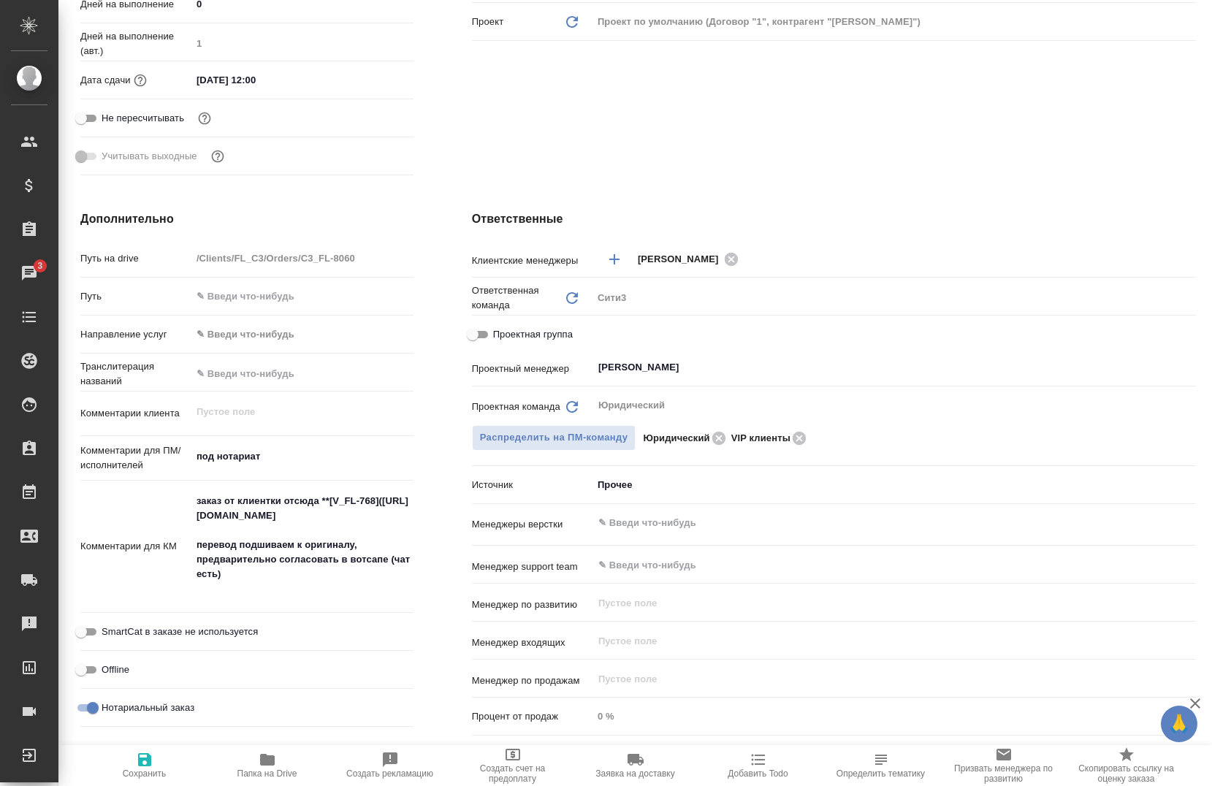
type textarea "x"
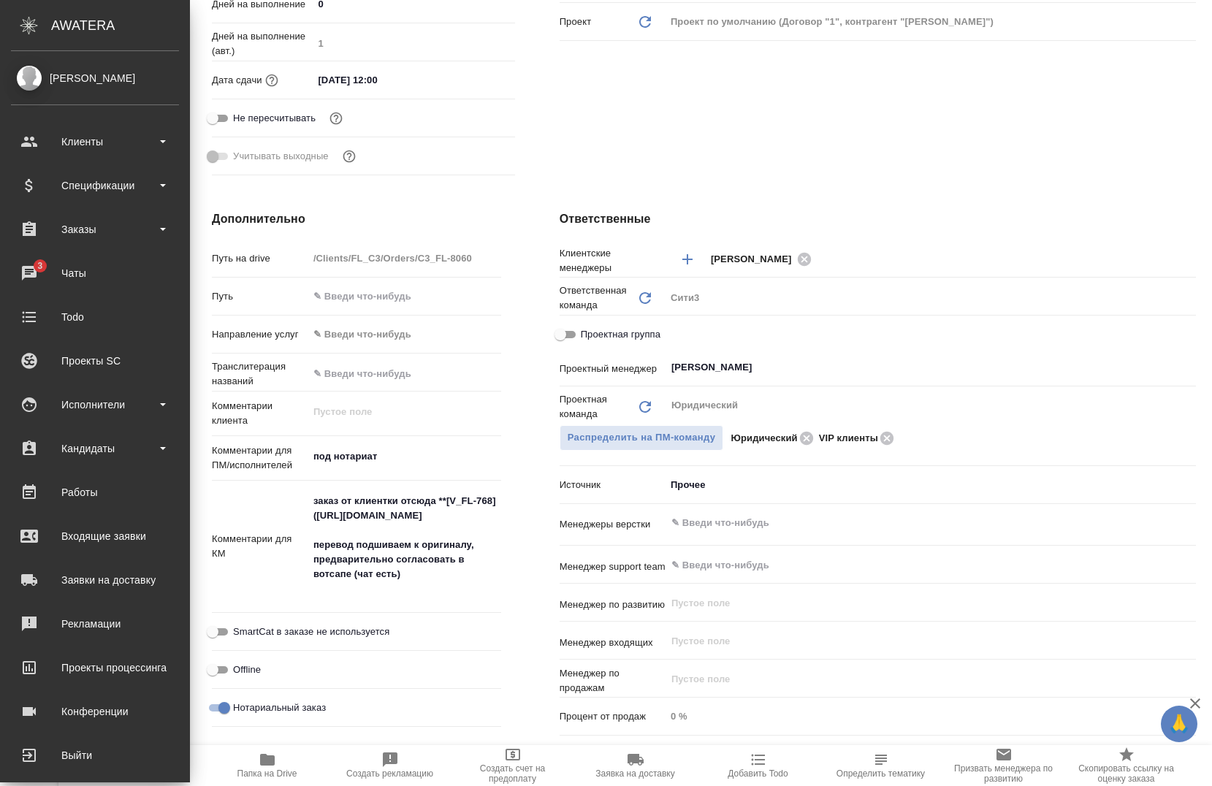
type textarea "x"
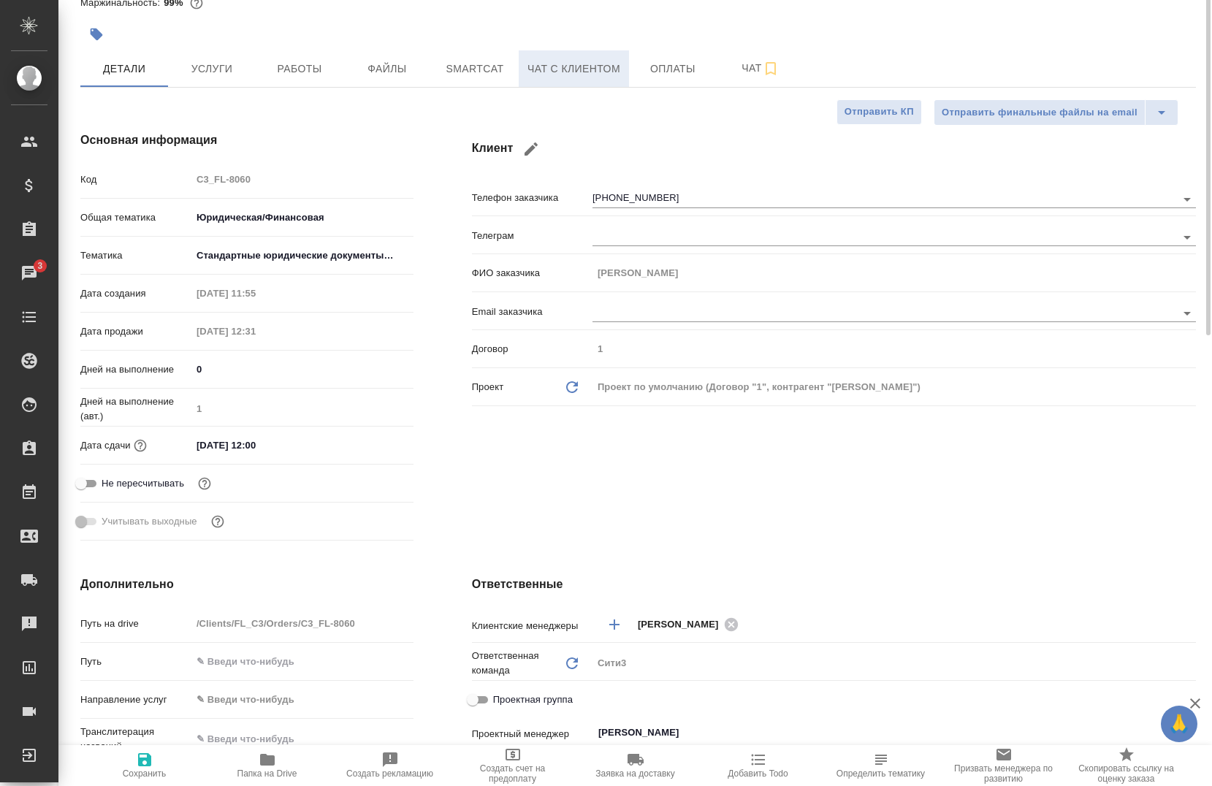
scroll to position [0, 0]
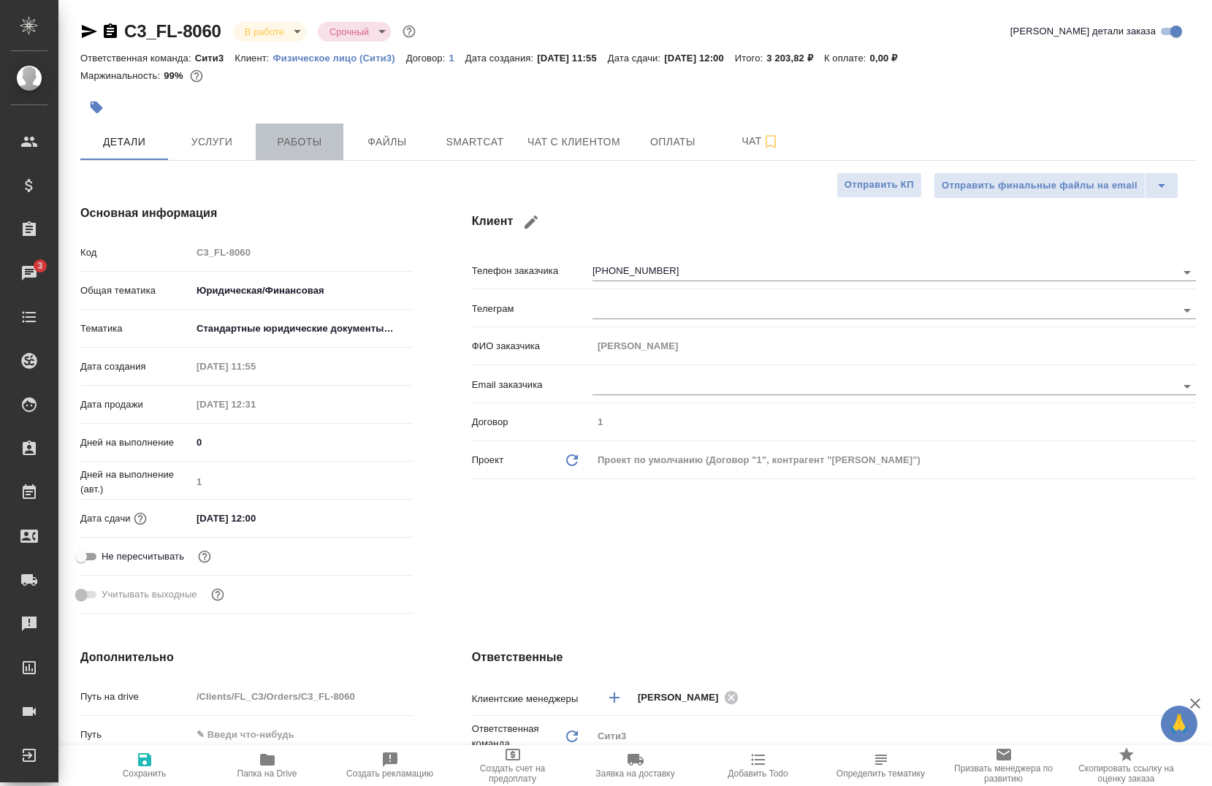
click at [292, 153] on button "Работы" at bounding box center [300, 141] width 88 height 37
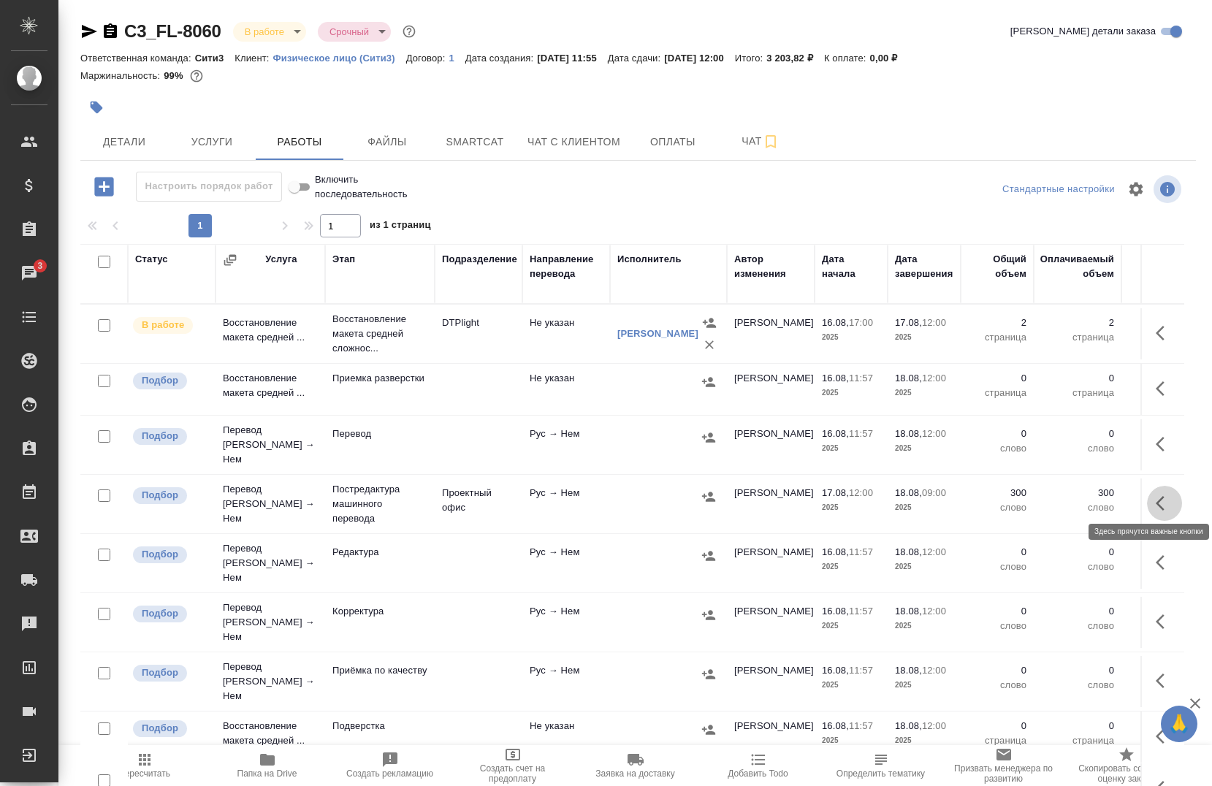
click at [1156, 500] on icon "button" at bounding box center [1165, 504] width 18 height 18
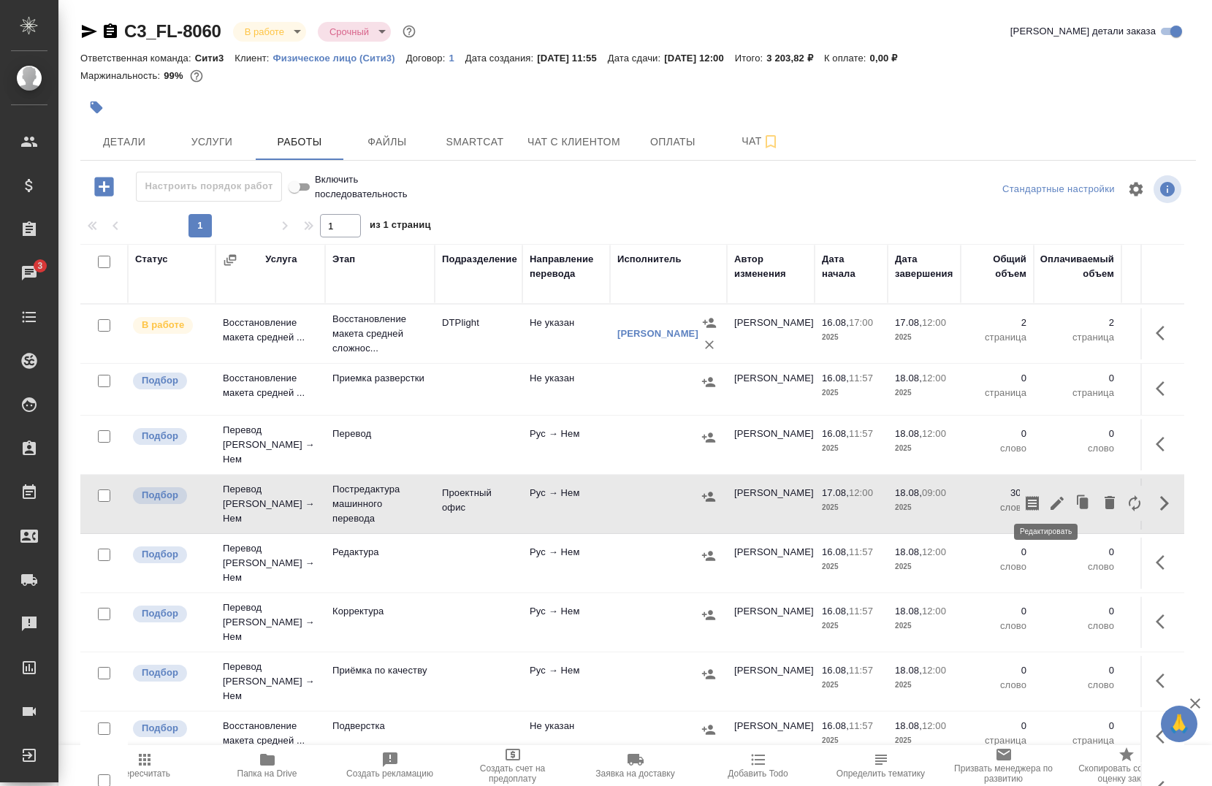
click at [1048, 495] on icon "button" at bounding box center [1057, 504] width 18 height 18
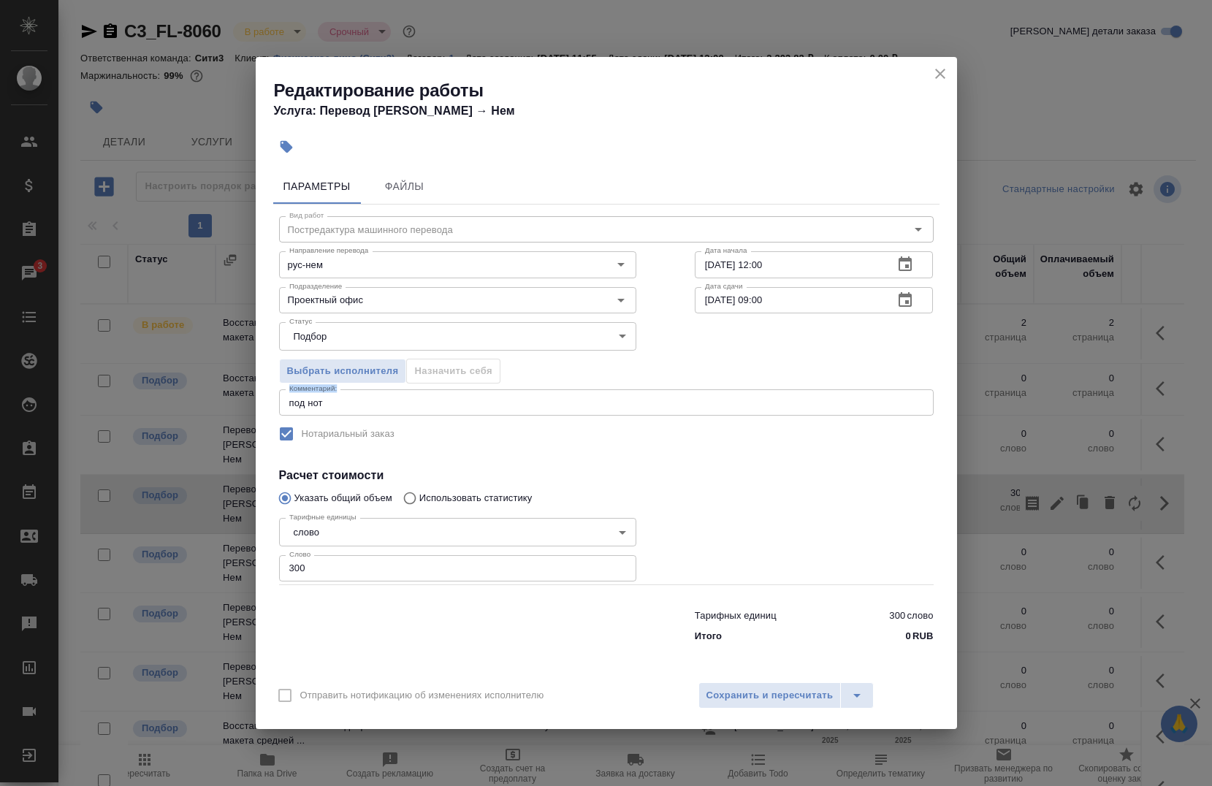
click at [488, 389] on div "Вид работ Постредактура машинного перевода Вид работ Направление перевода рус-н…" at bounding box center [606, 427] width 666 height 445
drag, startPoint x: 488, startPoint y: 389, endPoint x: 454, endPoint y: 419, distance: 45.6
click at [467, 403] on textarea "под нот" at bounding box center [606, 402] width 634 height 11
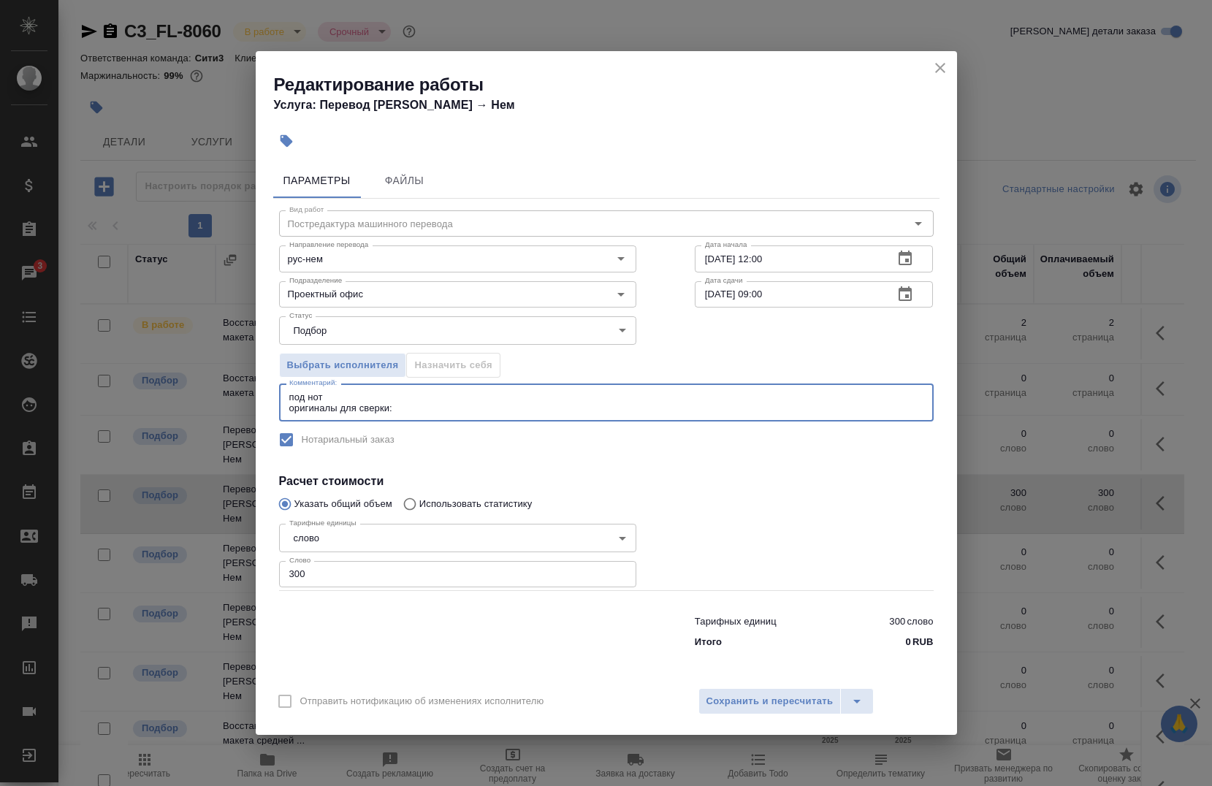
paste textarea "[URL][DOMAIN_NAME]"
type textarea "под нот оригиналы для сверки: [URL][DOMAIN_NAME]"
click at [795, 707] on span "Сохранить и пересчитать" at bounding box center [769, 701] width 127 height 17
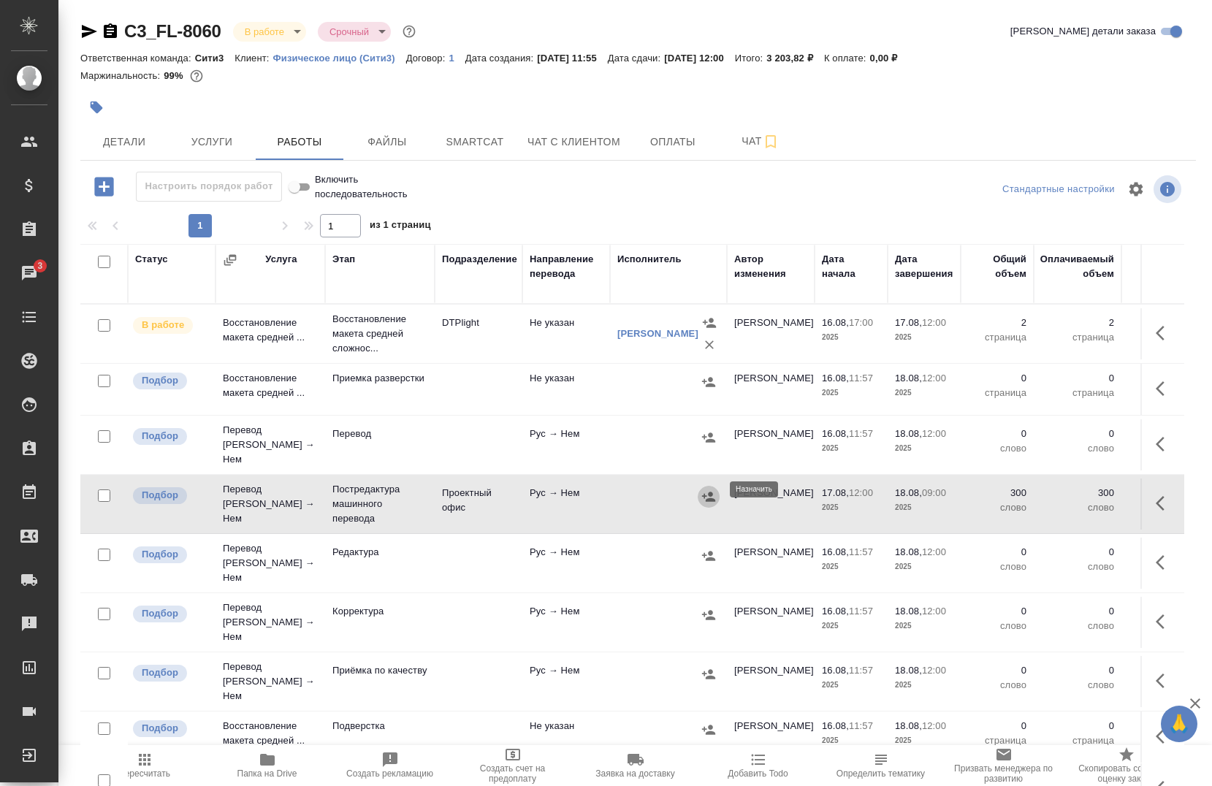
click at [706, 492] on icon "button" at bounding box center [708, 496] width 13 height 9
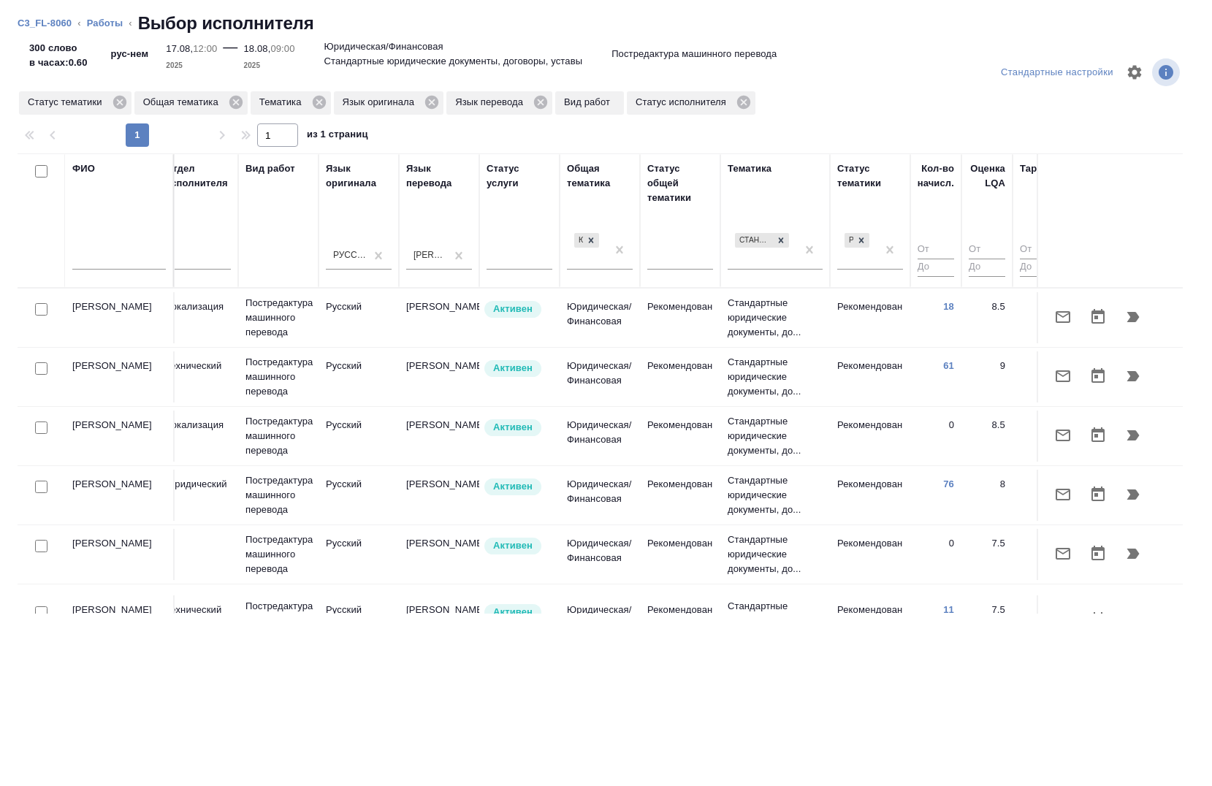
scroll to position [0, 968]
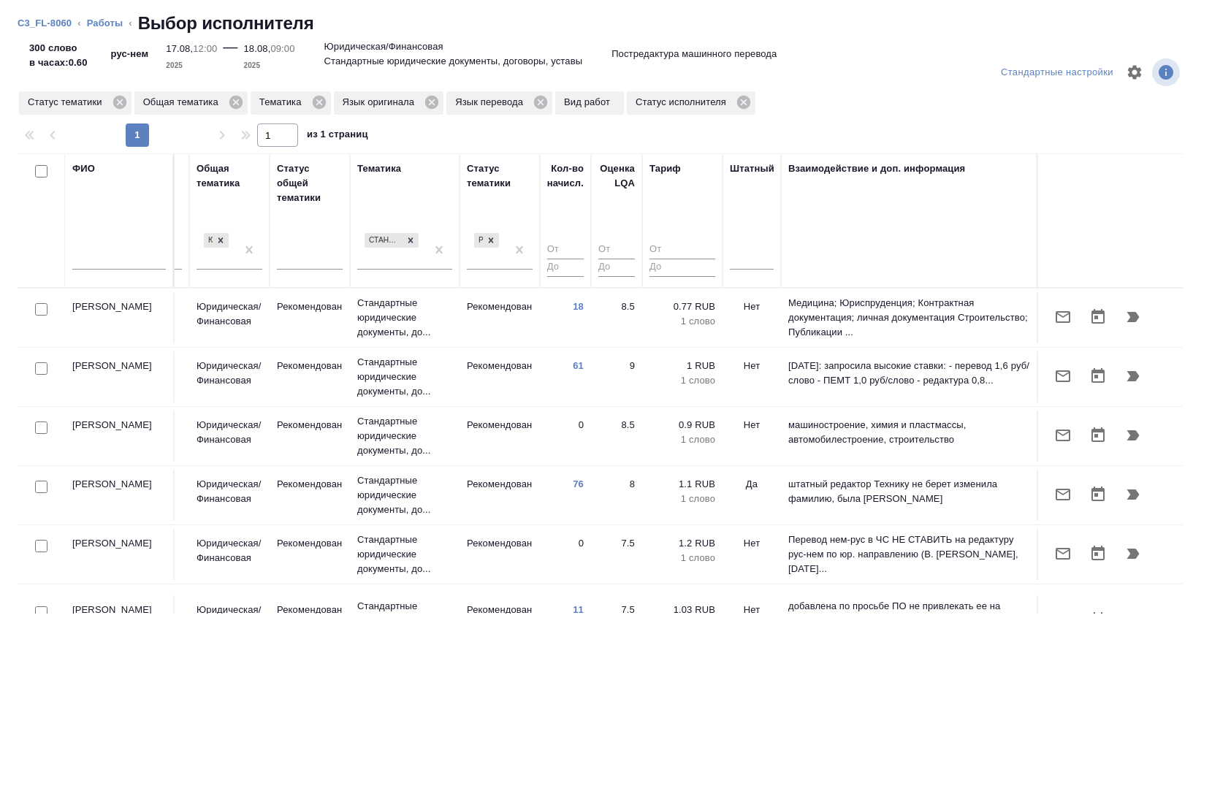
click at [763, 254] on th "Штатный" at bounding box center [752, 220] width 58 height 134
click at [744, 258] on div at bounding box center [752, 255] width 44 height 21
click at [731, 307] on div "Нет" at bounding box center [839, 302] width 219 height 26
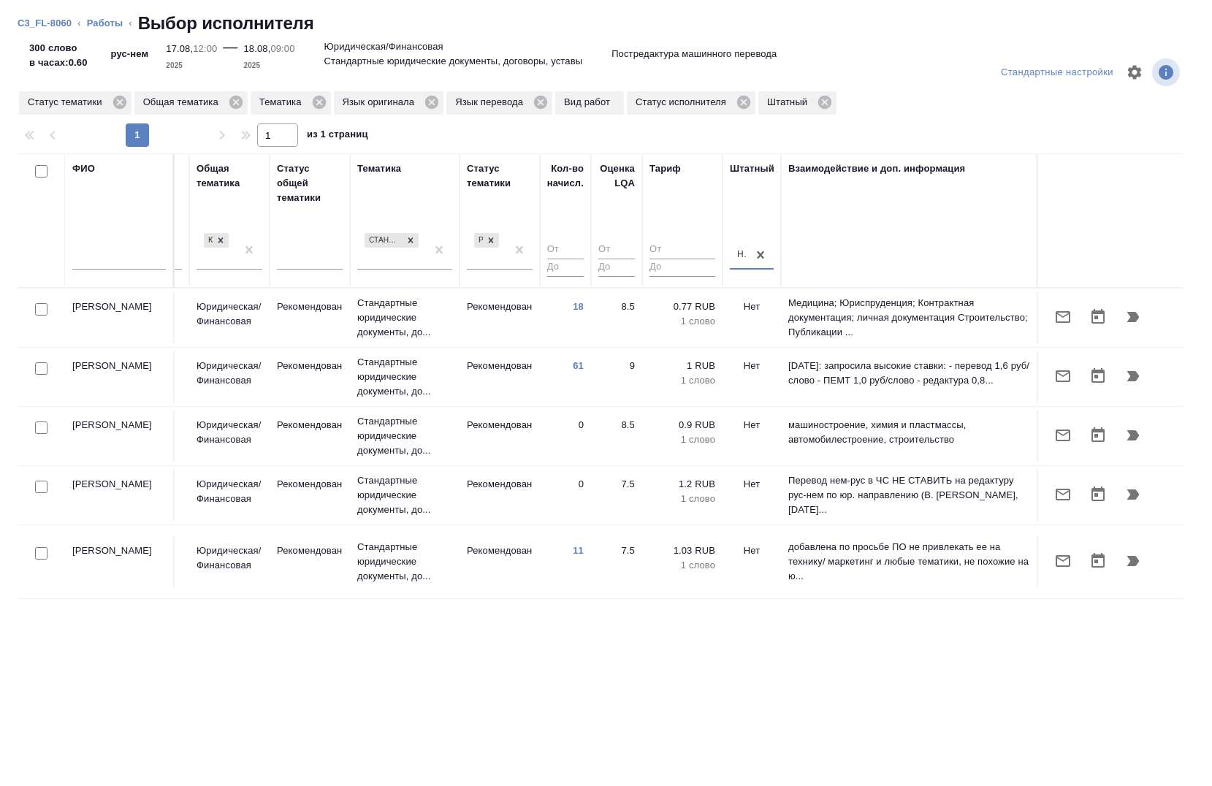
scroll to position [0, 957]
drag, startPoint x: 673, startPoint y: 596, endPoint x: 613, endPoint y: 595, distance: 59.9
click at [613, 595] on div "ФИО Предложение Маржинальность Email Статус исполнителя [PERSON_NAME] Резерв По…" at bounding box center [600, 383] width 1165 height 460
click at [34, 305] on div at bounding box center [41, 310] width 33 height 20
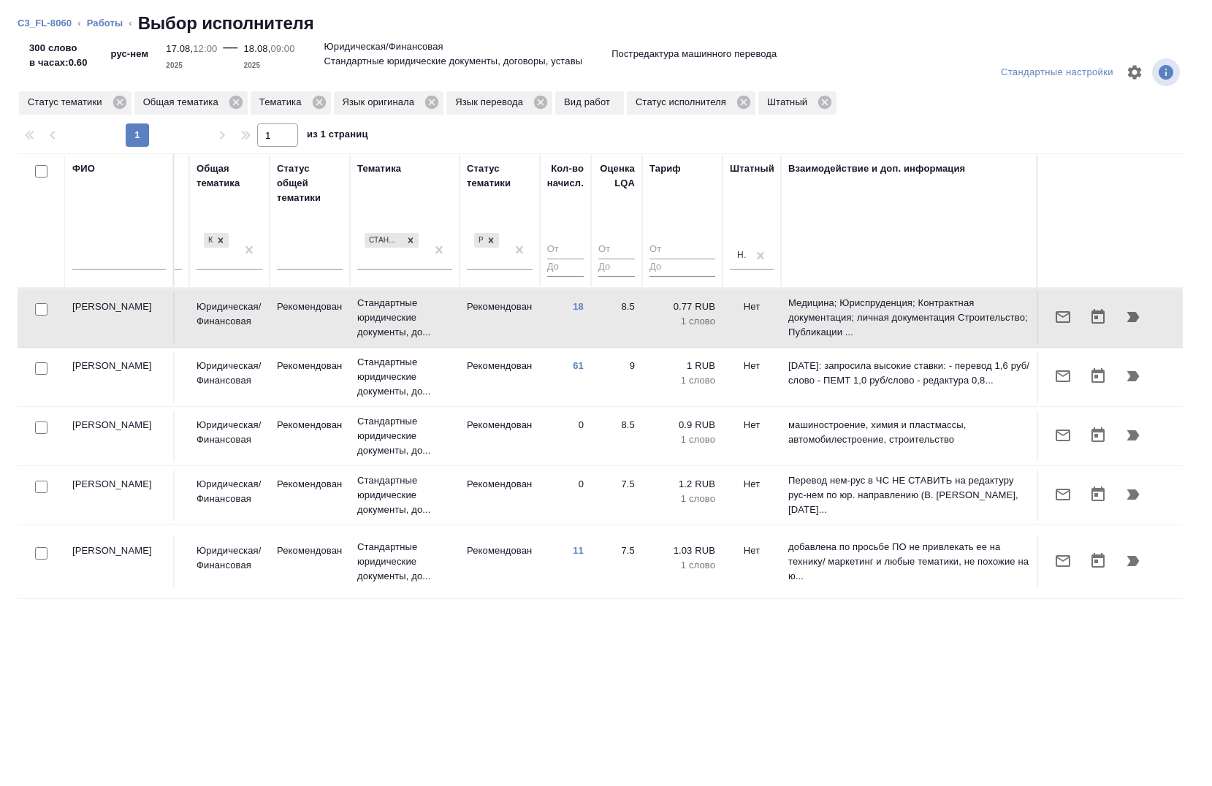
click at [34, 306] on div at bounding box center [41, 310] width 33 height 20
drag, startPoint x: 39, startPoint y: 309, endPoint x: 29, endPoint y: 338, distance: 30.3
click at [39, 308] on input "checkbox" at bounding box center [41, 309] width 12 height 12
checkbox input "true"
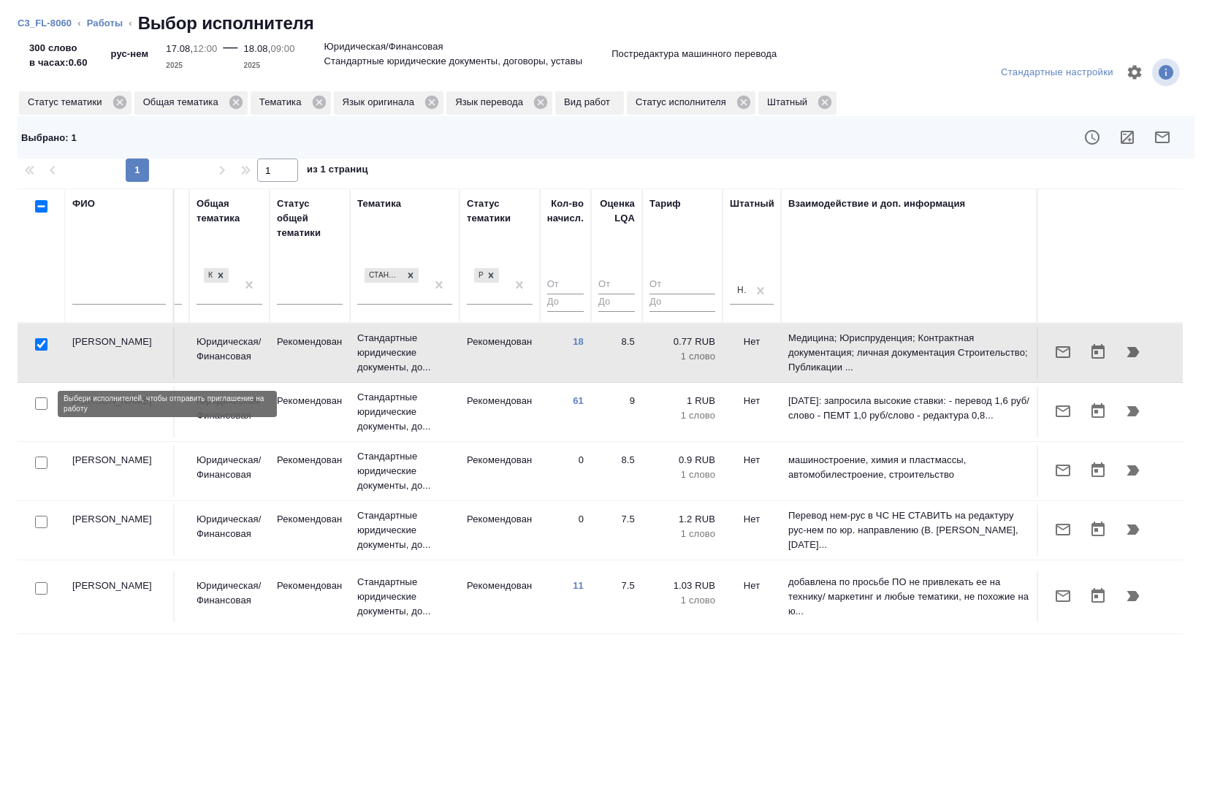
click at [39, 401] on input "checkbox" at bounding box center [41, 403] width 12 height 12
checkbox input "true"
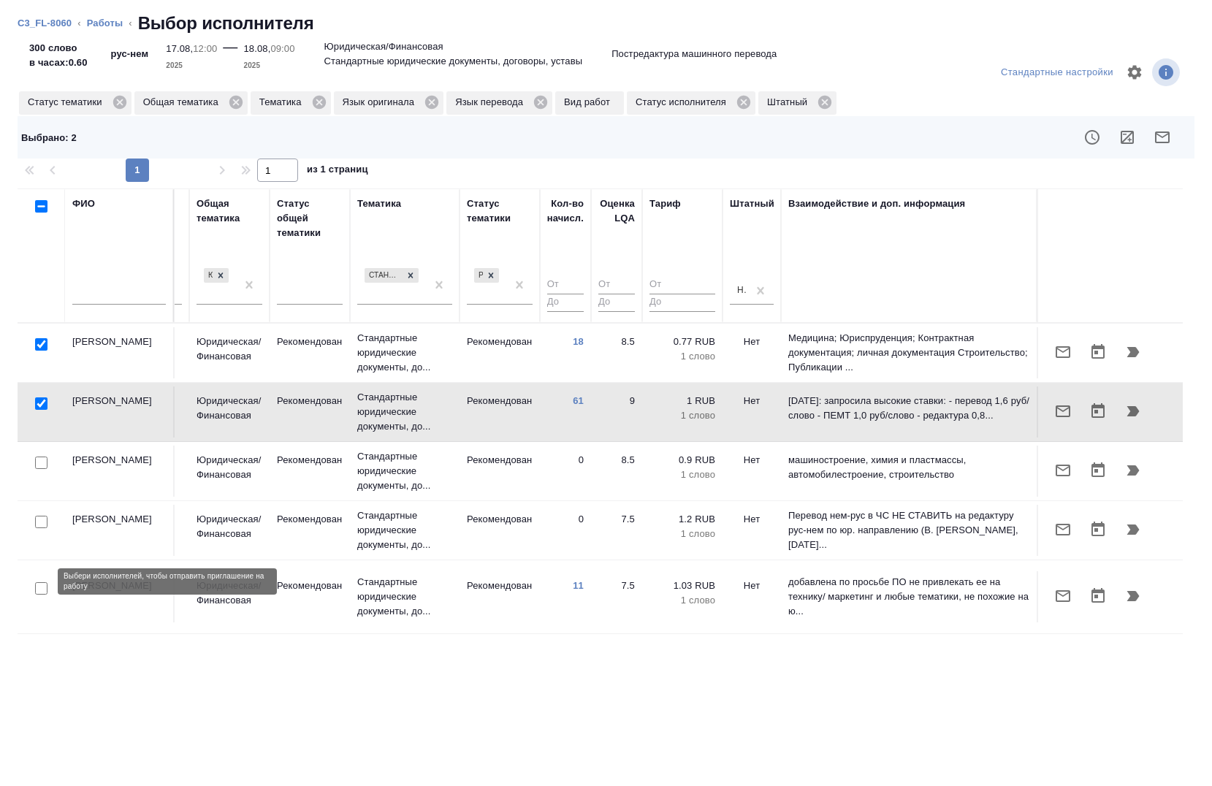
click at [39, 582] on input "checkbox" at bounding box center [41, 588] width 12 height 12
checkbox input "true"
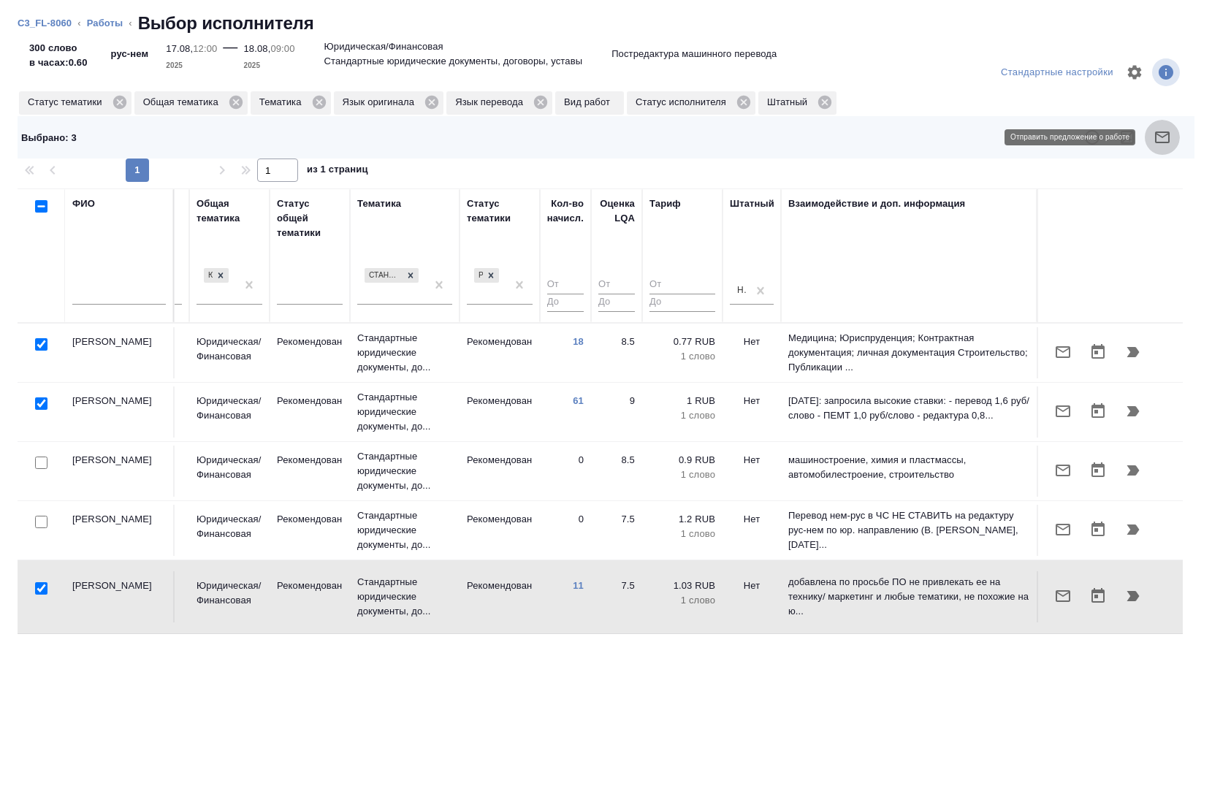
click at [1158, 134] on icon "button" at bounding box center [1163, 138] width 18 height 18
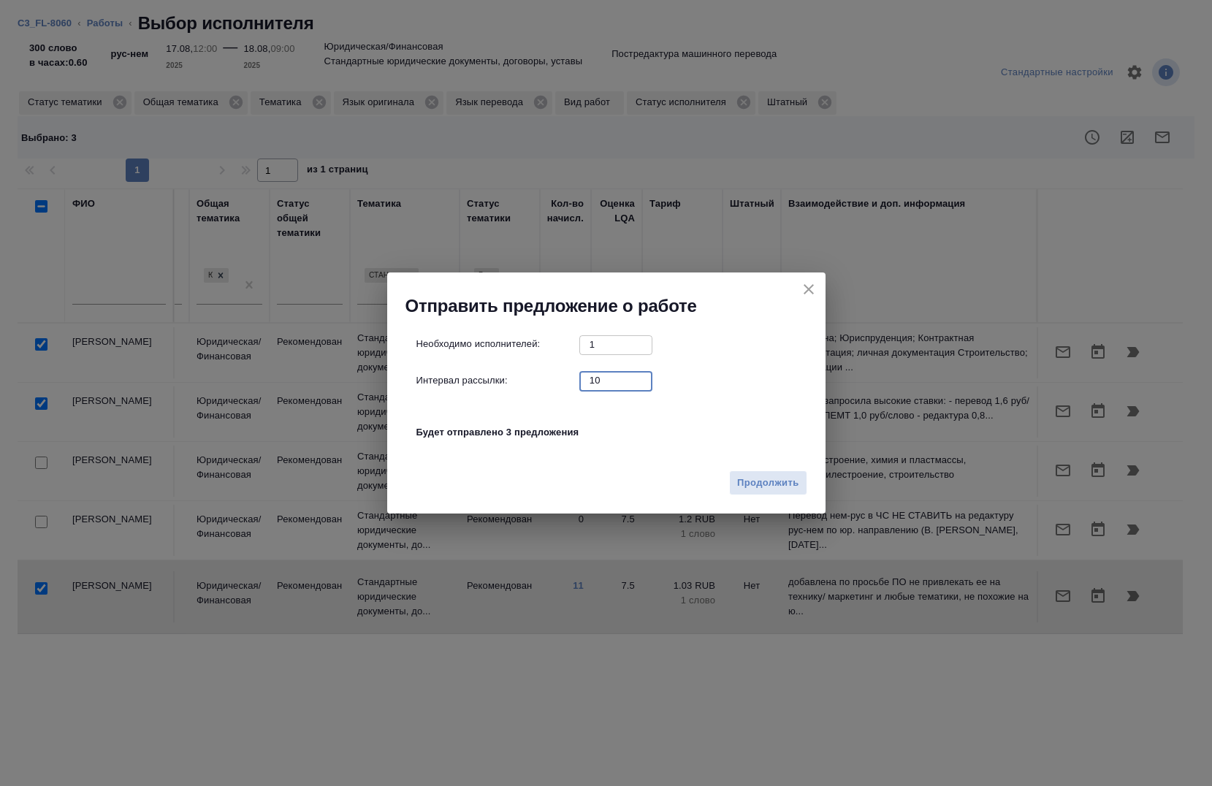
click at [622, 371] on input "10" at bounding box center [615, 380] width 73 height 18
type input "0"
click at [745, 482] on span "Продолжить" at bounding box center [767, 483] width 61 height 17
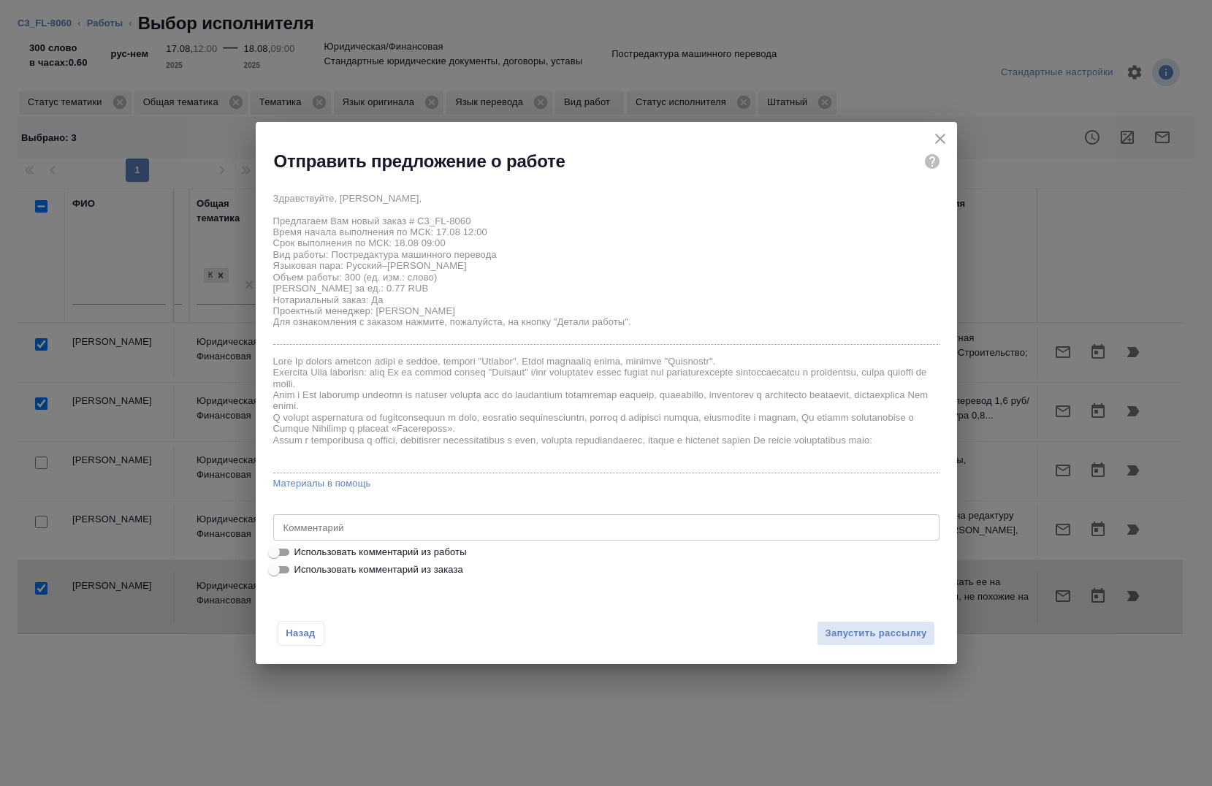
click at [374, 549] on span "Использовать комментарий из работы" at bounding box center [380, 552] width 172 height 15
click at [300, 549] on input "Использовать комментарий из работы" at bounding box center [274, 553] width 53 height 18
checkbox input "true"
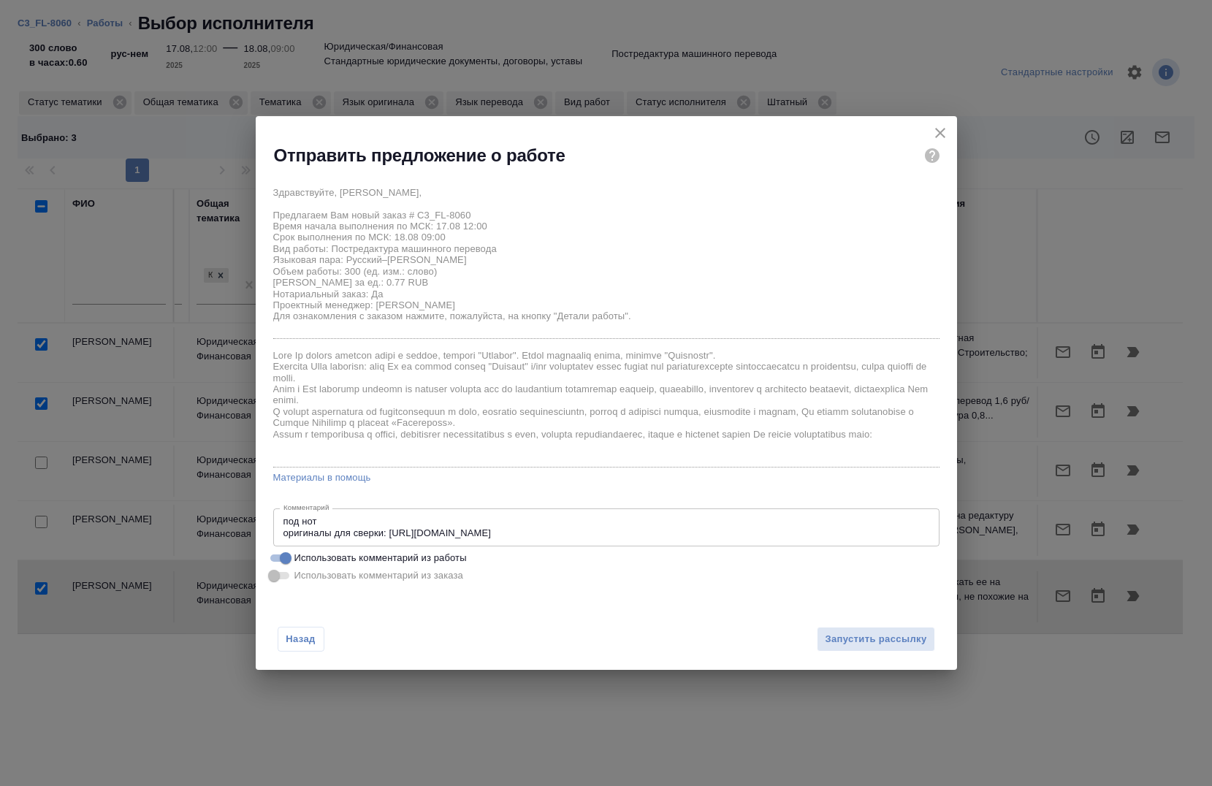
type textarea "под нот оригиналы для сверки: https://drive.awatera.com/s/Ne3Xked4SYsz5R5"
click at [872, 627] on div "Назад Запустить рассылку" at bounding box center [606, 630] width 701 height 80
click at [862, 641] on span "Запустить рассылку" at bounding box center [876, 639] width 102 height 17
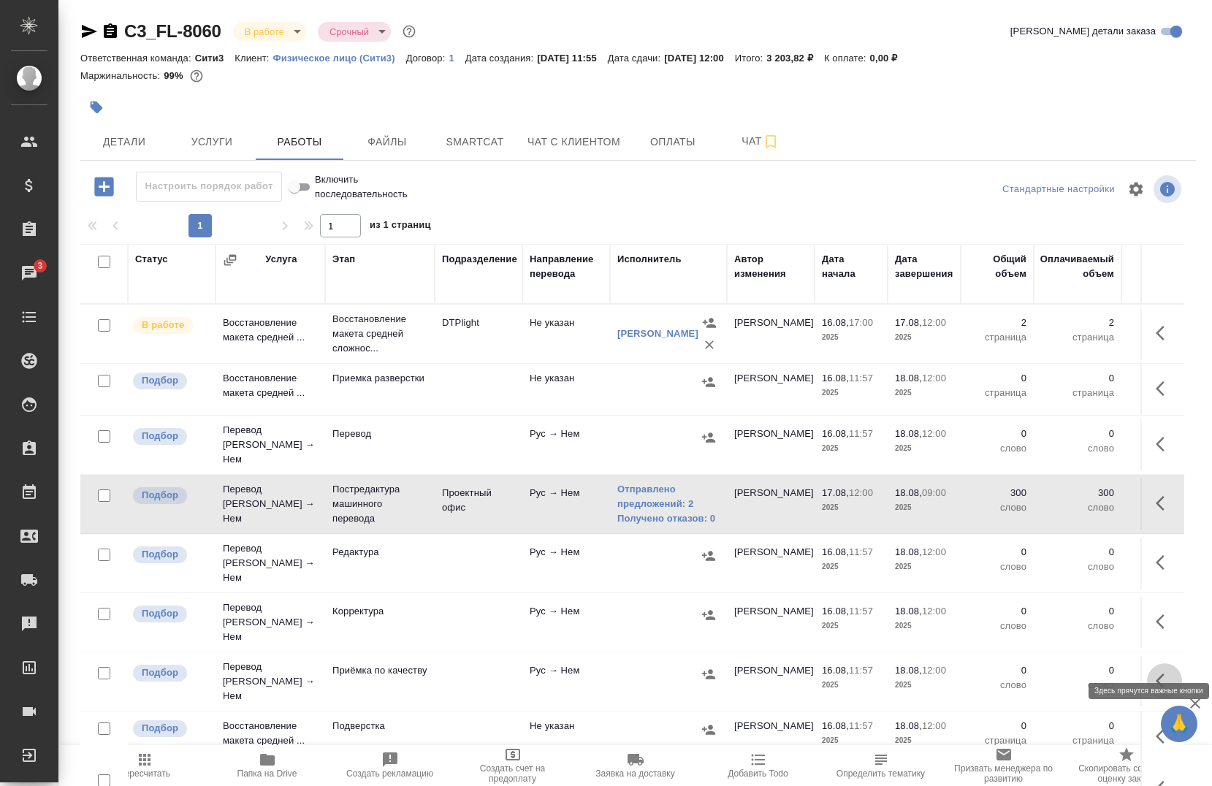
click at [1147, 663] on button "button" at bounding box center [1164, 680] width 35 height 35
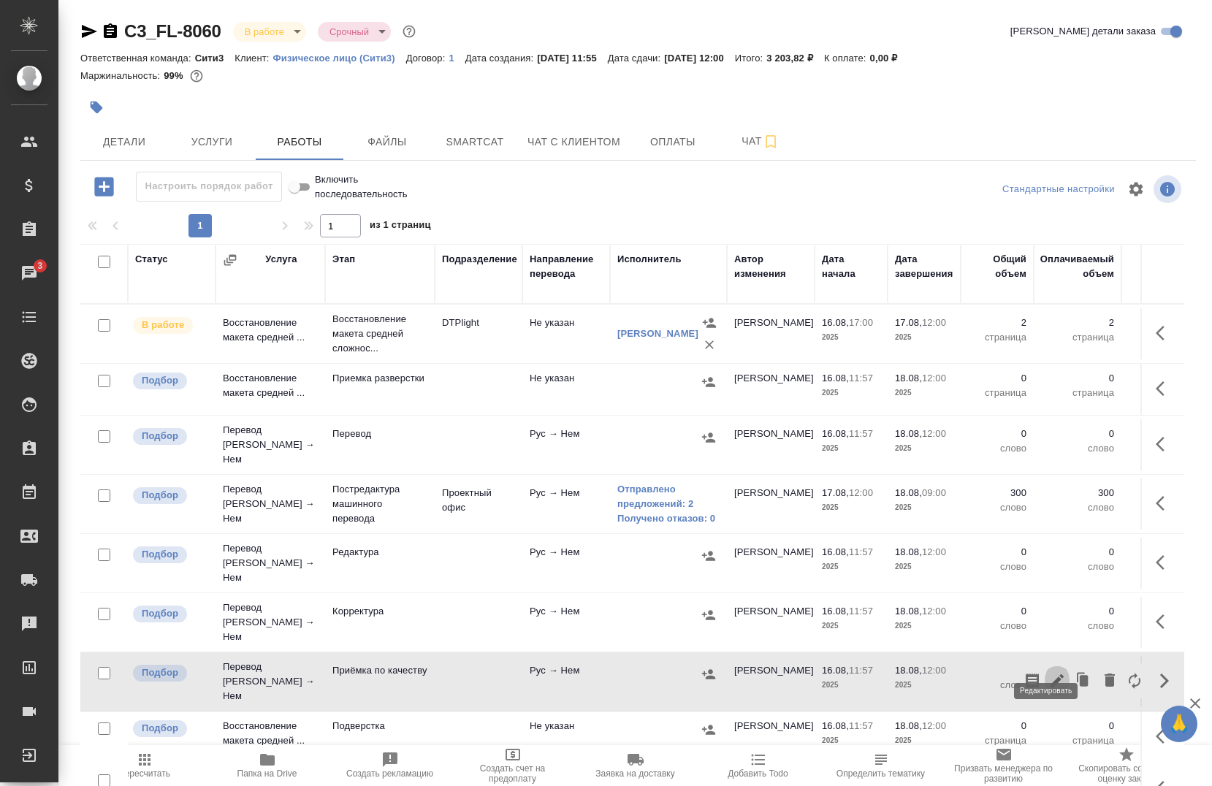
click at [1048, 672] on icon "button" at bounding box center [1057, 681] width 18 height 18
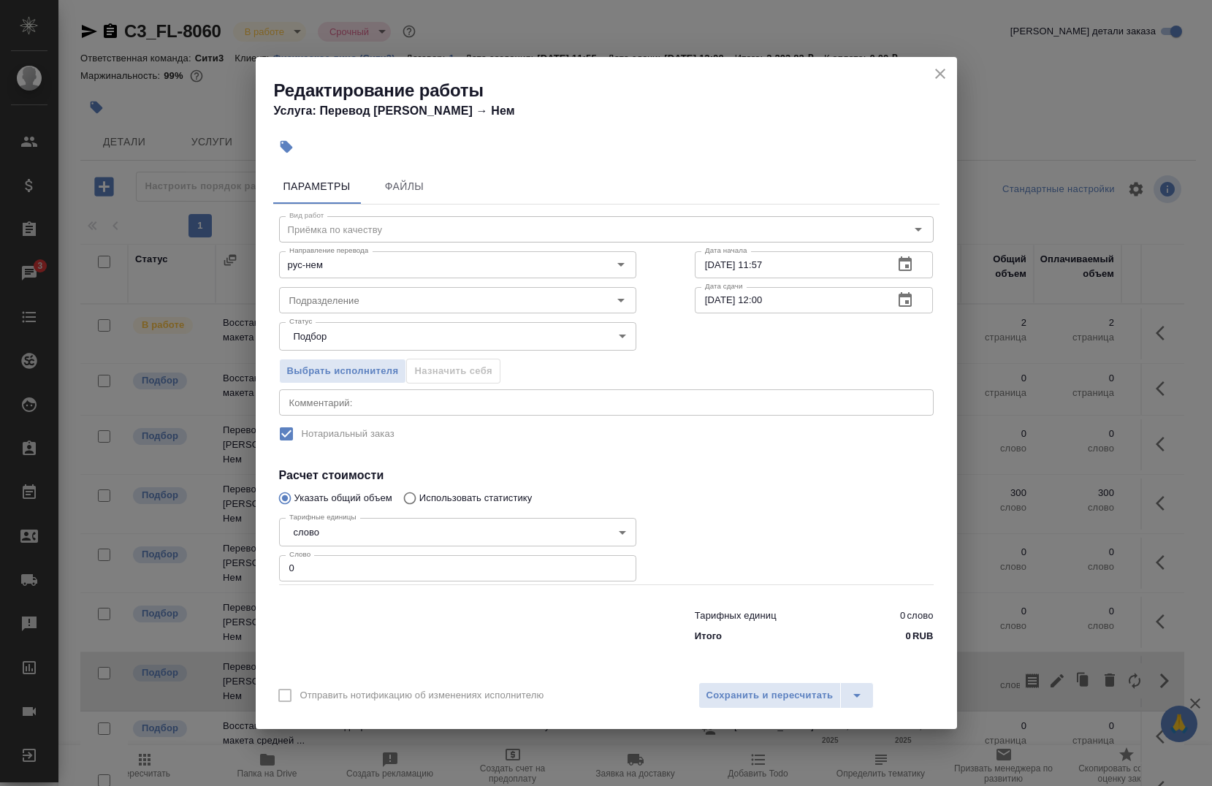
click at [800, 257] on input "16.08.2025 11:57" at bounding box center [789, 264] width 188 height 26
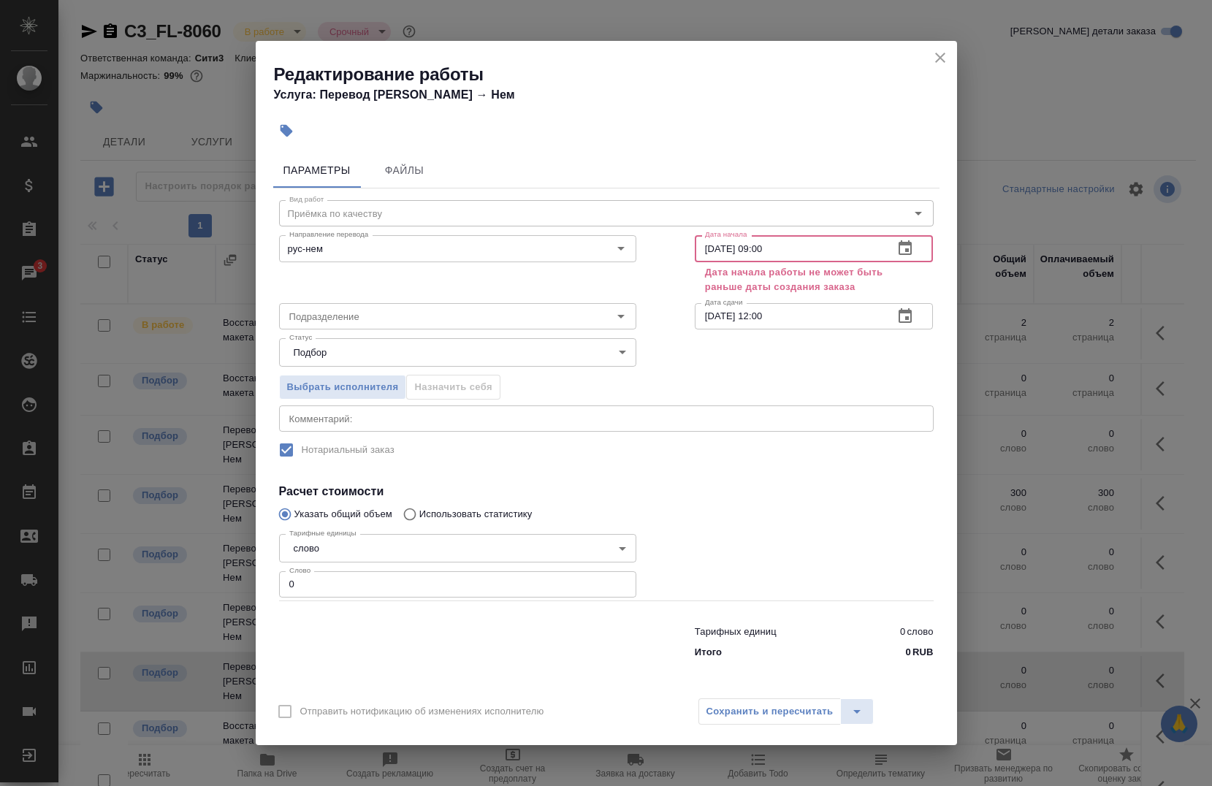
type input "16.08.2025 09:00"
click at [796, 318] on input "18.08.2025 12:00" at bounding box center [789, 316] width 188 height 26
click at [765, 314] on input "18.08.2025 12:00" at bounding box center [789, 316] width 188 height 26
type input "[DATE] 11:00"
click at [711, 245] on input "16.08.2025 09:00" at bounding box center [789, 248] width 188 height 26
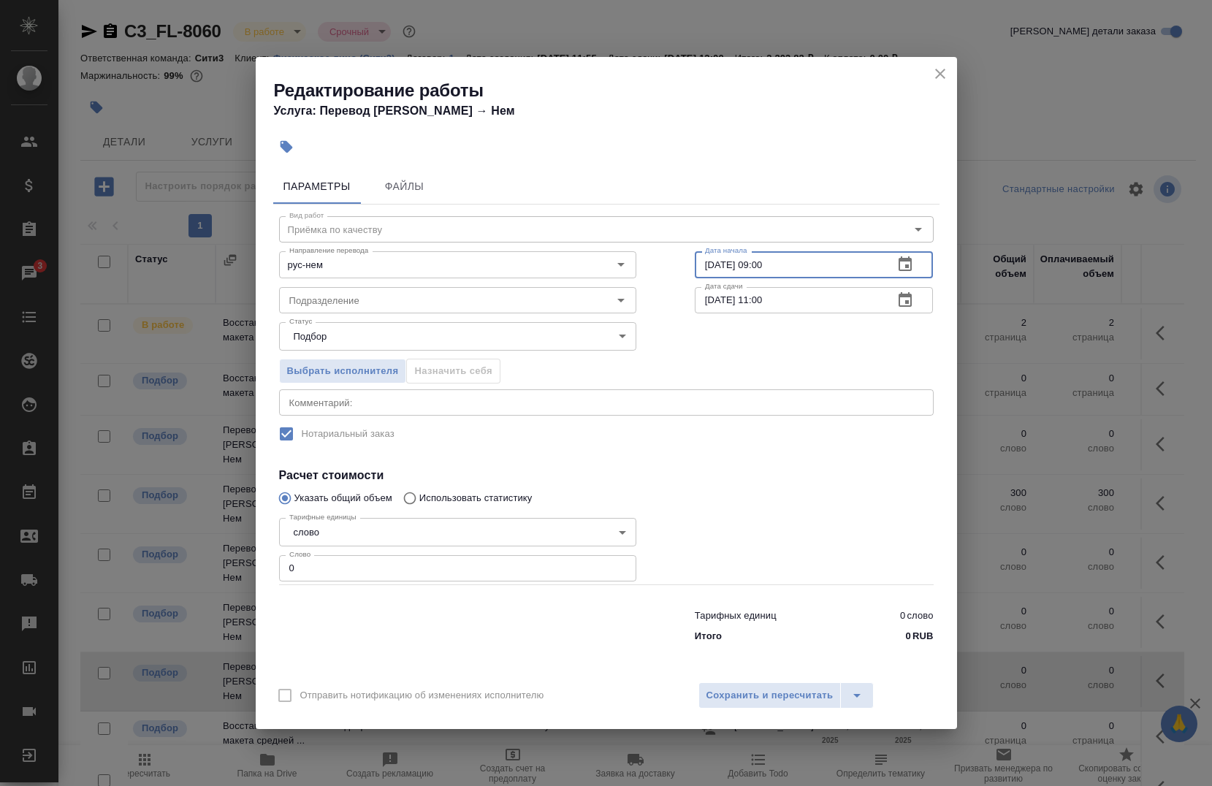
type input "18.08.2025 09:00"
click at [707, 339] on div "Выбрать исполнителя Назначить себя" at bounding box center [606, 368] width 713 height 89
click at [411, 295] on input "Подразделение" at bounding box center [433, 301] width 300 height 18
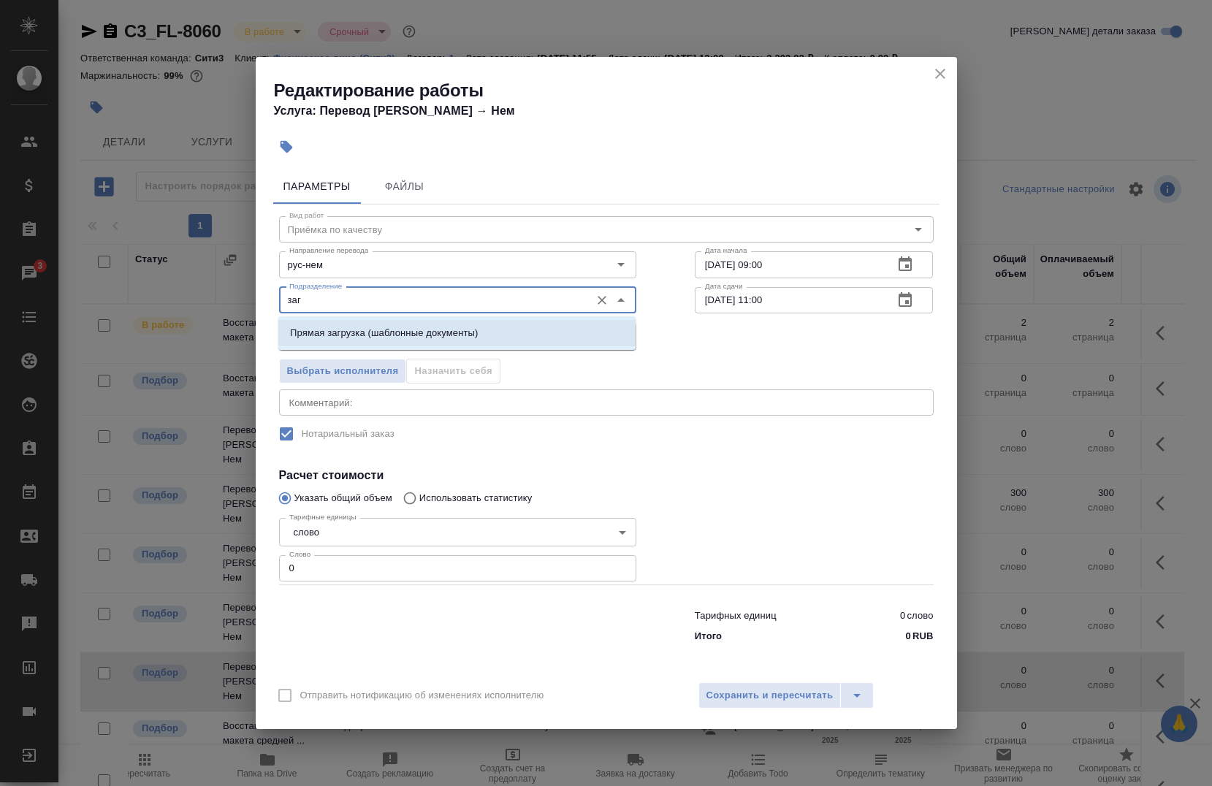
click at [384, 327] on p "Прямая загрузка (шаблонные документы)" at bounding box center [384, 333] width 188 height 15
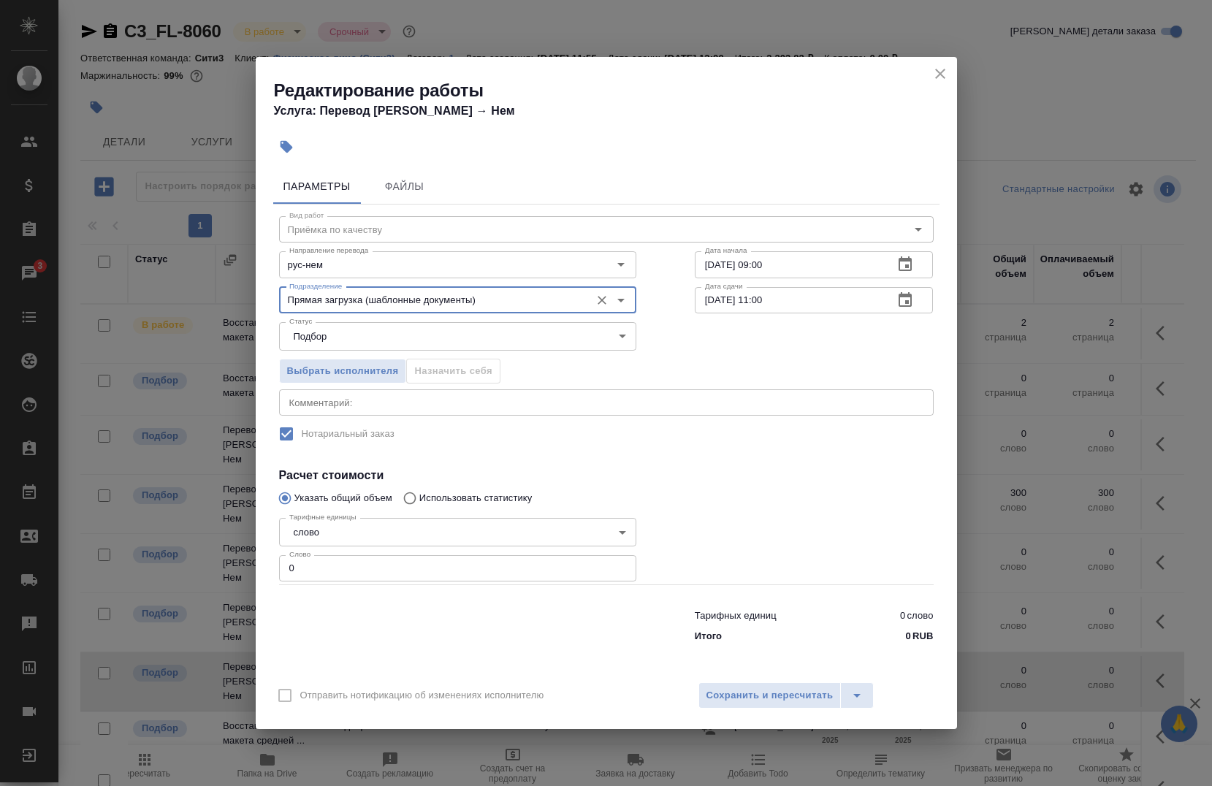
type input "Прямая загрузка (шаблонные документы)"
click at [316, 568] on input "0" at bounding box center [457, 568] width 357 height 26
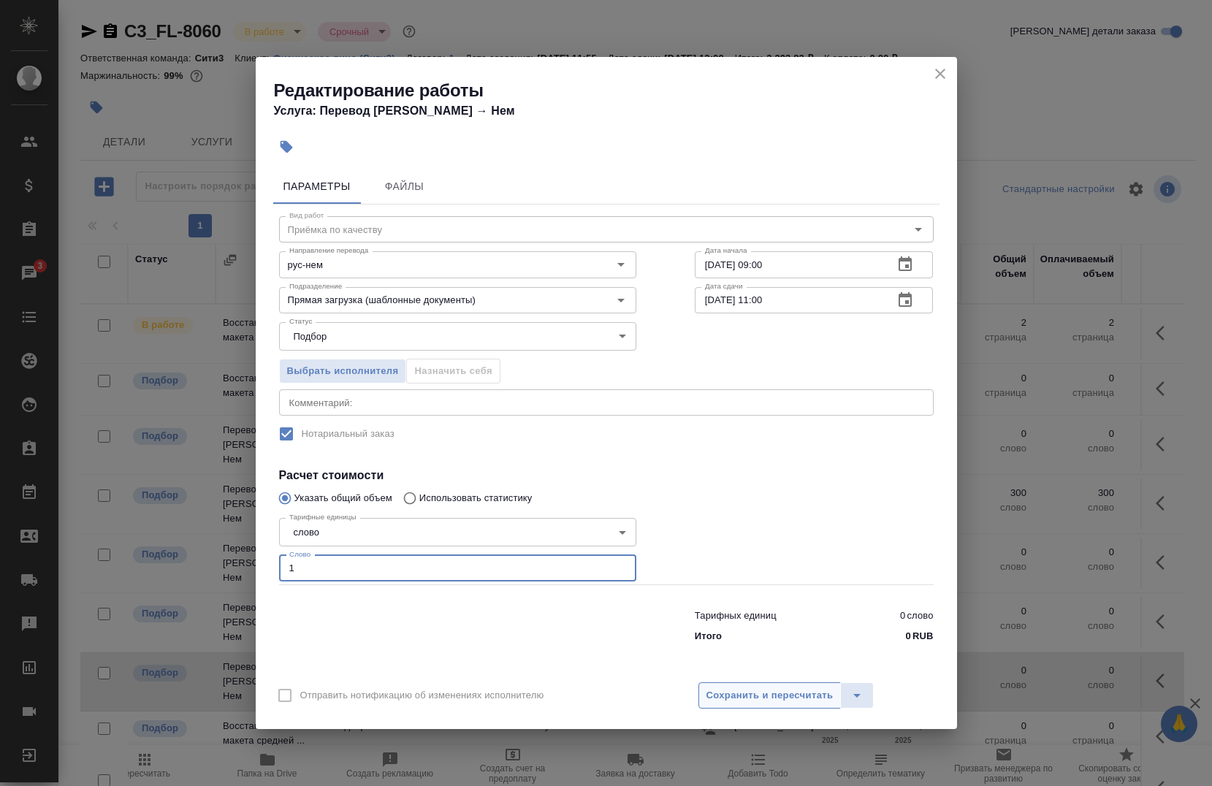
type input "1"
click at [780, 702] on span "Сохранить и пересчитать" at bounding box center [769, 695] width 127 height 17
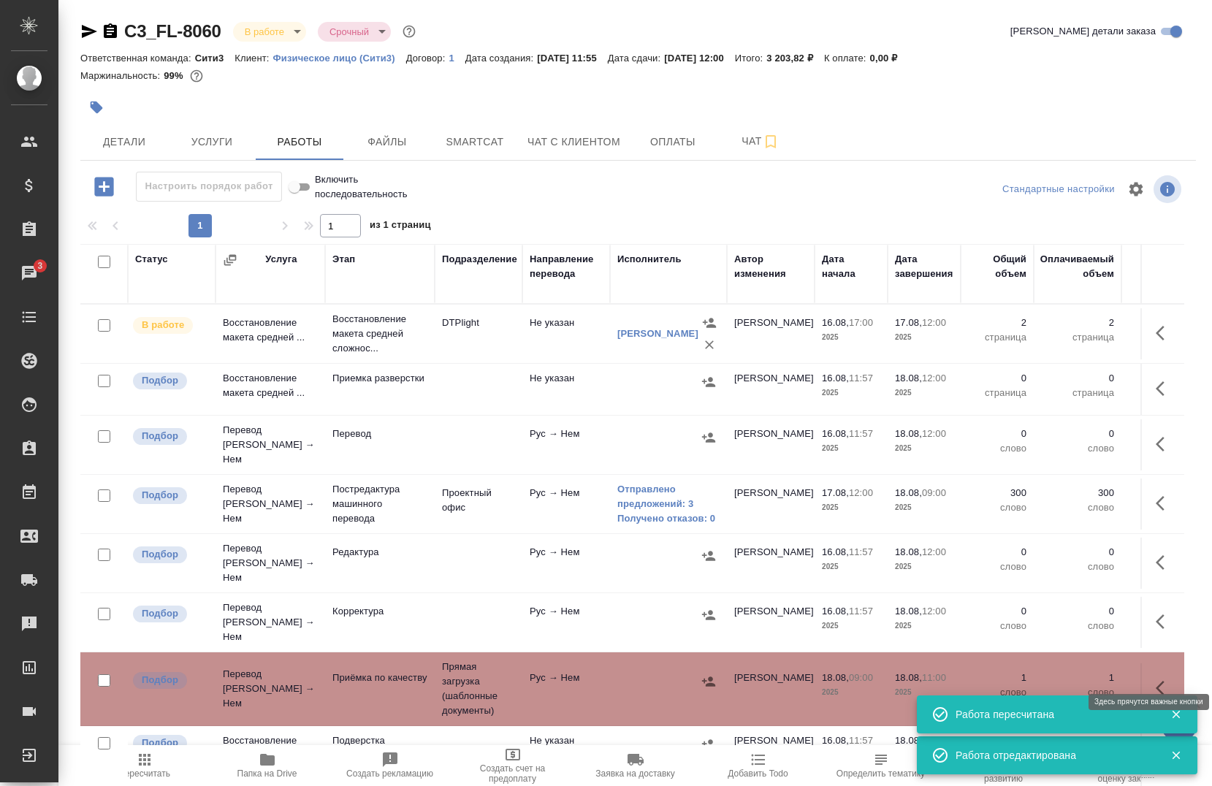
click at [1156, 679] on icon "button" at bounding box center [1165, 688] width 18 height 18
click at [1048, 679] on icon "button" at bounding box center [1057, 688] width 18 height 18
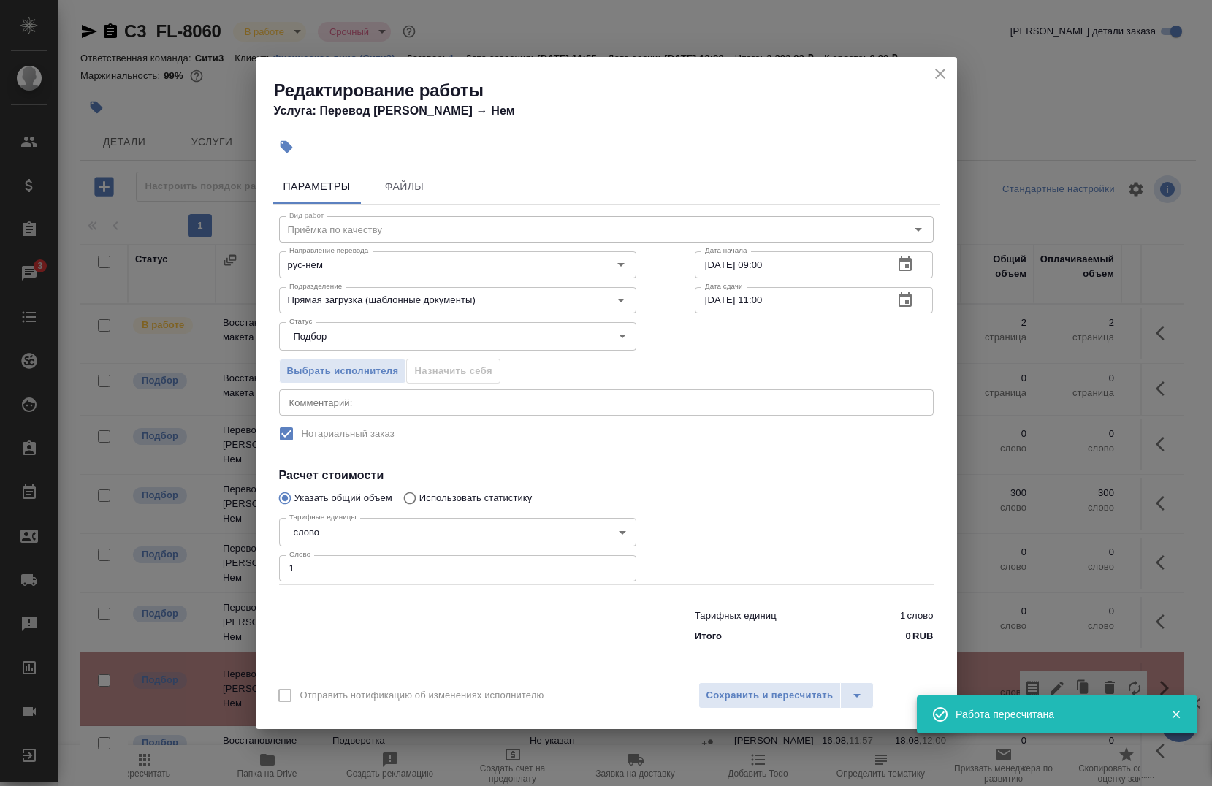
click at [381, 400] on textarea at bounding box center [606, 402] width 634 height 11
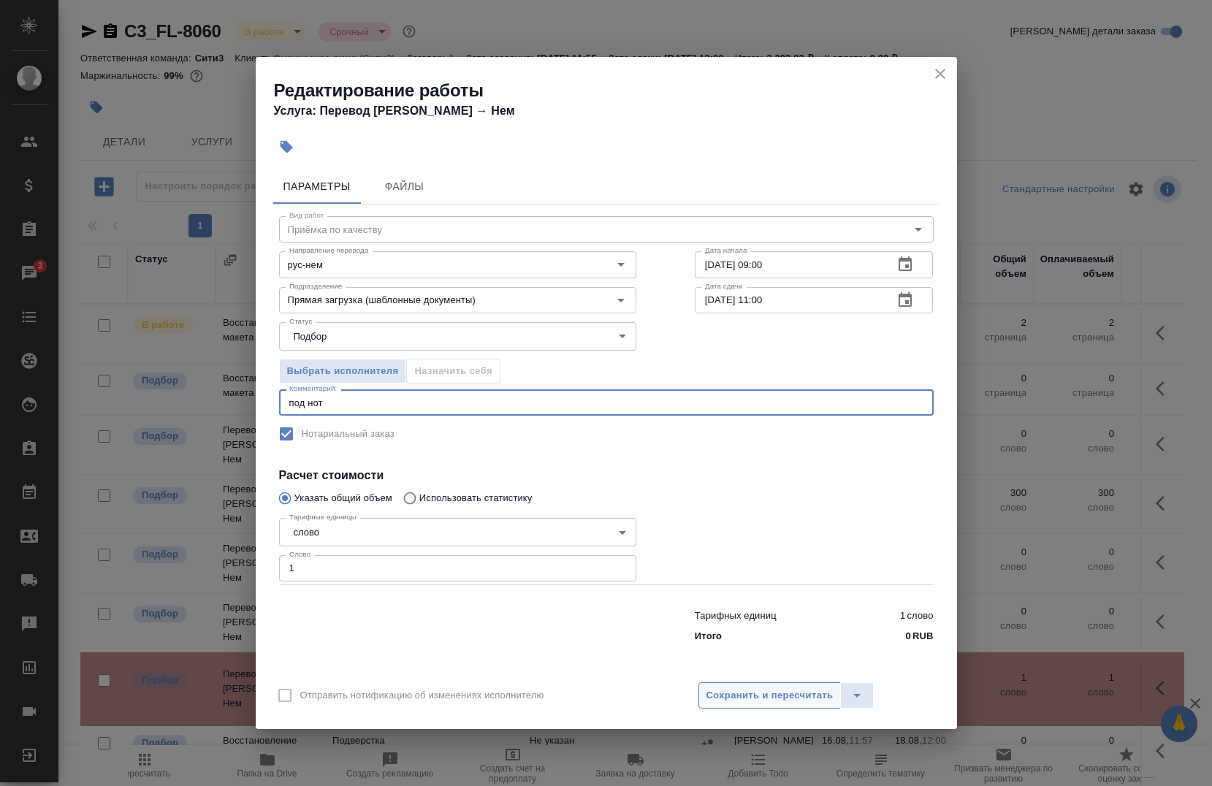
type textarea "под нот"
click at [773, 690] on span "Сохранить и пересчитать" at bounding box center [769, 695] width 127 height 17
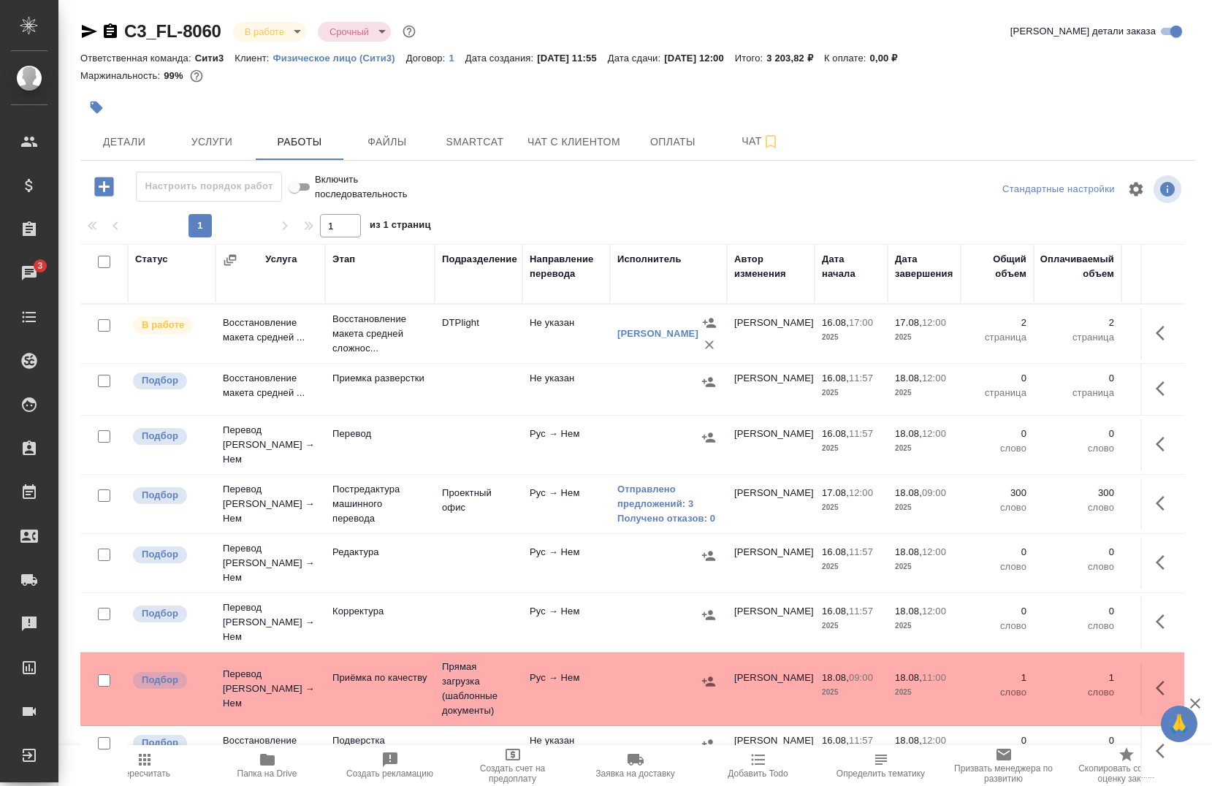
drag, startPoint x: 101, startPoint y: 262, endPoint x: 100, endPoint y: 275, distance: 12.4
click at [101, 259] on input "checkbox" at bounding box center [104, 262] width 12 height 12
checkbox input "true"
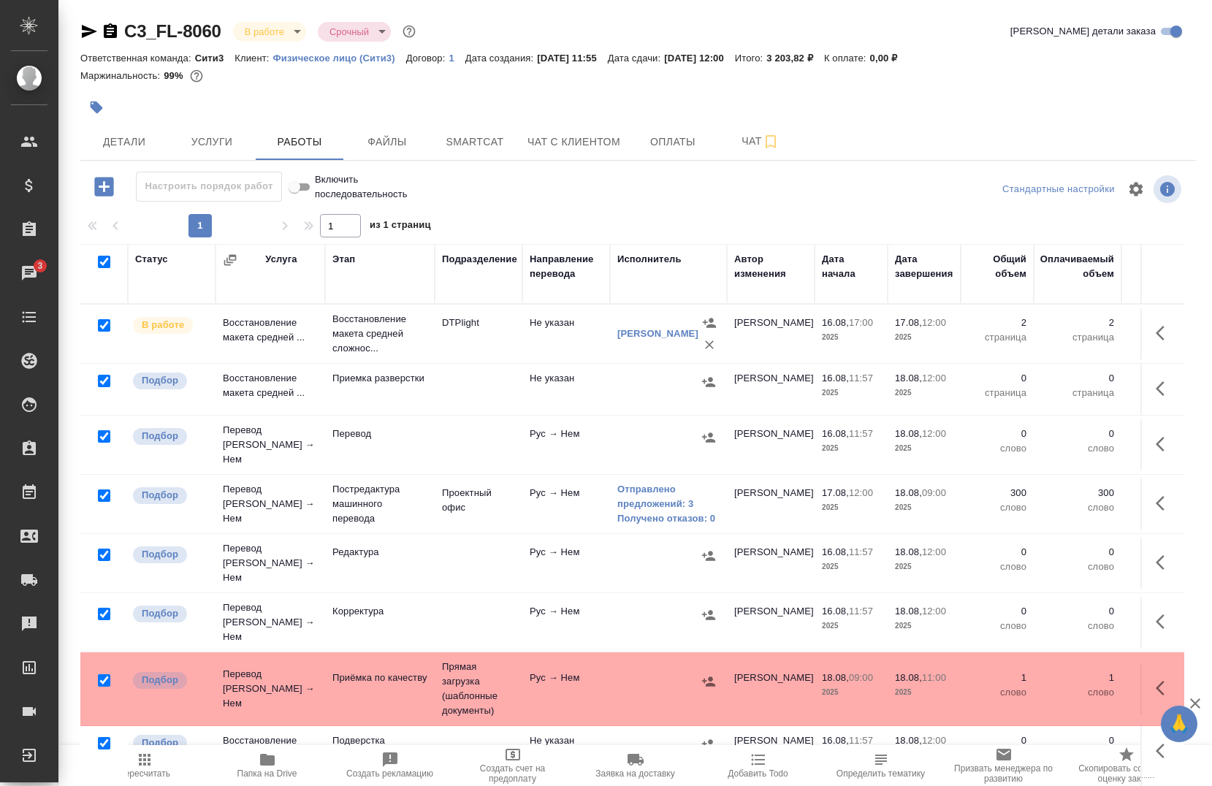
checkbox input "true"
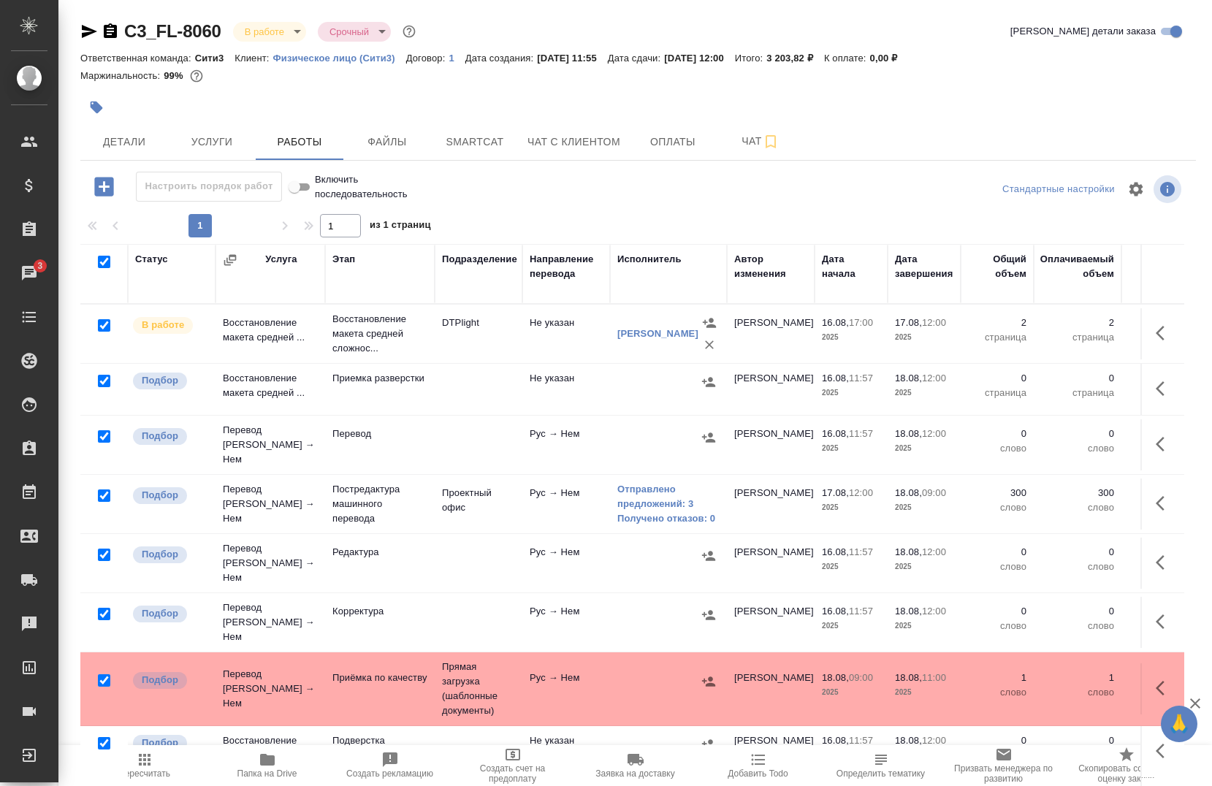
checkbox input "true"
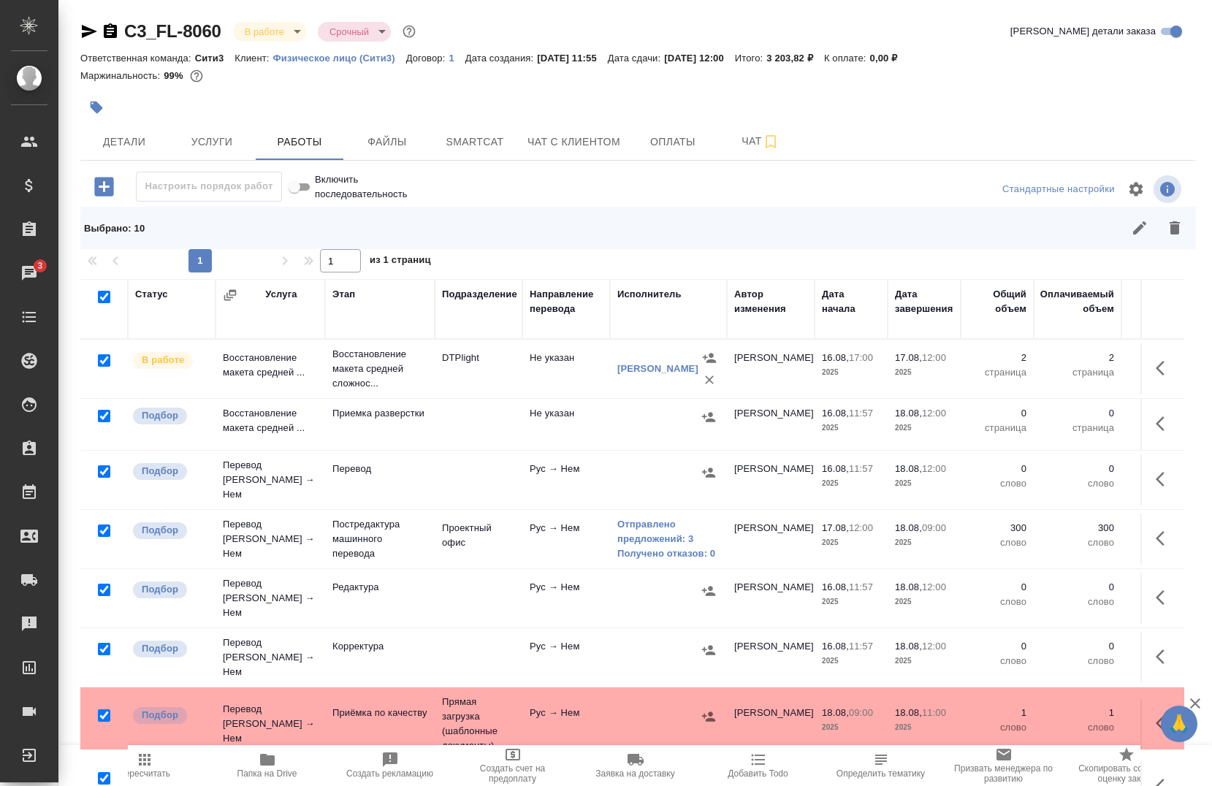
click at [102, 359] on input "checkbox" at bounding box center [104, 360] width 12 height 12
checkbox input "false"
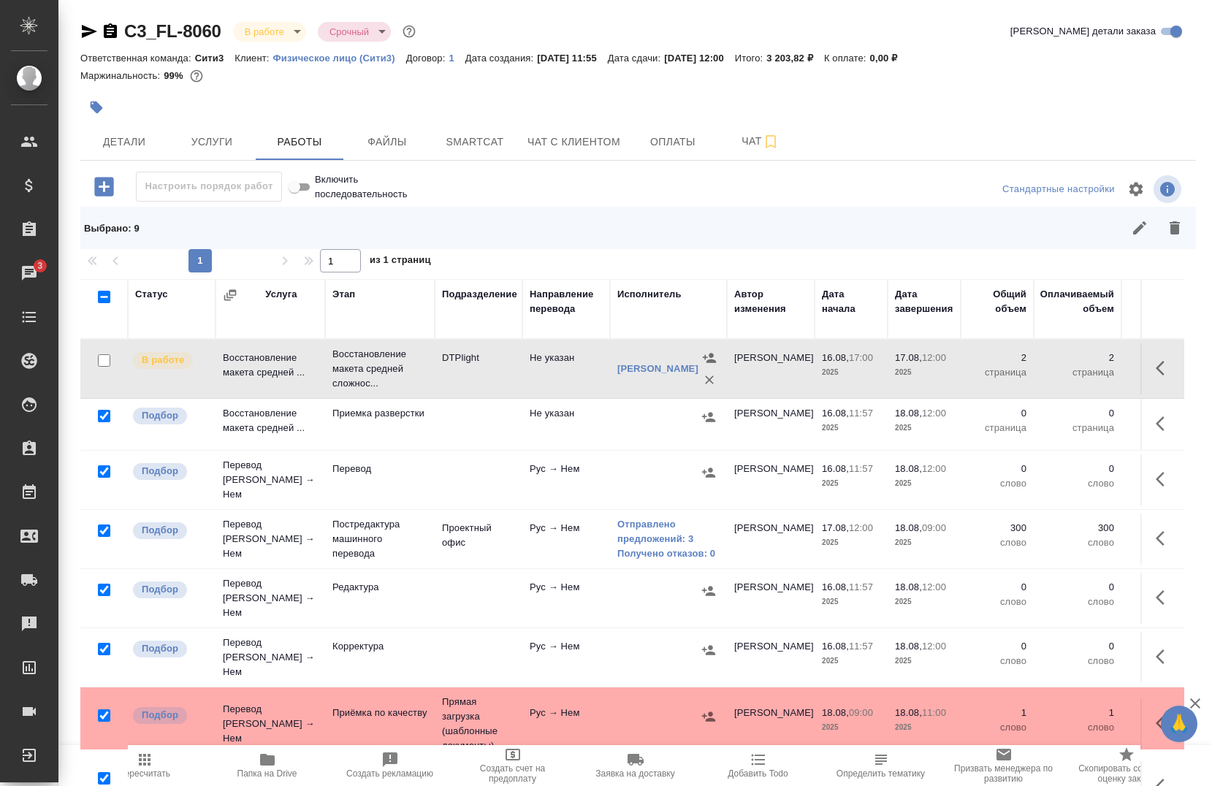
click at [100, 525] on input "checkbox" at bounding box center [104, 531] width 12 height 12
checkbox input "false"
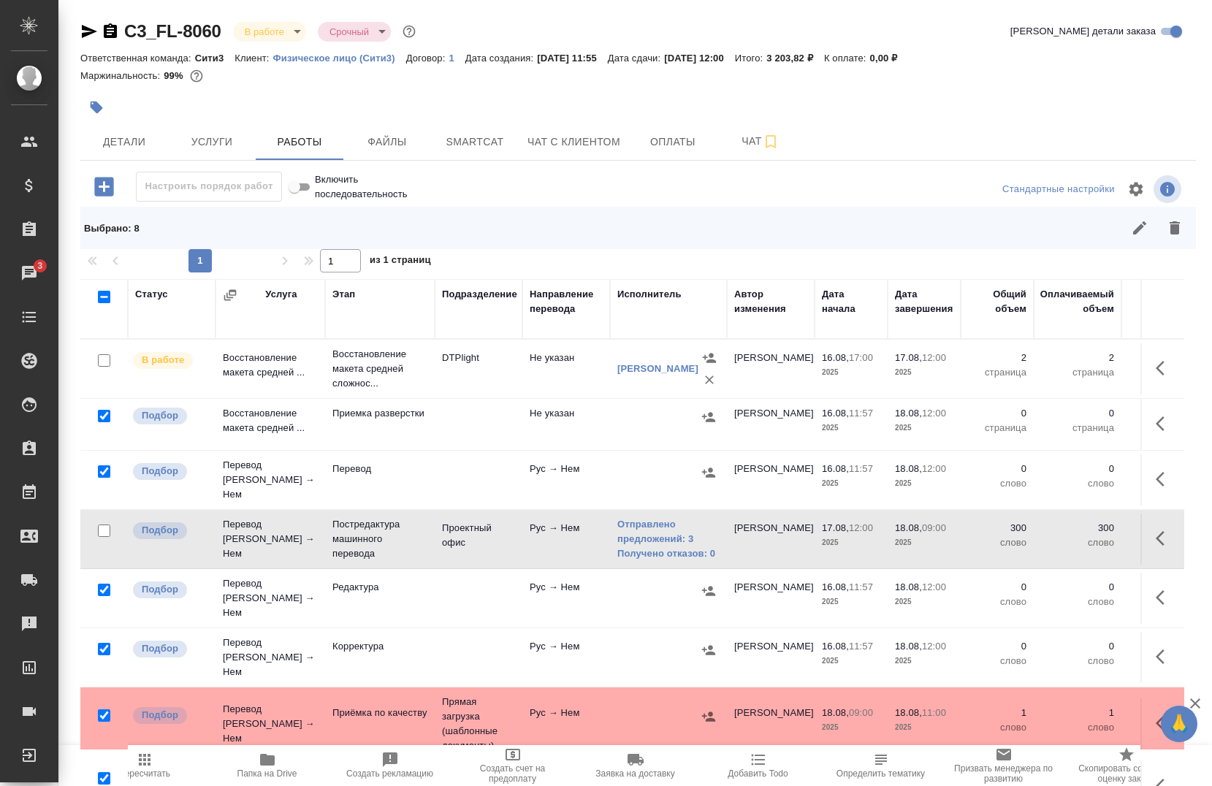
click at [101, 709] on input "checkbox" at bounding box center [104, 715] width 12 height 12
checkbox input "false"
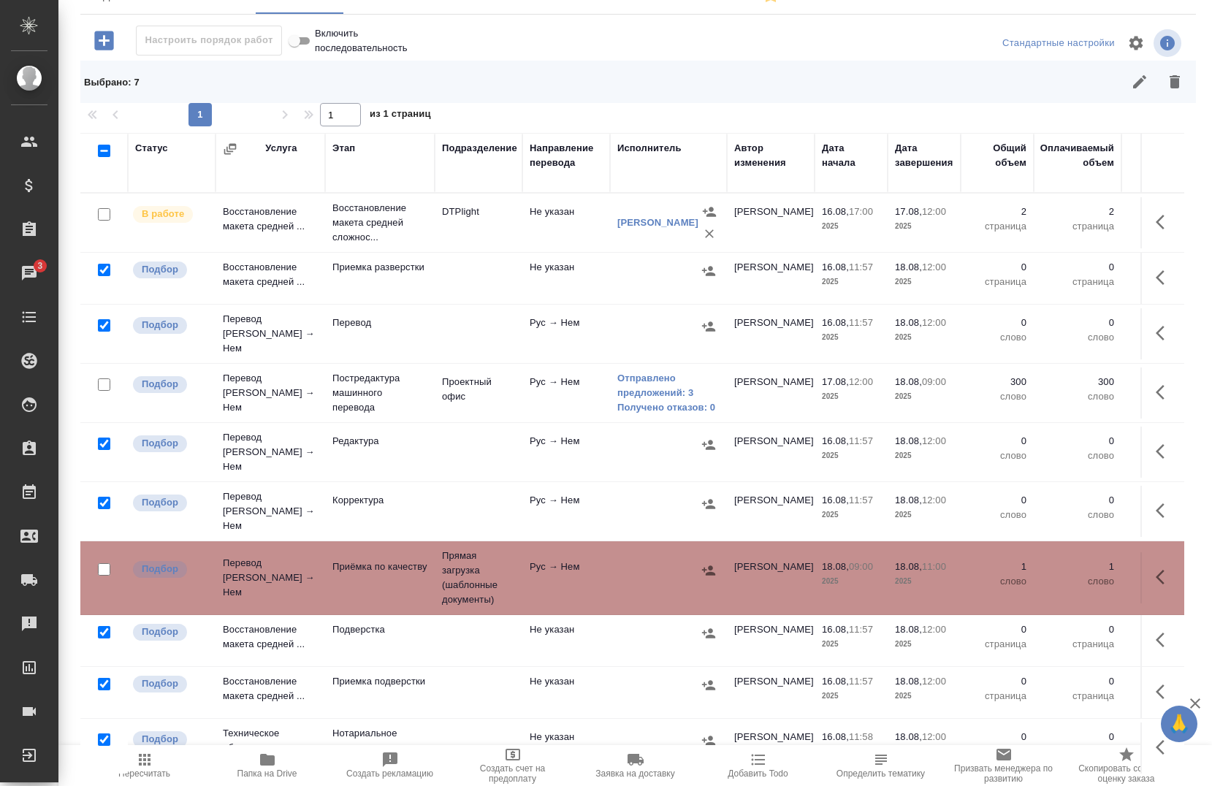
scroll to position [219, 0]
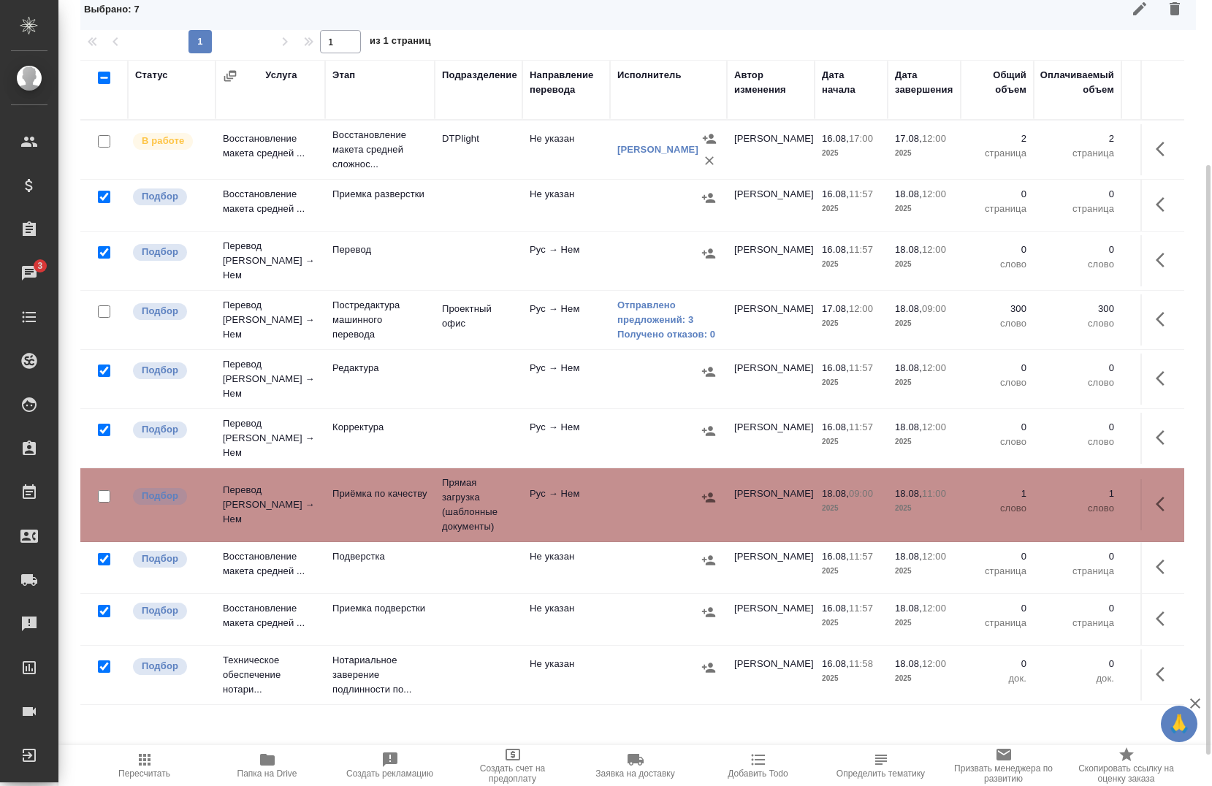
click at [99, 660] on input "checkbox" at bounding box center [104, 666] width 12 height 12
checkbox input "false"
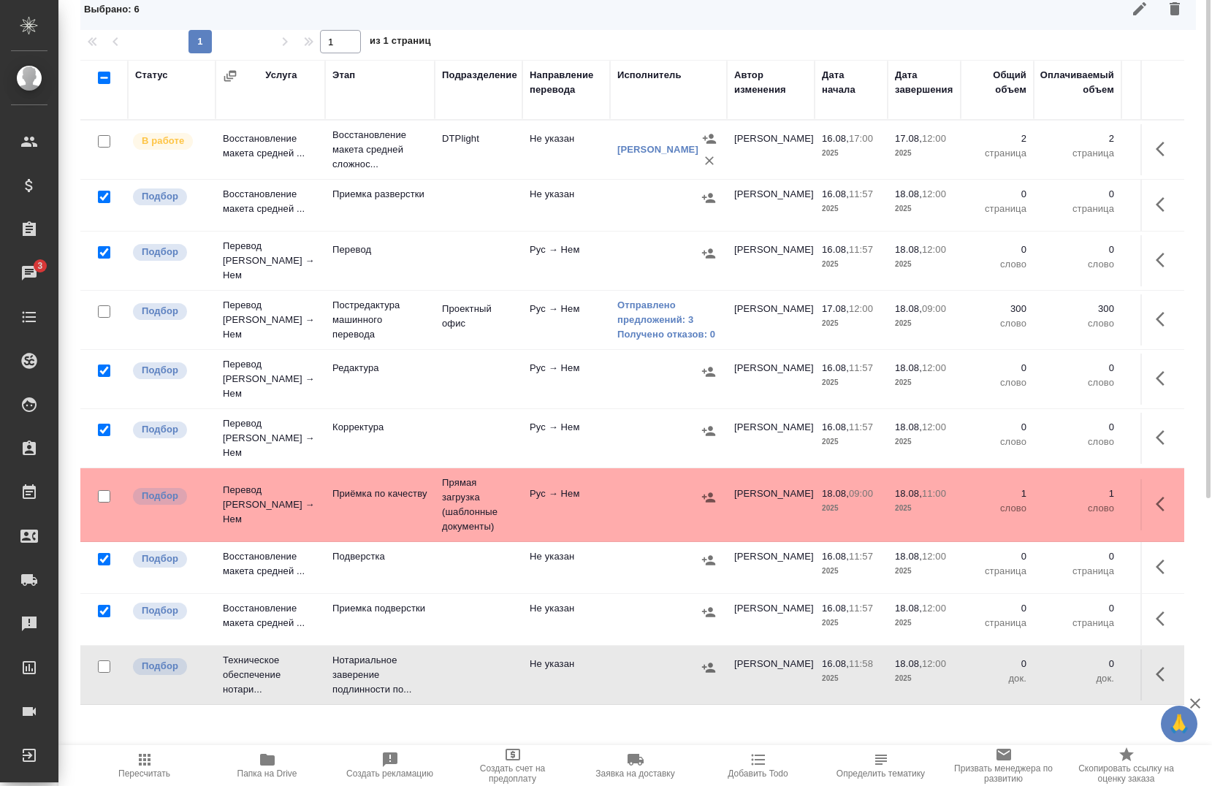
scroll to position [0, 0]
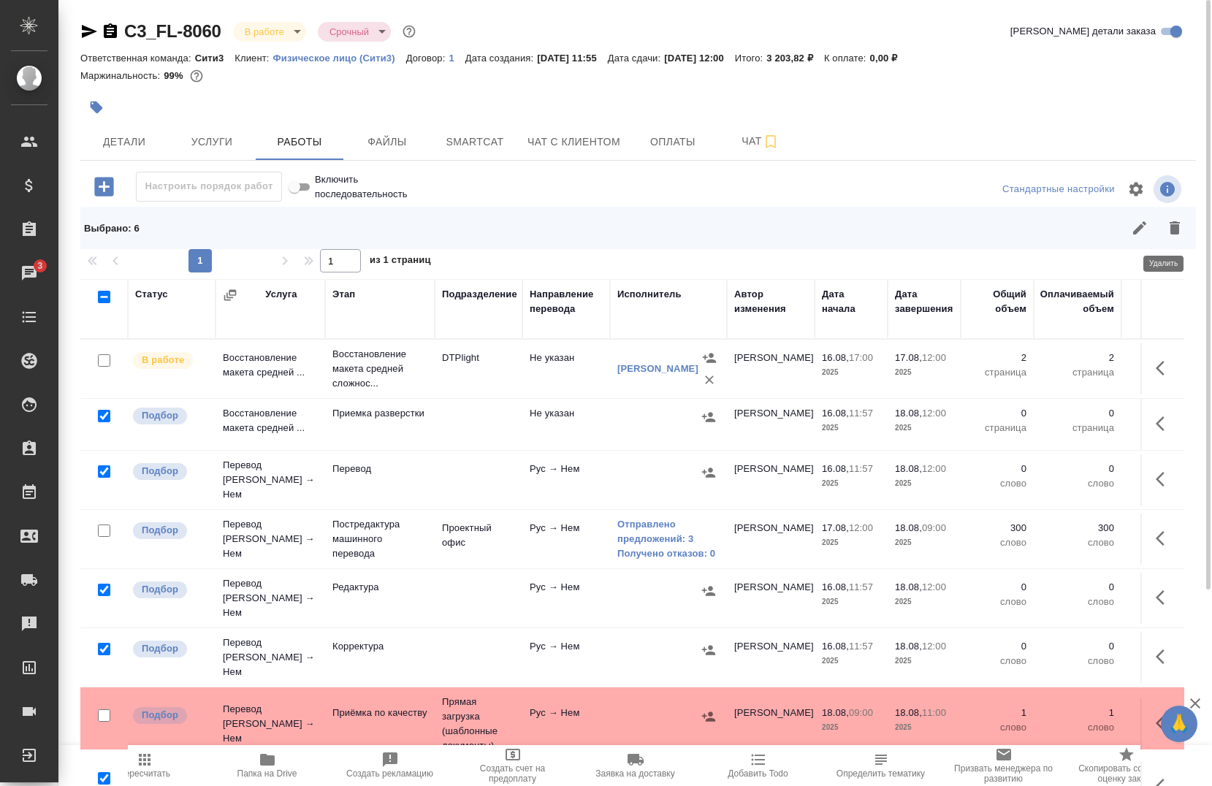
drag, startPoint x: 1164, startPoint y: 227, endPoint x: 1133, endPoint y: 259, distance: 44.4
click at [1170, 227] on icon "button" at bounding box center [1175, 227] width 10 height 13
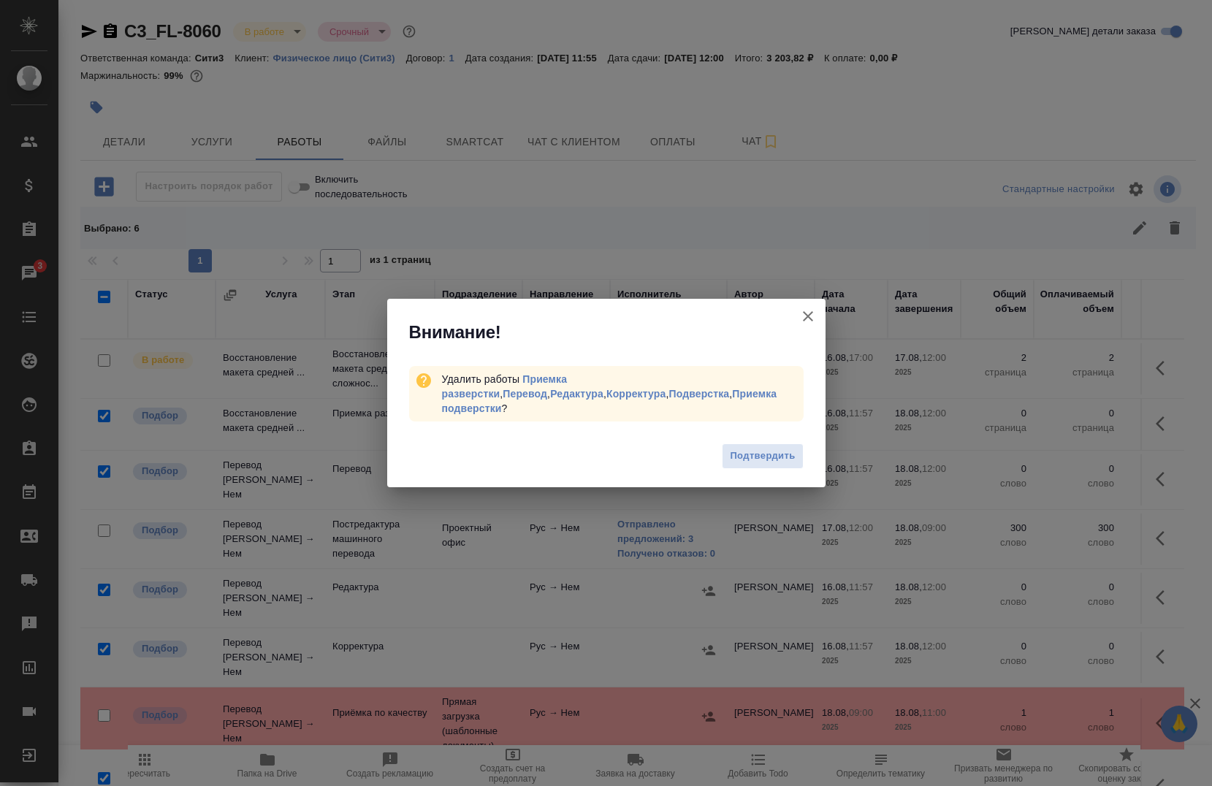
click at [743, 453] on span "Подтвердить" at bounding box center [762, 456] width 65 height 17
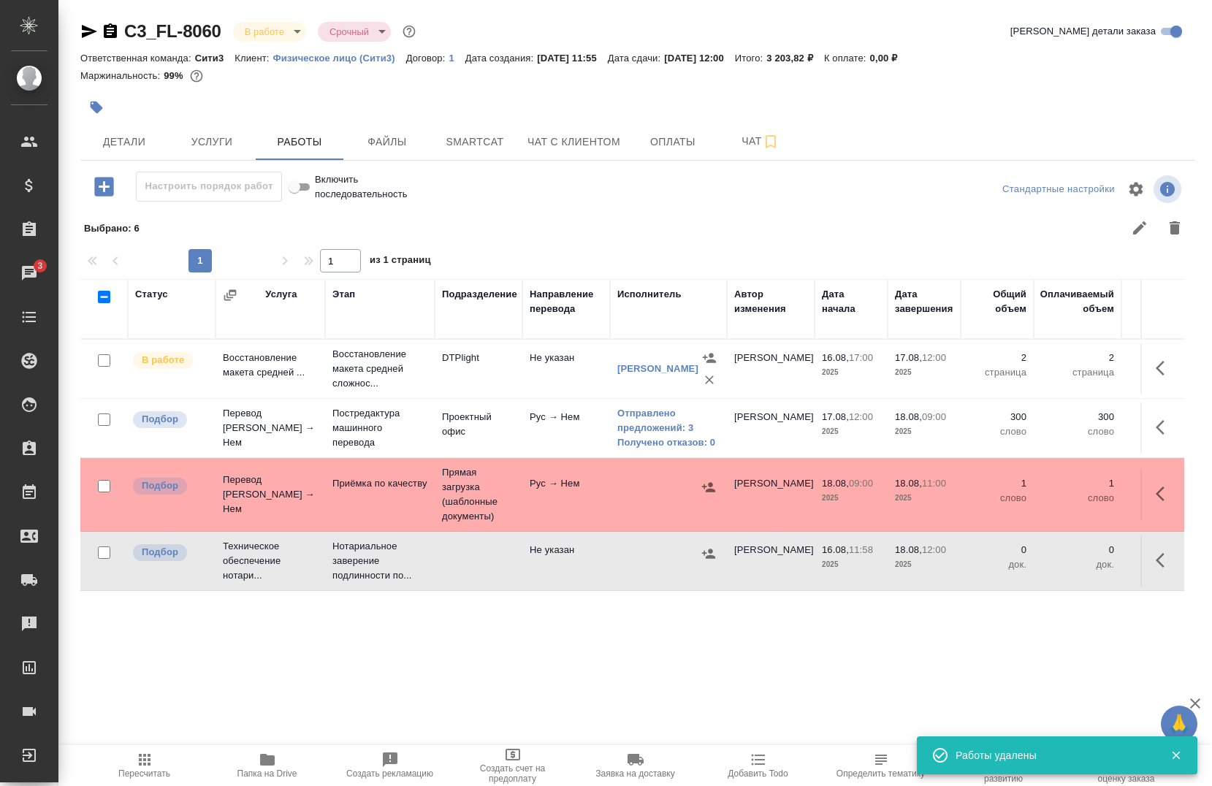
click at [346, 666] on div "Статус Услуга Этап Подразделение Направление перевода Исполнитель Автор изменен…" at bounding box center [632, 644] width 1104 height 731
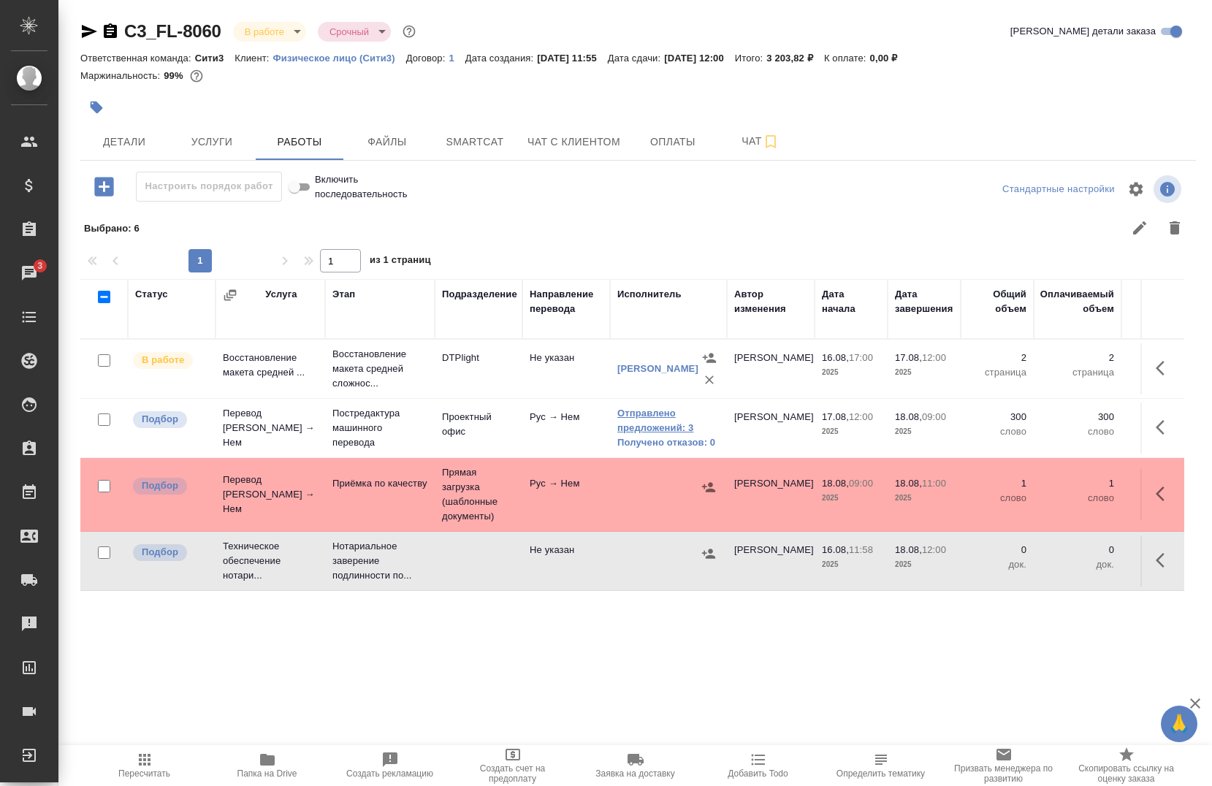
click at [668, 423] on link "Отправлено предложений: 3" at bounding box center [668, 420] width 102 height 29
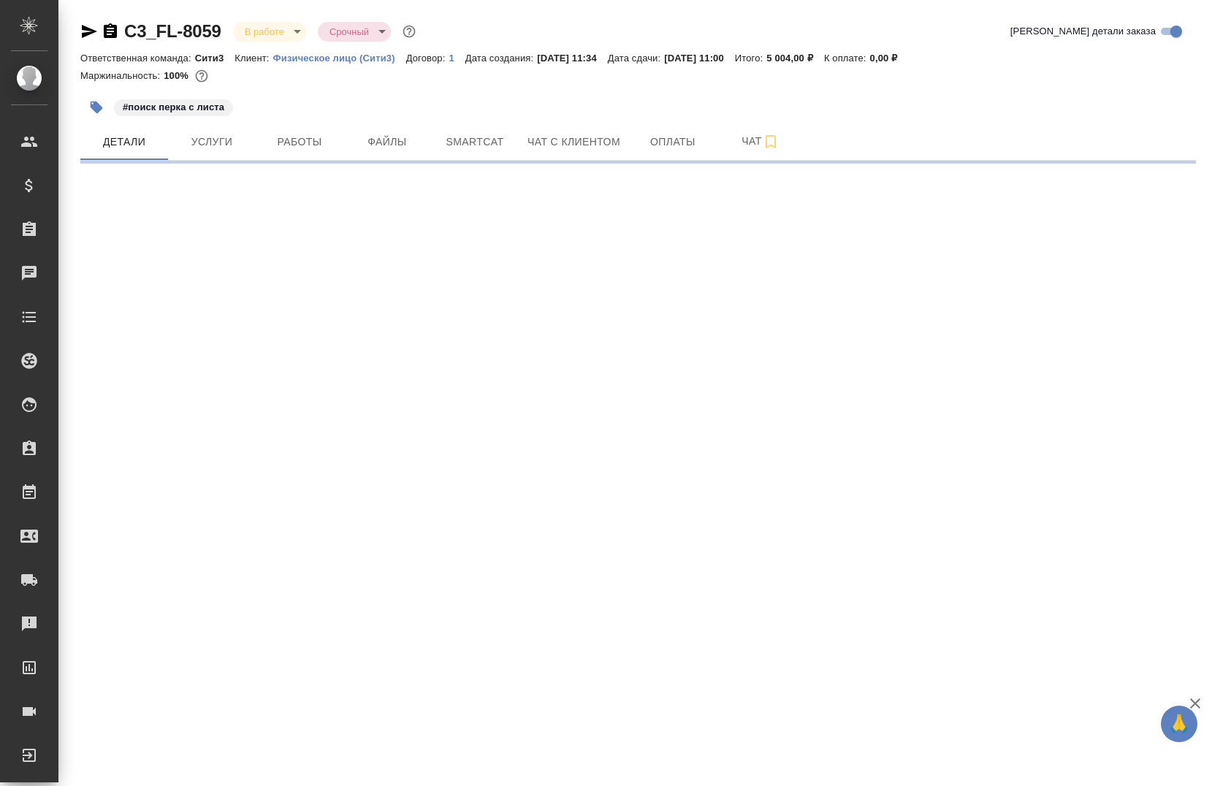
select select "RU"
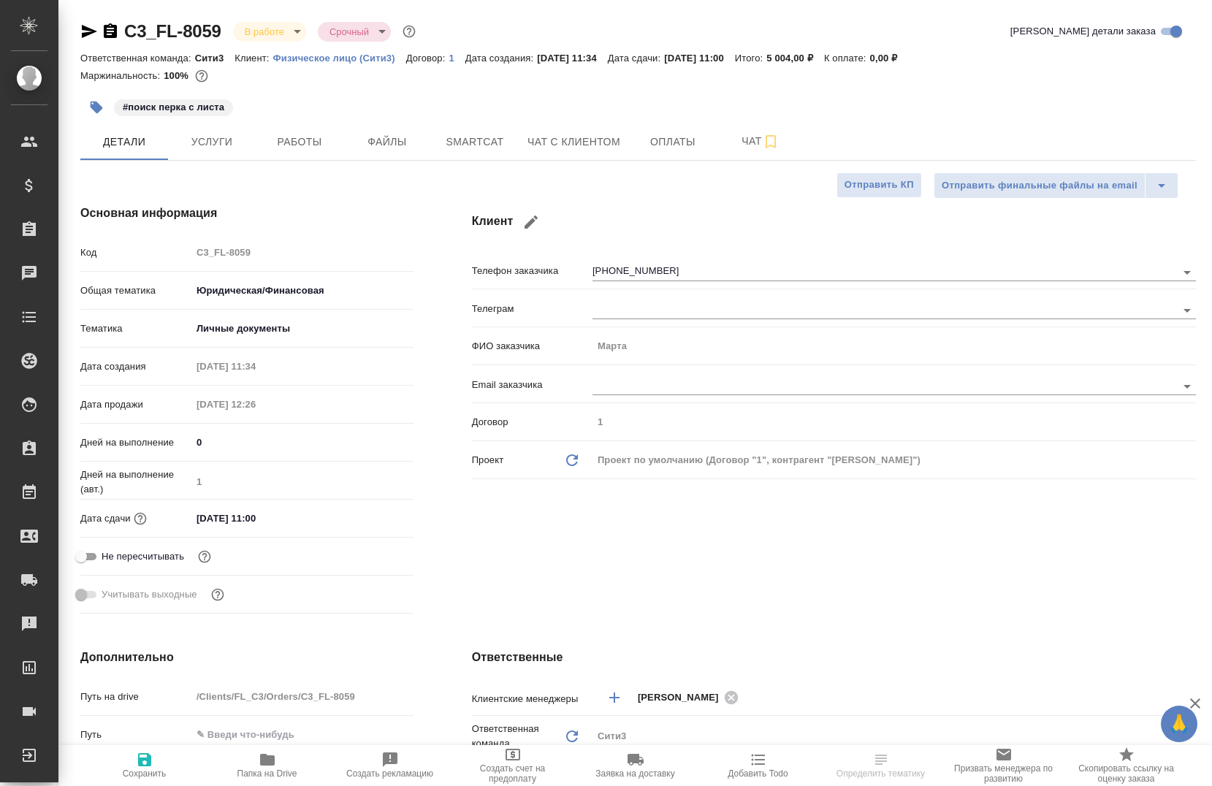
type textarea "x"
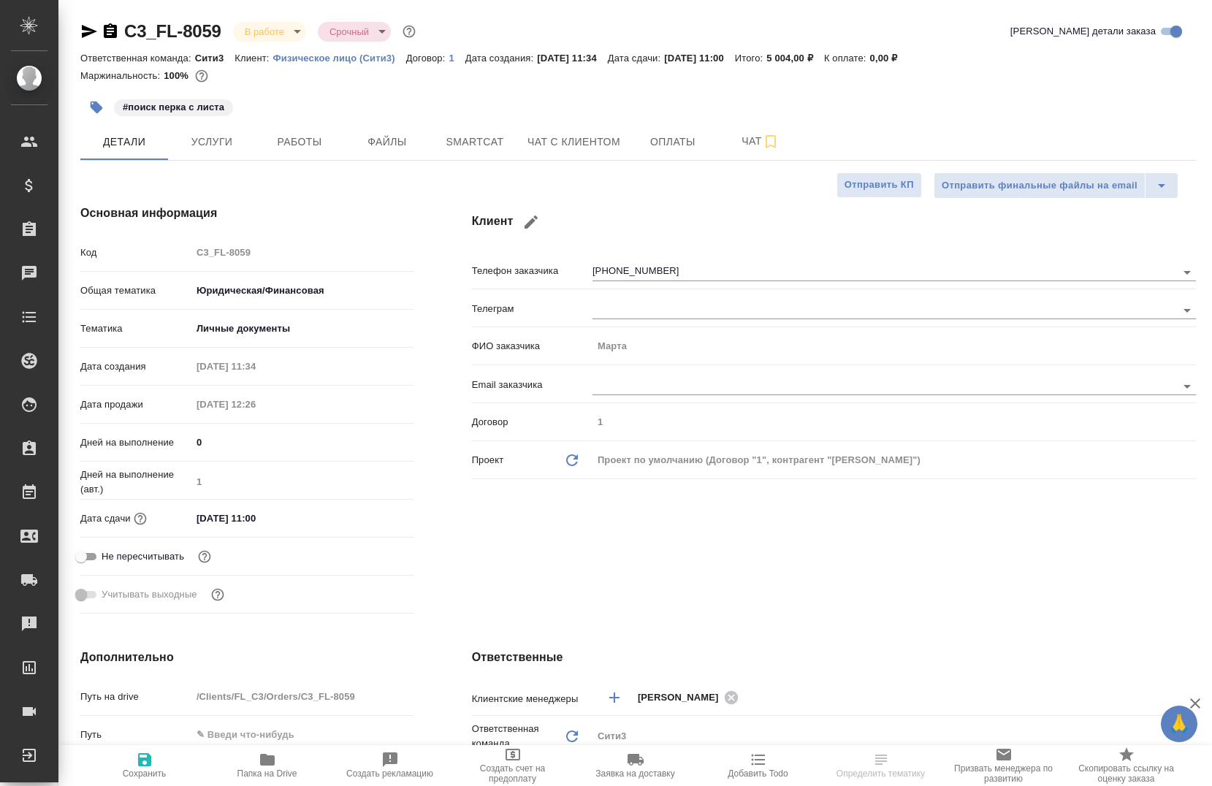
type textarea "x"
click at [263, 132] on button "Работы" at bounding box center [300, 141] width 88 height 37
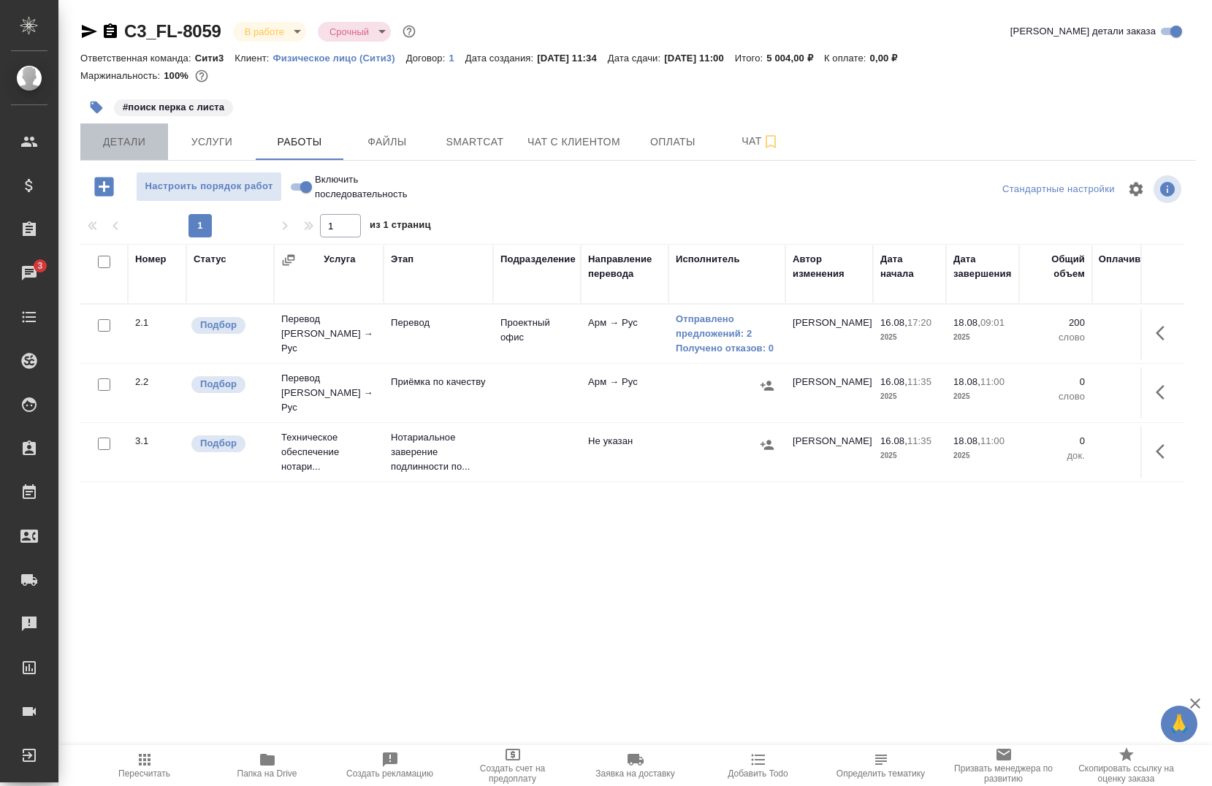
click at [128, 146] on span "Детали" at bounding box center [124, 142] width 70 height 18
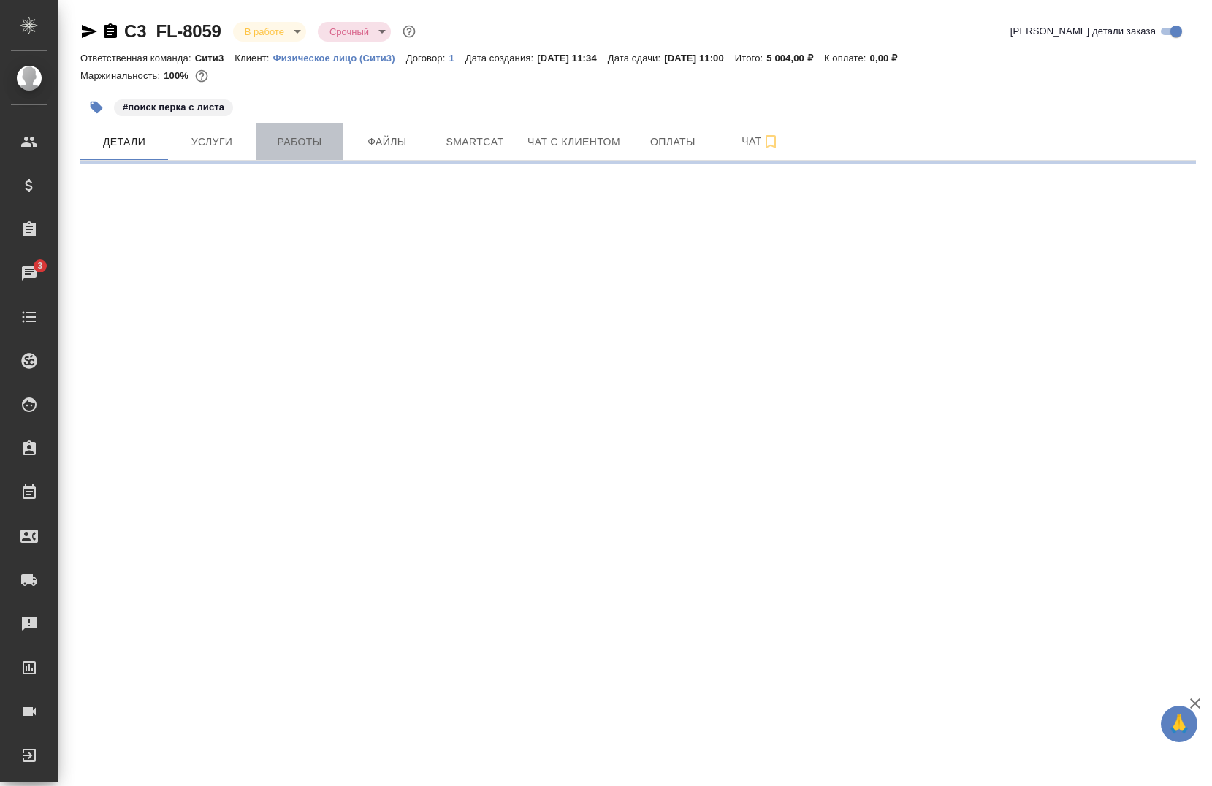
click at [324, 129] on button "Работы" at bounding box center [300, 141] width 88 height 37
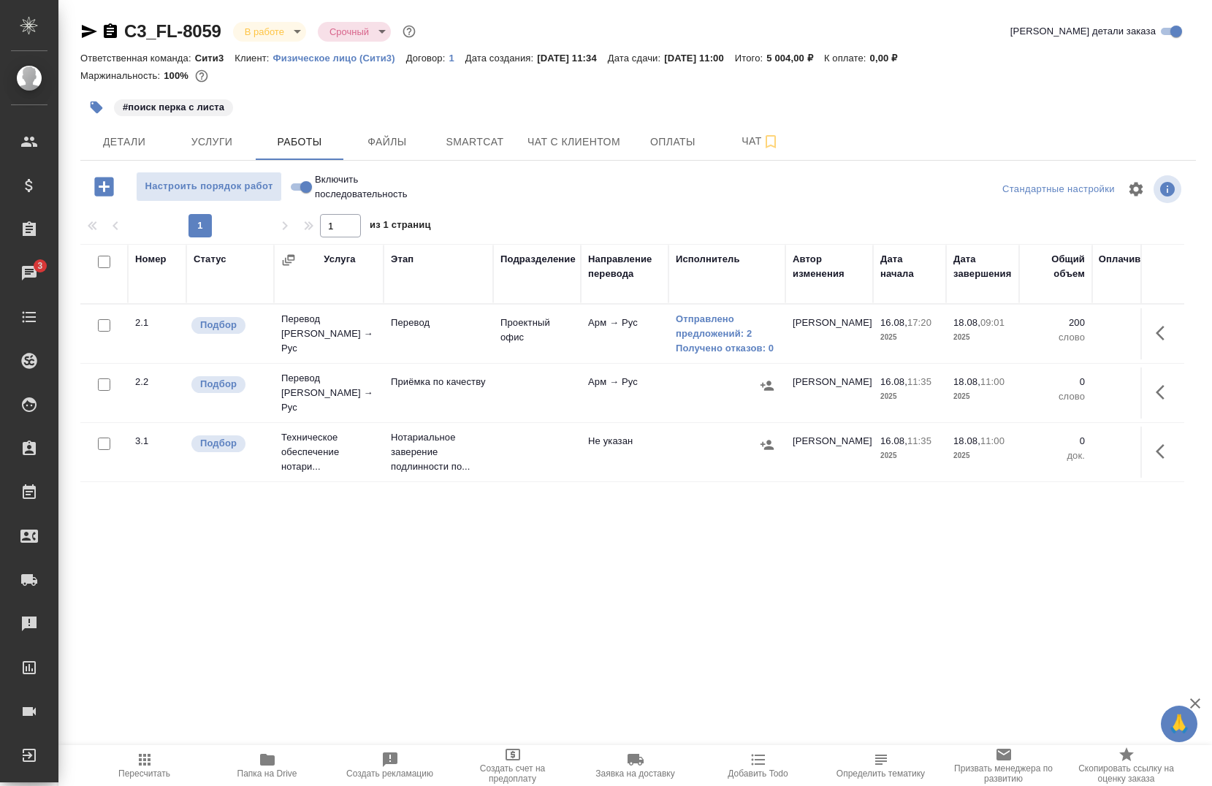
click at [1140, 330] on td at bounding box center [1162, 333] width 44 height 51
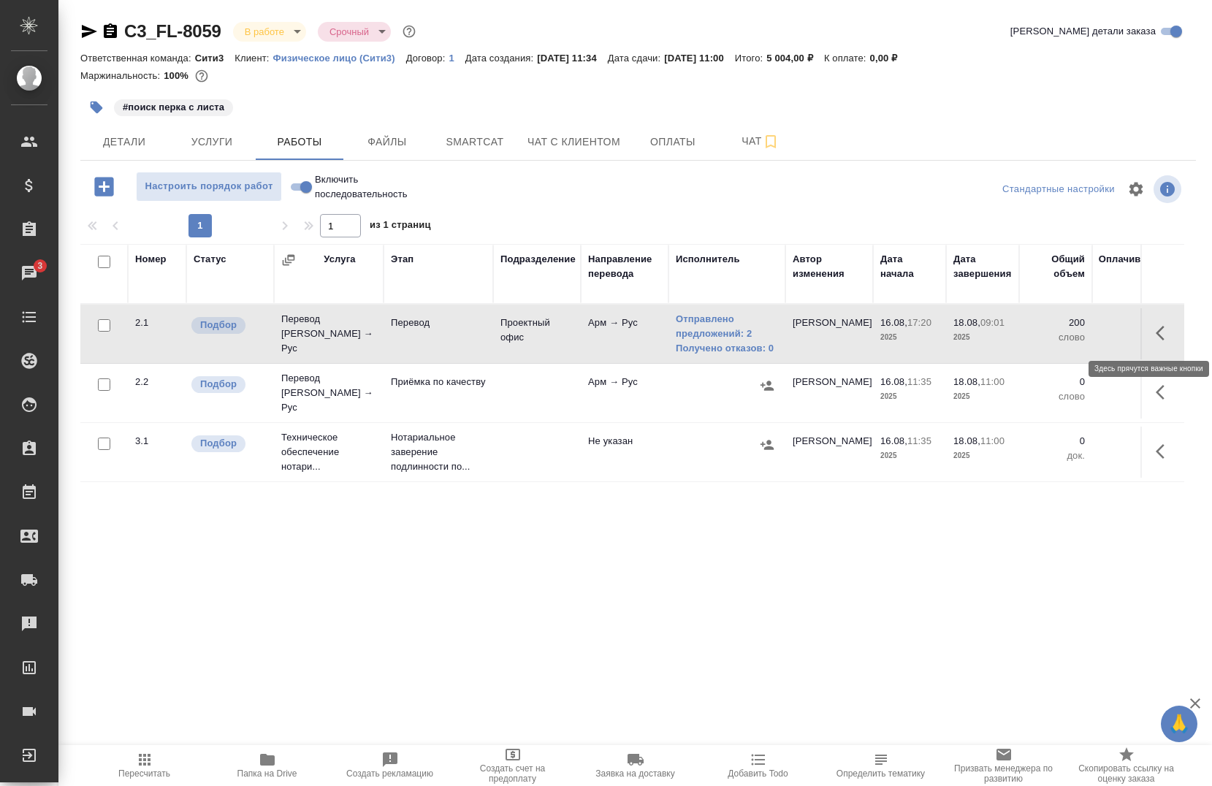
click at [1151, 320] on button "button" at bounding box center [1164, 333] width 35 height 35
click at [1040, 350] on div at bounding box center [1083, 333] width 127 height 35
click at [1045, 341] on button "button" at bounding box center [1057, 333] width 25 height 35
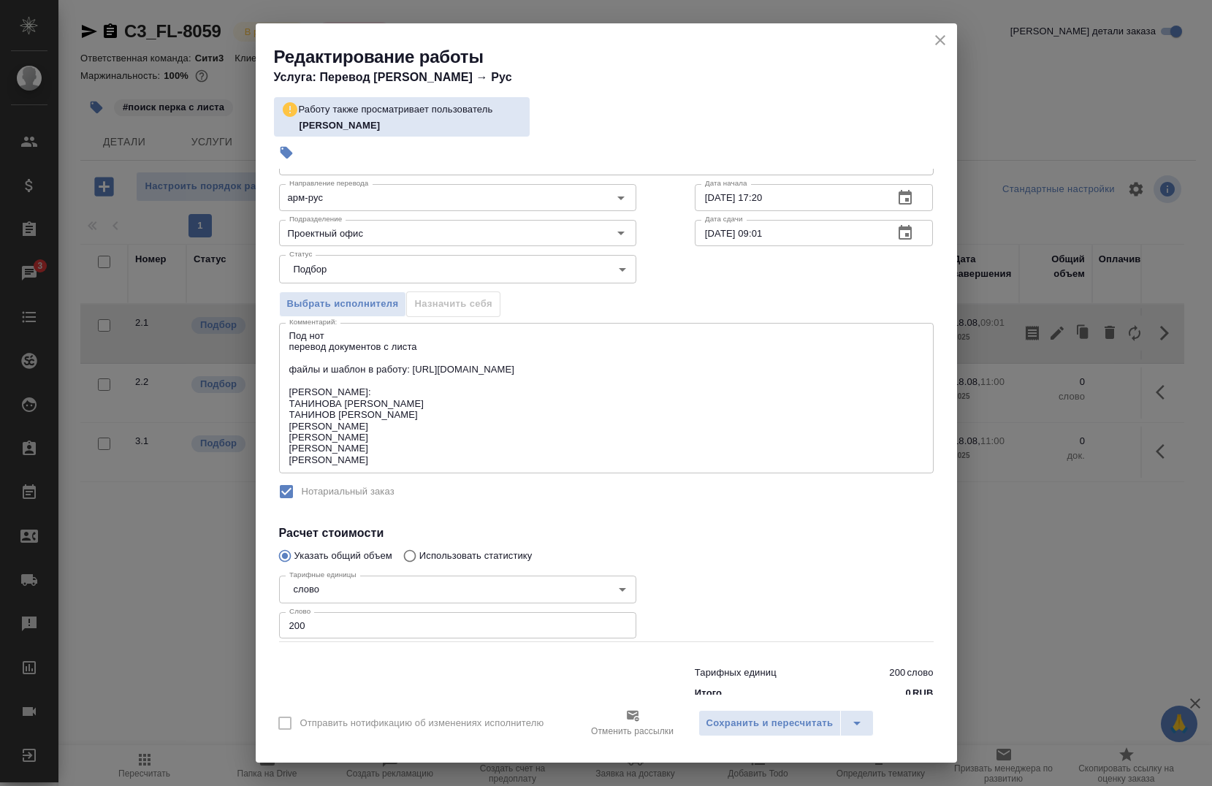
scroll to position [108, 0]
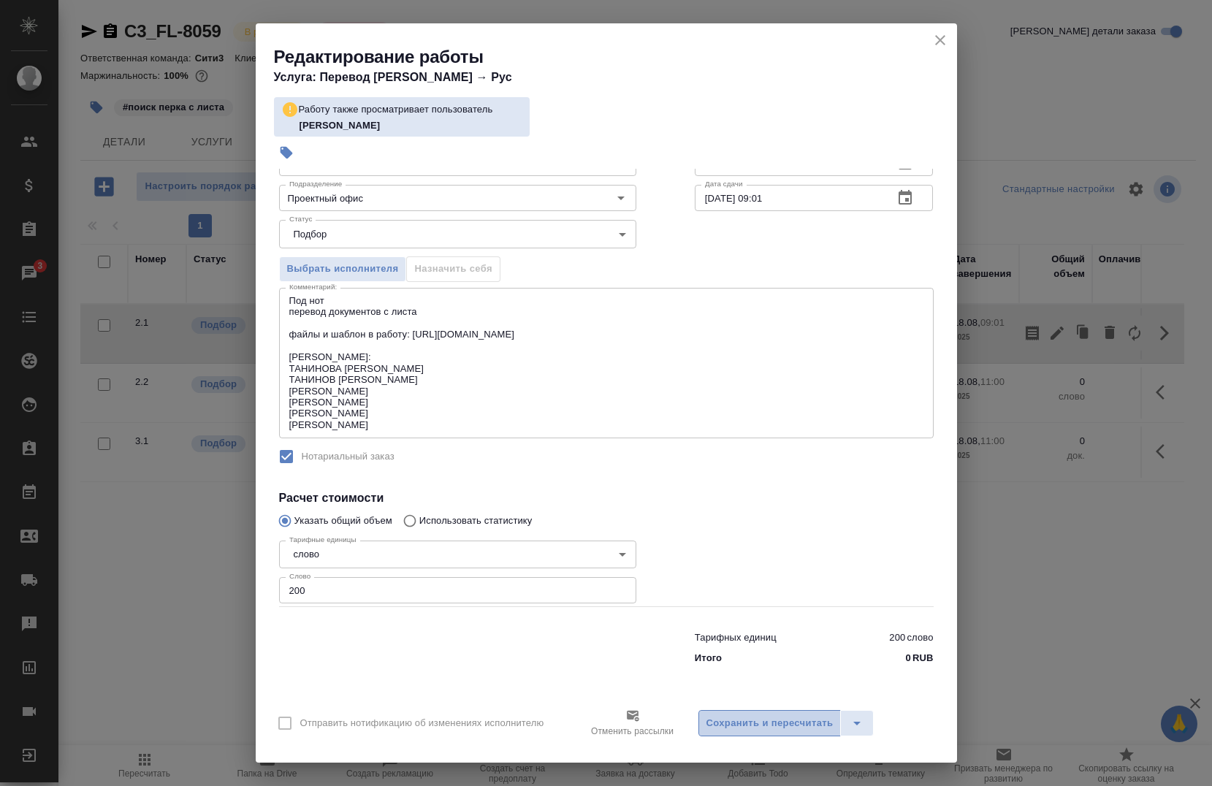
click at [738, 720] on span "Сохранить и пересчитать" at bounding box center [769, 723] width 127 height 17
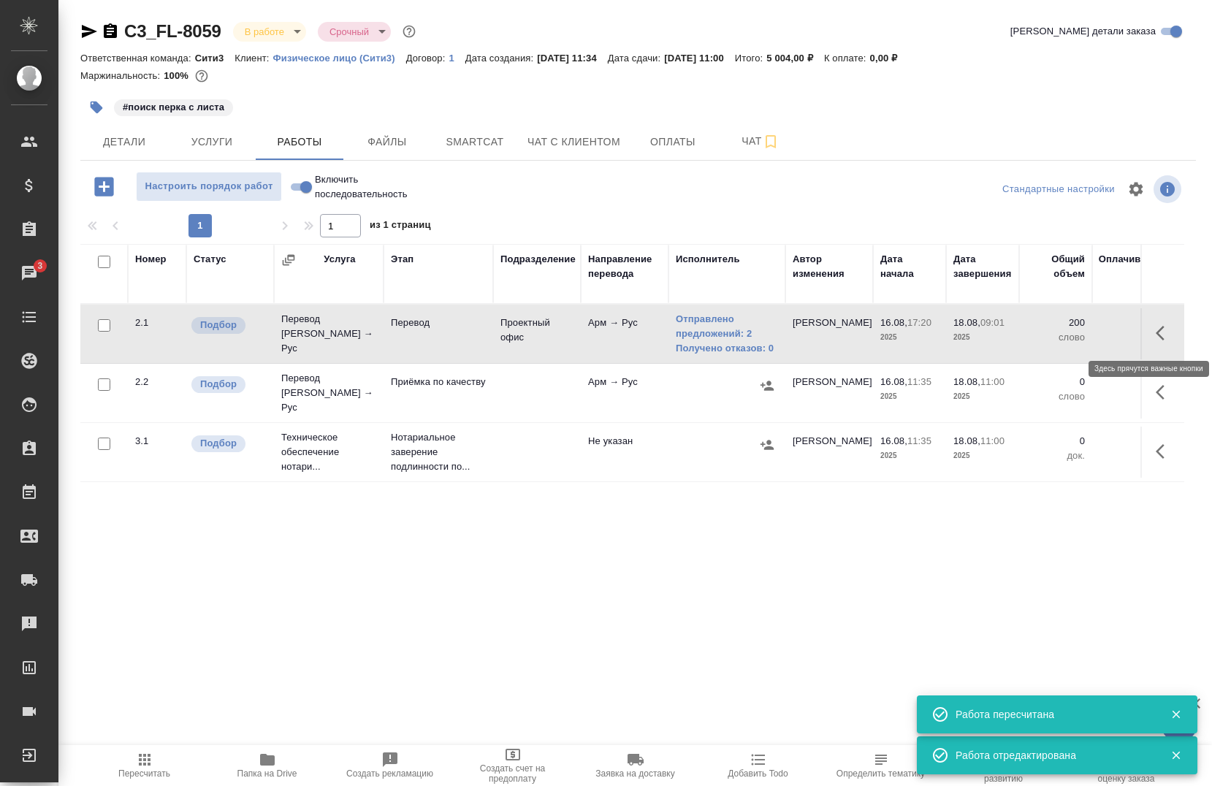
click at [1147, 338] on button "button" at bounding box center [1164, 333] width 35 height 35
click at [1048, 332] on icon "button" at bounding box center [1057, 333] width 18 height 18
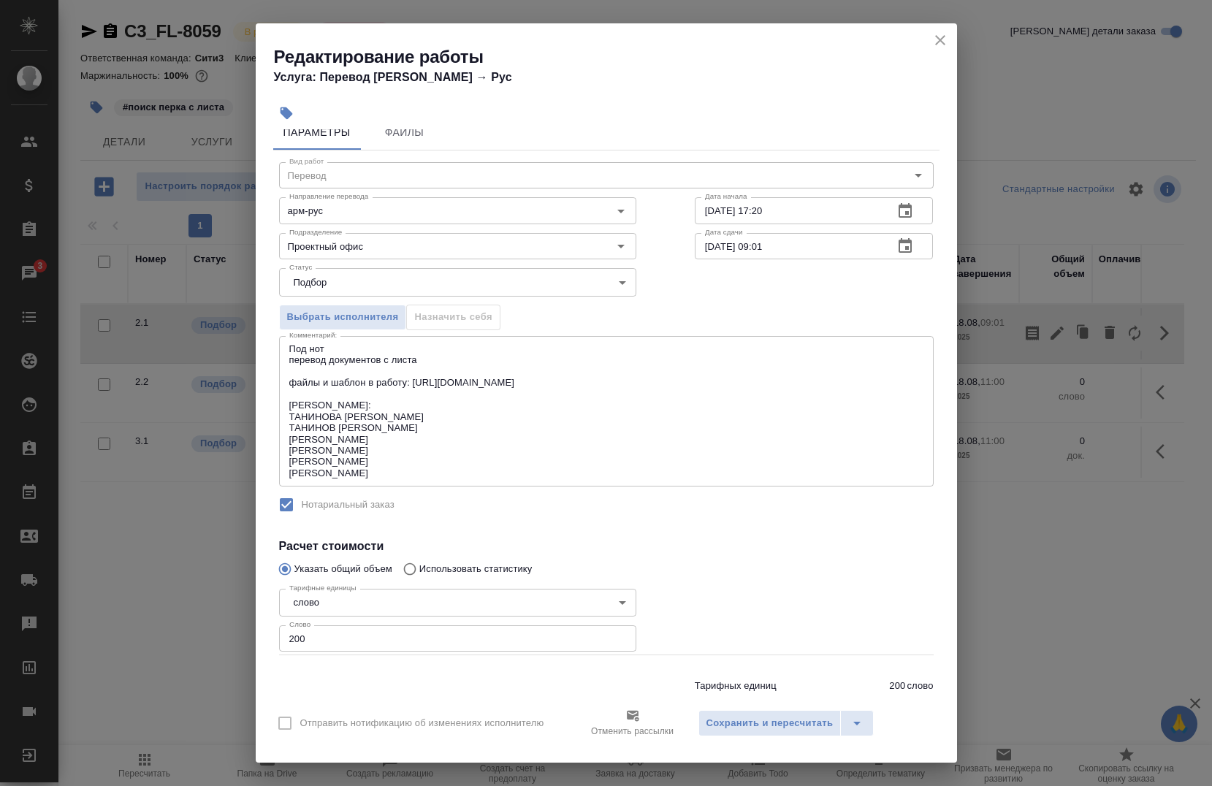
scroll to position [0, 0]
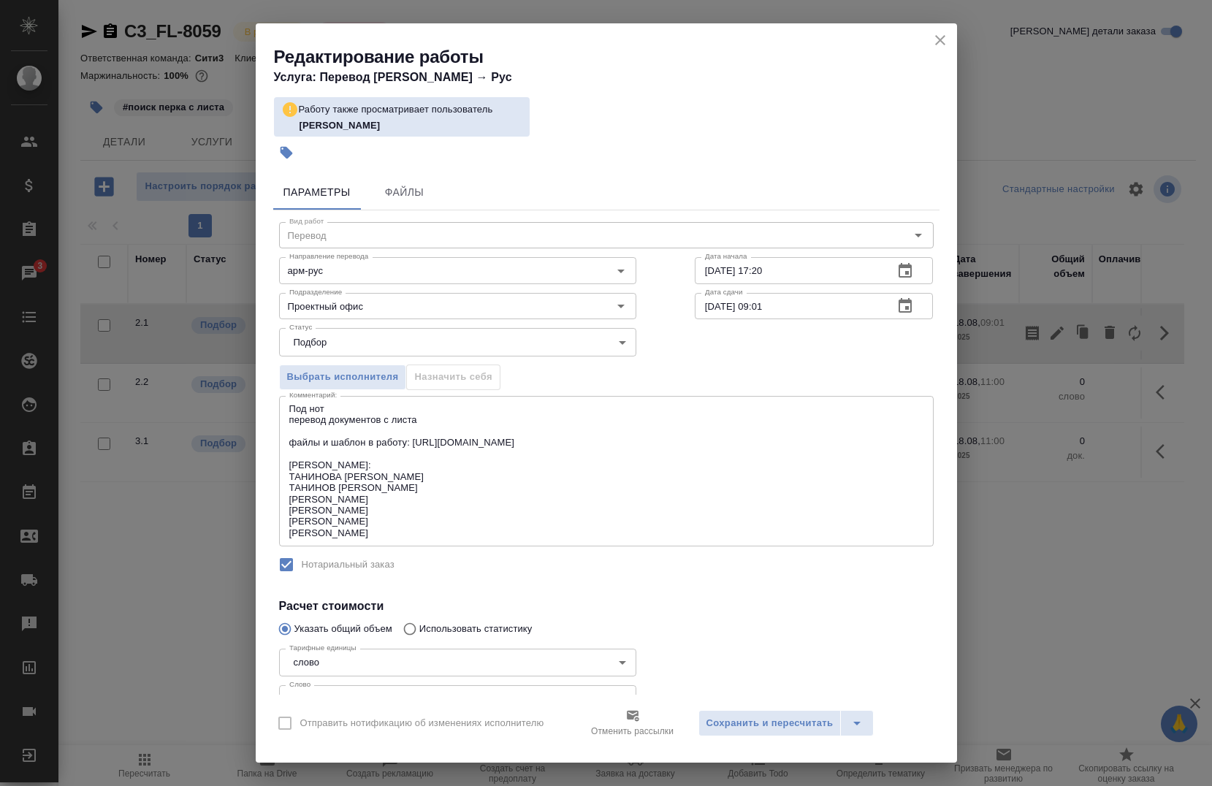
click at [941, 35] on icon "close" at bounding box center [941, 40] width 18 height 18
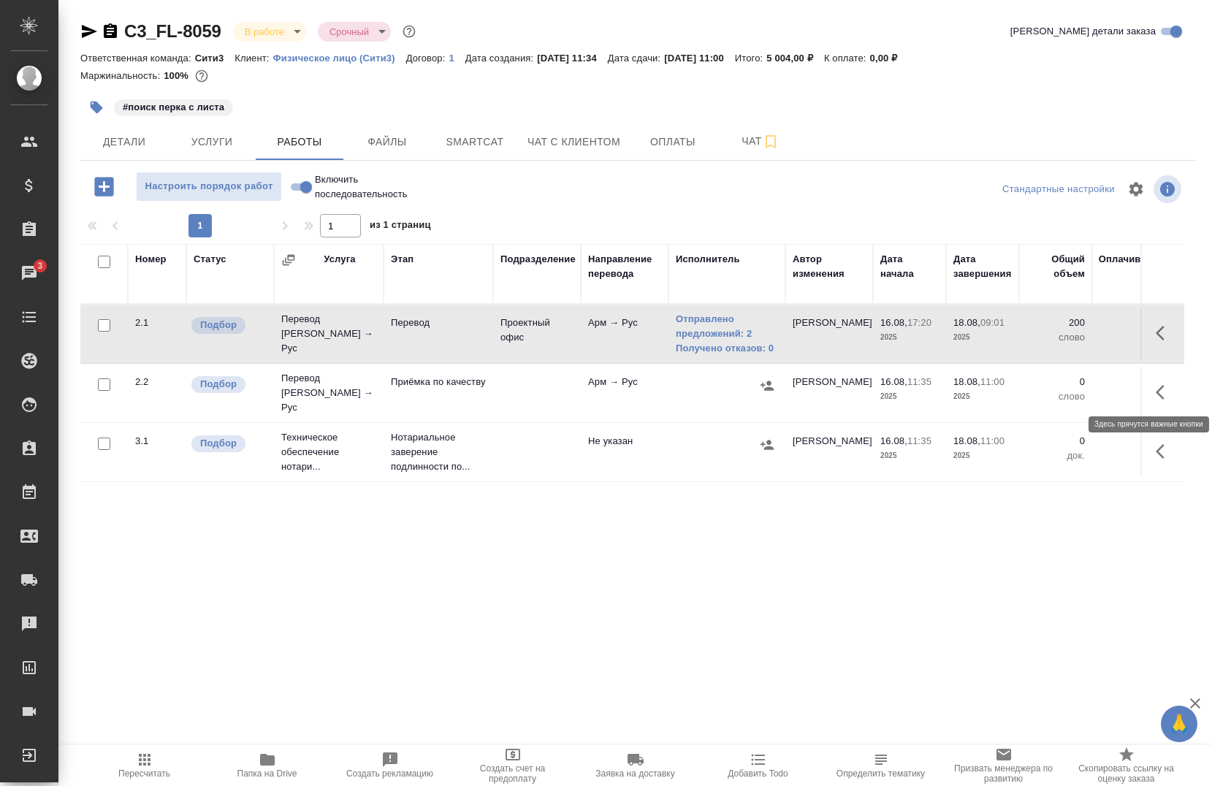
click at [1147, 396] on button "button" at bounding box center [1164, 392] width 35 height 35
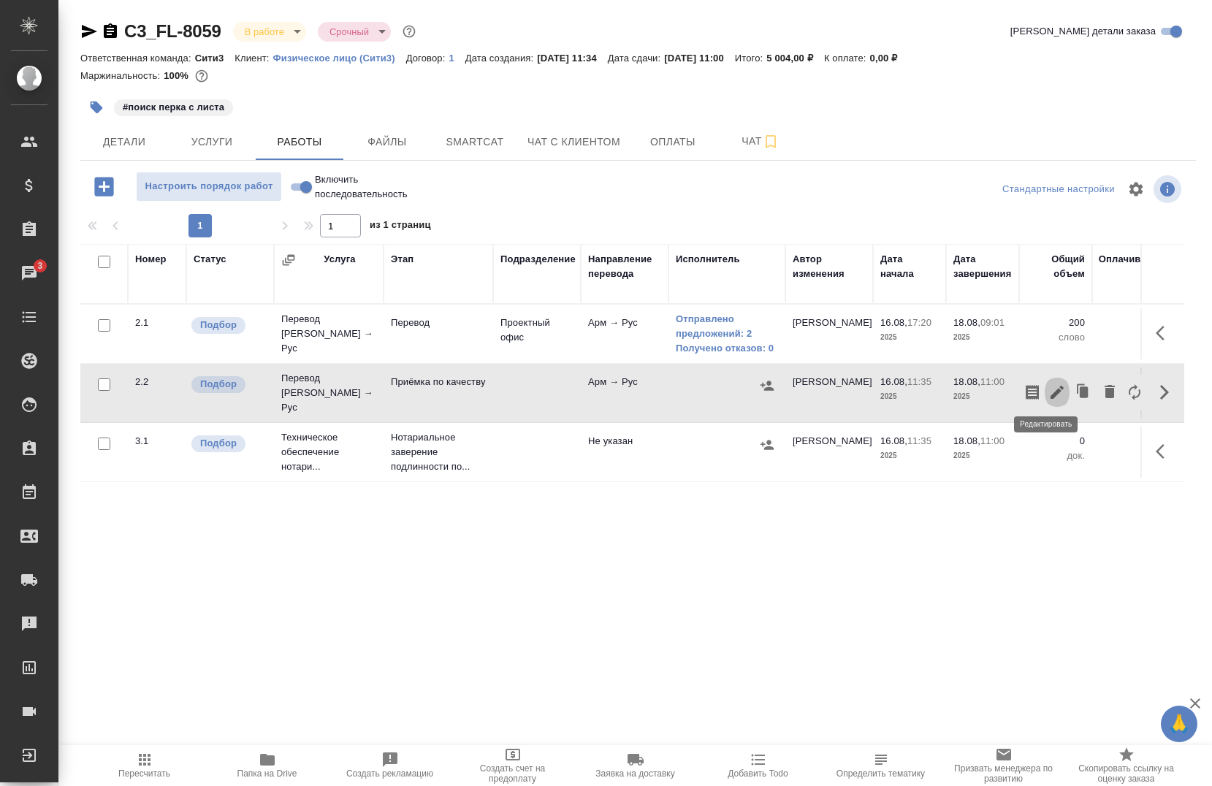
click at [1045, 395] on button "button" at bounding box center [1057, 392] width 25 height 35
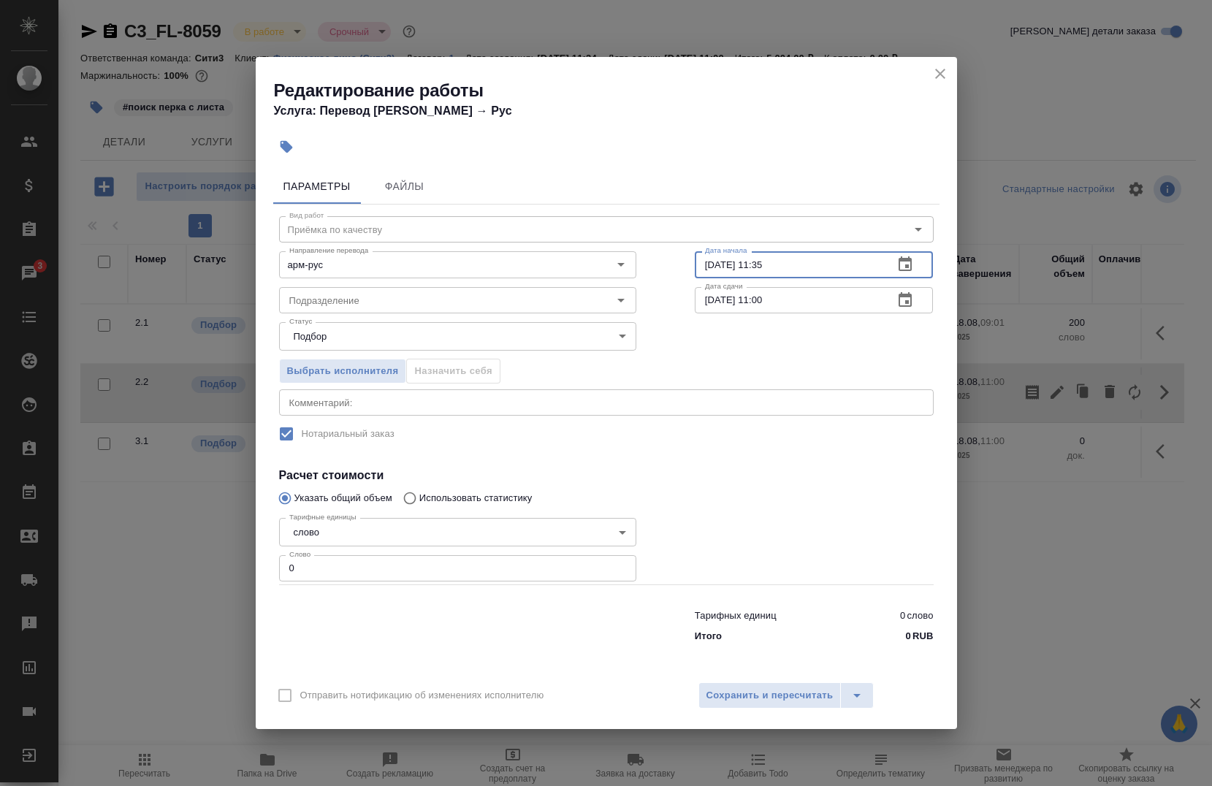
click at [775, 266] on input "[DATE] 11:35" at bounding box center [789, 264] width 188 height 26
click at [710, 261] on input "[DATE] 11:35" at bounding box center [789, 264] width 188 height 26
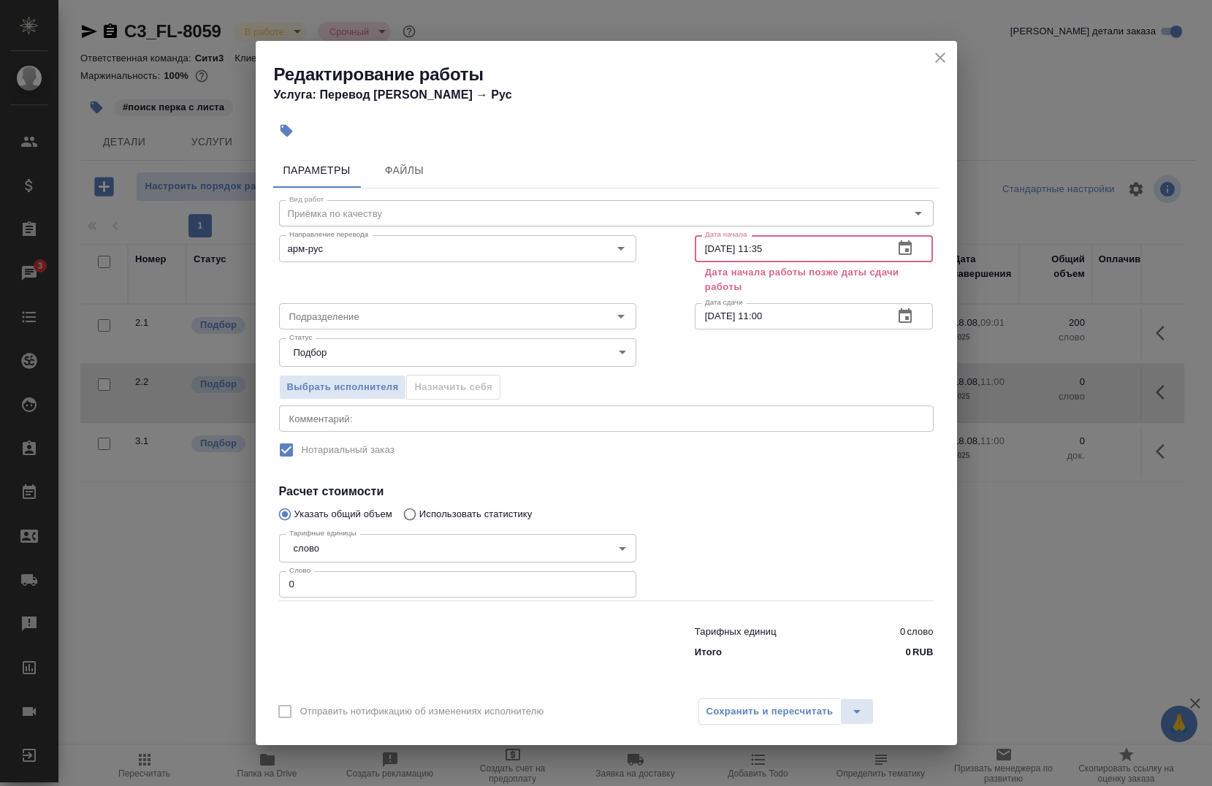
click at [807, 248] on input "[DATE] 11:35" at bounding box center [789, 248] width 188 height 26
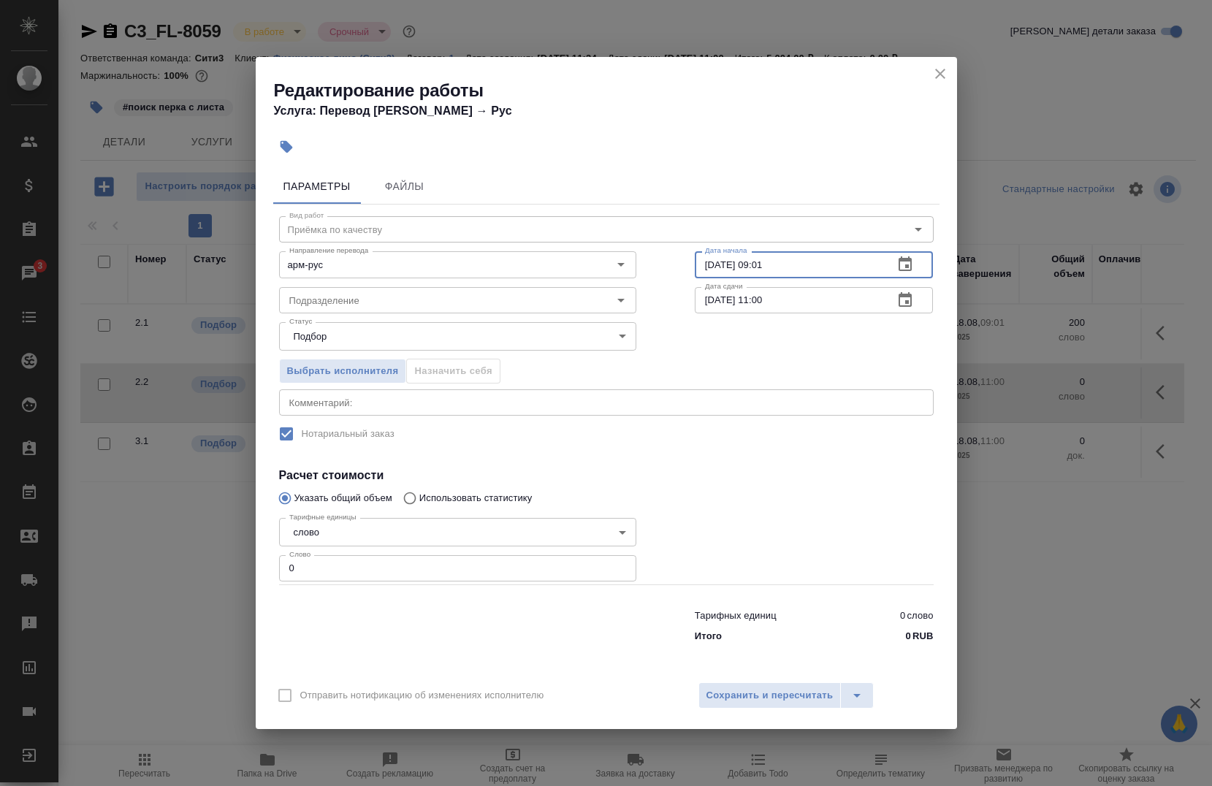
type input "[DATE] 09:01"
click at [778, 296] on input "[DATE] 11:00" at bounding box center [789, 300] width 188 height 26
click at [761, 300] on input "[DATE] 11:00" at bounding box center [789, 300] width 188 height 26
type input "[DATE] 10:00"
click at [354, 413] on div "x Комментарий:" at bounding box center [606, 402] width 655 height 26
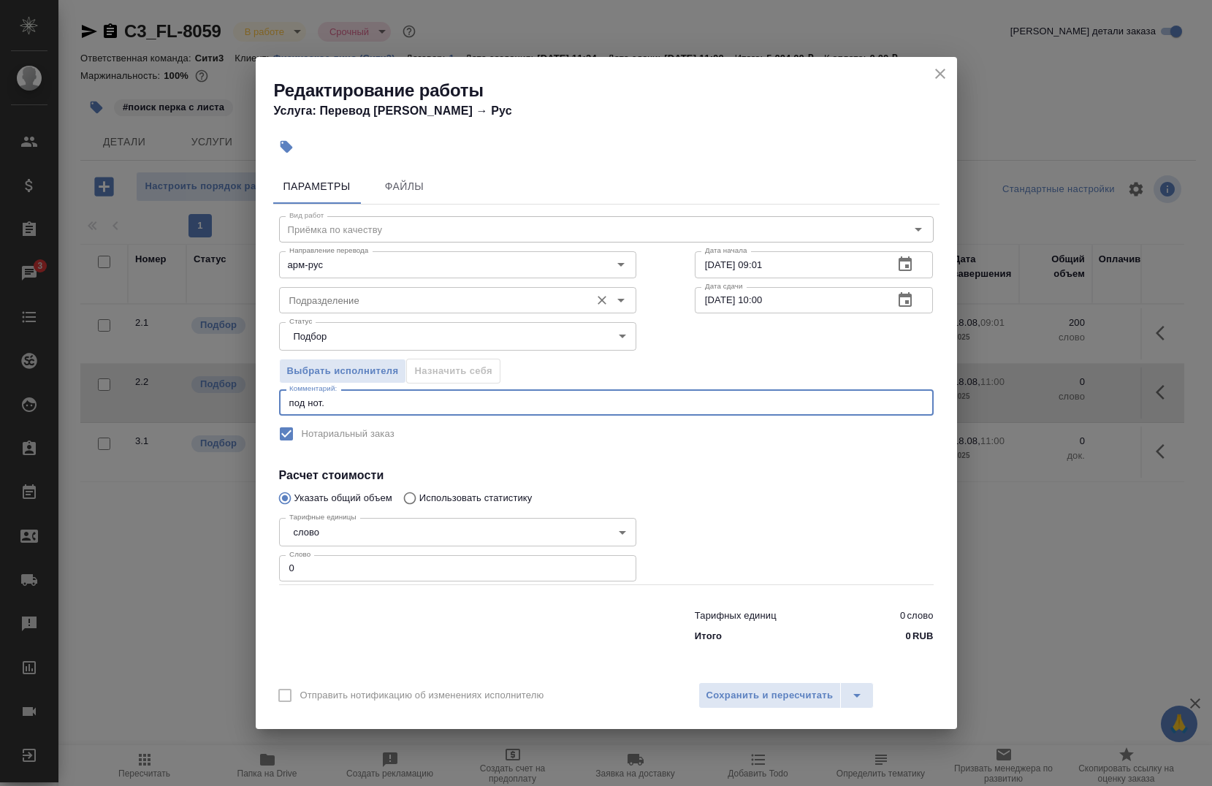
type textarea "под нот."
drag, startPoint x: 401, startPoint y: 302, endPoint x: 400, endPoint y: 311, distance: 9.6
click at [401, 301] on input "Подразделение" at bounding box center [433, 301] width 300 height 18
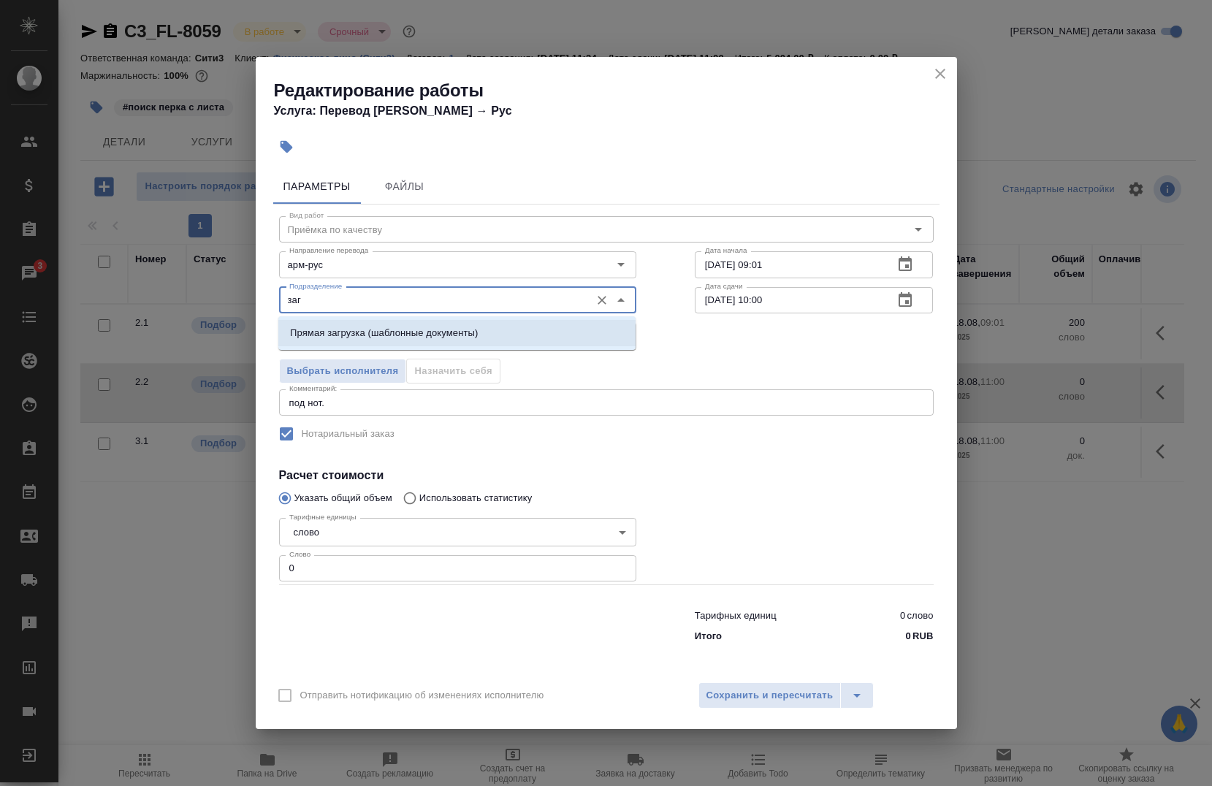
click at [384, 333] on p "Прямая загрузка (шаблонные документы)" at bounding box center [384, 333] width 188 height 15
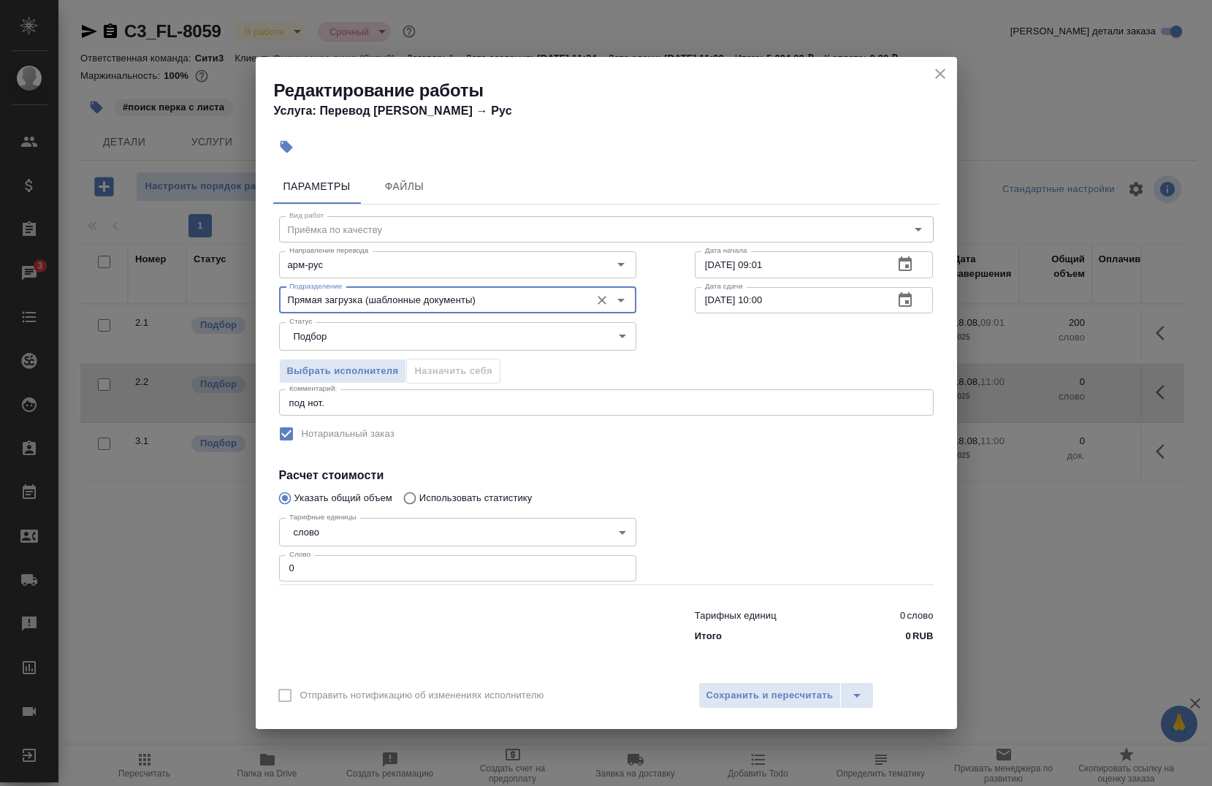
type input "Прямая загрузка (шаблонные документы)"
click at [337, 569] on input "0" at bounding box center [457, 568] width 357 height 26
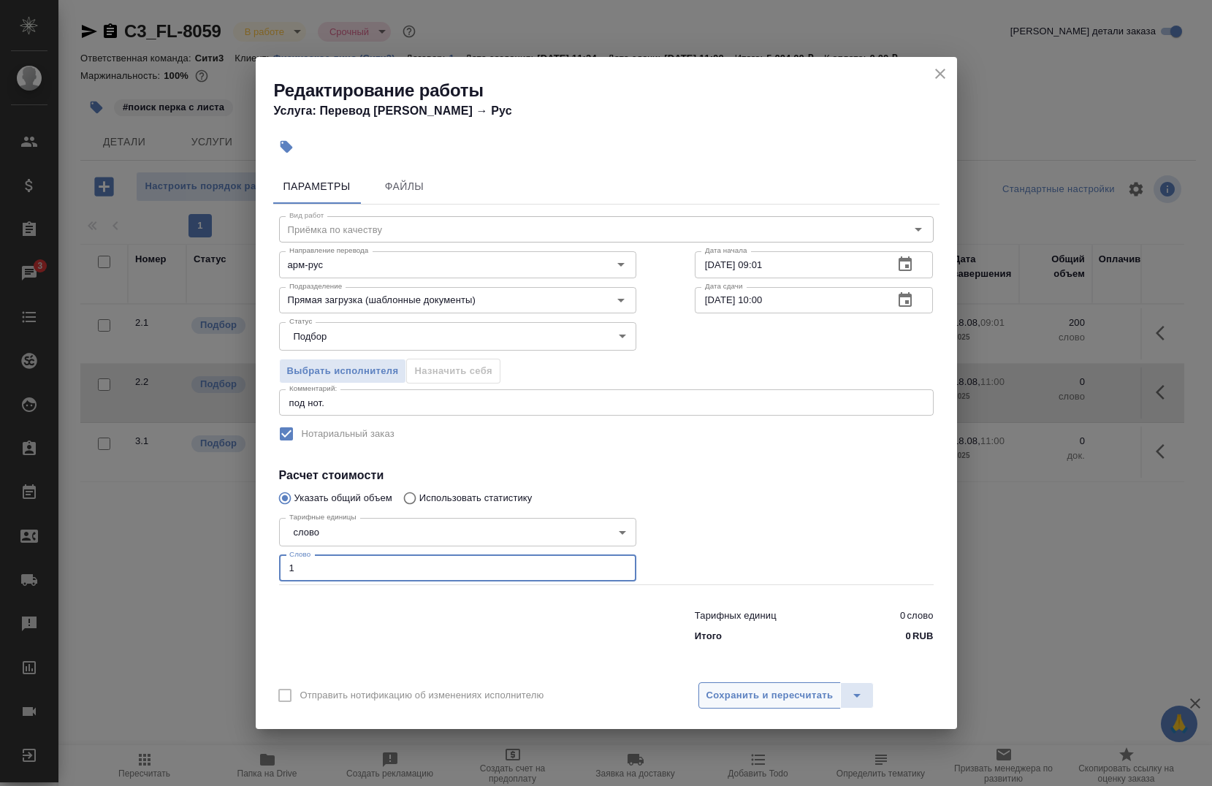
type input "1"
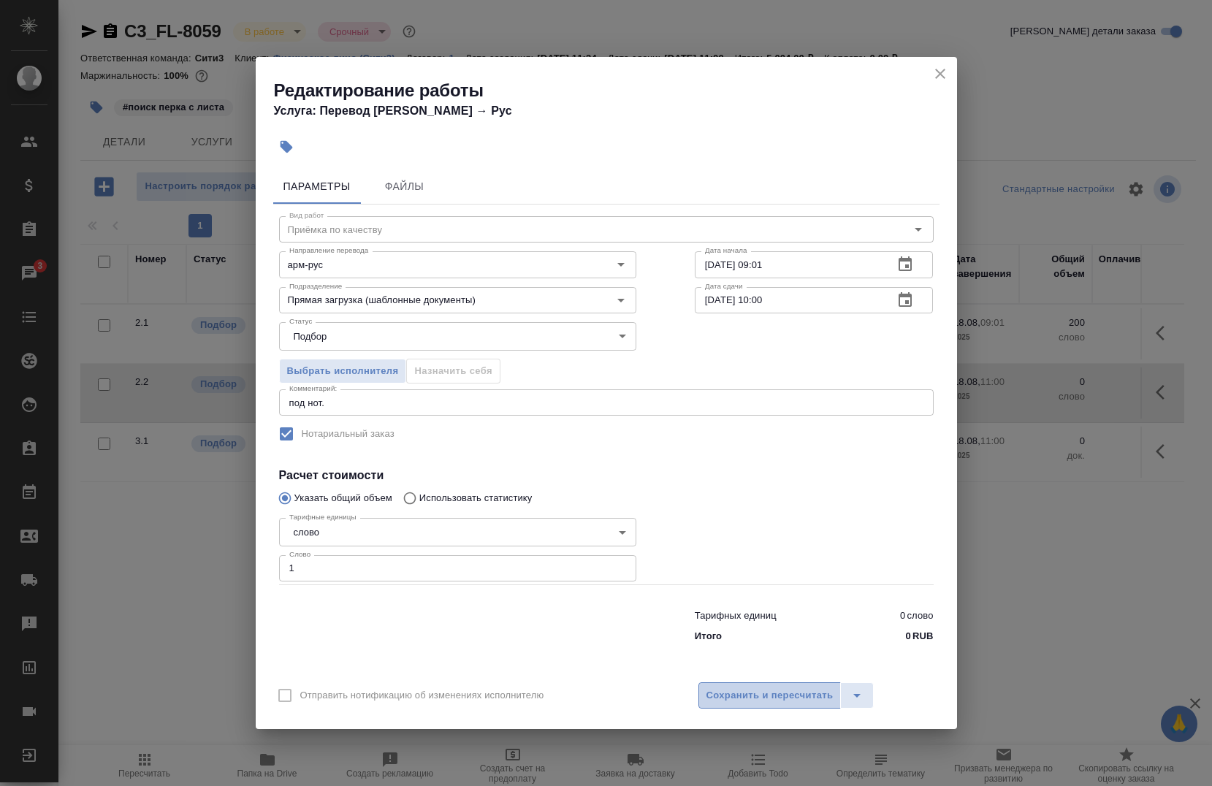
click at [780, 701] on span "Сохранить и пересчитать" at bounding box center [769, 695] width 127 height 17
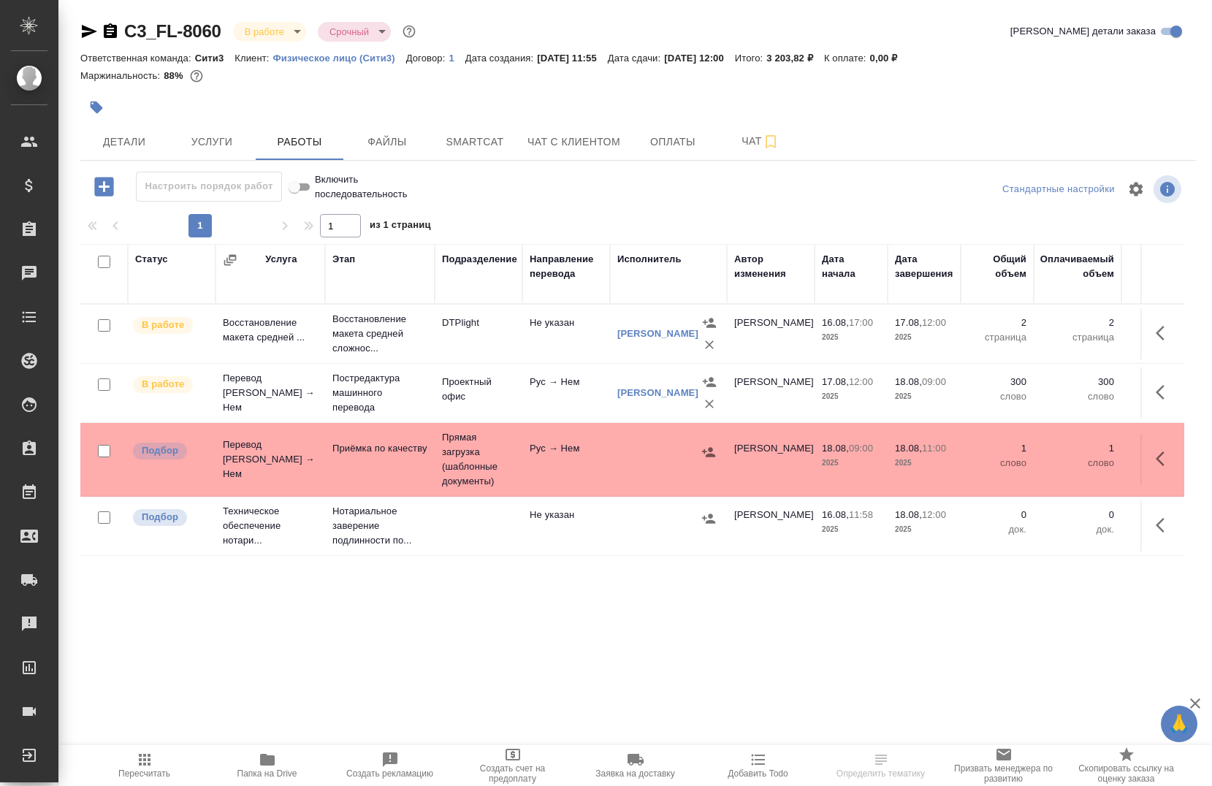
click at [80, 93] on div at bounding box center [452, 107] width 744 height 32
click at [83, 100] on button "button" at bounding box center [96, 107] width 32 height 32
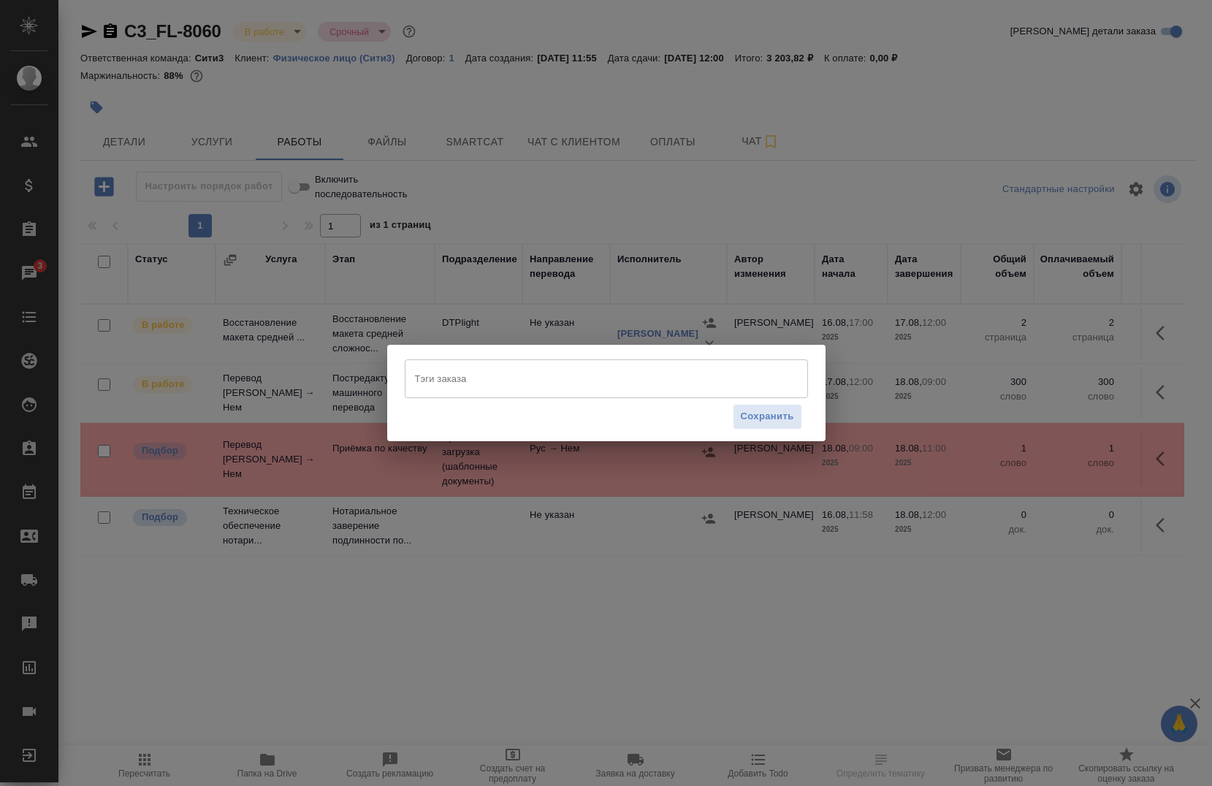
click at [552, 381] on input "Тэги заказа" at bounding box center [592, 378] width 362 height 25
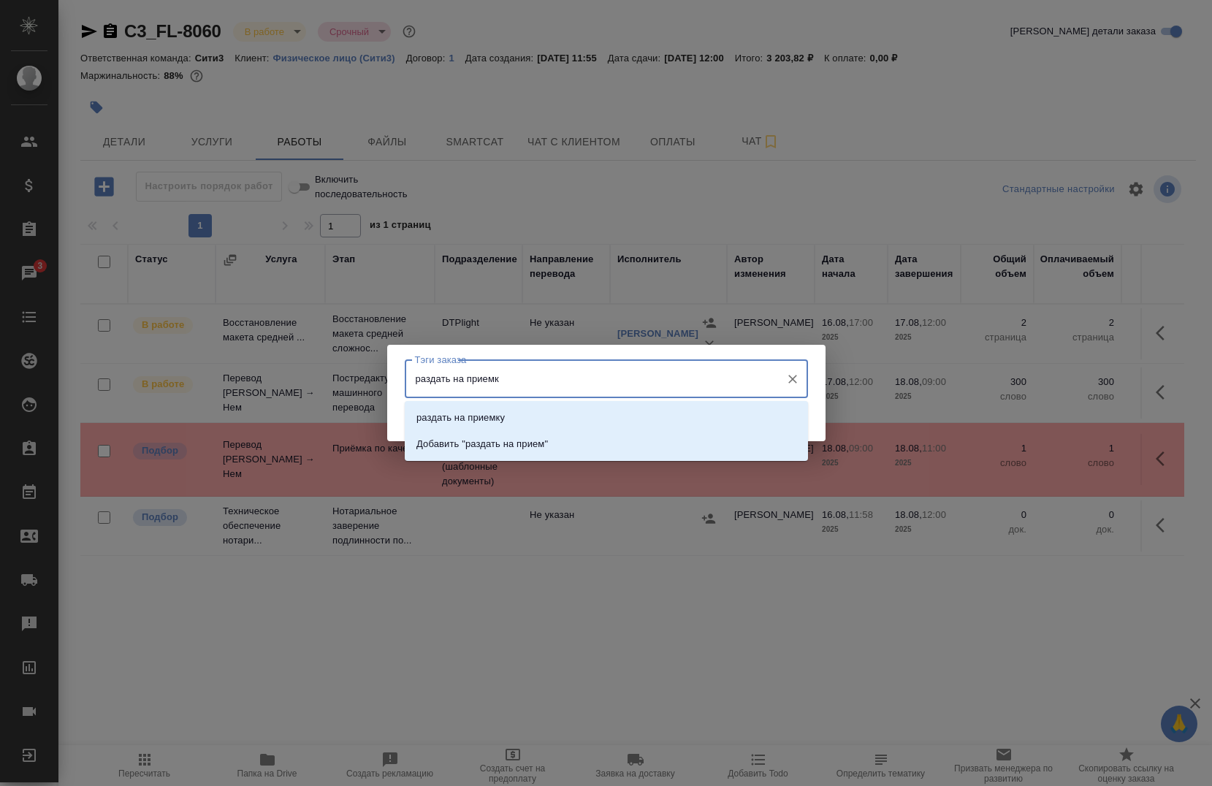
type input "раздать на приемку"
click at [515, 424] on li "раздать на приемку" at bounding box center [606, 418] width 403 height 26
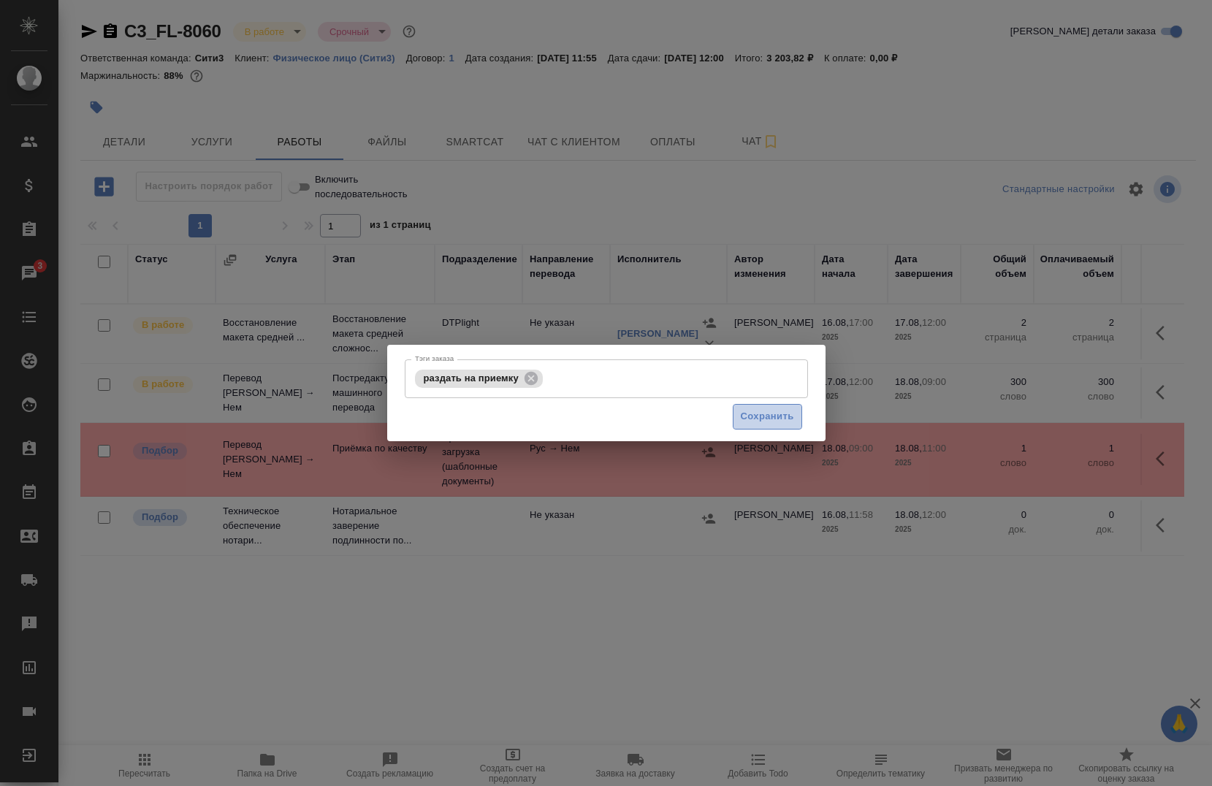
drag, startPoint x: 760, startPoint y: 408, endPoint x: 762, endPoint y: 415, distance: 7.6
click at [761, 408] on button "Сохранить" at bounding box center [767, 417] width 69 height 26
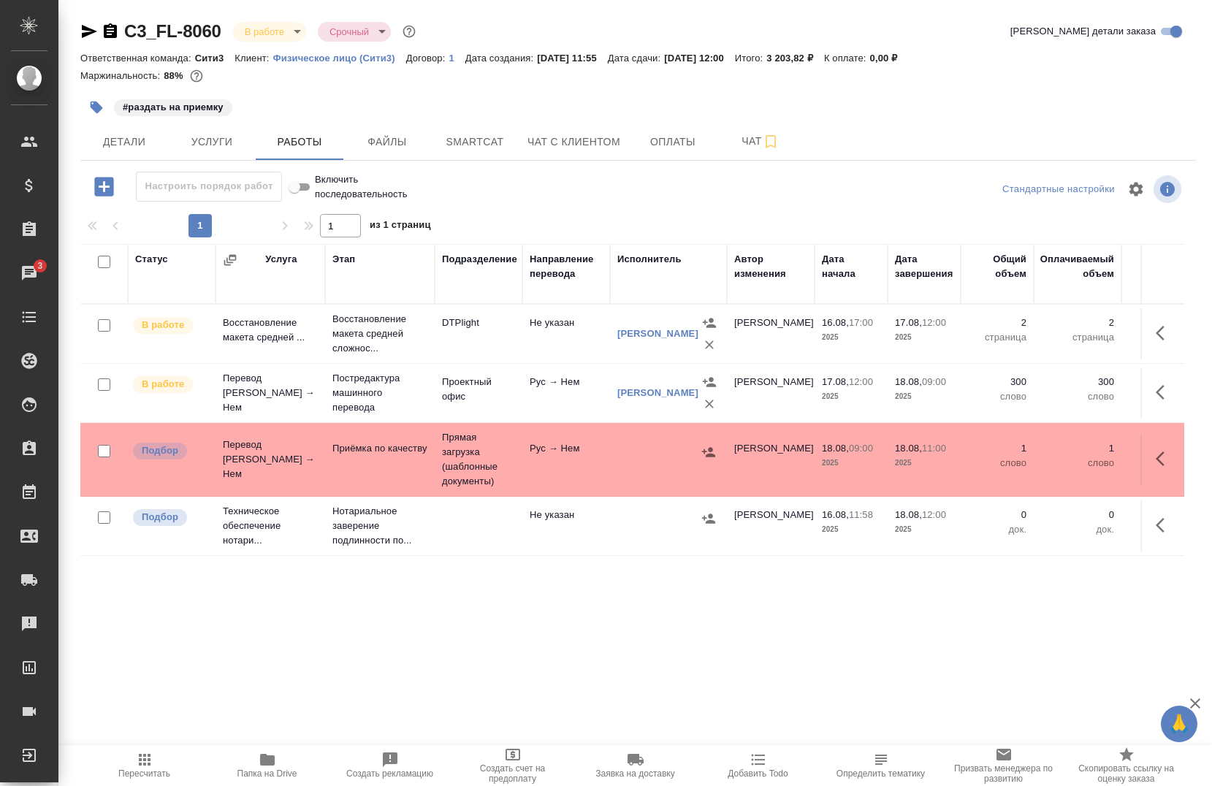
click at [94, 106] on icon "button" at bounding box center [97, 108] width 12 height 12
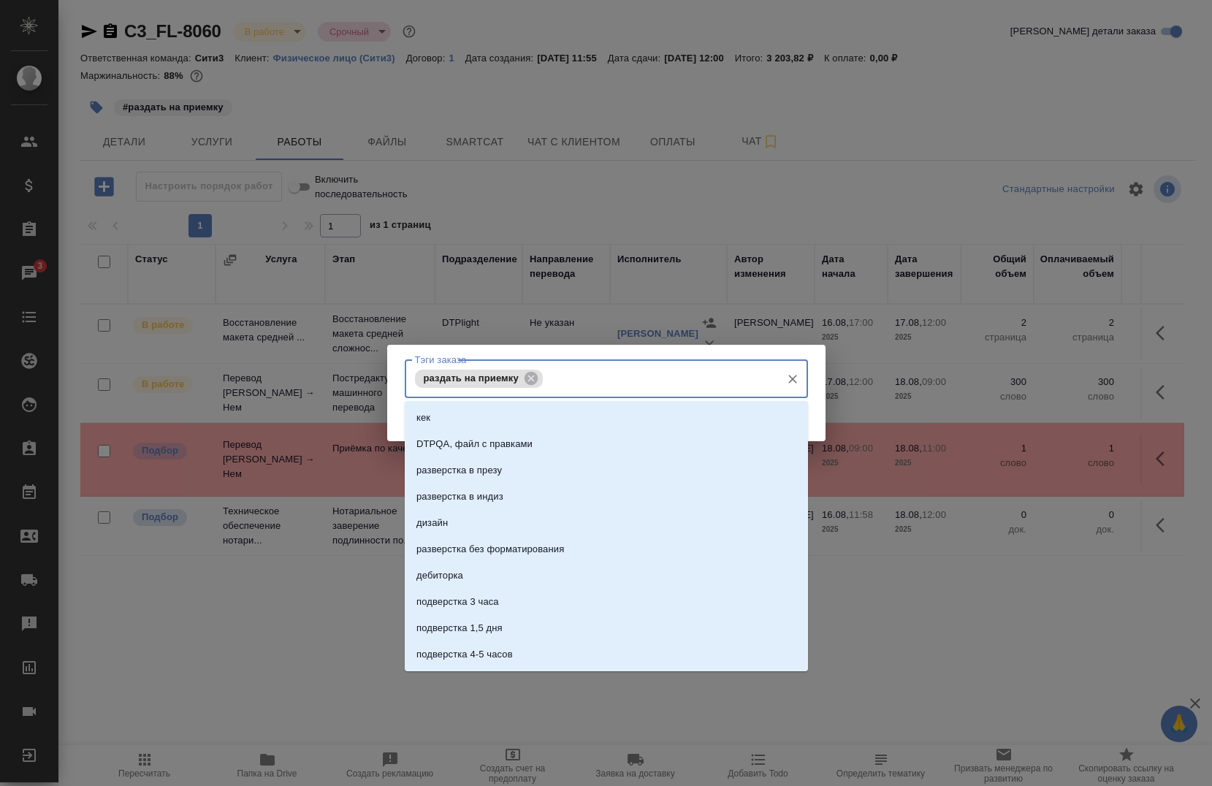
click at [588, 390] on input "Тэги заказа" at bounding box center [659, 378] width 227 height 25
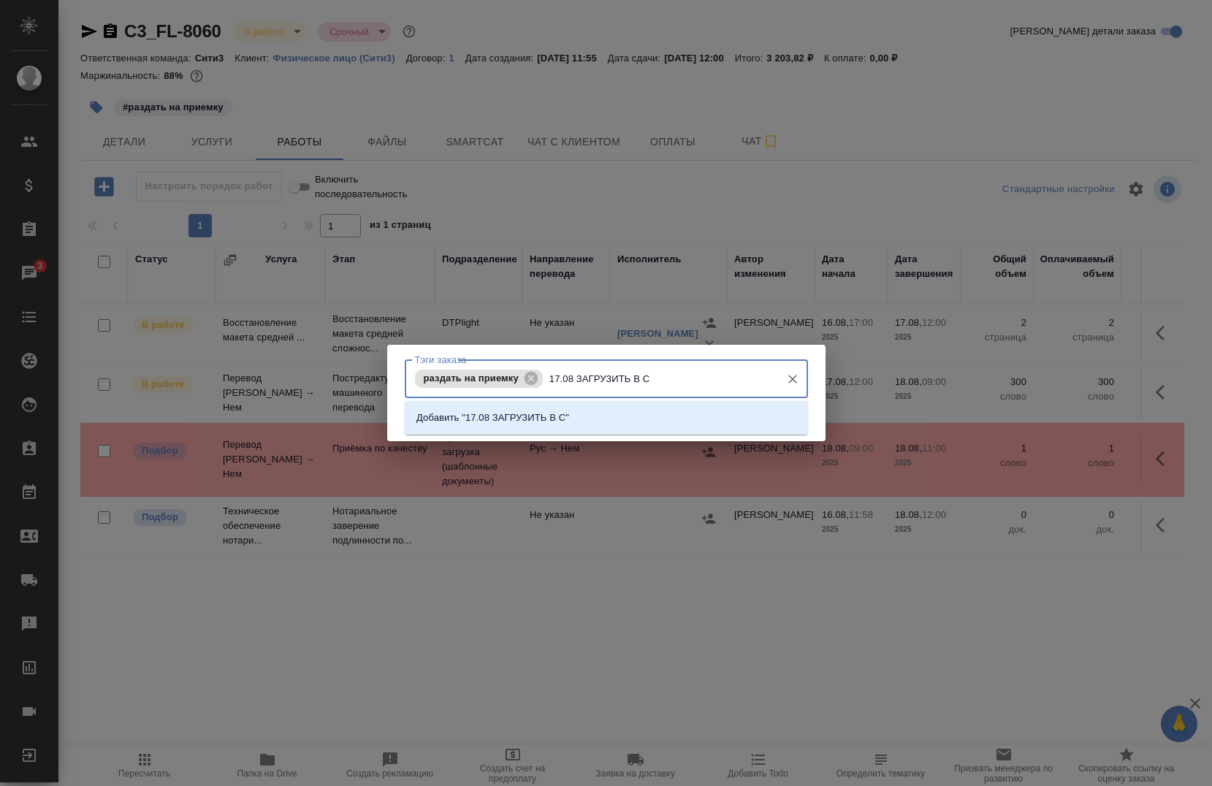
type input "17.08 ЗАГРУЗИТЬ В СК"
click at [583, 403] on div "Добавить "17.08 ЗАГРУЗИТЬ В СК"" at bounding box center [606, 418] width 403 height 34
click at [576, 411] on li "Добавить "17.08 ЗАГРУЗИТЬ В СК"" at bounding box center [606, 418] width 403 height 26
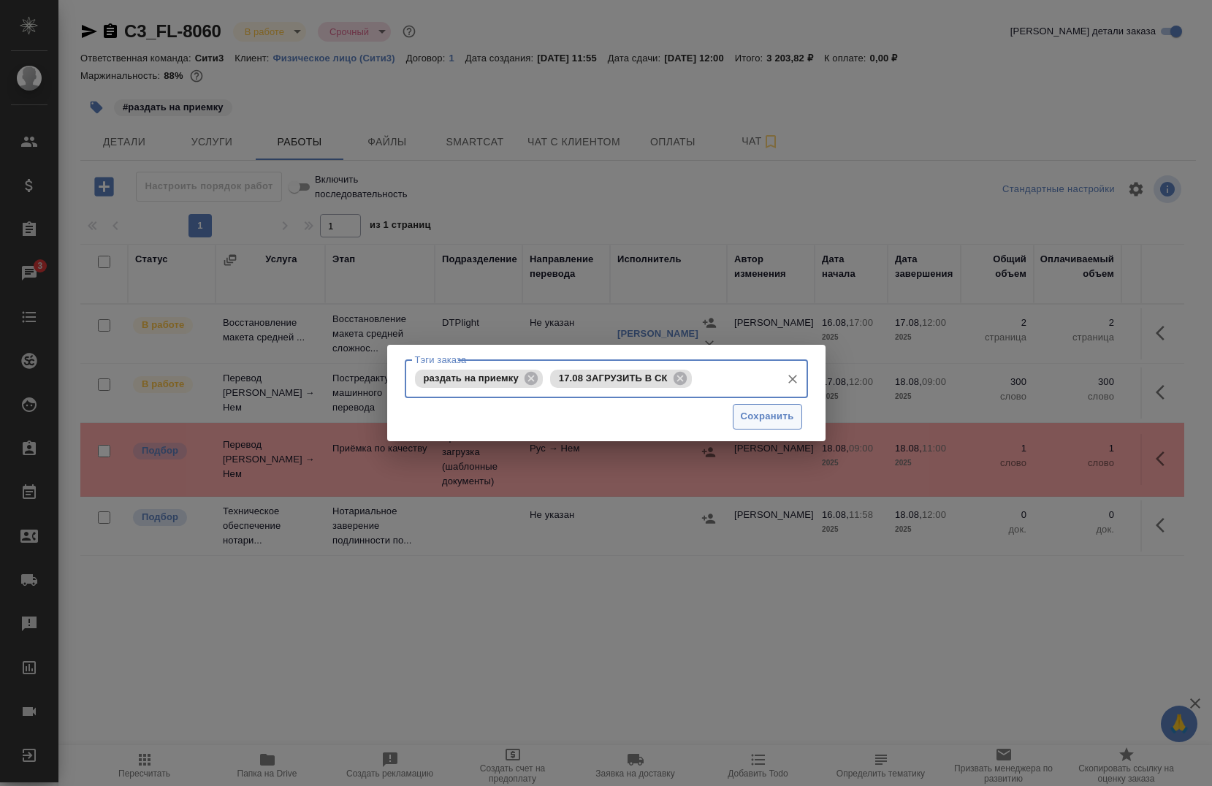
click at [746, 424] on span "Сохранить" at bounding box center [767, 416] width 53 height 17
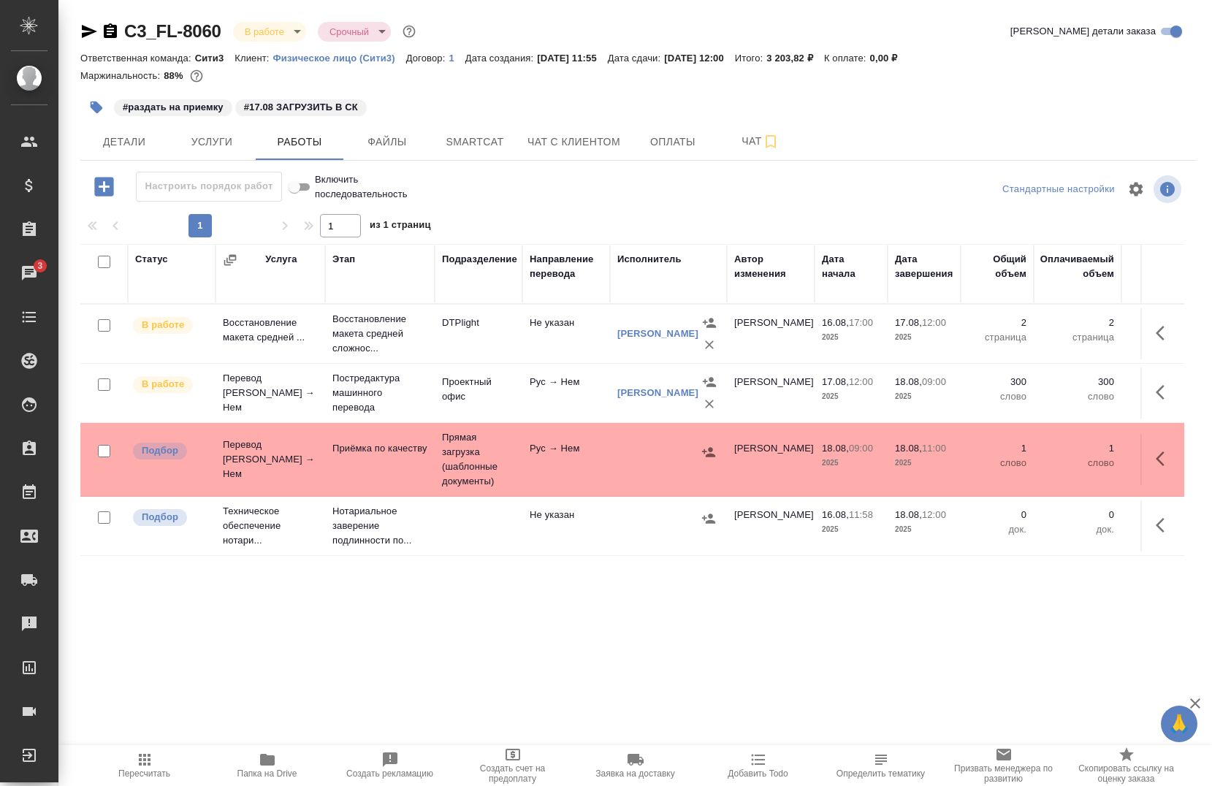
click at [85, 103] on button "button" at bounding box center [96, 107] width 32 height 32
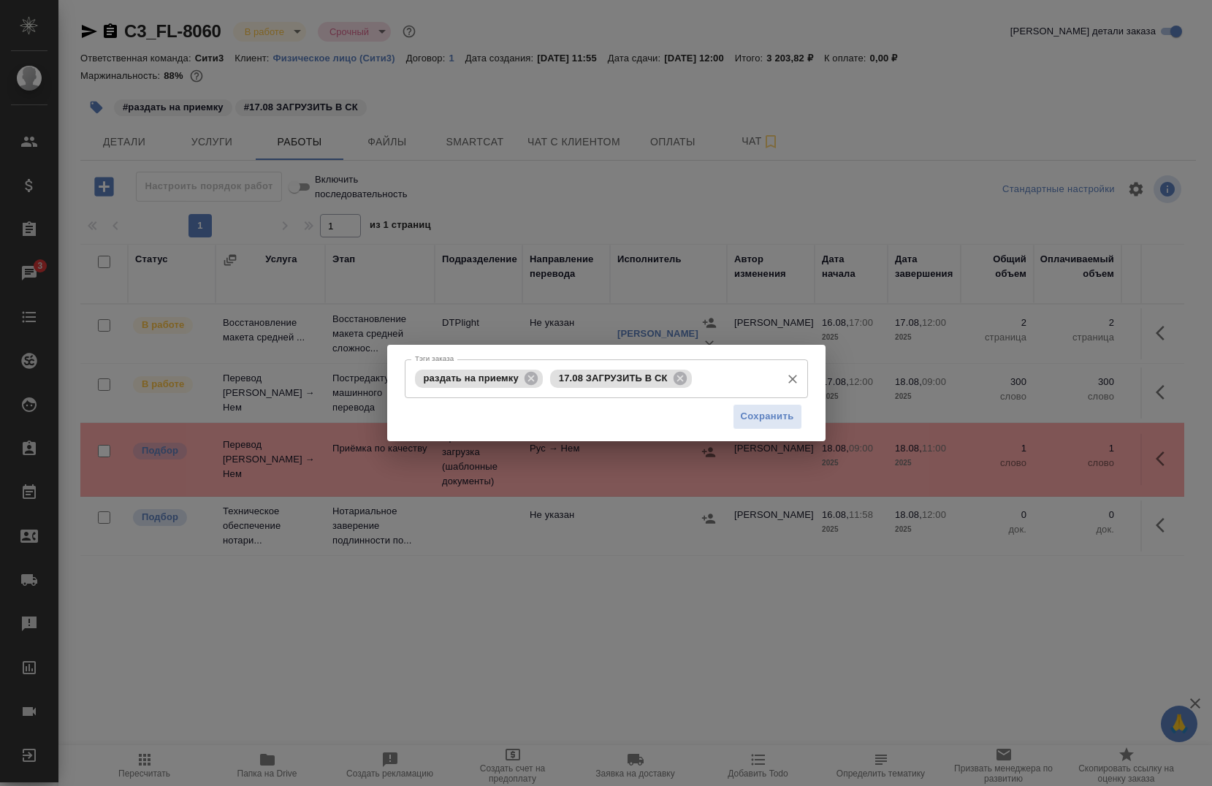
click at [740, 385] on input "Тэги заказа" at bounding box center [735, 378] width 78 height 25
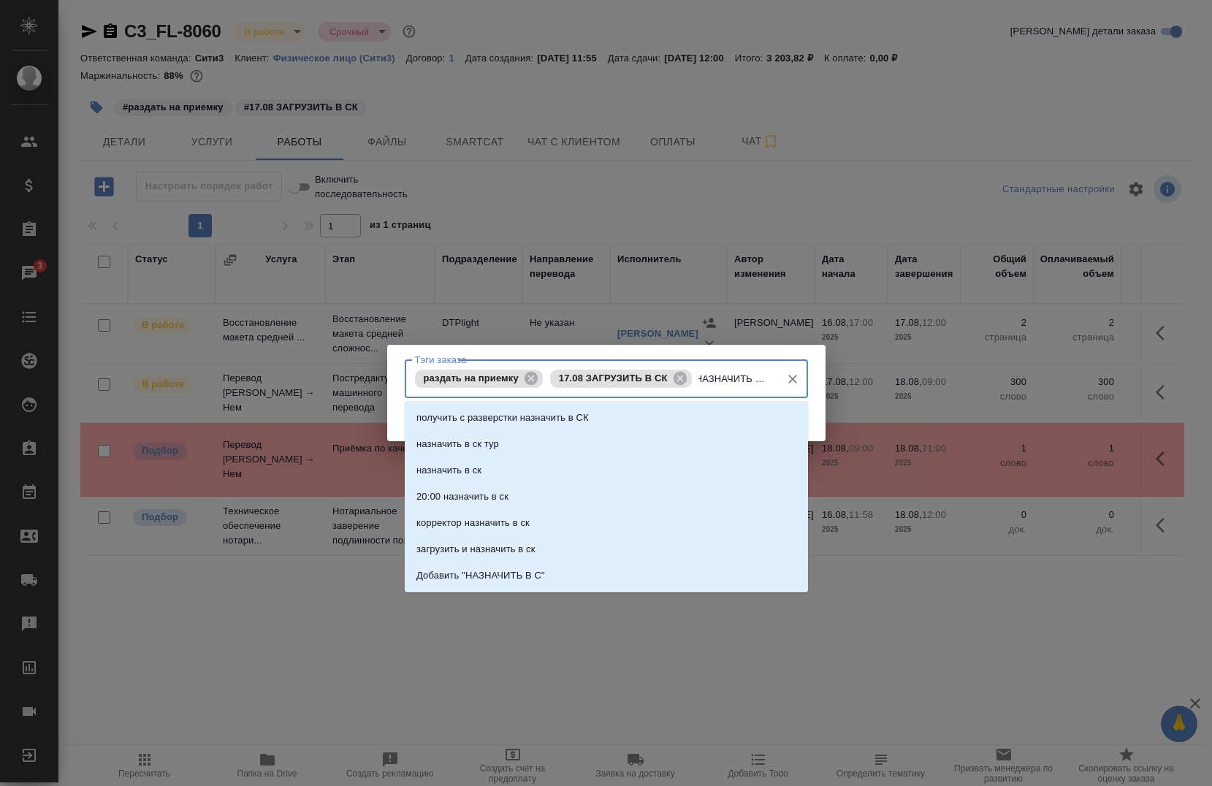
type input "НАЗНАЧИТЬ В СК"
click at [446, 476] on p "назначить в ск" at bounding box center [448, 470] width 65 height 15
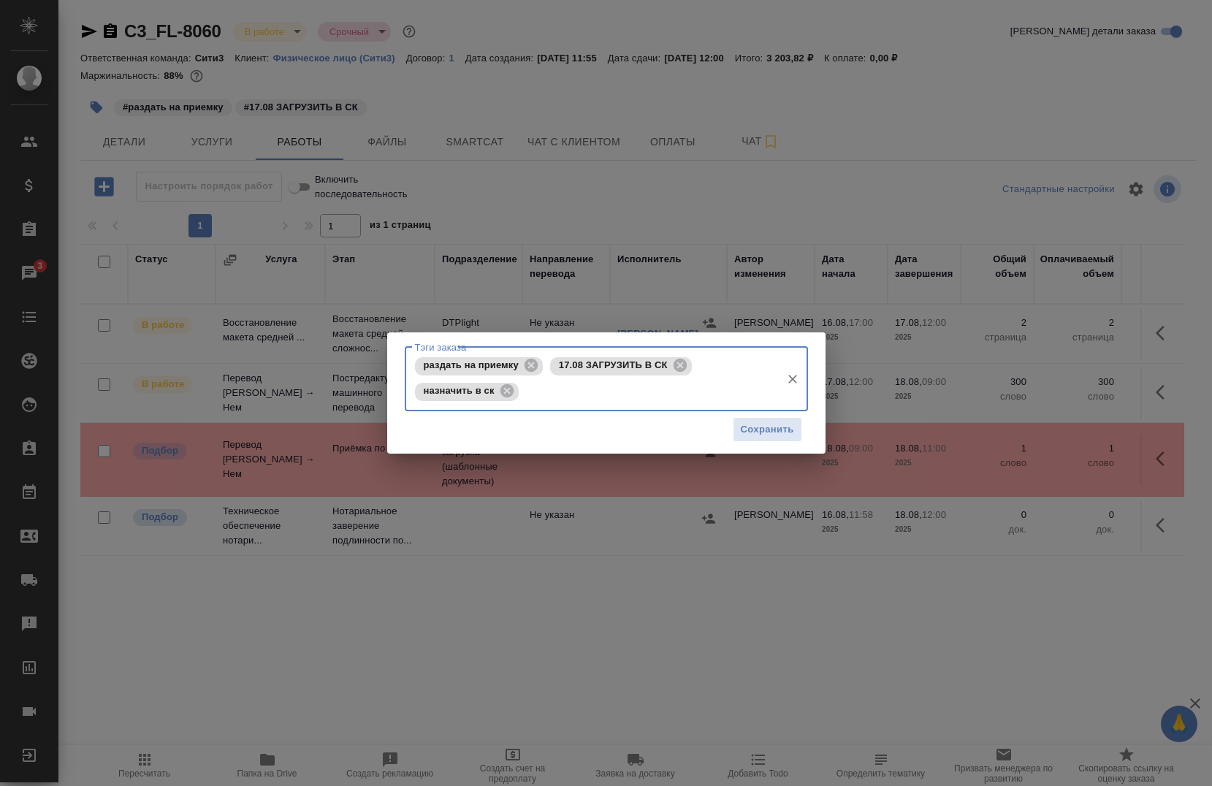
scroll to position [0, 0]
click at [737, 427] on button "Сохранить" at bounding box center [767, 430] width 69 height 26
